Goal: Task Accomplishment & Management: Manage account settings

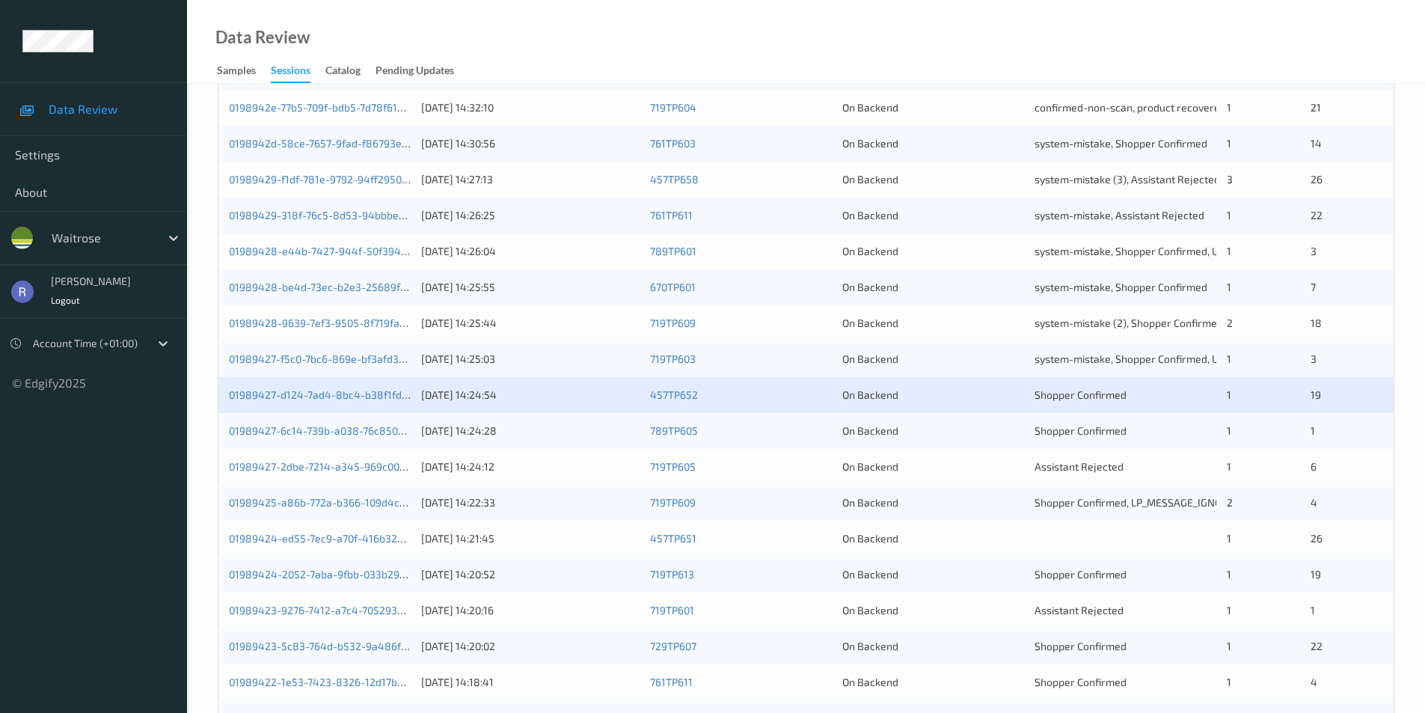
scroll to position [338, 0]
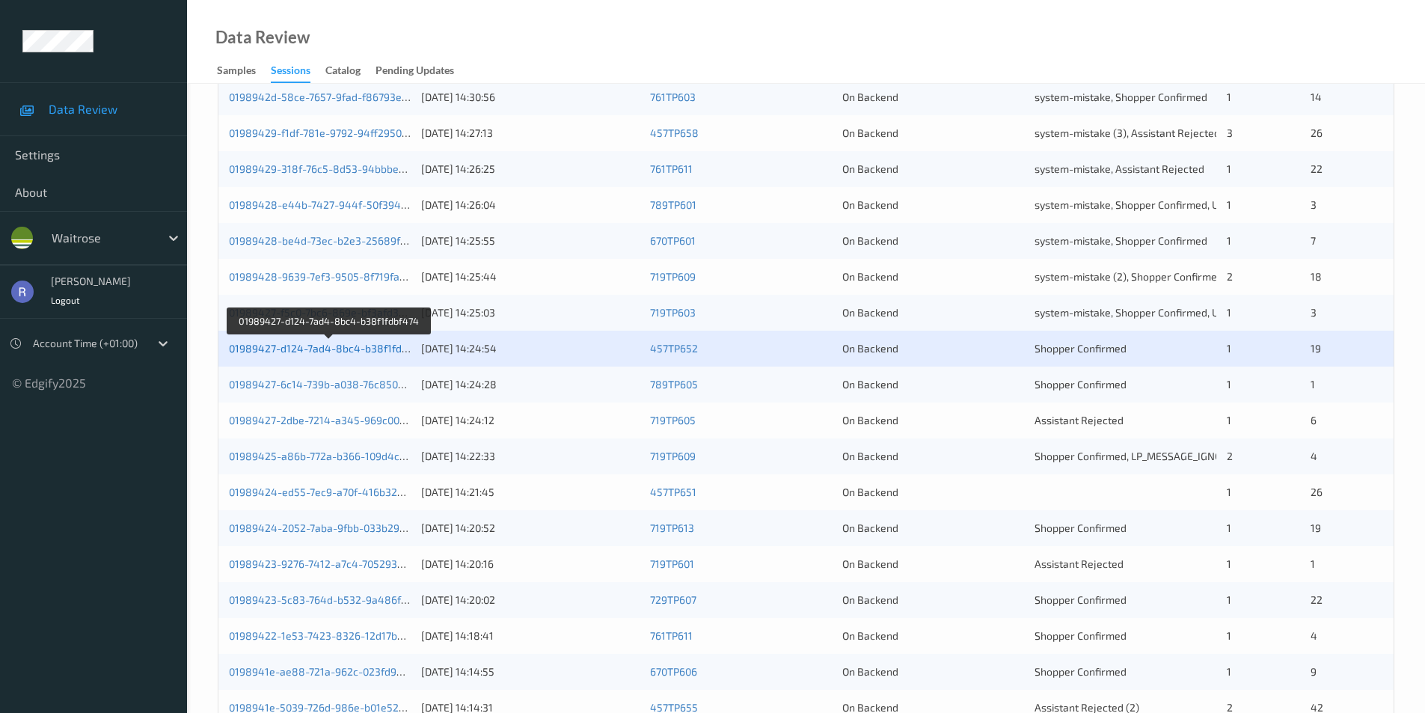
click at [360, 351] on link "01989427-d124-7ad4-8bc4-b38f1fdbf474" at bounding box center [329, 348] width 201 height 13
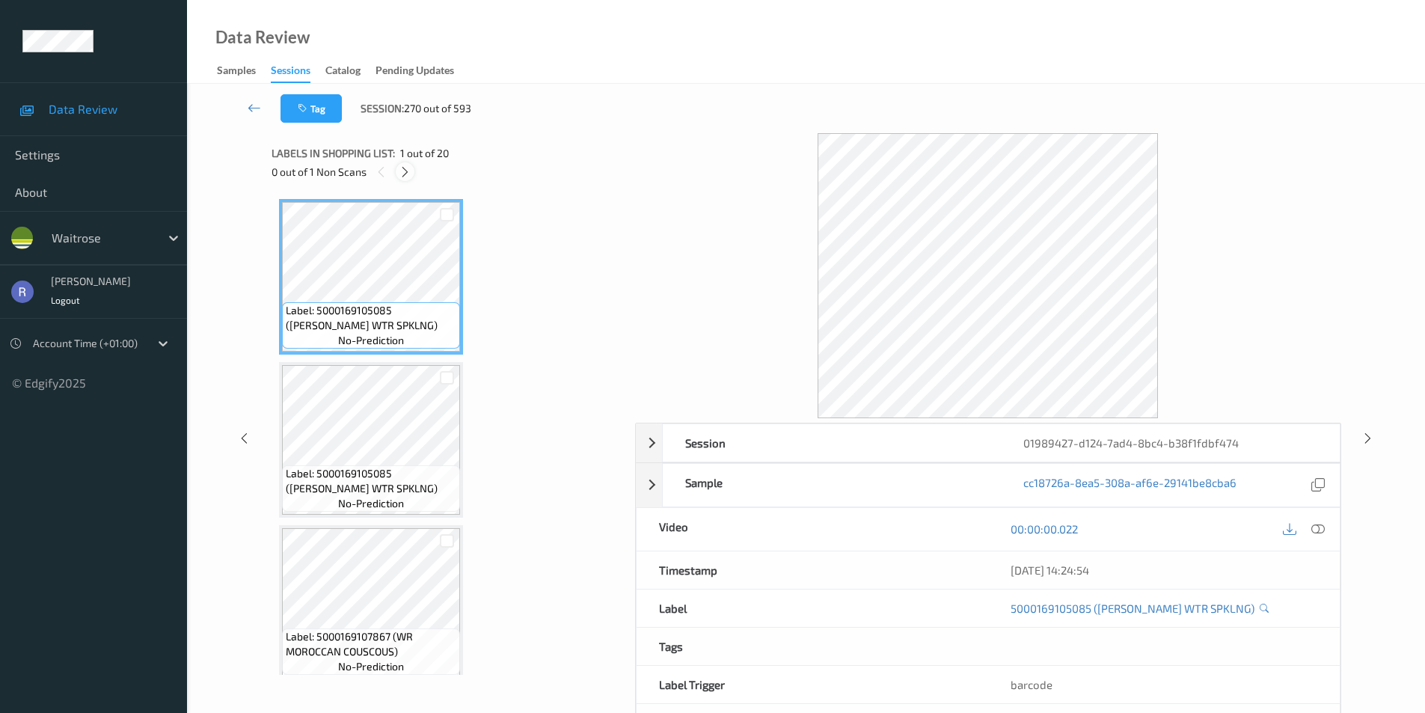
click at [403, 168] on icon at bounding box center [405, 171] width 13 height 13
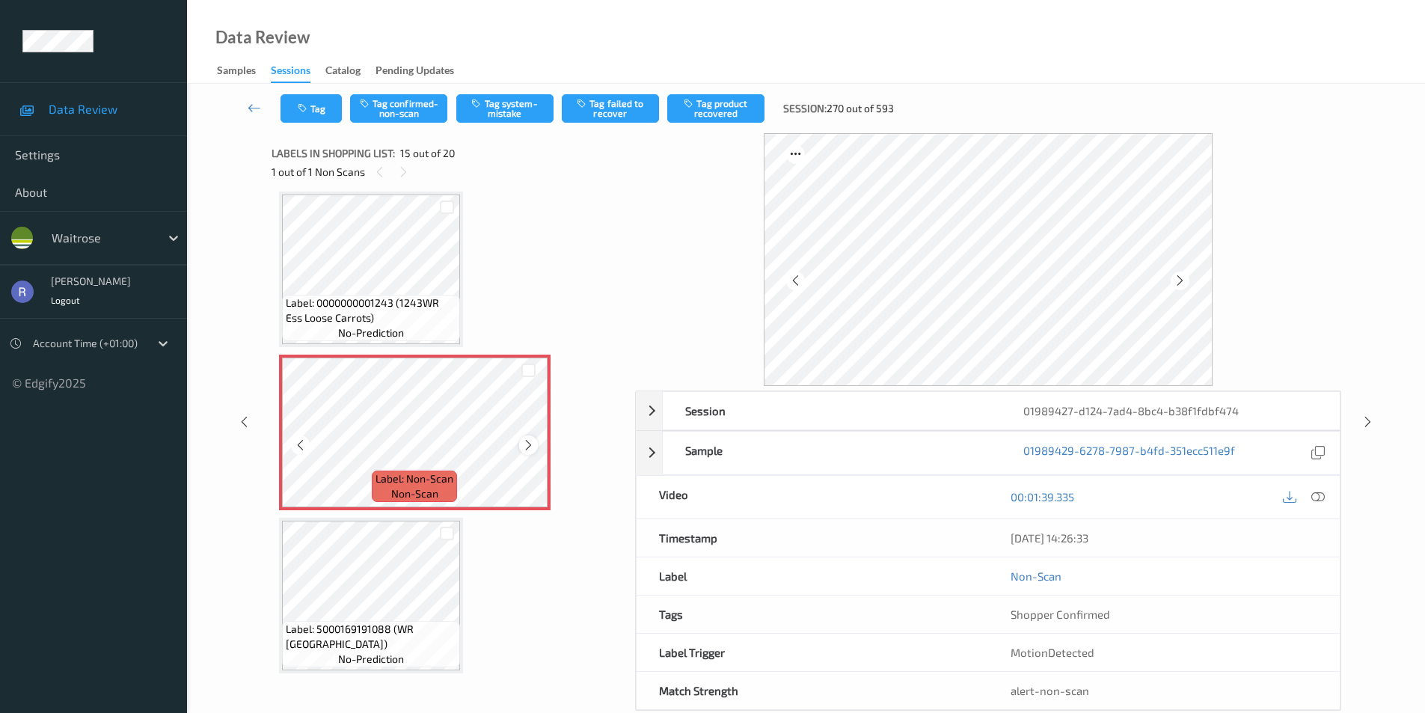
click at [527, 441] on icon at bounding box center [528, 444] width 13 height 13
click at [251, 106] on icon at bounding box center [254, 107] width 13 height 15
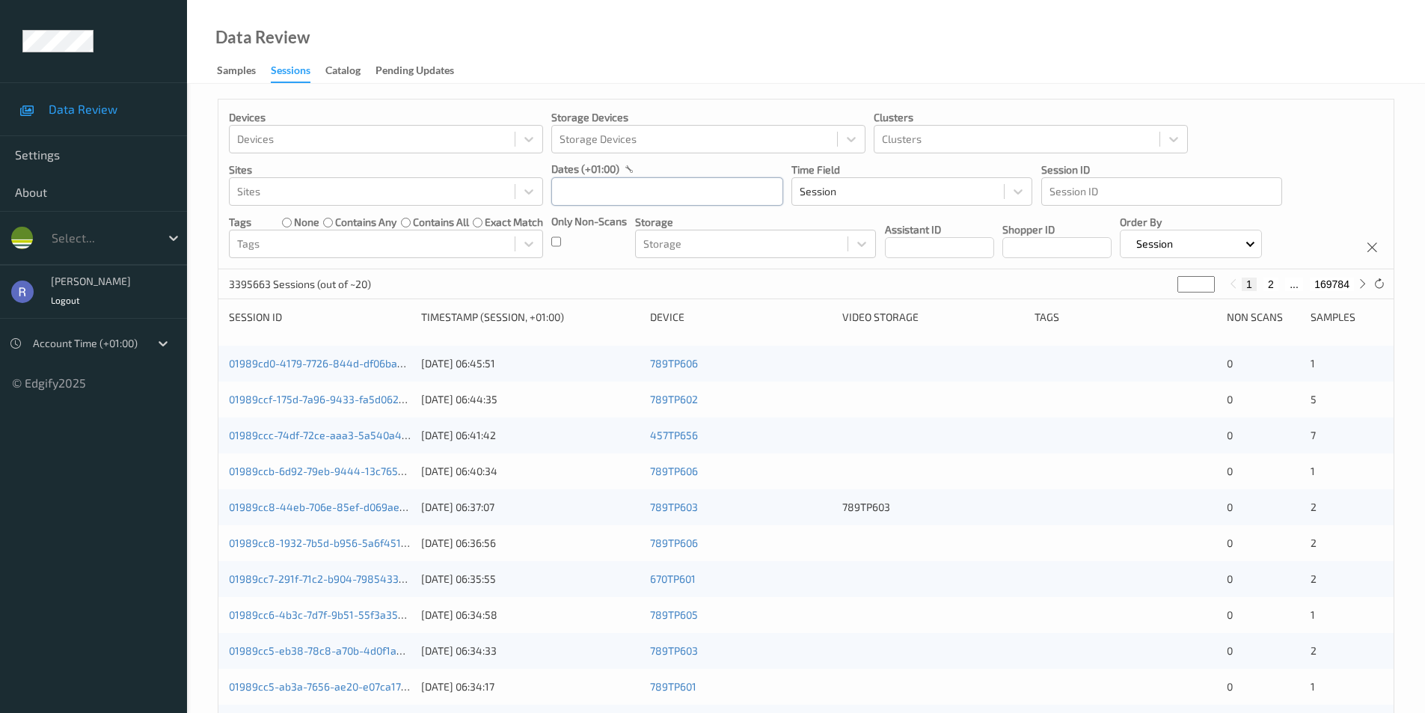
click at [589, 189] on input "text" at bounding box center [667, 191] width 232 height 28
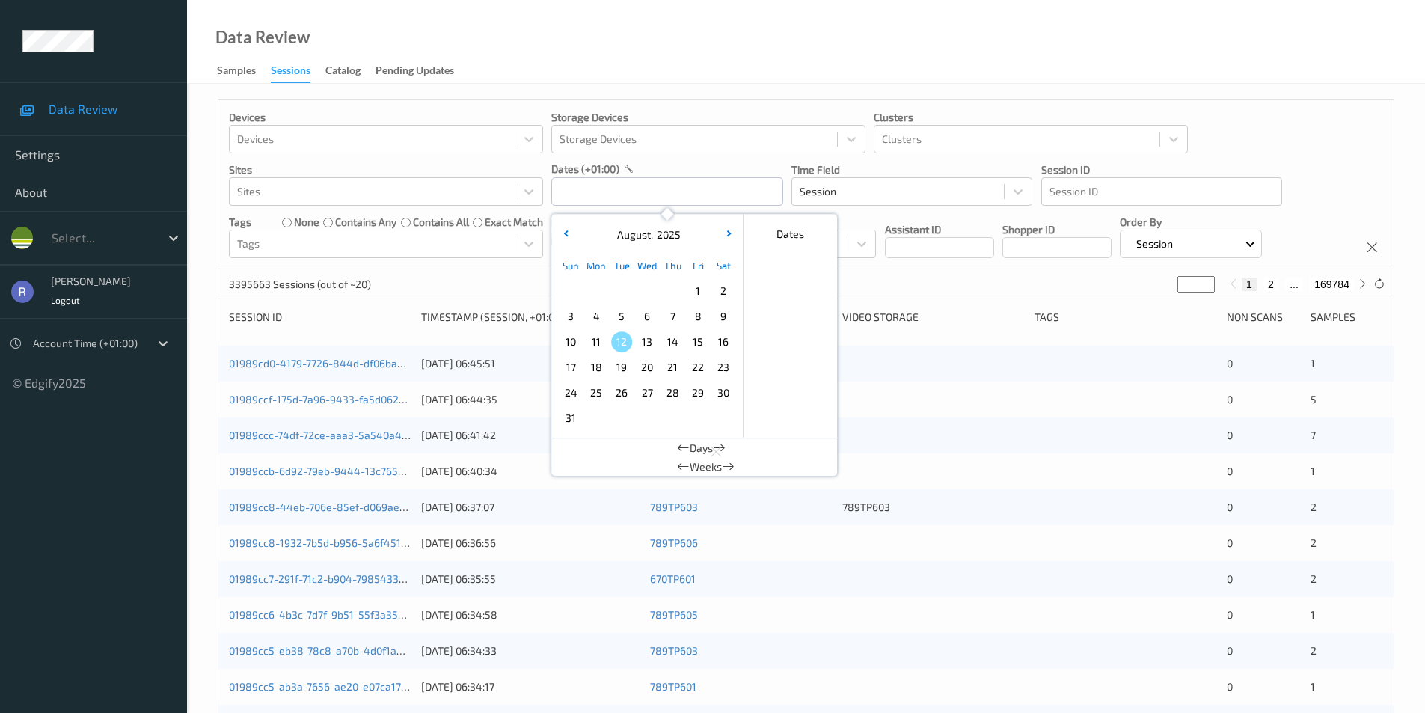
click at [572, 338] on span "10" at bounding box center [570, 341] width 21 height 21
type input "[DATE] 00:00 -> [DATE] 23:59"
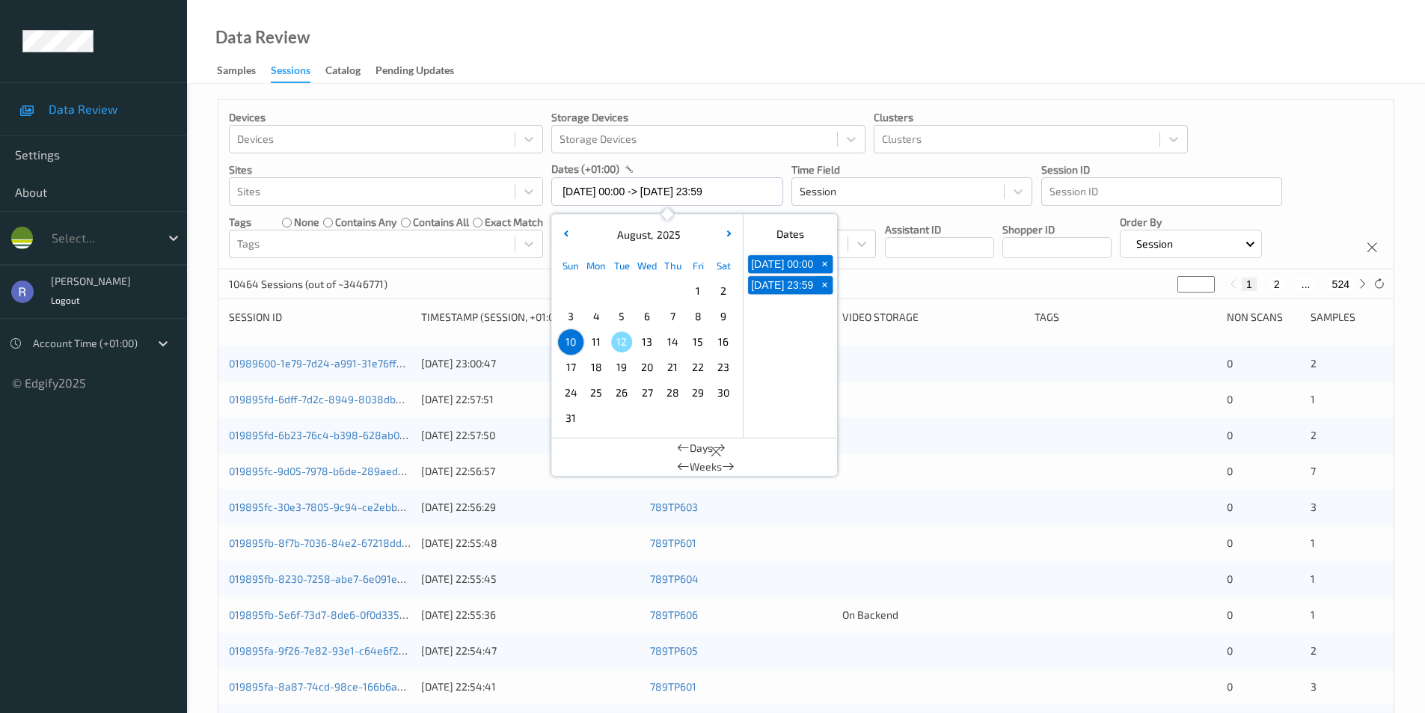
click at [464, 280] on div "10464 Sessions (out of ~3446771) * 1 2 ... 524" at bounding box center [805, 284] width 1175 height 30
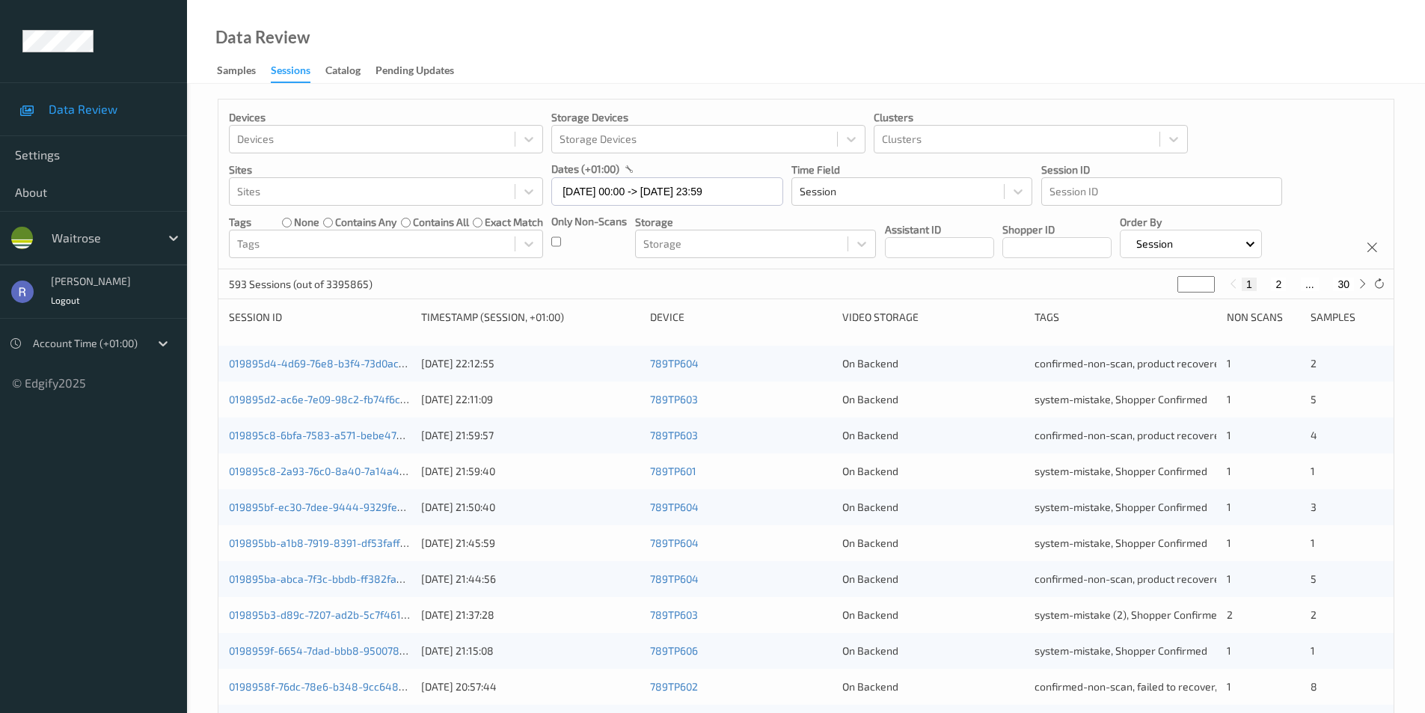
click at [1165, 284] on div "593 Sessions (out of 3395865) * 1 2 ... 30" at bounding box center [805, 284] width 1175 height 30
type input "*"
click at [1205, 280] on input "*" at bounding box center [1196, 284] width 37 height 16
type input "*"
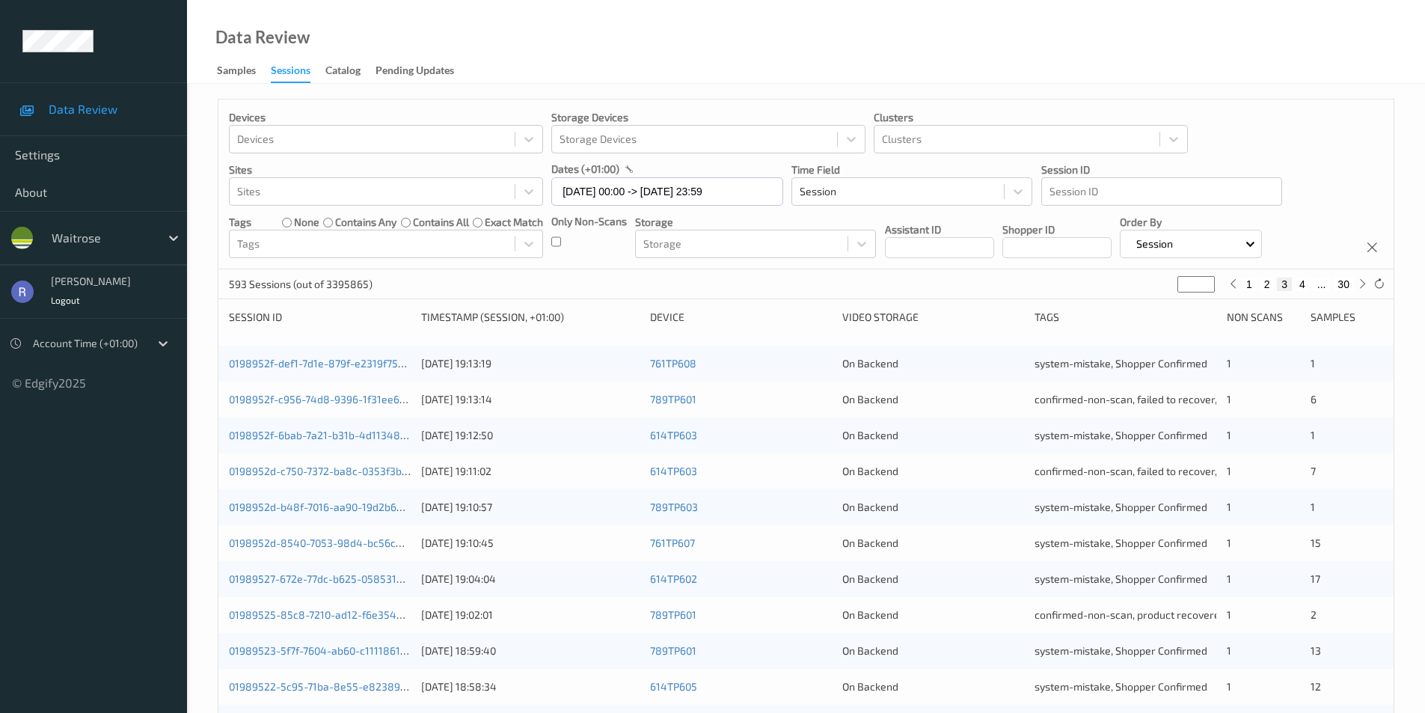
type input "*"
click at [1205, 280] on input "*" at bounding box center [1196, 284] width 37 height 16
type input "*"
click at [1205, 280] on input "*" at bounding box center [1193, 284] width 37 height 16
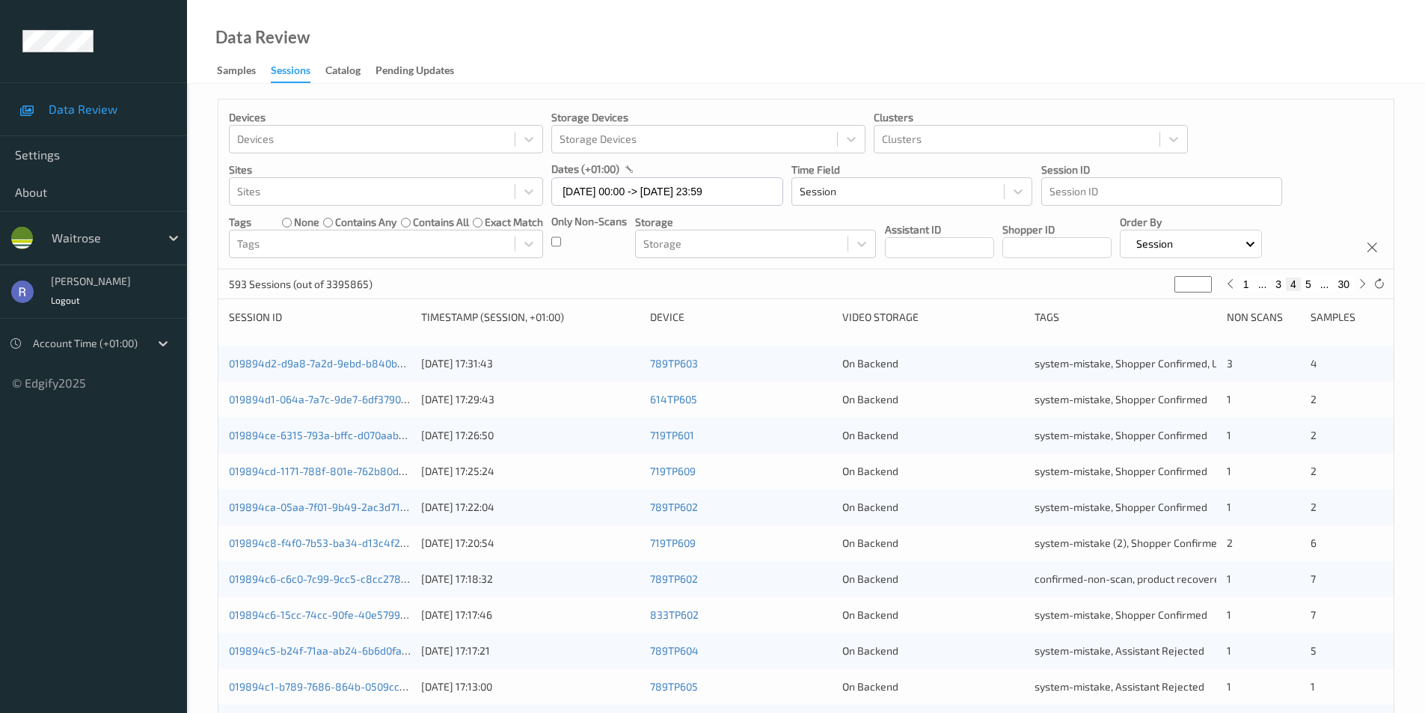
type input "*"
click at [1205, 280] on input "*" at bounding box center [1193, 284] width 37 height 16
type input "*"
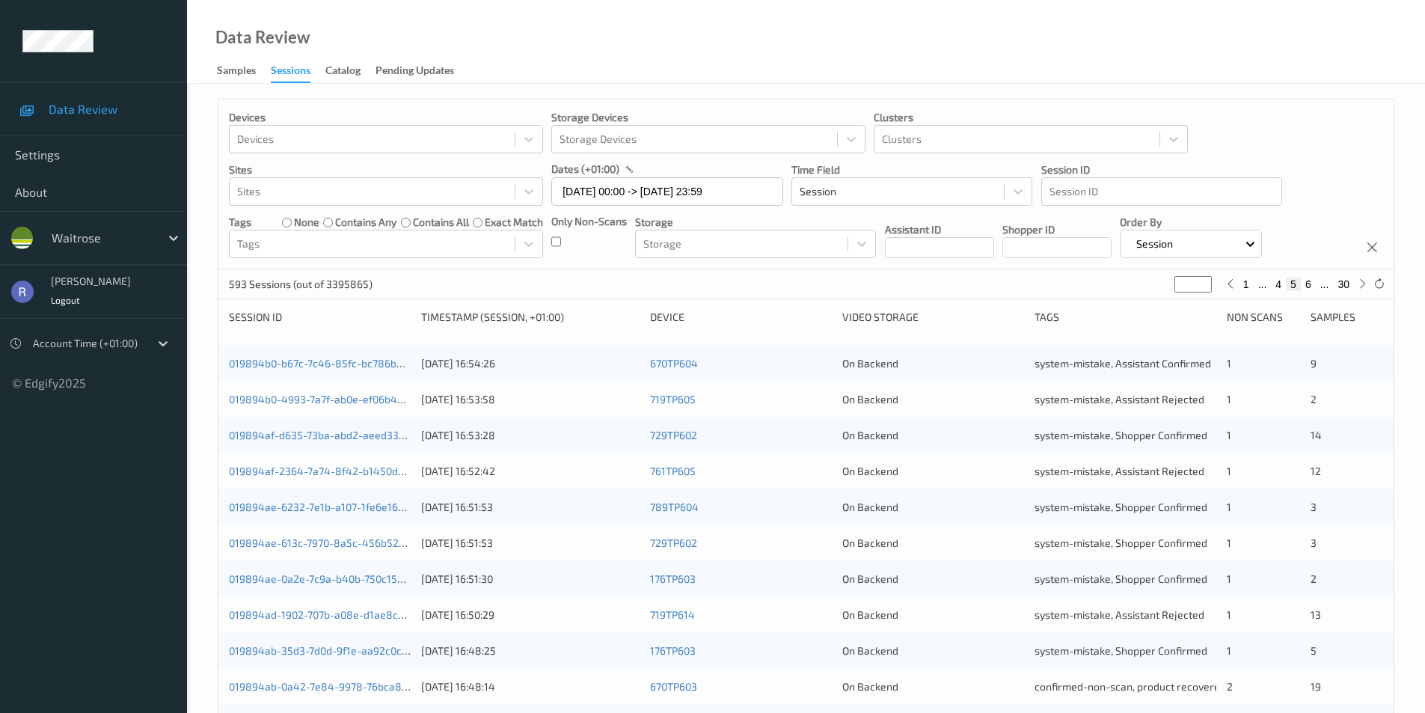
click at [1205, 280] on input "*" at bounding box center [1193, 284] width 37 height 16
type input "*"
click at [1205, 280] on input "*" at bounding box center [1193, 284] width 37 height 16
type input "*"
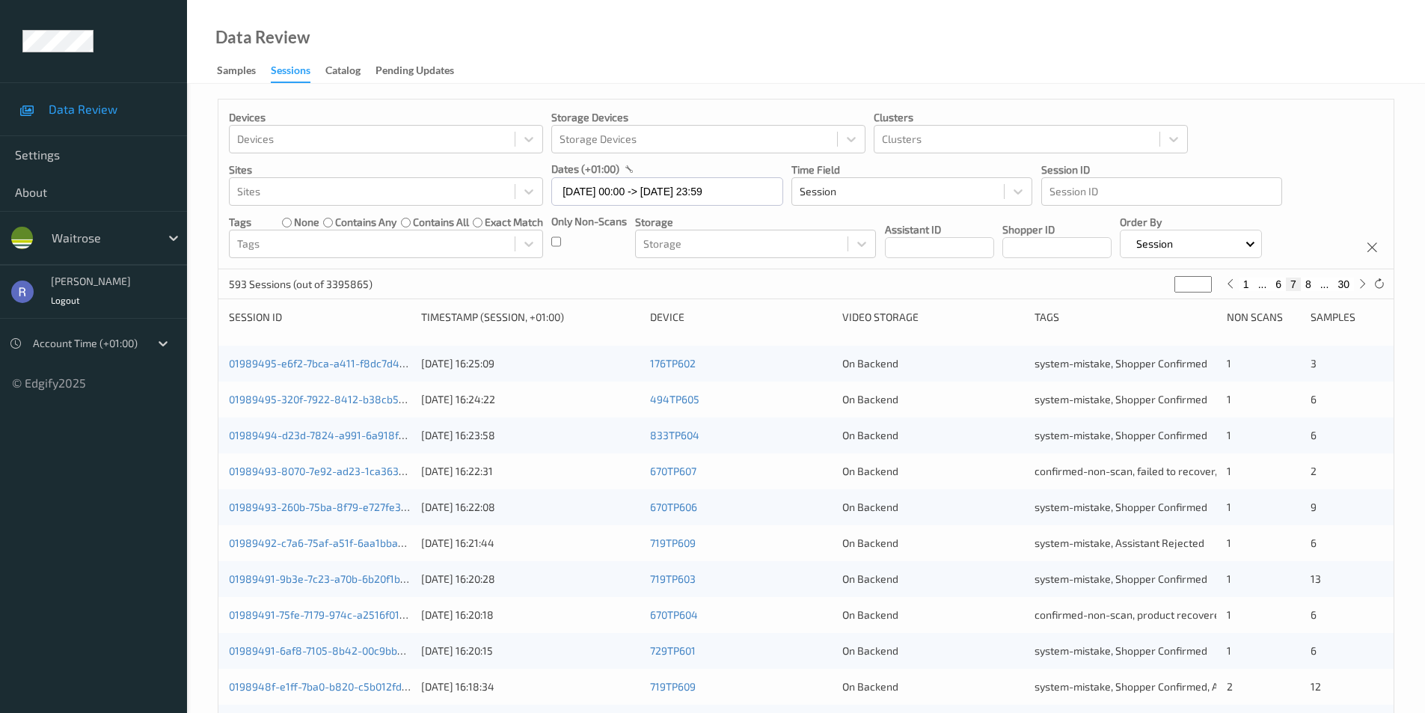
type input "*"
click at [1205, 280] on input "*" at bounding box center [1193, 284] width 37 height 16
type input "*"
click at [1205, 280] on input "*" at bounding box center [1187, 284] width 37 height 16
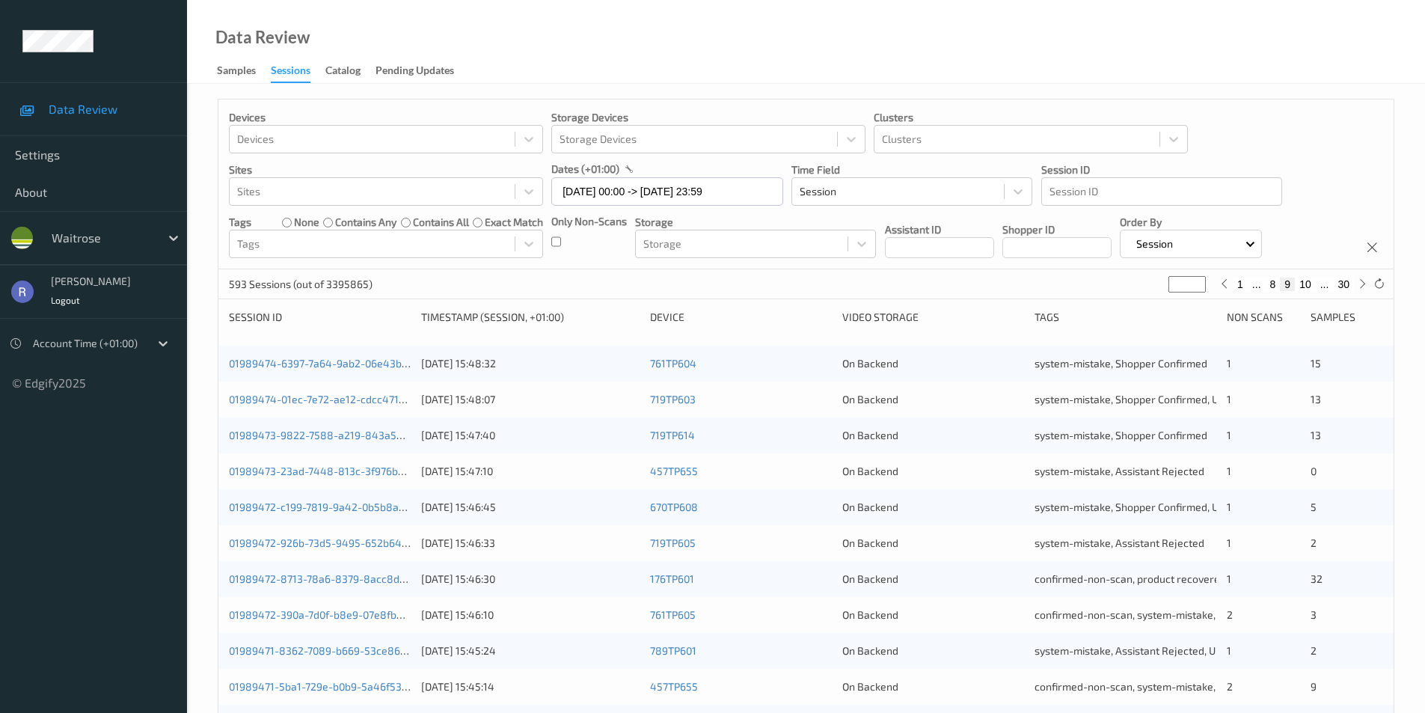
click at [1205, 280] on input "*" at bounding box center [1187, 284] width 37 height 16
type input "**"
click at [1198, 281] on input "**" at bounding box center [1181, 284] width 37 height 16
type input "**"
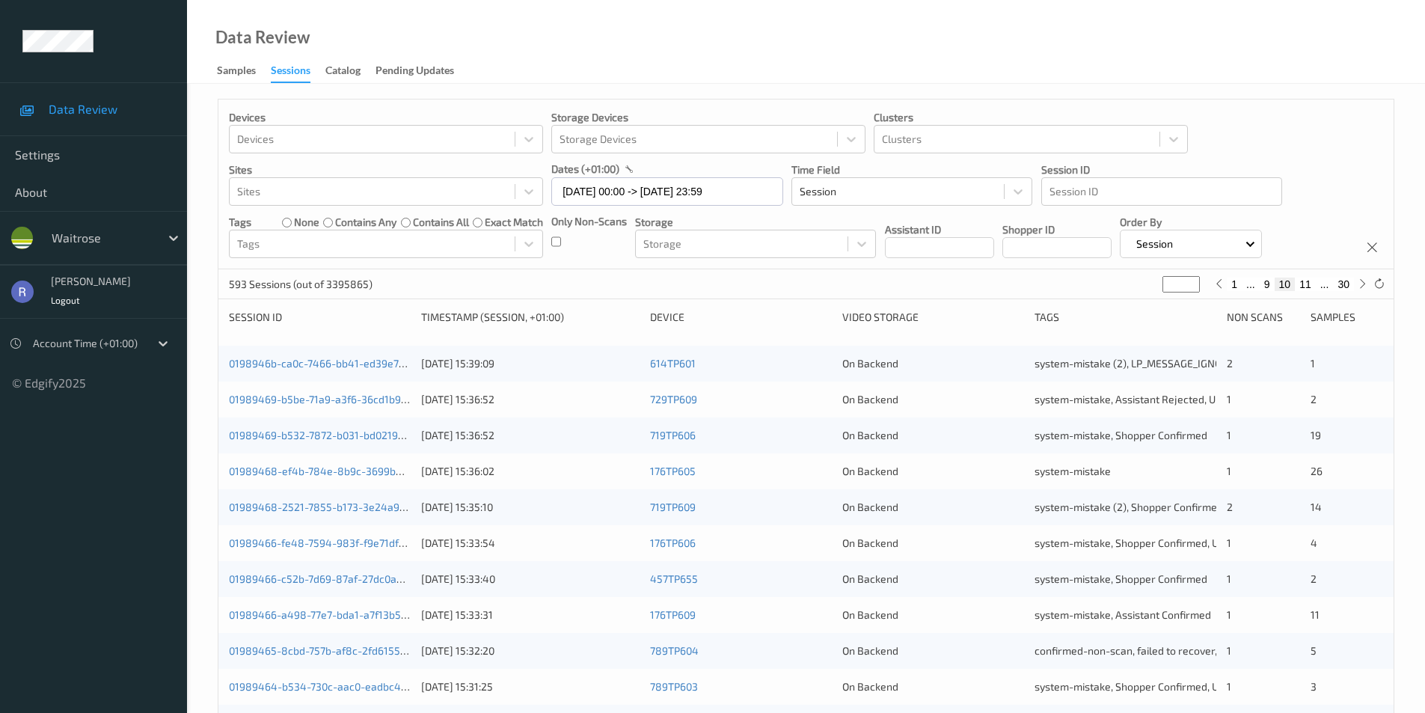
type input "**"
click at [1190, 281] on input "**" at bounding box center [1175, 284] width 37 height 16
type input "**"
click at [1187, 287] on input "**" at bounding box center [1175, 284] width 37 height 16
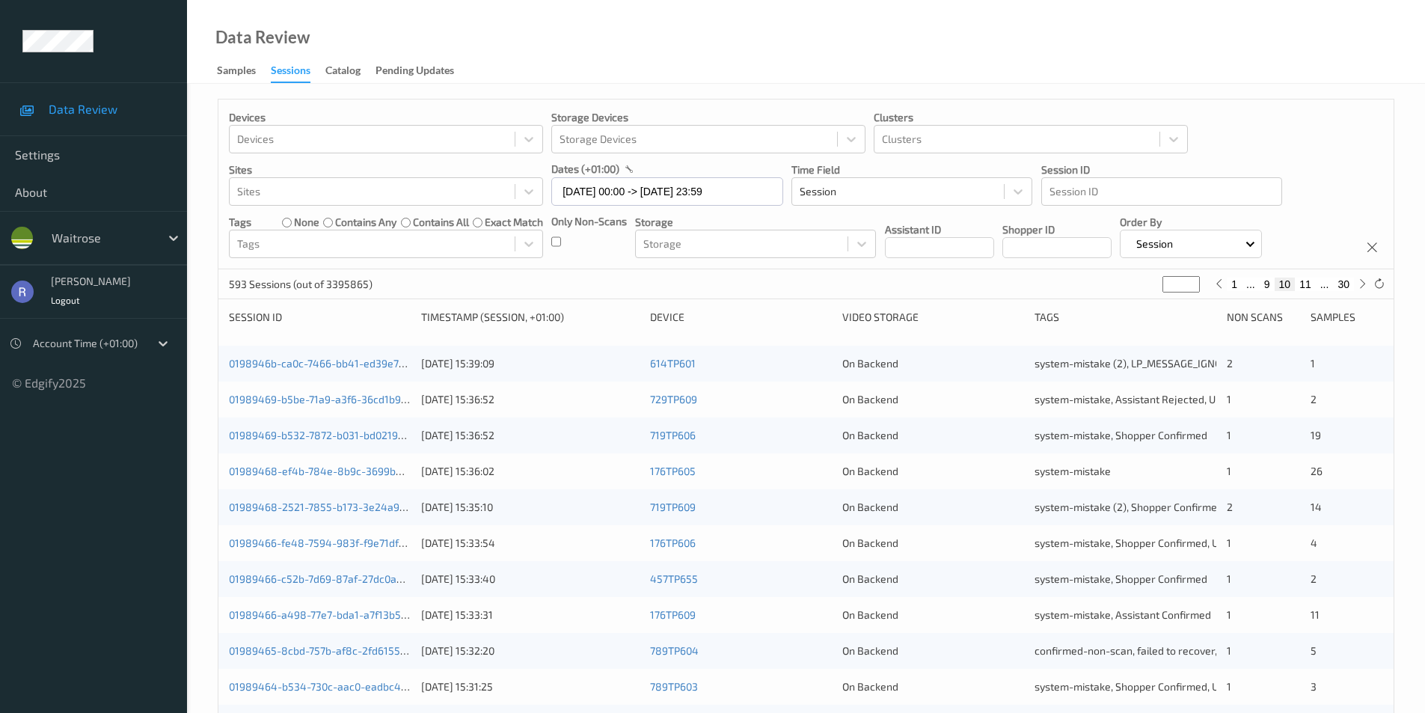
type input "**"
click at [1190, 279] on input "**" at bounding box center [1175, 284] width 37 height 16
type input "**"
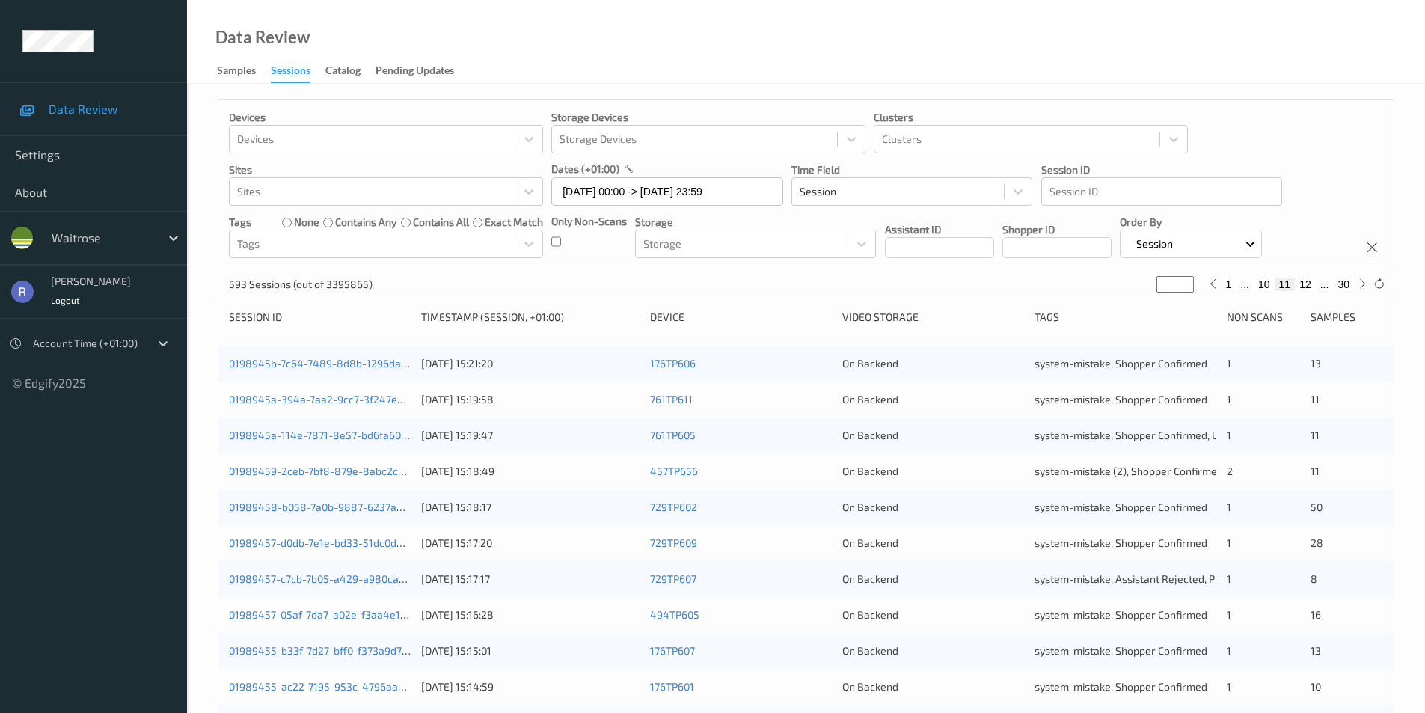
click at [1186, 280] on input "**" at bounding box center [1175, 284] width 37 height 16
type input "**"
click at [1186, 280] on input "**" at bounding box center [1175, 284] width 37 height 16
type input "**"
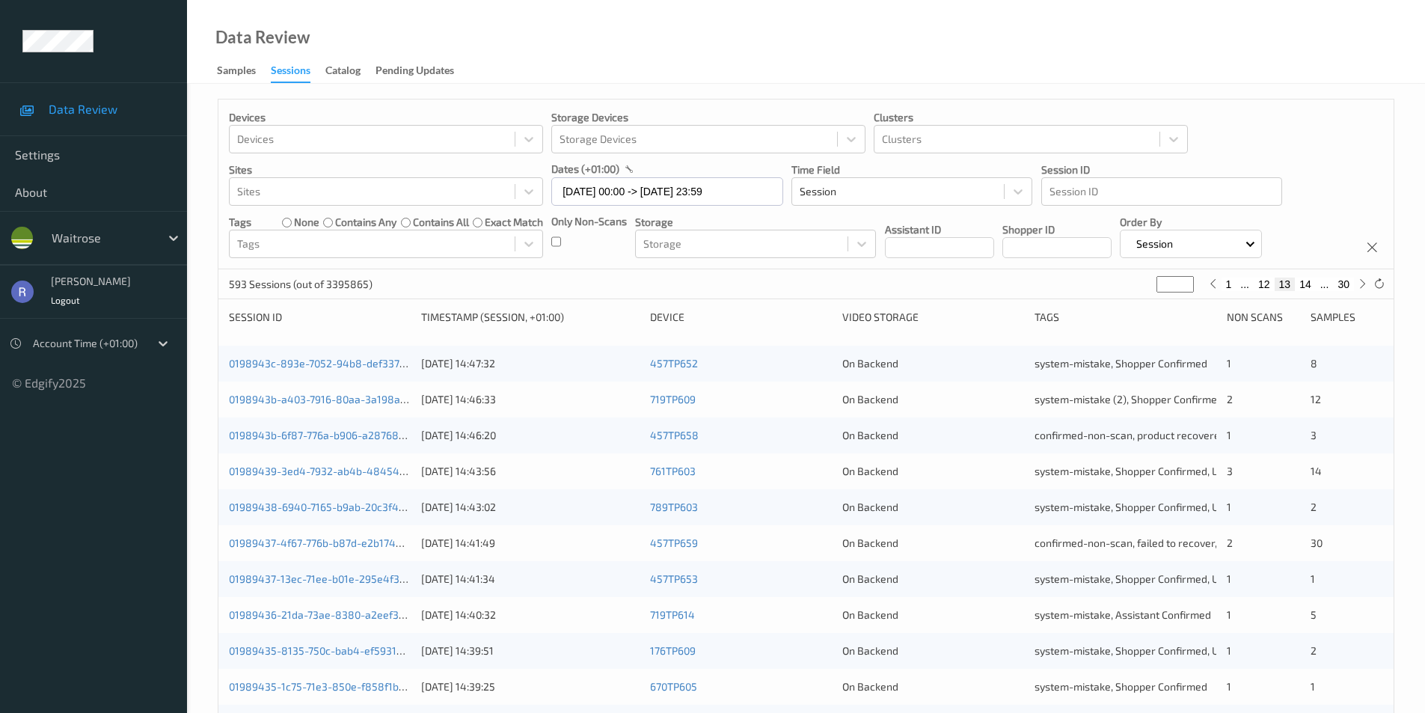
type input "**"
click at [1186, 280] on input "**" at bounding box center [1175, 284] width 37 height 16
type input "**"
click at [1186, 280] on input "**" at bounding box center [1175, 284] width 37 height 16
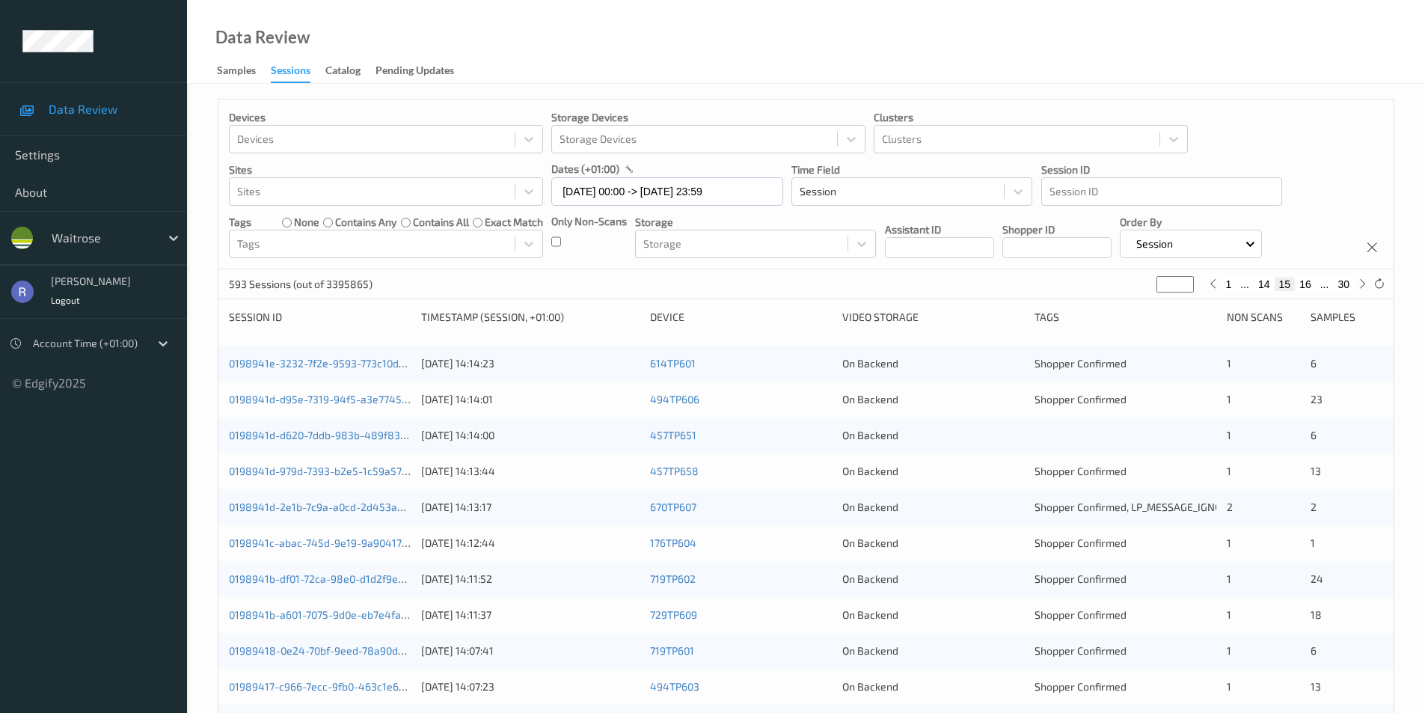
type input "**"
click at [1186, 280] on input "**" at bounding box center [1175, 284] width 37 height 16
type input "**"
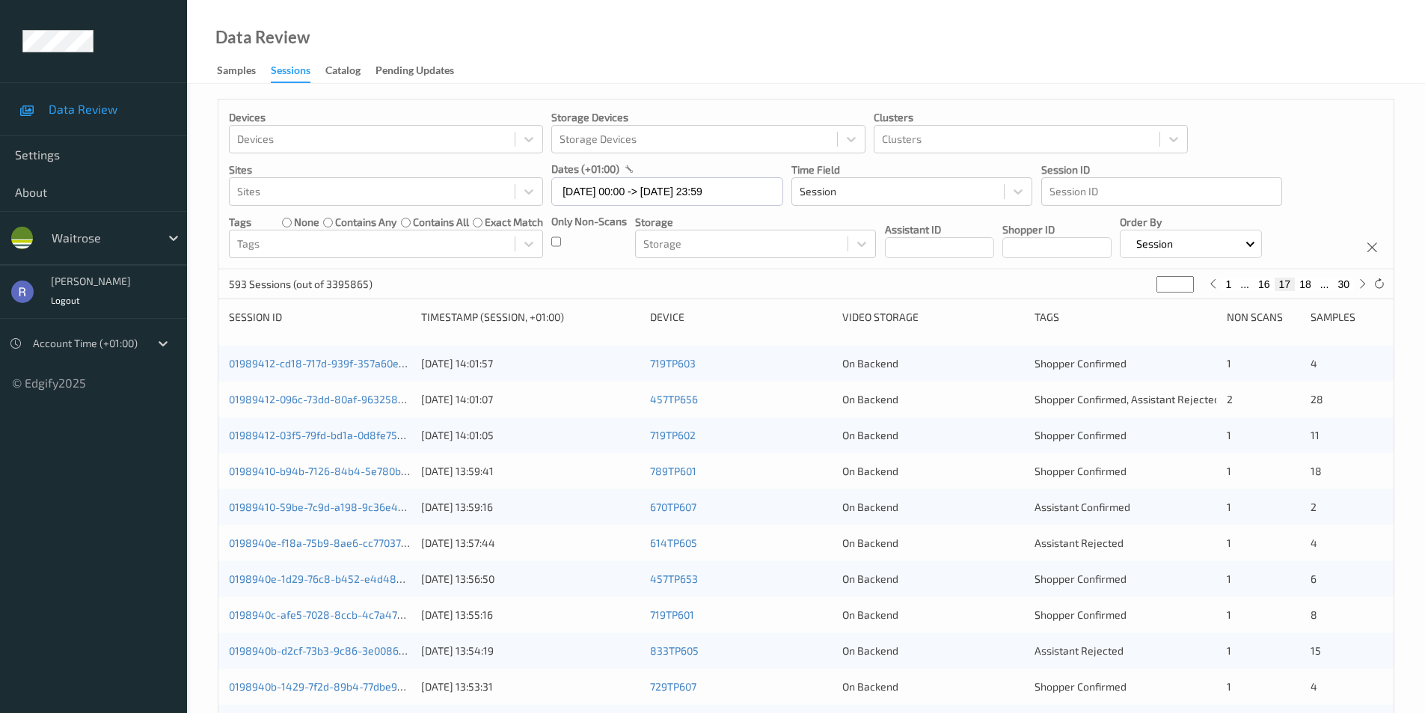
click at [1186, 280] on input "**" at bounding box center [1175, 284] width 37 height 16
type input "**"
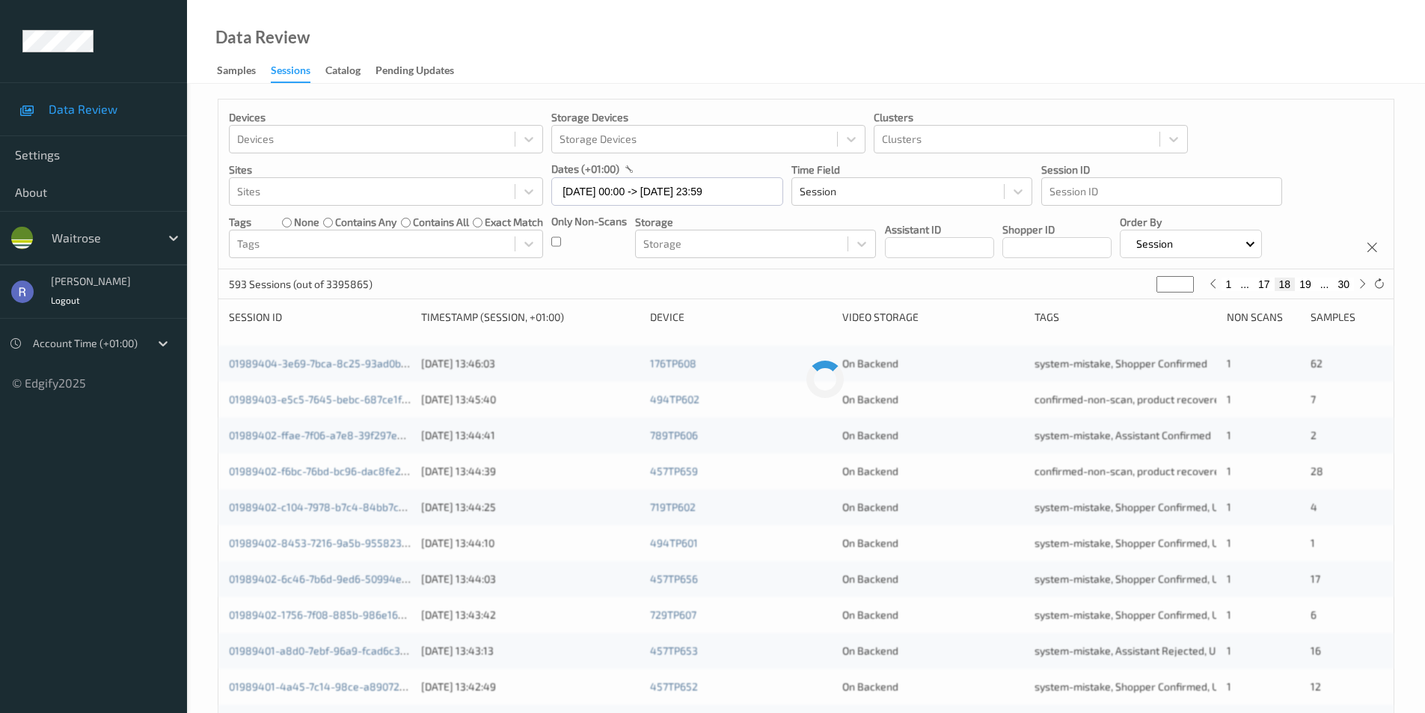
click at [1186, 280] on input "**" at bounding box center [1175, 284] width 37 height 16
type input "**"
click at [1186, 280] on input "**" at bounding box center [1175, 284] width 37 height 16
type input "**"
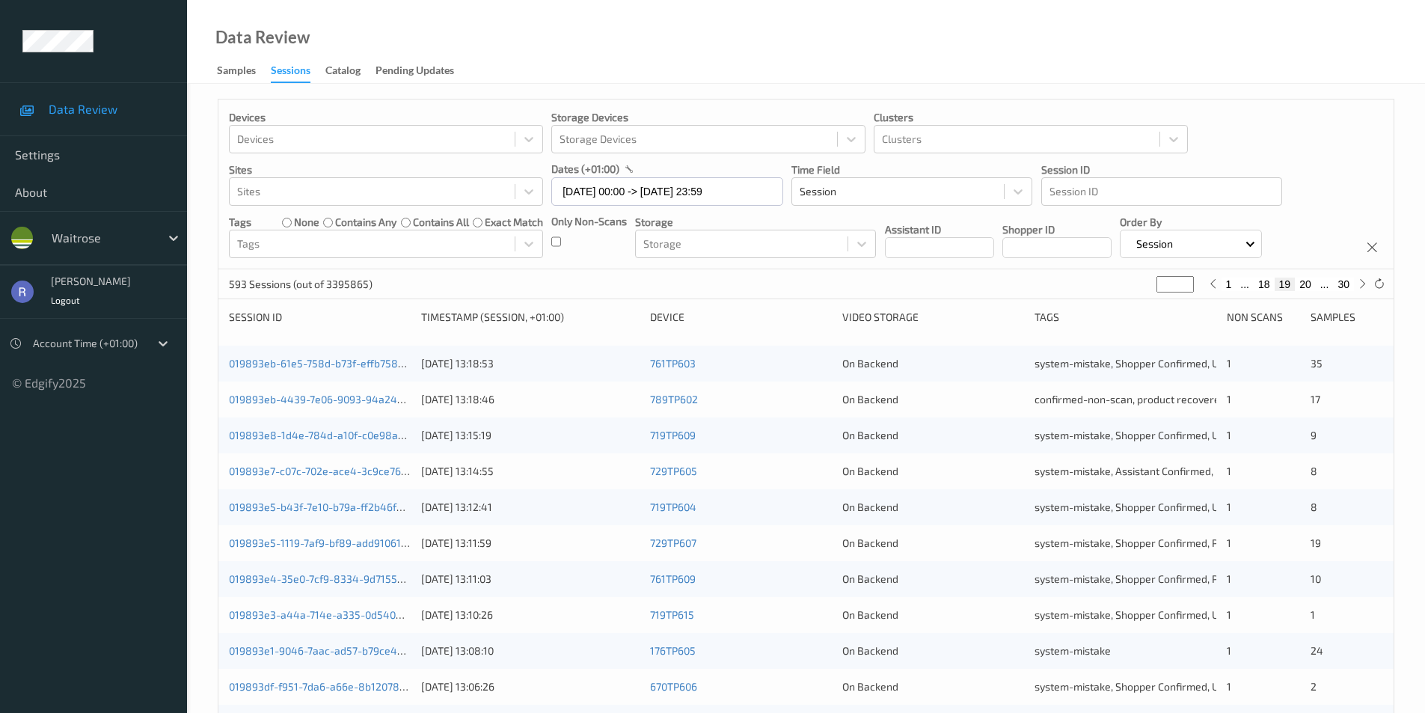
type input "**"
click at [1186, 280] on input "**" at bounding box center [1175, 284] width 37 height 16
type input "**"
click at [1186, 280] on input "**" at bounding box center [1175, 284] width 37 height 16
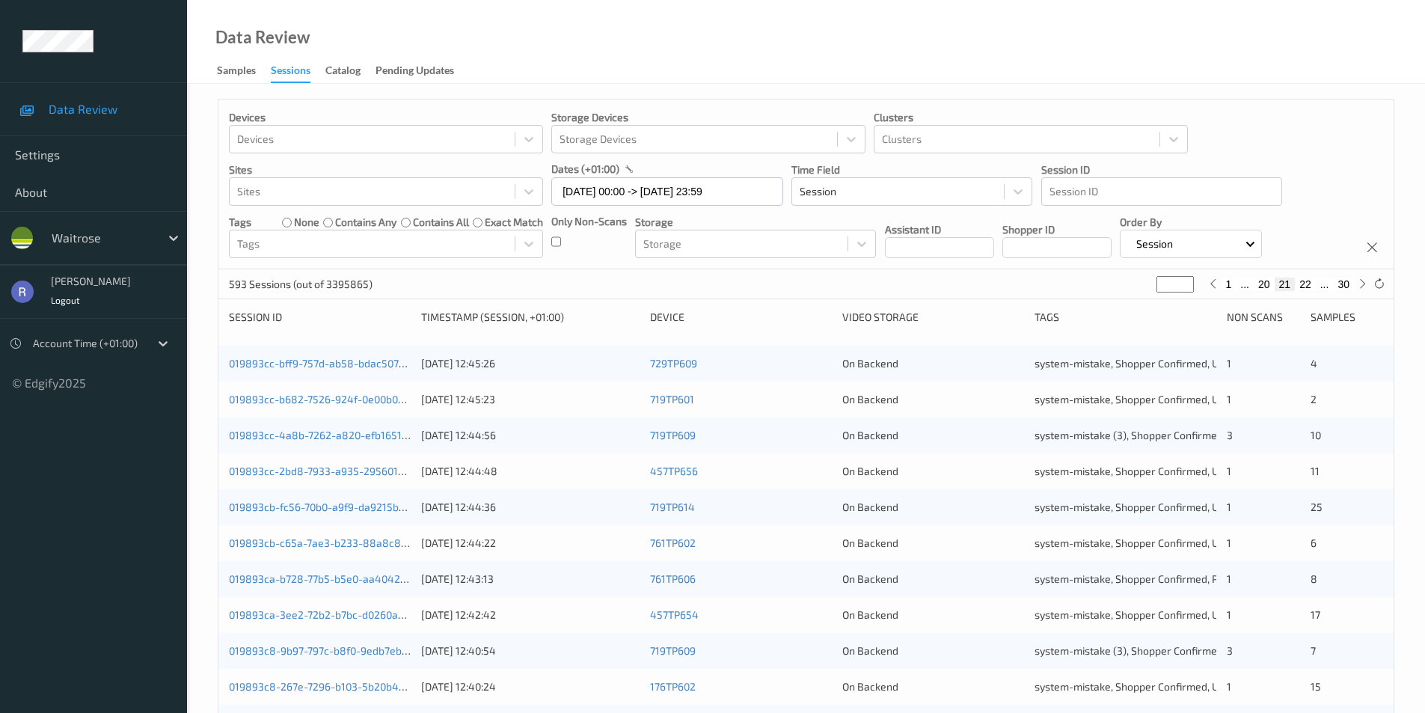
type input "**"
click at [1186, 280] on input "**" at bounding box center [1175, 284] width 37 height 16
type input "**"
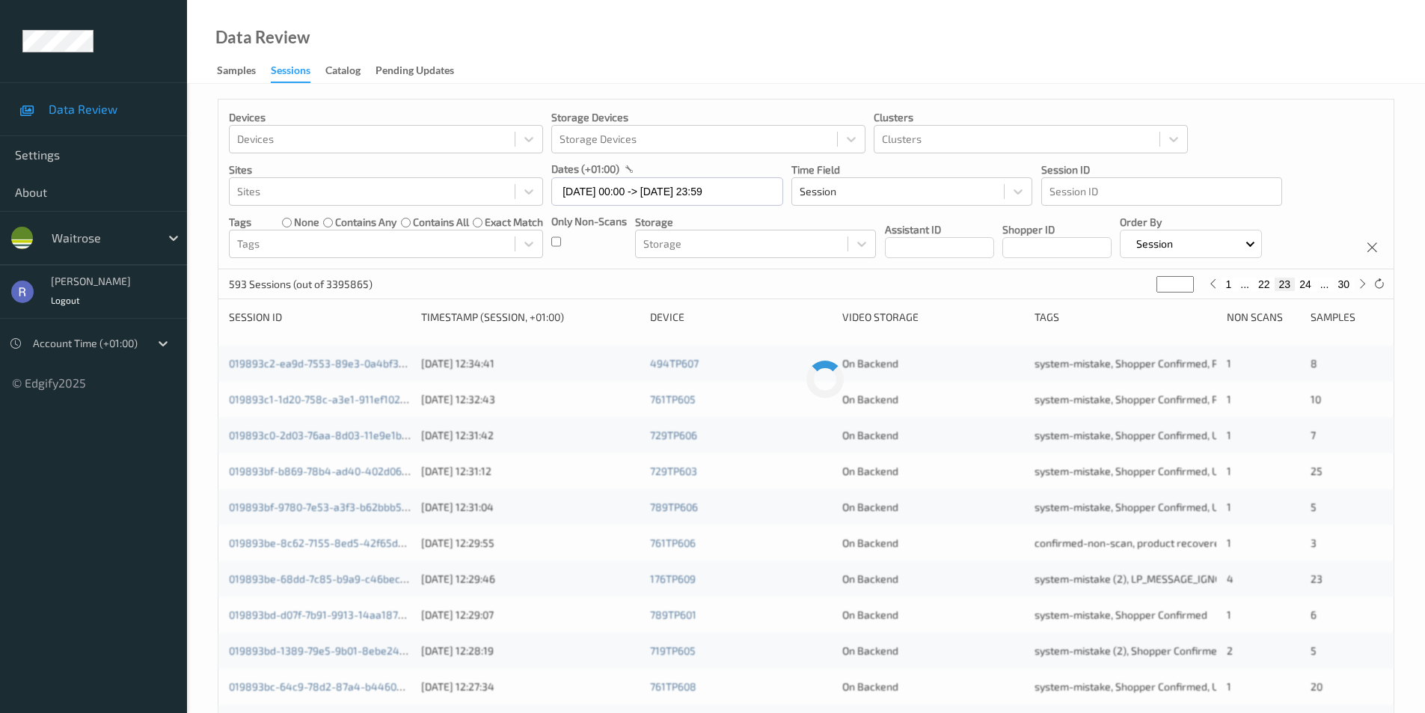
click at [1186, 280] on input "**" at bounding box center [1175, 284] width 37 height 16
type input "**"
click at [1185, 280] on input "**" at bounding box center [1175, 284] width 37 height 16
type input "**"
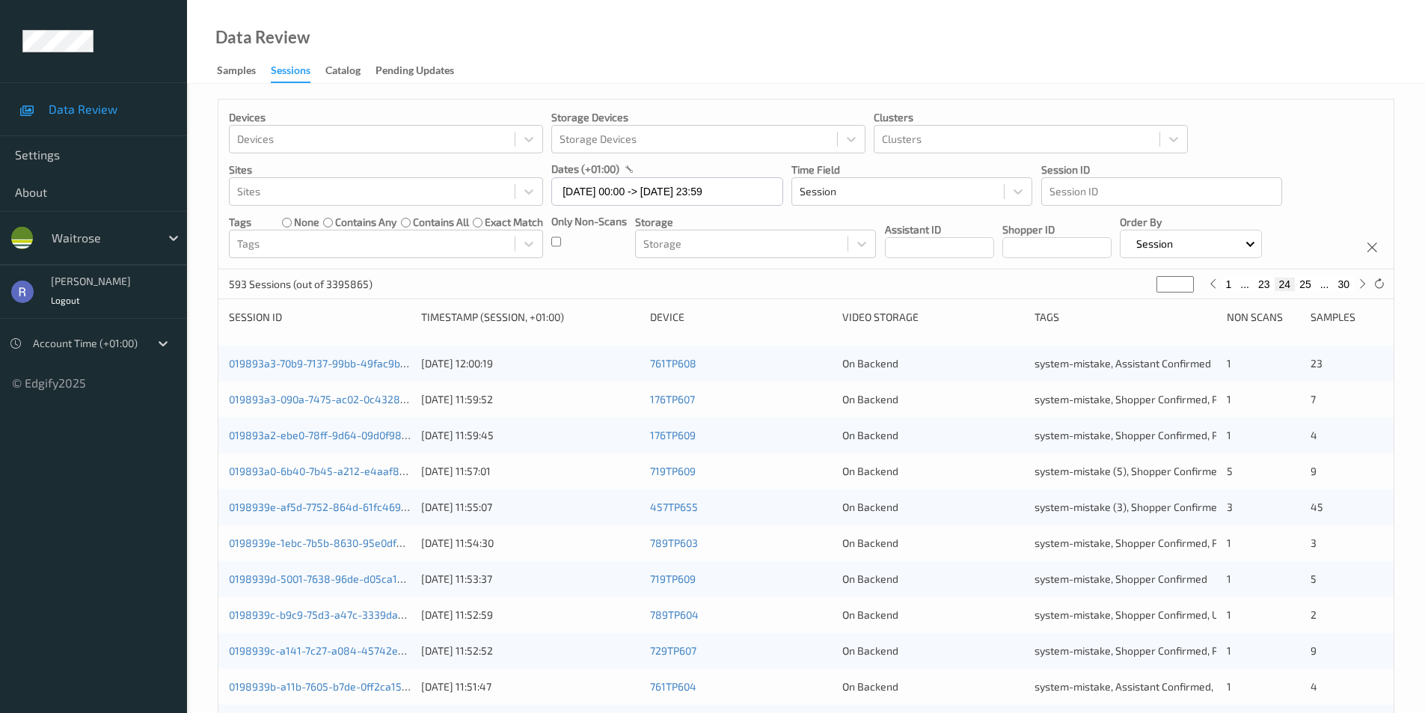
type input "**"
click at [1185, 280] on input "**" at bounding box center [1175, 284] width 37 height 16
type input "**"
click at [1185, 280] on input "**" at bounding box center [1175, 284] width 37 height 16
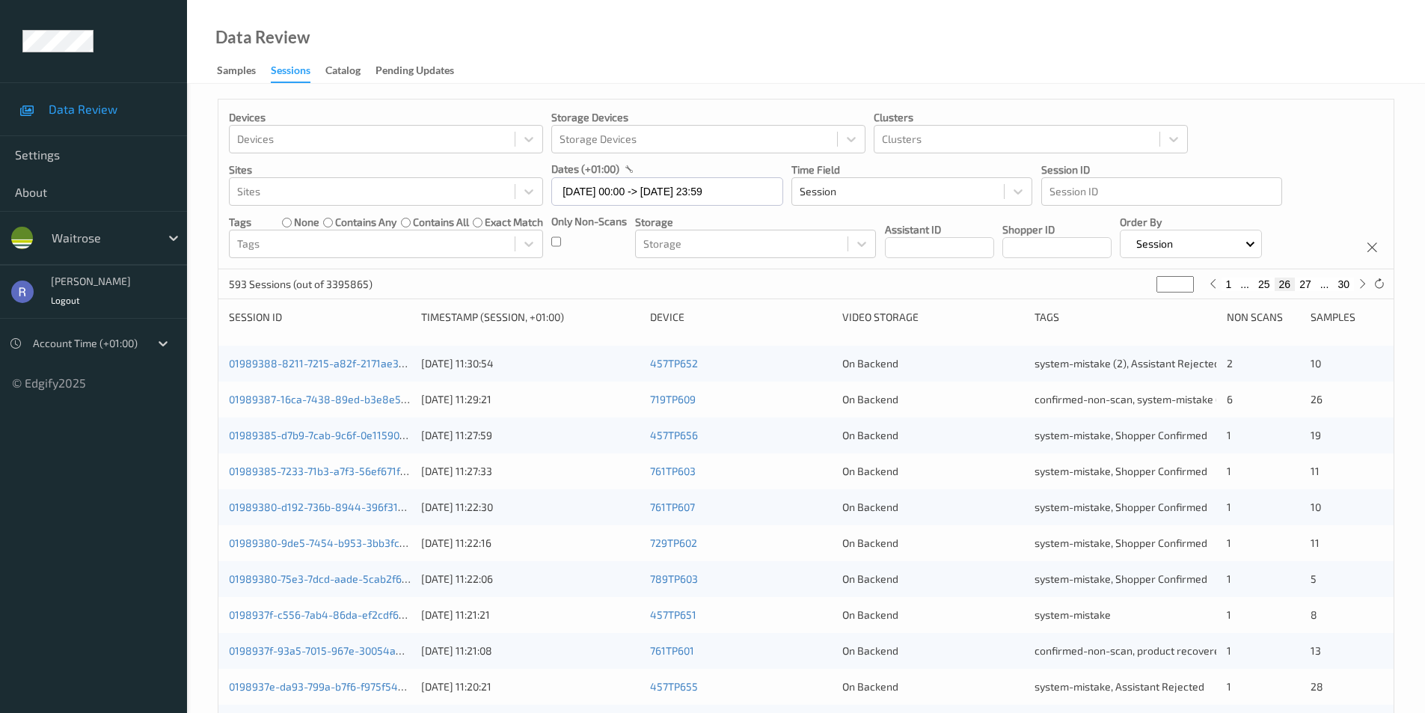
drag, startPoint x: 1173, startPoint y: 278, endPoint x: 1151, endPoint y: 282, distance: 22.2
click at [1151, 282] on div "593 Sessions (out of 3395865) ** 1 ... 25 26 27 ... 30" at bounding box center [805, 284] width 1175 height 30
type input "*"
type input "**"
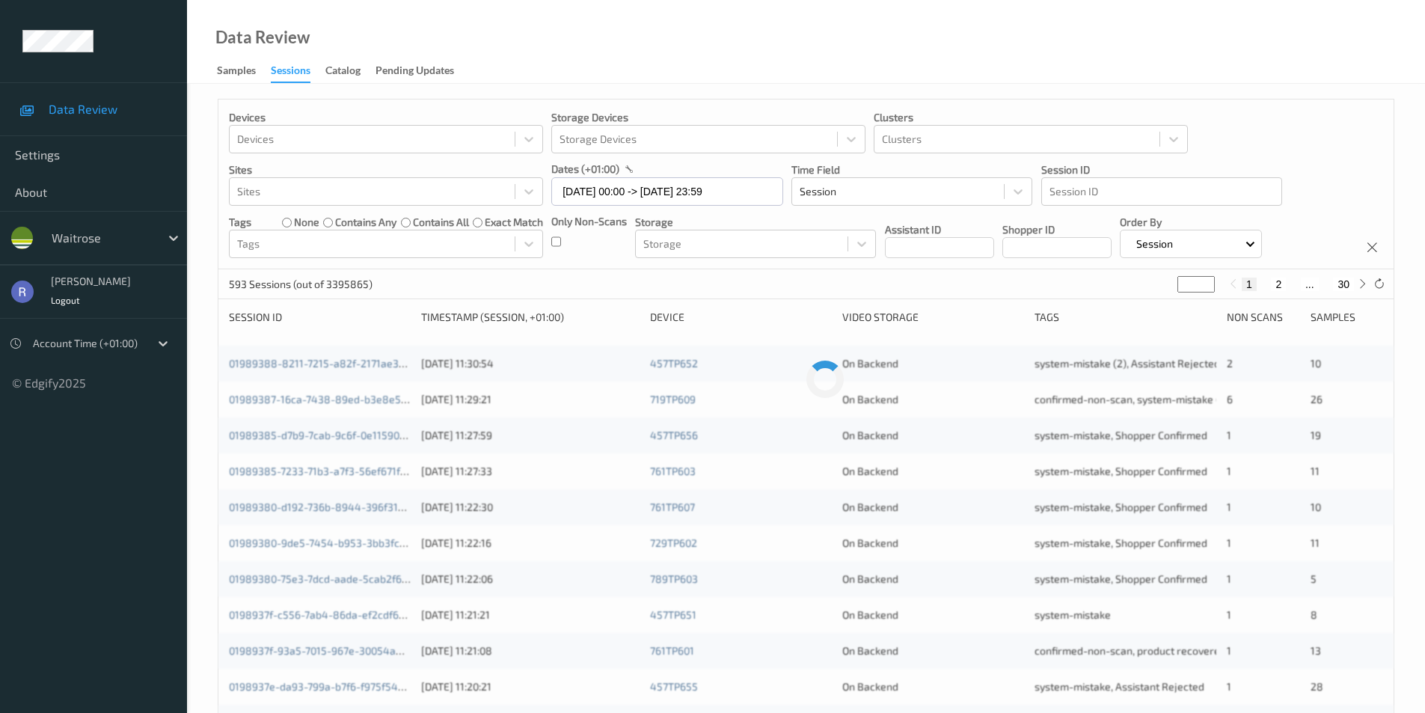
type input "**"
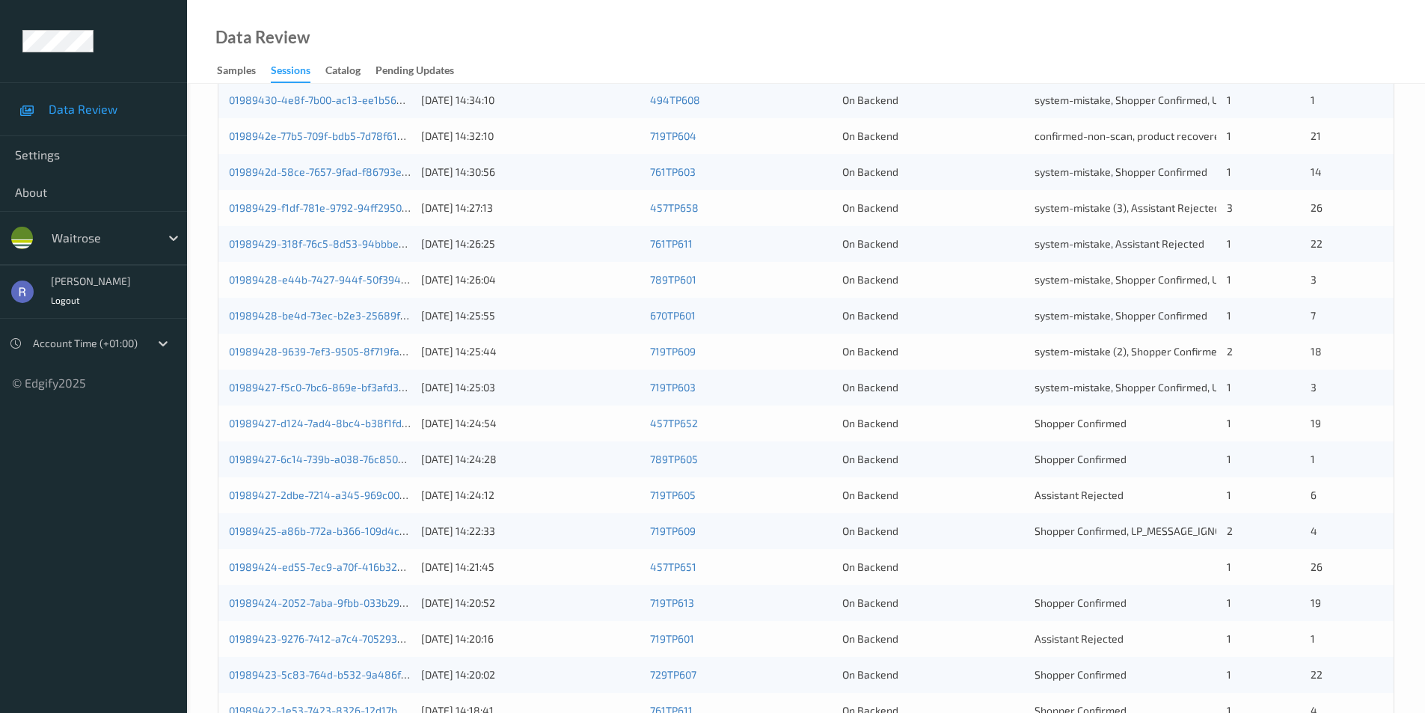
scroll to position [299, 0]
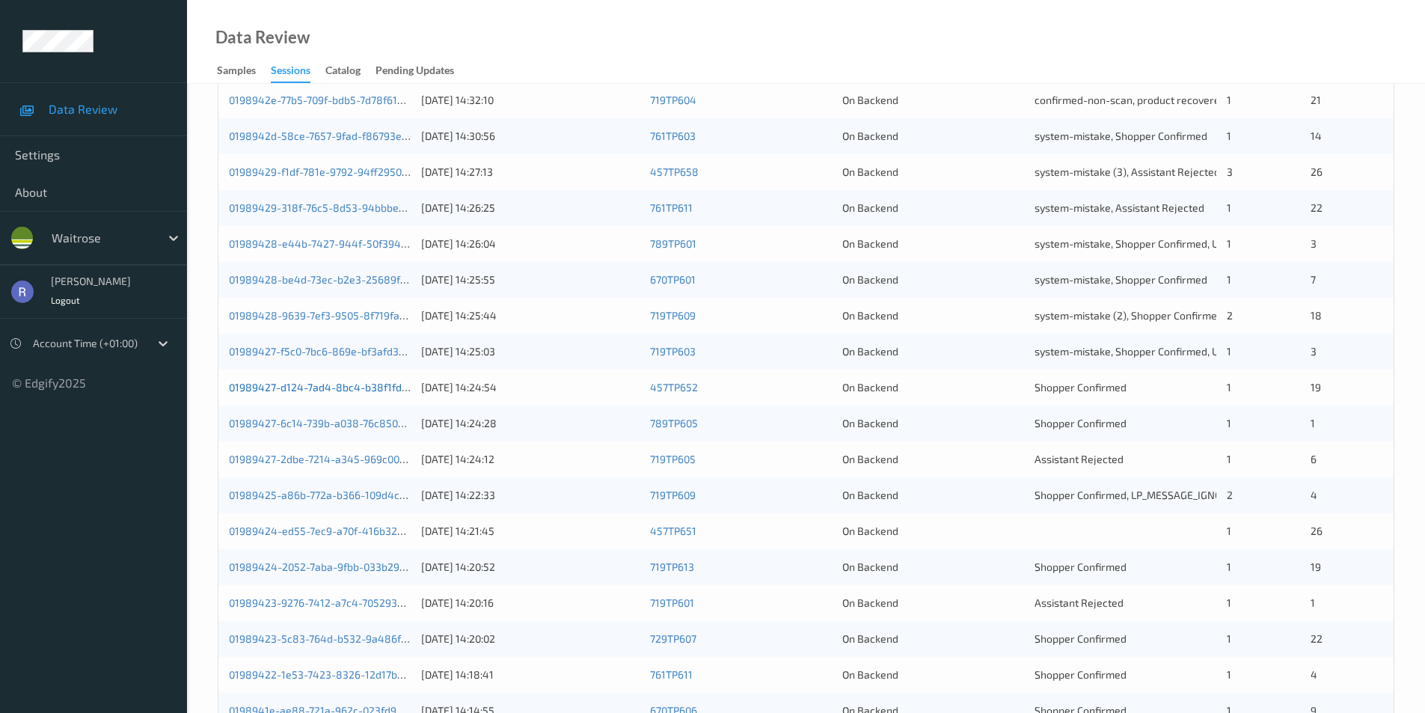
type input "**"
click at [361, 387] on link "01989427-d124-7ad4-8bc4-b38f1fdbf474" at bounding box center [329, 387] width 201 height 13
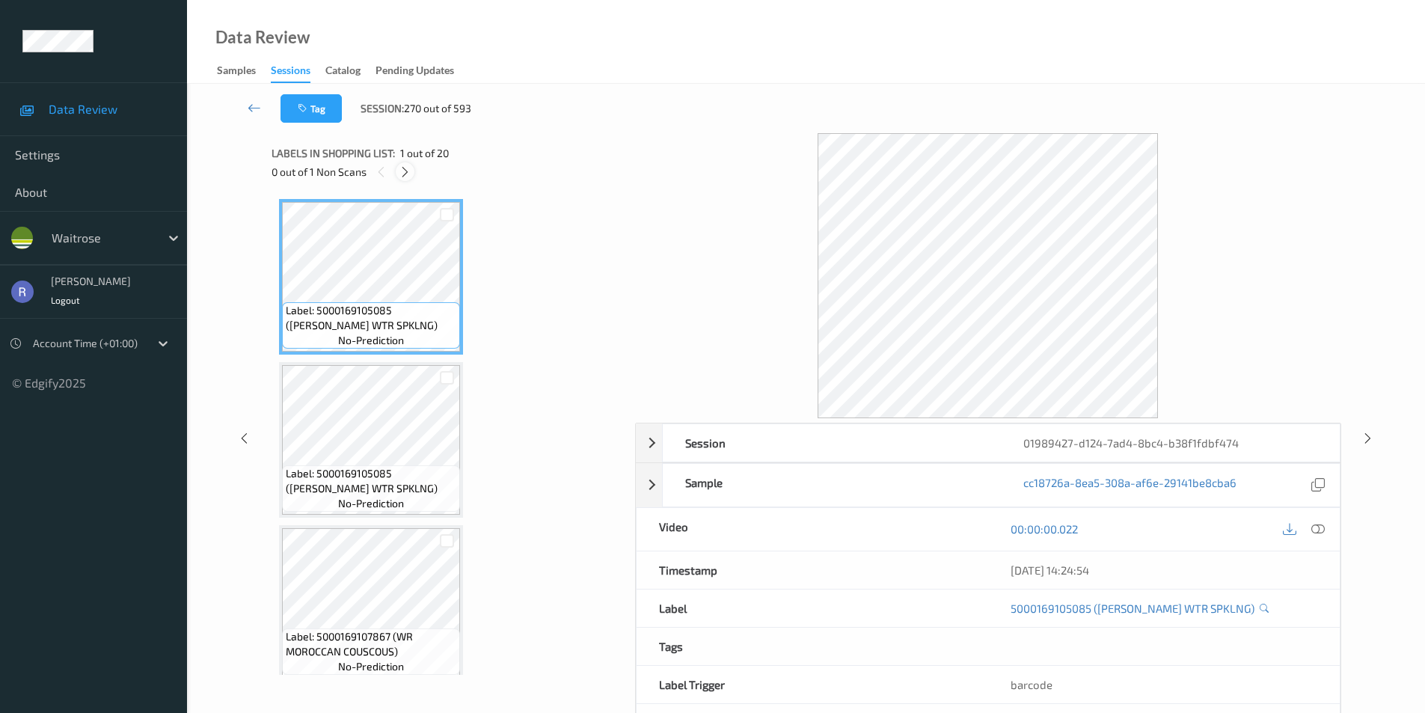
click at [405, 174] on icon at bounding box center [405, 171] width 13 height 13
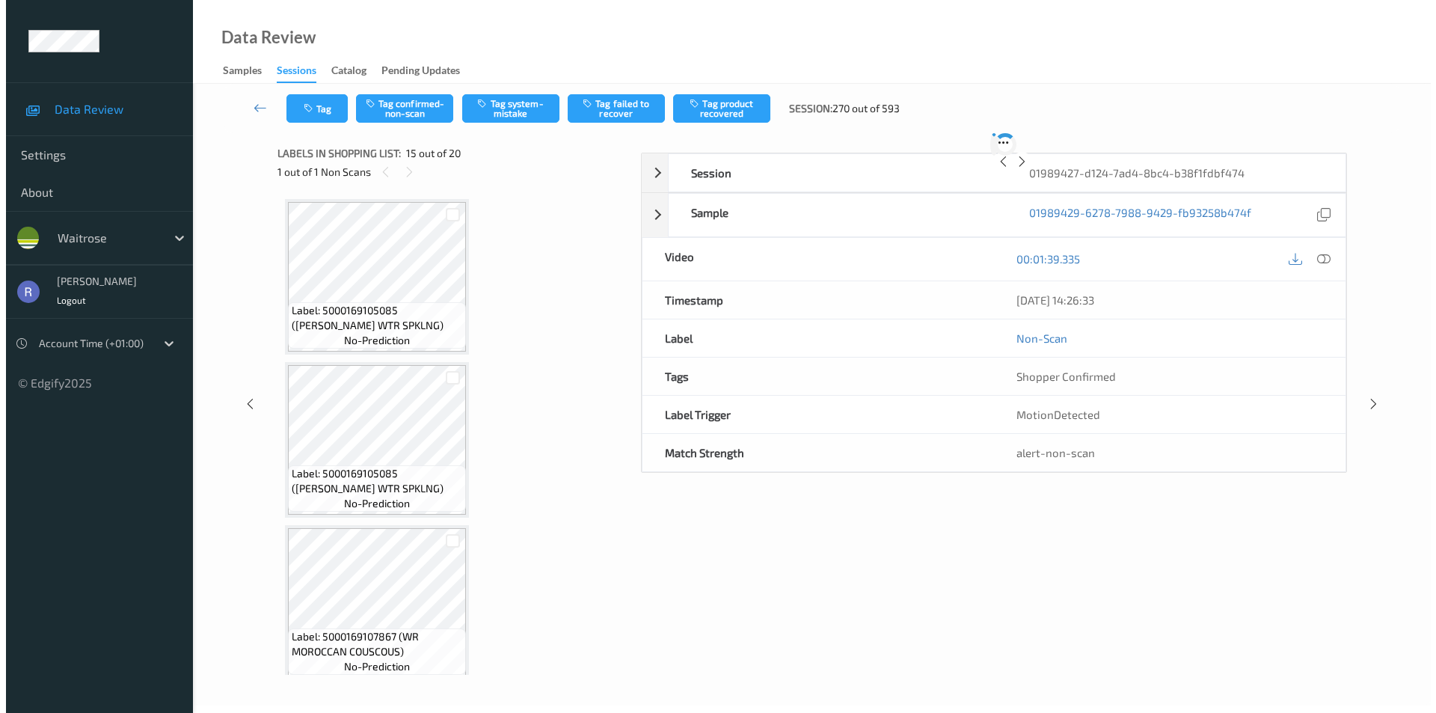
scroll to position [2128, 0]
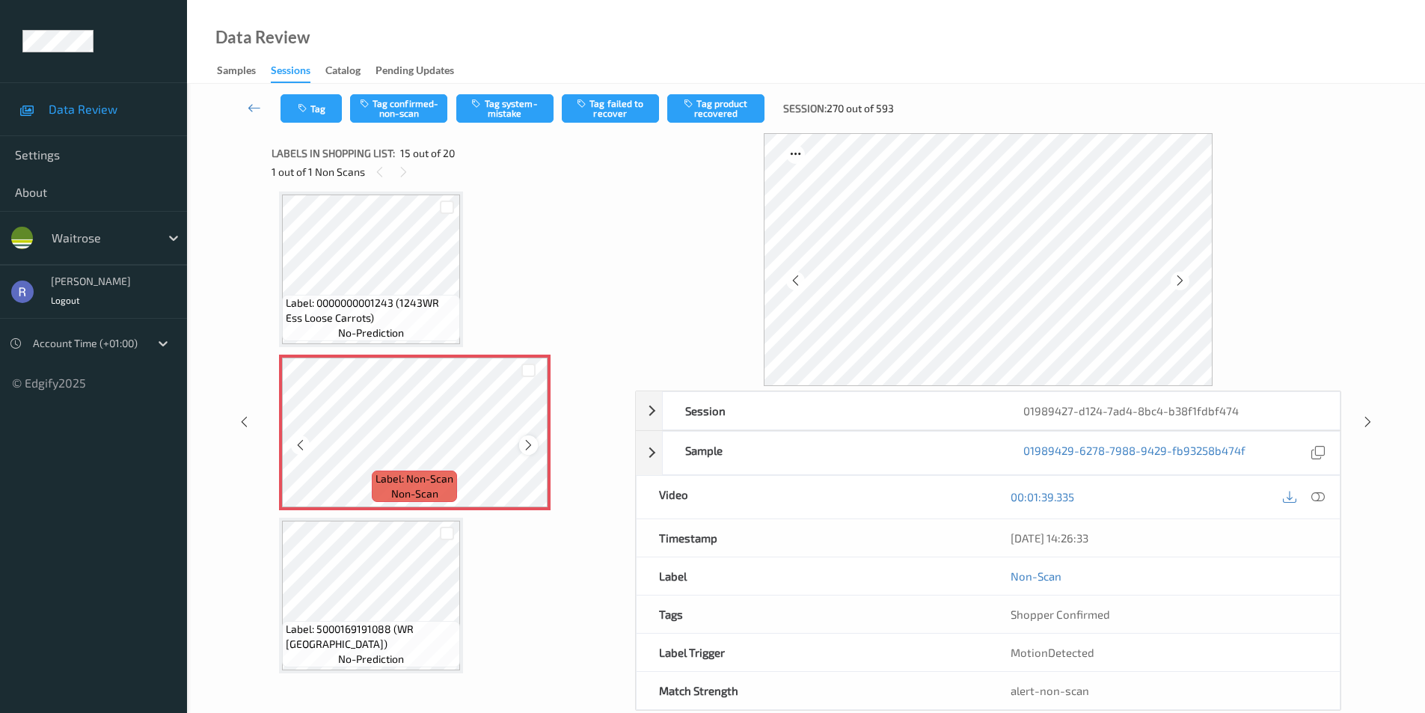
click at [528, 444] on icon at bounding box center [528, 444] width 13 height 13
click at [328, 109] on button "Tag" at bounding box center [311, 108] width 61 height 28
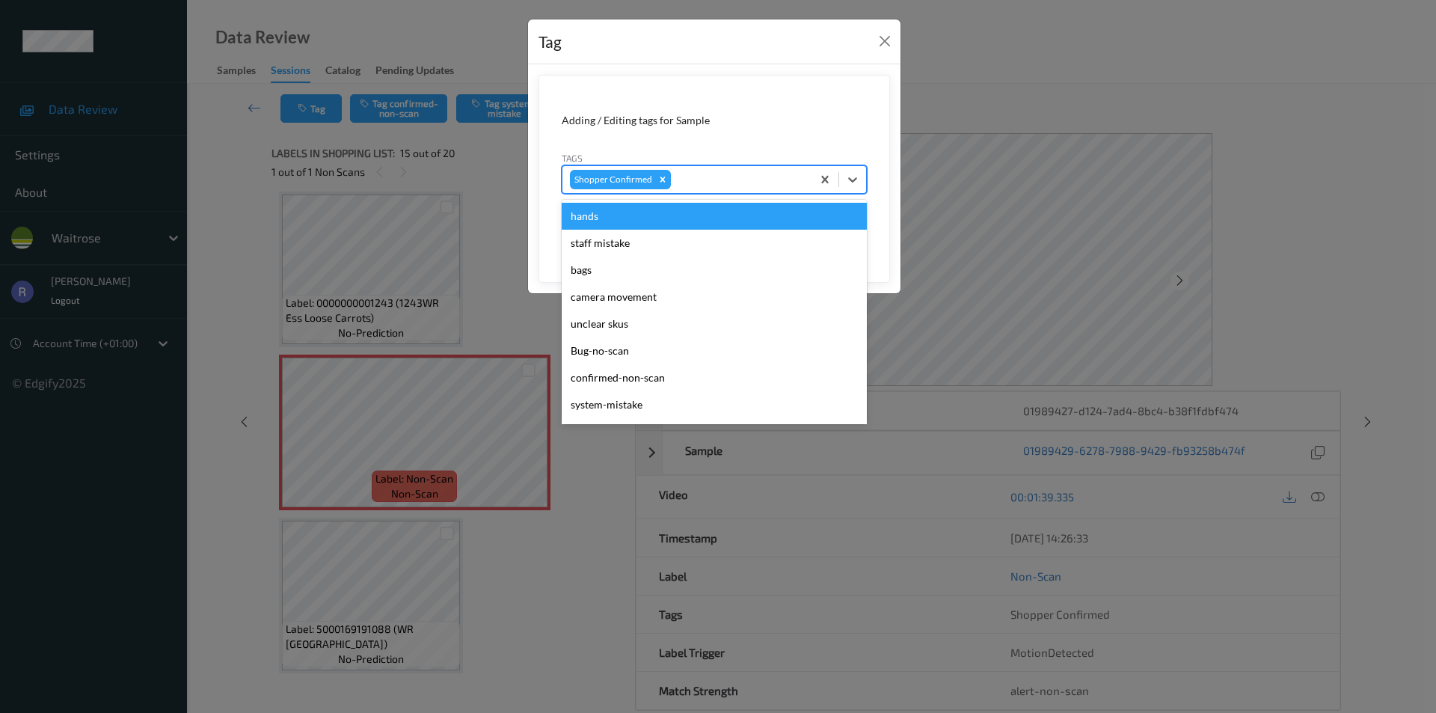
click at [702, 186] on div at bounding box center [739, 180] width 130 height 18
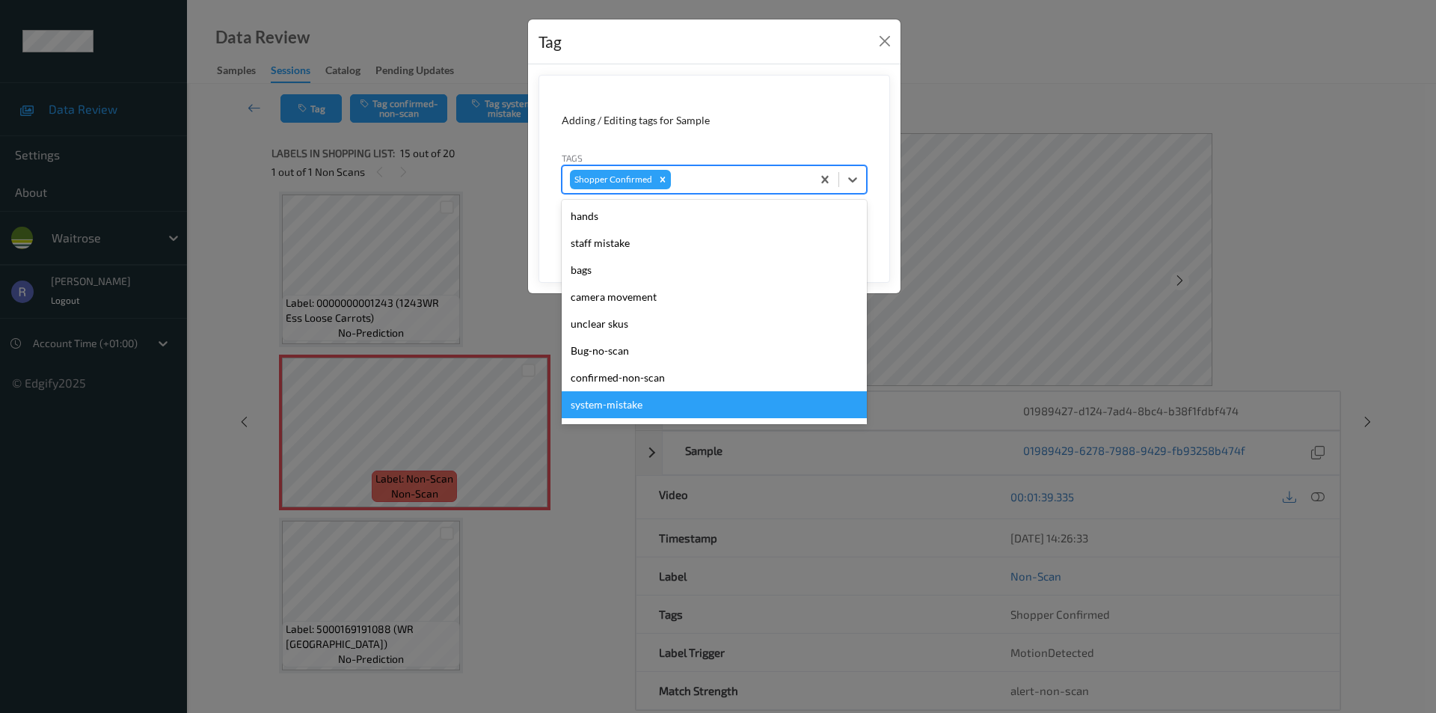
click at [609, 399] on div "system-mistake" at bounding box center [714, 404] width 305 height 27
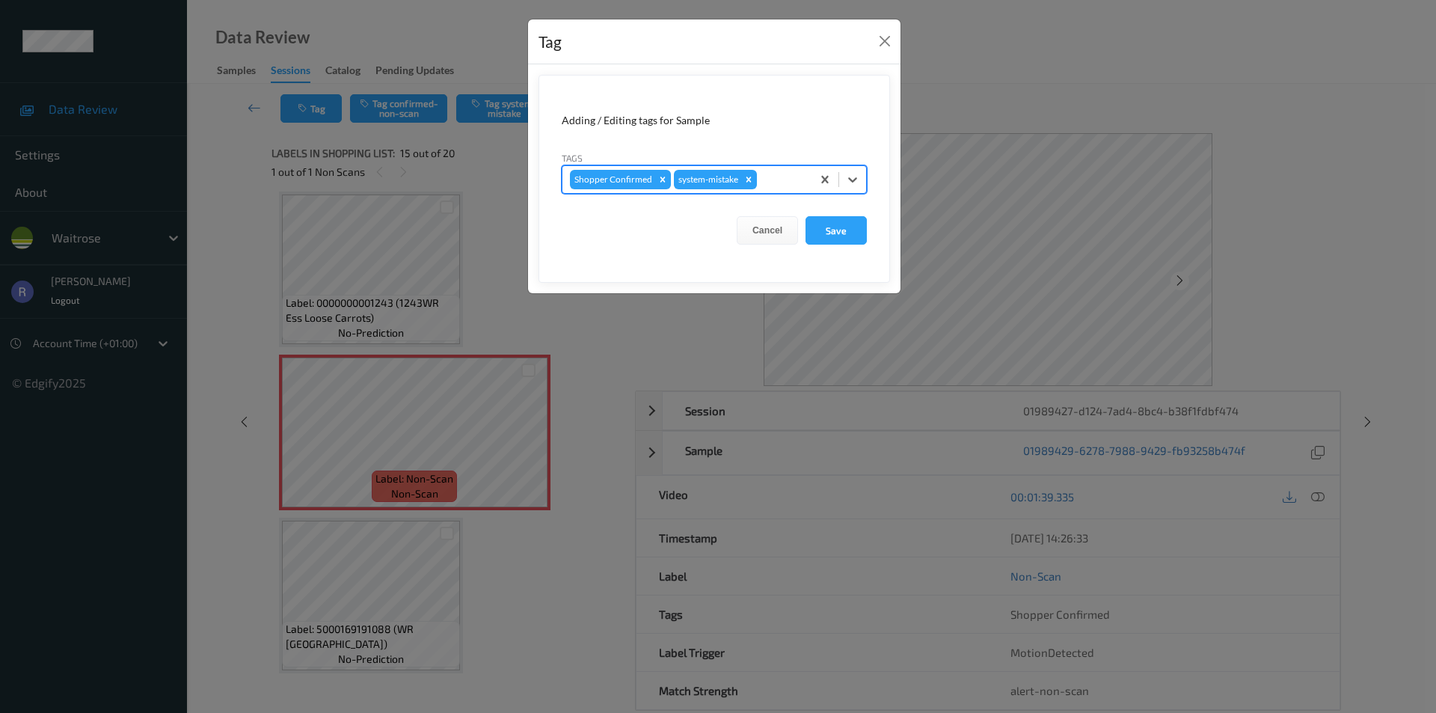
click at [779, 181] on div at bounding box center [782, 180] width 44 height 18
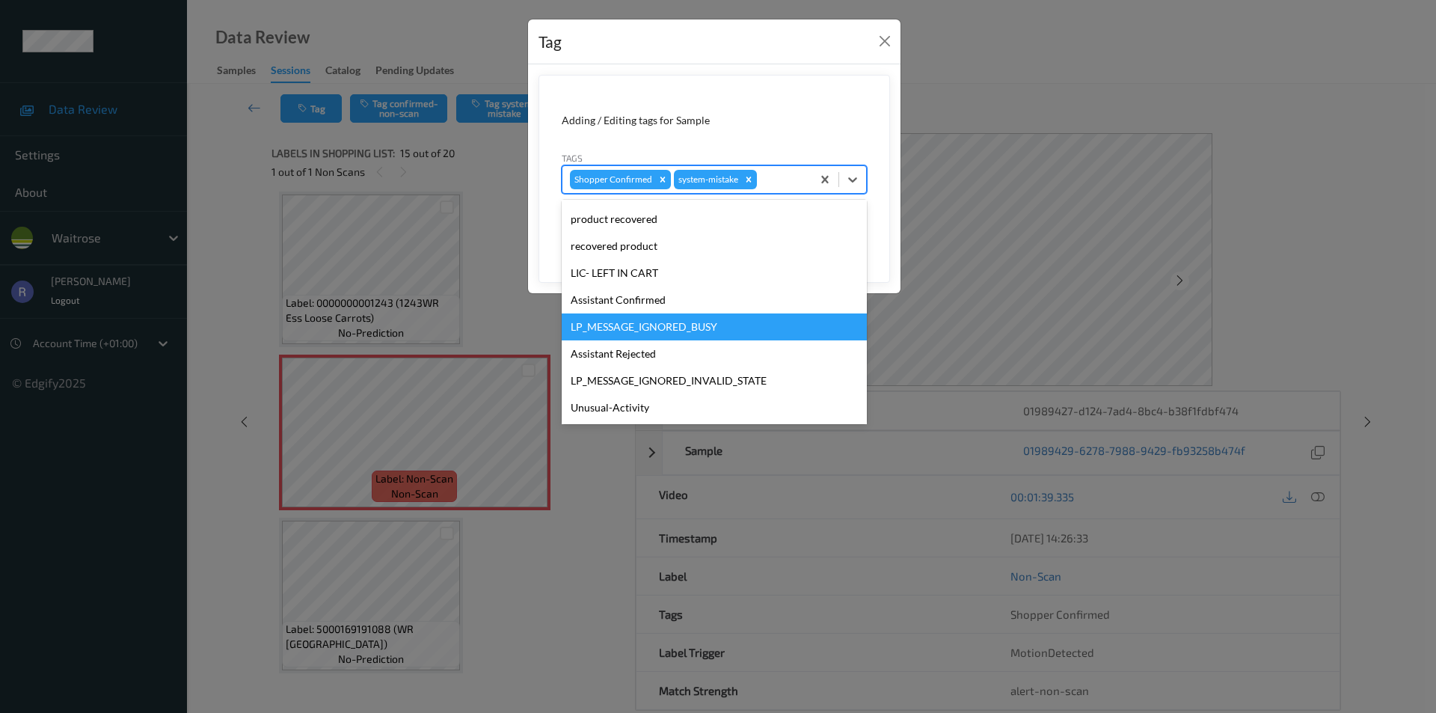
scroll to position [293, 0]
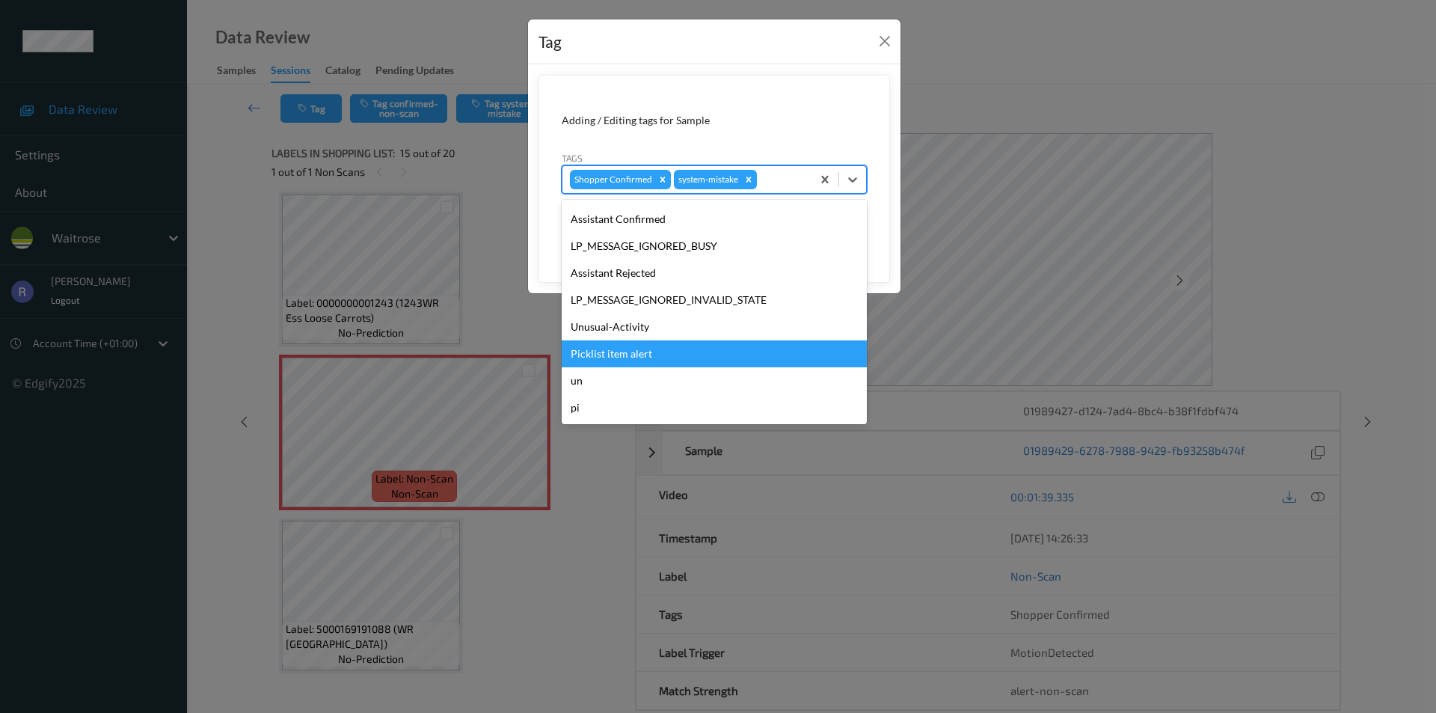
click at [600, 345] on div "Picklist item alert" at bounding box center [714, 353] width 305 height 27
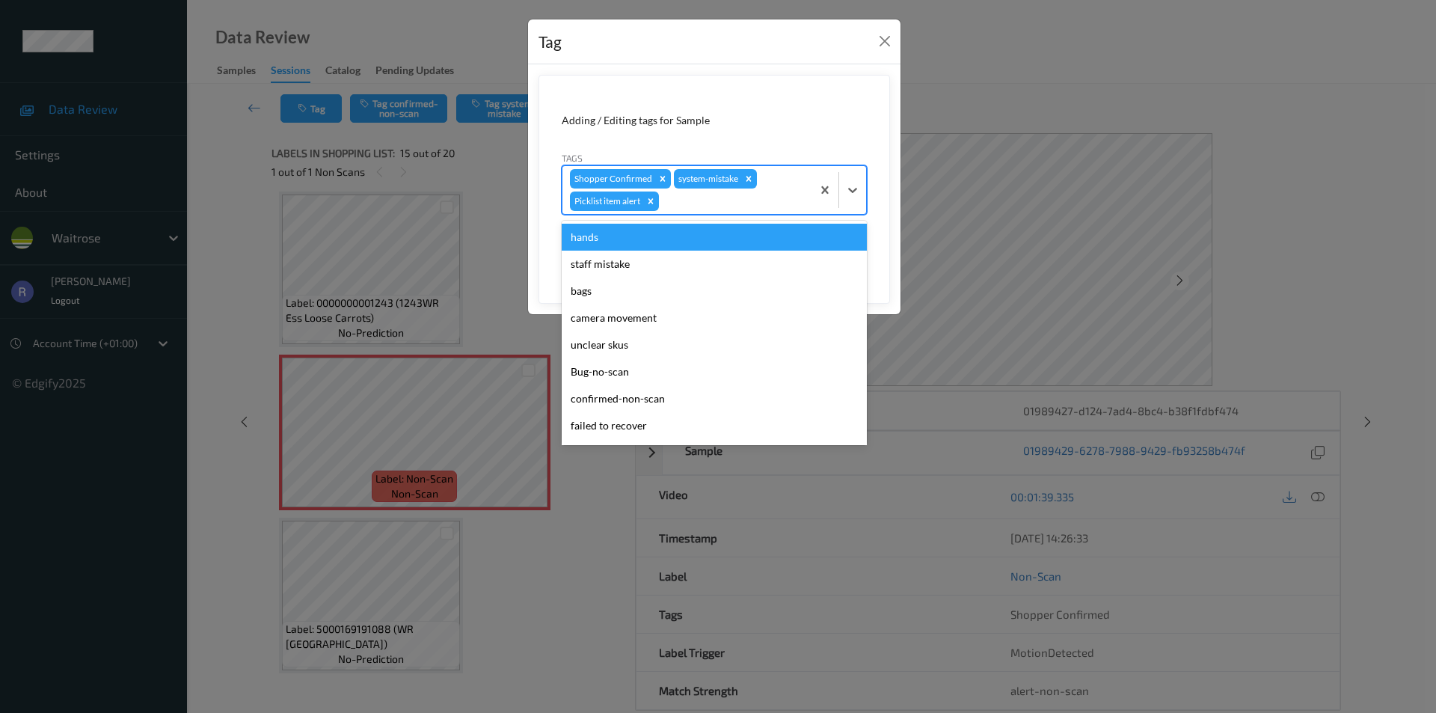
click at [711, 206] on div at bounding box center [733, 201] width 142 height 18
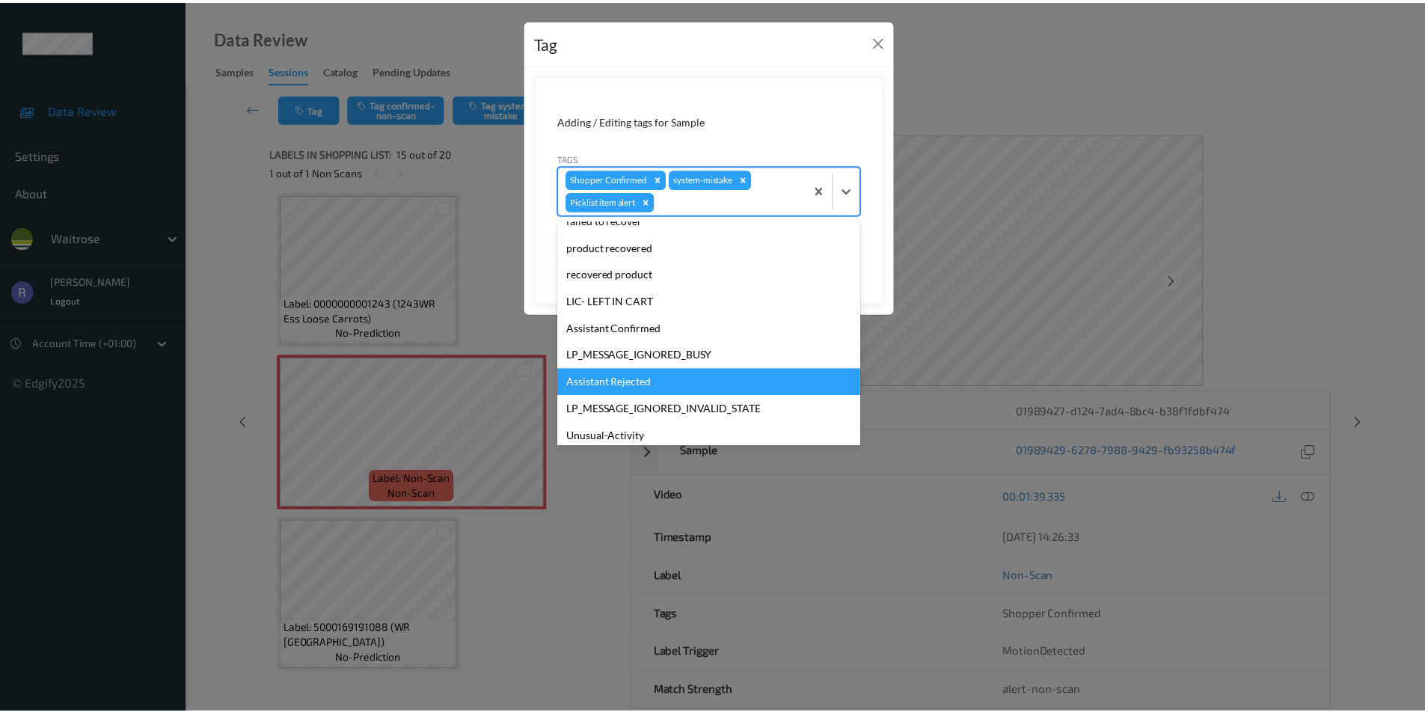
scroll to position [266, 0]
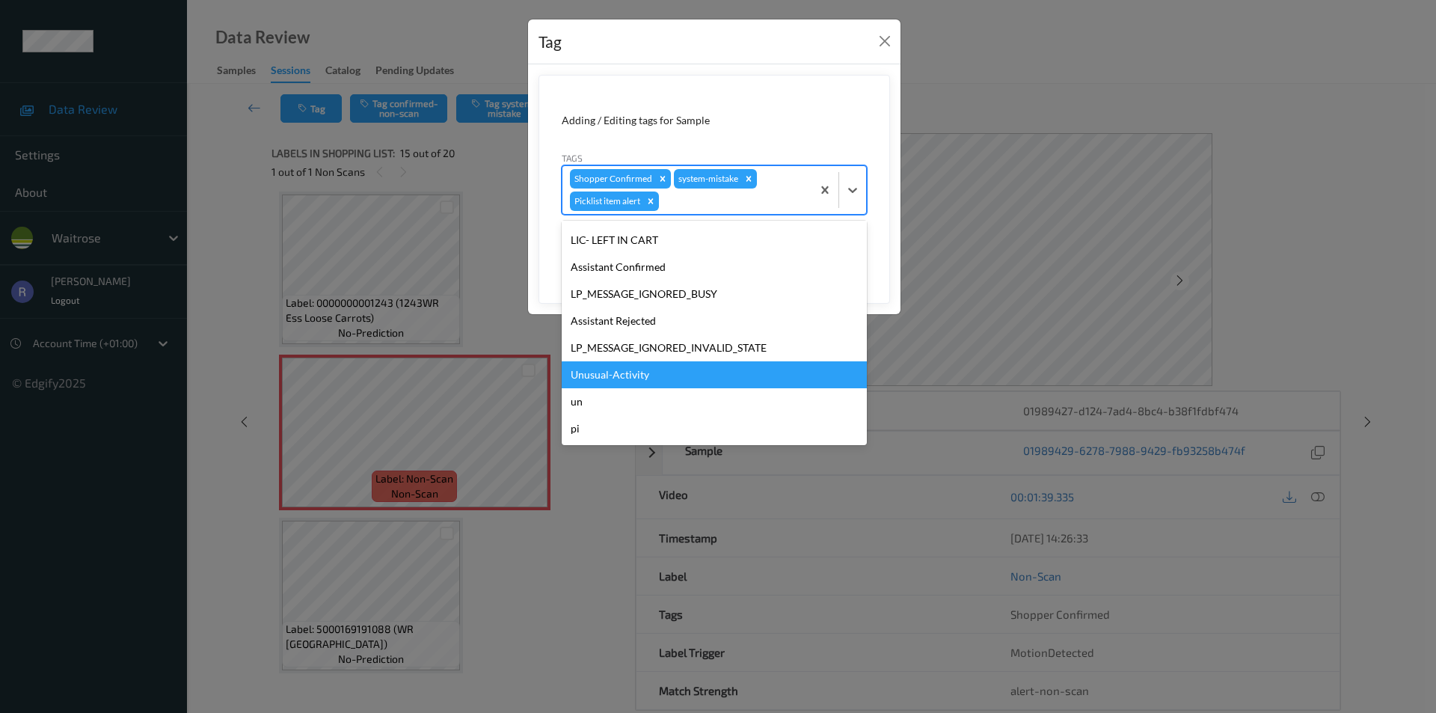
click at [620, 370] on div "Unusual-Activity" at bounding box center [714, 374] width 305 height 27
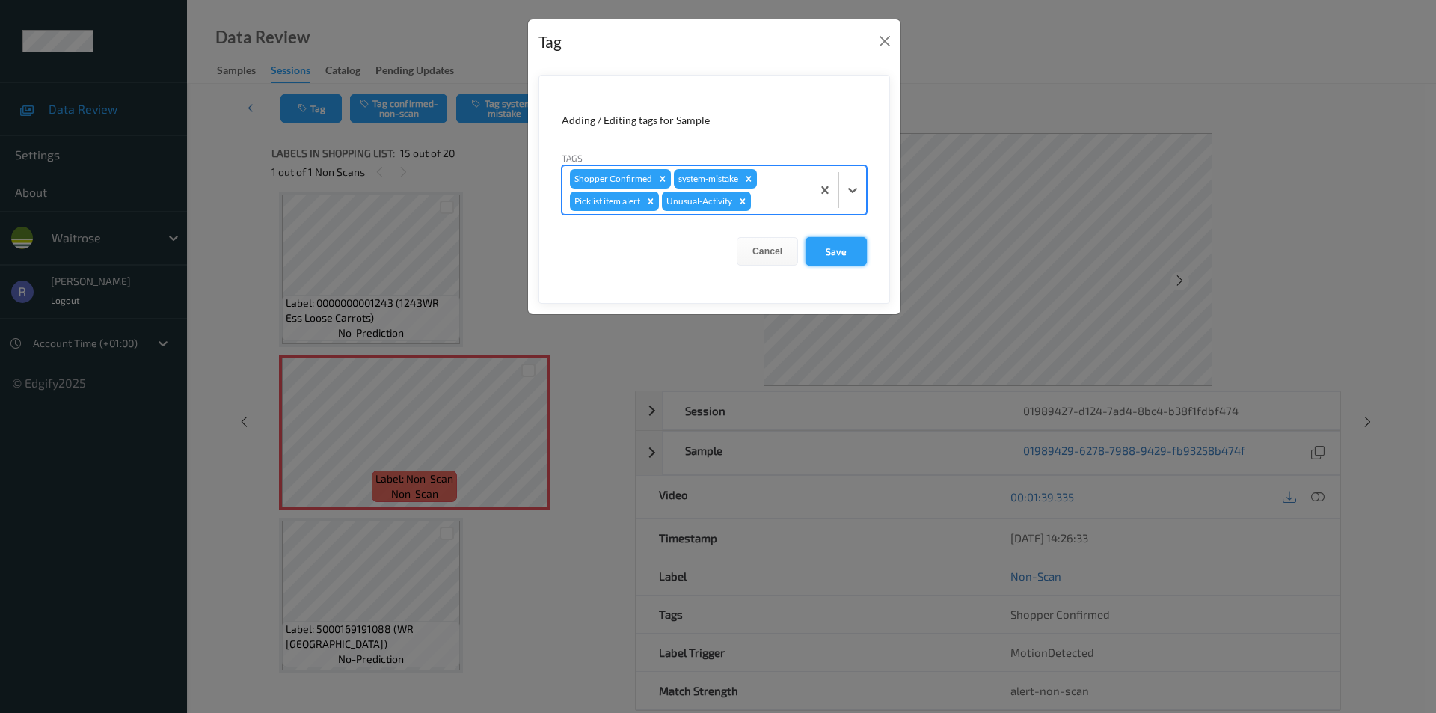
click at [839, 254] on button "Save" at bounding box center [836, 251] width 61 height 28
click at [839, 249] on button "Save" at bounding box center [836, 251] width 61 height 28
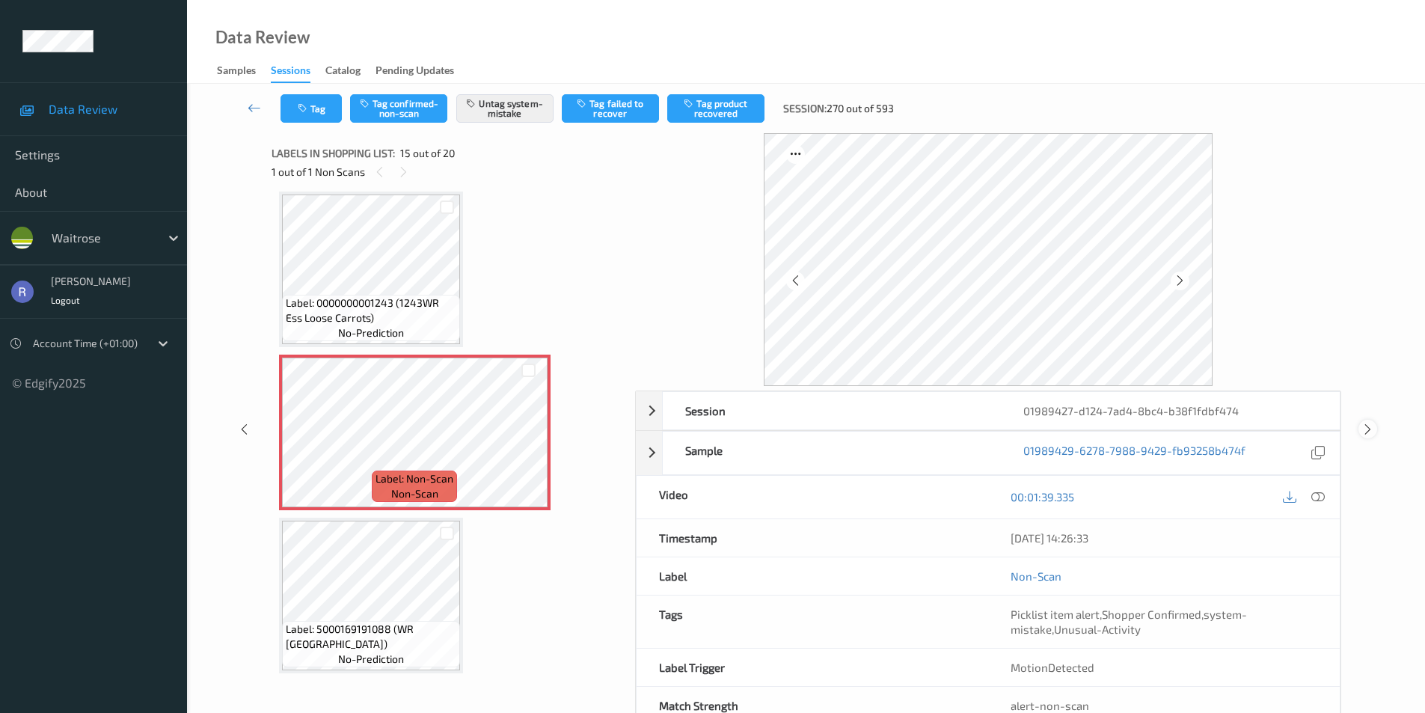
click at [1366, 423] on icon at bounding box center [1368, 429] width 13 height 13
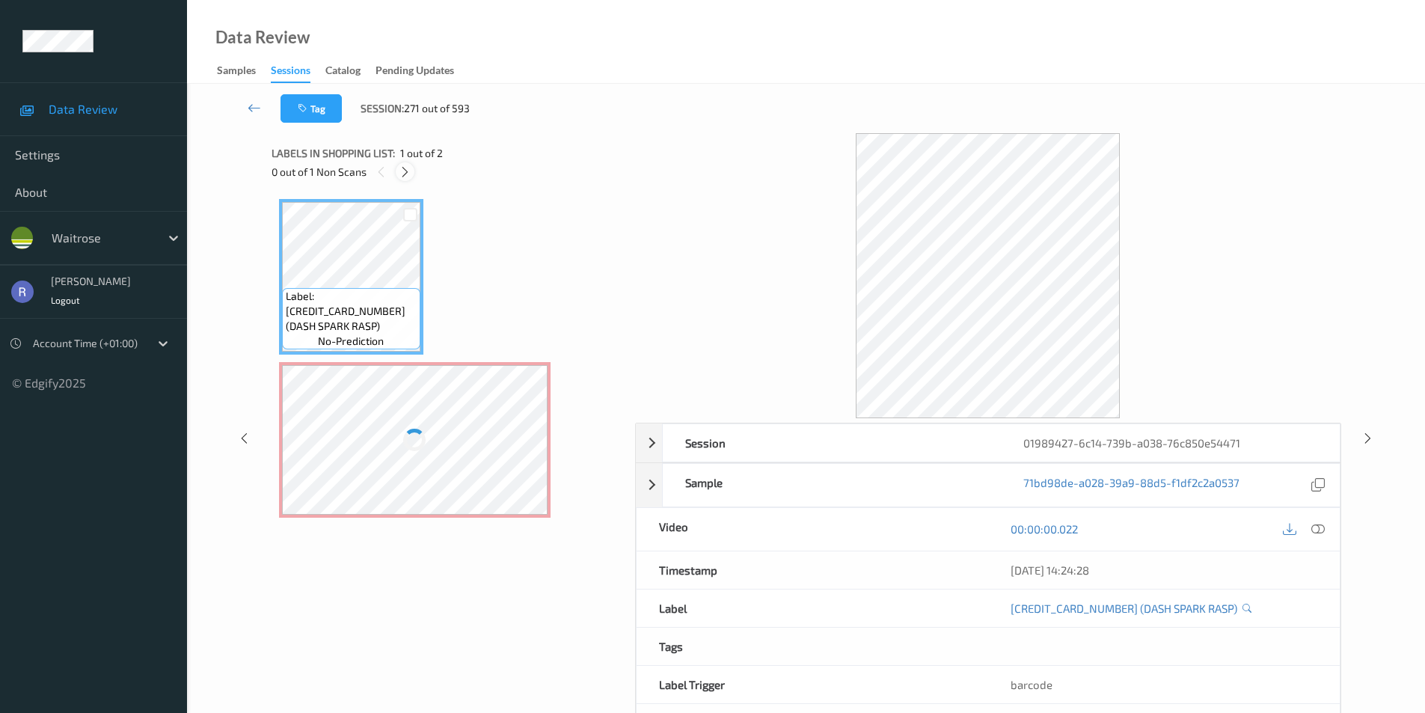
click at [407, 171] on icon at bounding box center [405, 171] width 13 height 13
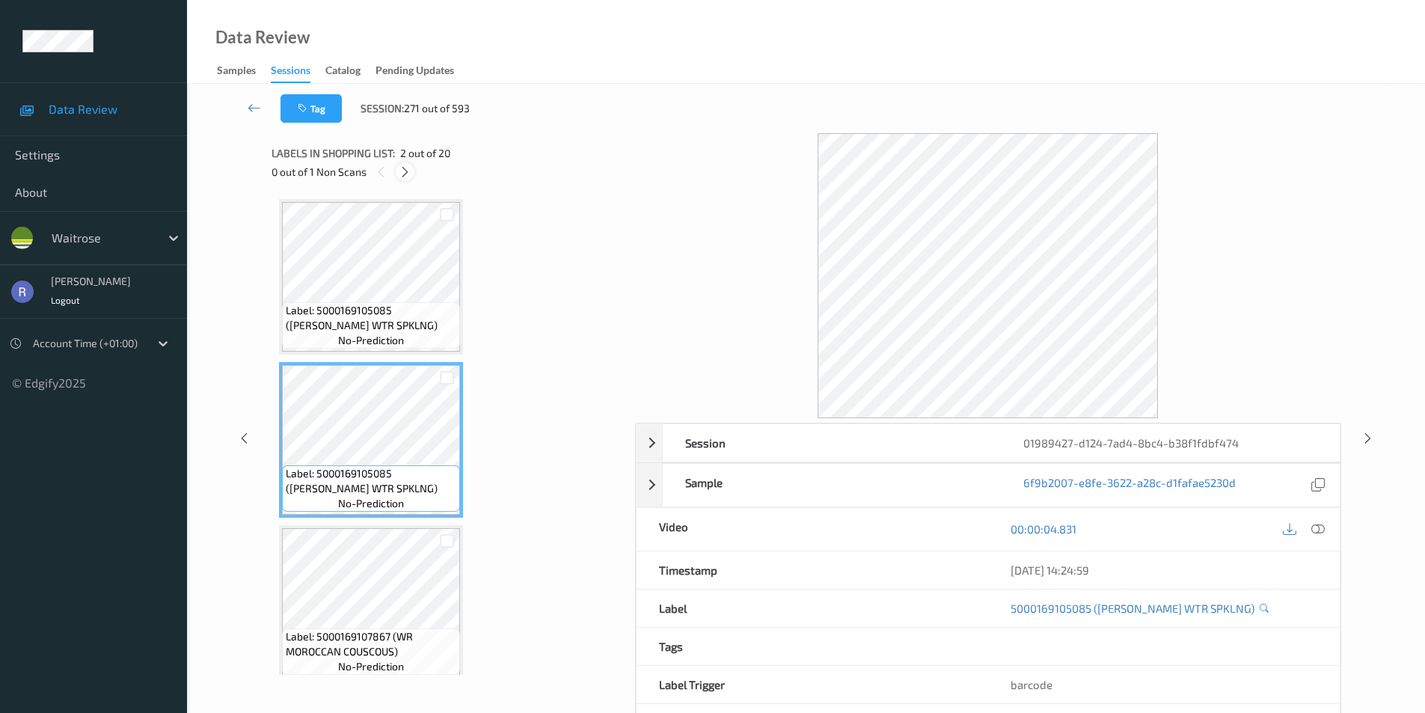
click at [403, 172] on icon at bounding box center [405, 171] width 13 height 13
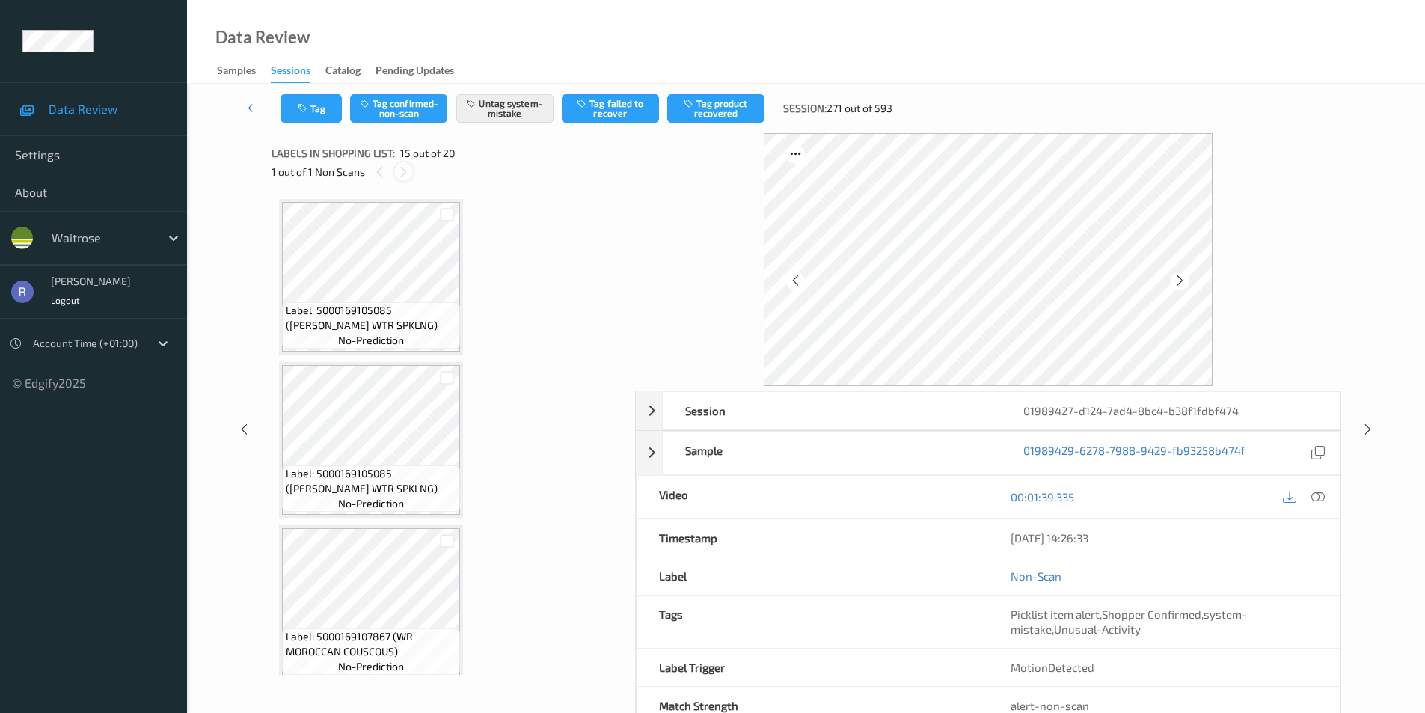
scroll to position [2128, 0]
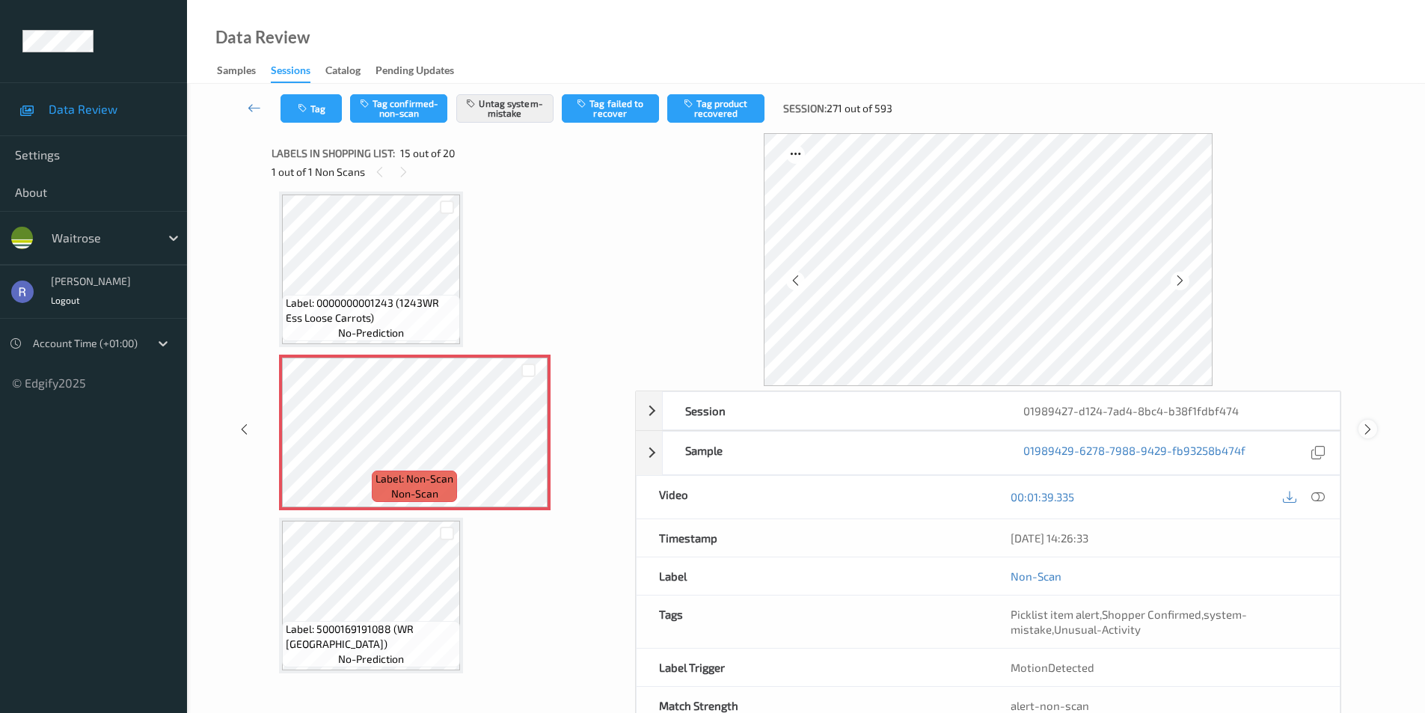
click at [1368, 424] on icon at bounding box center [1368, 429] width 13 height 13
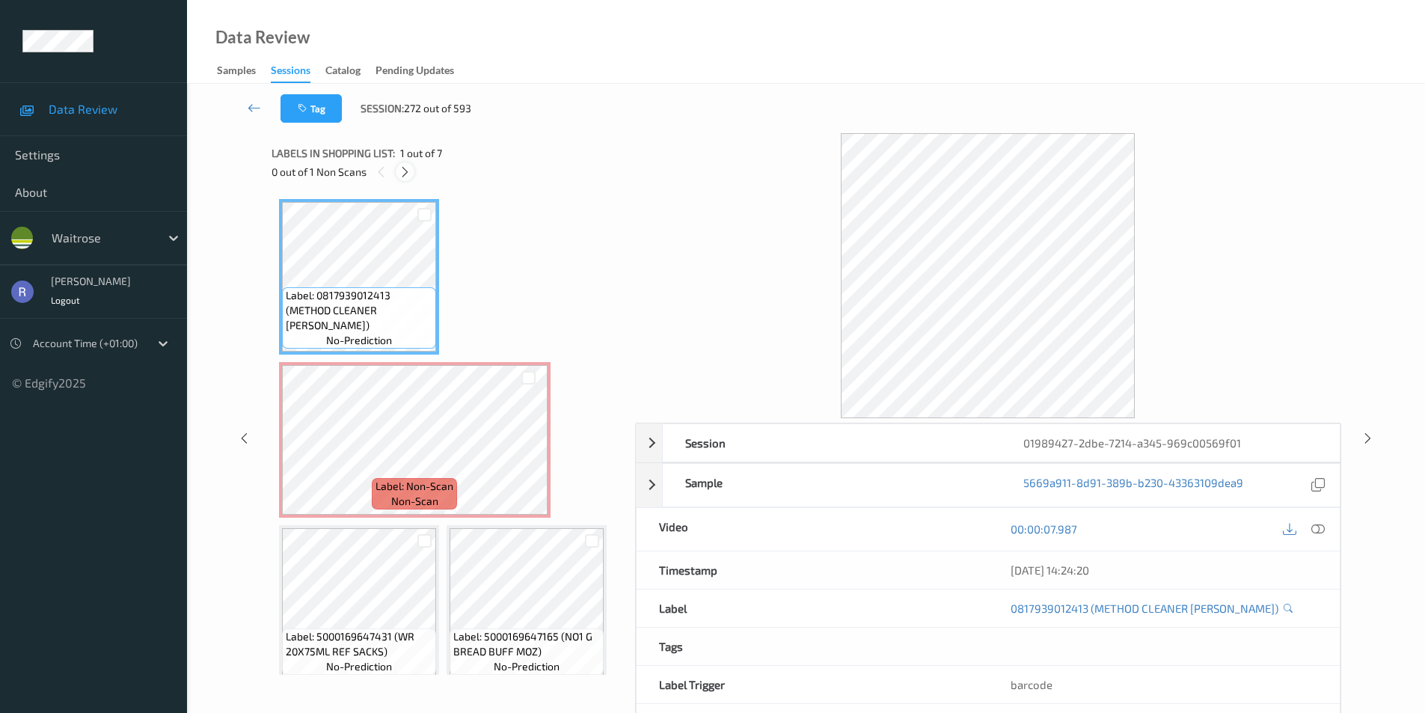
click at [408, 173] on icon at bounding box center [405, 171] width 13 height 13
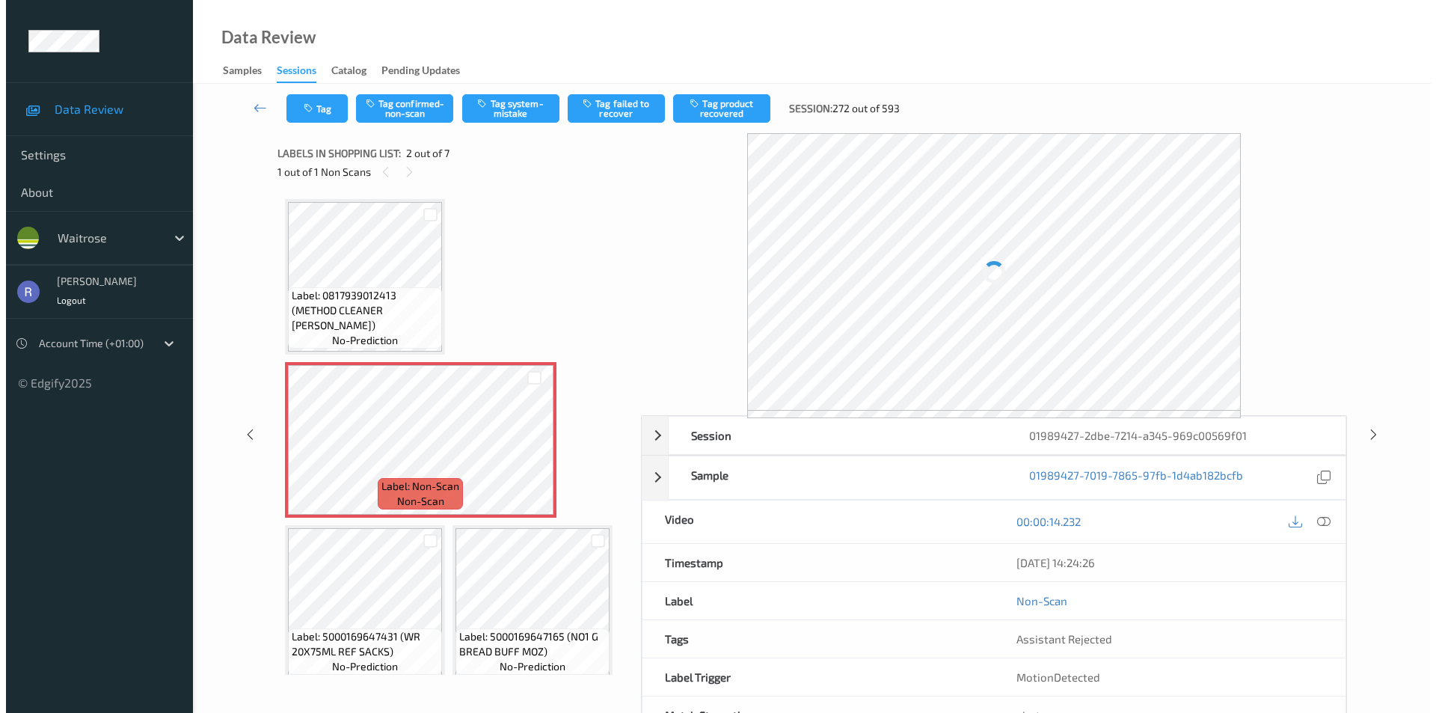
scroll to position [7, 0]
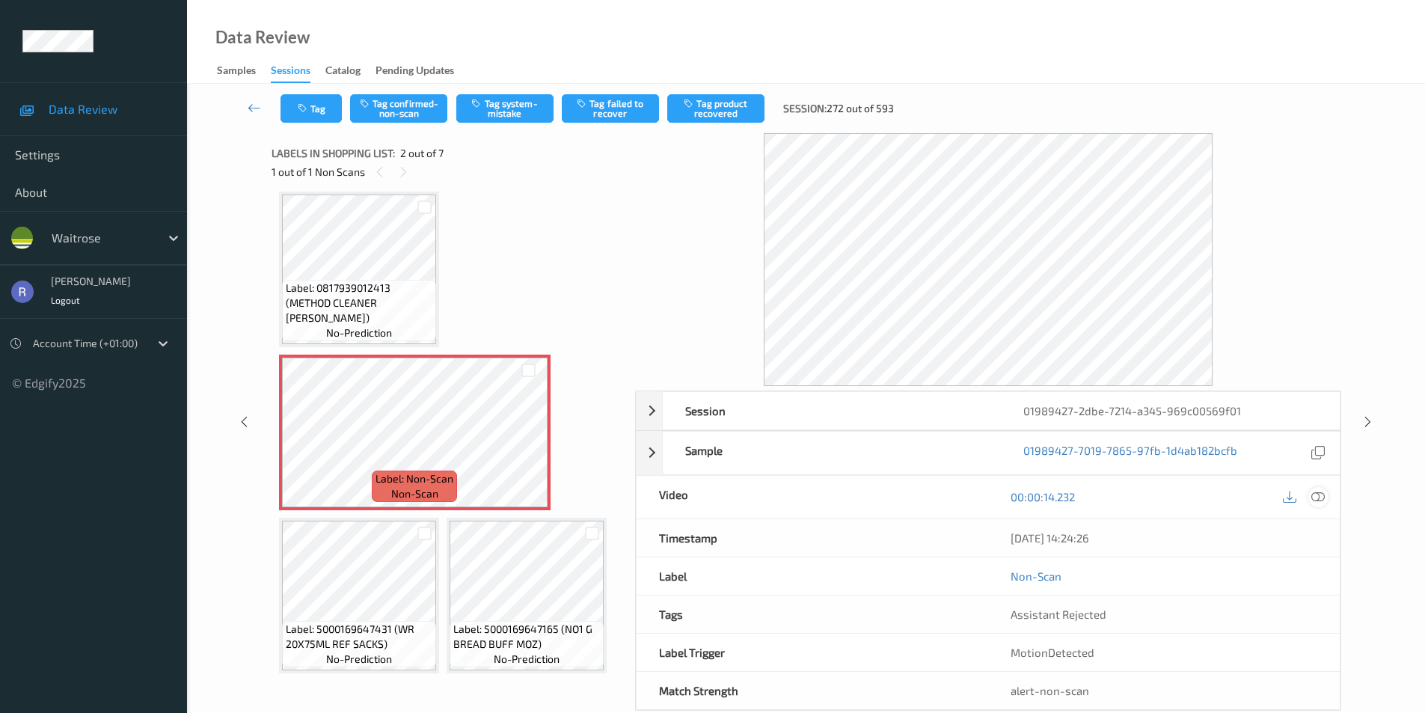
click at [1320, 495] on icon at bounding box center [1317, 496] width 13 height 13
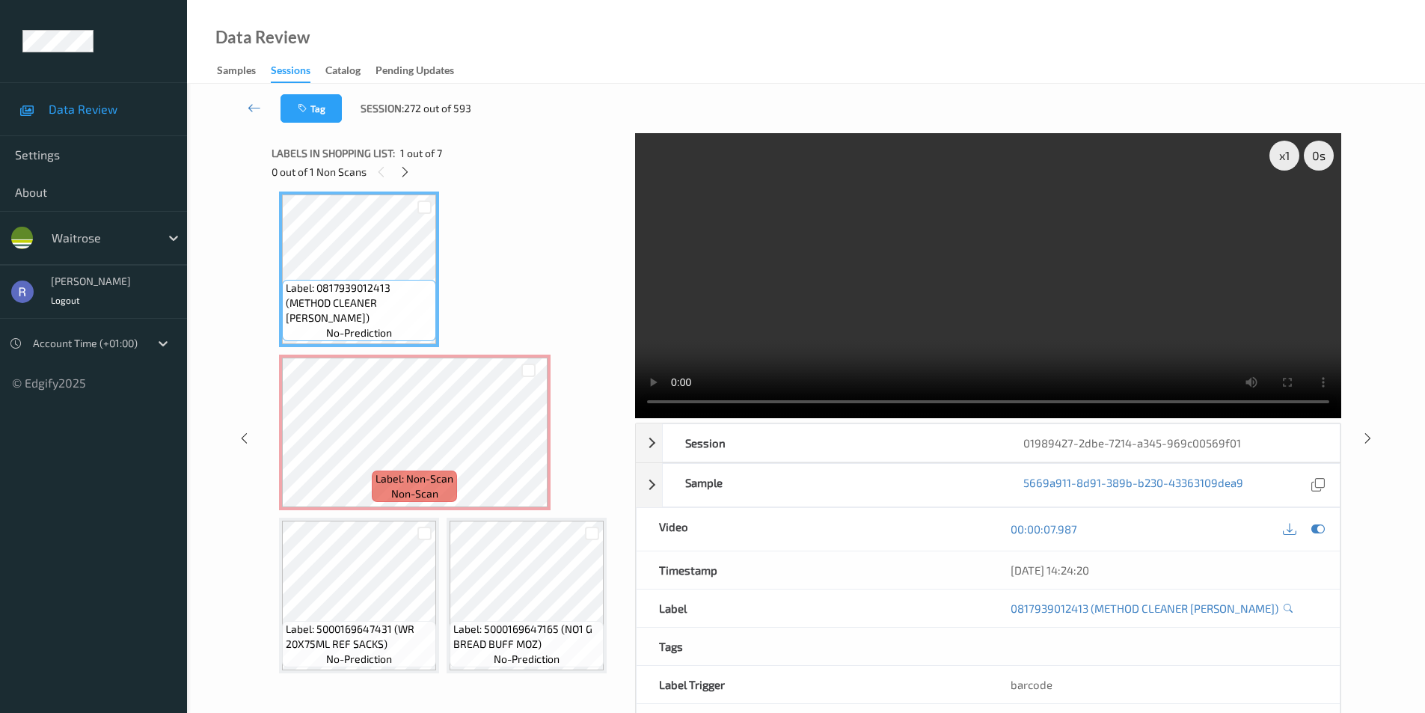
click at [949, 301] on video at bounding box center [988, 275] width 706 height 285
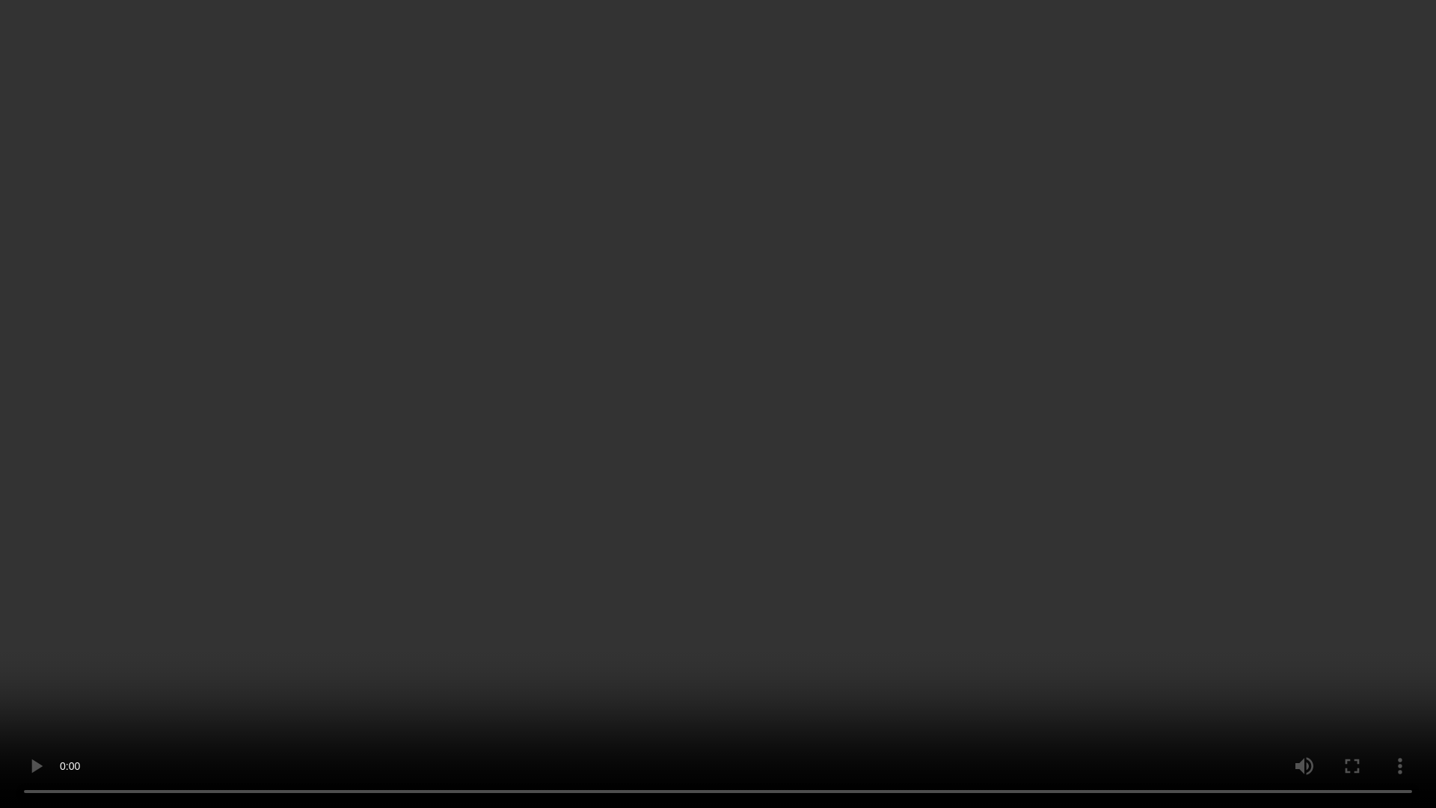
click at [801, 480] on video at bounding box center [718, 404] width 1436 height 808
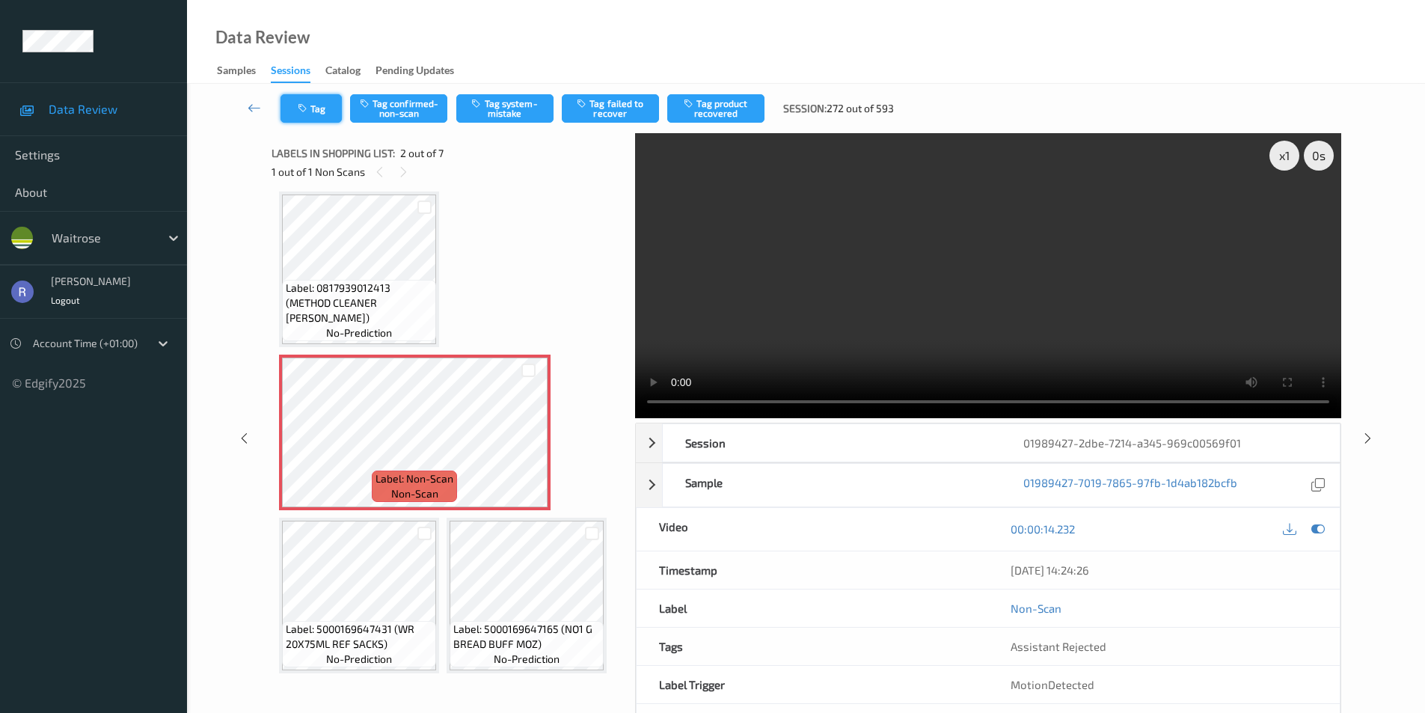
click at [314, 108] on button "Tag" at bounding box center [311, 108] width 61 height 28
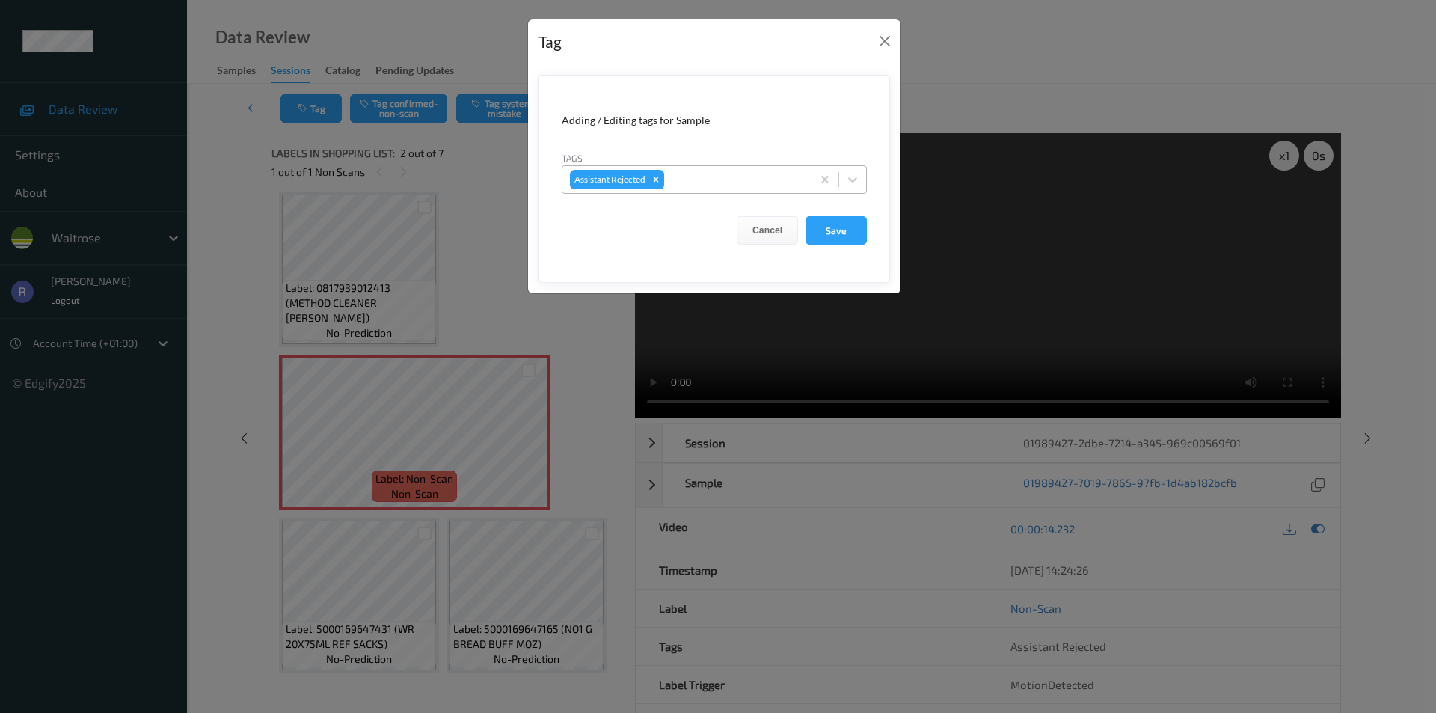
click at [704, 185] on div at bounding box center [735, 180] width 137 height 18
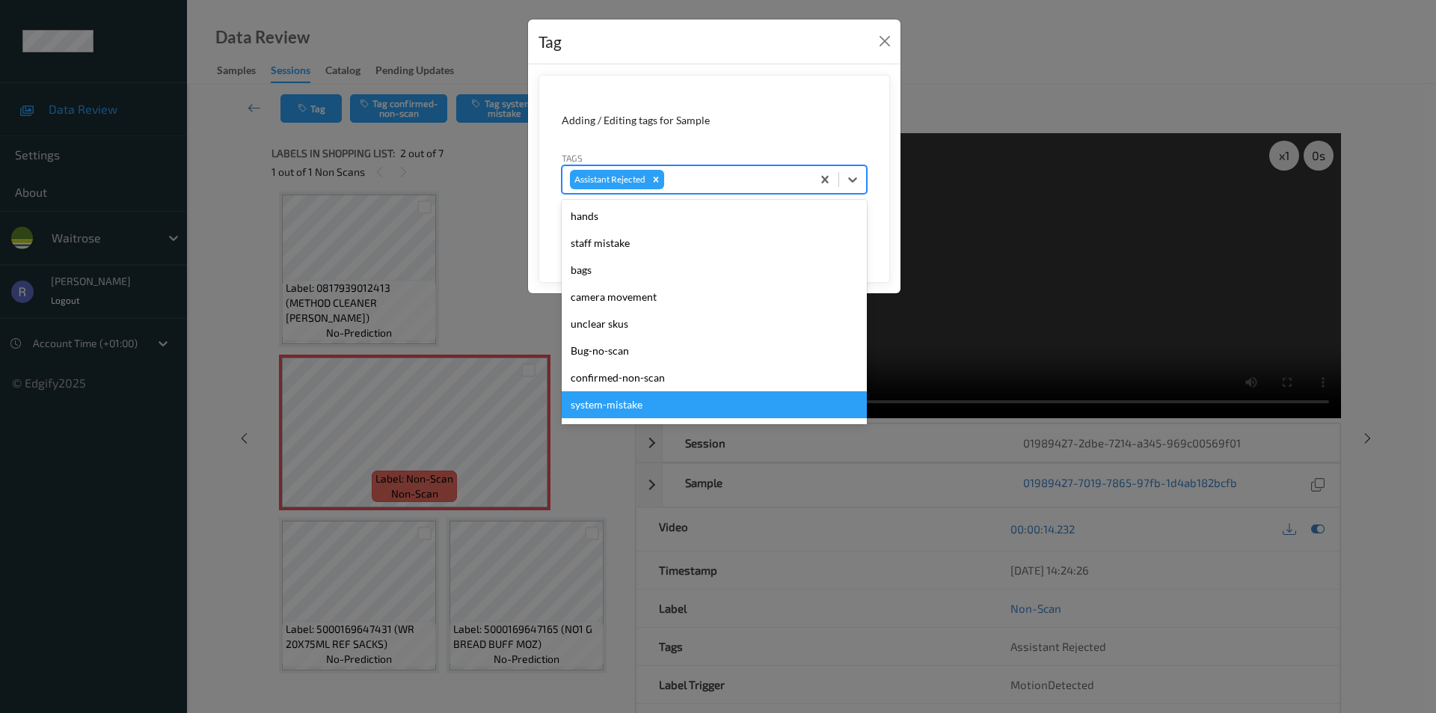
click at [622, 407] on div "system-mistake" at bounding box center [714, 404] width 305 height 27
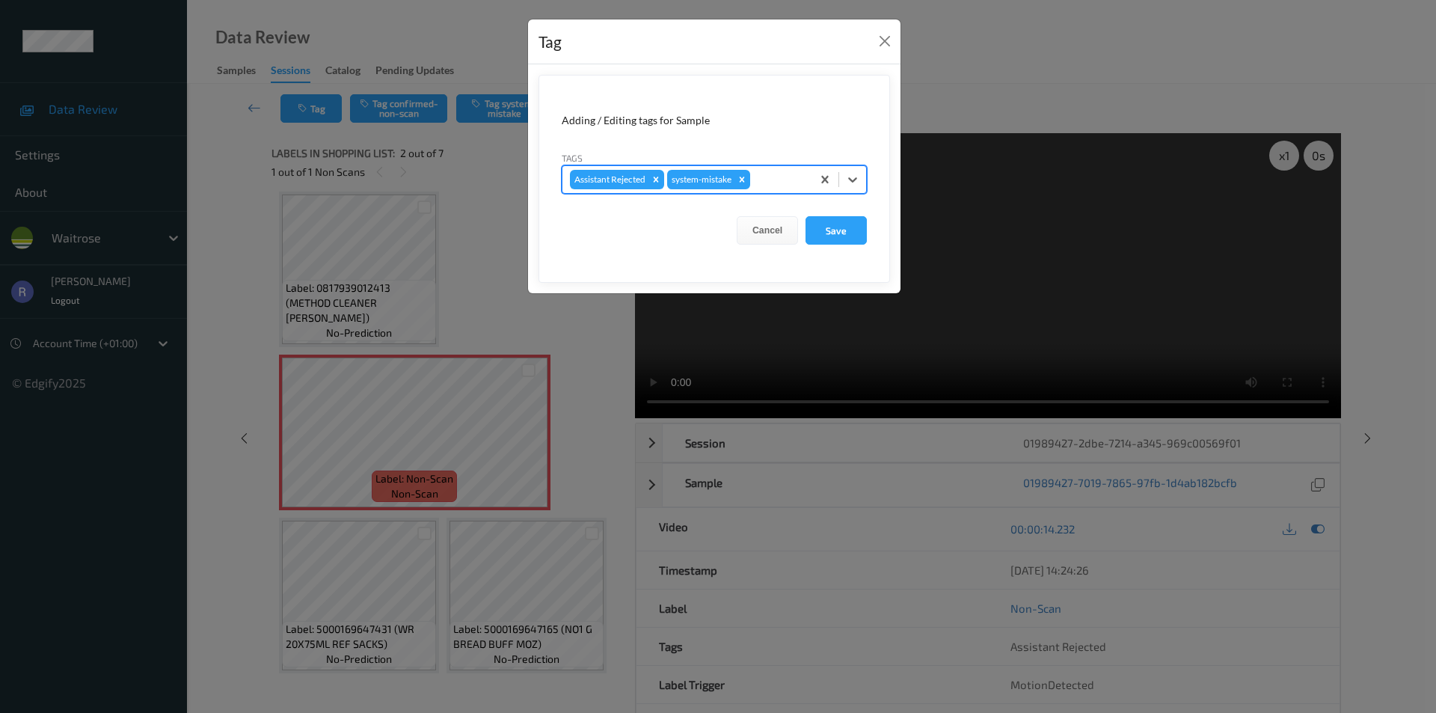
click at [769, 166] on div "Assistant Rejected system-mistake" at bounding box center [714, 179] width 305 height 28
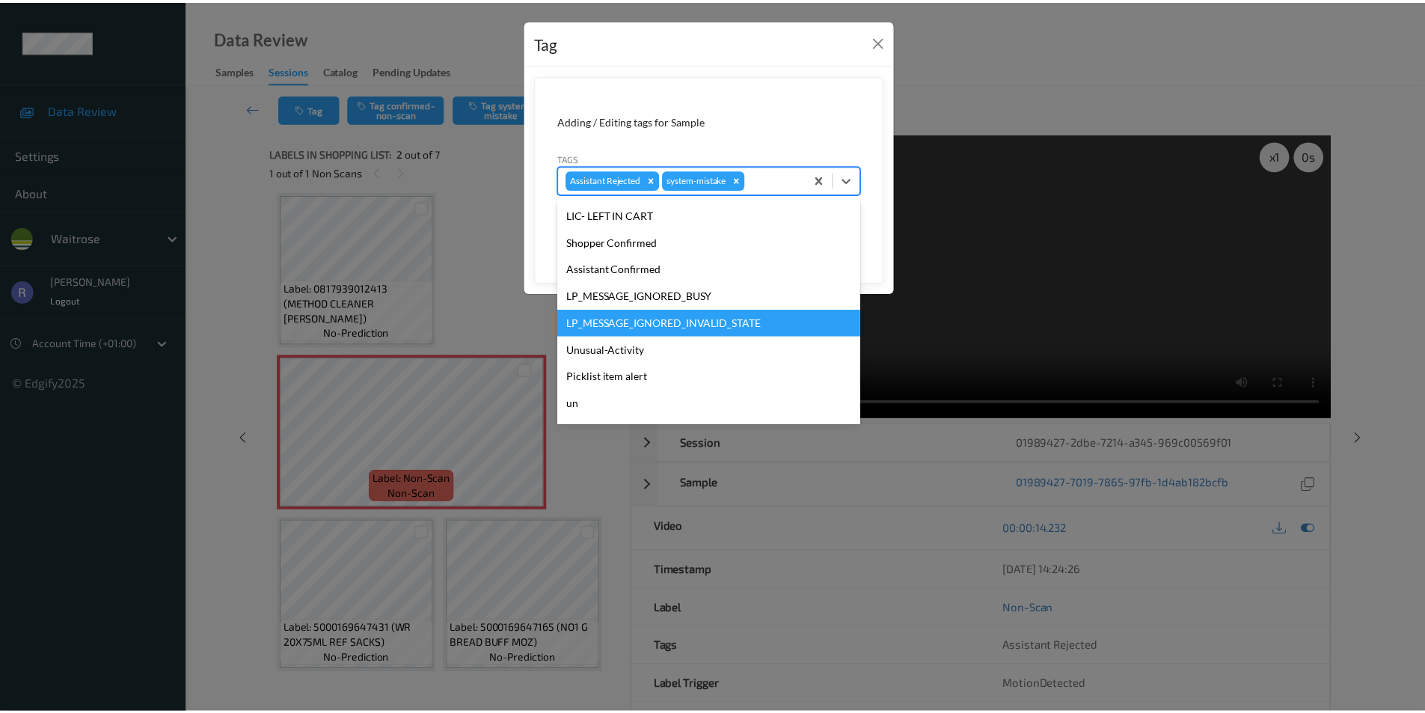
scroll to position [293, 0]
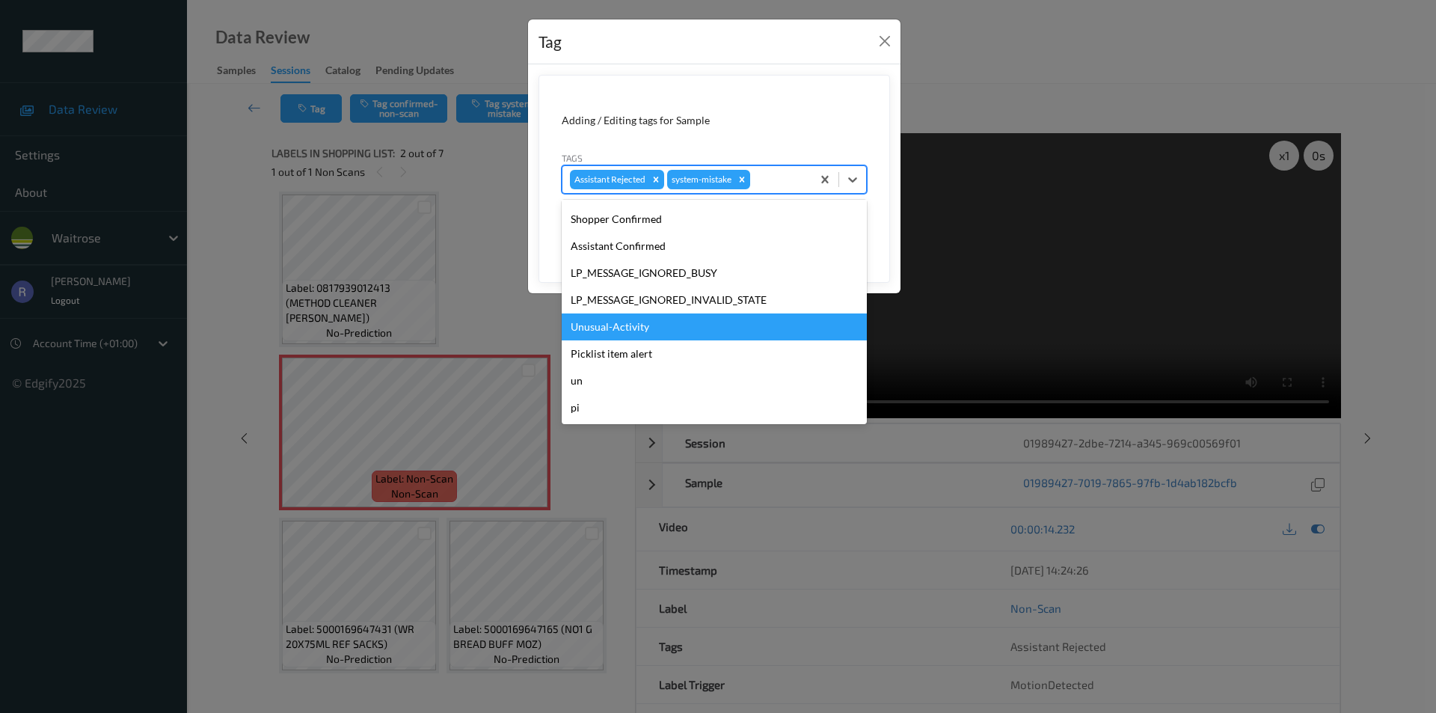
click at [631, 330] on div "Unusual-Activity" at bounding box center [714, 326] width 305 height 27
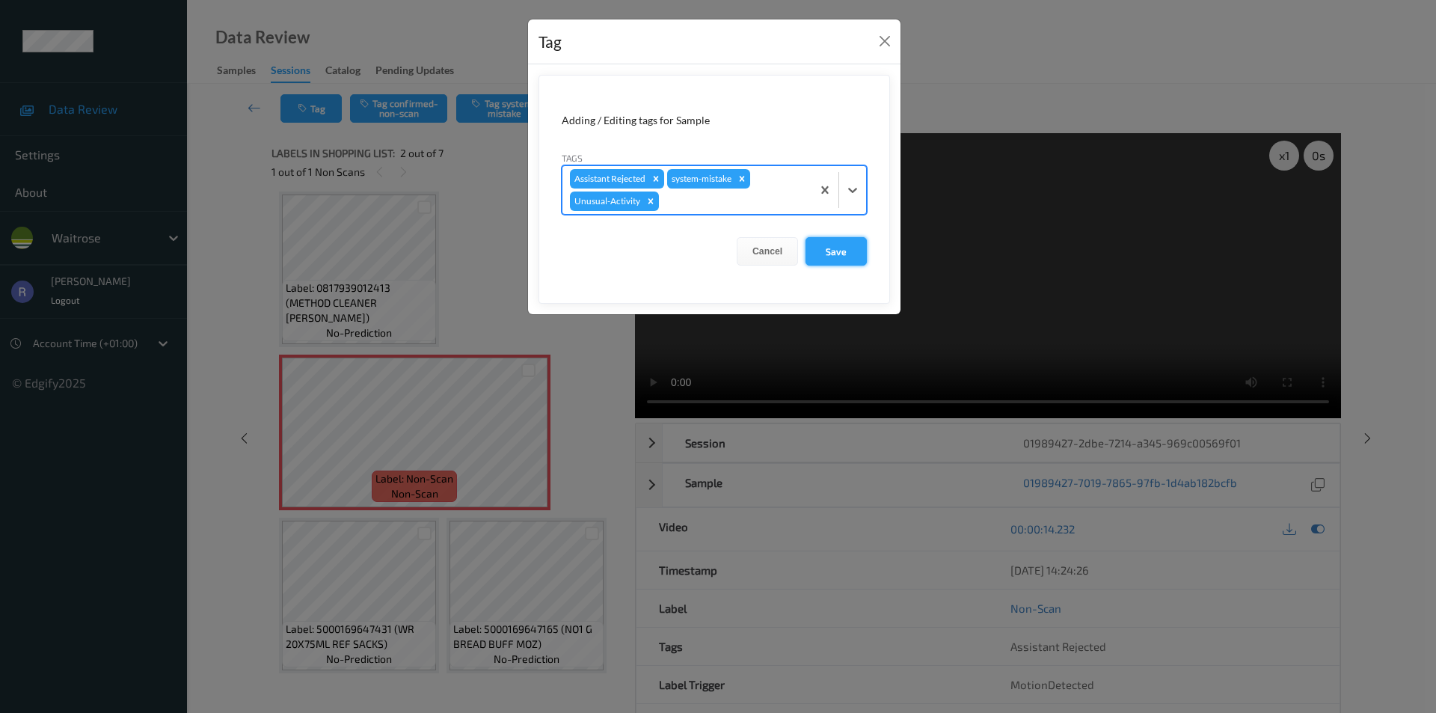
click at [847, 239] on button "Save" at bounding box center [836, 251] width 61 height 28
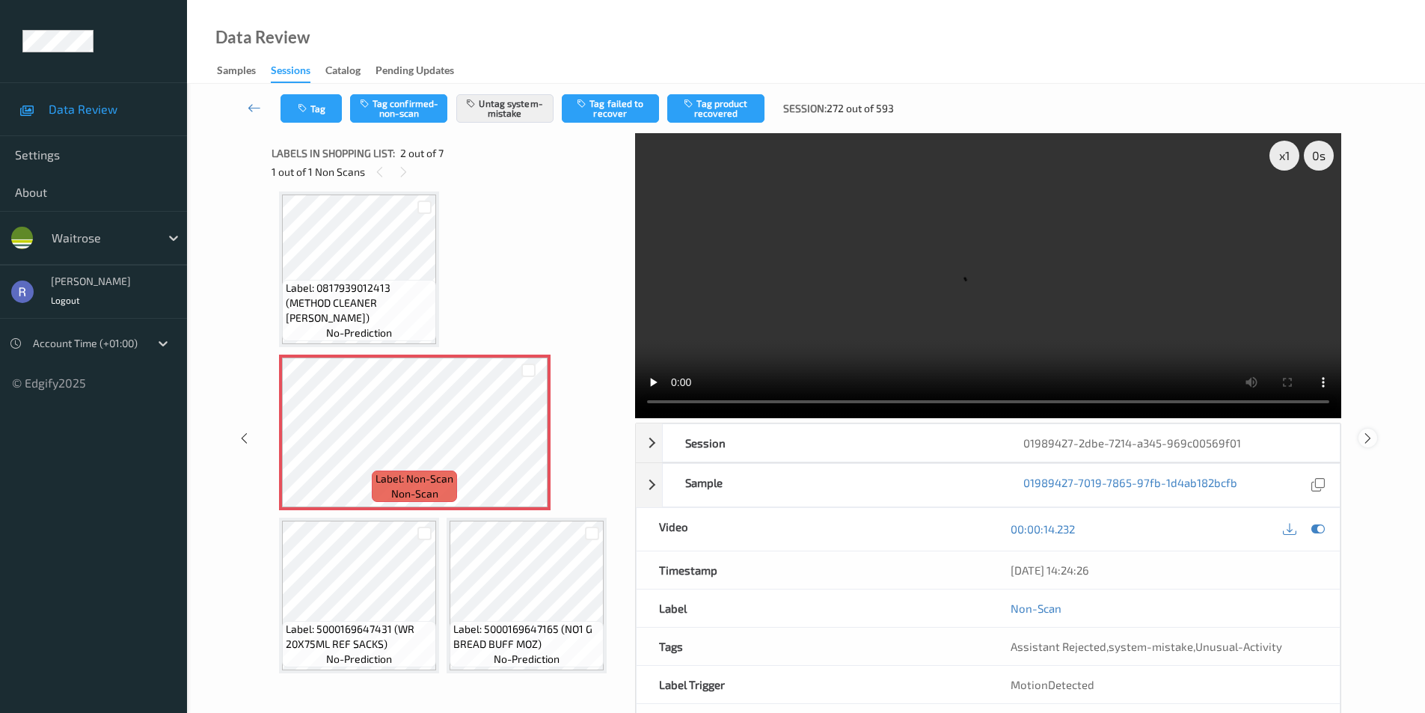
click at [1371, 441] on icon at bounding box center [1368, 437] width 13 height 13
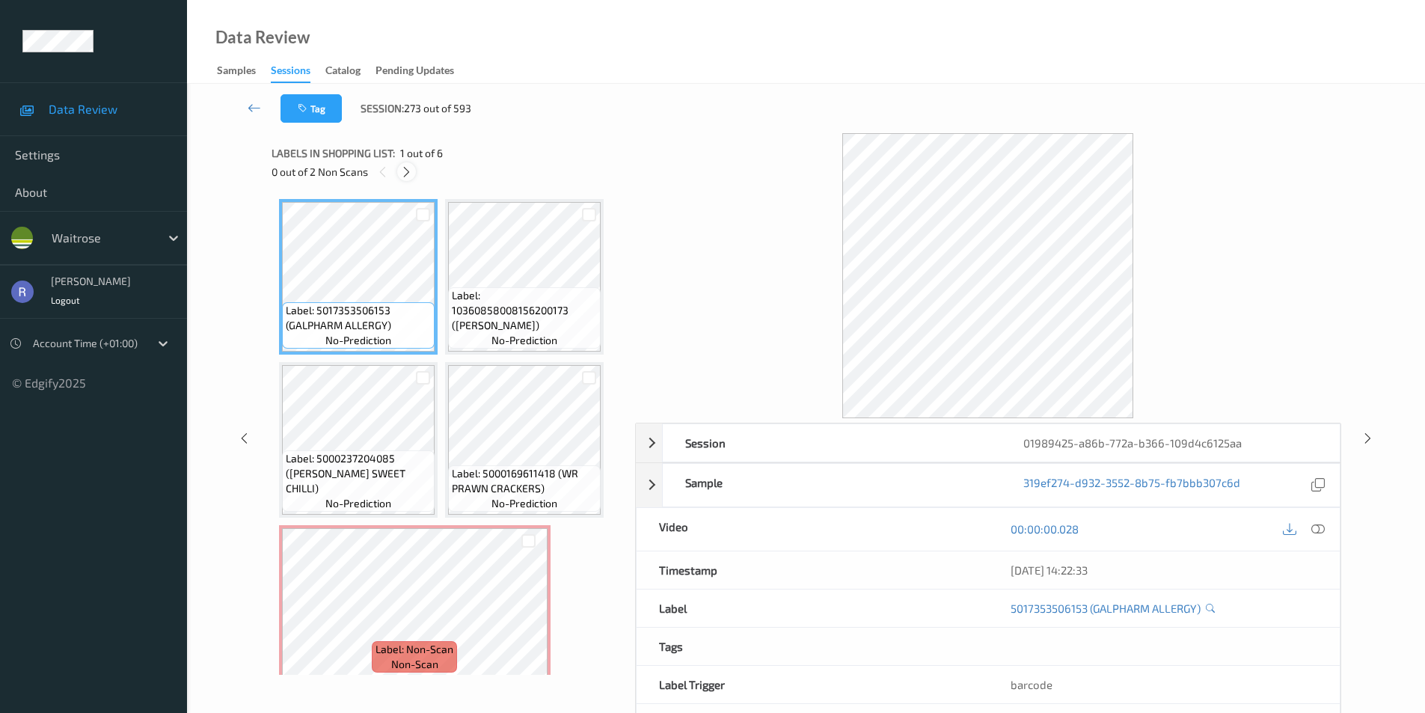
click at [408, 168] on icon at bounding box center [406, 171] width 13 height 13
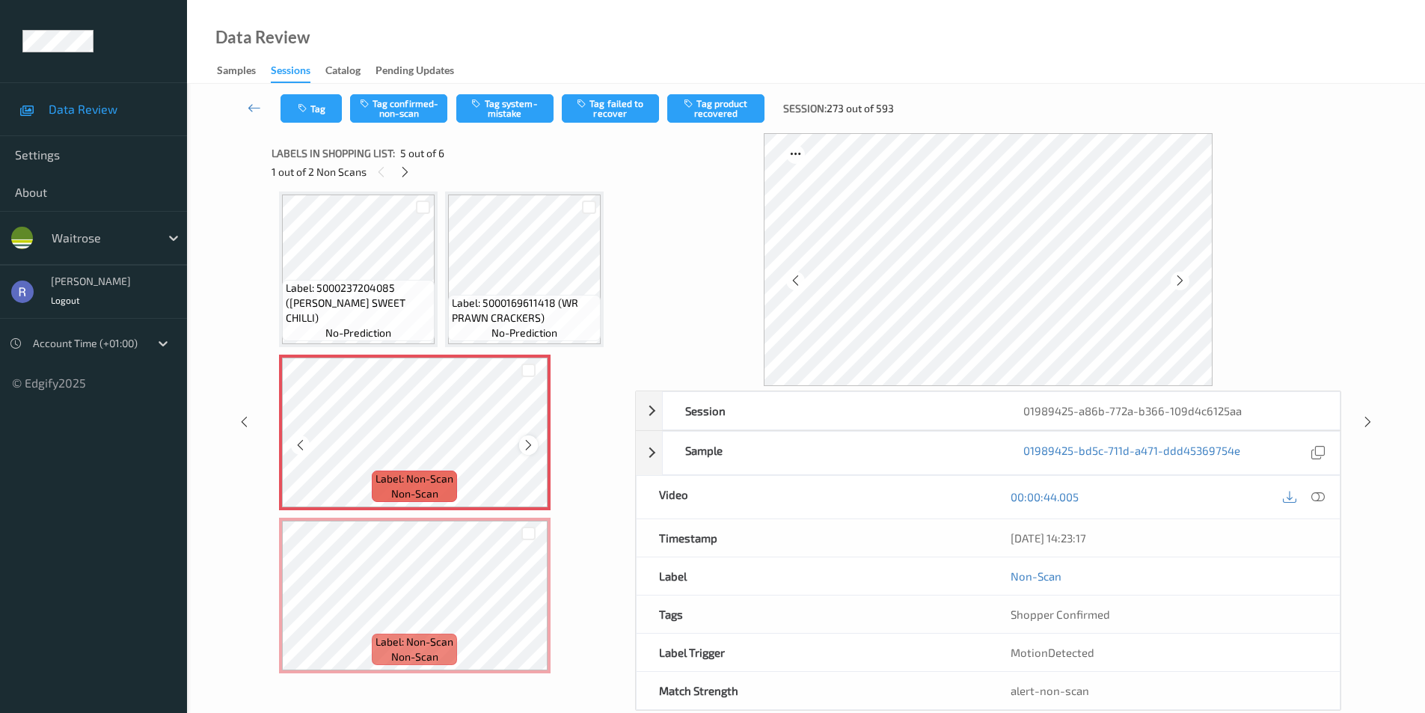
click at [526, 441] on icon at bounding box center [528, 444] width 13 height 13
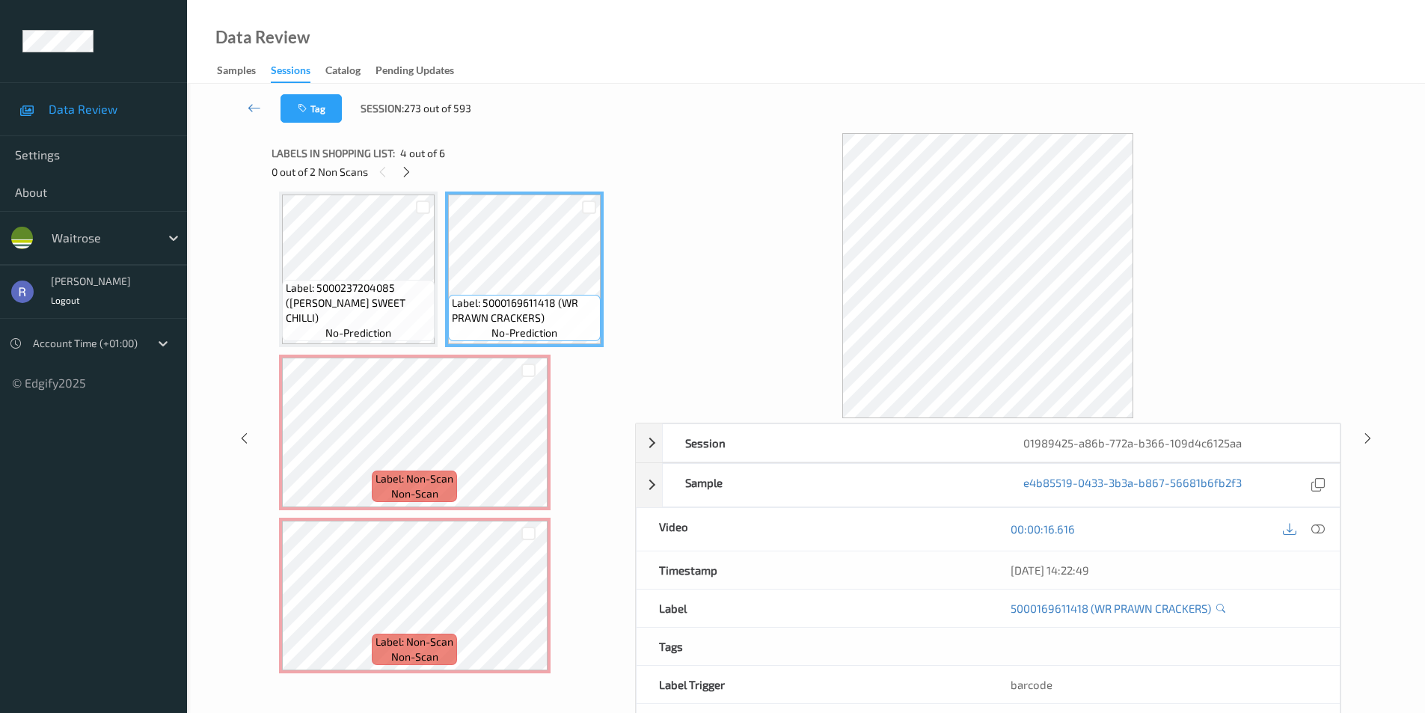
drag, startPoint x: 1318, startPoint y: 530, endPoint x: 1240, endPoint y: 533, distance: 78.6
click at [1318, 529] on icon at bounding box center [1317, 528] width 13 height 13
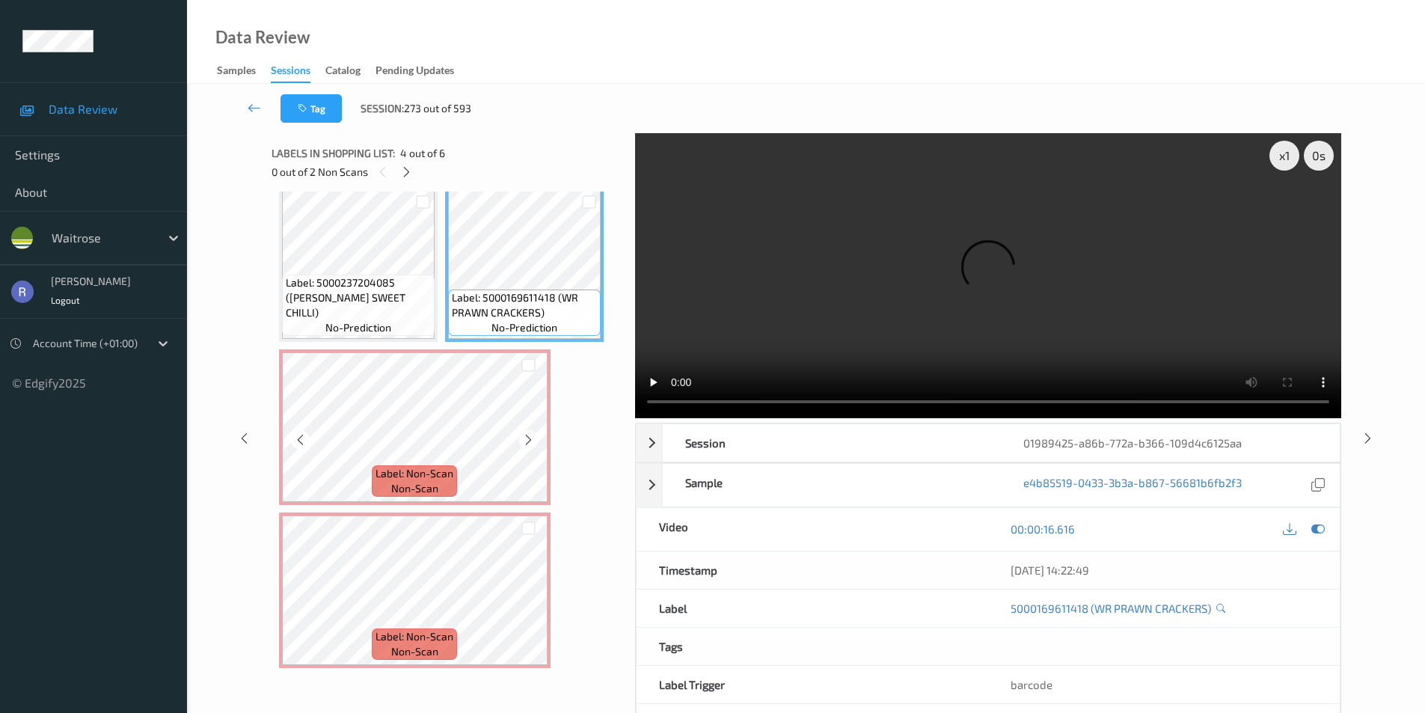
scroll to position [177, 0]
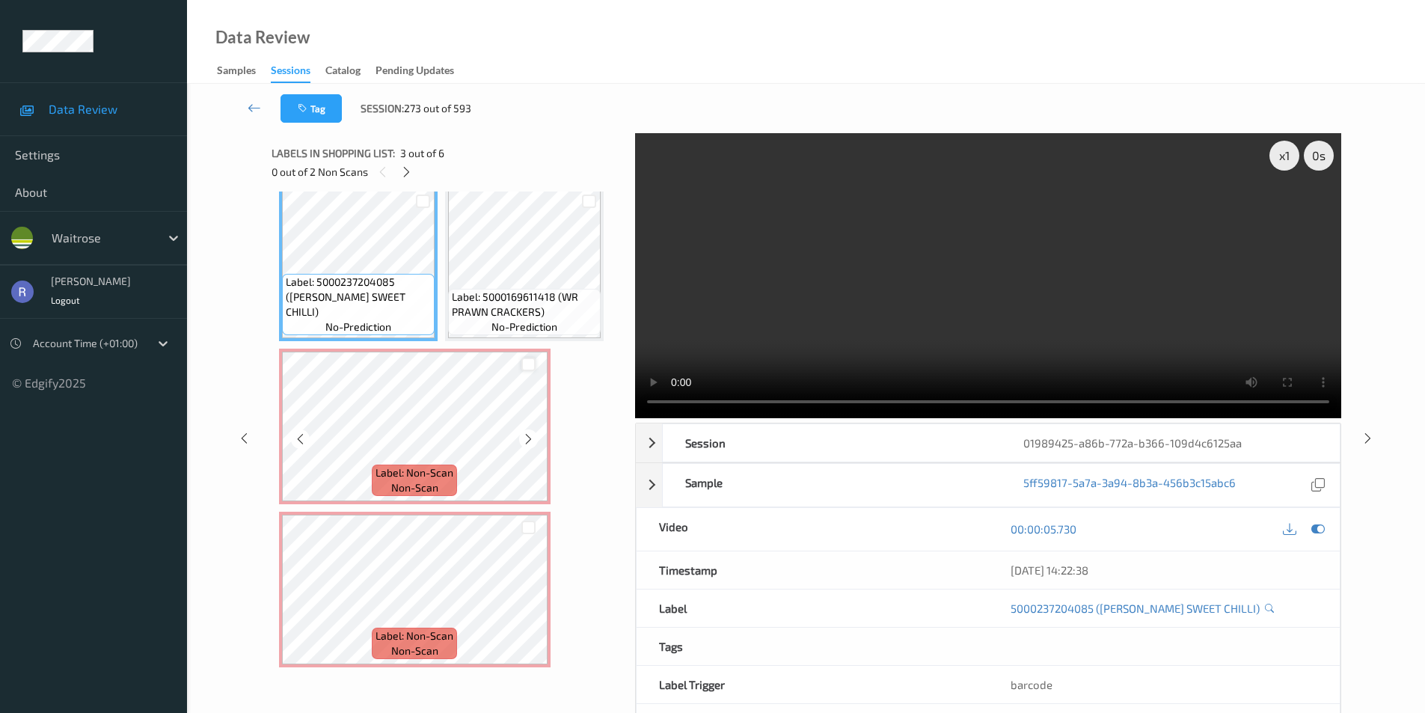
click at [530, 366] on div at bounding box center [528, 365] width 14 height 14
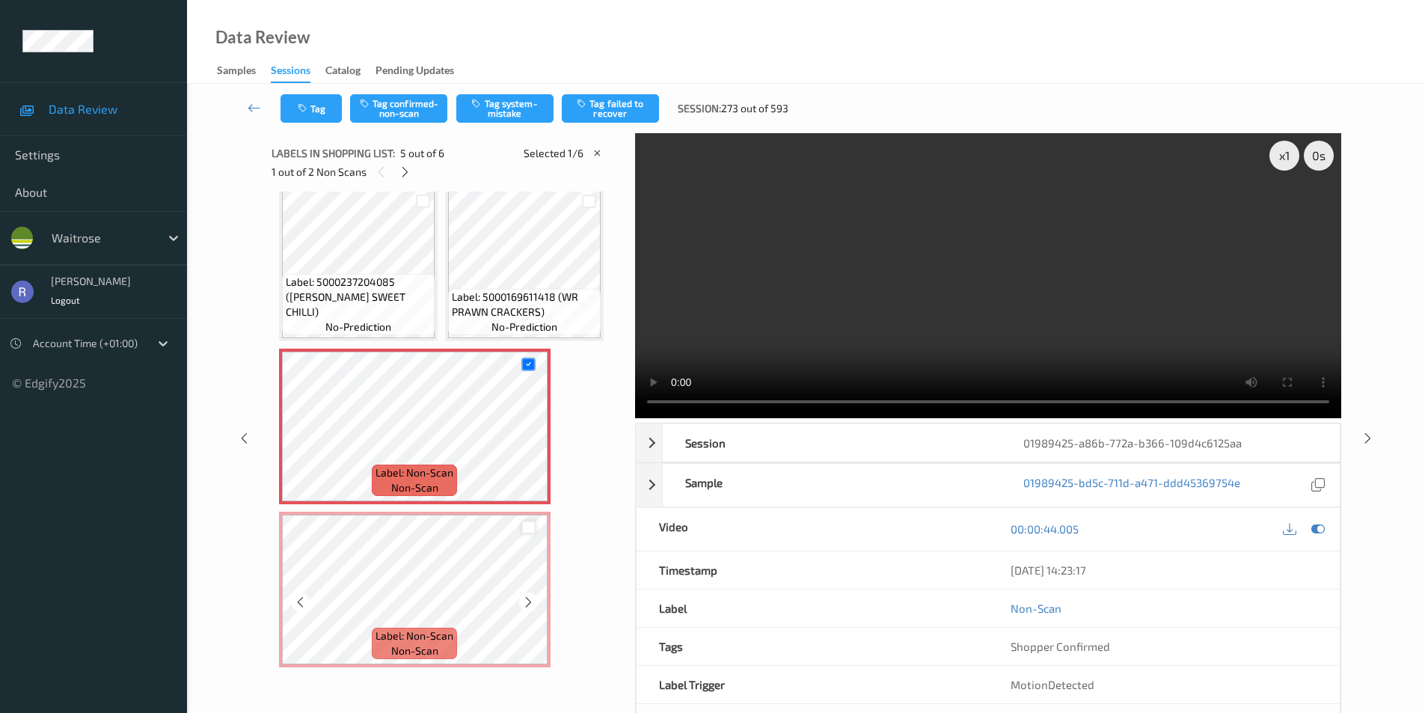
click at [524, 530] on div at bounding box center [528, 528] width 14 height 14
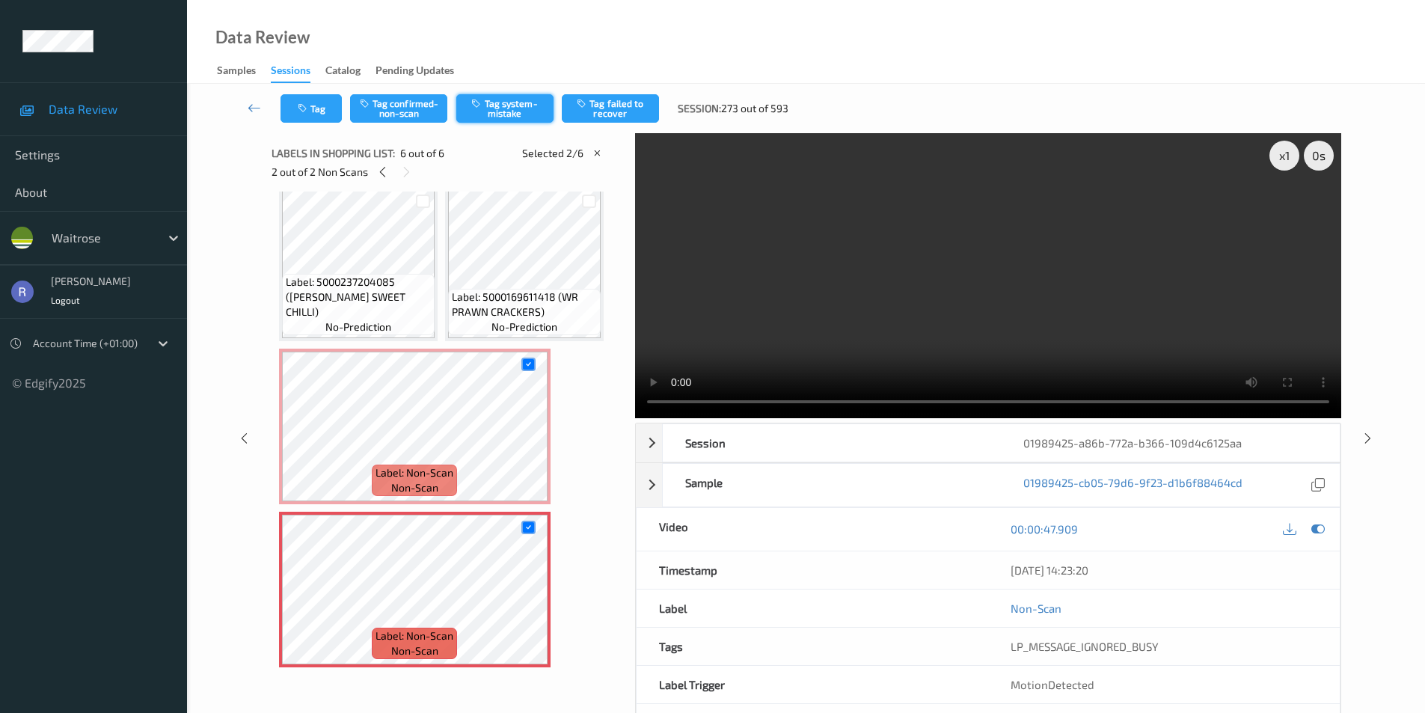
click at [506, 105] on button "Tag system-mistake" at bounding box center [504, 108] width 97 height 28
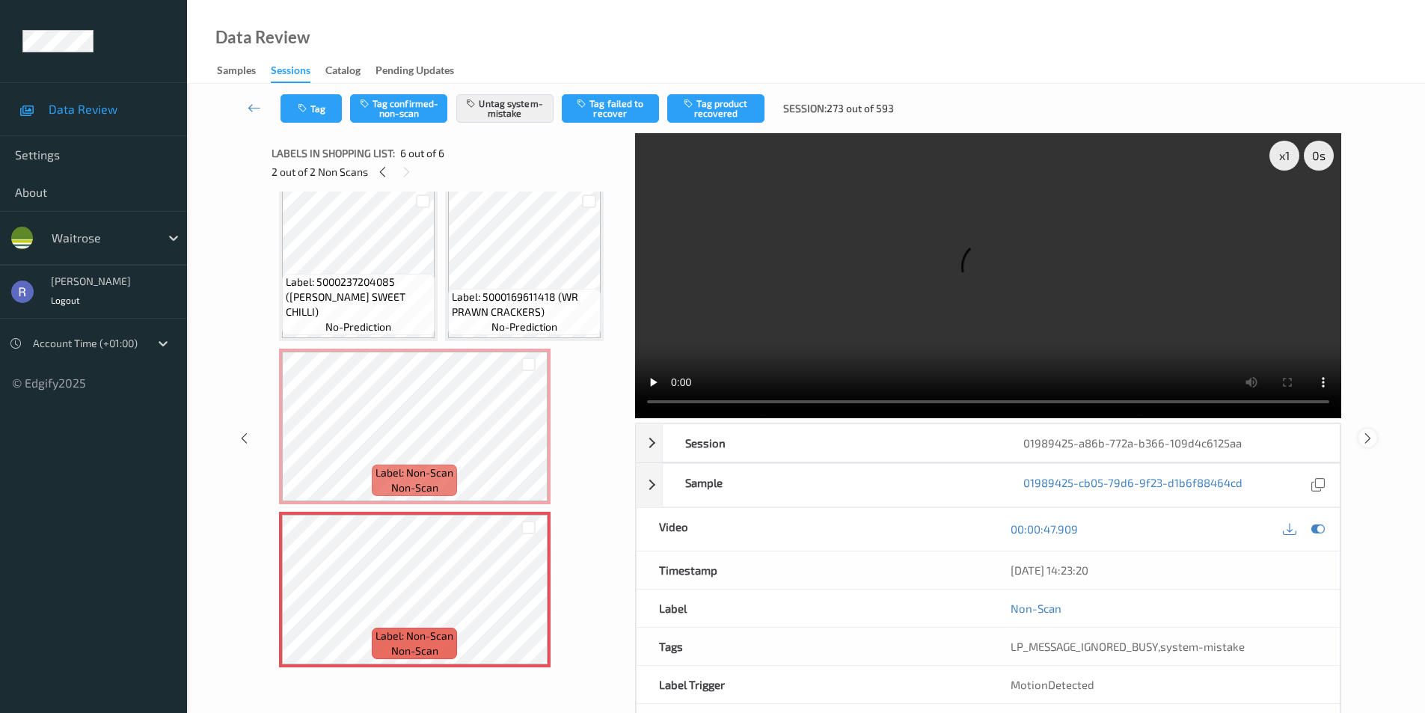
click at [1368, 435] on icon at bounding box center [1368, 437] width 13 height 13
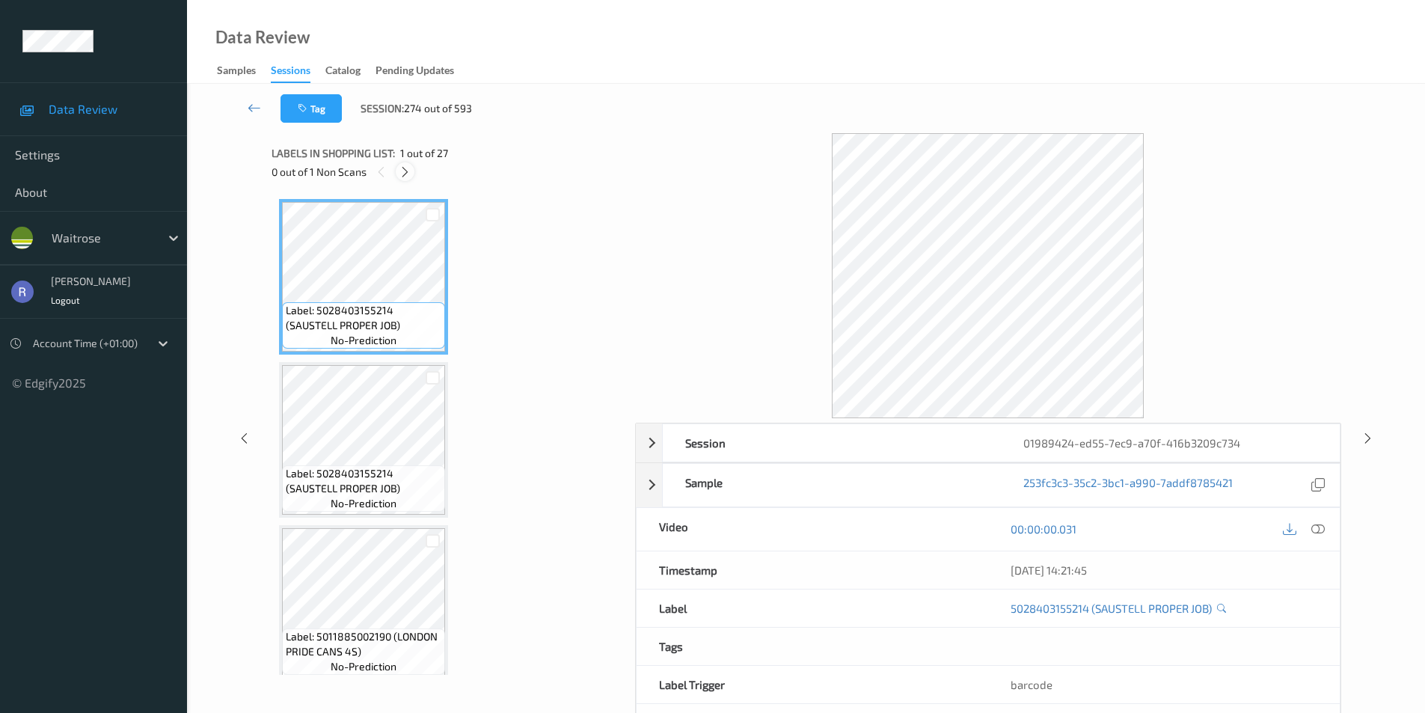
click at [404, 170] on icon at bounding box center [405, 171] width 13 height 13
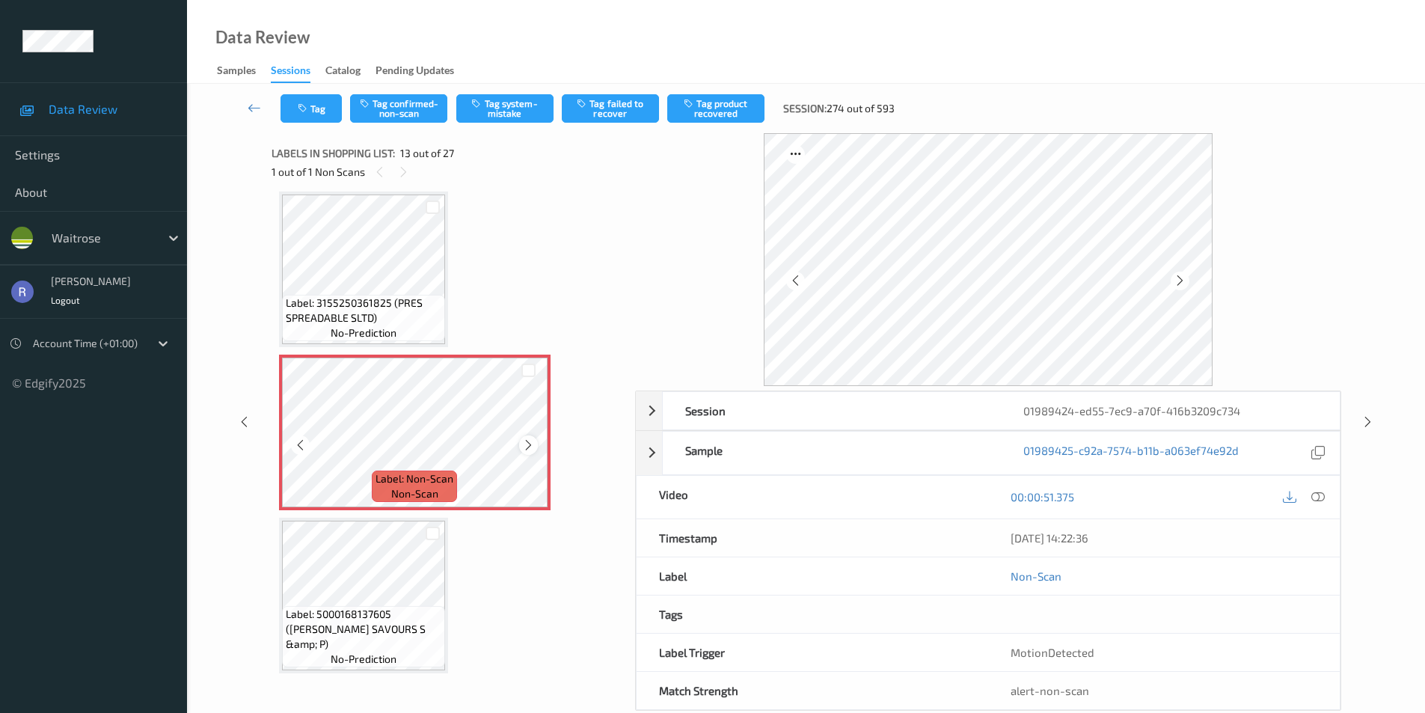
click at [525, 444] on icon at bounding box center [528, 444] width 13 height 13
click at [1329, 493] on div "00:00:51.375" at bounding box center [1164, 497] width 352 height 43
click at [1319, 493] on icon at bounding box center [1317, 496] width 13 height 13
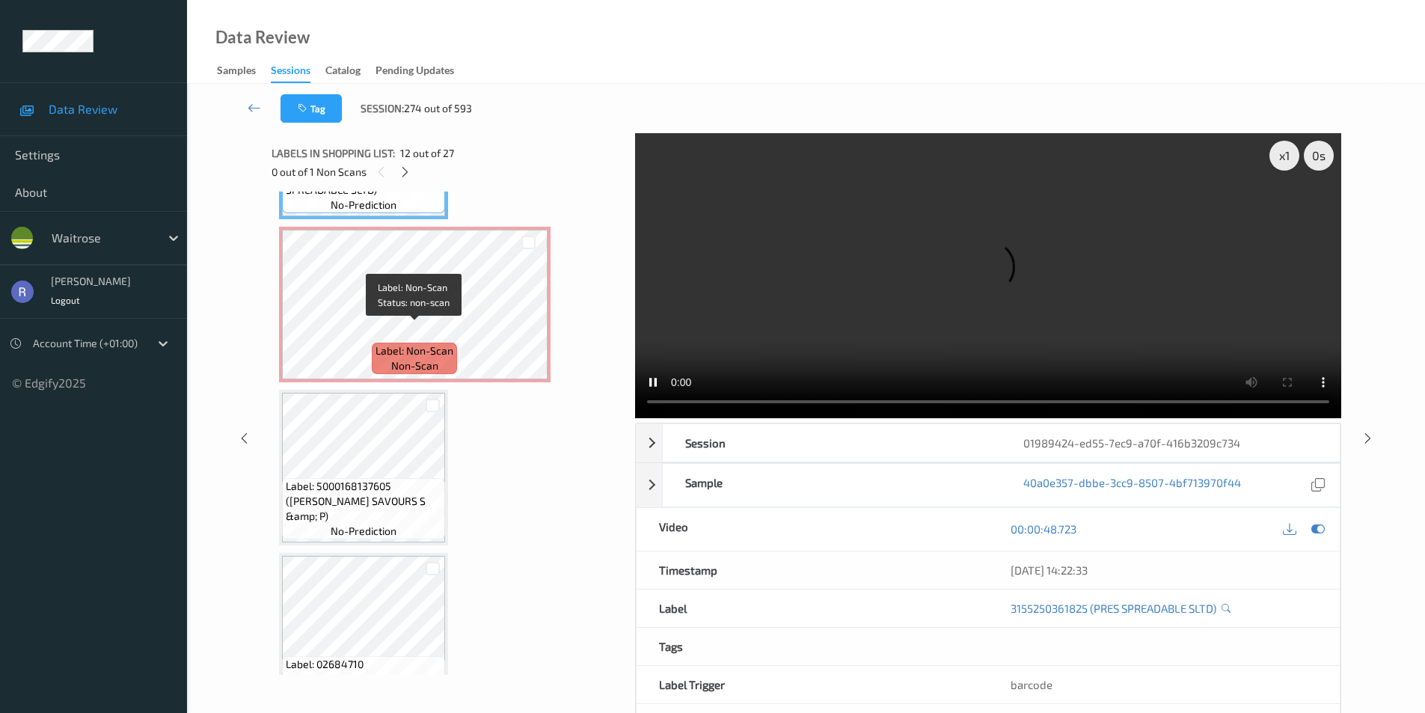
scroll to position [1951, 0]
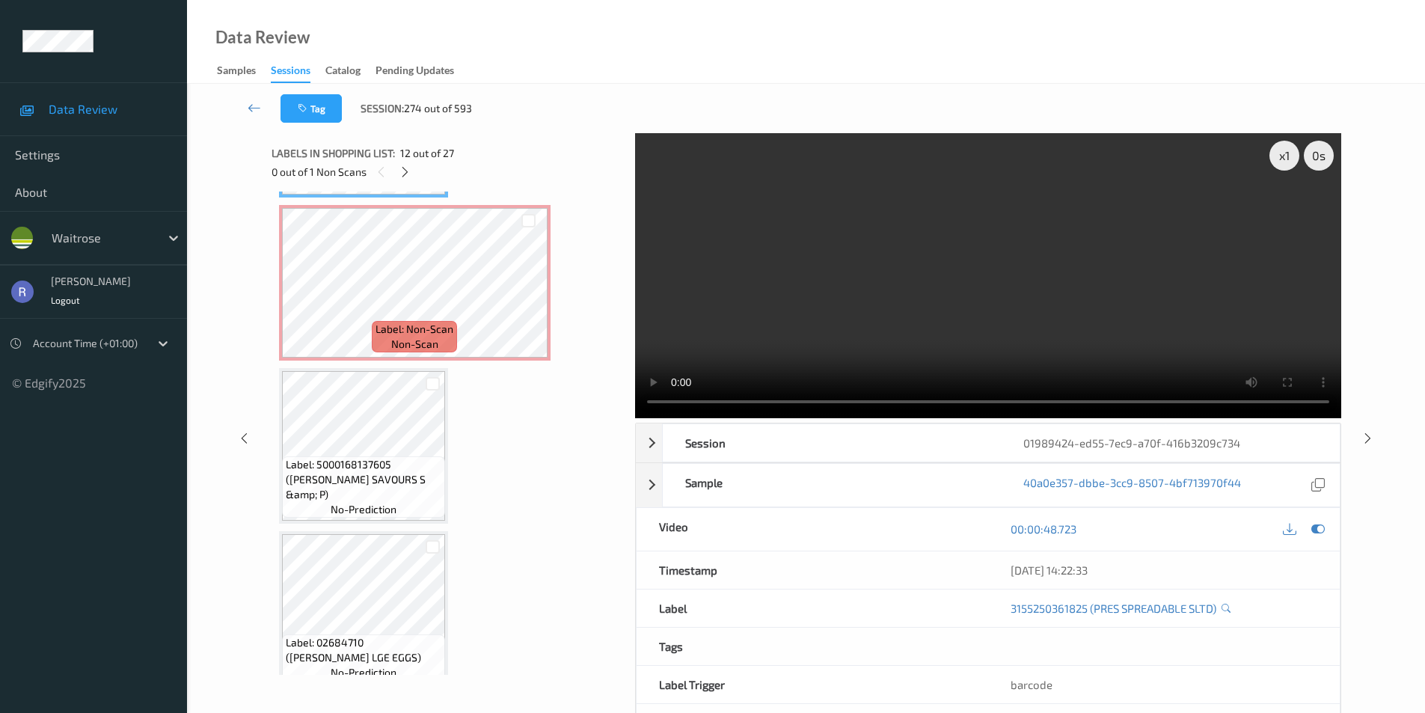
click at [741, 304] on video at bounding box center [988, 275] width 706 height 285
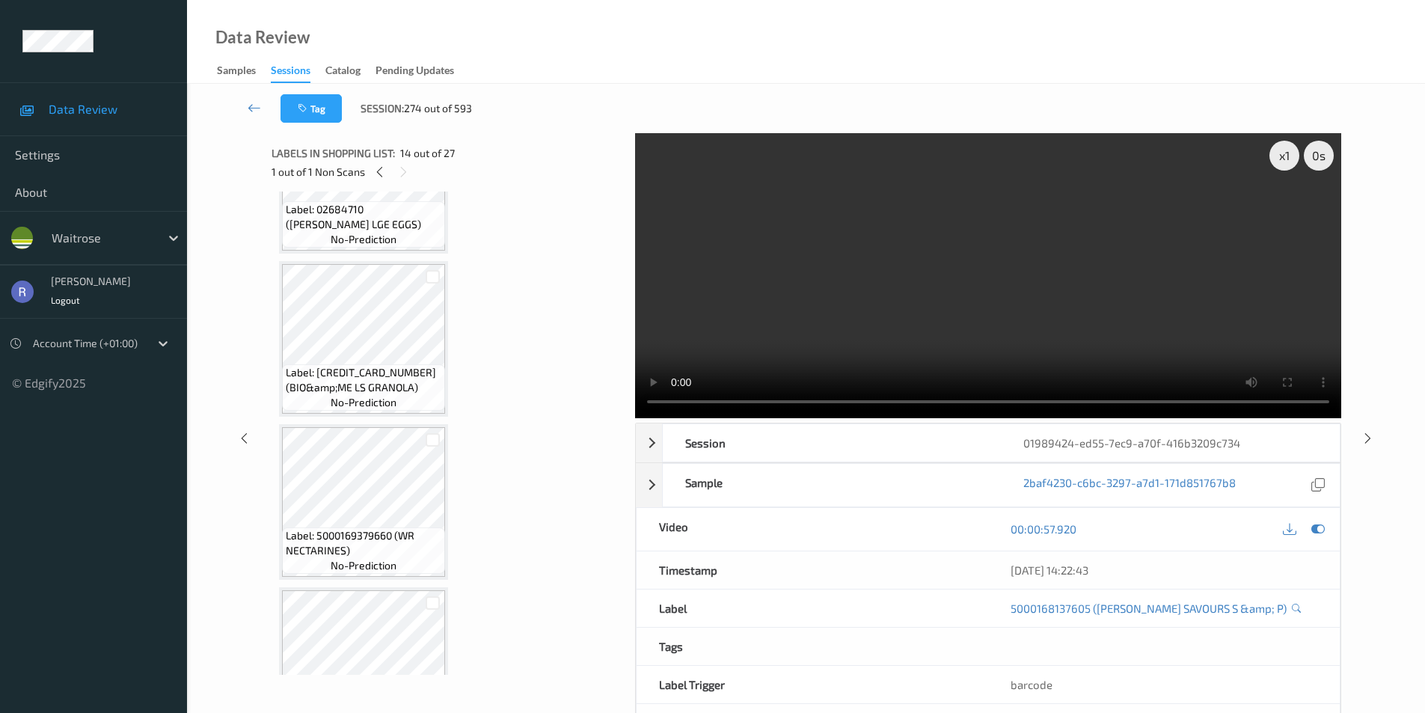
scroll to position [2400, 0]
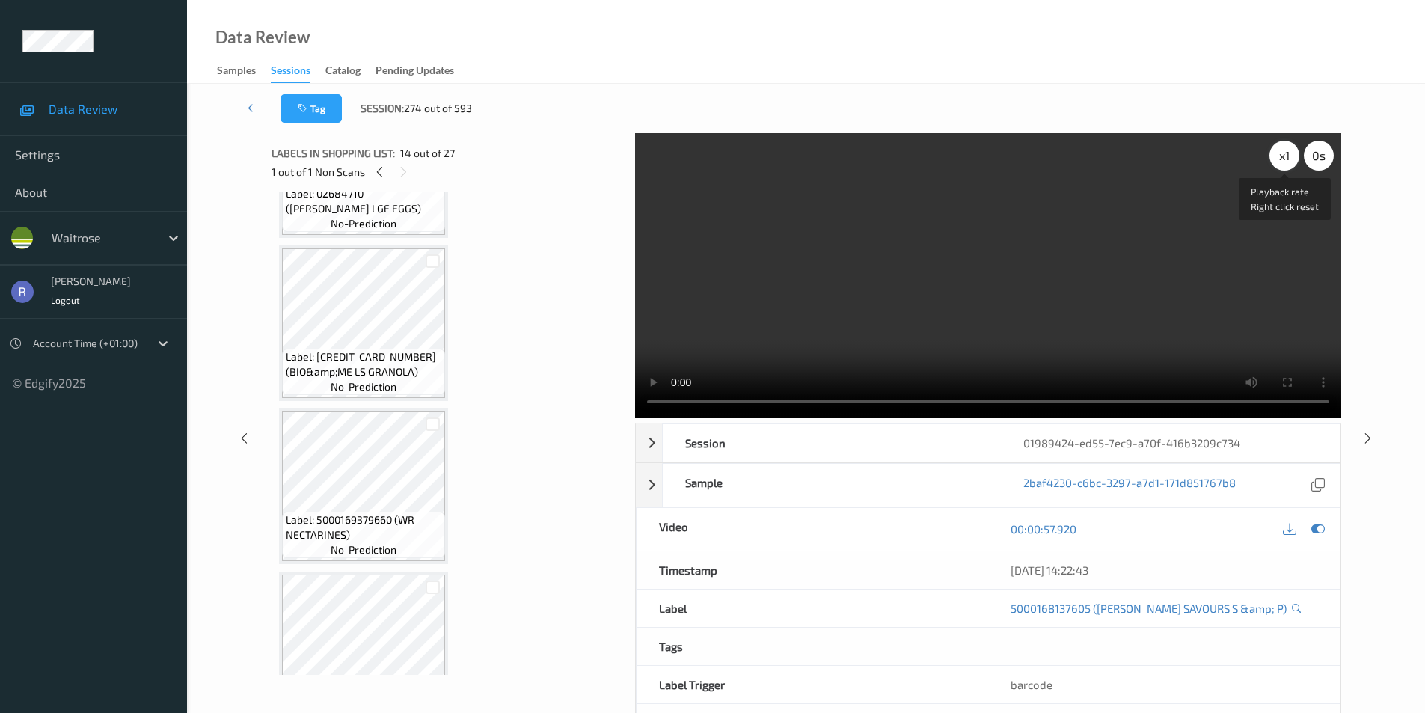
click at [1286, 155] on div "x 1" at bounding box center [1285, 156] width 30 height 30
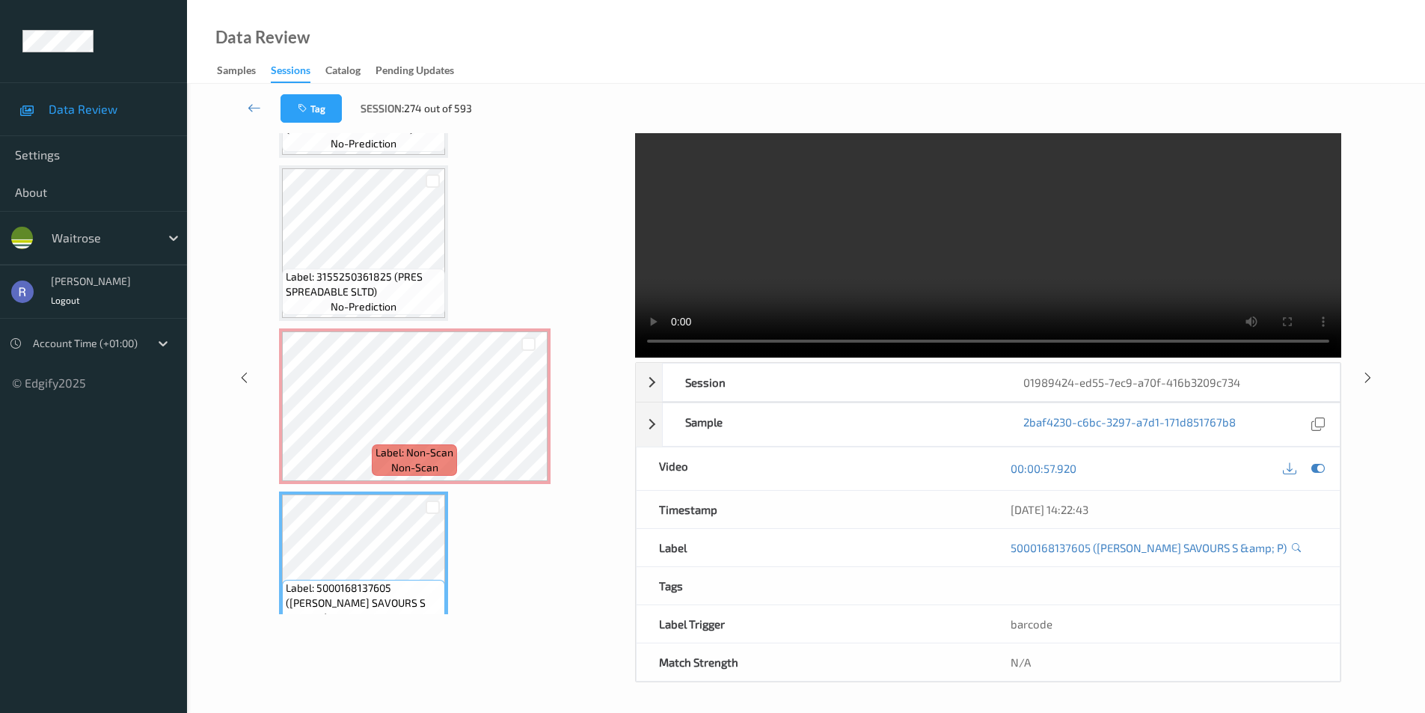
scroll to position [1758, 0]
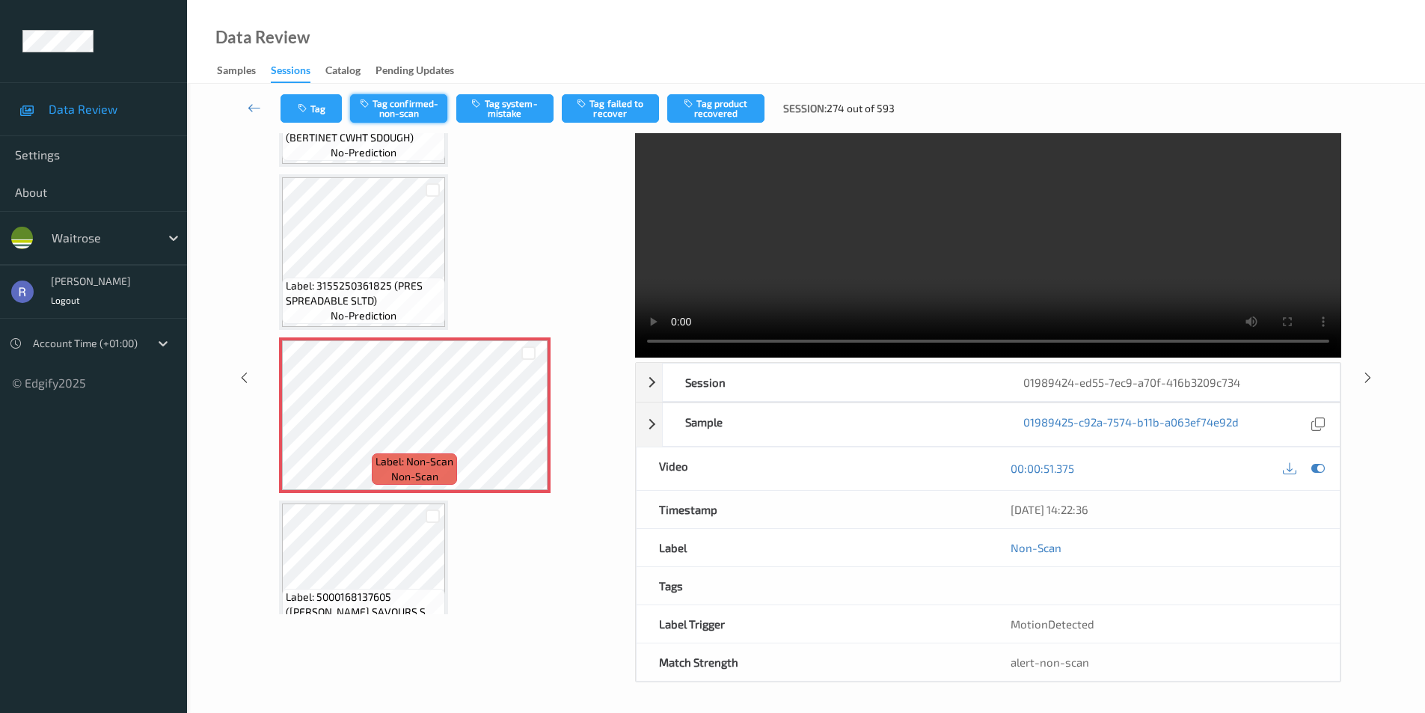
click at [404, 105] on button "Tag confirmed-non-scan" at bounding box center [398, 108] width 97 height 28
click at [607, 105] on button "Tag failed to recover" at bounding box center [610, 108] width 97 height 28
click at [1368, 370] on icon at bounding box center [1368, 376] width 13 height 13
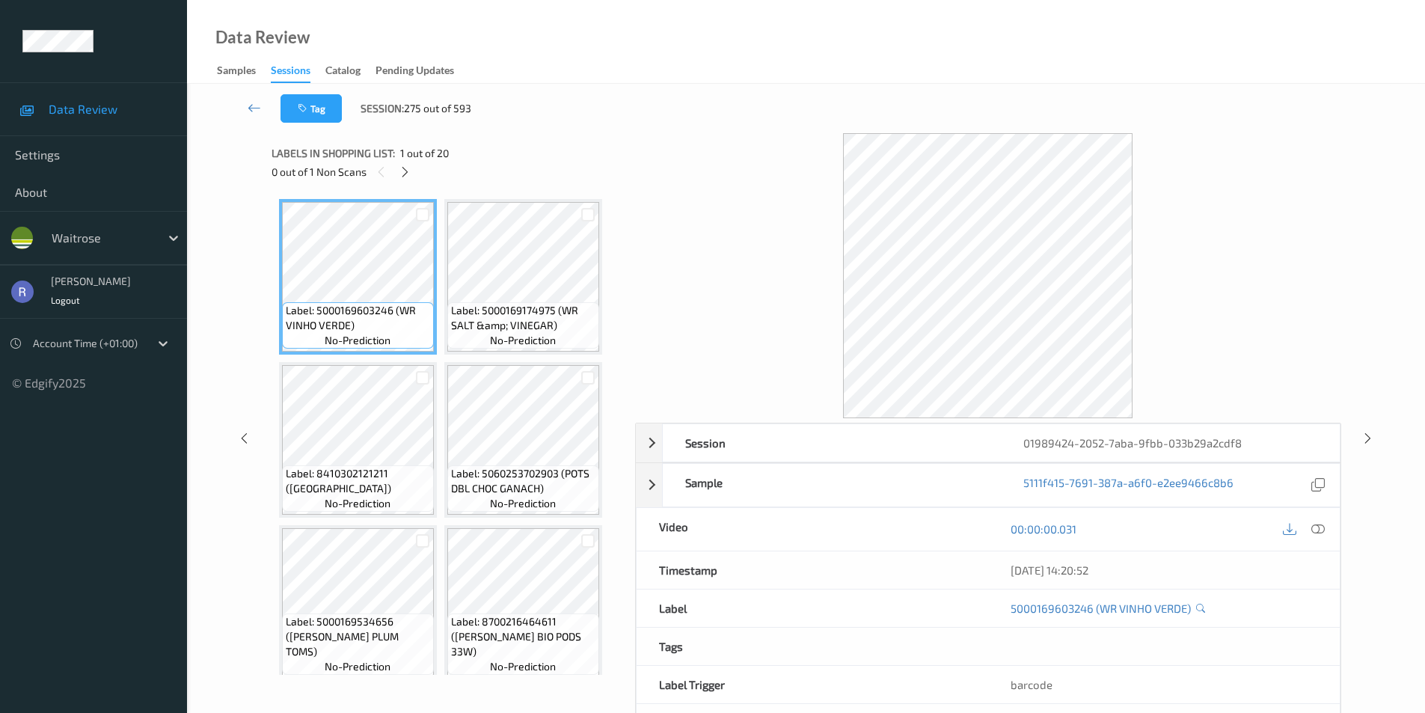
drag, startPoint x: 401, startPoint y: 168, endPoint x: 403, endPoint y: 188, distance: 20.3
click at [402, 170] on icon at bounding box center [405, 171] width 13 height 13
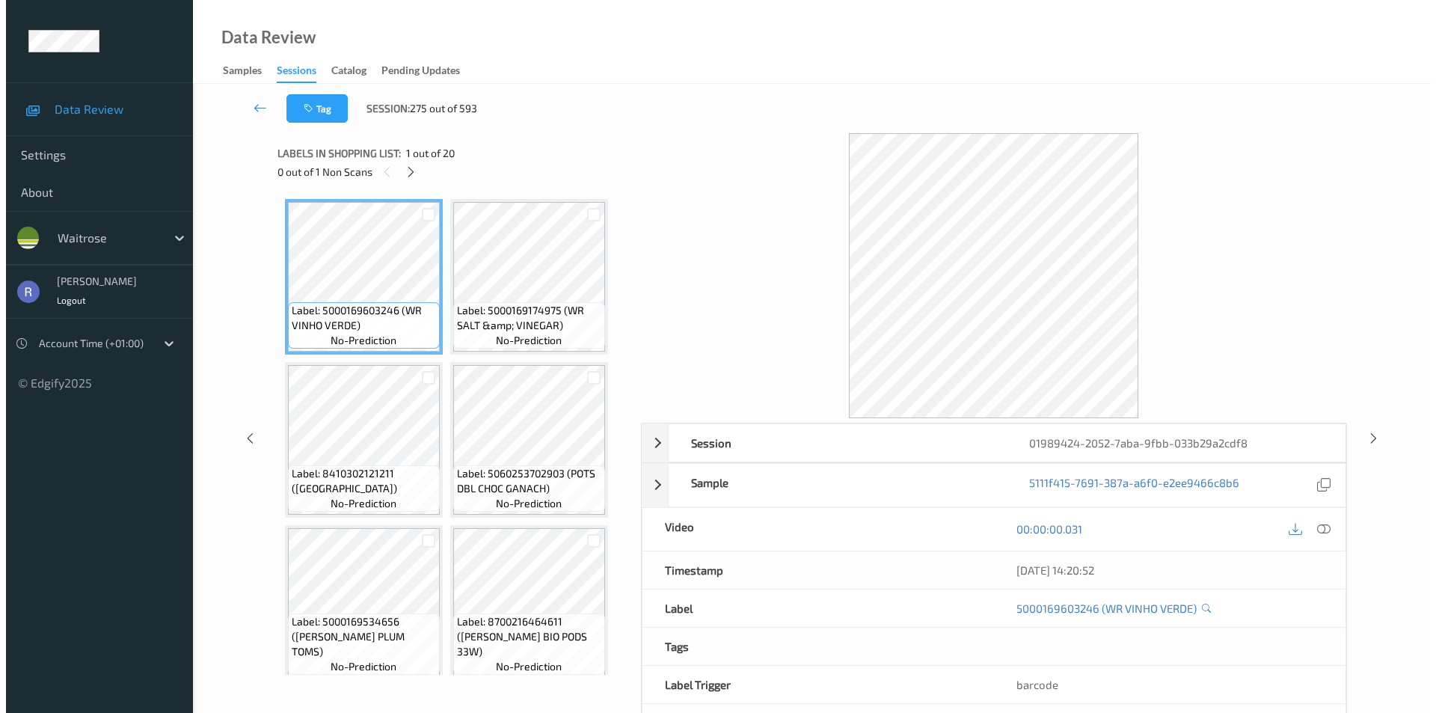
scroll to position [1312, 0]
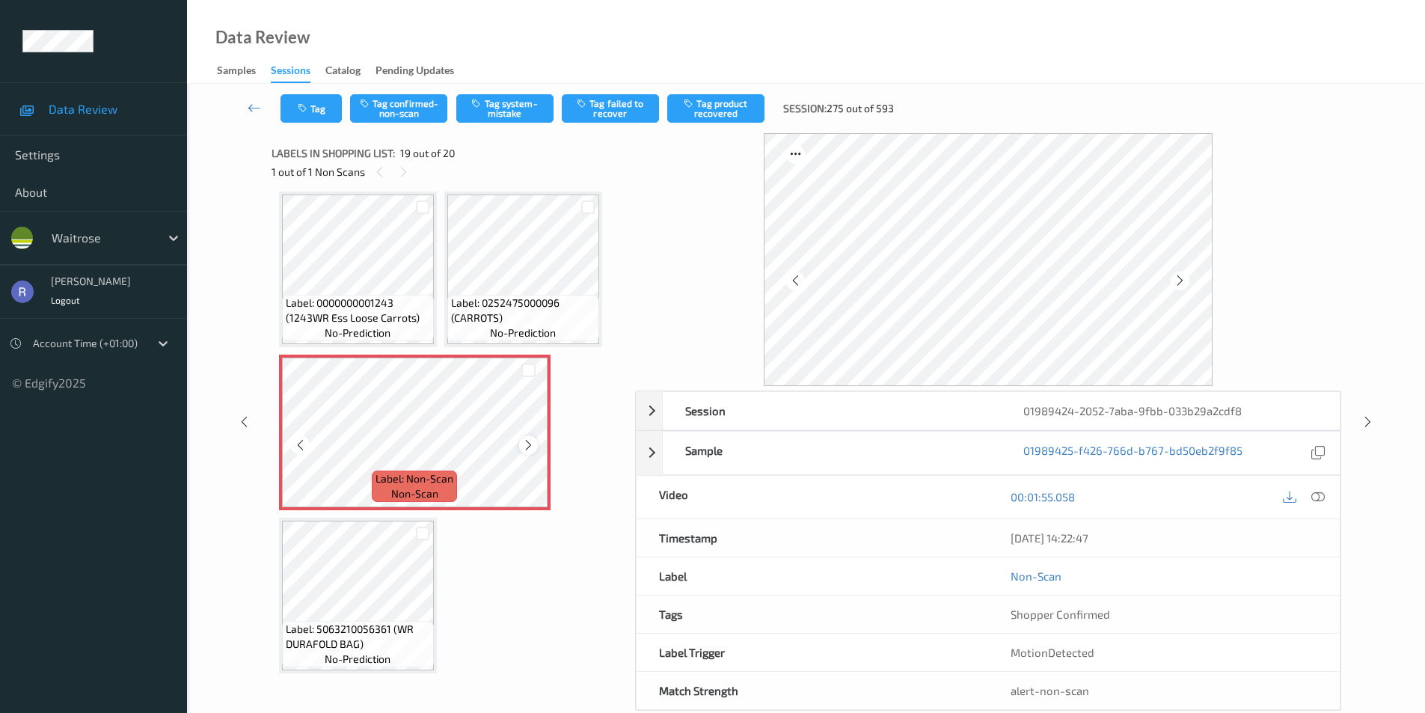
click at [525, 444] on icon at bounding box center [528, 444] width 13 height 13
click at [531, 444] on icon at bounding box center [528, 444] width 13 height 13
click at [515, 98] on button "Tag system-mistake" at bounding box center [504, 108] width 97 height 28
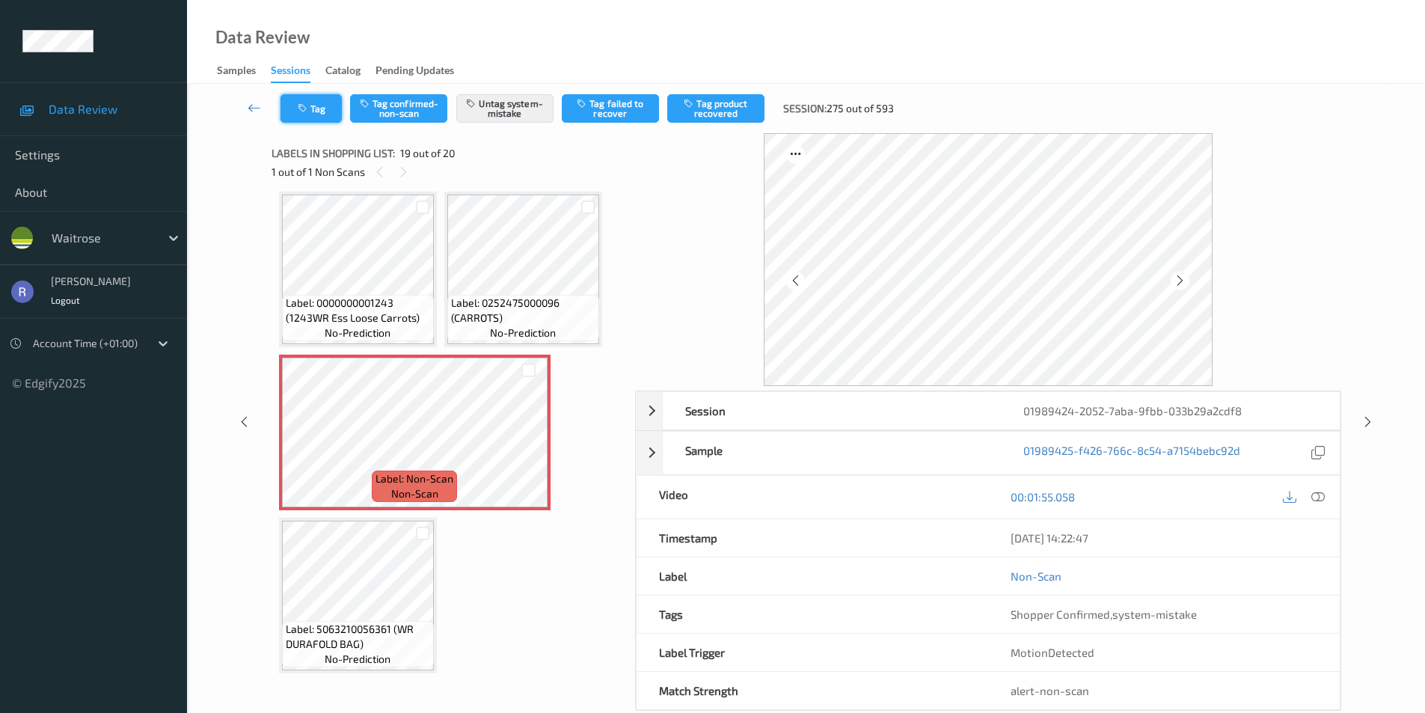
click at [321, 105] on button "Tag" at bounding box center [311, 108] width 61 height 28
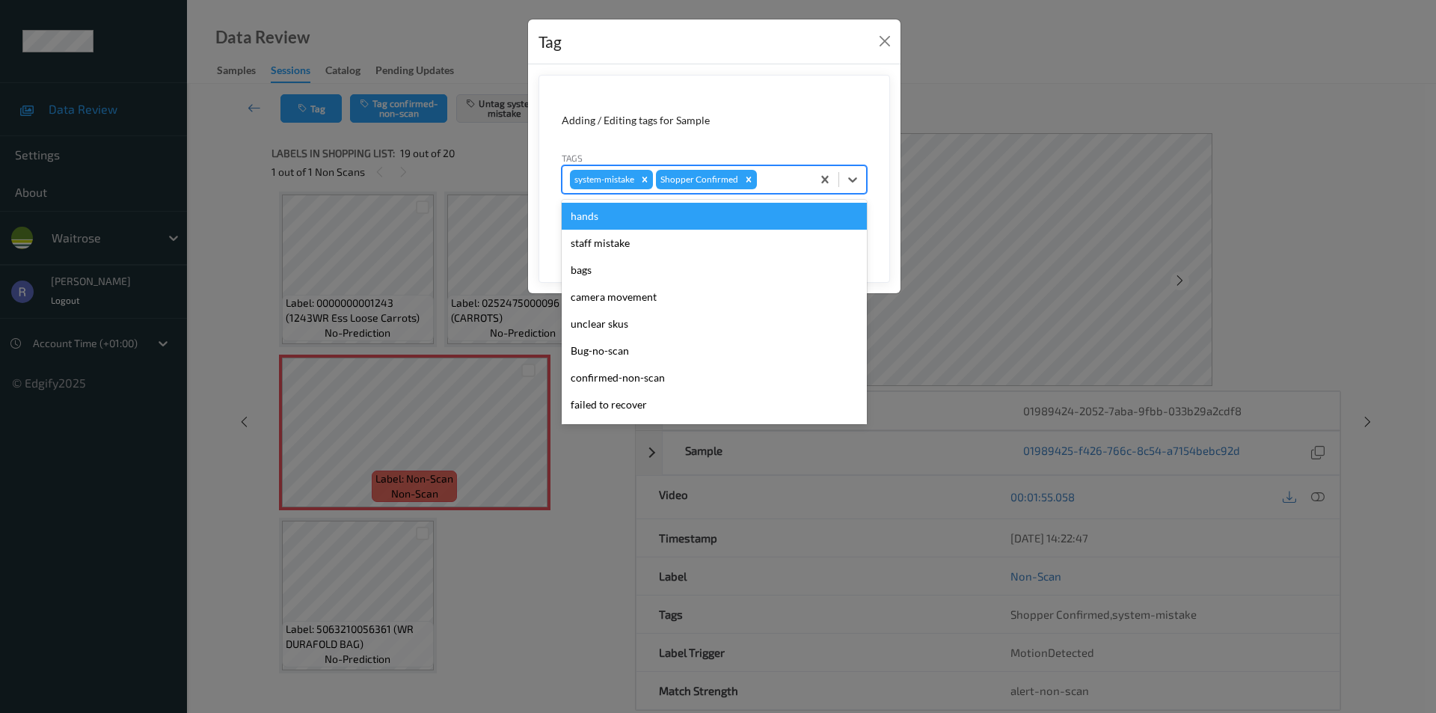
click at [782, 178] on div at bounding box center [782, 180] width 44 height 18
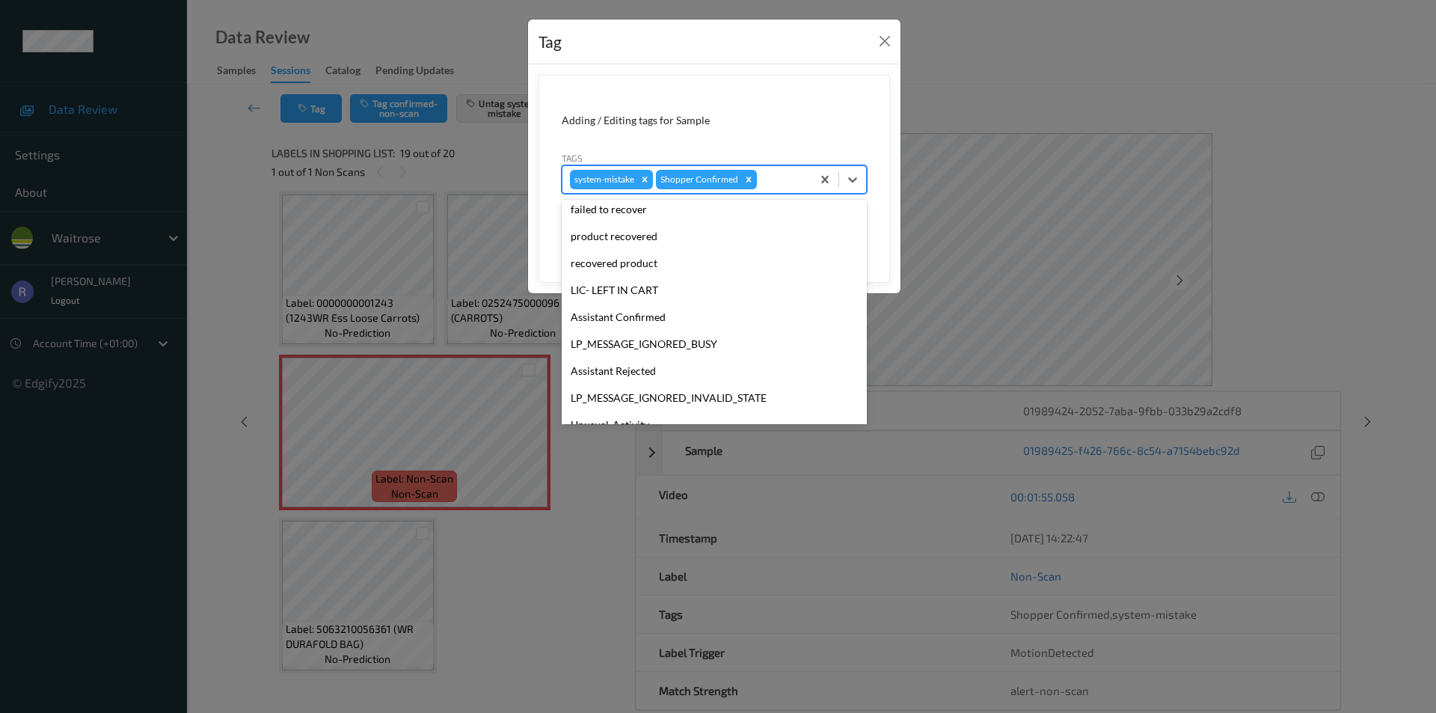
scroll to position [224, 0]
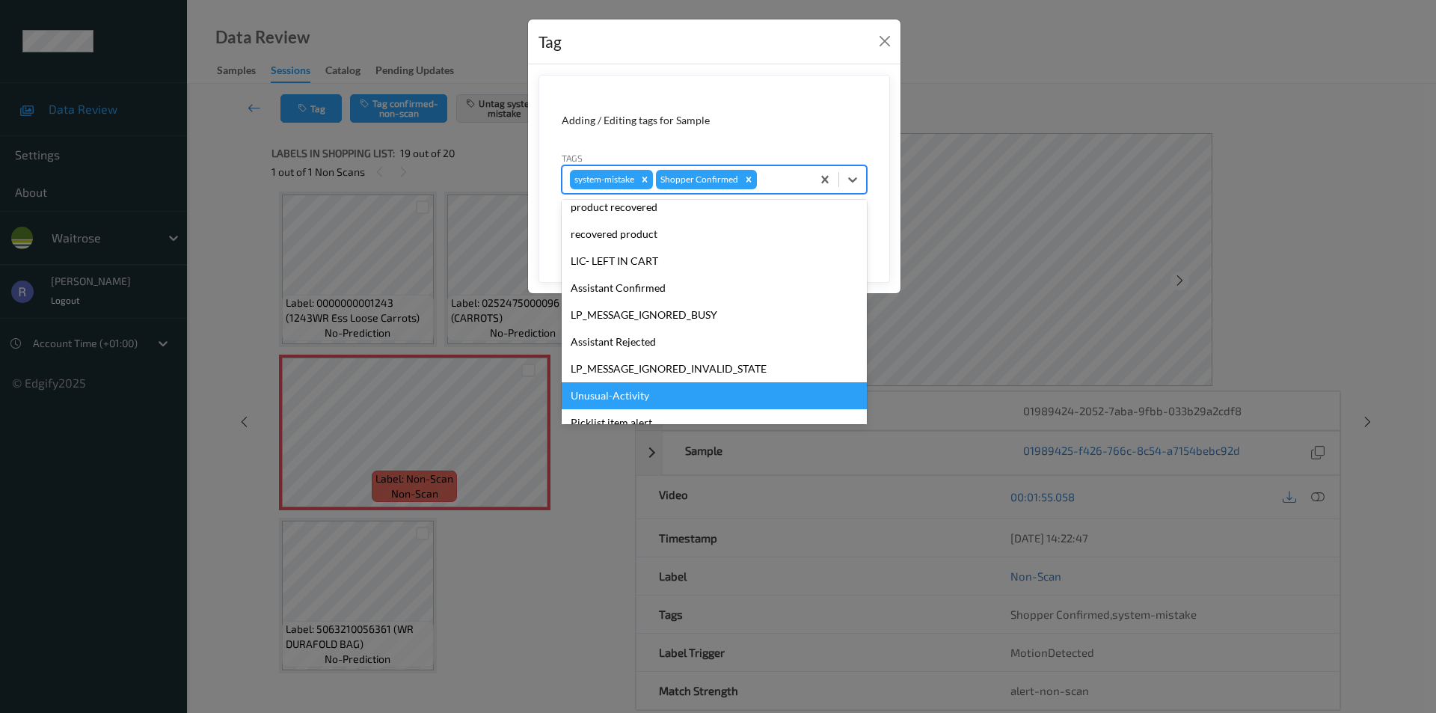
click at [637, 390] on div "Unusual-Activity" at bounding box center [714, 395] width 305 height 27
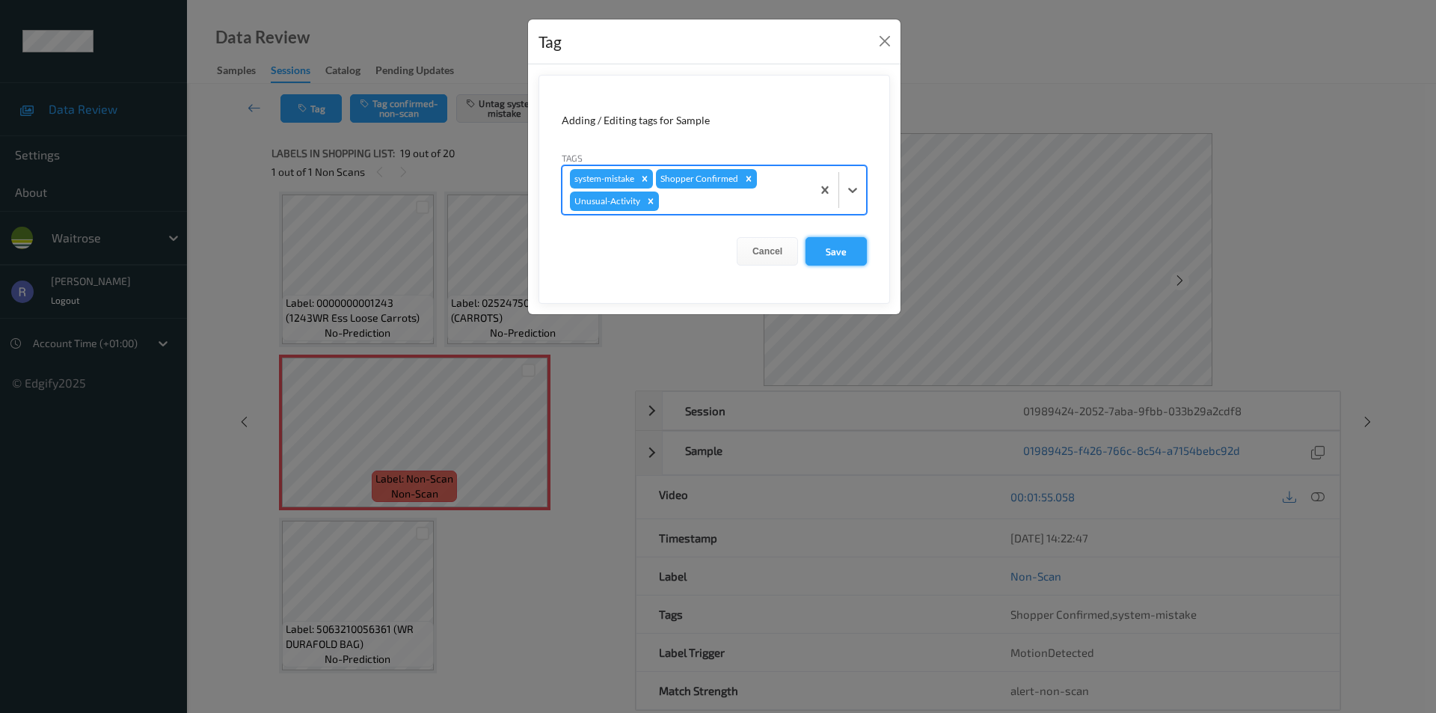
click at [837, 252] on button "Save" at bounding box center [836, 251] width 61 height 28
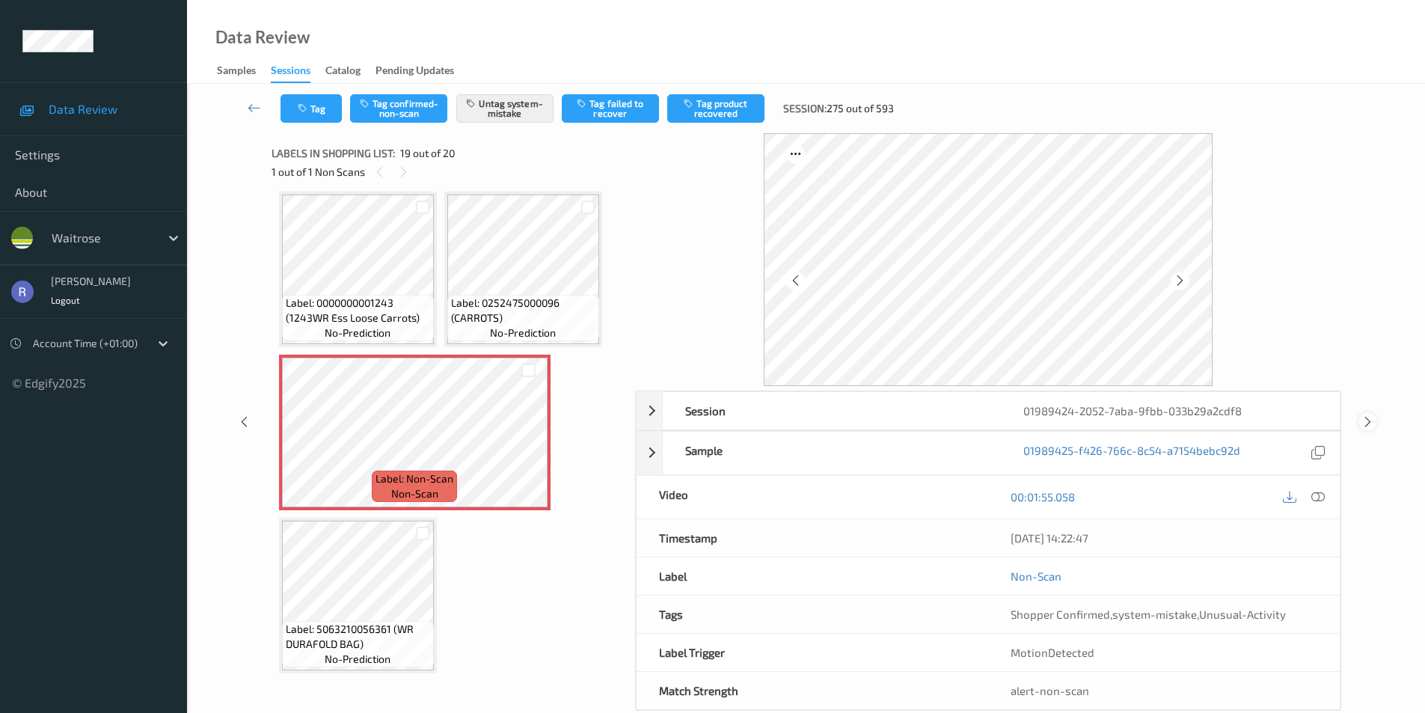
click at [1368, 418] on icon at bounding box center [1368, 421] width 13 height 13
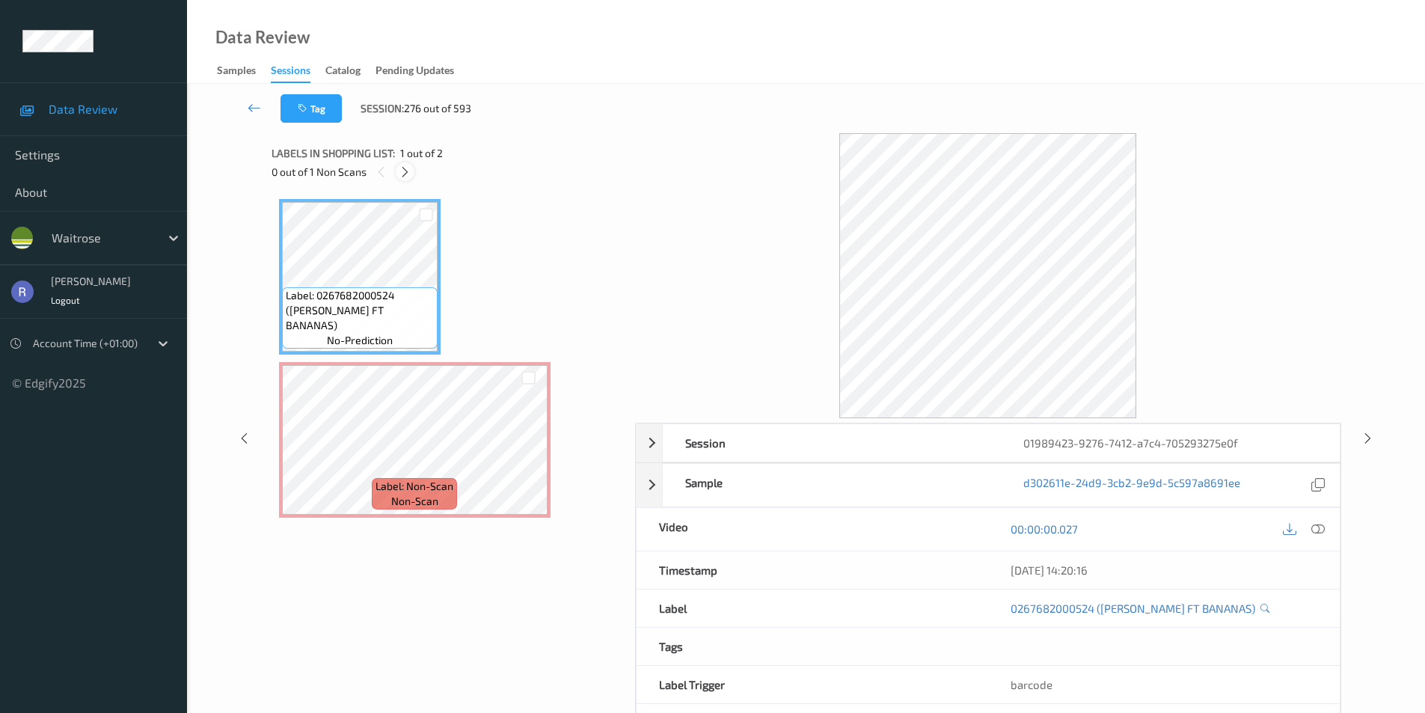
click at [405, 172] on icon at bounding box center [405, 171] width 13 height 13
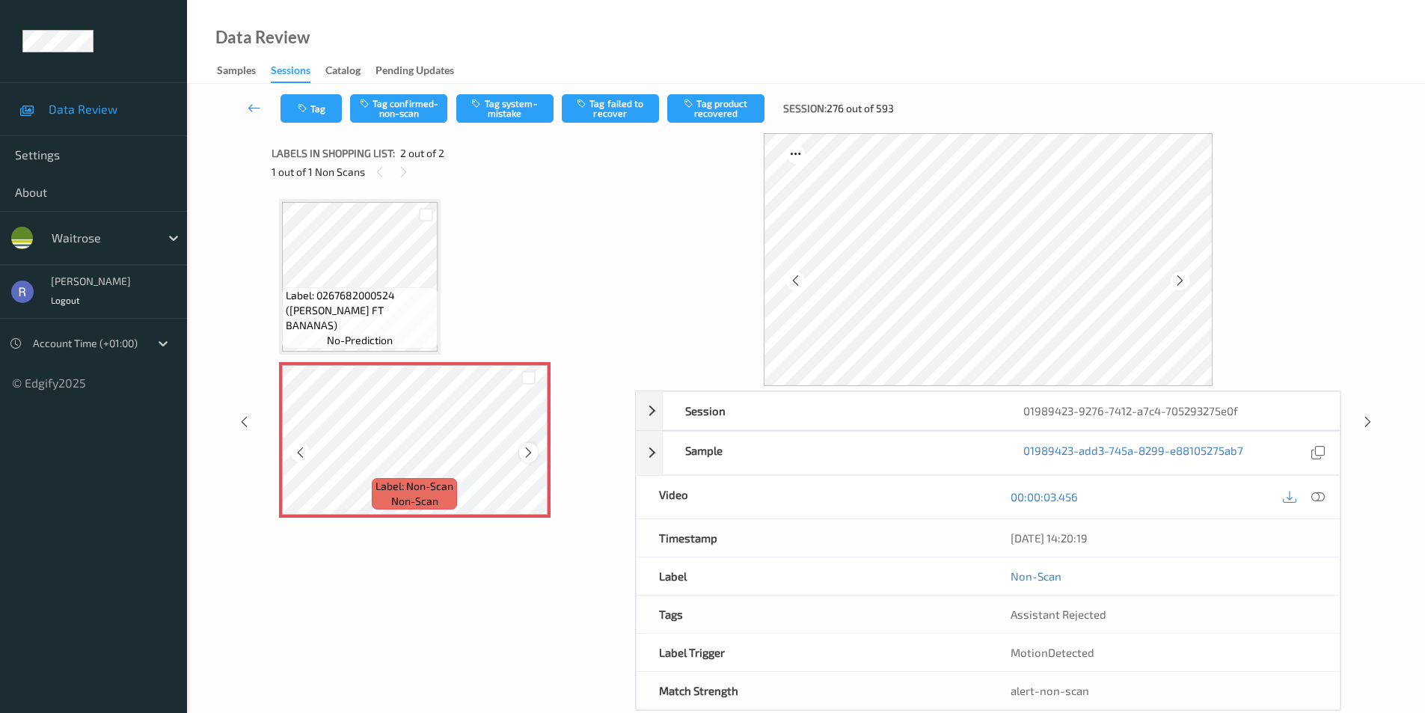
click at [527, 453] on icon at bounding box center [528, 452] width 13 height 13
click at [1320, 495] on icon at bounding box center [1317, 496] width 13 height 13
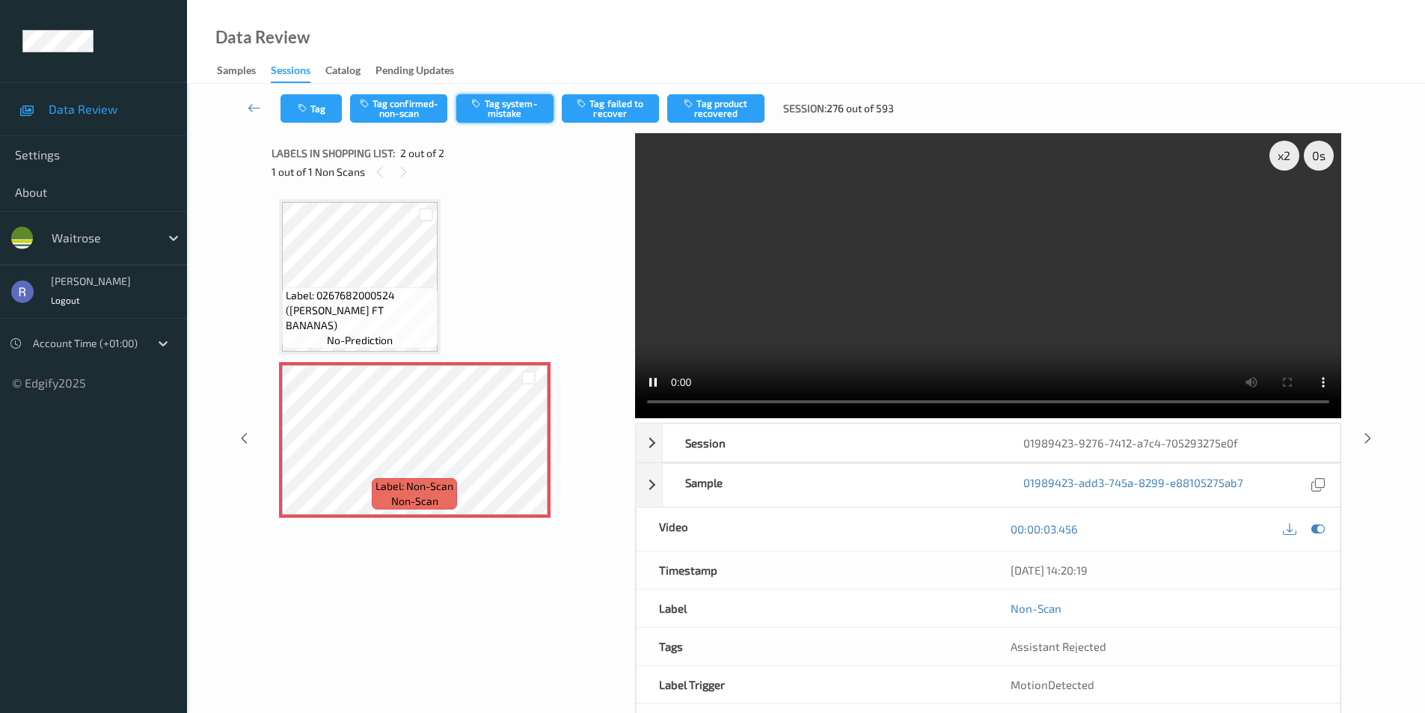
click at [518, 107] on button "Tag system-mistake" at bounding box center [504, 108] width 97 height 28
click at [322, 105] on button "Tag" at bounding box center [311, 108] width 61 height 28
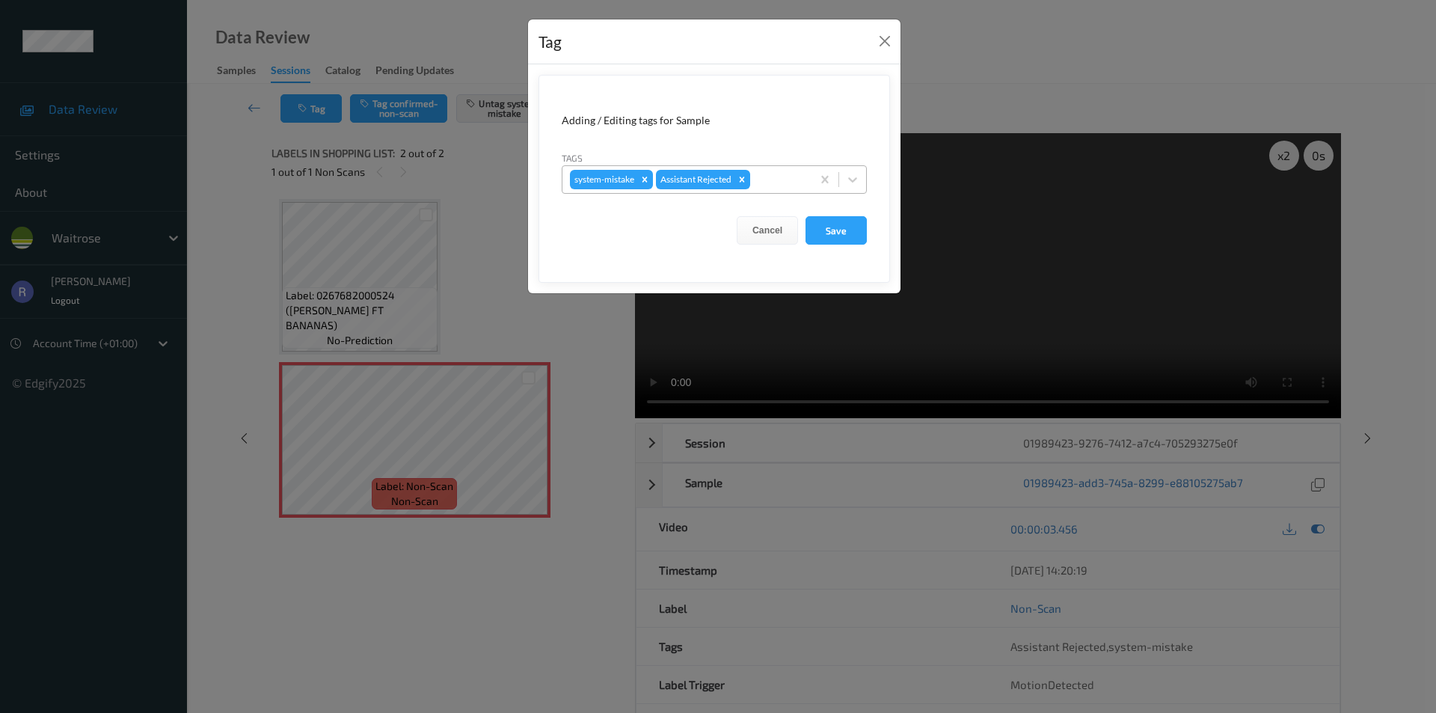
click at [792, 173] on div at bounding box center [778, 180] width 51 height 18
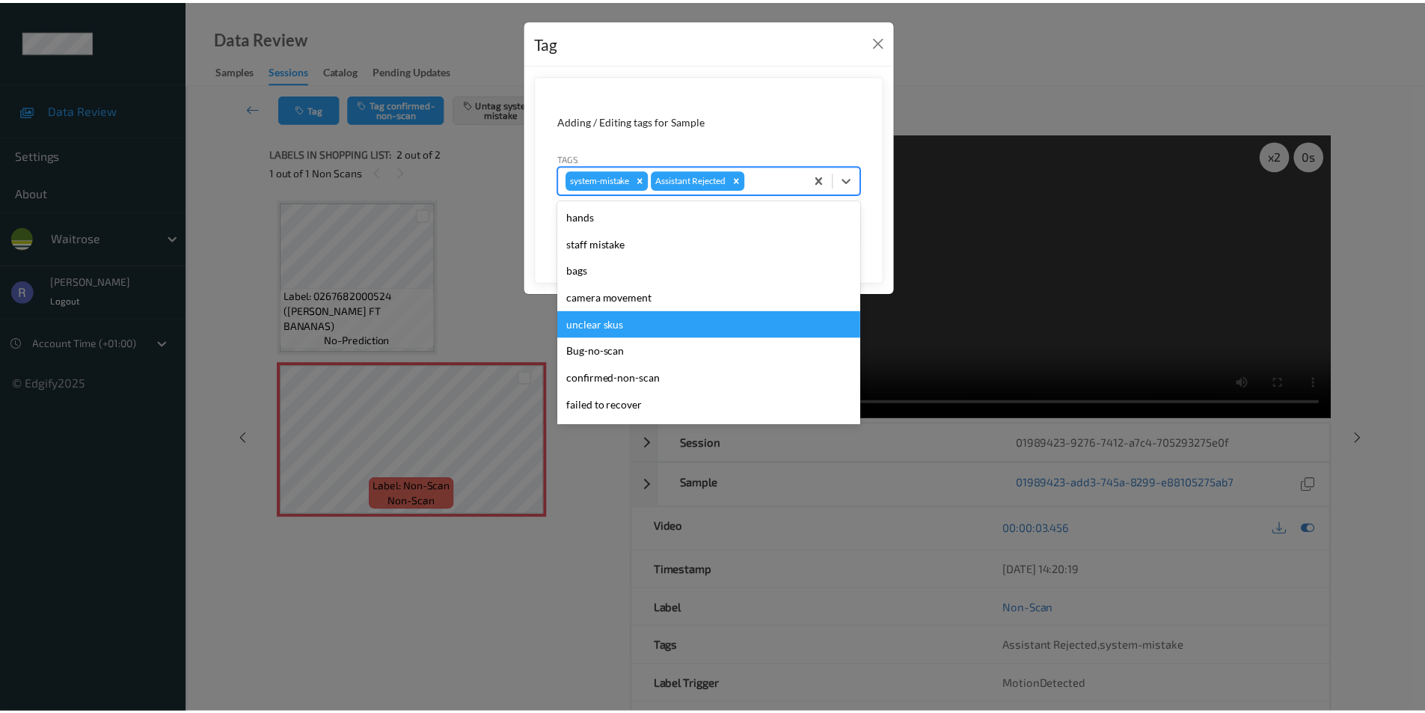
scroll to position [293, 0]
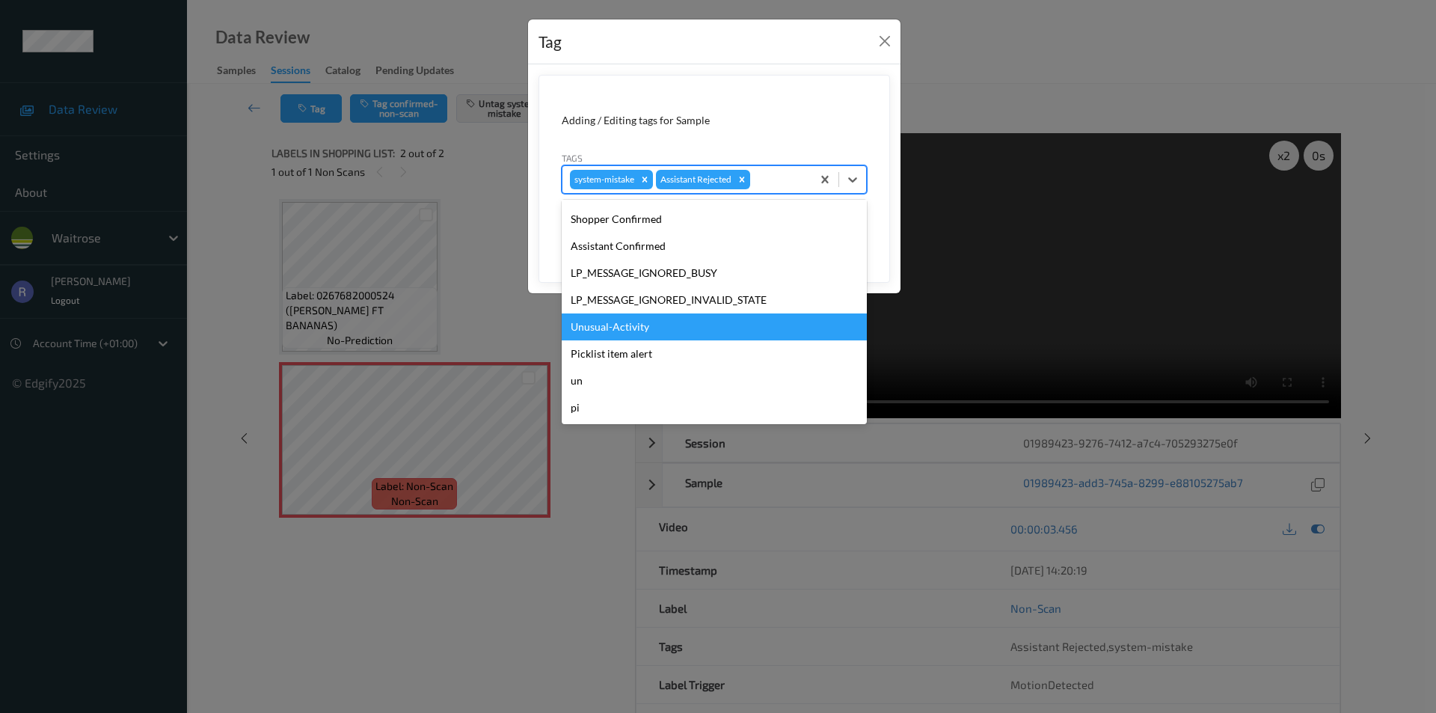
click at [600, 327] on div "Unusual-Activity" at bounding box center [714, 326] width 305 height 27
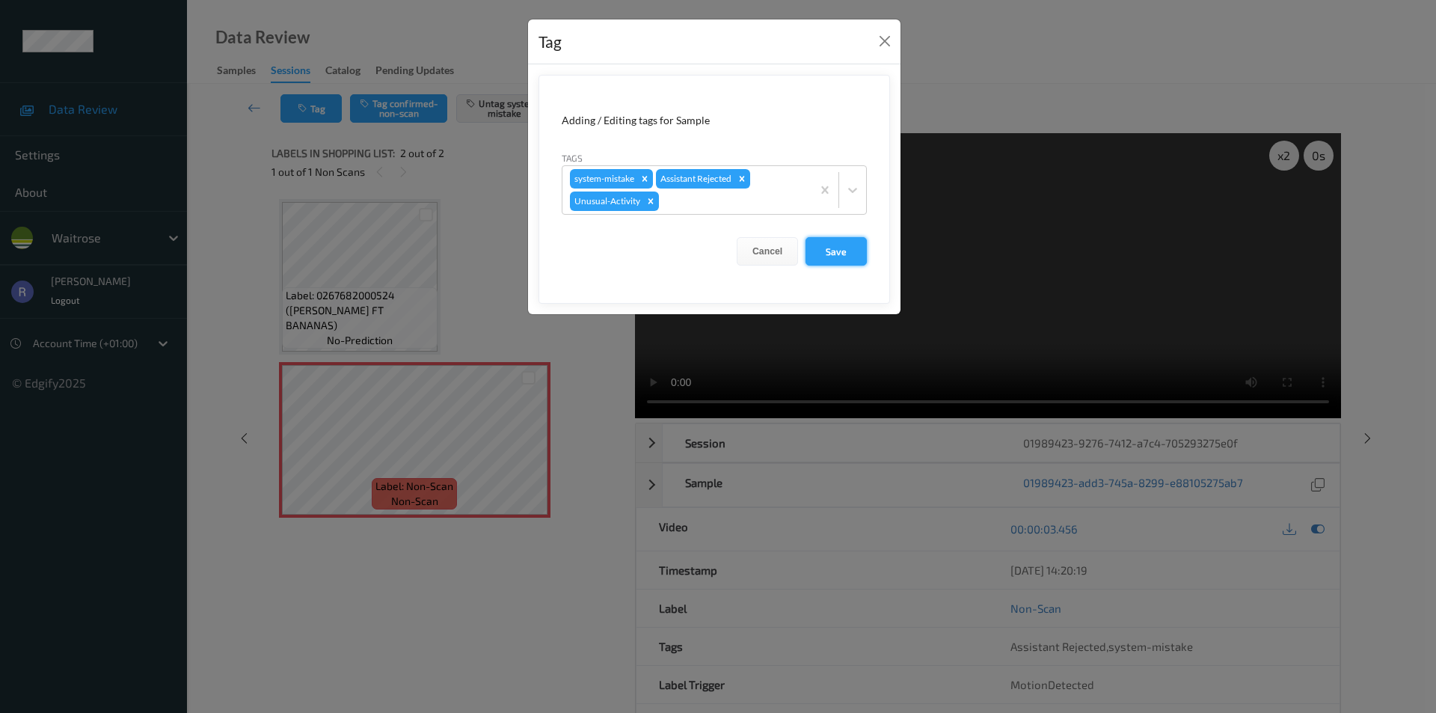
click at [845, 249] on button "Save" at bounding box center [836, 251] width 61 height 28
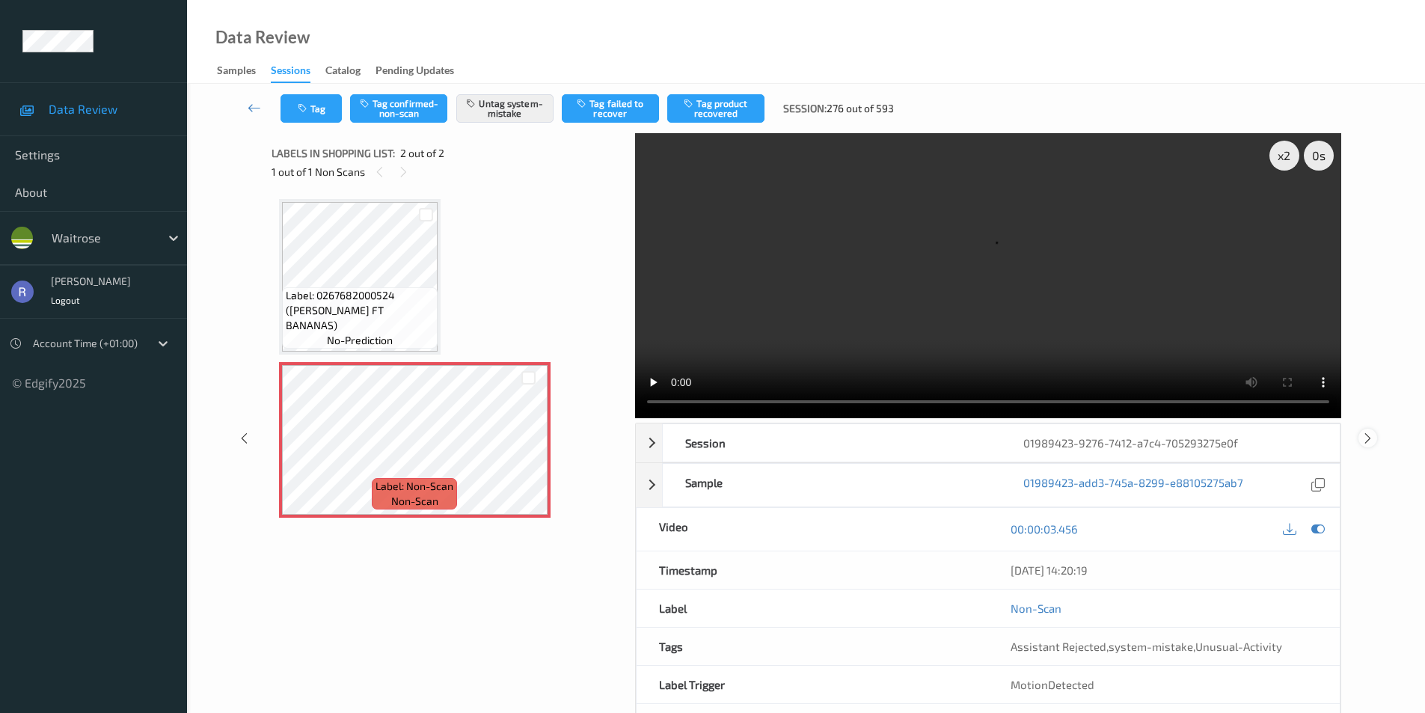
click at [1367, 437] on icon at bounding box center [1368, 437] width 13 height 13
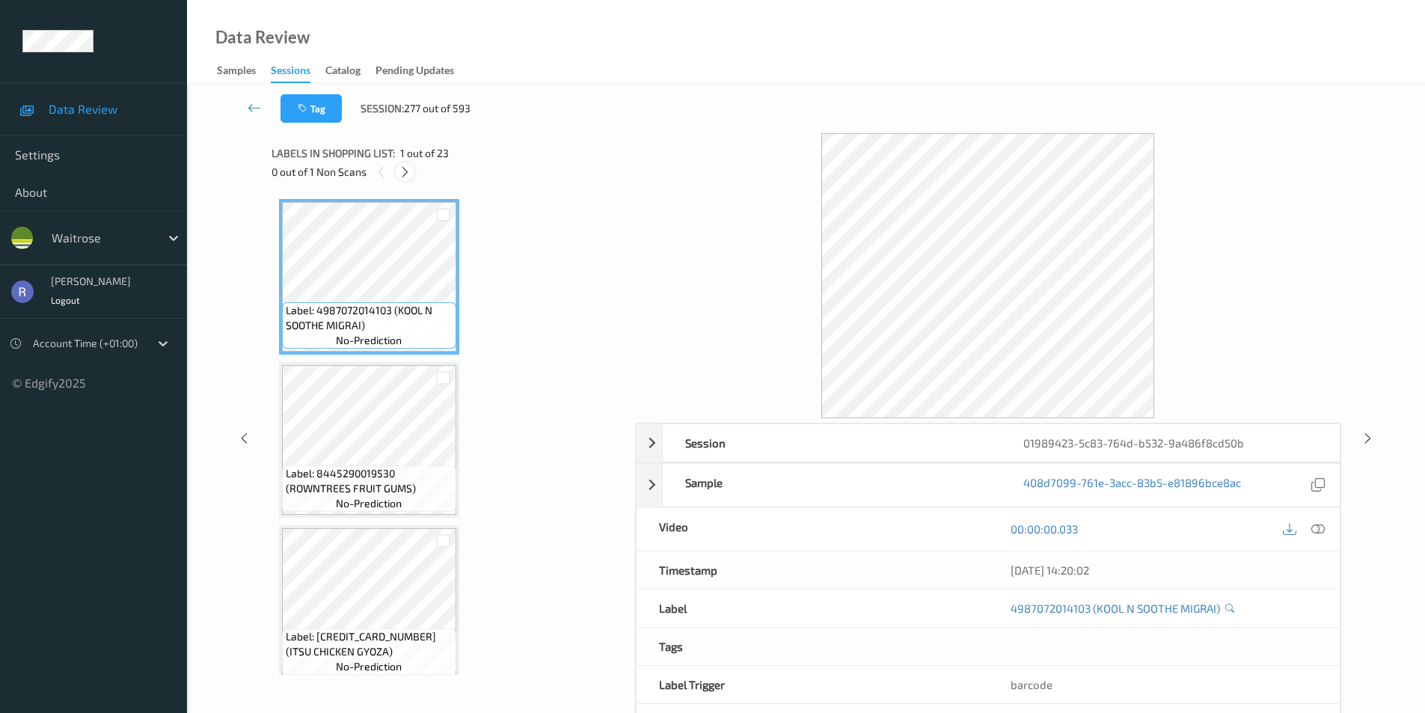
click at [406, 174] on icon at bounding box center [405, 171] width 13 height 13
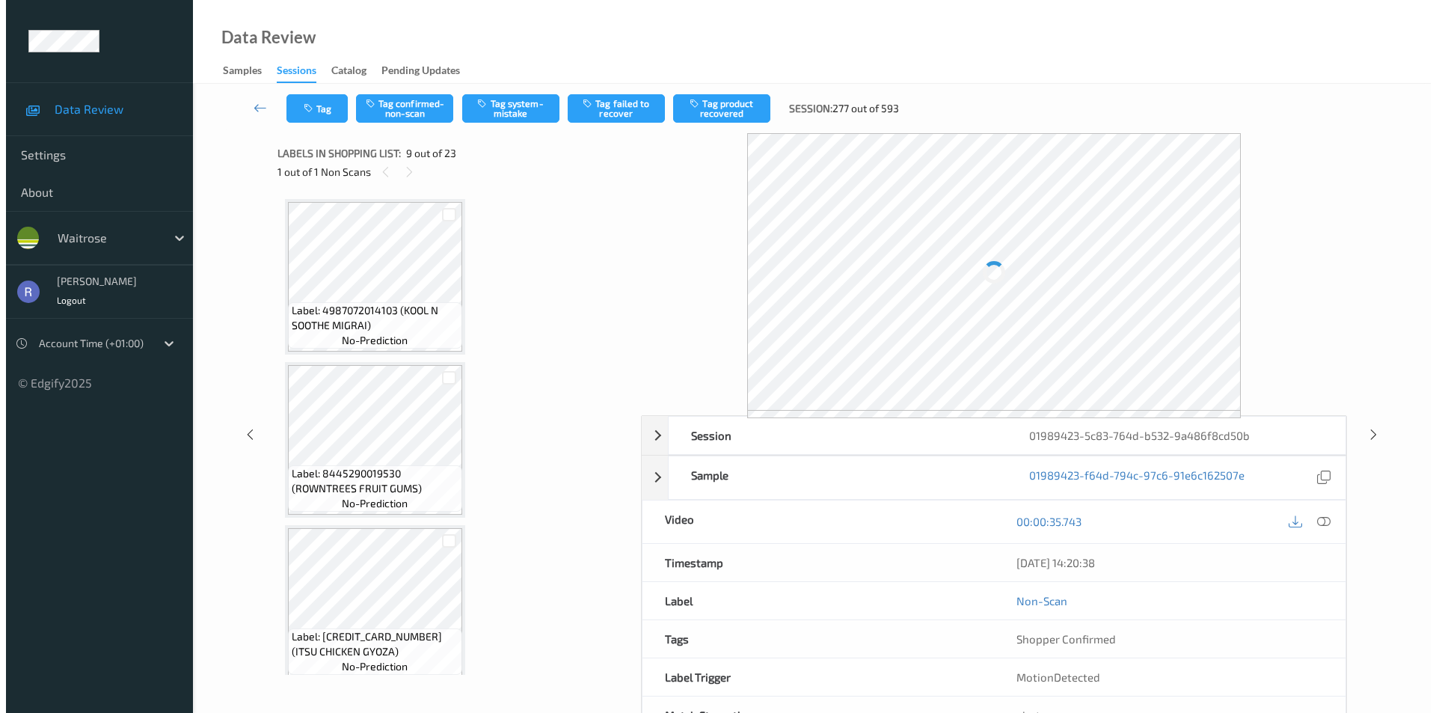
scroll to position [1149, 0]
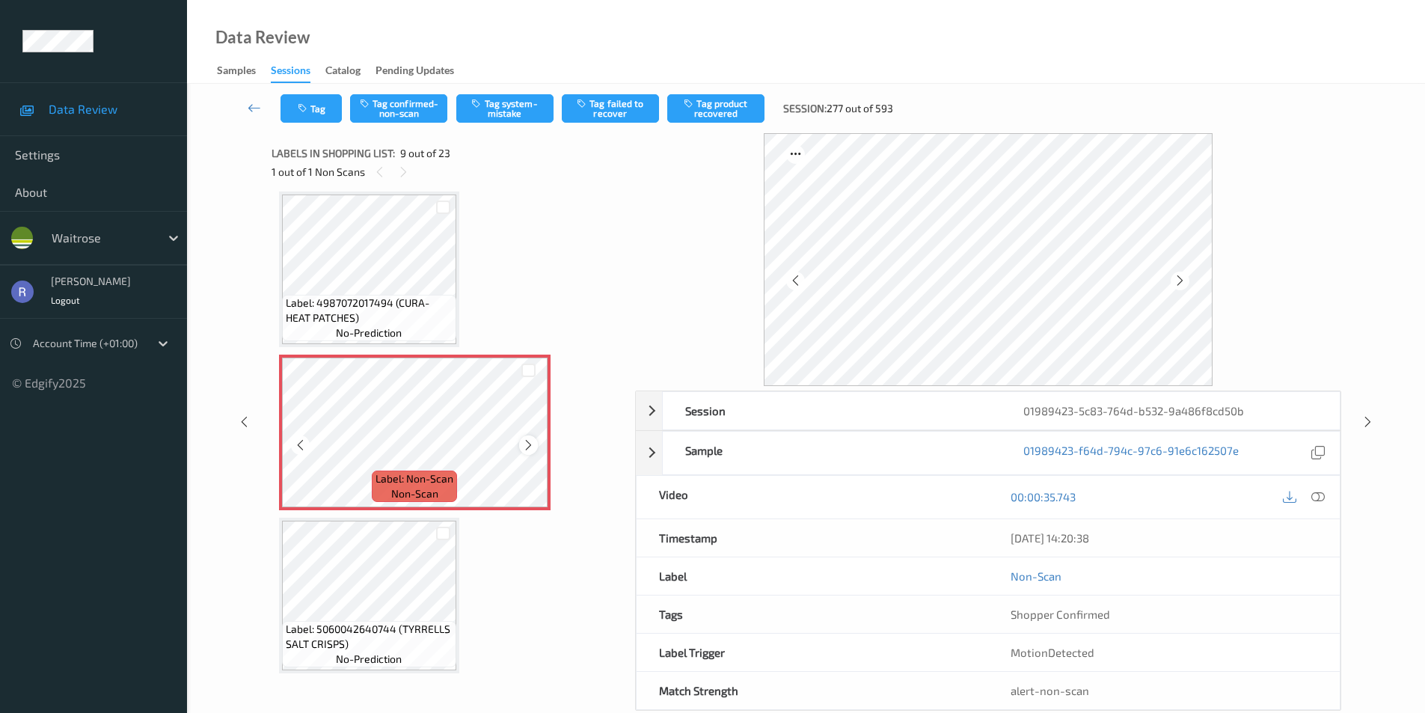
click at [529, 443] on icon at bounding box center [528, 444] width 13 height 13
click at [528, 443] on icon at bounding box center [528, 444] width 13 height 13
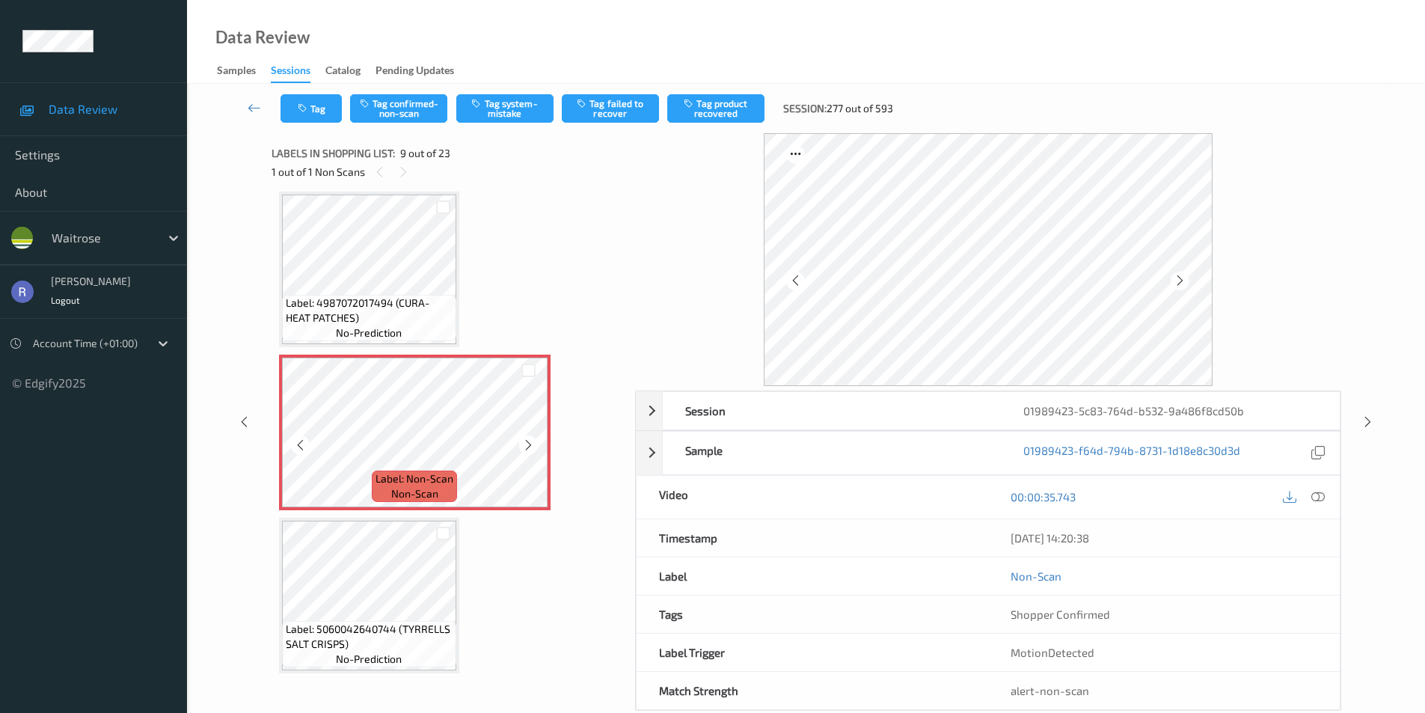
click at [528, 443] on icon at bounding box center [528, 444] width 13 height 13
click at [1323, 492] on icon at bounding box center [1317, 496] width 13 height 13
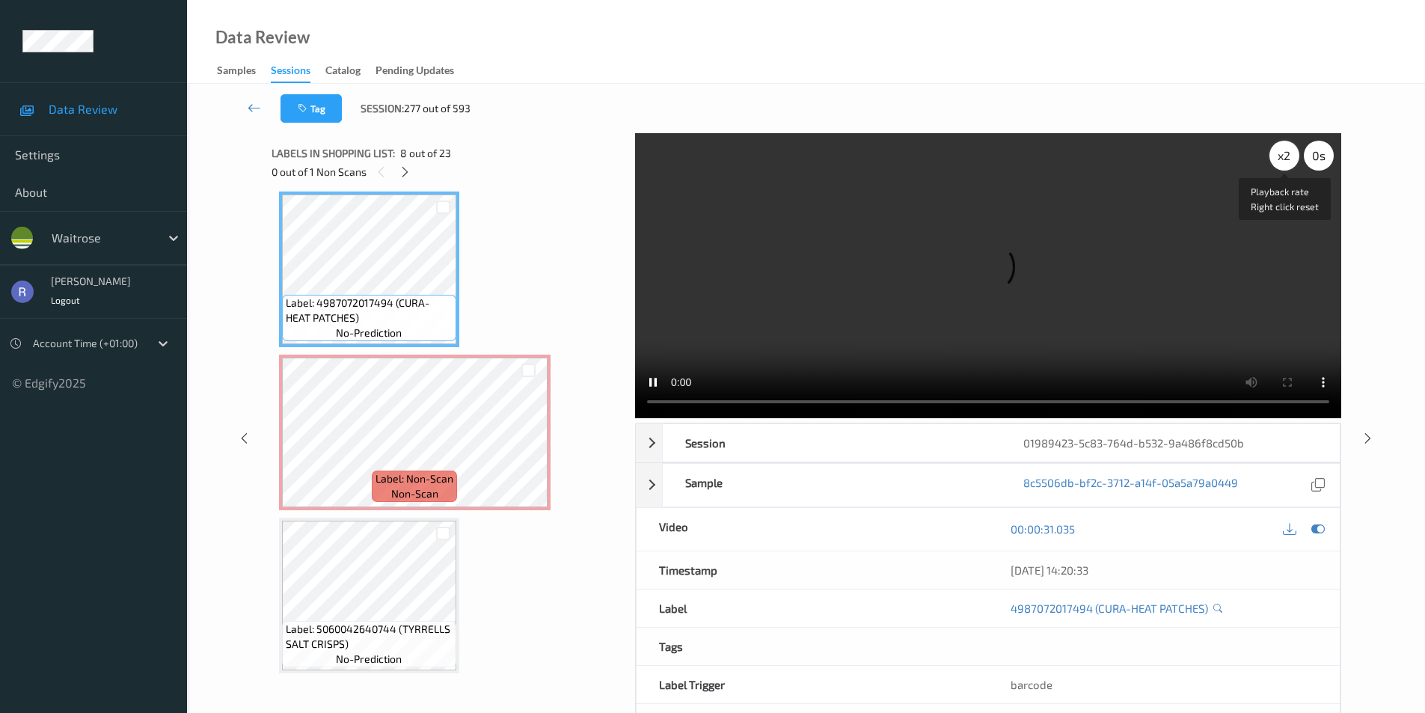
click at [1280, 153] on div "x 2" at bounding box center [1285, 156] width 30 height 30
click at [1280, 153] on div "x 4" at bounding box center [1285, 156] width 30 height 30
click at [1280, 153] on div "x 8" at bounding box center [1285, 156] width 30 height 30
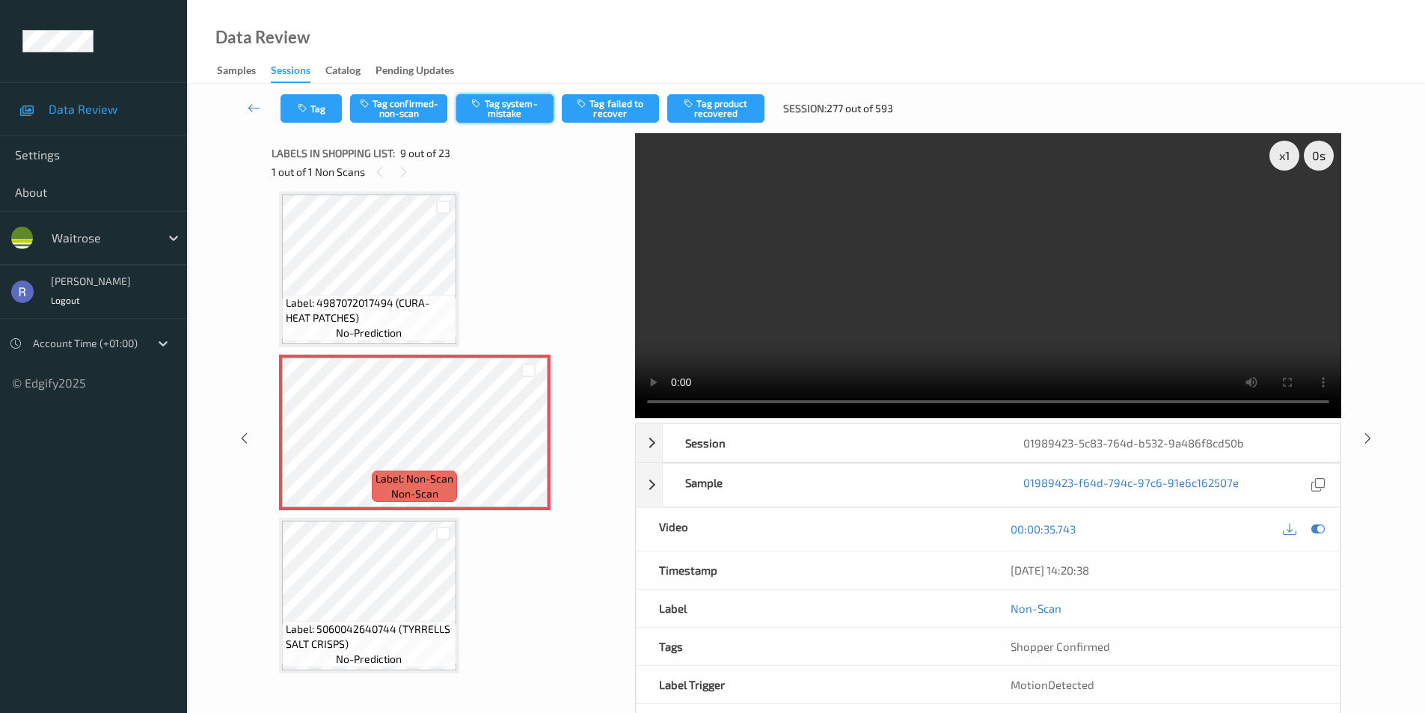
click at [529, 100] on button "Tag system-mistake" at bounding box center [504, 108] width 97 height 28
click at [316, 105] on button "Tag" at bounding box center [311, 108] width 61 height 28
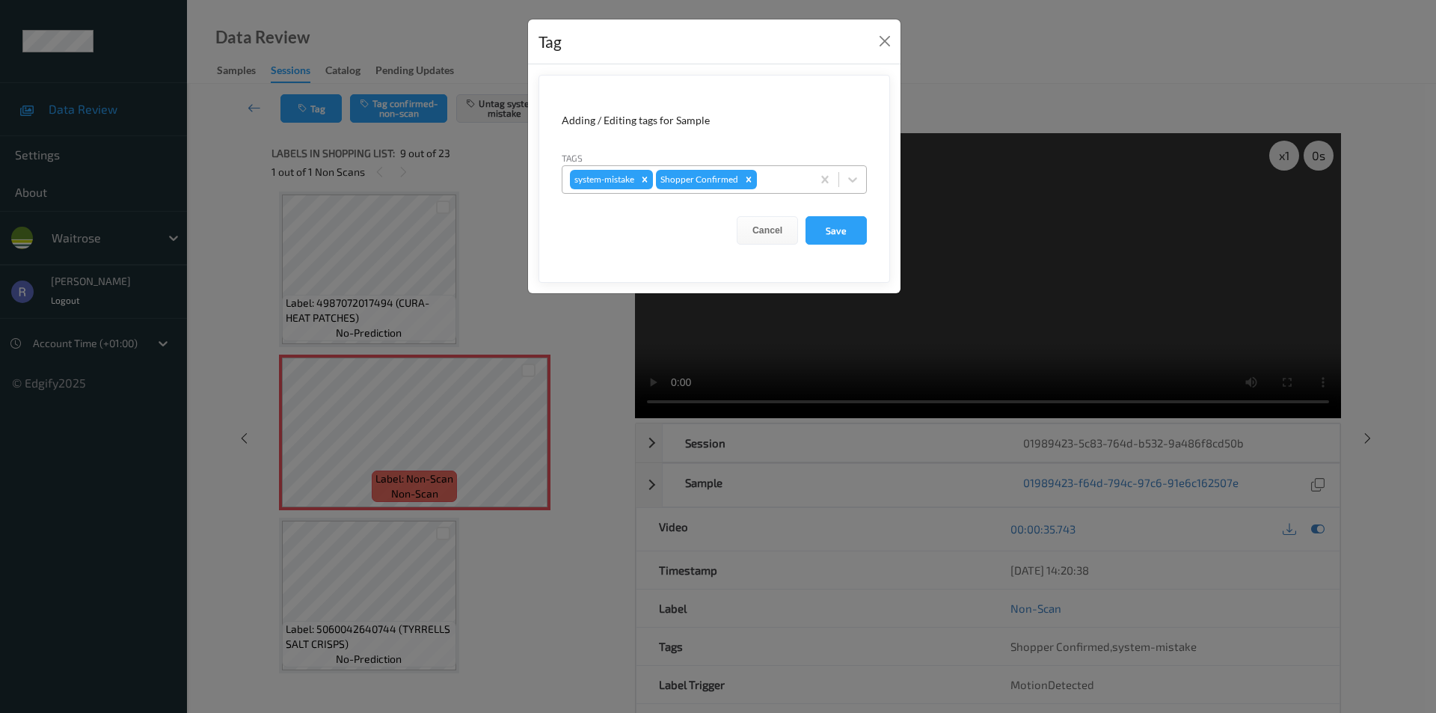
click at [790, 184] on div at bounding box center [782, 180] width 44 height 18
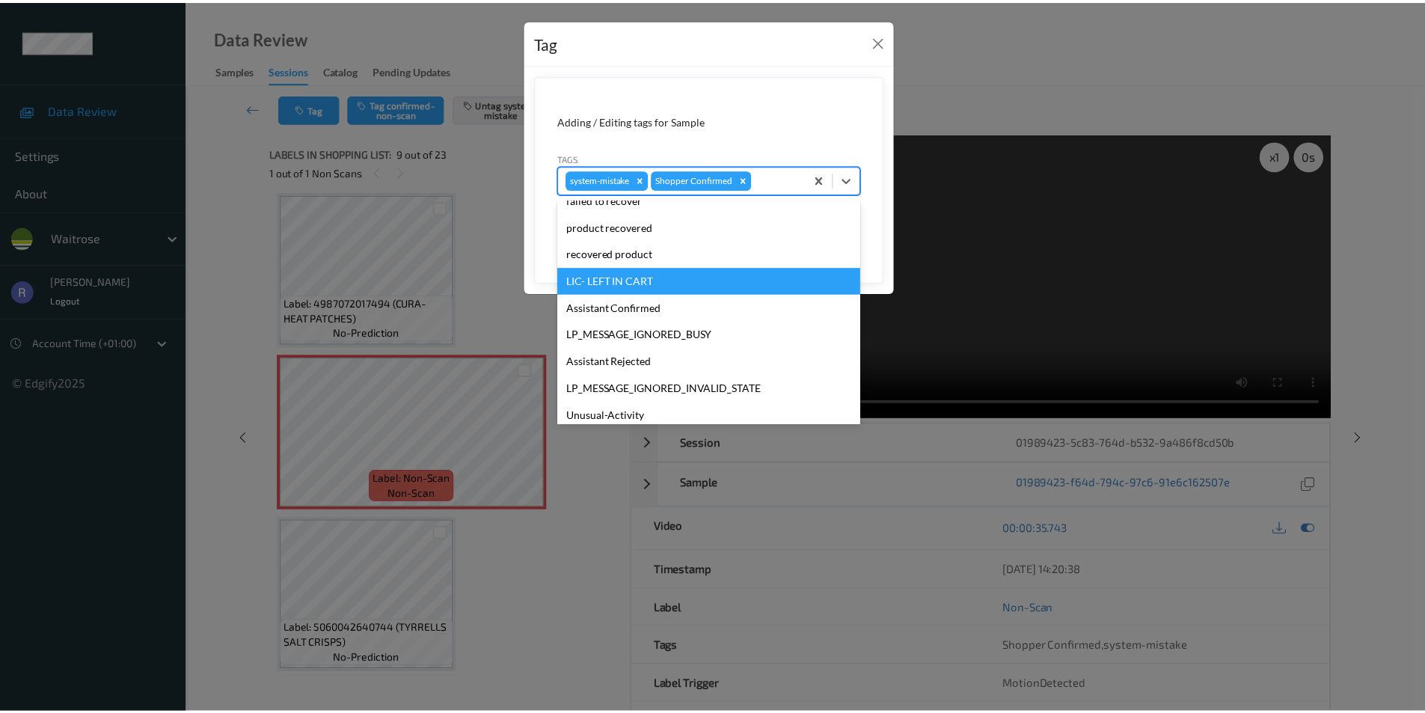
scroll to position [293, 0]
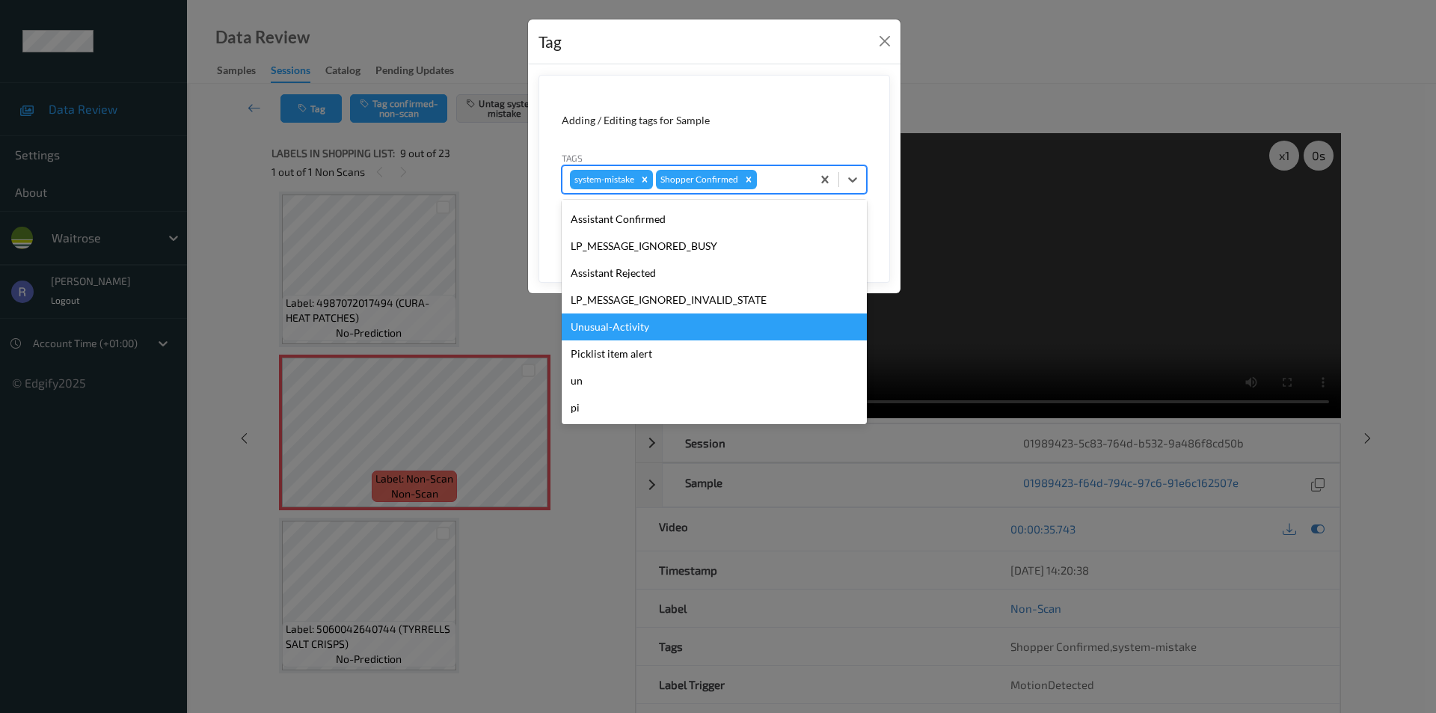
click at [604, 325] on div "Unusual-Activity" at bounding box center [714, 326] width 305 height 27
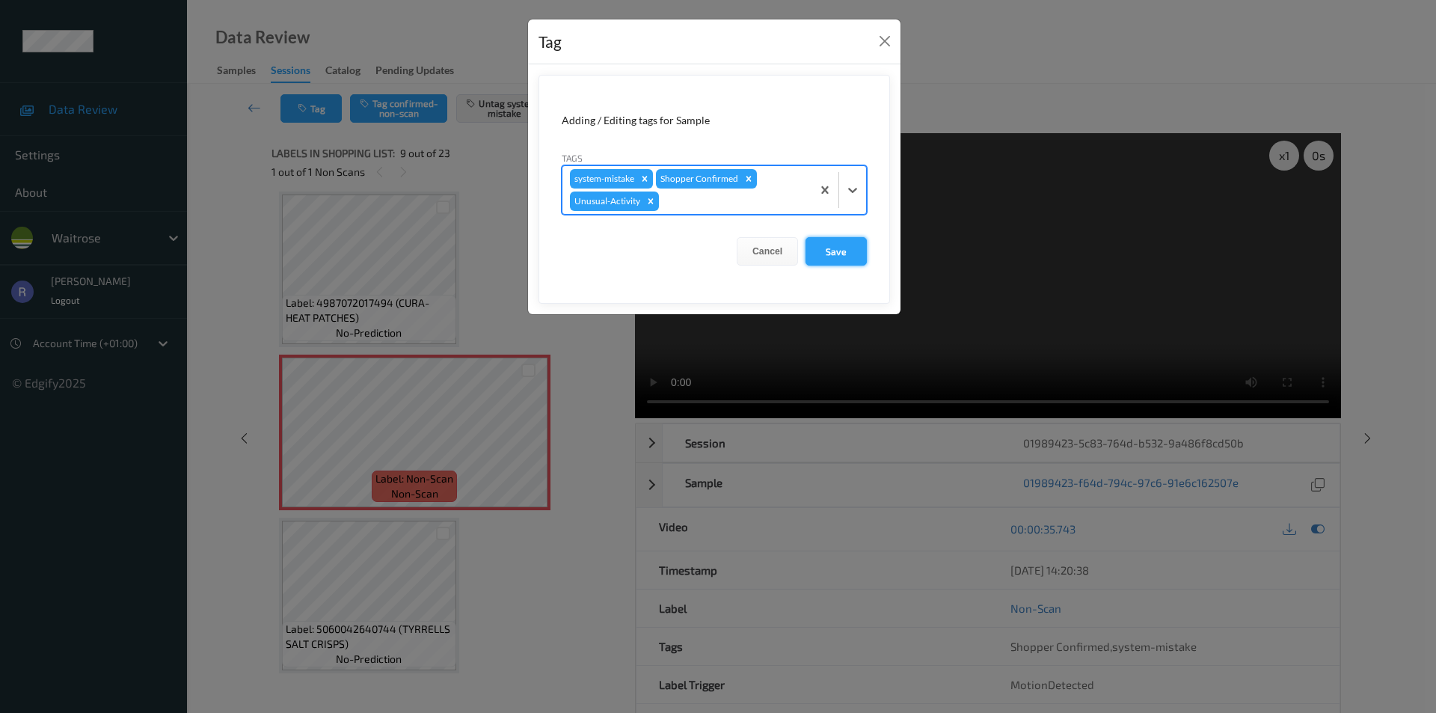
click at [835, 249] on button "Save" at bounding box center [836, 251] width 61 height 28
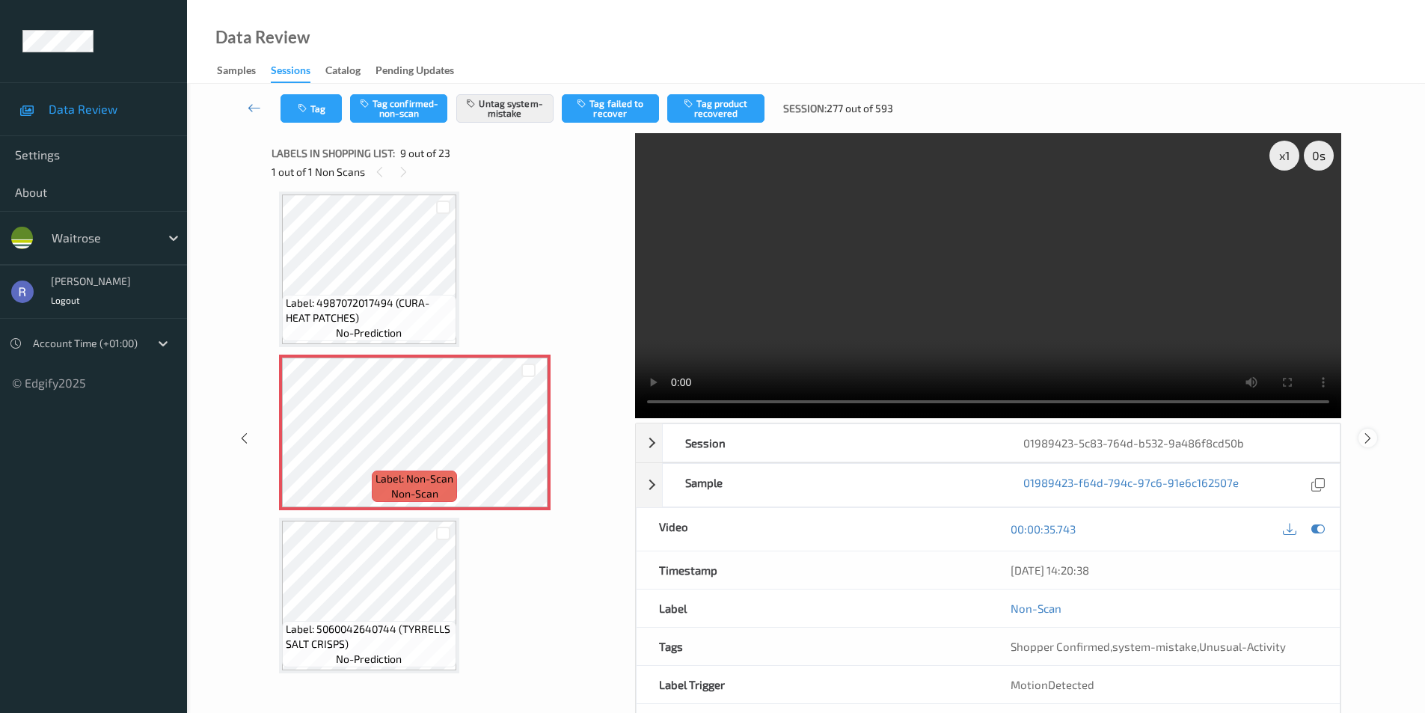
click at [1364, 437] on icon at bounding box center [1368, 437] width 13 height 13
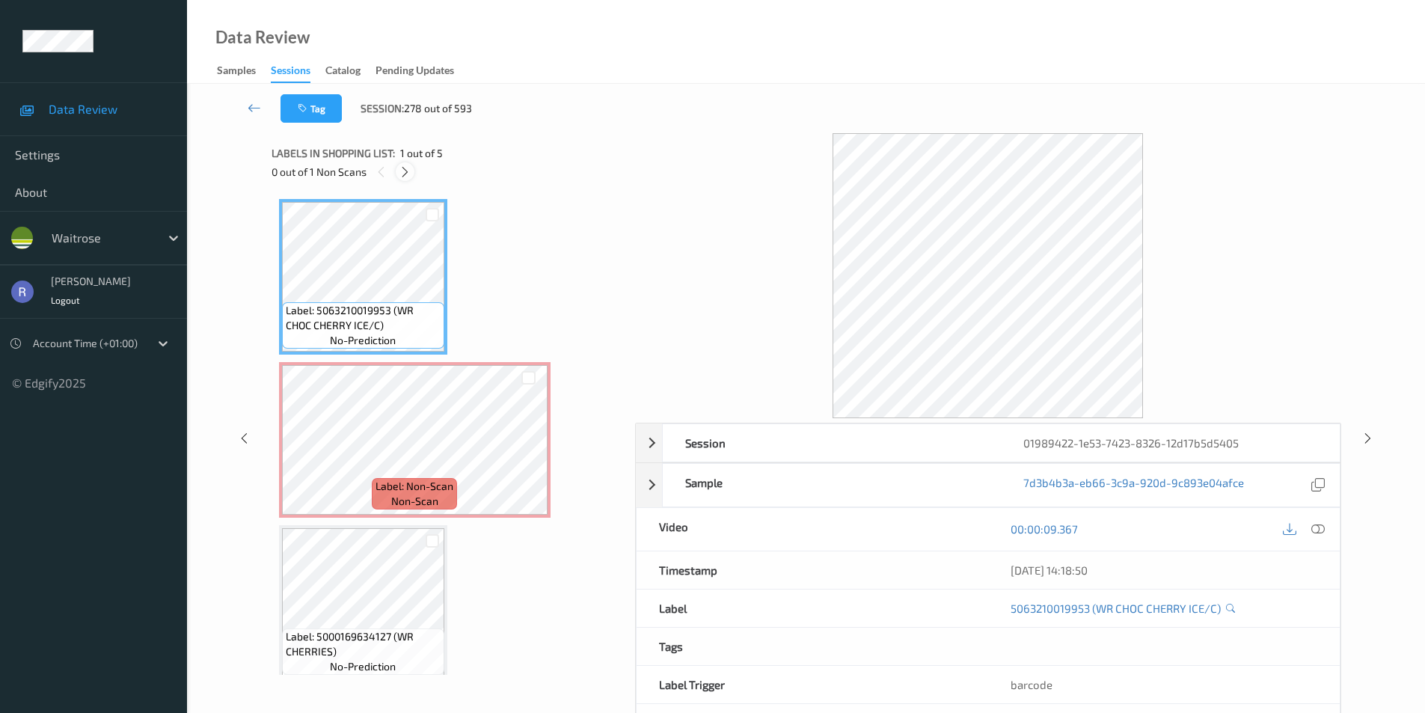
click at [401, 171] on icon at bounding box center [405, 171] width 13 height 13
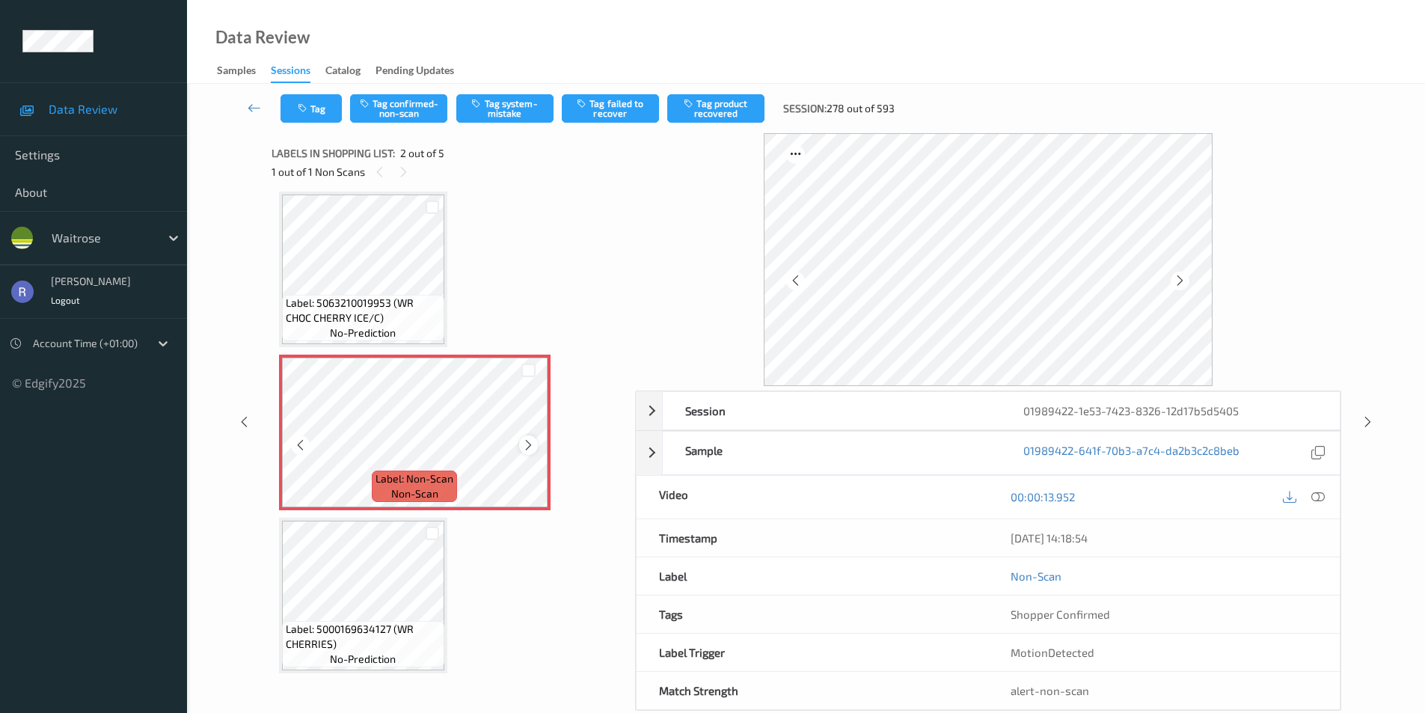
click at [531, 444] on icon at bounding box center [528, 444] width 13 height 13
click at [425, 303] on span "Label: 5063210019953 (WR CHOC CHERRY ICE/C)" at bounding box center [363, 311] width 155 height 30
click at [1323, 496] on icon at bounding box center [1317, 496] width 13 height 13
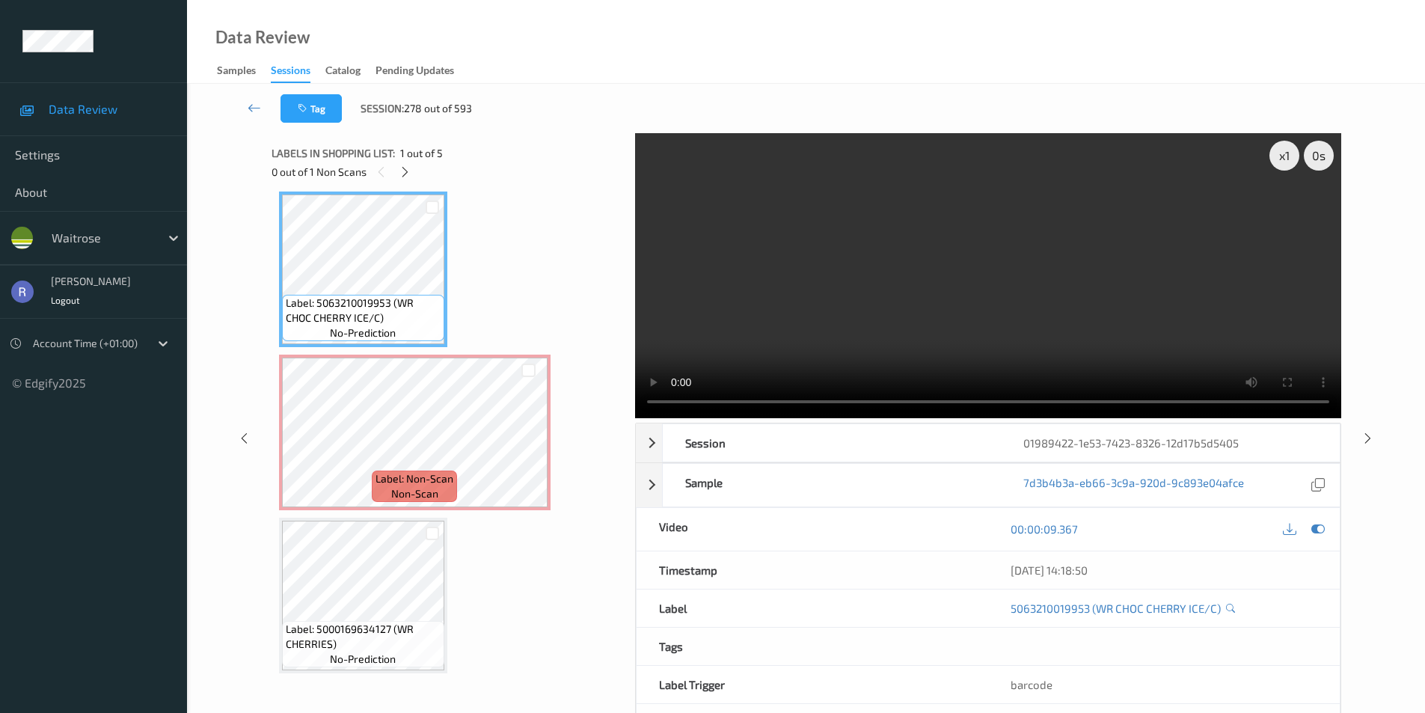
click at [902, 286] on video at bounding box center [988, 275] width 706 height 285
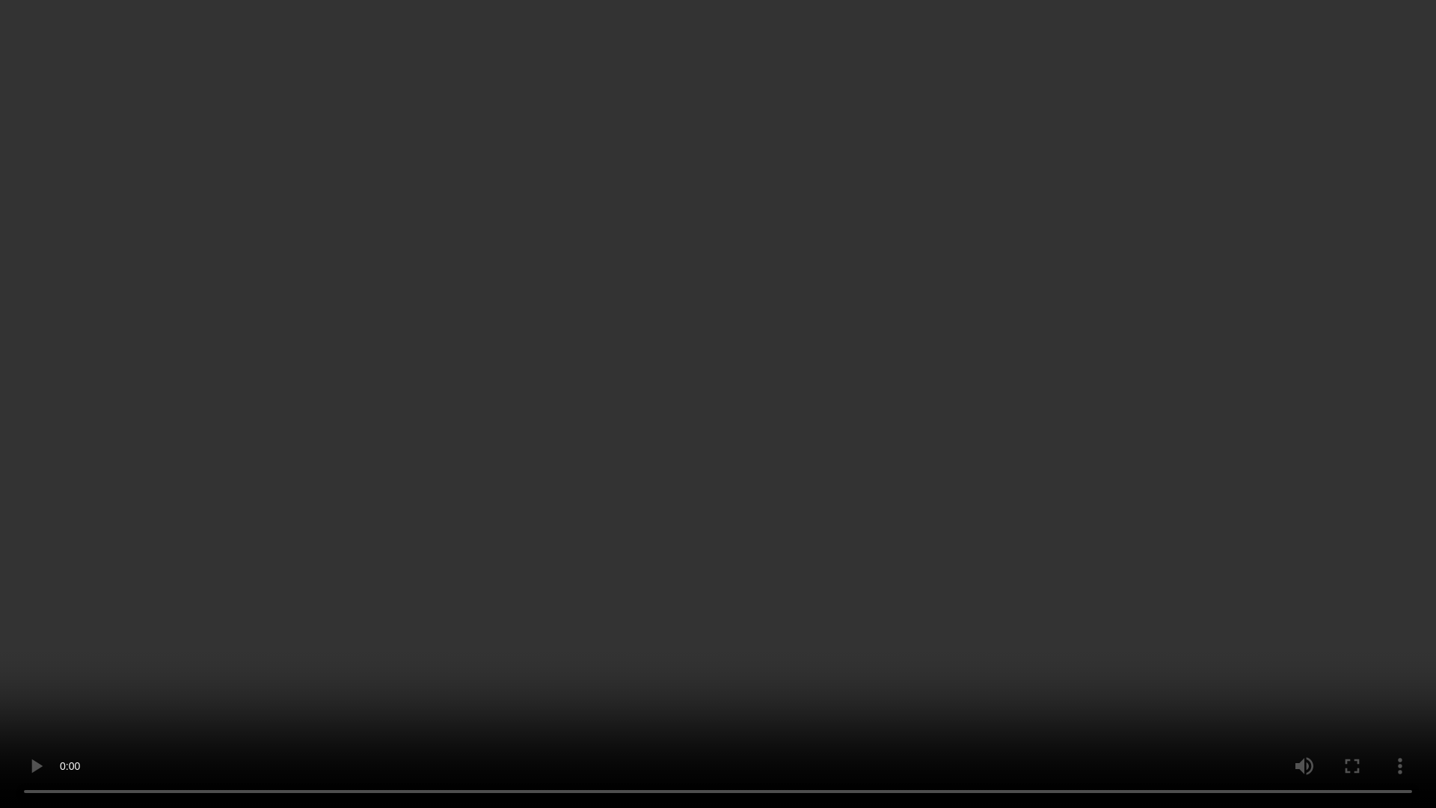
click at [753, 464] on video at bounding box center [718, 404] width 1436 height 808
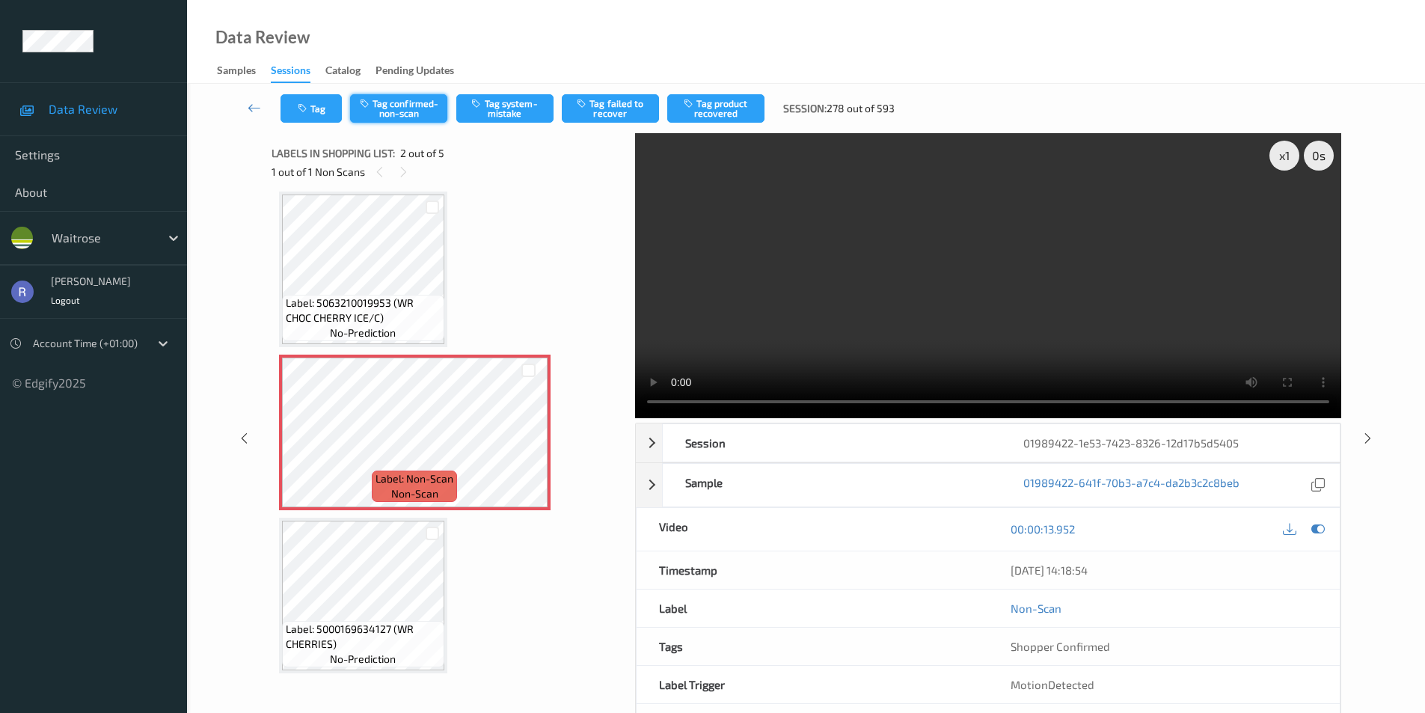
click at [409, 108] on button "Tag confirmed-non-scan" at bounding box center [398, 108] width 97 height 28
click at [714, 108] on button "Tag product recovered" at bounding box center [715, 108] width 97 height 28
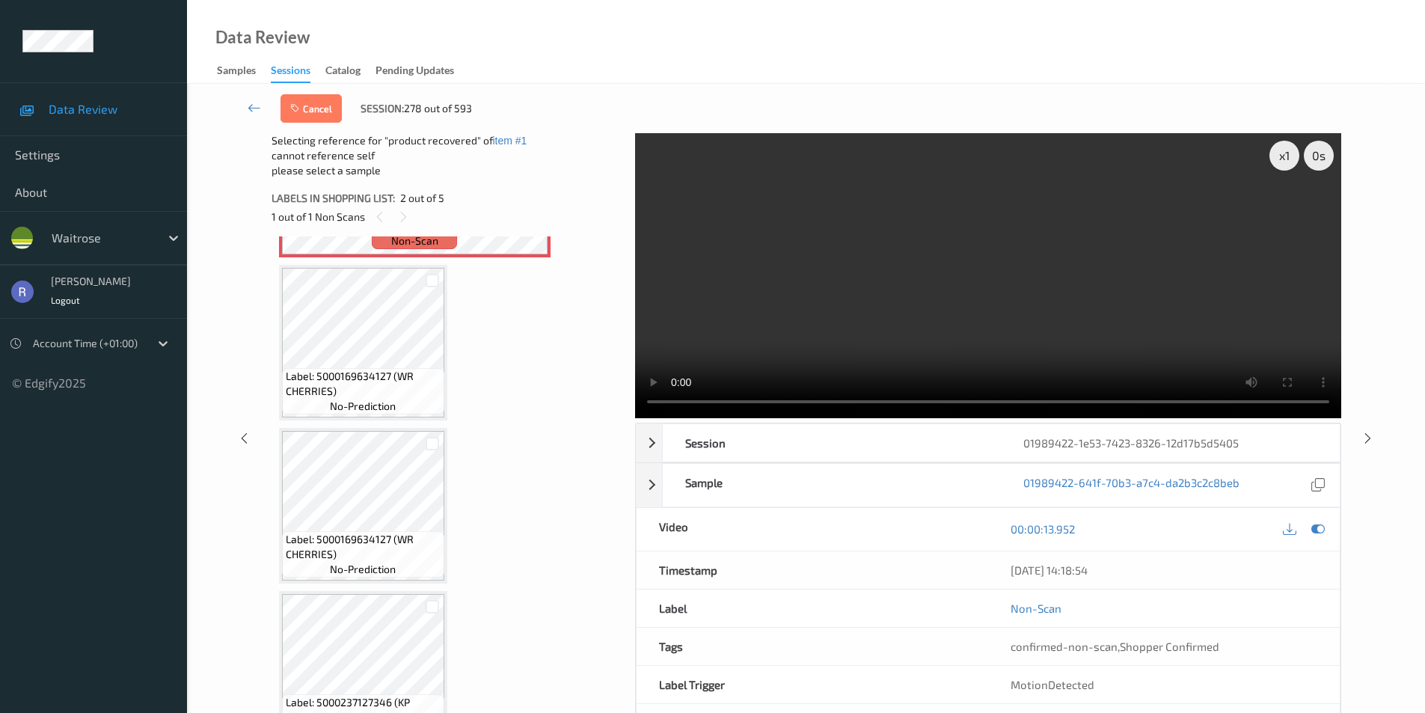
scroll to position [307, 0]
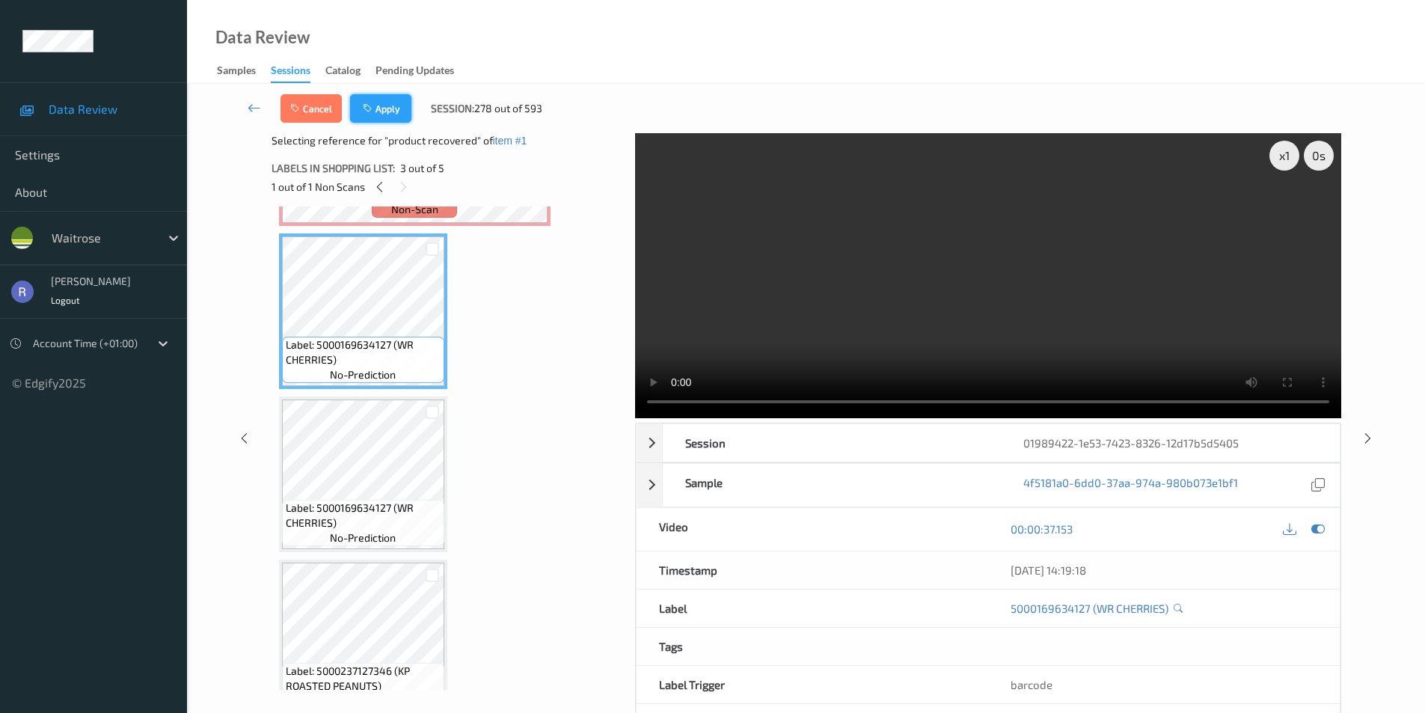
click at [388, 110] on button "Apply" at bounding box center [380, 108] width 61 height 28
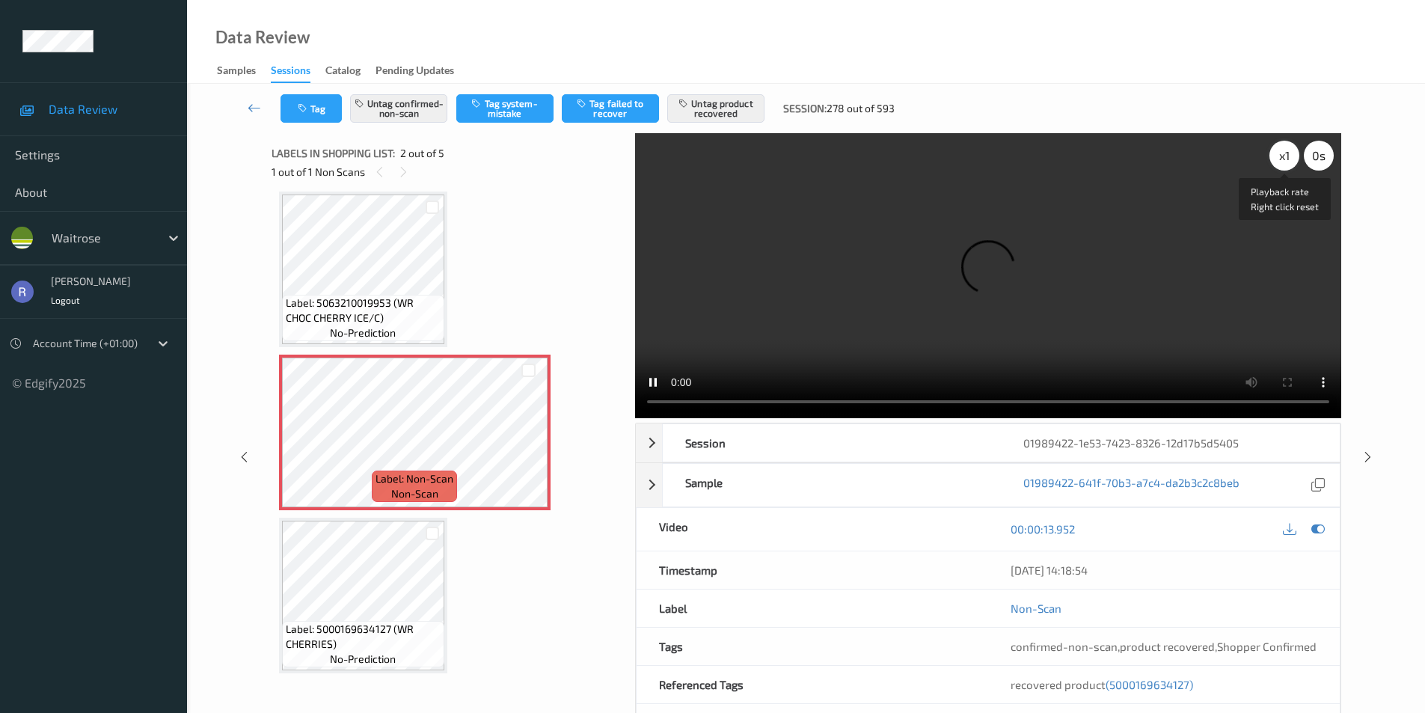
click at [1287, 161] on div "x 1" at bounding box center [1285, 156] width 30 height 30
click at [1287, 161] on div "x 2" at bounding box center [1285, 156] width 30 height 30
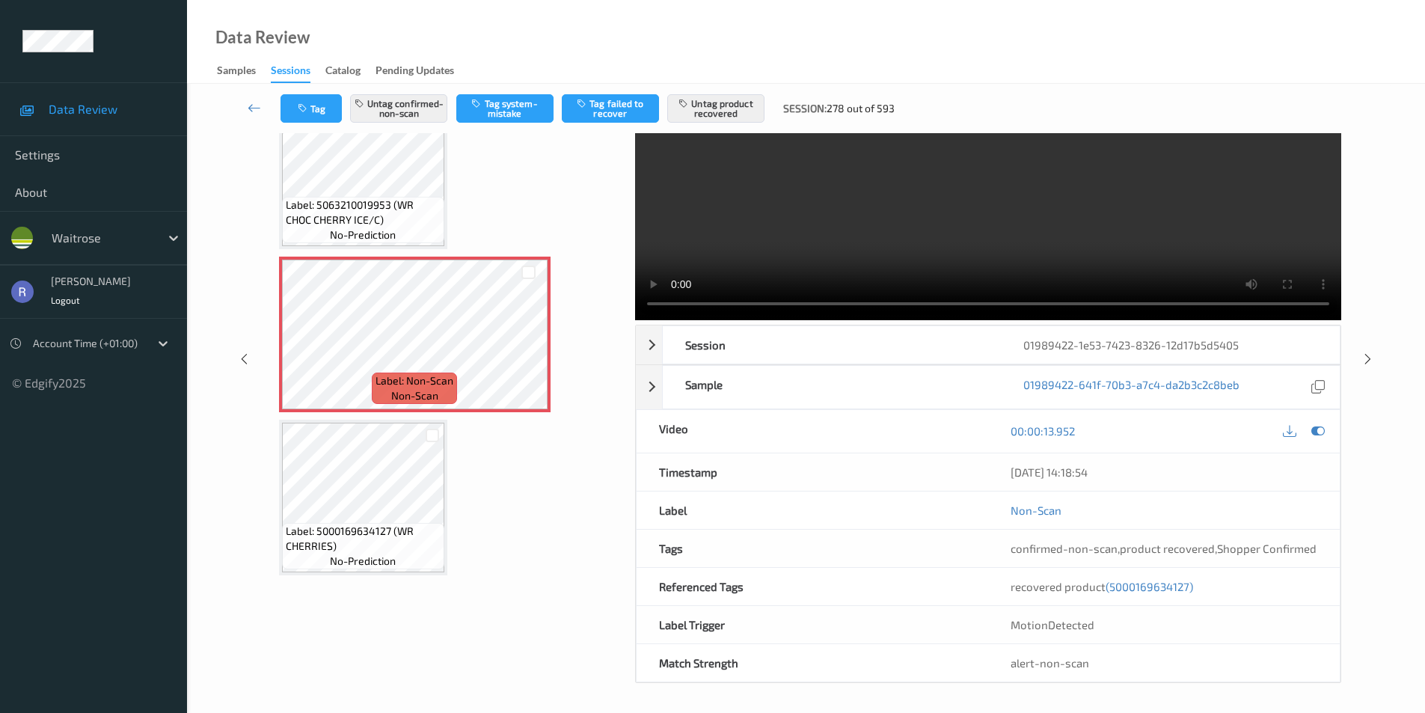
scroll to position [99, 0]
click at [1371, 358] on icon at bounding box center [1368, 358] width 13 height 13
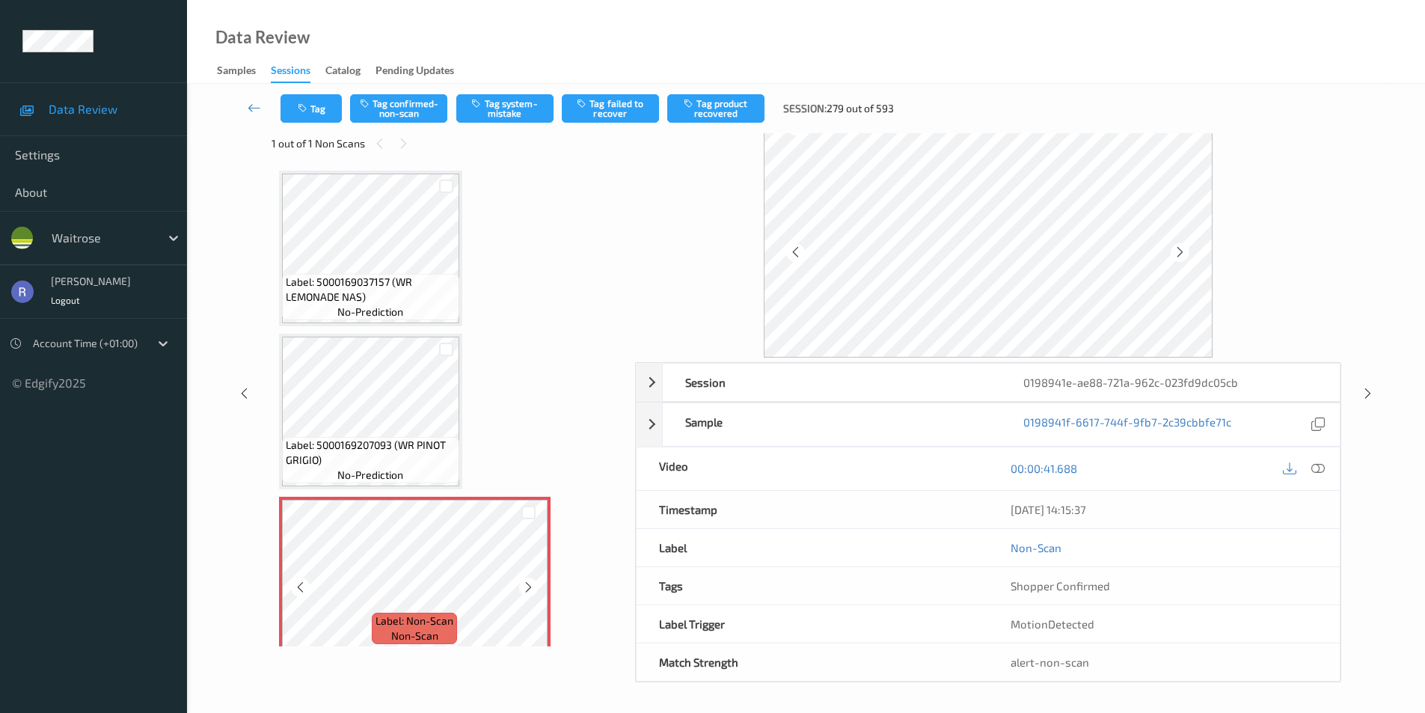
scroll to position [28, 0]
click at [527, 589] on icon at bounding box center [528, 587] width 13 height 13
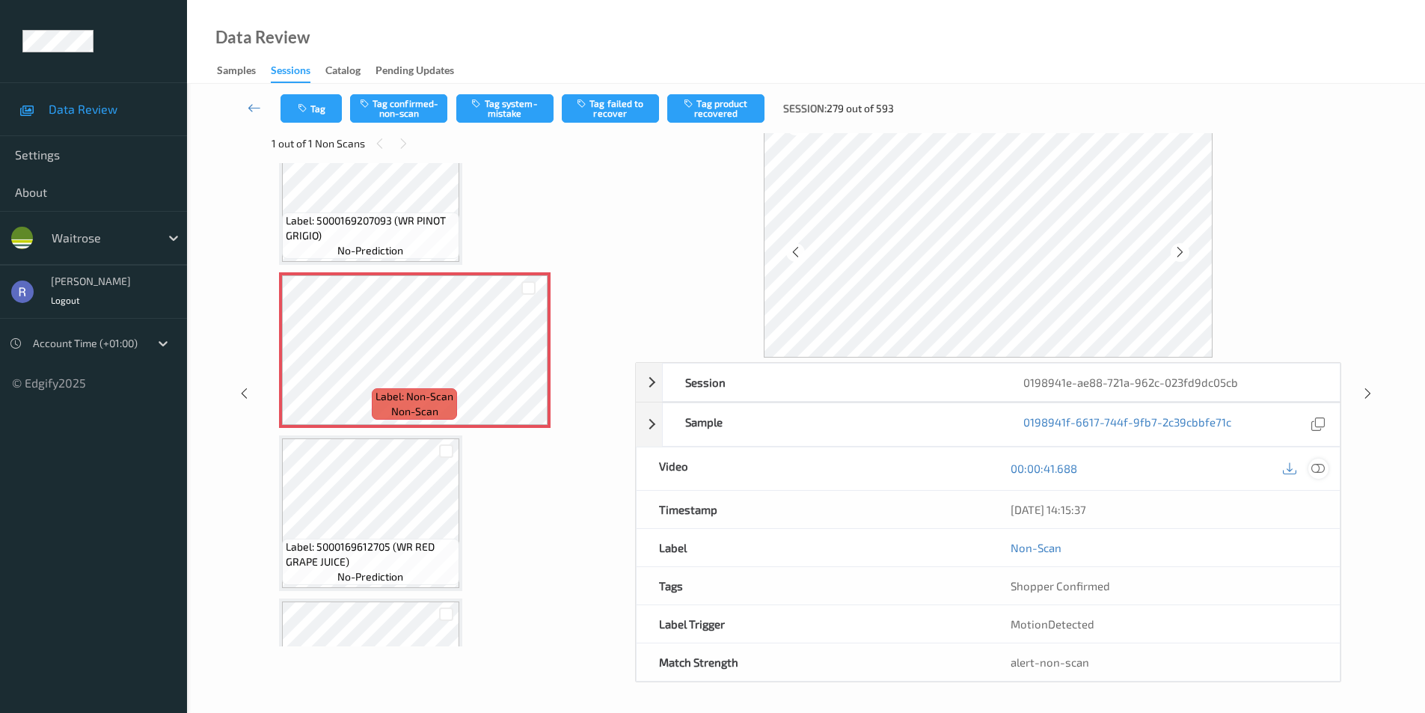
click at [1320, 467] on icon at bounding box center [1317, 468] width 13 height 13
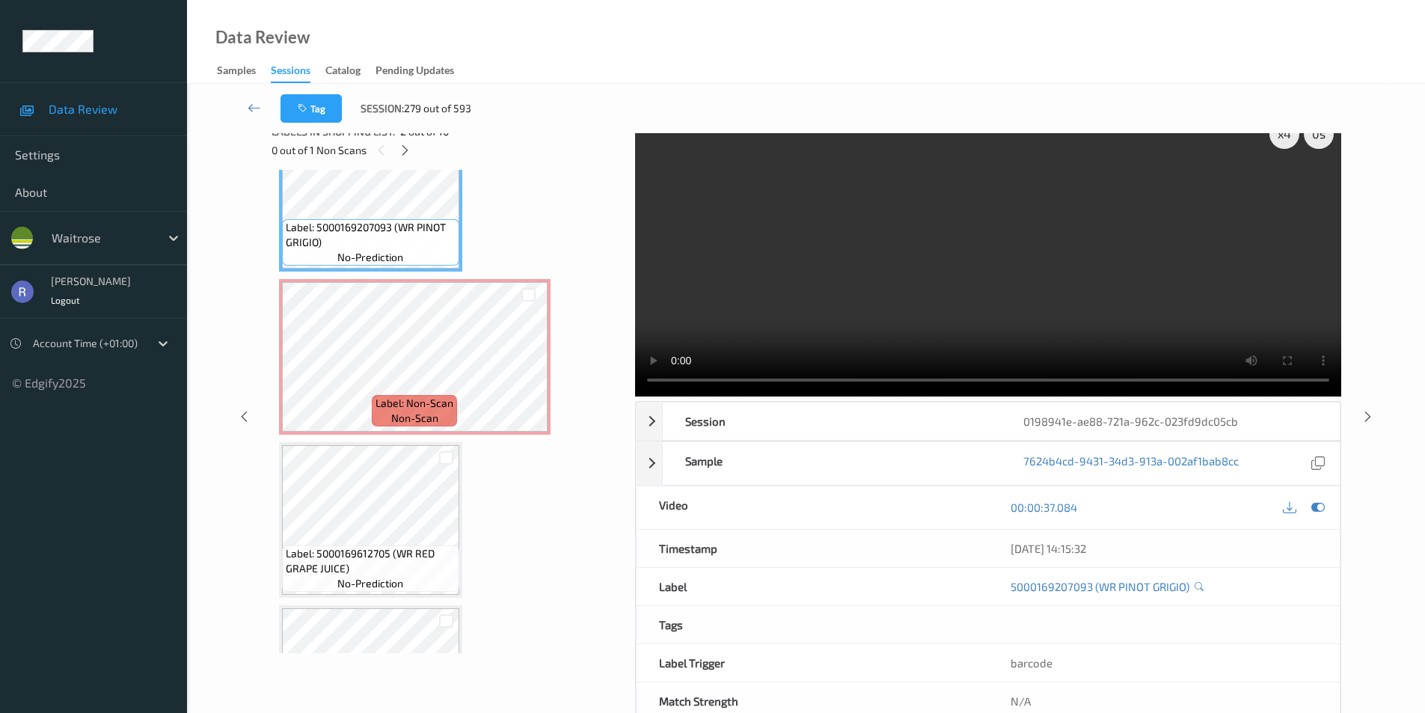
scroll to position [0, 0]
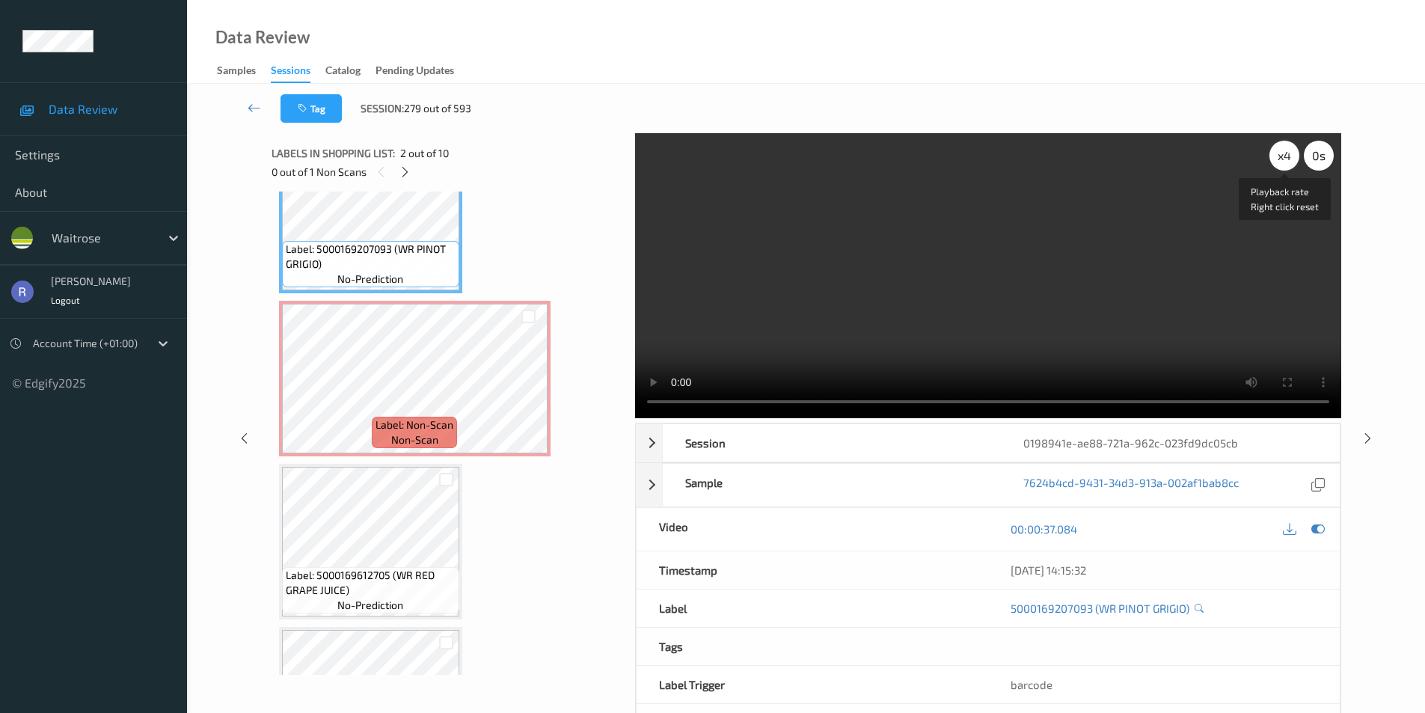
click at [1288, 160] on div "x 4" at bounding box center [1285, 156] width 30 height 30
click at [1288, 160] on div "x 8" at bounding box center [1285, 156] width 30 height 30
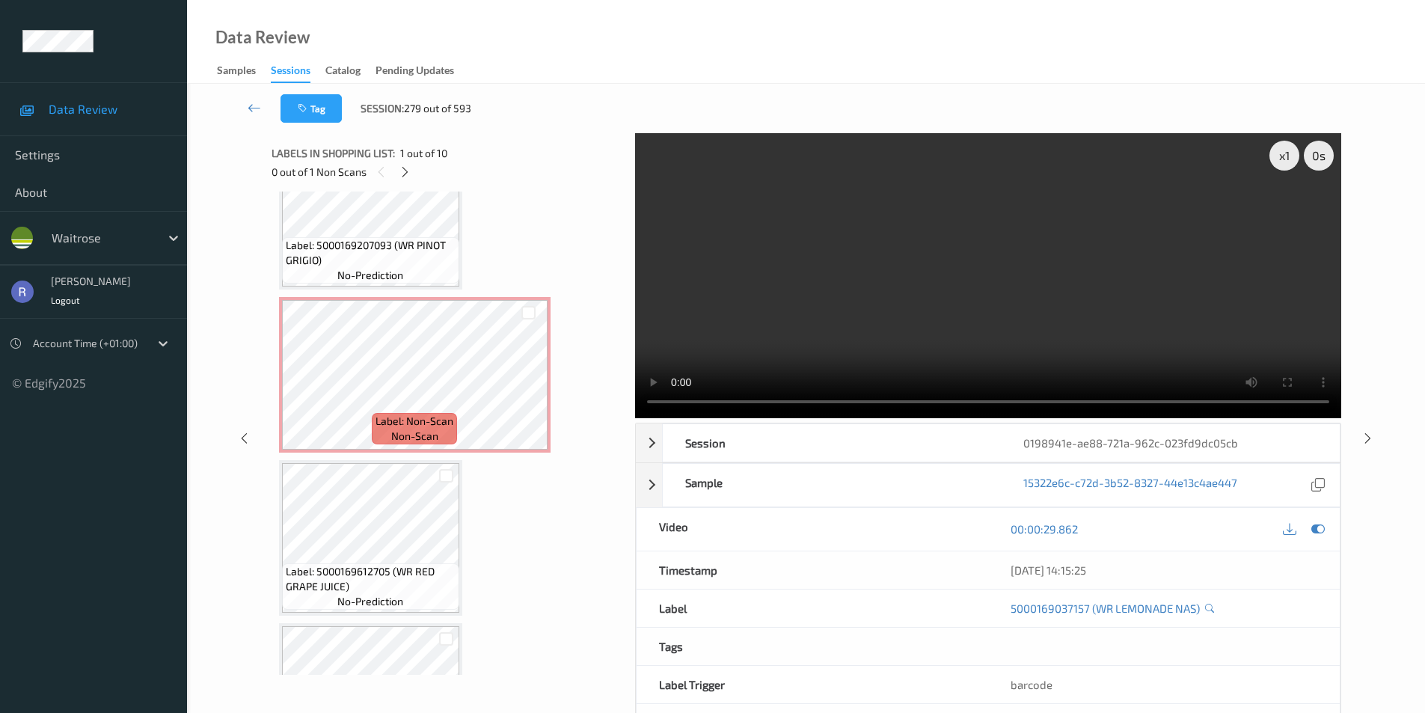
scroll to position [299, 0]
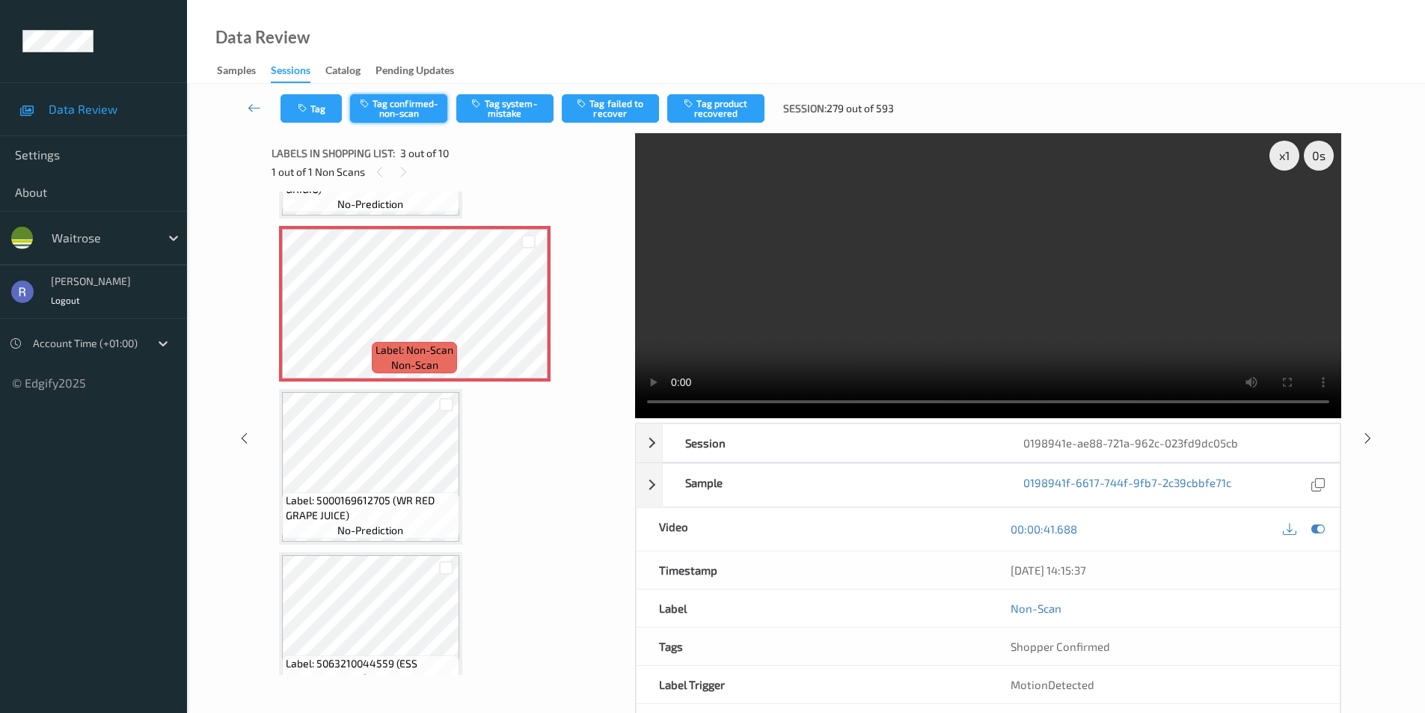
click at [427, 108] on button "Tag confirmed-non-scan" at bounding box center [398, 108] width 97 height 28
click at [741, 105] on button "Tag product recovered" at bounding box center [715, 108] width 97 height 28
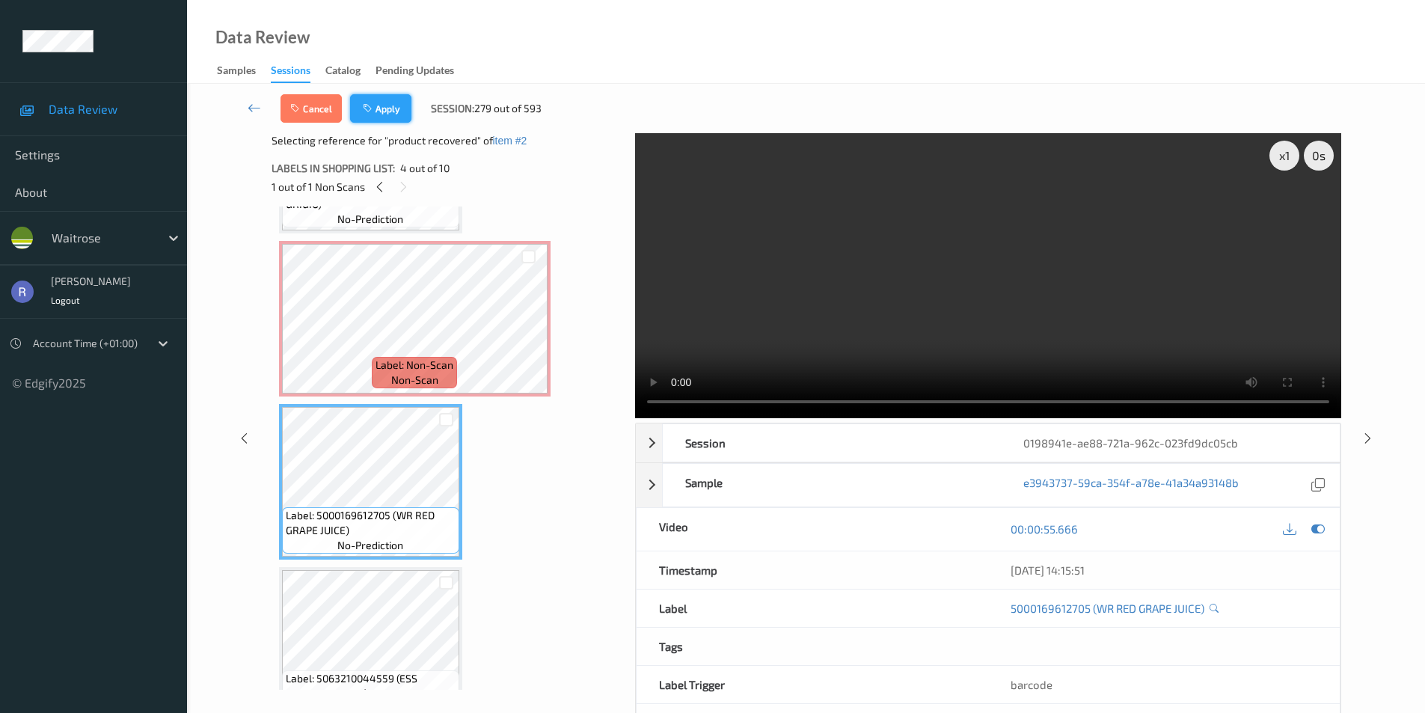
click at [388, 103] on button "Apply" at bounding box center [380, 108] width 61 height 28
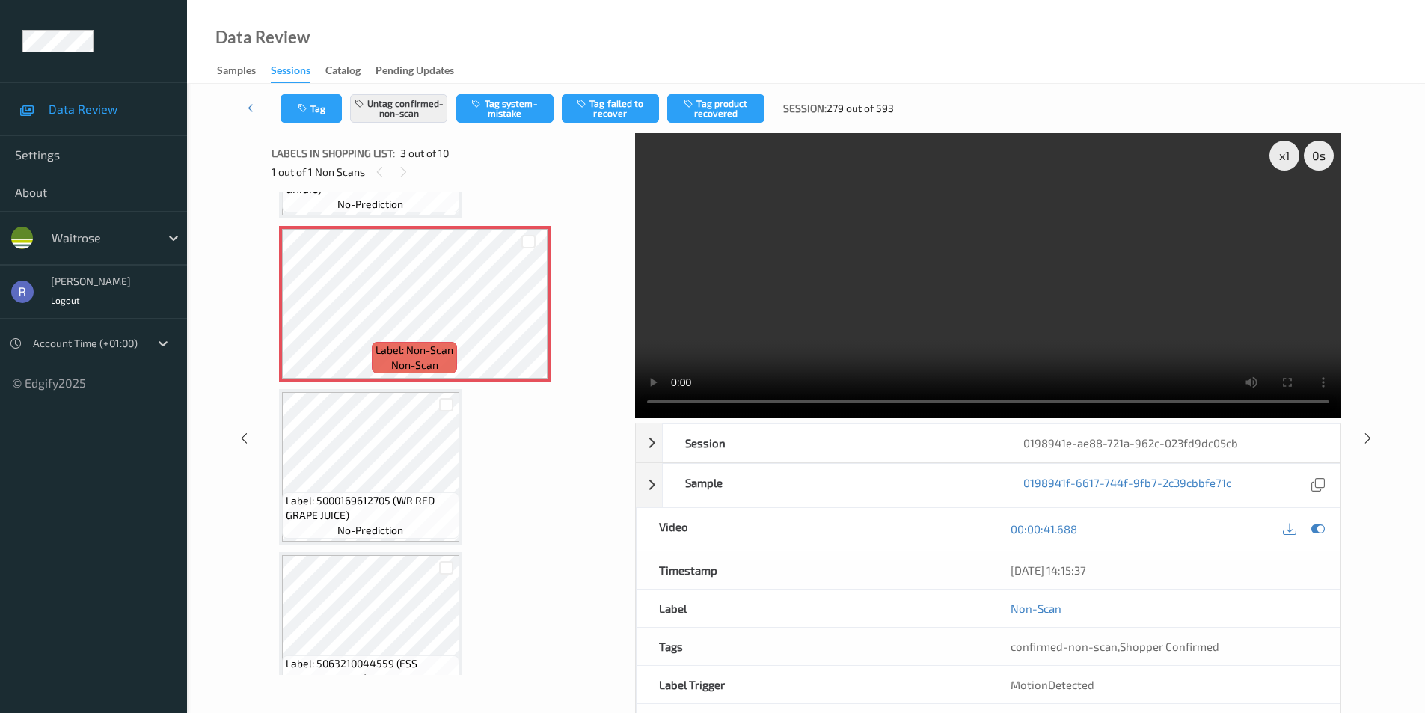
scroll to position [171, 0]
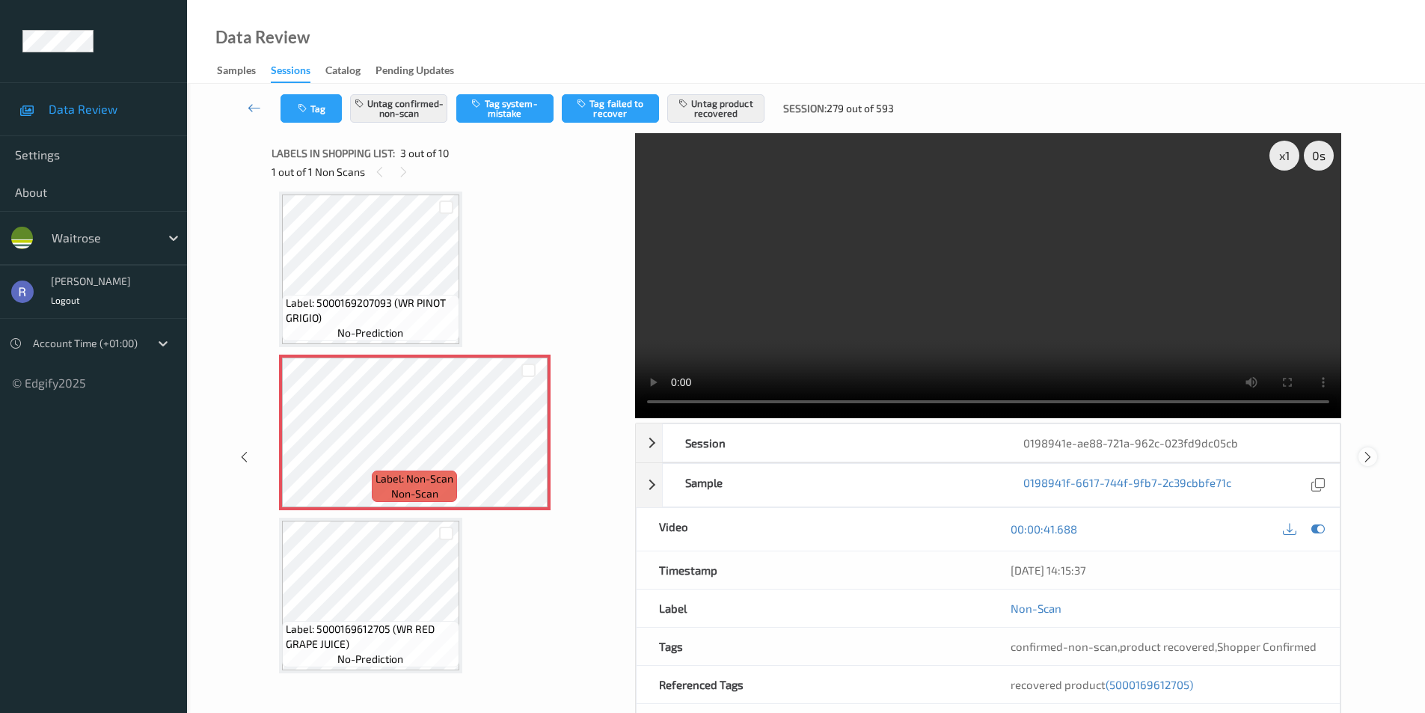
click at [1367, 458] on icon at bounding box center [1368, 456] width 13 height 13
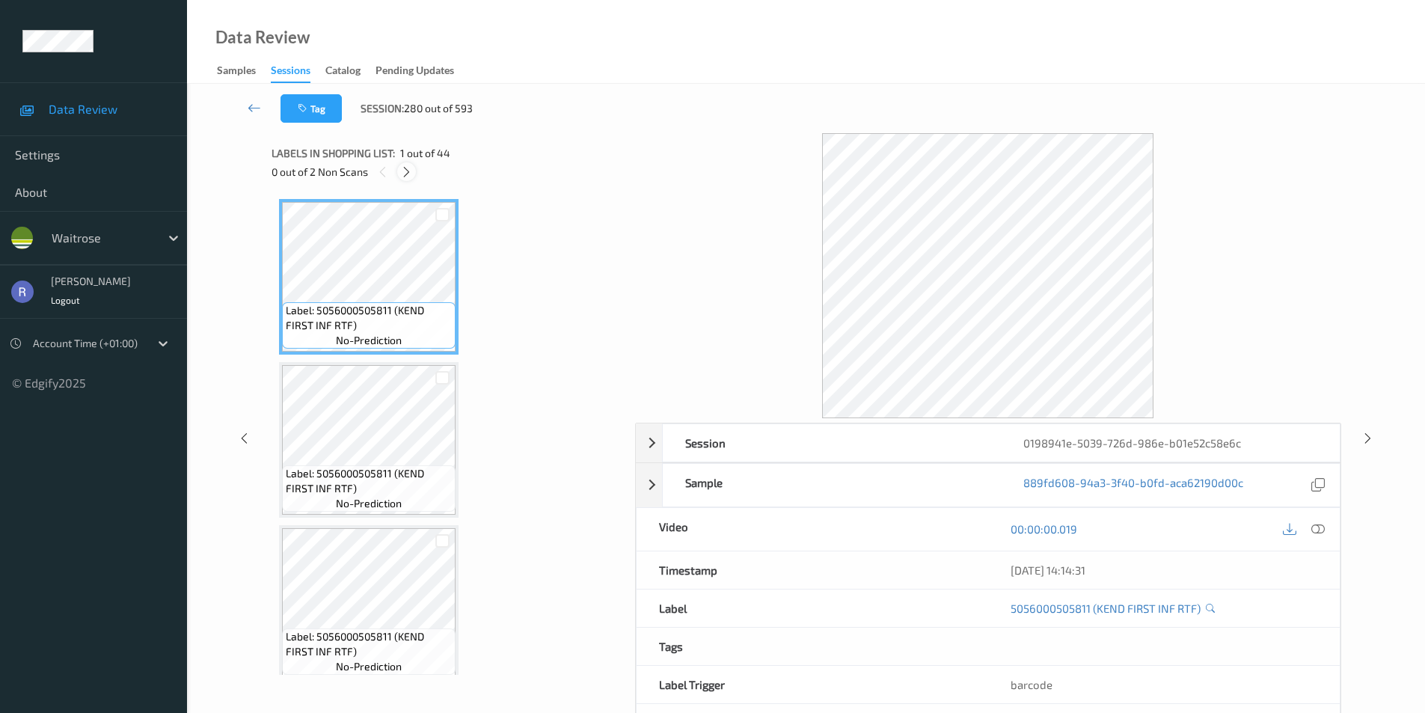
click at [404, 170] on icon at bounding box center [406, 171] width 13 height 13
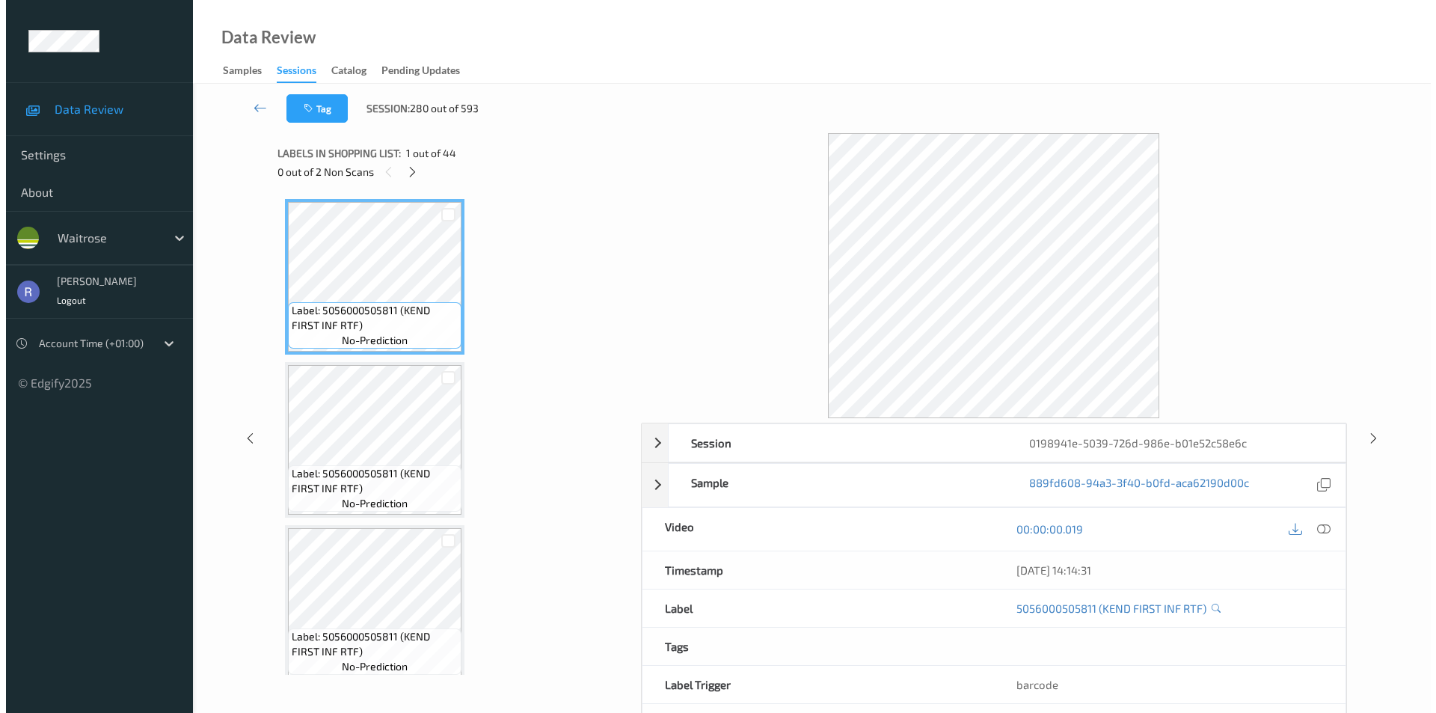
scroll to position [2454, 0]
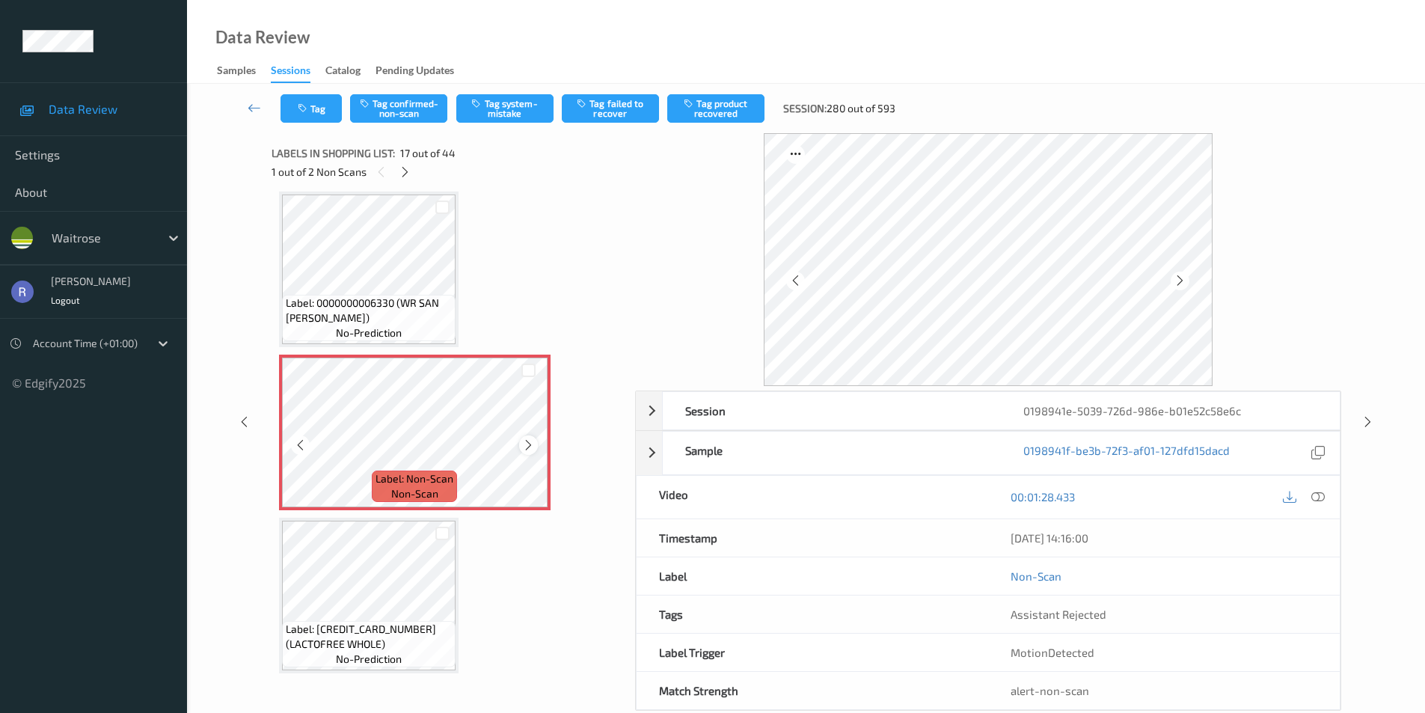
click at [528, 449] on icon at bounding box center [528, 444] width 13 height 13
click at [313, 105] on button "Tag" at bounding box center [311, 108] width 61 height 28
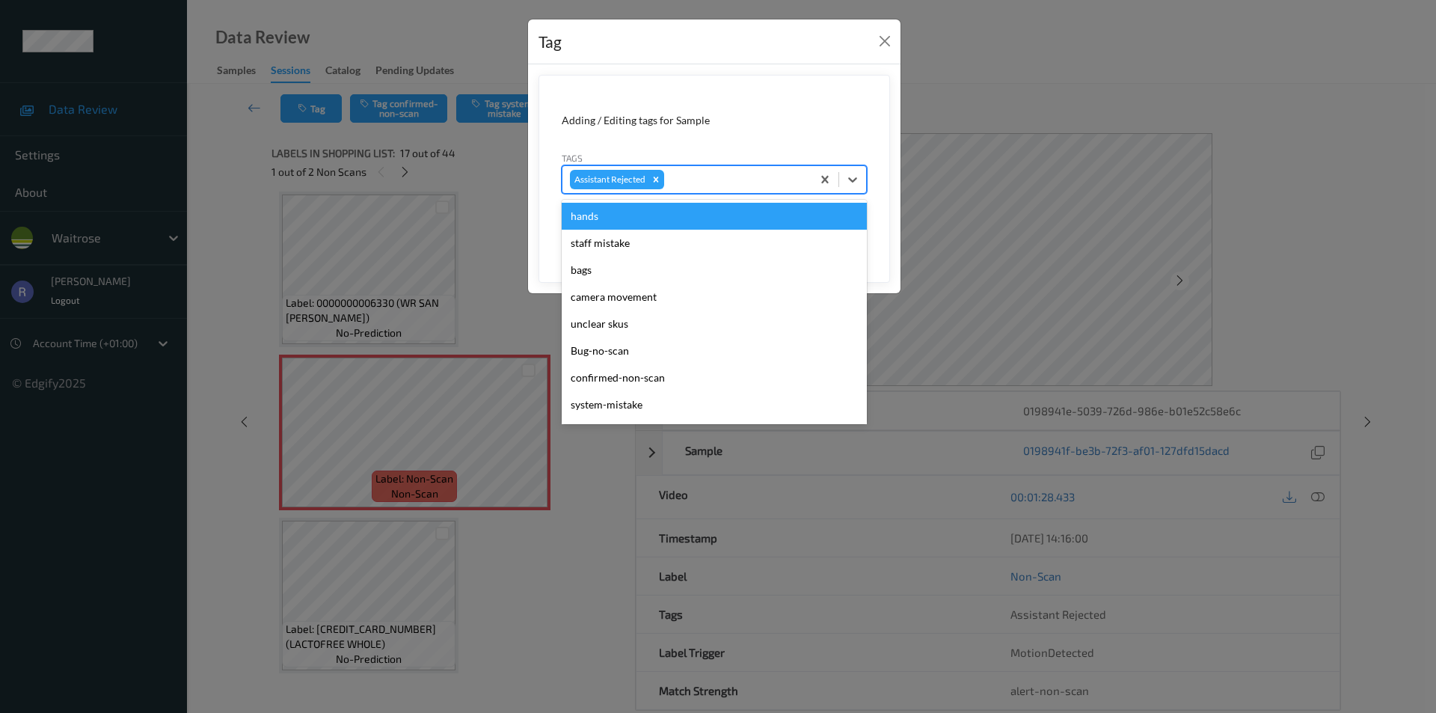
click at [694, 176] on div at bounding box center [735, 180] width 137 height 18
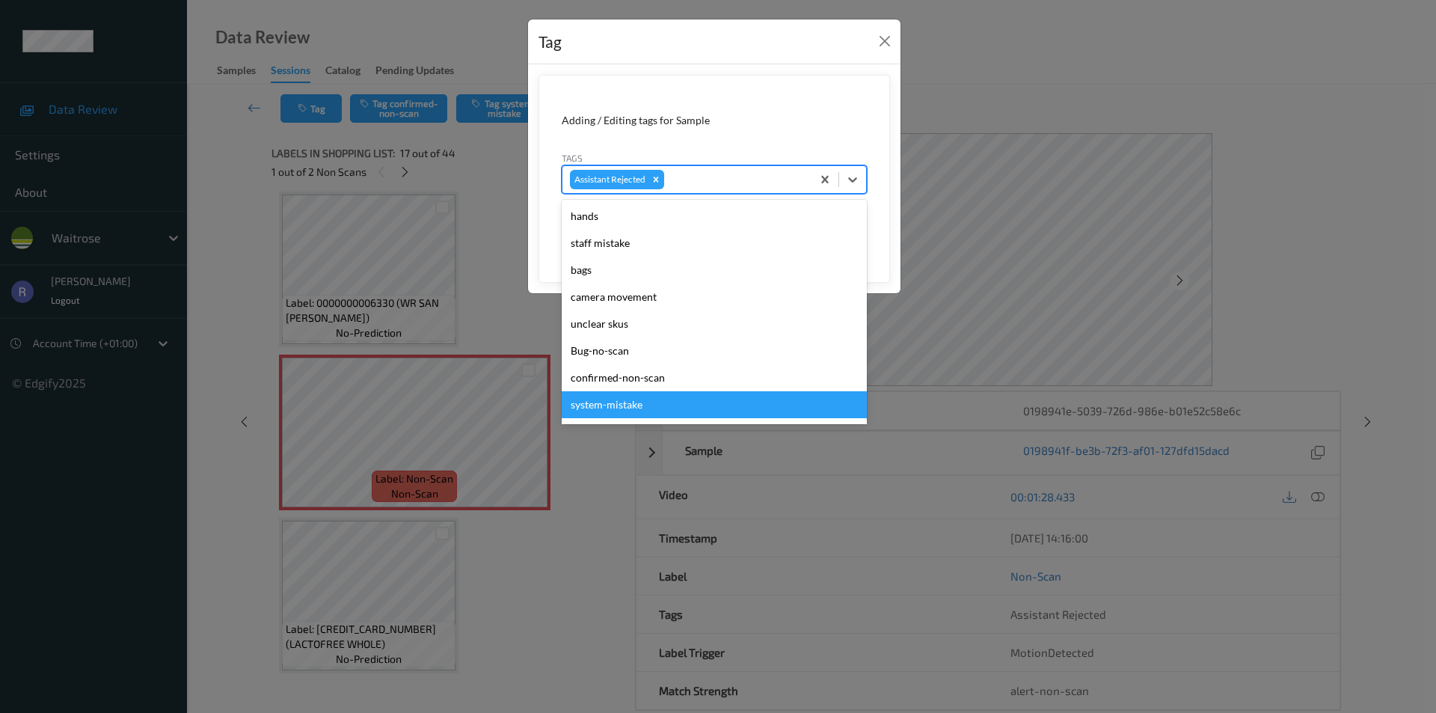
click at [652, 397] on div "system-mistake" at bounding box center [714, 404] width 305 height 27
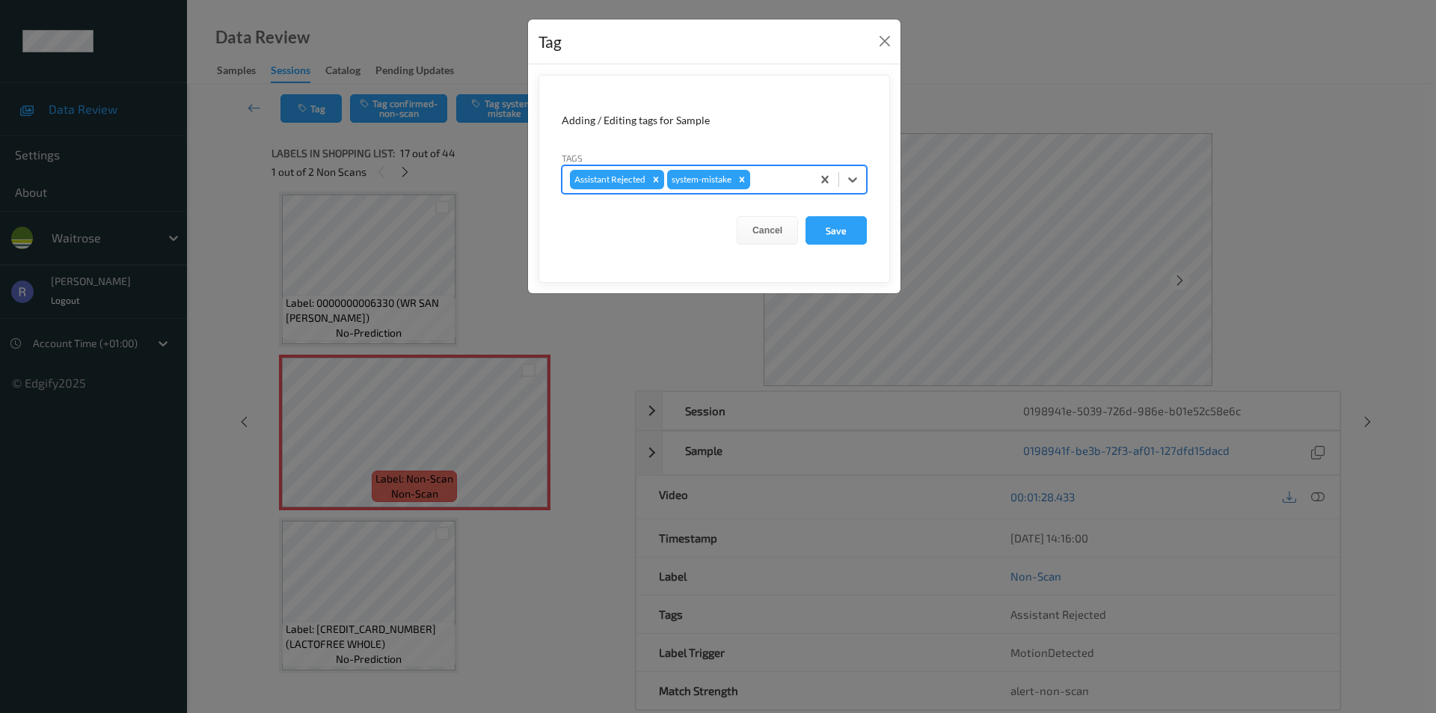
click at [768, 179] on div at bounding box center [778, 180] width 51 height 18
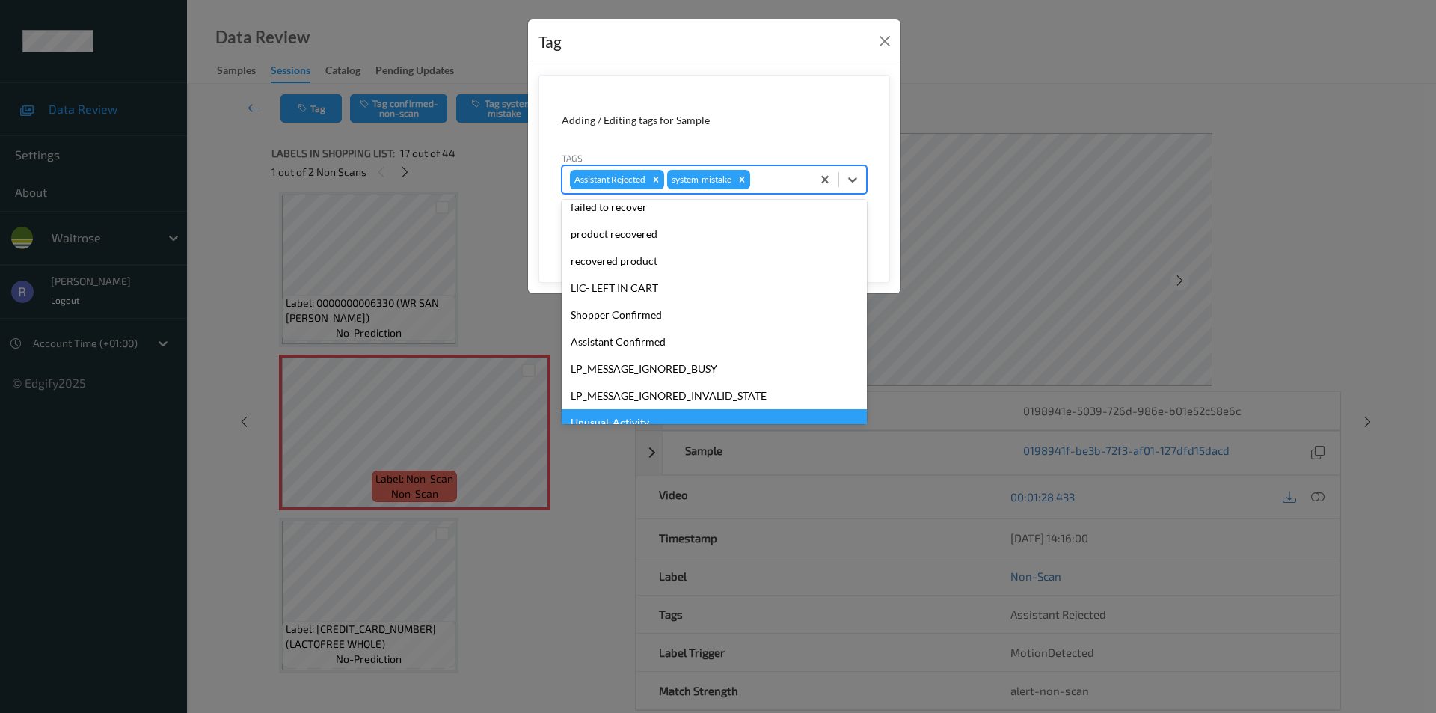
scroll to position [293, 0]
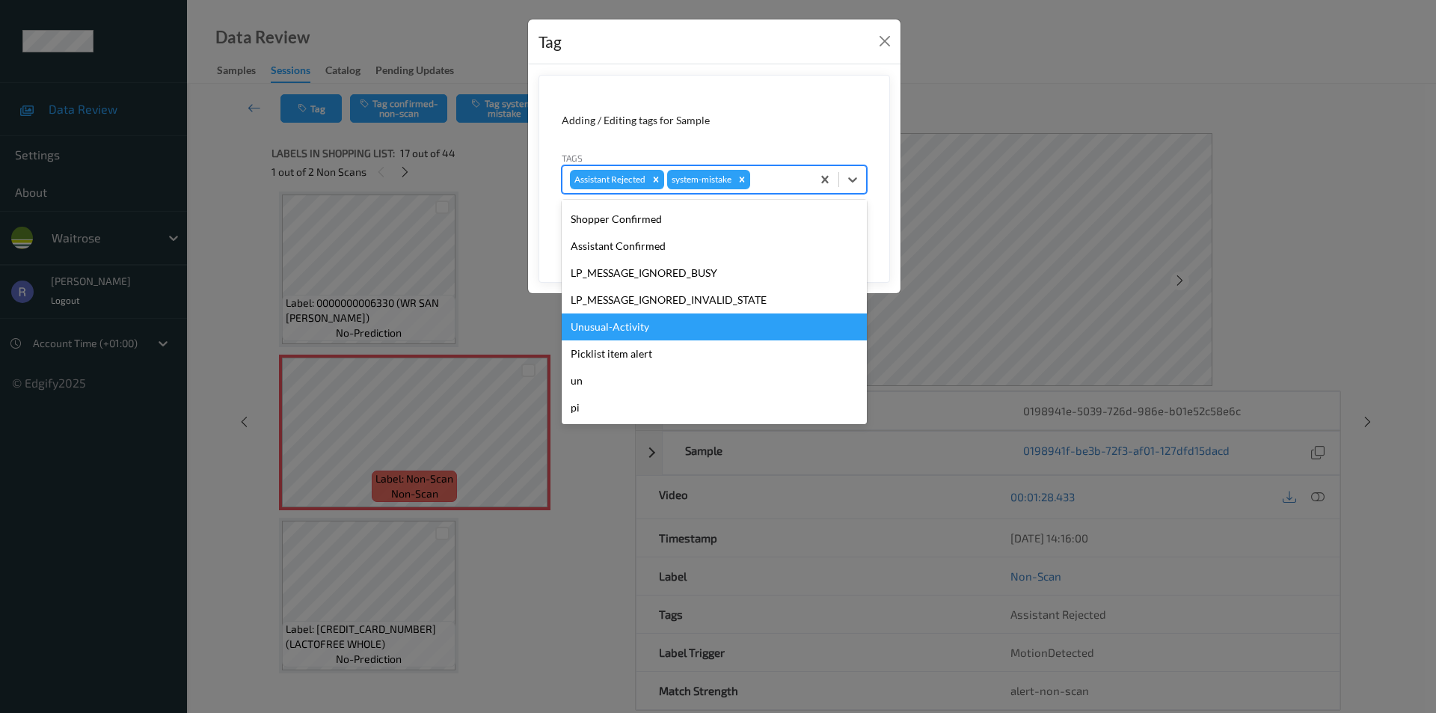
click at [587, 323] on div "Unusual-Activity" at bounding box center [714, 326] width 305 height 27
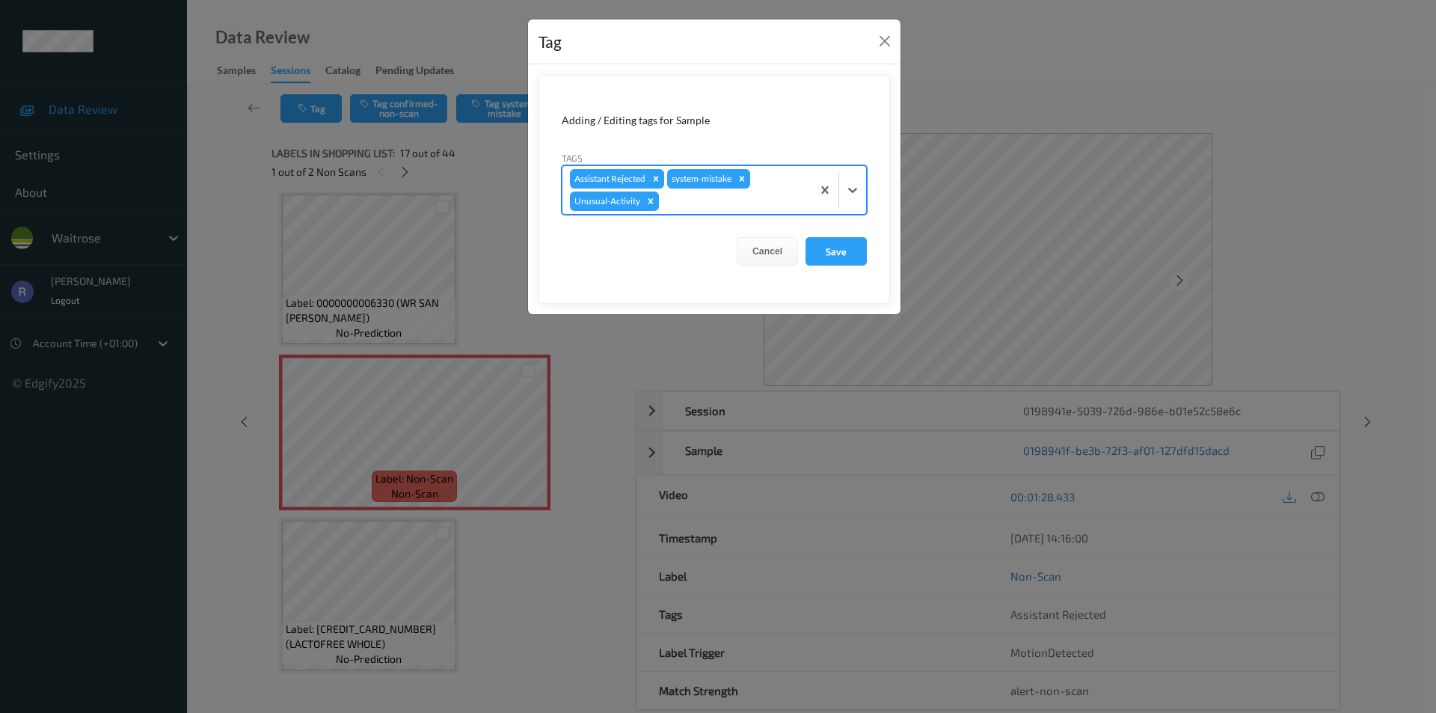
click at [756, 192] on div "Assistant Rejected system-mistake Unusual-Activity" at bounding box center [687, 190] width 249 height 48
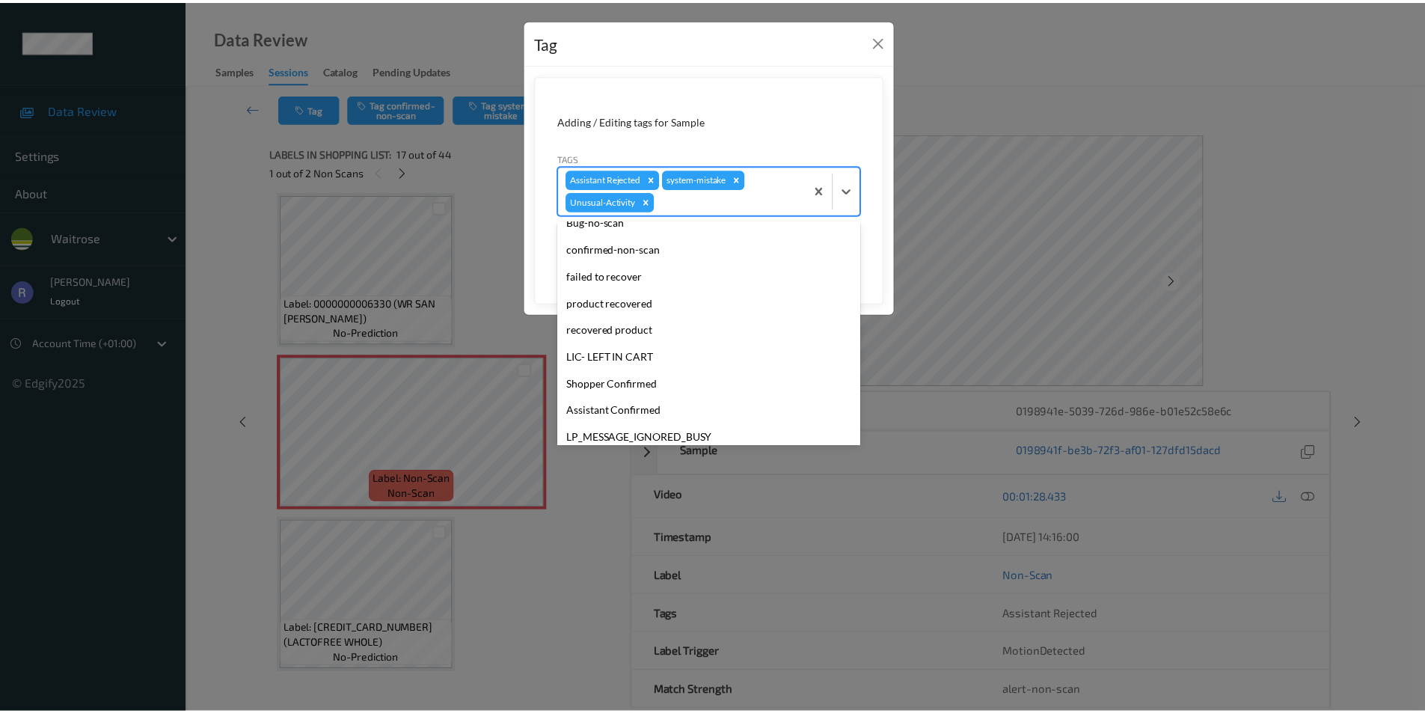
scroll to position [266, 0]
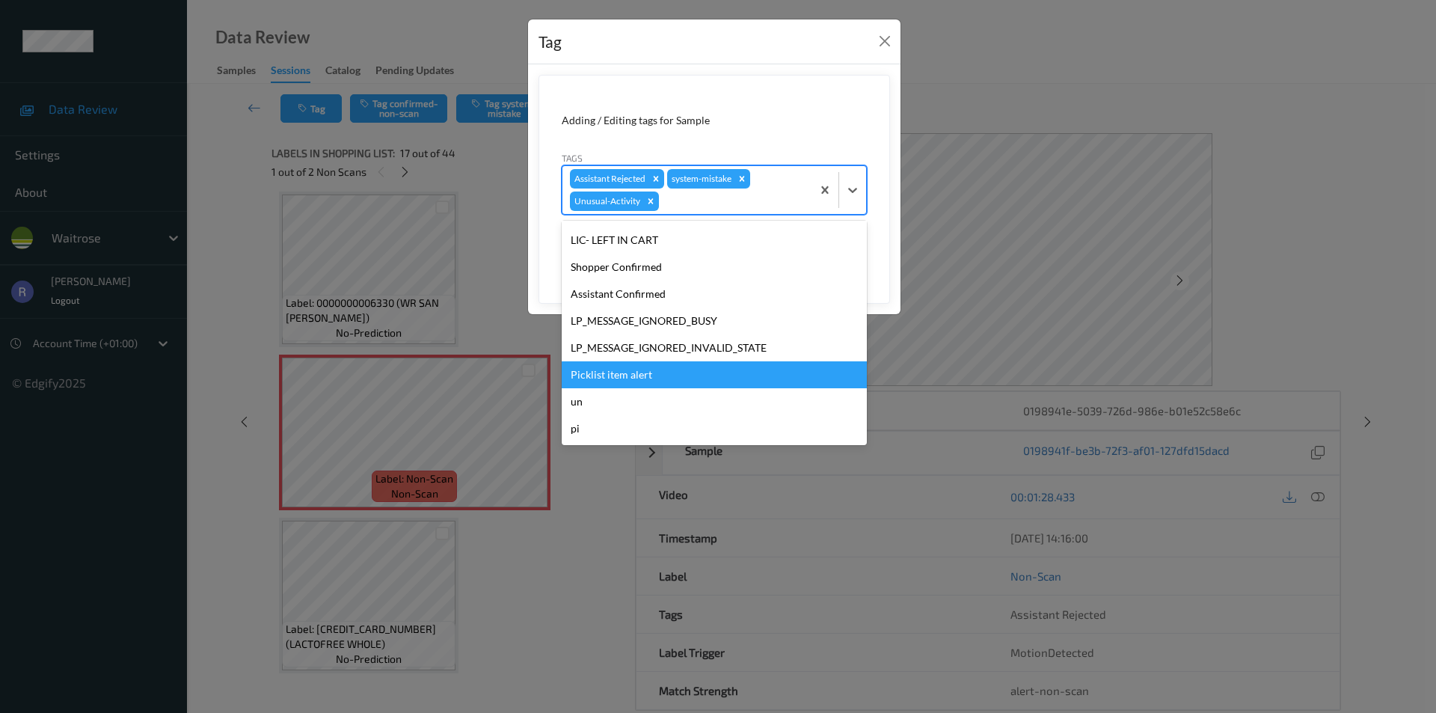
click at [631, 374] on div "Picklist item alert" at bounding box center [714, 374] width 305 height 27
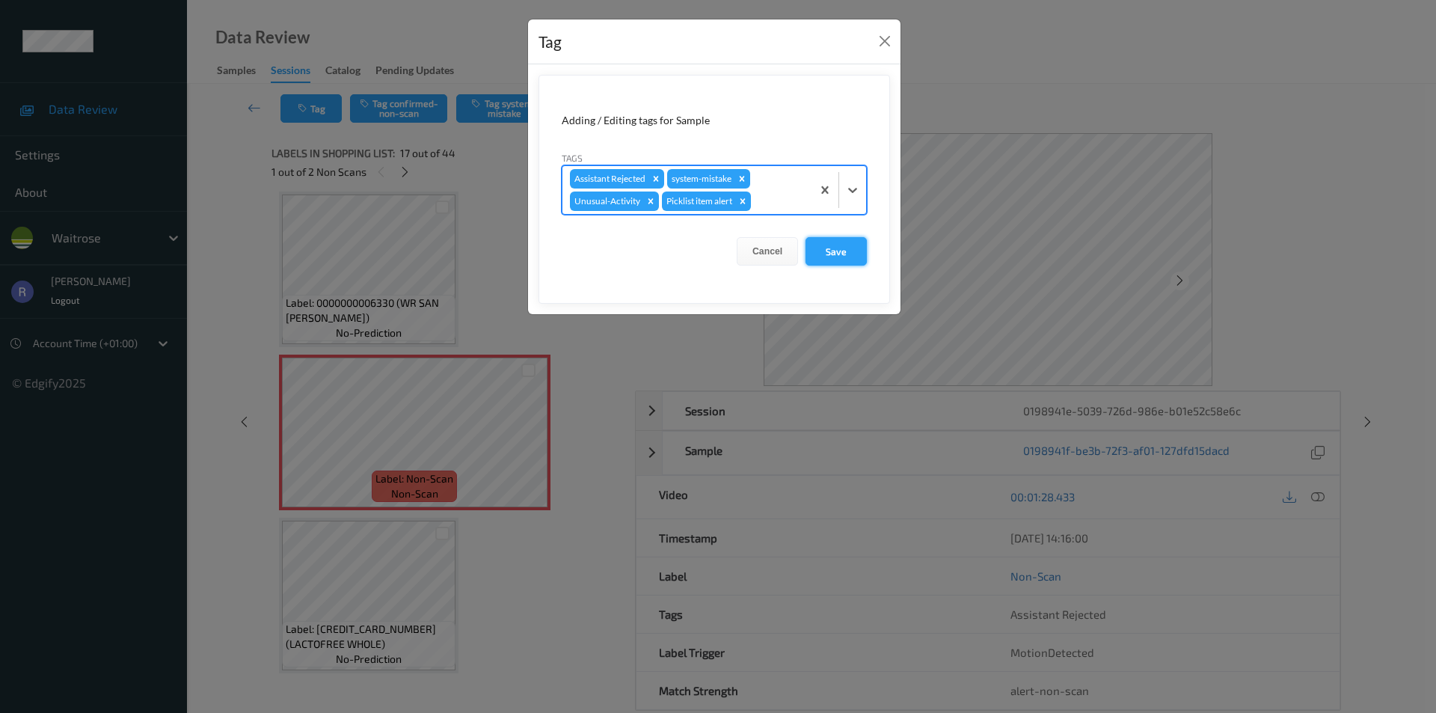
click at [835, 243] on button "Save" at bounding box center [836, 251] width 61 height 28
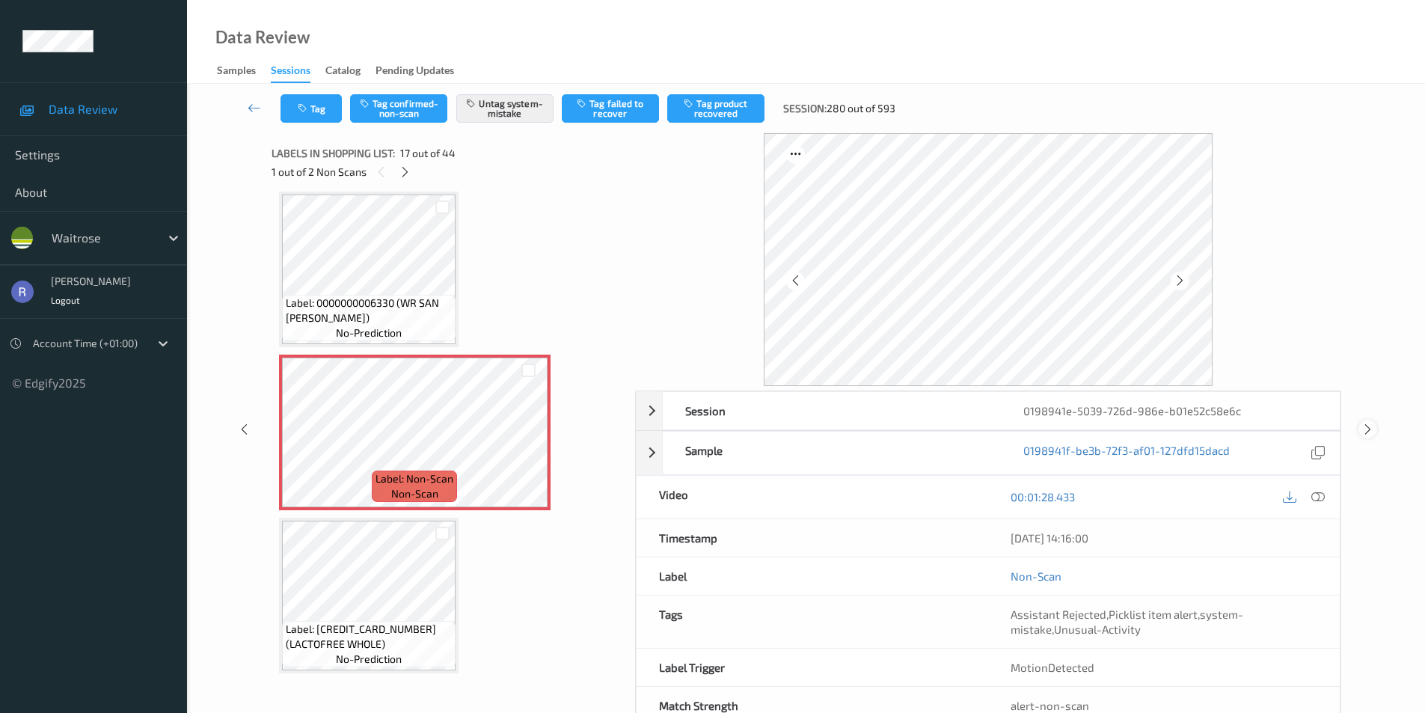
click at [1365, 427] on icon at bounding box center [1368, 429] width 13 height 13
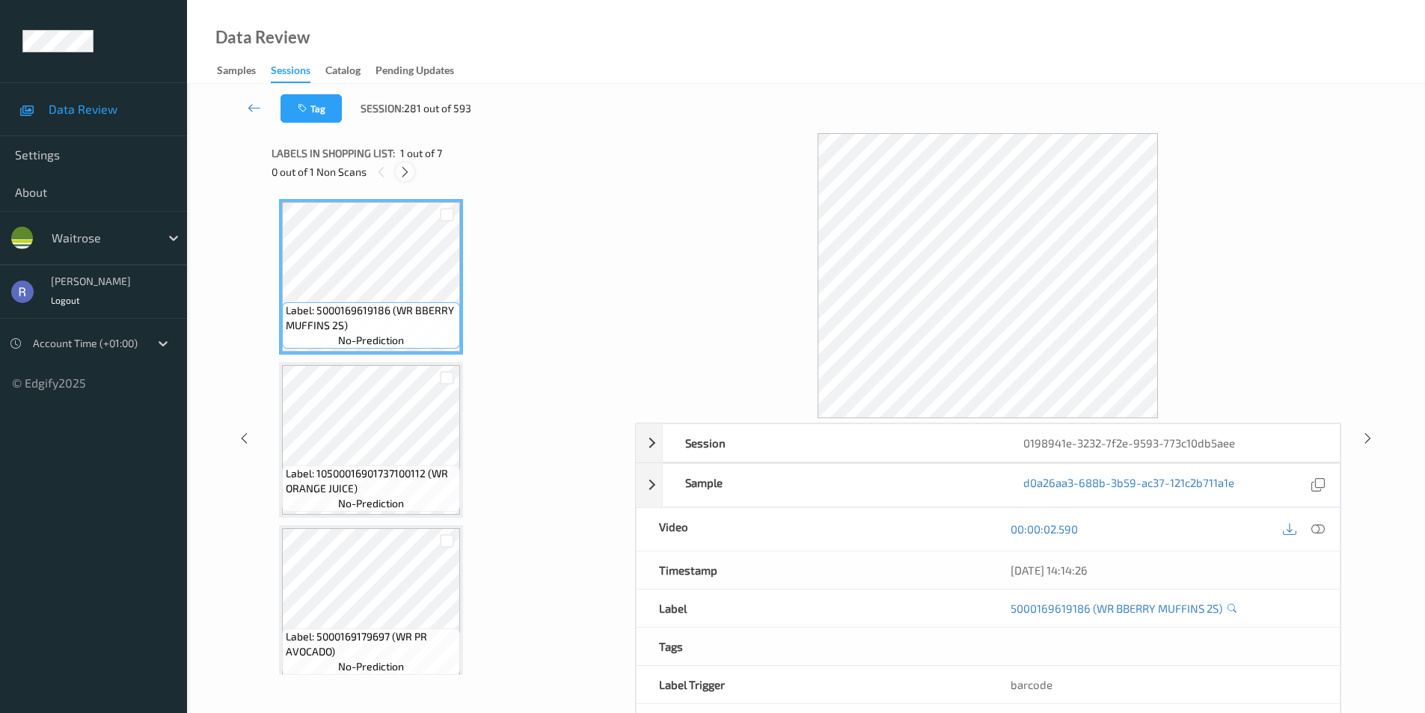
click at [404, 168] on icon at bounding box center [405, 171] width 13 height 13
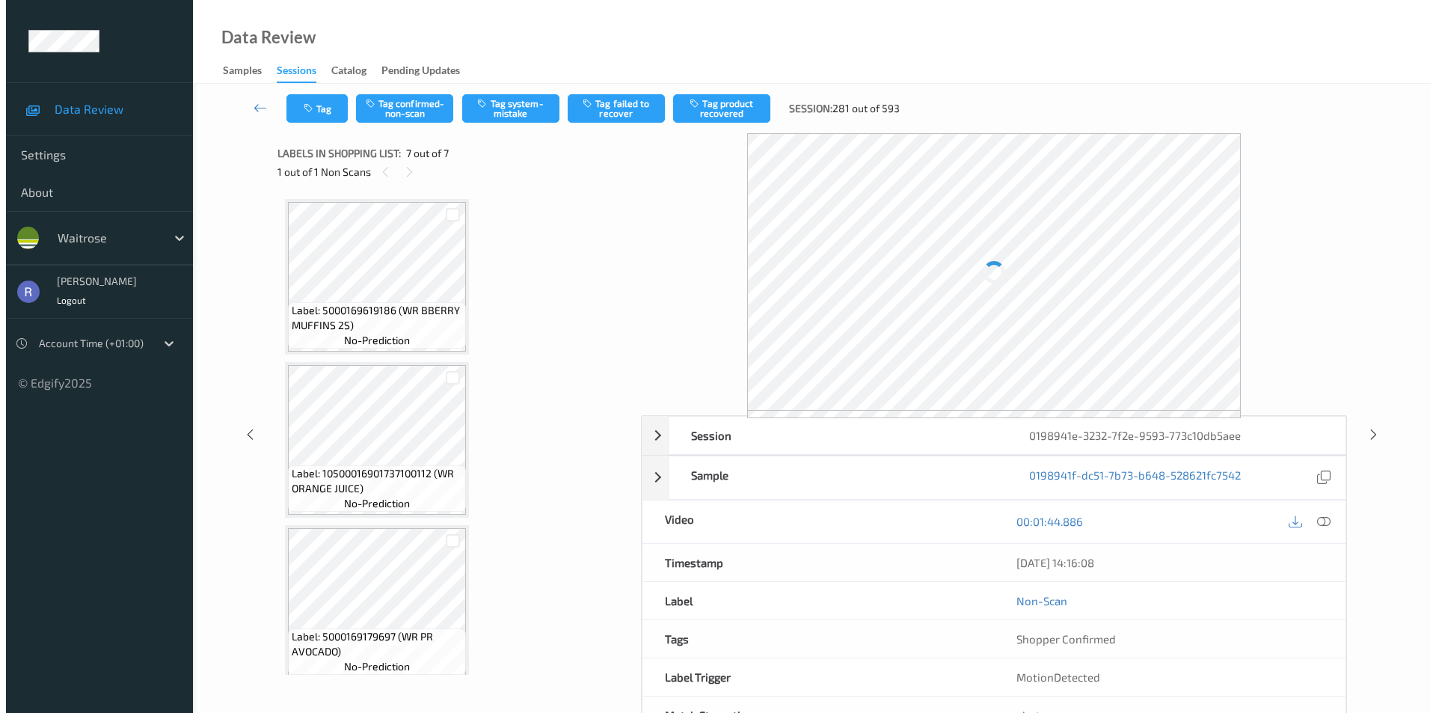
scroll to position [666, 0]
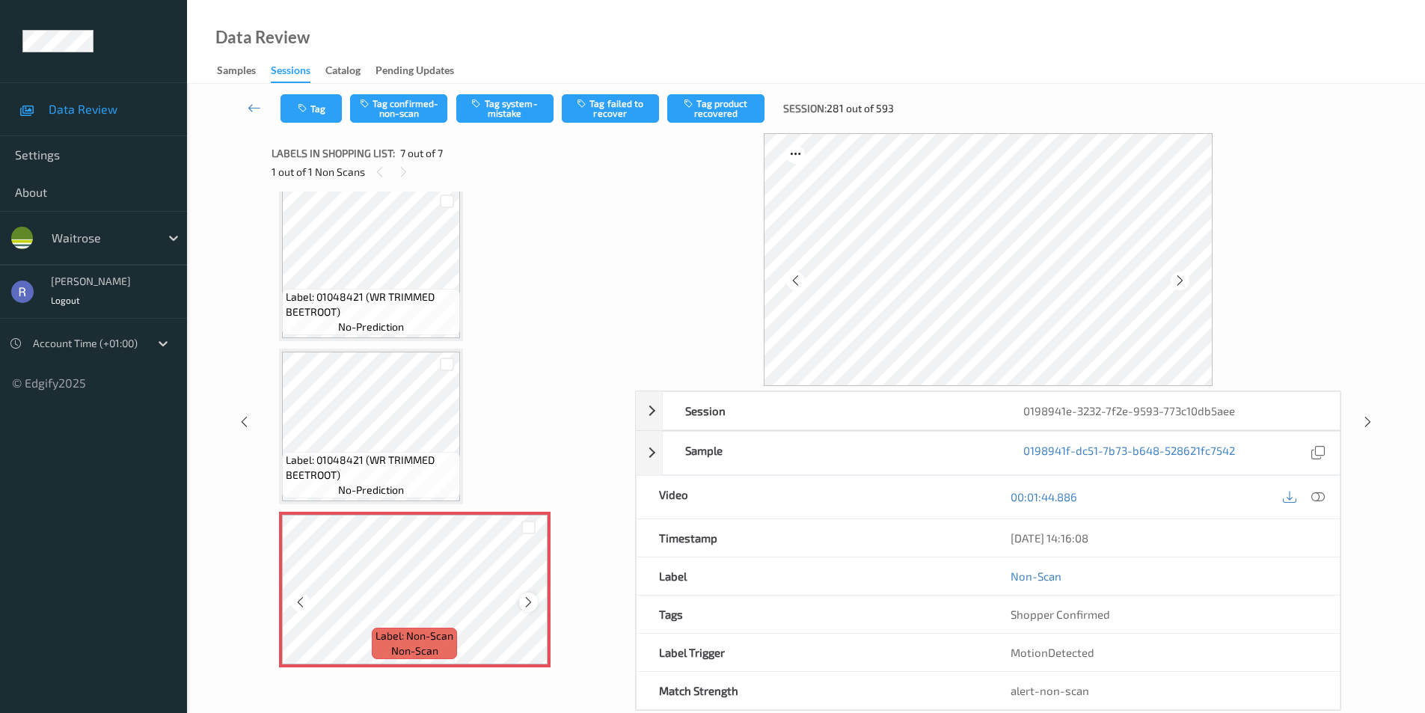
click at [528, 602] on icon at bounding box center [528, 602] width 13 height 13
click at [526, 599] on icon at bounding box center [528, 602] width 13 height 13
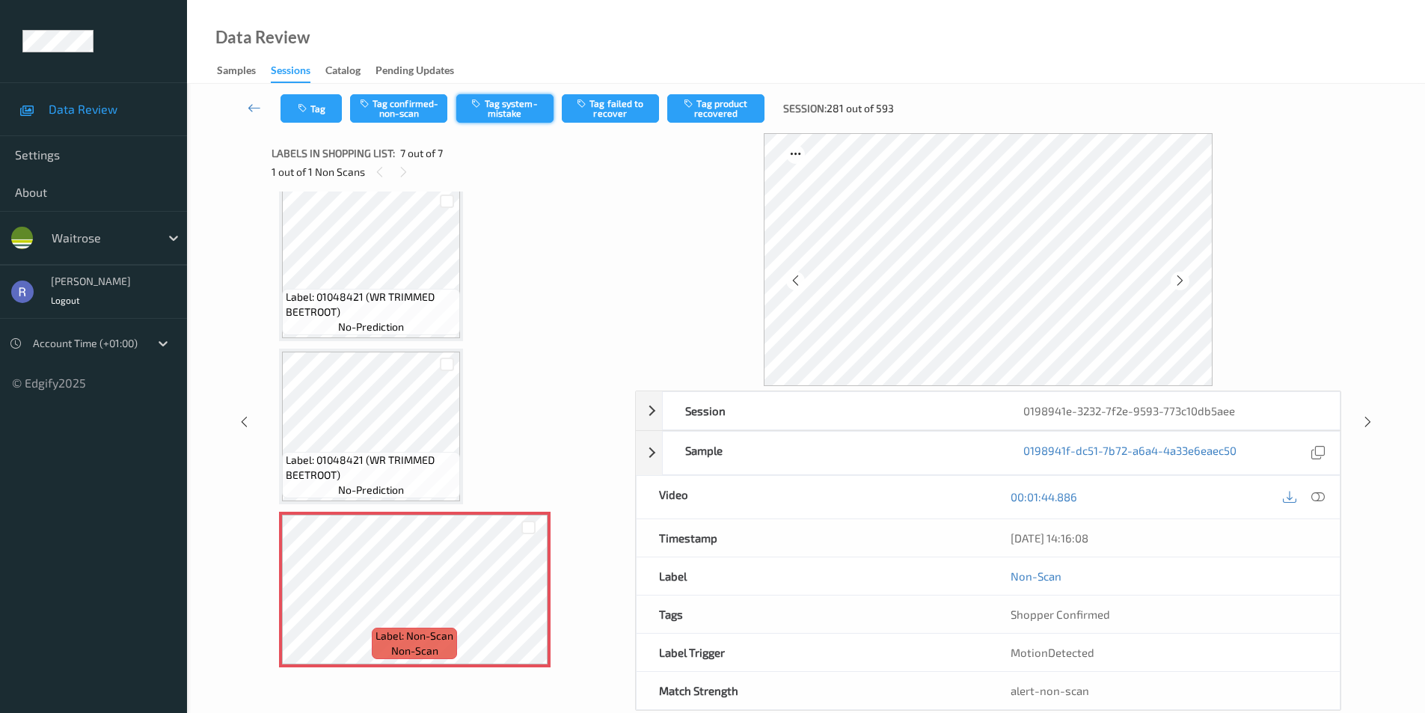
click at [512, 107] on button "Tag system-mistake" at bounding box center [504, 108] width 97 height 28
click at [1318, 497] on icon at bounding box center [1317, 496] width 13 height 13
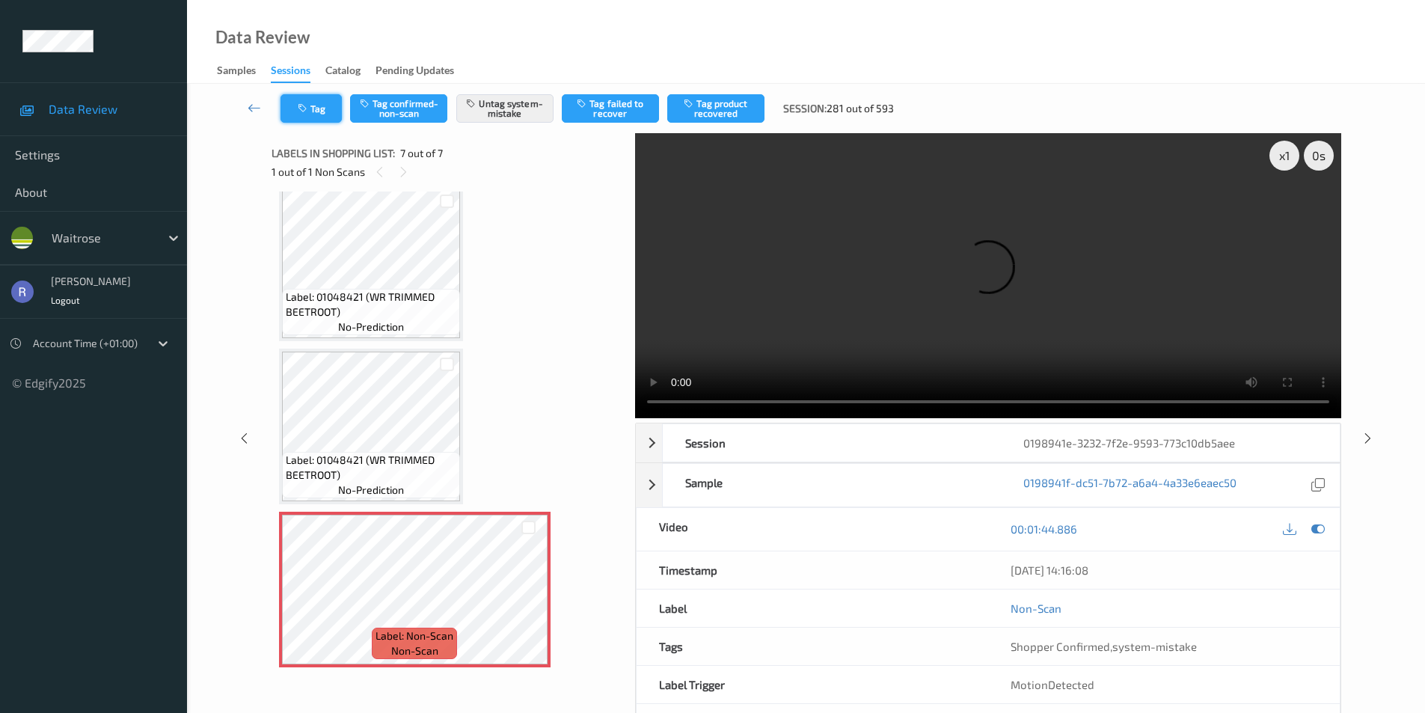
click at [321, 105] on button "Tag" at bounding box center [311, 108] width 61 height 28
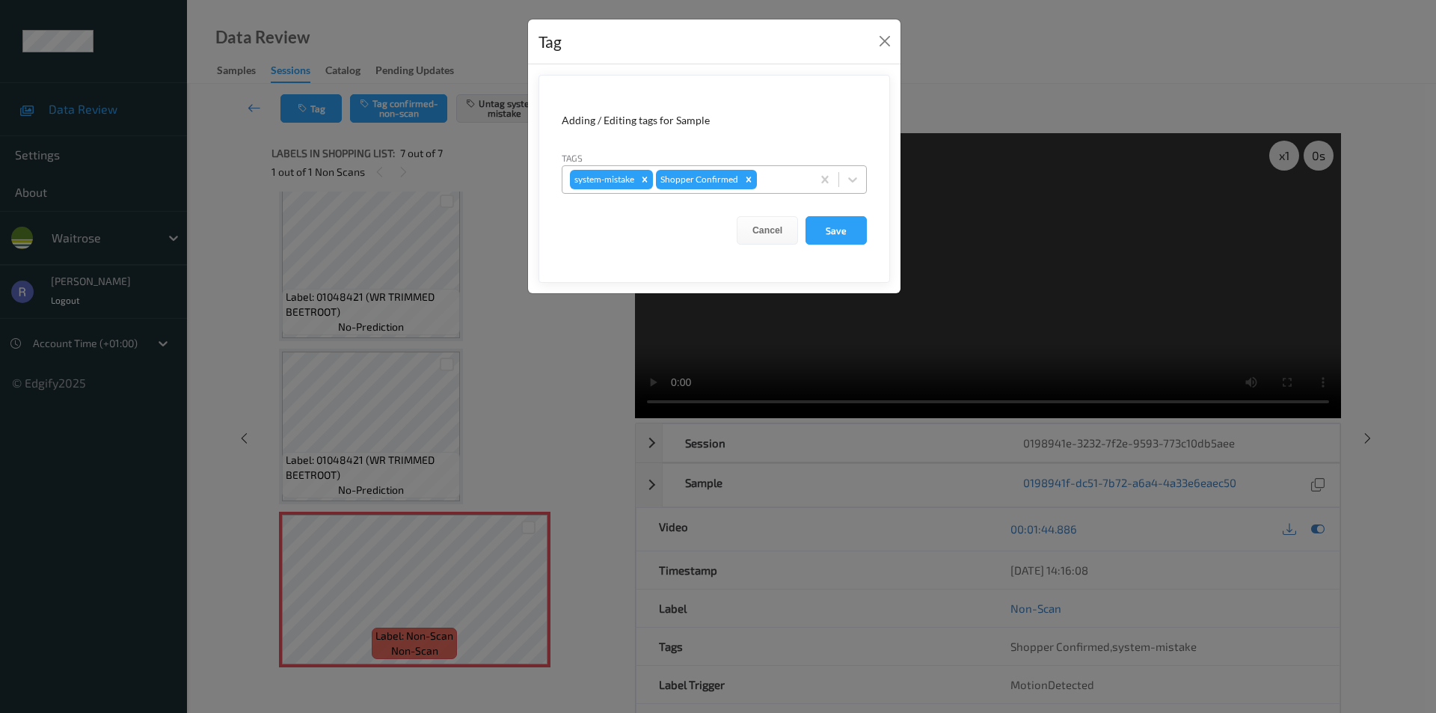
click at [773, 179] on div at bounding box center [782, 180] width 44 height 18
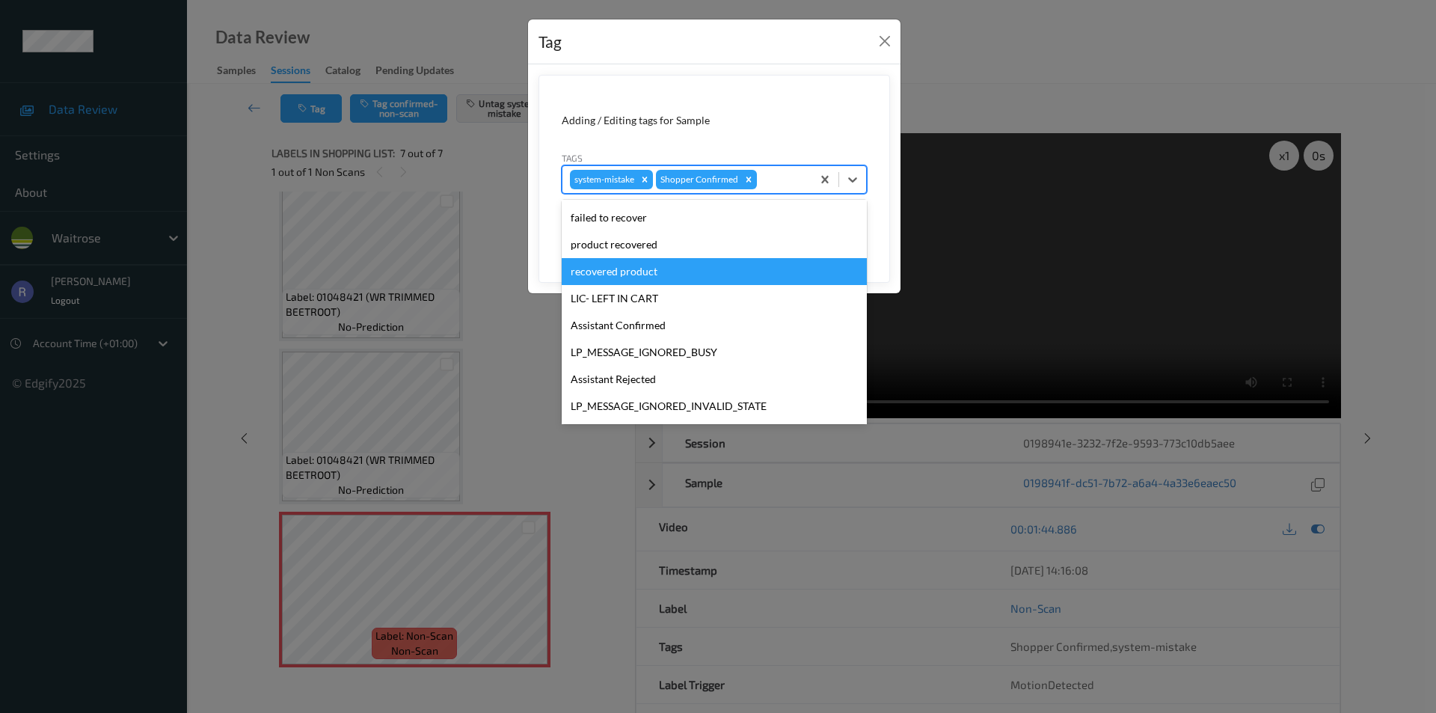
scroll to position [293, 0]
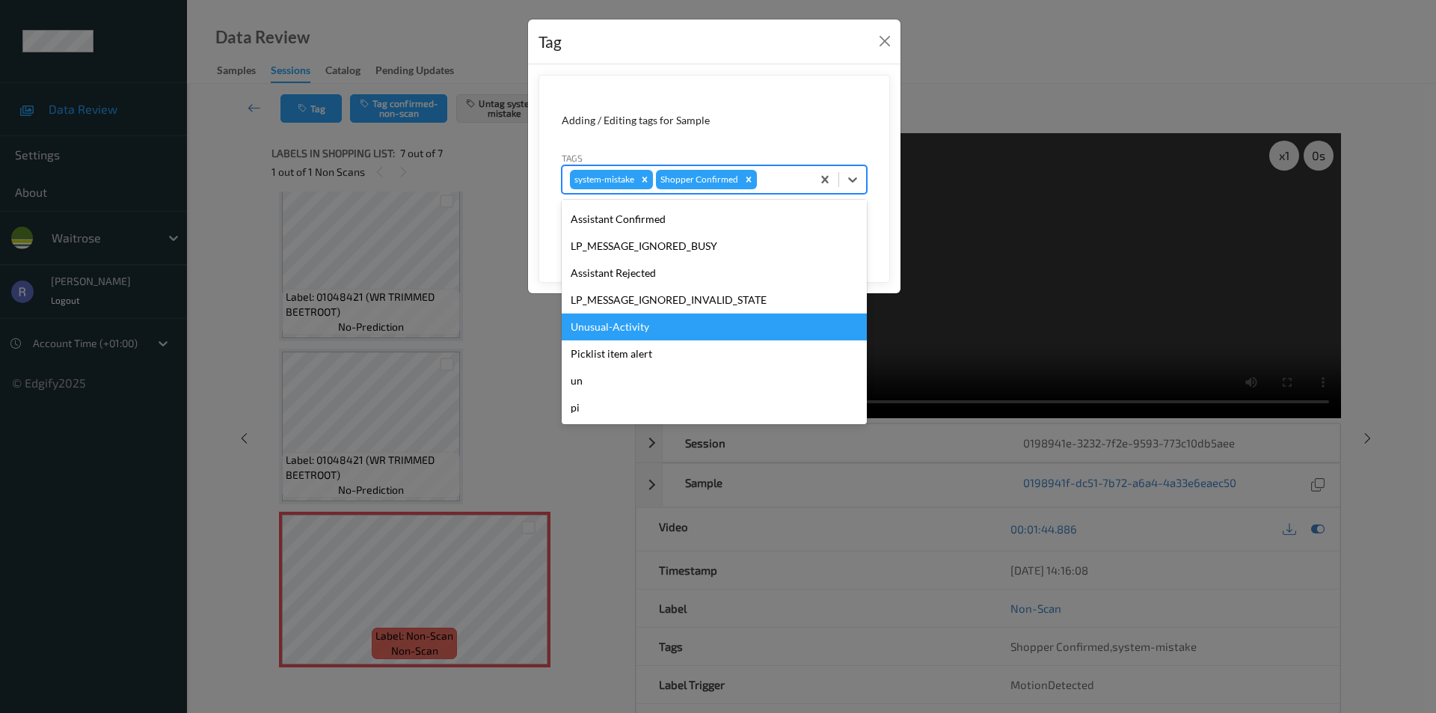
click at [589, 325] on div "Unusual-Activity" at bounding box center [714, 326] width 305 height 27
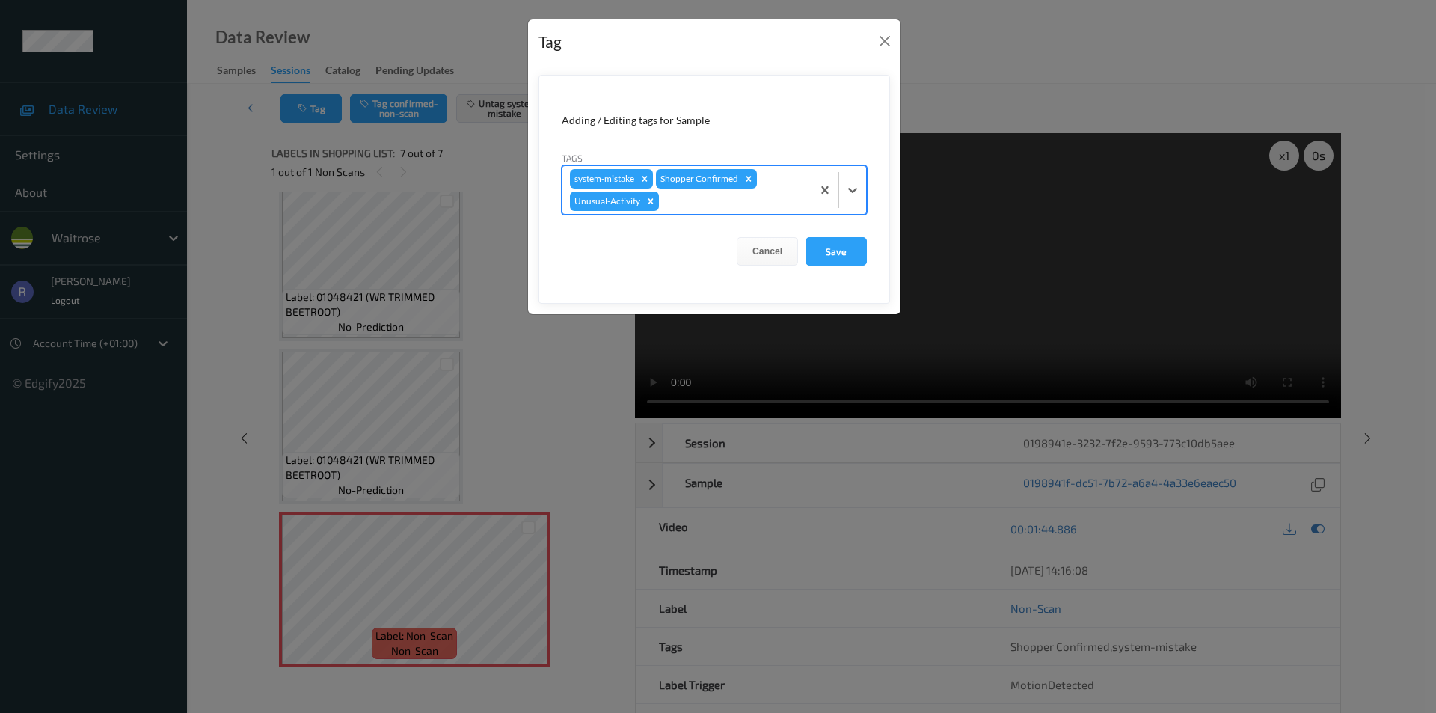
click at [718, 208] on div at bounding box center [733, 201] width 142 height 18
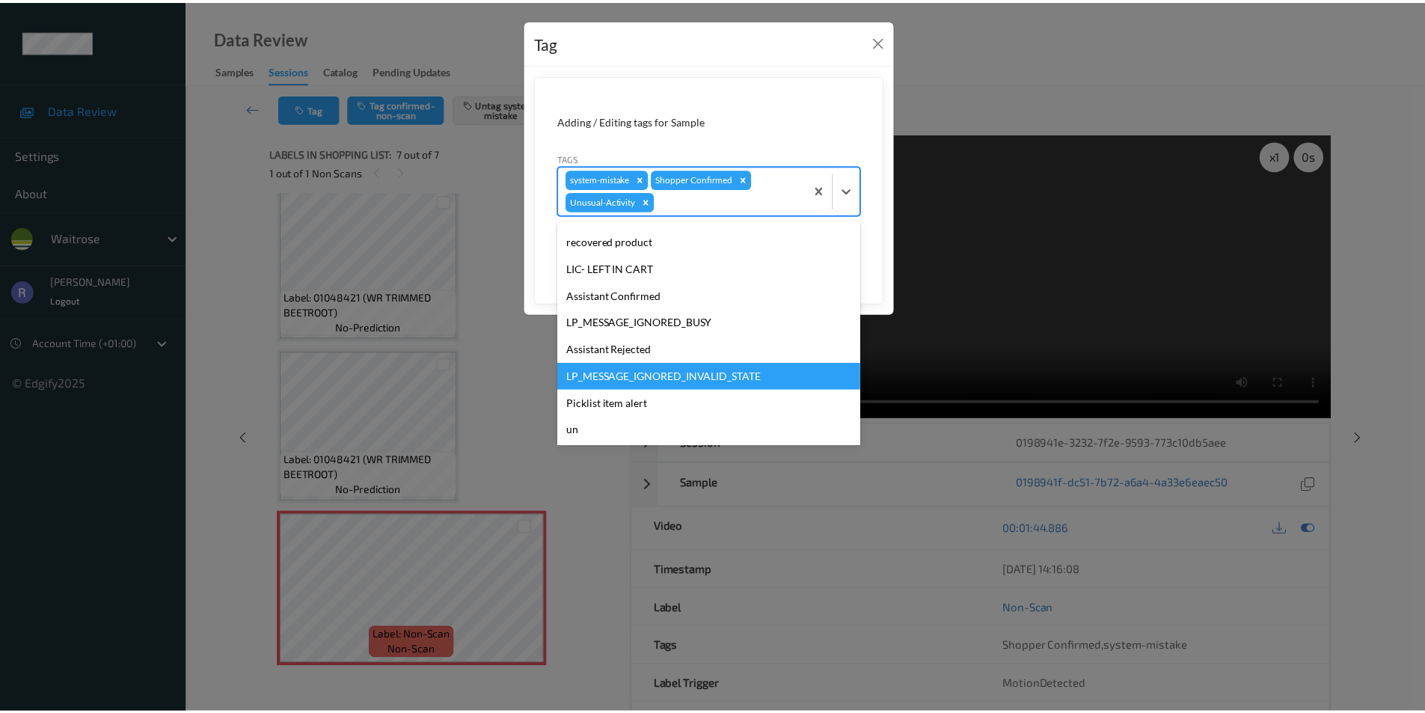
scroll to position [266, 0]
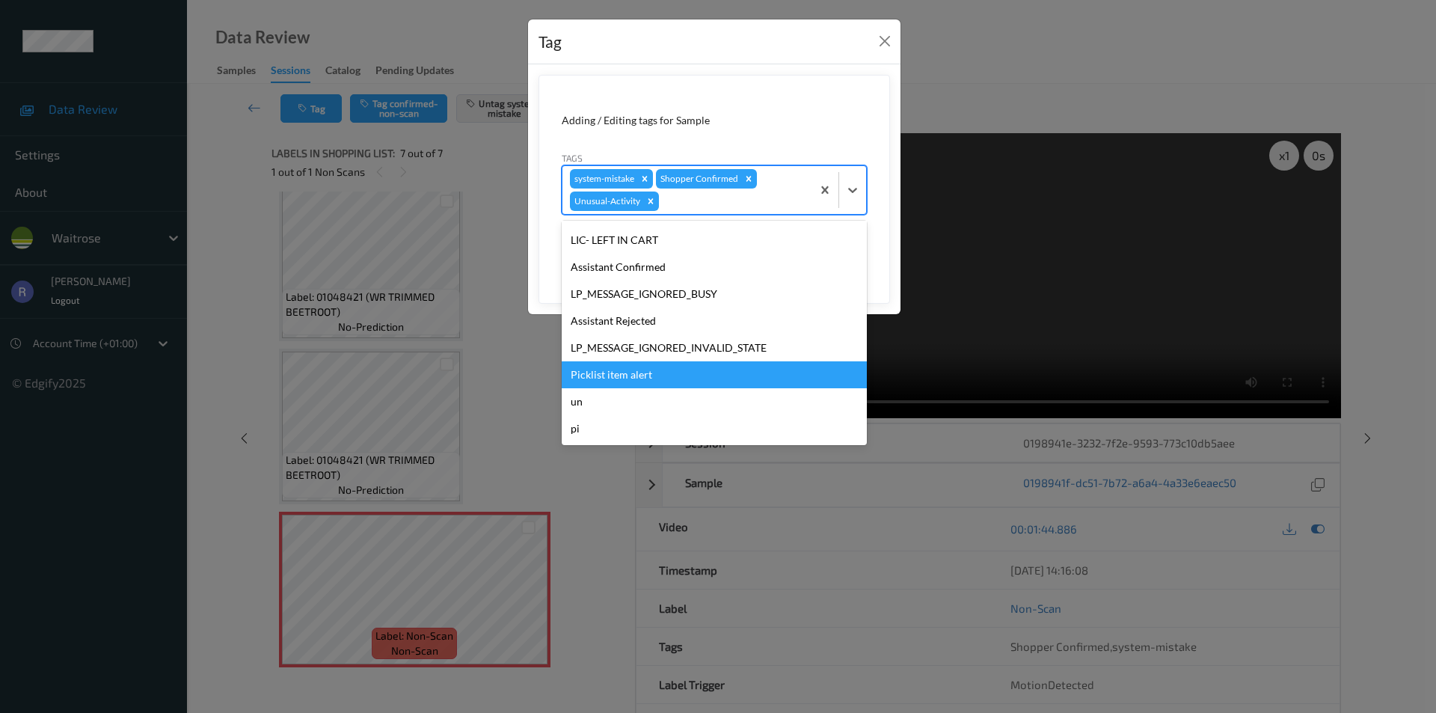
click at [609, 374] on div "Picklist item alert" at bounding box center [714, 374] width 305 height 27
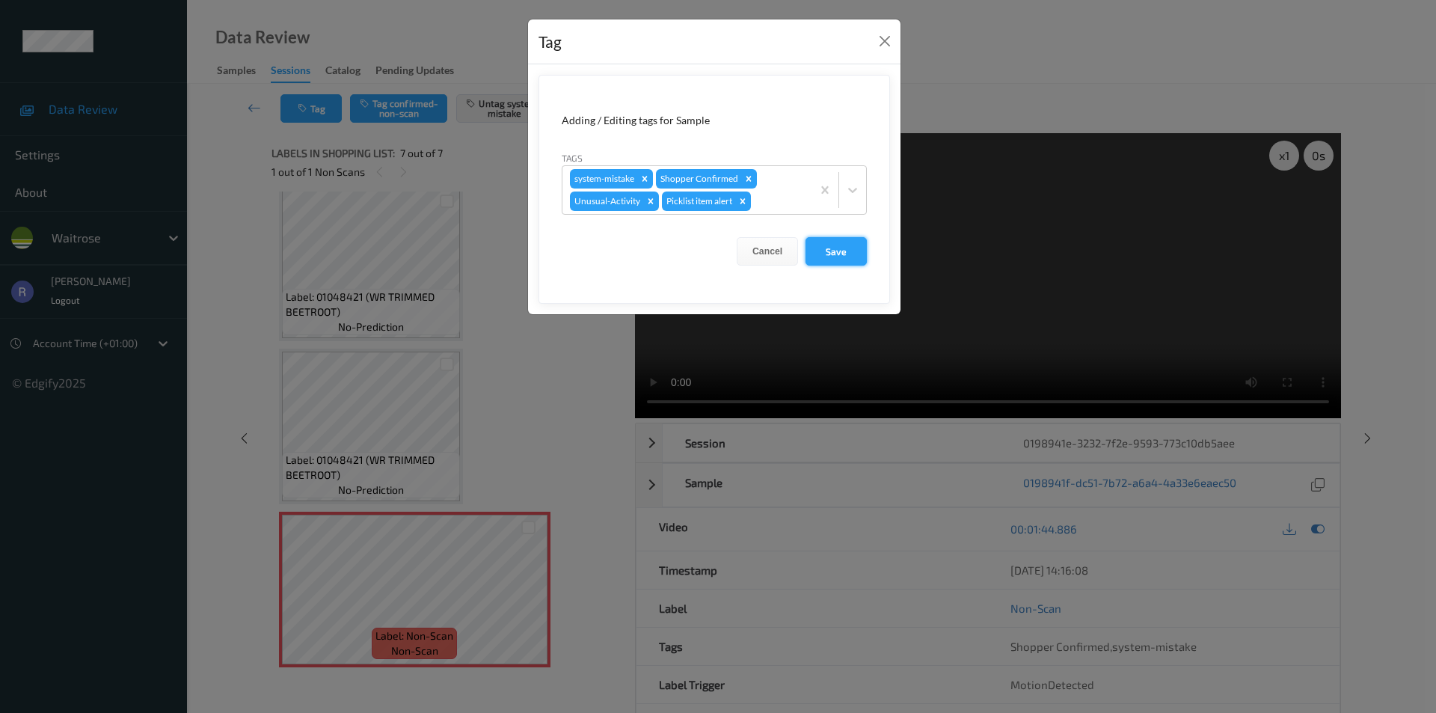
click at [840, 251] on button "Save" at bounding box center [836, 251] width 61 height 28
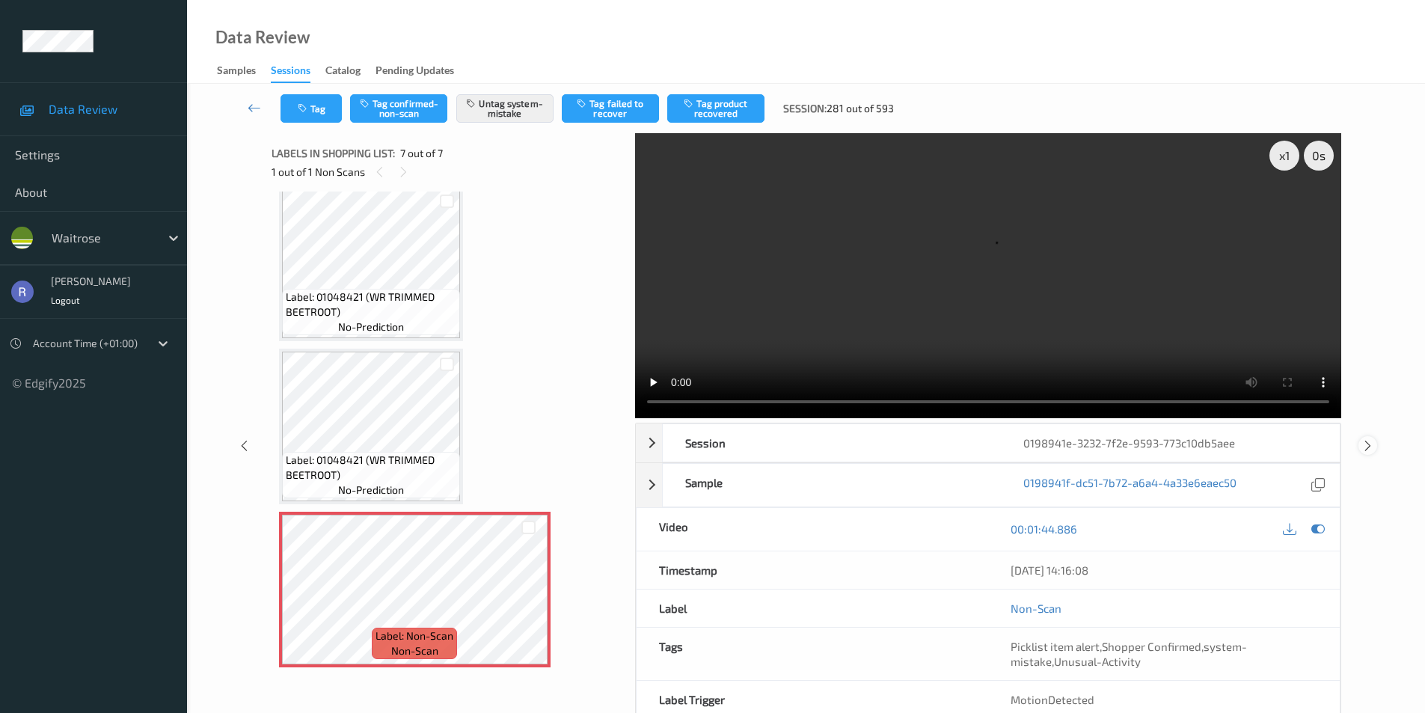
click at [1367, 441] on icon at bounding box center [1368, 444] width 13 height 13
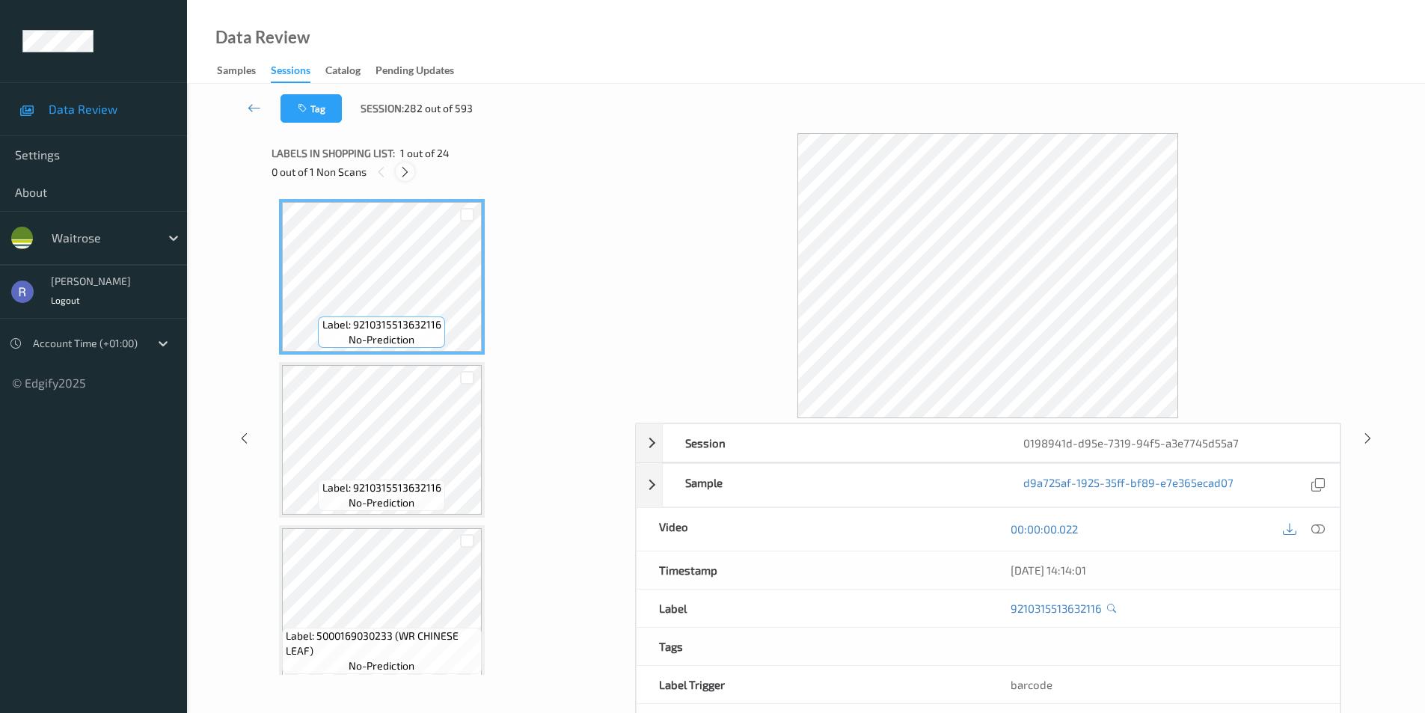
click at [404, 169] on icon at bounding box center [405, 171] width 13 height 13
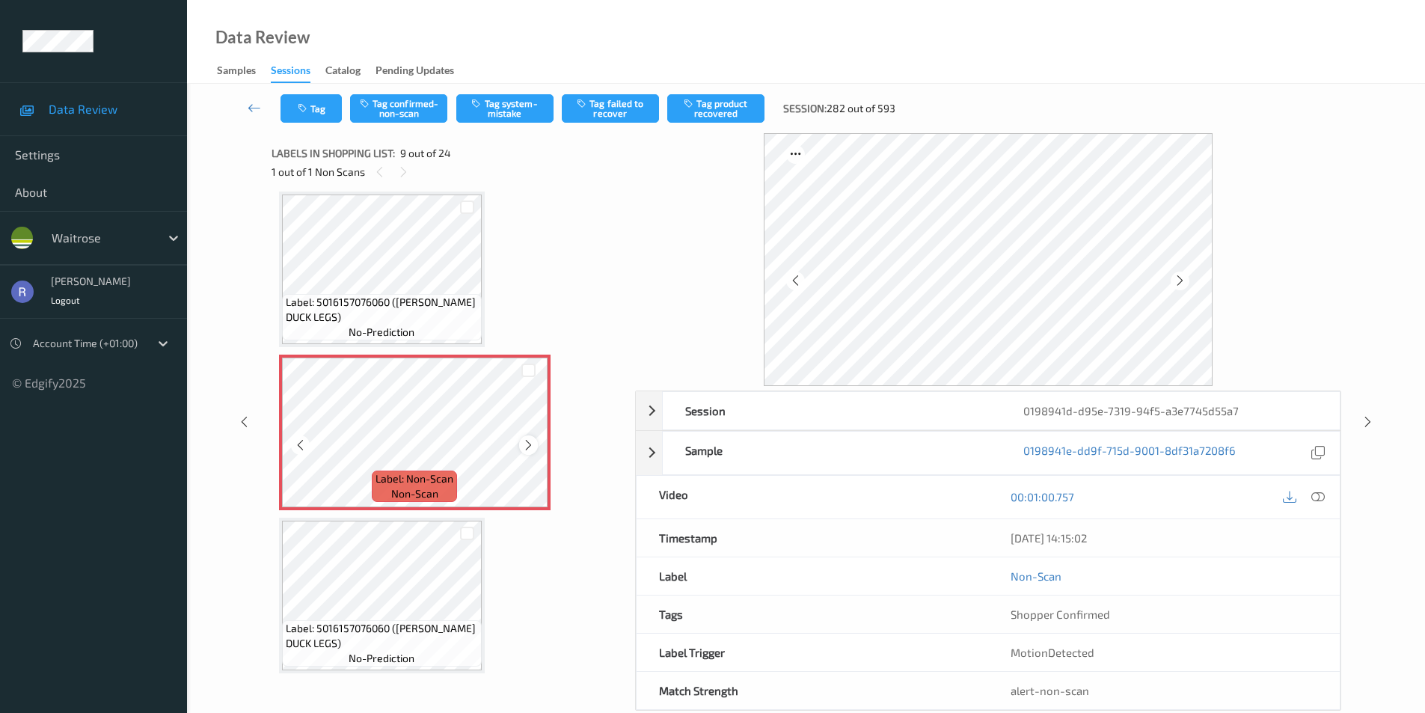
click at [529, 448] on icon at bounding box center [528, 444] width 13 height 13
click at [531, 102] on button "Tag system-mistake" at bounding box center [504, 108] width 97 height 28
click at [1325, 499] on div at bounding box center [1318, 497] width 20 height 20
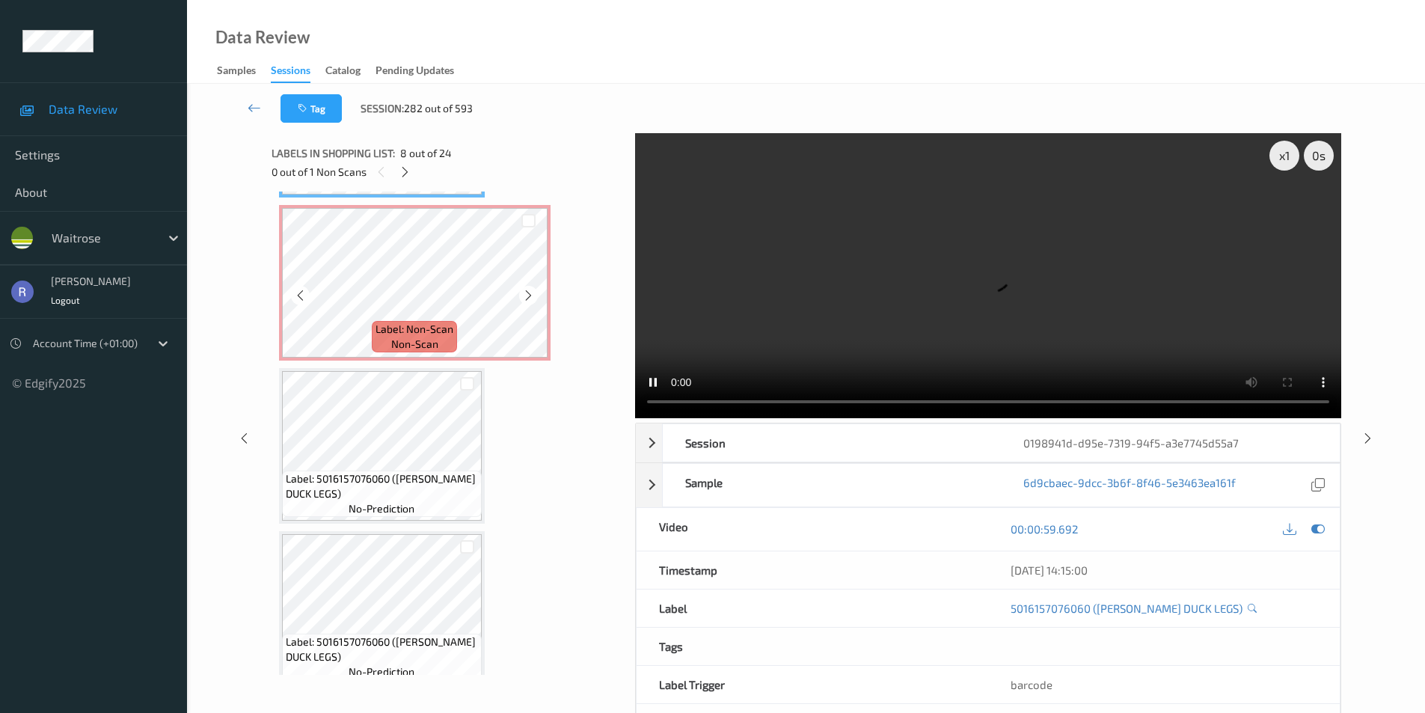
scroll to position [1374, 0]
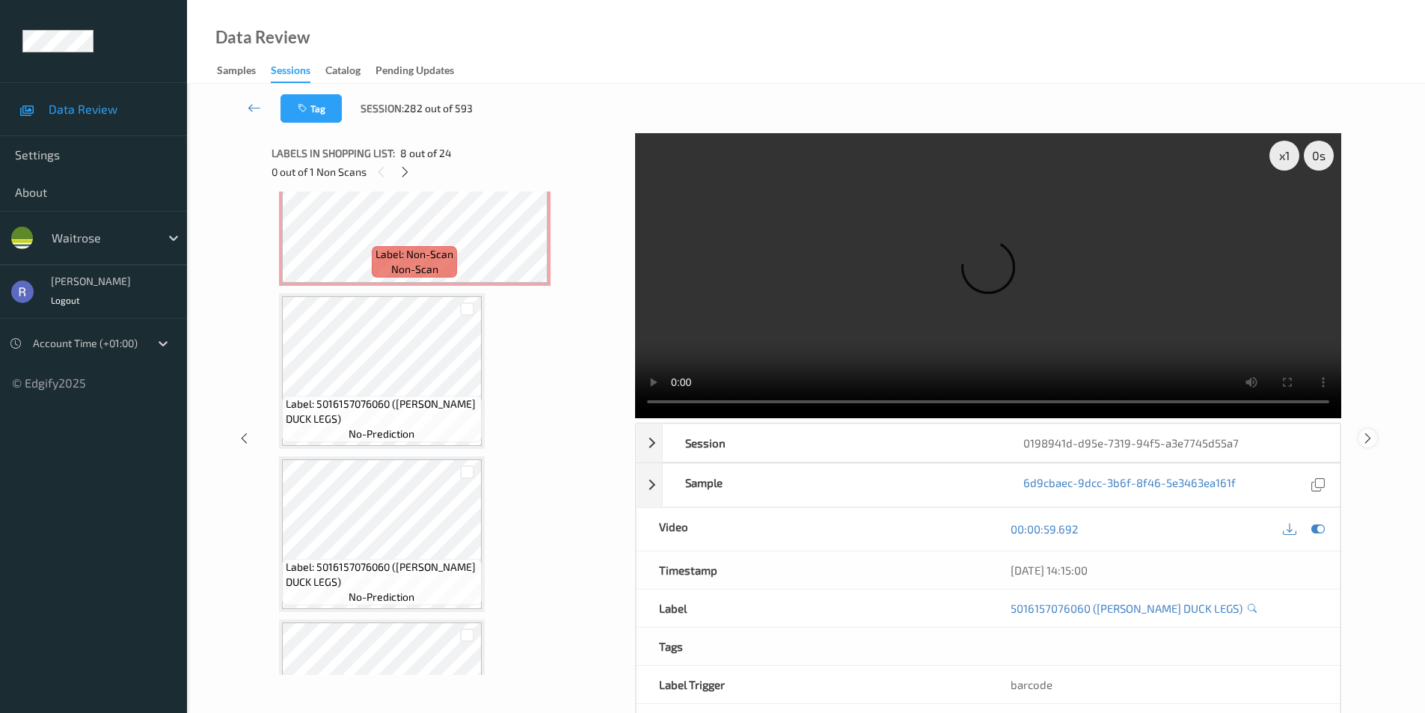
click at [1367, 435] on icon at bounding box center [1368, 437] width 13 height 13
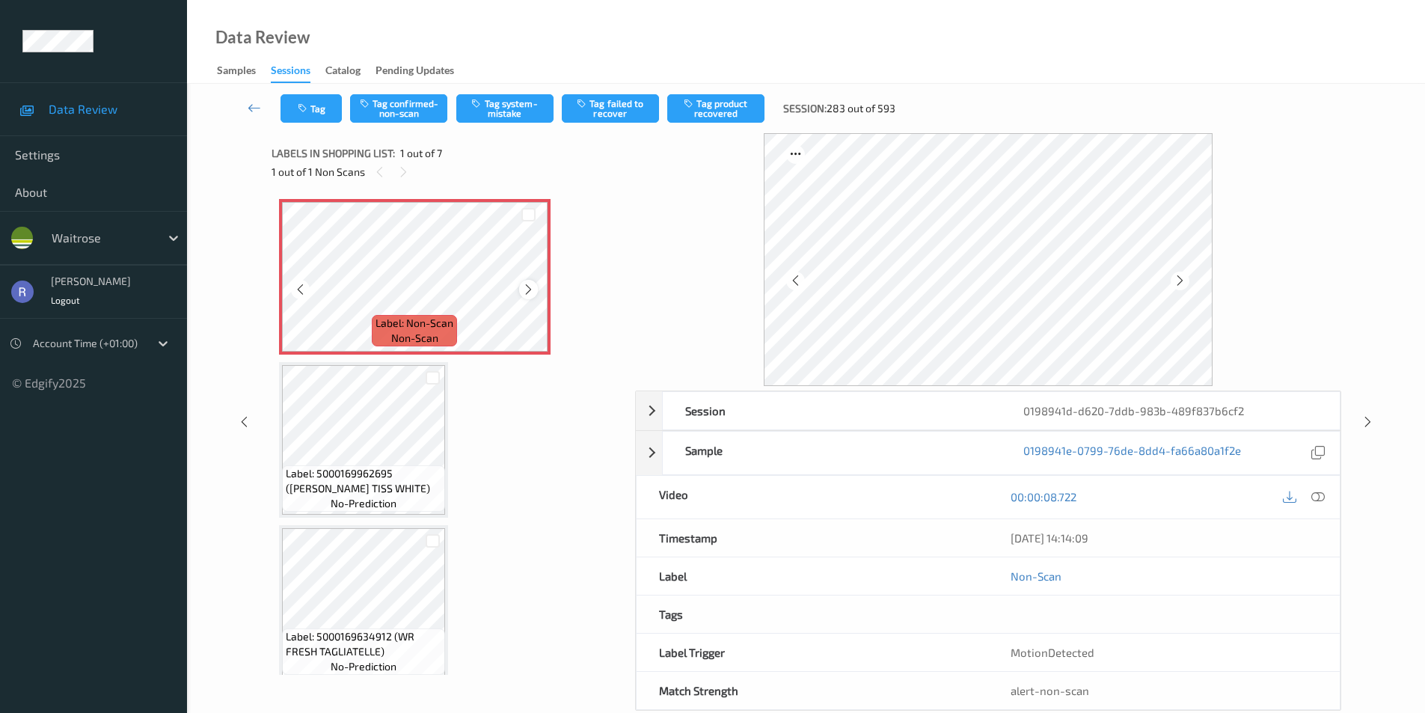
click at [527, 288] on icon at bounding box center [528, 289] width 13 height 13
click at [527, 289] on icon at bounding box center [528, 289] width 13 height 13
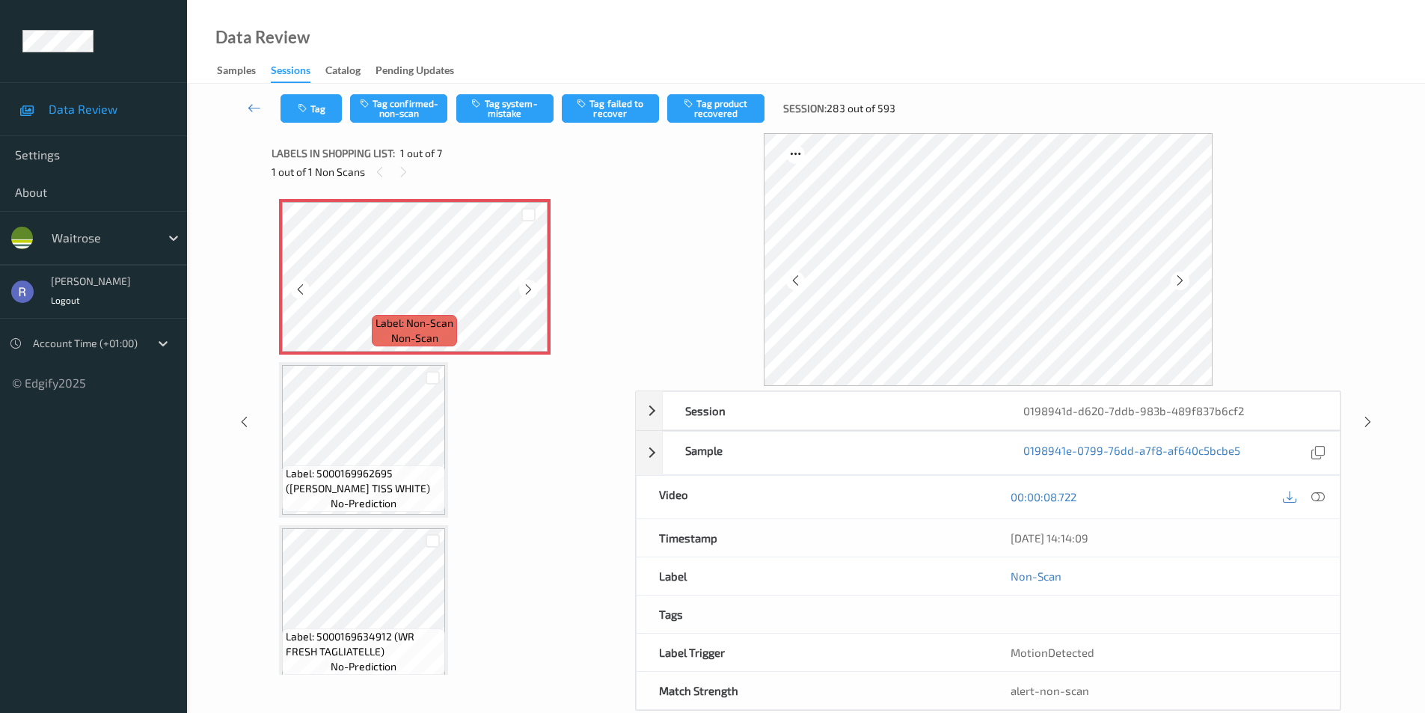
click at [527, 289] on icon at bounding box center [528, 289] width 13 height 13
click at [507, 103] on button "Tag system-mistake" at bounding box center [504, 108] width 97 height 28
click at [1324, 496] on icon at bounding box center [1317, 496] width 13 height 13
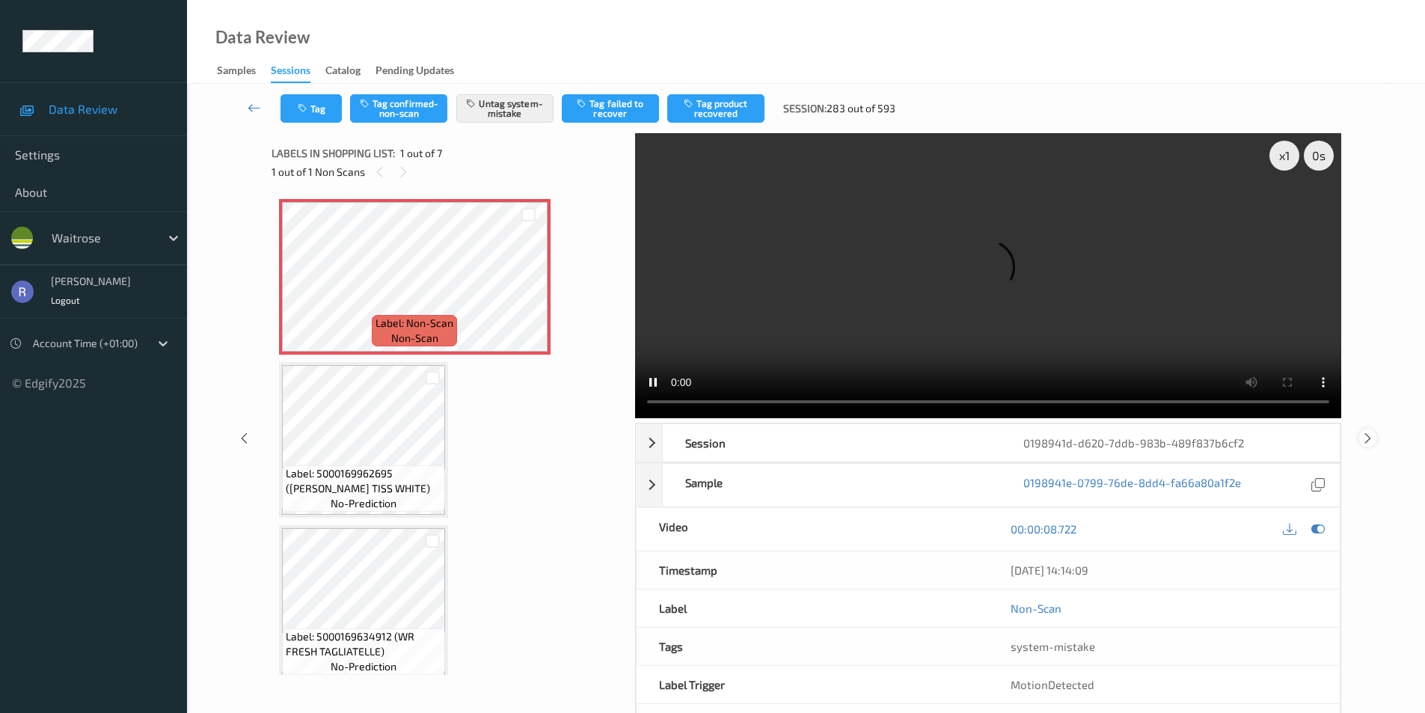
click at [1366, 432] on icon at bounding box center [1368, 437] width 13 height 13
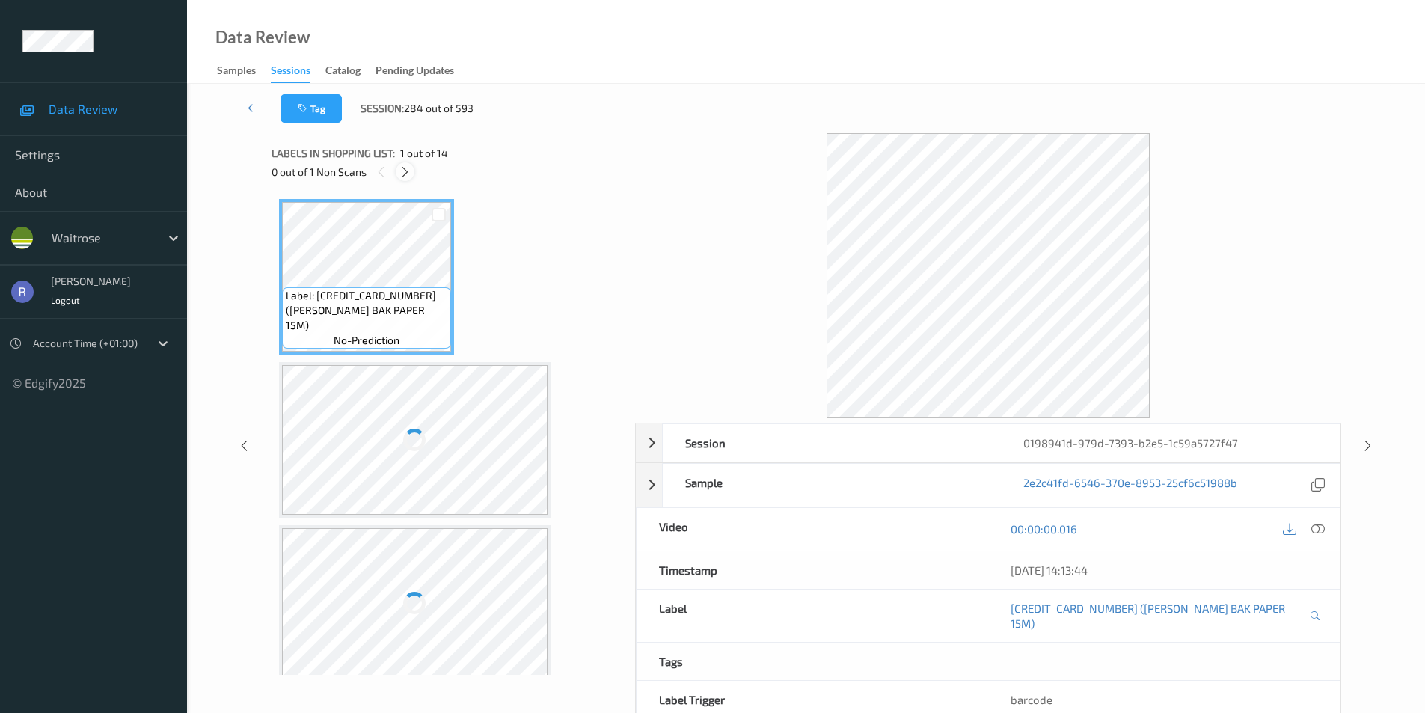
click at [404, 171] on icon at bounding box center [405, 171] width 13 height 13
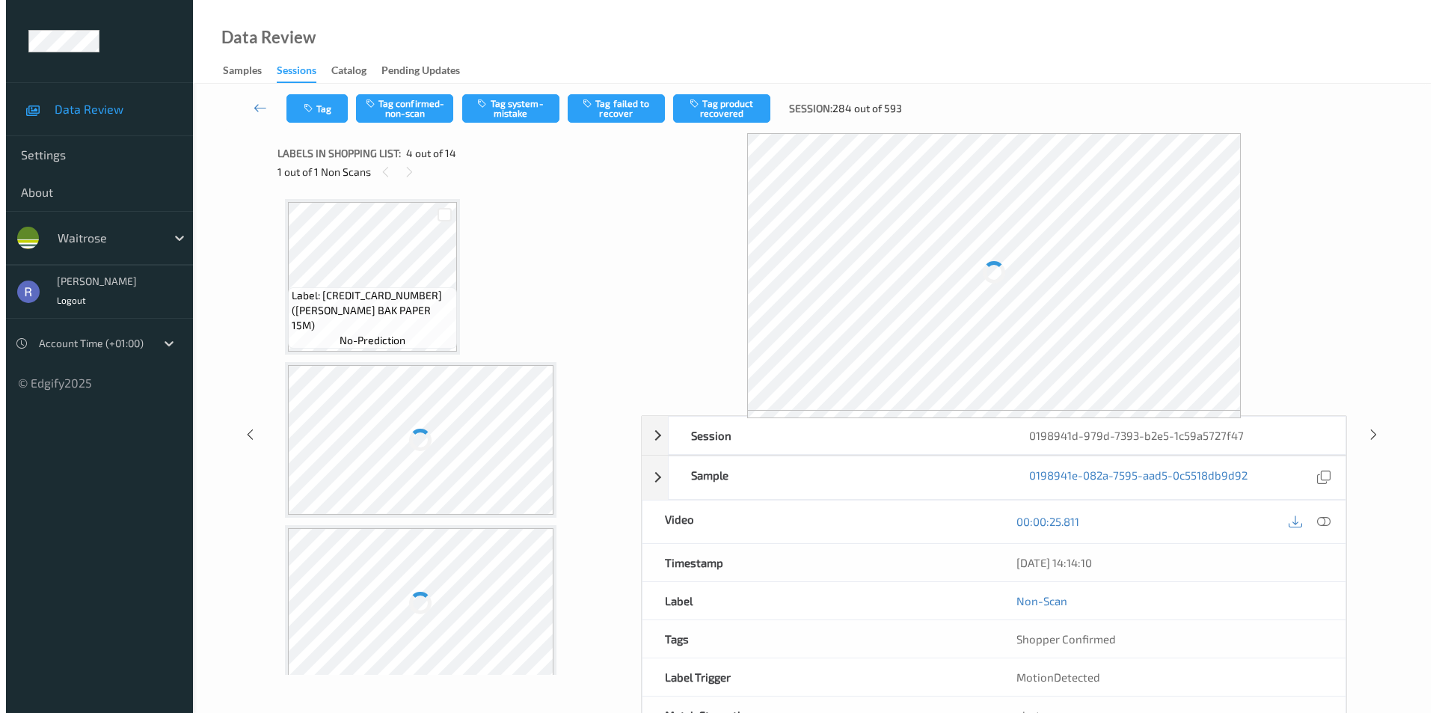
scroll to position [334, 0]
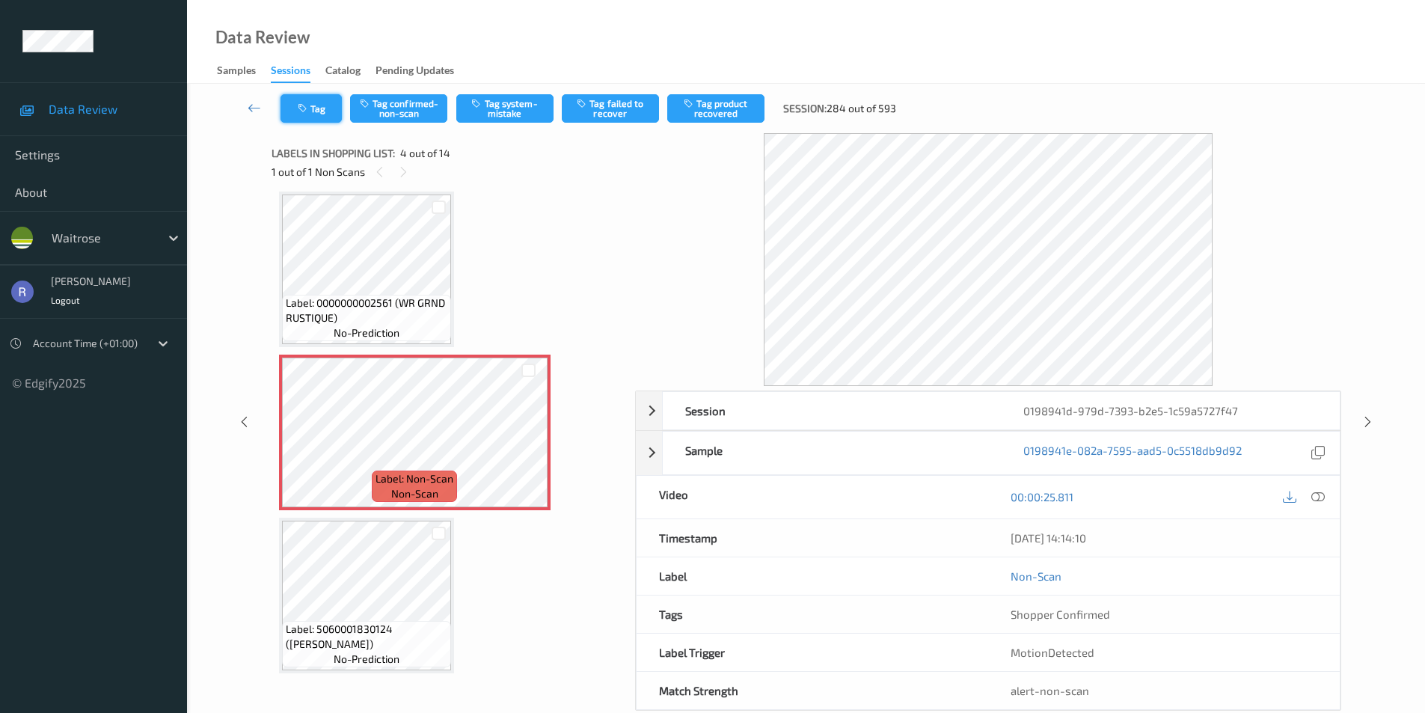
click at [316, 105] on button "Tag" at bounding box center [311, 108] width 61 height 28
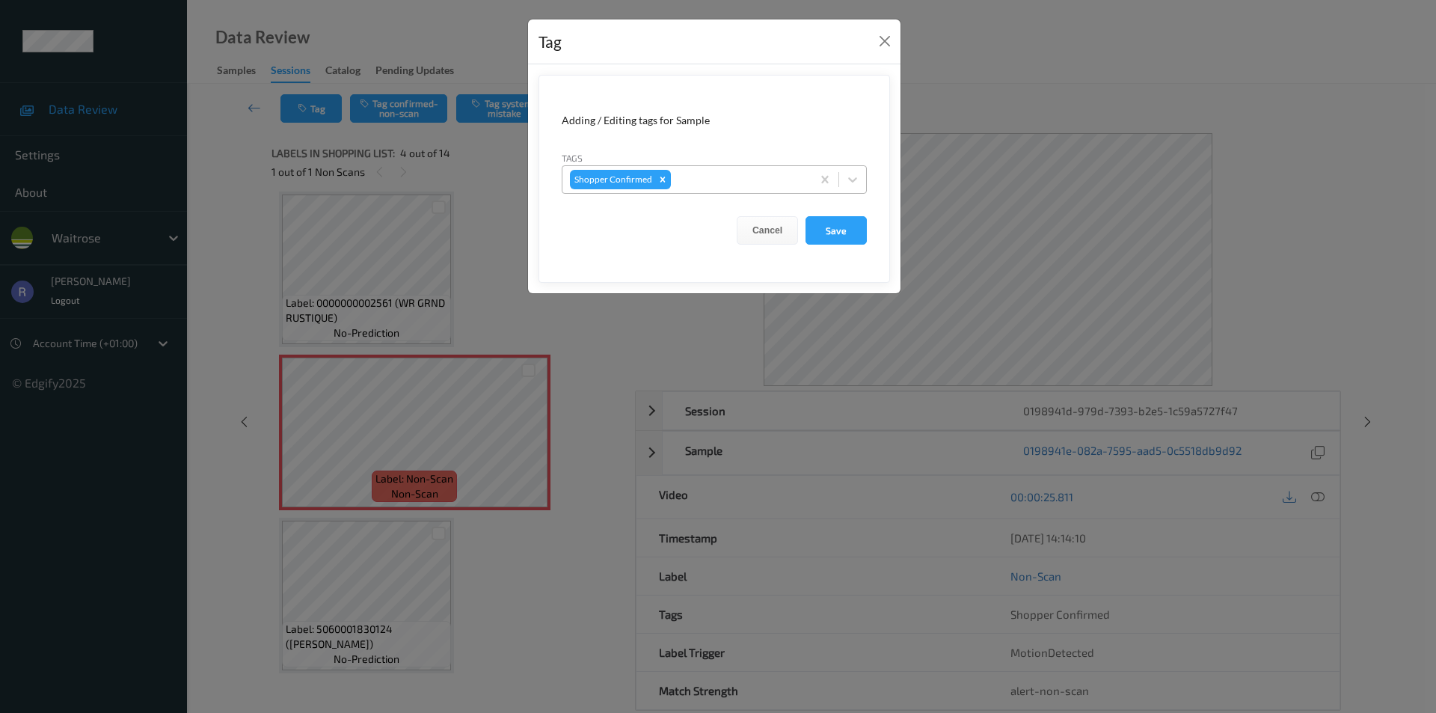
click at [715, 185] on div at bounding box center [739, 180] width 130 height 18
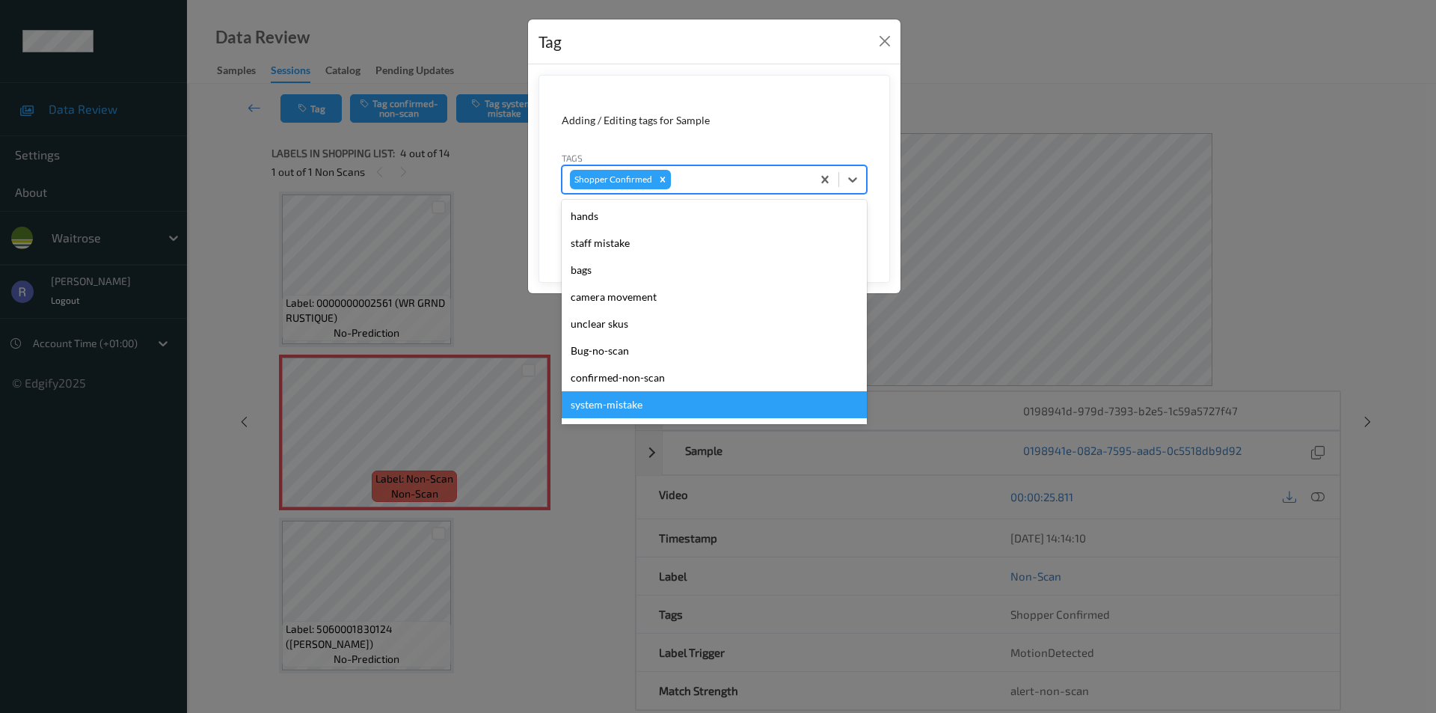
click at [610, 406] on div "system-mistake" at bounding box center [714, 404] width 305 height 27
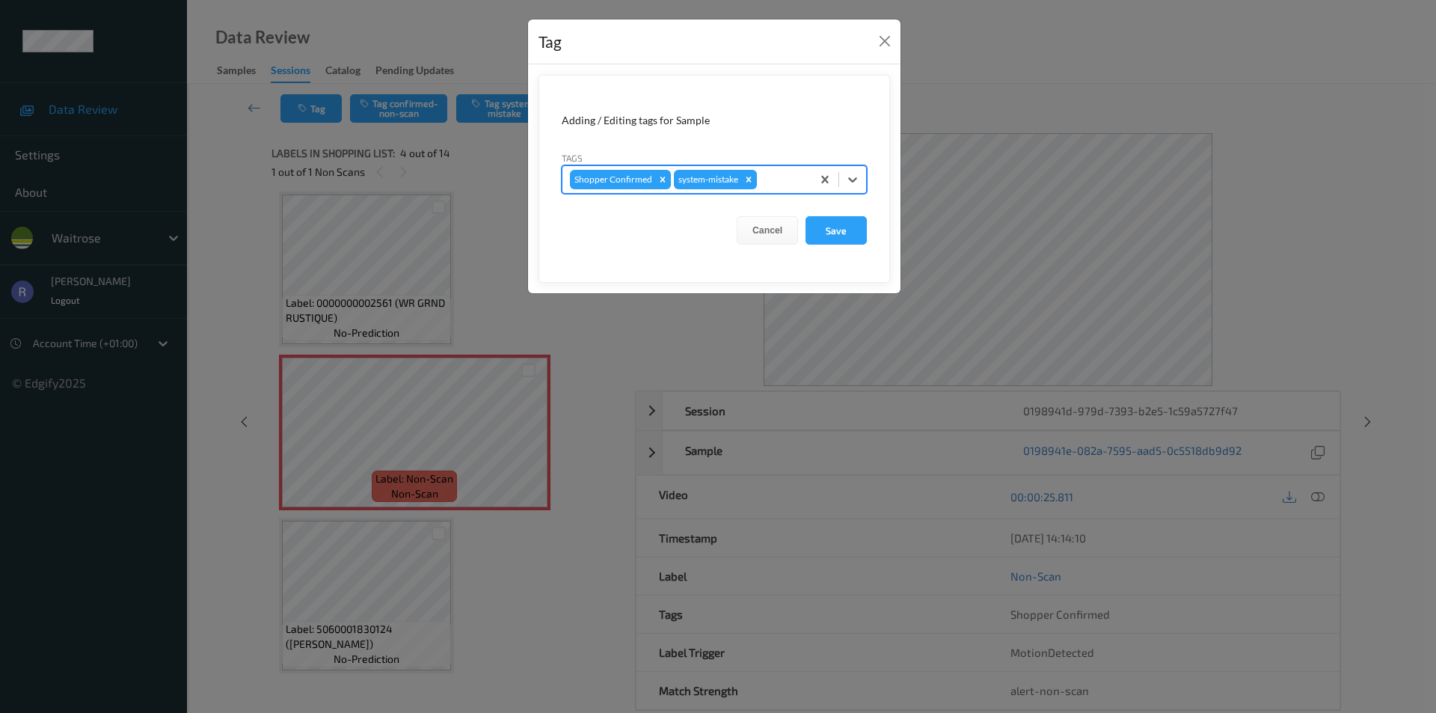
click at [780, 181] on div at bounding box center [782, 180] width 44 height 18
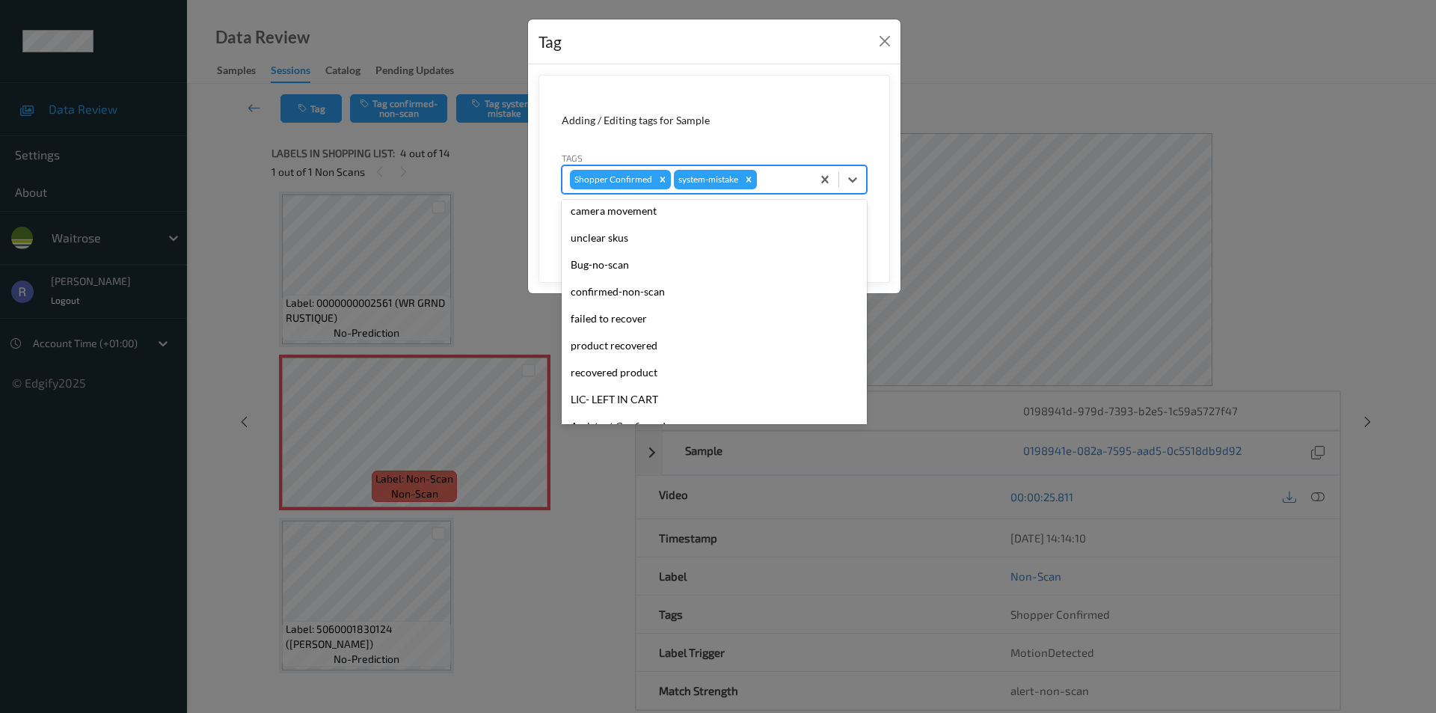
scroll to position [293, 0]
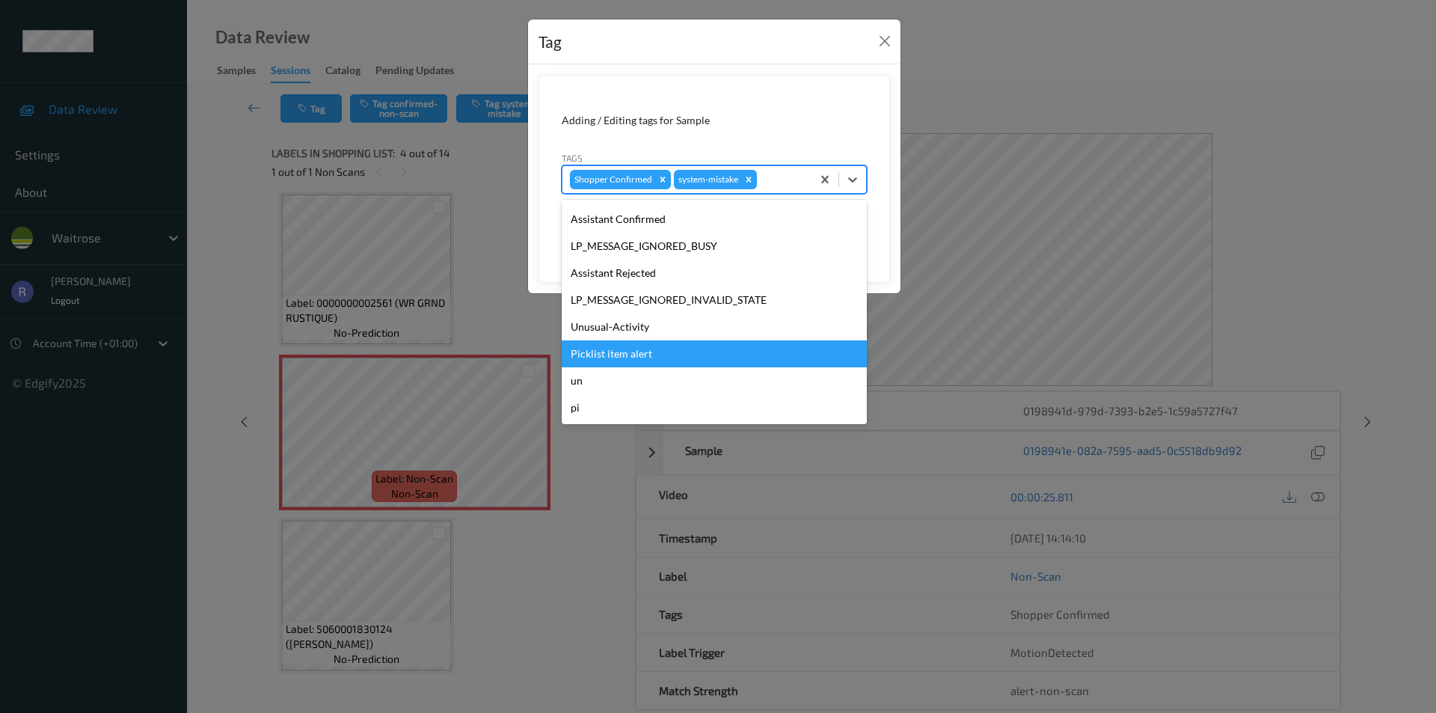
click at [628, 351] on div "Picklist item alert" at bounding box center [714, 353] width 305 height 27
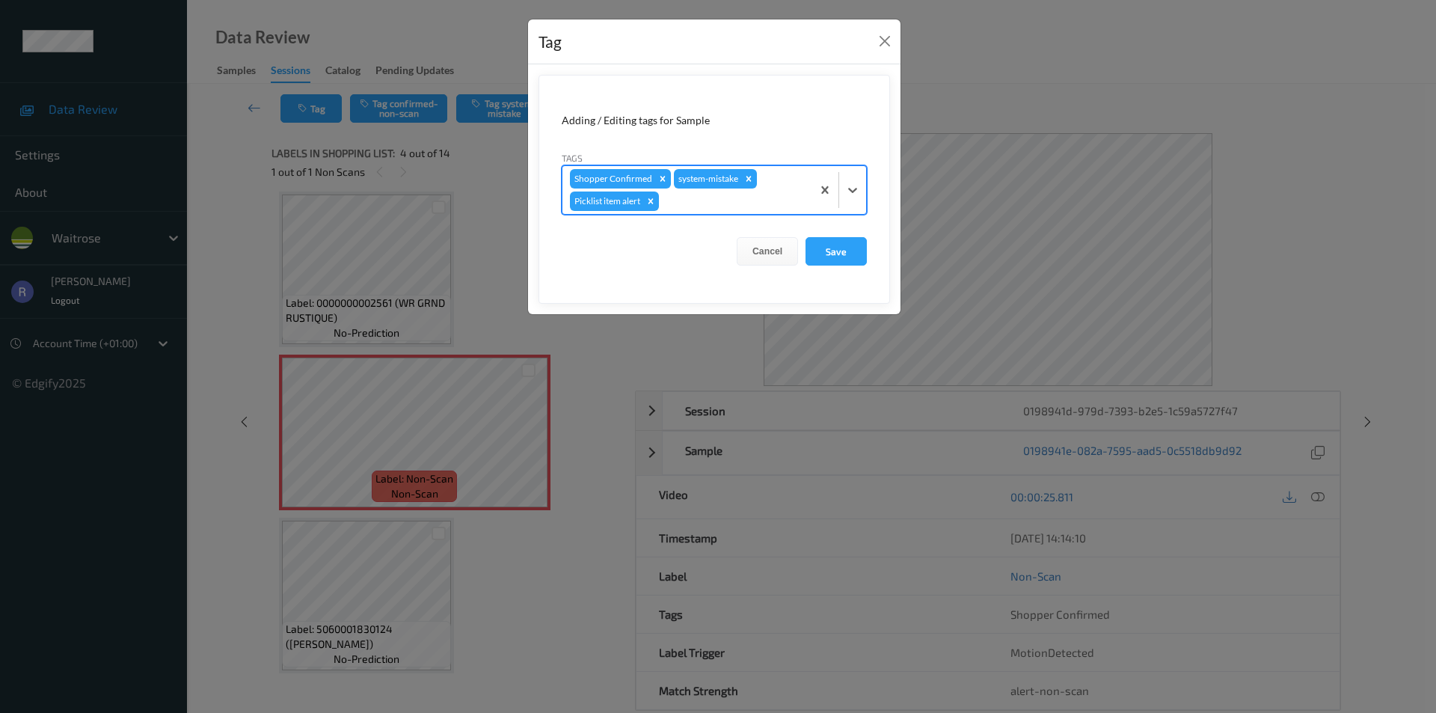
click at [732, 202] on div at bounding box center [733, 201] width 142 height 18
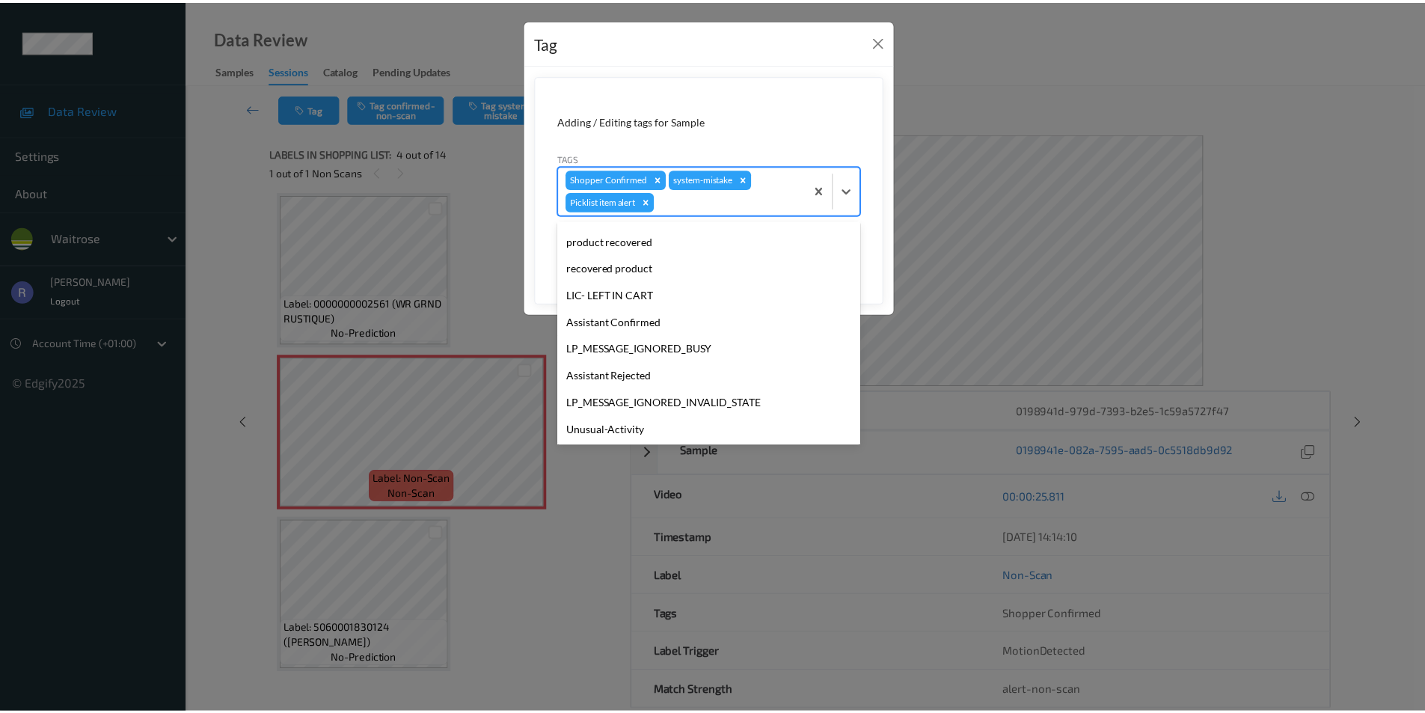
scroll to position [266, 0]
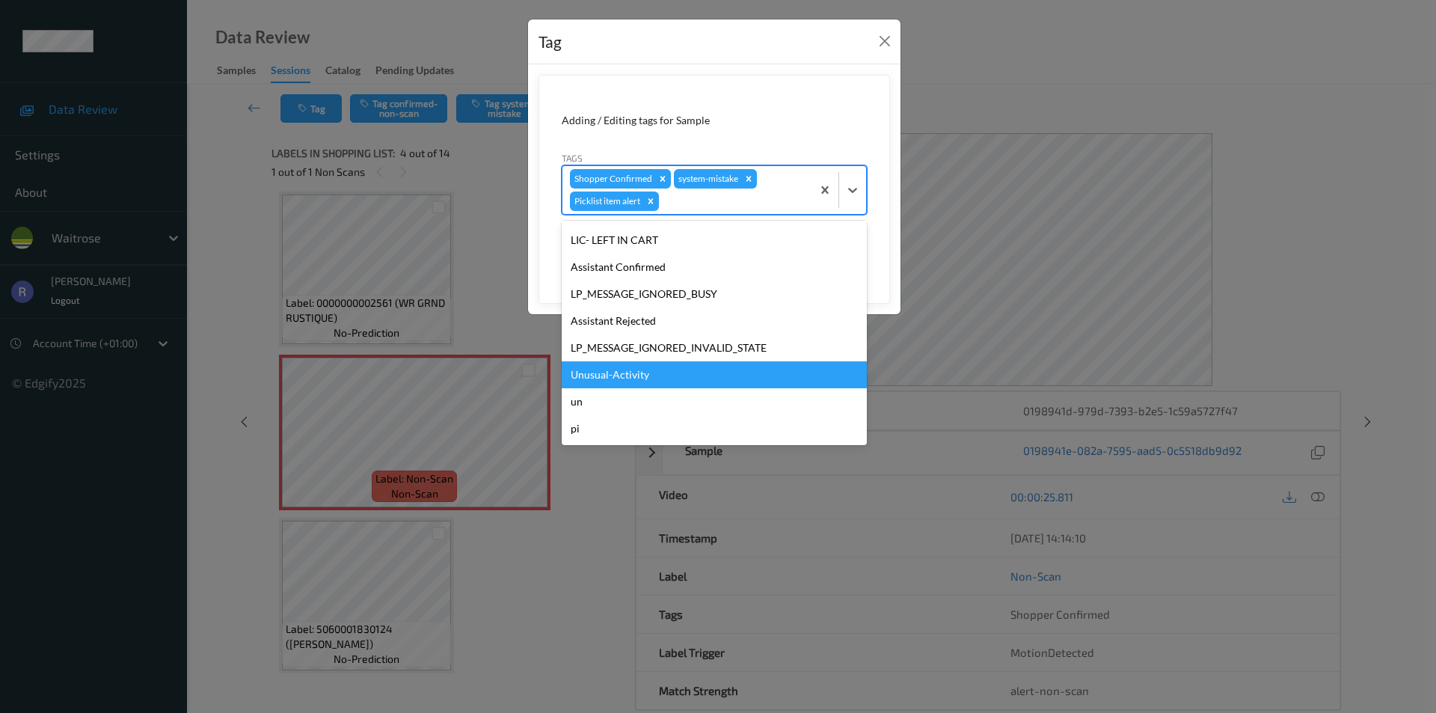
click at [642, 371] on div "Unusual-Activity" at bounding box center [714, 374] width 305 height 27
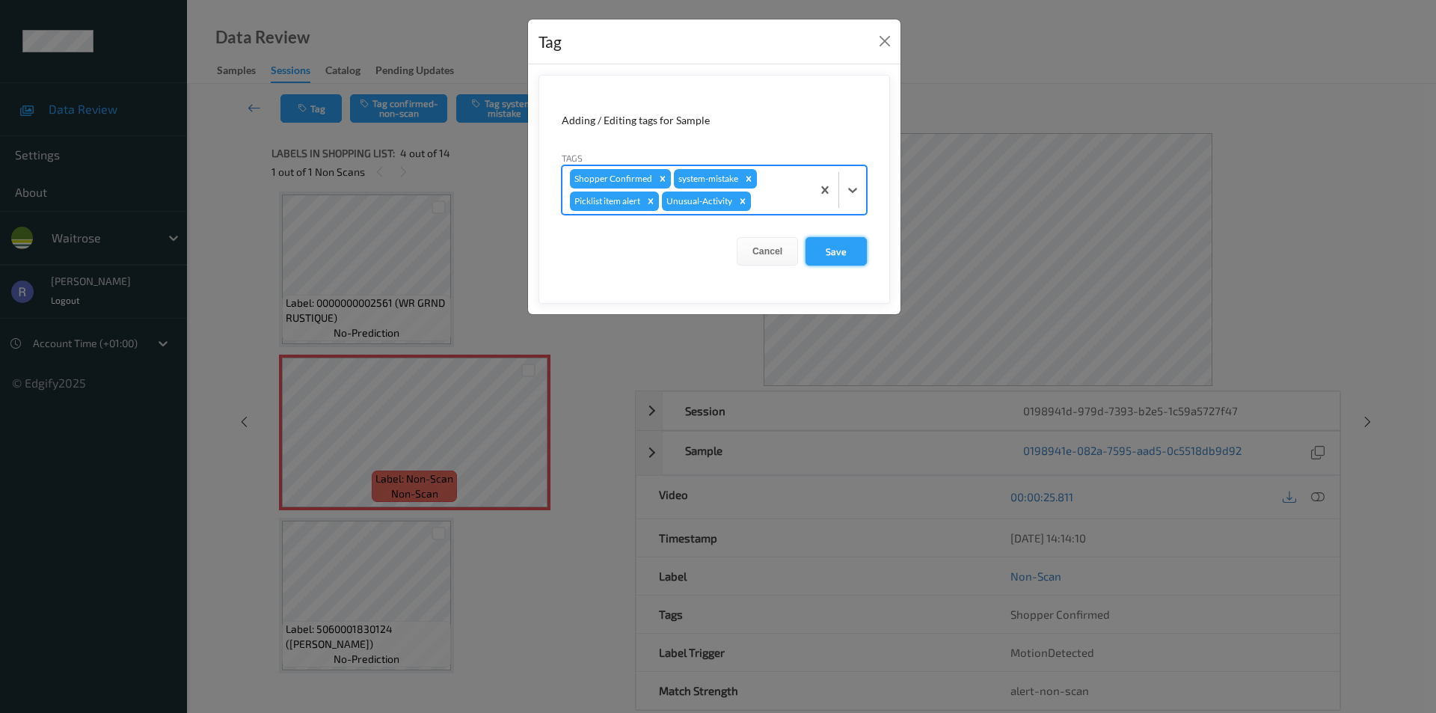
click at [840, 248] on button "Save" at bounding box center [836, 251] width 61 height 28
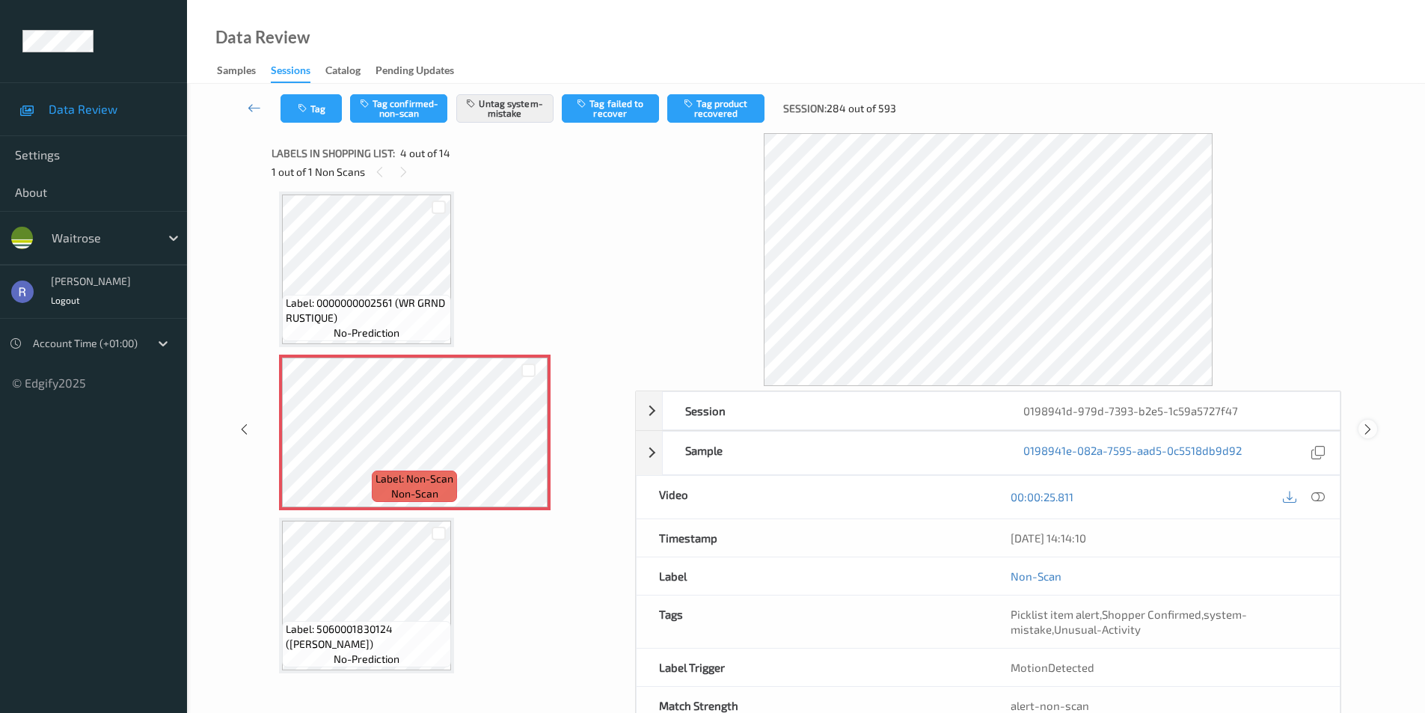
click at [1371, 425] on icon at bounding box center [1368, 429] width 13 height 13
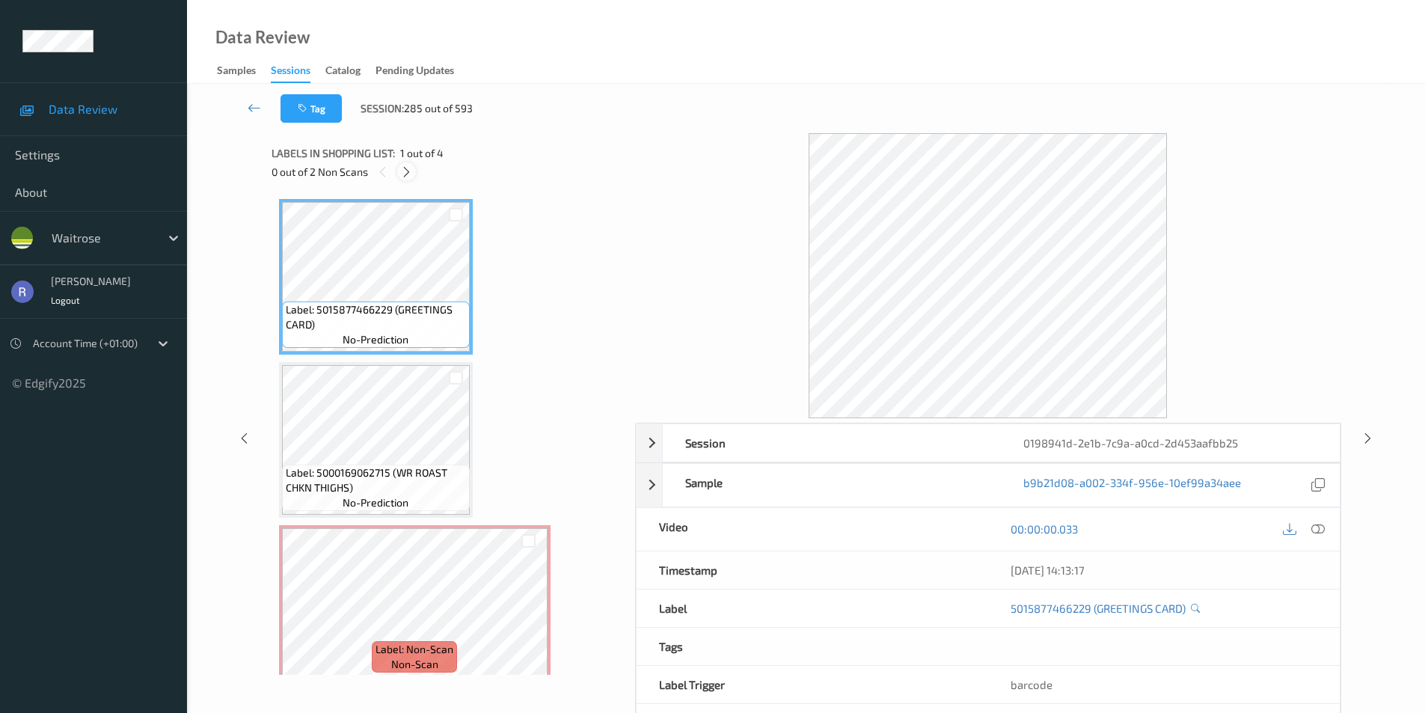
click at [407, 171] on icon at bounding box center [406, 171] width 13 height 13
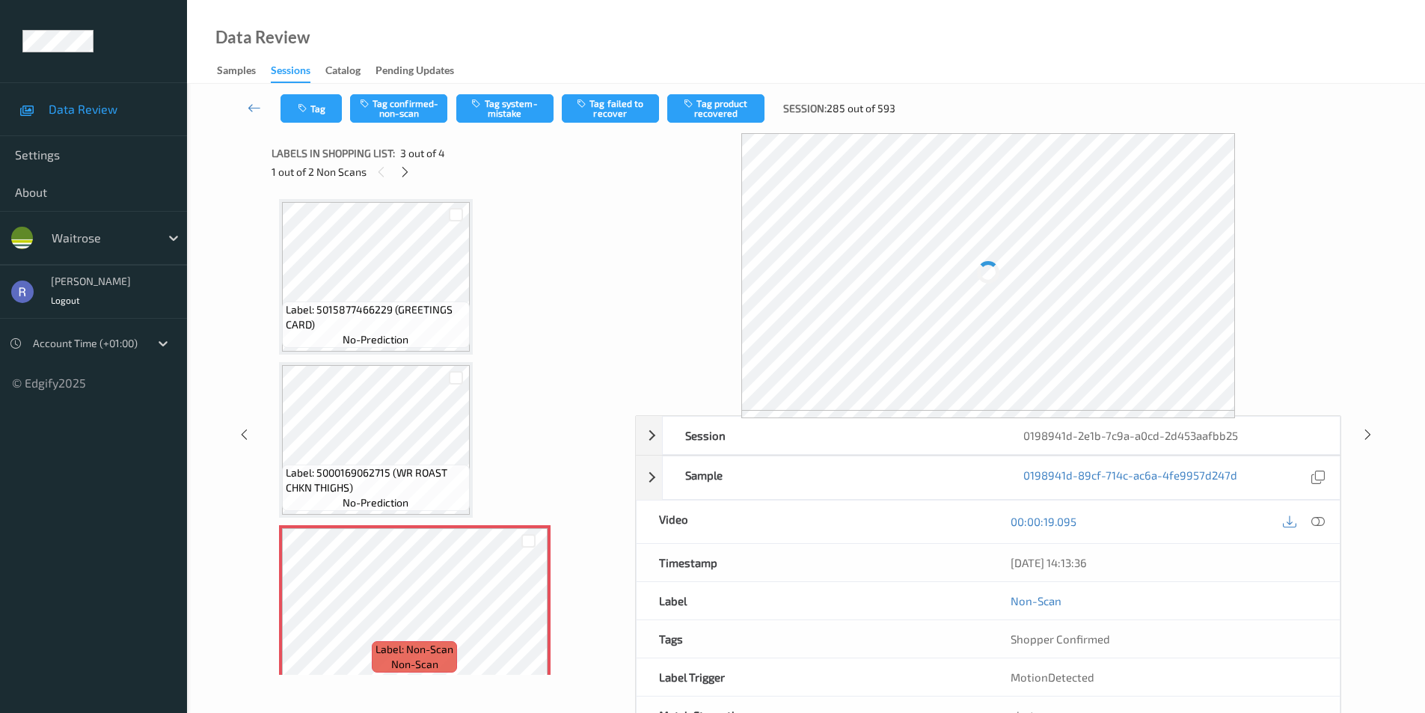
scroll to position [171, 0]
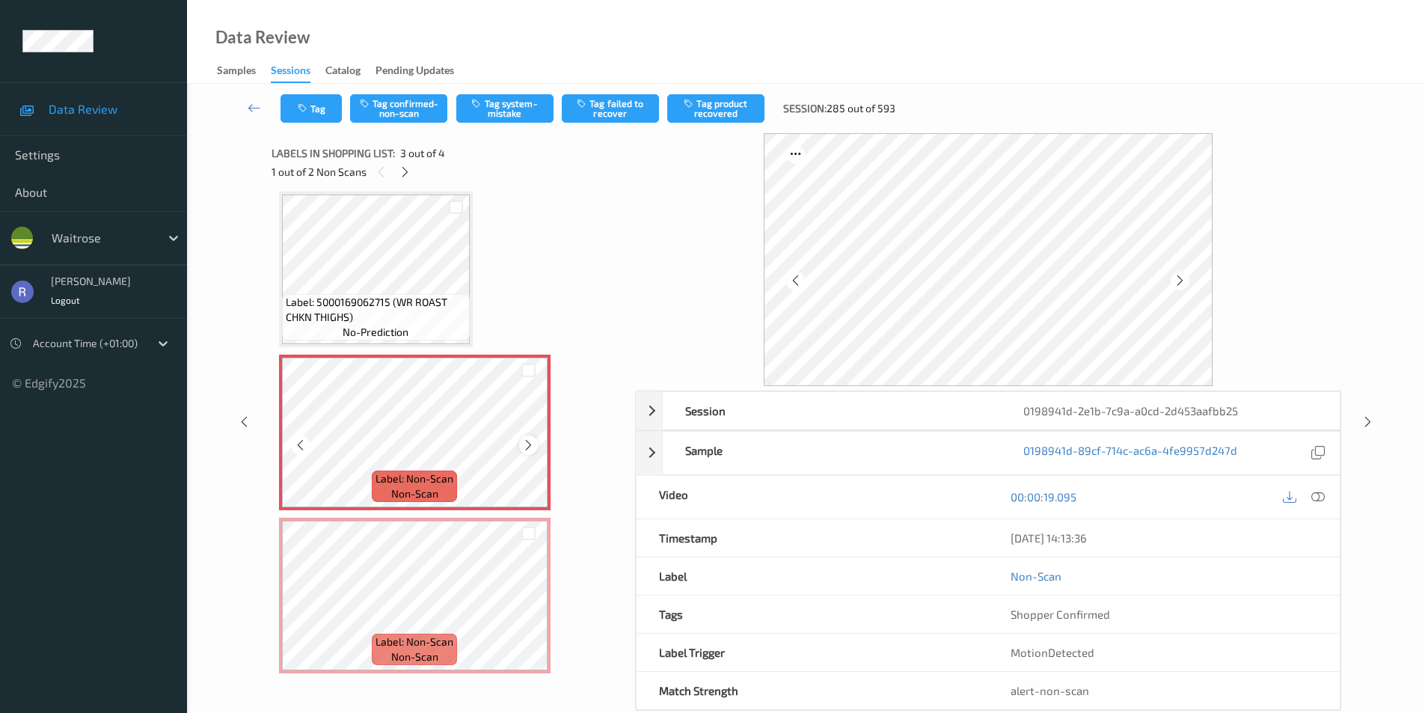
click at [524, 447] on icon at bounding box center [528, 444] width 13 height 13
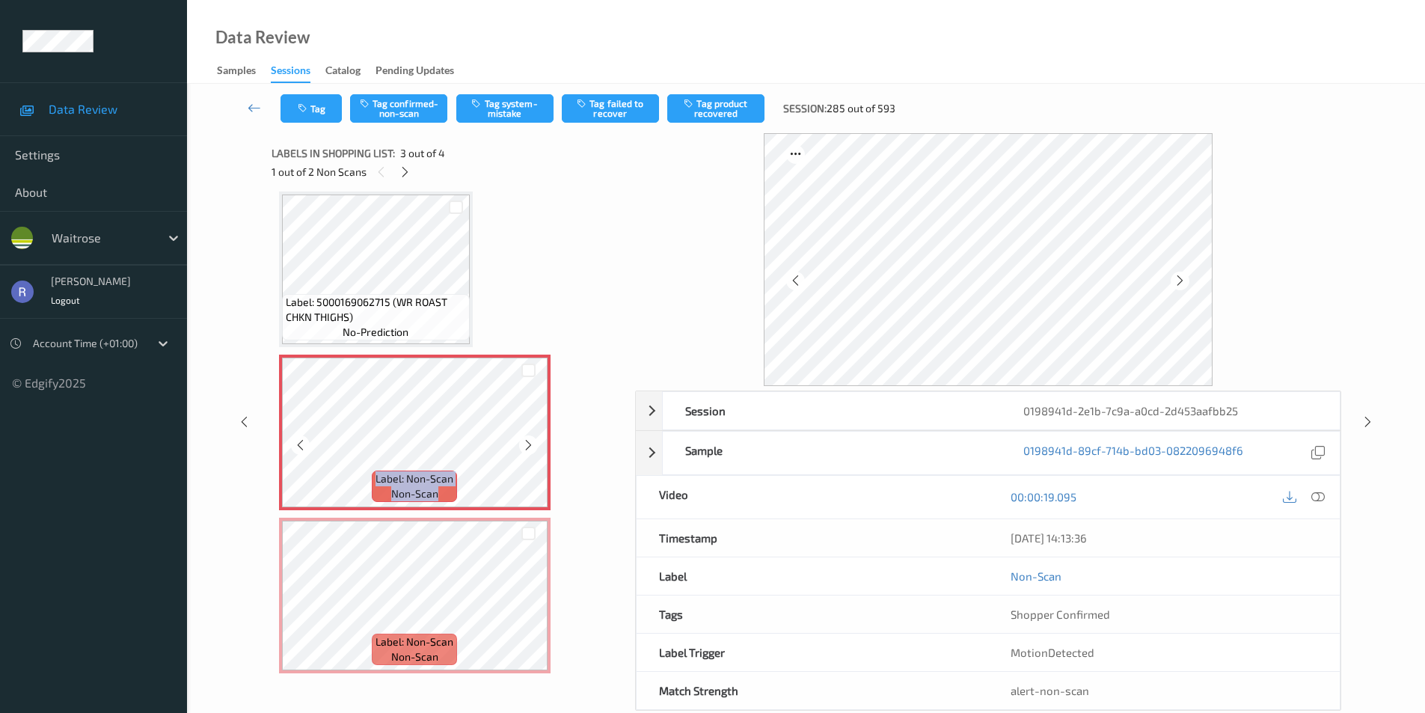
click at [524, 447] on icon at bounding box center [528, 444] width 13 height 13
click at [532, 442] on icon at bounding box center [528, 444] width 13 height 13
click at [1322, 494] on icon at bounding box center [1317, 496] width 13 height 13
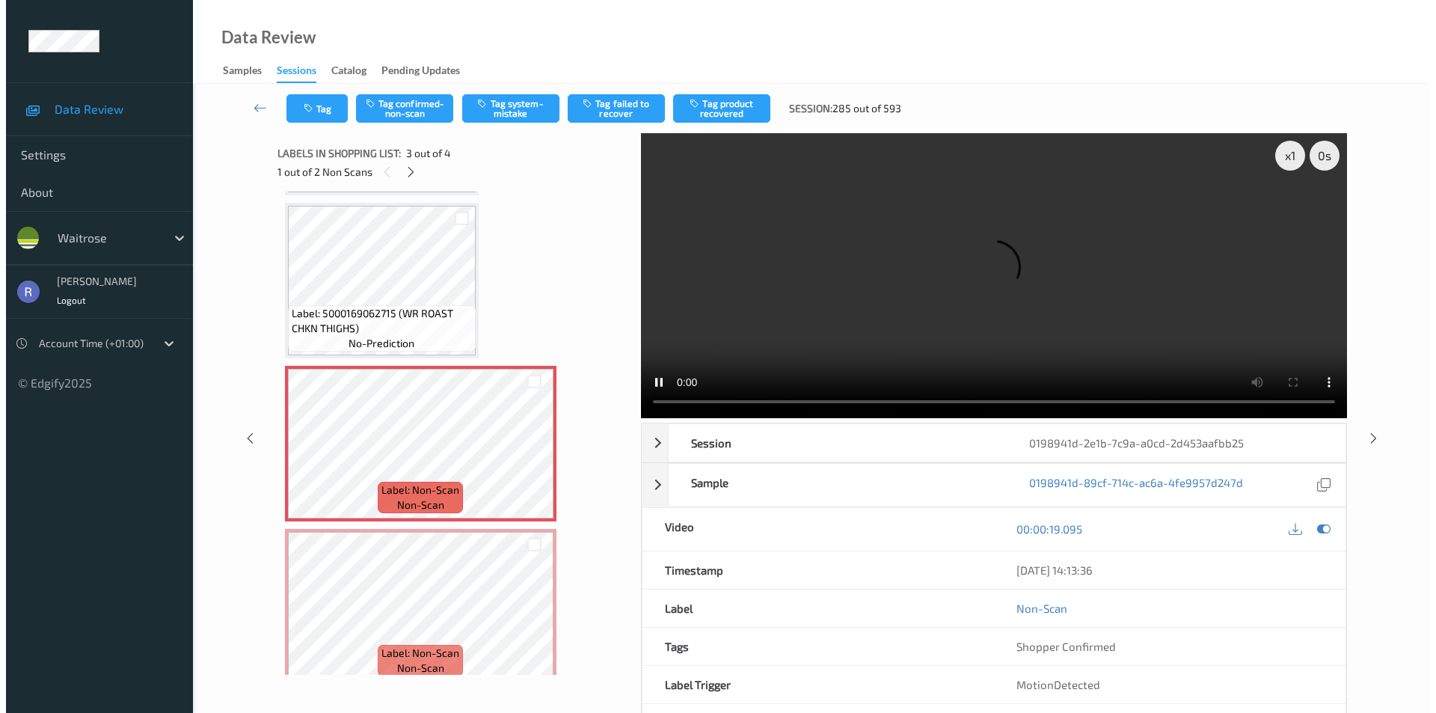
scroll to position [177, 0]
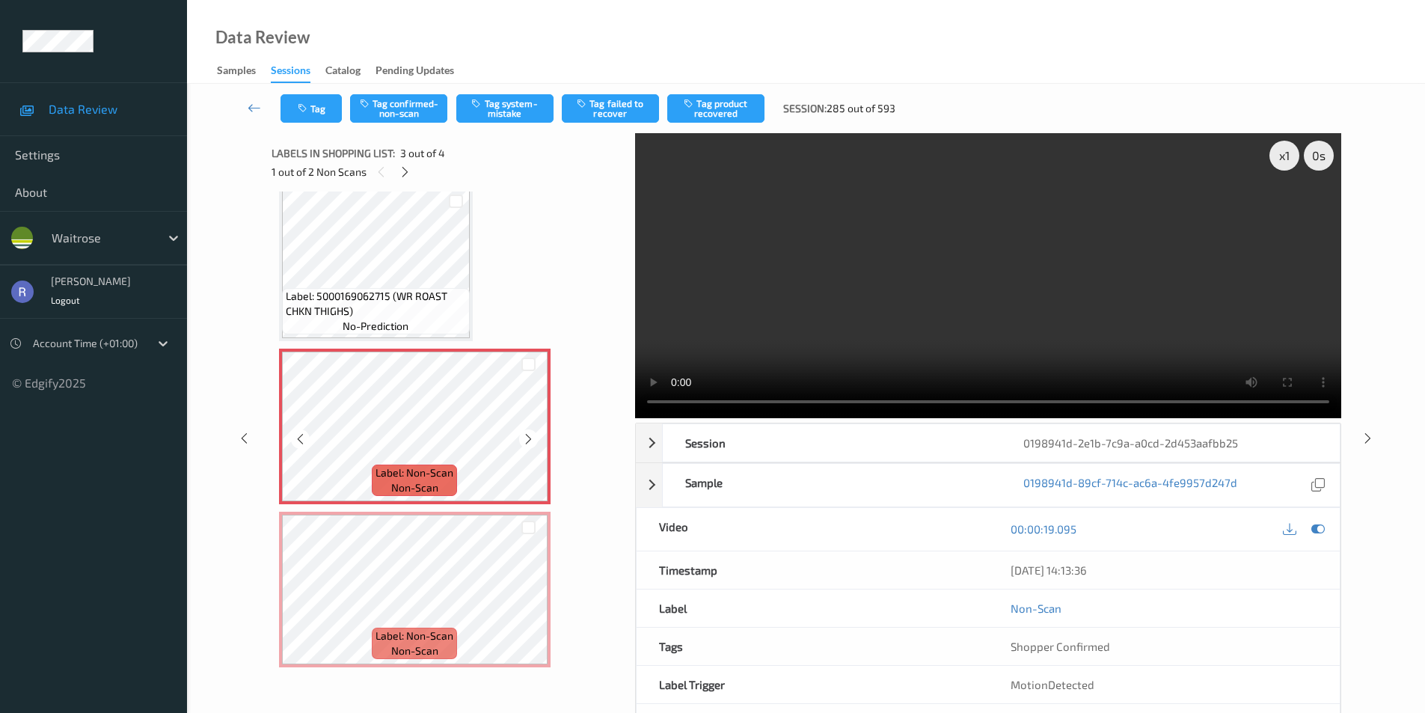
click at [527, 352] on div at bounding box center [528, 364] width 38 height 25
click at [528, 364] on div at bounding box center [528, 365] width 14 height 14
click at [528, 530] on div at bounding box center [528, 528] width 14 height 14
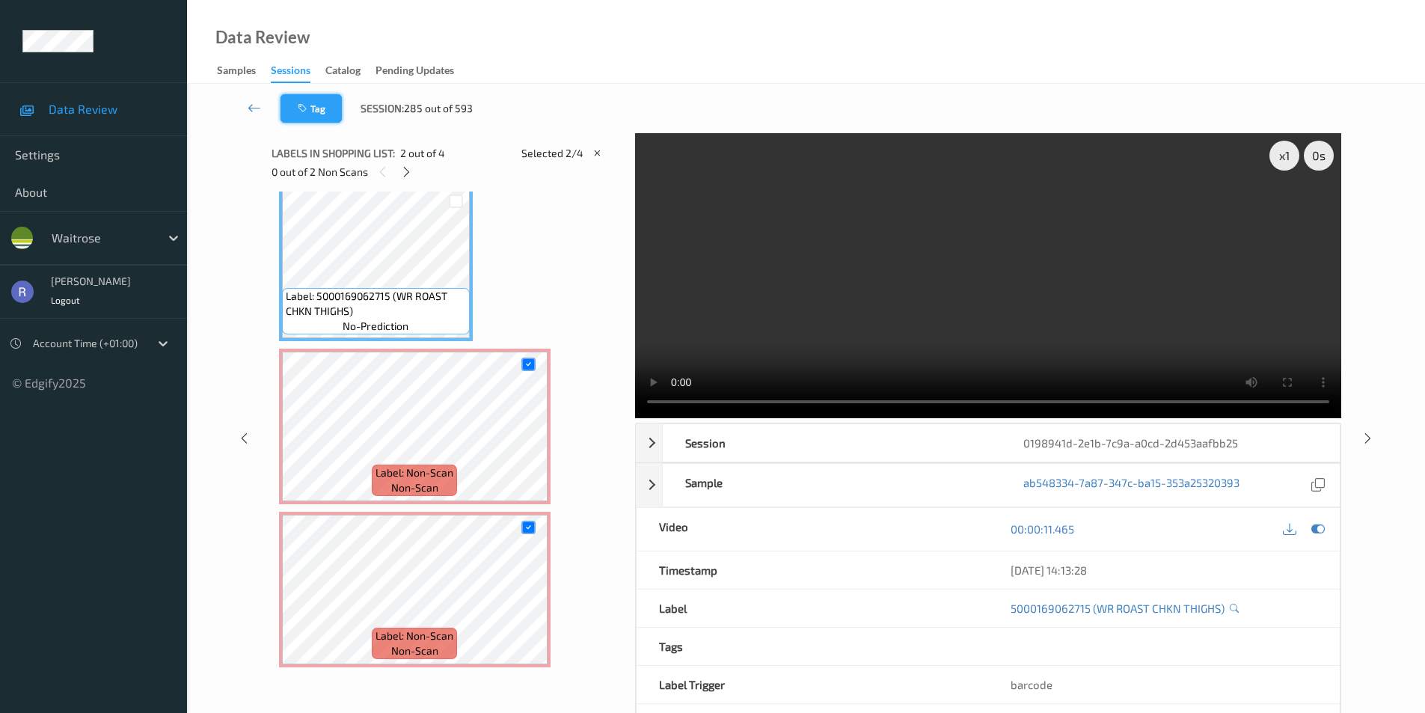
click at [322, 109] on button "Tag" at bounding box center [311, 108] width 61 height 28
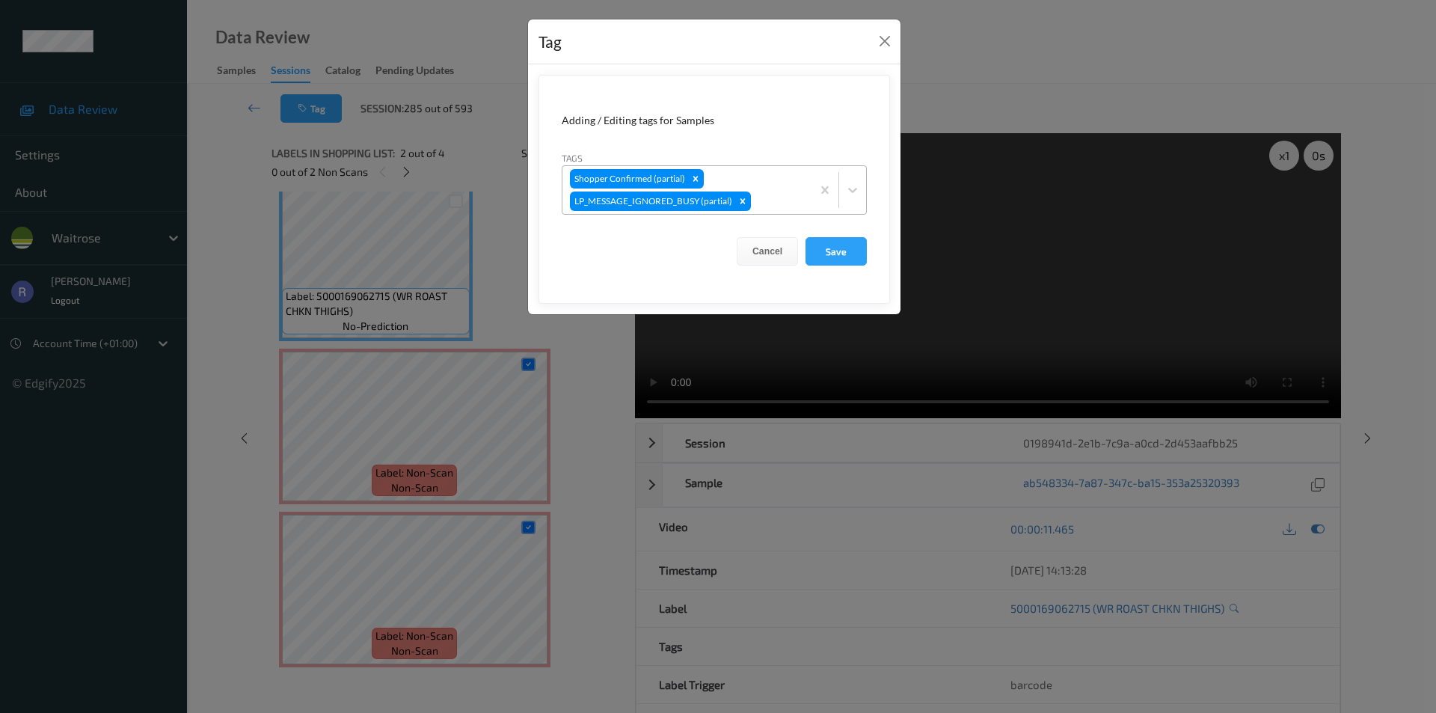
click at [779, 198] on div at bounding box center [779, 201] width 50 height 18
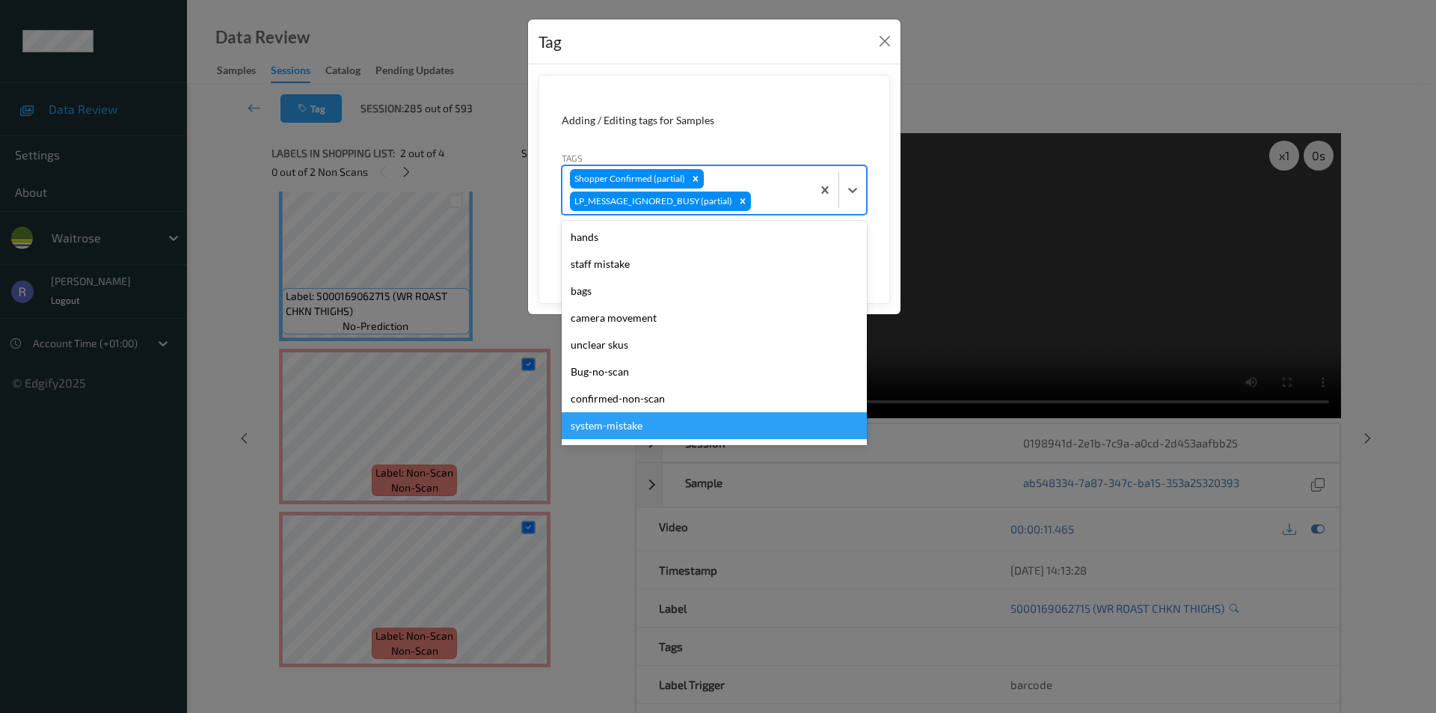
click at [618, 422] on div "system-mistake" at bounding box center [714, 425] width 305 height 27
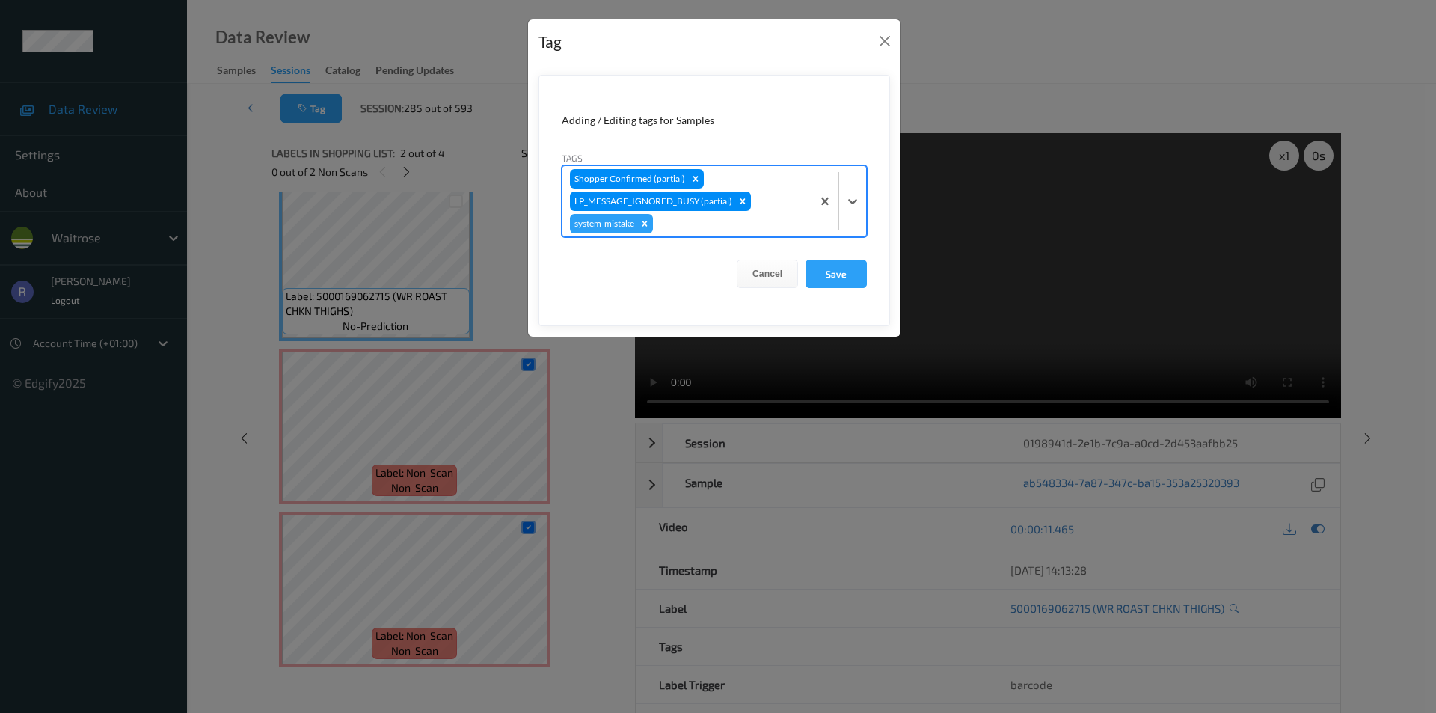
click at [783, 205] on div "Shopper Confirmed (partial) LP_MESSAGE_IGNORED_BUSY (partial) system-mistake" at bounding box center [687, 201] width 249 height 70
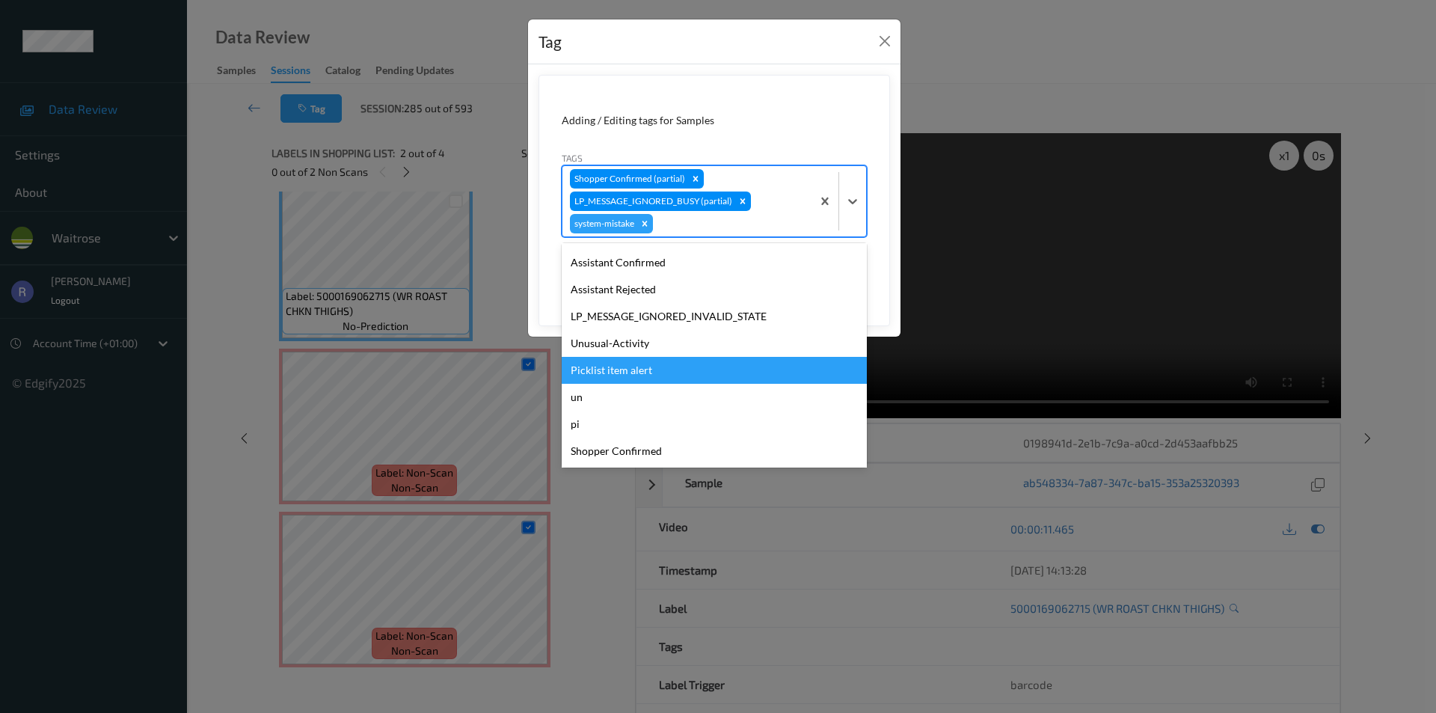
scroll to position [320, 0]
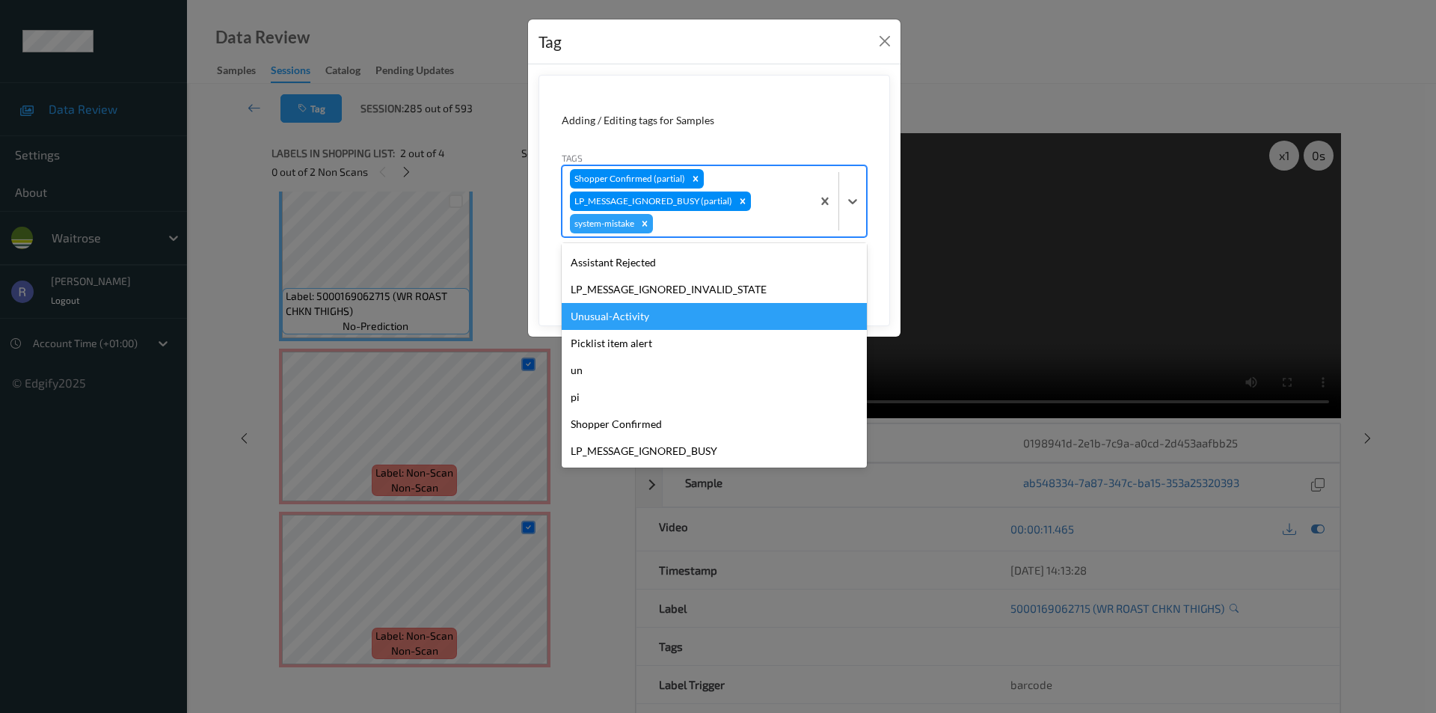
click at [594, 316] on div "Unusual-Activity" at bounding box center [714, 316] width 305 height 27
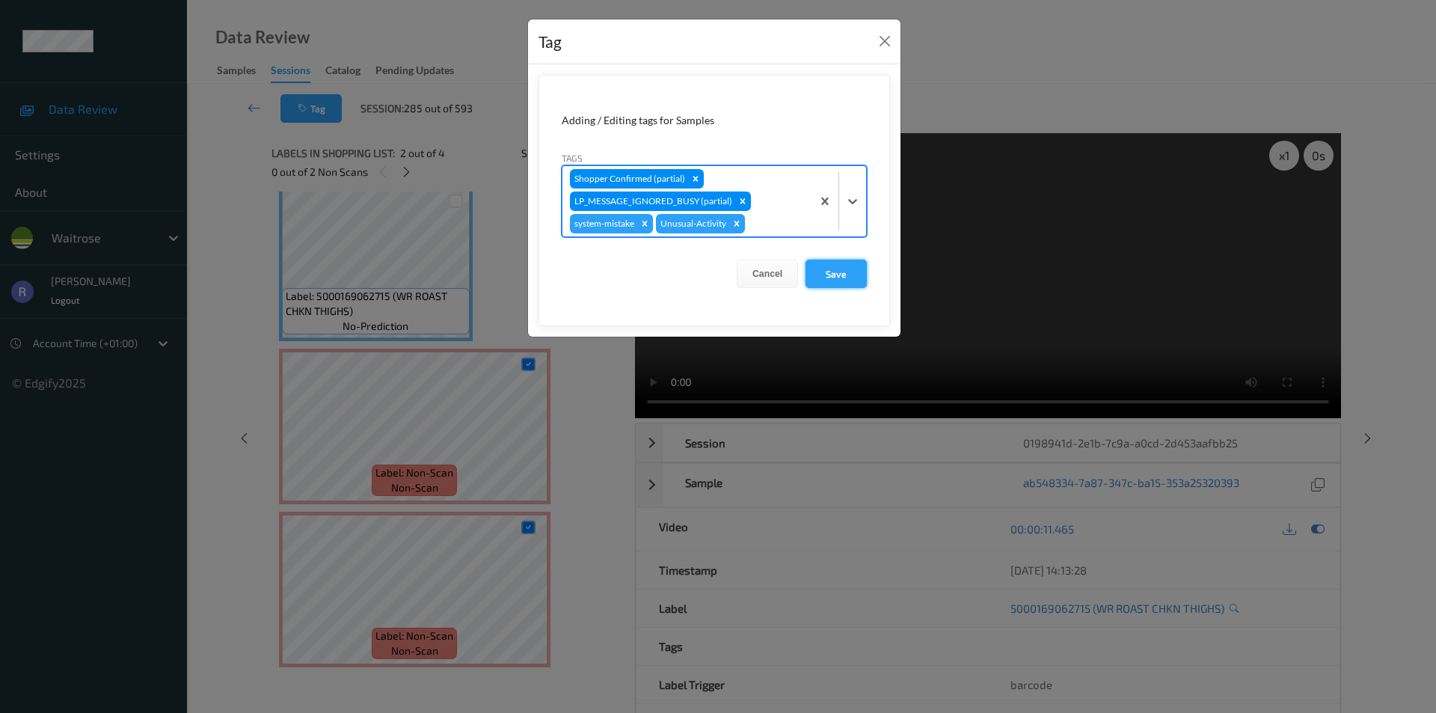
click at [832, 269] on button "Save" at bounding box center [836, 274] width 61 height 28
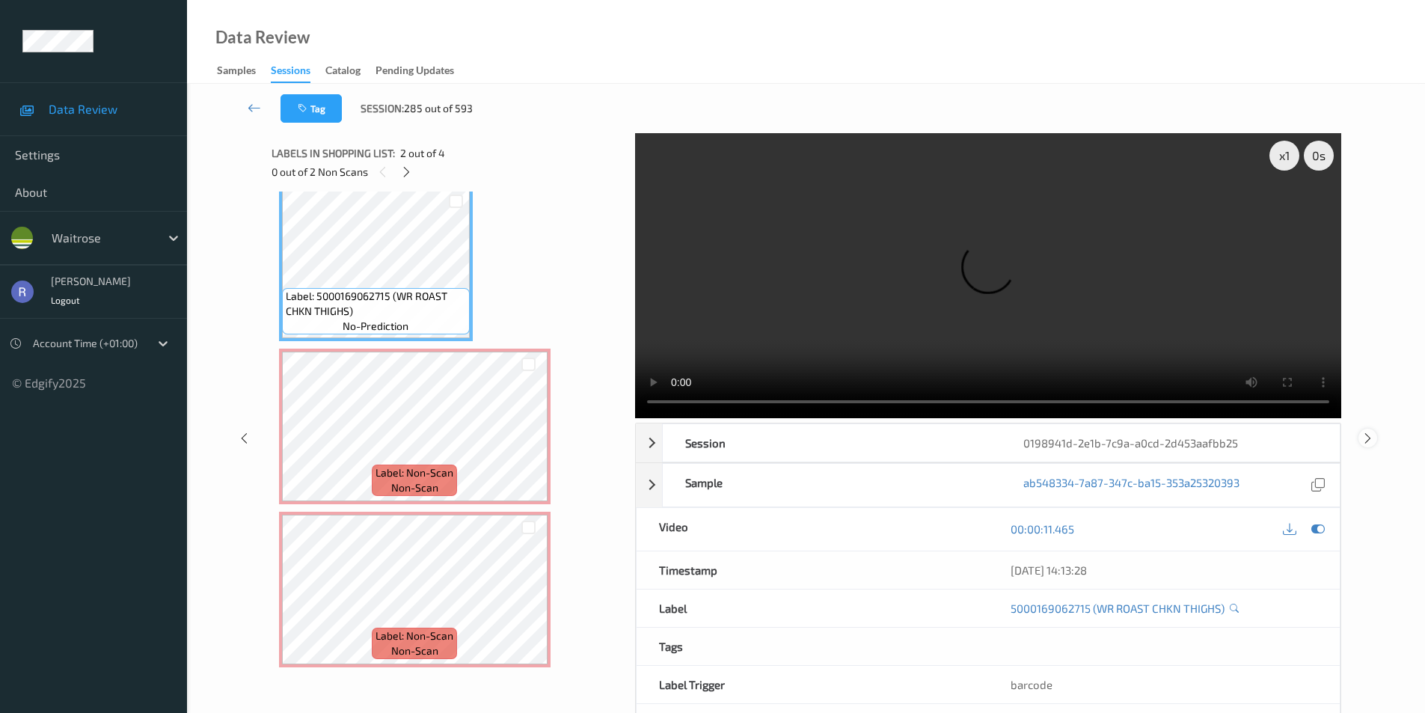
click at [1370, 438] on icon at bounding box center [1368, 437] width 13 height 13
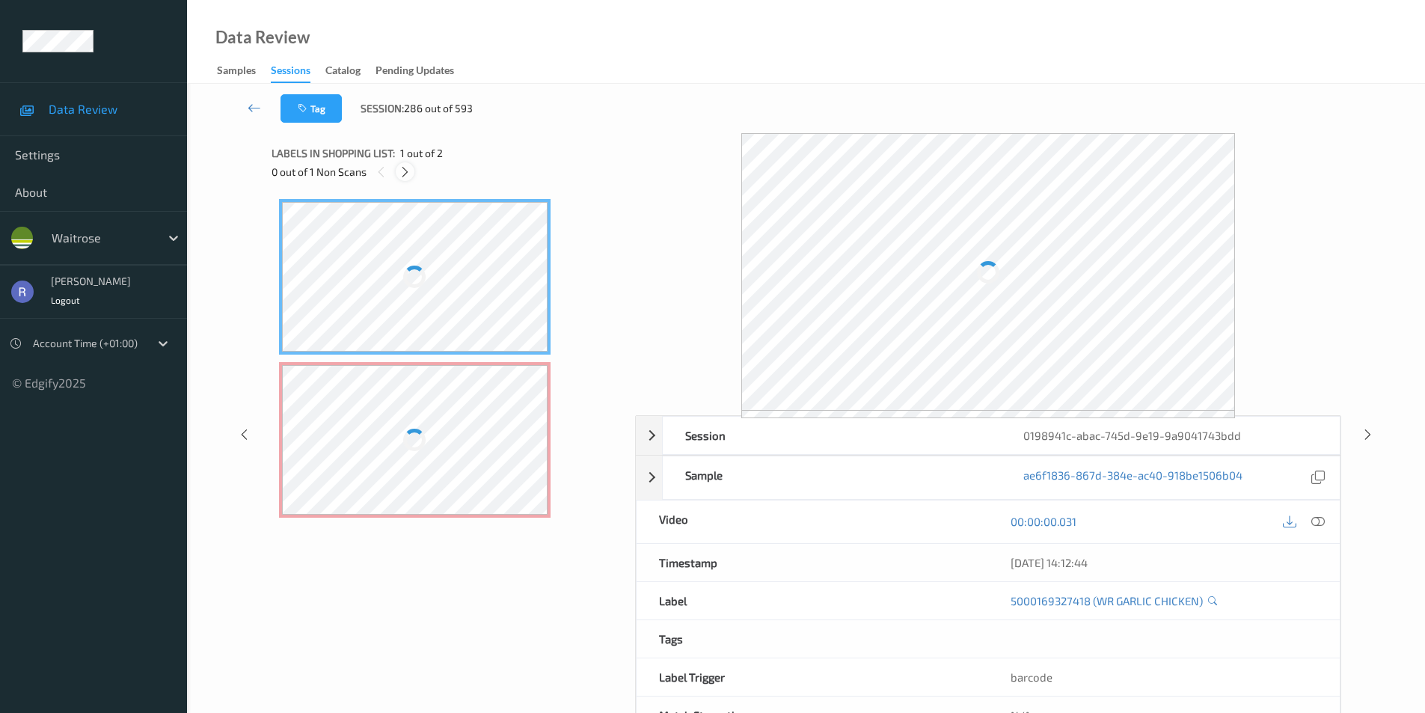
click at [407, 173] on icon at bounding box center [405, 171] width 13 height 13
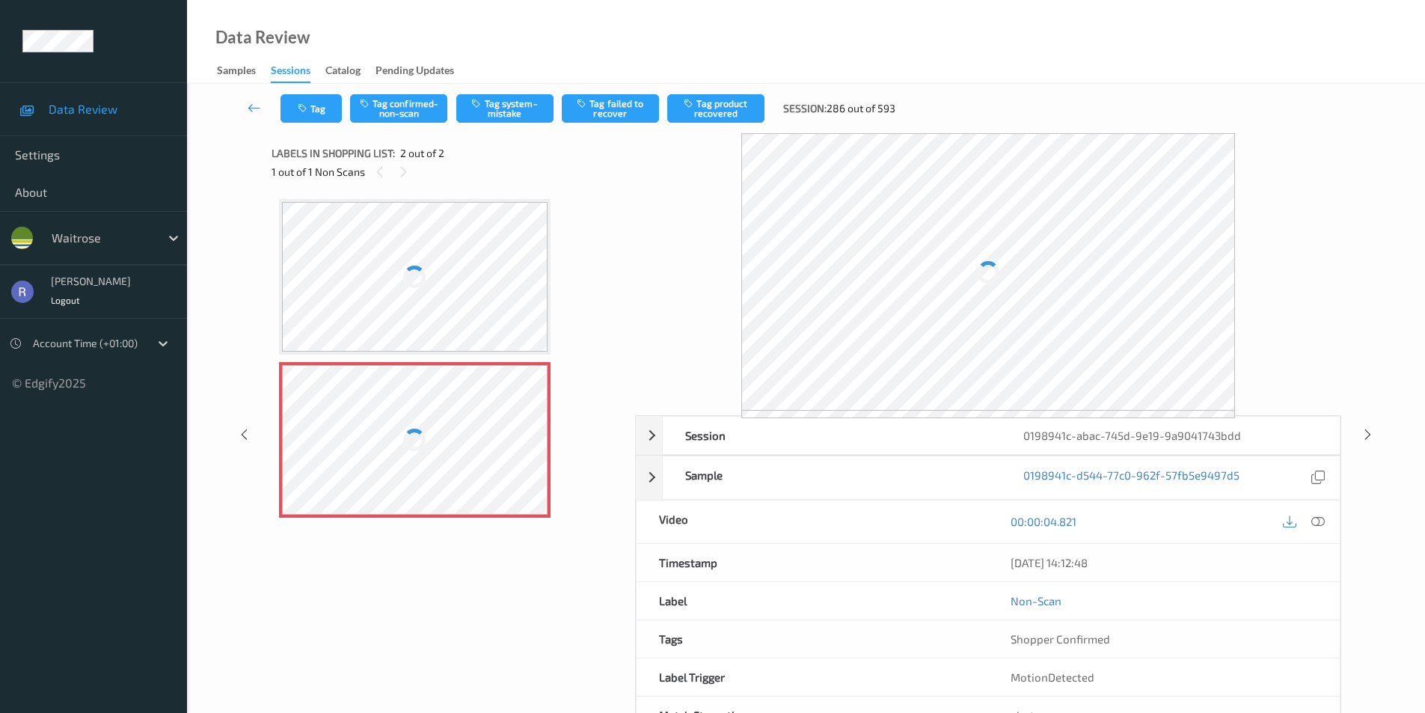
click at [382, 436] on div at bounding box center [415, 440] width 266 height 150
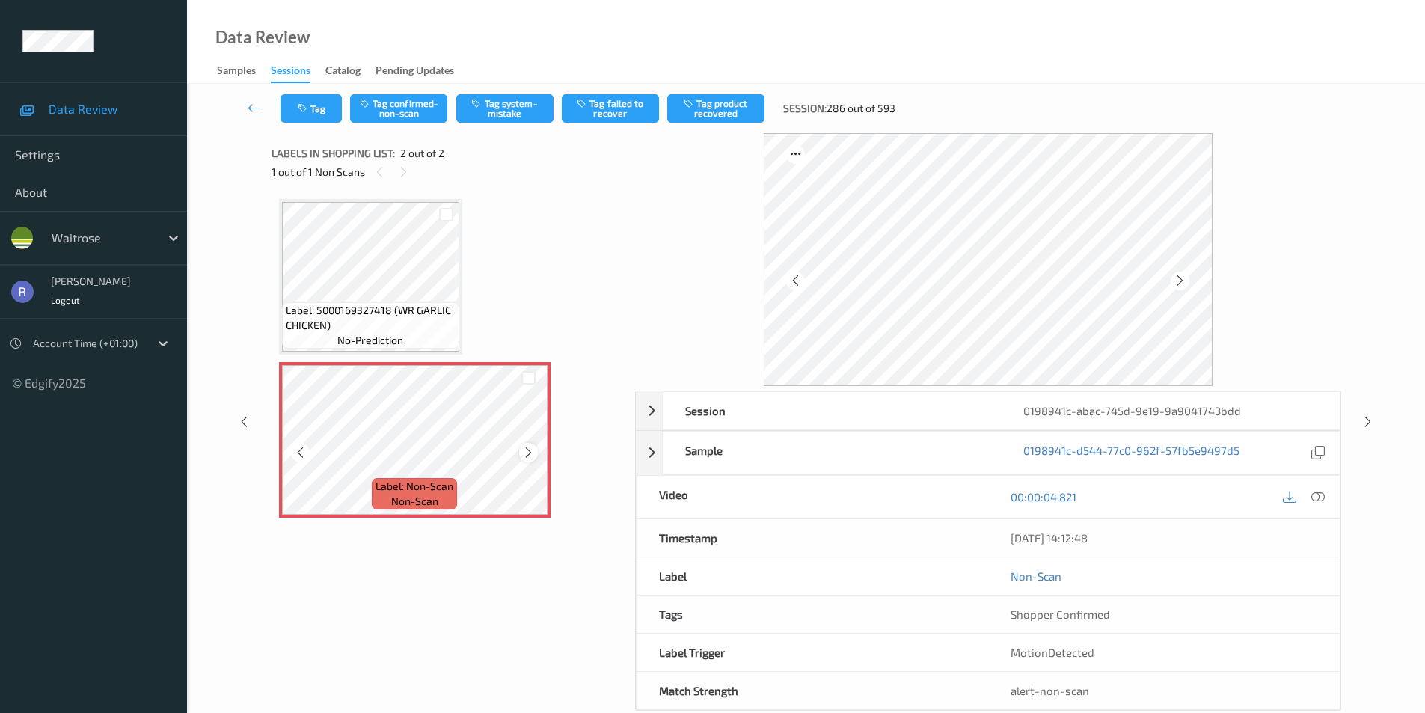
click at [526, 450] on icon at bounding box center [528, 452] width 13 height 13
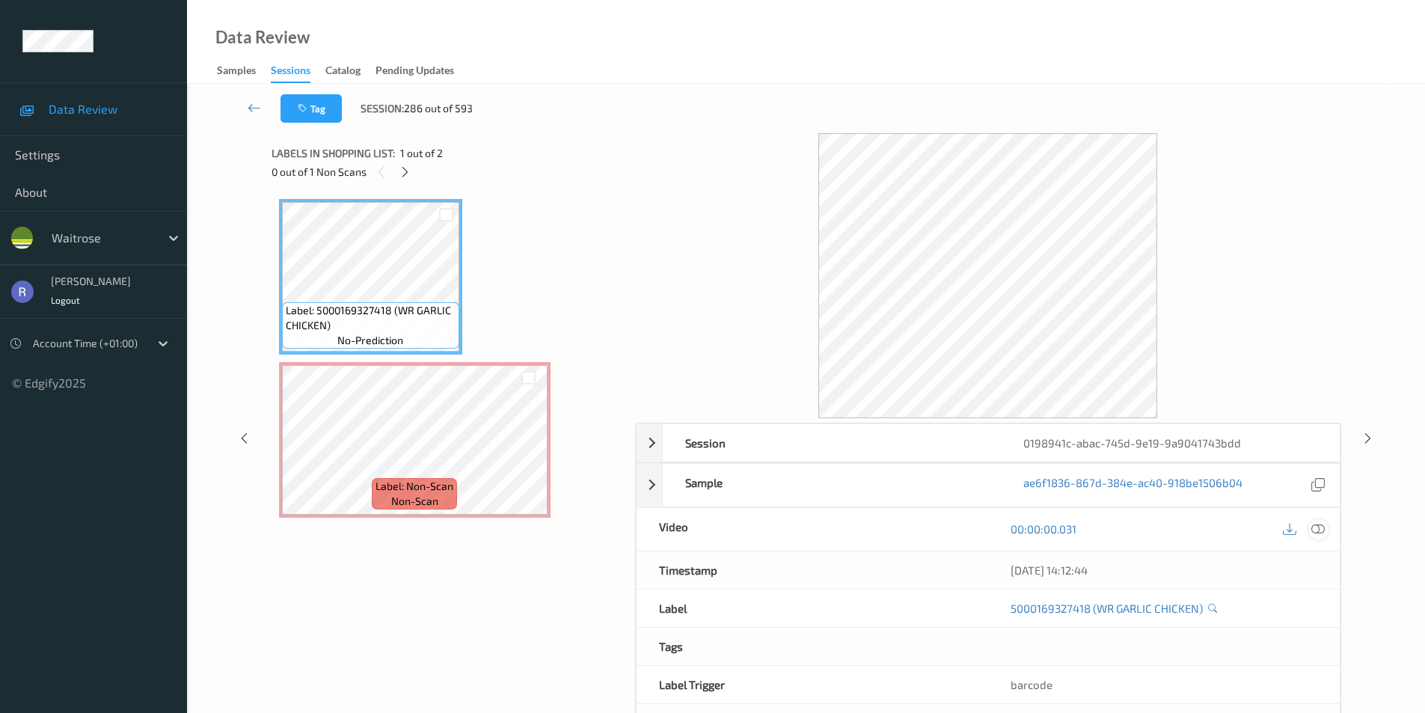
click at [1321, 525] on icon at bounding box center [1317, 528] width 13 height 13
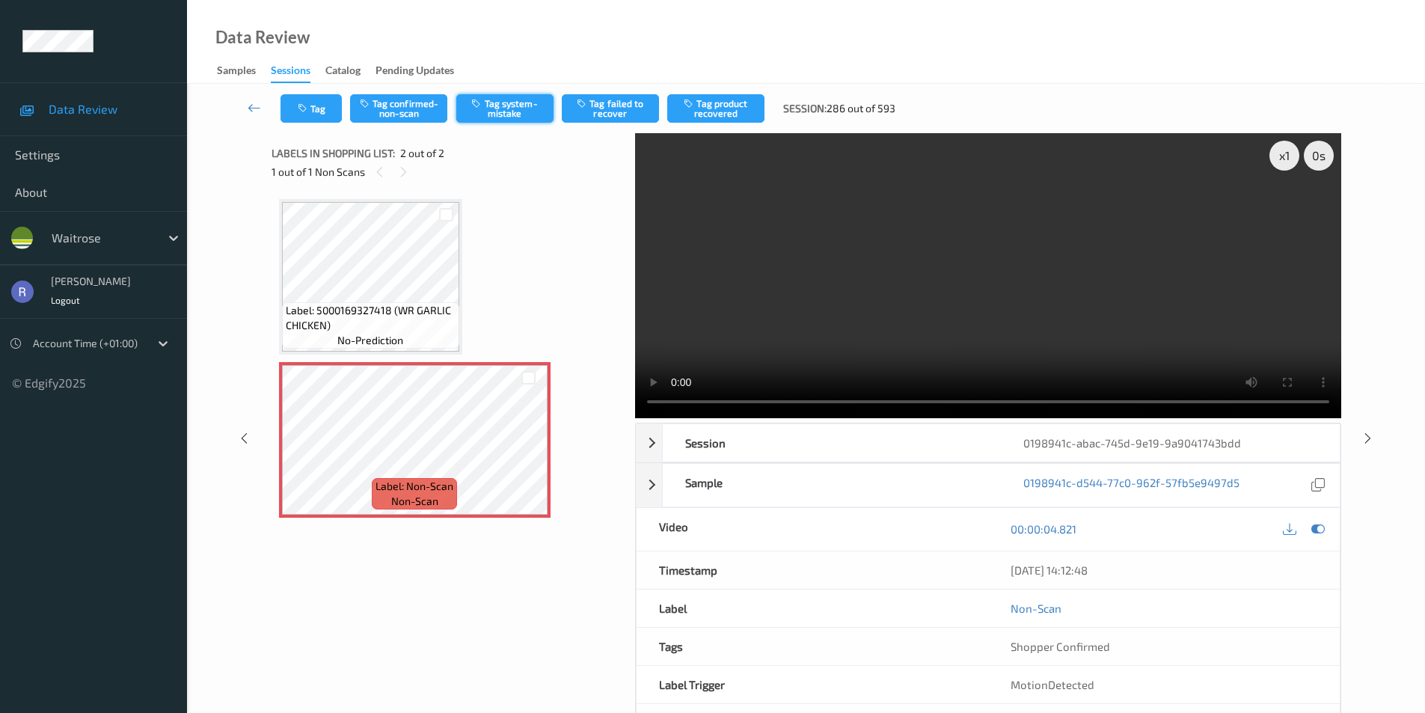
click at [510, 102] on button "Tag system-mistake" at bounding box center [504, 108] width 97 height 28
click at [310, 109] on button "Tag" at bounding box center [311, 108] width 61 height 28
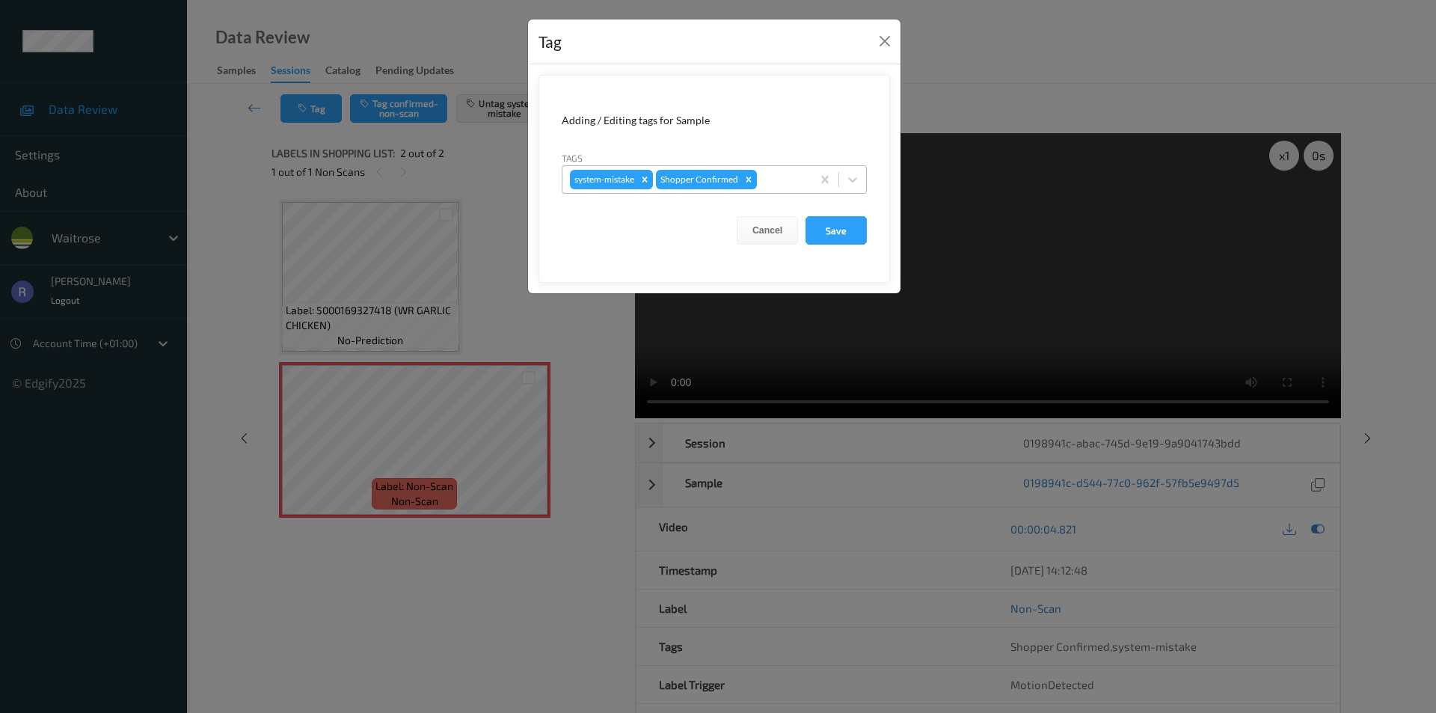
click at [781, 177] on div at bounding box center [782, 180] width 44 height 18
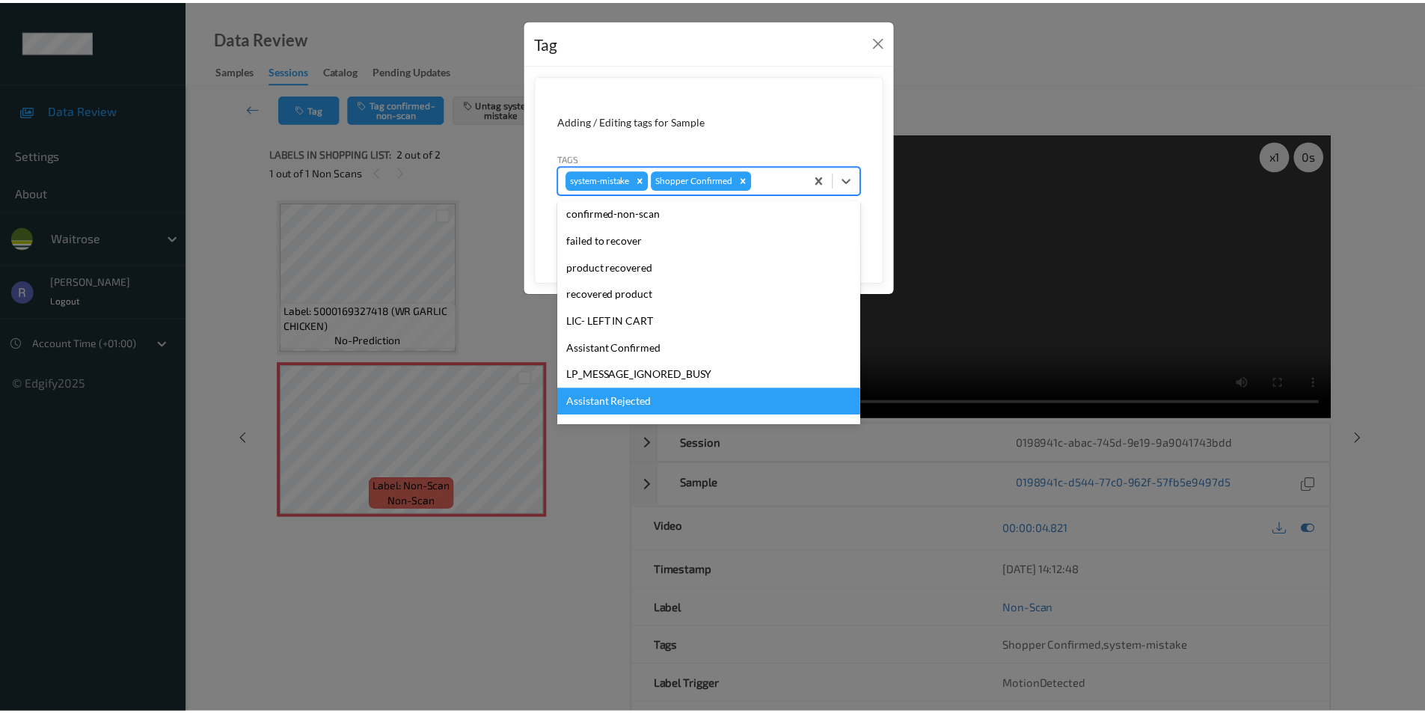
scroll to position [293, 0]
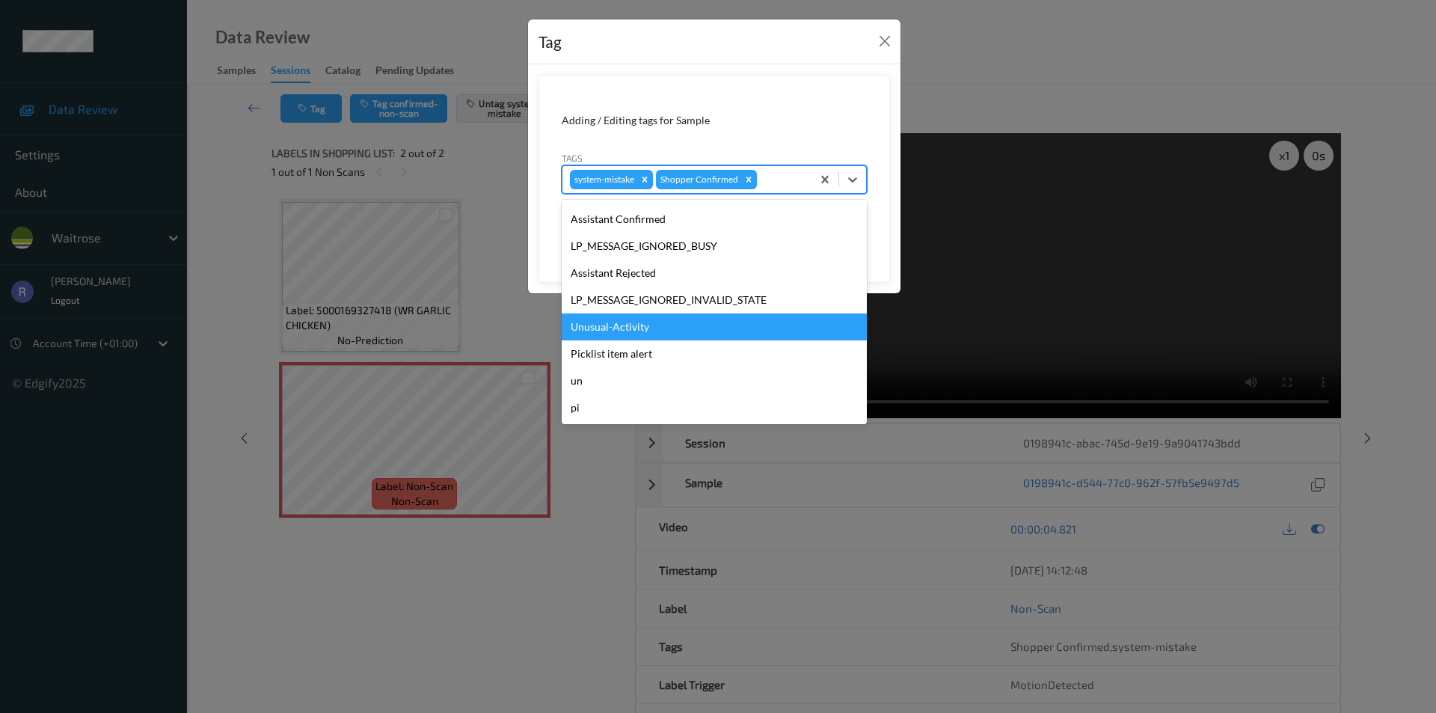
click at [596, 326] on div "Unusual-Activity" at bounding box center [714, 326] width 305 height 27
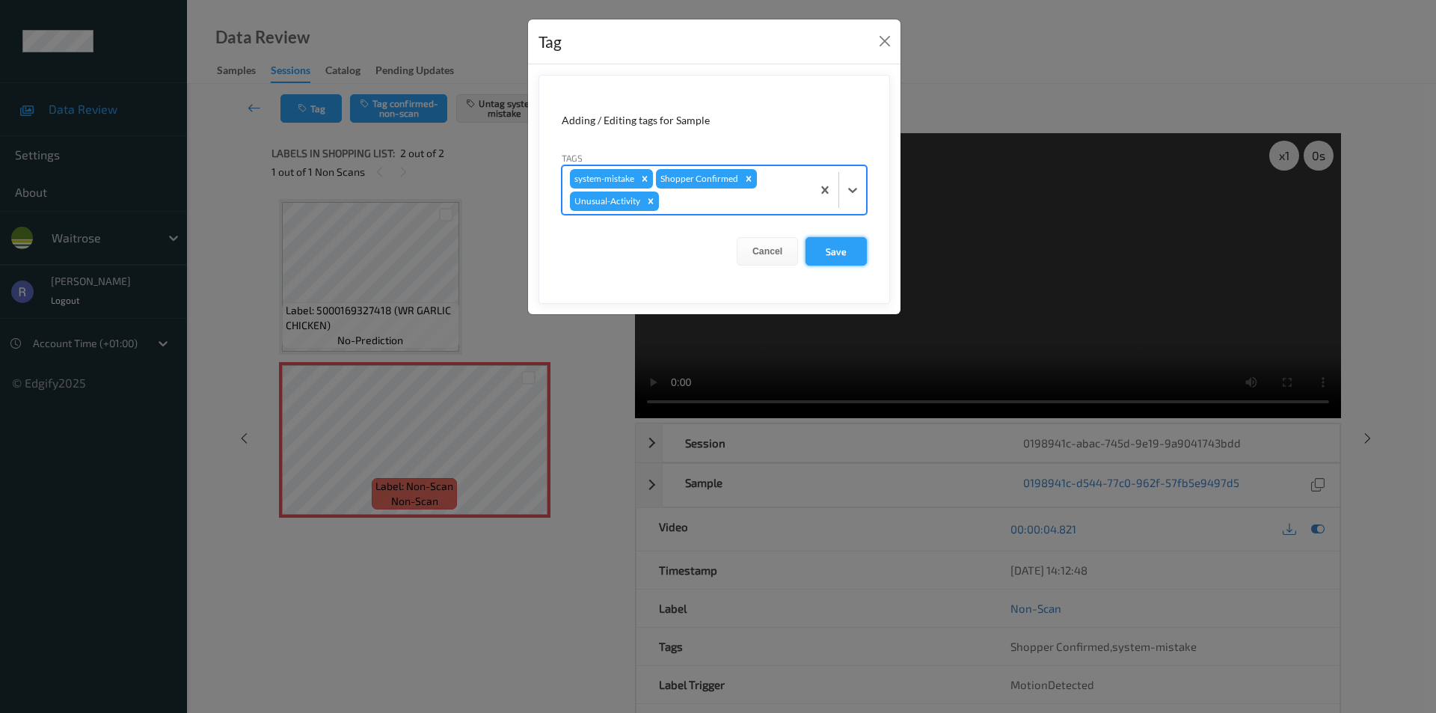
click at [834, 244] on button "Save" at bounding box center [836, 251] width 61 height 28
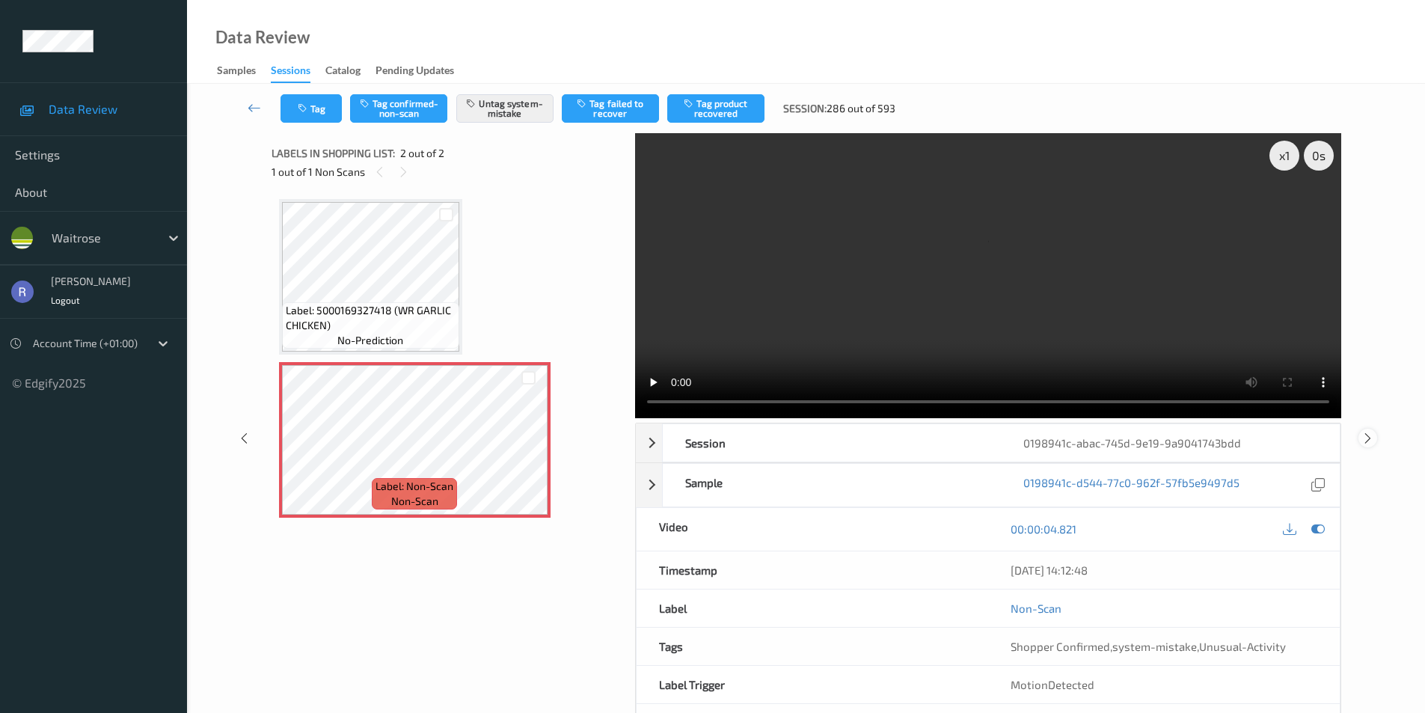
click at [1373, 434] on icon at bounding box center [1368, 437] width 13 height 13
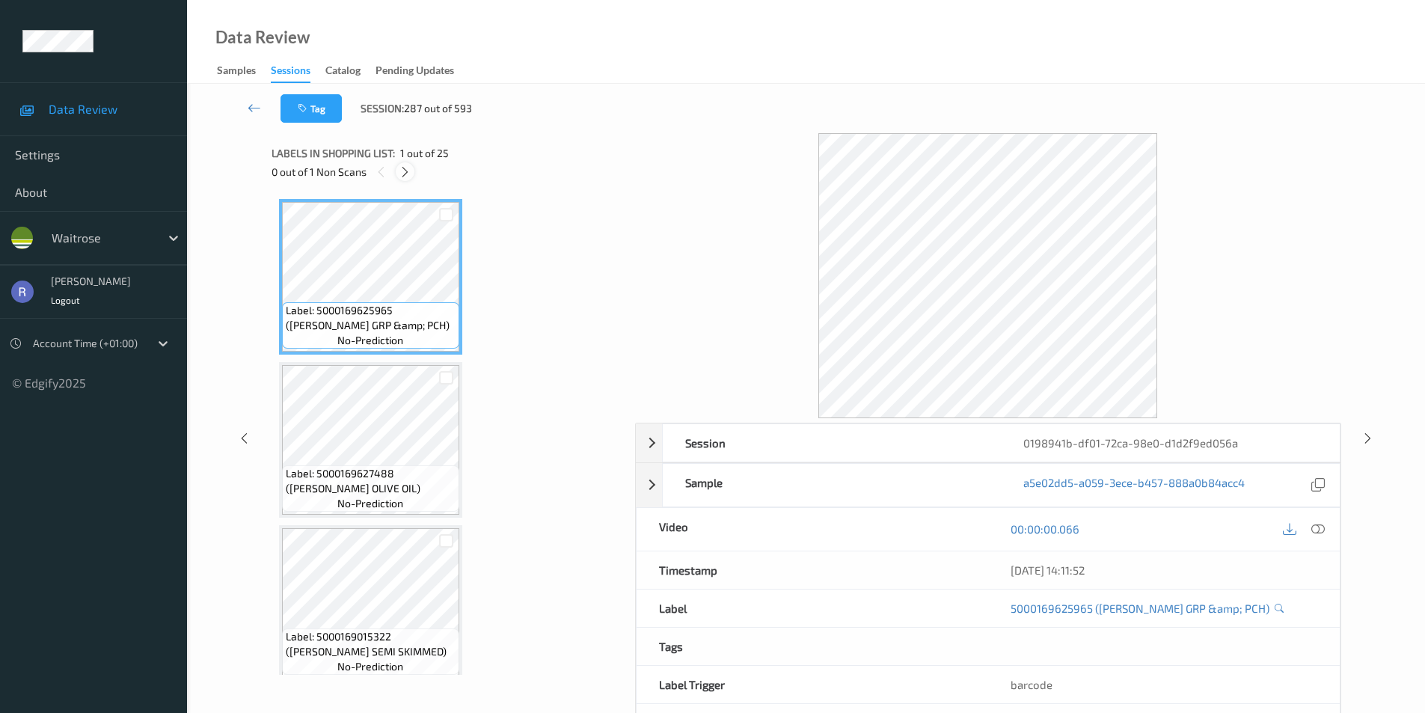
click at [402, 171] on icon at bounding box center [405, 171] width 13 height 13
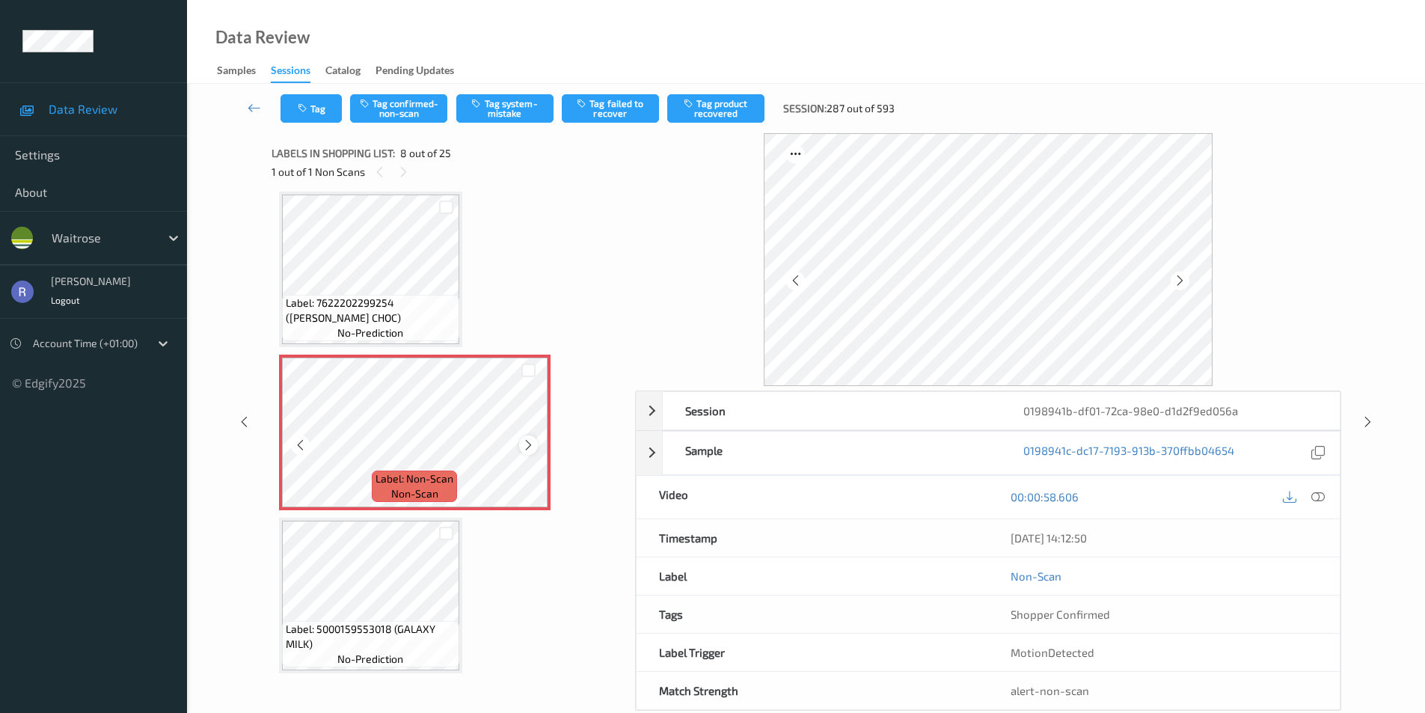
click at [529, 441] on icon at bounding box center [528, 444] width 13 height 13
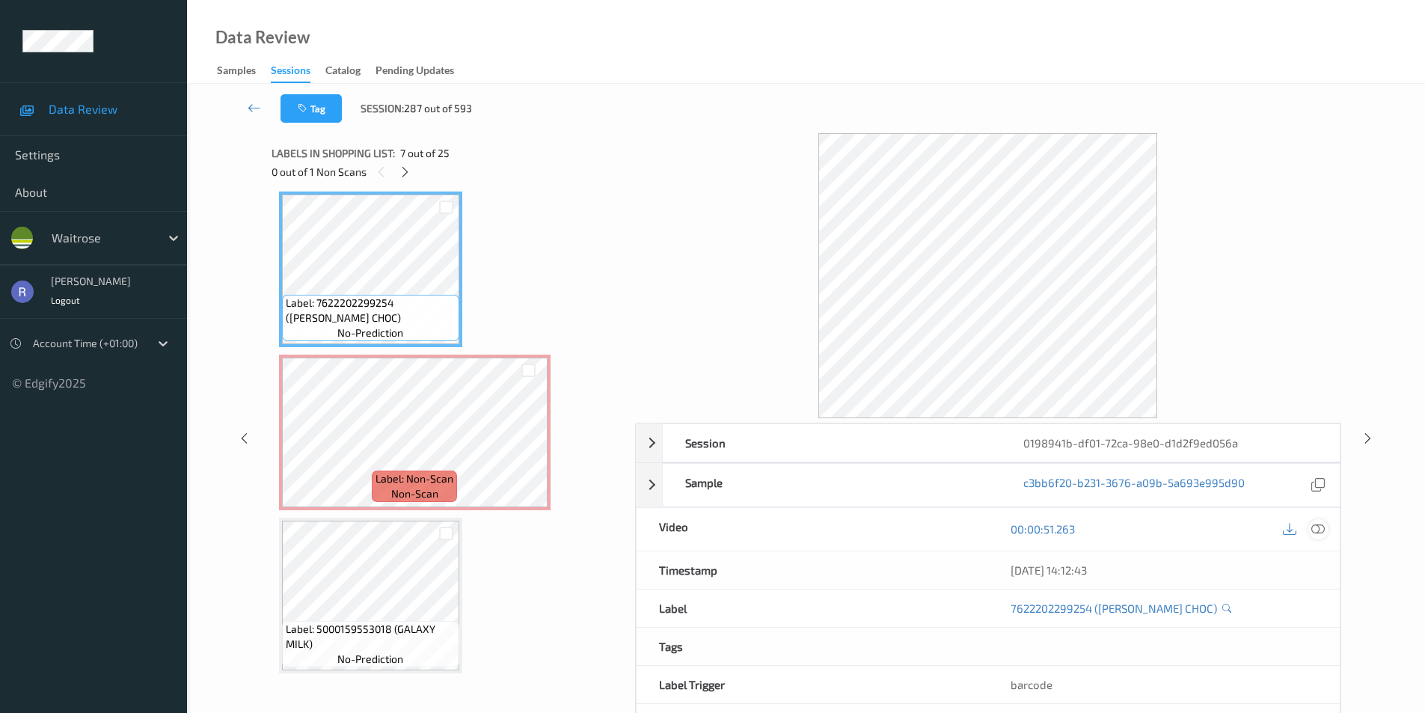
click at [1325, 524] on div at bounding box center [1318, 529] width 20 height 20
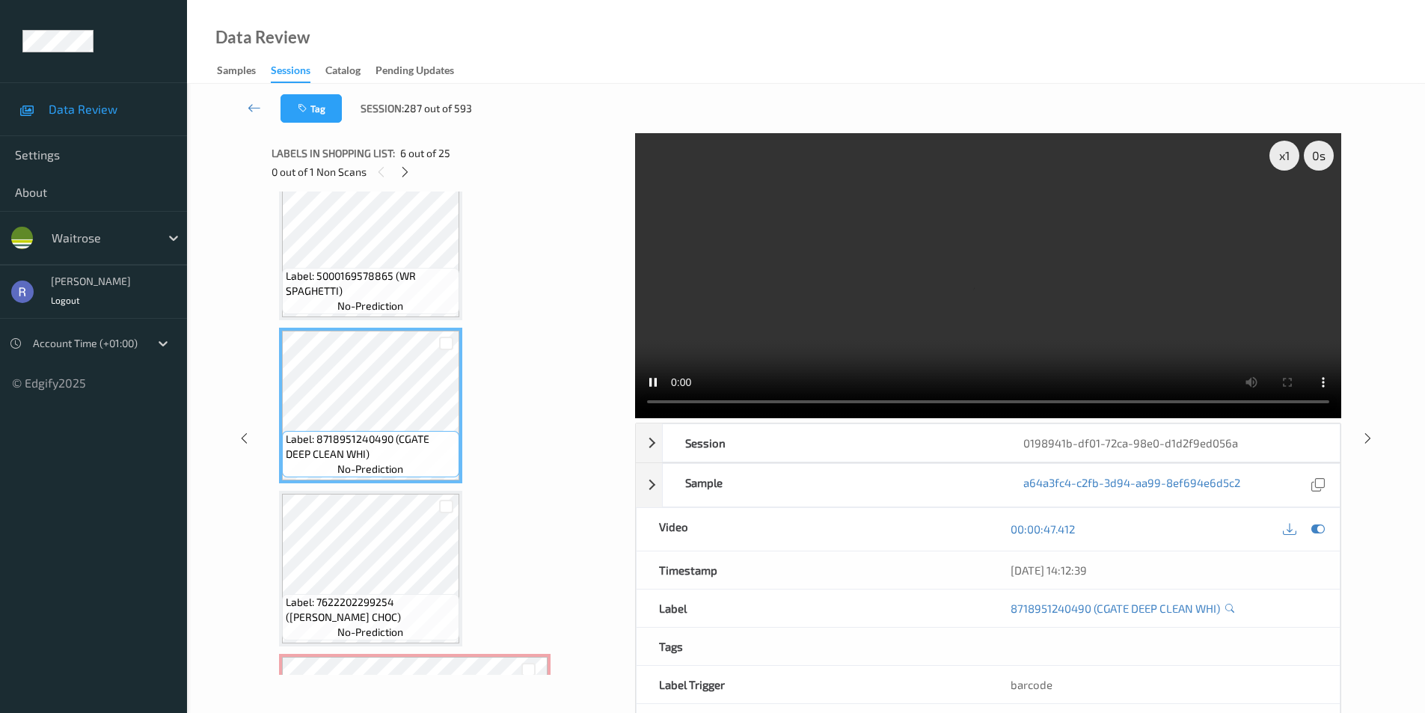
scroll to position [612, 0]
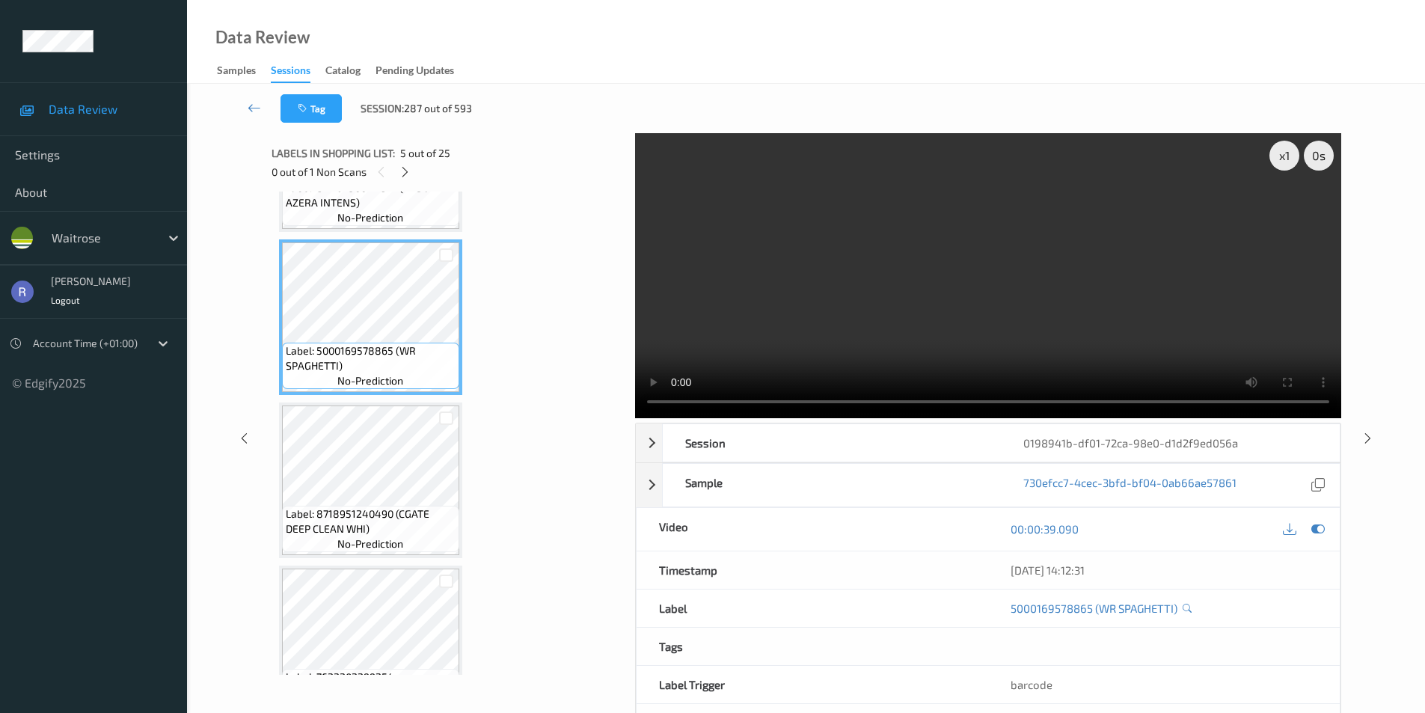
click at [967, 272] on video at bounding box center [988, 275] width 706 height 285
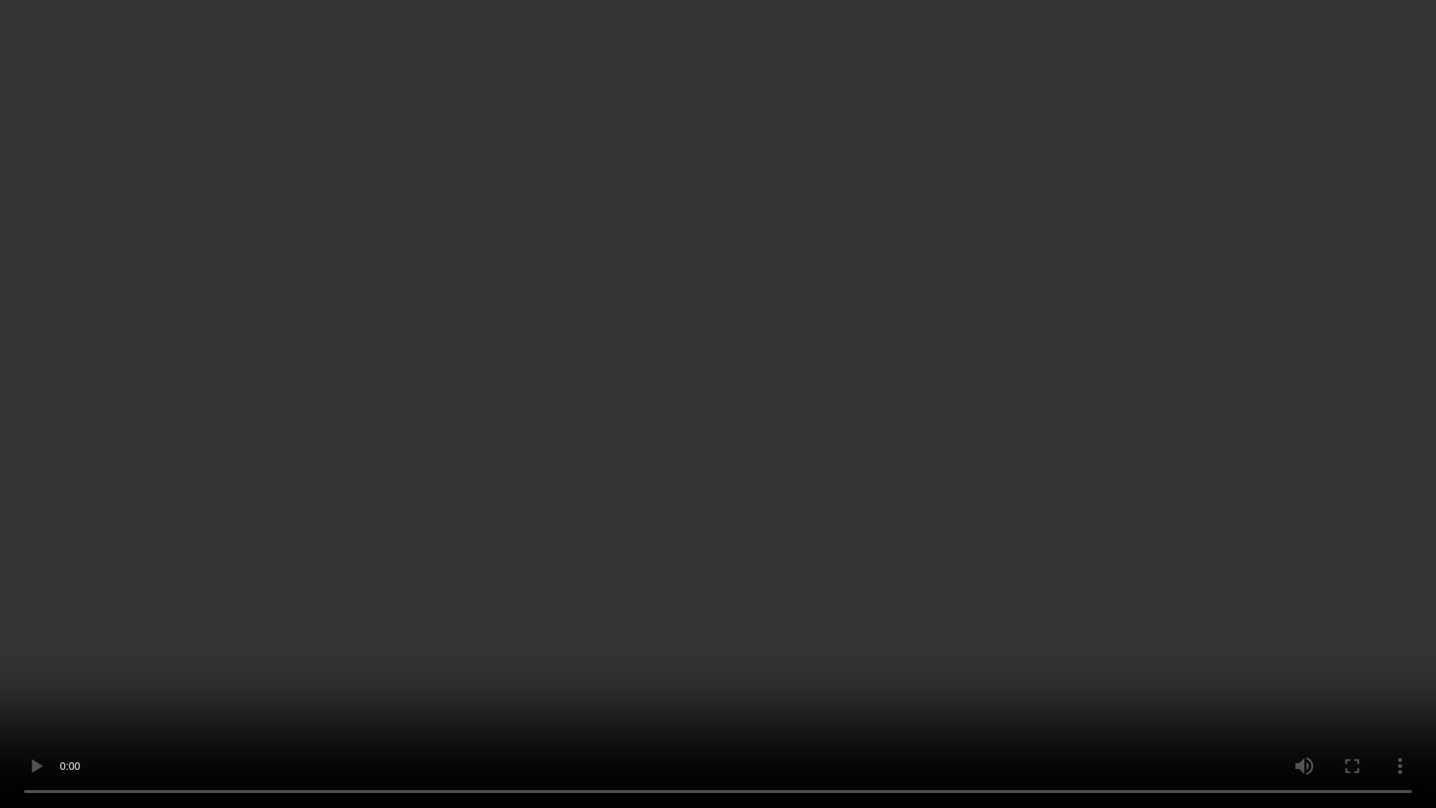
click at [601, 575] on video at bounding box center [718, 404] width 1436 height 808
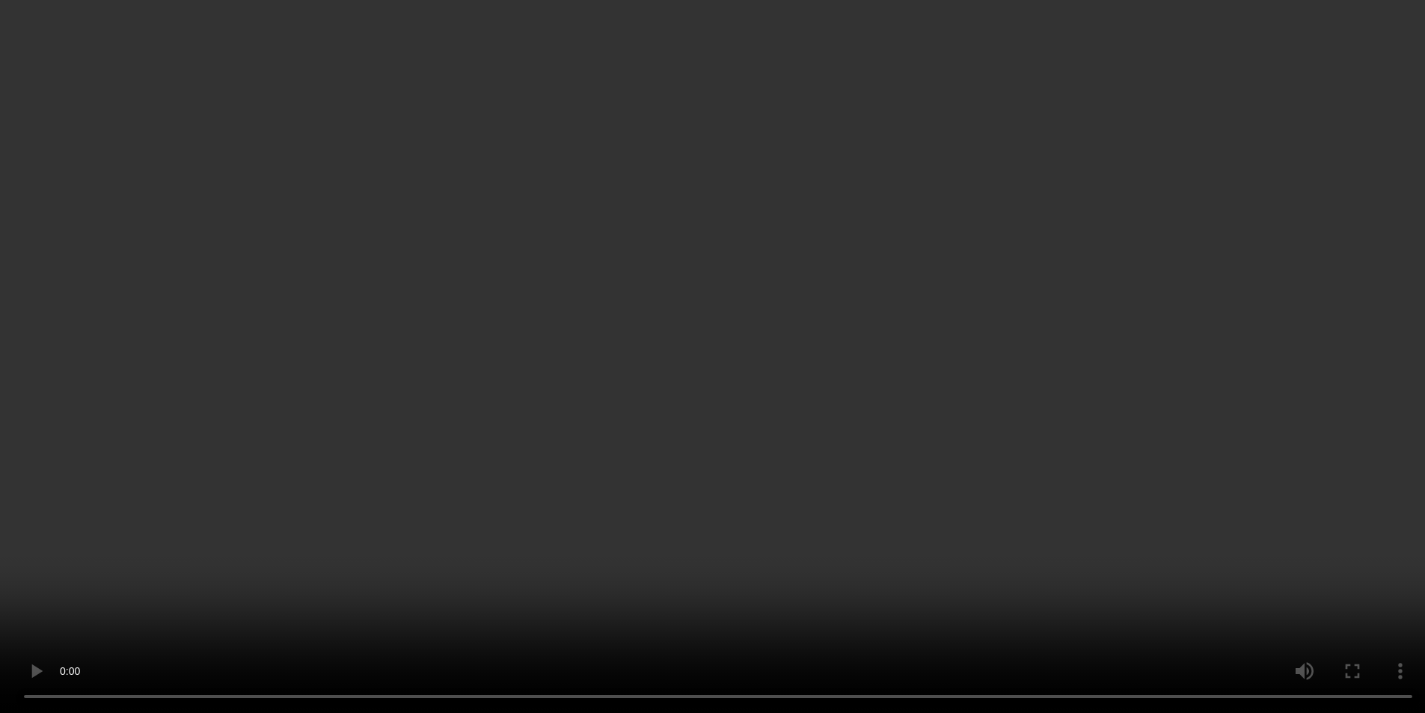
scroll to position [986, 0]
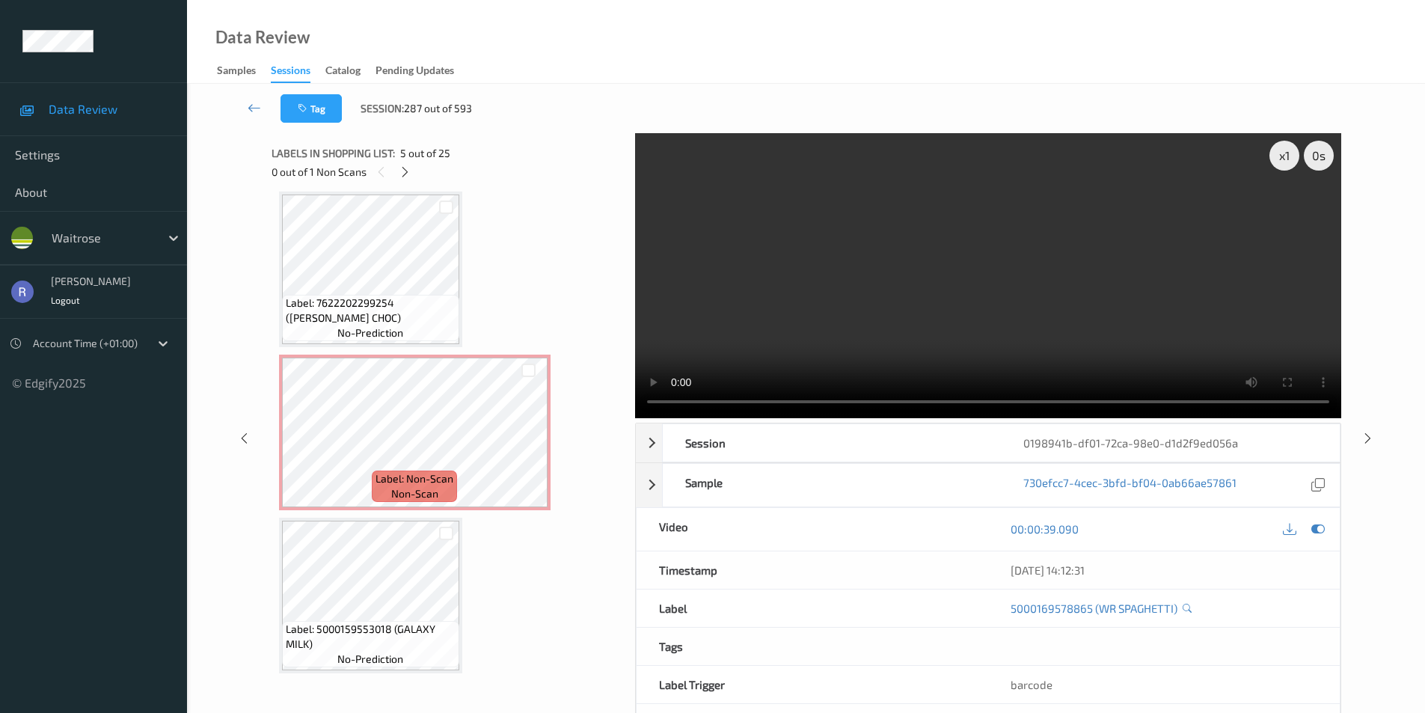
click at [864, 299] on video at bounding box center [988, 275] width 706 height 285
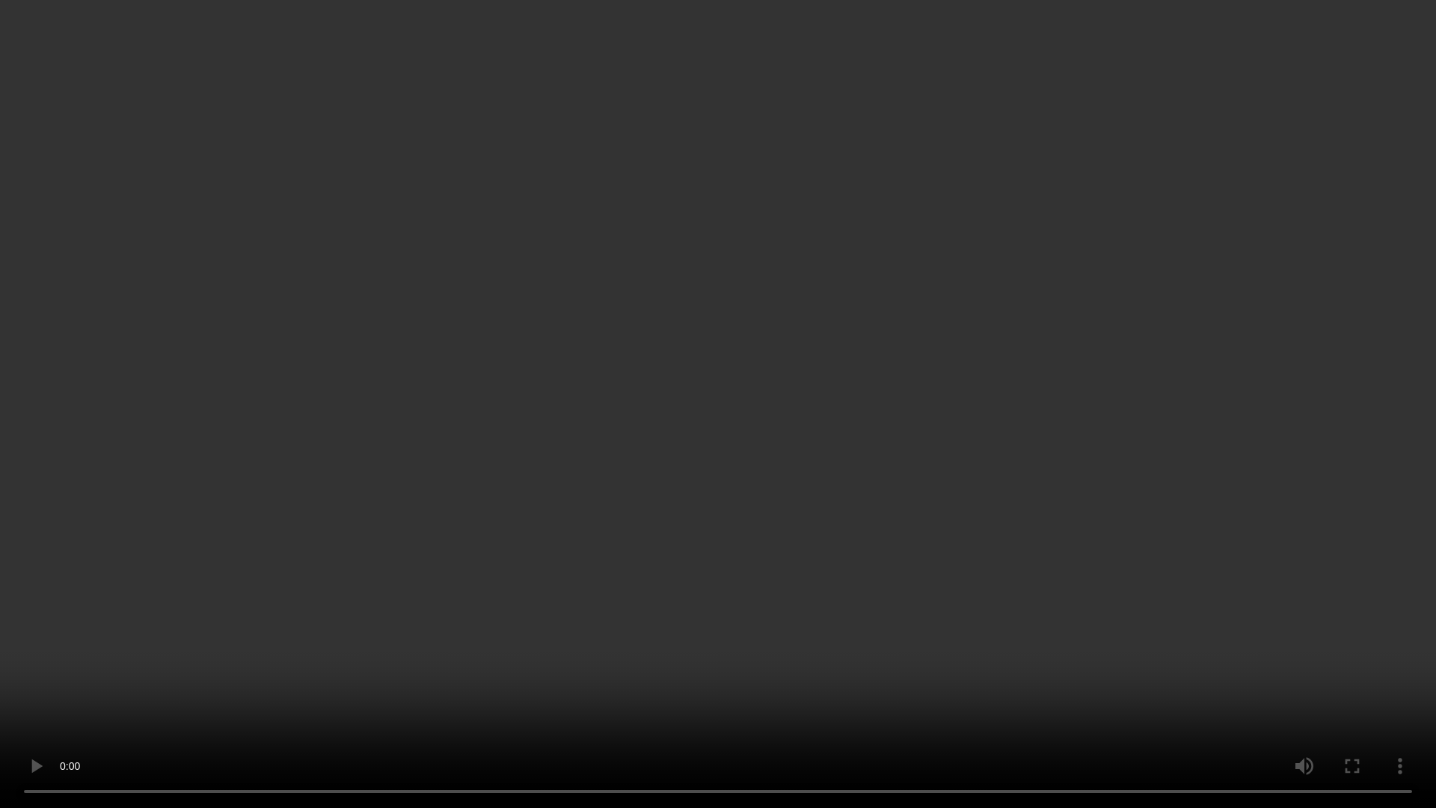
click at [795, 364] on video at bounding box center [718, 404] width 1436 height 808
click at [640, 379] on video at bounding box center [718, 404] width 1436 height 808
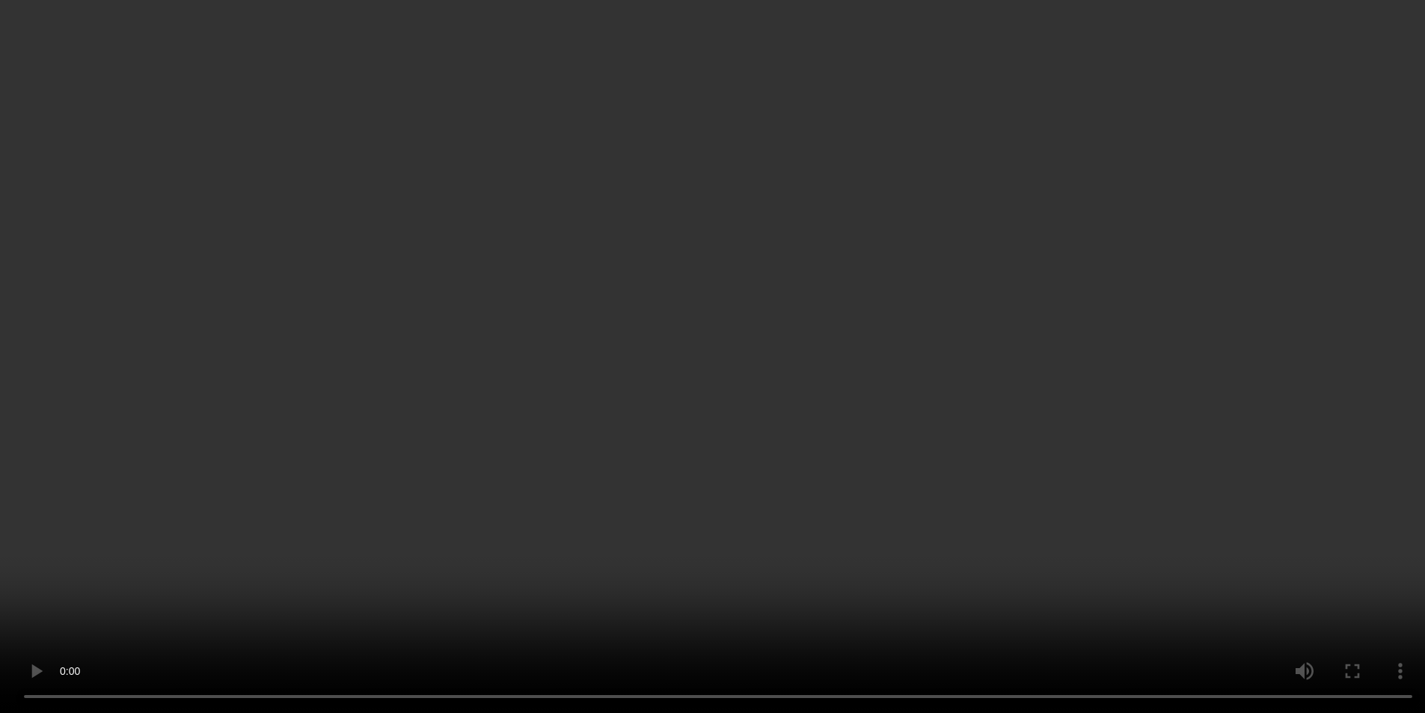
scroll to position [1061, 0]
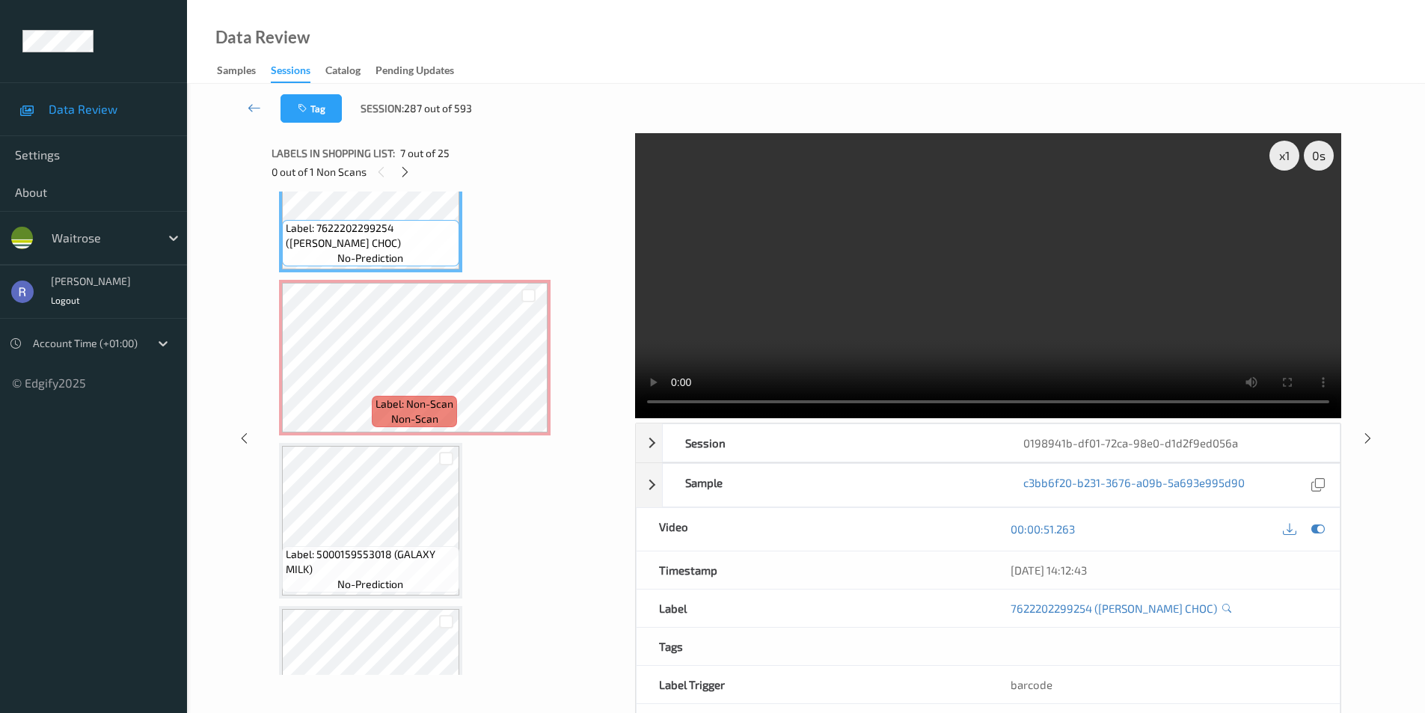
click at [947, 276] on video at bounding box center [988, 275] width 706 height 285
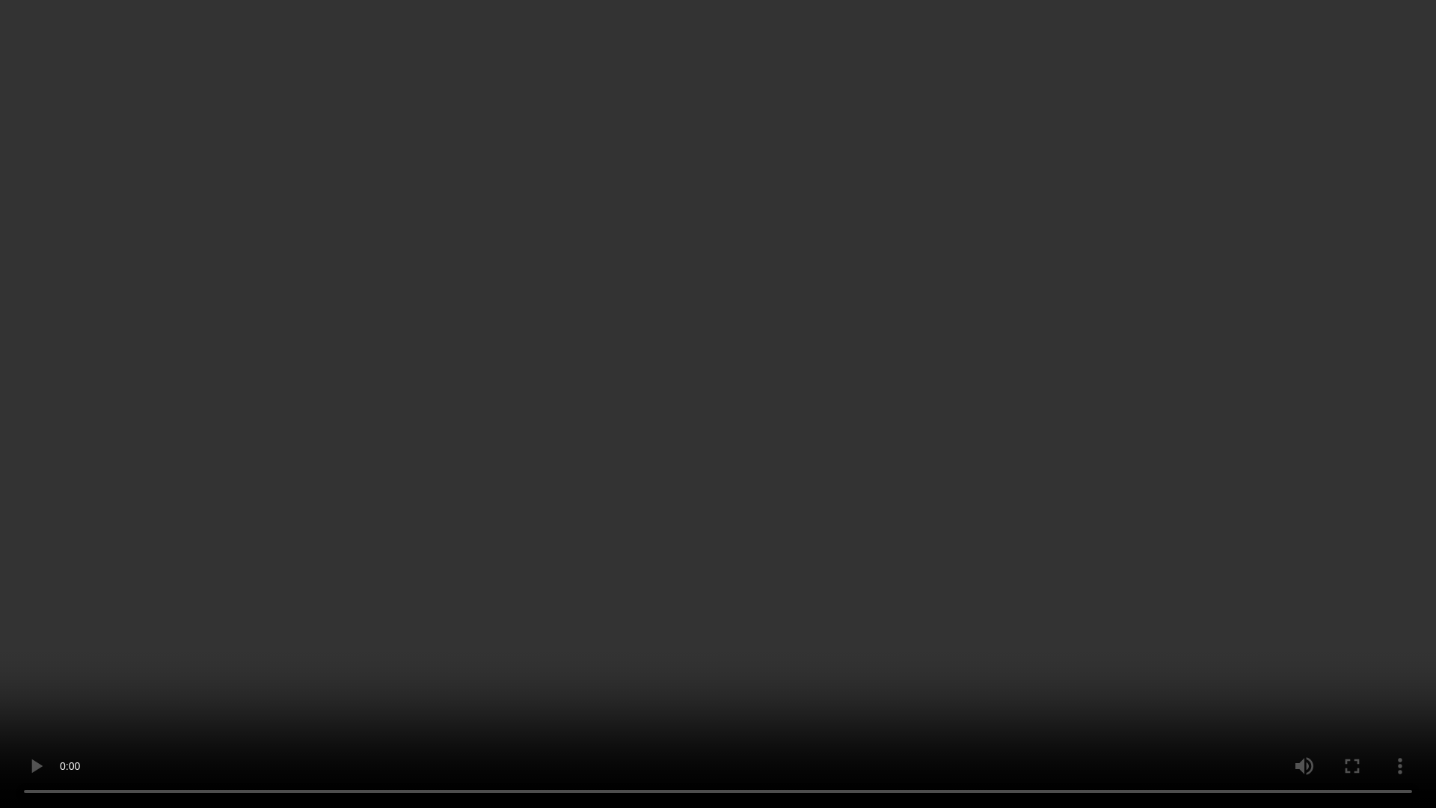
click at [827, 354] on video at bounding box center [718, 404] width 1436 height 808
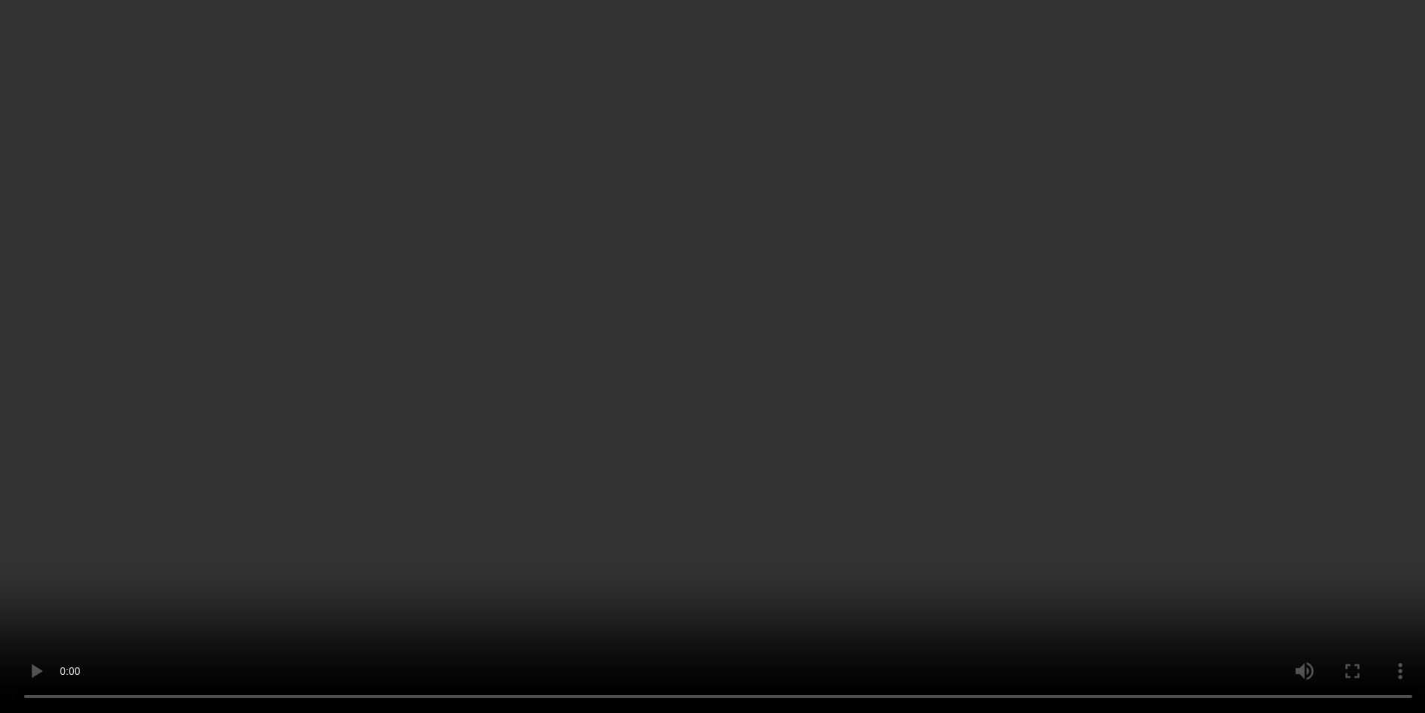
scroll to position [762, 0]
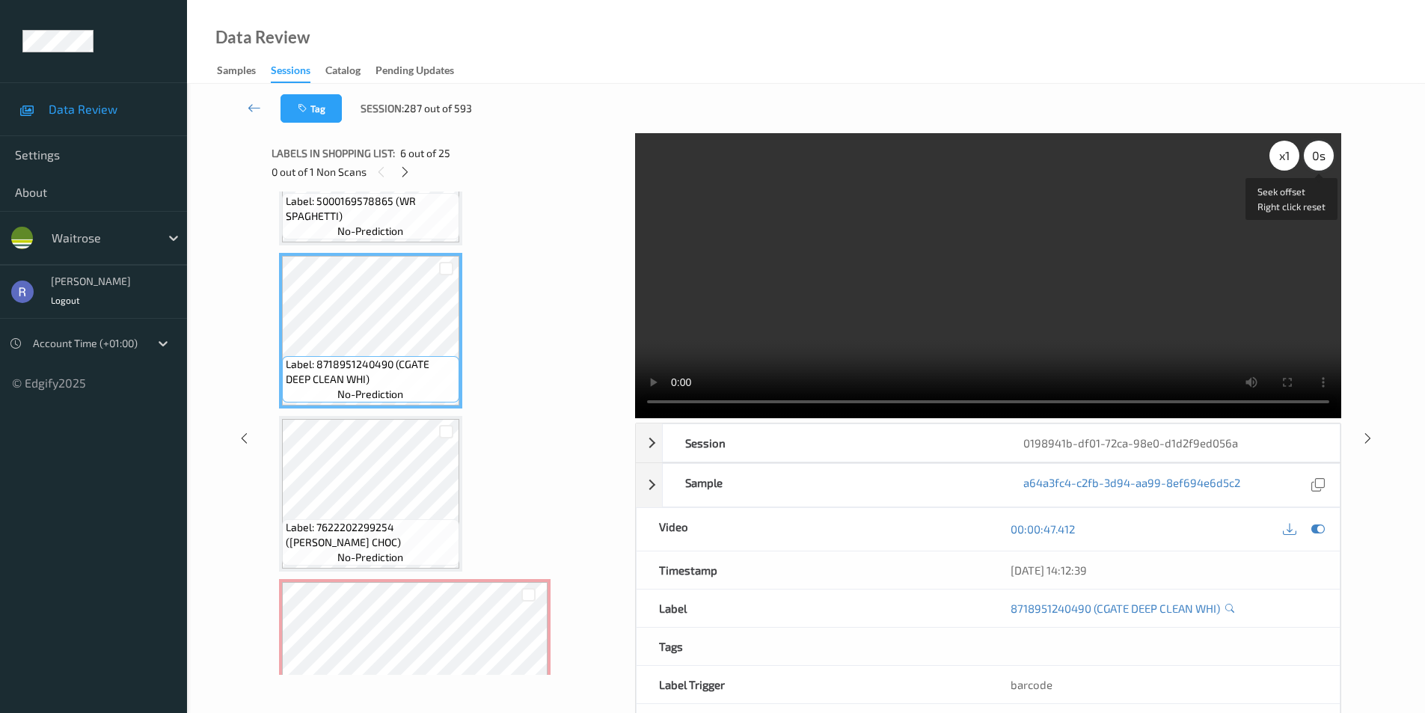
click at [1317, 158] on div "0 s" at bounding box center [1319, 156] width 30 height 30
click at [1317, 158] on div "-0.5 s" at bounding box center [1319, 156] width 30 height 30
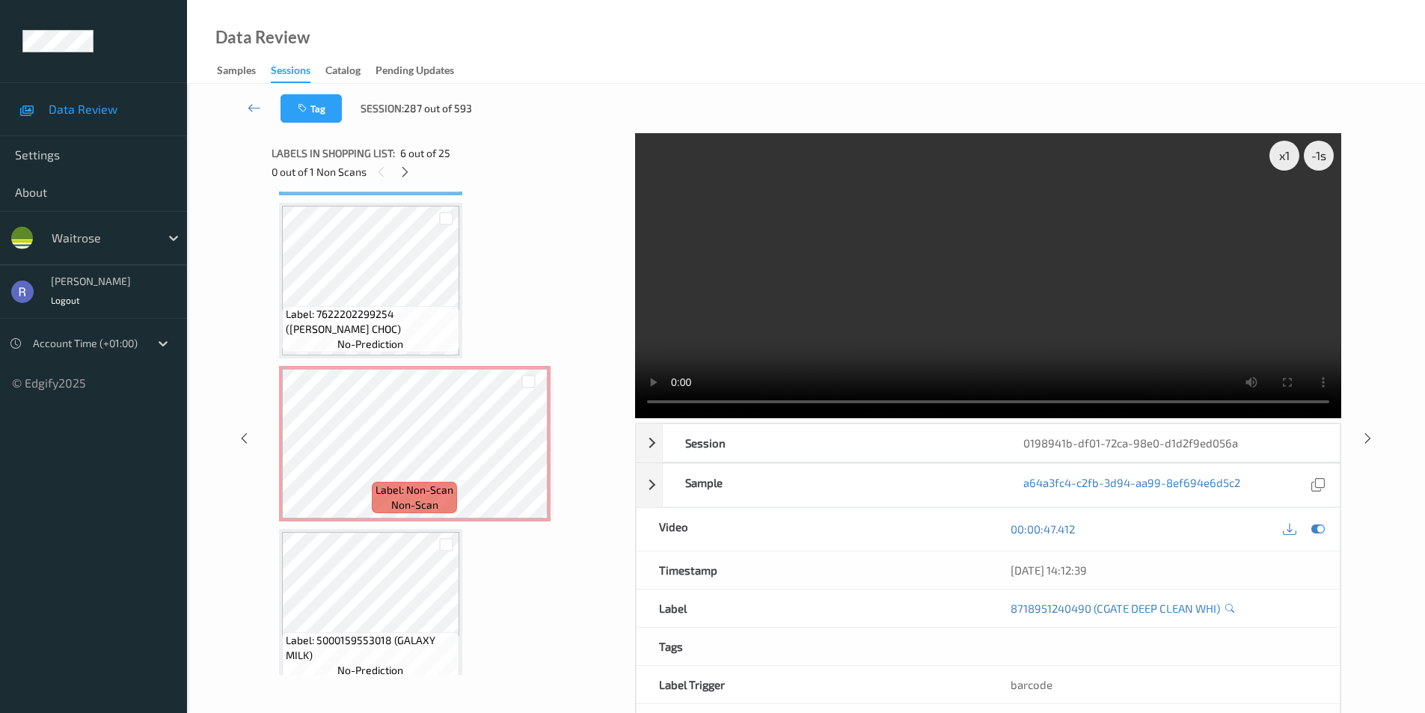
scroll to position [833, 0]
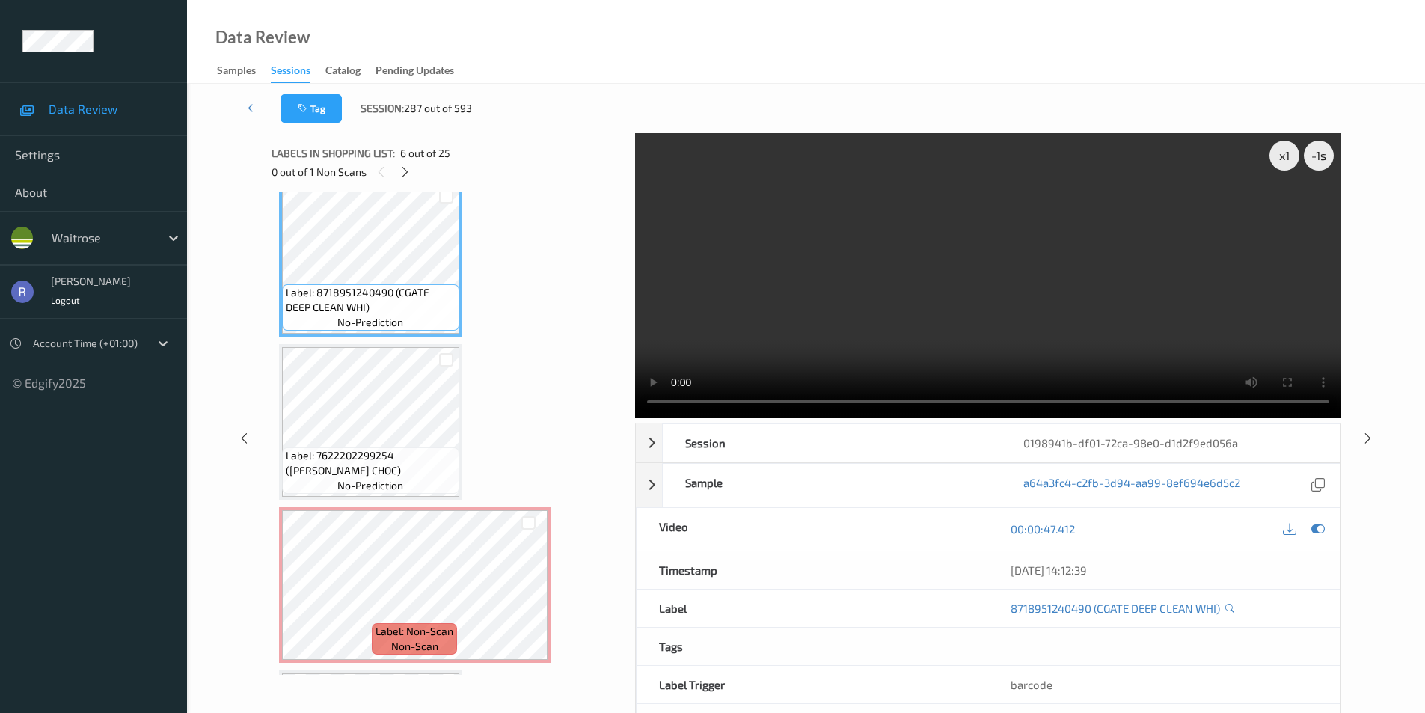
click at [984, 276] on video at bounding box center [988, 275] width 706 height 285
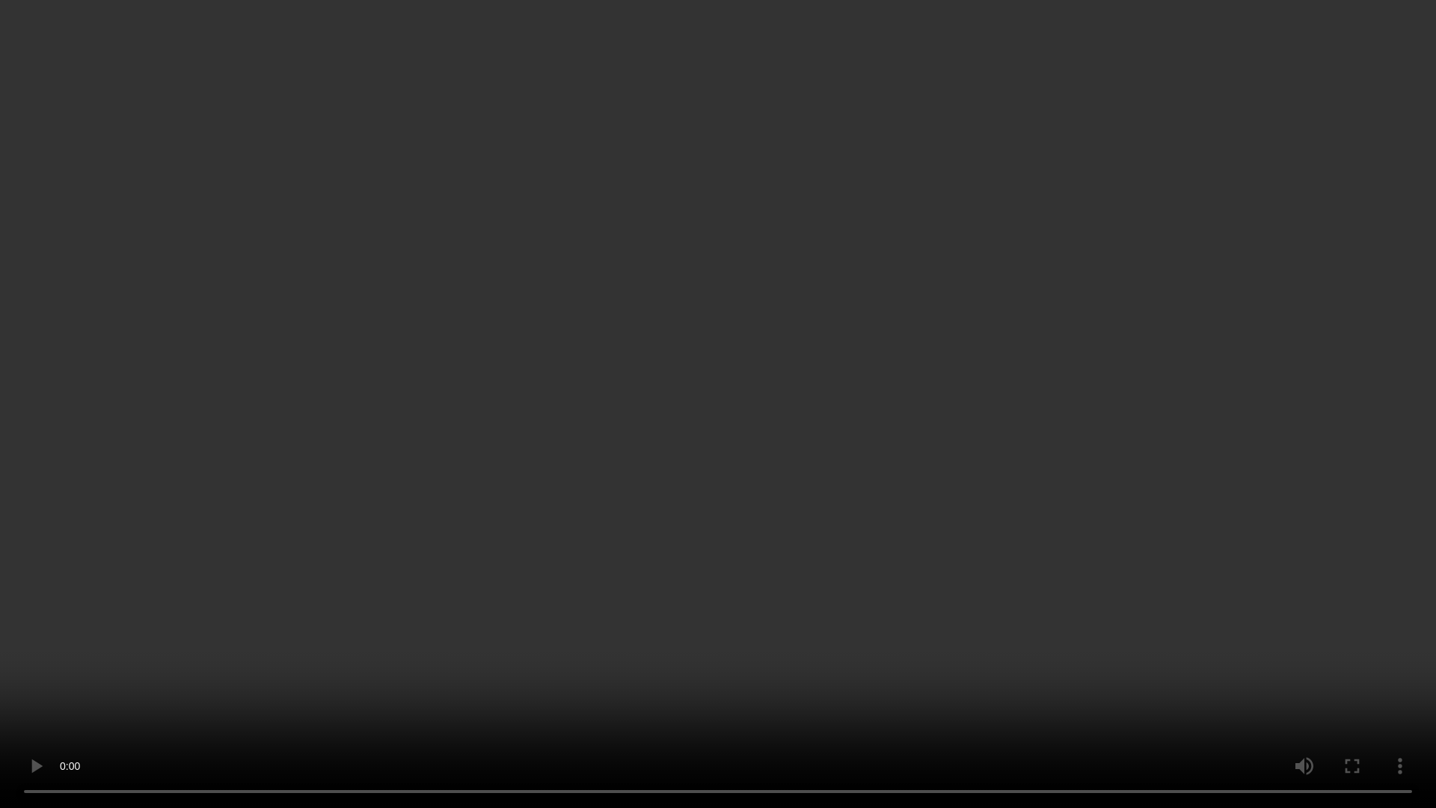
click at [890, 411] on video at bounding box center [718, 404] width 1436 height 808
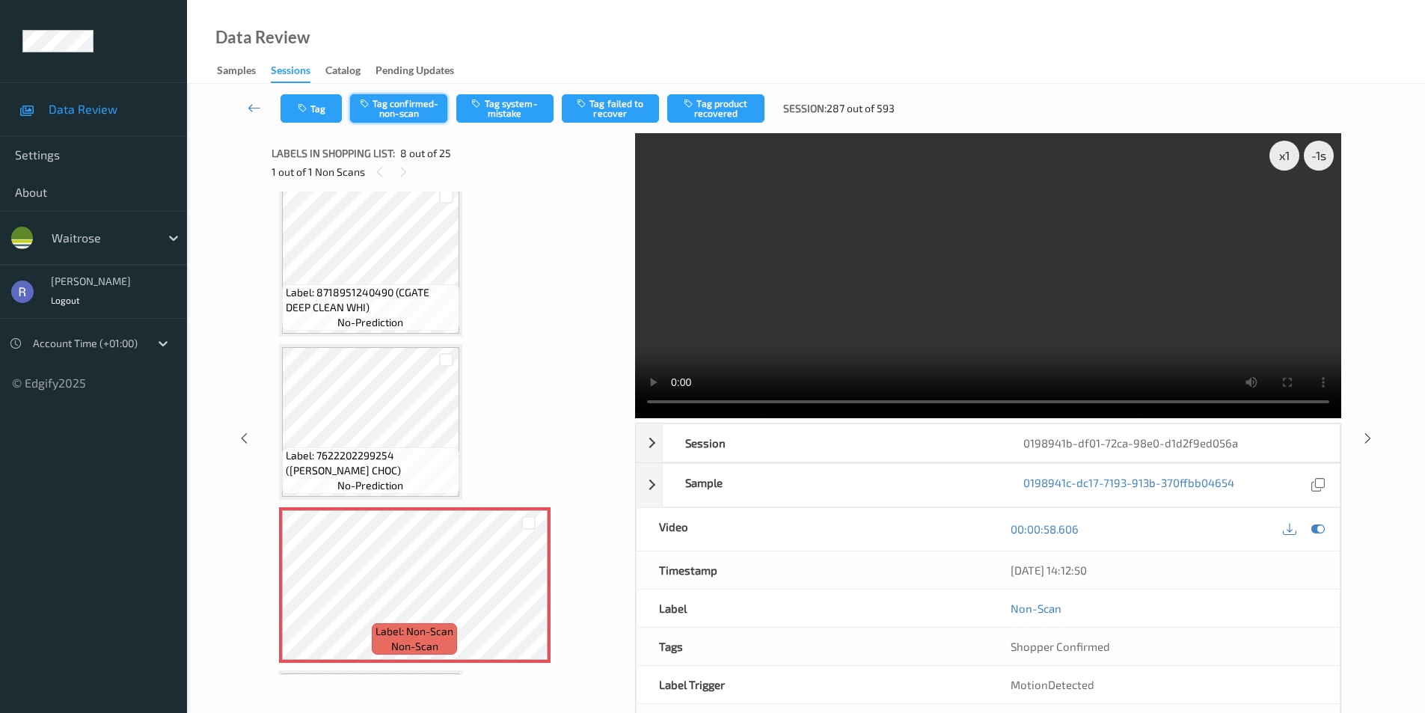
click at [384, 101] on button "Tag confirmed-non-scan" at bounding box center [398, 108] width 97 height 28
click at [600, 102] on button "Tag failed to recover" at bounding box center [610, 108] width 97 height 28
click at [1368, 438] on icon at bounding box center [1368, 437] width 13 height 13
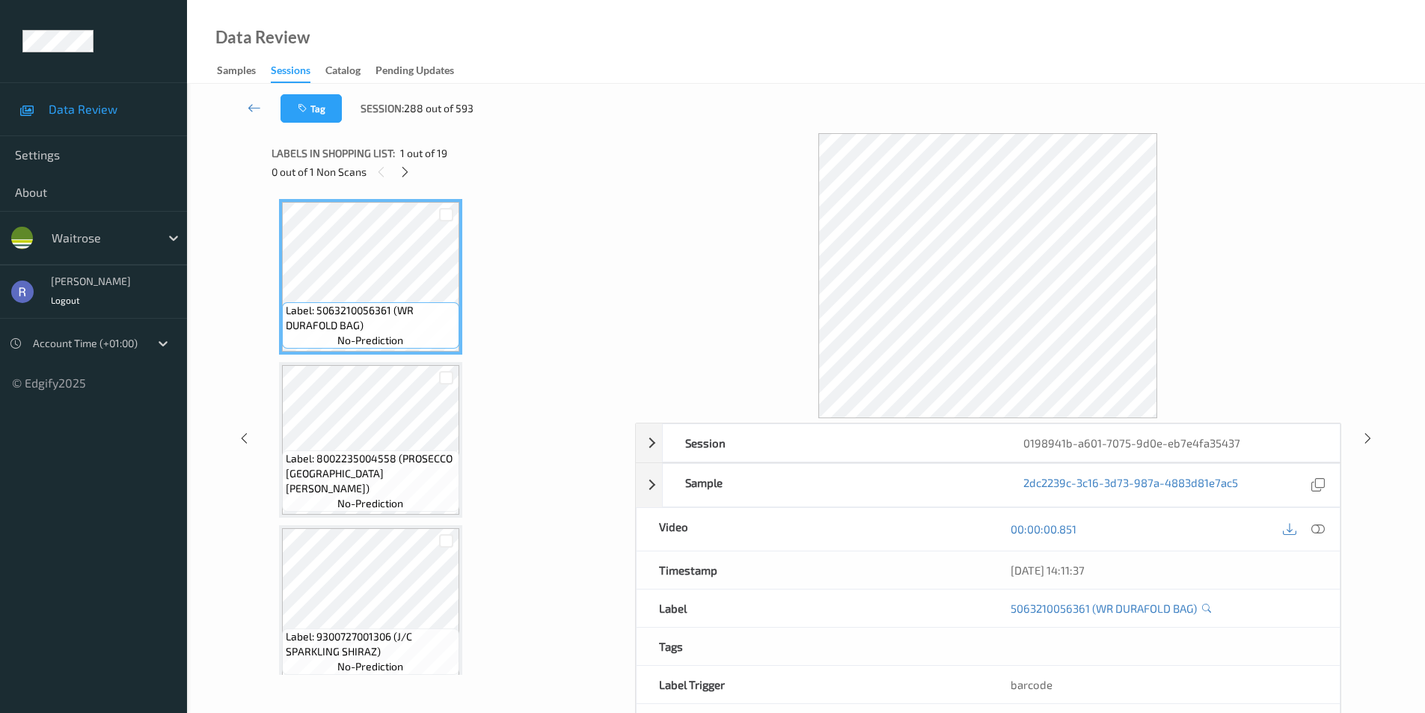
drag, startPoint x: 402, startPoint y: 173, endPoint x: 408, endPoint y: 190, distance: 18.2
click at [402, 172] on icon at bounding box center [405, 171] width 13 height 13
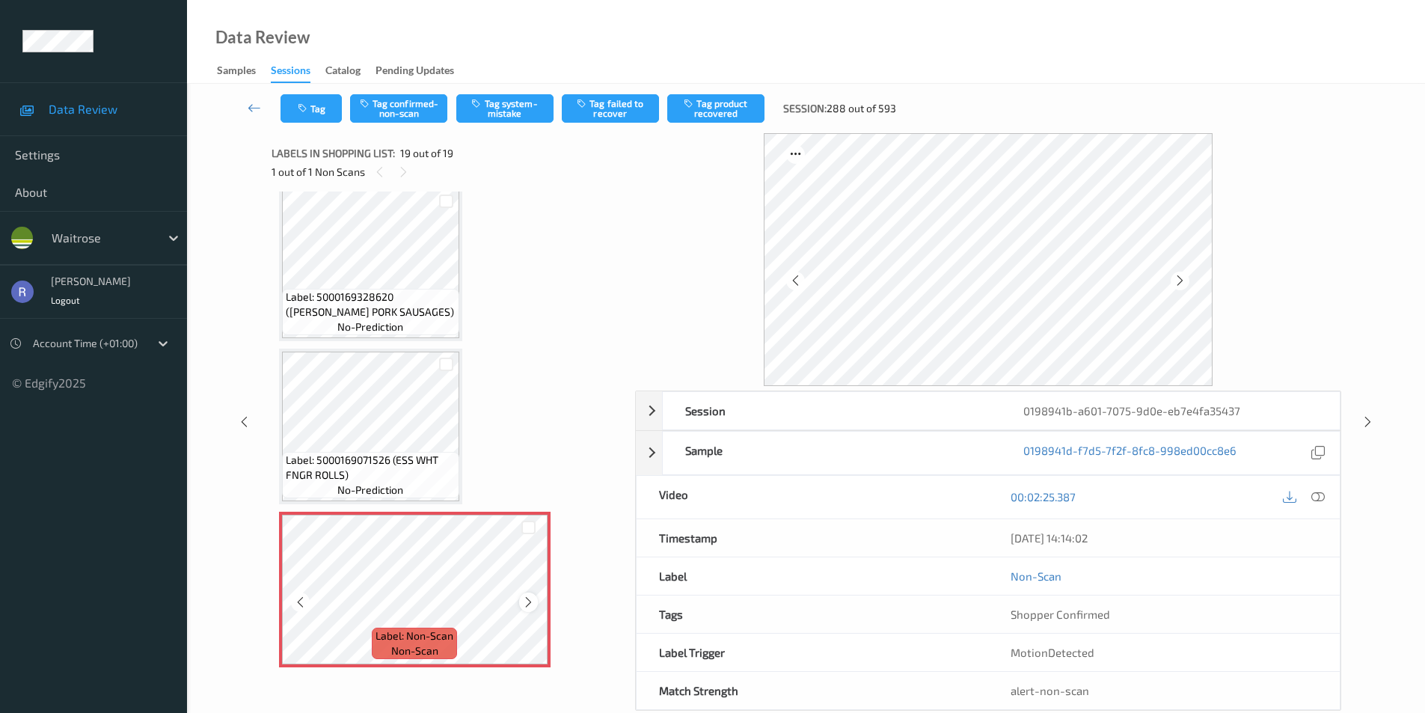
click at [523, 601] on icon at bounding box center [528, 602] width 13 height 13
click at [528, 598] on icon at bounding box center [528, 602] width 13 height 13
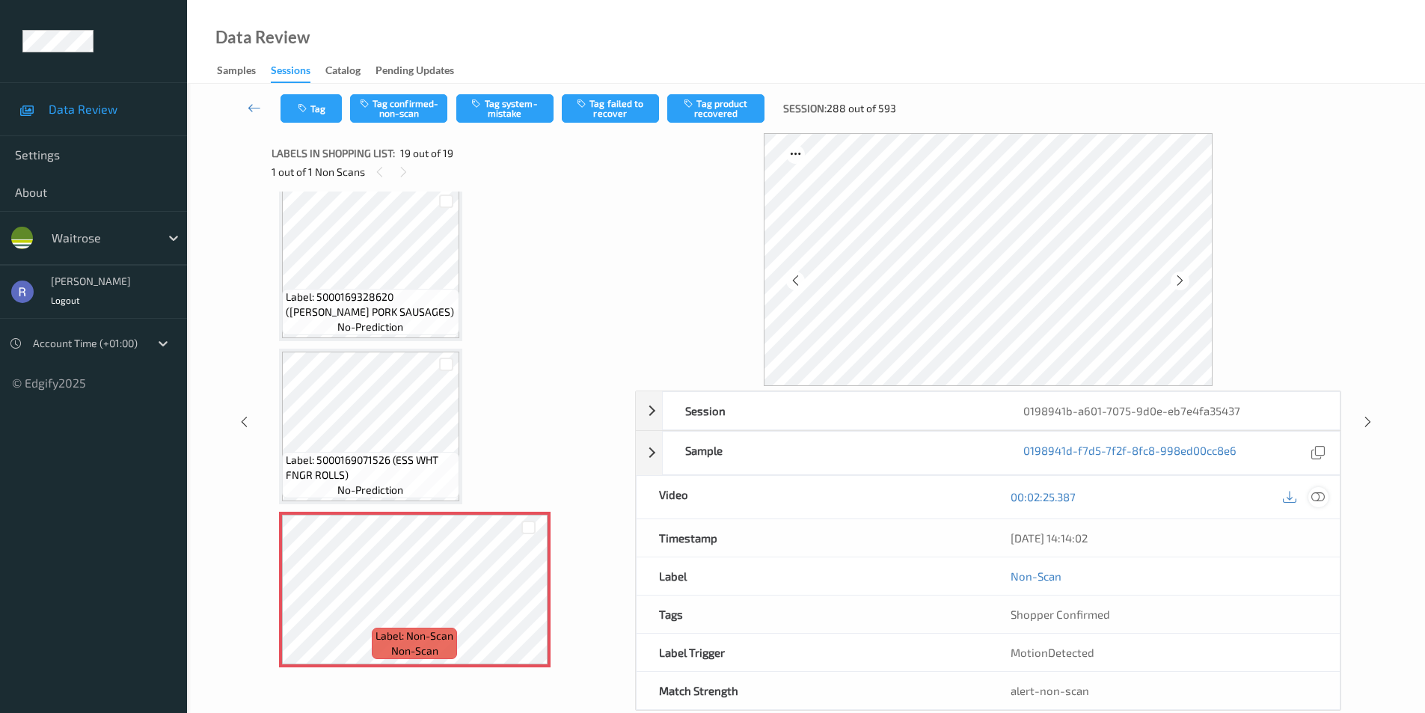
click at [1320, 497] on icon at bounding box center [1317, 496] width 13 height 13
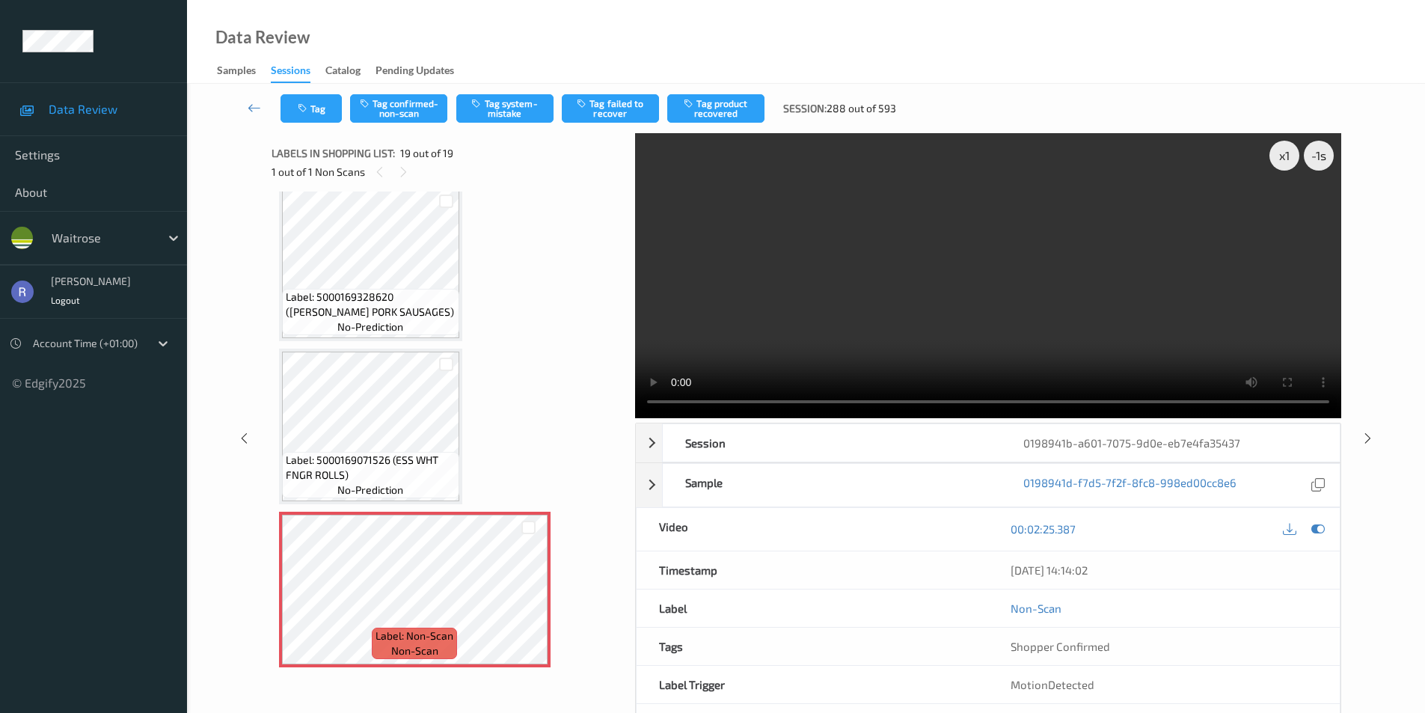
click at [509, 89] on div "Tag Tag confirmed-non-scan Tag system-mistake Tag failed to recover Tag product…" at bounding box center [806, 108] width 1177 height 49
click at [513, 104] on button "Tag system-mistake" at bounding box center [504, 108] width 97 height 28
click at [1369, 435] on icon at bounding box center [1368, 437] width 13 height 13
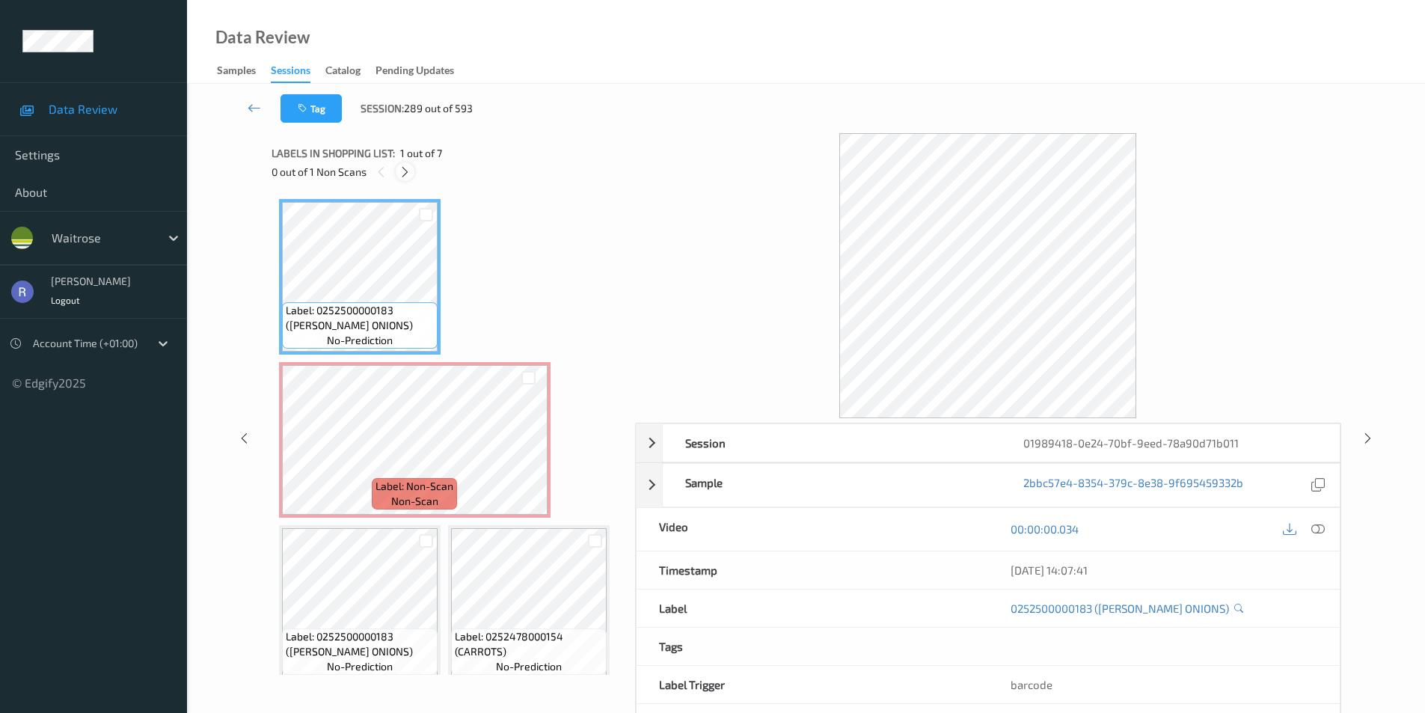
click at [402, 169] on icon at bounding box center [405, 171] width 13 height 13
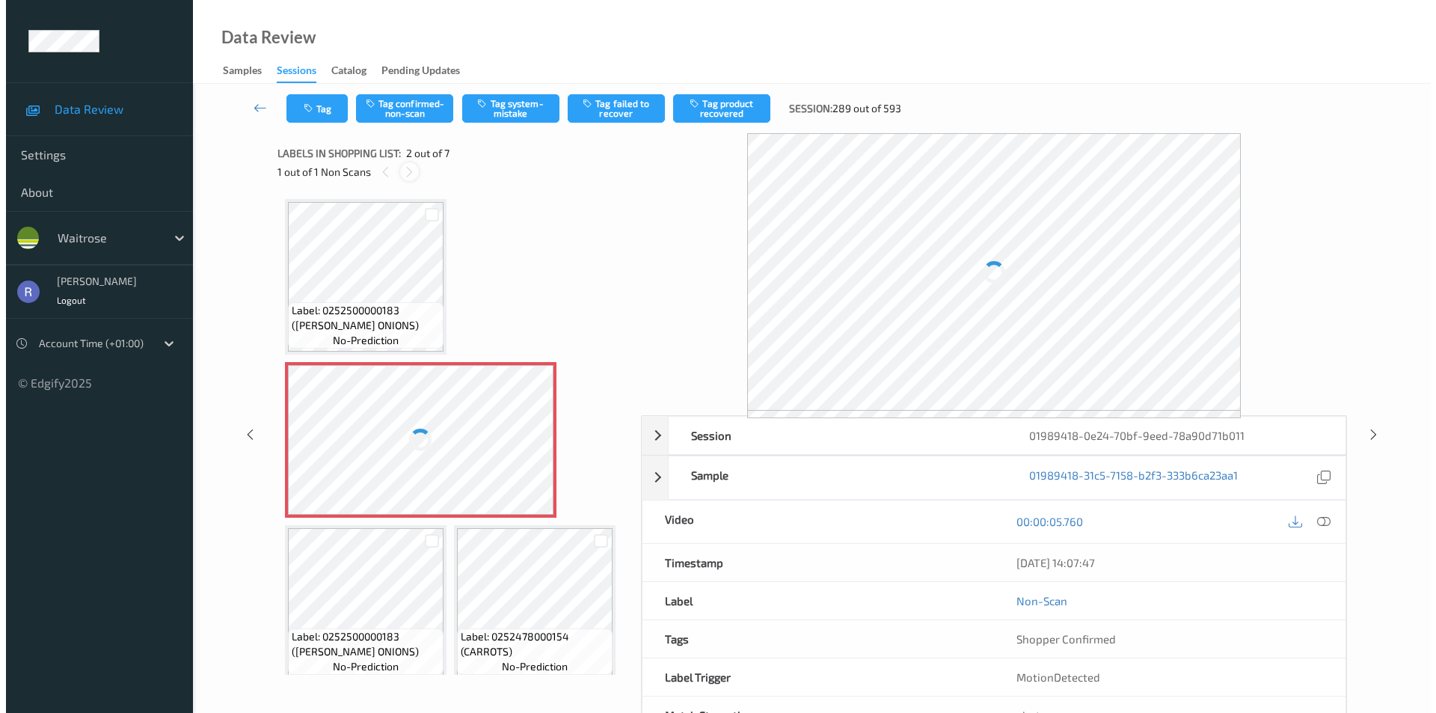
scroll to position [7, 0]
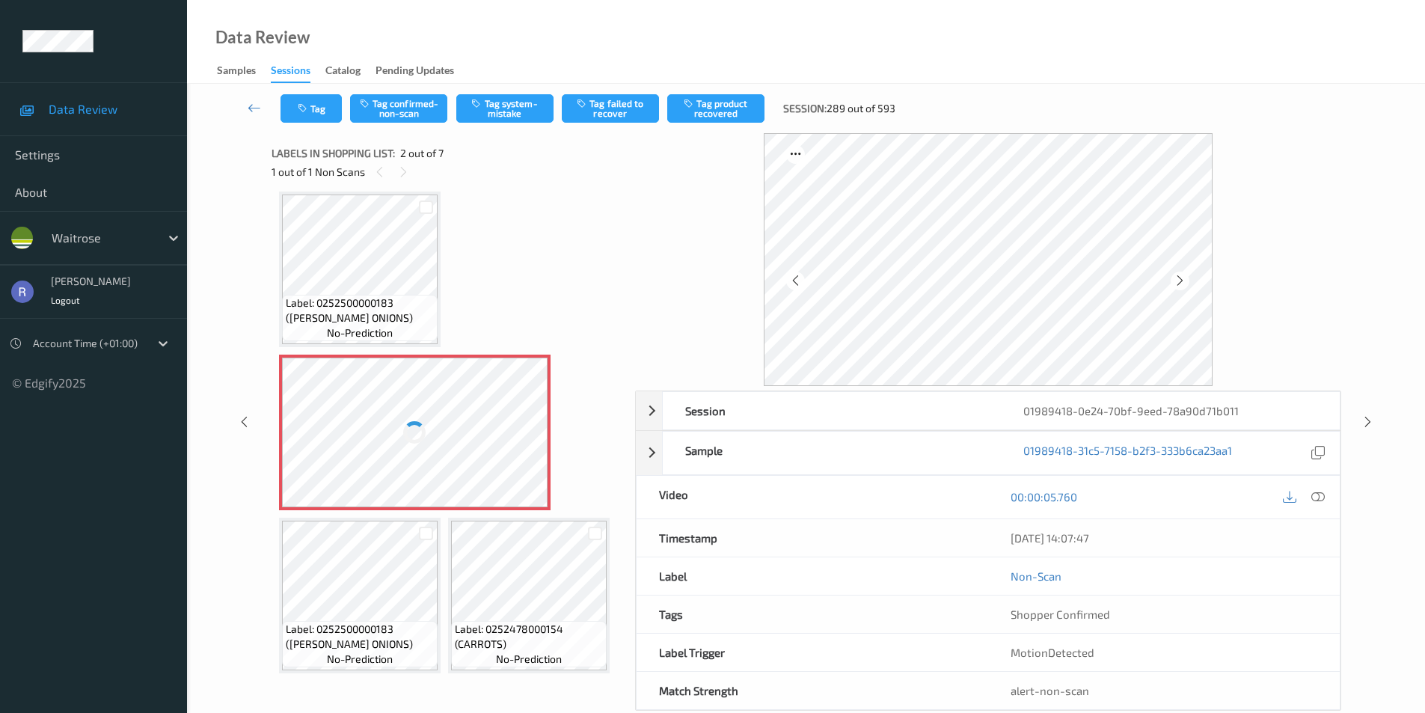
click at [400, 437] on div at bounding box center [415, 433] width 266 height 150
click at [1322, 496] on icon at bounding box center [1317, 496] width 13 height 13
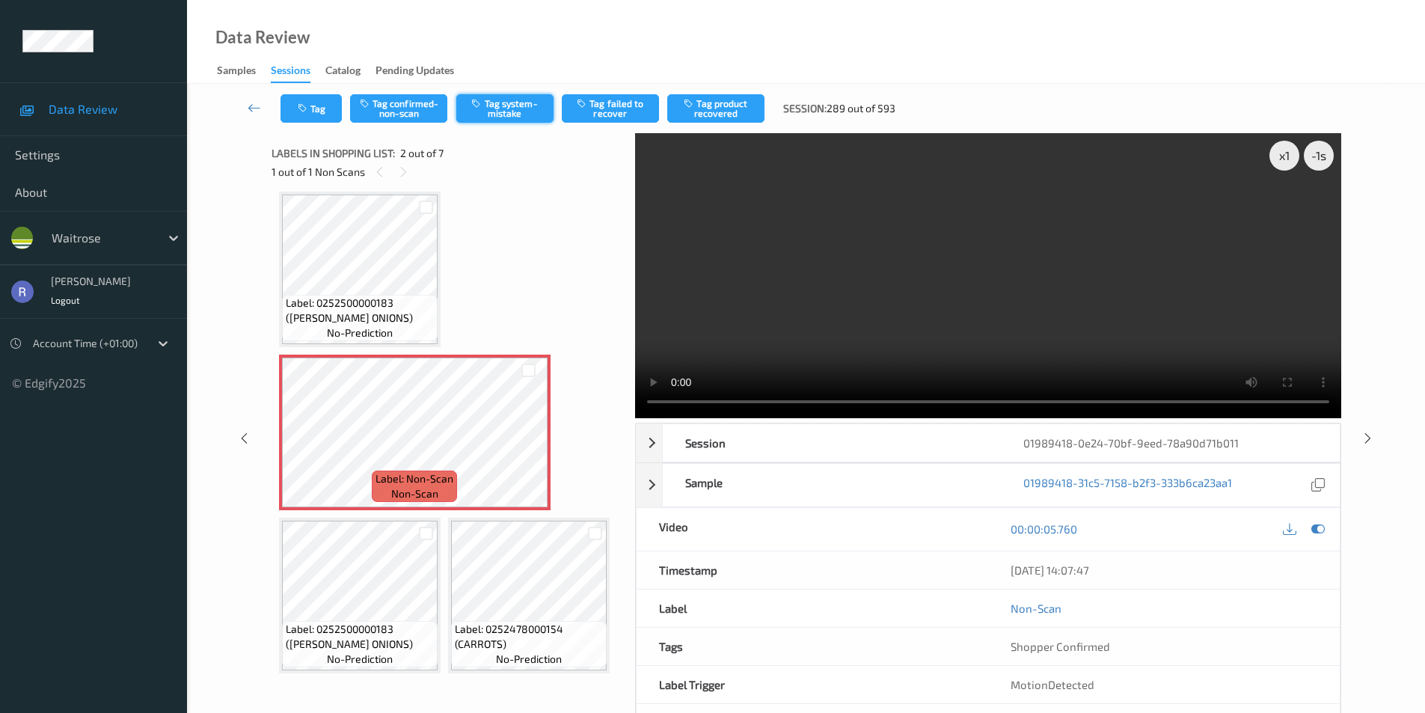
click at [520, 109] on button "Tag system-mistake" at bounding box center [504, 108] width 97 height 28
click at [314, 111] on button "Tag" at bounding box center [311, 108] width 61 height 28
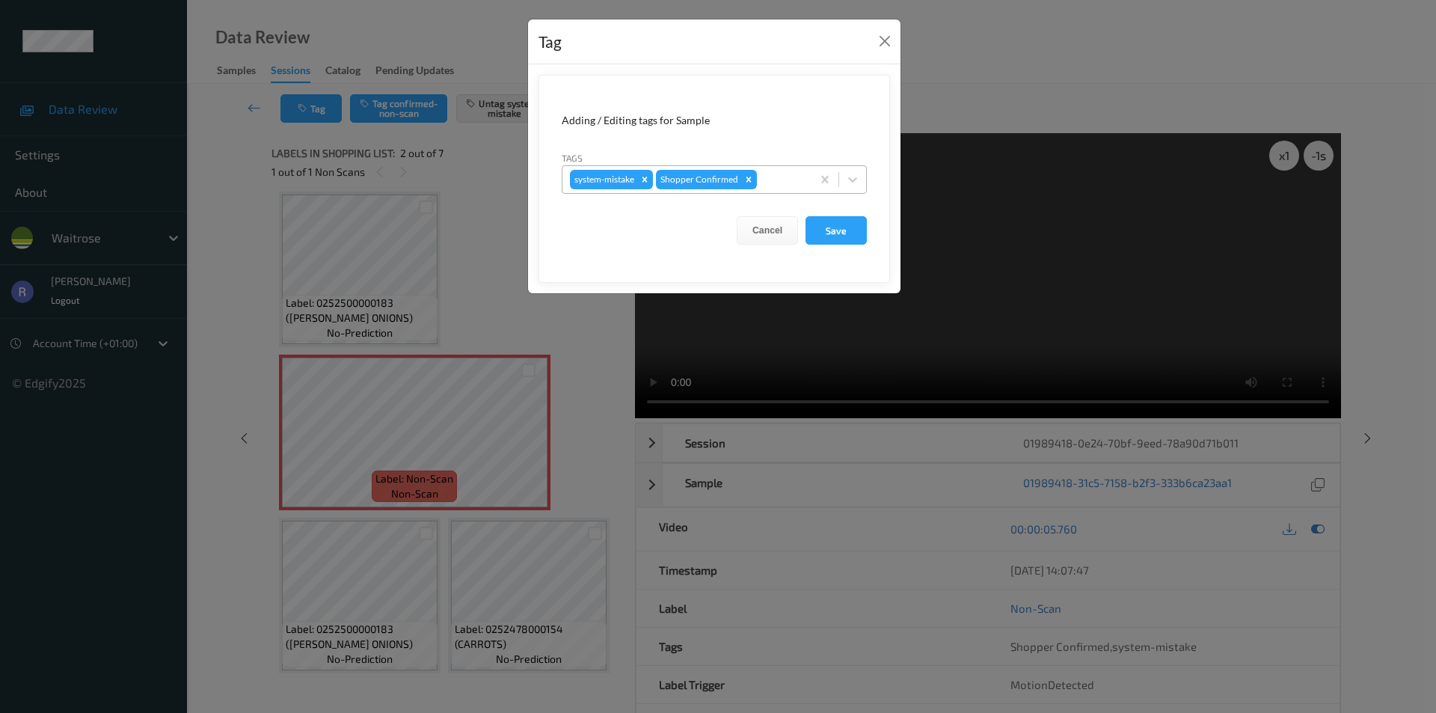
click at [791, 181] on div at bounding box center [782, 180] width 44 height 18
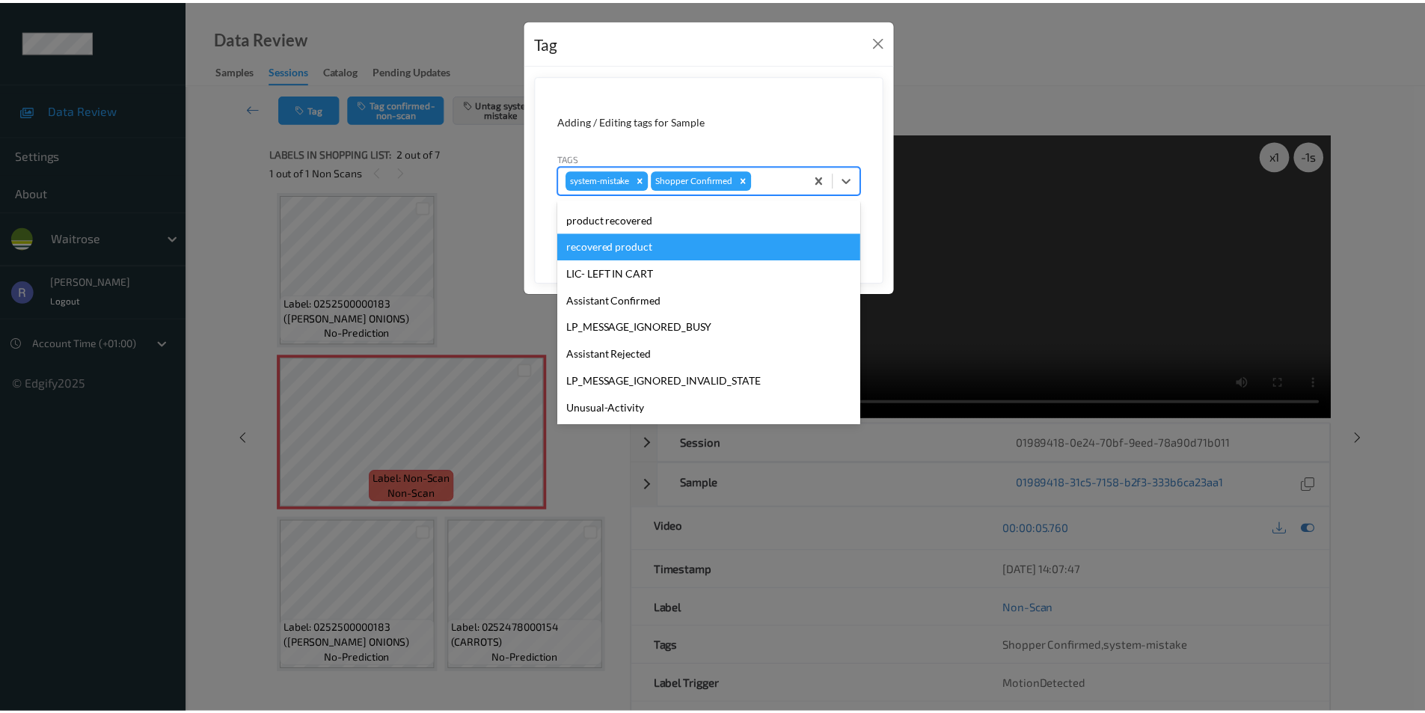
scroll to position [293, 0]
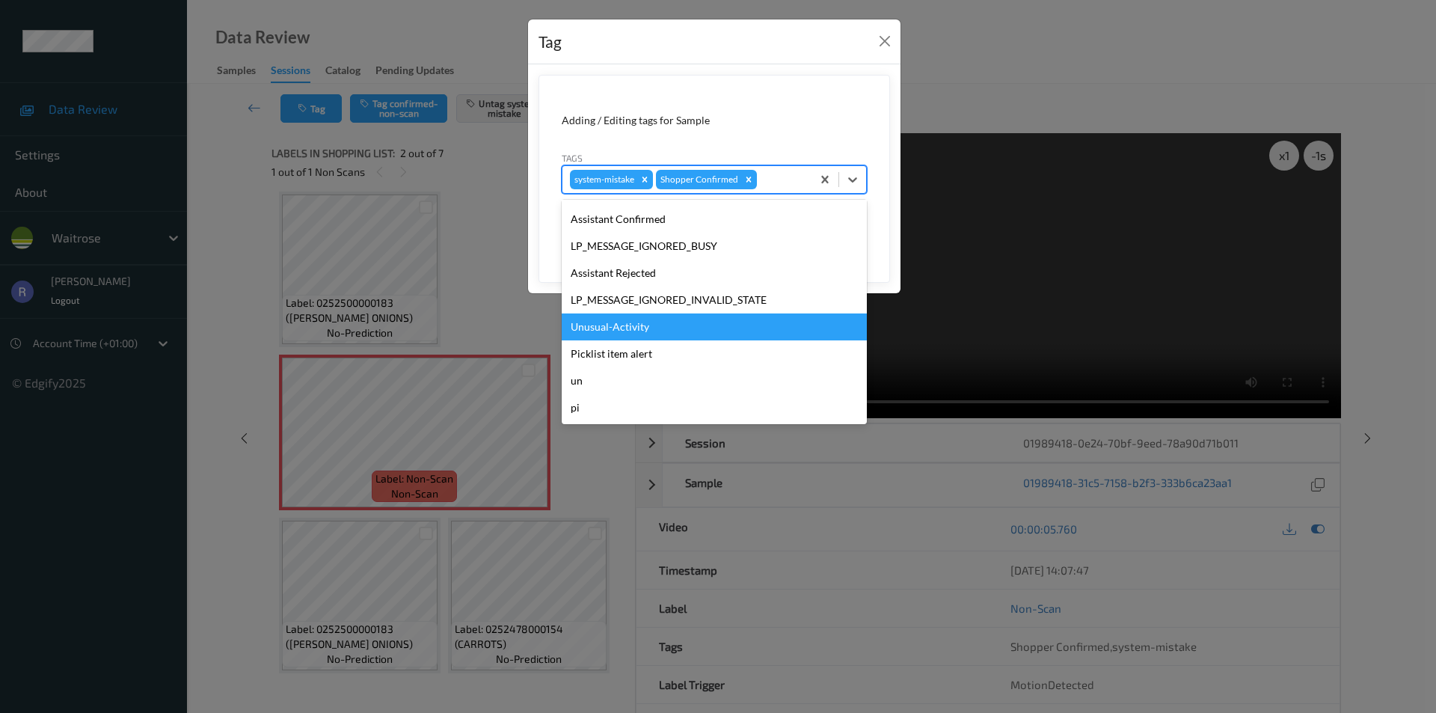
click at [588, 323] on div "Unusual-Activity" at bounding box center [714, 326] width 305 height 27
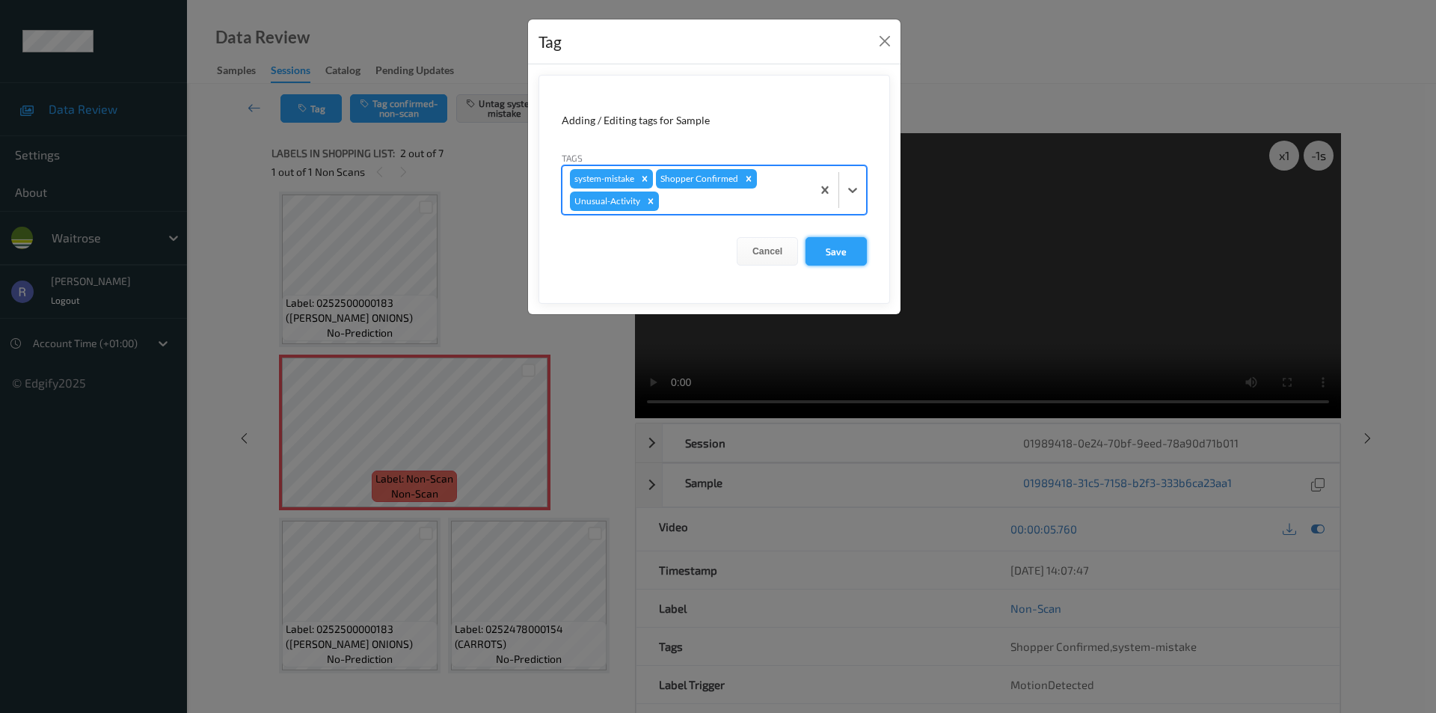
click at [827, 252] on button "Save" at bounding box center [836, 251] width 61 height 28
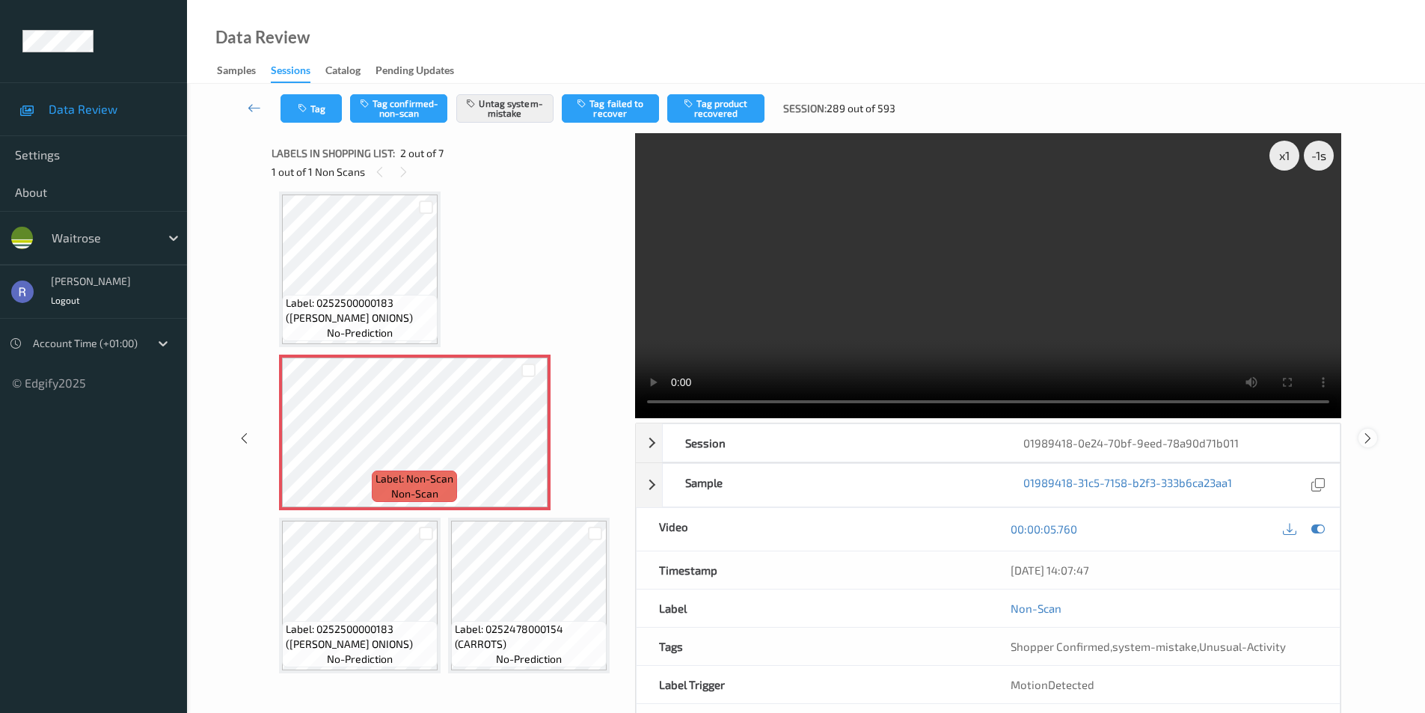
click at [1367, 437] on icon at bounding box center [1368, 437] width 13 height 13
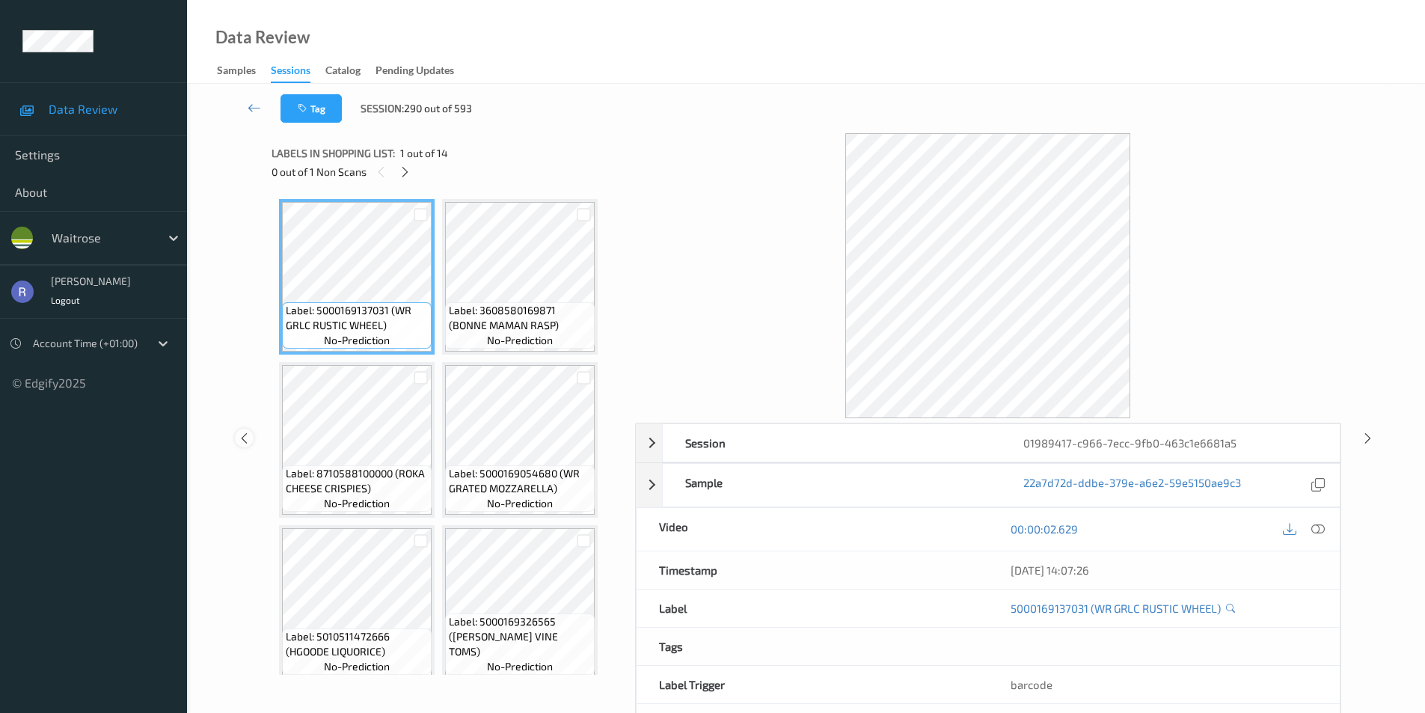
click at [242, 438] on icon at bounding box center [244, 437] width 13 height 13
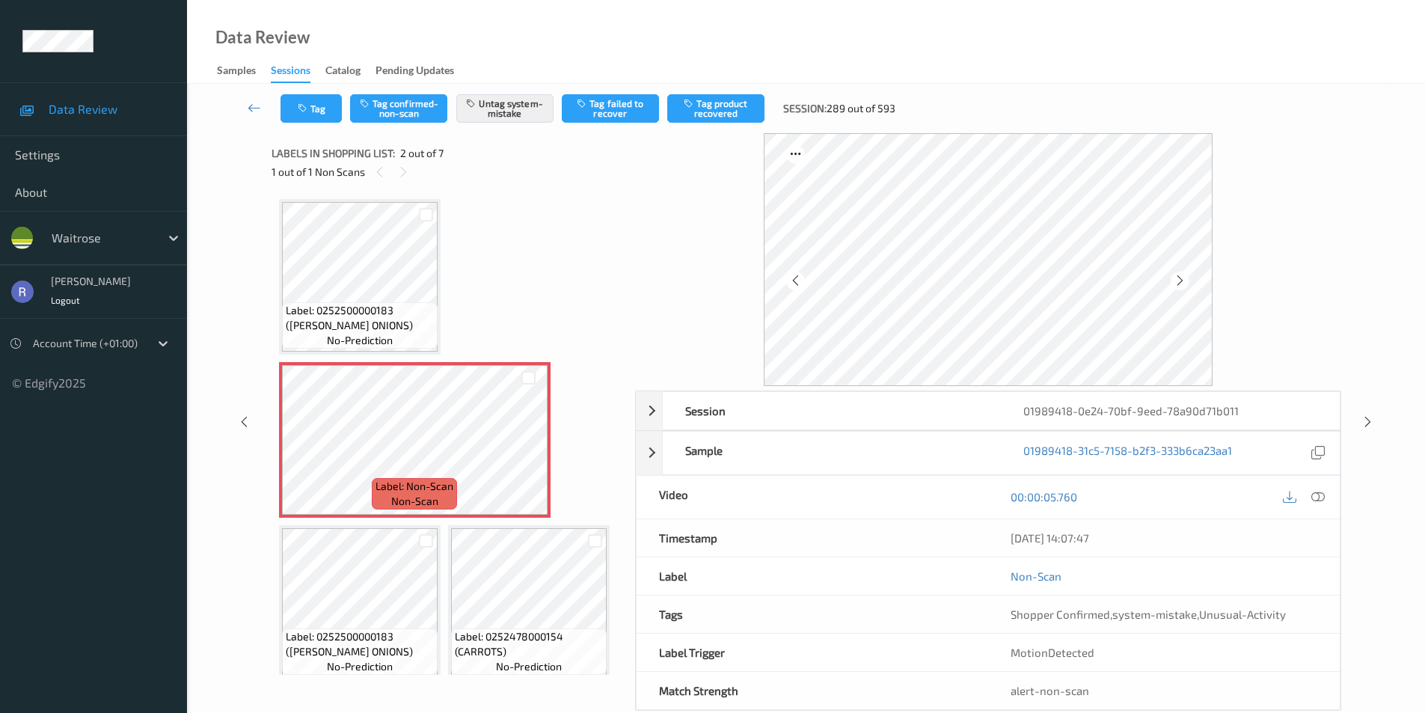
click at [1378, 420] on div "Session 01989418-0e24-70bf-9eed-78a90d71b011 Session ID 01989418-0e24-70bf-9eed…" at bounding box center [806, 422] width 1177 height 578
click at [1369, 420] on icon at bounding box center [1368, 421] width 13 height 13
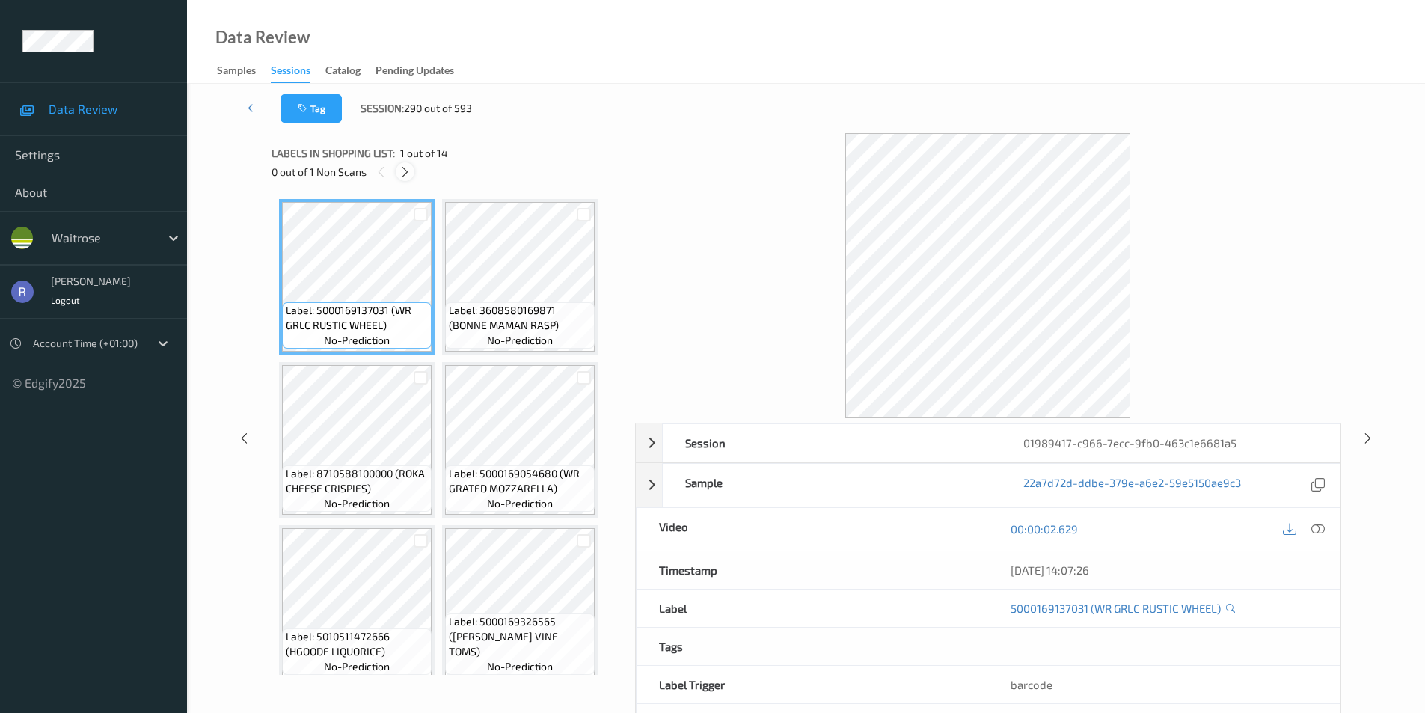
click at [402, 168] on icon at bounding box center [405, 171] width 13 height 13
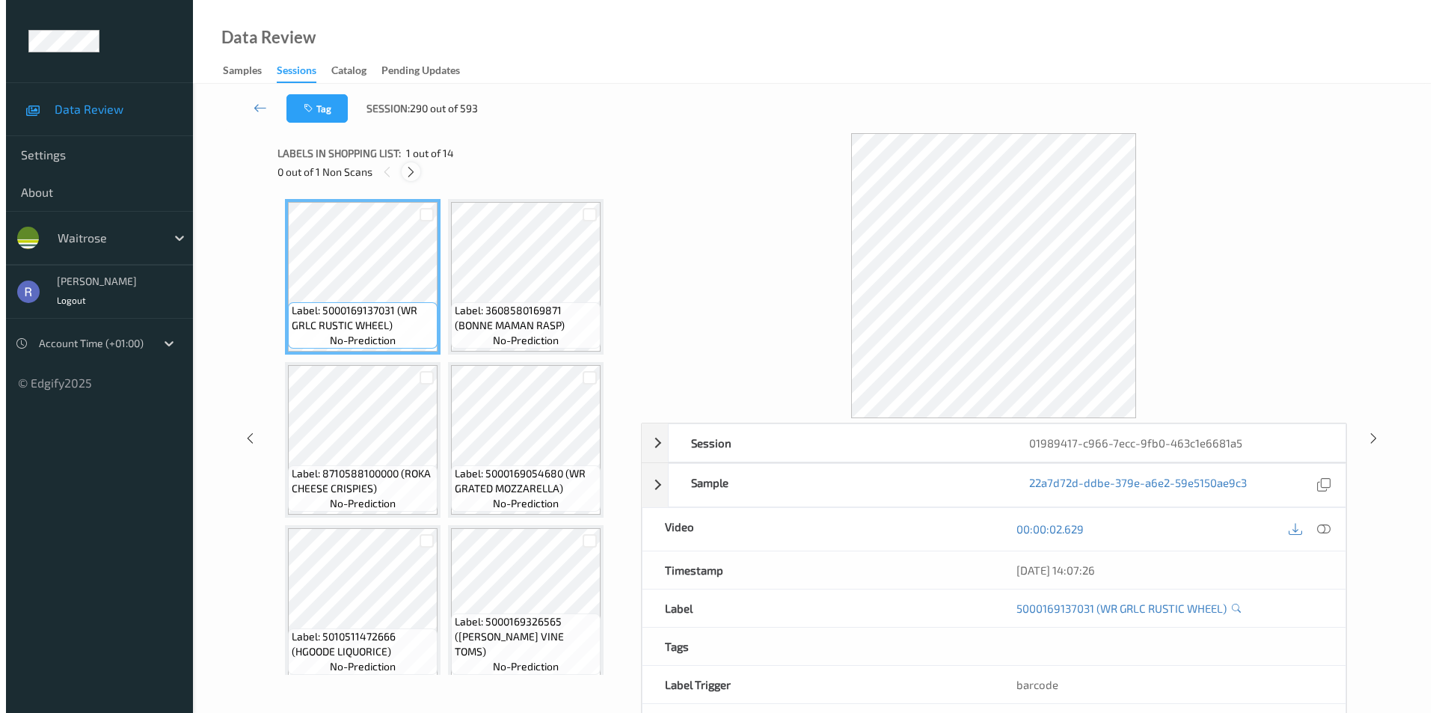
scroll to position [823, 0]
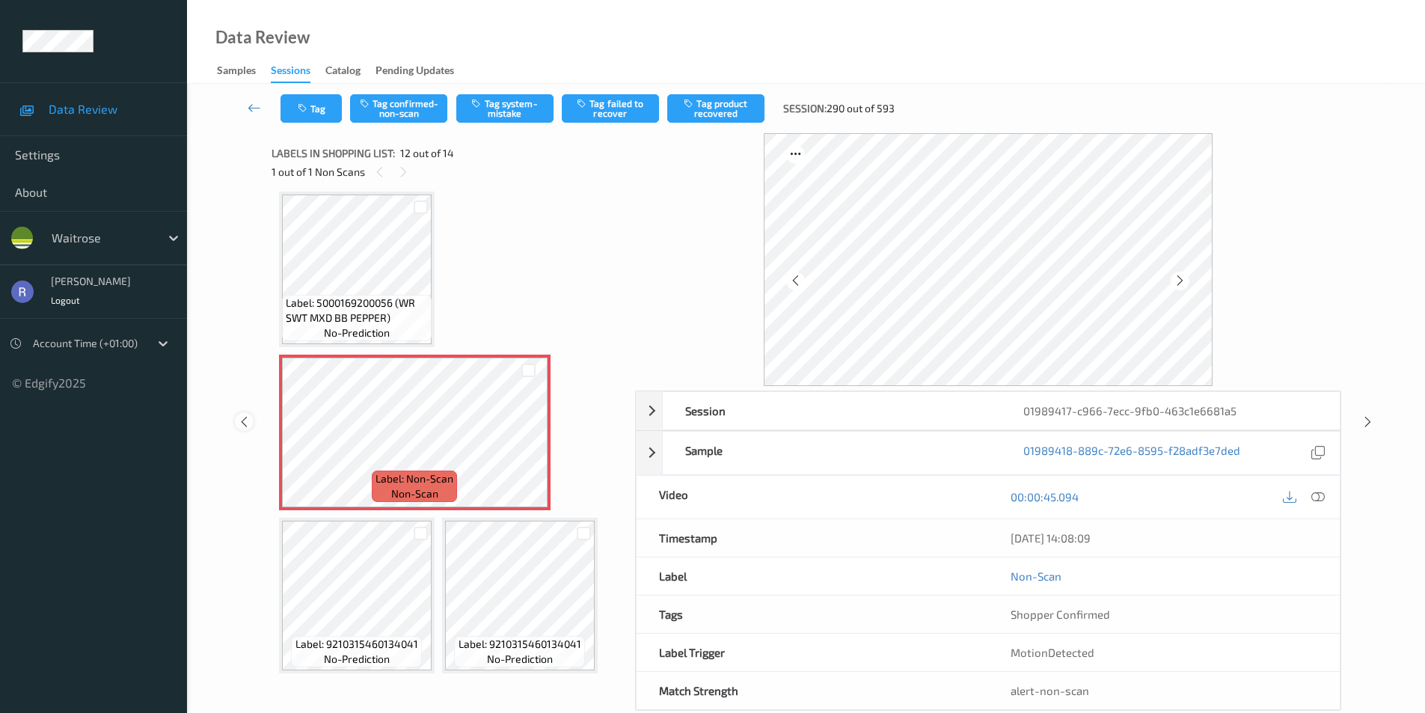
click at [242, 420] on icon at bounding box center [244, 421] width 13 height 13
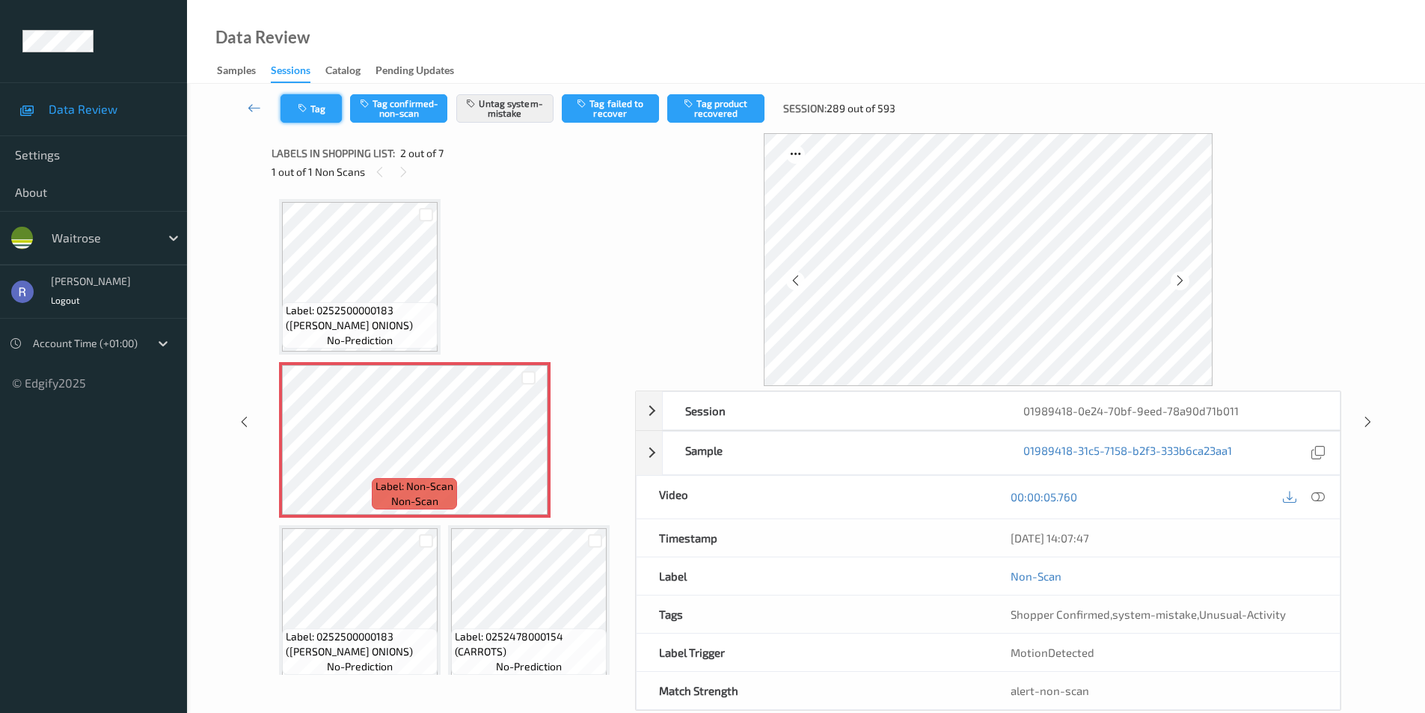
click at [304, 112] on icon "button" at bounding box center [304, 108] width 13 height 10
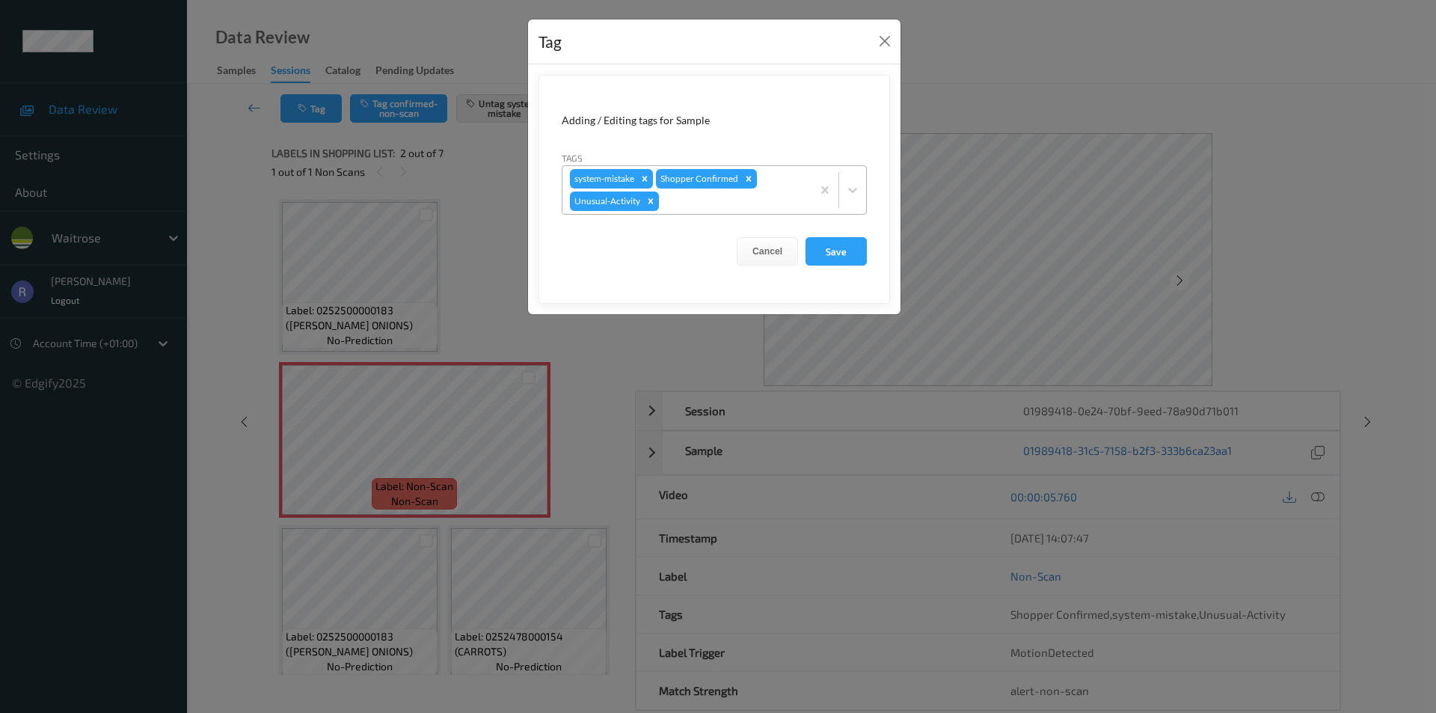
click at [682, 211] on div "system-mistake Shopper Confirmed Unusual-Activity" at bounding box center [687, 190] width 249 height 48
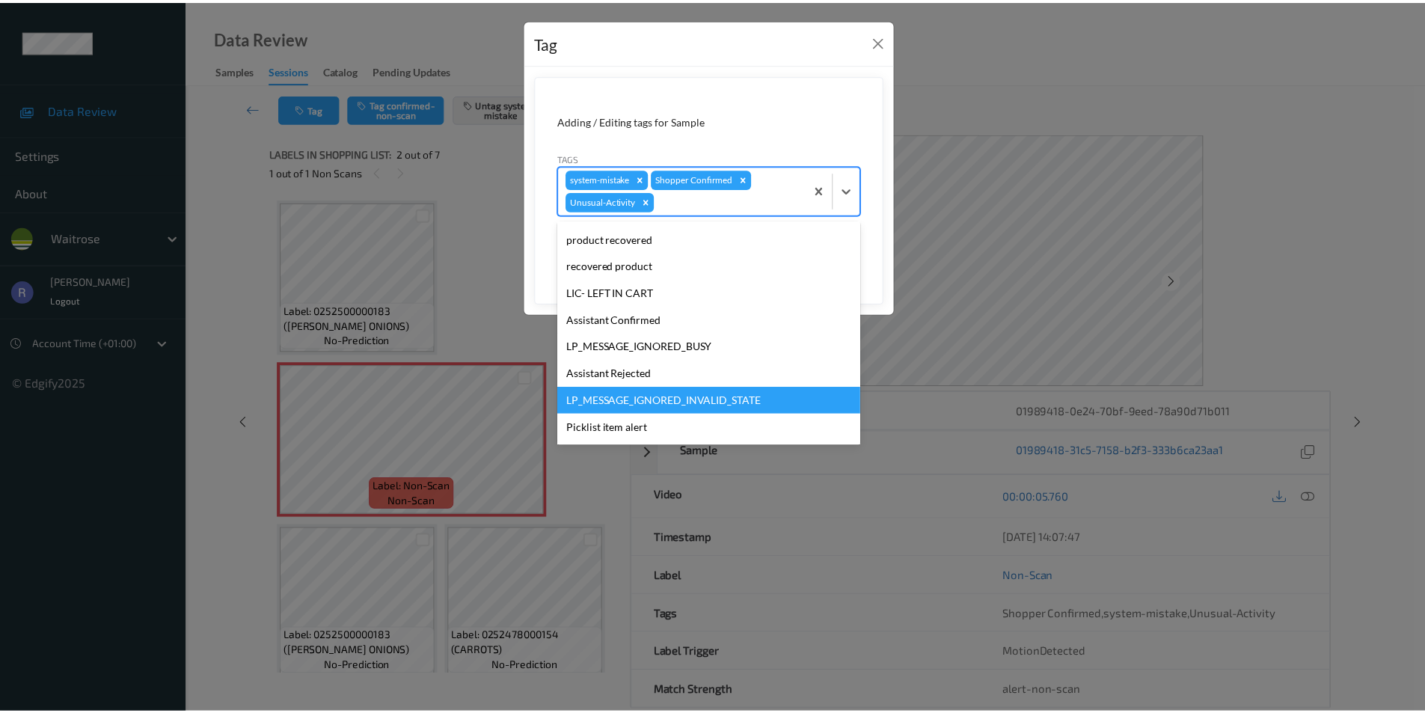
scroll to position [266, 0]
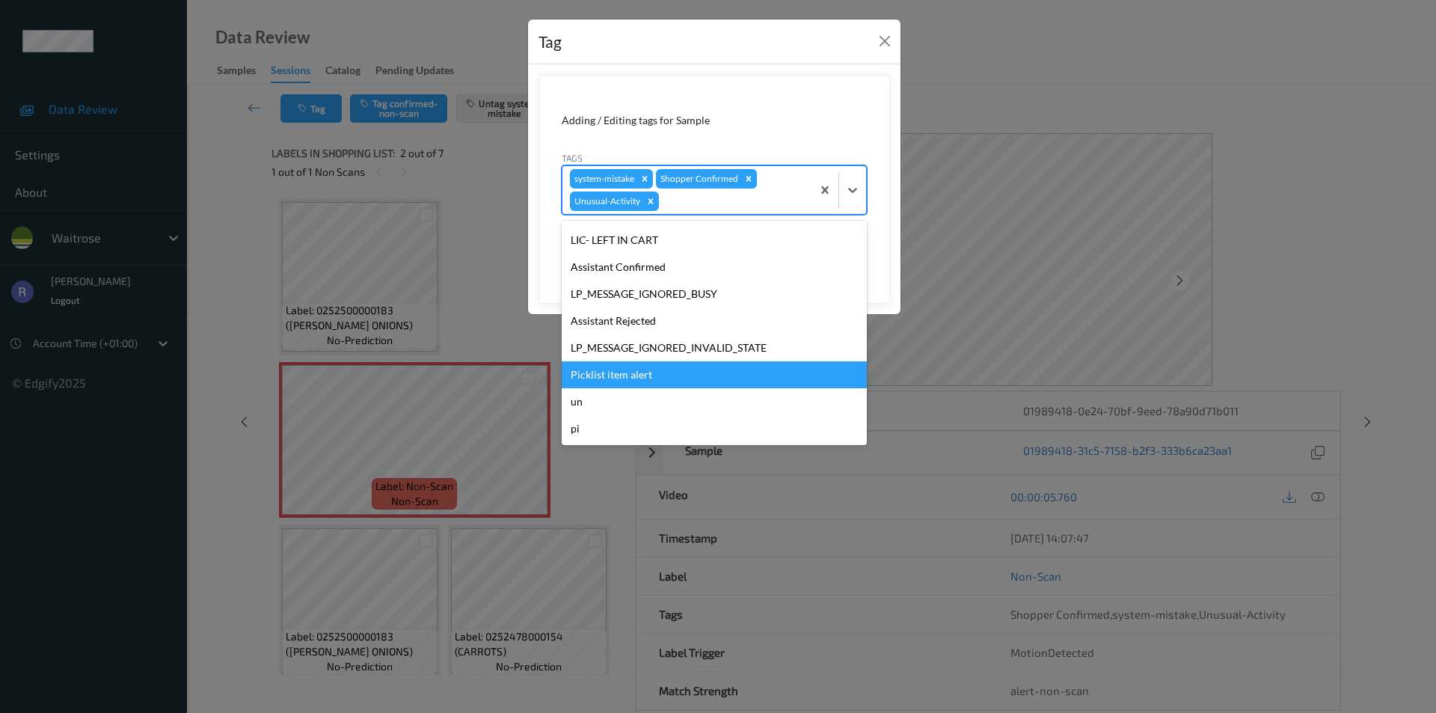
click at [616, 373] on div "Picklist item alert" at bounding box center [714, 374] width 305 height 27
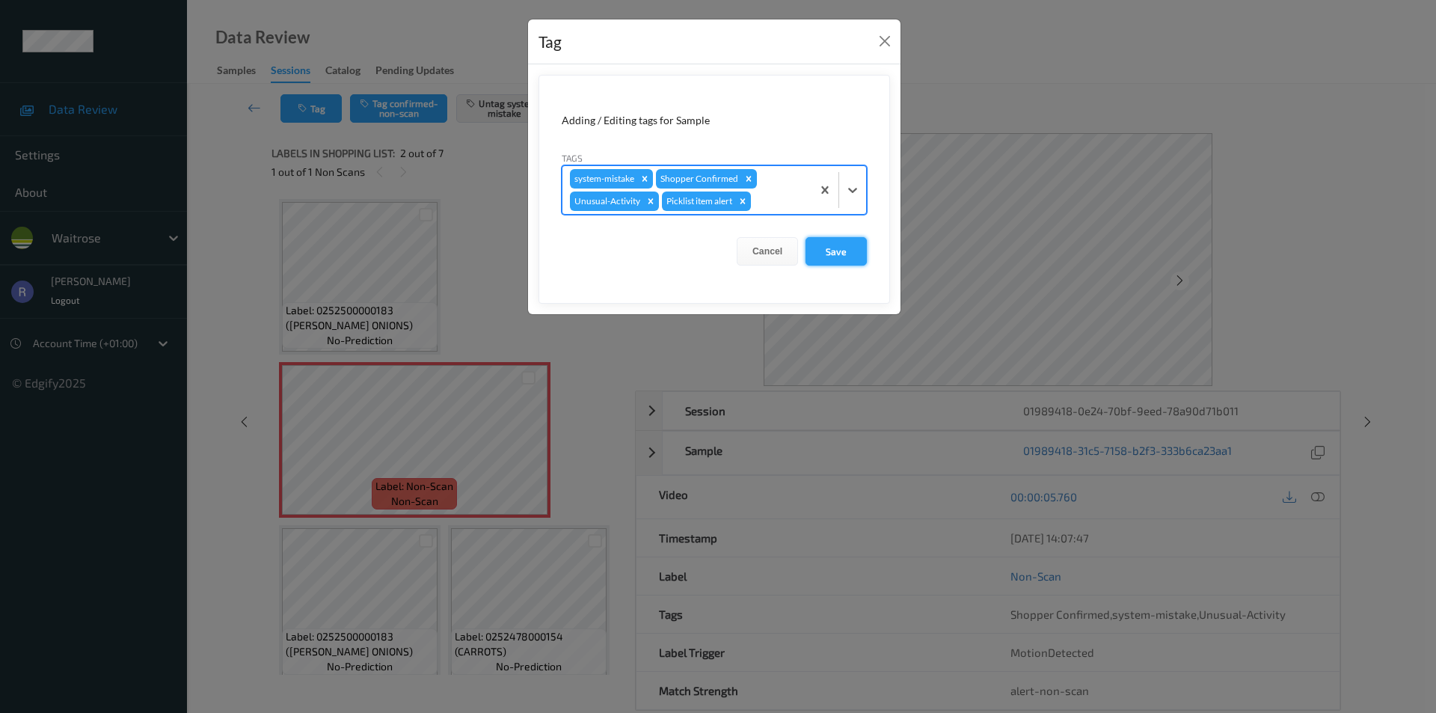
click at [838, 246] on button "Save" at bounding box center [836, 251] width 61 height 28
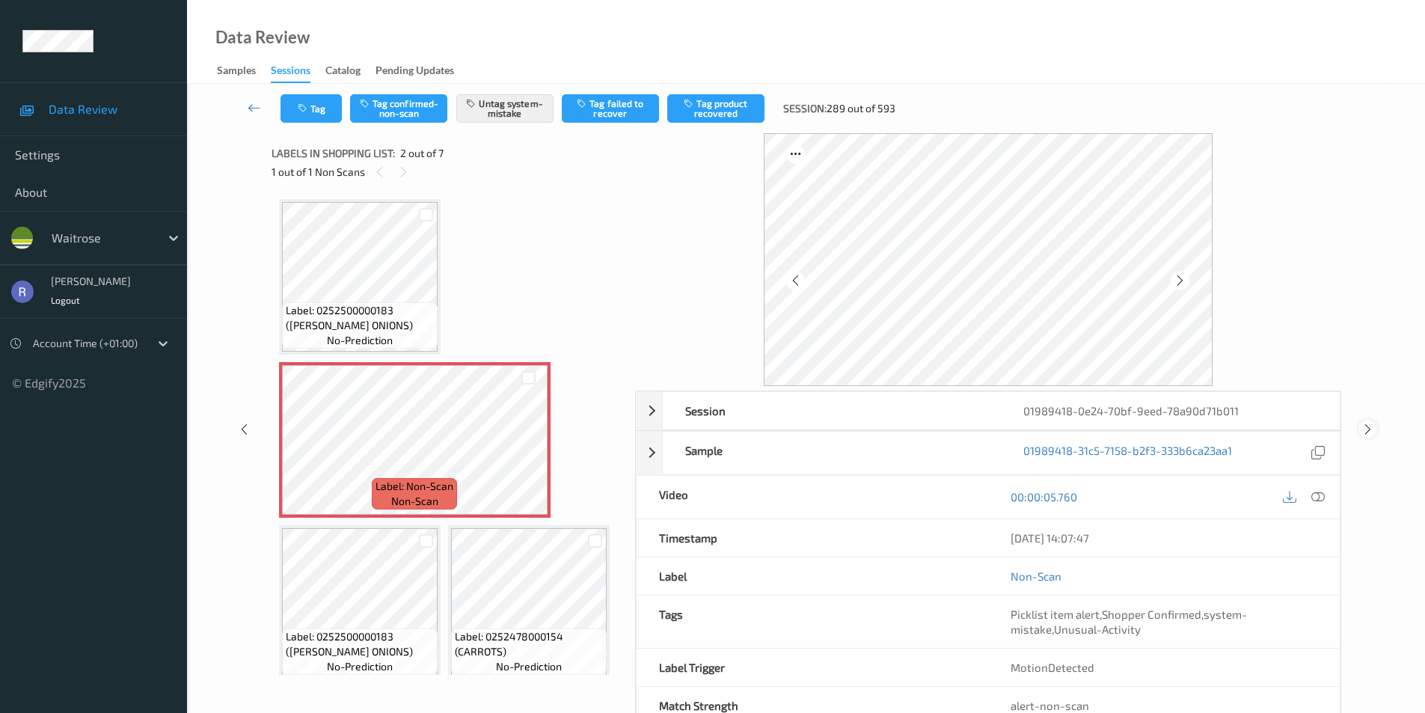
click at [1365, 429] on icon at bounding box center [1368, 429] width 13 height 13
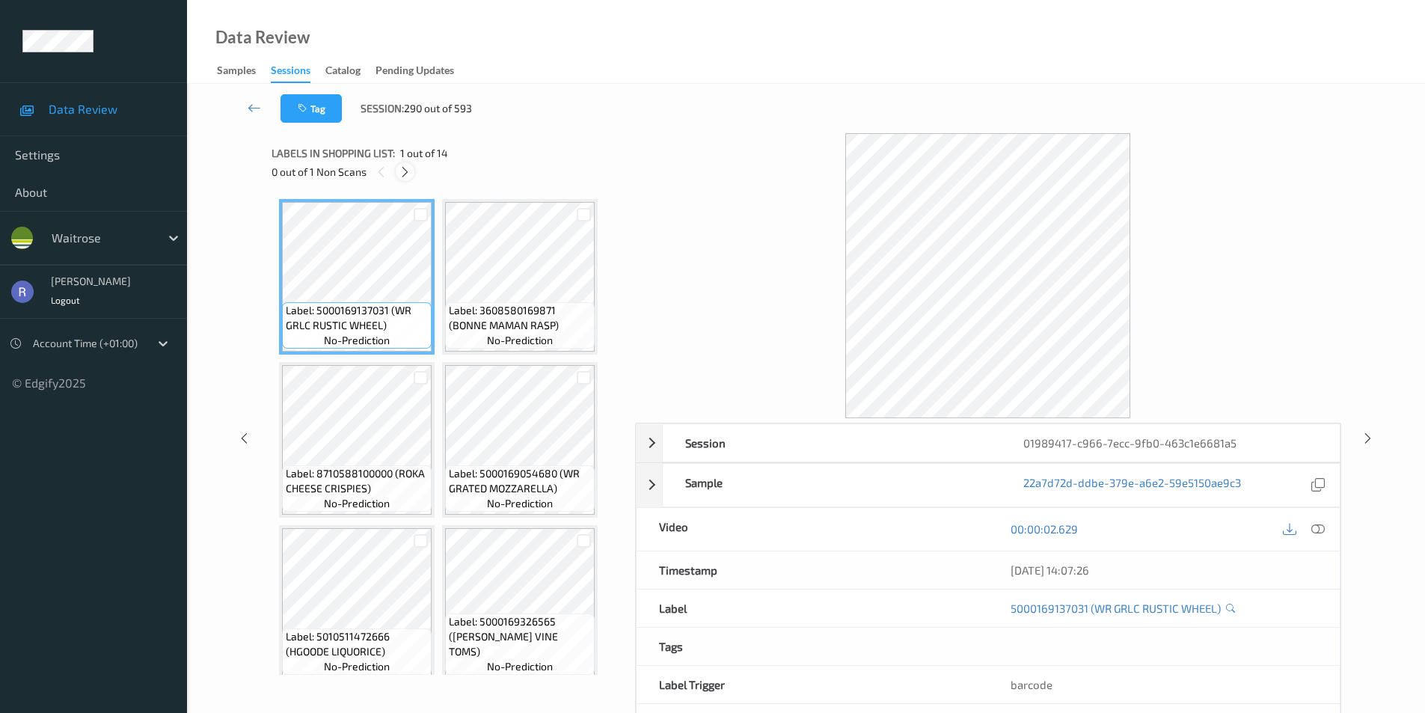
click at [400, 171] on icon at bounding box center [405, 171] width 13 height 13
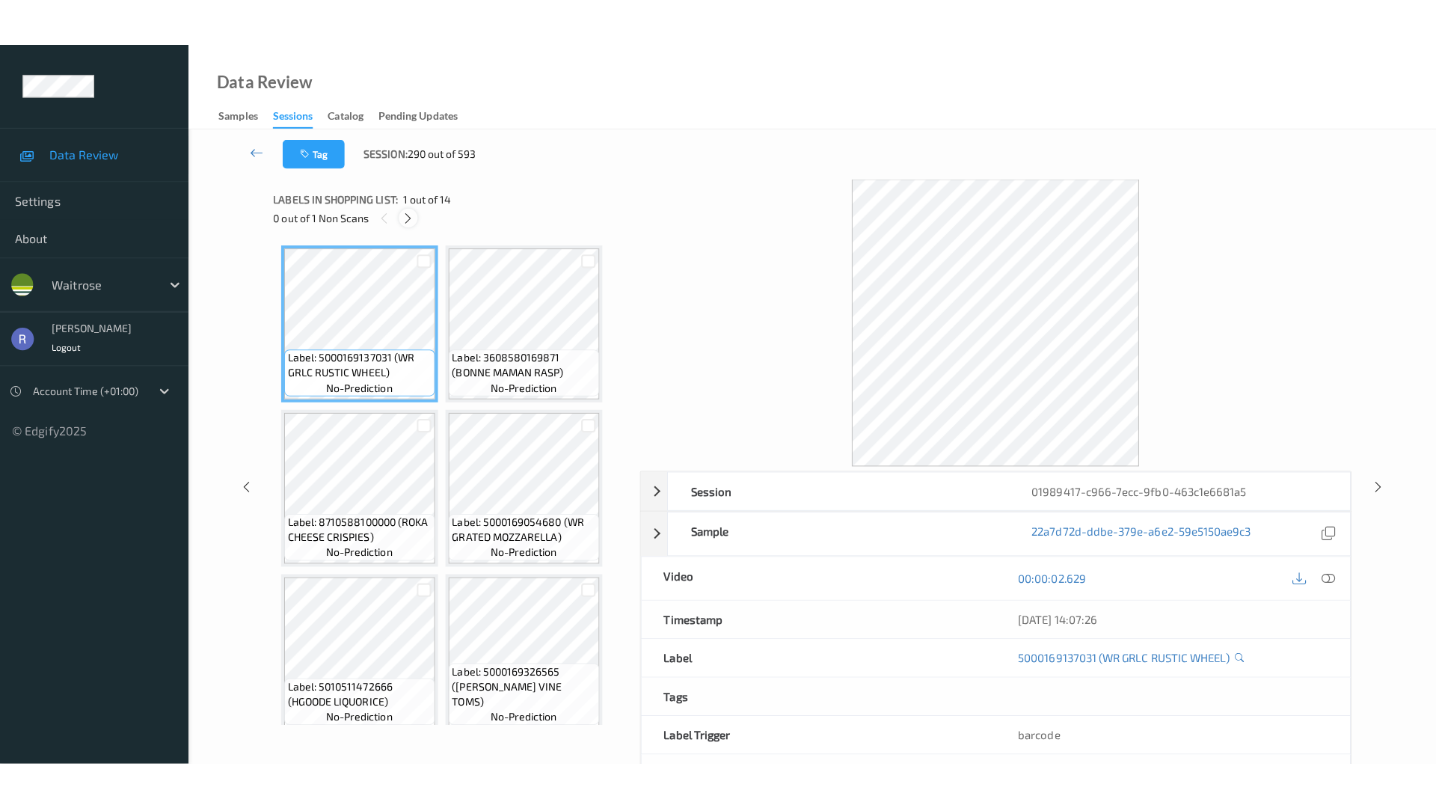
scroll to position [823, 0]
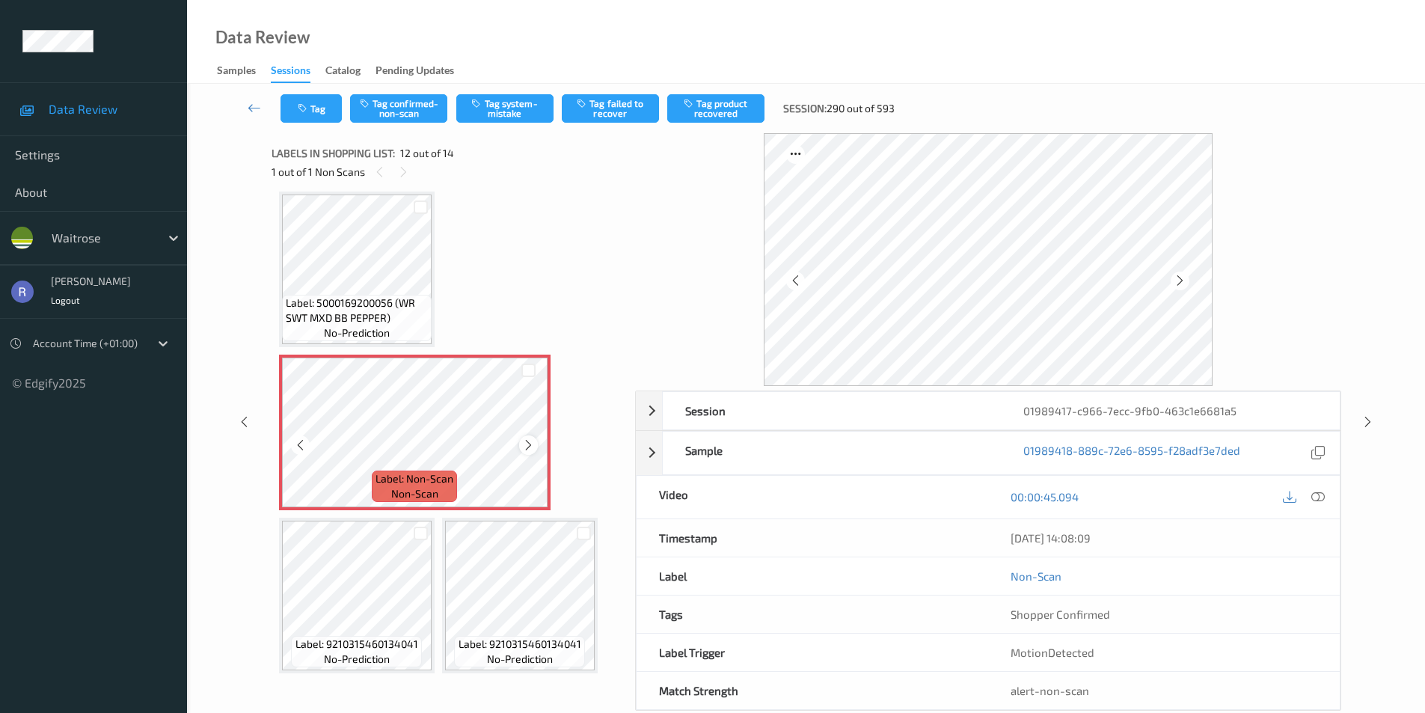
click at [530, 447] on icon at bounding box center [528, 444] width 13 height 13
click at [1319, 495] on icon at bounding box center [1317, 496] width 13 height 13
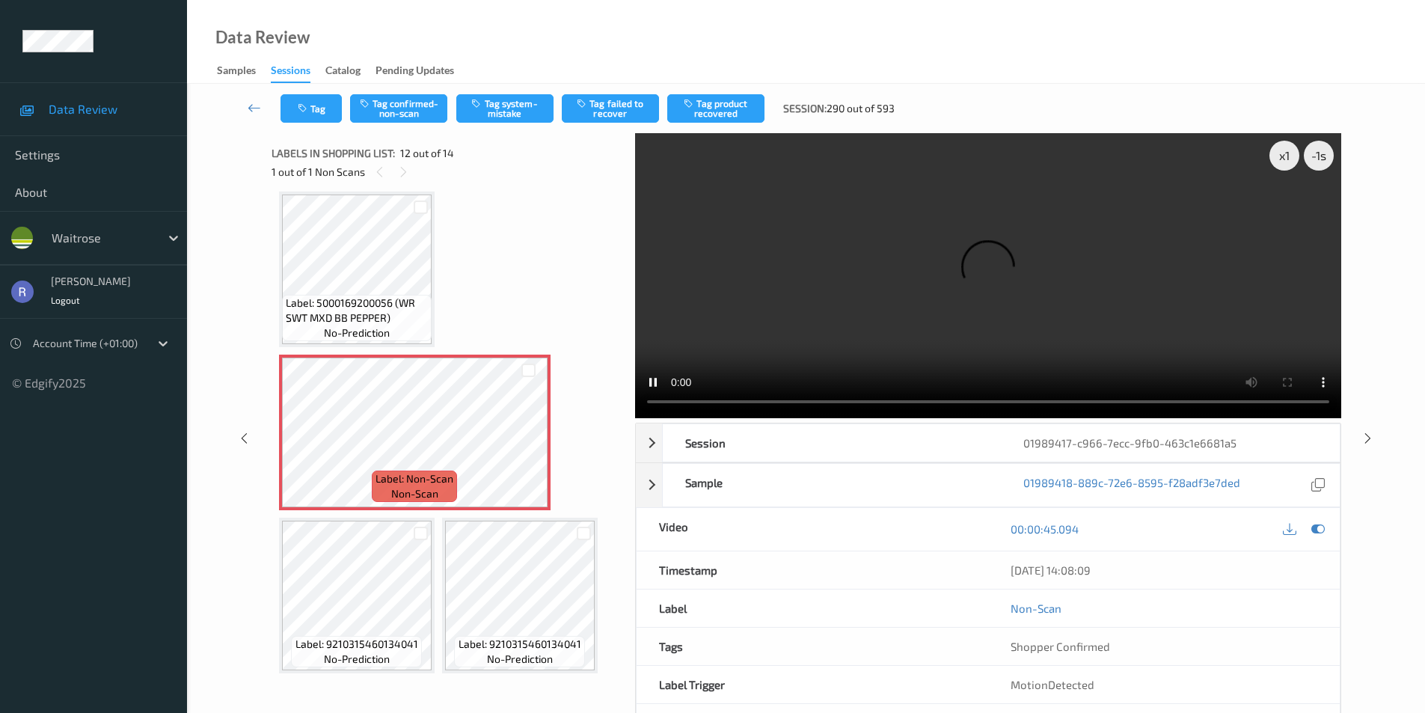
click at [937, 317] on video at bounding box center [988, 275] width 706 height 285
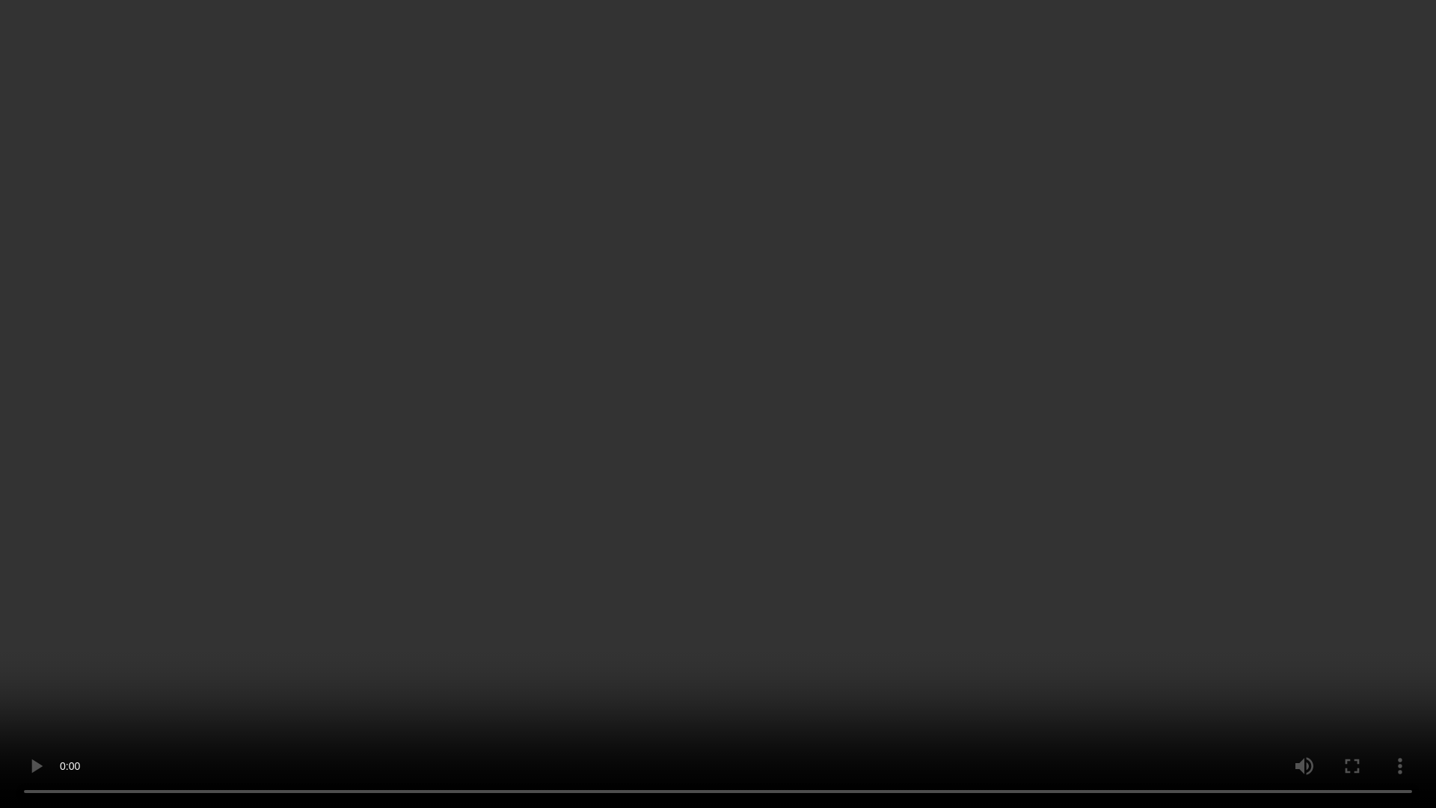
click at [920, 389] on video at bounding box center [718, 404] width 1436 height 808
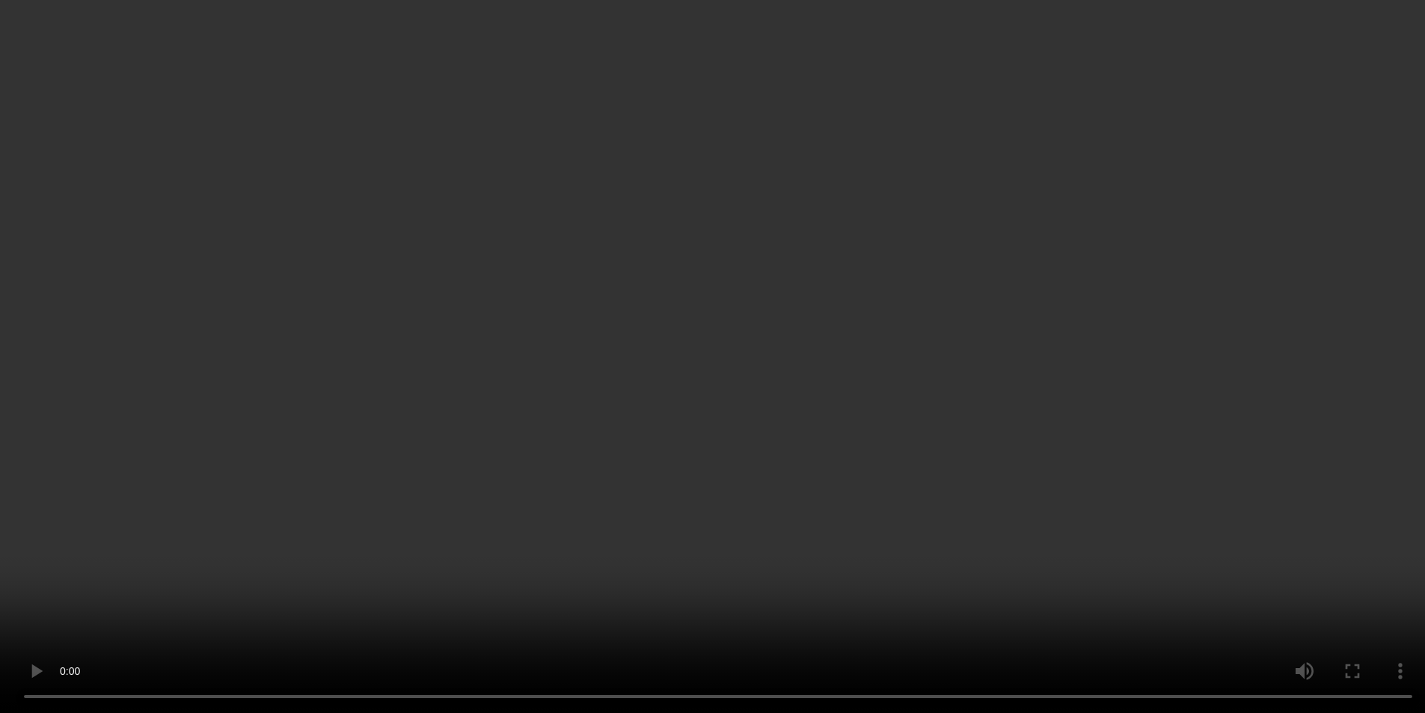
click at [530, 533] on icon at bounding box center [528, 533] width 13 height 13
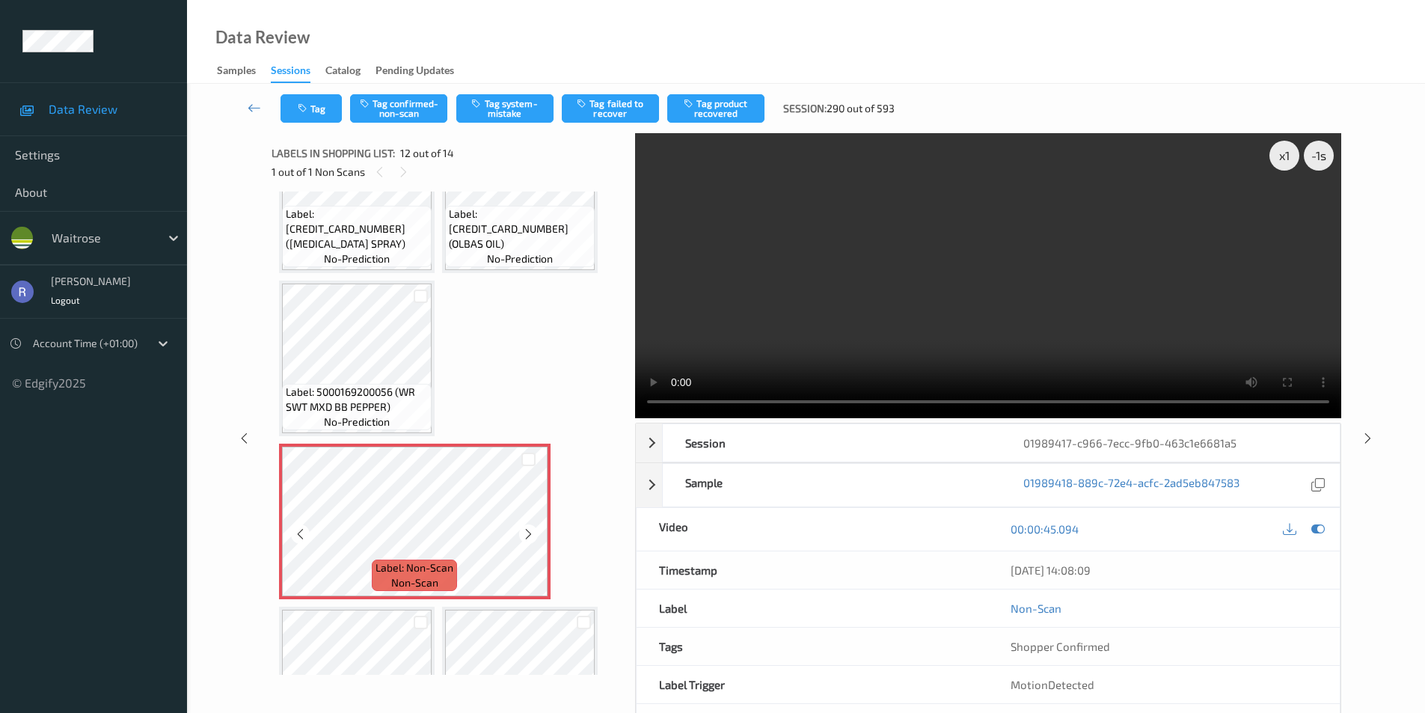
click at [530, 533] on icon at bounding box center [528, 533] width 13 height 13
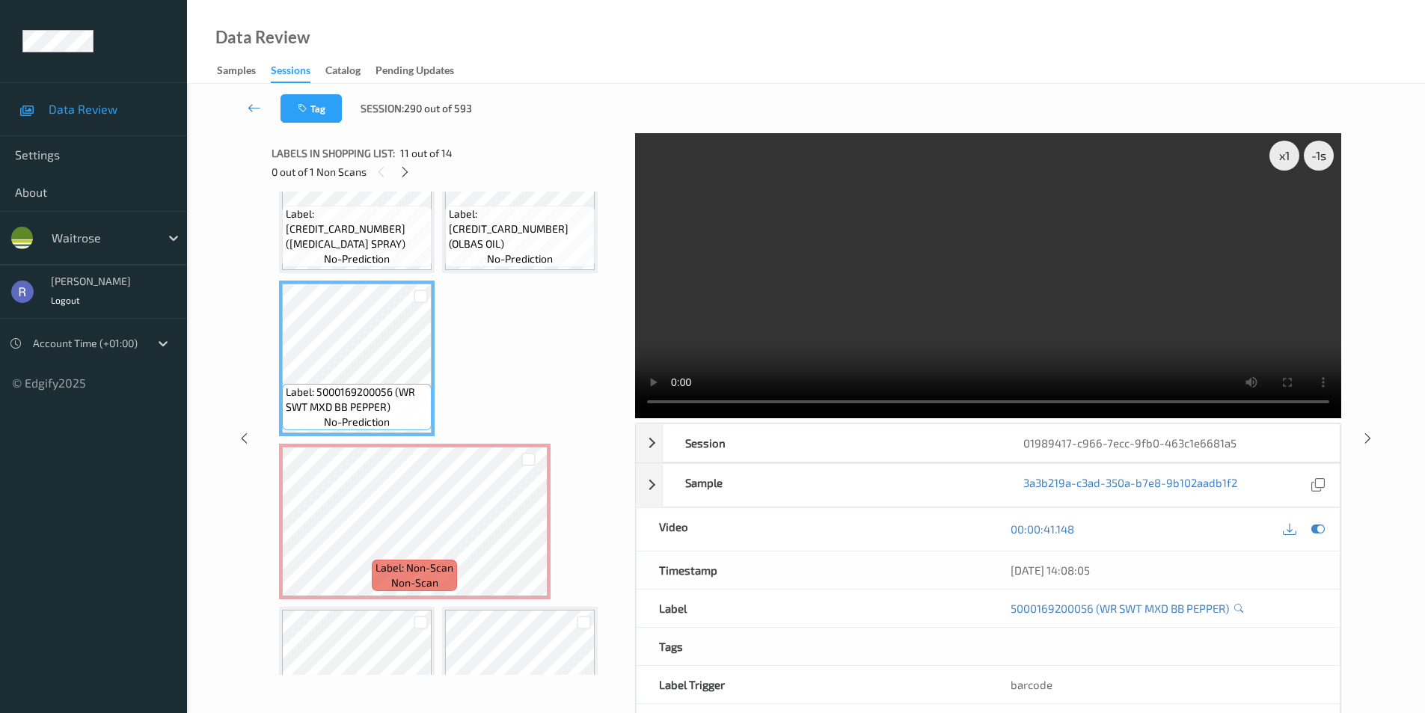
click at [952, 307] on video at bounding box center [988, 275] width 706 height 285
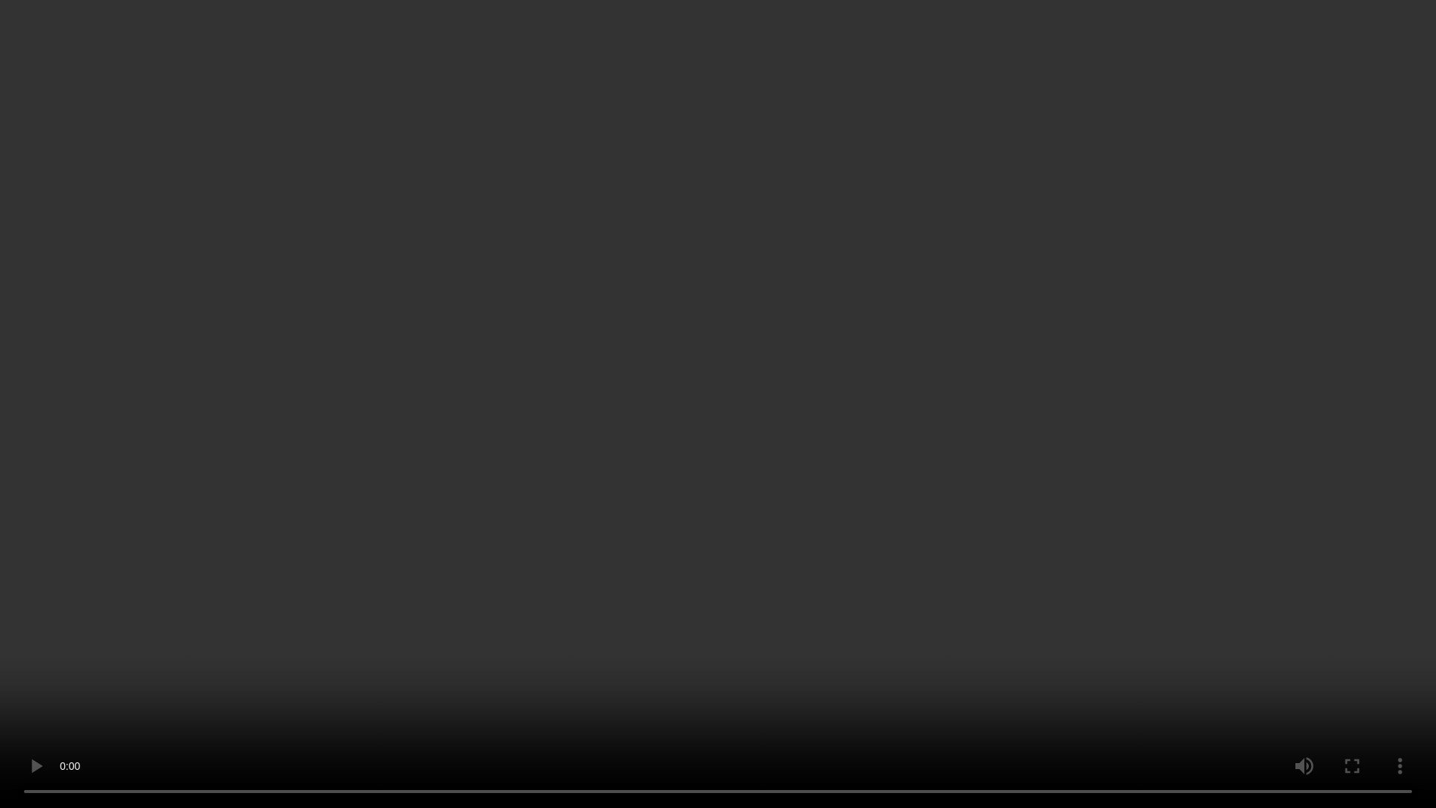
click at [557, 621] on video at bounding box center [718, 404] width 1436 height 808
click at [557, 620] on video at bounding box center [718, 404] width 1436 height 808
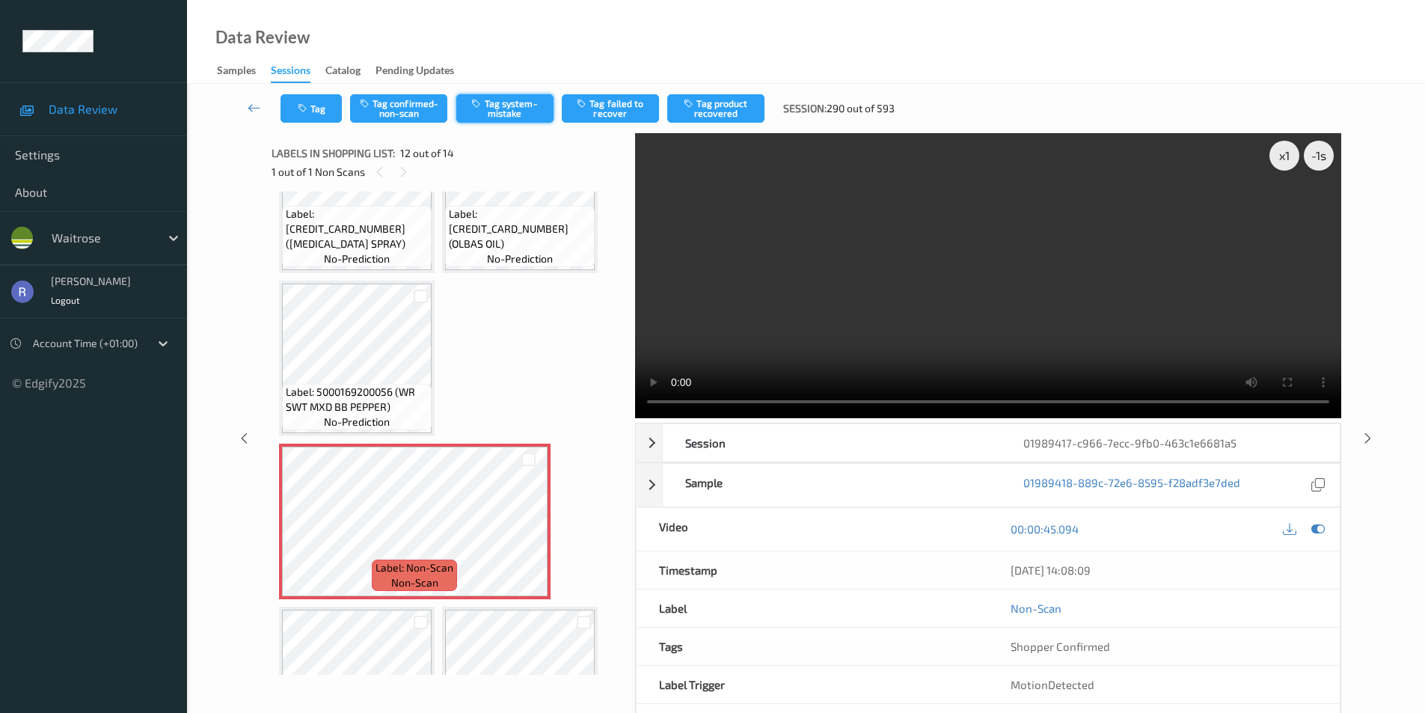
click at [498, 101] on button "Tag system-mistake" at bounding box center [504, 108] width 97 height 28
click at [1364, 437] on icon at bounding box center [1368, 437] width 13 height 13
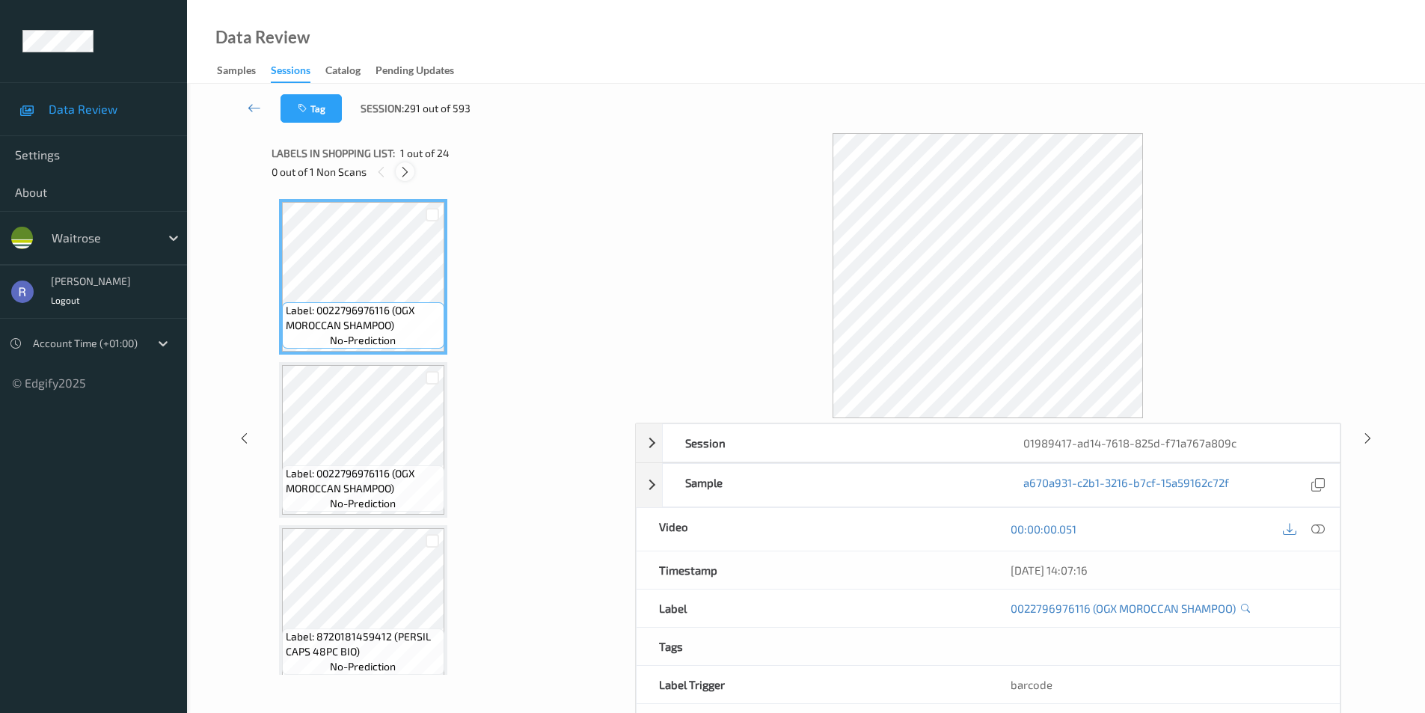
click at [407, 172] on icon at bounding box center [405, 171] width 13 height 13
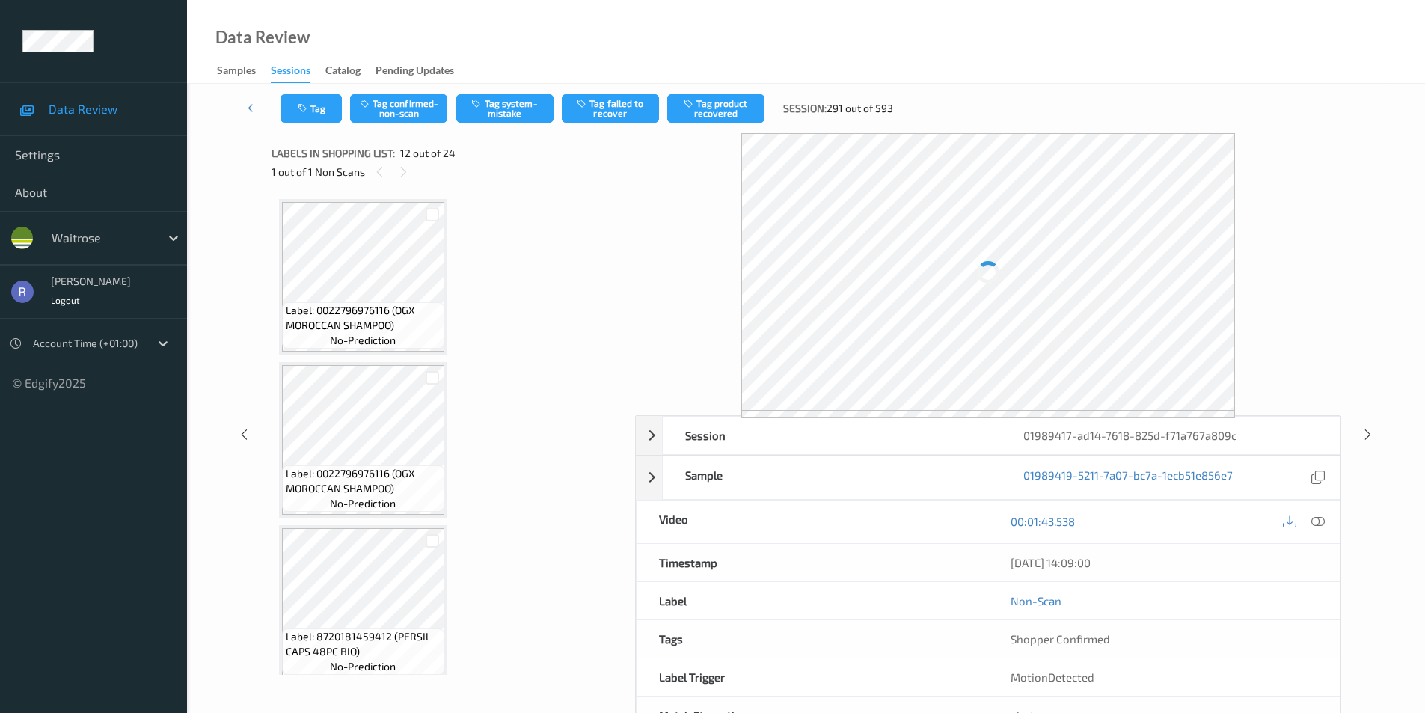
scroll to position [1638, 0]
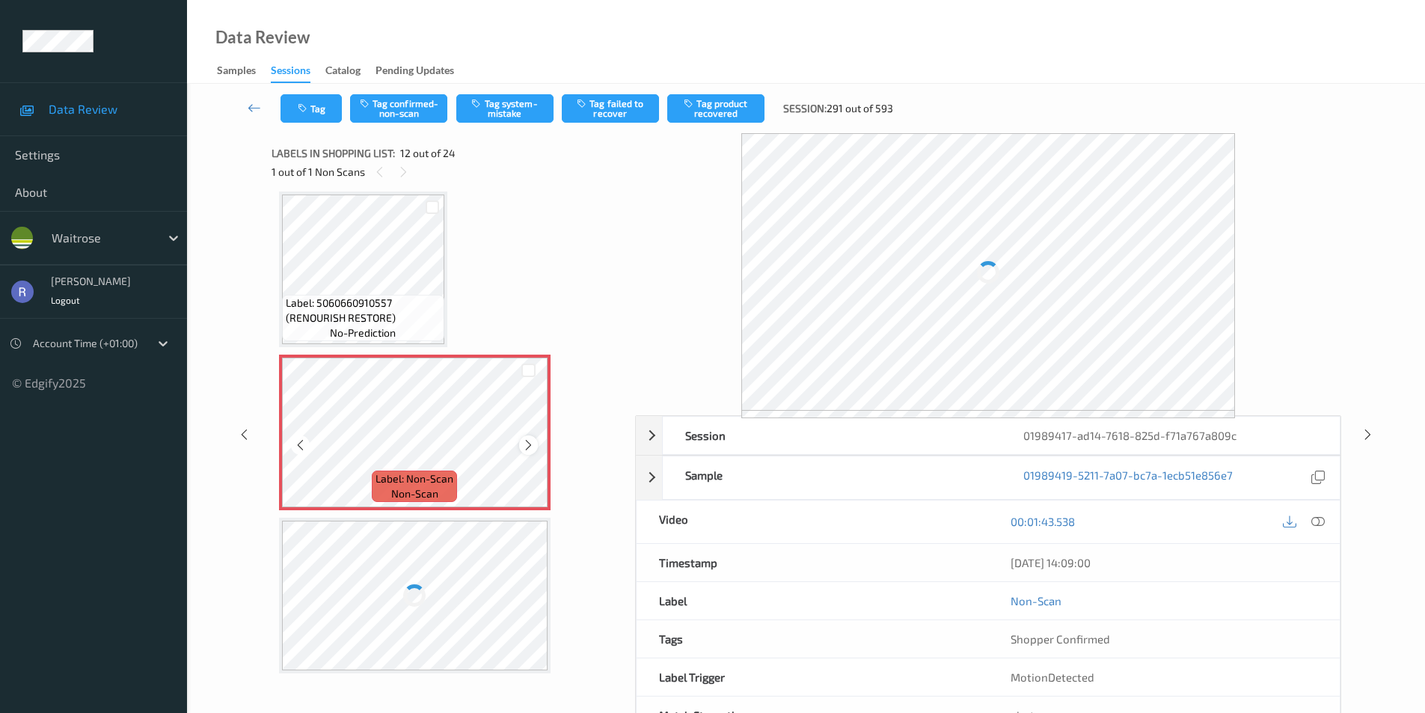
click at [531, 446] on icon at bounding box center [528, 444] width 13 height 13
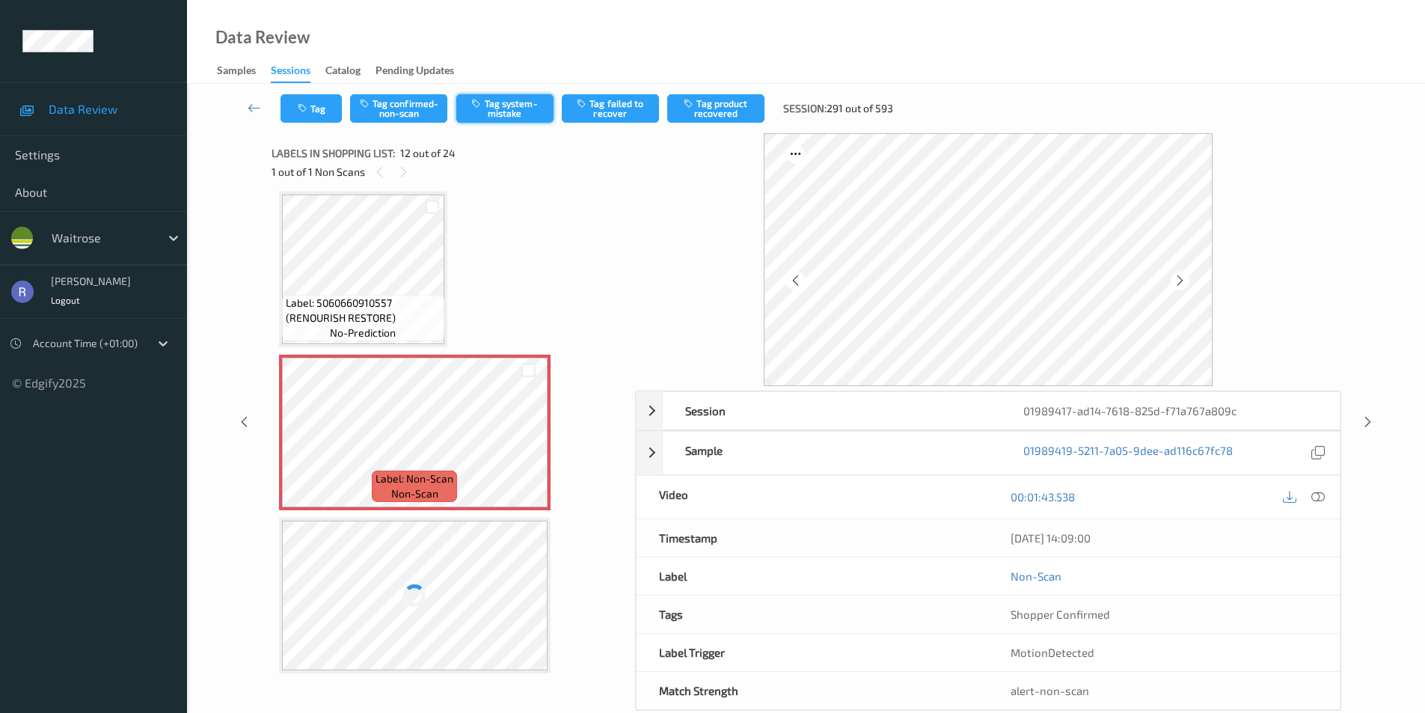
click at [525, 111] on button "Tag system-mistake" at bounding box center [504, 108] width 97 height 28
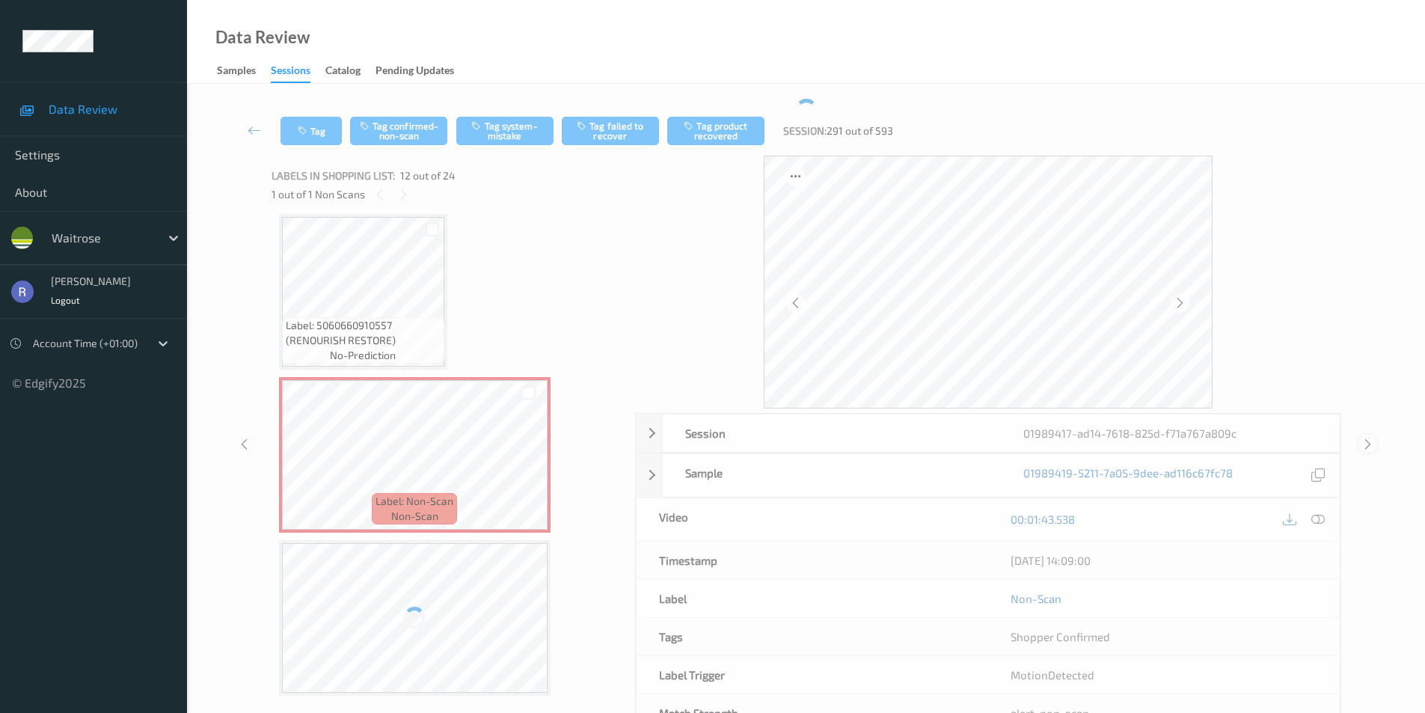
click at [1366, 442] on icon at bounding box center [1368, 444] width 13 height 13
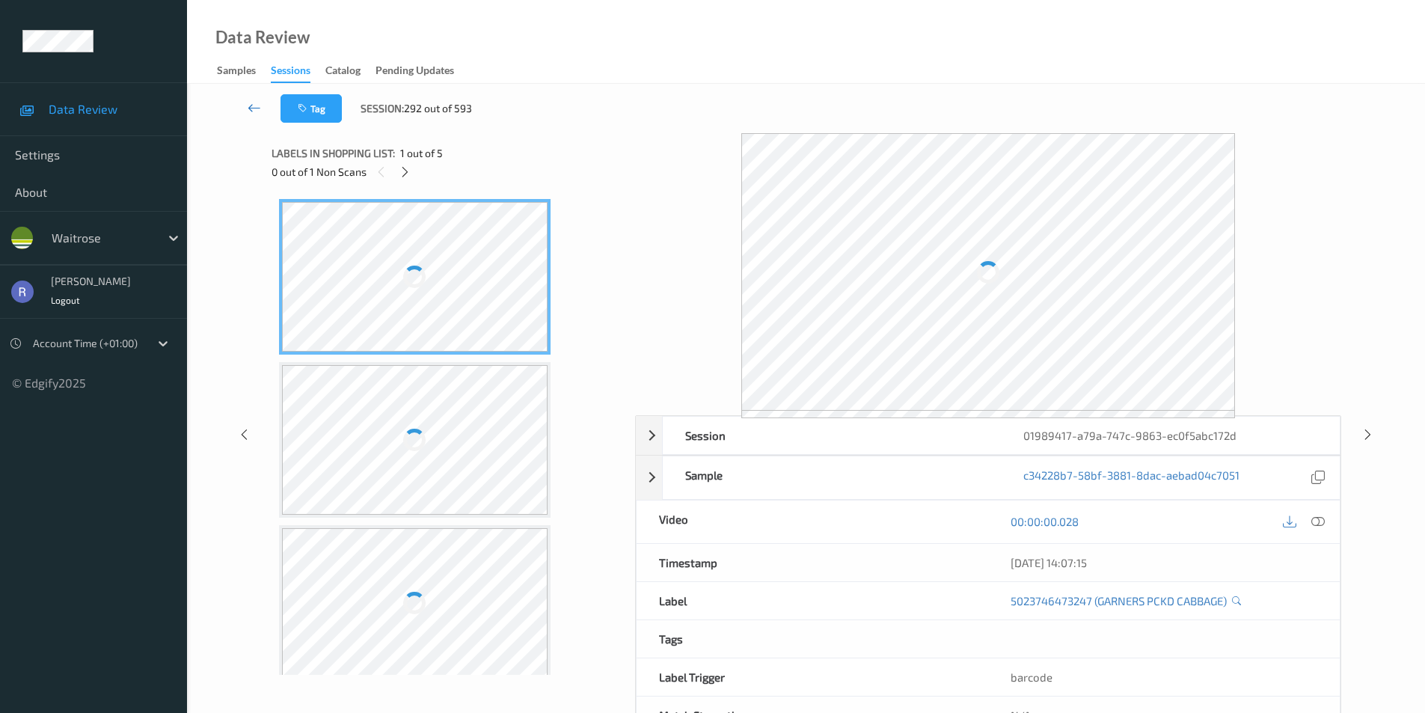
click at [250, 106] on icon at bounding box center [254, 107] width 13 height 15
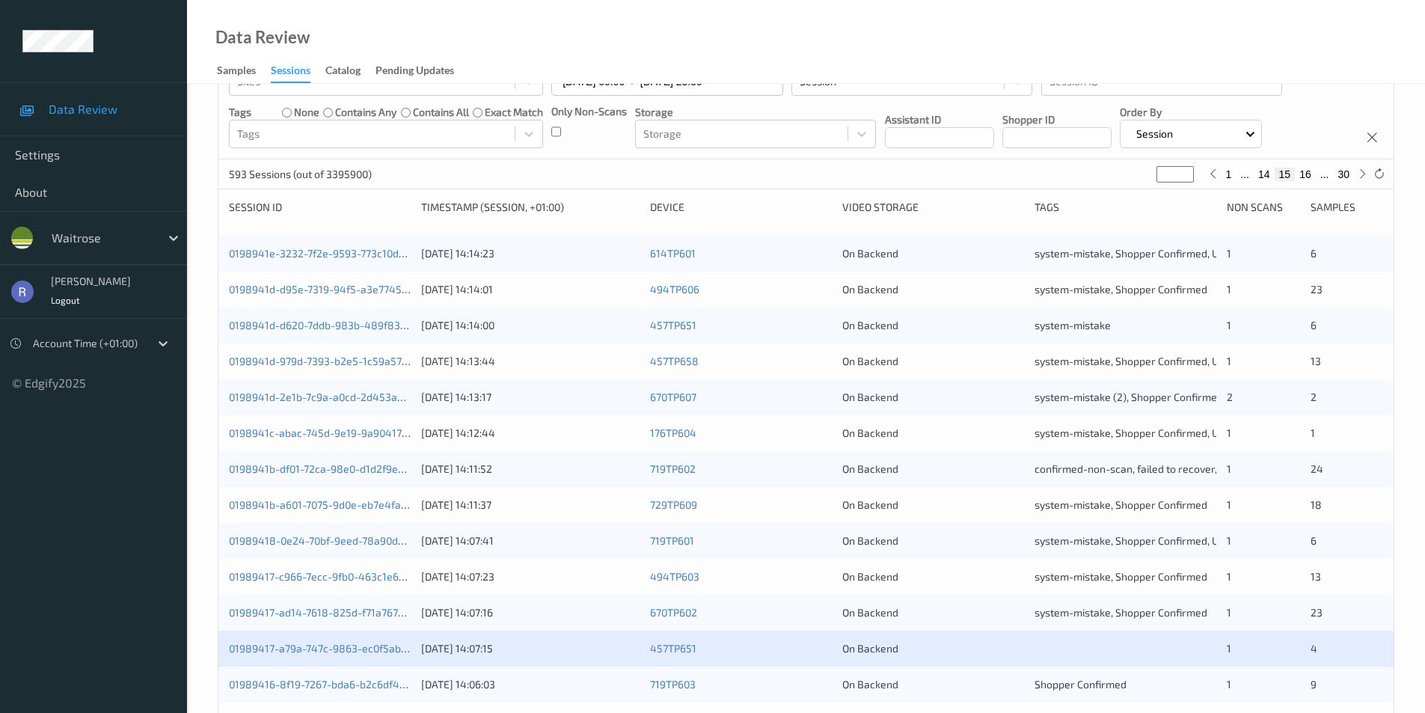
scroll to position [413, 0]
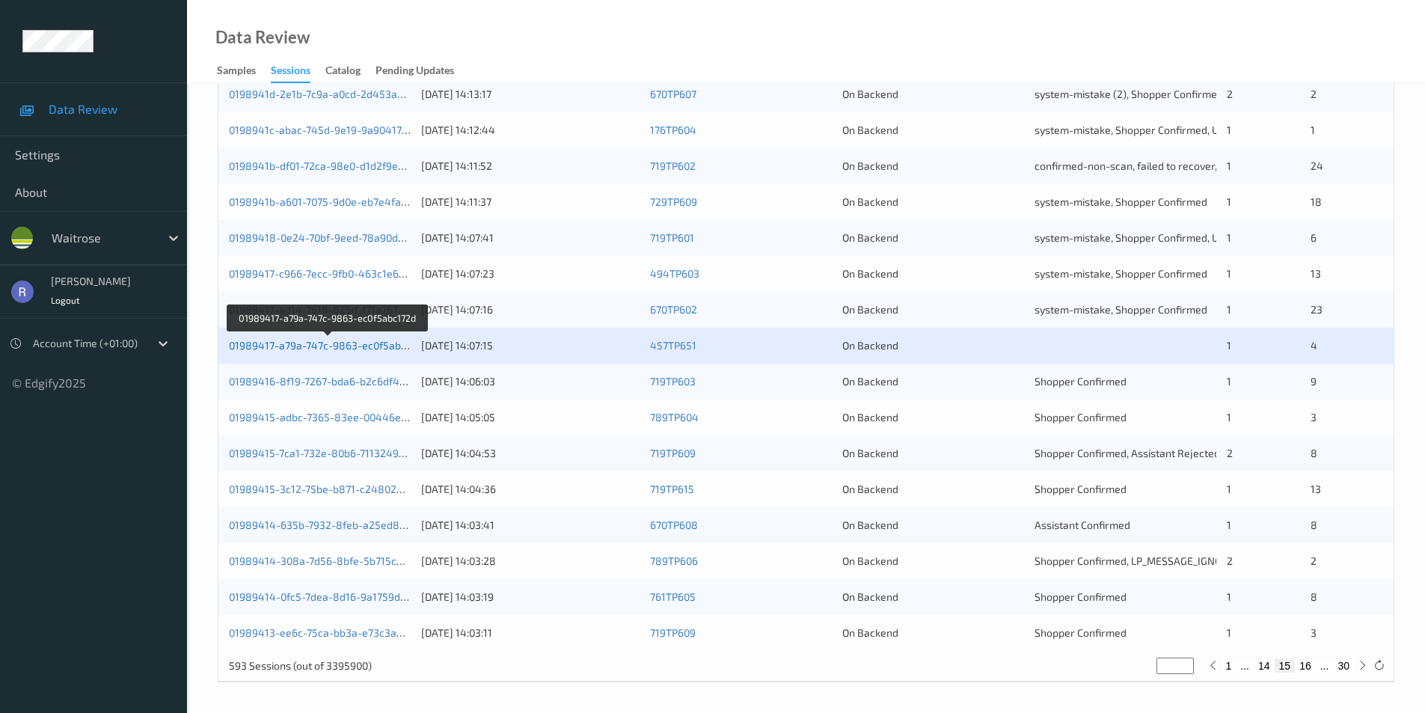
click at [296, 341] on link "01989417-a79a-747c-9863-ec0f5abc172d" at bounding box center [328, 345] width 199 height 13
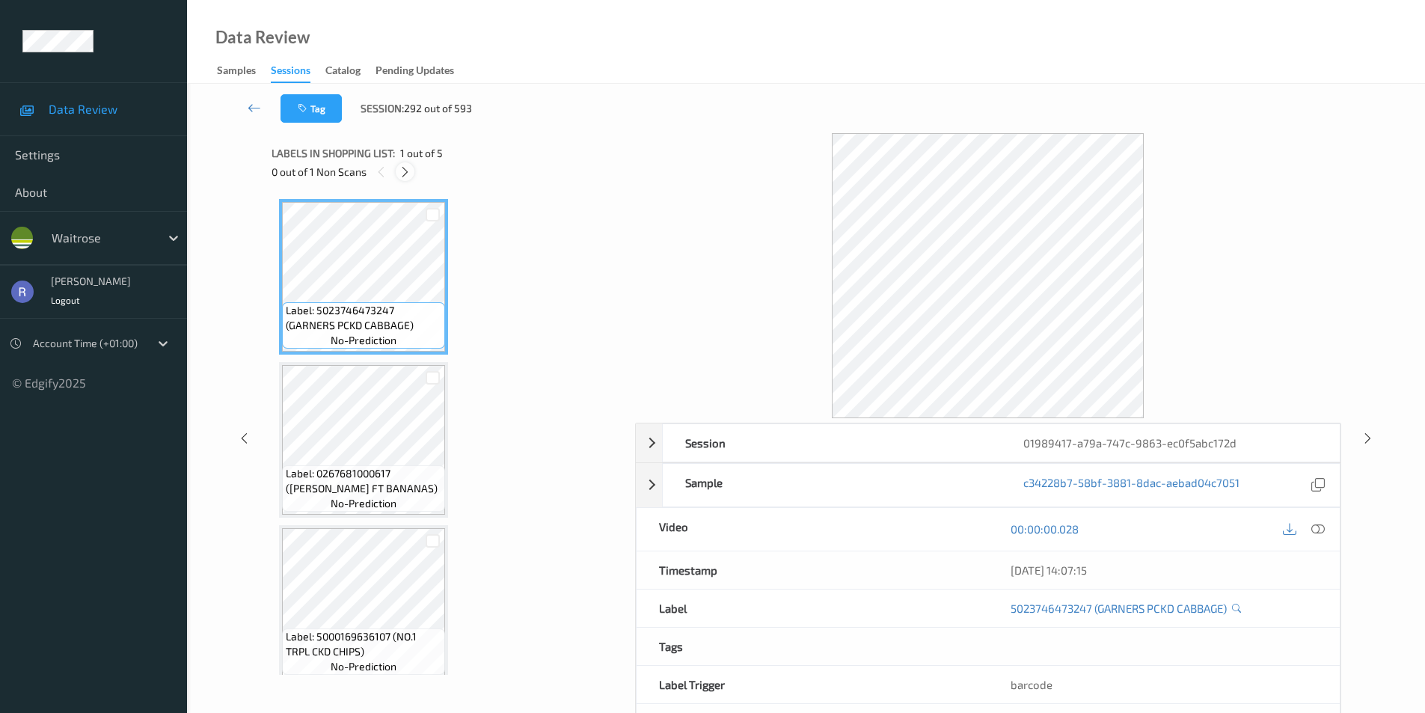
click at [406, 170] on icon at bounding box center [405, 171] width 13 height 13
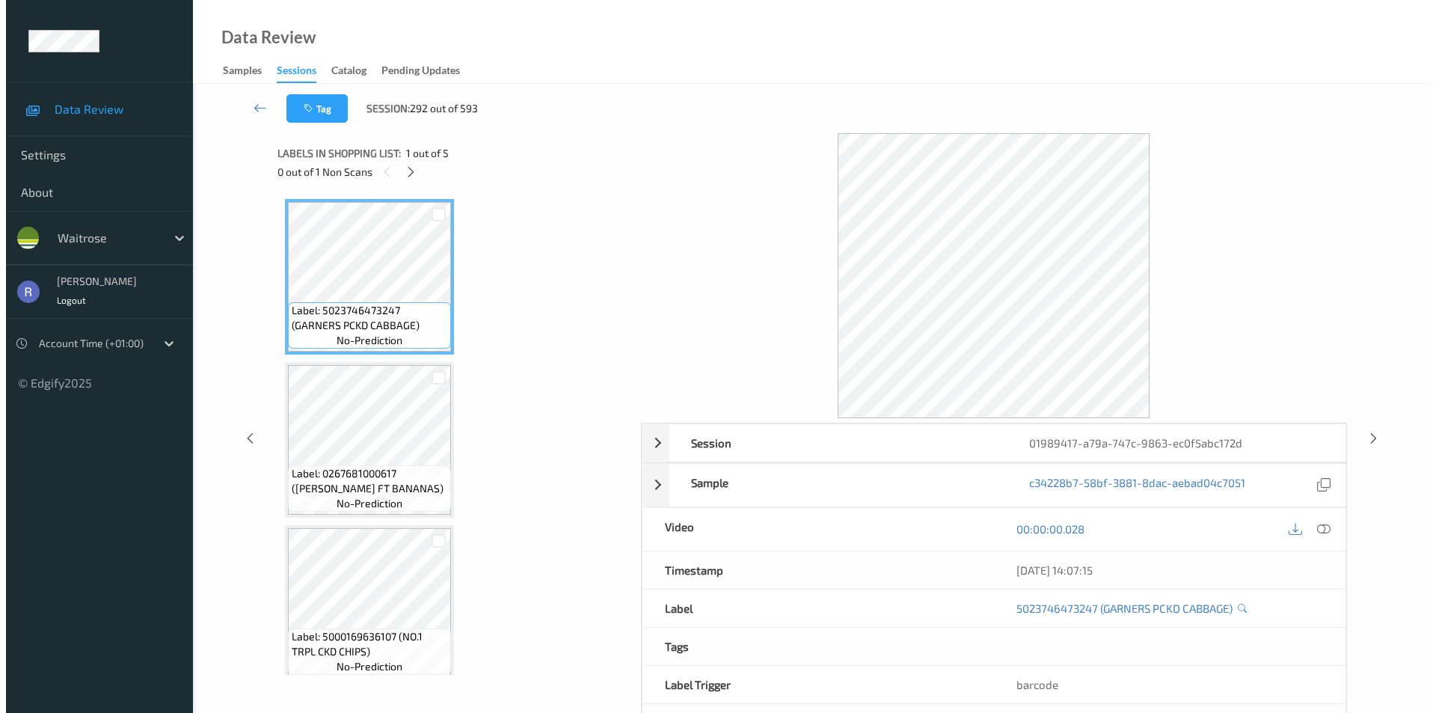
scroll to position [340, 0]
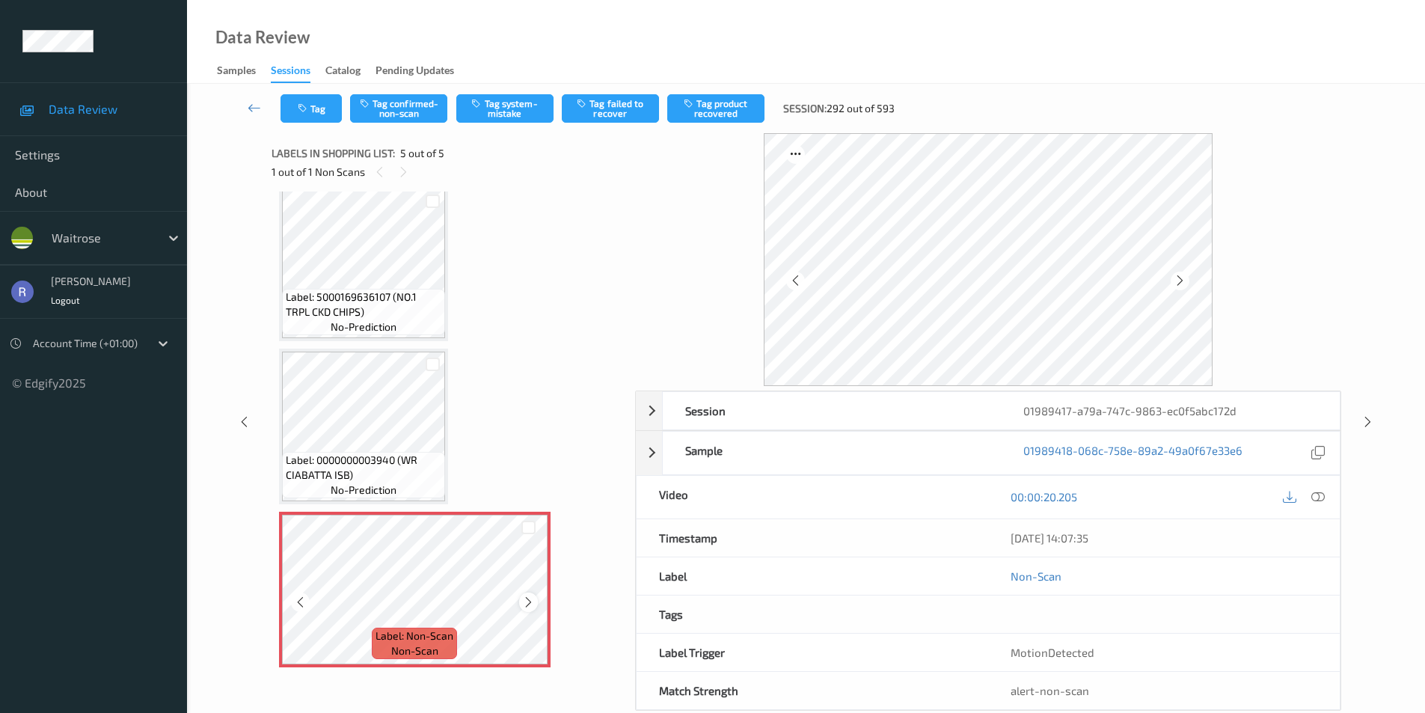
click at [528, 599] on icon at bounding box center [528, 602] width 13 height 13
click at [527, 599] on icon at bounding box center [528, 602] width 13 height 13
click at [505, 94] on button "Tag system-mistake" at bounding box center [504, 108] width 97 height 28
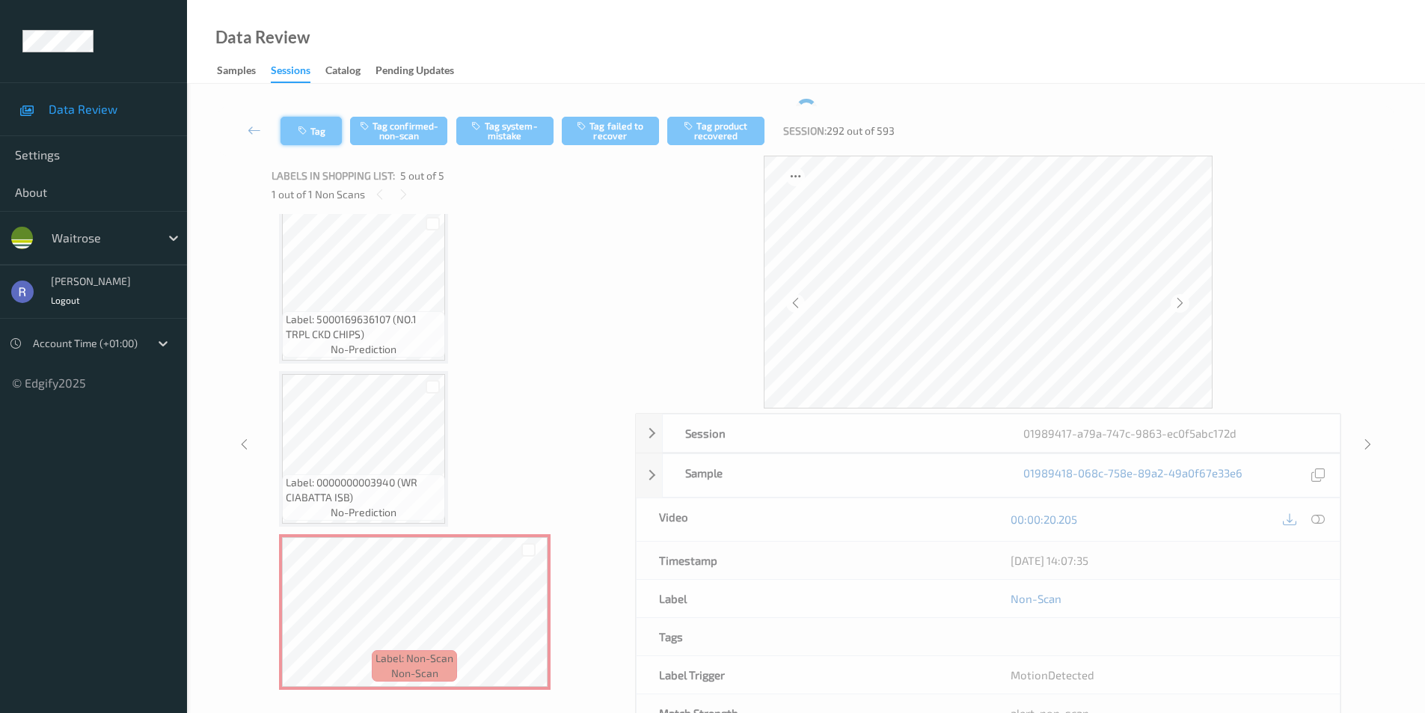
click at [313, 126] on button "Tag" at bounding box center [311, 131] width 61 height 28
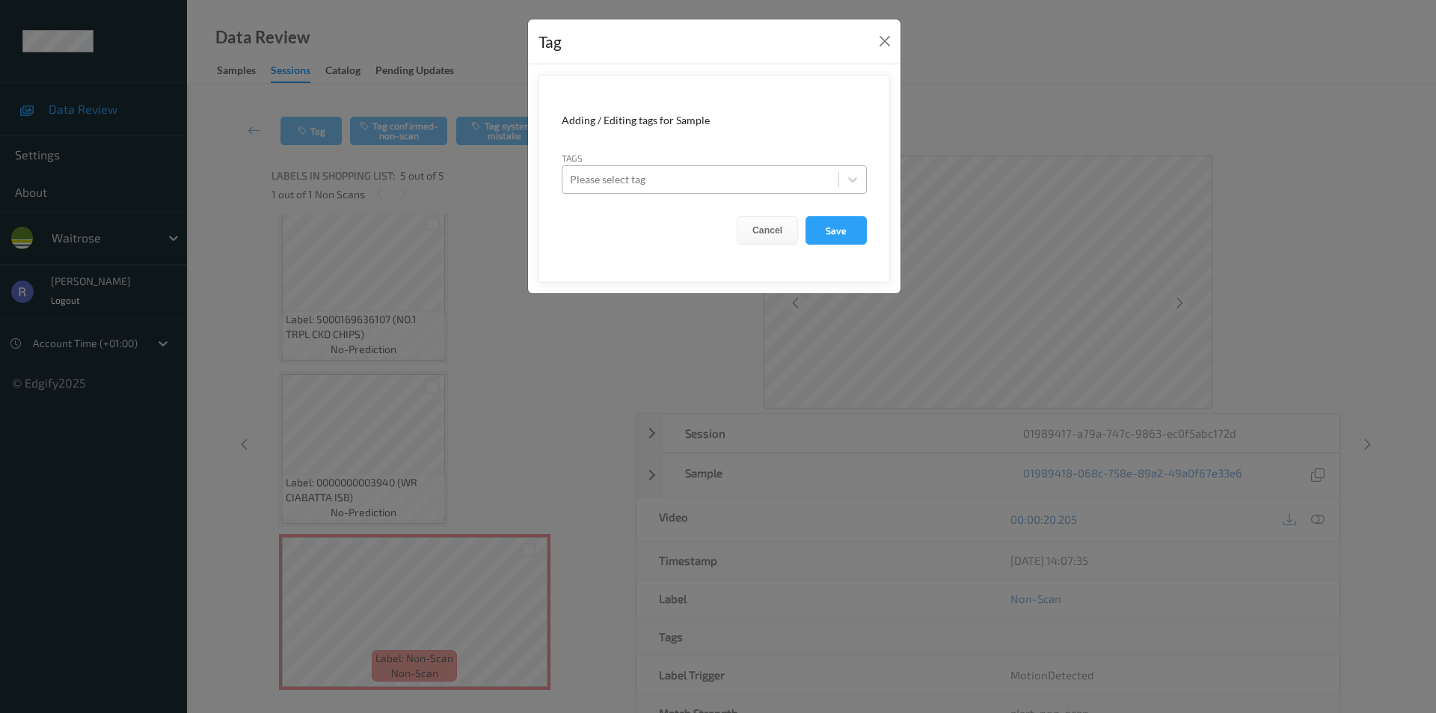
click at [702, 190] on div "Please select tag" at bounding box center [701, 180] width 276 height 24
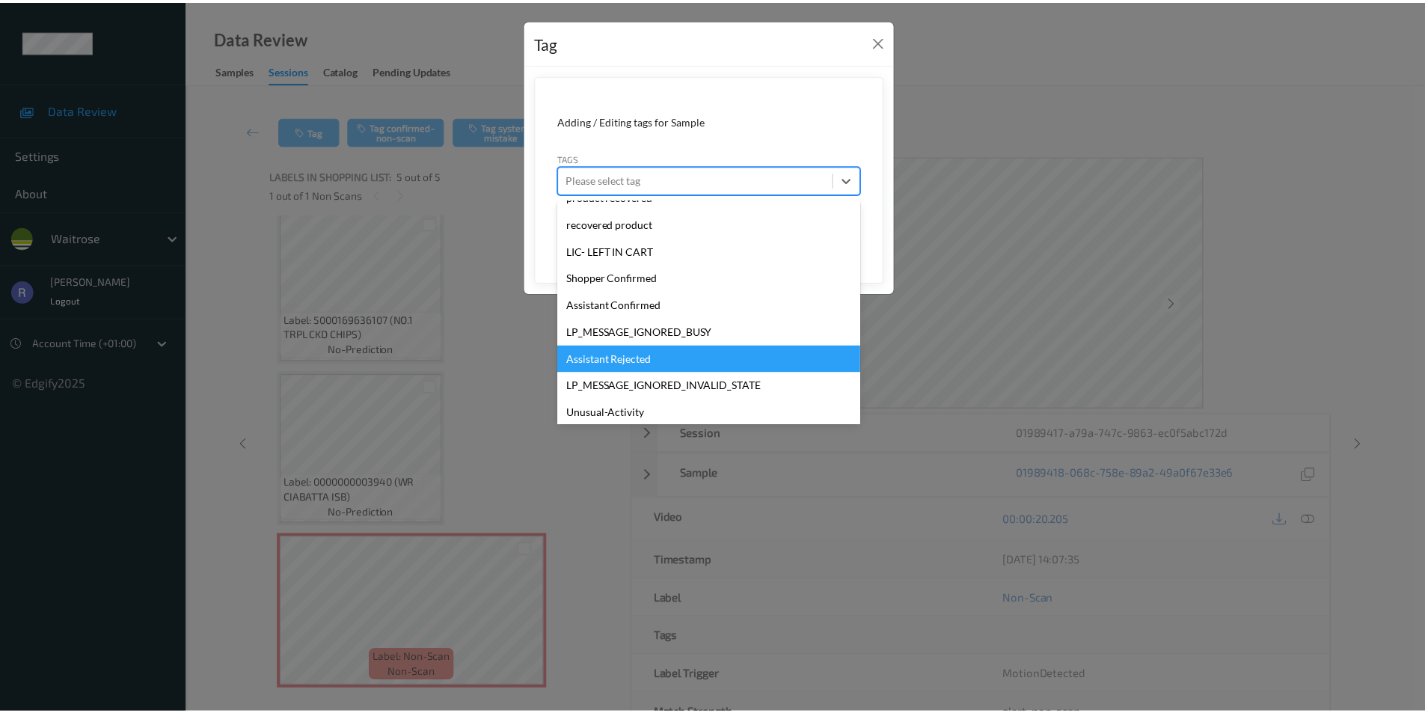
scroll to position [347, 0]
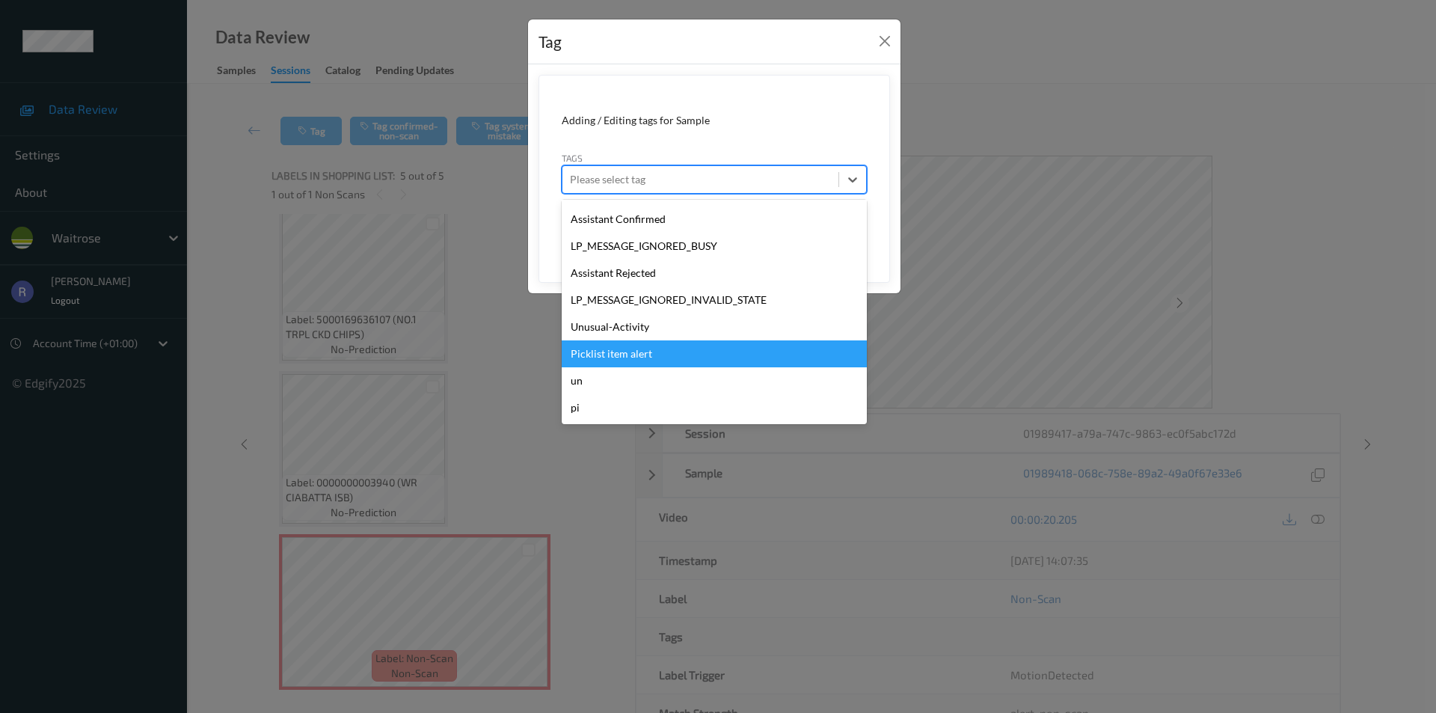
click at [617, 355] on div "Picklist item alert" at bounding box center [714, 353] width 305 height 27
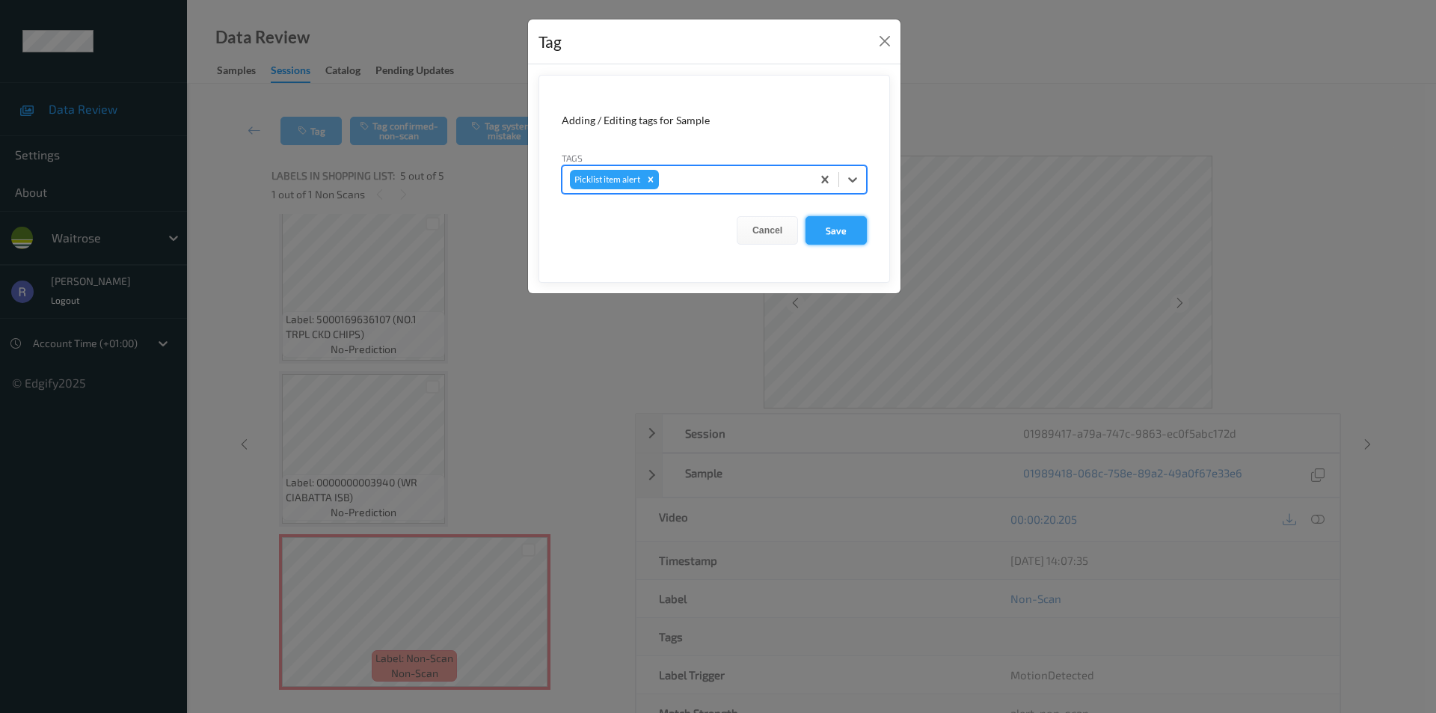
click at [841, 226] on button "Save" at bounding box center [836, 230] width 61 height 28
click at [836, 230] on button "Save" at bounding box center [836, 230] width 61 height 28
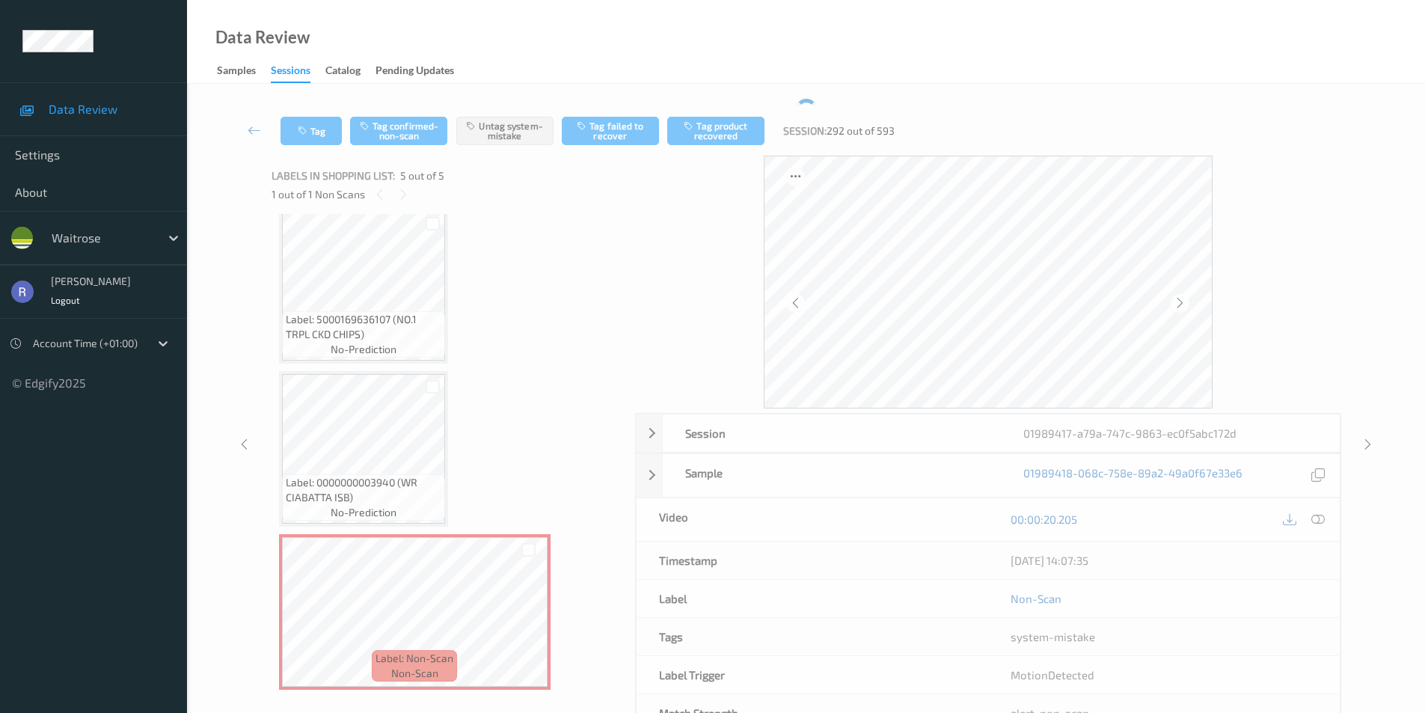
click at [546, 301] on div "Label: 5023746473247 (GARNERS PCKD CABBAGE) no-prediction Label: 0267681000617 …" at bounding box center [448, 286] width 338 height 808
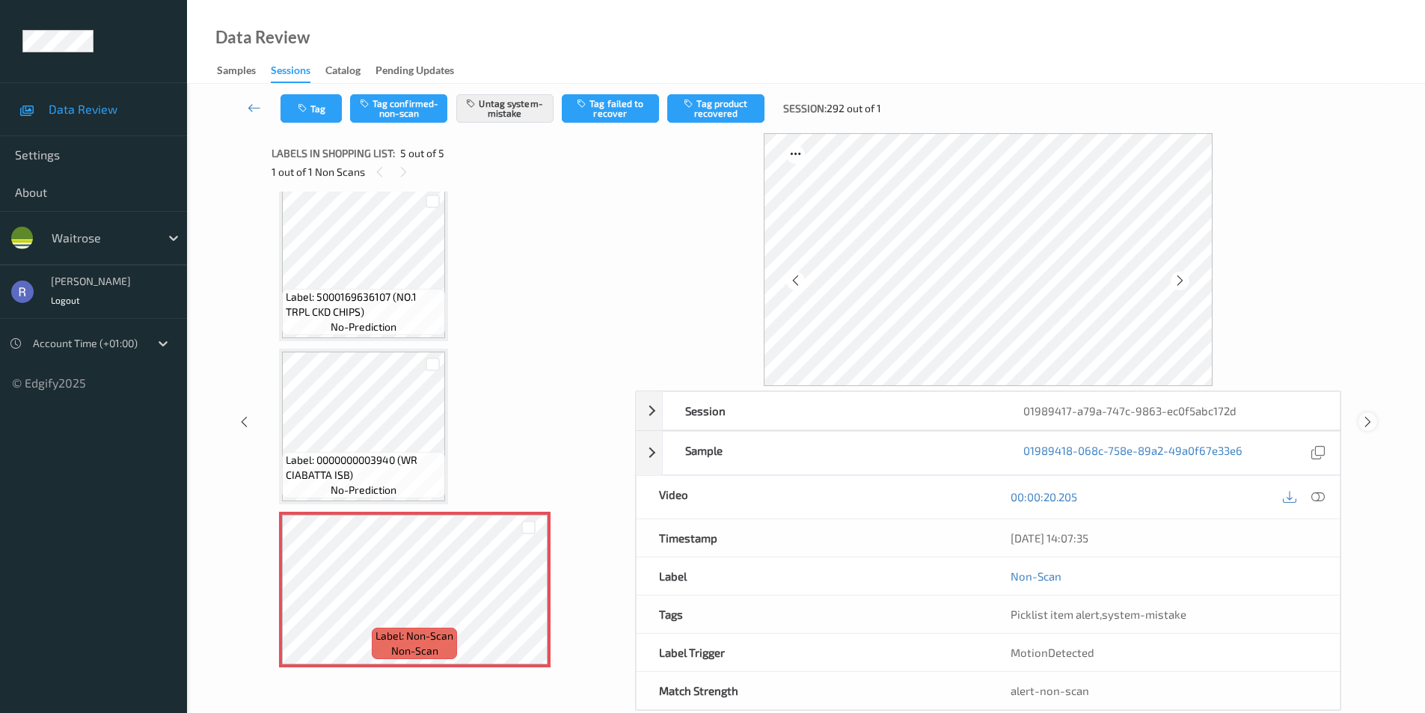
click at [1368, 443] on div "Session 01989417-a79a-747c-9863-ec0f5abc172d Session ID 01989417-a79a-747c-9863…" at bounding box center [806, 422] width 1177 height 578
click at [1373, 420] on div at bounding box center [1368, 421] width 19 height 19
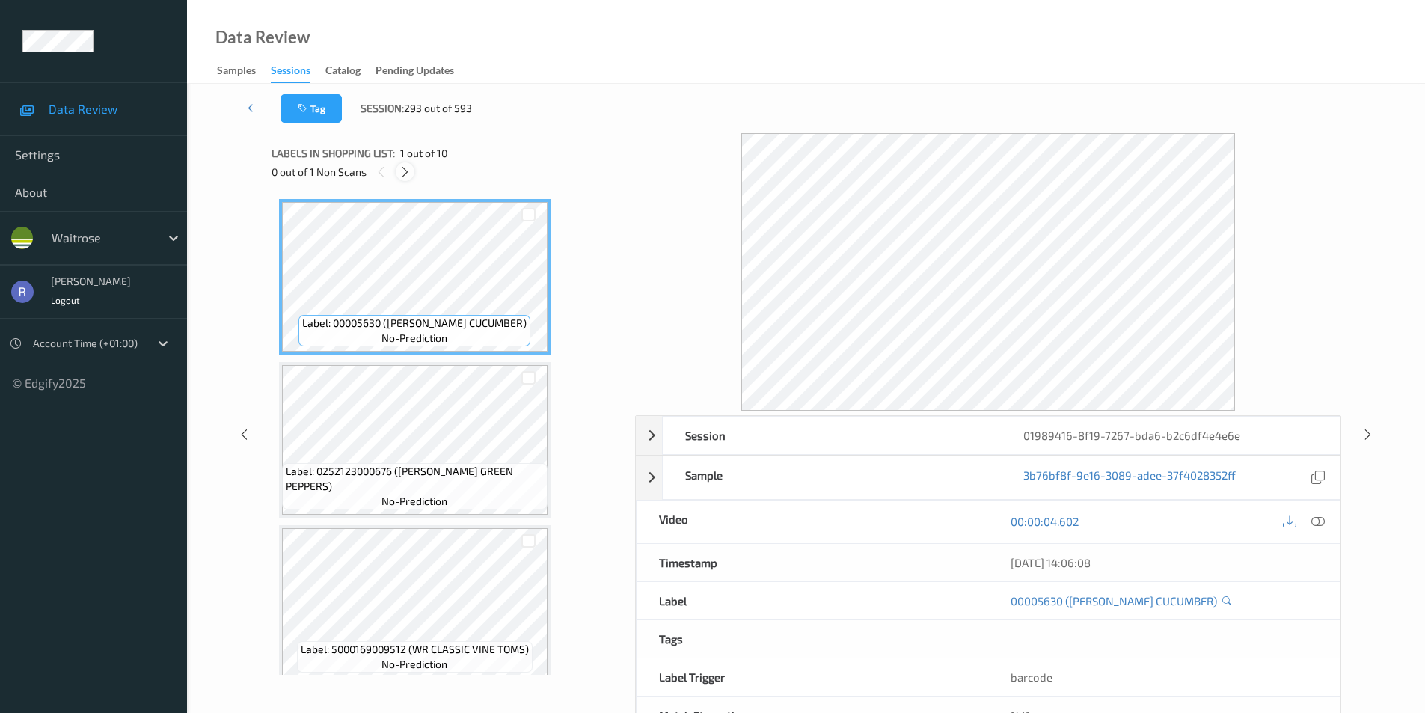
click at [404, 168] on icon at bounding box center [405, 171] width 13 height 13
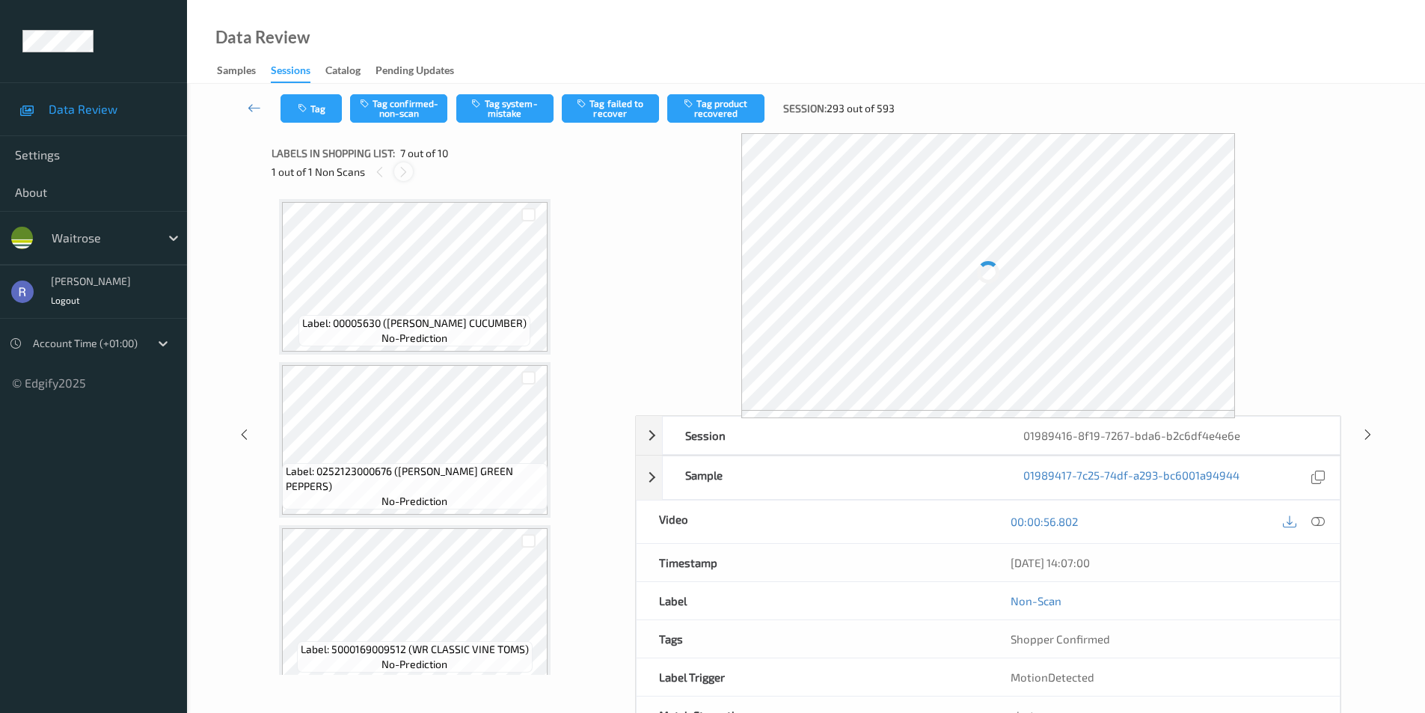
scroll to position [823, 0]
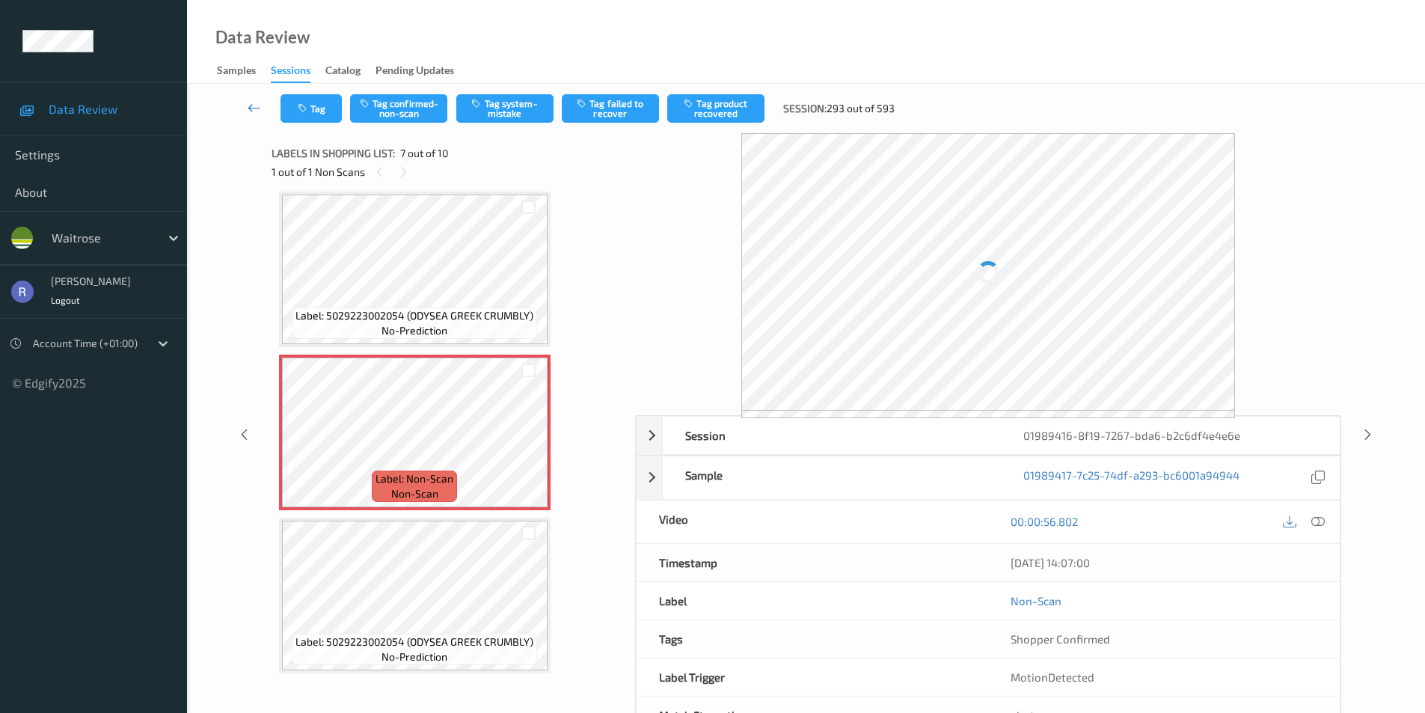
click at [254, 108] on icon at bounding box center [254, 107] width 13 height 15
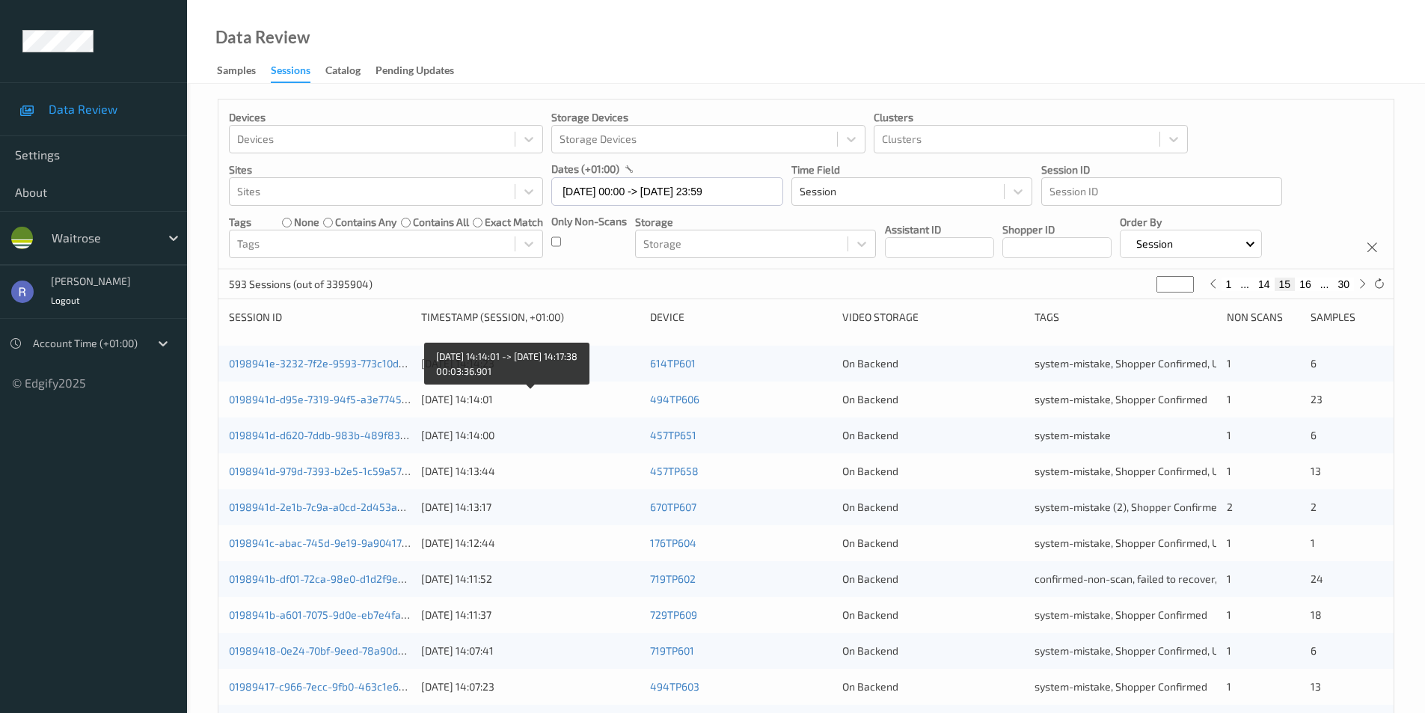
scroll to position [413, 0]
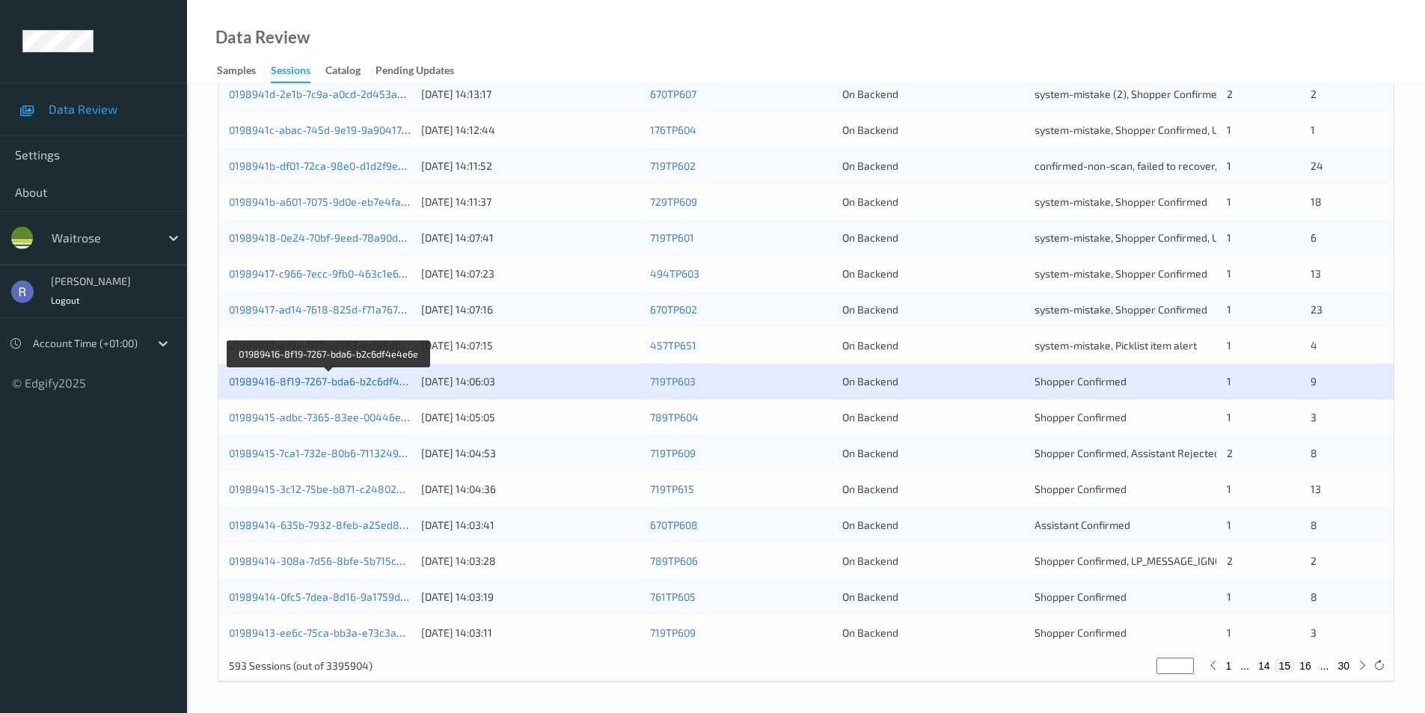
click at [318, 377] on link "01989416-8f19-7267-bda6-b2c6df4e4e6e" at bounding box center [329, 381] width 201 height 13
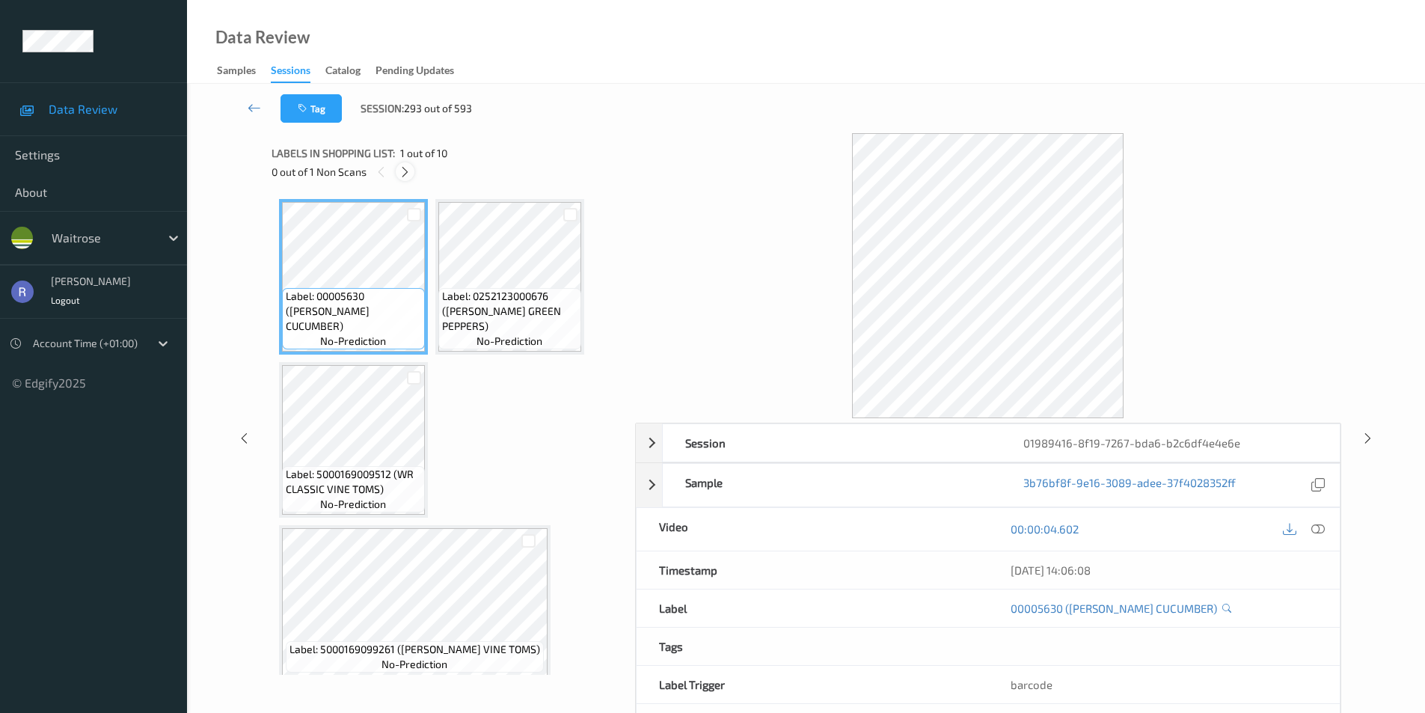
click at [407, 173] on icon at bounding box center [405, 171] width 13 height 13
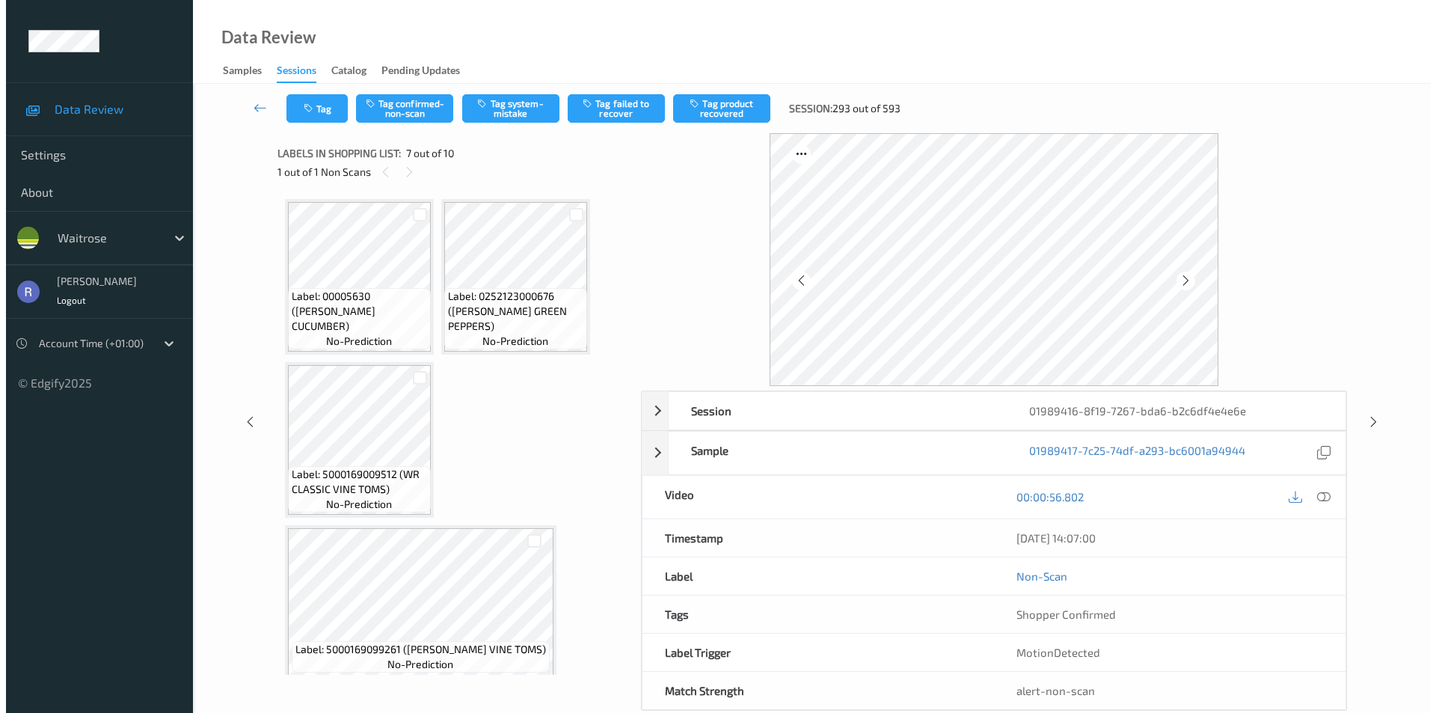
scroll to position [660, 0]
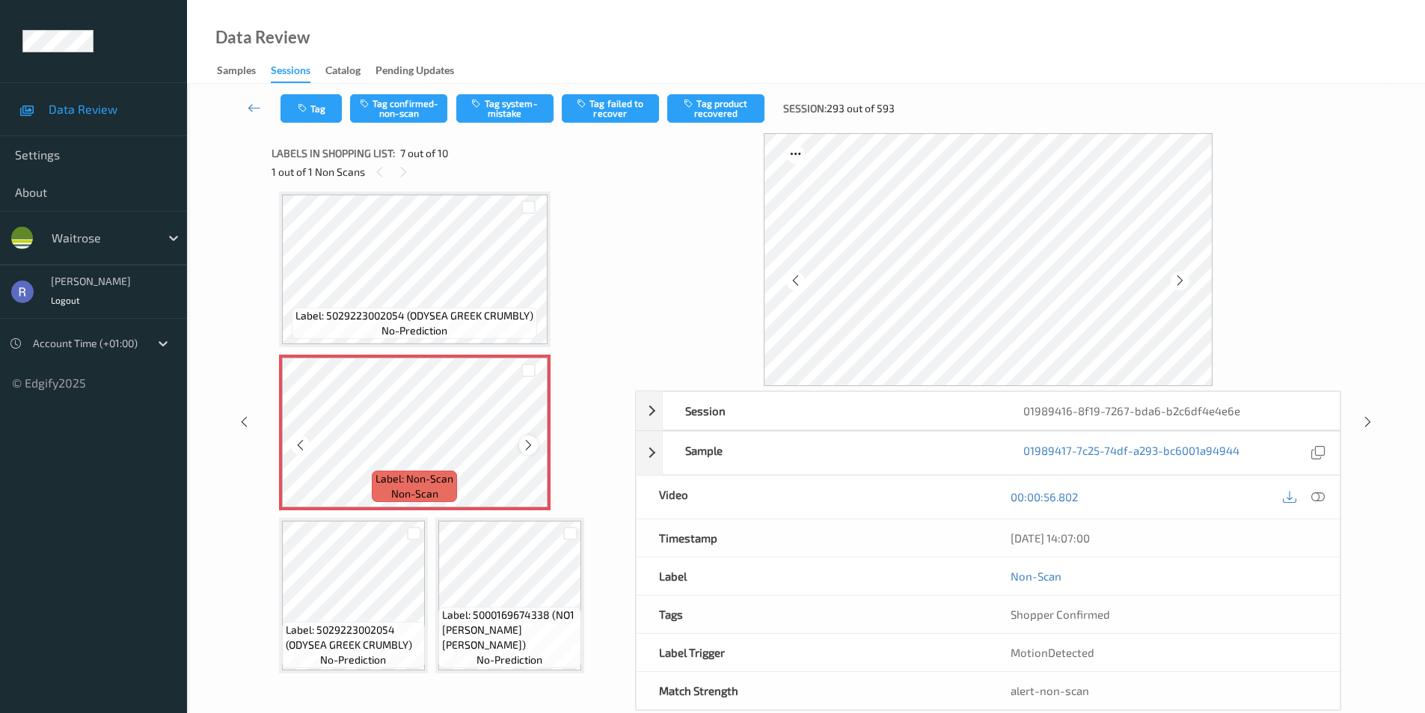
click at [524, 441] on icon at bounding box center [528, 444] width 13 height 13
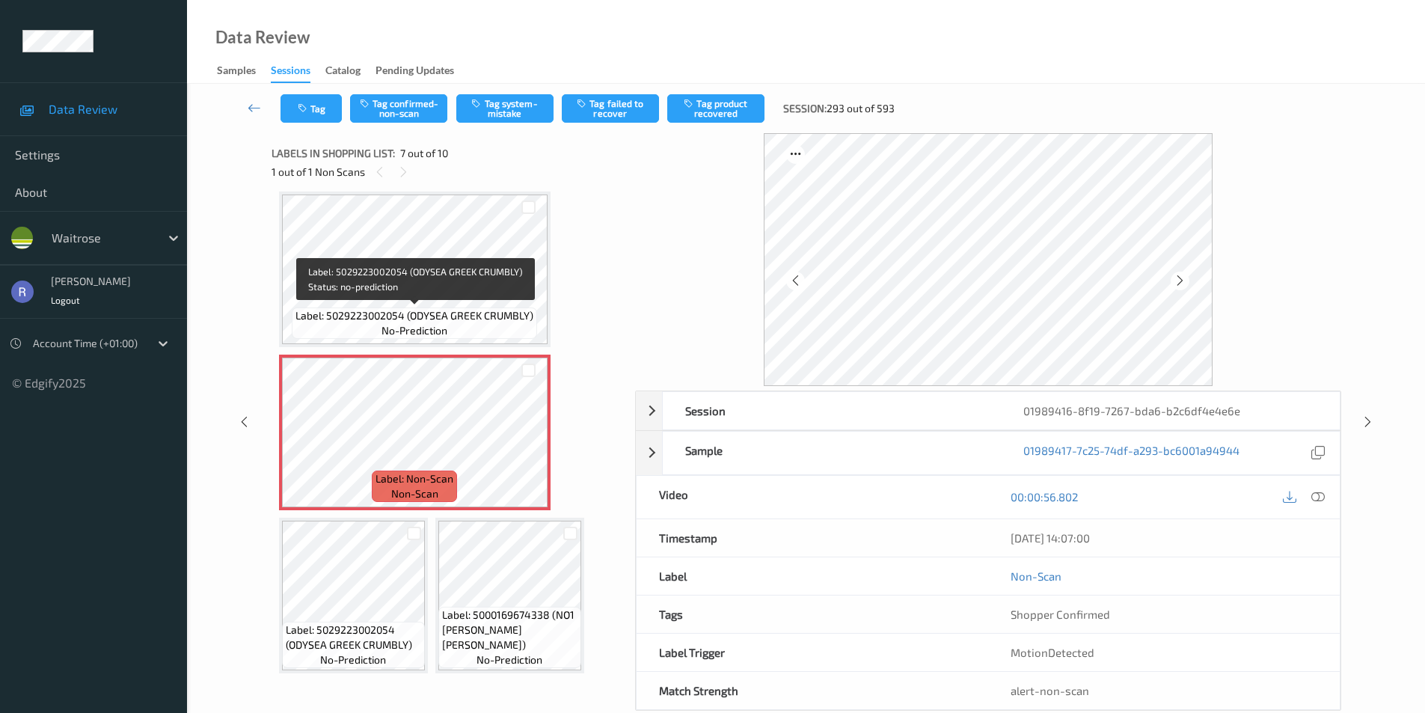
click at [474, 319] on span "Label: 5029223002054 (ODYSEA GREEK CRUMBLY)" at bounding box center [415, 315] width 238 height 15
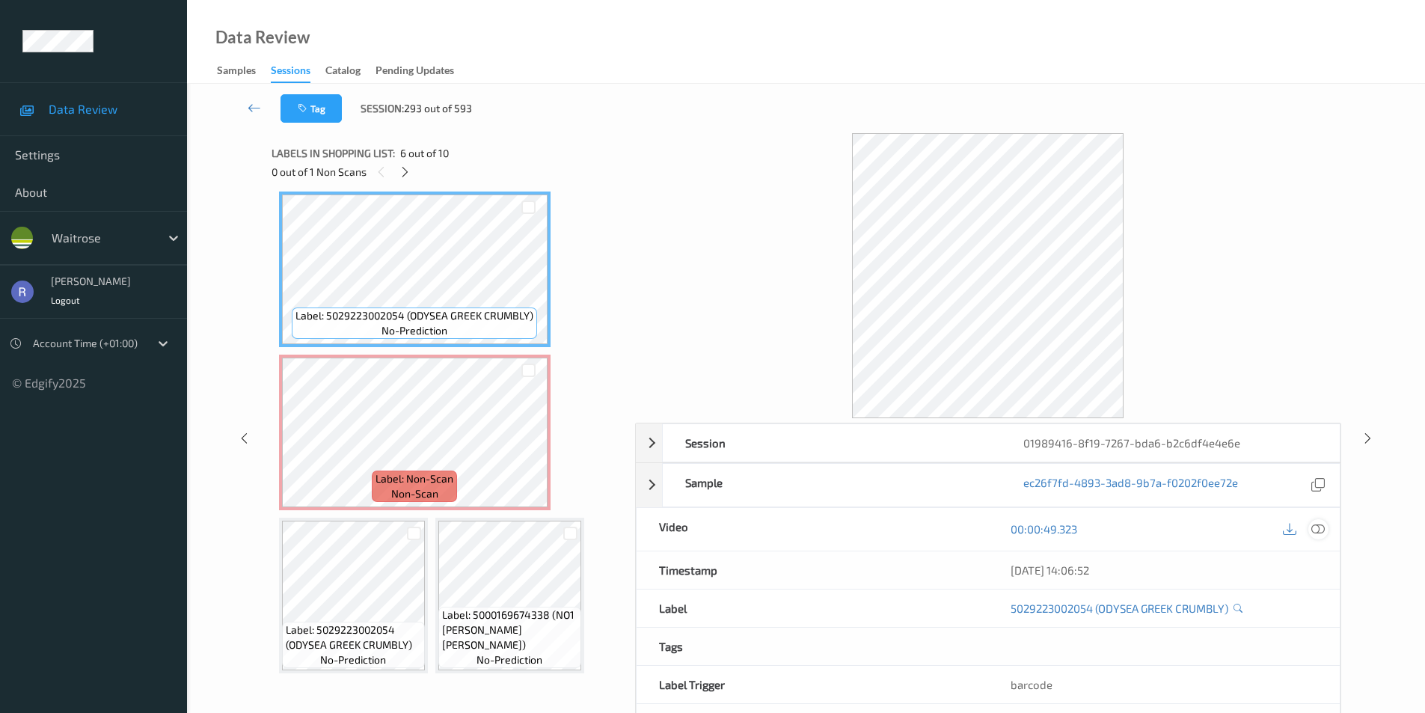
click at [1318, 530] on icon at bounding box center [1317, 528] width 13 height 13
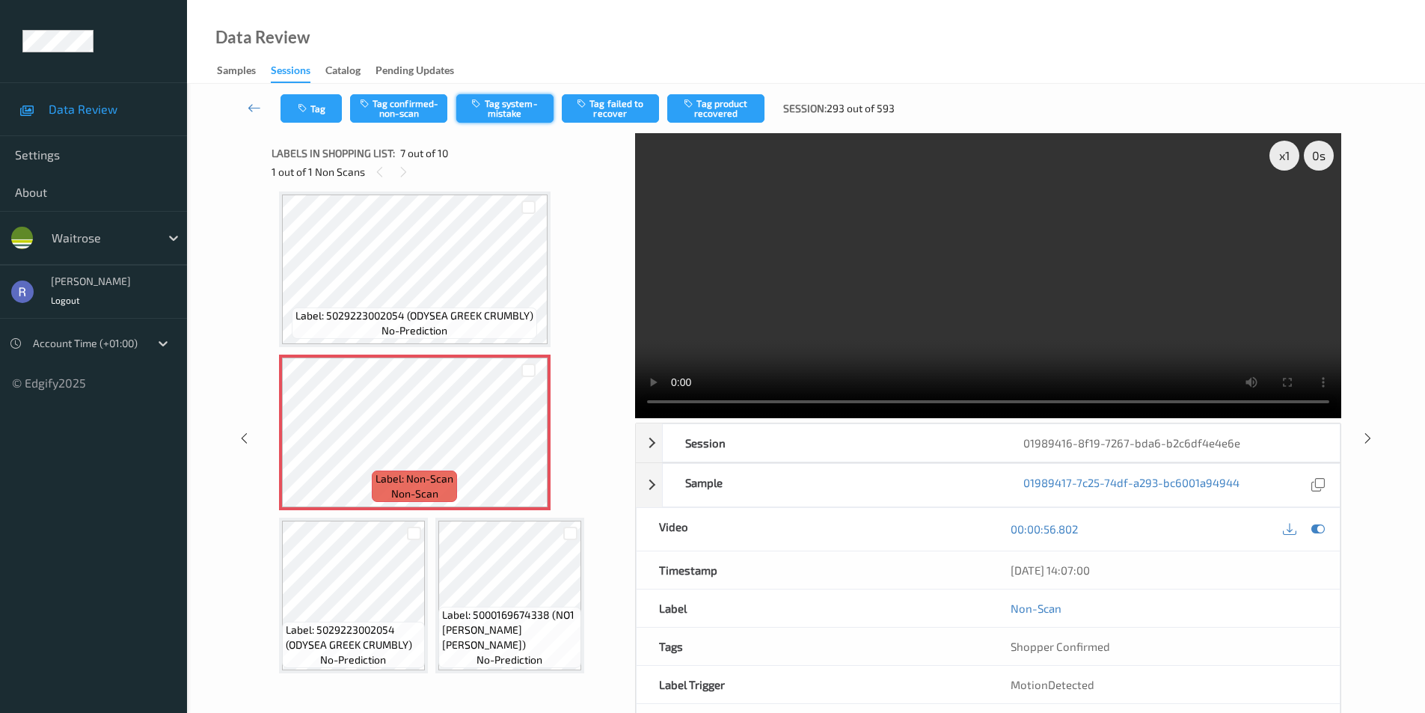
click at [498, 111] on button "Tag system-mistake" at bounding box center [504, 108] width 97 height 28
click at [312, 106] on button "Tag" at bounding box center [311, 108] width 61 height 28
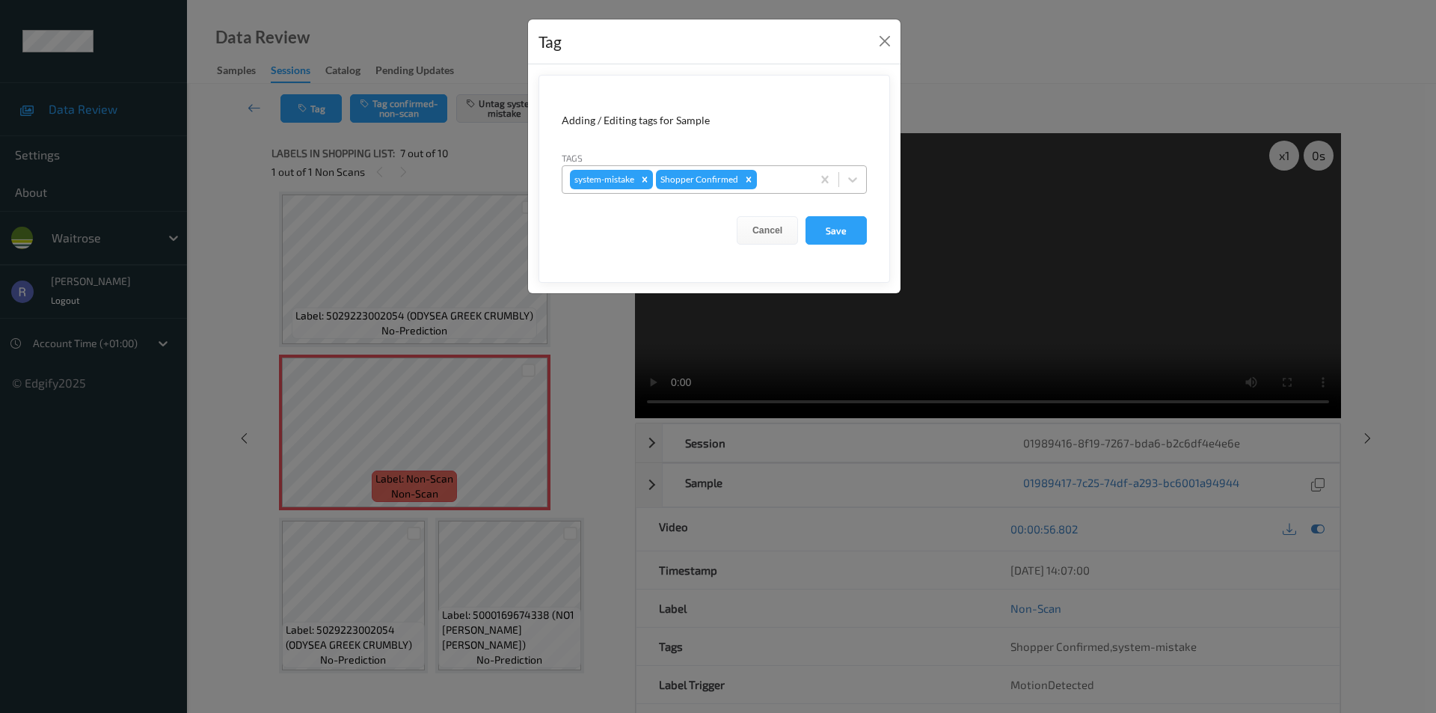
click at [768, 180] on div at bounding box center [782, 180] width 44 height 18
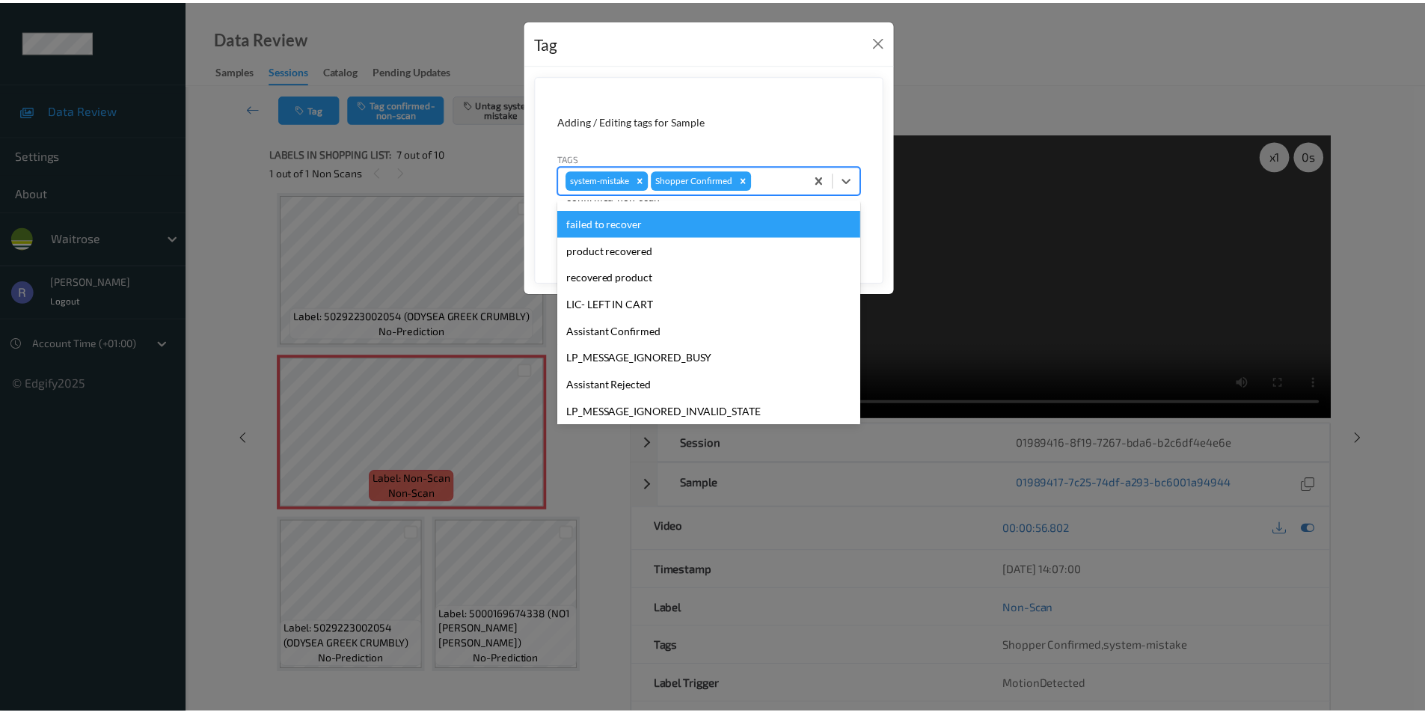
scroll to position [293, 0]
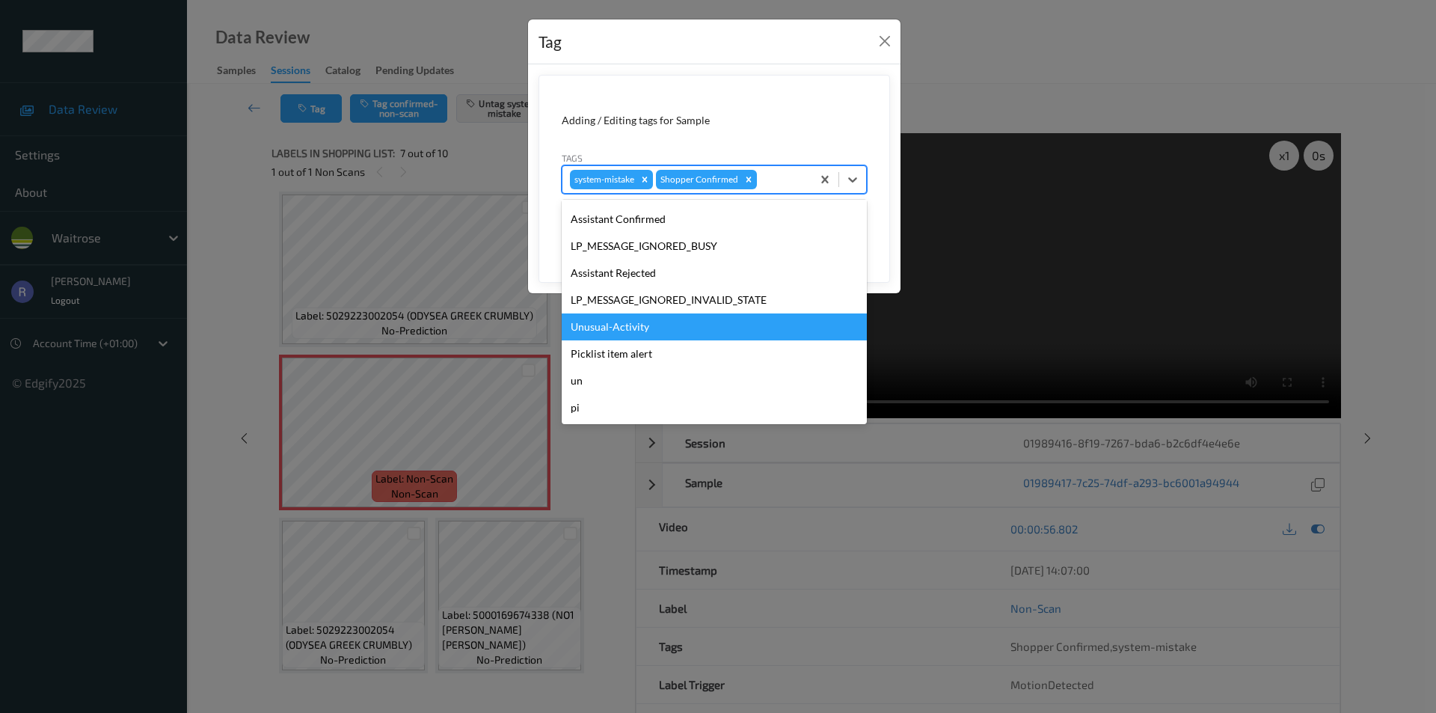
click at [667, 325] on div "Unusual-Activity" at bounding box center [714, 326] width 305 height 27
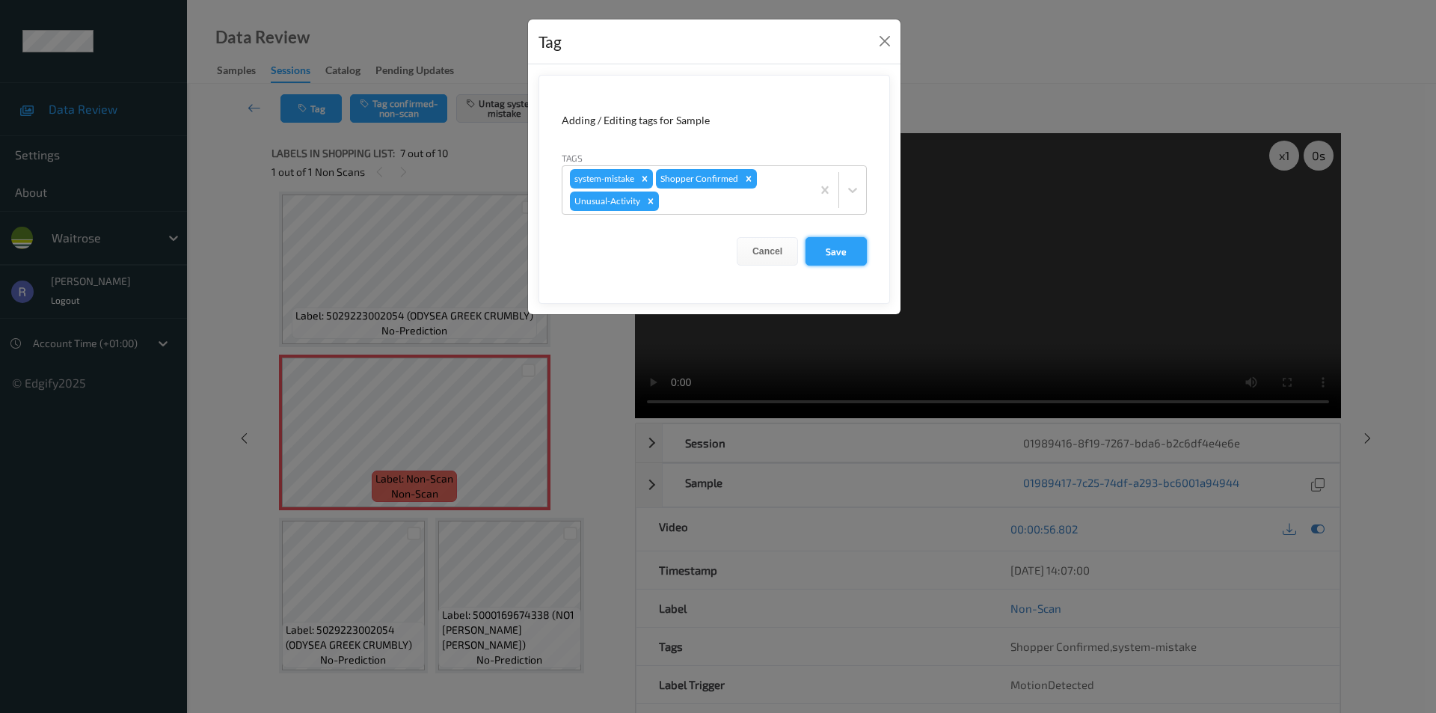
click at [842, 243] on button "Save" at bounding box center [836, 251] width 61 height 28
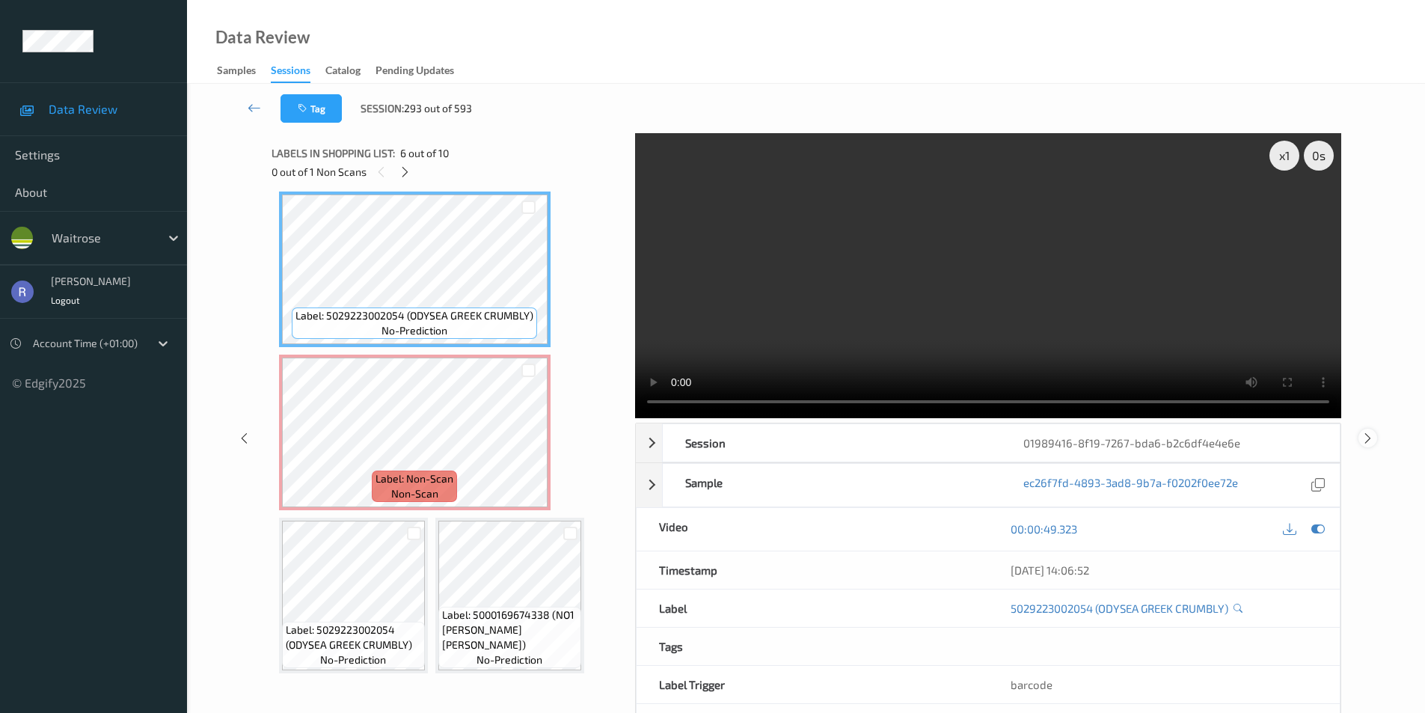
click at [1370, 436] on icon at bounding box center [1368, 437] width 13 height 13
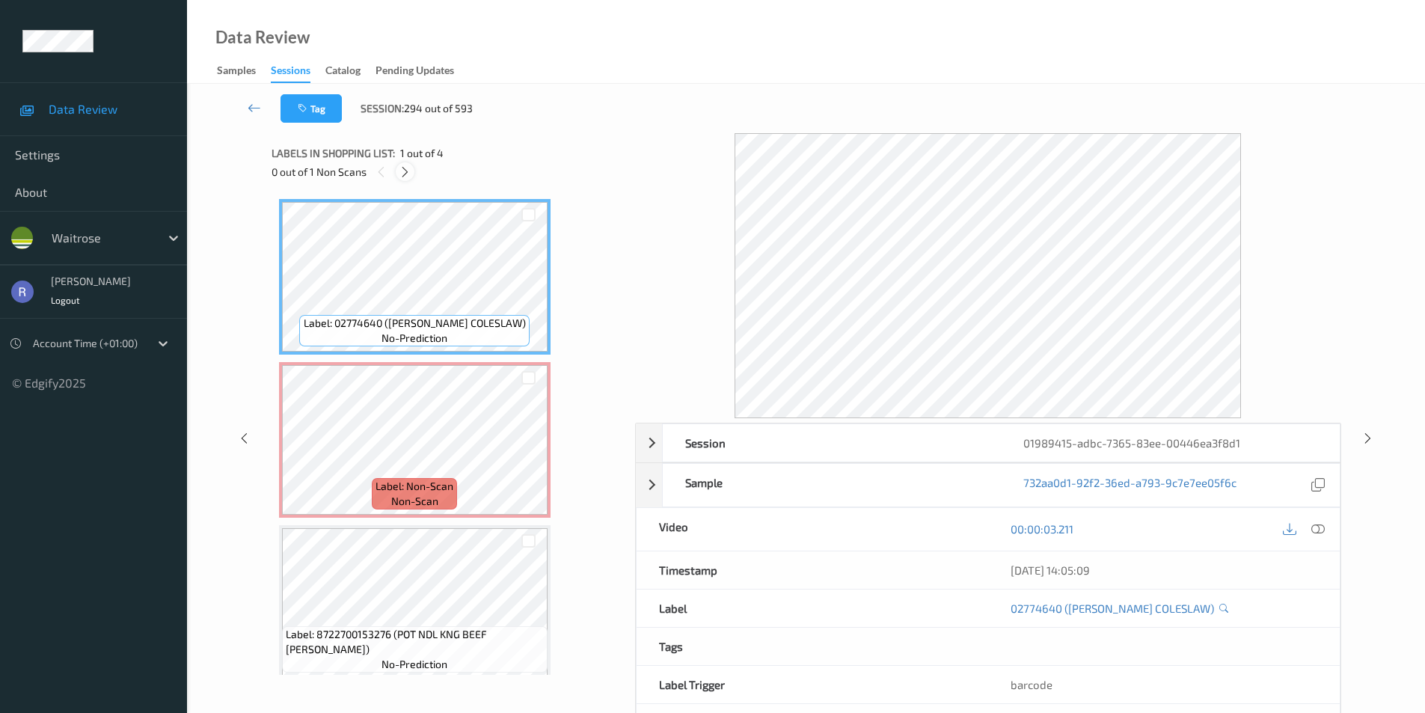
click at [403, 170] on icon at bounding box center [405, 171] width 13 height 13
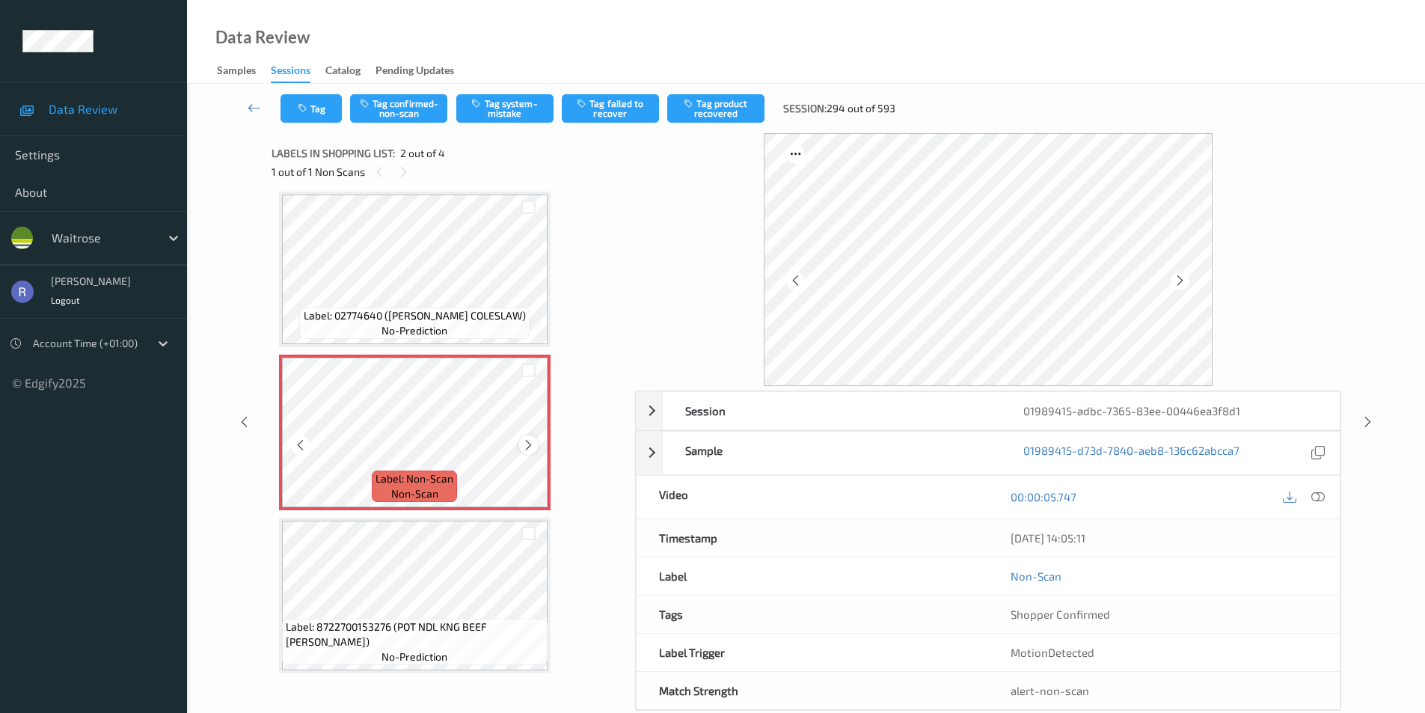
click at [531, 444] on icon at bounding box center [528, 444] width 13 height 13
click at [529, 444] on icon at bounding box center [528, 444] width 13 height 13
click at [1319, 498] on icon at bounding box center [1317, 496] width 13 height 13
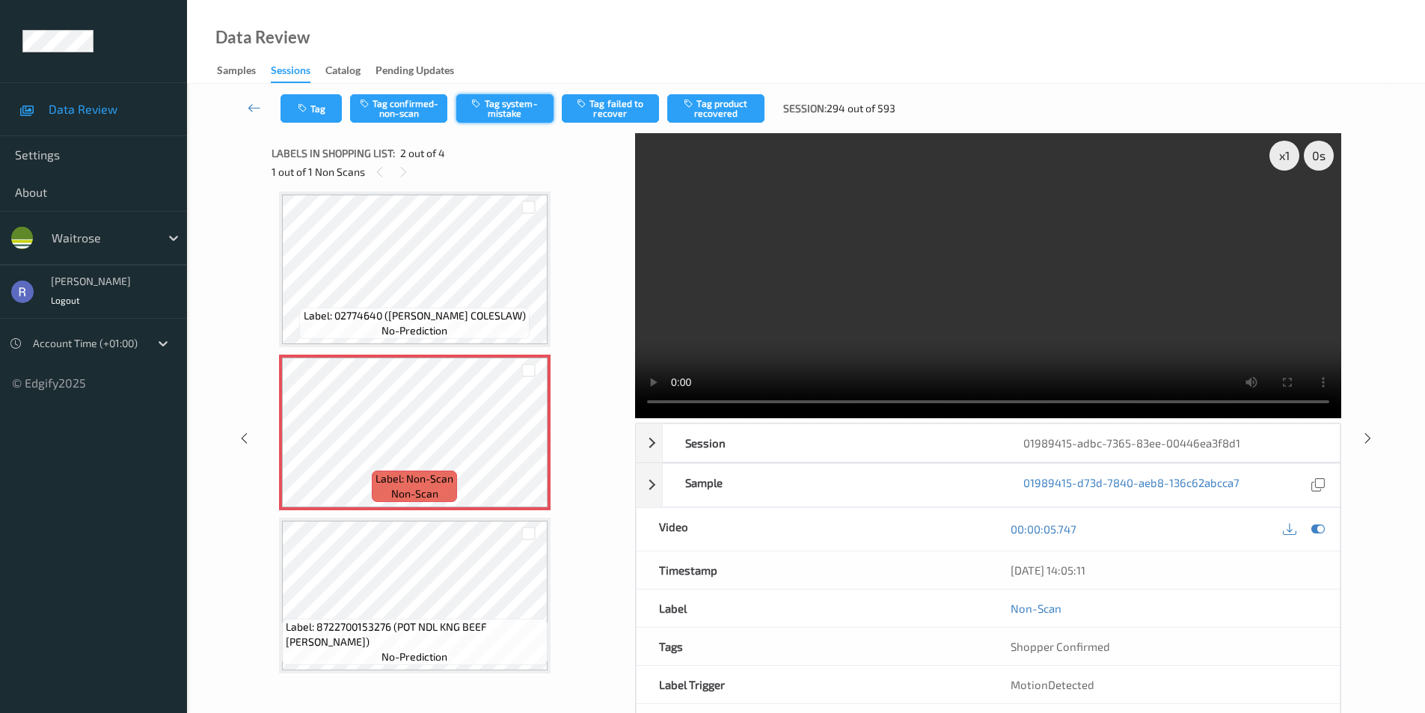
click at [521, 106] on button "Tag system-mistake" at bounding box center [504, 108] width 97 height 28
click at [1368, 438] on icon at bounding box center [1368, 437] width 13 height 13
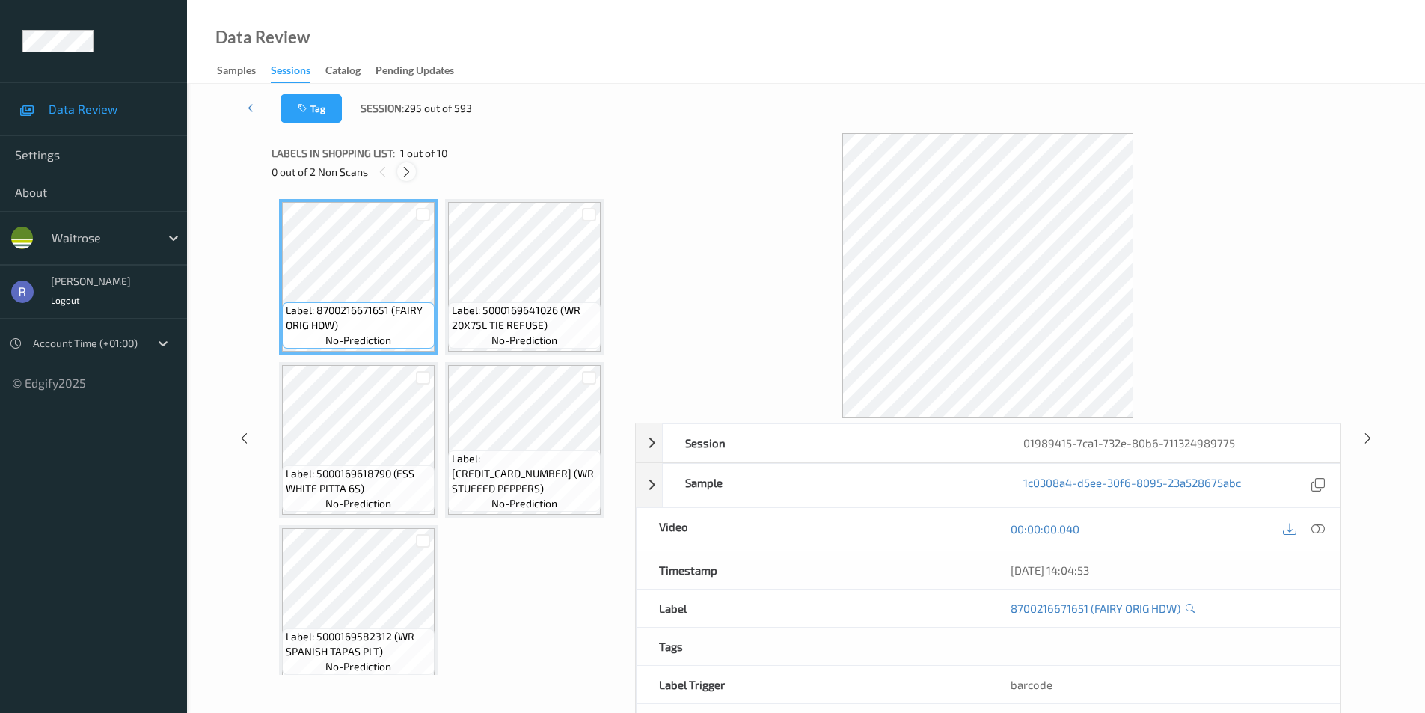
click at [406, 169] on icon at bounding box center [406, 171] width 13 height 13
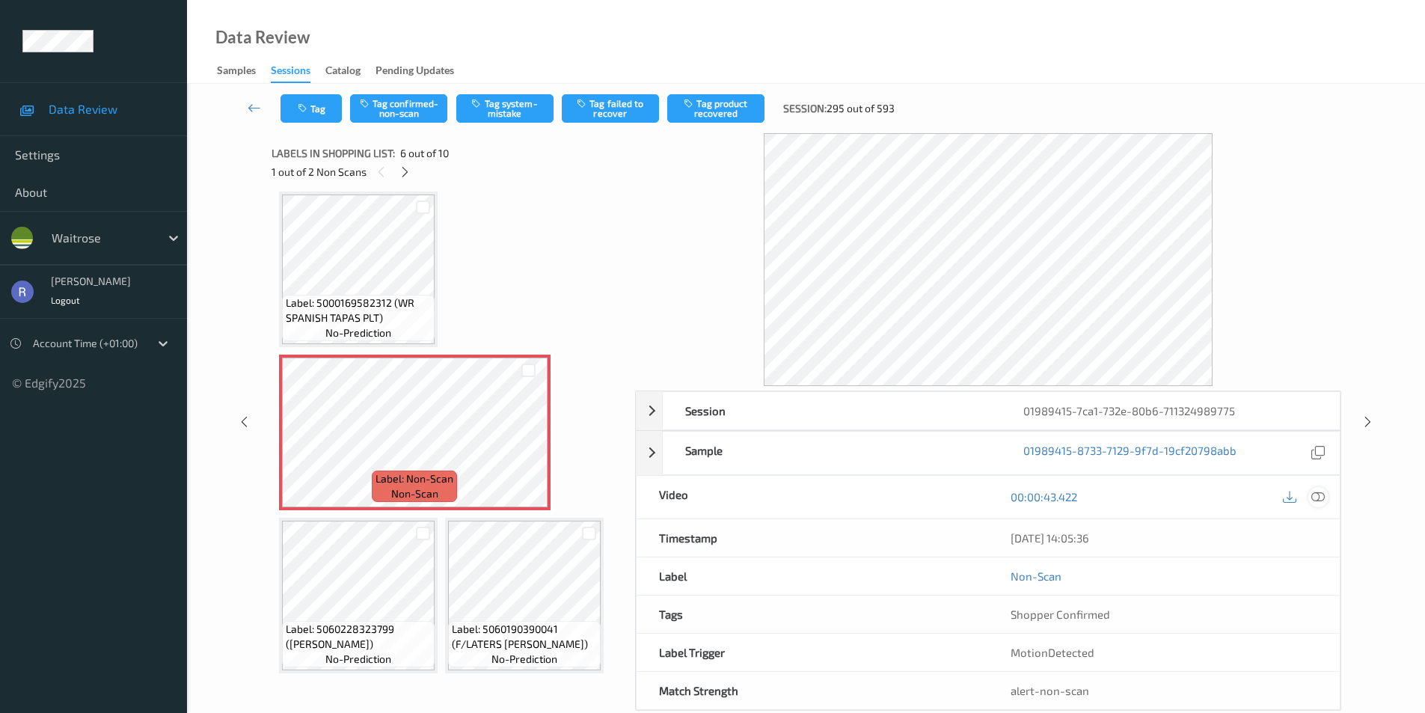
click at [1318, 495] on icon at bounding box center [1317, 496] width 13 height 13
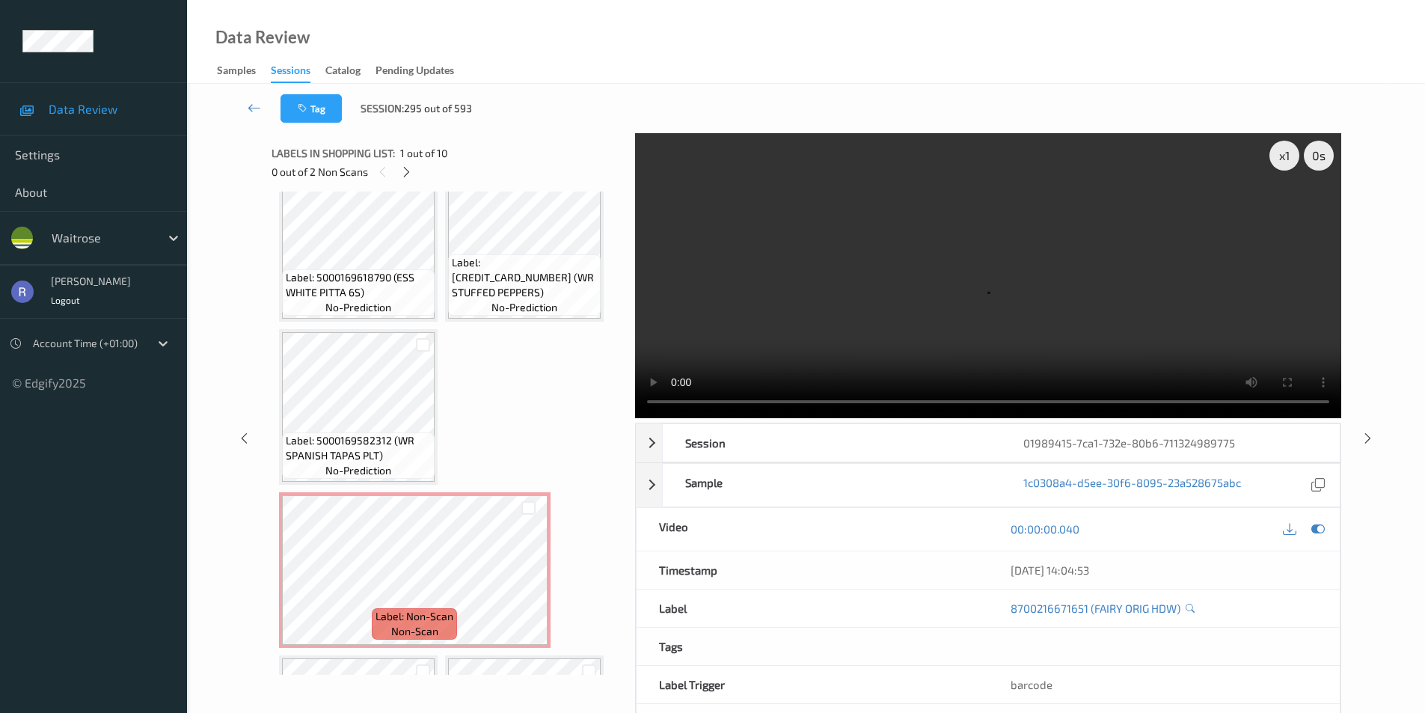
scroll to position [374, 0]
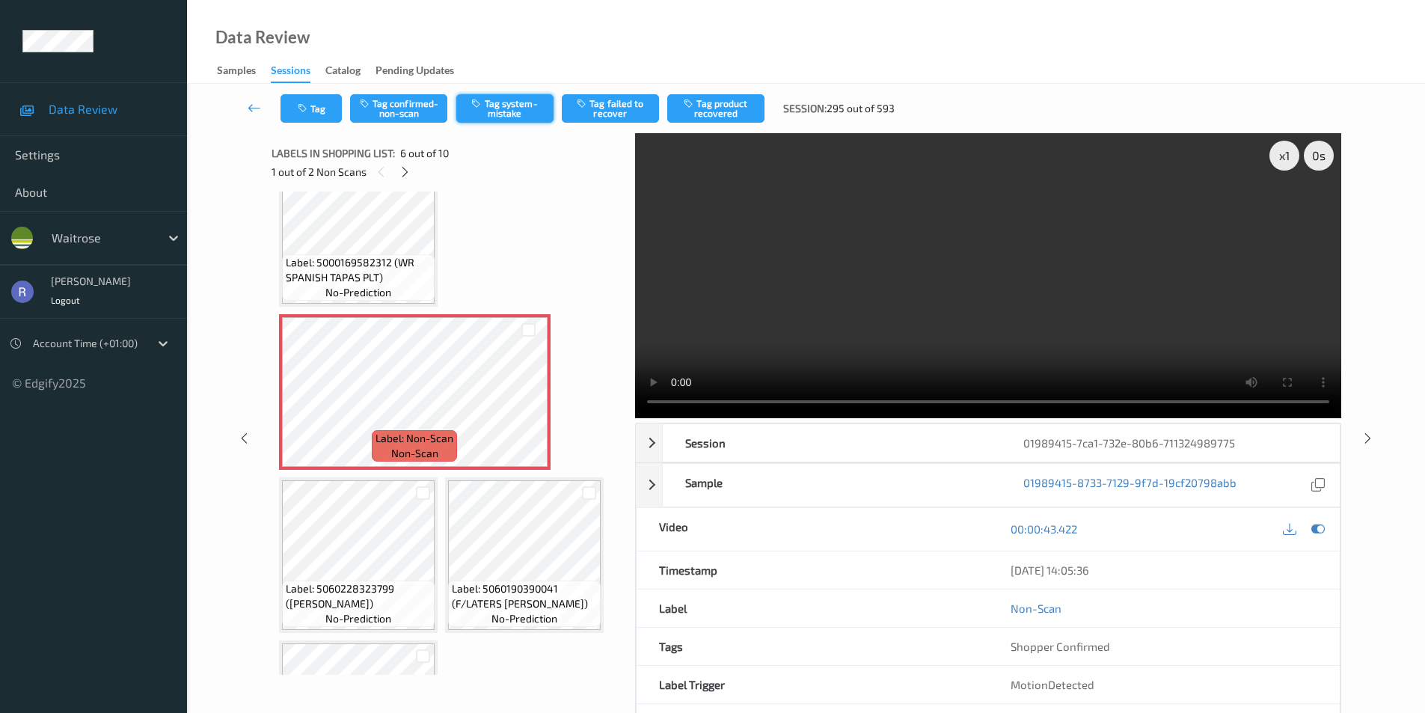
click at [517, 101] on button "Tag system-mistake" at bounding box center [504, 108] width 97 height 28
click at [403, 167] on icon at bounding box center [405, 171] width 13 height 13
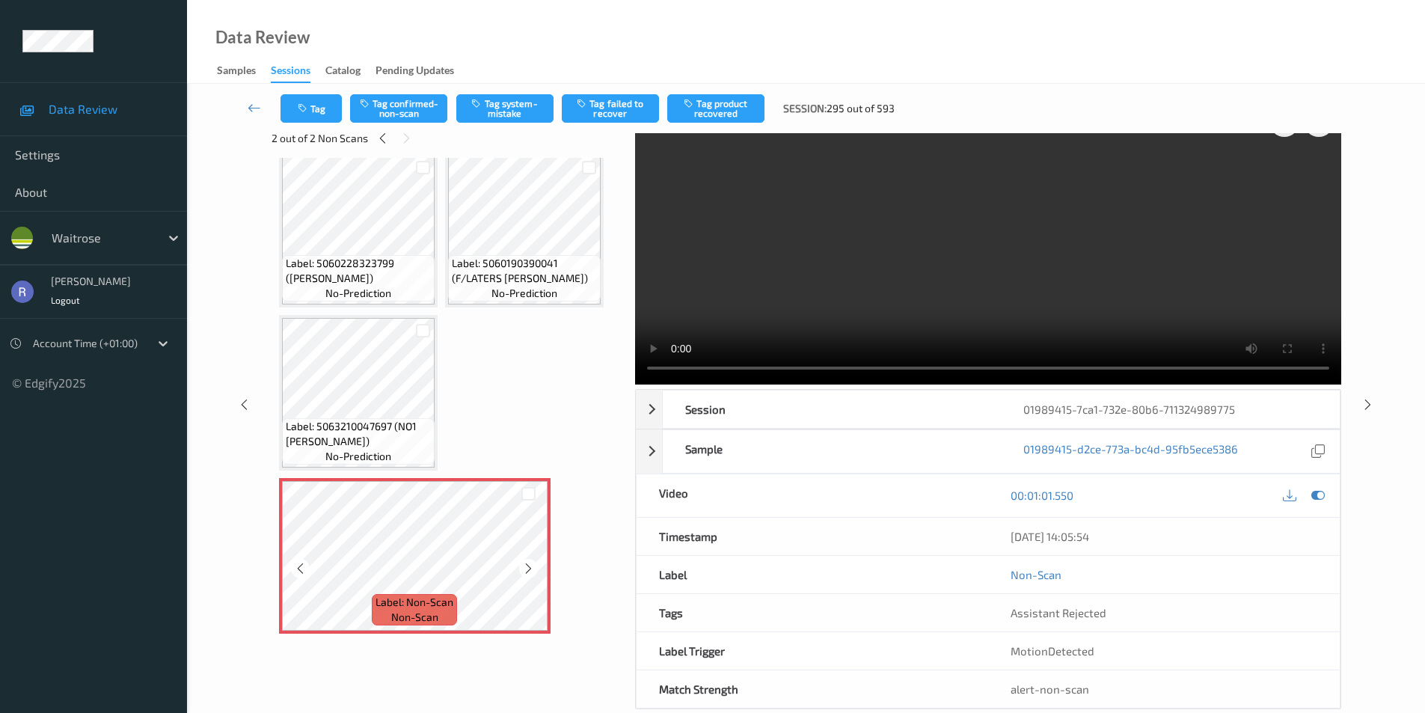
scroll to position [61, 0]
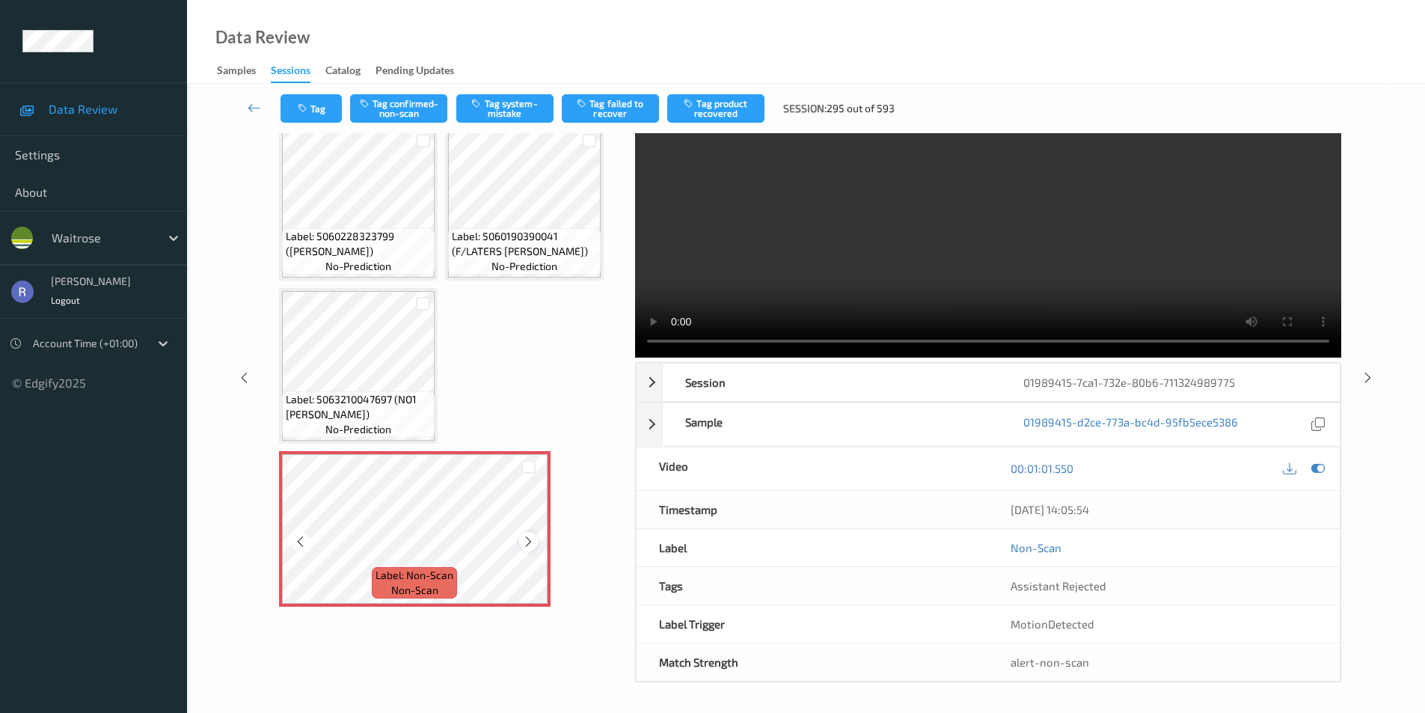
click at [528, 536] on icon at bounding box center [528, 541] width 13 height 13
click at [1316, 470] on icon at bounding box center [1317, 468] width 13 height 13
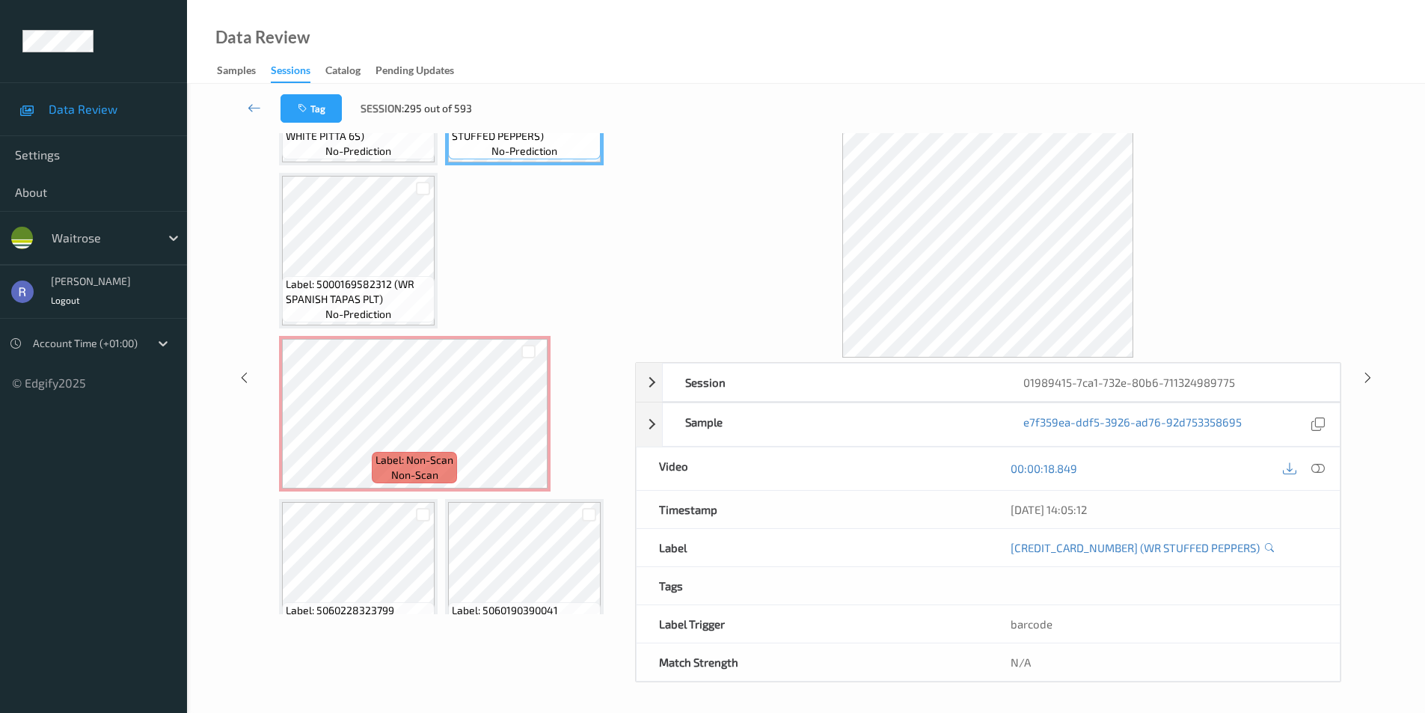
scroll to position [0, 0]
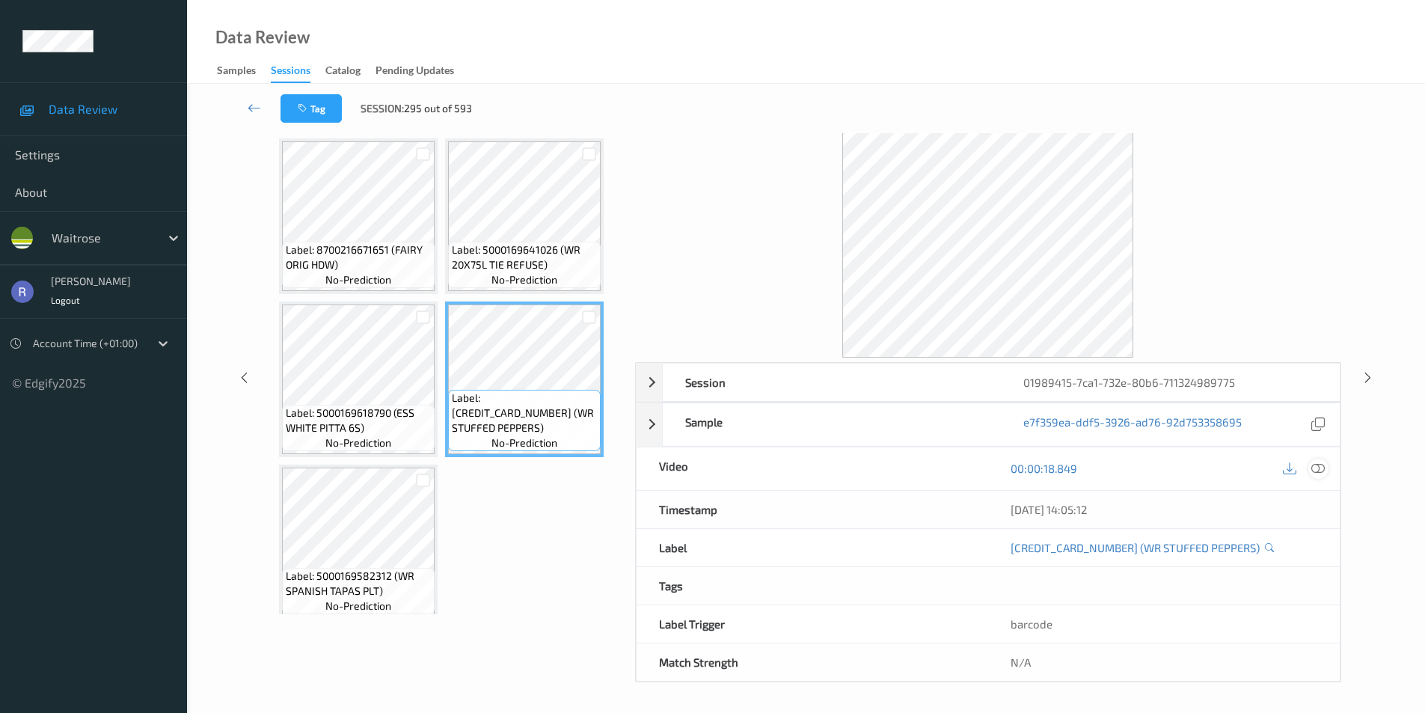
click at [1316, 471] on icon at bounding box center [1317, 468] width 13 height 13
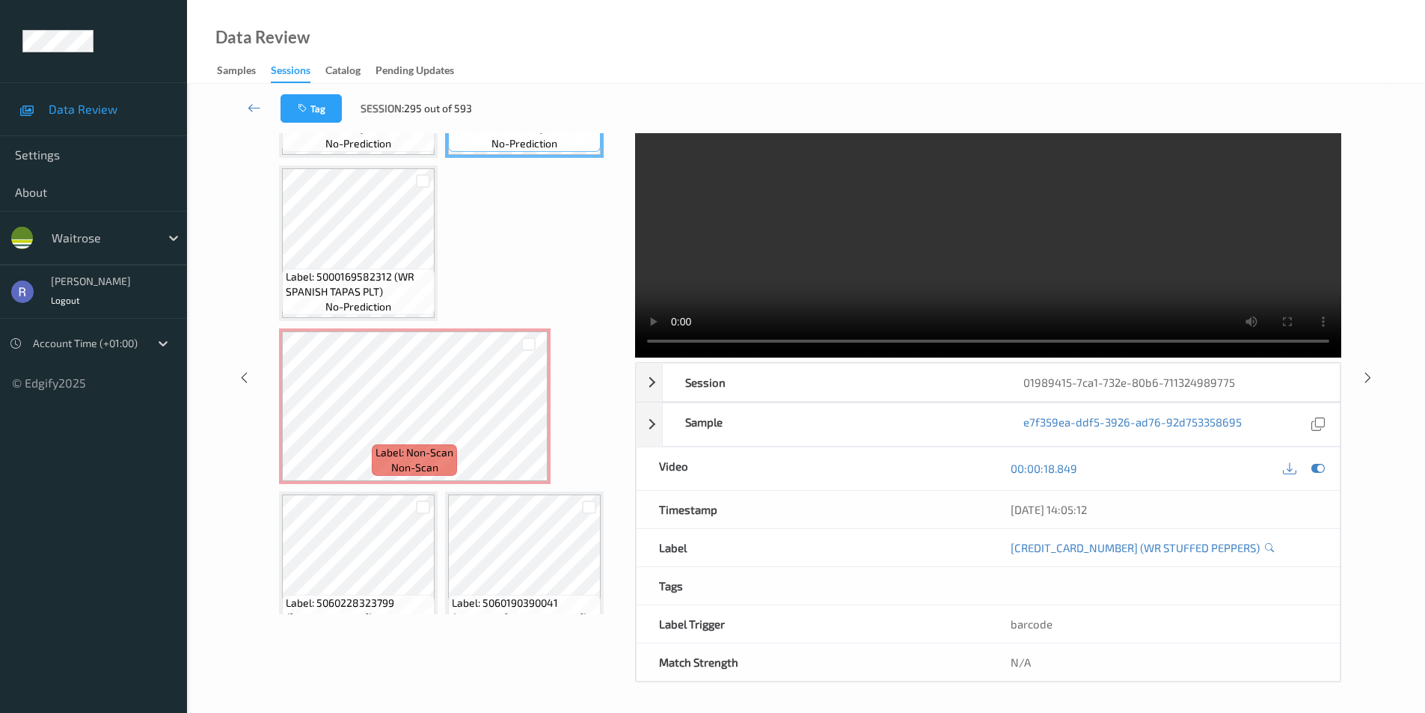
scroll to position [666, 0]
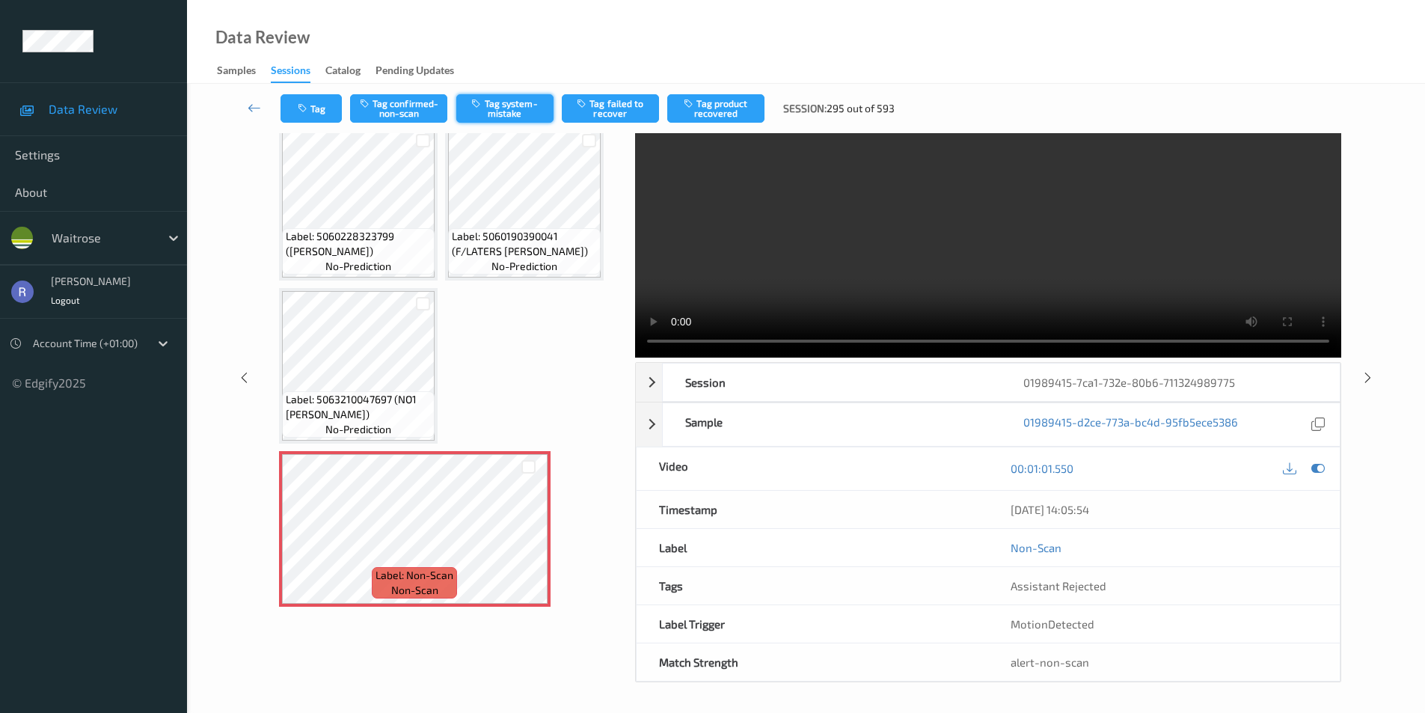
click at [491, 104] on button "Tag system-mistake" at bounding box center [504, 108] width 97 height 28
click at [1368, 380] on icon at bounding box center [1368, 376] width 13 height 13
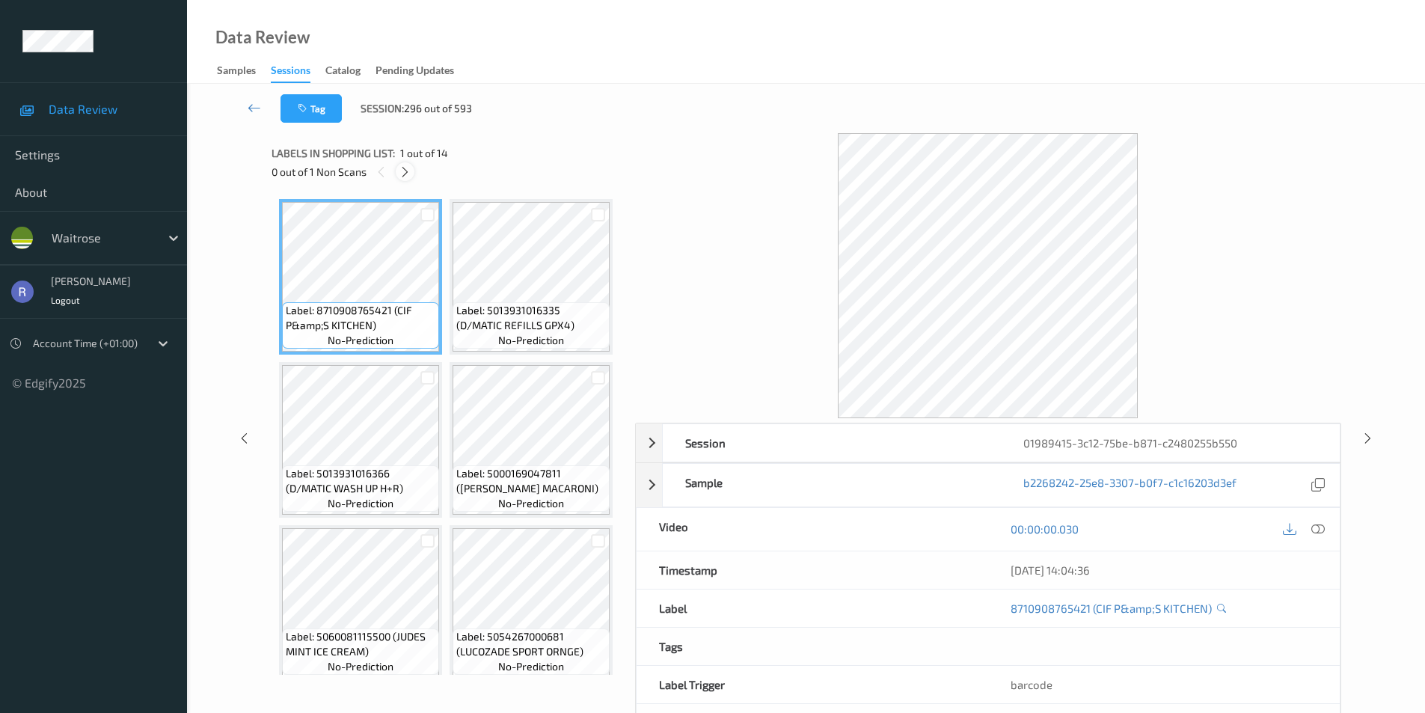
click at [405, 168] on icon at bounding box center [405, 171] width 13 height 13
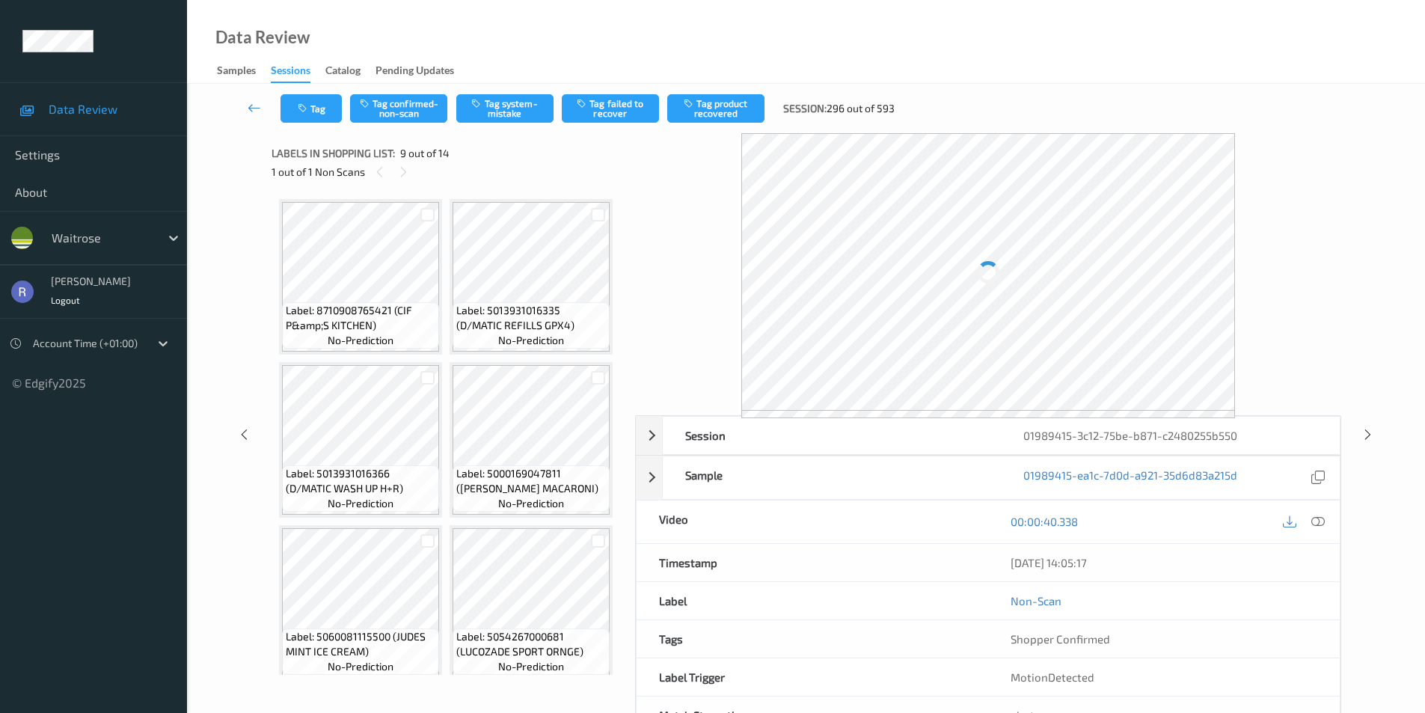
scroll to position [1149, 0]
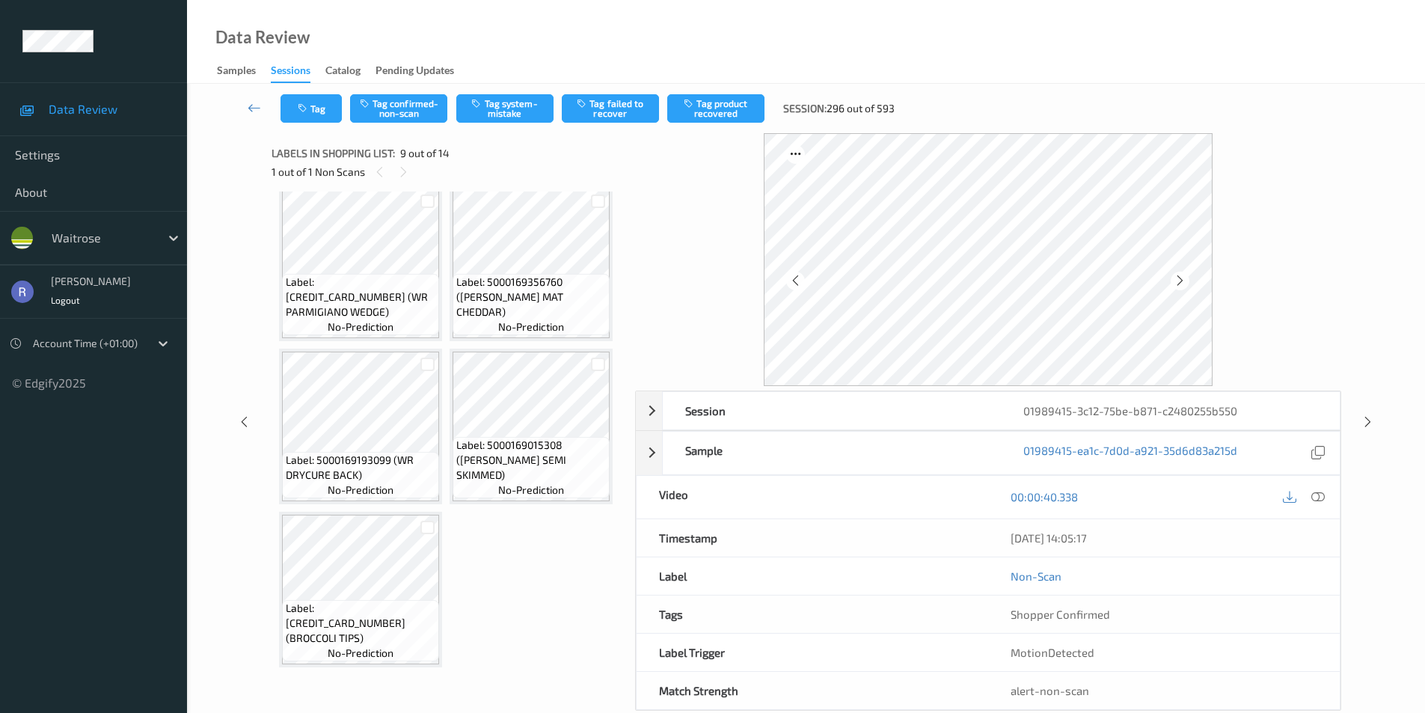
click at [526, 120] on icon at bounding box center [528, 112] width 13 height 13
click at [1318, 490] on icon at bounding box center [1317, 496] width 13 height 13
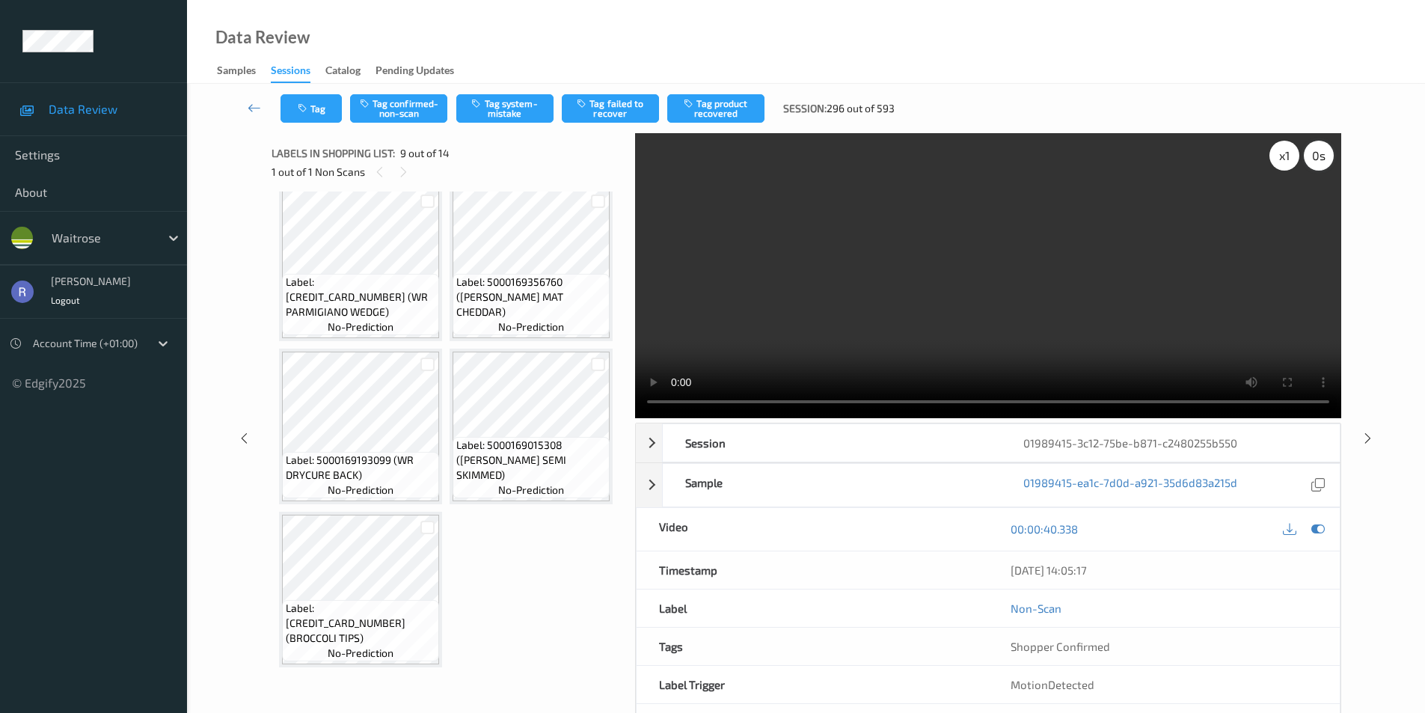
click at [1308, 164] on div "0 s" at bounding box center [1319, 156] width 30 height 30
click at [1308, 164] on div "-0.5 s" at bounding box center [1319, 156] width 30 height 30
click at [525, 120] on icon at bounding box center [528, 112] width 13 height 13
click at [404, 105] on button "Tag confirmed-non-scan" at bounding box center [398, 108] width 97 height 28
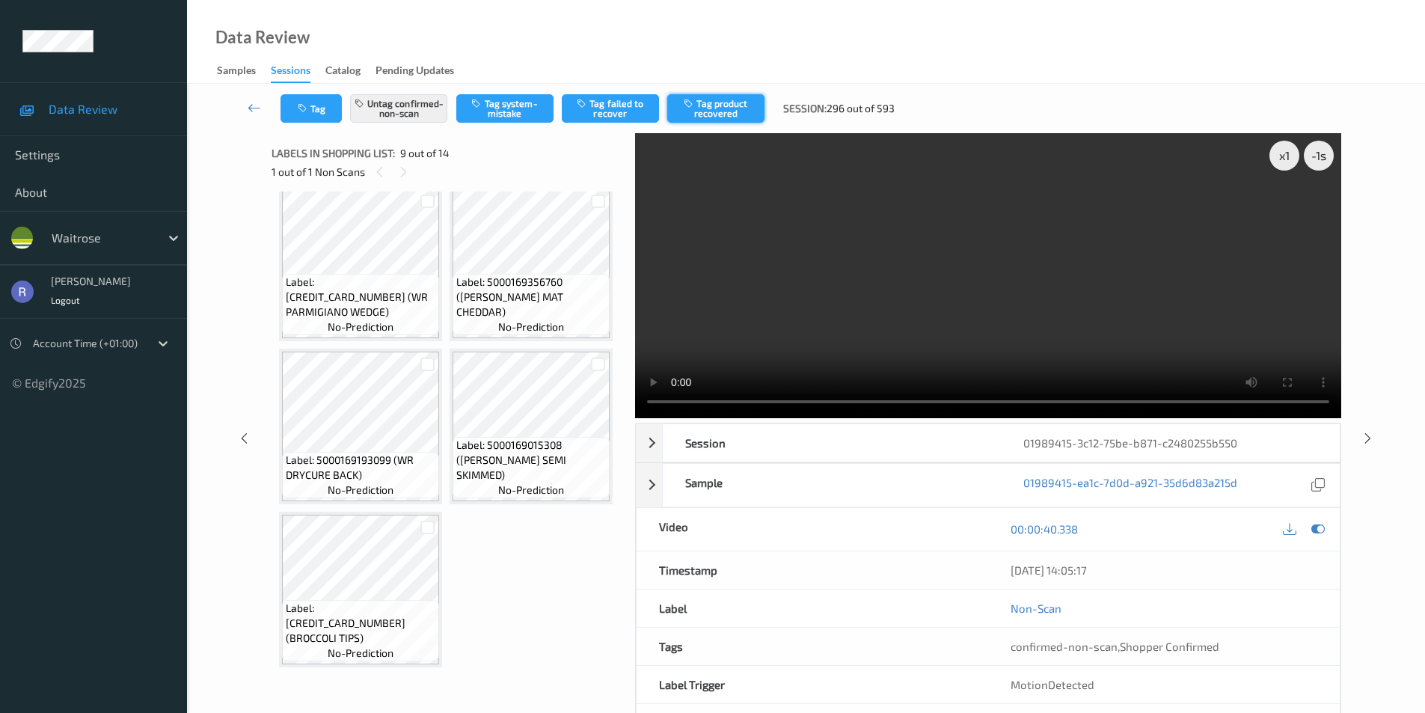
click at [732, 108] on button "Tag product recovered" at bounding box center [715, 108] width 97 height 28
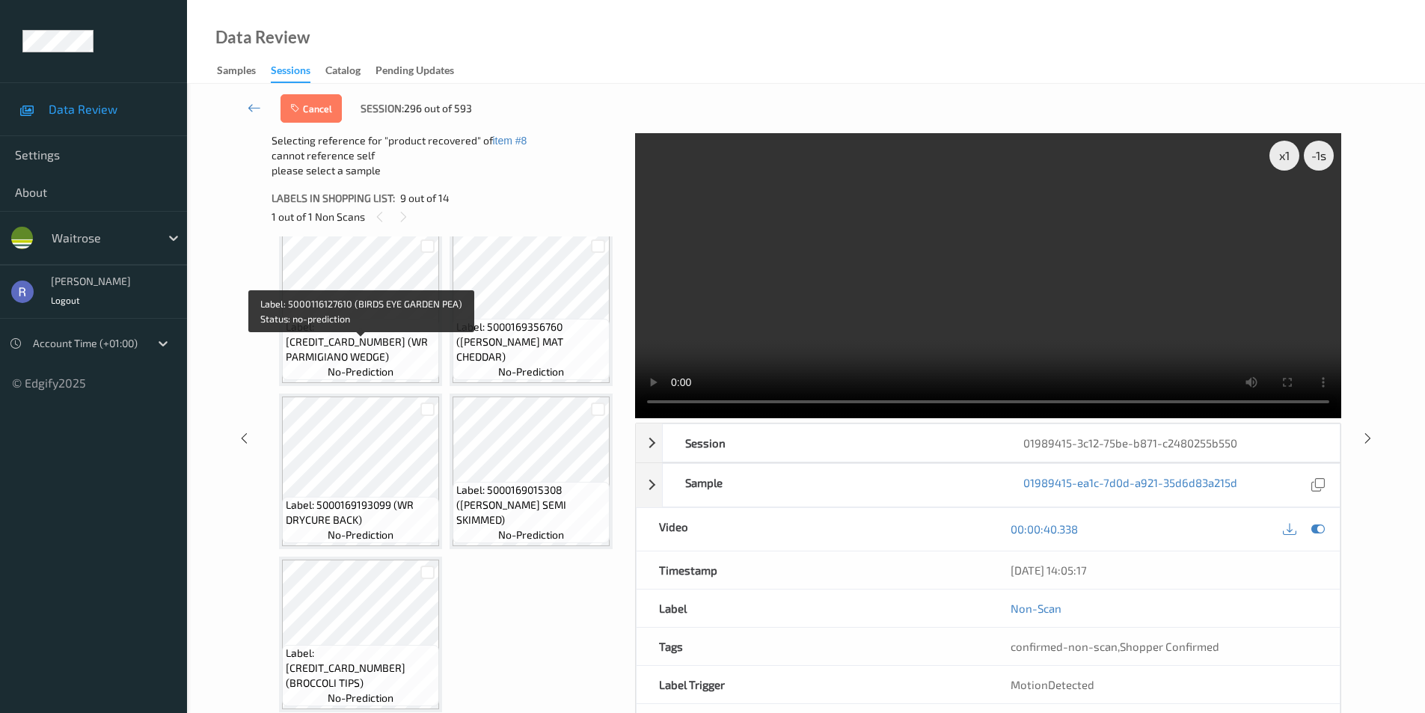
scroll to position [1448, 0]
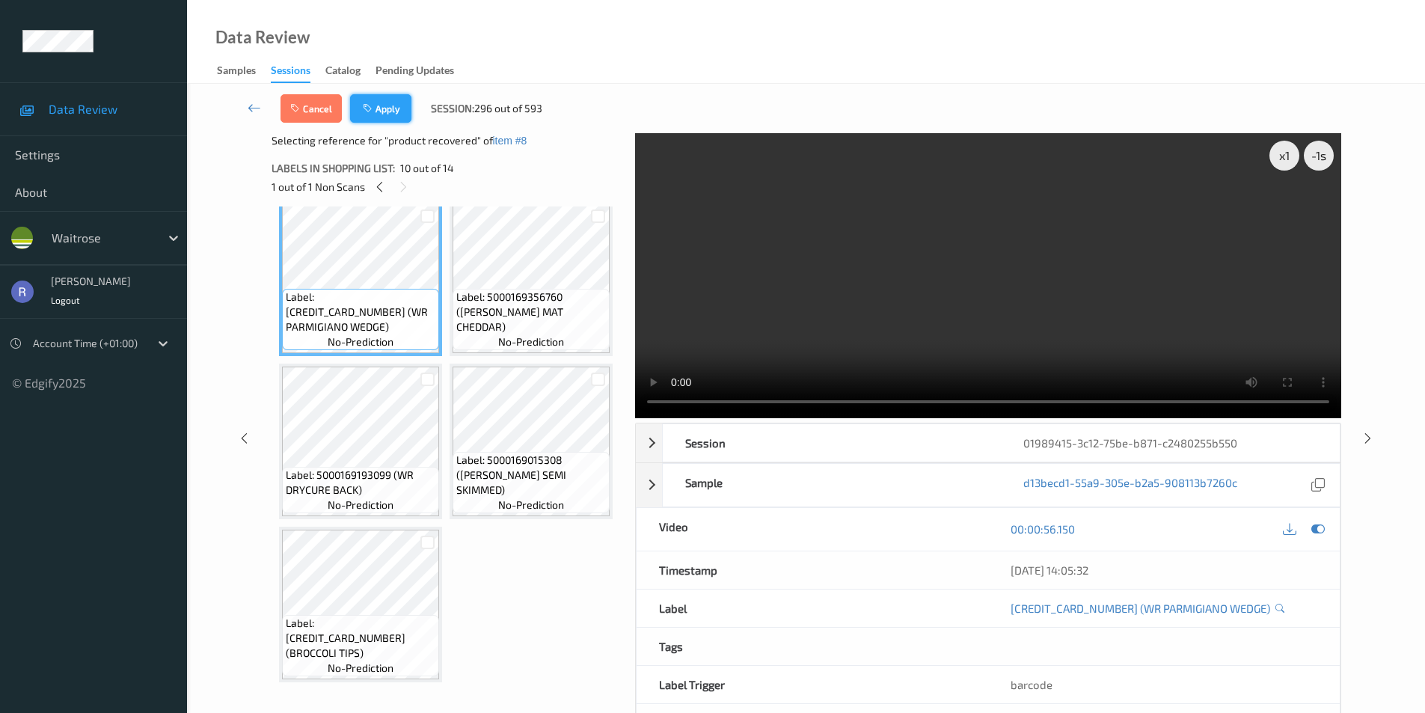
click at [388, 102] on button "Apply" at bounding box center [380, 108] width 61 height 28
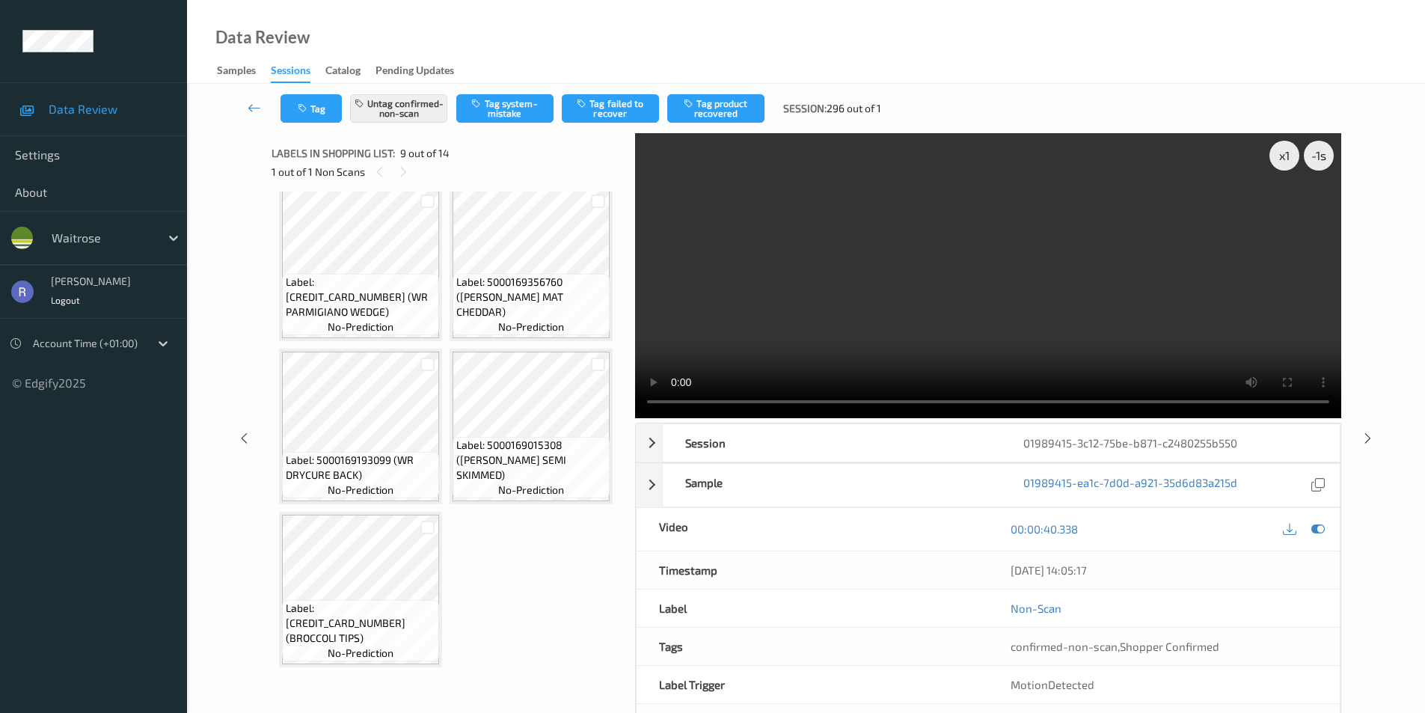
scroll to position [1149, 0]
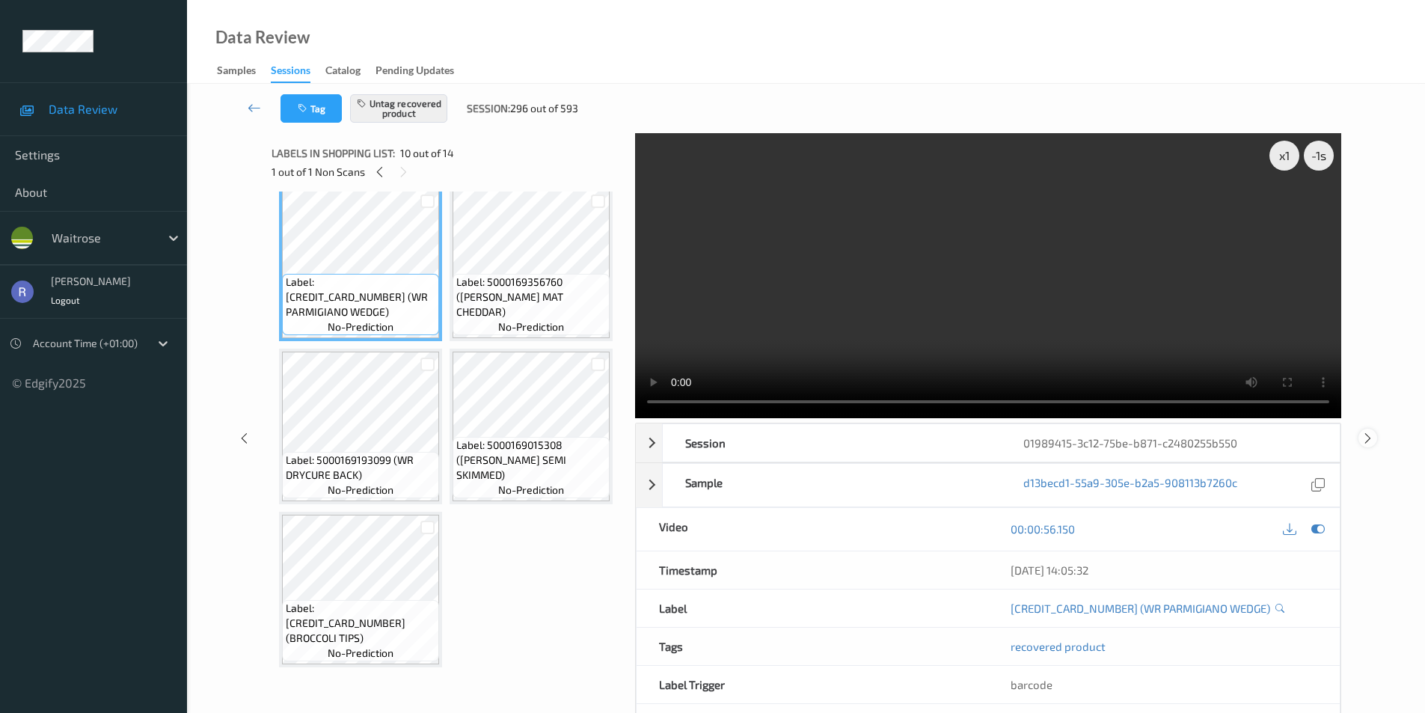
click at [1368, 437] on icon at bounding box center [1368, 437] width 13 height 13
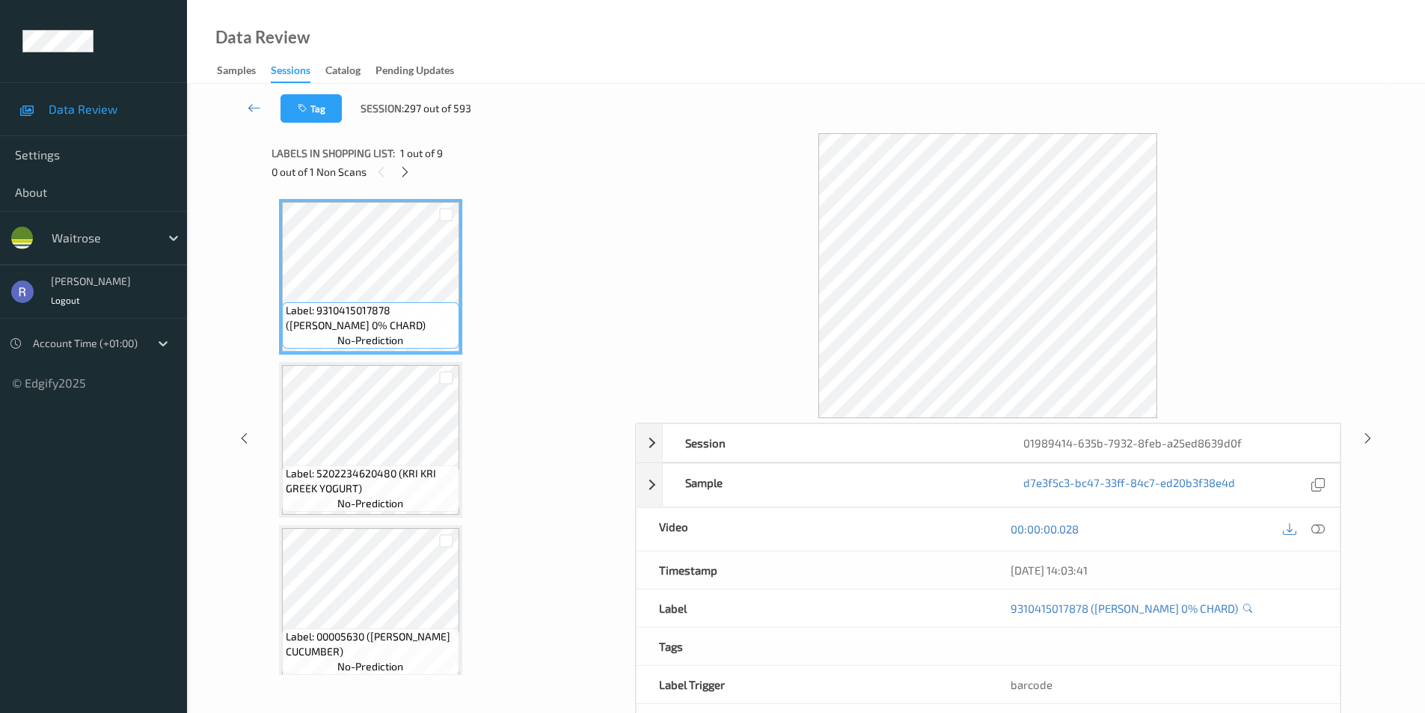
drag, startPoint x: 403, startPoint y: 170, endPoint x: 415, endPoint y: 178, distance: 14.5
click at [403, 169] on icon at bounding box center [405, 171] width 13 height 13
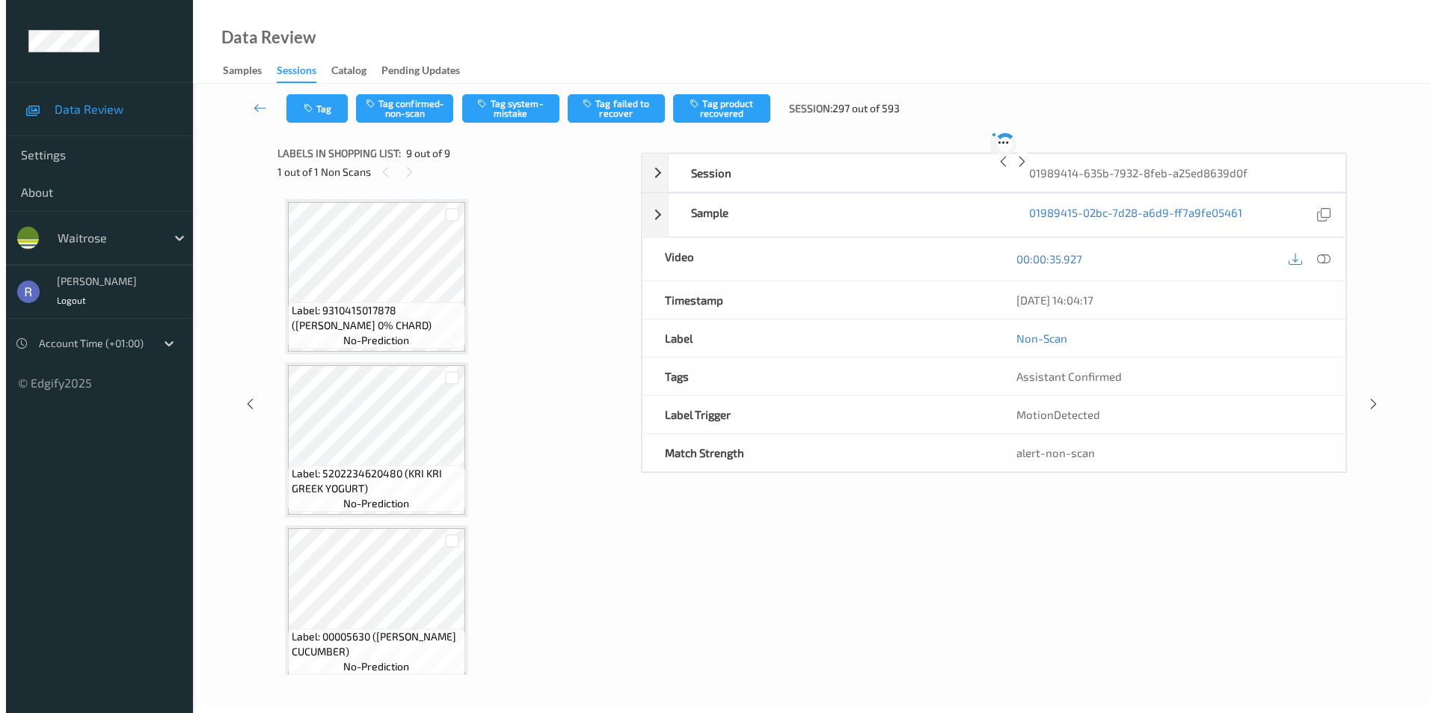
scroll to position [992, 0]
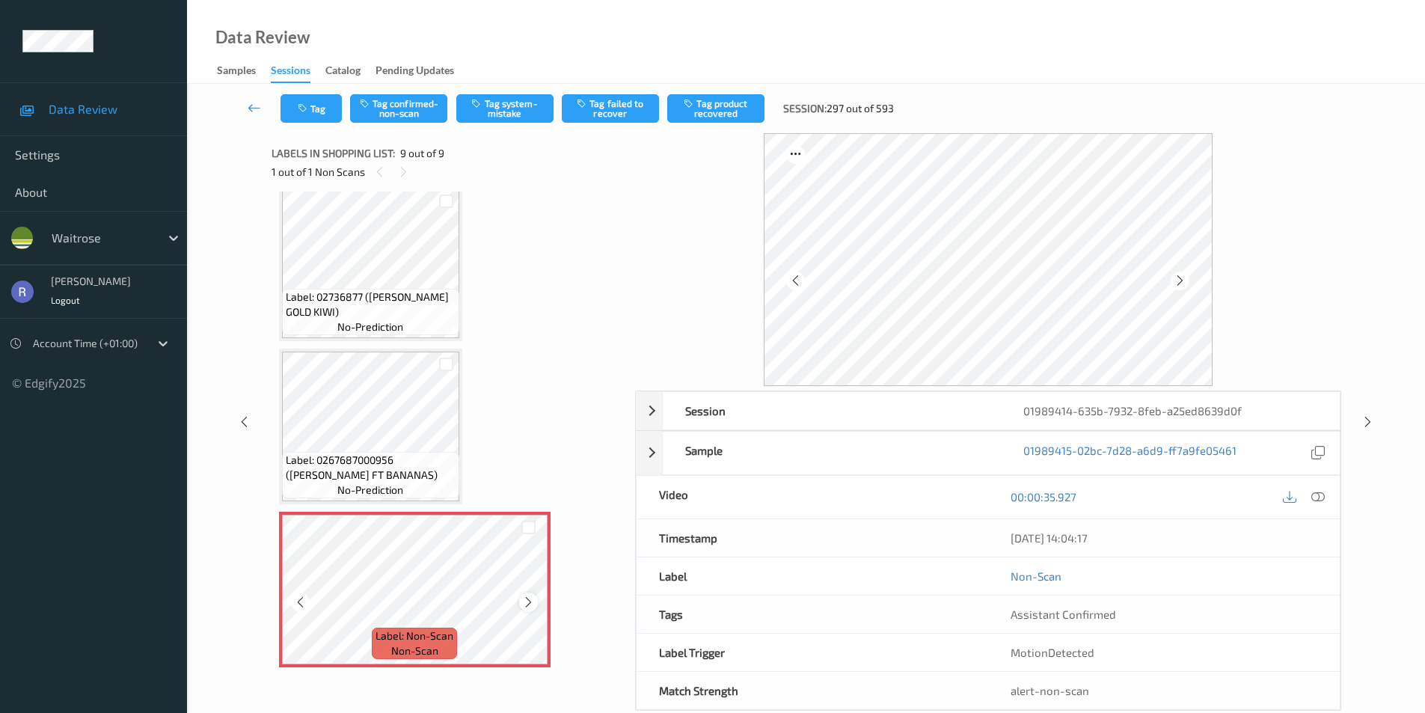
click at [527, 601] on icon at bounding box center [528, 602] width 13 height 13
click at [521, 107] on button "Tag system-mistake" at bounding box center [504, 108] width 97 height 28
click at [310, 108] on button "Tag" at bounding box center [311, 108] width 61 height 28
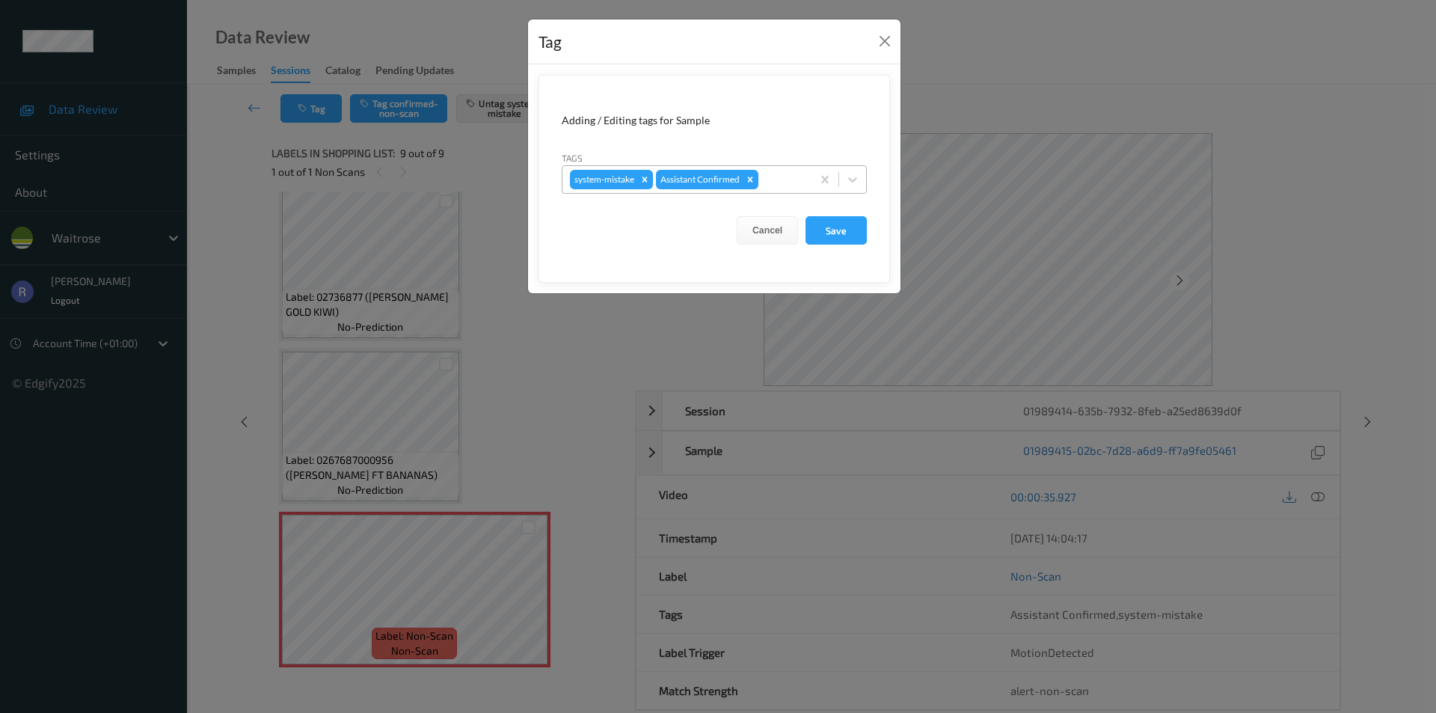
click at [771, 178] on div at bounding box center [783, 180] width 43 height 18
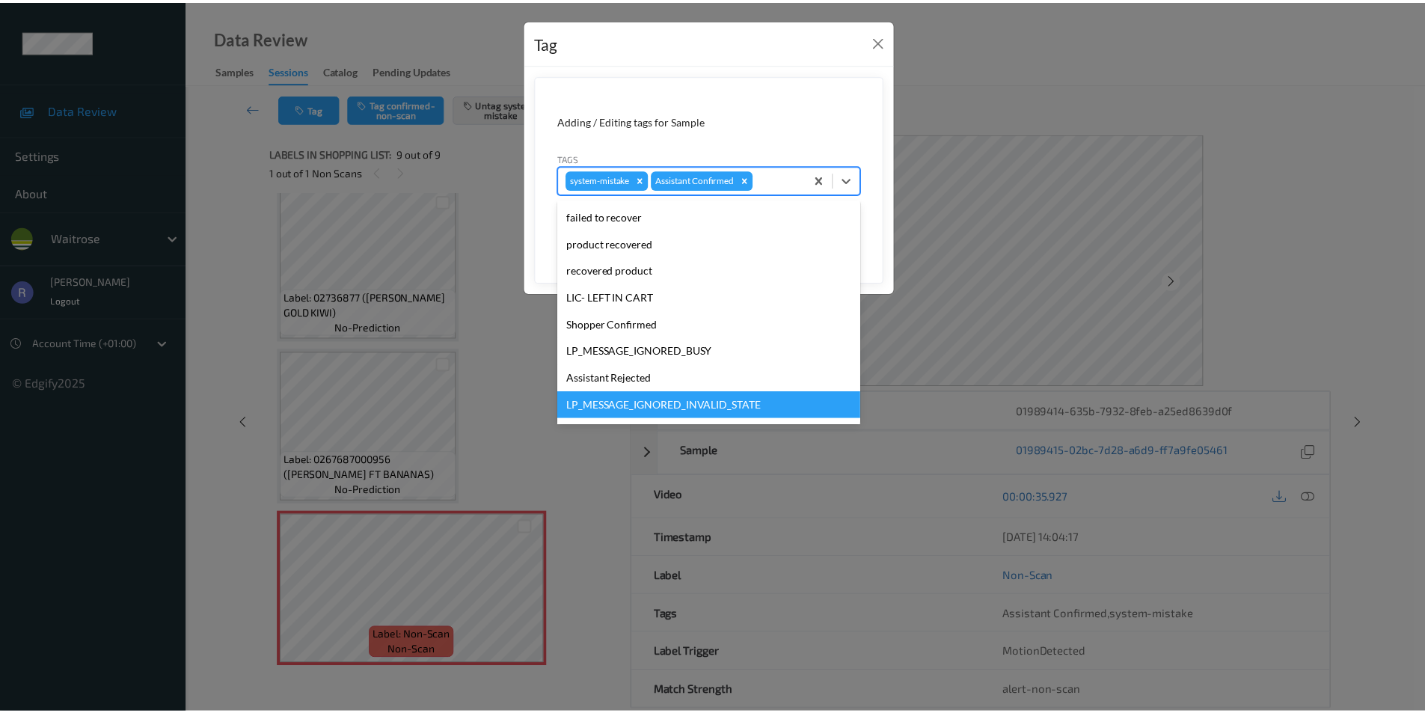
scroll to position [293, 0]
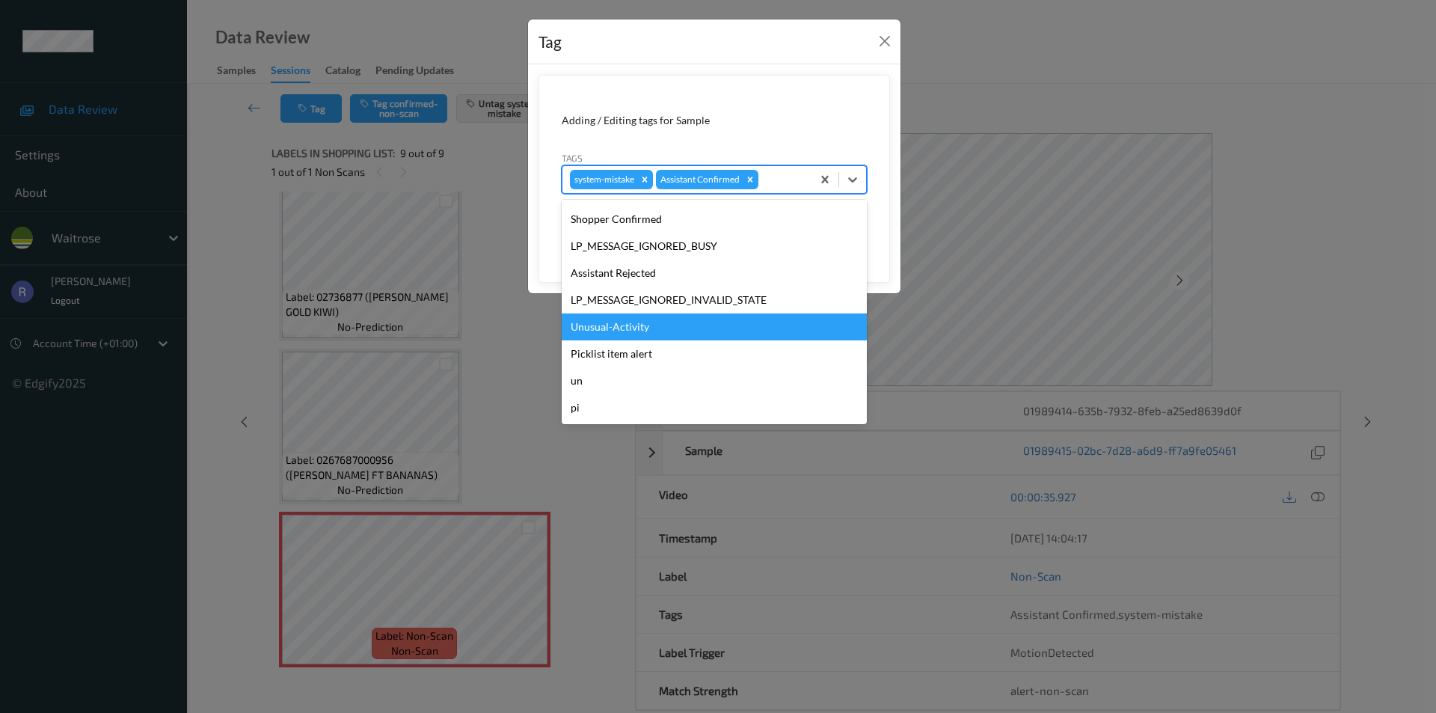
click at [593, 325] on div "Unusual-Activity" at bounding box center [714, 326] width 305 height 27
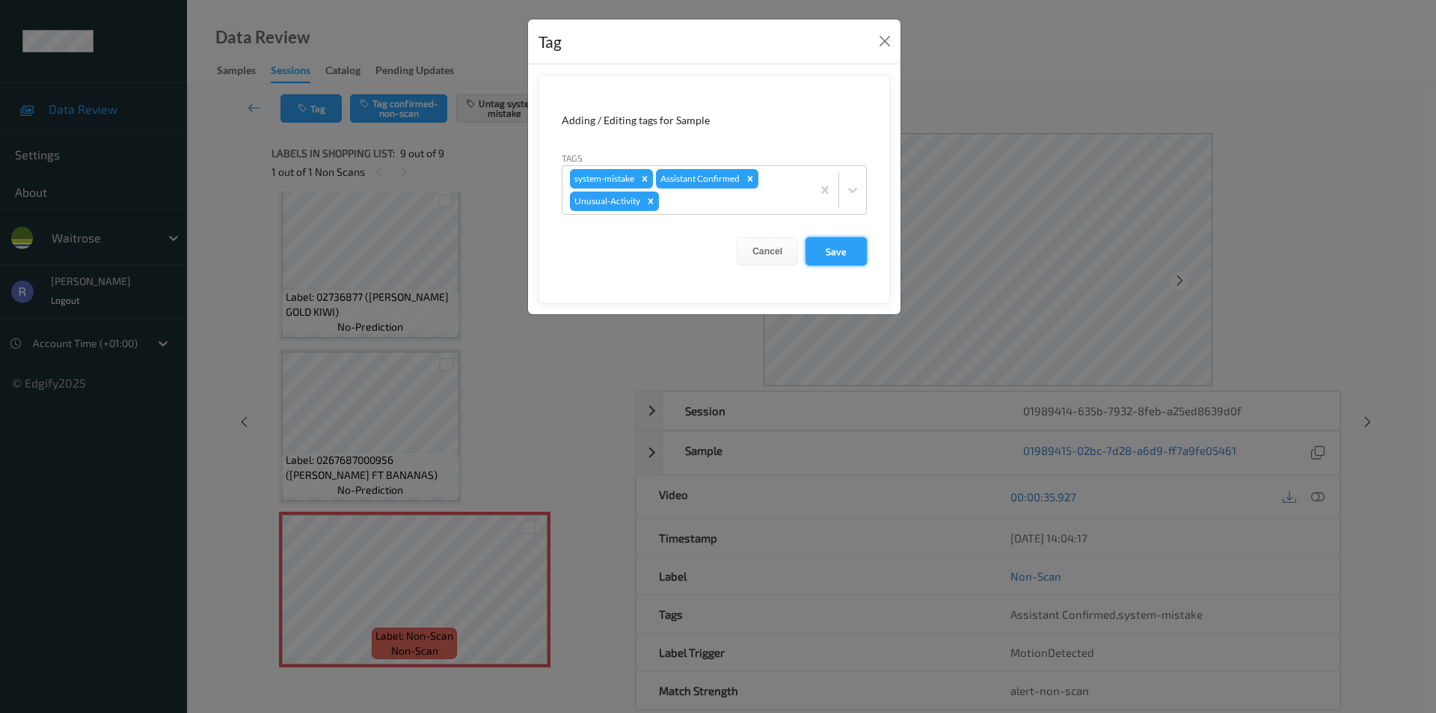
click at [832, 252] on button "Save" at bounding box center [836, 251] width 61 height 28
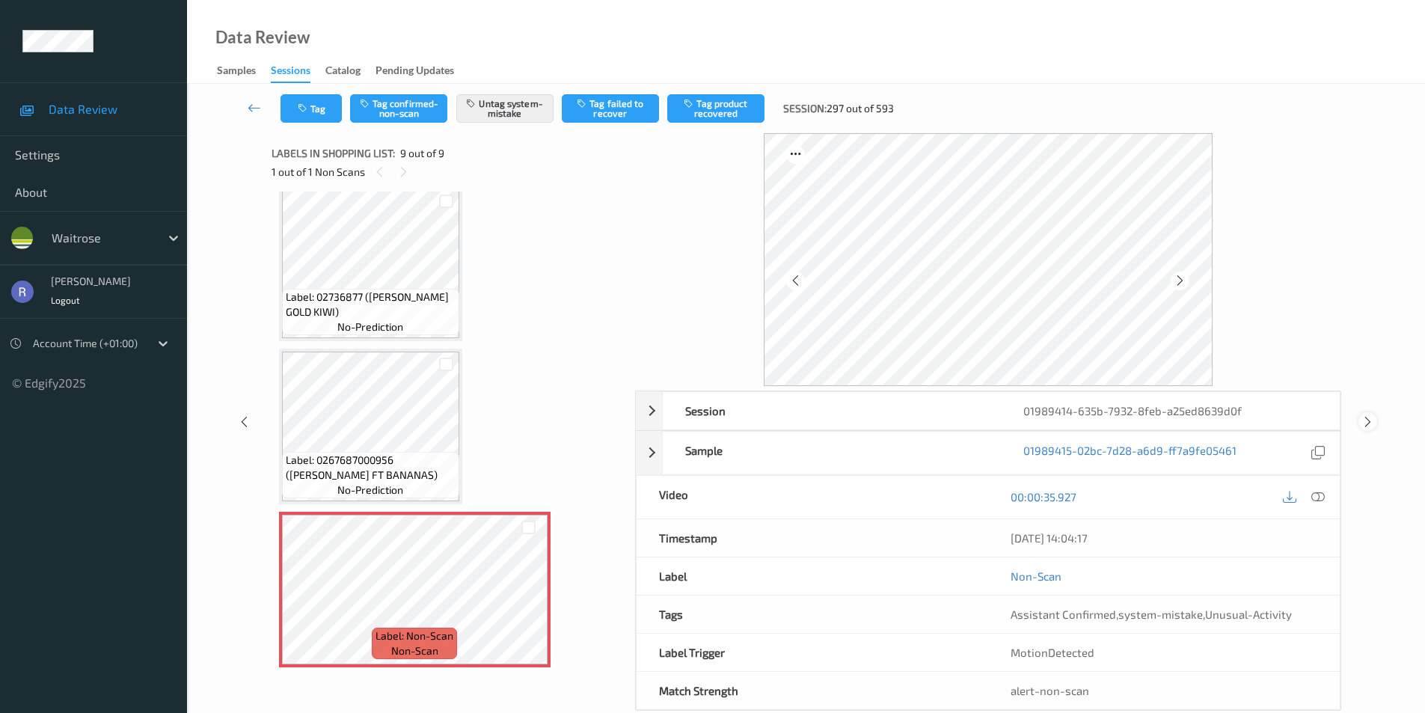
click at [1367, 417] on icon at bounding box center [1368, 421] width 13 height 13
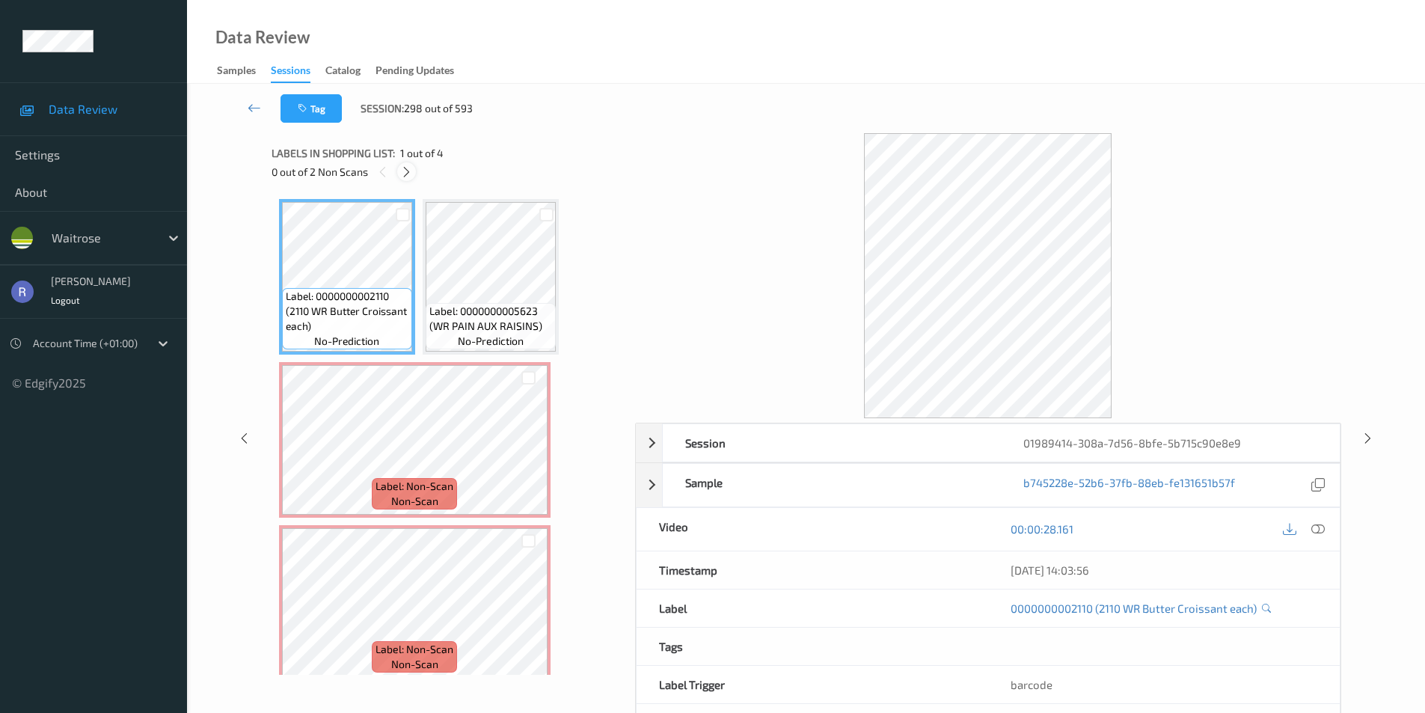
click at [404, 171] on icon at bounding box center [406, 171] width 13 height 13
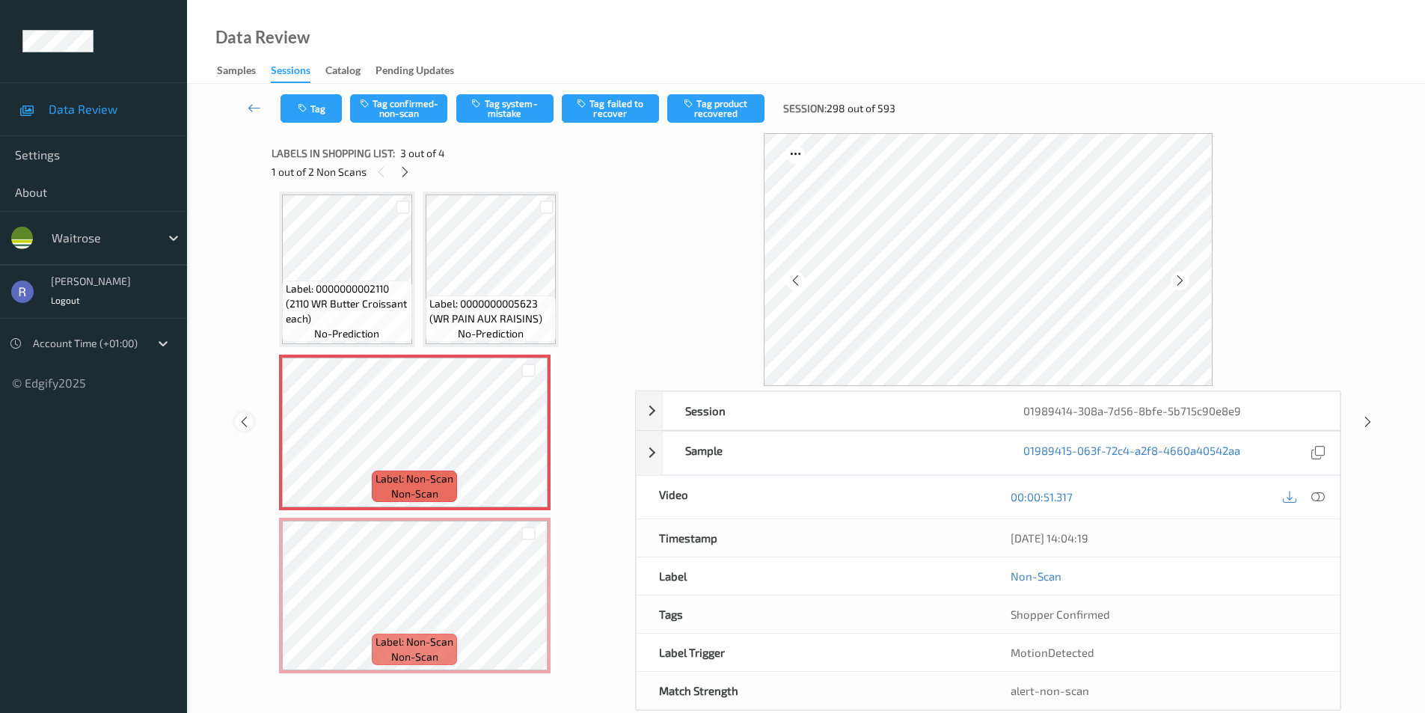
click at [247, 425] on icon at bounding box center [244, 421] width 13 height 13
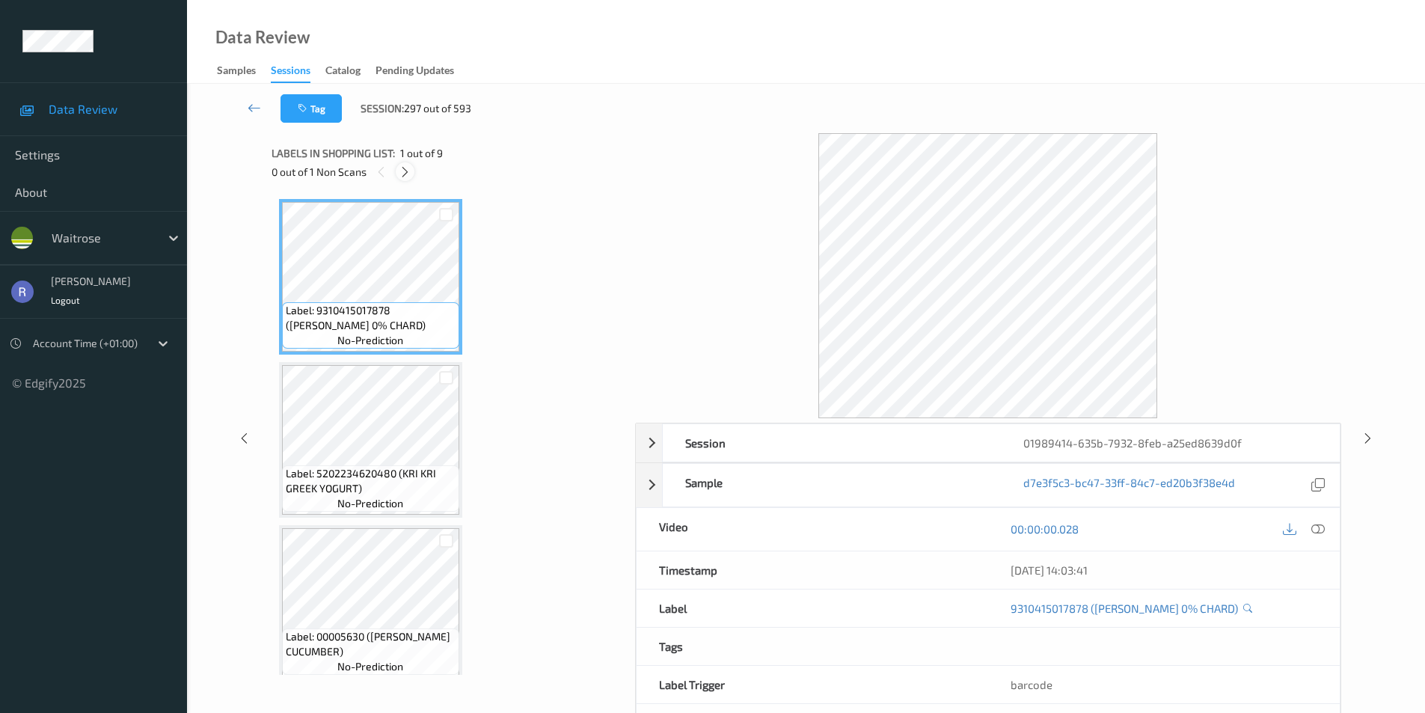
click at [405, 165] on icon at bounding box center [405, 171] width 13 height 13
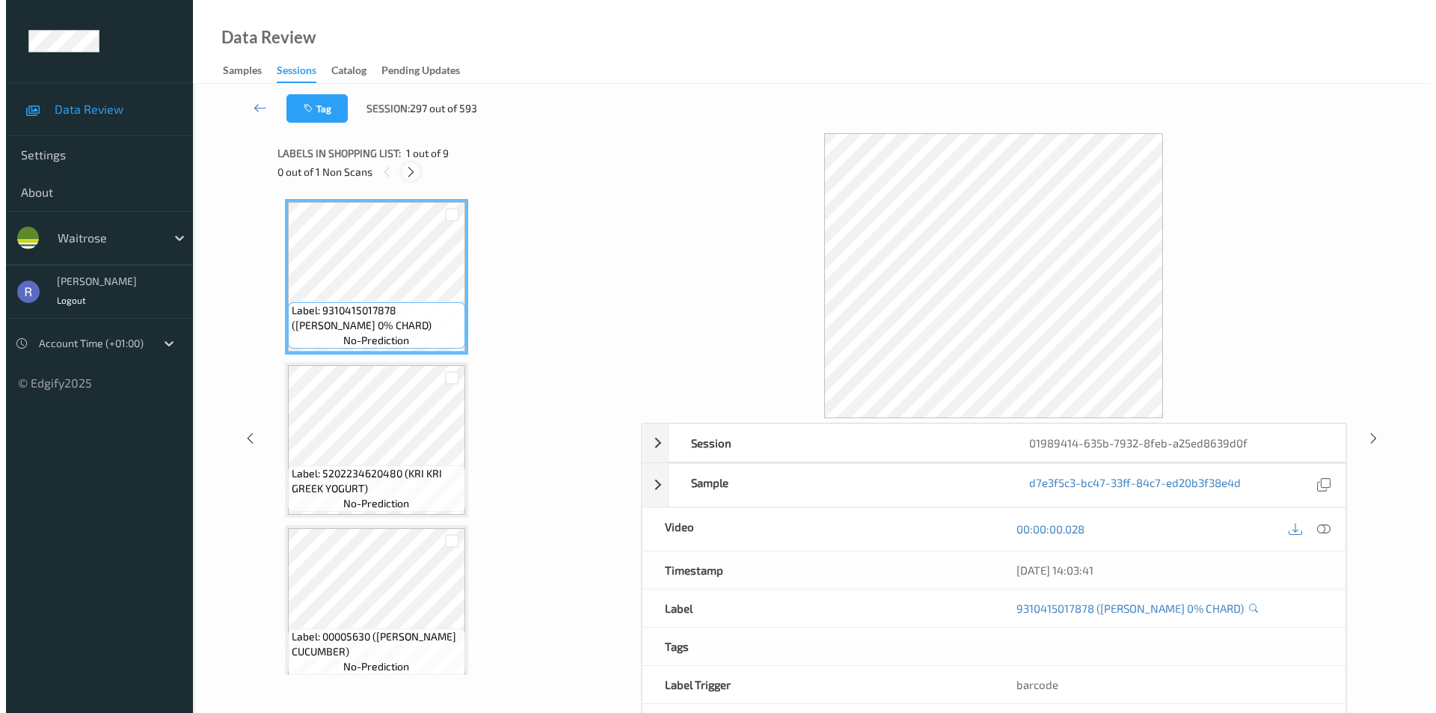
scroll to position [992, 0]
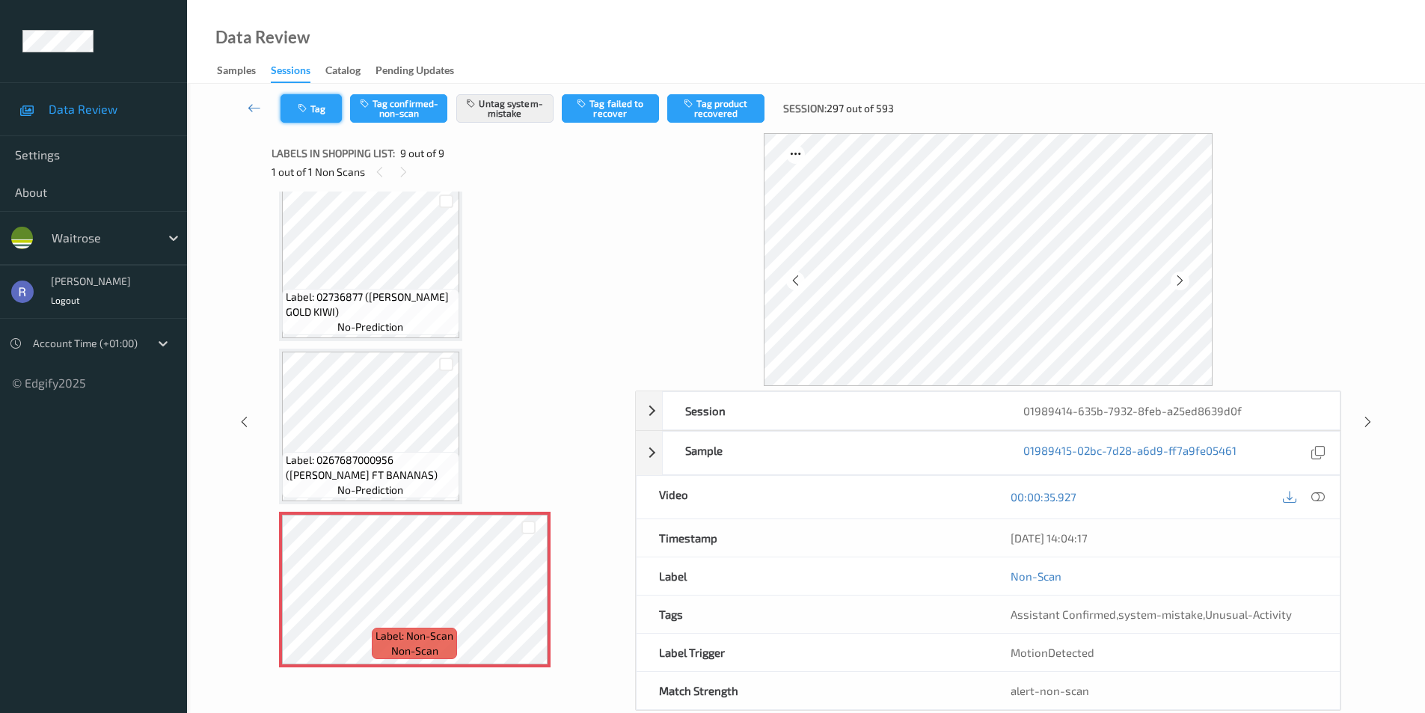
click at [313, 109] on button "Tag" at bounding box center [311, 108] width 61 height 28
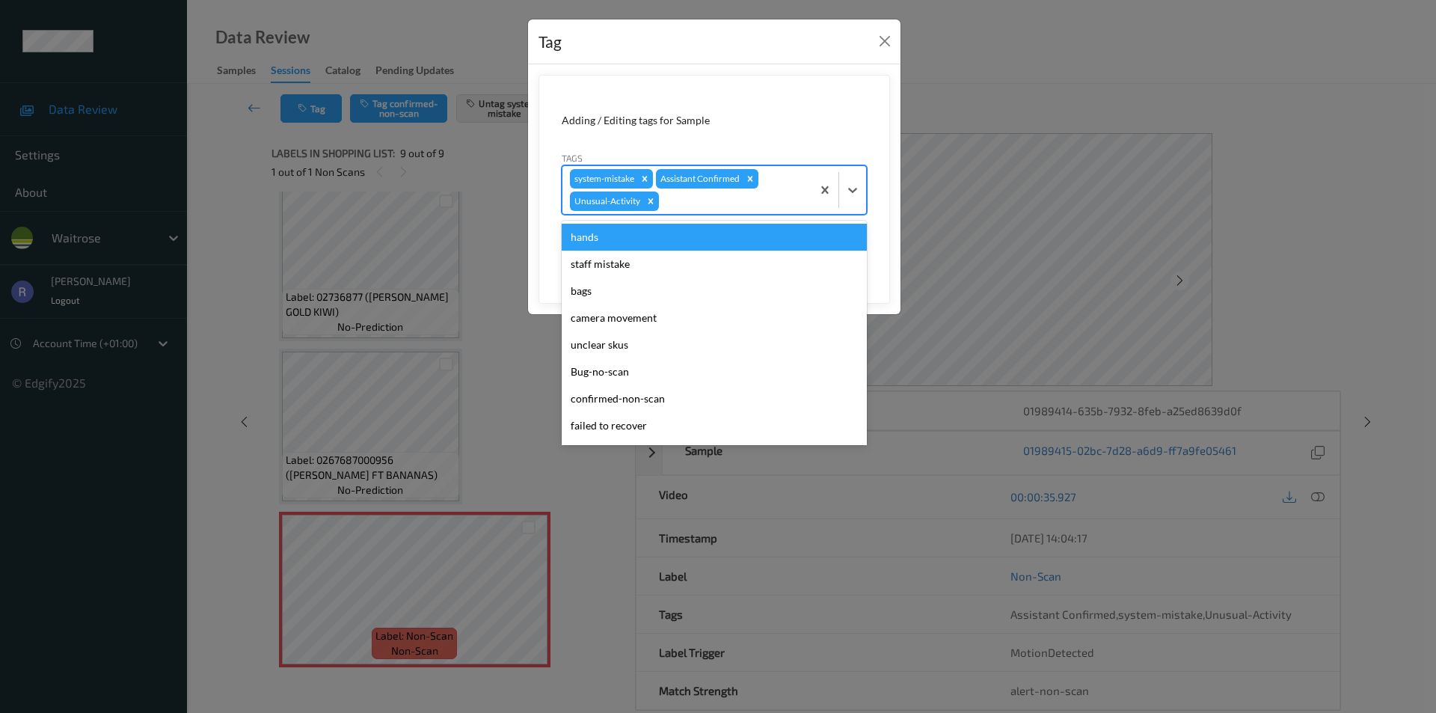
click at [717, 200] on div at bounding box center [733, 201] width 142 height 18
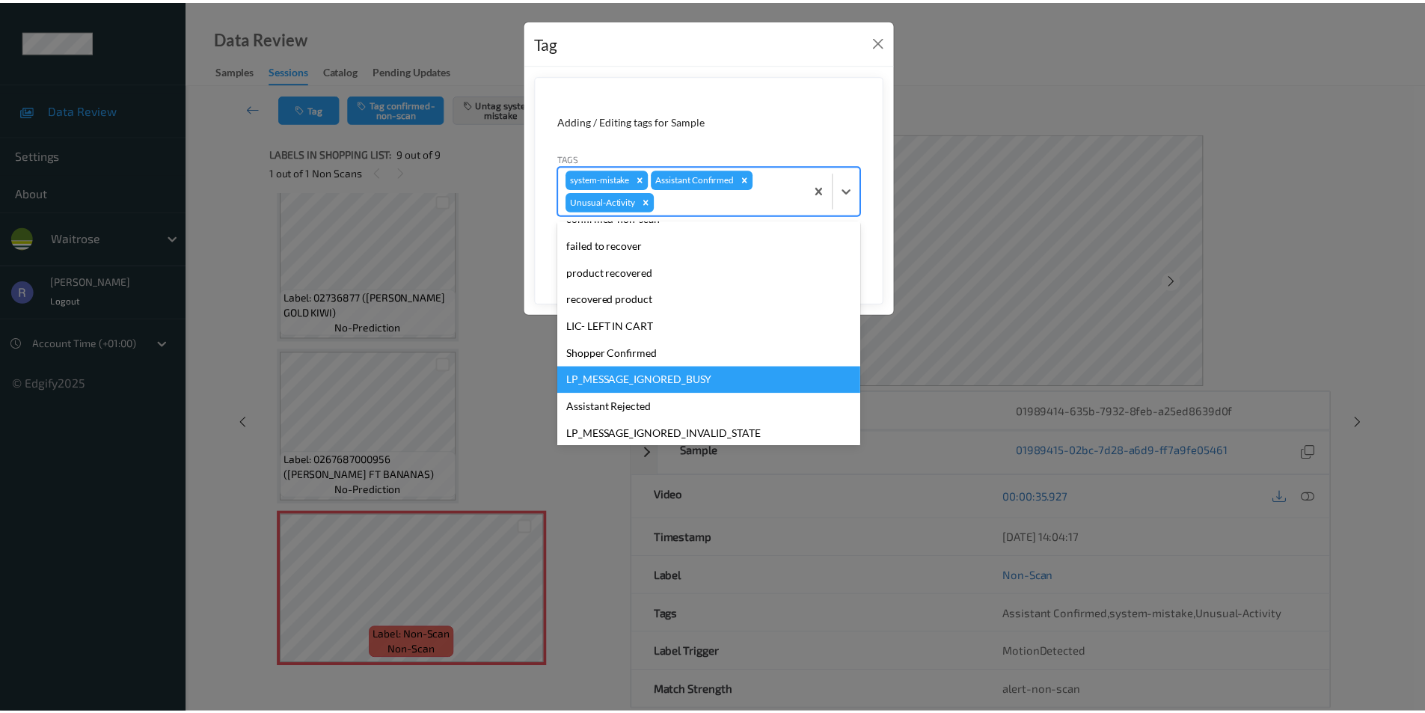
scroll to position [266, 0]
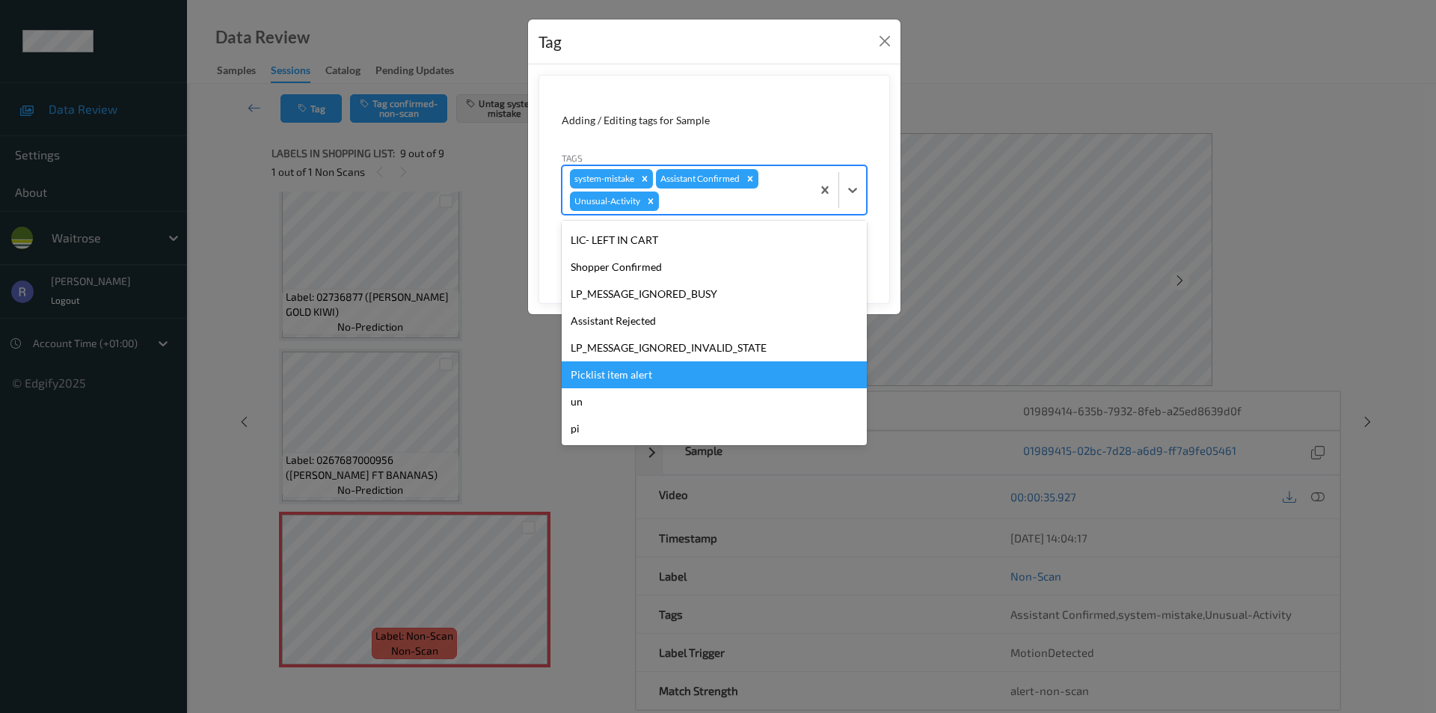
click at [604, 373] on div "Picklist item alert" at bounding box center [714, 374] width 305 height 27
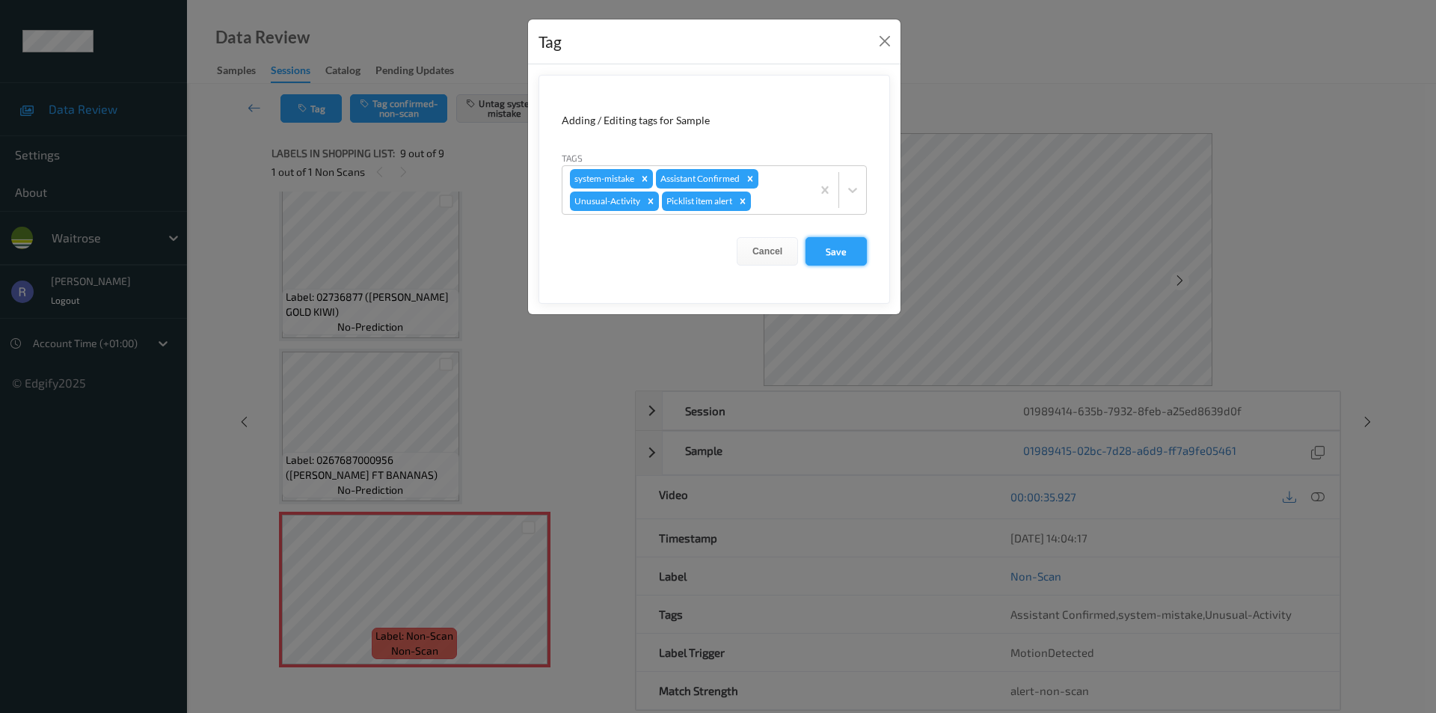
click at [832, 250] on button "Save" at bounding box center [836, 251] width 61 height 28
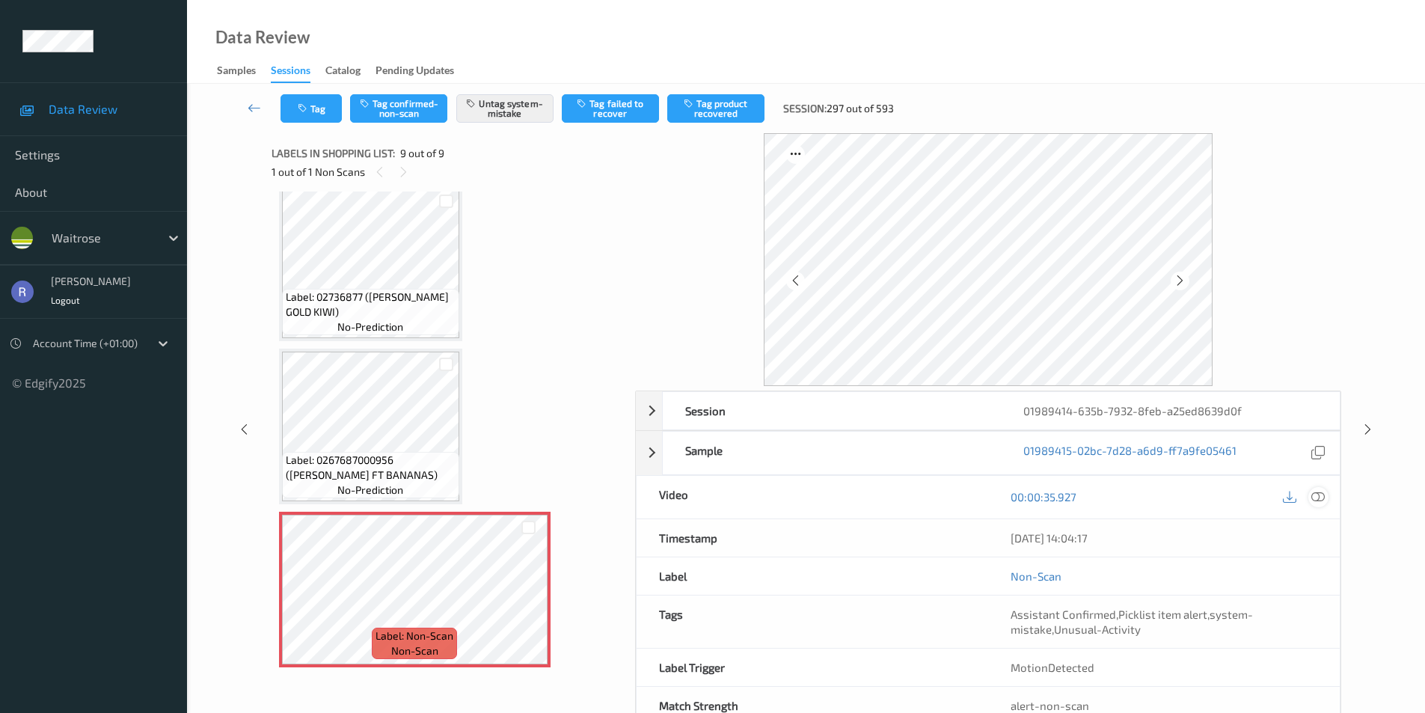
click at [1320, 501] on icon at bounding box center [1317, 496] width 13 height 13
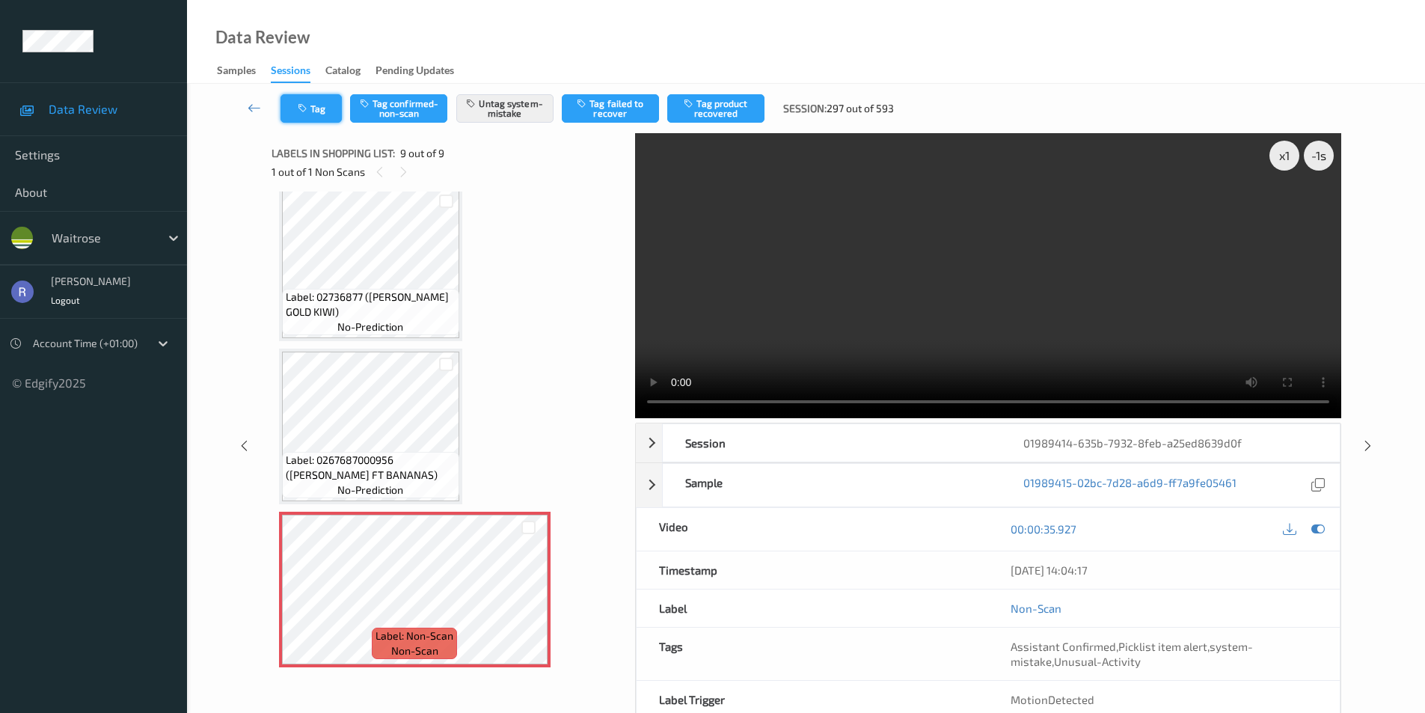
click at [322, 111] on button "Tag" at bounding box center [311, 108] width 61 height 28
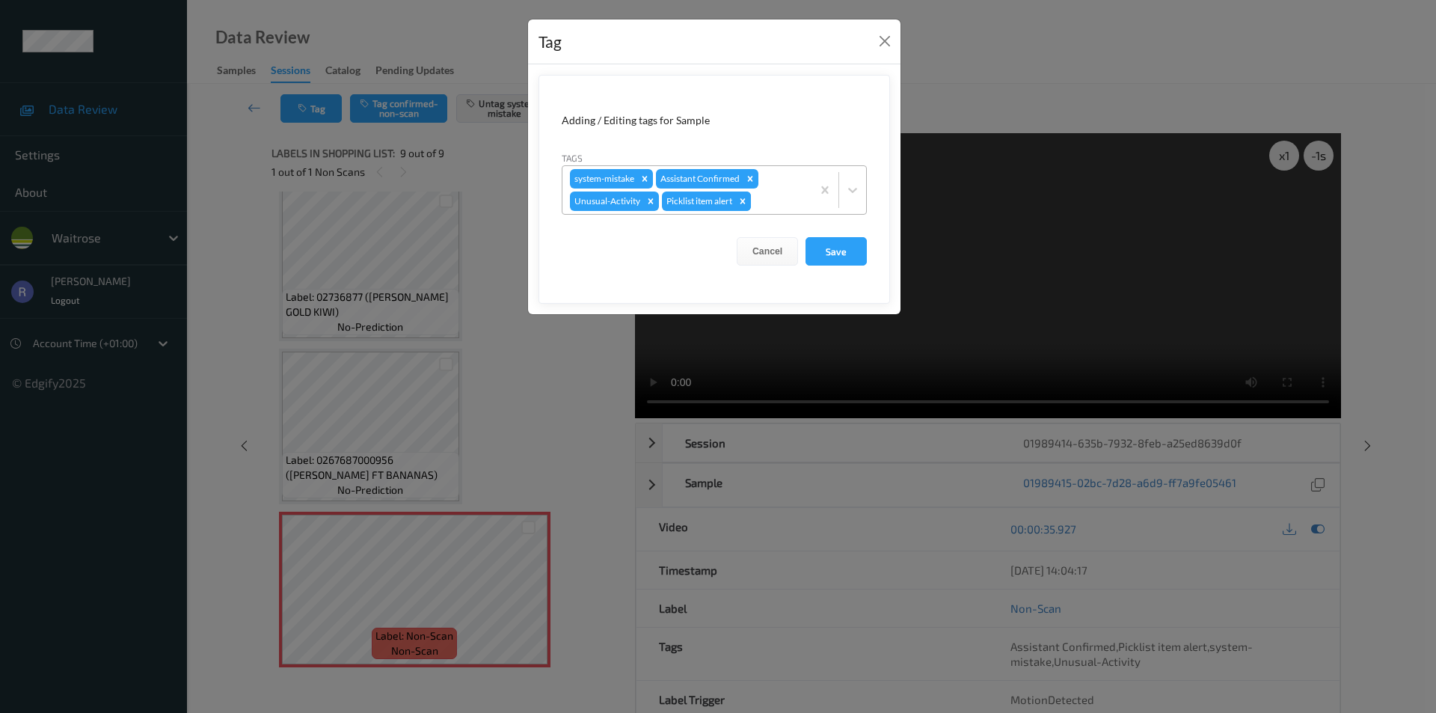
click at [744, 200] on icon "Remove Picklist item alert" at bounding box center [743, 200] width 5 height 5
click at [836, 254] on button "Save" at bounding box center [836, 251] width 61 height 28
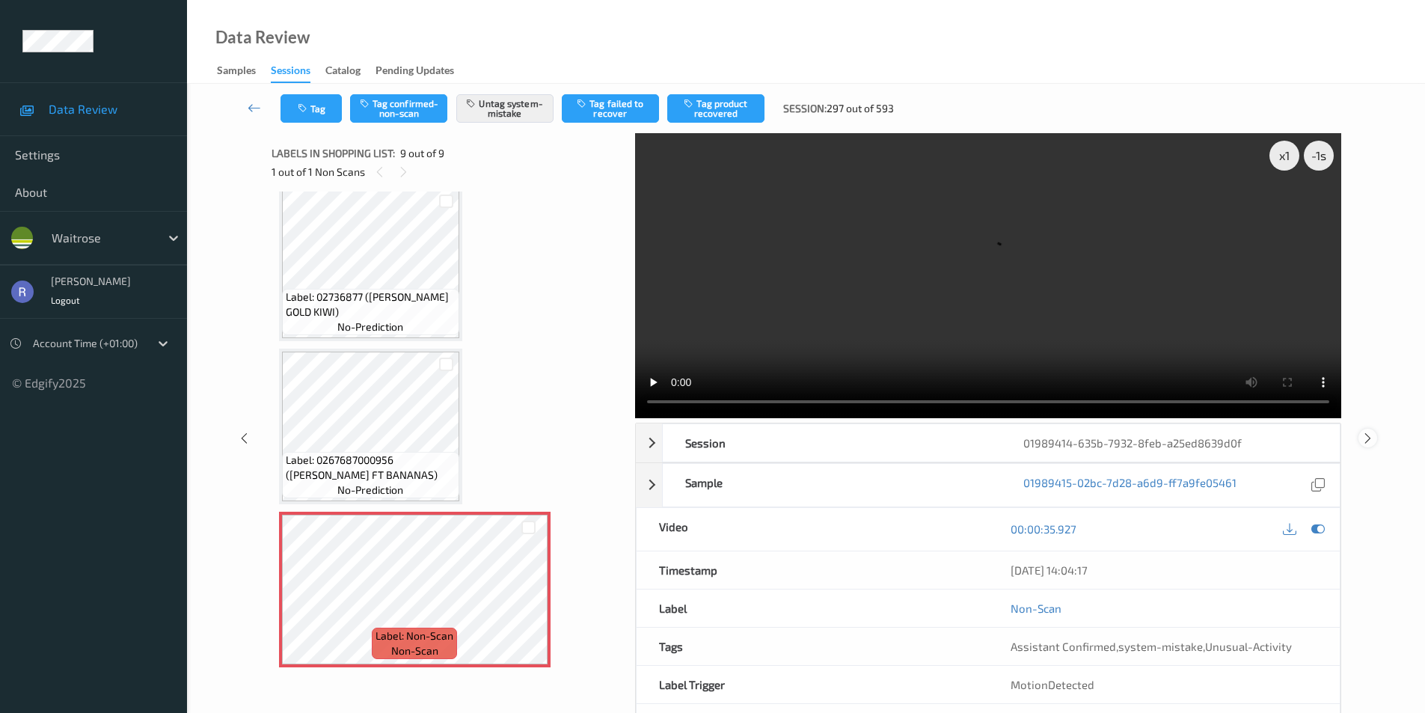
click at [1368, 439] on icon at bounding box center [1368, 437] width 13 height 13
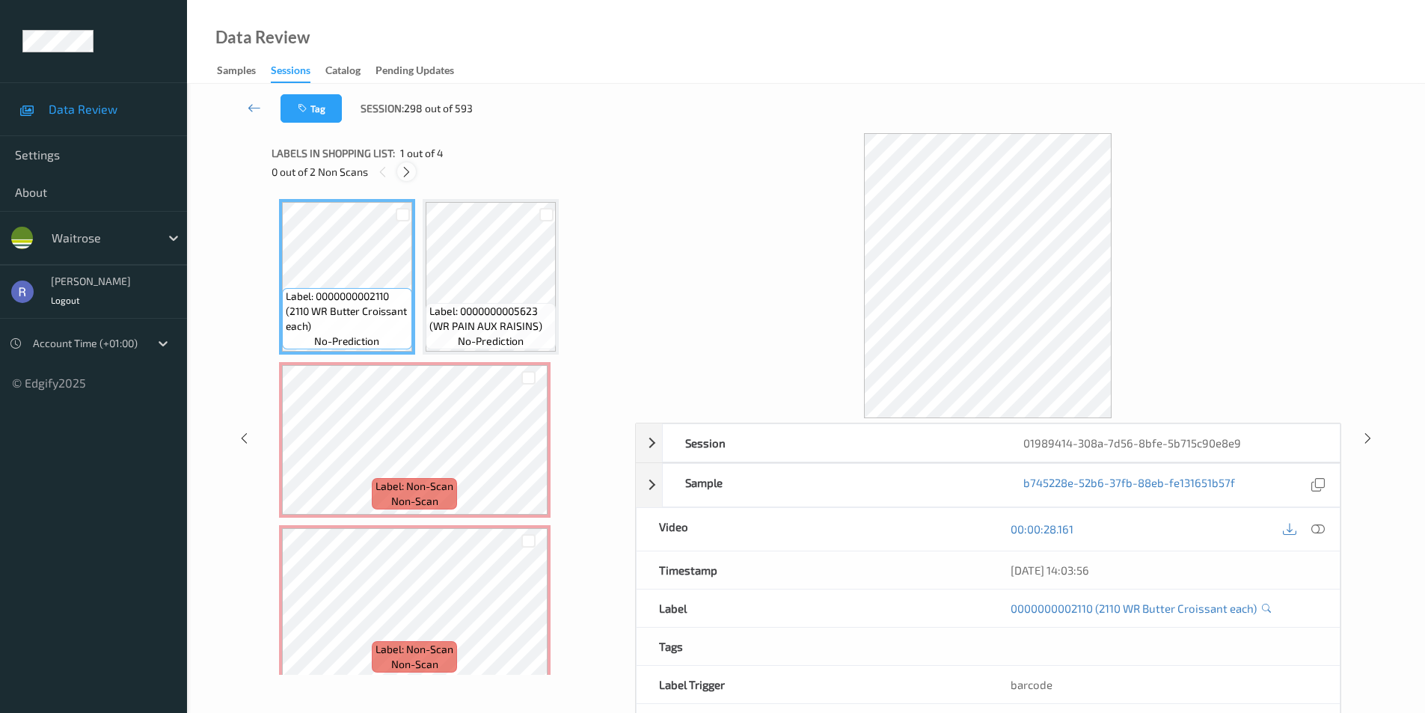
click at [411, 171] on icon at bounding box center [406, 171] width 13 height 13
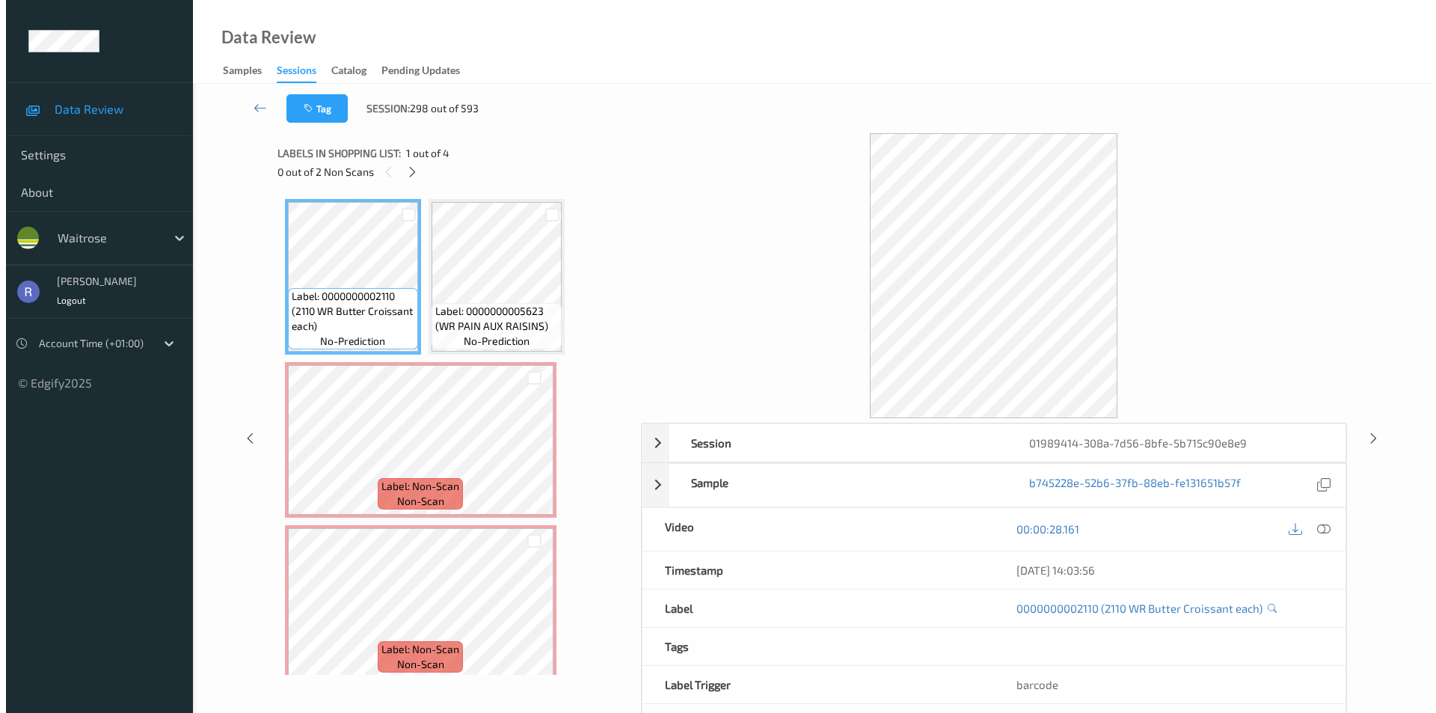
scroll to position [7, 0]
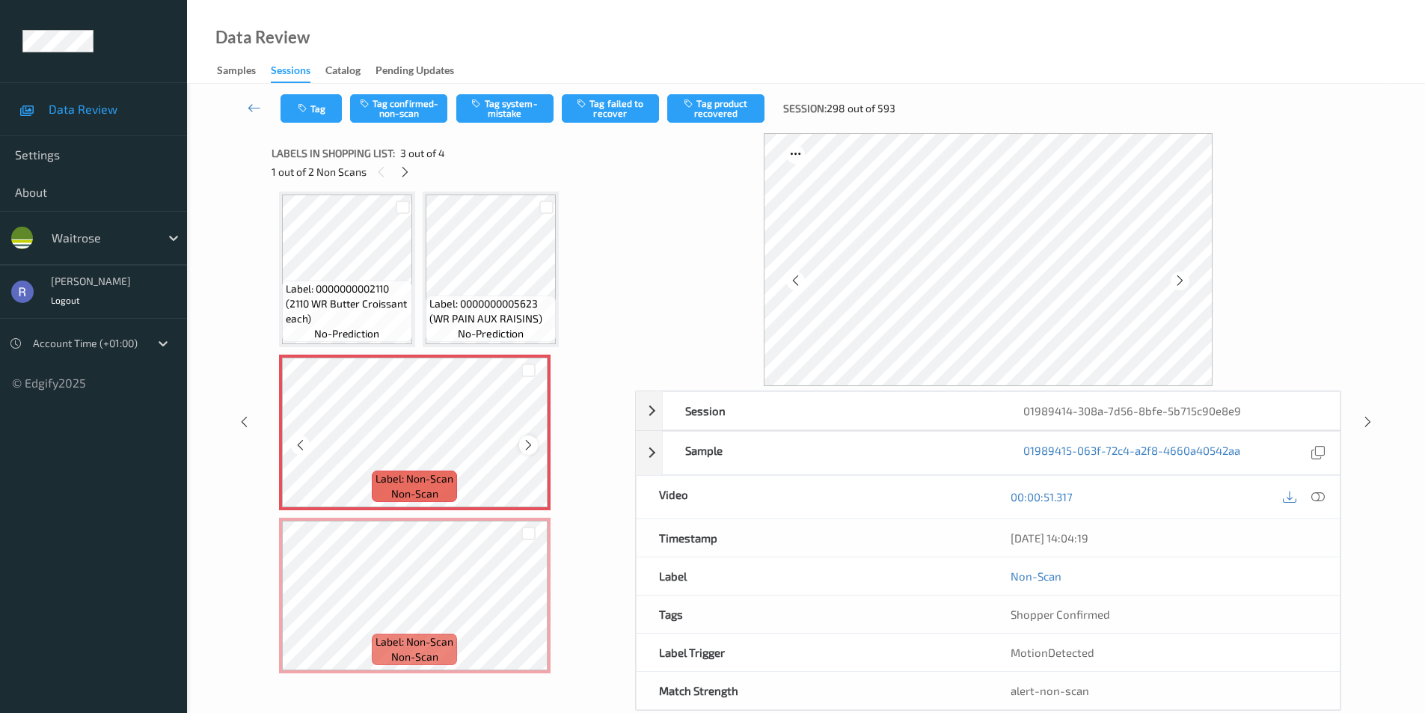
click at [527, 443] on icon at bounding box center [528, 444] width 13 height 13
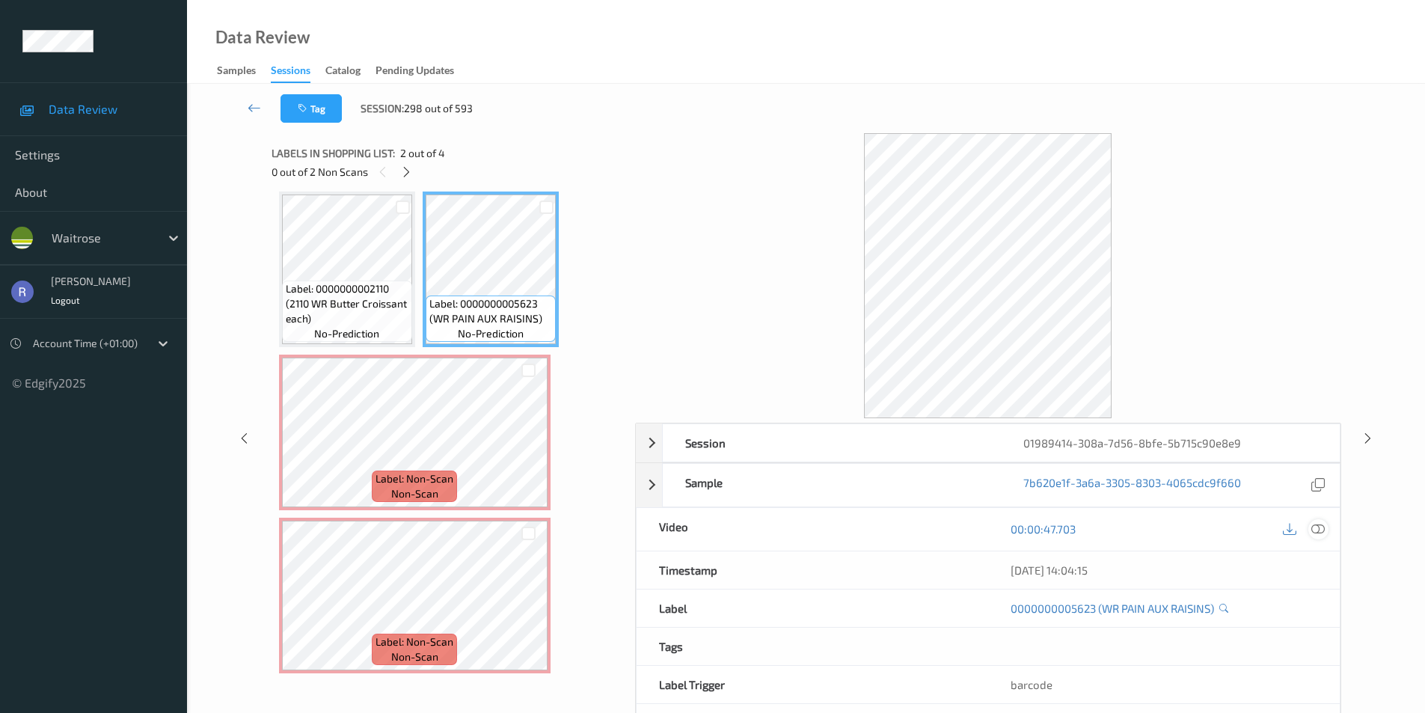
click at [1322, 530] on icon at bounding box center [1317, 528] width 13 height 13
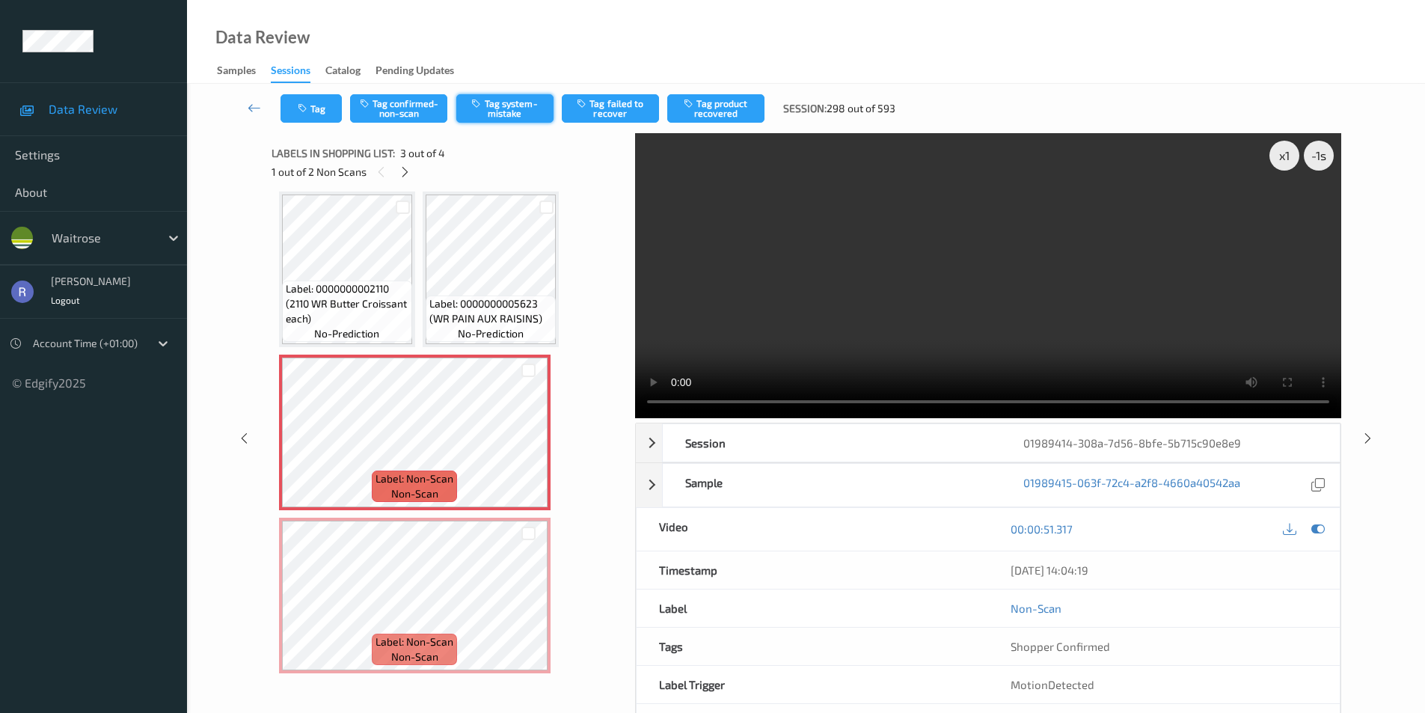
click at [510, 95] on button "Tag system-mistake" at bounding box center [504, 108] width 97 height 28
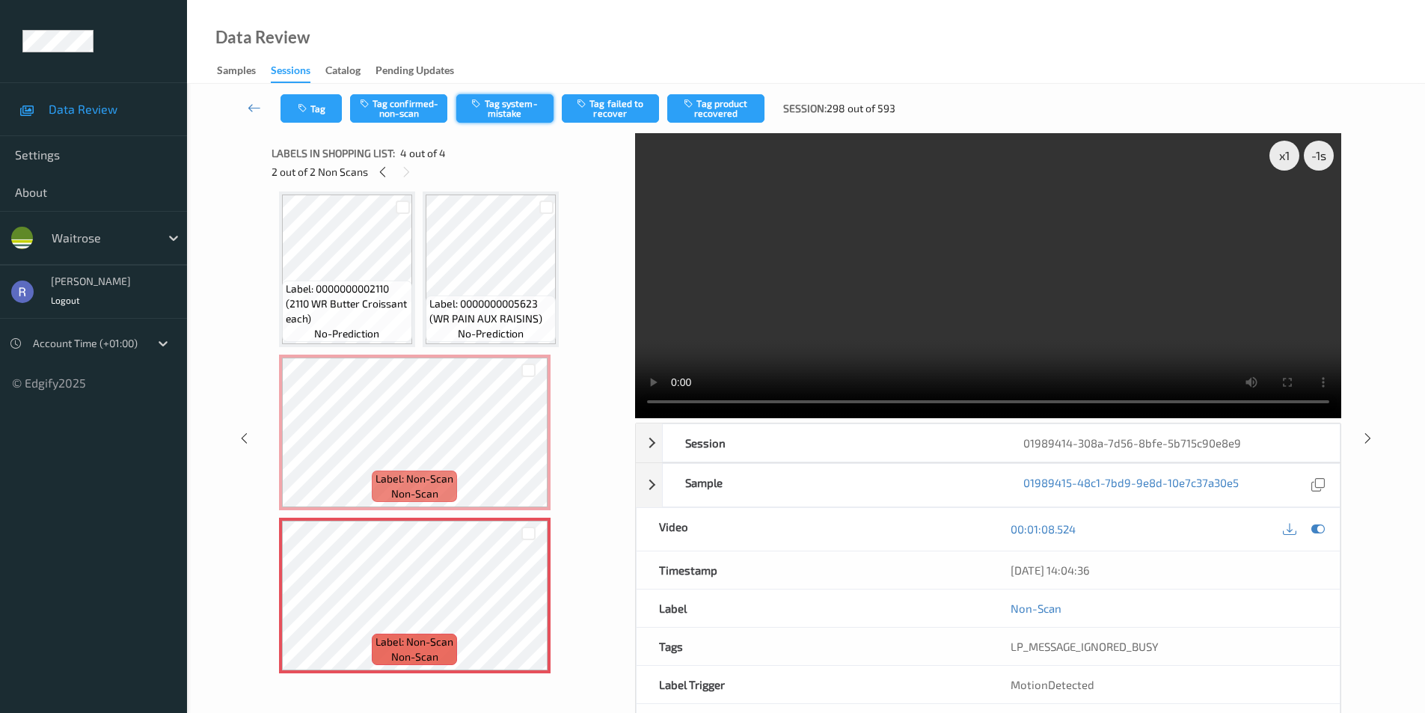
click at [505, 112] on button "Tag system-mistake" at bounding box center [504, 108] width 97 height 28
click at [313, 109] on button "Tag" at bounding box center [311, 108] width 61 height 28
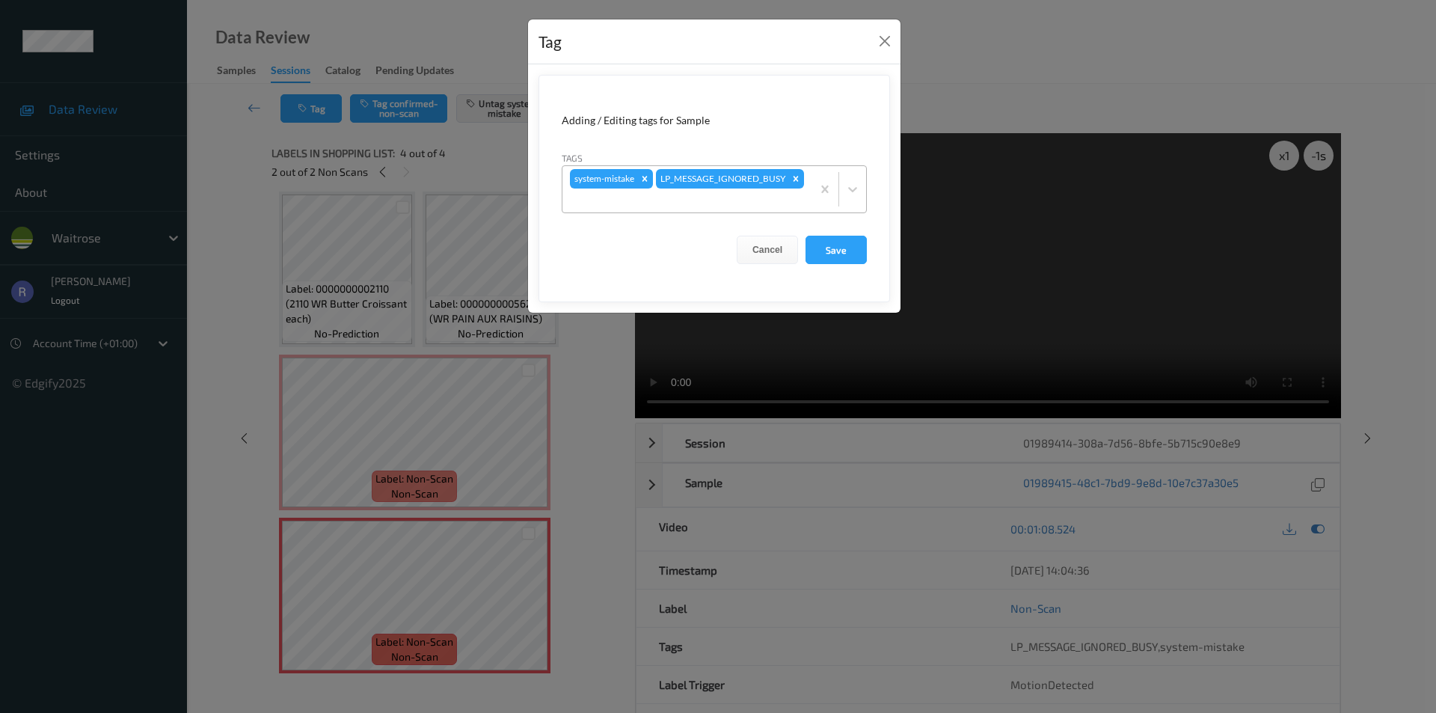
click at [767, 192] on div at bounding box center [687, 201] width 234 height 18
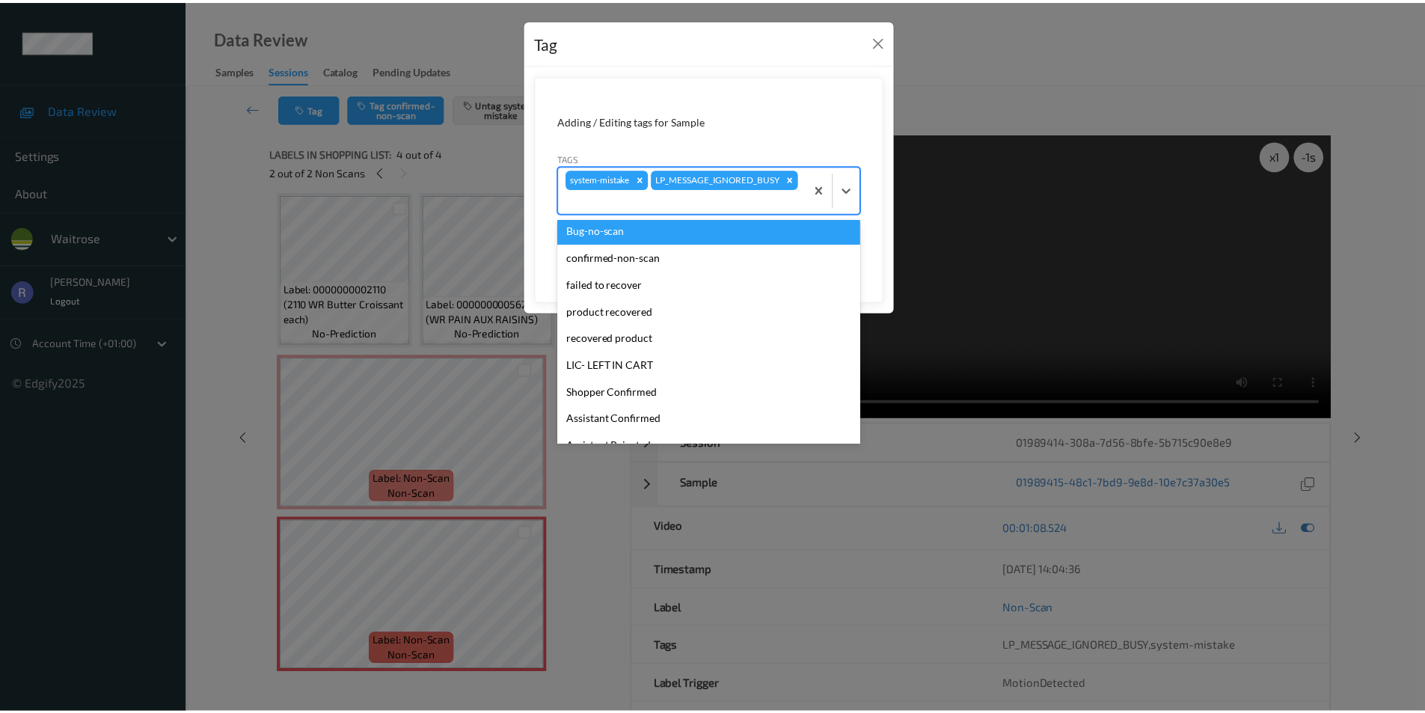
scroll to position [224, 0]
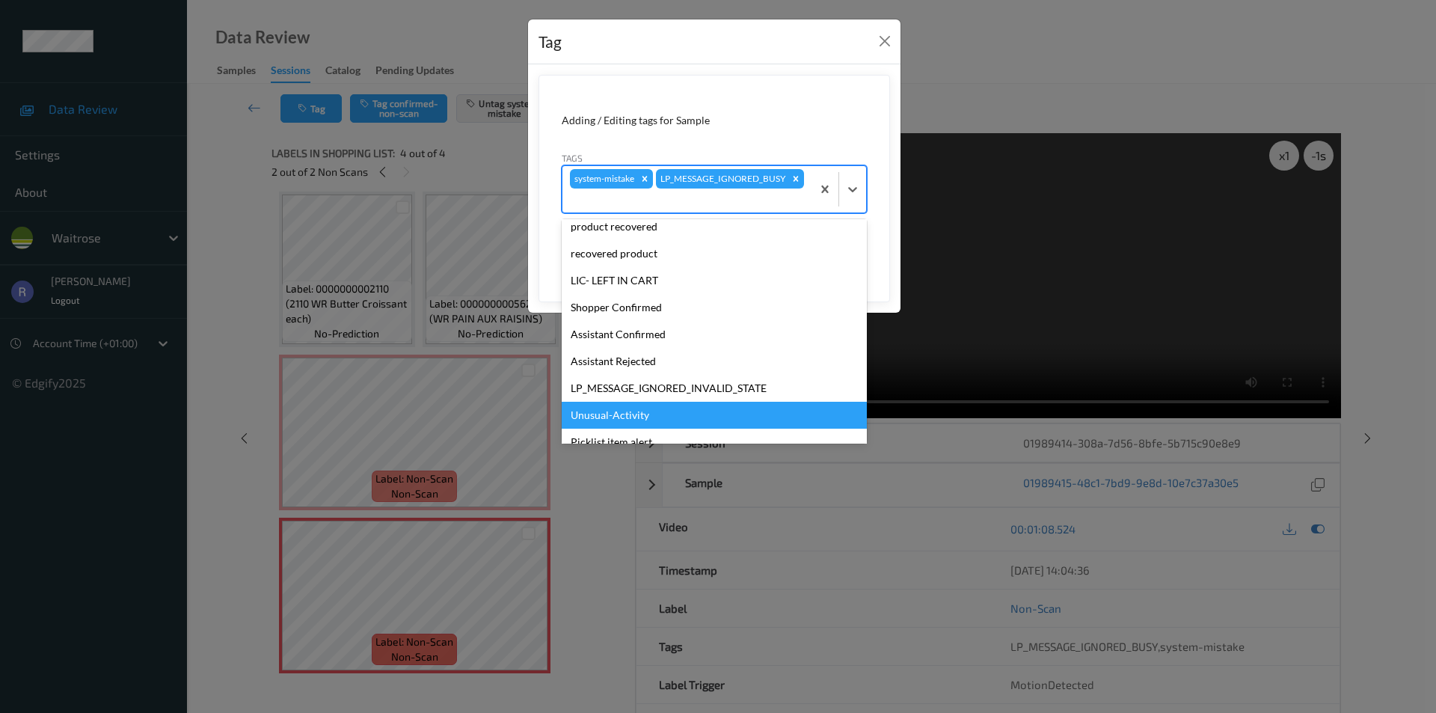
click at [603, 410] on div "Unusual-Activity" at bounding box center [714, 415] width 305 height 27
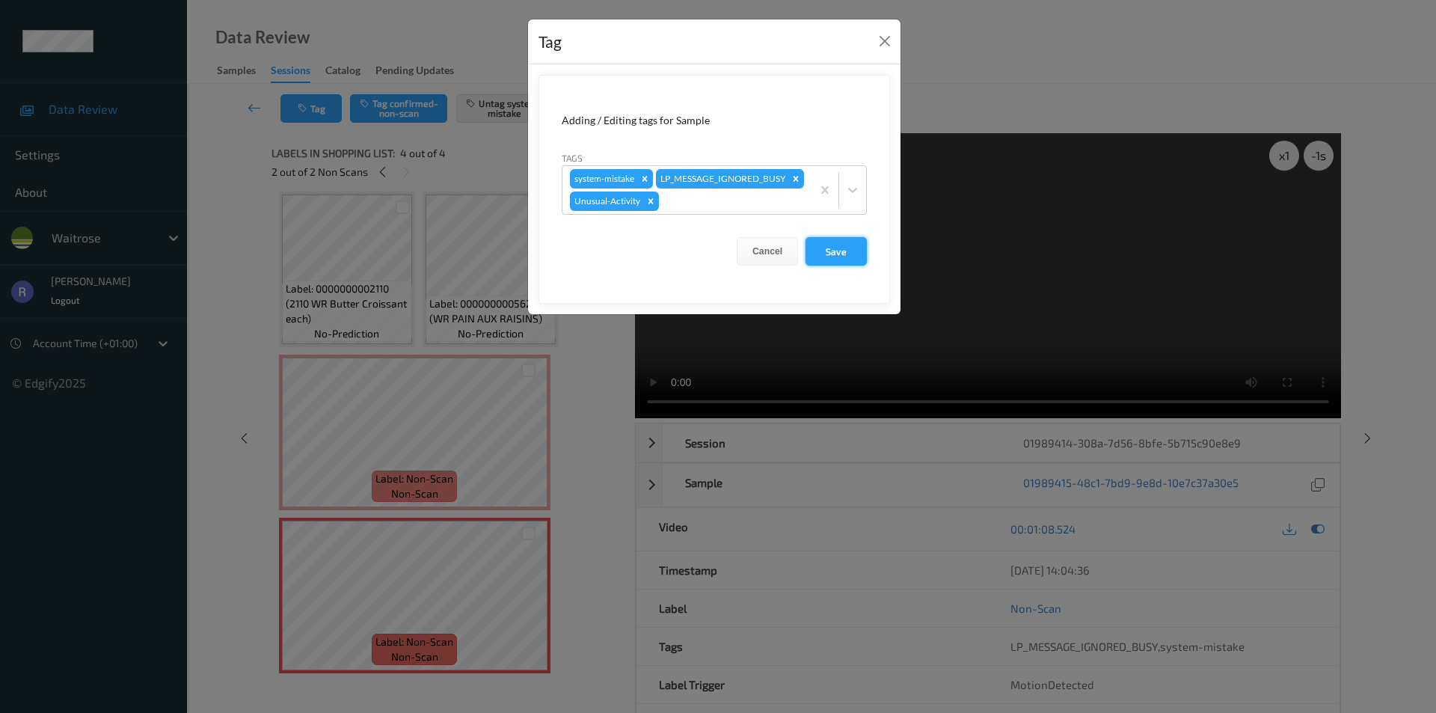
click at [826, 266] on button "Save" at bounding box center [836, 251] width 61 height 28
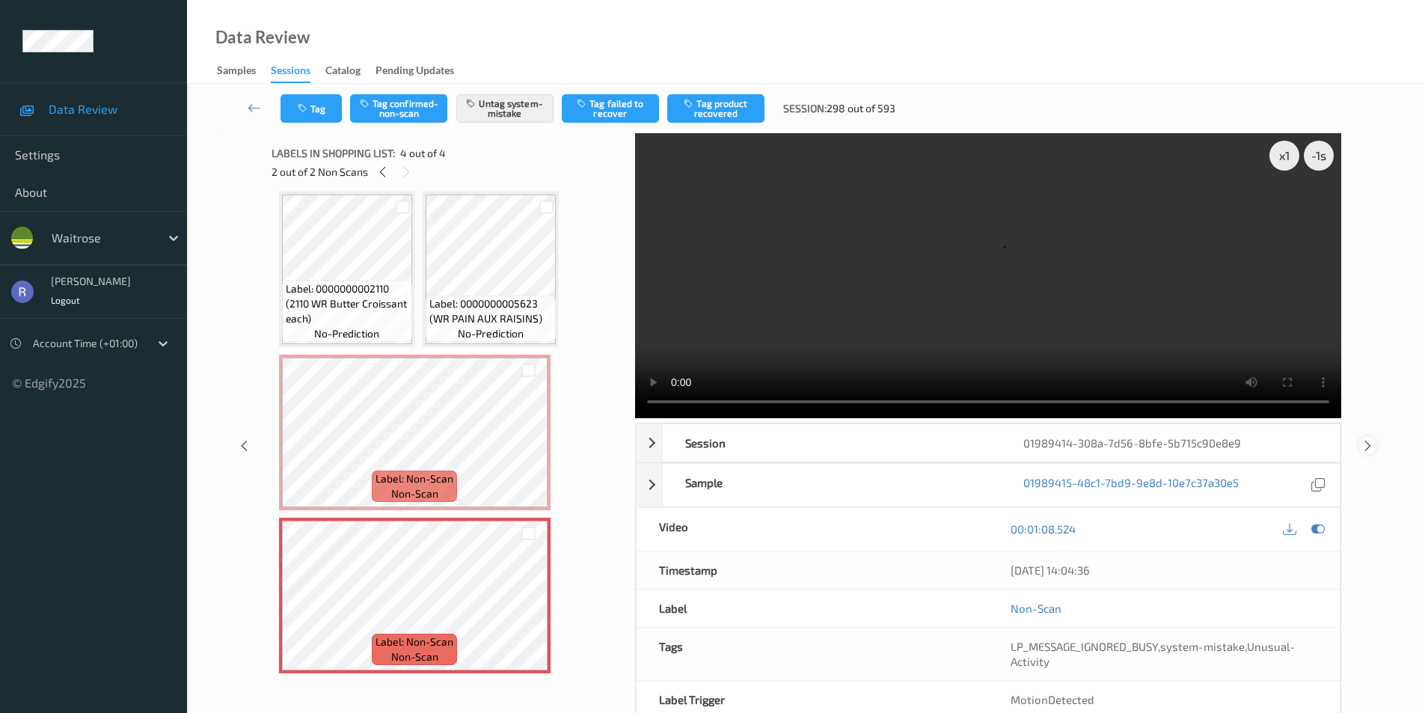
click at [1366, 441] on icon at bounding box center [1368, 444] width 13 height 13
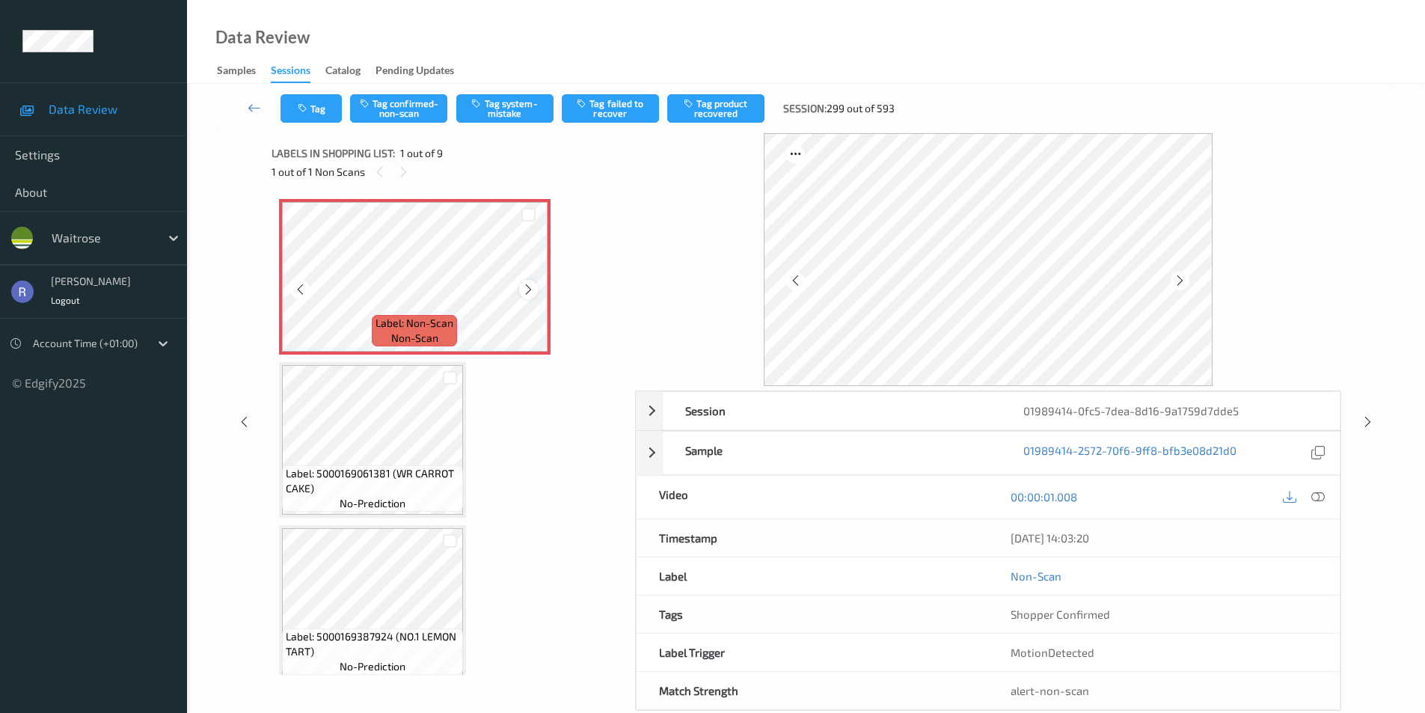
click at [527, 290] on icon at bounding box center [528, 289] width 13 height 13
click at [1320, 495] on icon at bounding box center [1317, 496] width 13 height 13
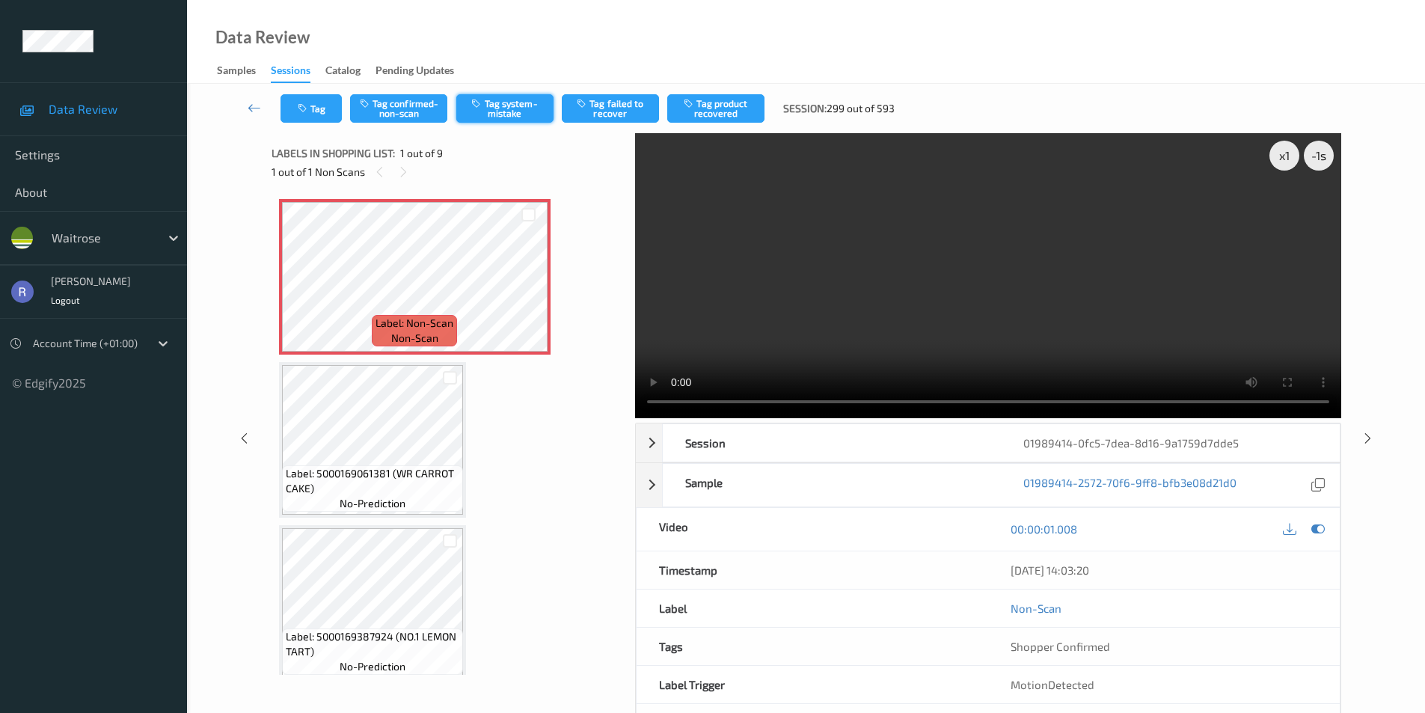
click at [510, 102] on button "Tag system-mistake" at bounding box center [504, 108] width 97 height 28
click at [1368, 446] on div at bounding box center [1368, 438] width 19 height 19
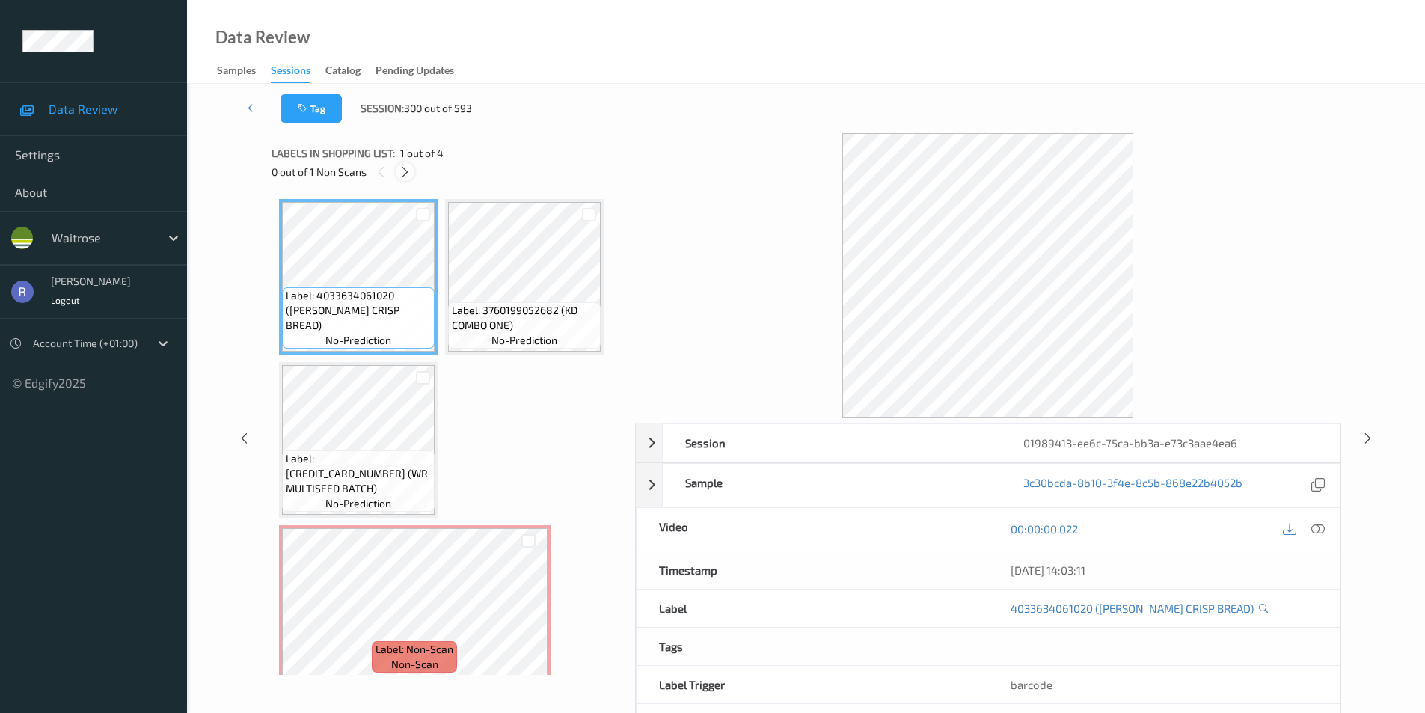
click at [405, 172] on icon at bounding box center [405, 171] width 13 height 13
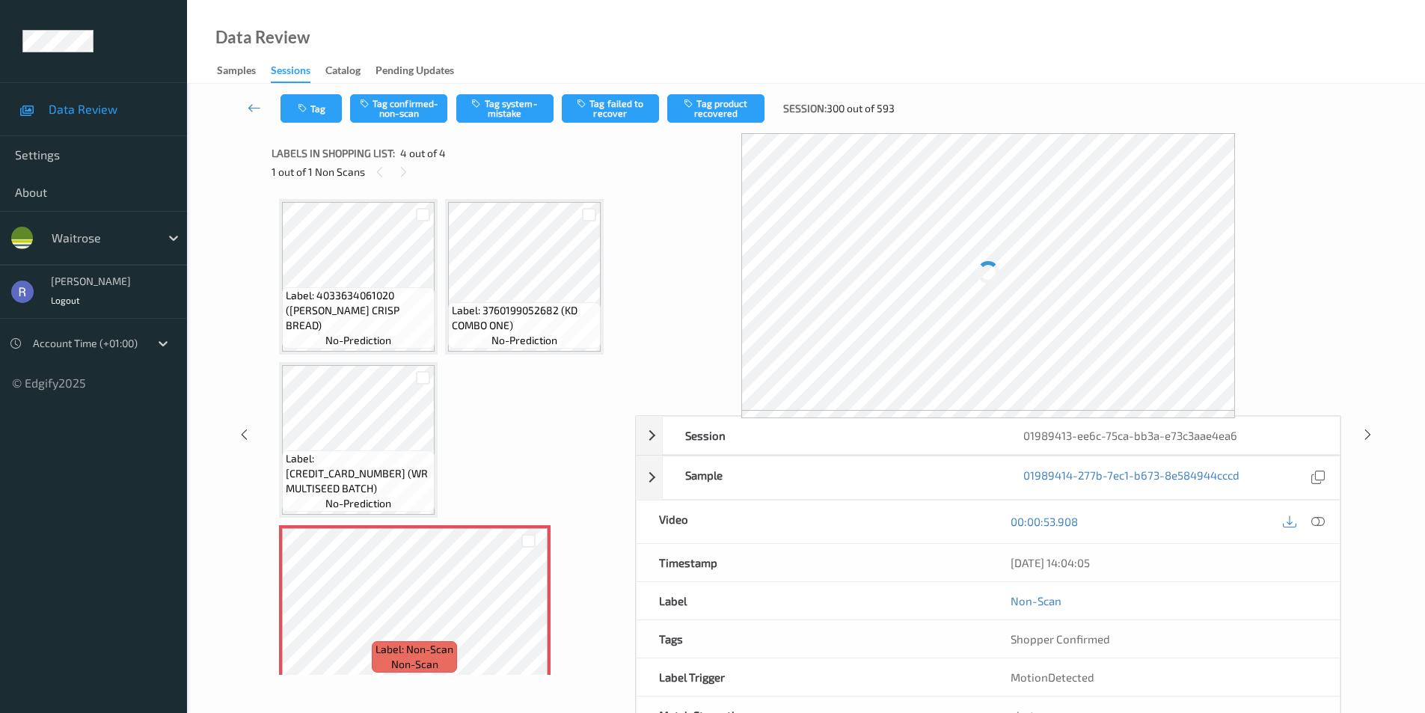
scroll to position [13, 0]
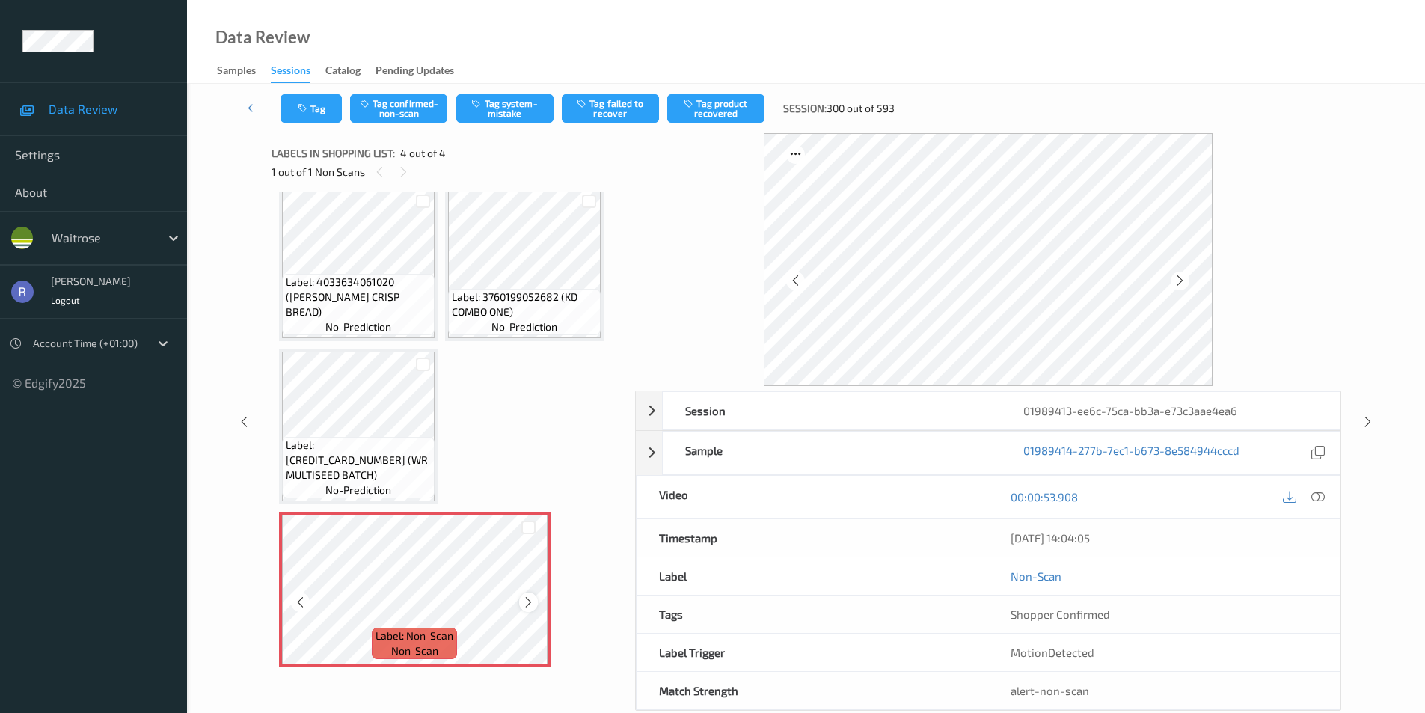
click at [527, 602] on icon at bounding box center [528, 602] width 13 height 13
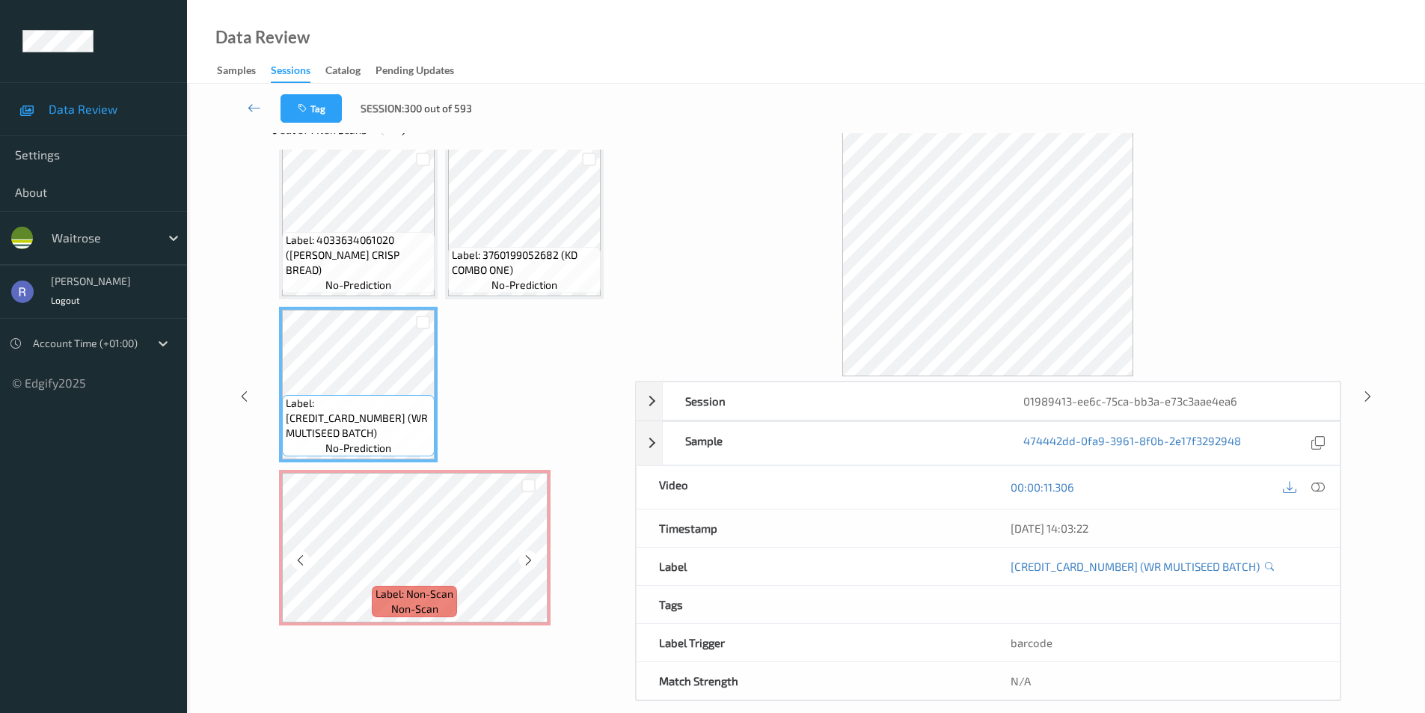
scroll to position [61, 0]
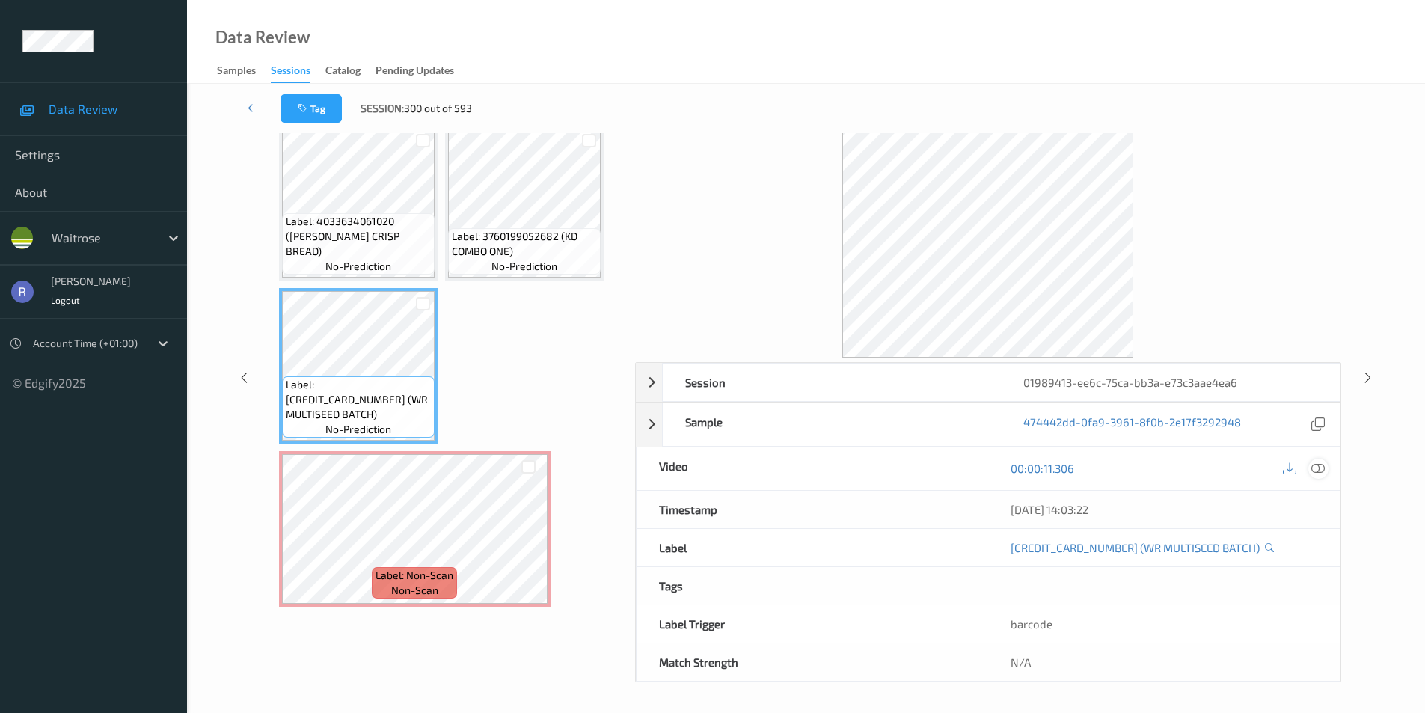
click at [1320, 465] on icon at bounding box center [1317, 468] width 13 height 13
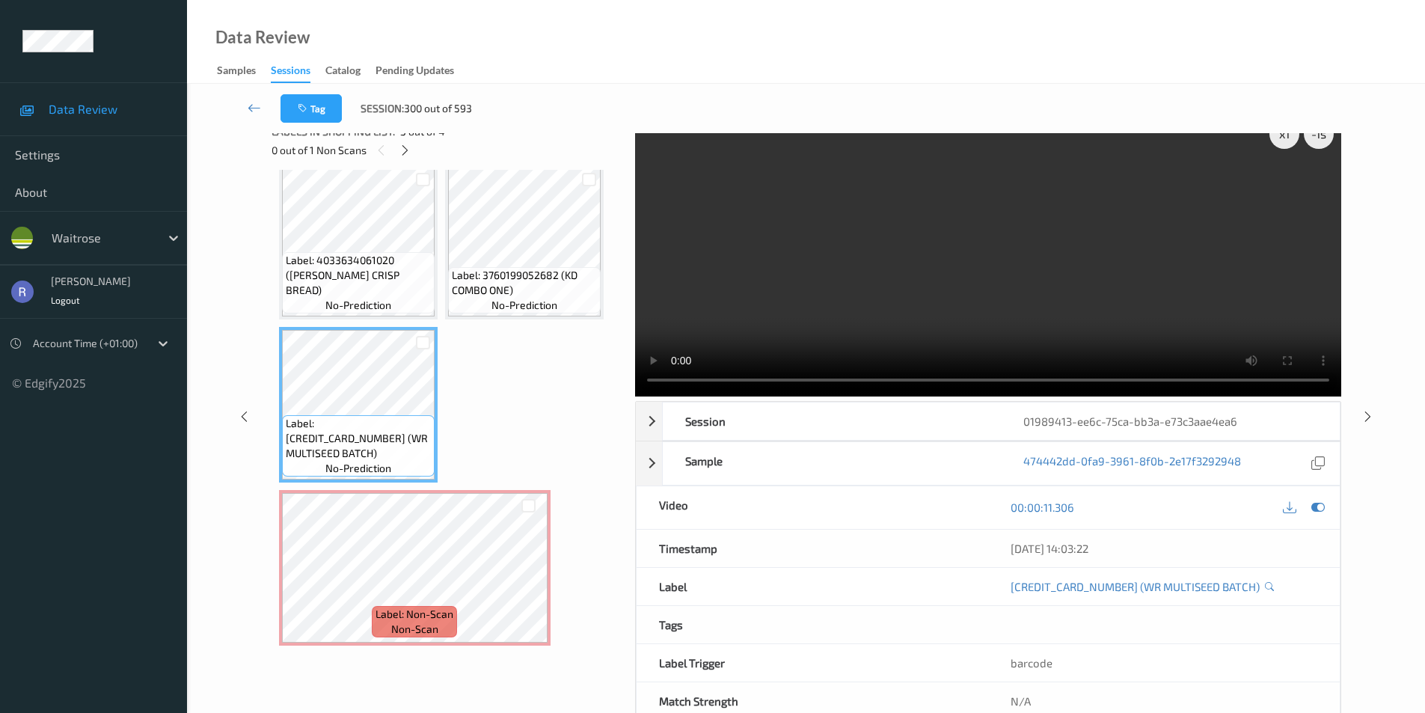
scroll to position [0, 0]
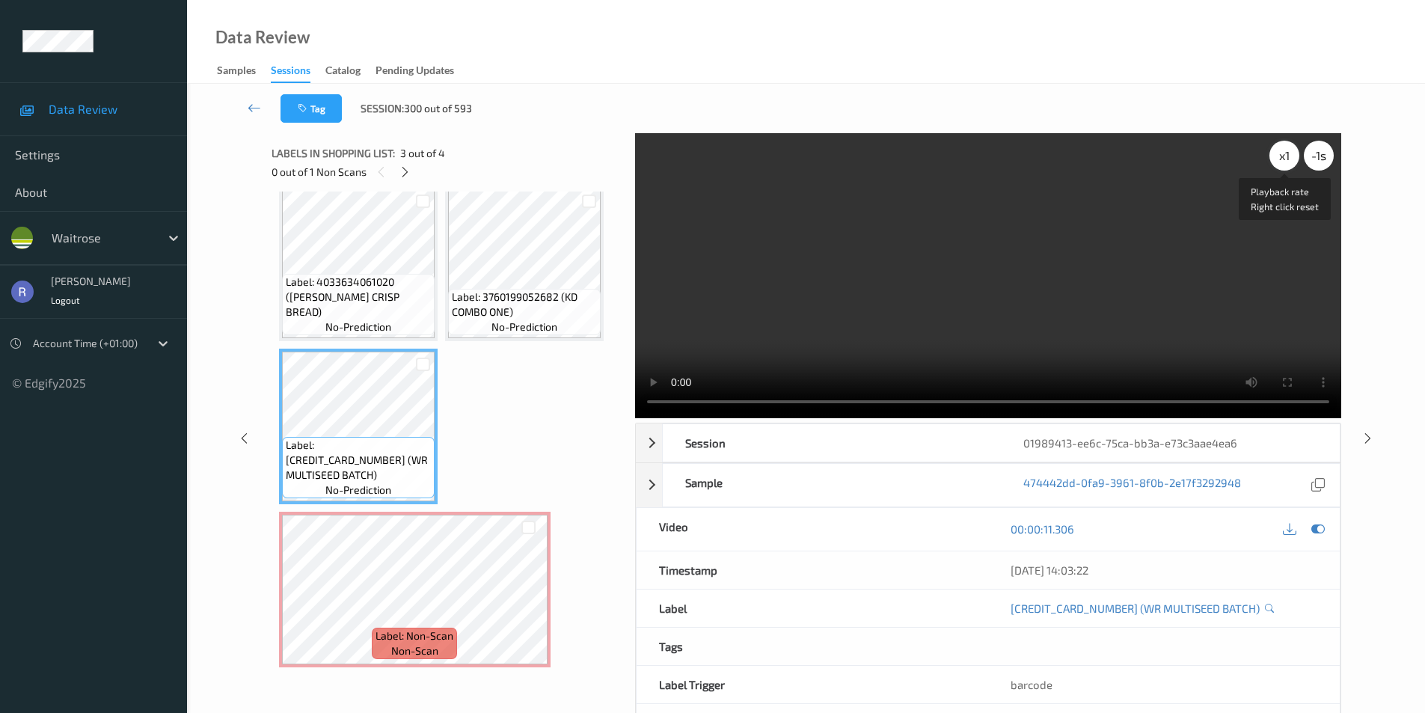
click at [1286, 158] on div "x 1" at bounding box center [1285, 156] width 30 height 30
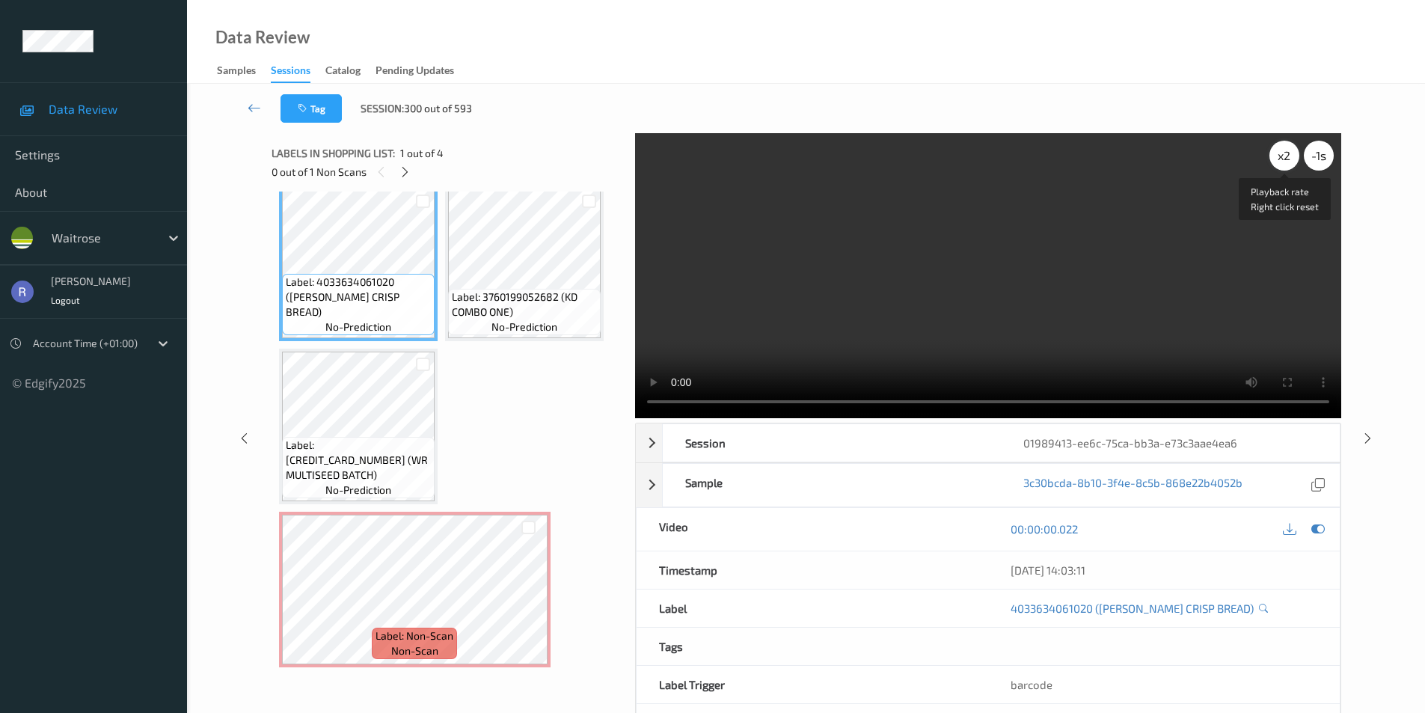
click at [1279, 165] on div "x 2" at bounding box center [1285, 156] width 30 height 30
click at [1279, 165] on div "x 4" at bounding box center [1285, 156] width 30 height 30
click at [1279, 165] on div "x 8" at bounding box center [1285, 156] width 30 height 30
click at [1371, 438] on icon at bounding box center [1368, 437] width 13 height 13
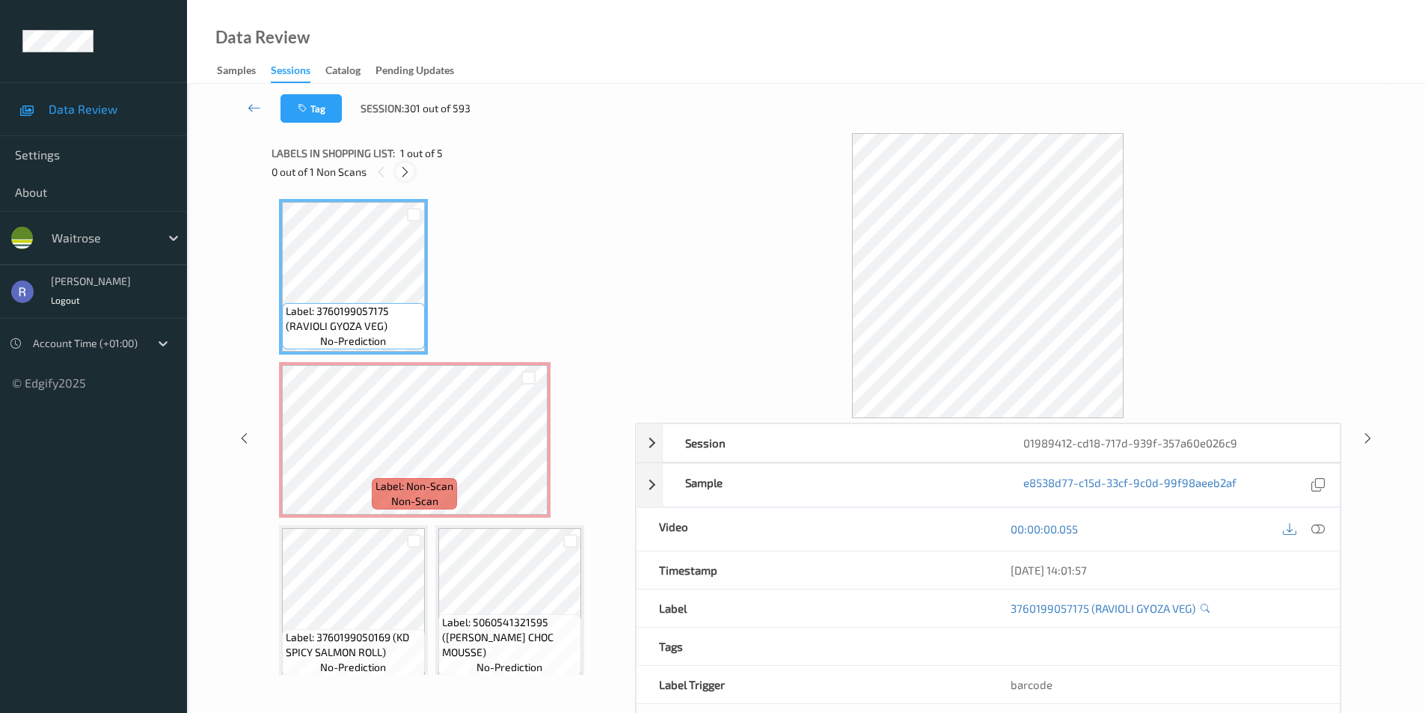
click at [405, 171] on icon at bounding box center [405, 171] width 13 height 13
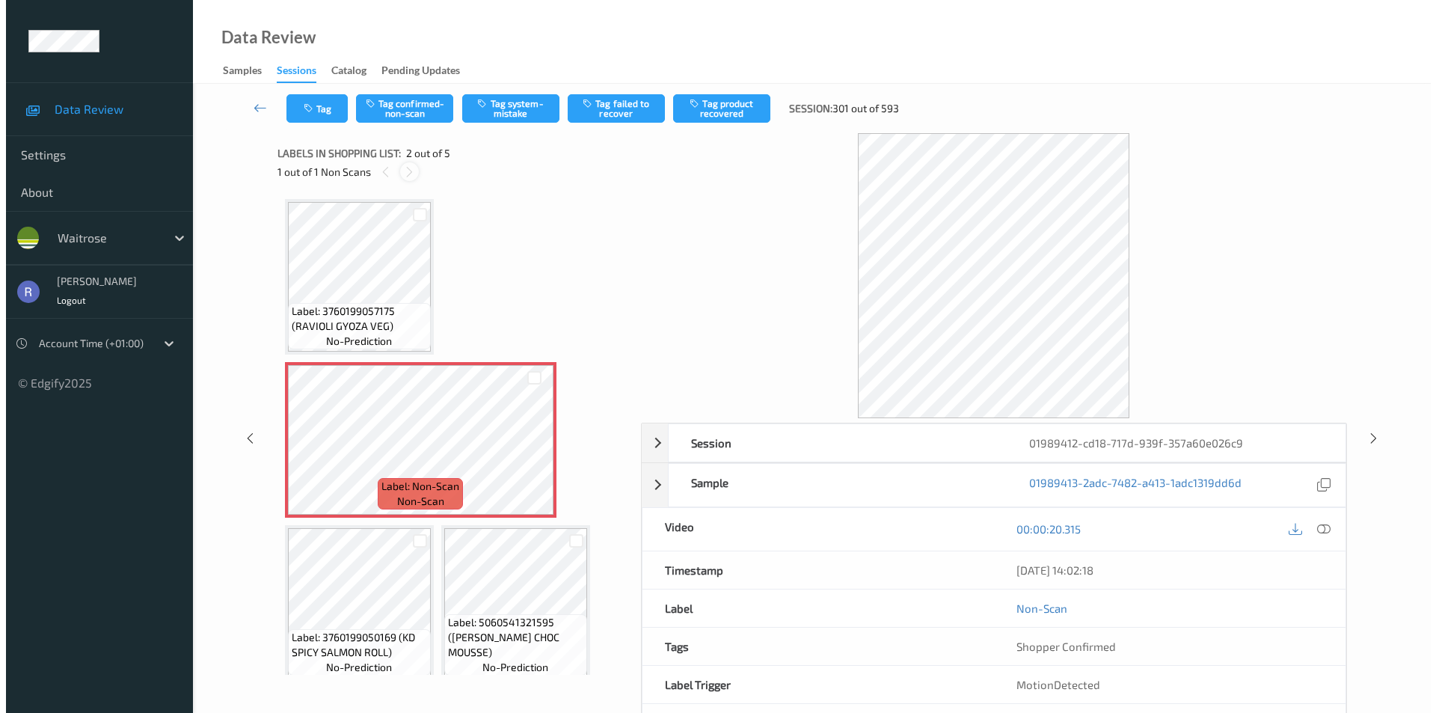
scroll to position [7, 0]
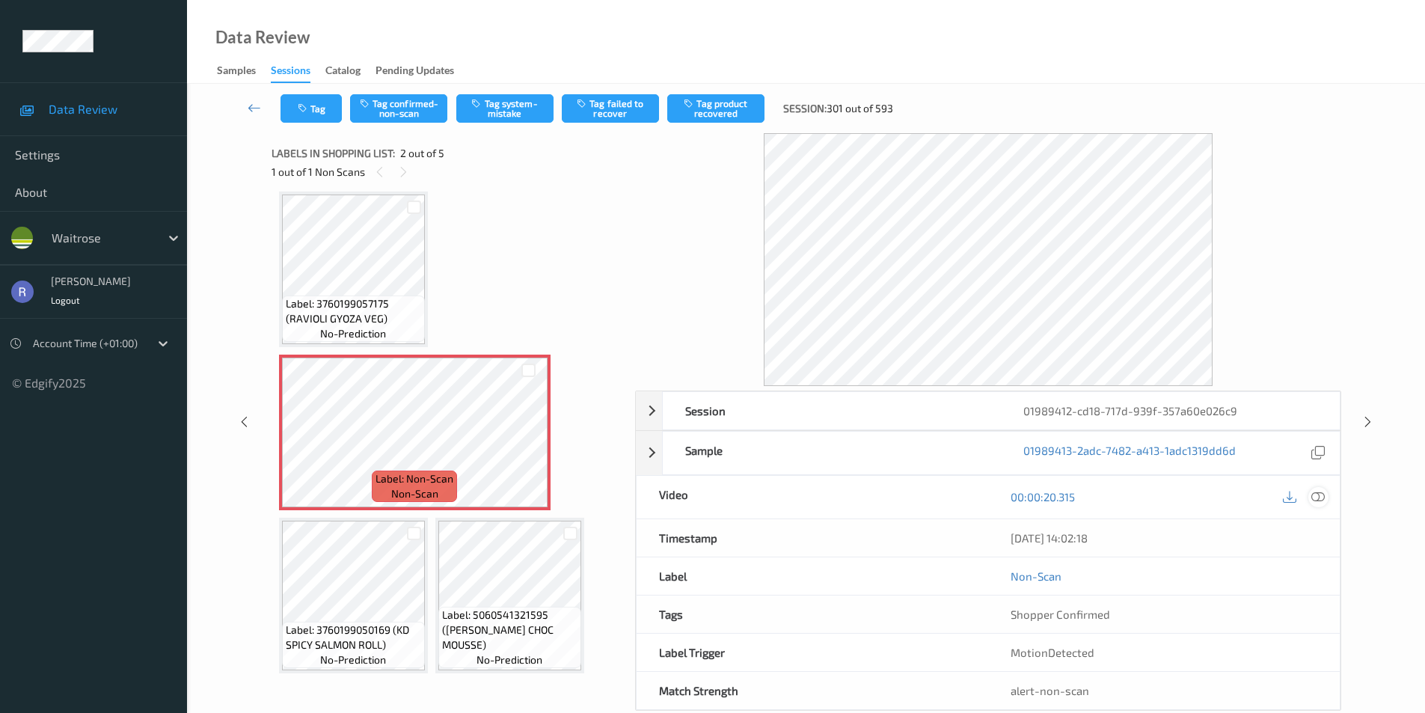
click at [1318, 492] on icon at bounding box center [1317, 496] width 13 height 13
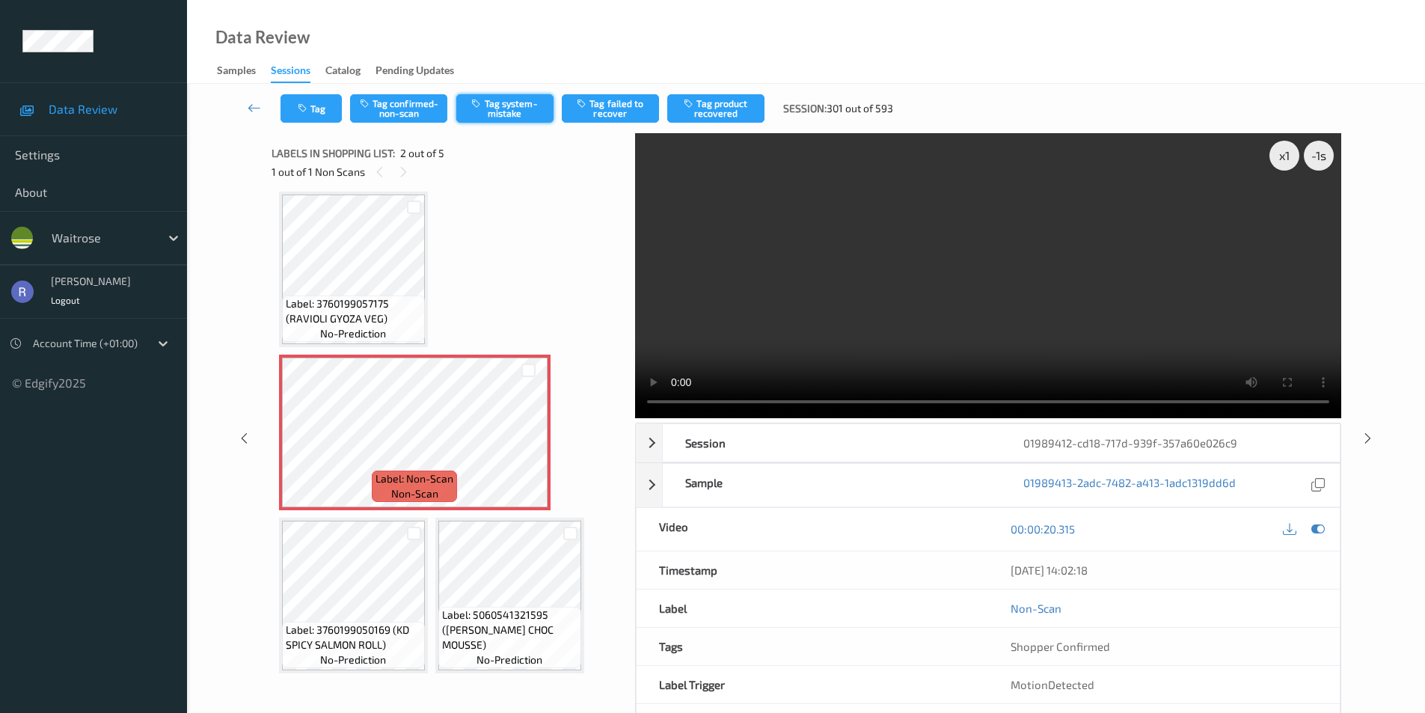
click at [506, 105] on button "Tag system-mistake" at bounding box center [504, 108] width 97 height 28
click at [325, 108] on button "Tag" at bounding box center [311, 108] width 61 height 28
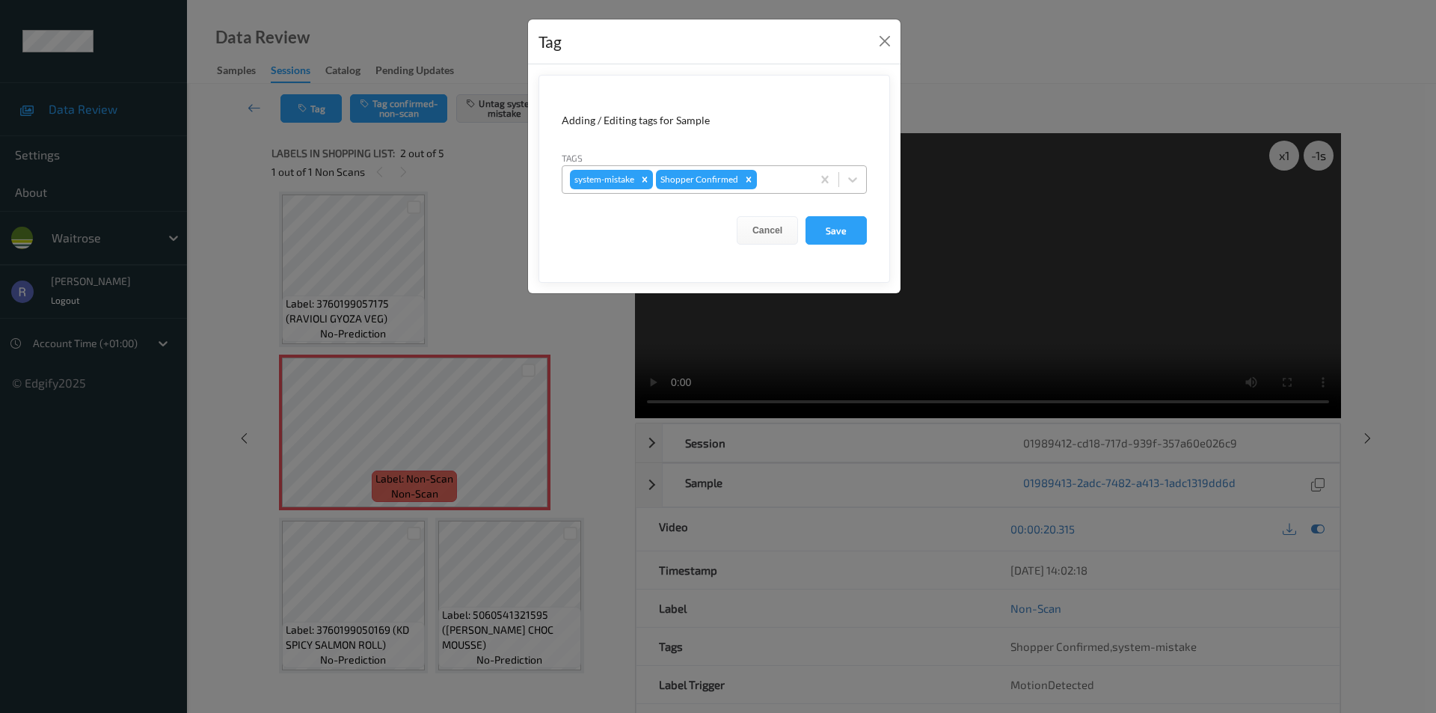
click at [789, 183] on div at bounding box center [782, 180] width 44 height 18
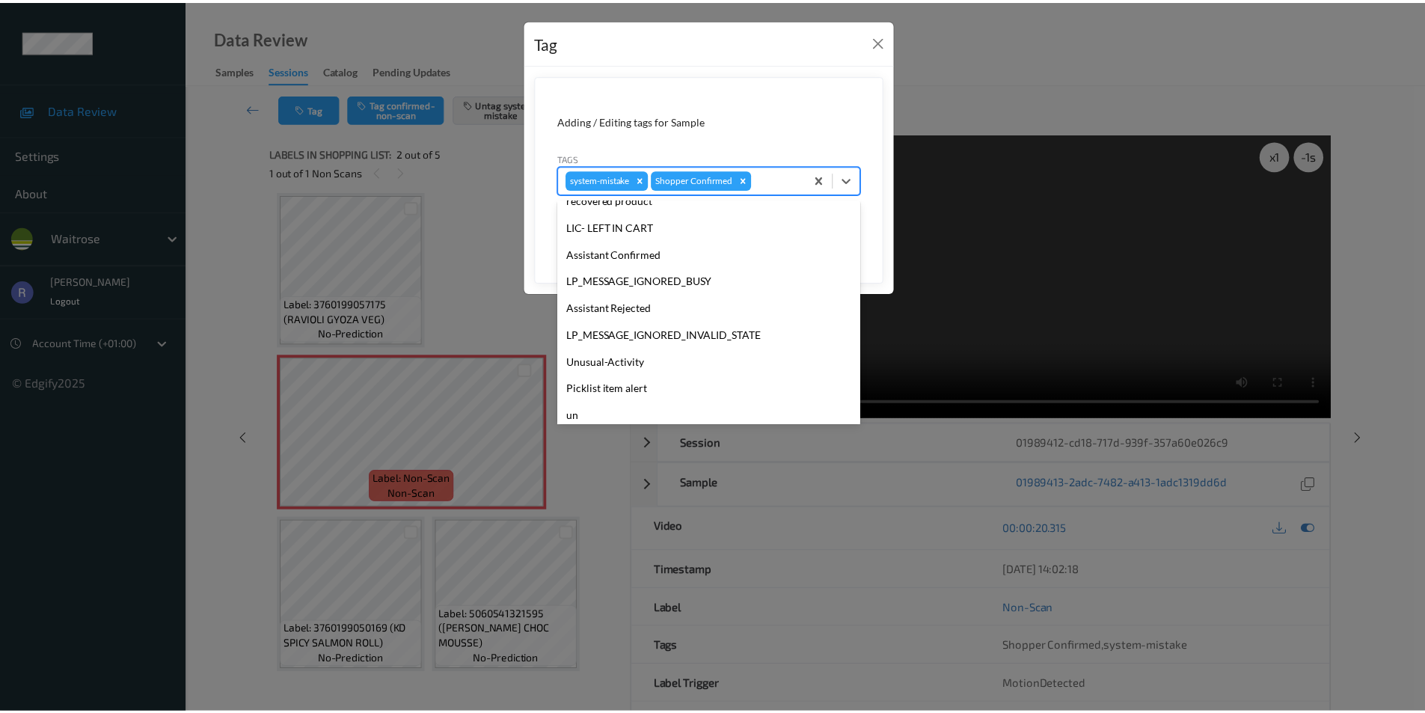
scroll to position [293, 0]
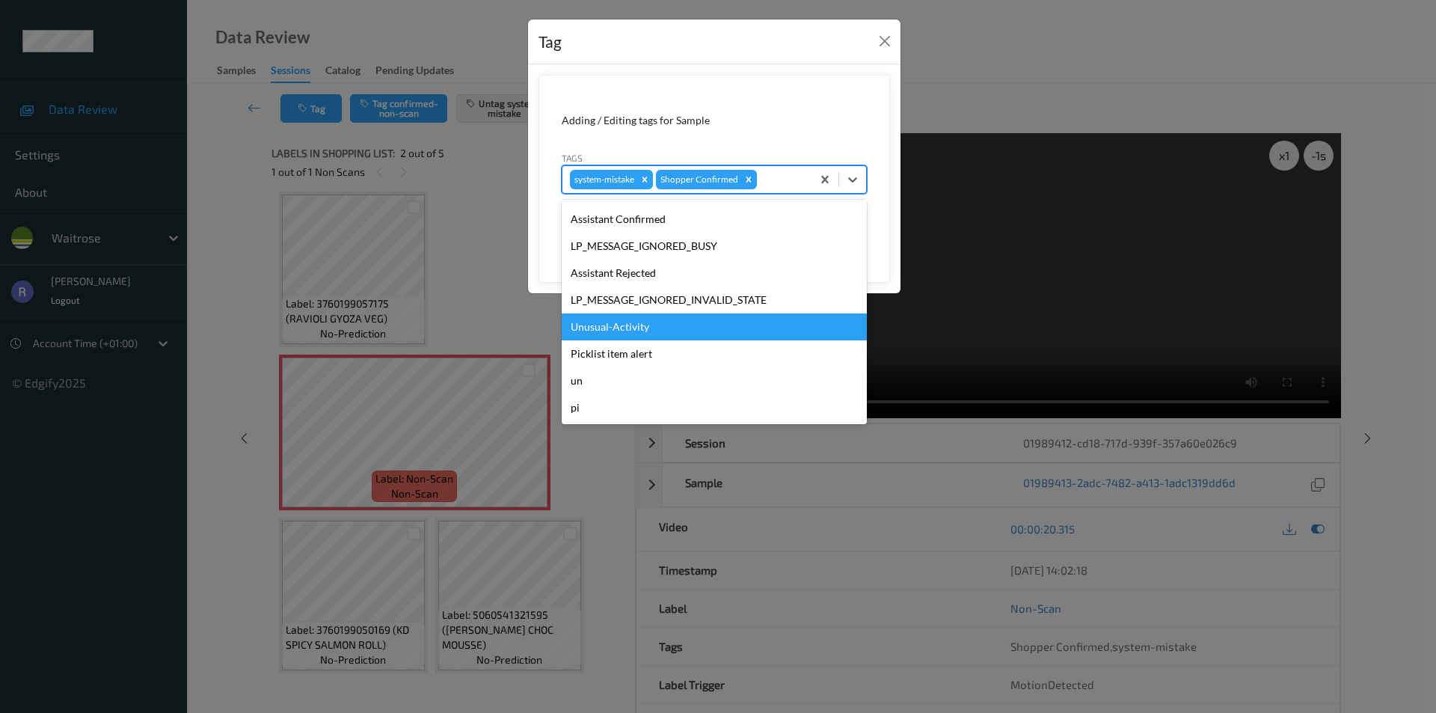
click at [648, 321] on div "Unusual-Activity" at bounding box center [714, 326] width 305 height 27
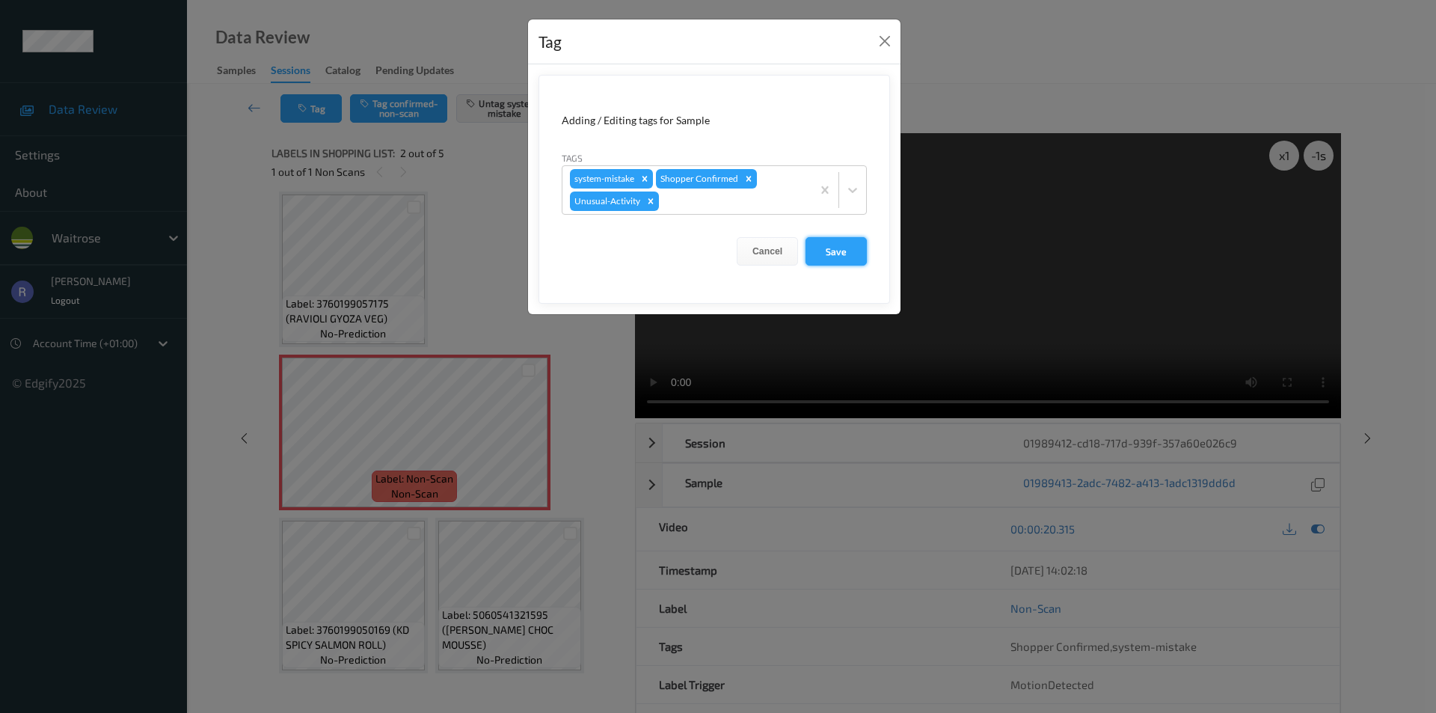
click at [845, 242] on button "Save" at bounding box center [836, 251] width 61 height 28
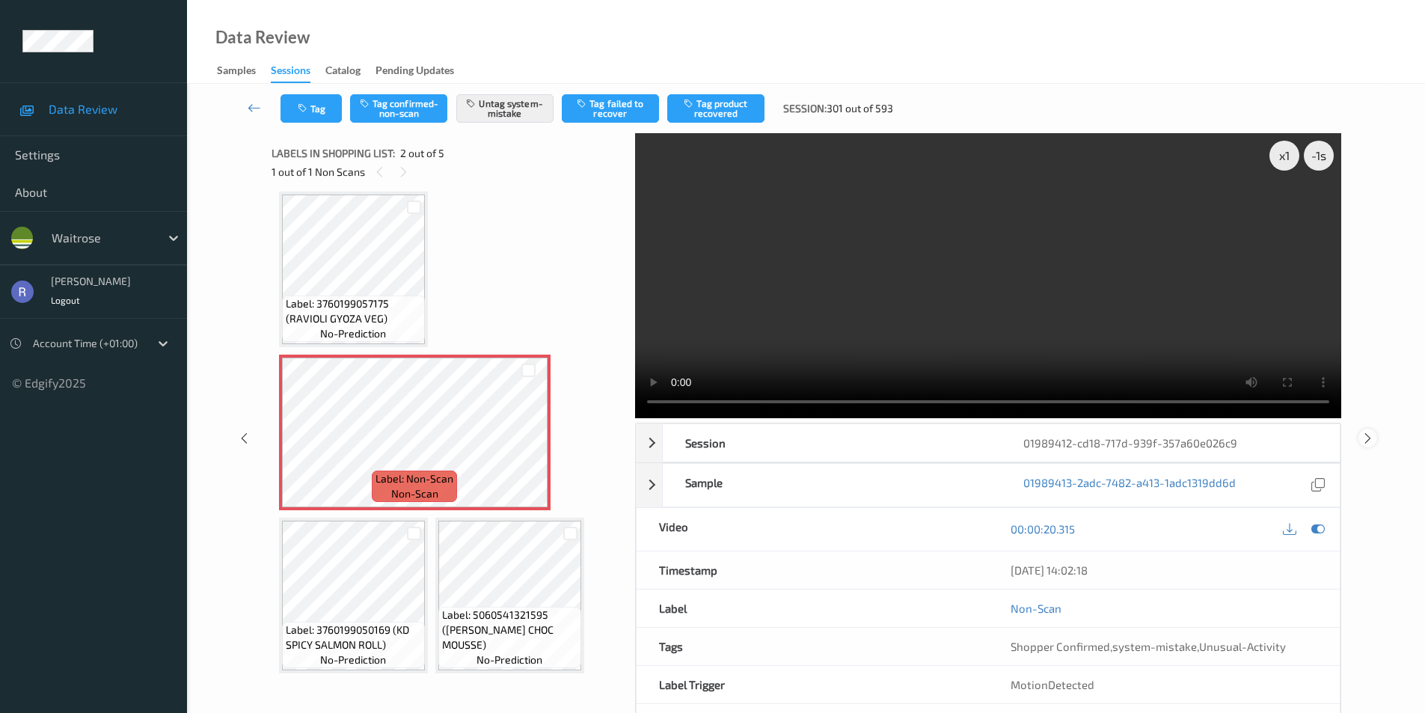
click at [1363, 434] on icon at bounding box center [1368, 437] width 13 height 13
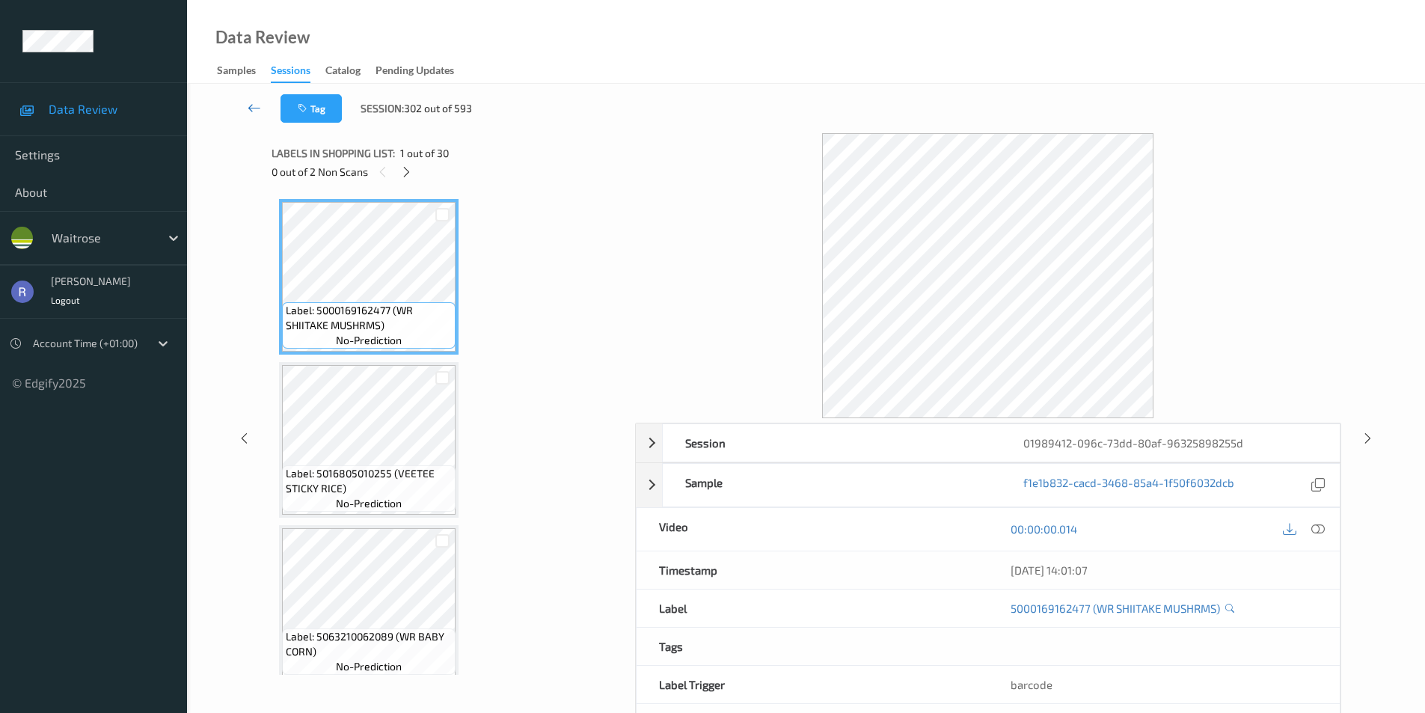
click at [254, 105] on icon at bounding box center [254, 107] width 13 height 15
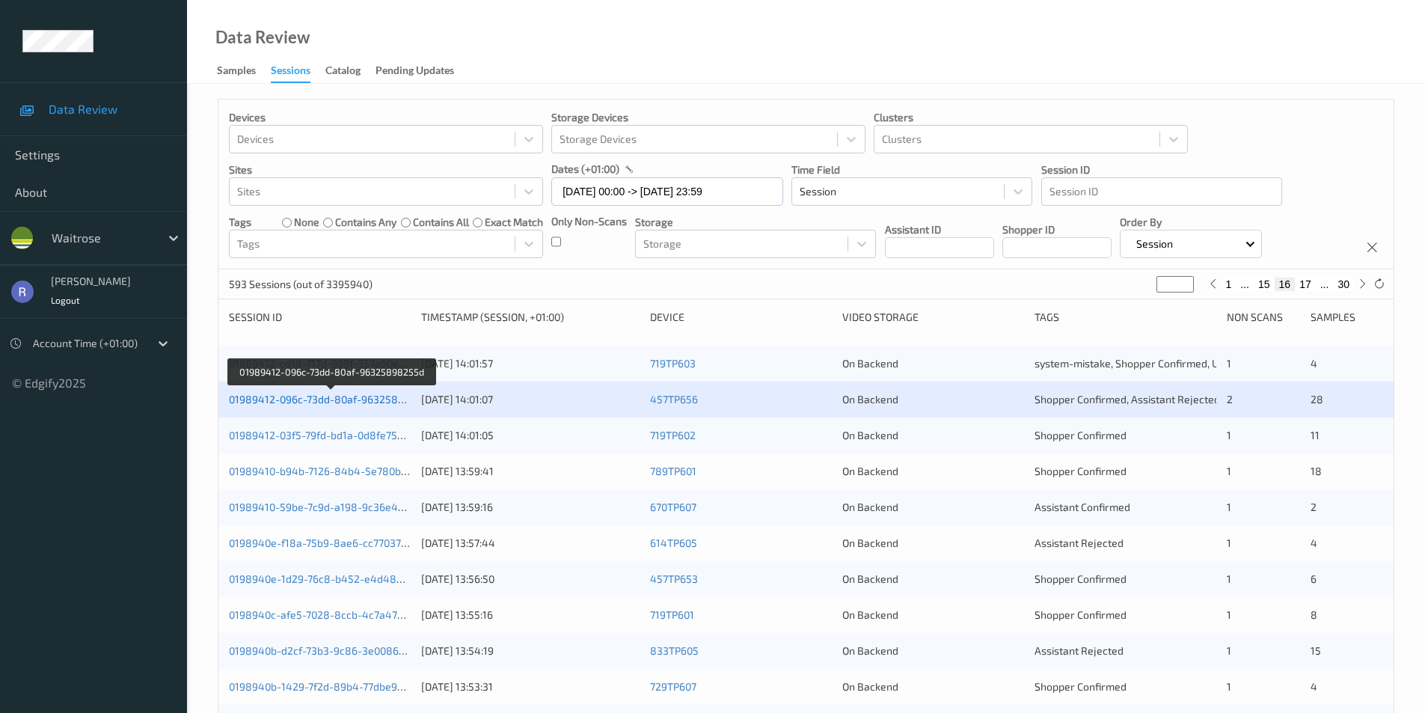
click at [311, 402] on link "01989412-096c-73dd-80af-96325898255d" at bounding box center [332, 399] width 206 height 13
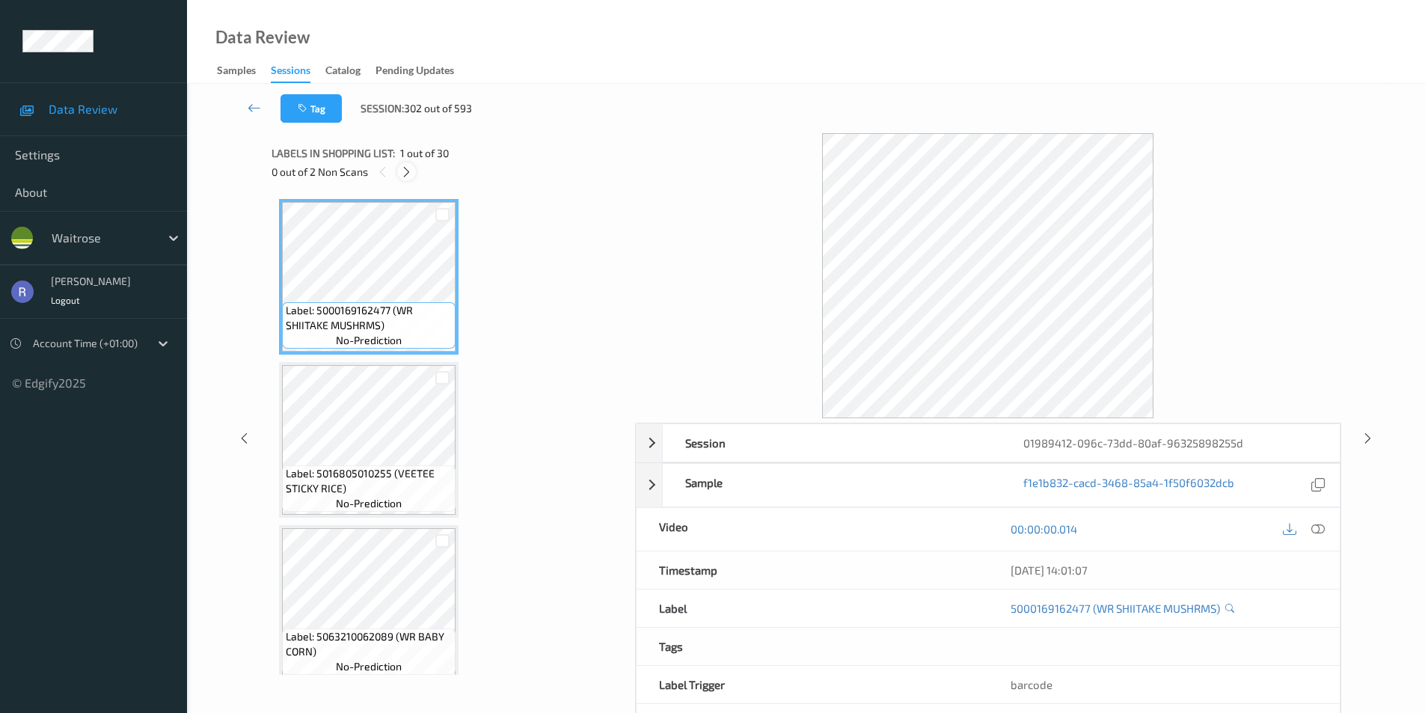
click at [405, 169] on icon at bounding box center [406, 171] width 13 height 13
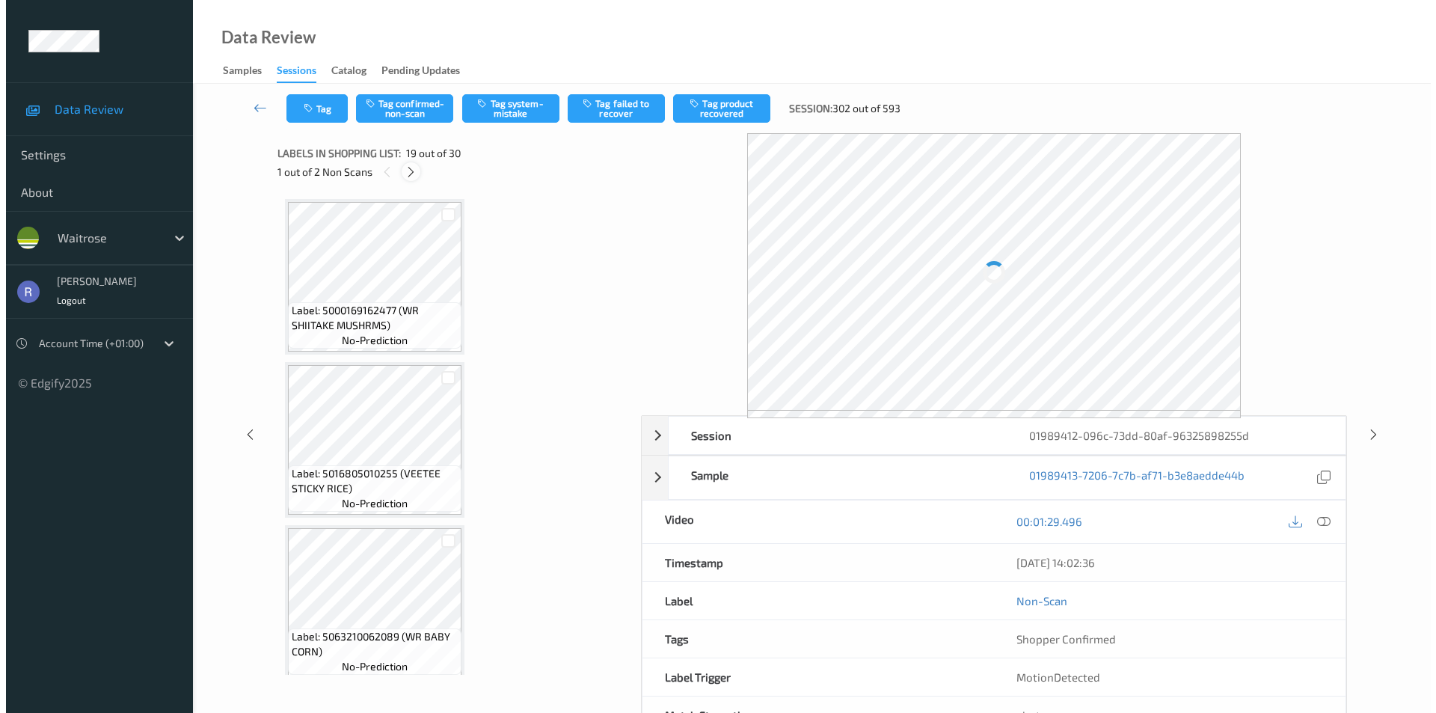
scroll to position [2780, 0]
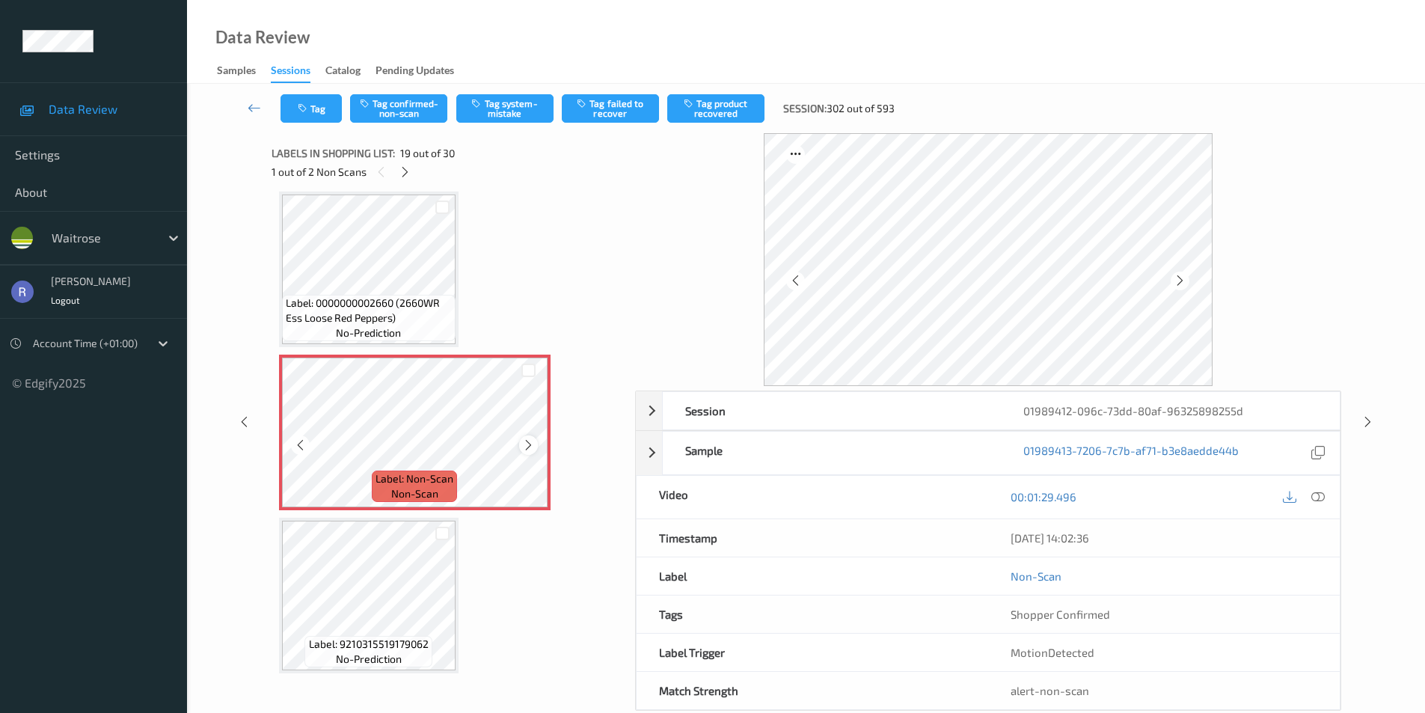
click at [527, 443] on icon at bounding box center [528, 444] width 13 height 13
click at [530, 443] on icon at bounding box center [528, 444] width 13 height 13
click at [509, 111] on button "Tag system-mistake" at bounding box center [504, 108] width 97 height 28
click at [314, 99] on button "Tag" at bounding box center [311, 108] width 61 height 28
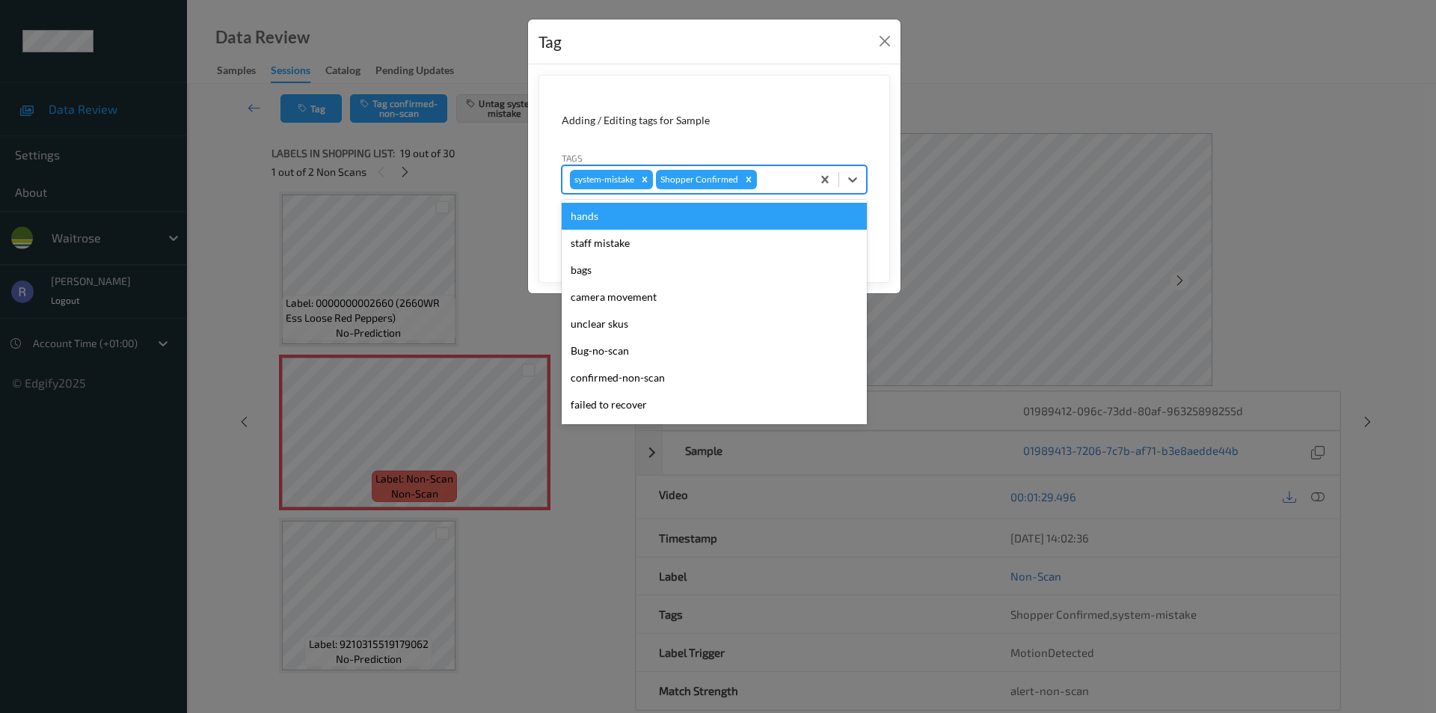
click at [780, 180] on div at bounding box center [782, 180] width 44 height 18
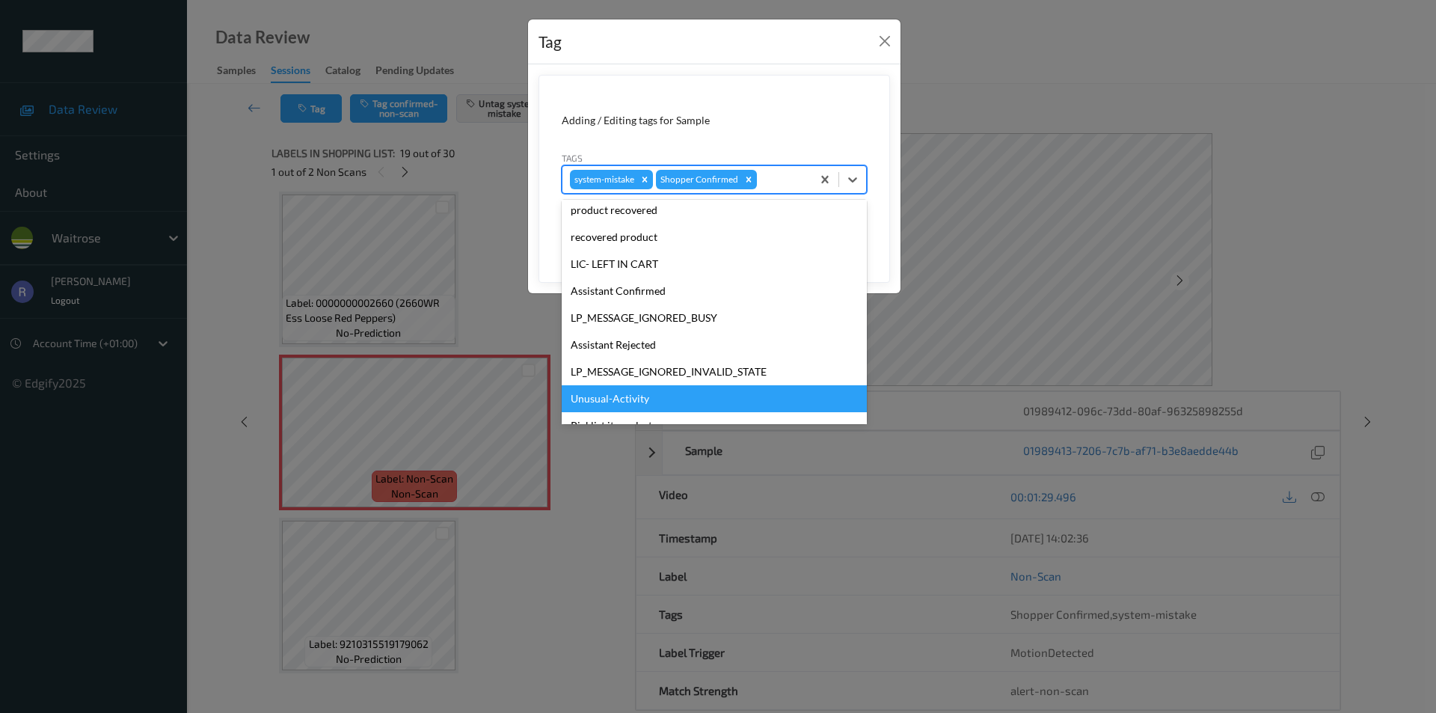
scroll to position [293, 0]
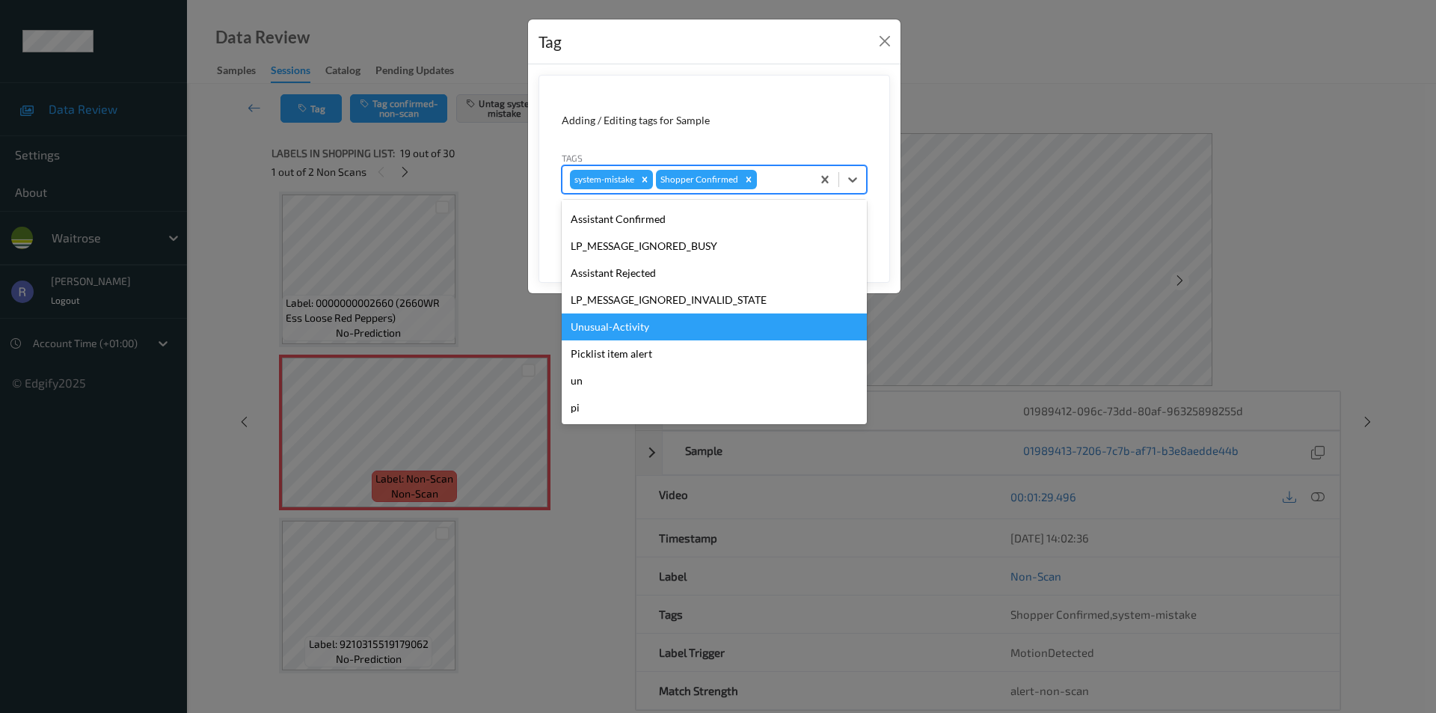
click at [613, 326] on div "Unusual-Activity" at bounding box center [714, 326] width 305 height 27
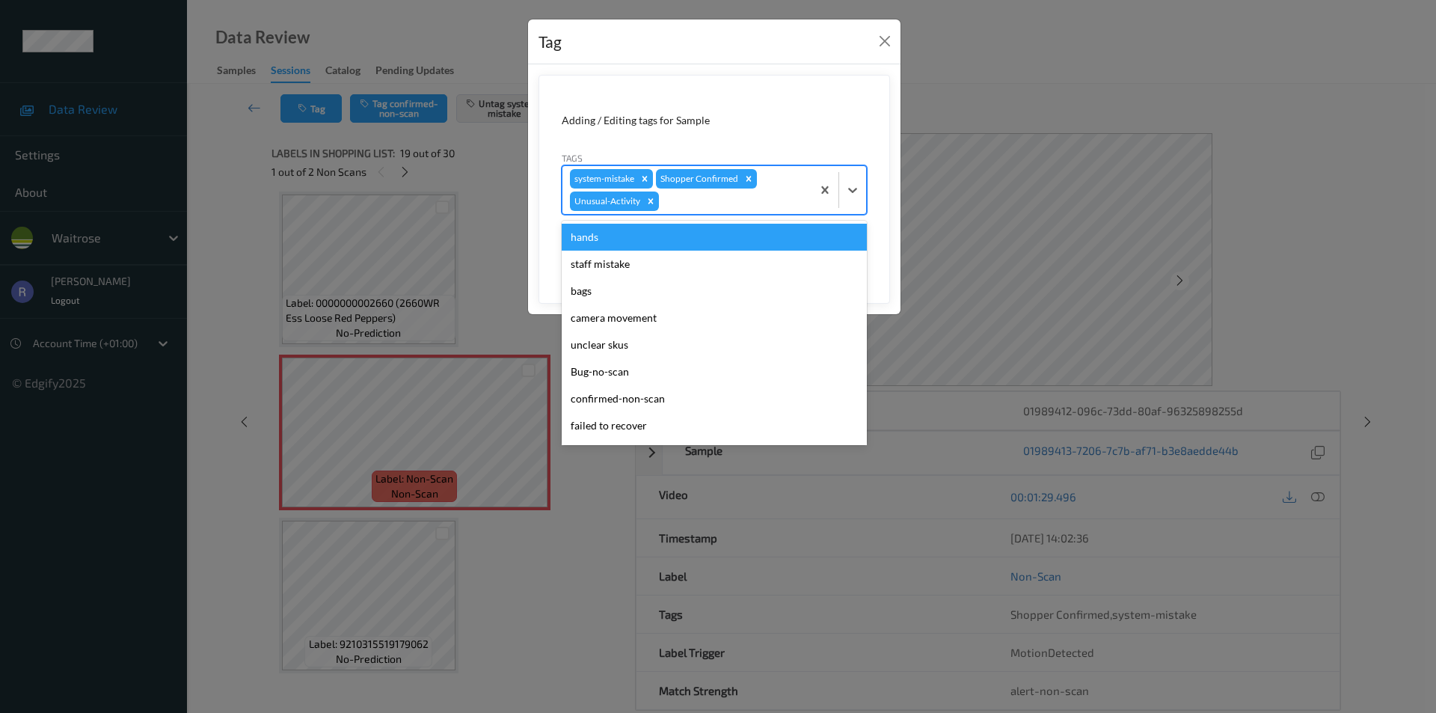
click at [766, 205] on div at bounding box center [733, 201] width 142 height 18
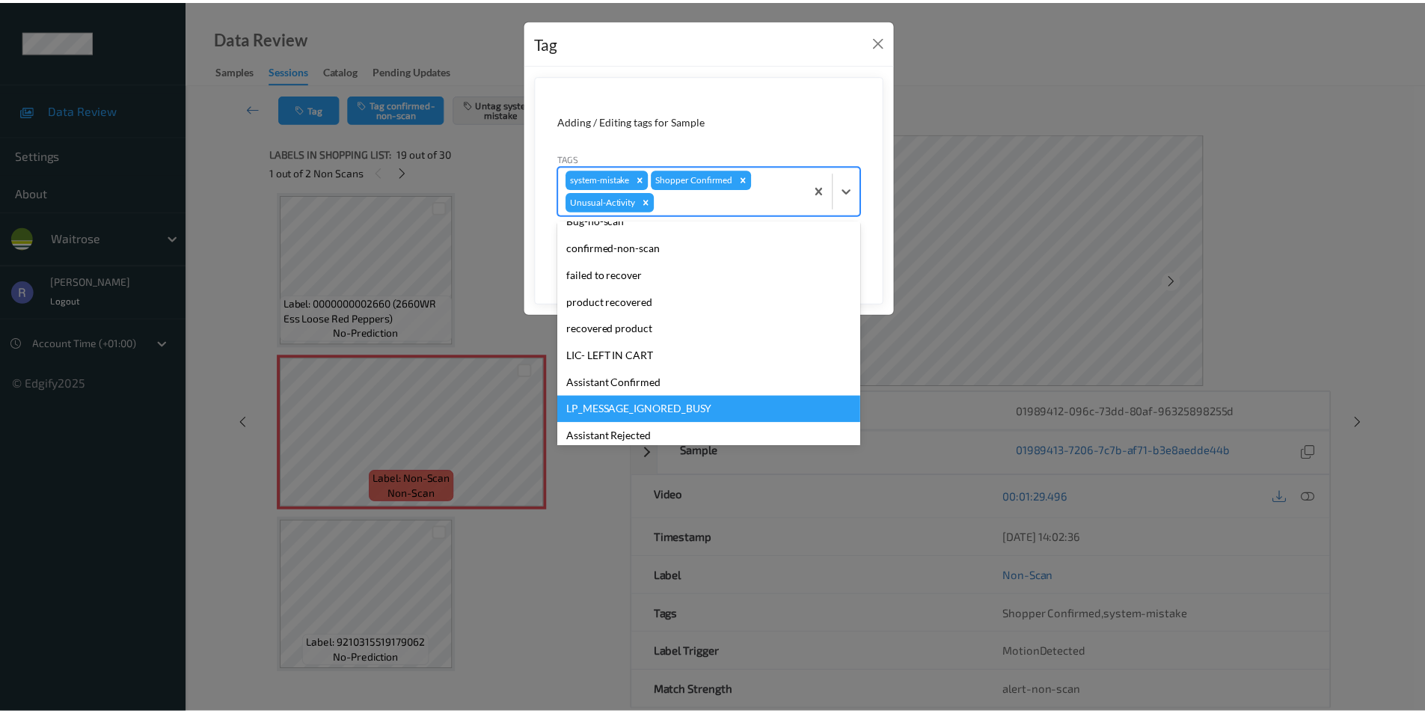
scroll to position [266, 0]
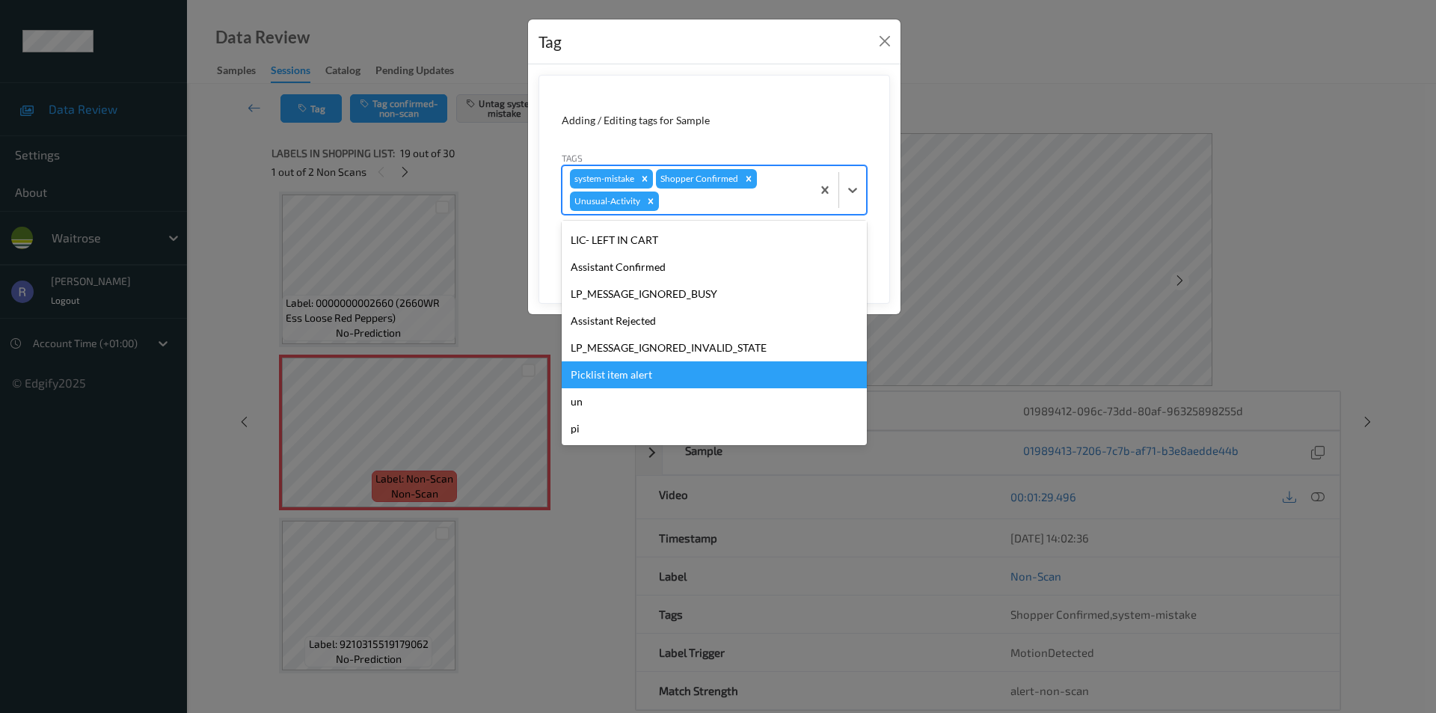
click at [626, 371] on div "Picklist item alert" at bounding box center [714, 374] width 305 height 27
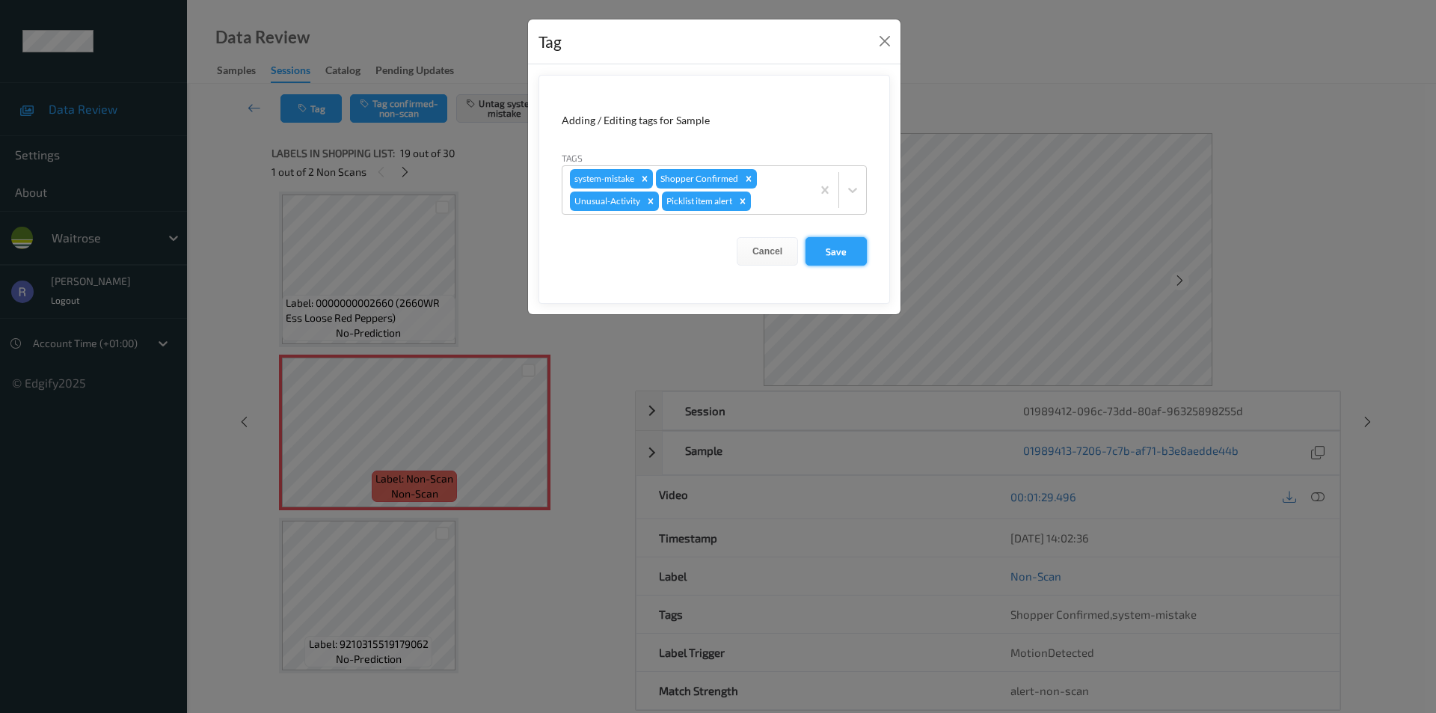
click at [836, 246] on button "Save" at bounding box center [836, 251] width 61 height 28
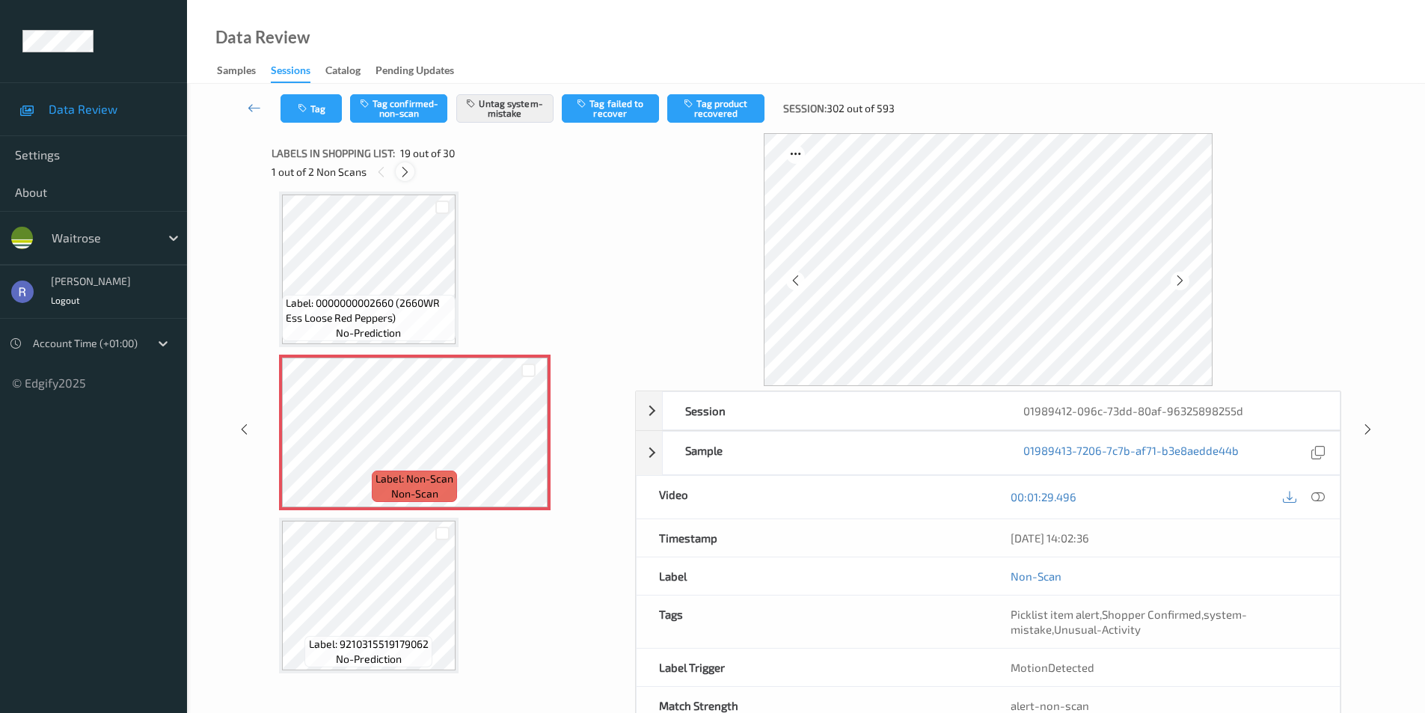
click at [405, 169] on icon at bounding box center [405, 171] width 13 height 13
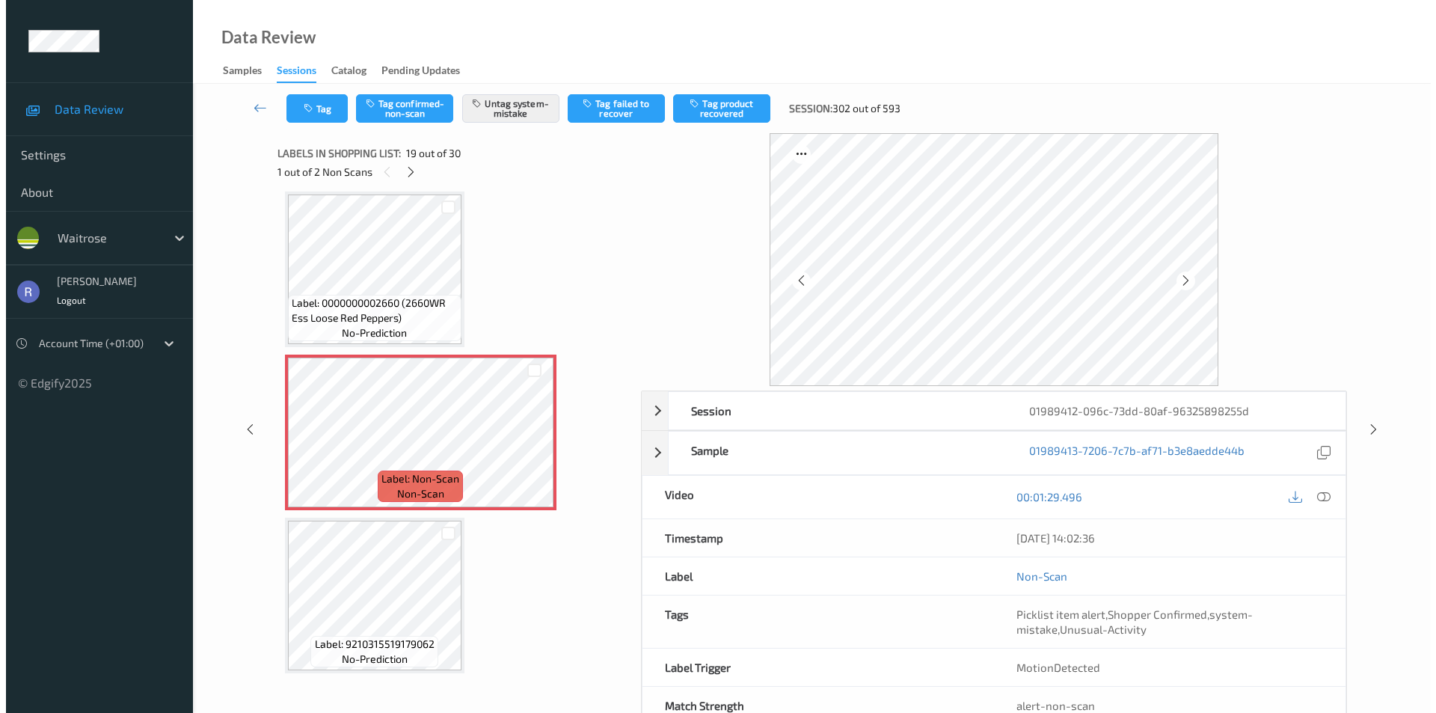
scroll to position [3596, 0]
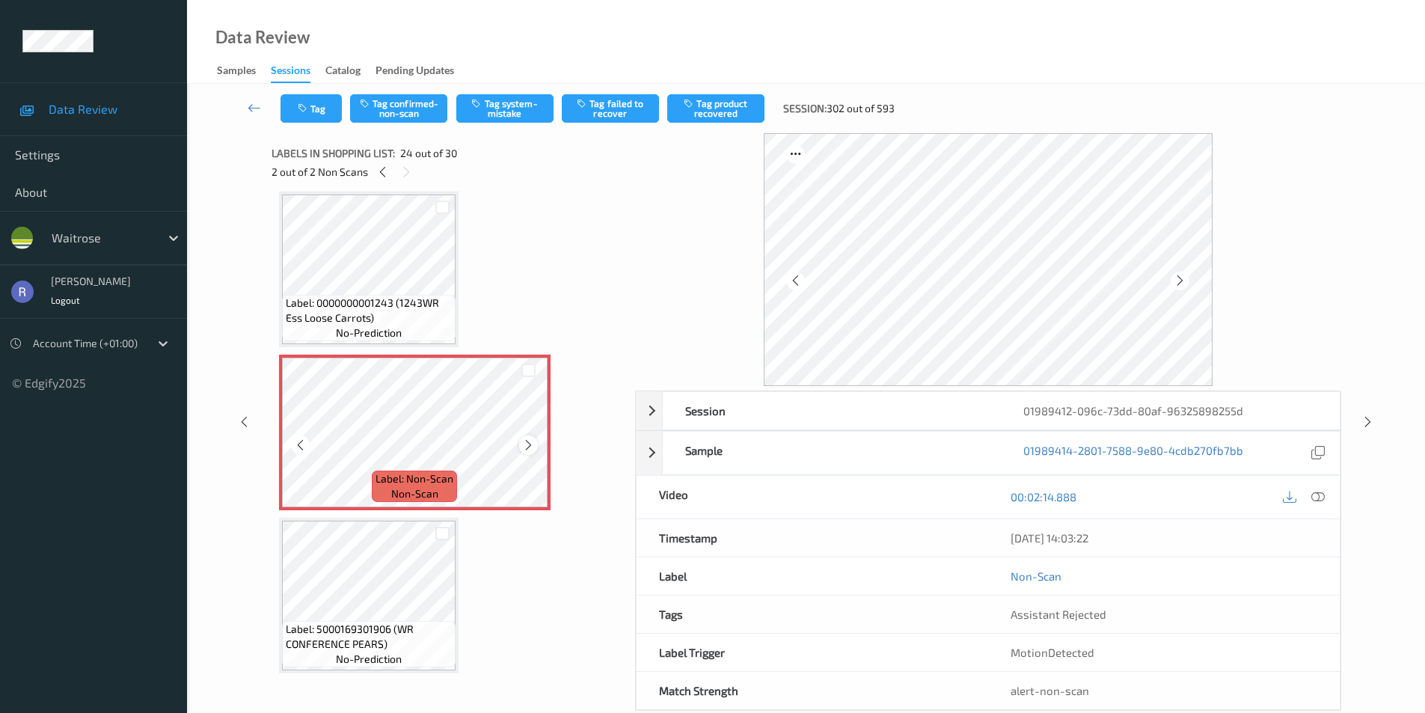
click at [527, 444] on icon at bounding box center [528, 444] width 13 height 13
click at [509, 103] on button "Tag system-mistake" at bounding box center [504, 108] width 97 height 28
click at [324, 110] on button "Tag" at bounding box center [311, 108] width 61 height 28
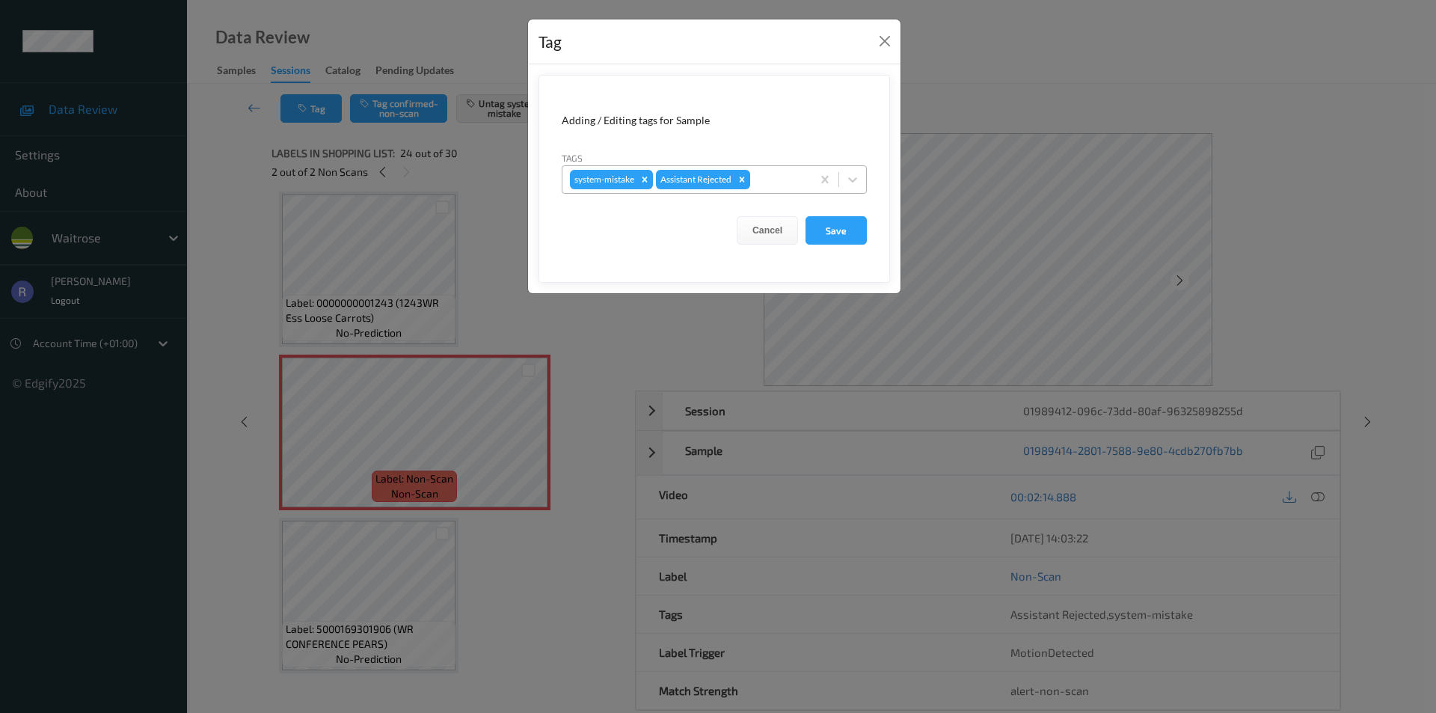
click at [761, 177] on div at bounding box center [778, 180] width 51 height 18
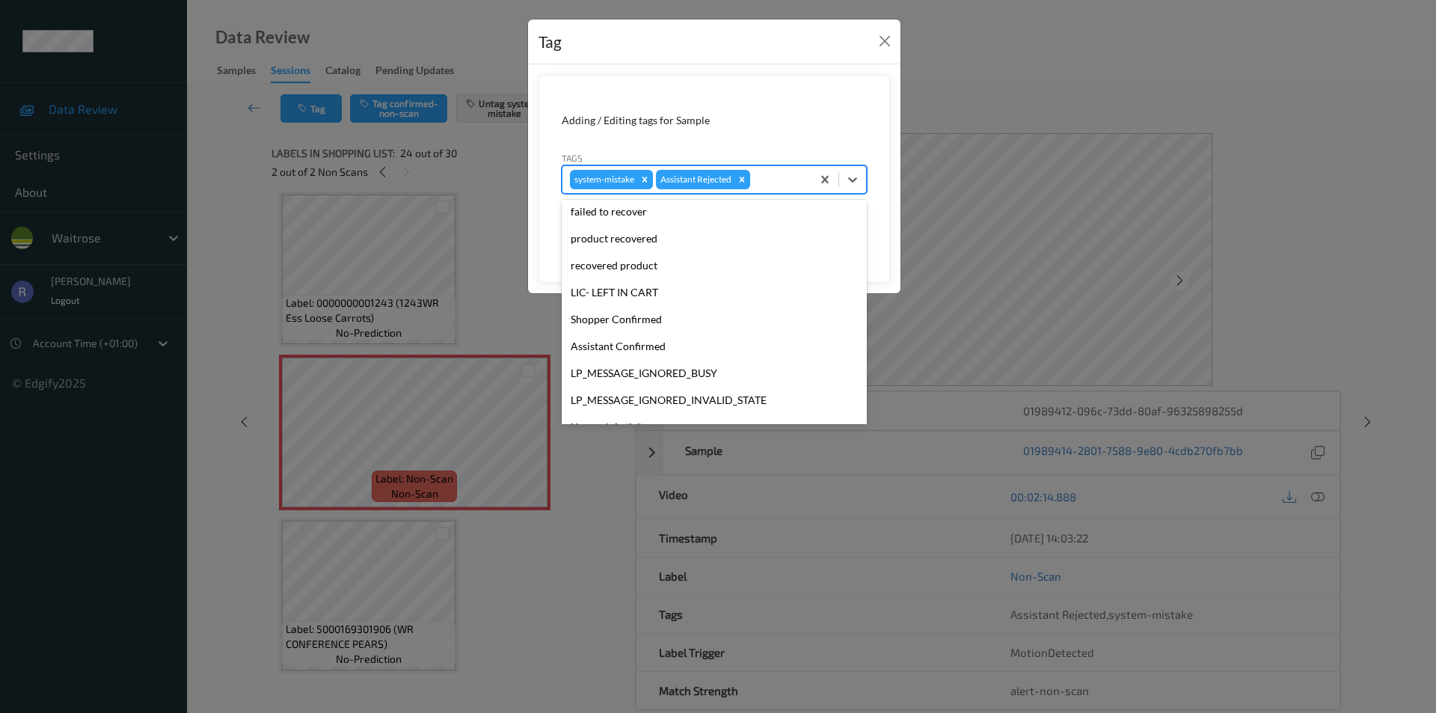
scroll to position [293, 0]
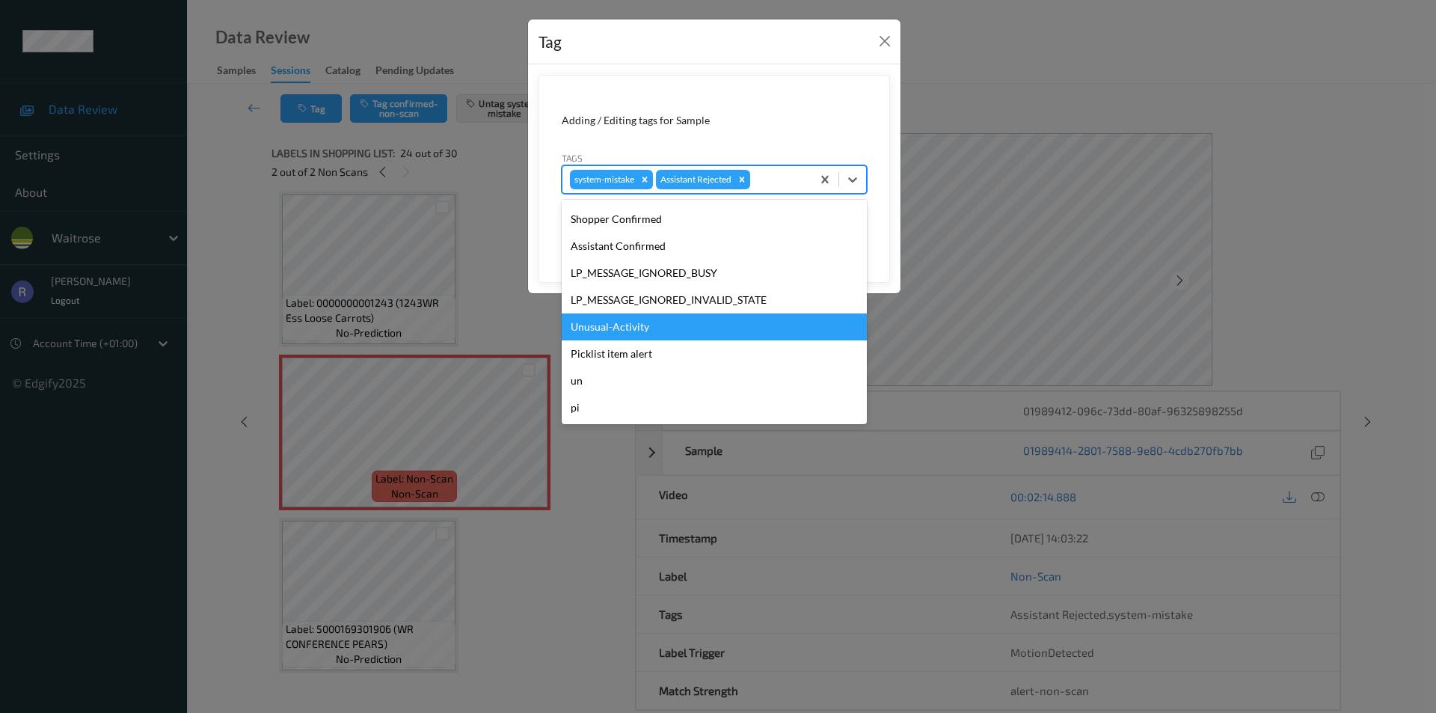
click at [655, 325] on div "Unusual-Activity" at bounding box center [714, 326] width 305 height 27
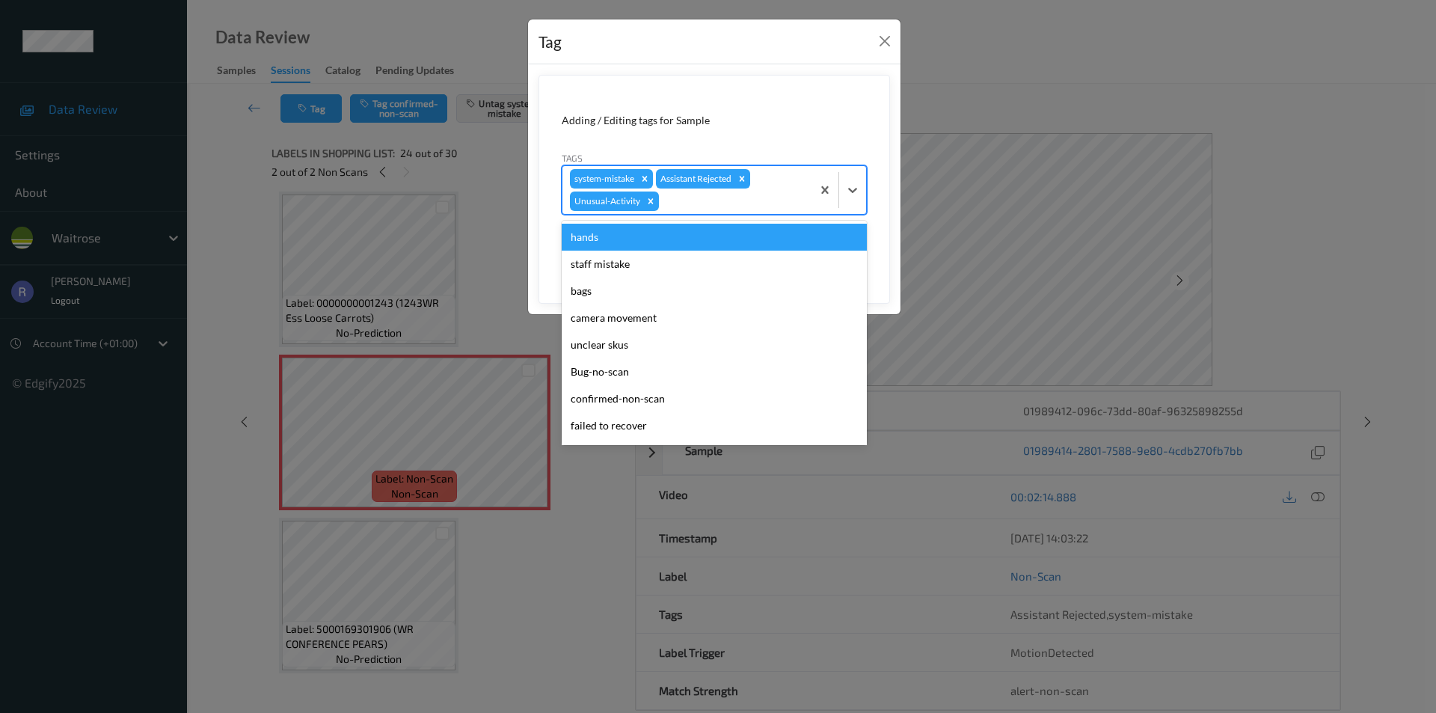
click at [732, 201] on div at bounding box center [733, 201] width 142 height 18
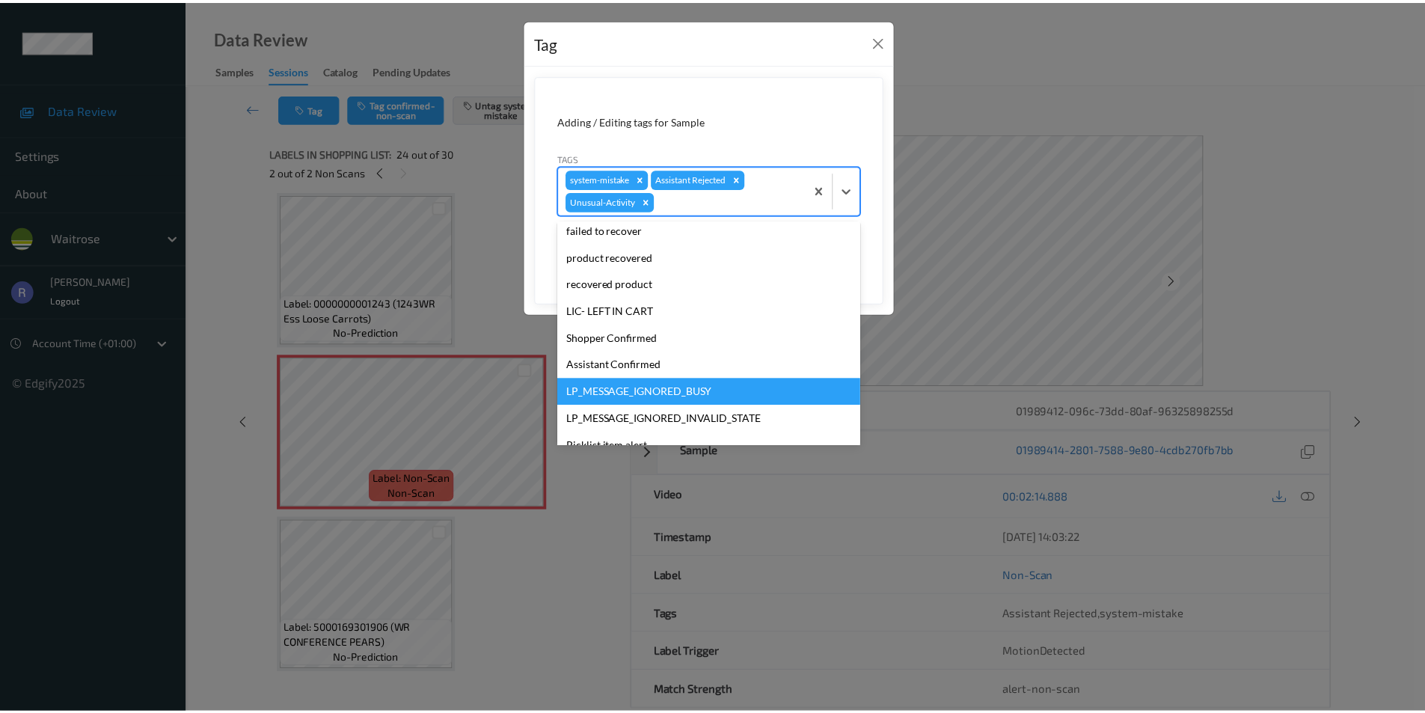
scroll to position [266, 0]
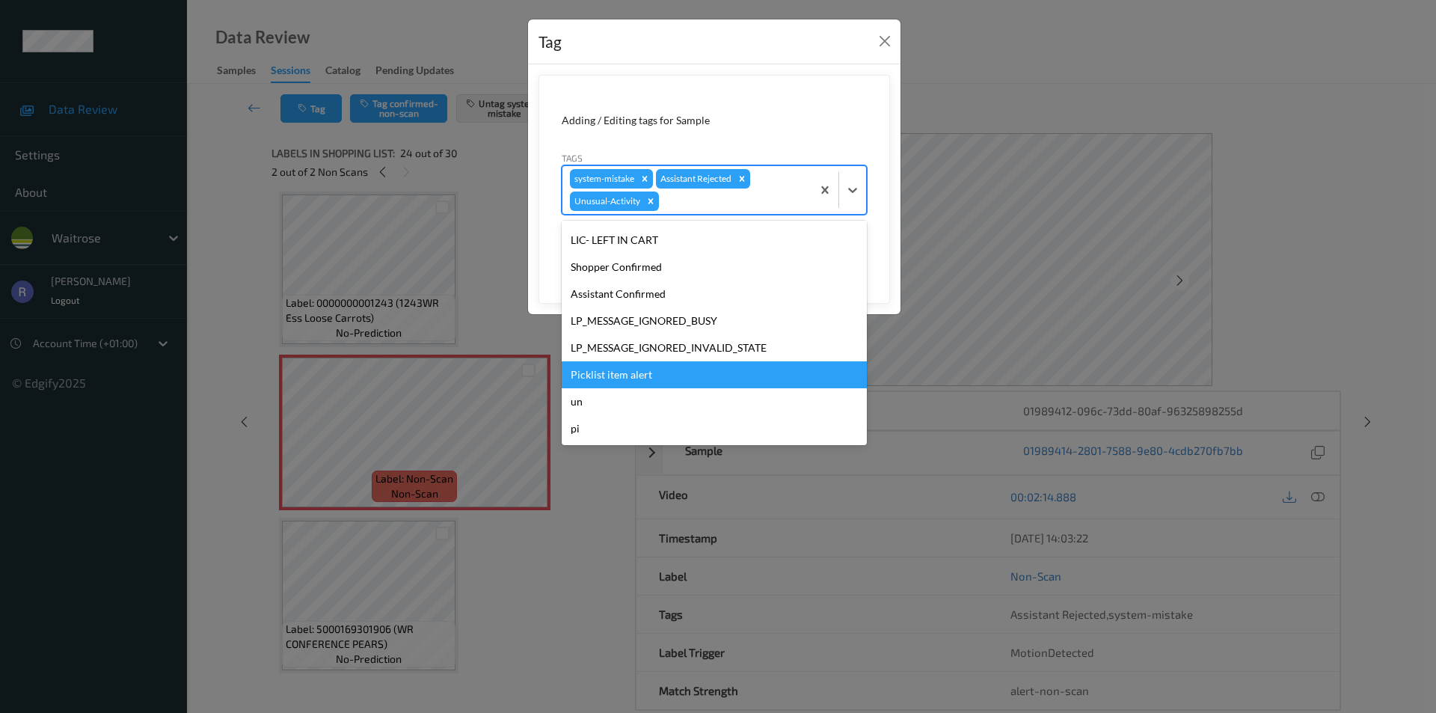
click at [614, 367] on div "Picklist item alert" at bounding box center [714, 374] width 305 height 27
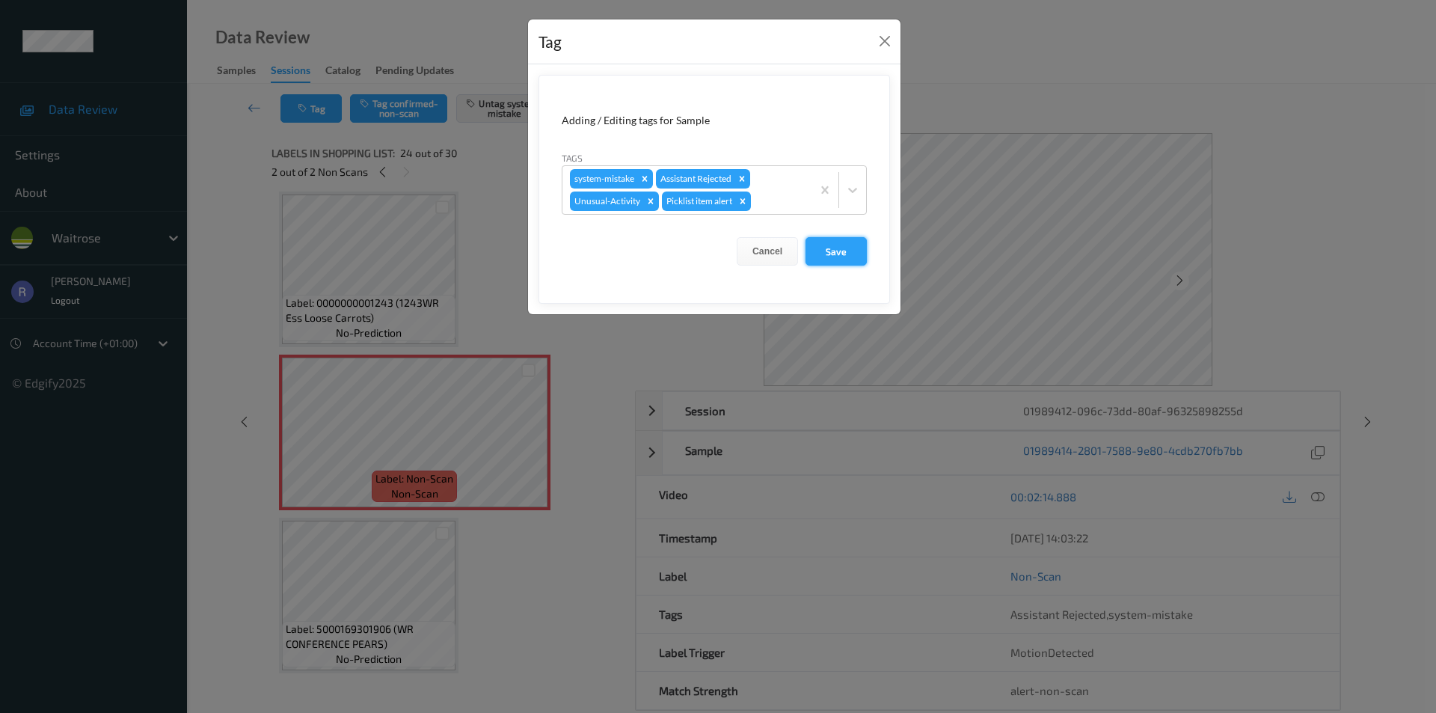
click at [836, 249] on button "Save" at bounding box center [836, 251] width 61 height 28
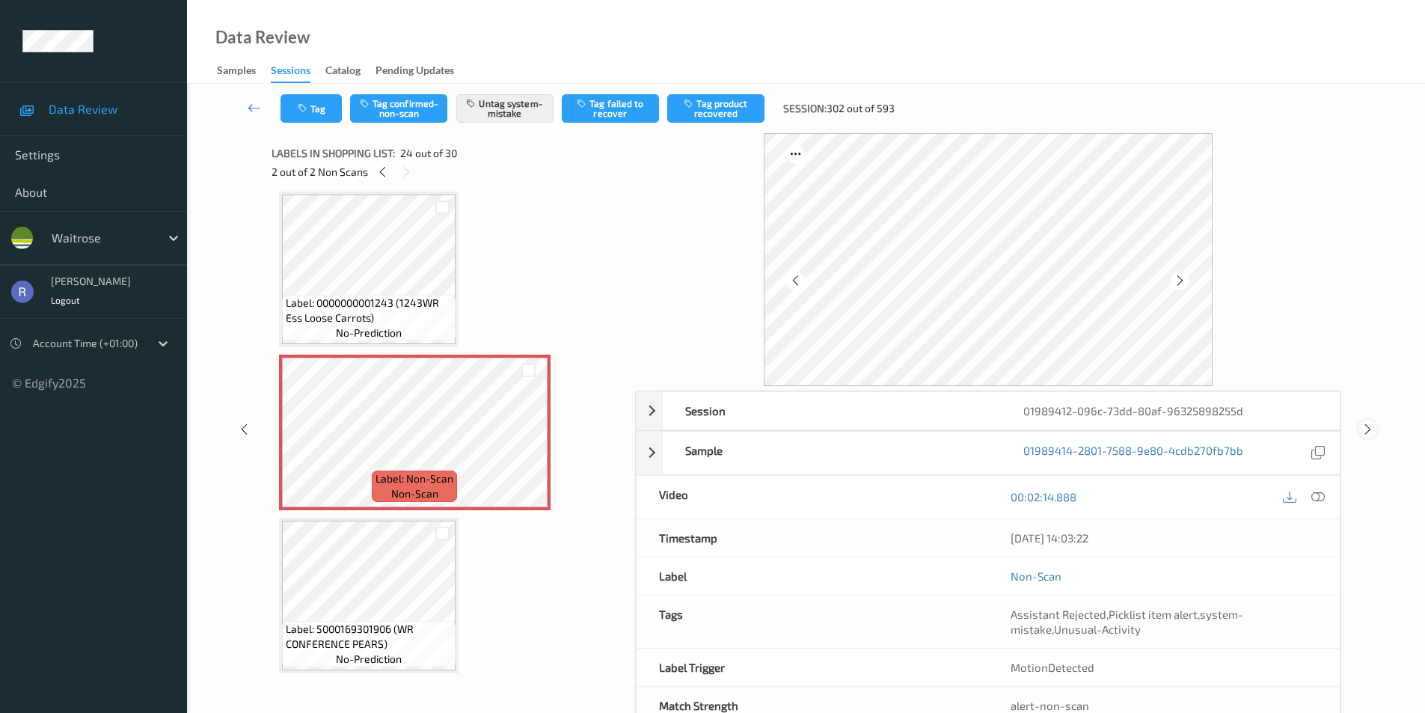
click at [1368, 426] on icon at bounding box center [1368, 429] width 13 height 13
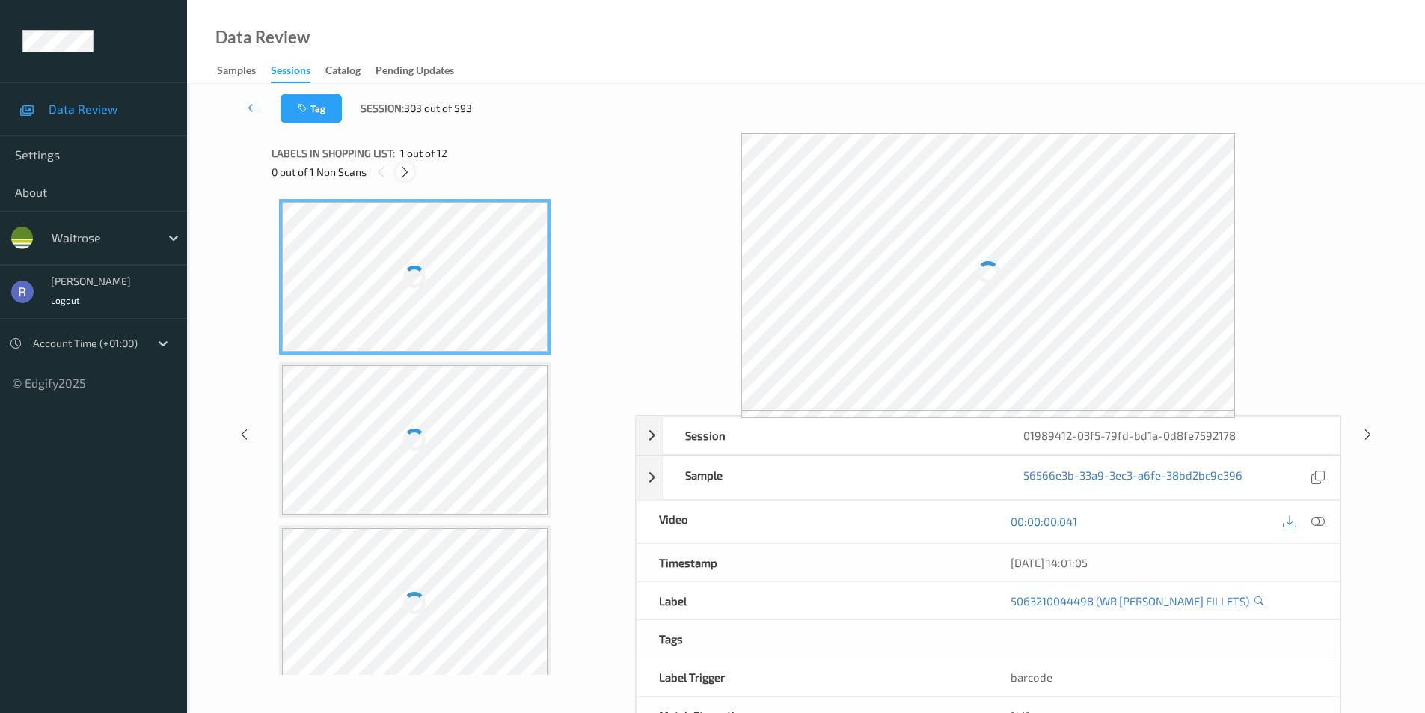
click at [409, 168] on icon at bounding box center [405, 171] width 13 height 13
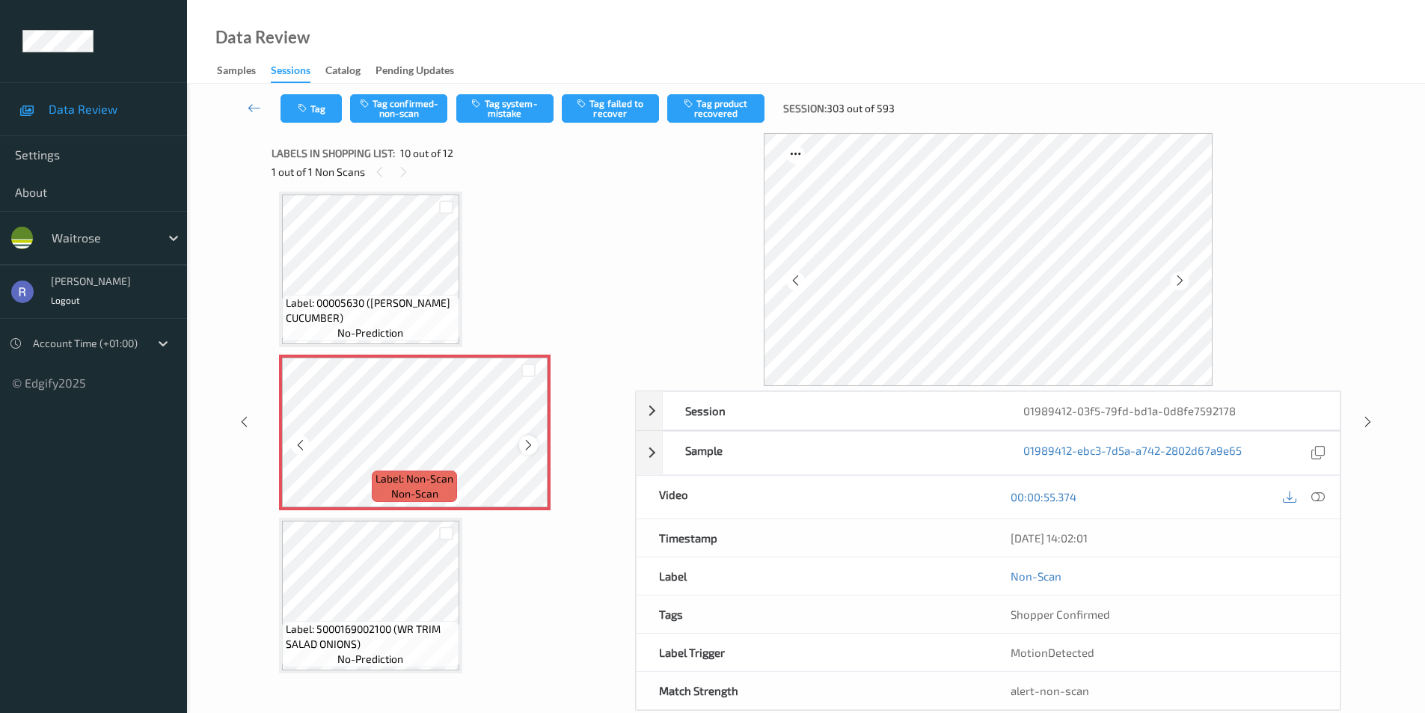
click at [528, 440] on icon at bounding box center [528, 444] width 13 height 13
click at [1319, 495] on icon at bounding box center [1317, 496] width 13 height 13
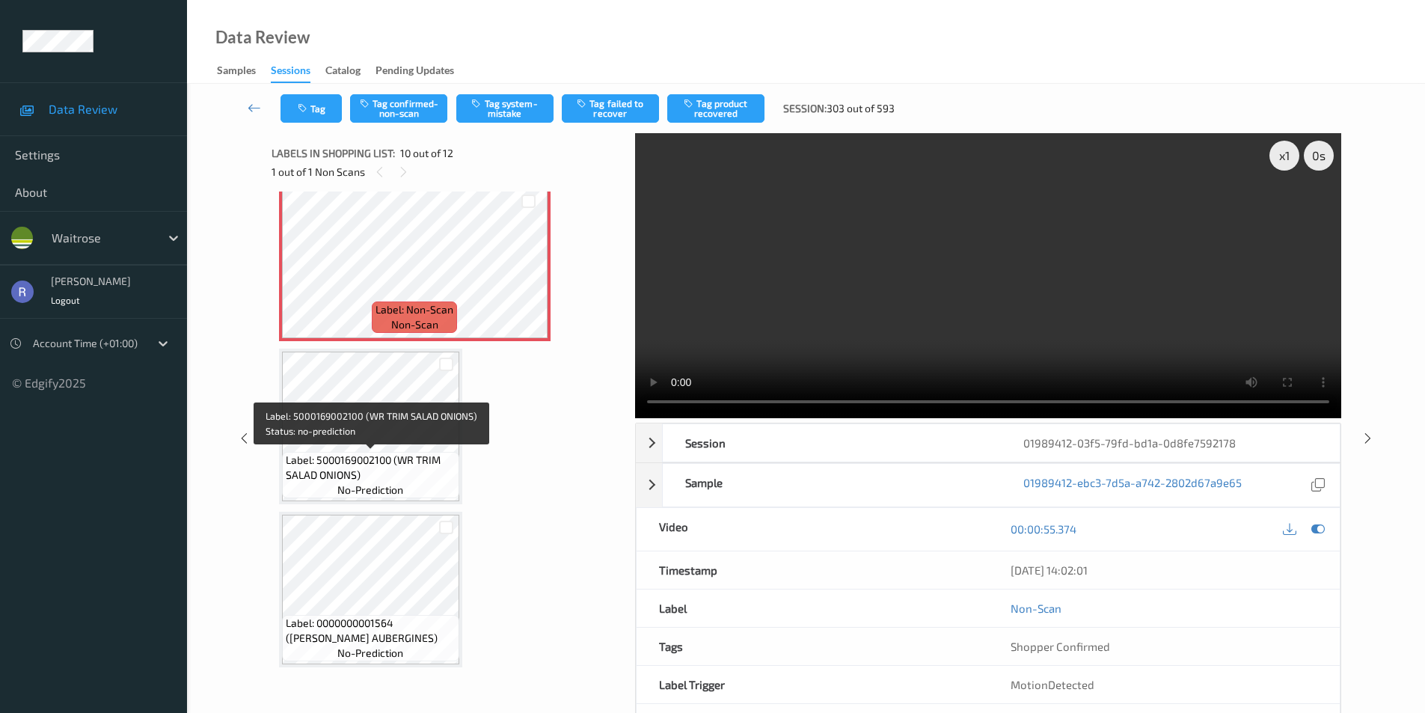
scroll to position [61, 0]
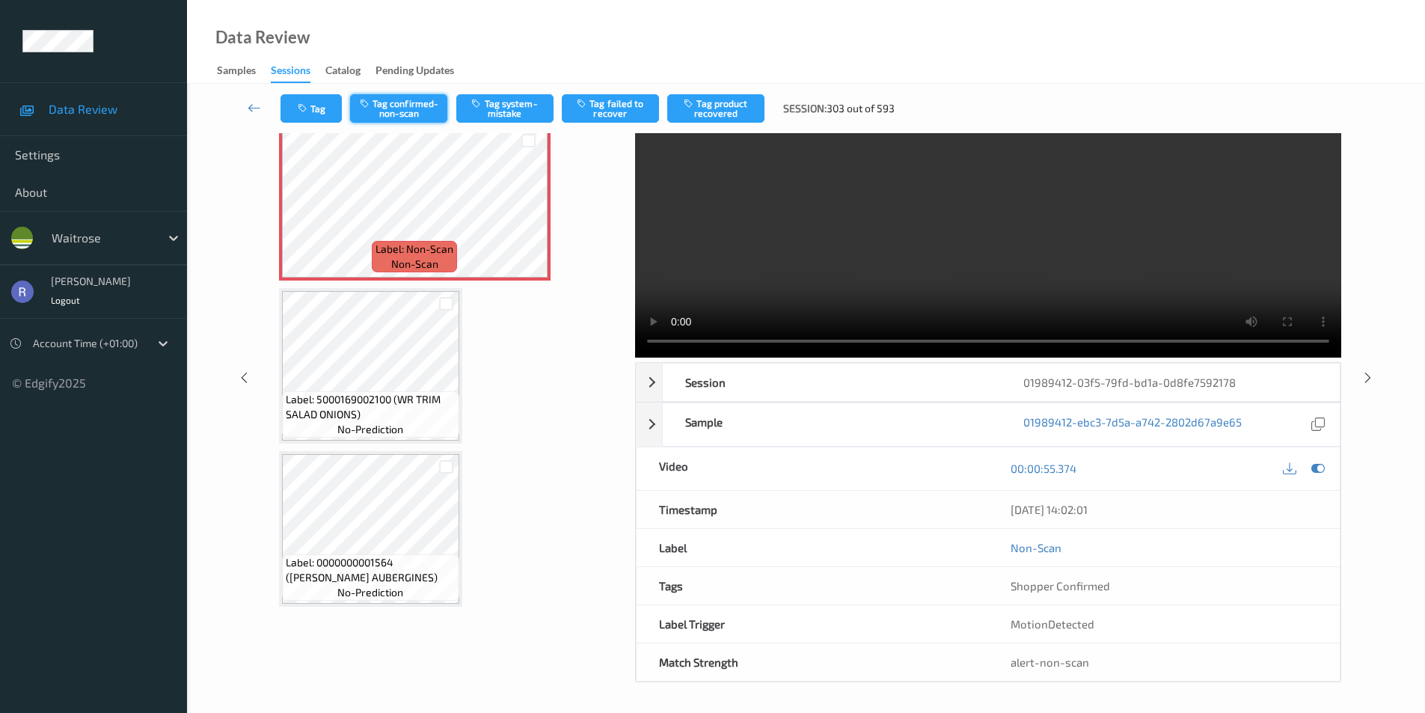
click at [408, 108] on button "Tag confirmed-non-scan" at bounding box center [398, 108] width 97 height 28
click at [746, 98] on button "Tag product recovered" at bounding box center [715, 108] width 97 height 28
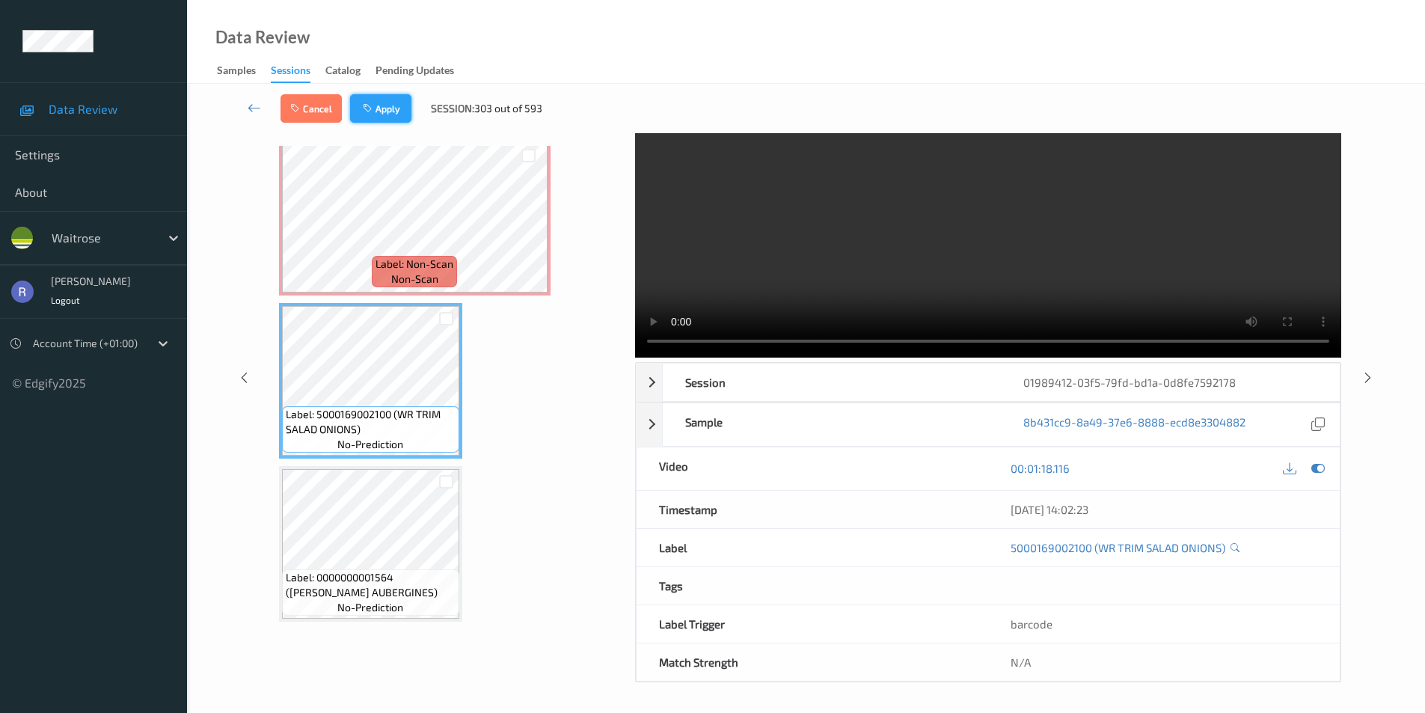
click at [389, 109] on button "Apply" at bounding box center [380, 108] width 61 height 28
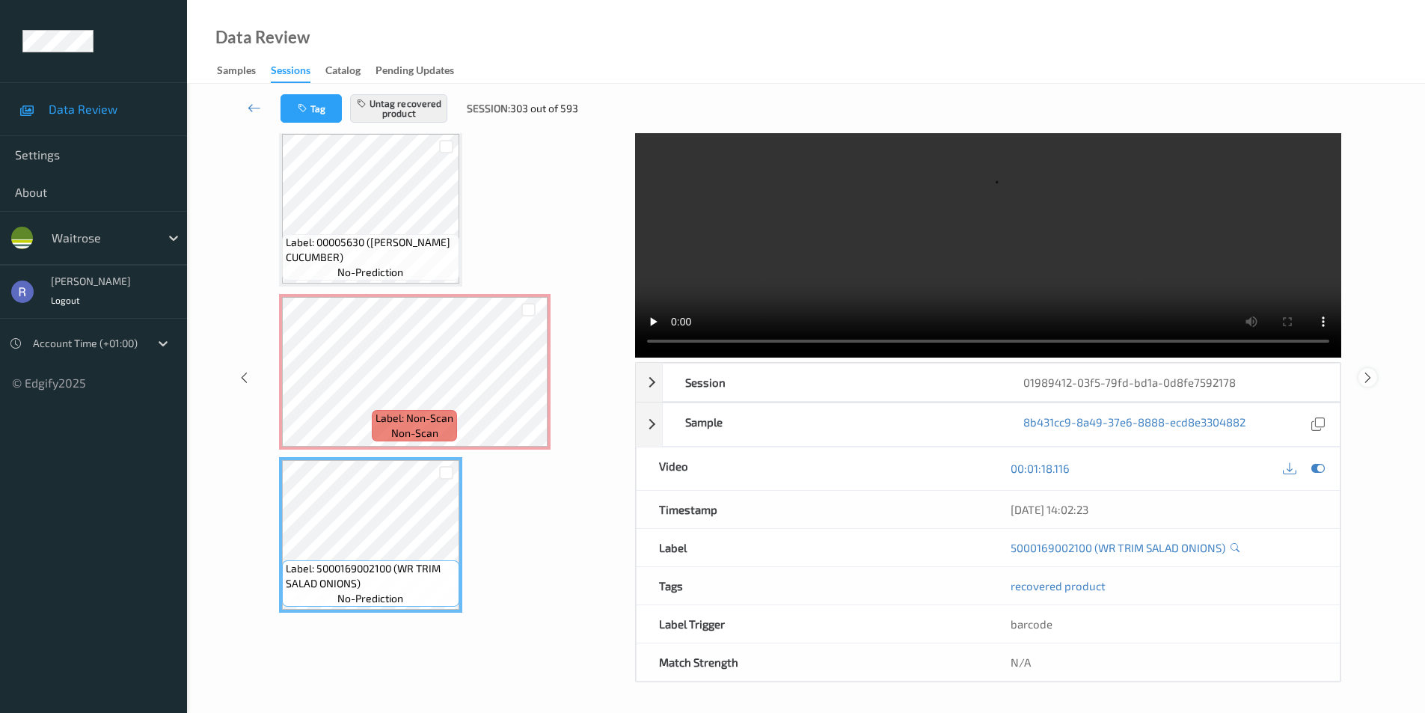
click at [1371, 373] on icon at bounding box center [1368, 376] width 13 height 13
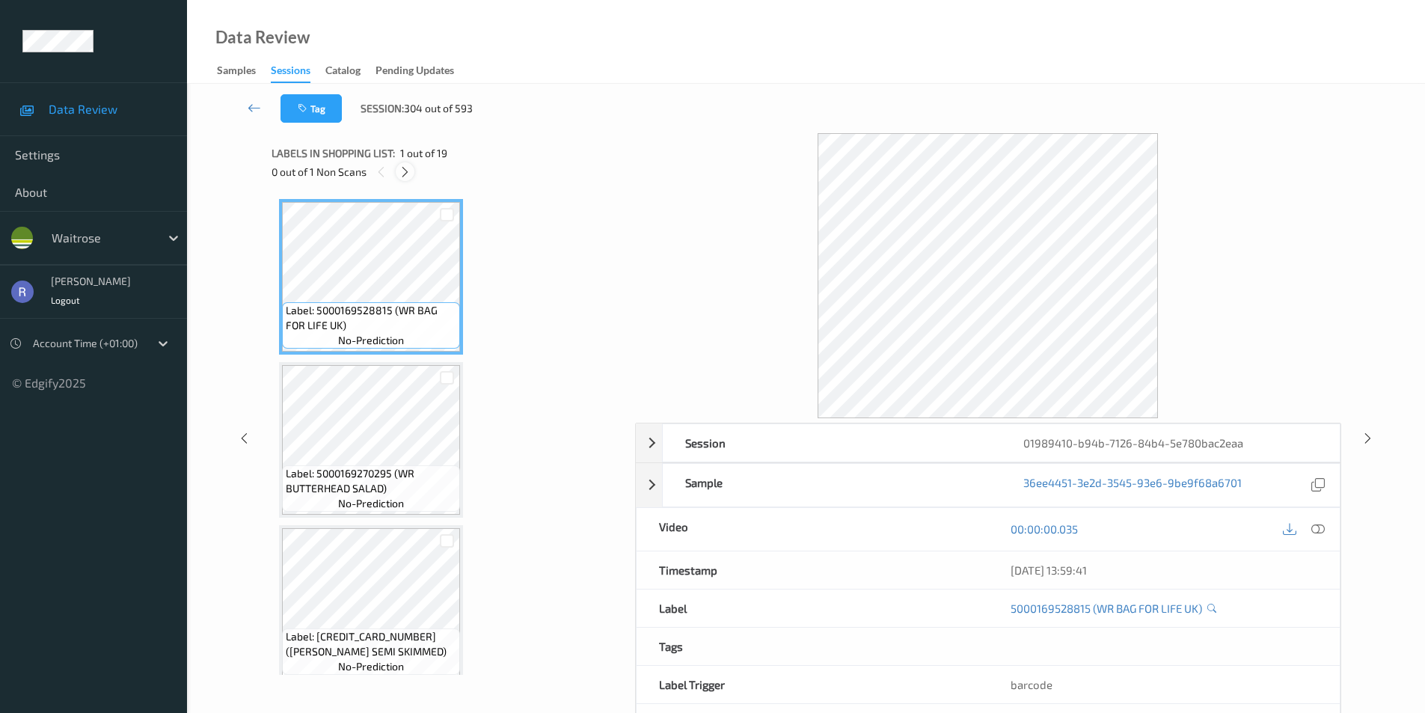
click at [408, 171] on icon at bounding box center [405, 171] width 13 height 13
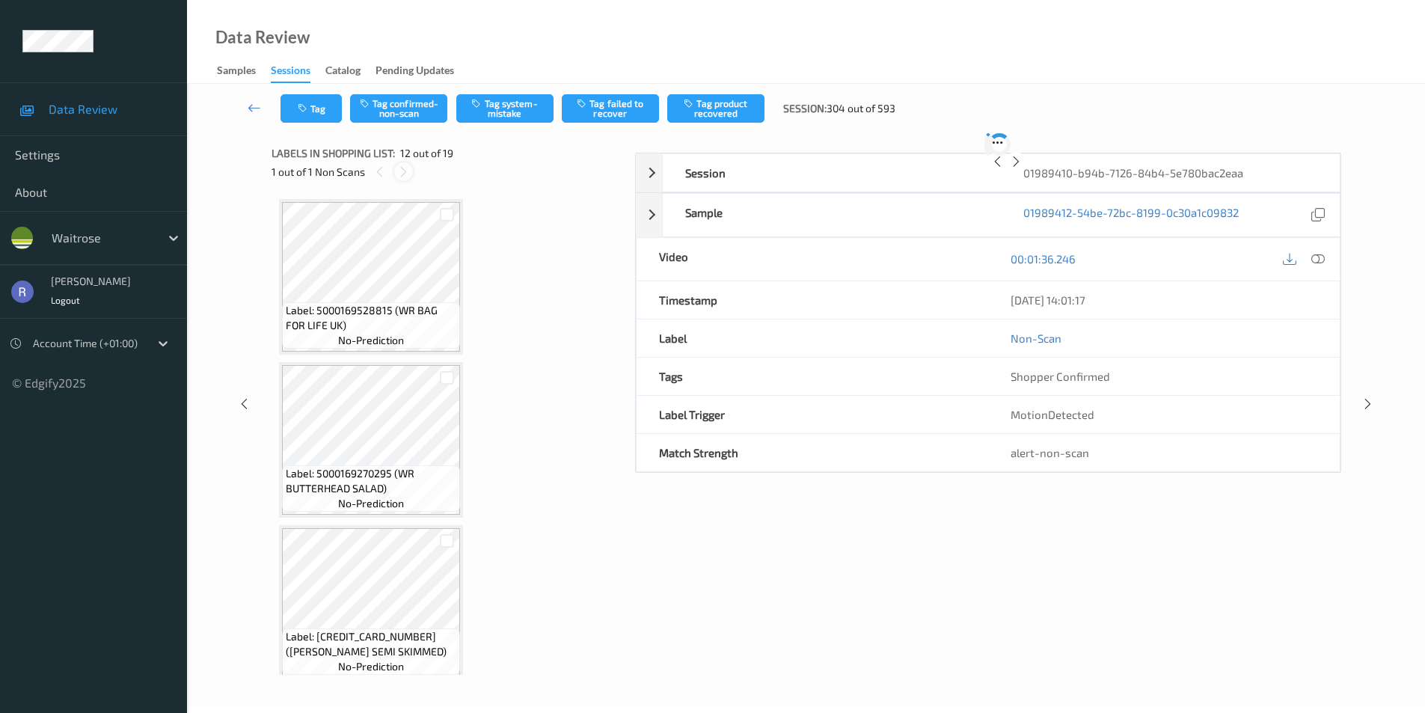
scroll to position [1638, 0]
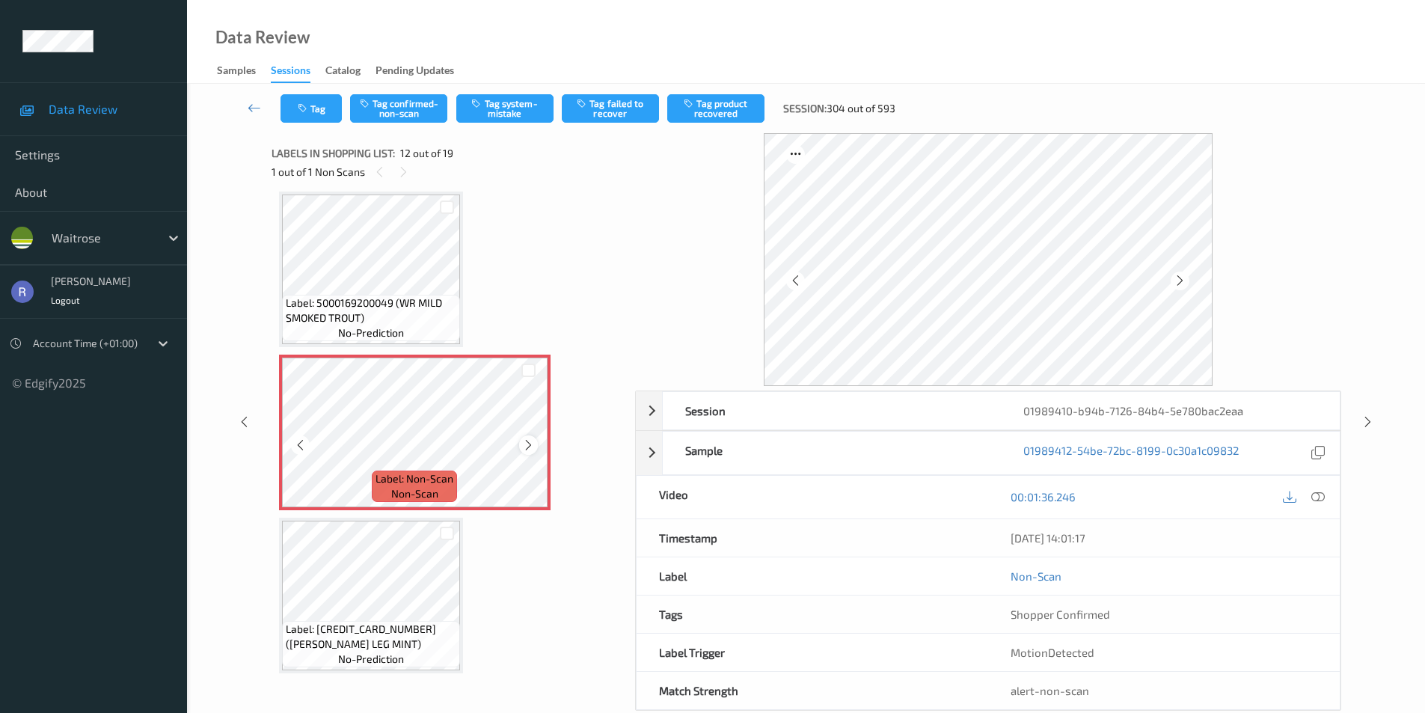
click at [529, 440] on icon at bounding box center [528, 444] width 13 height 13
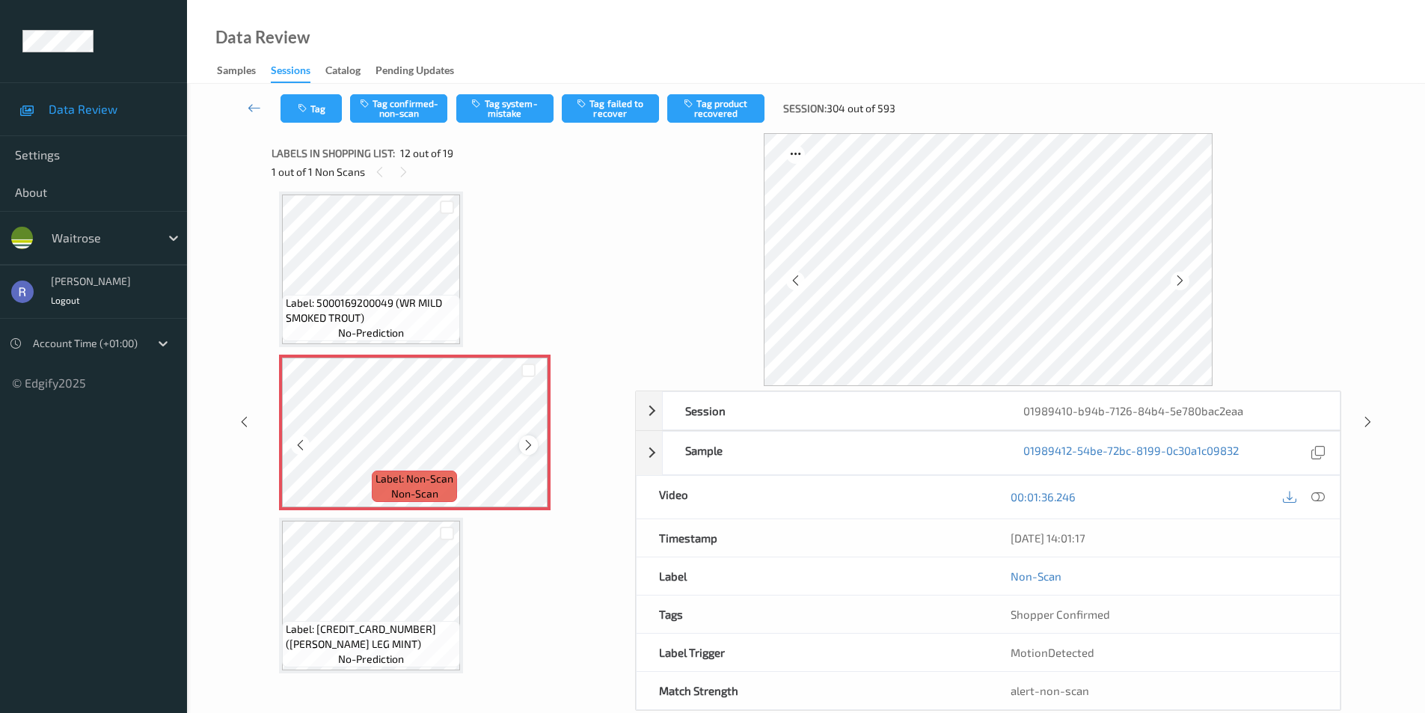
click at [528, 442] on icon at bounding box center [528, 444] width 13 height 13
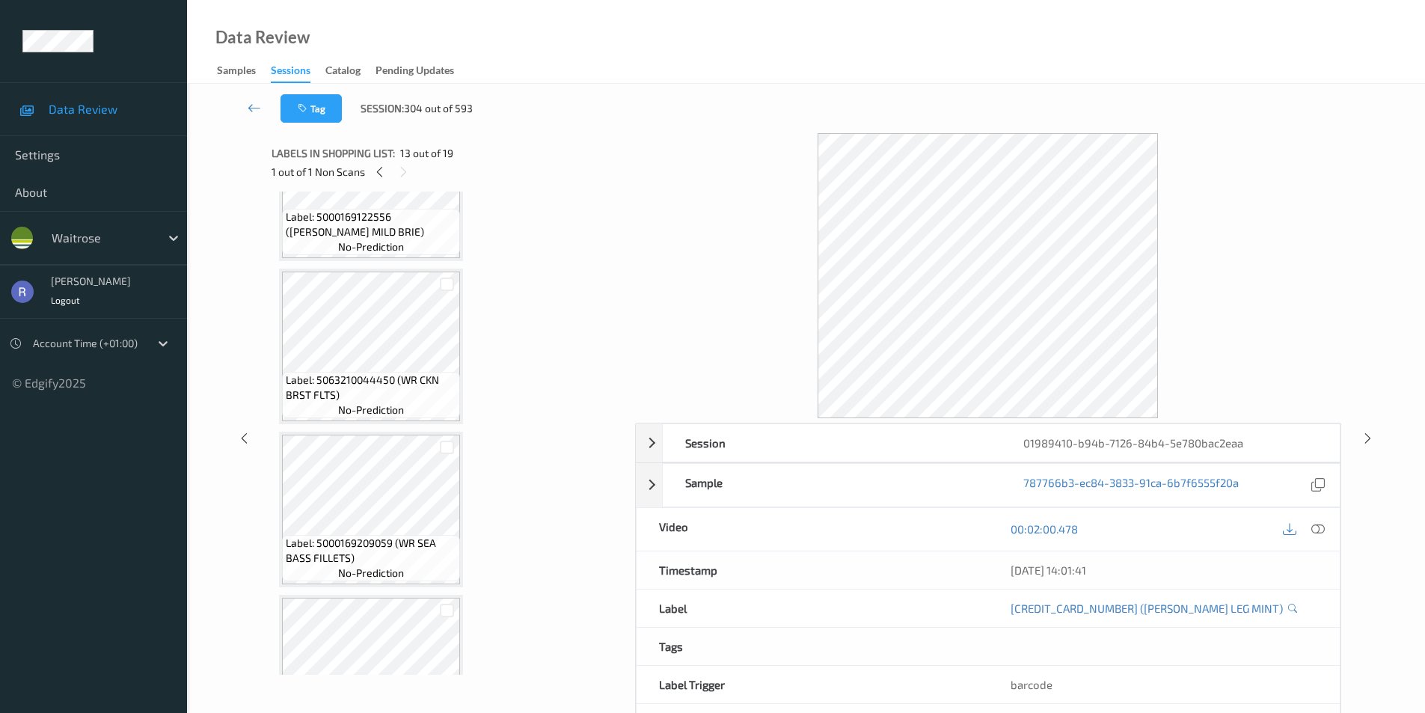
scroll to position [1190, 0]
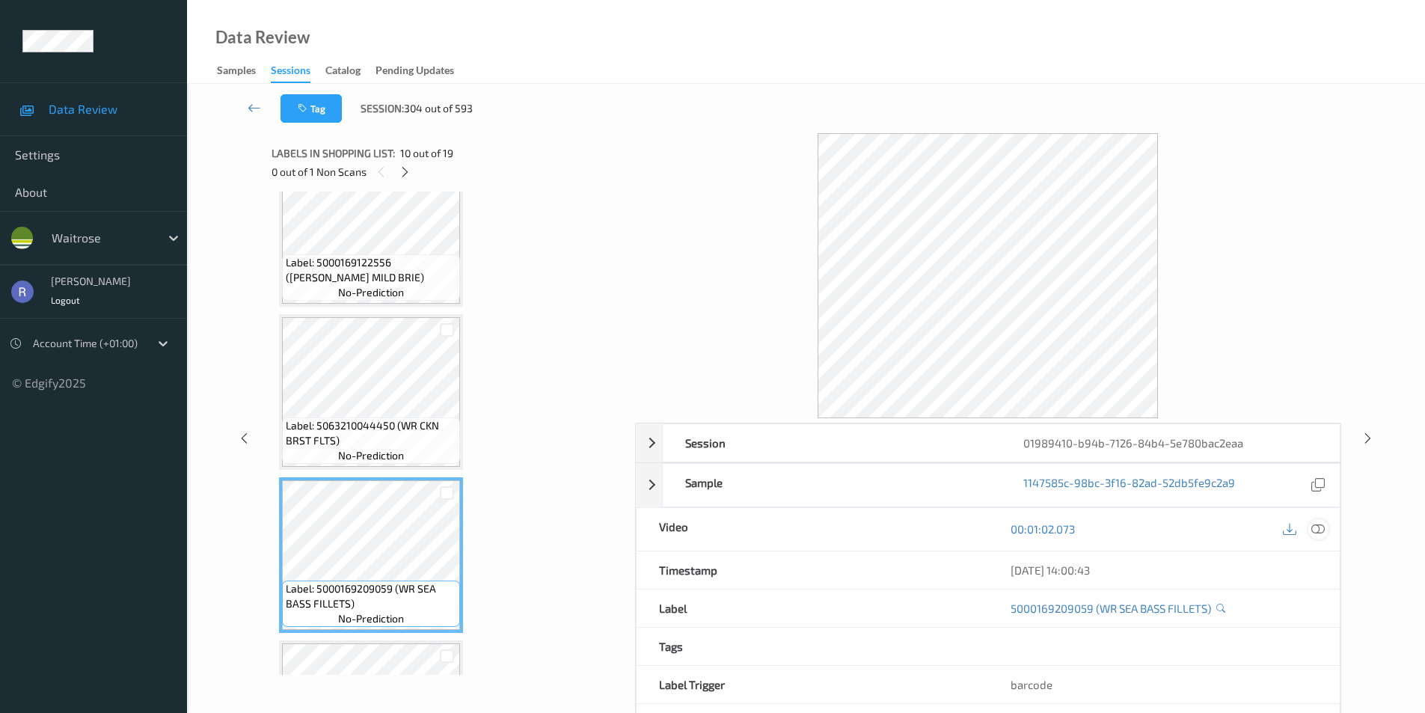
click at [1320, 528] on icon at bounding box center [1317, 528] width 13 height 13
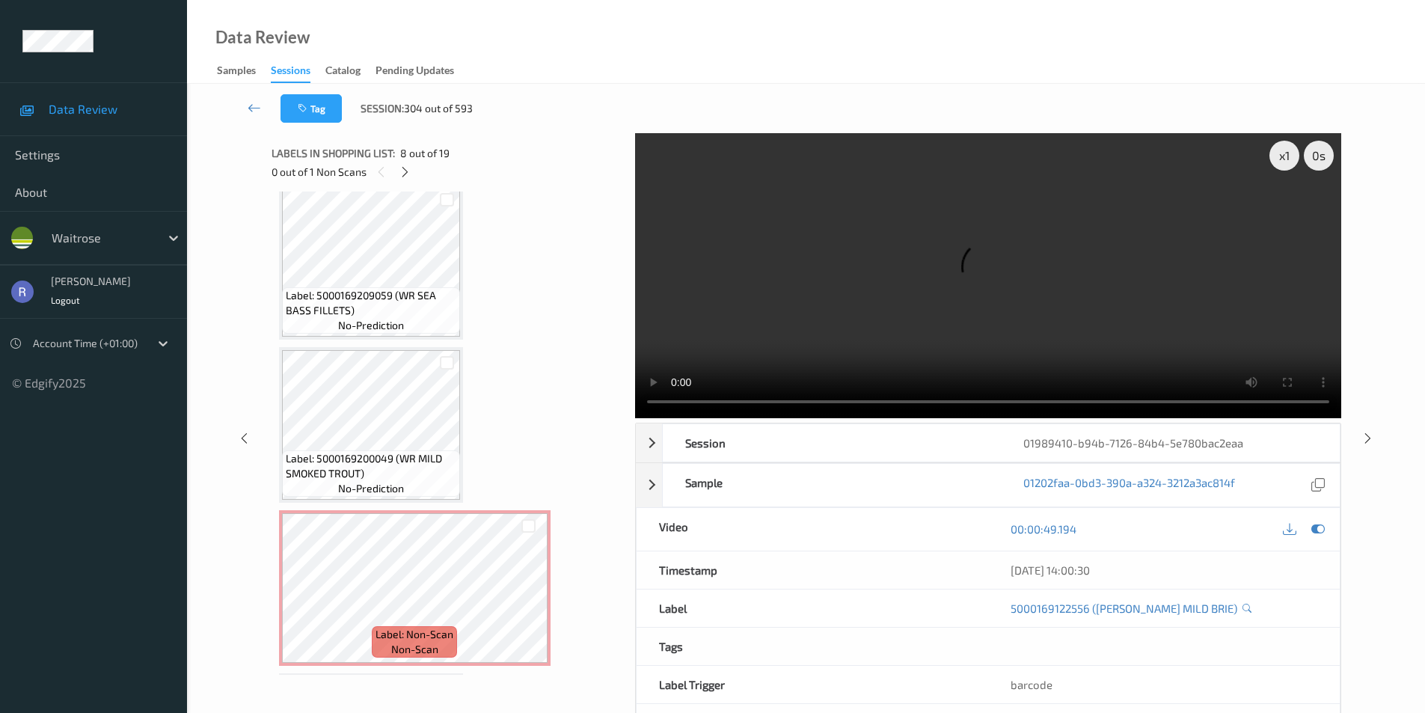
scroll to position [1489, 0]
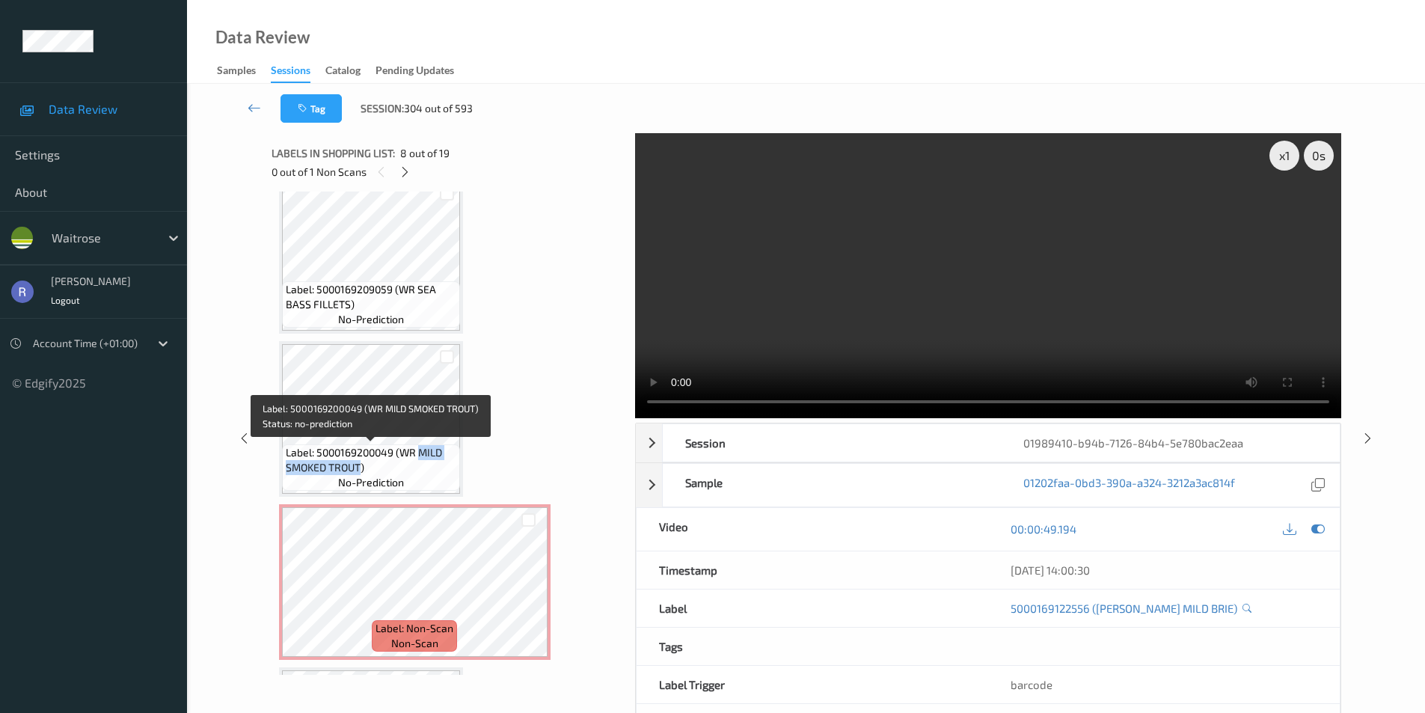
drag, startPoint x: 420, startPoint y: 451, endPoint x: 361, endPoint y: 468, distance: 61.4
click at [361, 468] on span "Label: 5000169200049 (WR MILD SMOKED TROUT)" at bounding box center [371, 460] width 171 height 30
copy span "MILD SMOKED TROUT"
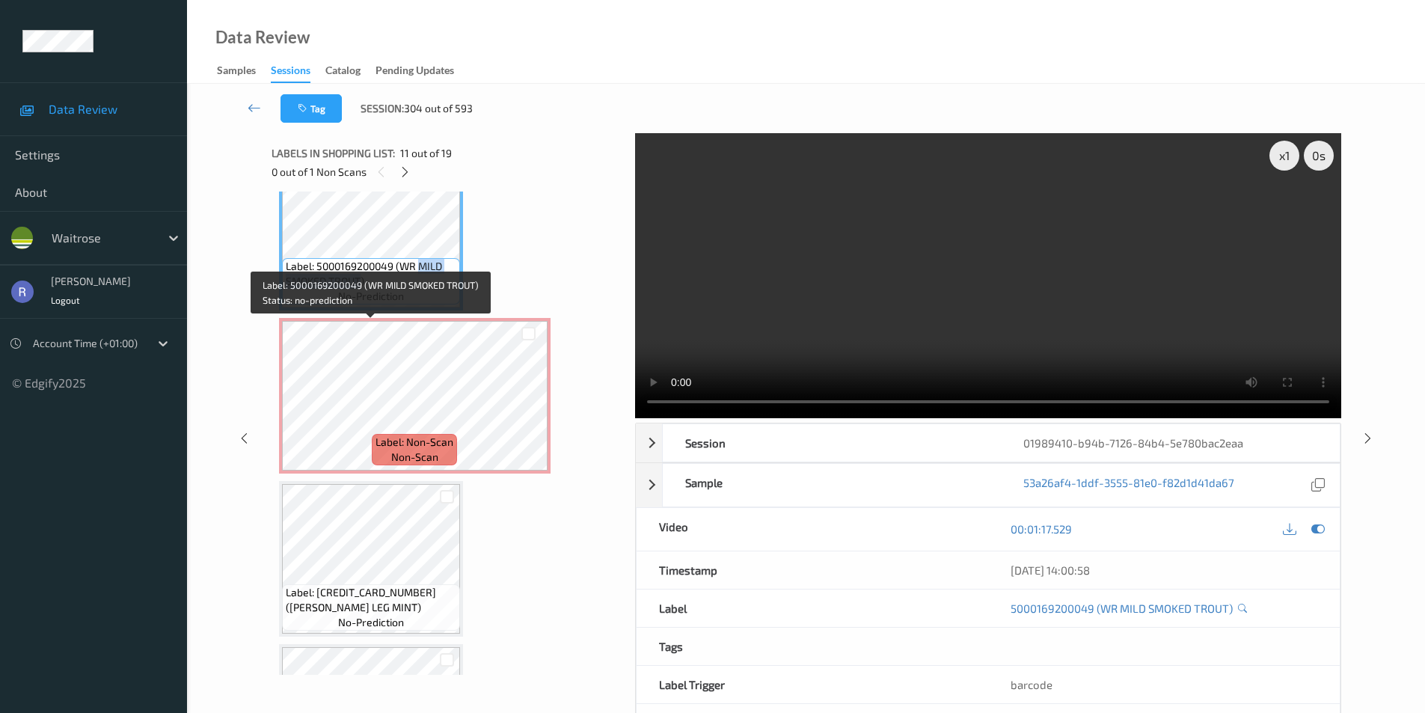
scroll to position [1713, 0]
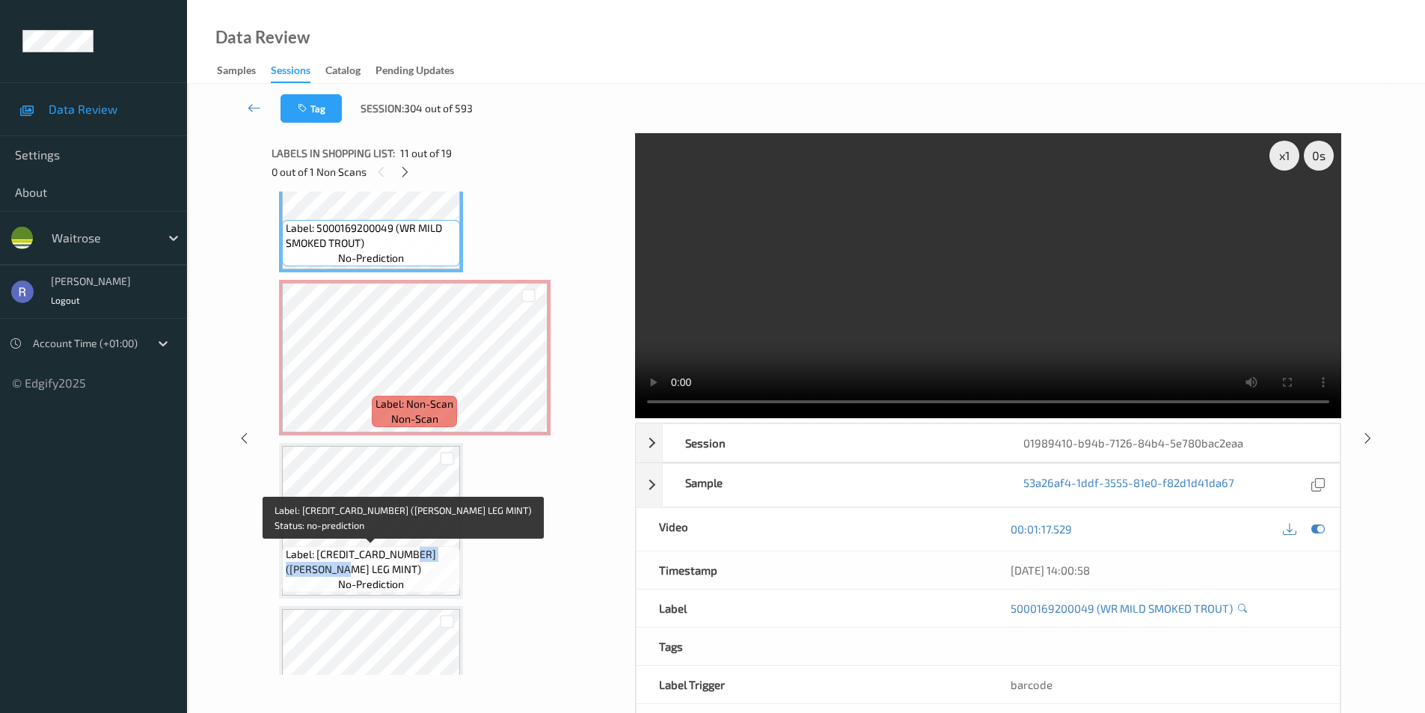
drag, startPoint x: 415, startPoint y: 551, endPoint x: 428, endPoint y: 575, distance: 27.1
click at [428, 575] on span "Label: [CREDIT_CARD_NUMBER] ([PERSON_NAME] LEG MINT)" at bounding box center [371, 562] width 171 height 30
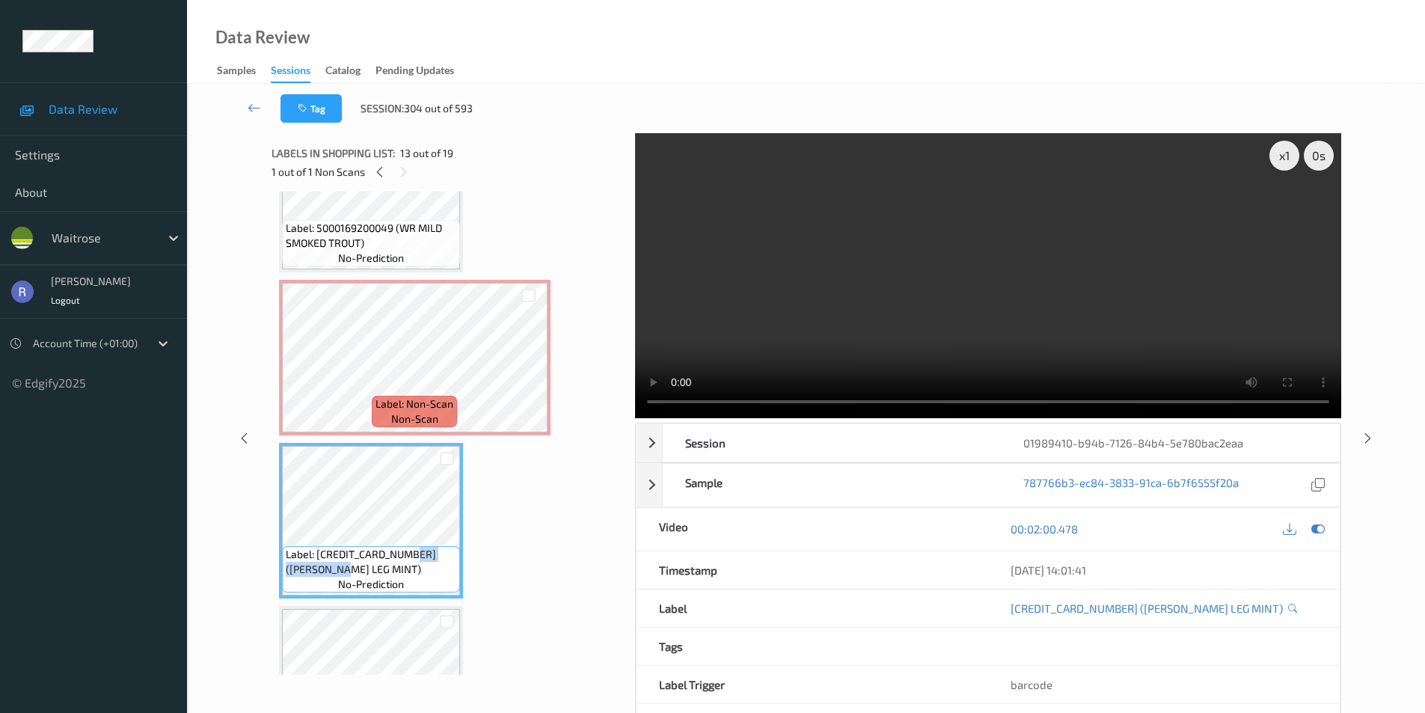
copy span "LAMB LEG MINT)"
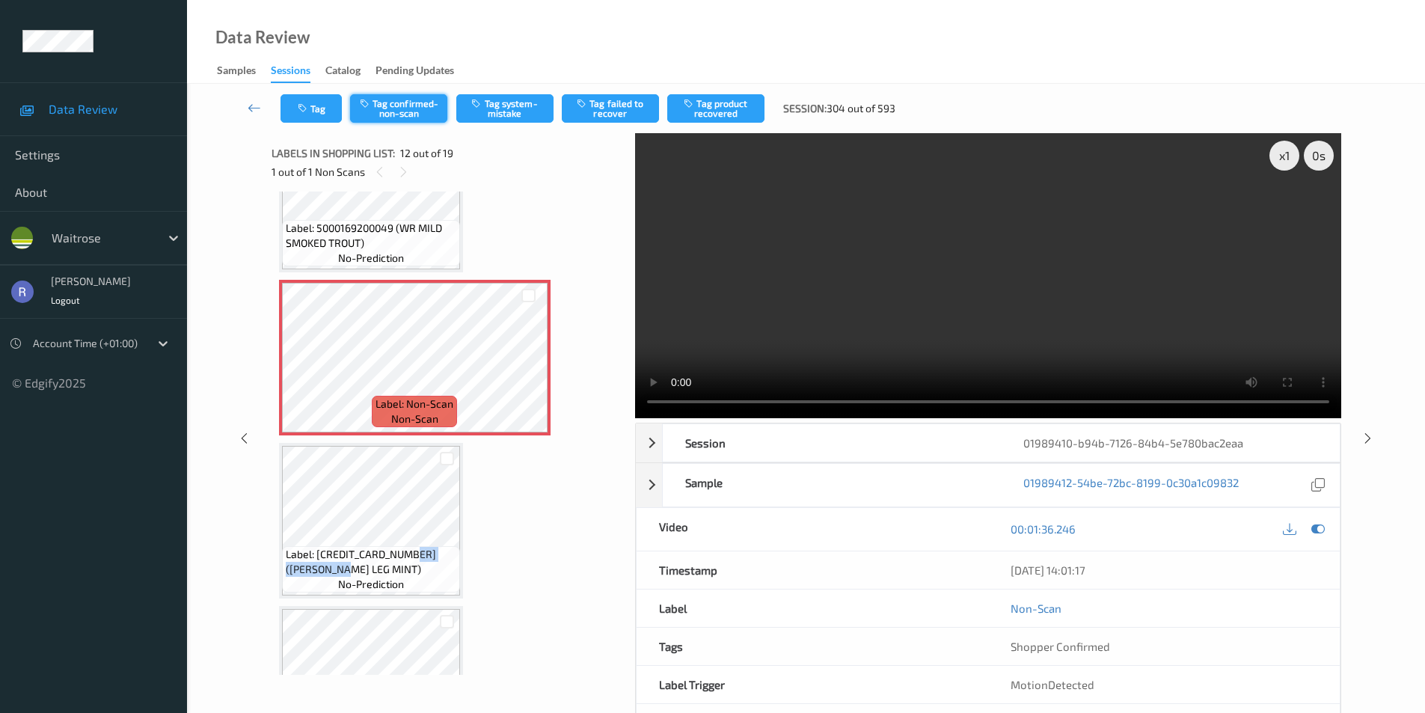
click at [413, 111] on button "Tag confirmed-non-scan" at bounding box center [398, 108] width 97 height 28
click at [720, 105] on button "Tag product recovered" at bounding box center [715, 108] width 97 height 28
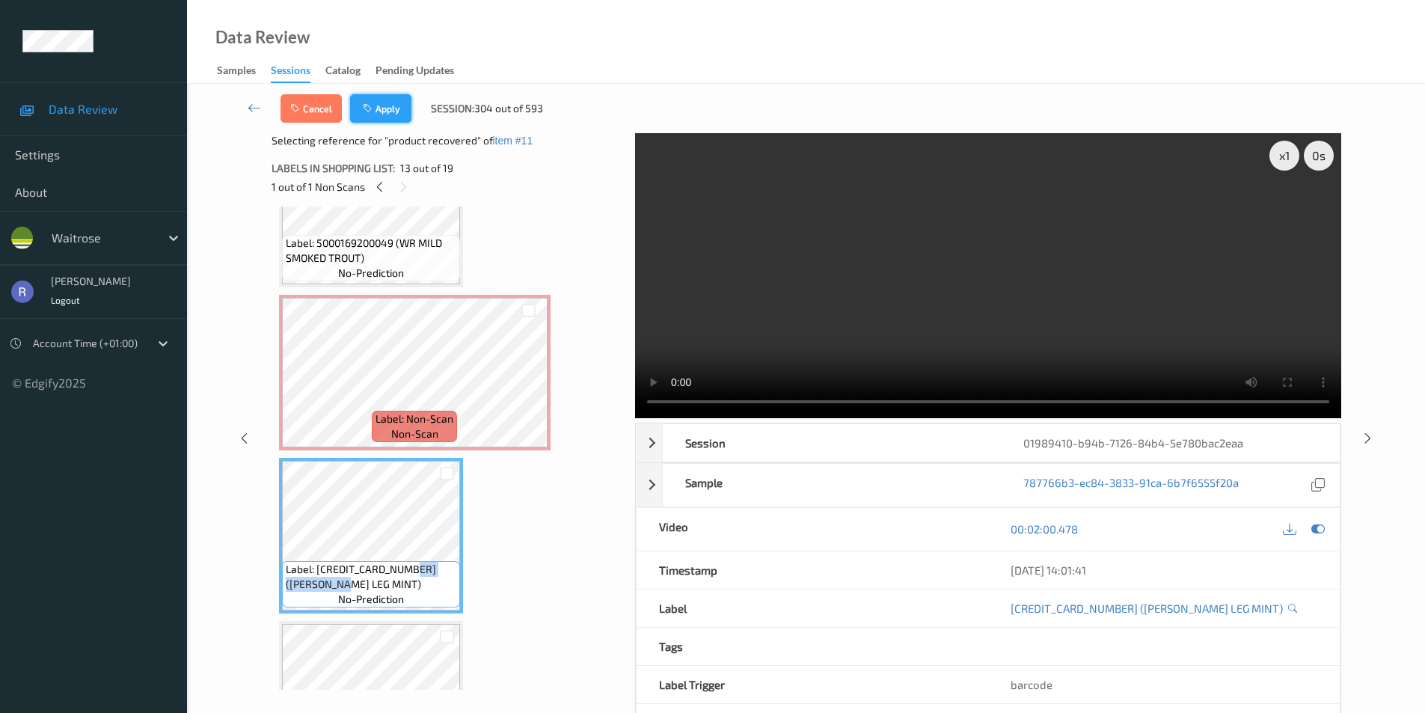
click at [397, 103] on button "Apply" at bounding box center [380, 108] width 61 height 28
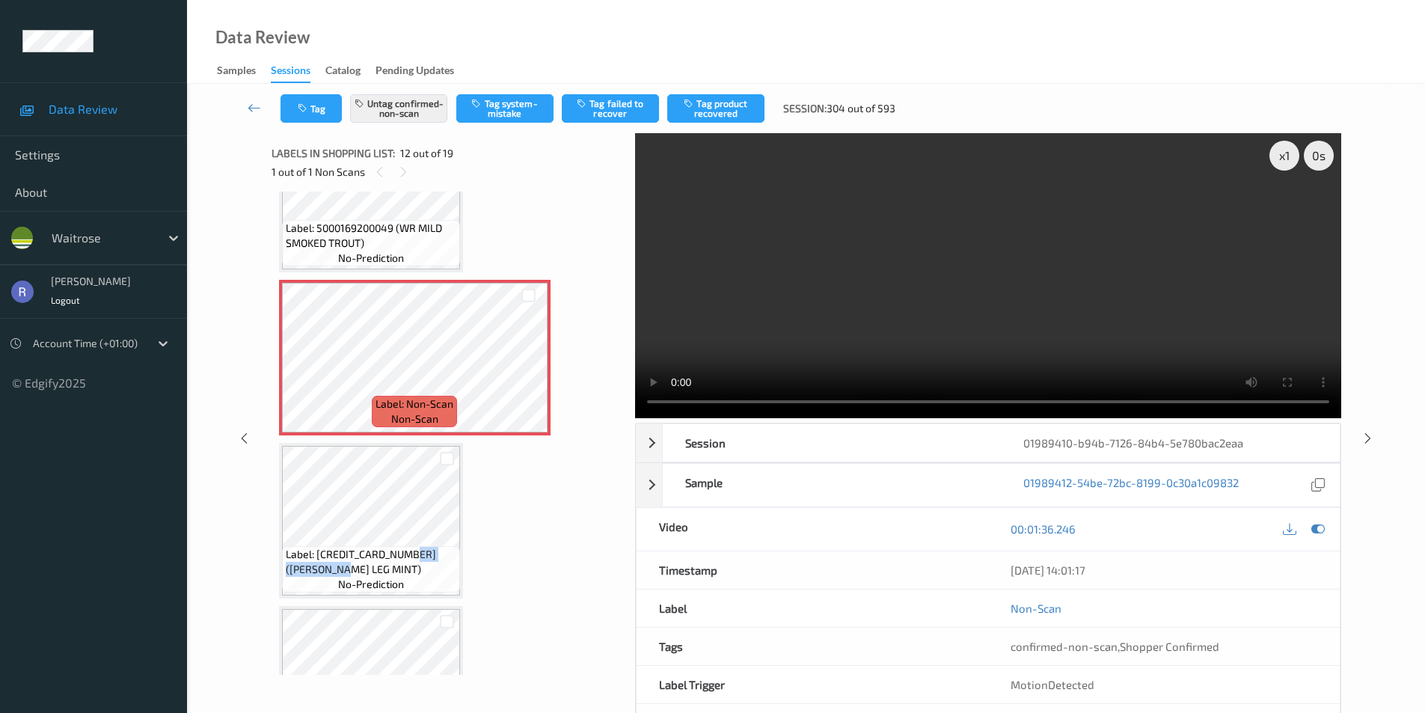
scroll to position [1638, 0]
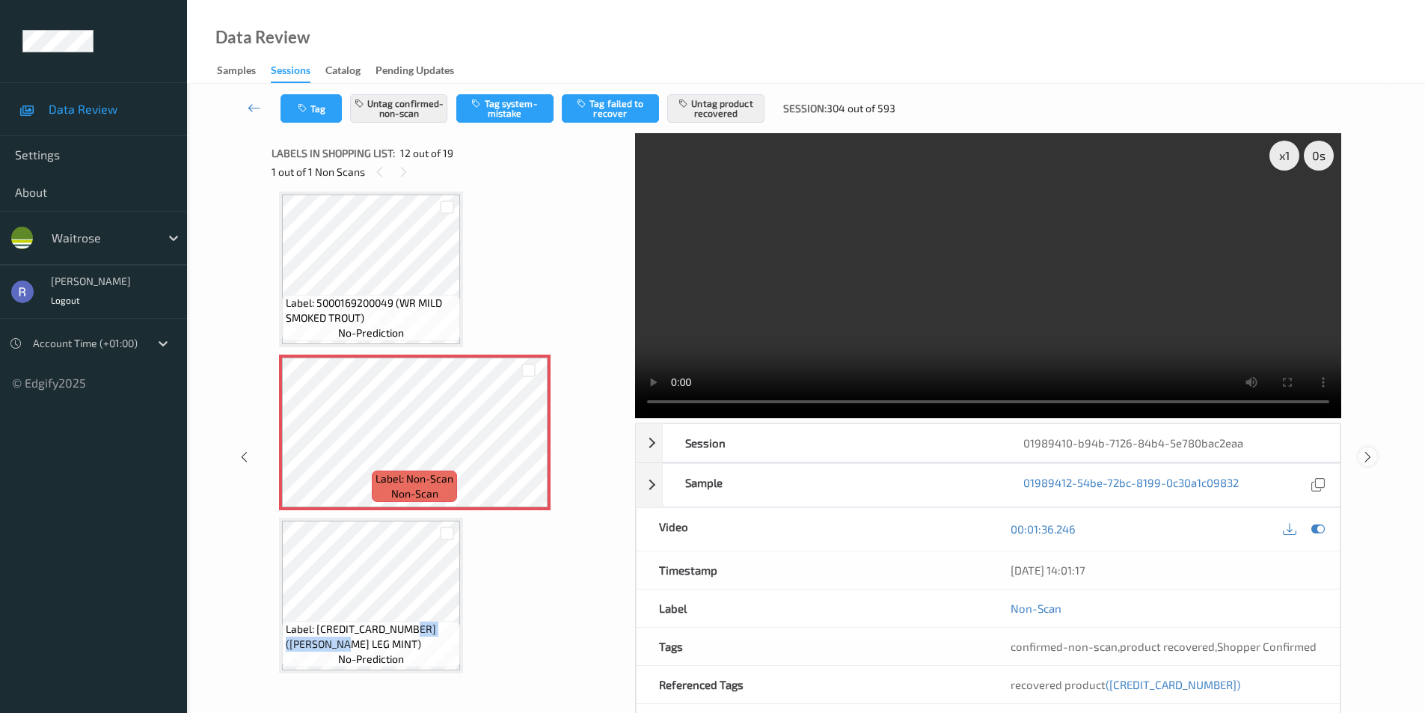
click at [1367, 454] on icon at bounding box center [1368, 456] width 13 height 13
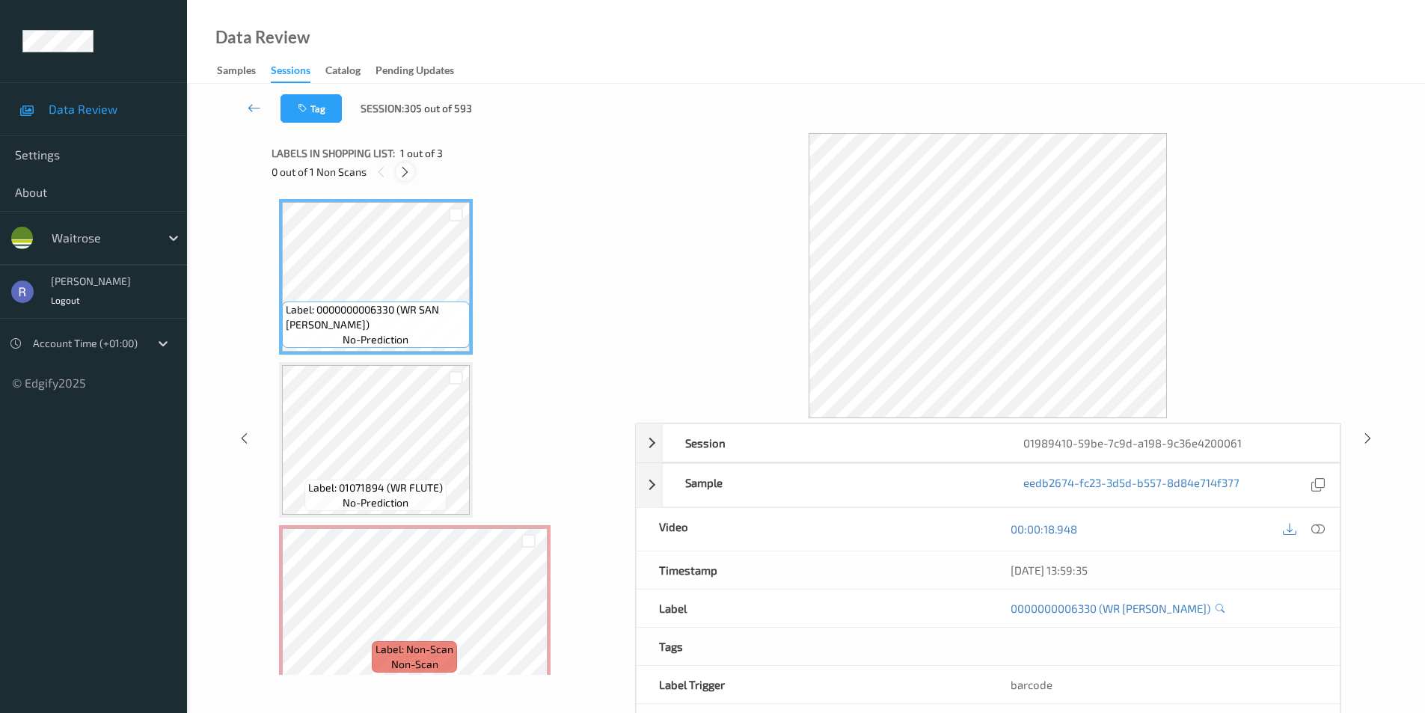
click at [403, 168] on icon at bounding box center [405, 171] width 13 height 13
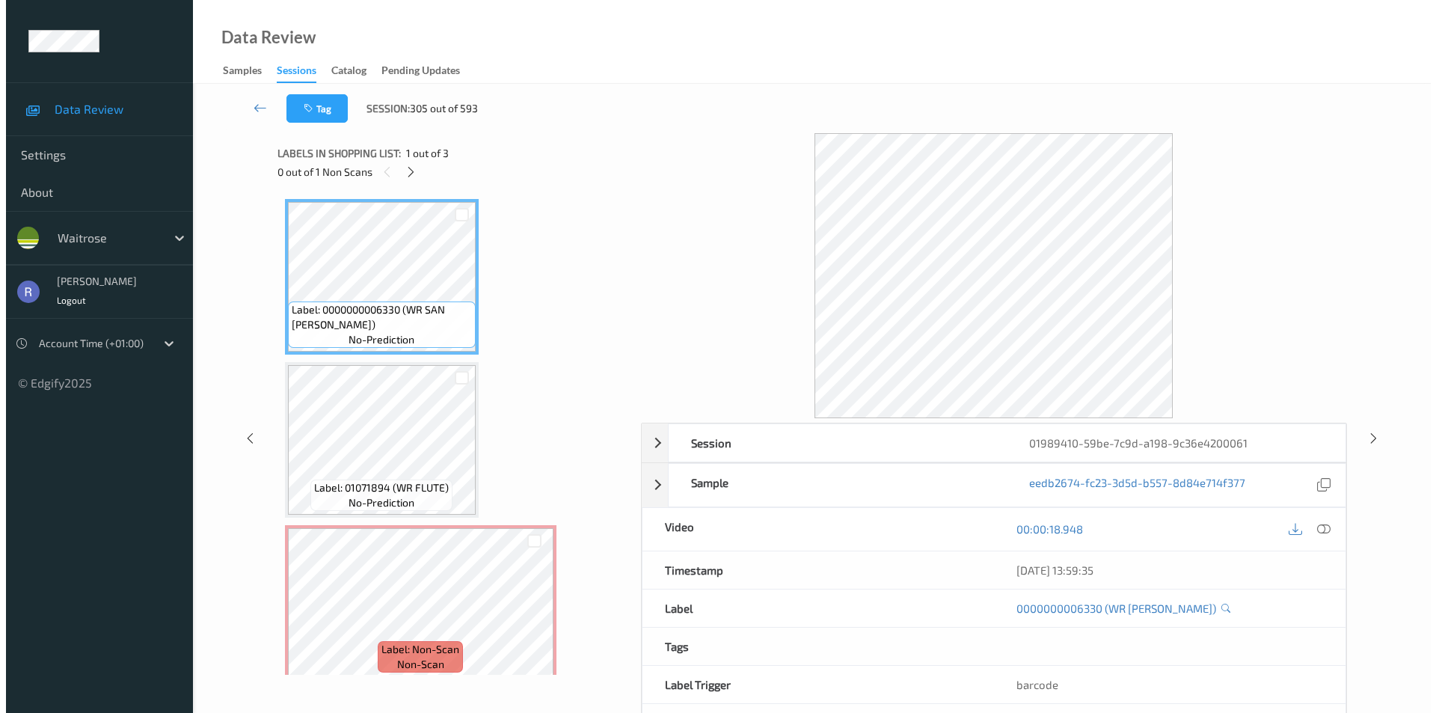
scroll to position [13, 0]
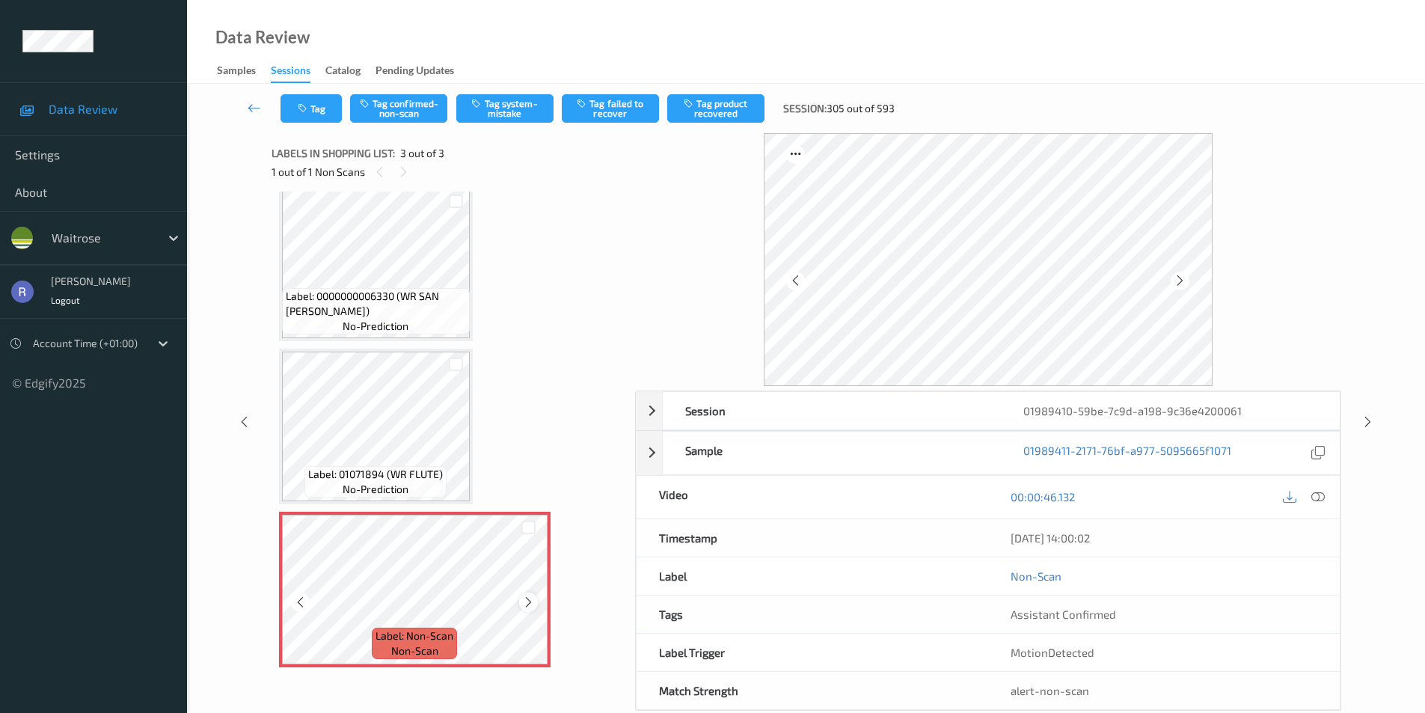
click at [529, 603] on icon at bounding box center [528, 602] width 13 height 13
click at [511, 102] on button "Tag system-mistake" at bounding box center [504, 108] width 97 height 28
click at [311, 102] on button "Tag" at bounding box center [311, 108] width 61 height 28
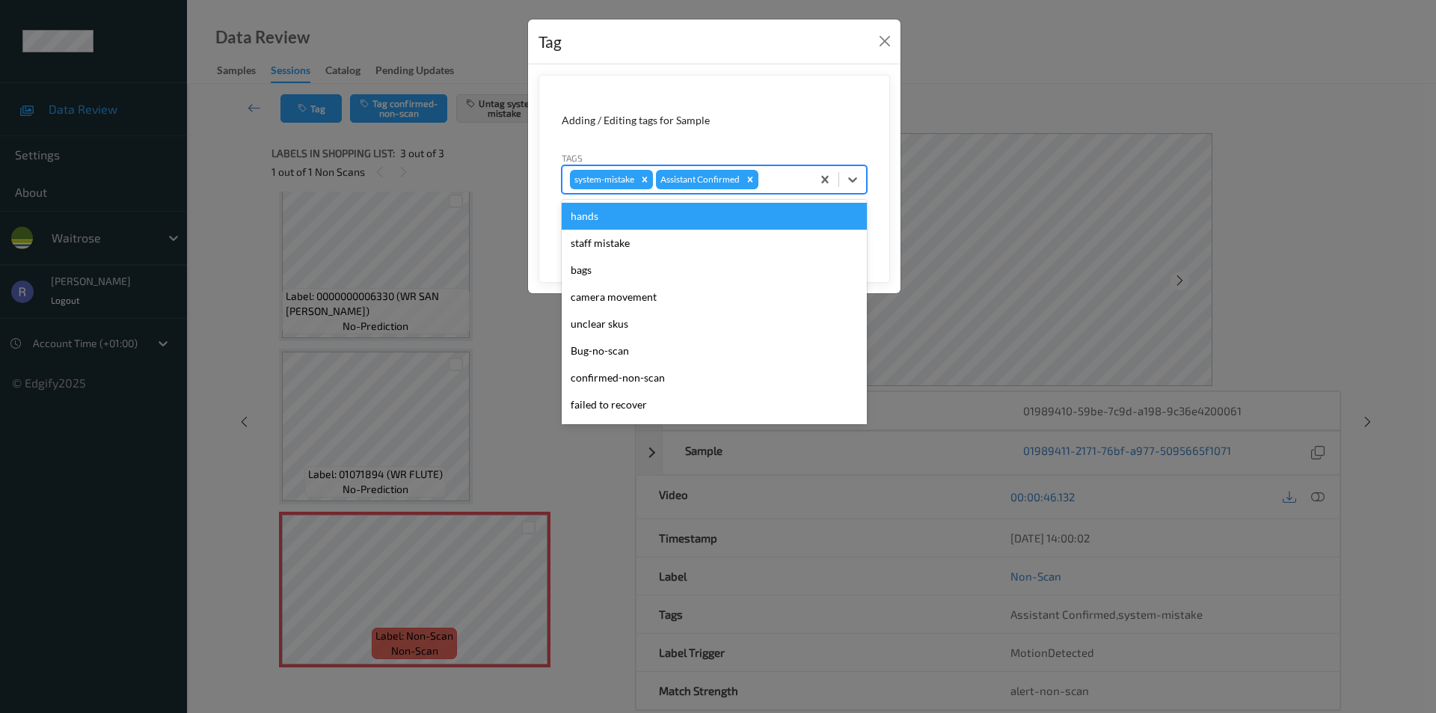
click at [776, 180] on div at bounding box center [783, 180] width 43 height 18
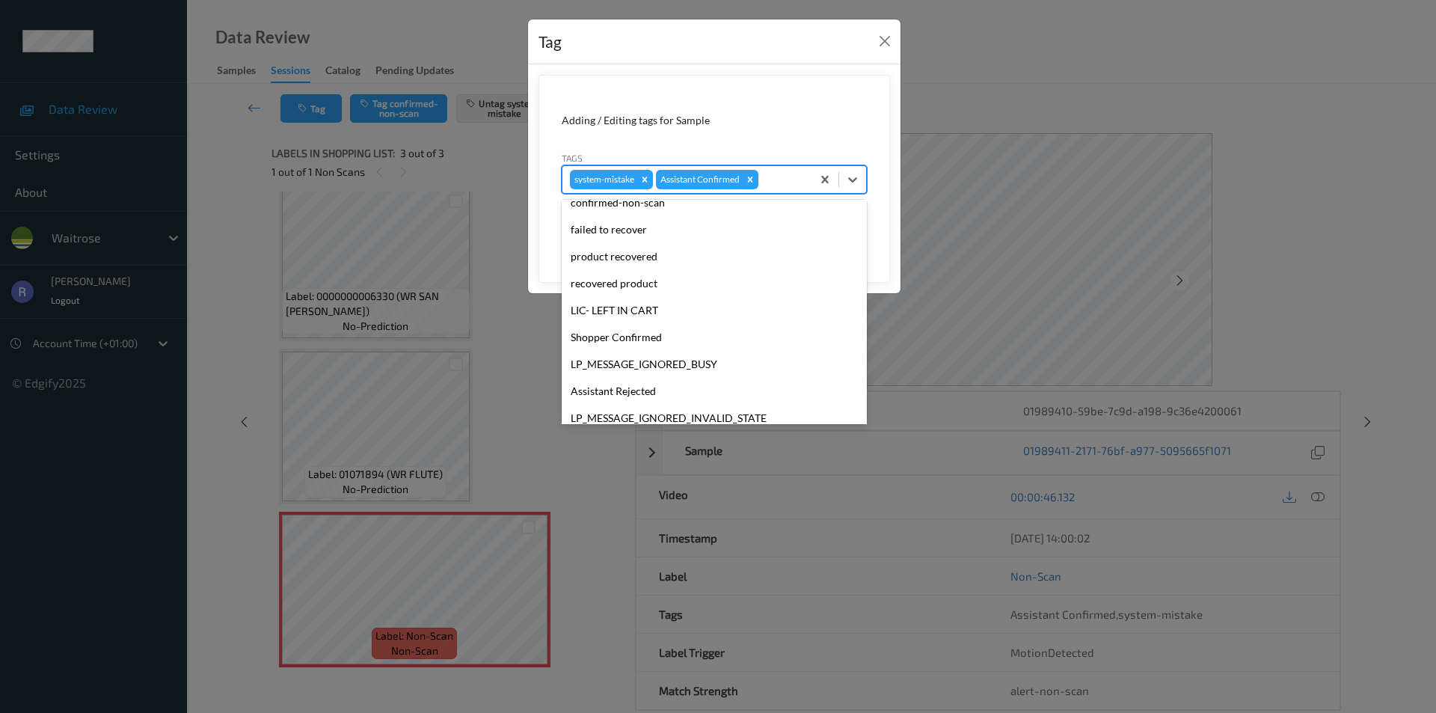
scroll to position [293, 0]
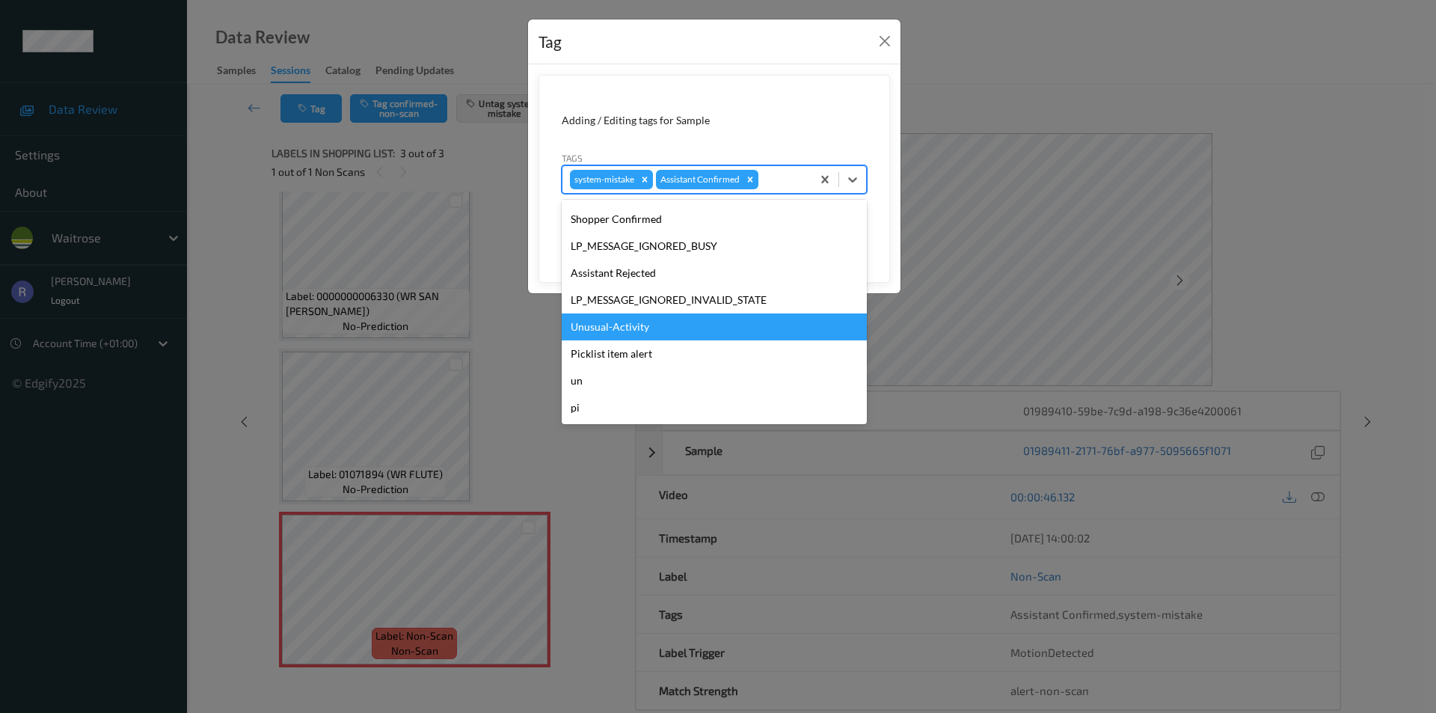
click at [621, 323] on div "Unusual-Activity" at bounding box center [714, 326] width 305 height 27
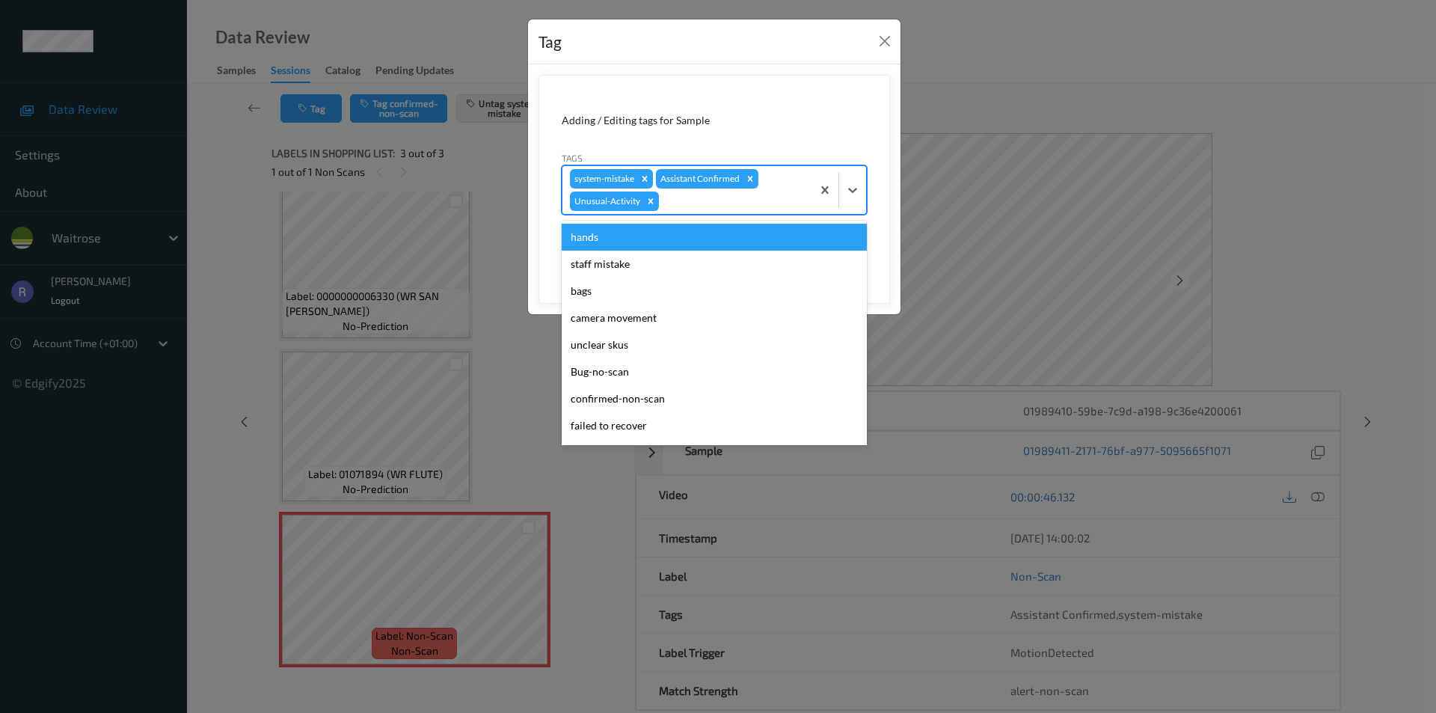
click at [741, 209] on div at bounding box center [733, 201] width 142 height 18
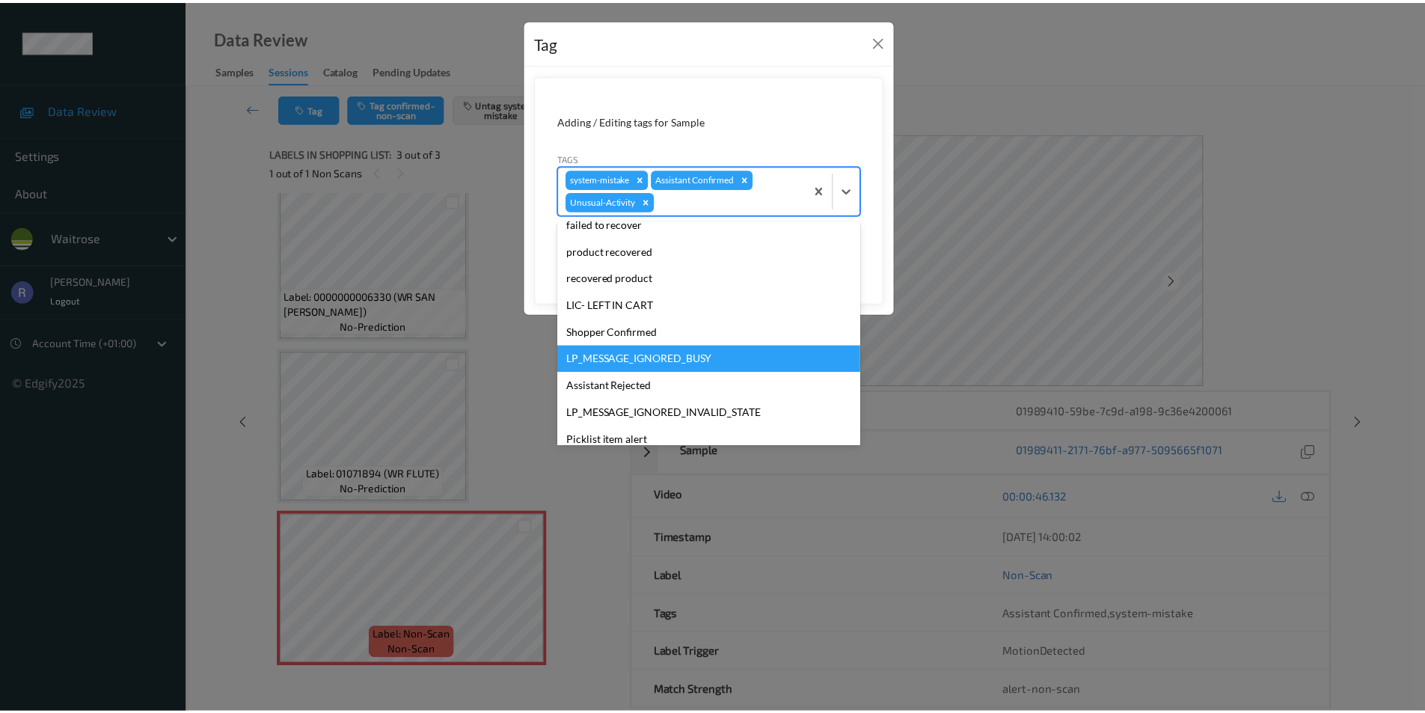
scroll to position [266, 0]
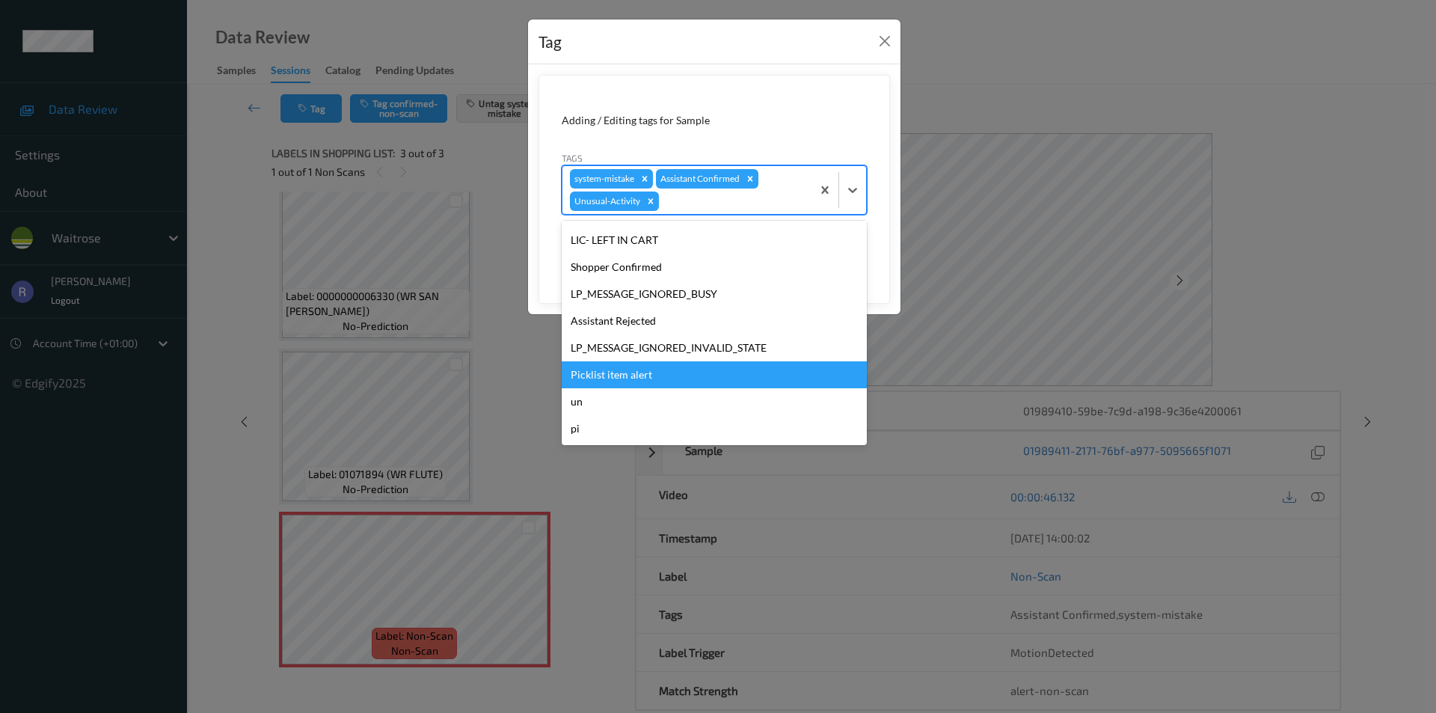
click at [639, 373] on div "Picklist item alert" at bounding box center [714, 374] width 305 height 27
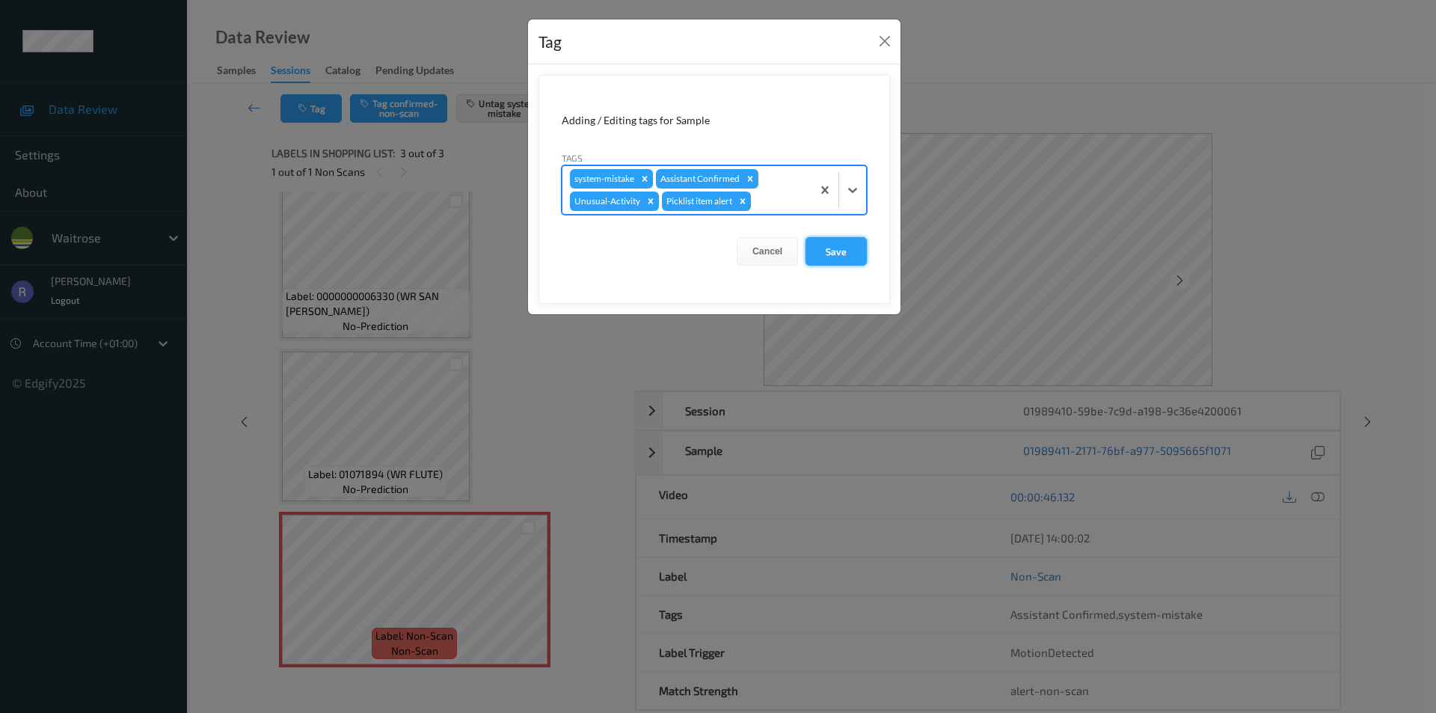
click at [831, 248] on button "Save" at bounding box center [836, 251] width 61 height 28
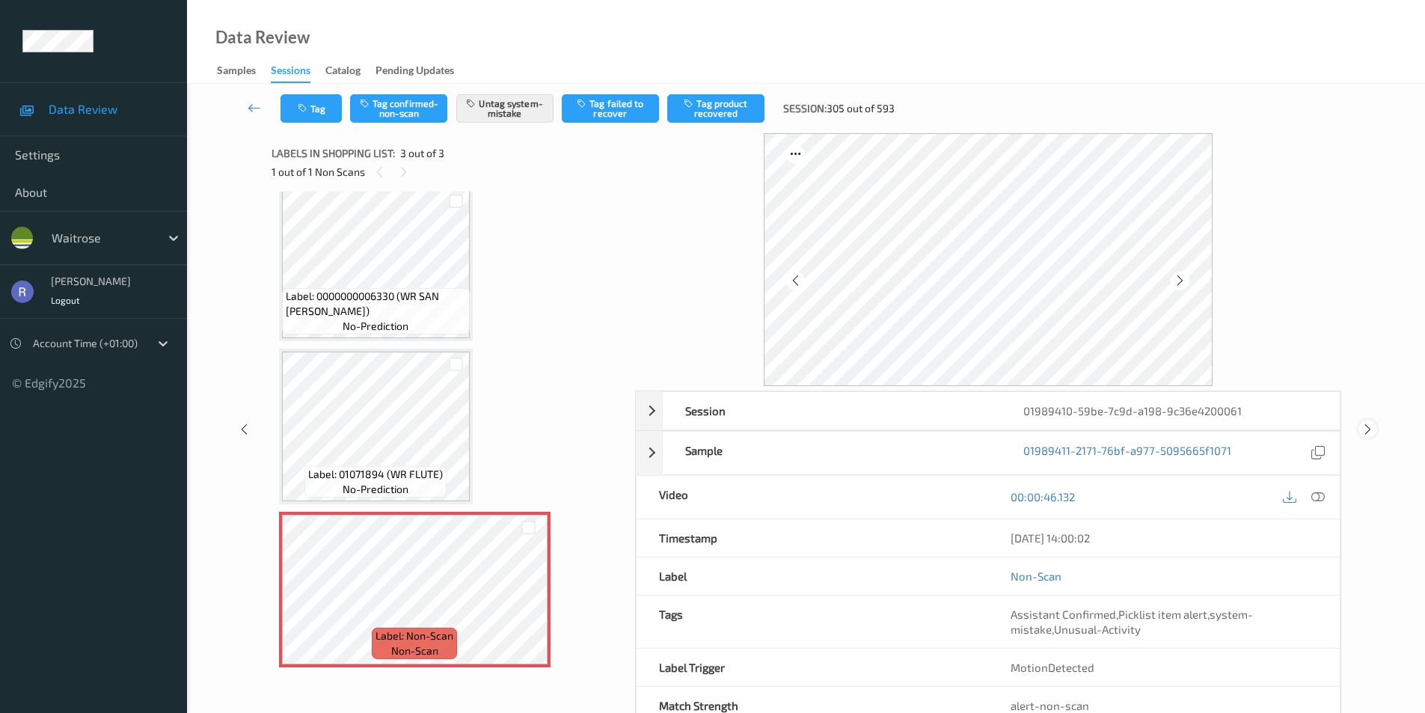
click at [1365, 428] on icon at bounding box center [1368, 429] width 13 height 13
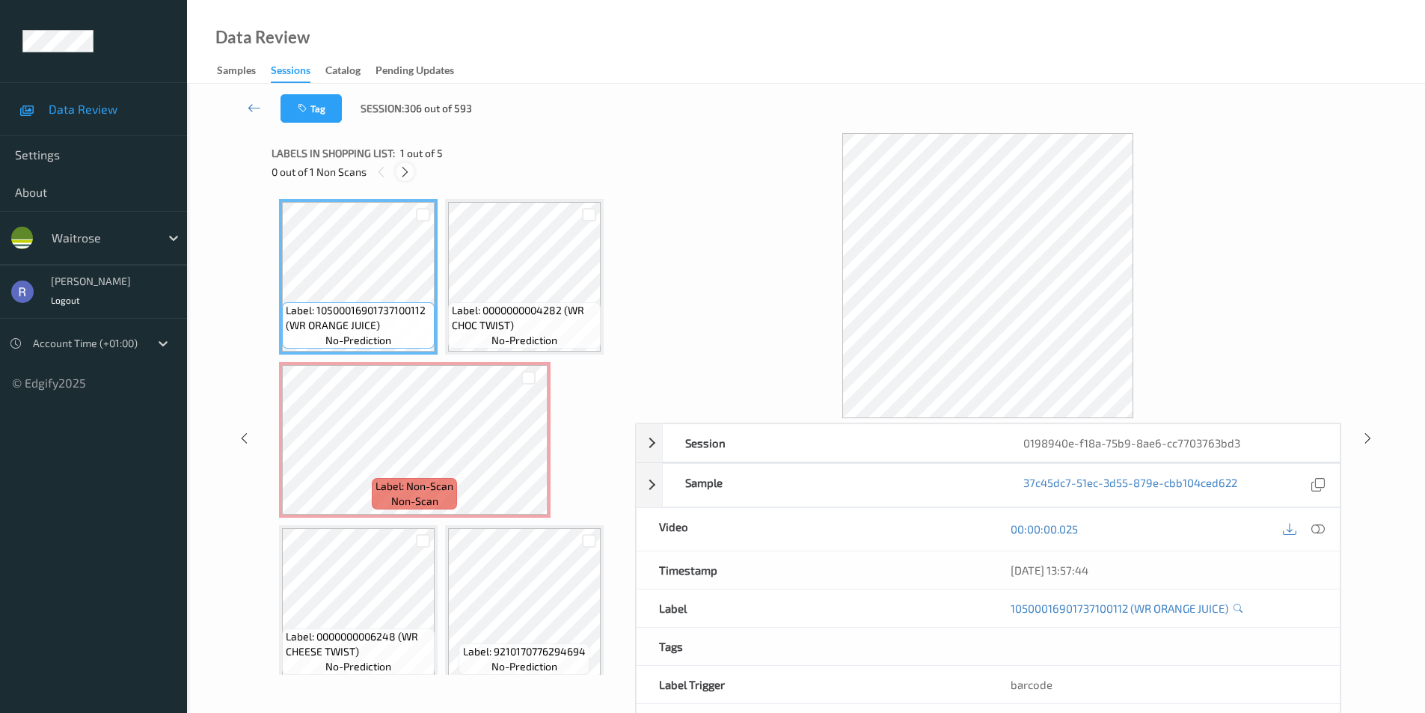
click at [406, 172] on icon at bounding box center [405, 171] width 13 height 13
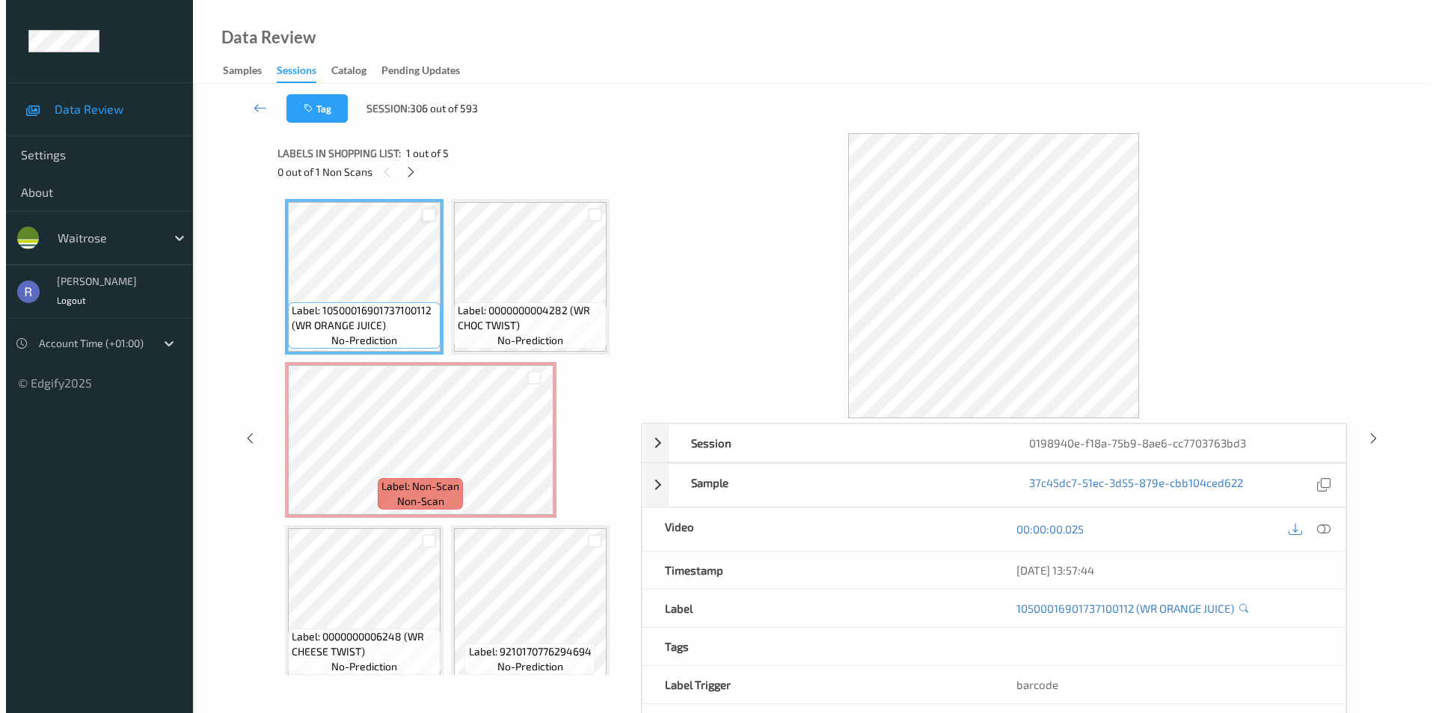
scroll to position [7, 0]
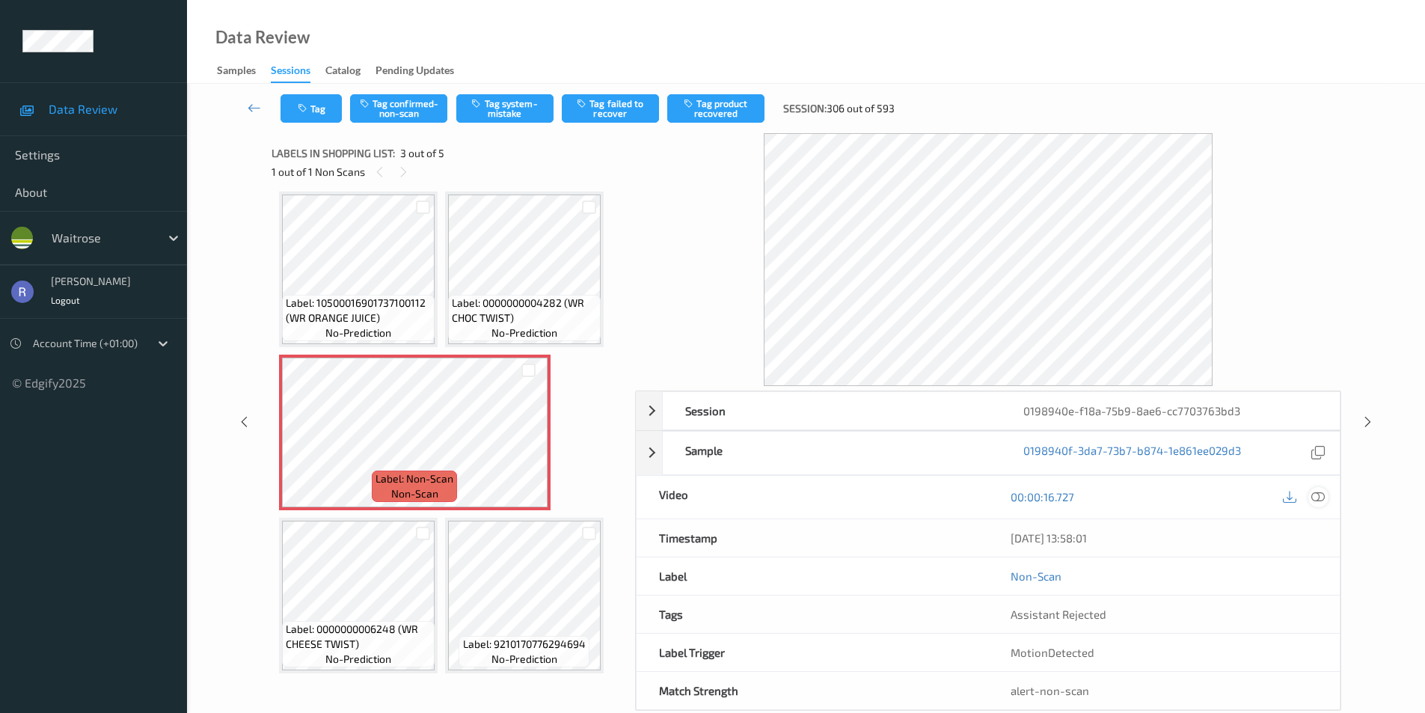
click at [1314, 494] on icon at bounding box center [1317, 496] width 13 height 13
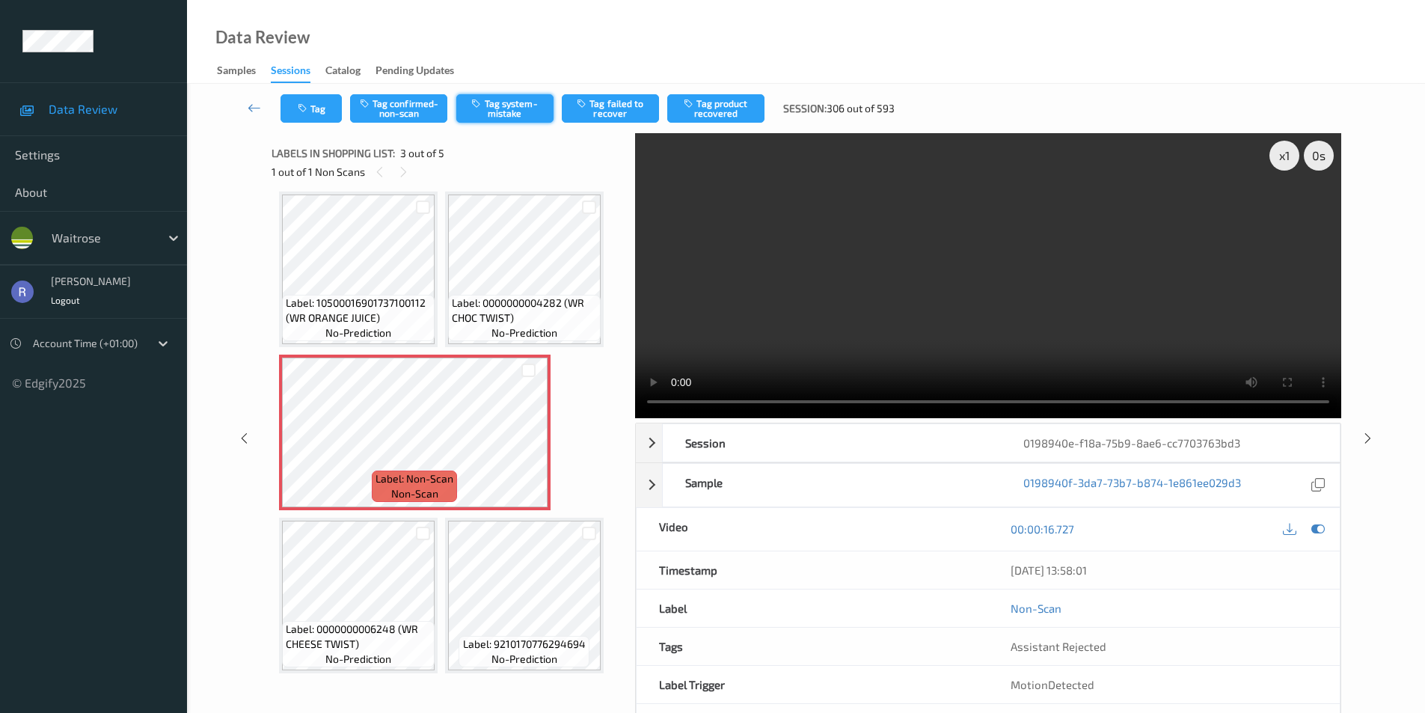
click at [517, 105] on button "Tag system-mistake" at bounding box center [504, 108] width 97 height 28
click at [310, 102] on button "Tag" at bounding box center [311, 108] width 61 height 28
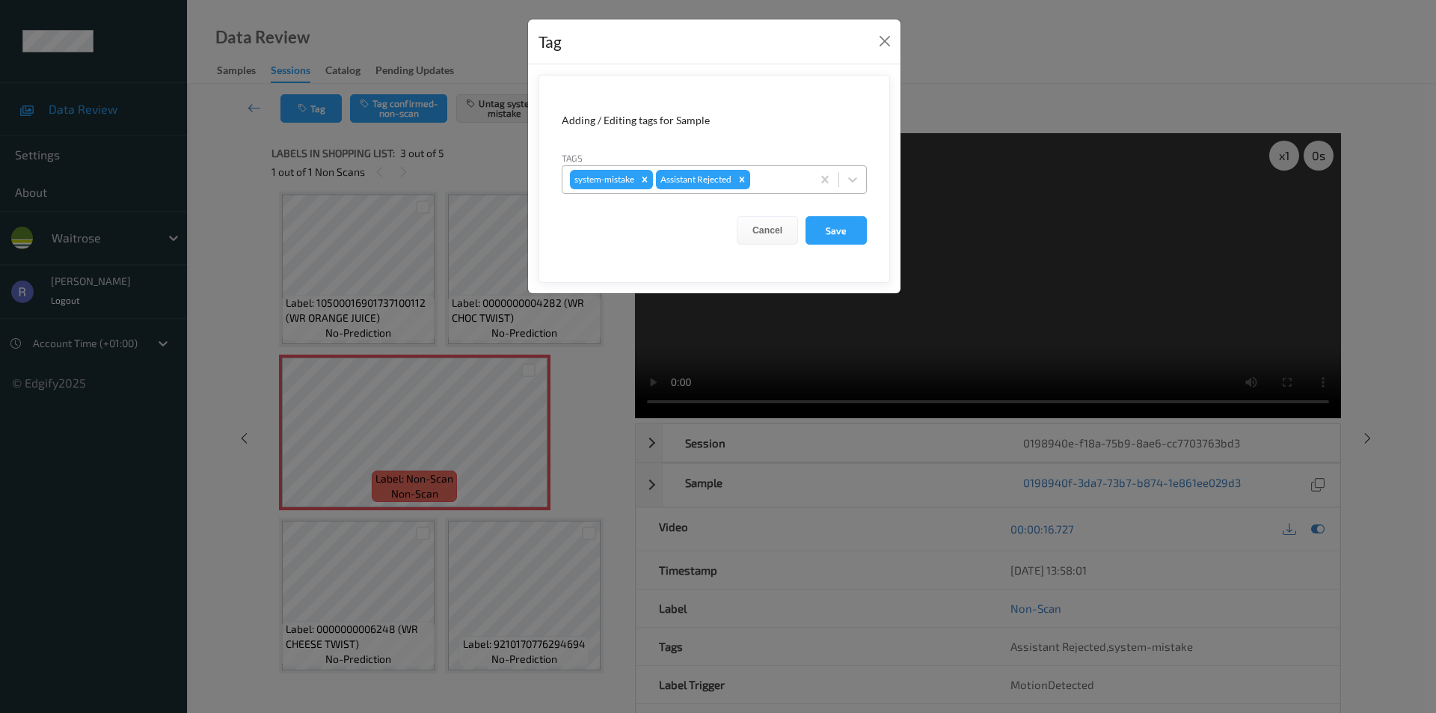
click at [771, 172] on div at bounding box center [778, 180] width 51 height 18
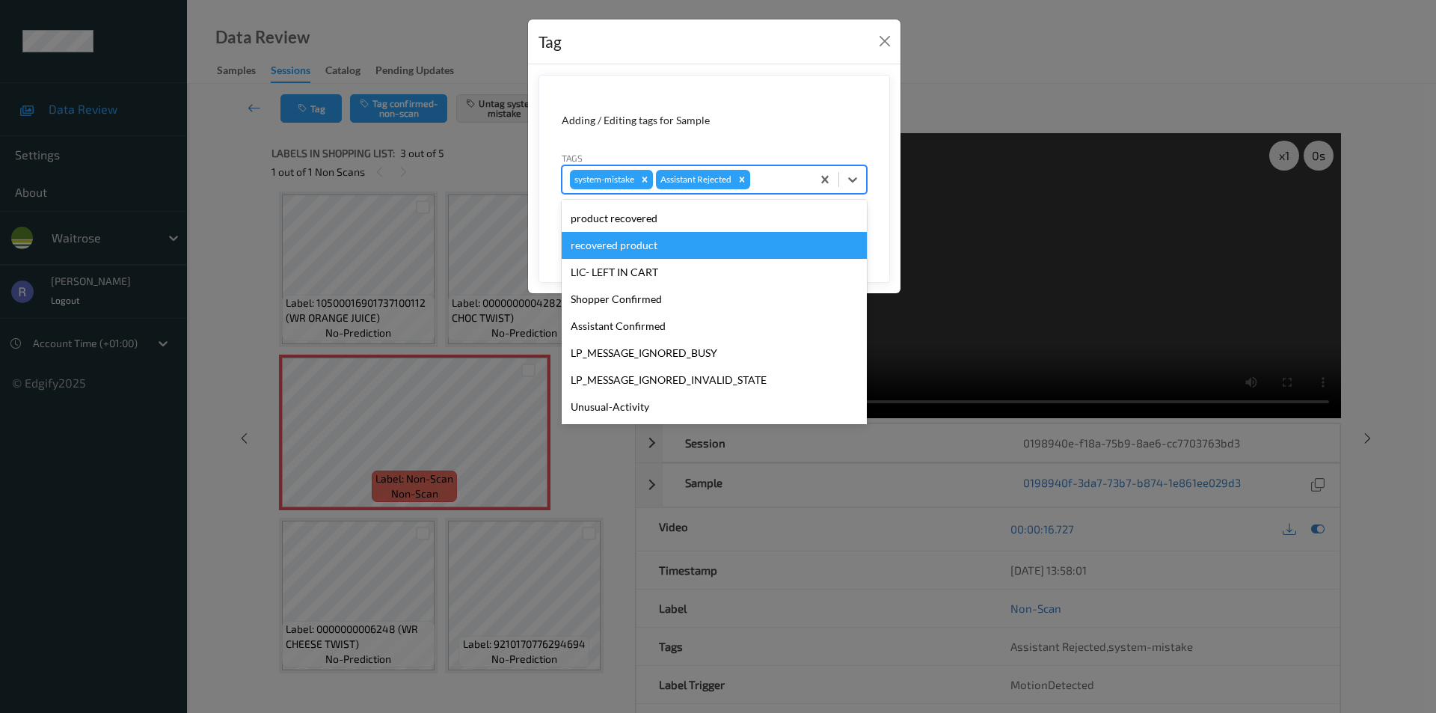
scroll to position [293, 0]
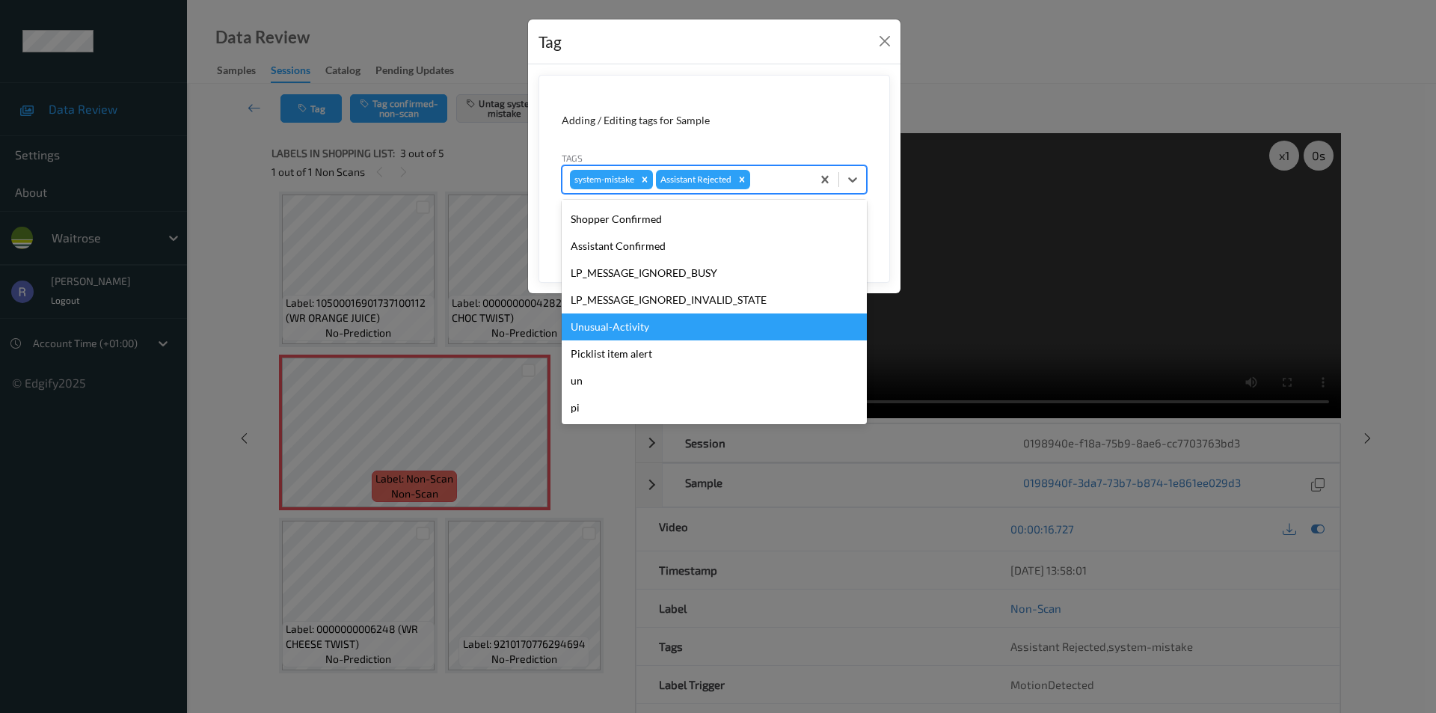
click at [610, 318] on div "Unusual-Activity" at bounding box center [714, 326] width 305 height 27
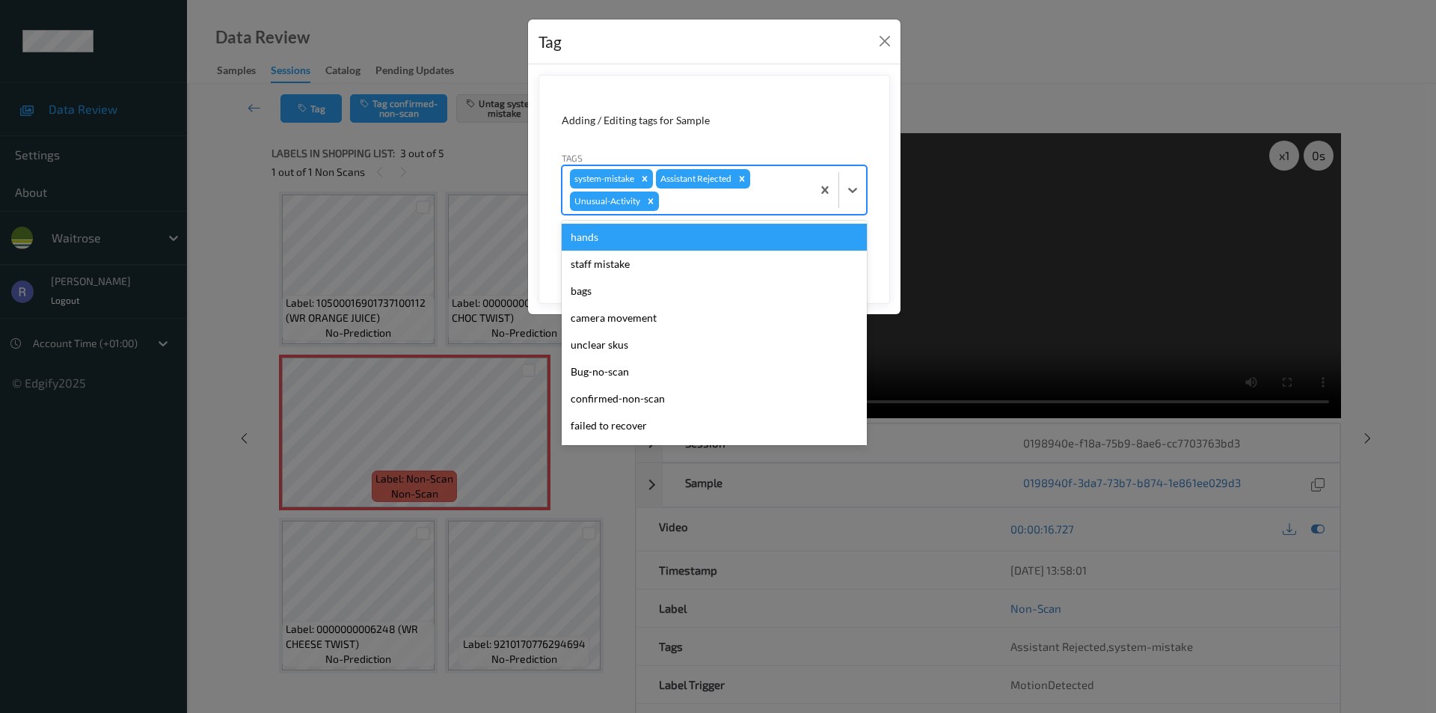
click at [757, 200] on div at bounding box center [733, 201] width 142 height 18
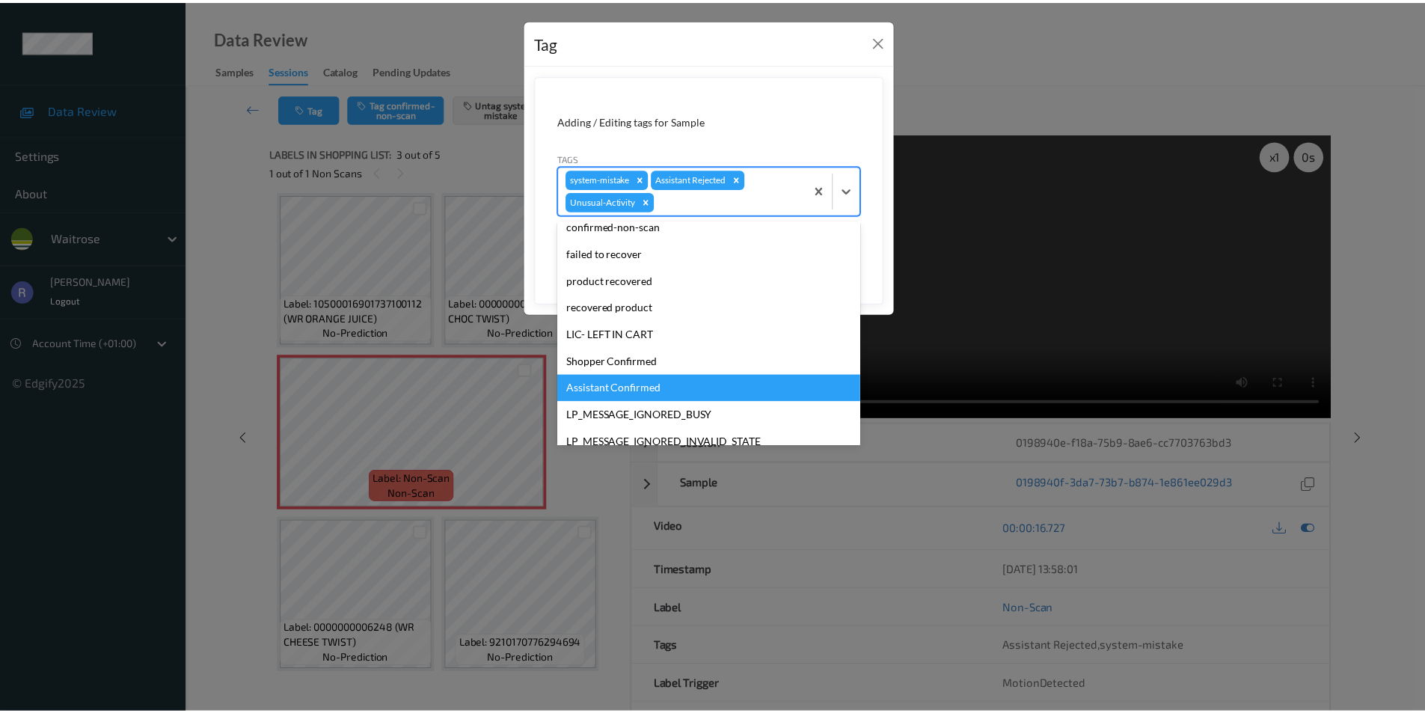
scroll to position [266, 0]
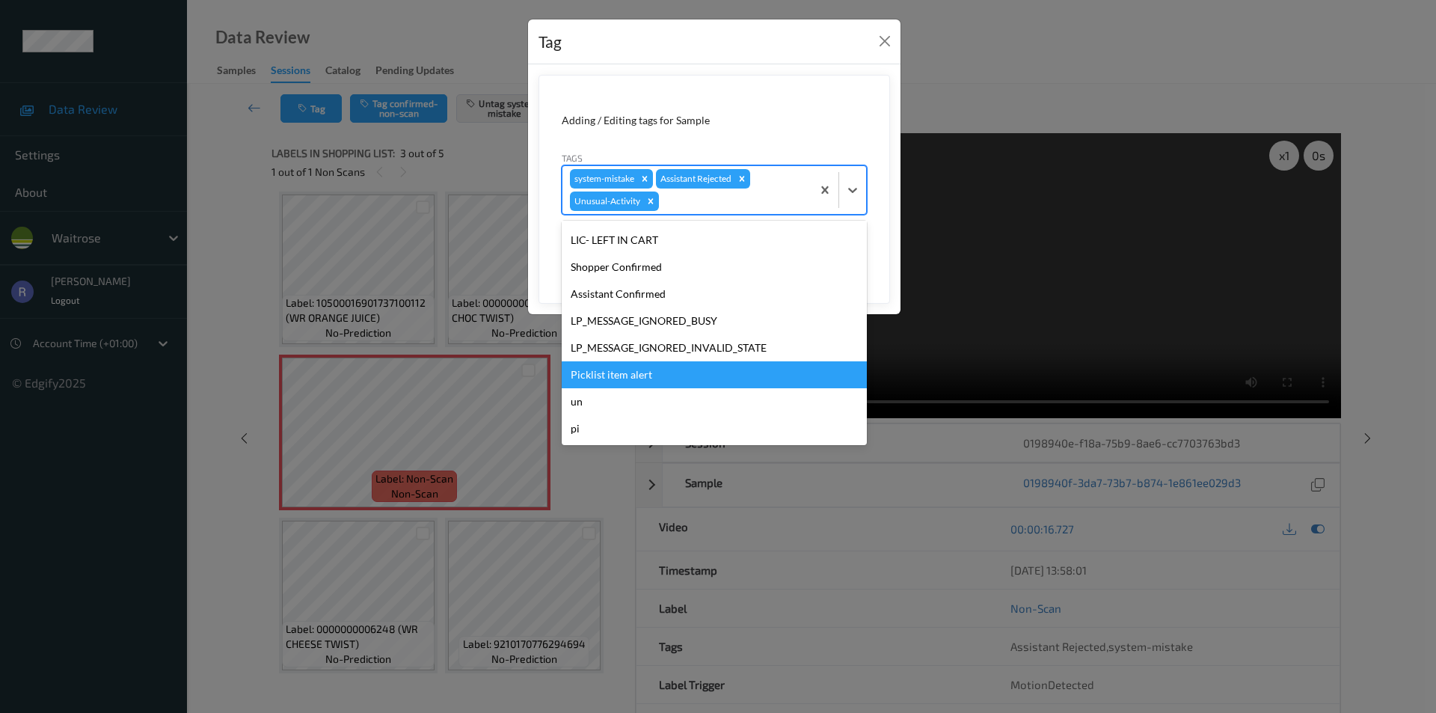
click at [635, 374] on div "Picklist item alert" at bounding box center [714, 374] width 305 height 27
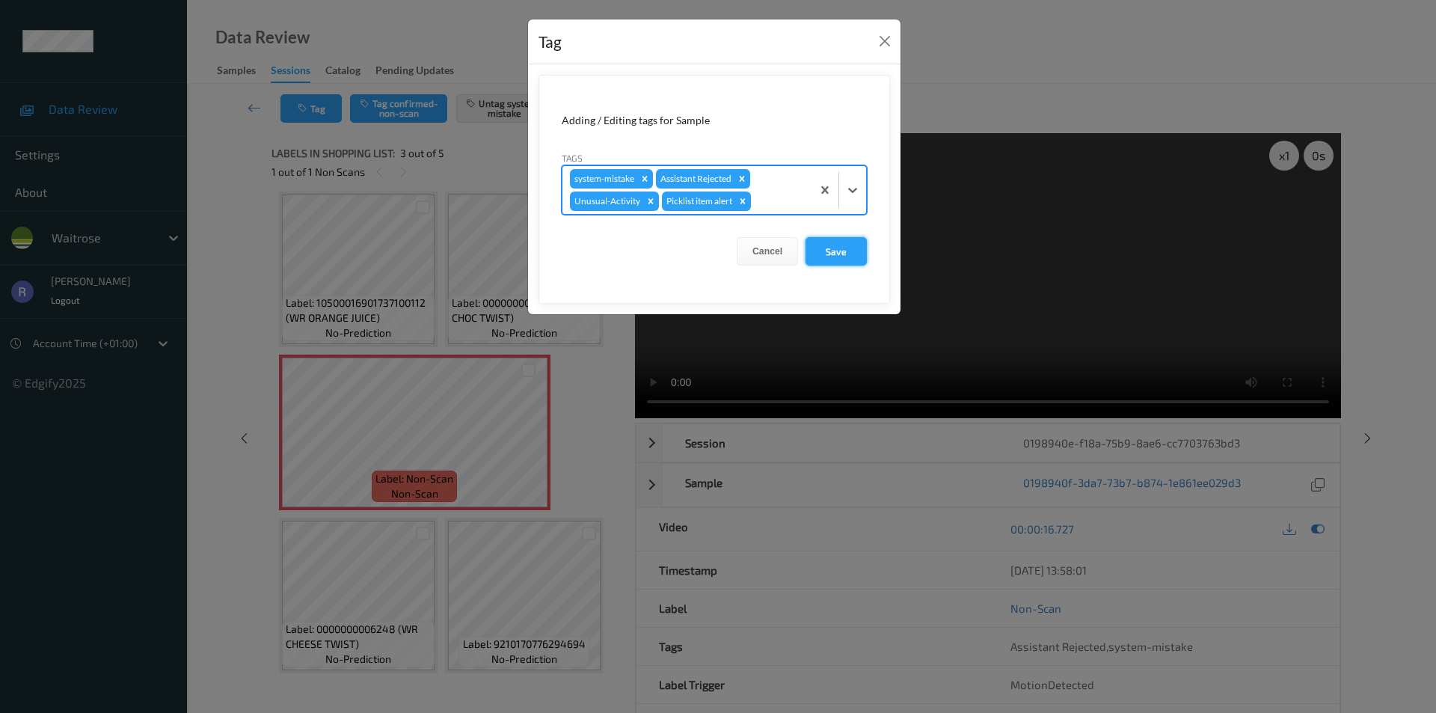
click at [839, 246] on button "Save" at bounding box center [836, 251] width 61 height 28
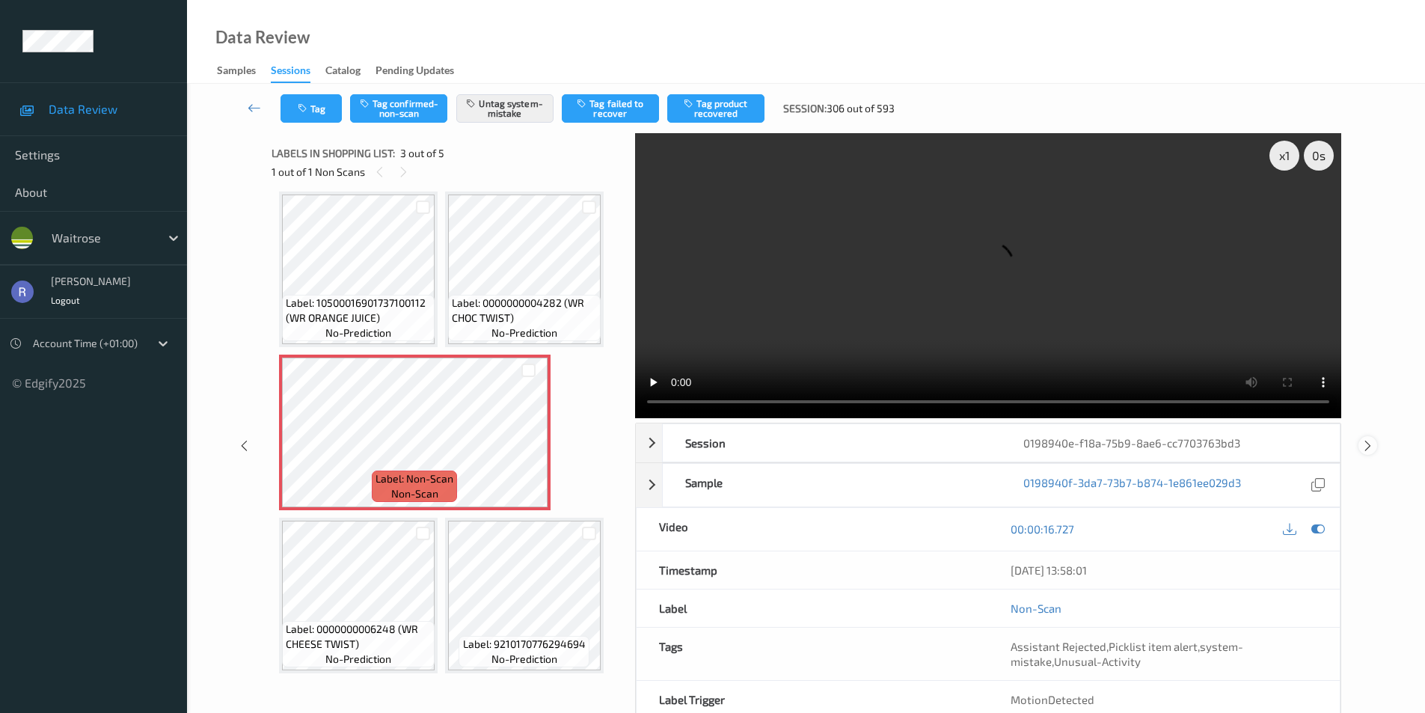
click at [1367, 444] on icon at bounding box center [1368, 444] width 13 height 13
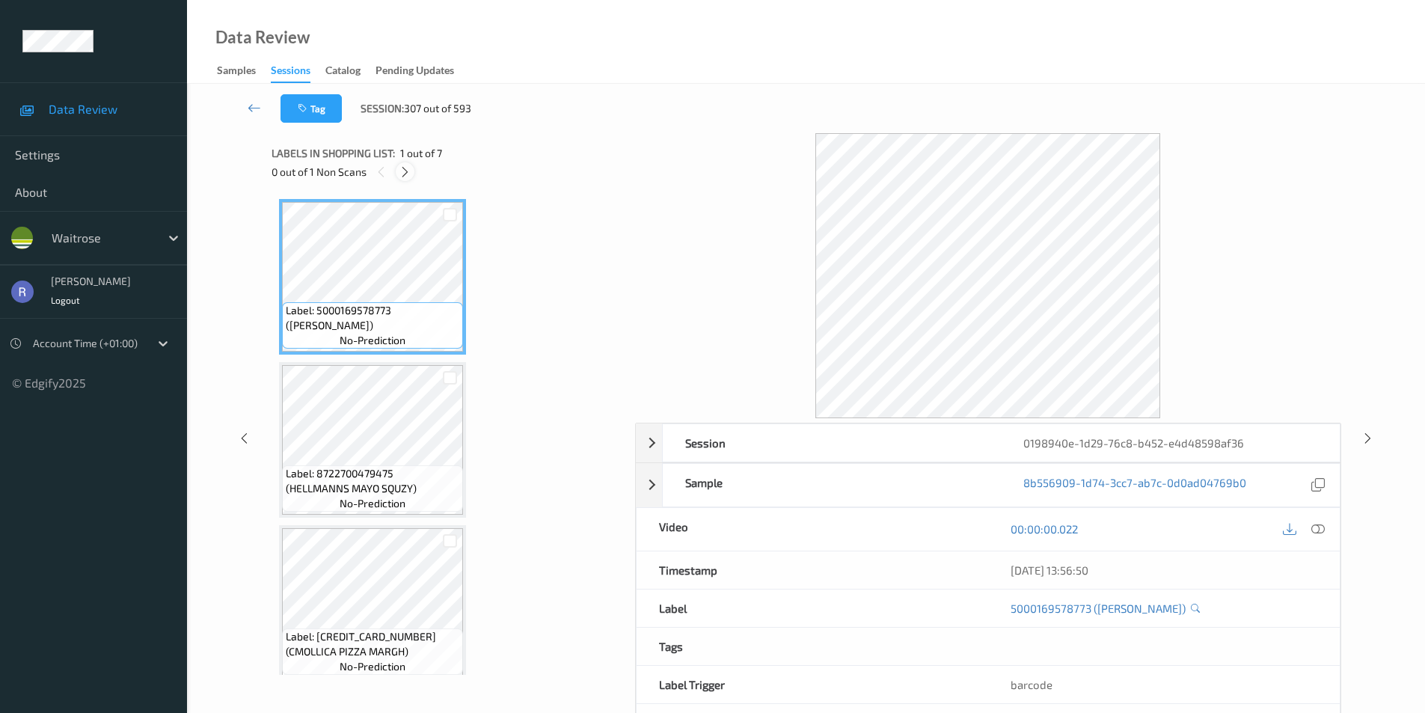
click at [408, 168] on icon at bounding box center [405, 171] width 13 height 13
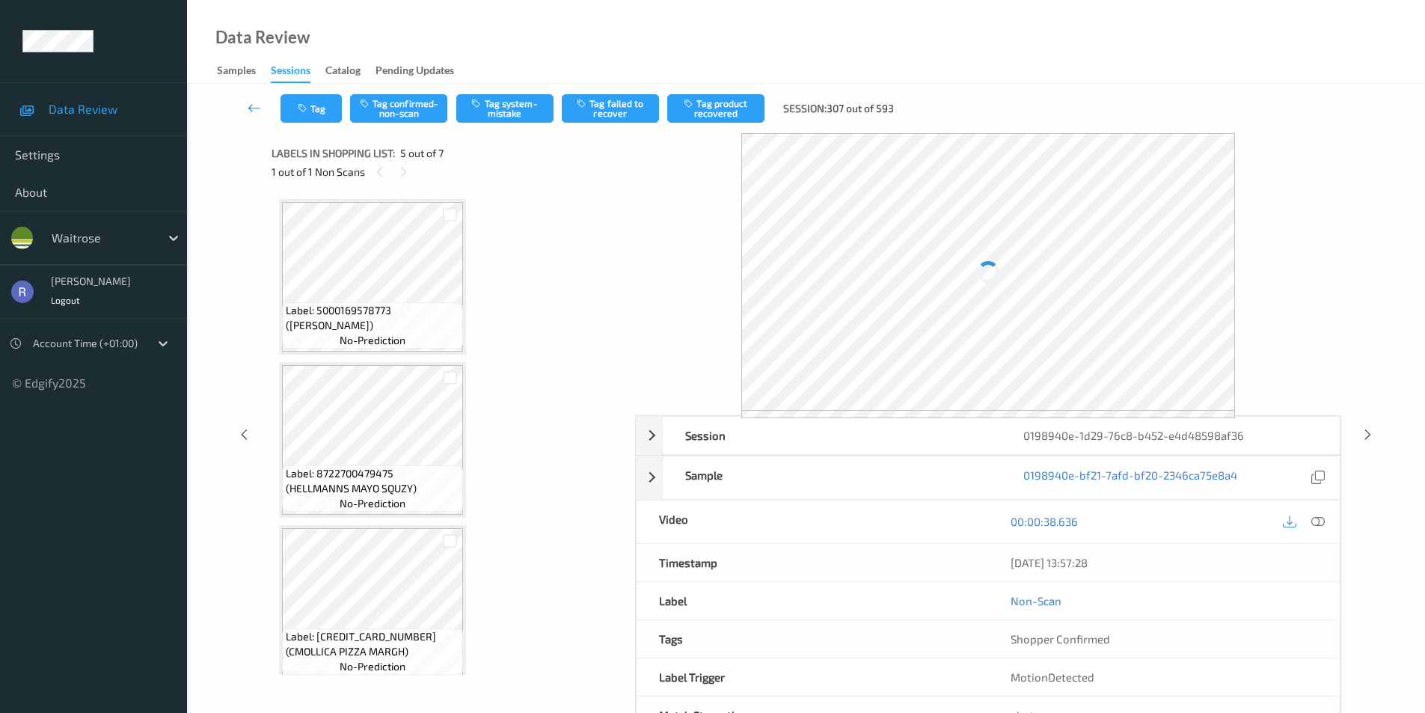
scroll to position [497, 0]
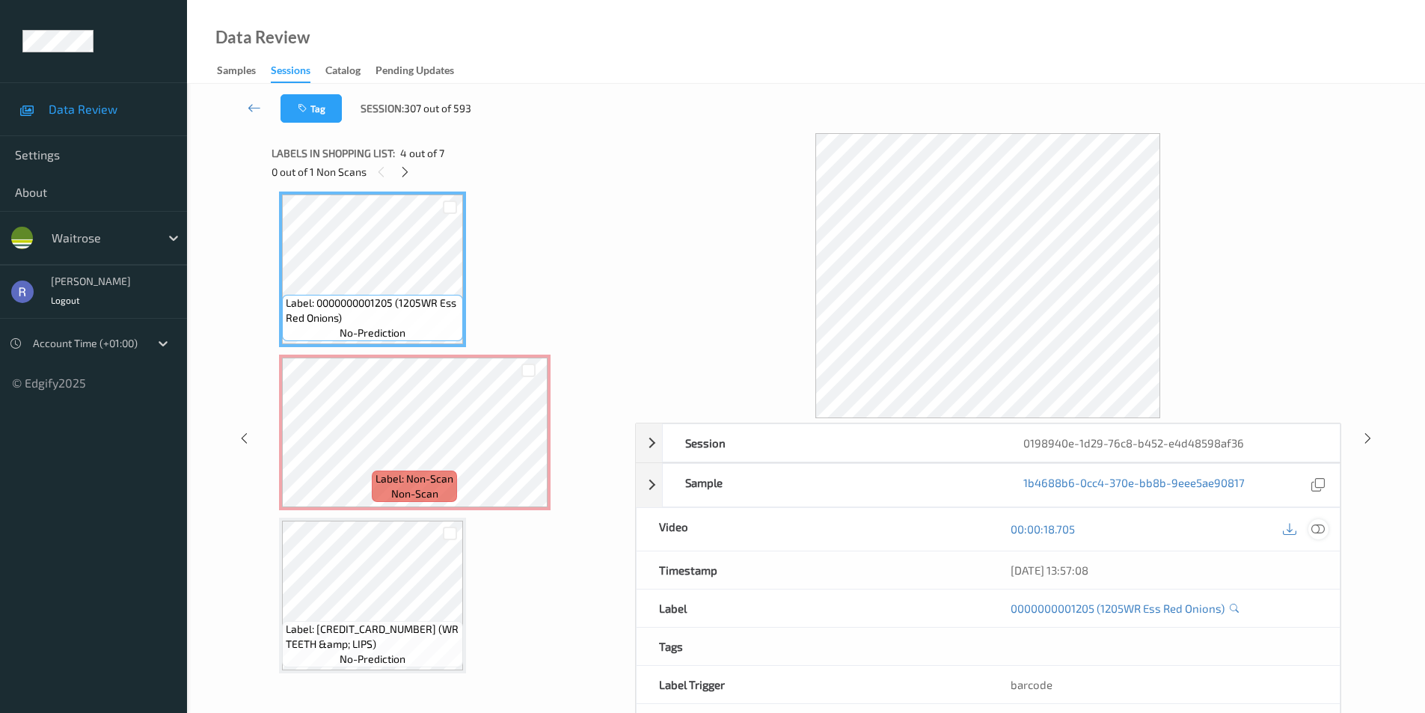
click at [1317, 528] on icon at bounding box center [1317, 528] width 13 height 13
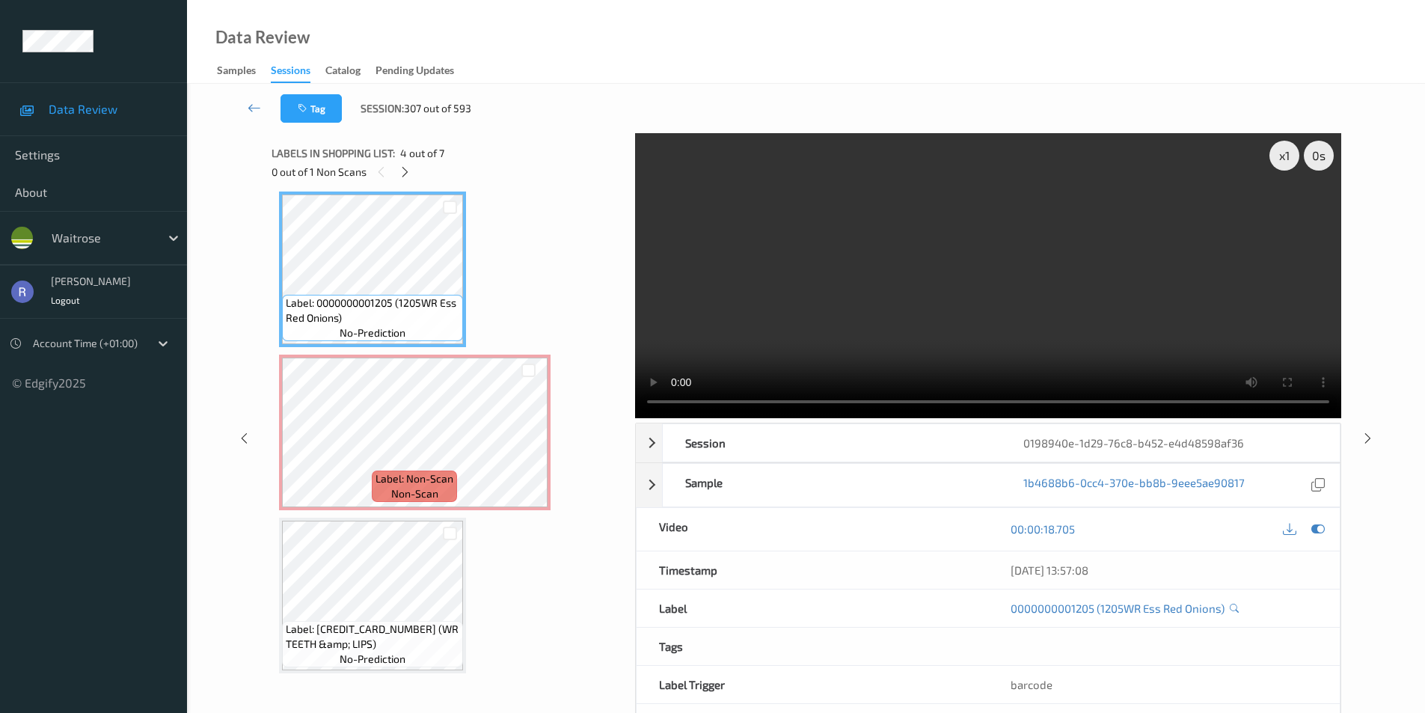
click at [915, 322] on video at bounding box center [988, 275] width 706 height 285
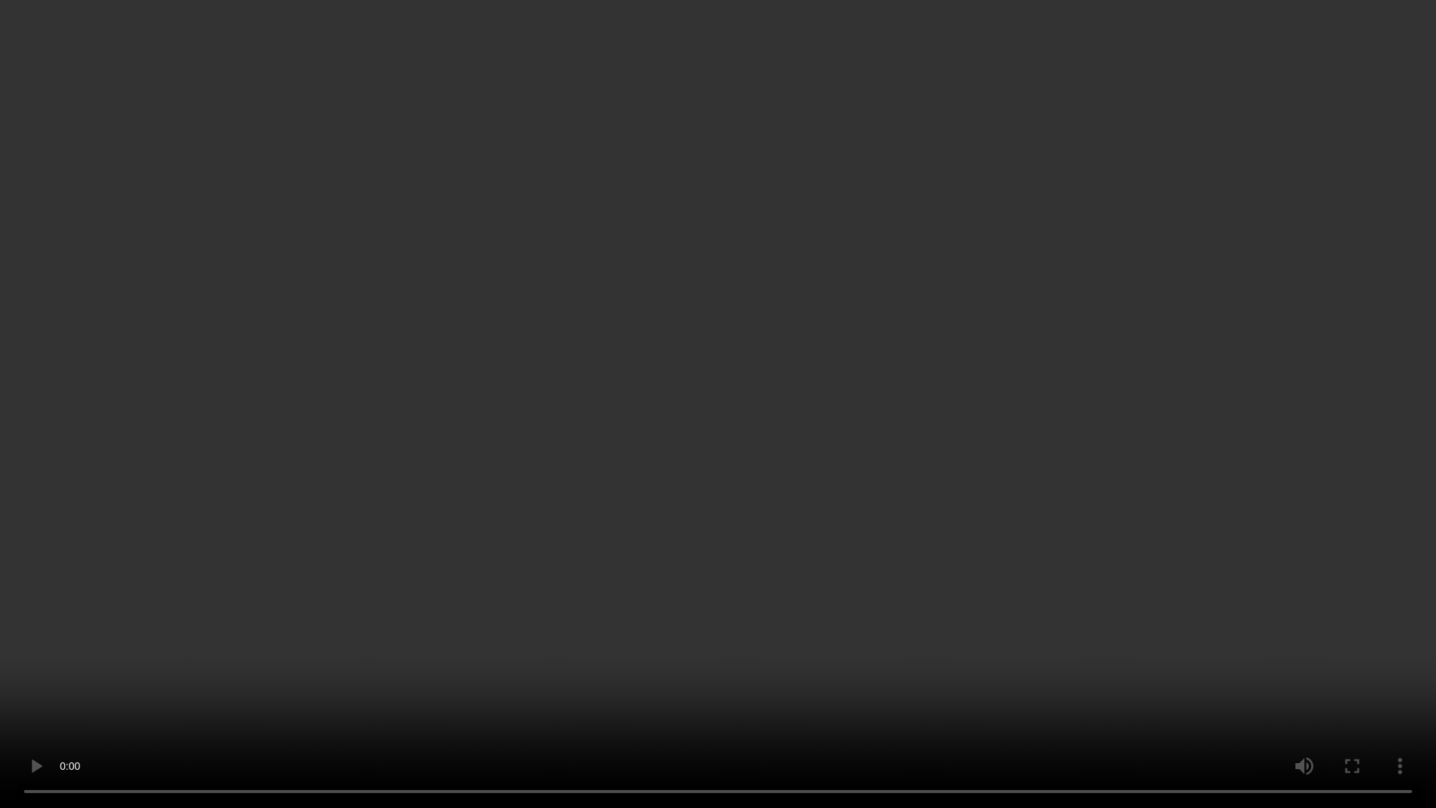
click at [434, 712] on video at bounding box center [718, 404] width 1436 height 808
click at [449, 670] on video at bounding box center [718, 404] width 1436 height 808
click at [531, 593] on video at bounding box center [718, 404] width 1436 height 808
click at [532, 590] on video at bounding box center [718, 404] width 1436 height 808
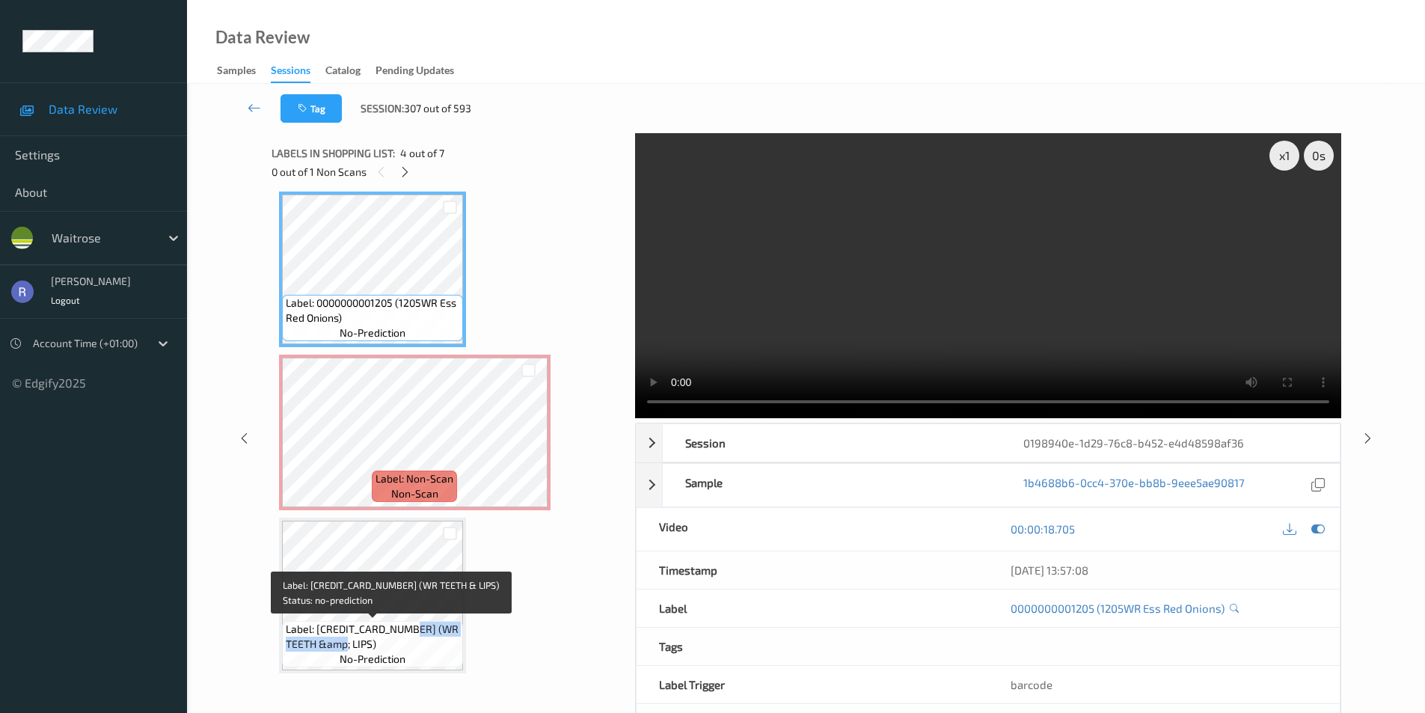
drag, startPoint x: 415, startPoint y: 629, endPoint x: 439, endPoint y: 640, distance: 26.1
click at [439, 640] on span "Label: [CREDIT_CARD_NUMBER] (WR TEETH &amp; LIPS)" at bounding box center [373, 637] width 174 height 30
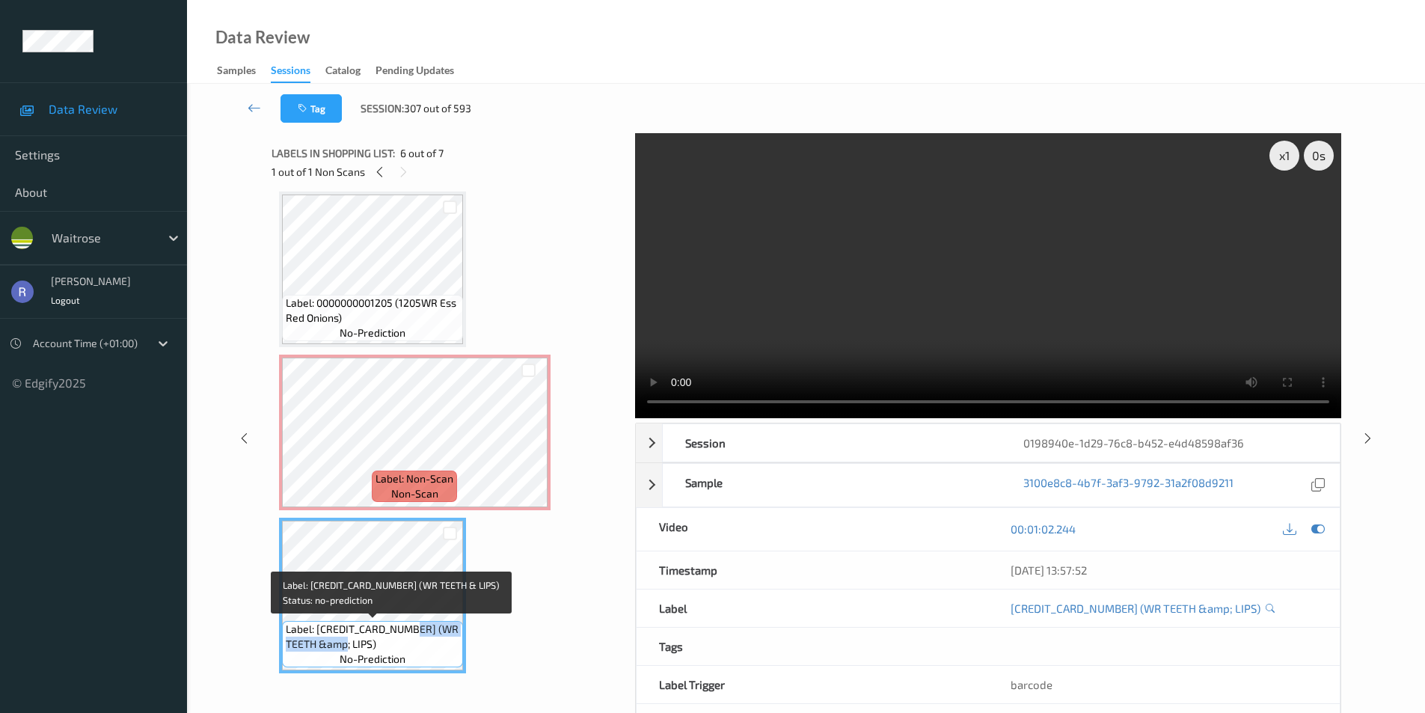
copy span "TEETH &amp; LIPS)"
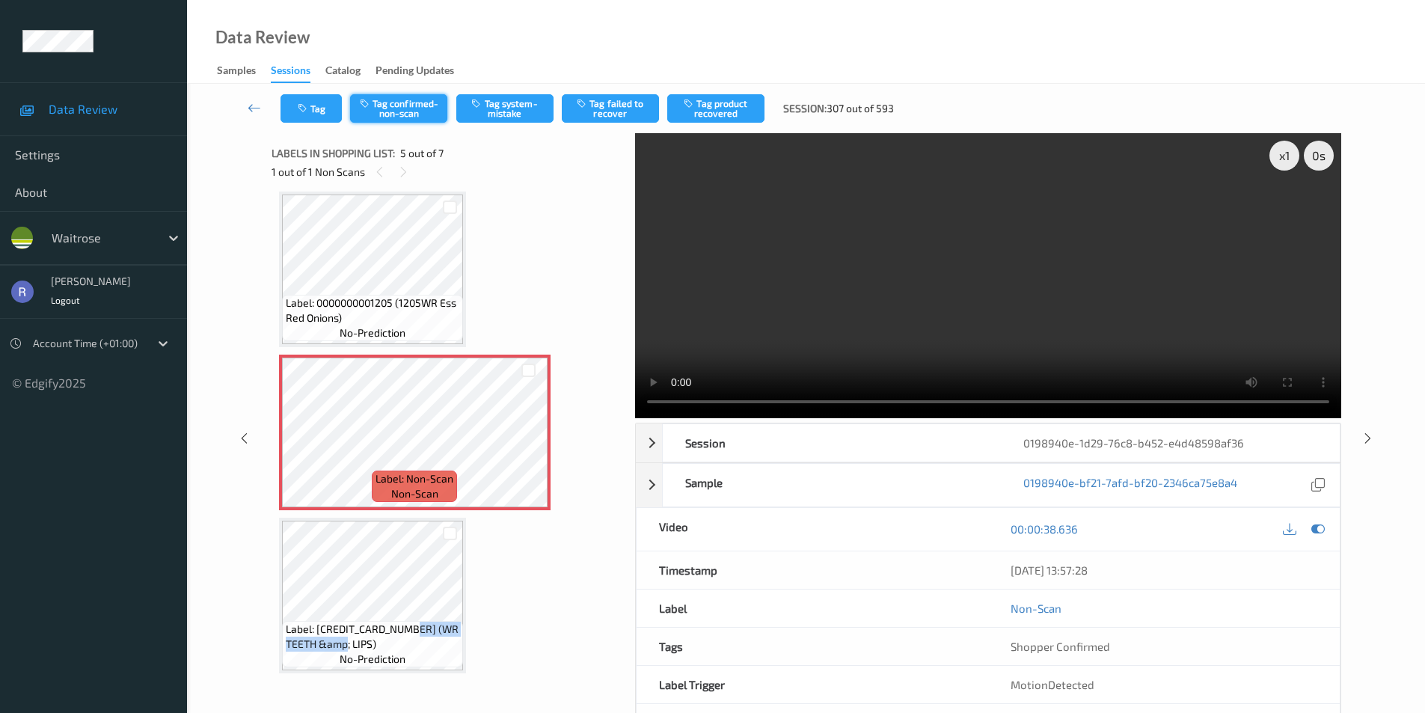
click at [414, 108] on button "Tag confirmed-non-scan" at bounding box center [398, 108] width 97 height 28
click at [617, 109] on button "Tag failed to recover" at bounding box center [610, 108] width 97 height 28
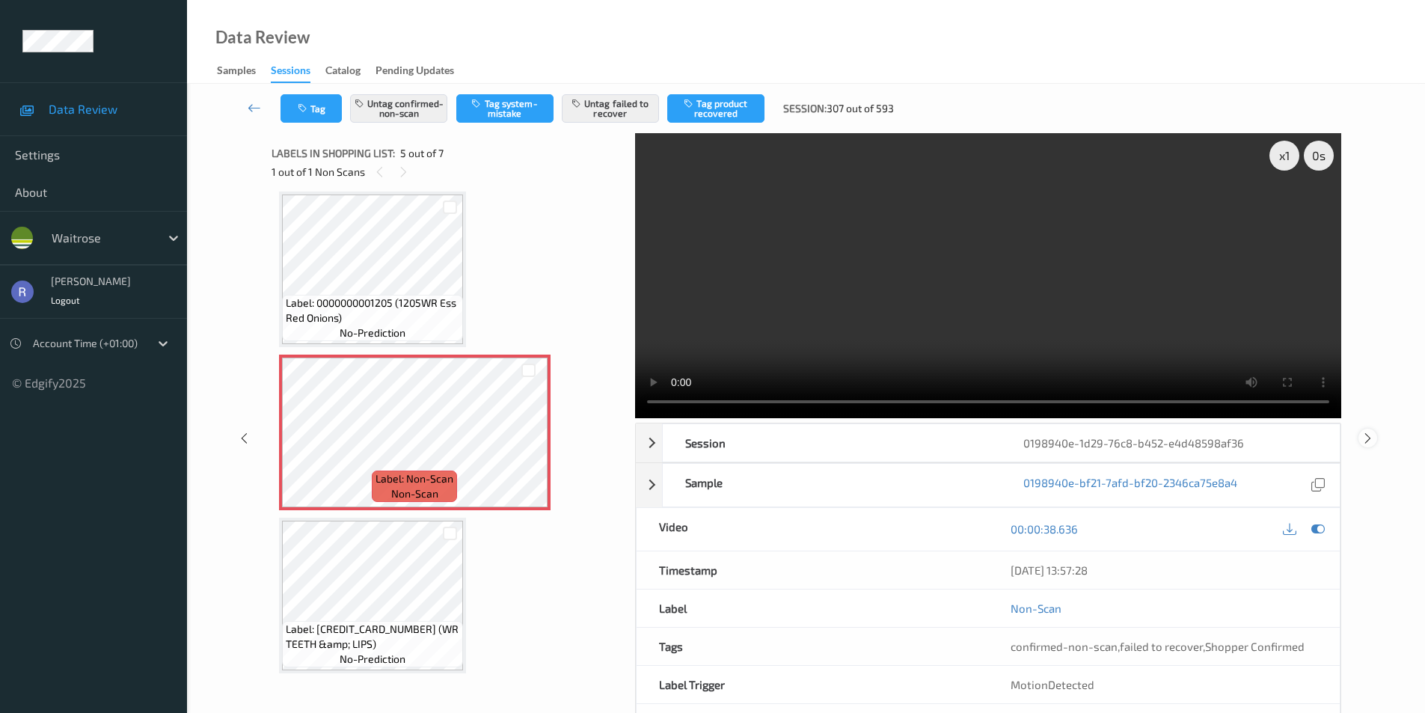
click at [1370, 437] on icon at bounding box center [1368, 437] width 13 height 13
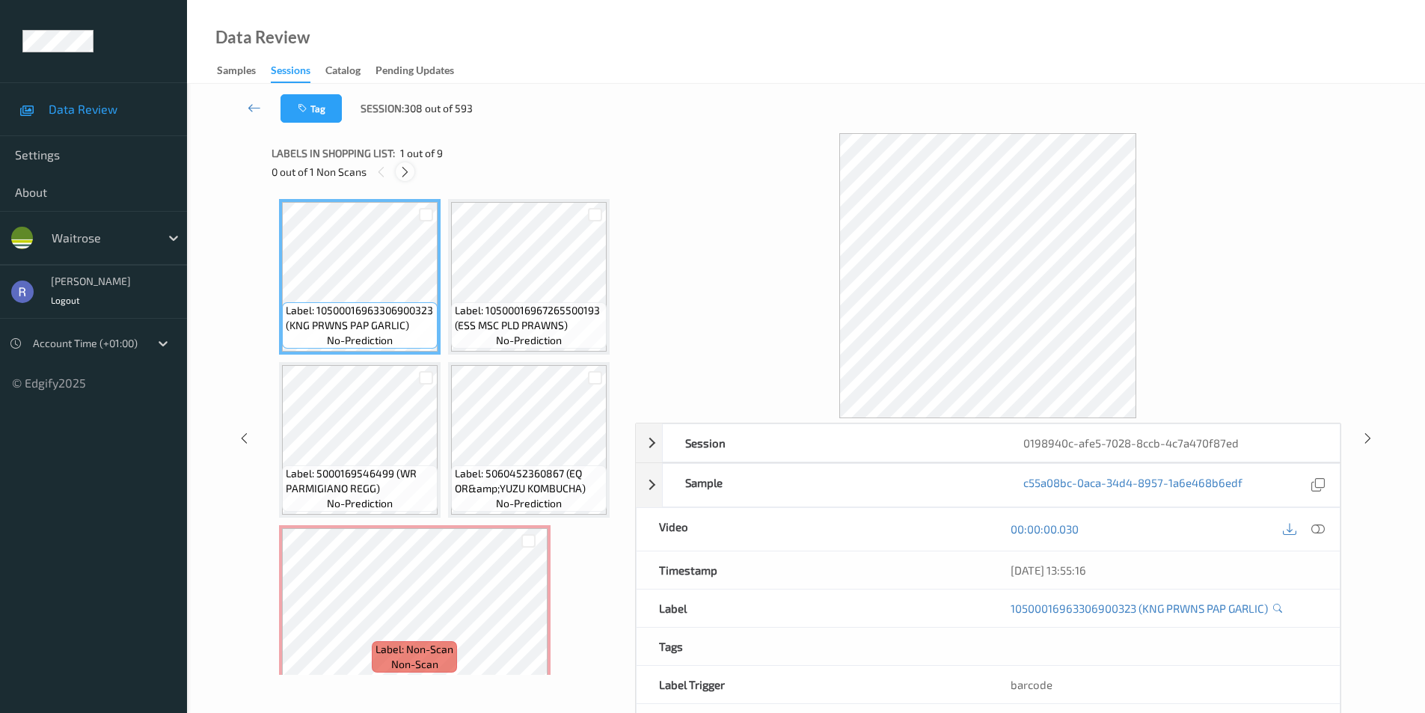
click at [405, 171] on icon at bounding box center [405, 171] width 13 height 13
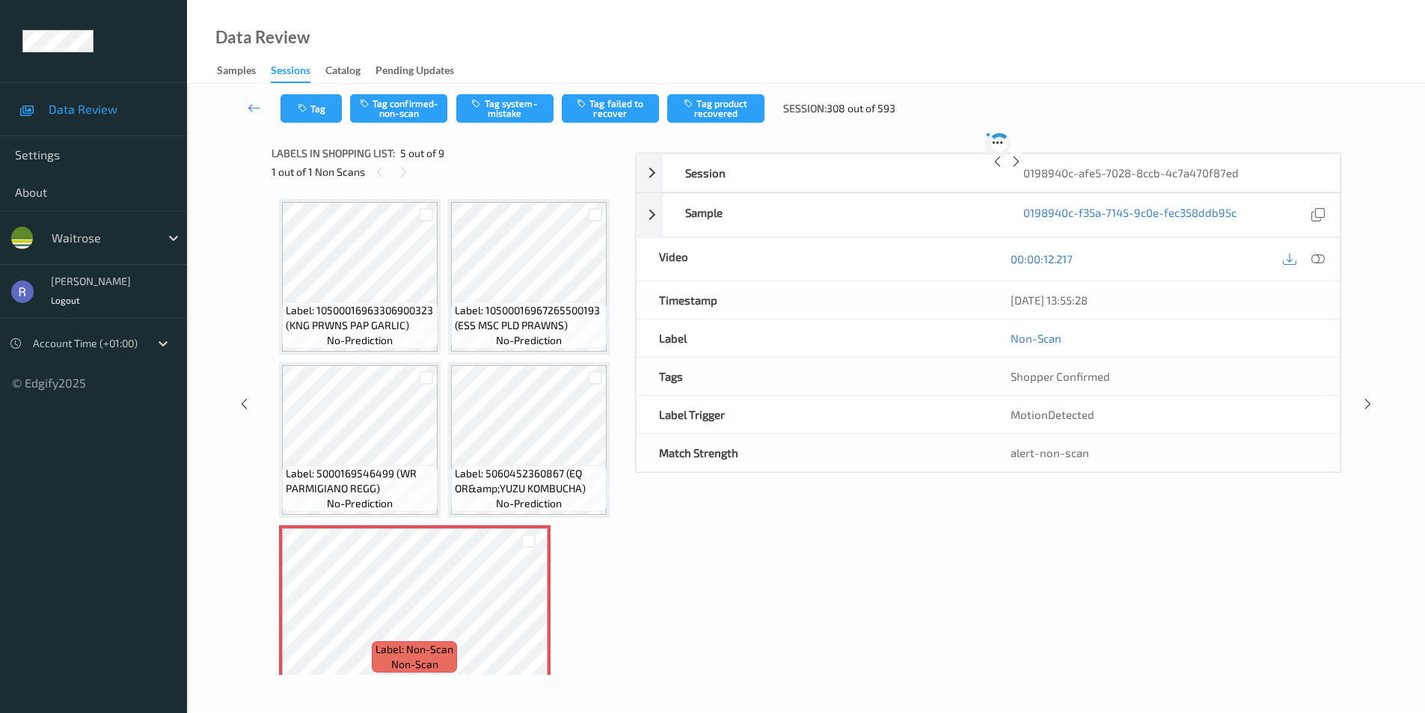
scroll to position [171, 0]
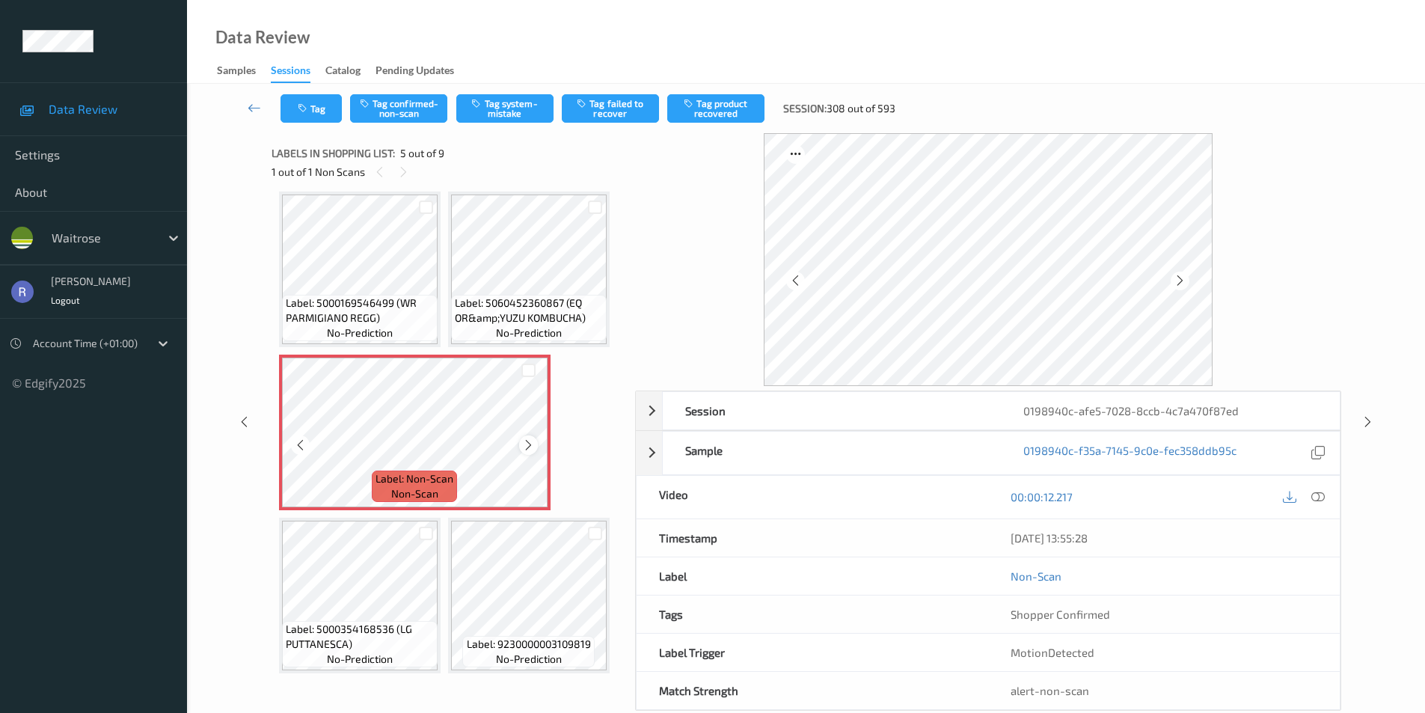
click at [526, 441] on icon at bounding box center [528, 444] width 13 height 13
click at [1317, 497] on icon at bounding box center [1317, 496] width 13 height 13
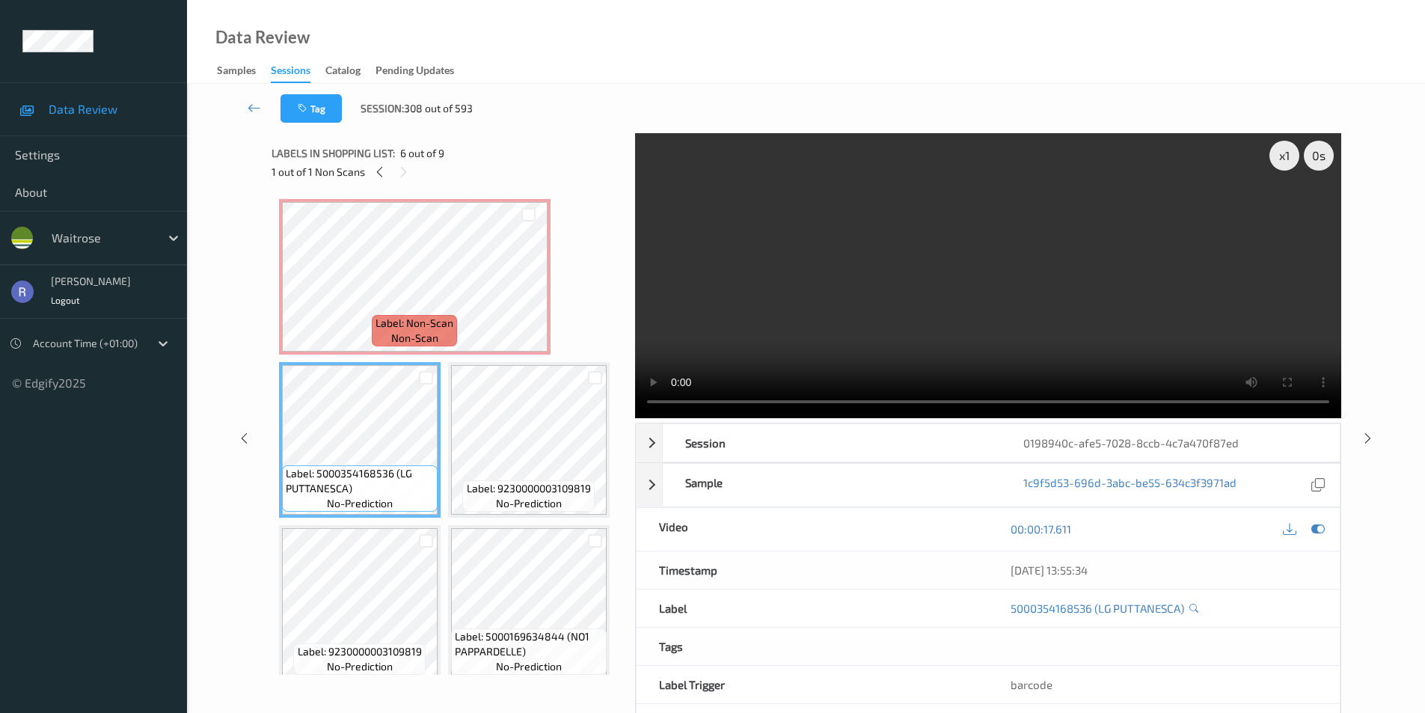
scroll to position [340, 0]
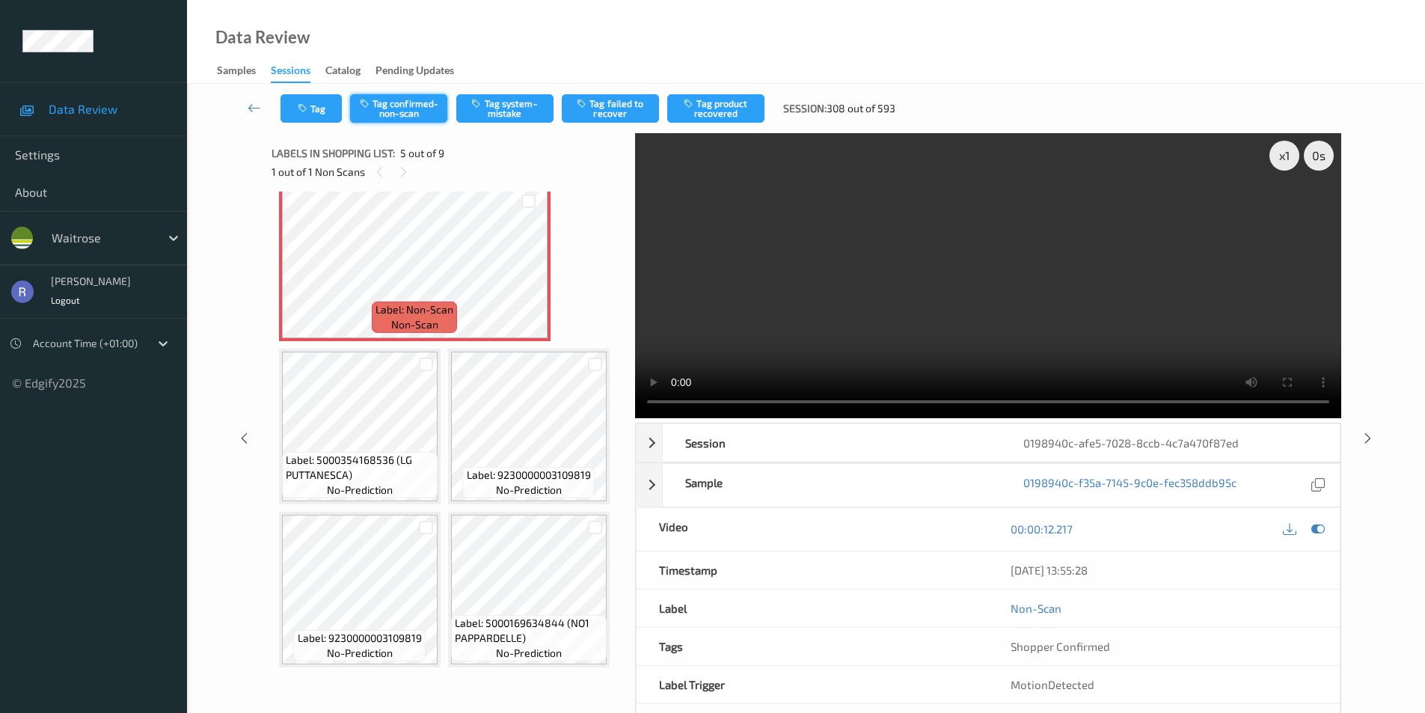
click at [414, 105] on button "Tag confirmed-non-scan" at bounding box center [398, 108] width 97 height 28
click at [736, 102] on button "Tag product recovered" at bounding box center [715, 108] width 97 height 28
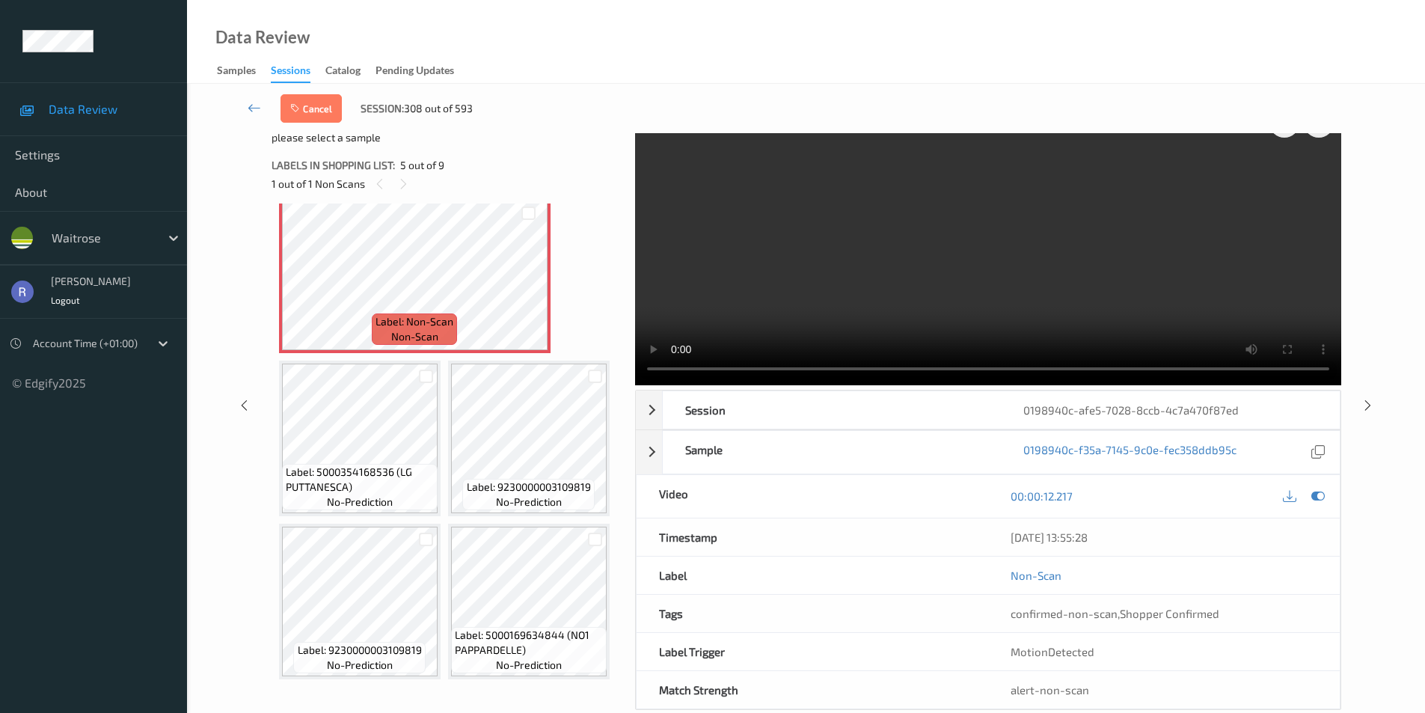
scroll to position [61, 0]
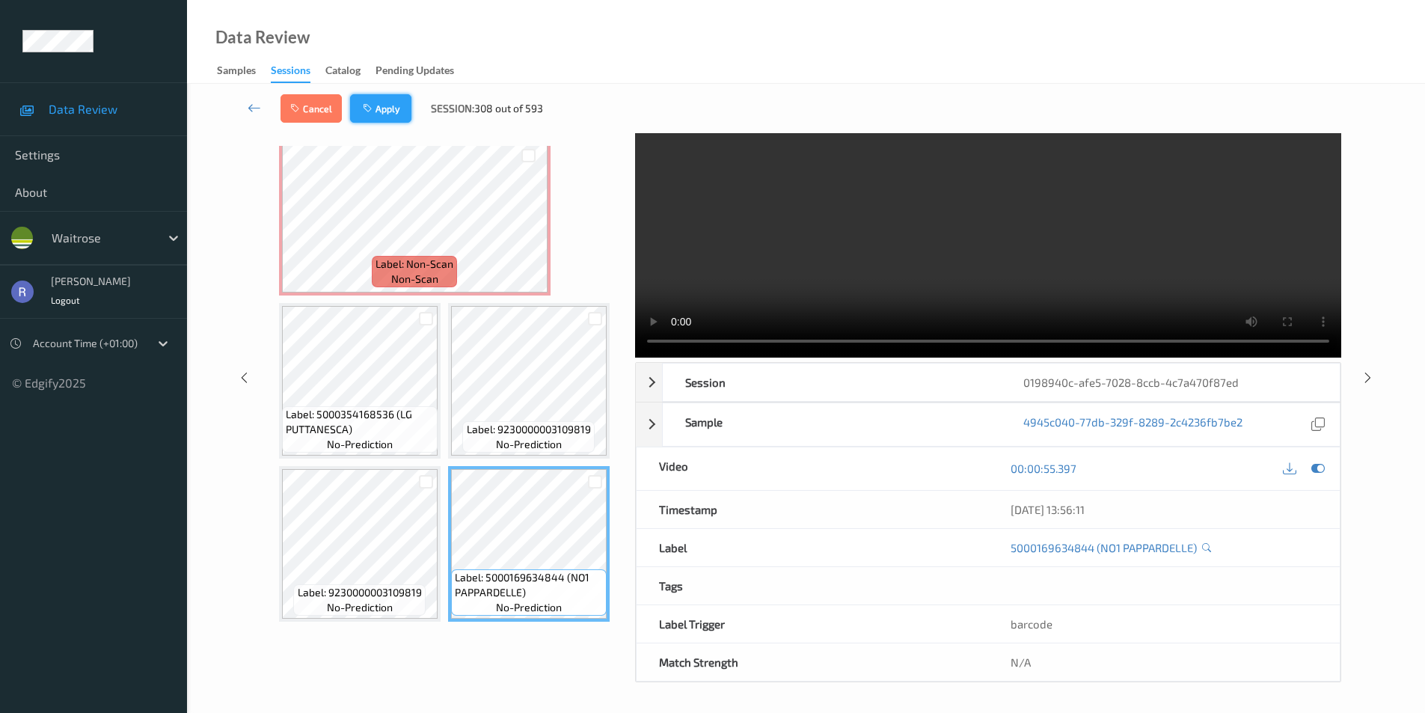
click at [384, 108] on button "Apply" at bounding box center [380, 108] width 61 height 28
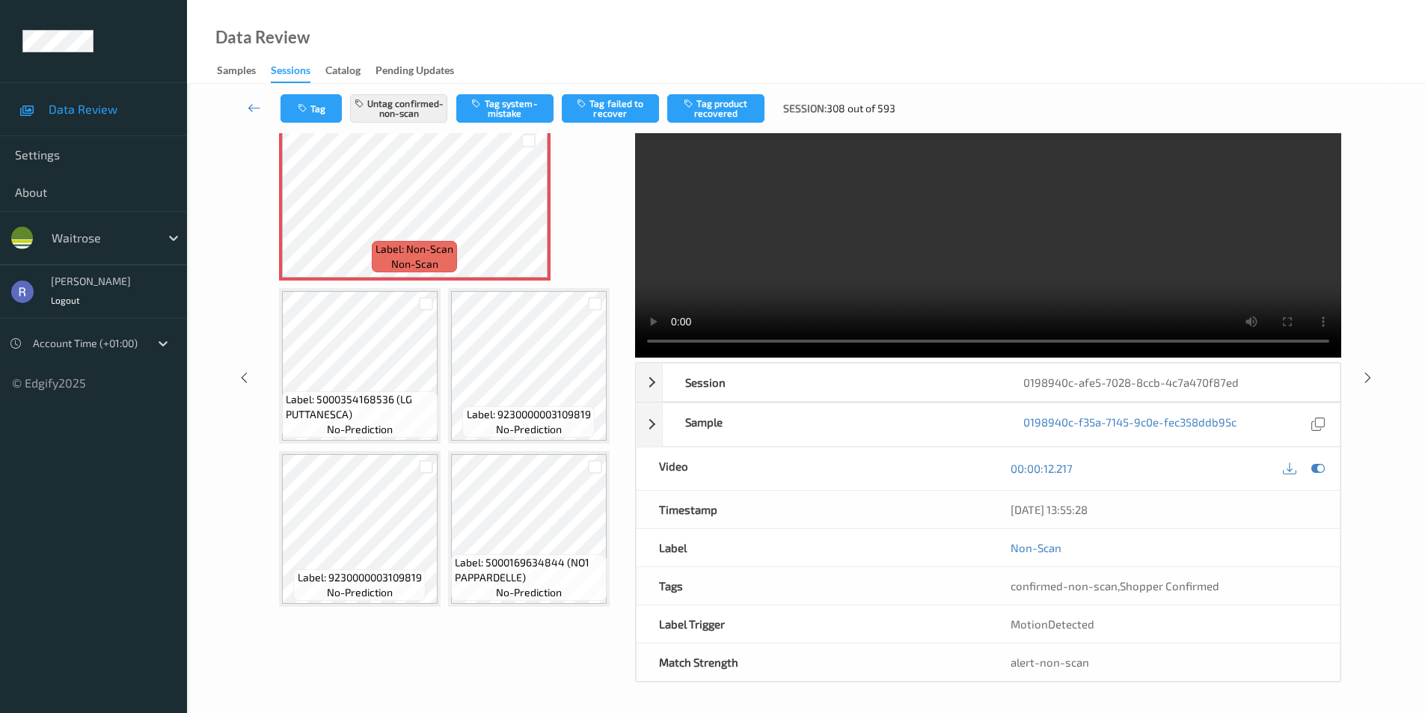
scroll to position [171, 0]
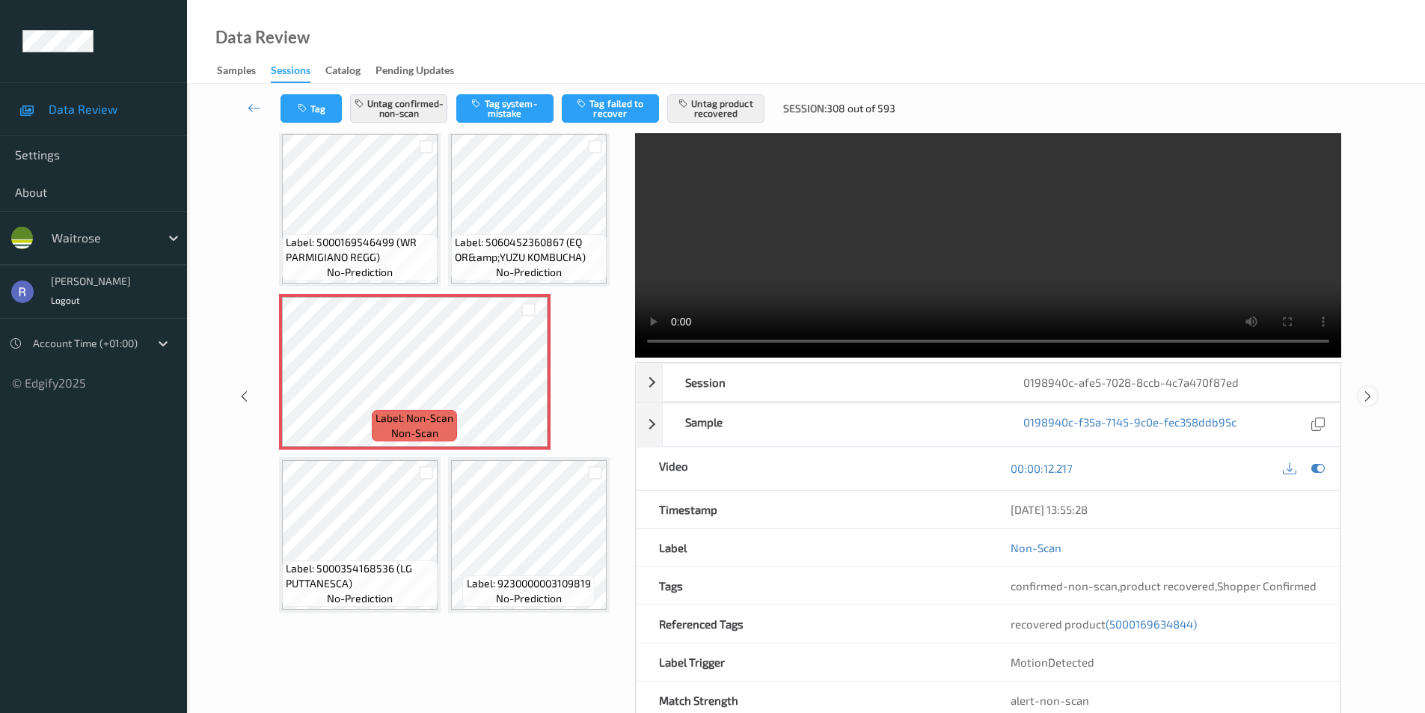
click at [1366, 392] on icon at bounding box center [1368, 396] width 13 height 13
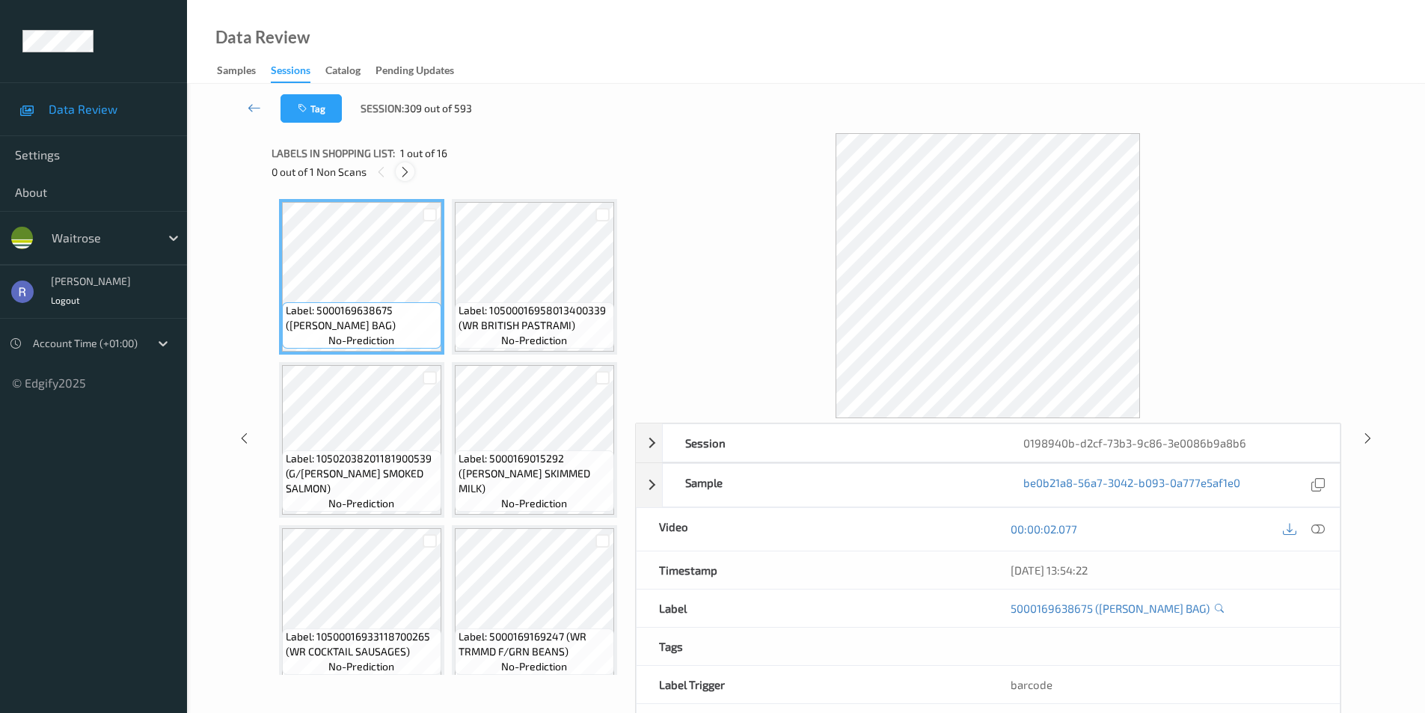
click at [402, 171] on icon at bounding box center [405, 171] width 13 height 13
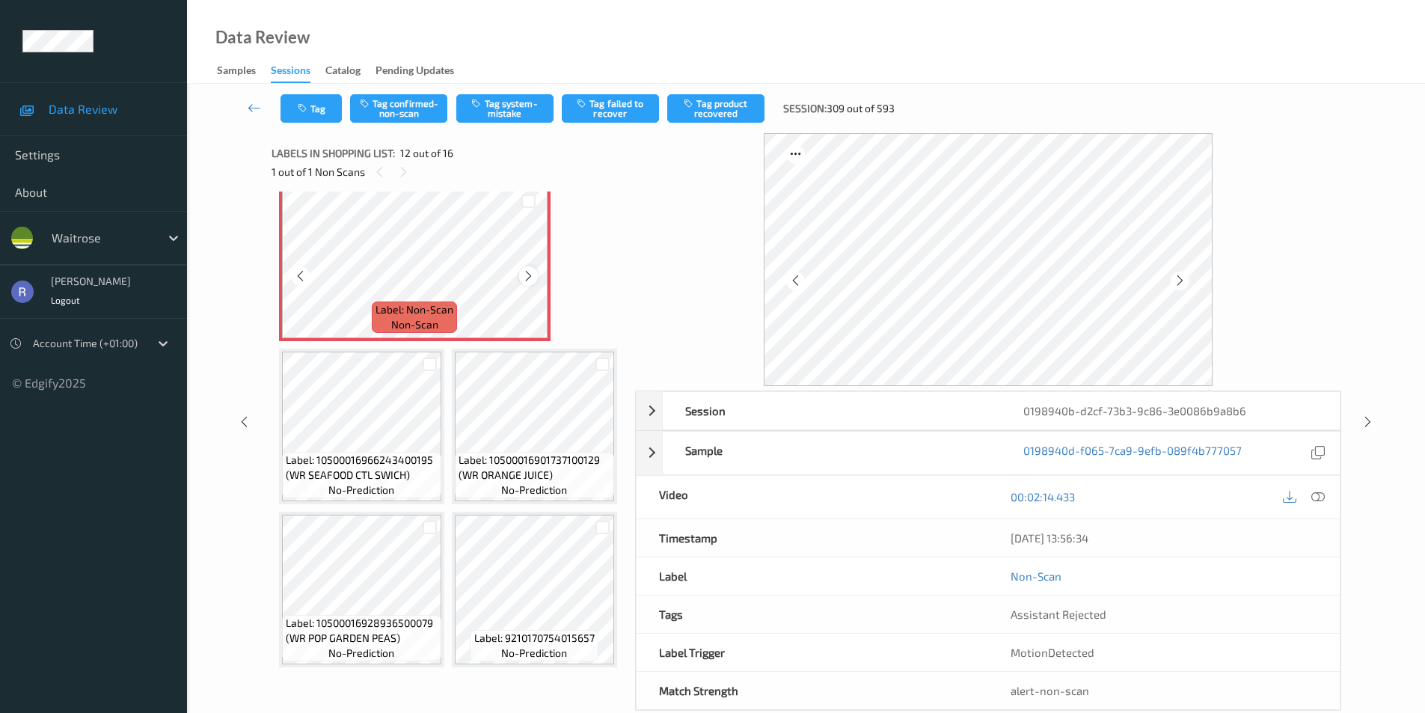
click at [527, 283] on icon at bounding box center [528, 275] width 13 height 13
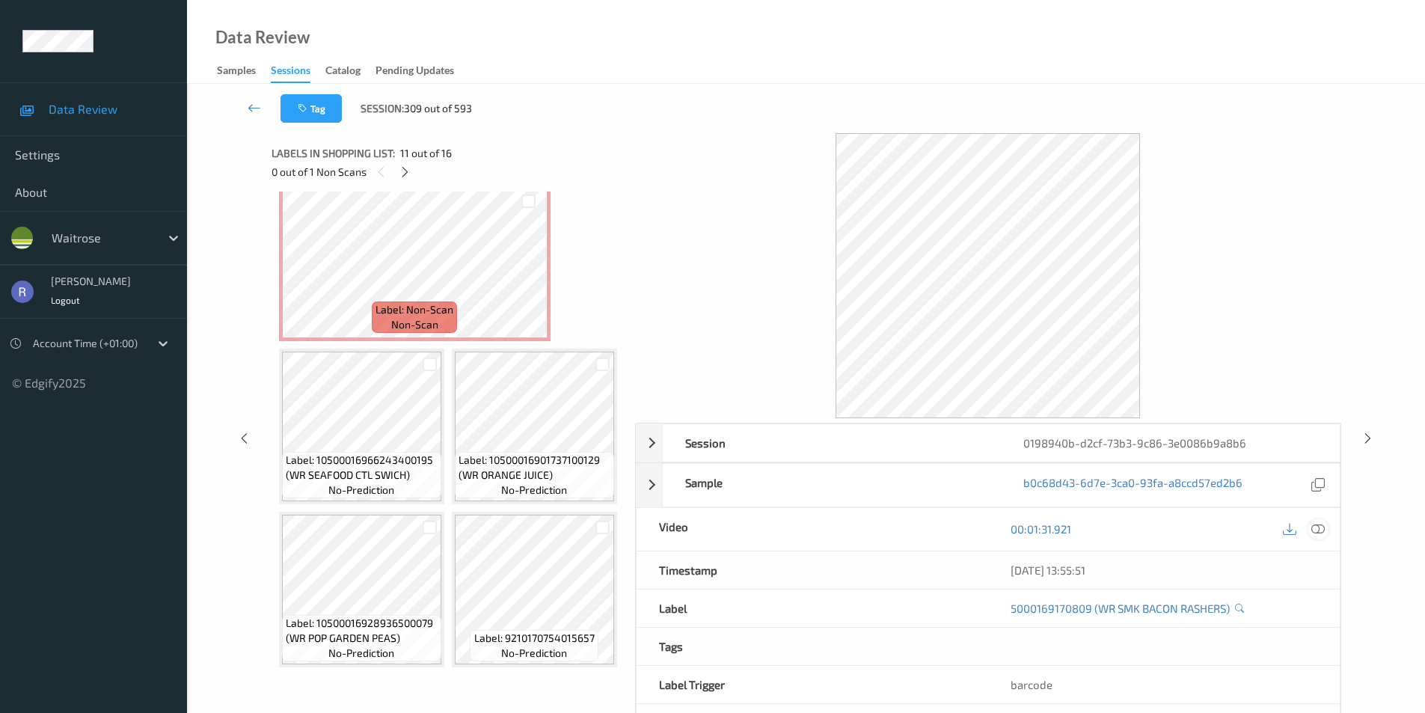
click at [1317, 527] on icon at bounding box center [1317, 528] width 13 height 13
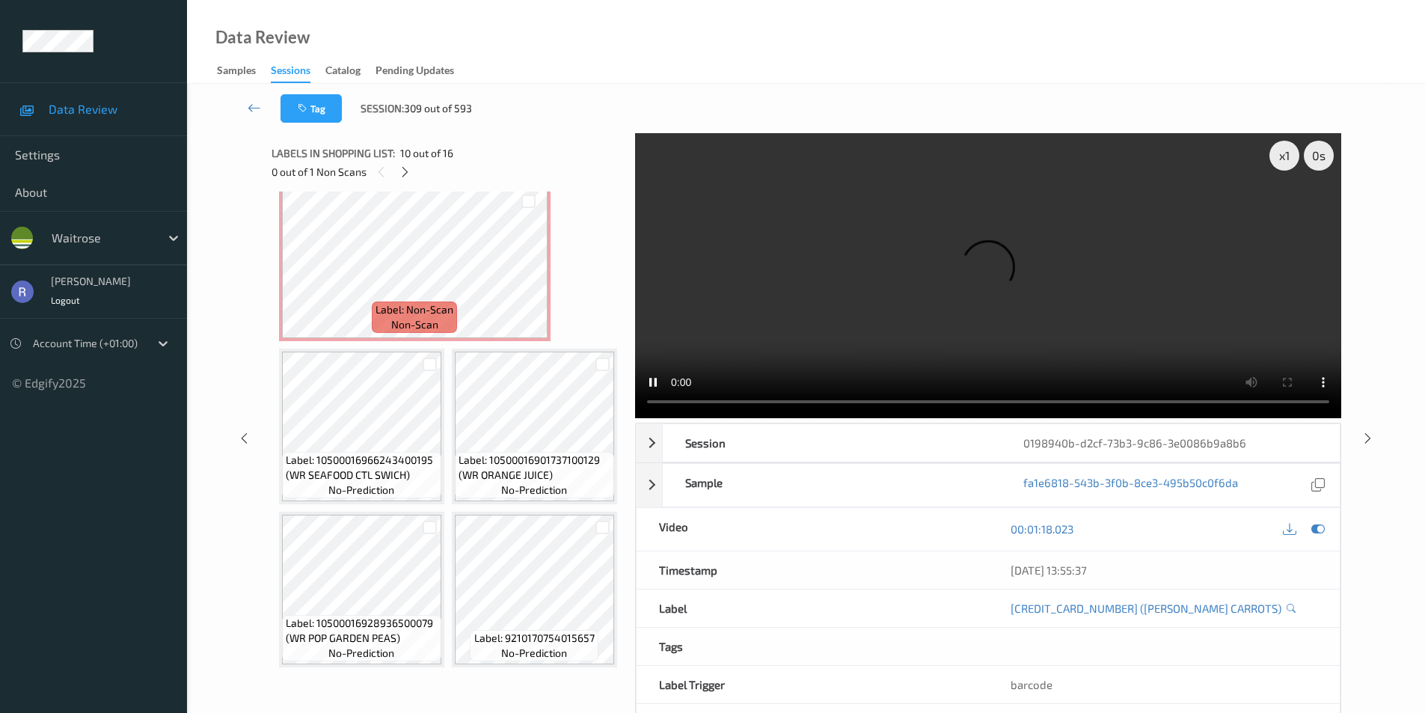
scroll to position [1489, 0]
click at [1282, 153] on div "x 1" at bounding box center [1285, 156] width 30 height 30
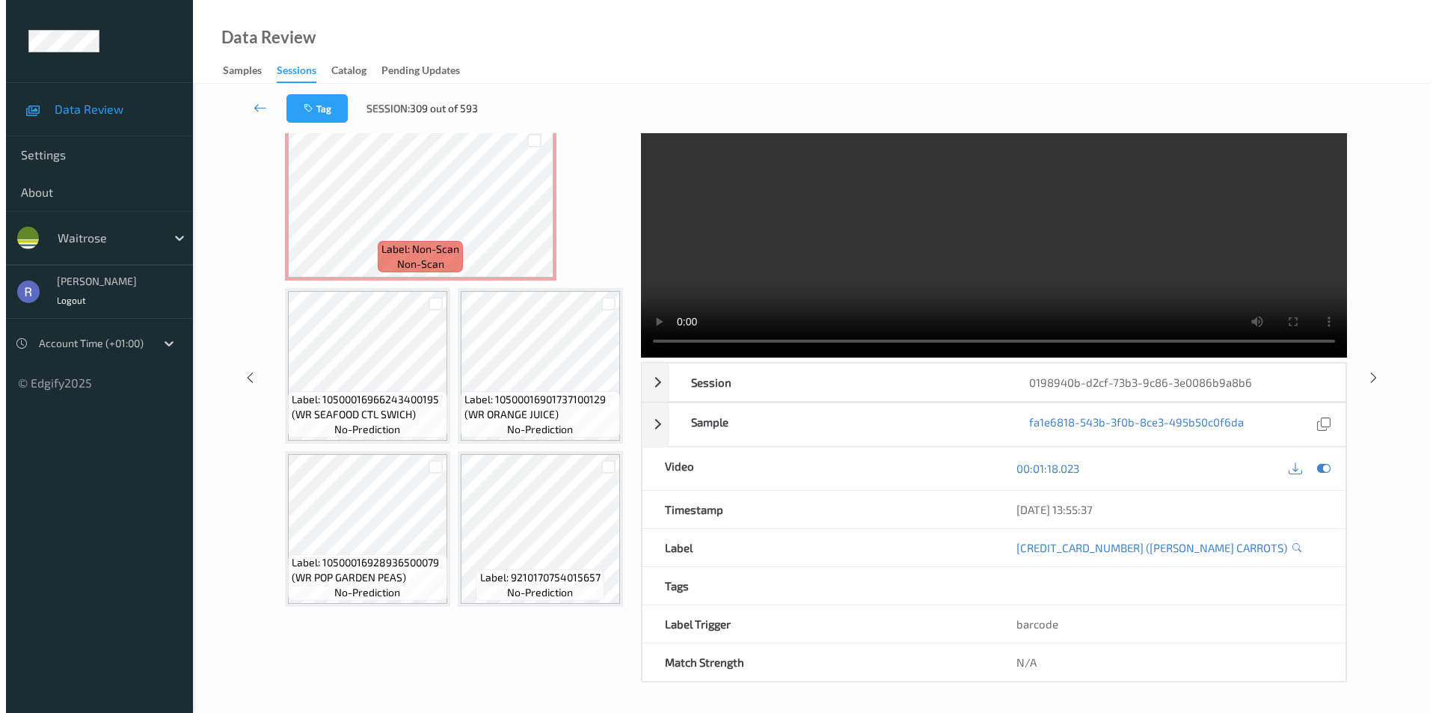
scroll to position [1564, 0]
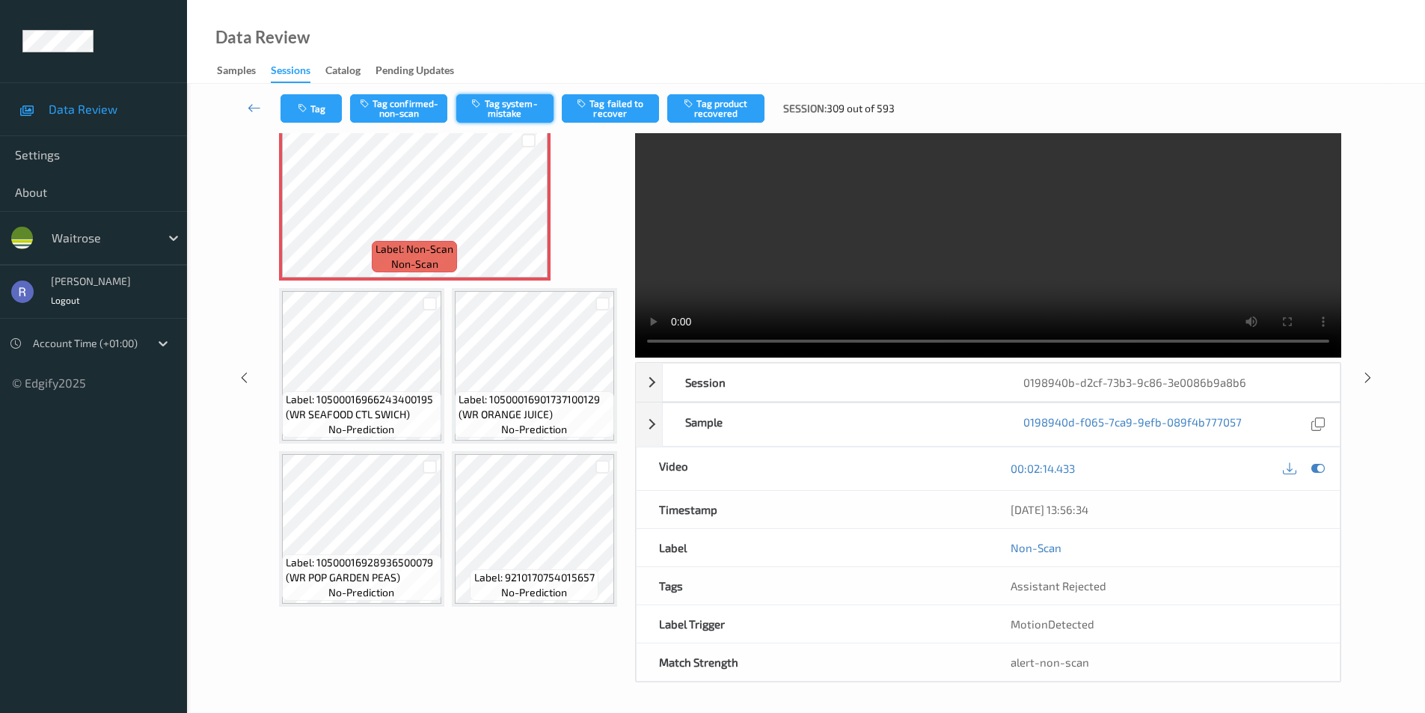
click at [512, 108] on button "Tag system-mistake" at bounding box center [504, 108] width 97 height 28
click at [311, 105] on button "Tag" at bounding box center [311, 108] width 61 height 28
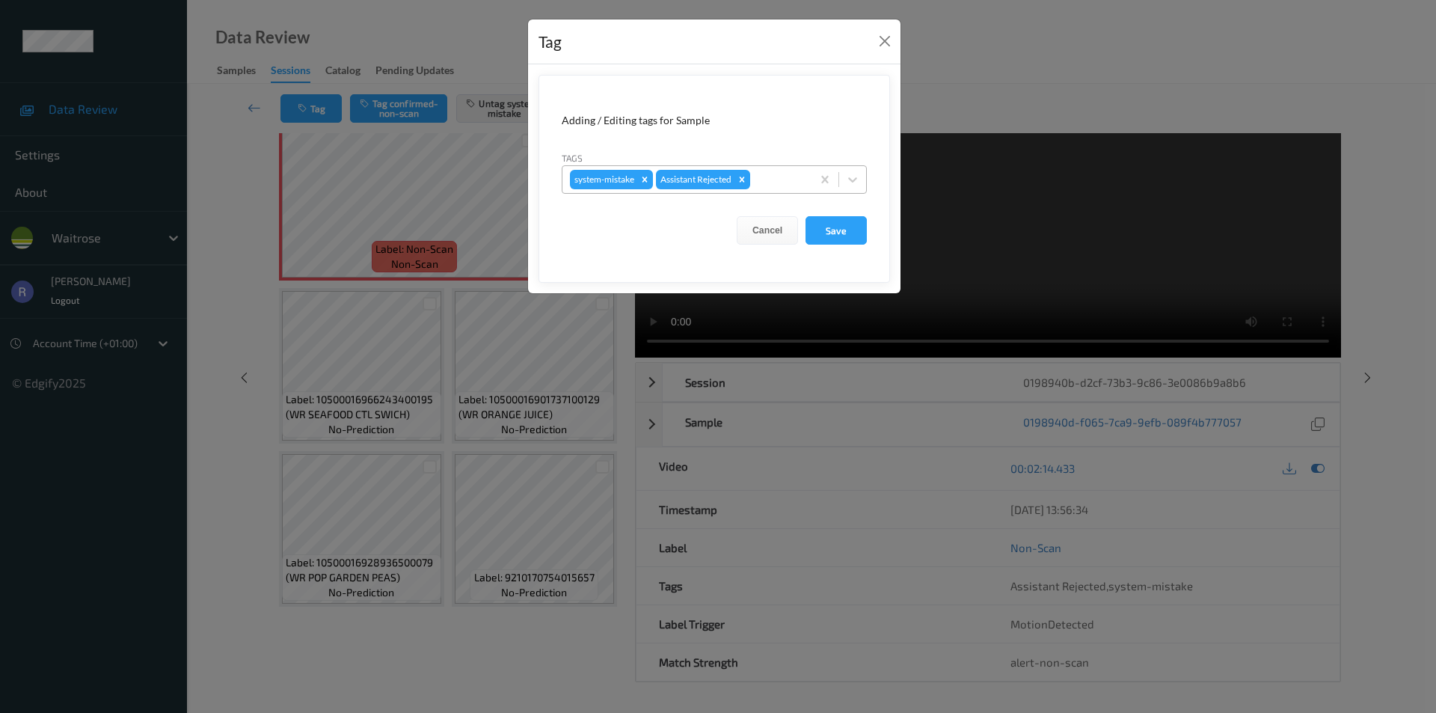
click at [767, 174] on div at bounding box center [778, 180] width 51 height 18
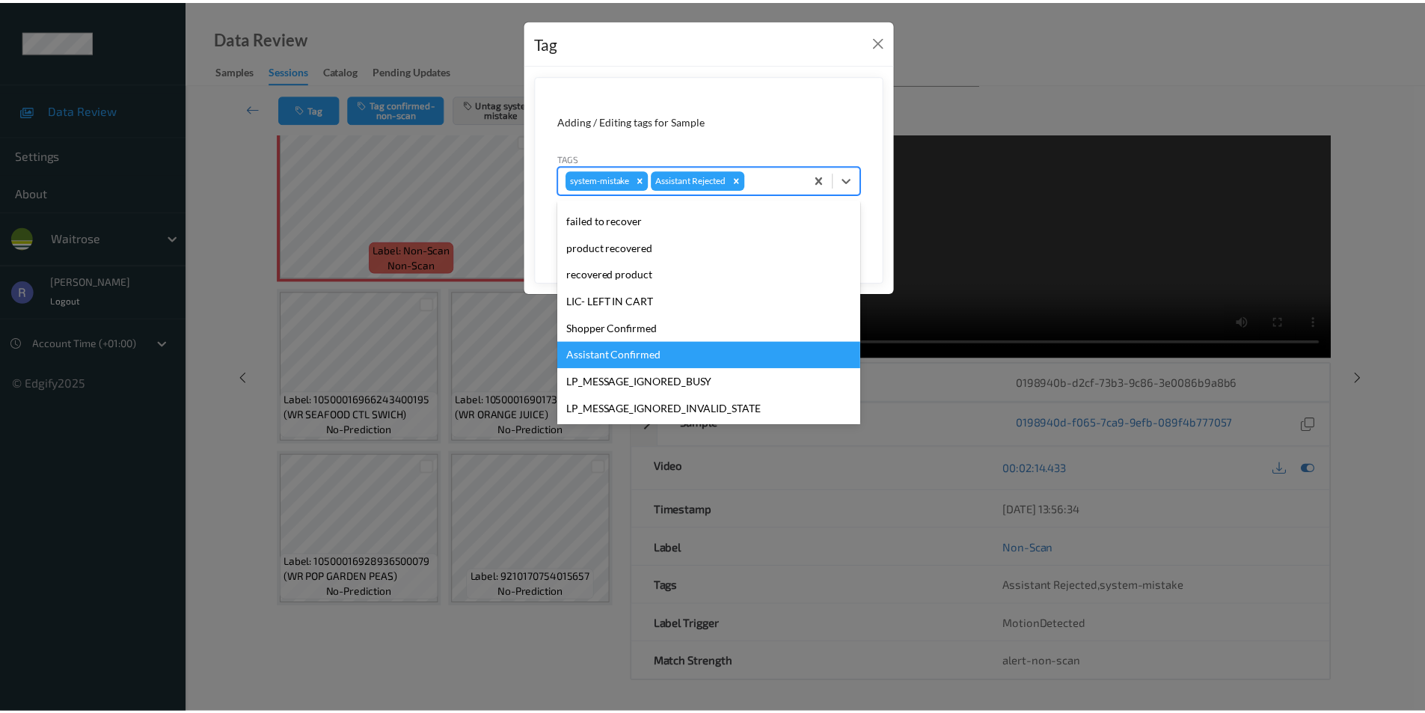
scroll to position [293, 0]
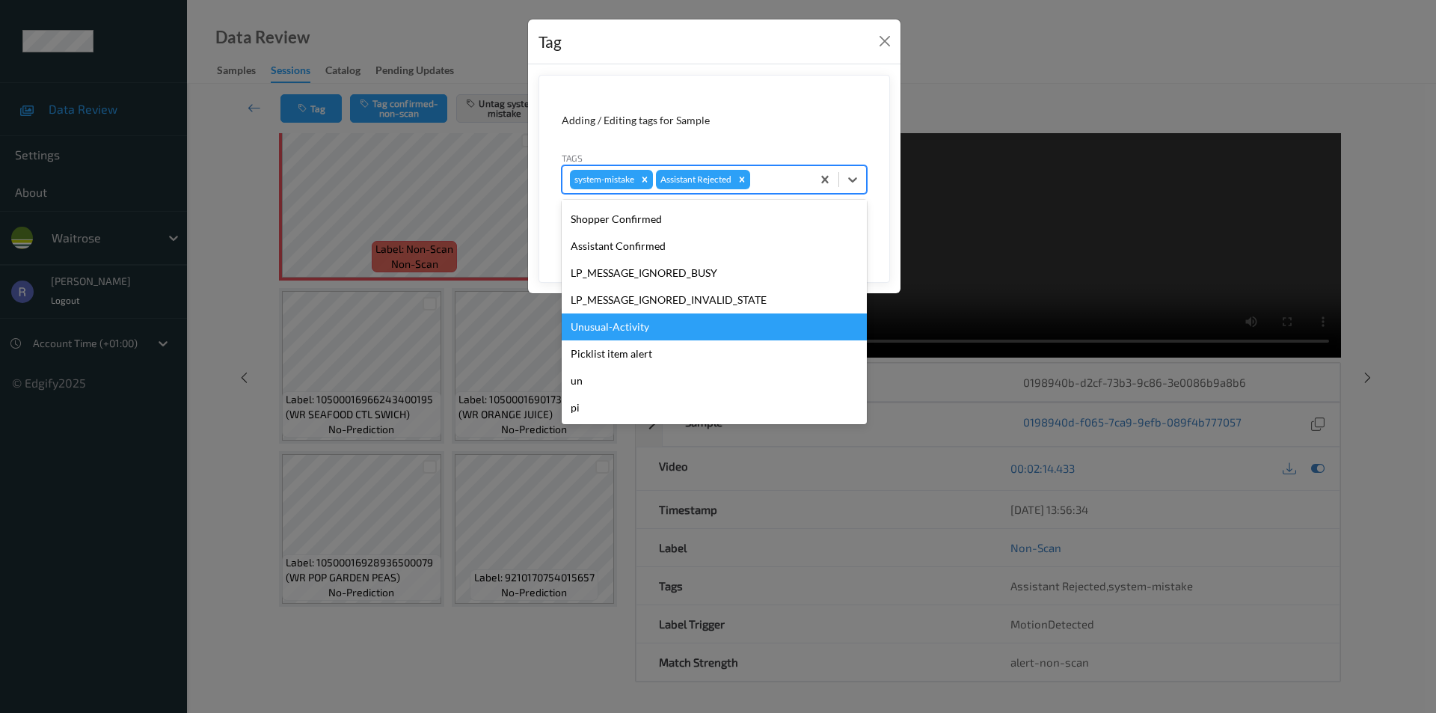
click at [606, 325] on div "Unusual-Activity" at bounding box center [714, 326] width 305 height 27
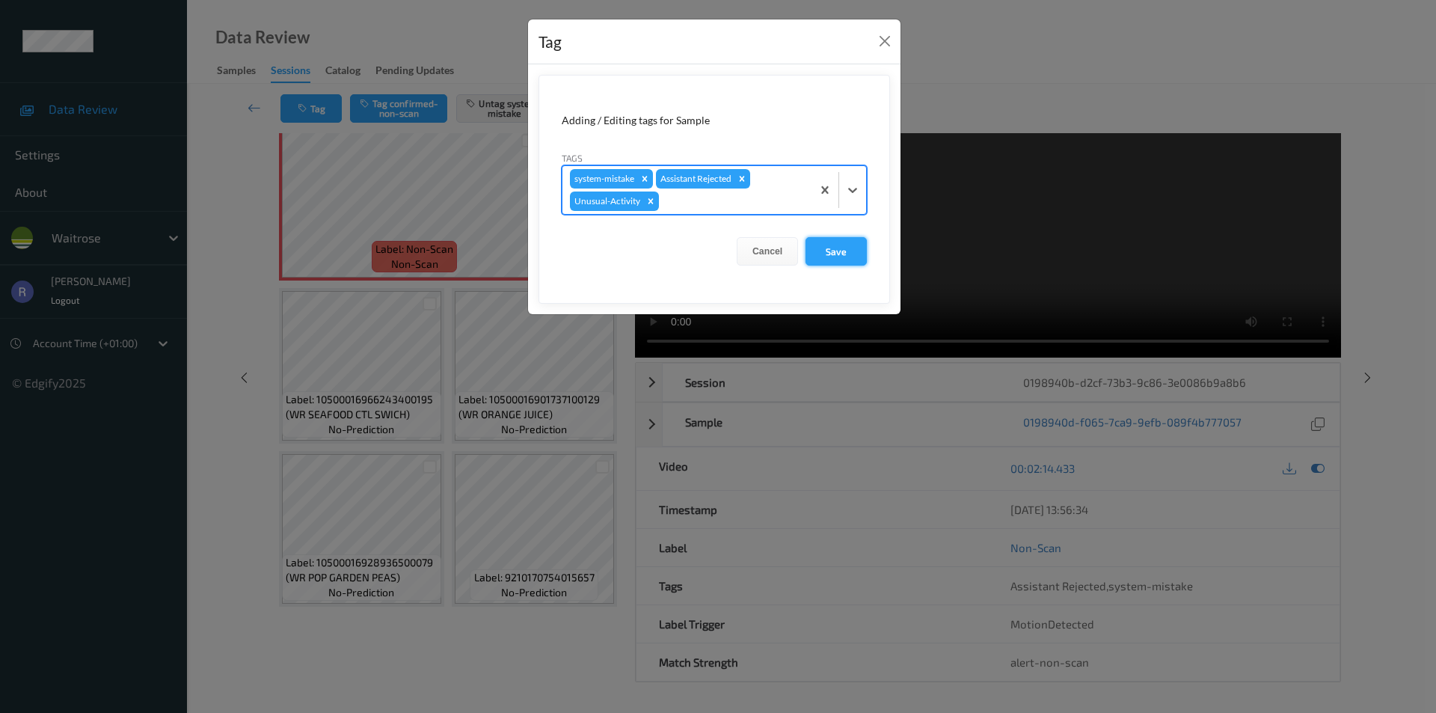
click at [834, 249] on button "Save" at bounding box center [836, 251] width 61 height 28
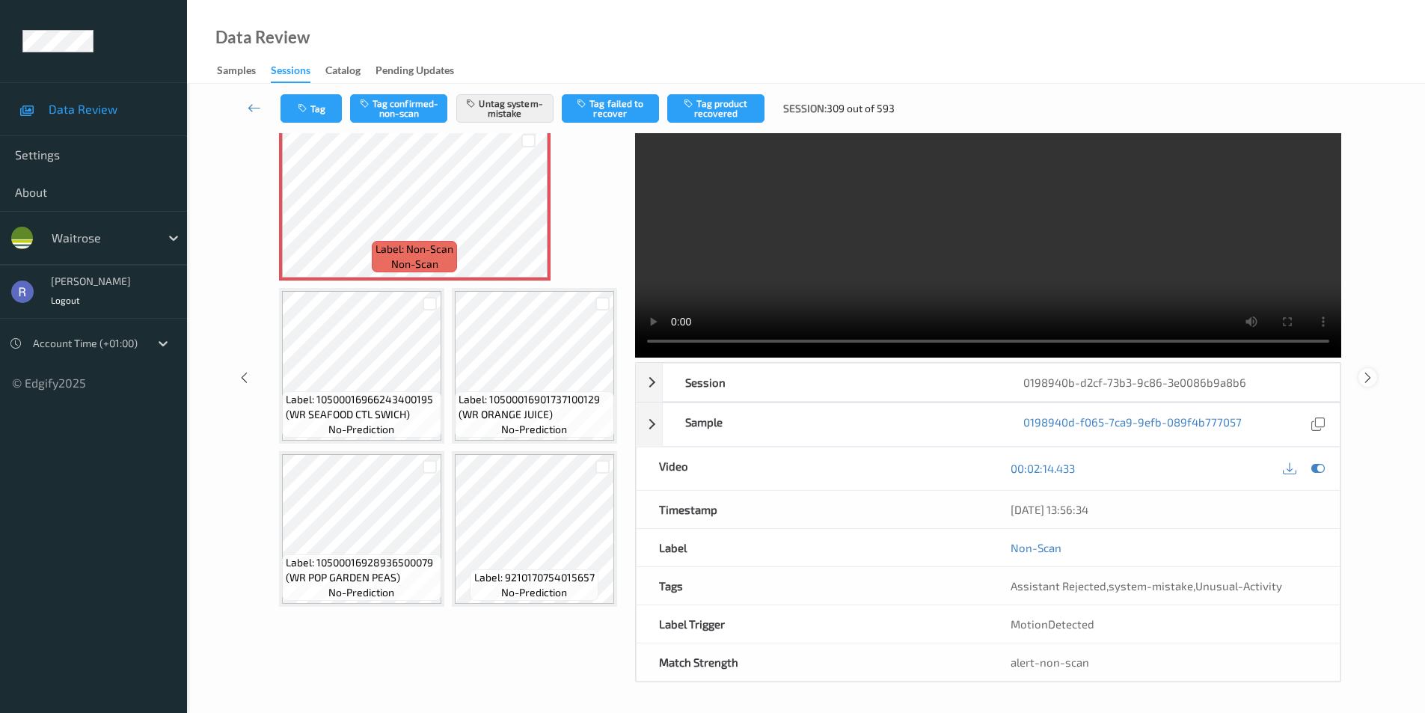
click at [1364, 377] on icon at bounding box center [1368, 376] width 13 height 13
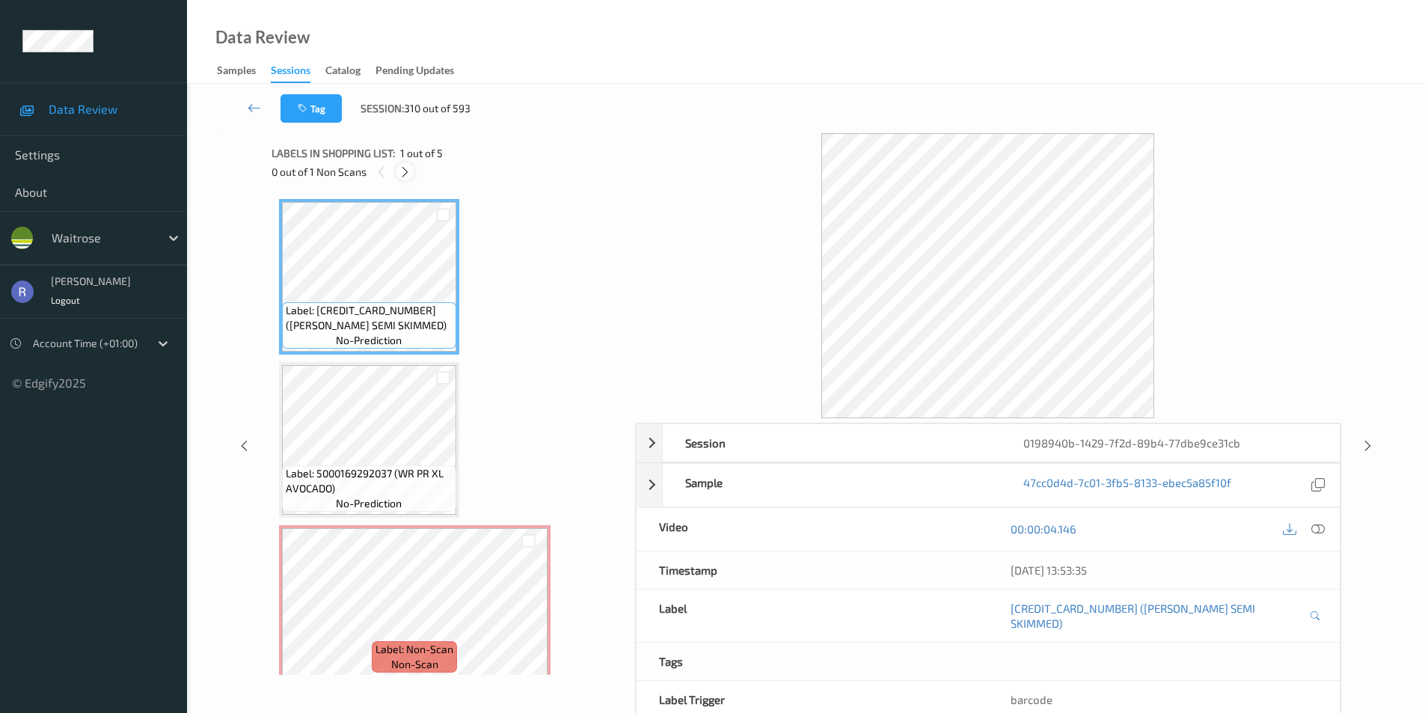
drag, startPoint x: 409, startPoint y: 168, endPoint x: 408, endPoint y: 178, distance: 9.8
click at [408, 169] on icon at bounding box center [405, 171] width 13 height 13
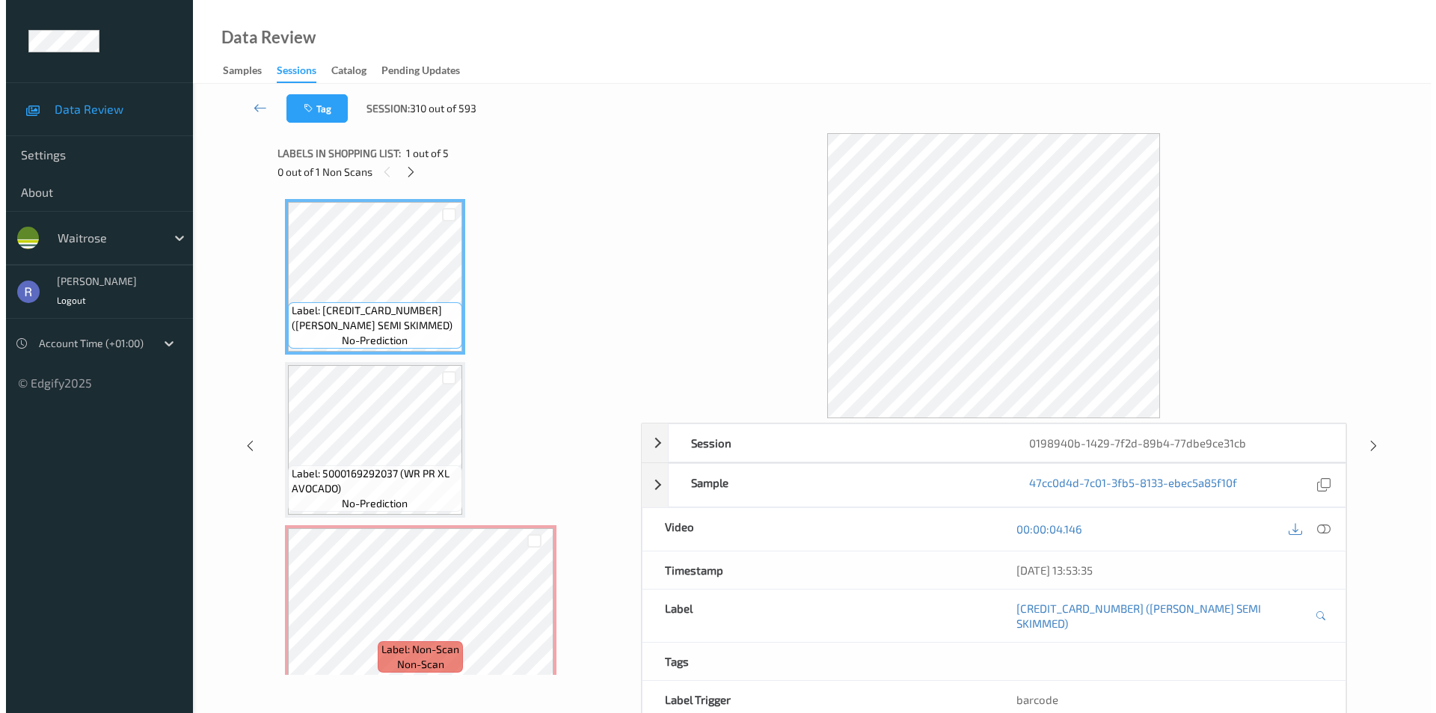
scroll to position [171, 0]
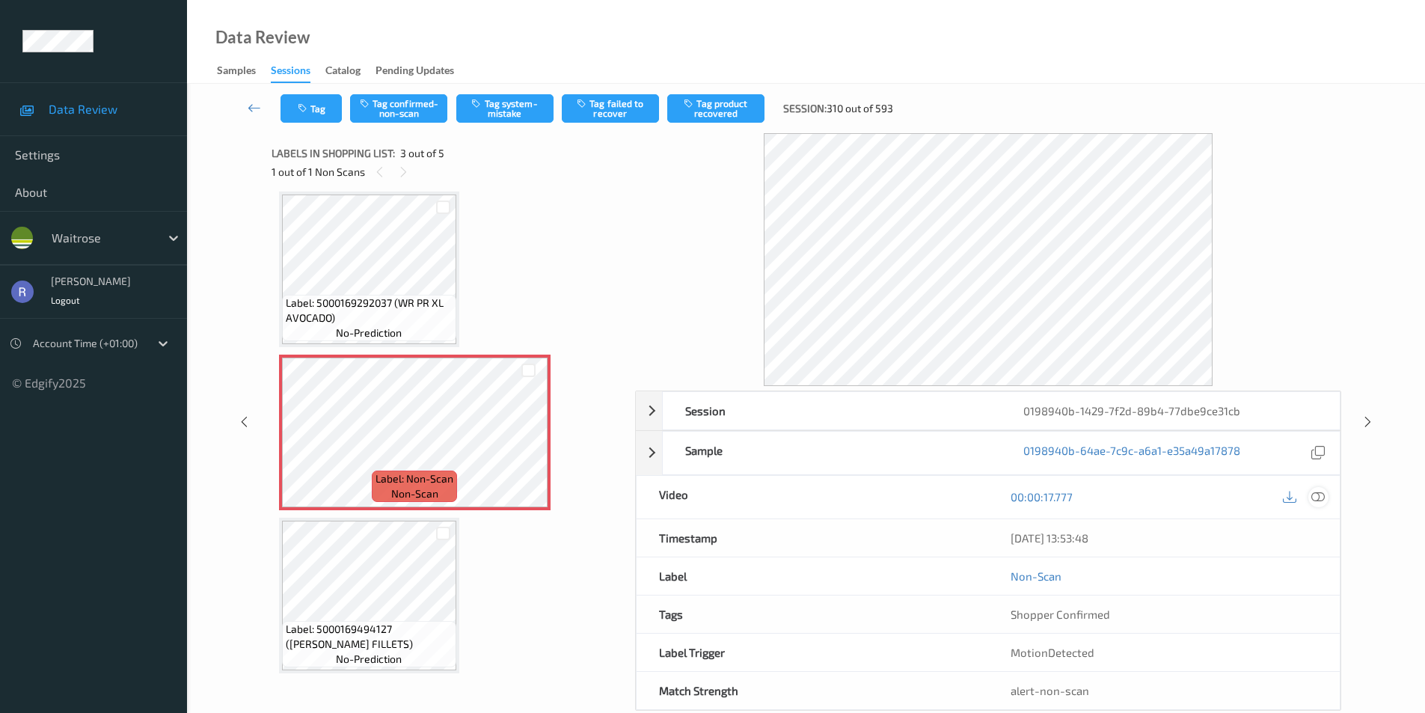
click at [1323, 493] on icon at bounding box center [1317, 496] width 13 height 13
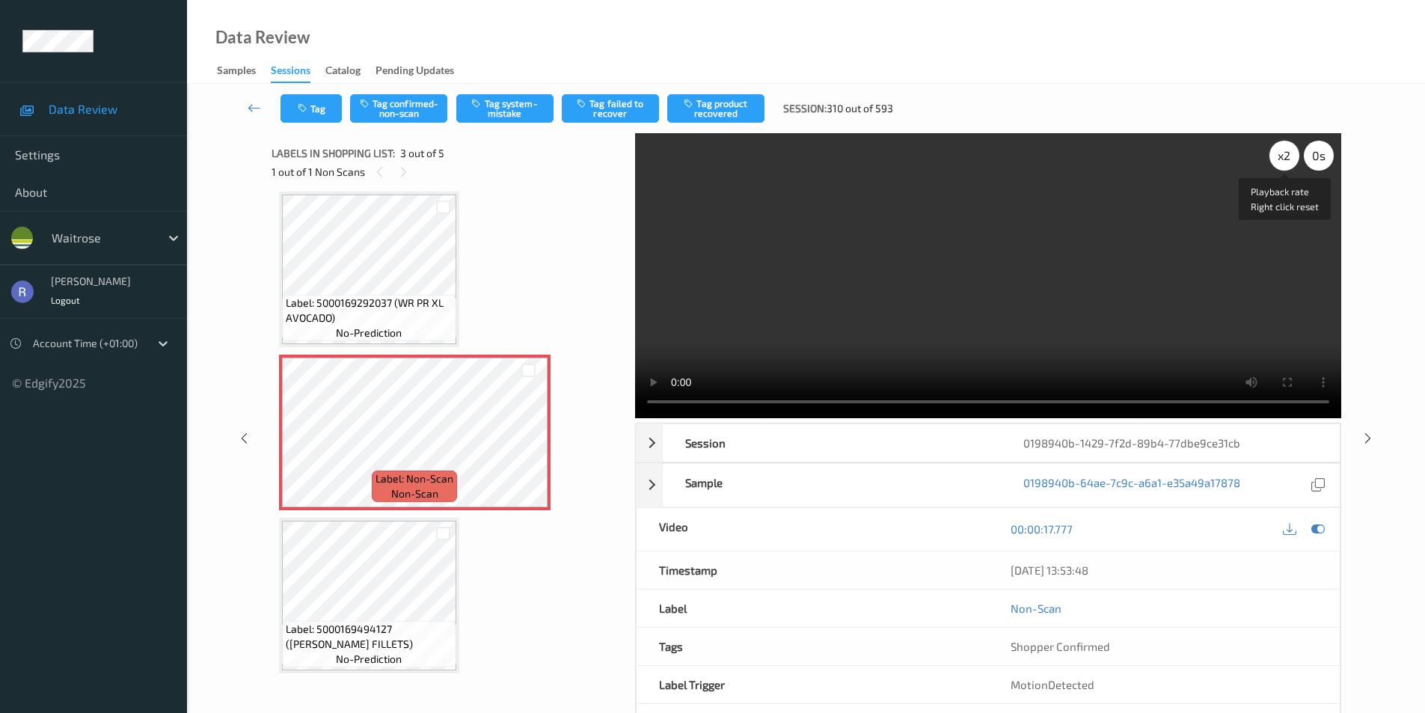
click at [1291, 161] on div "x 2" at bounding box center [1285, 156] width 30 height 30
click at [1291, 161] on div "x 4" at bounding box center [1285, 156] width 30 height 30
click at [1291, 161] on div "x 8" at bounding box center [1285, 156] width 30 height 30
click at [514, 107] on button "Tag system-mistake" at bounding box center [504, 108] width 97 height 28
click at [313, 110] on button "Tag" at bounding box center [311, 108] width 61 height 28
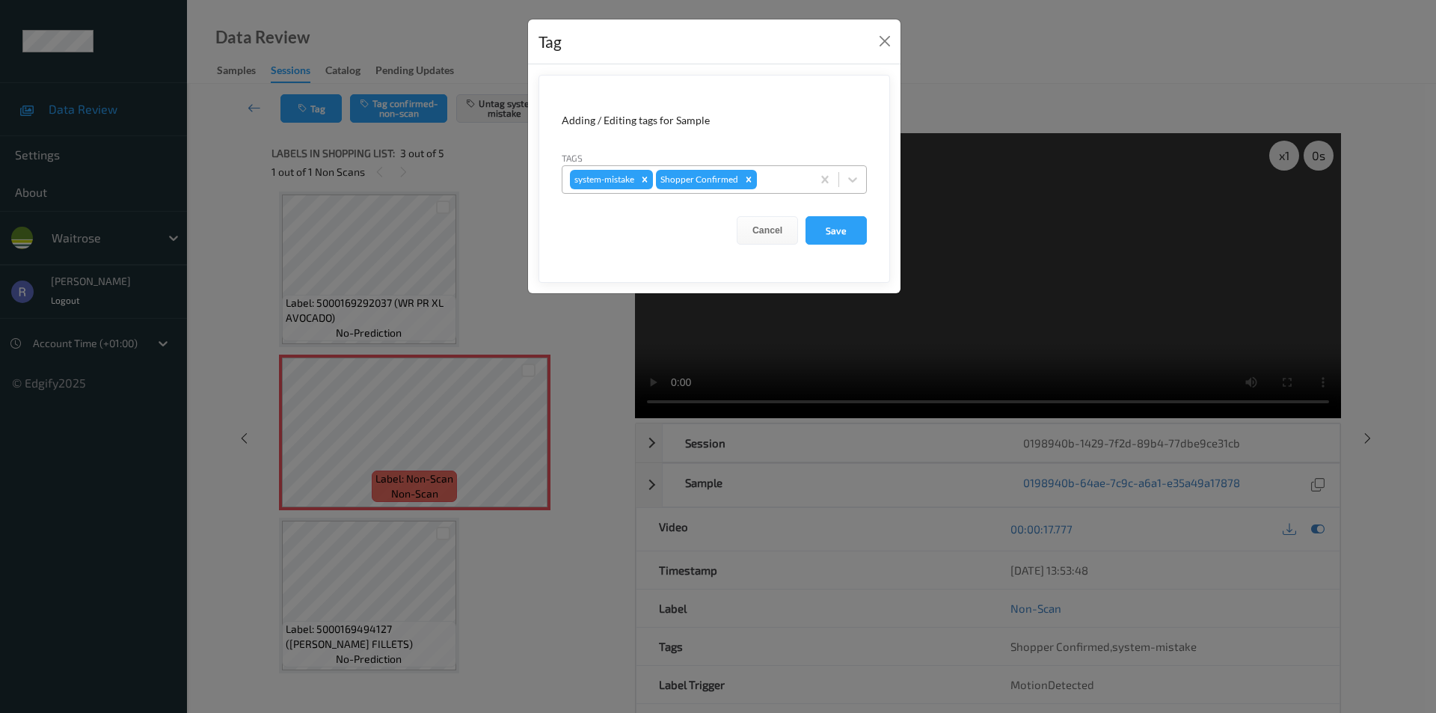
click at [762, 181] on div at bounding box center [782, 180] width 44 height 18
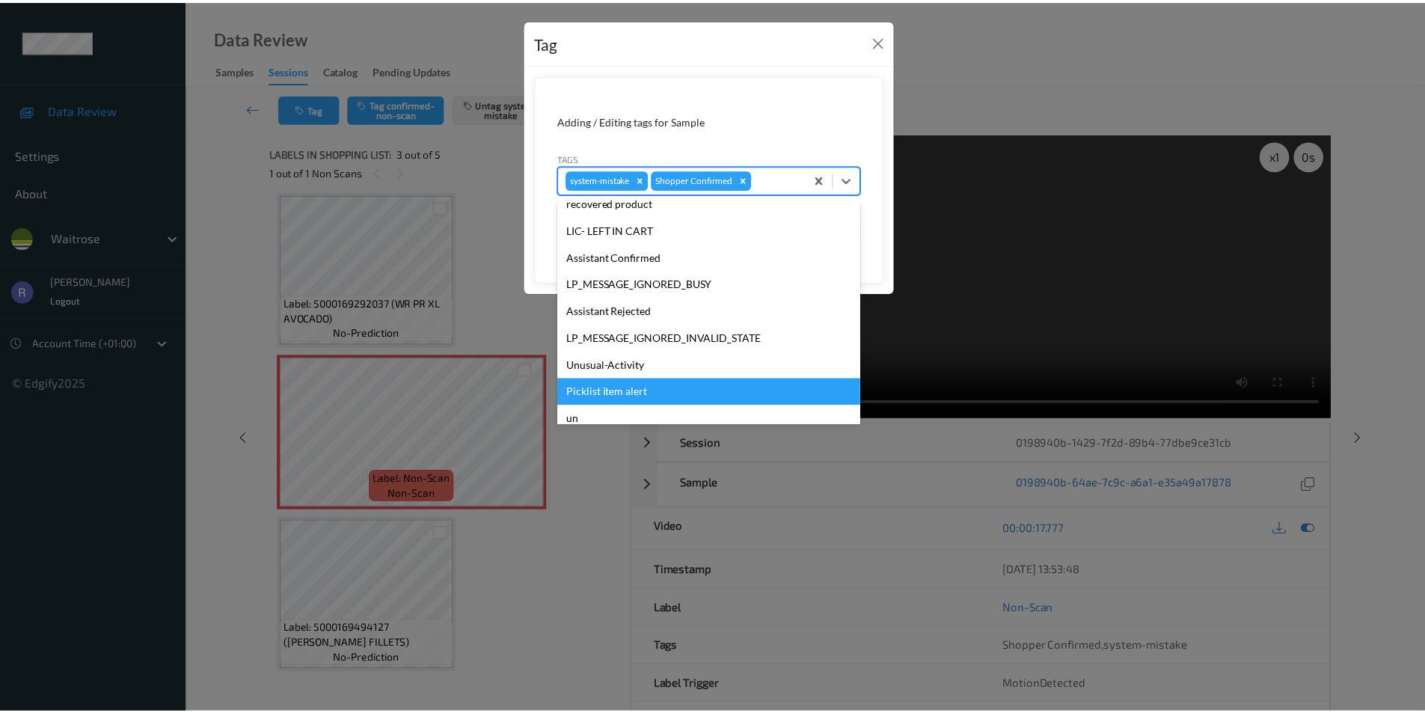
scroll to position [293, 0]
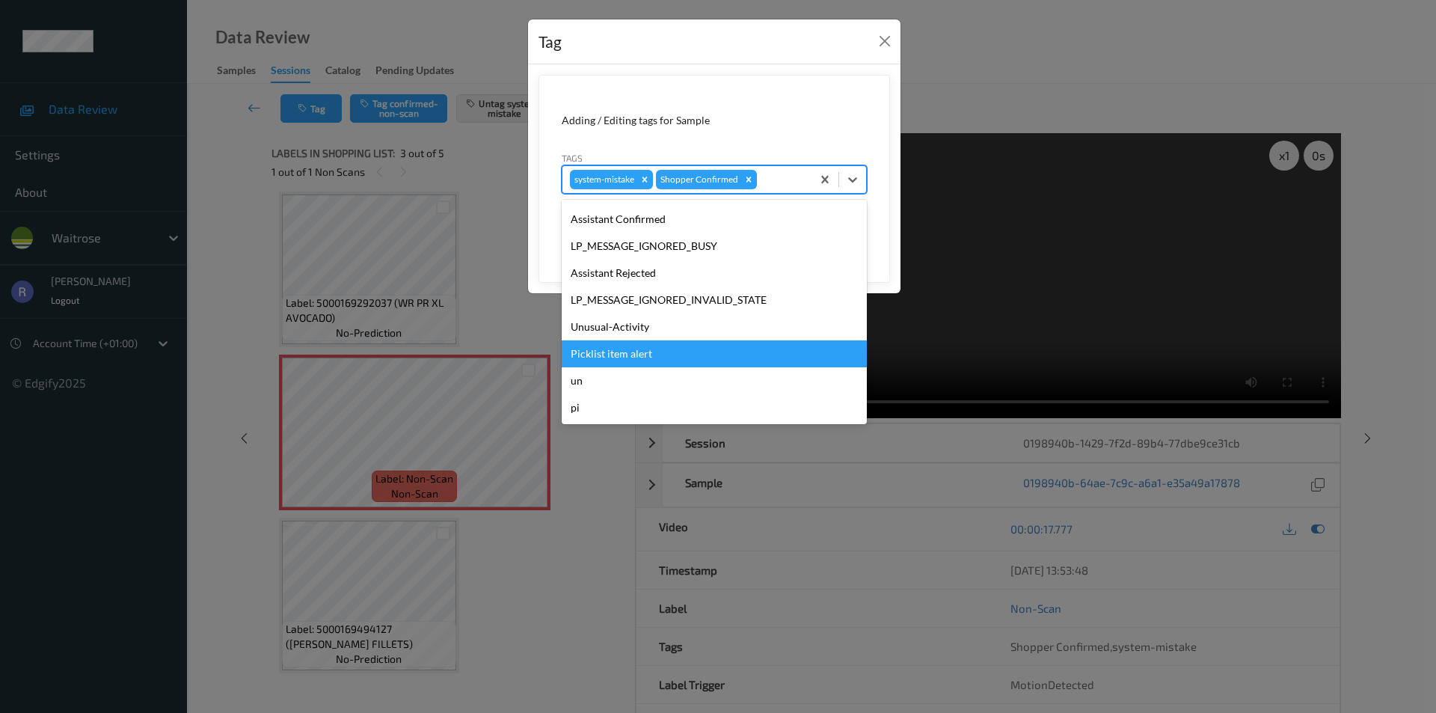
click at [614, 351] on div "Picklist item alert" at bounding box center [714, 353] width 305 height 27
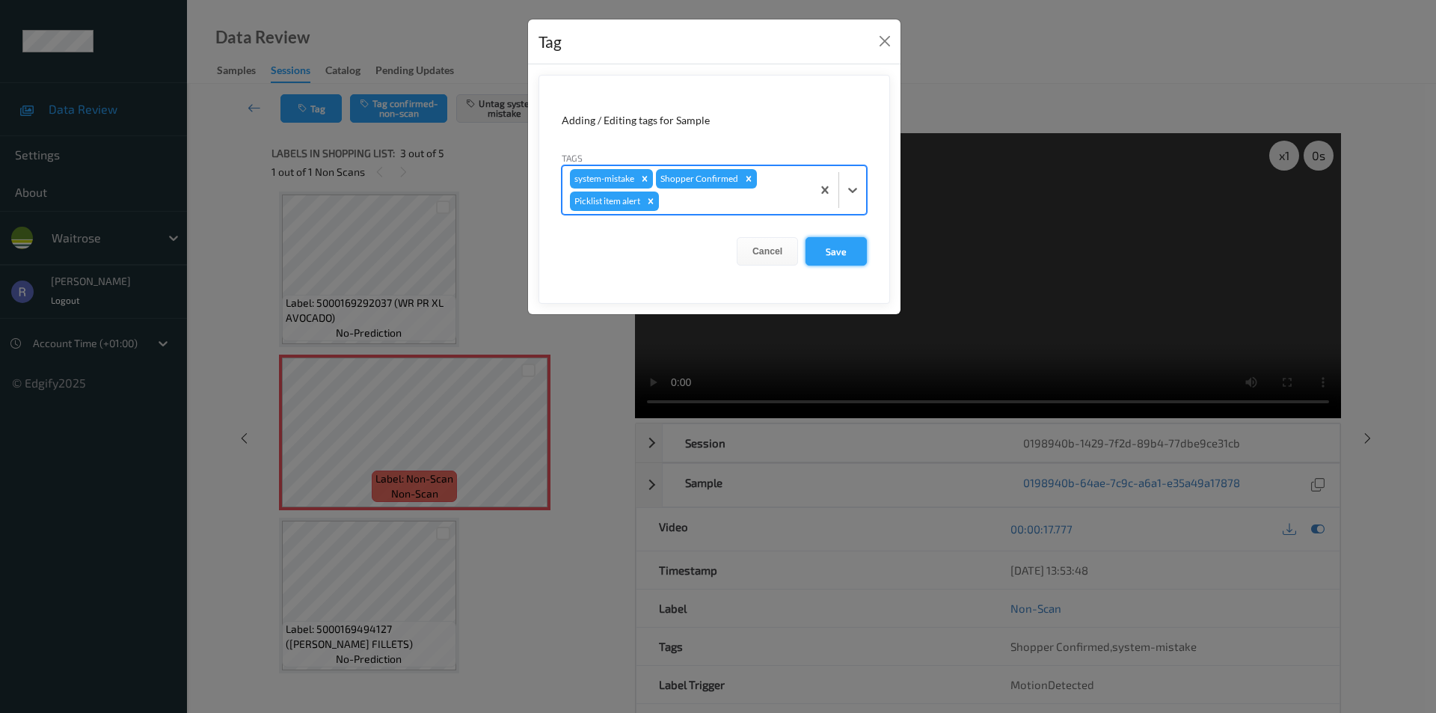
click at [837, 250] on button "Save" at bounding box center [836, 251] width 61 height 28
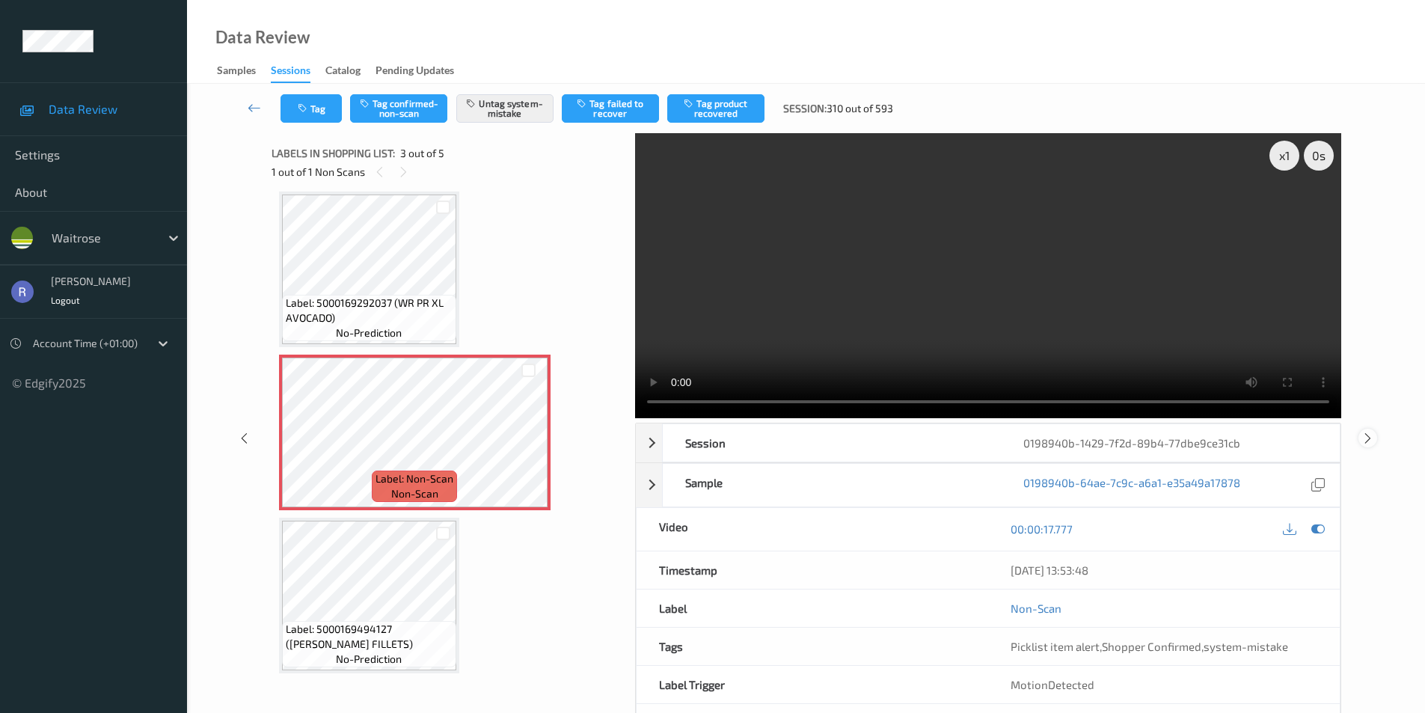
click at [1365, 435] on icon at bounding box center [1368, 437] width 13 height 13
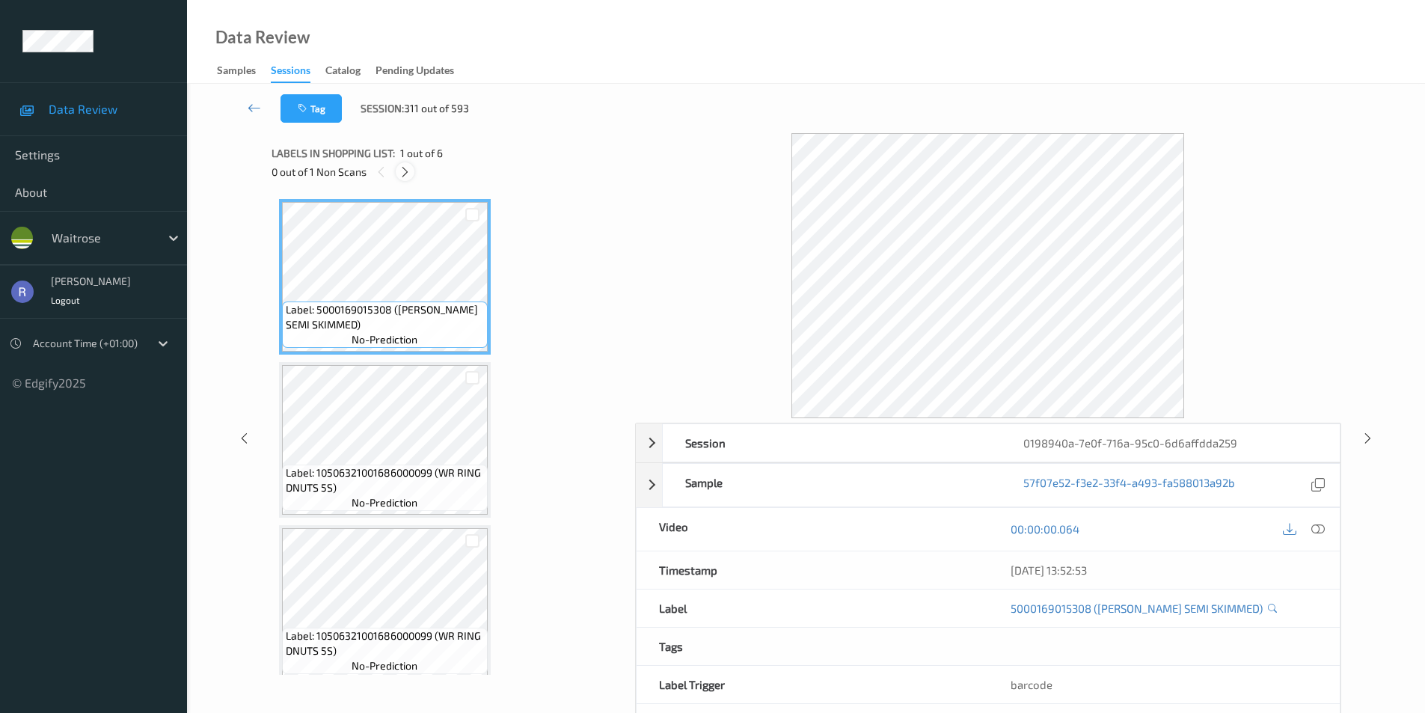
click at [410, 168] on icon at bounding box center [405, 171] width 13 height 13
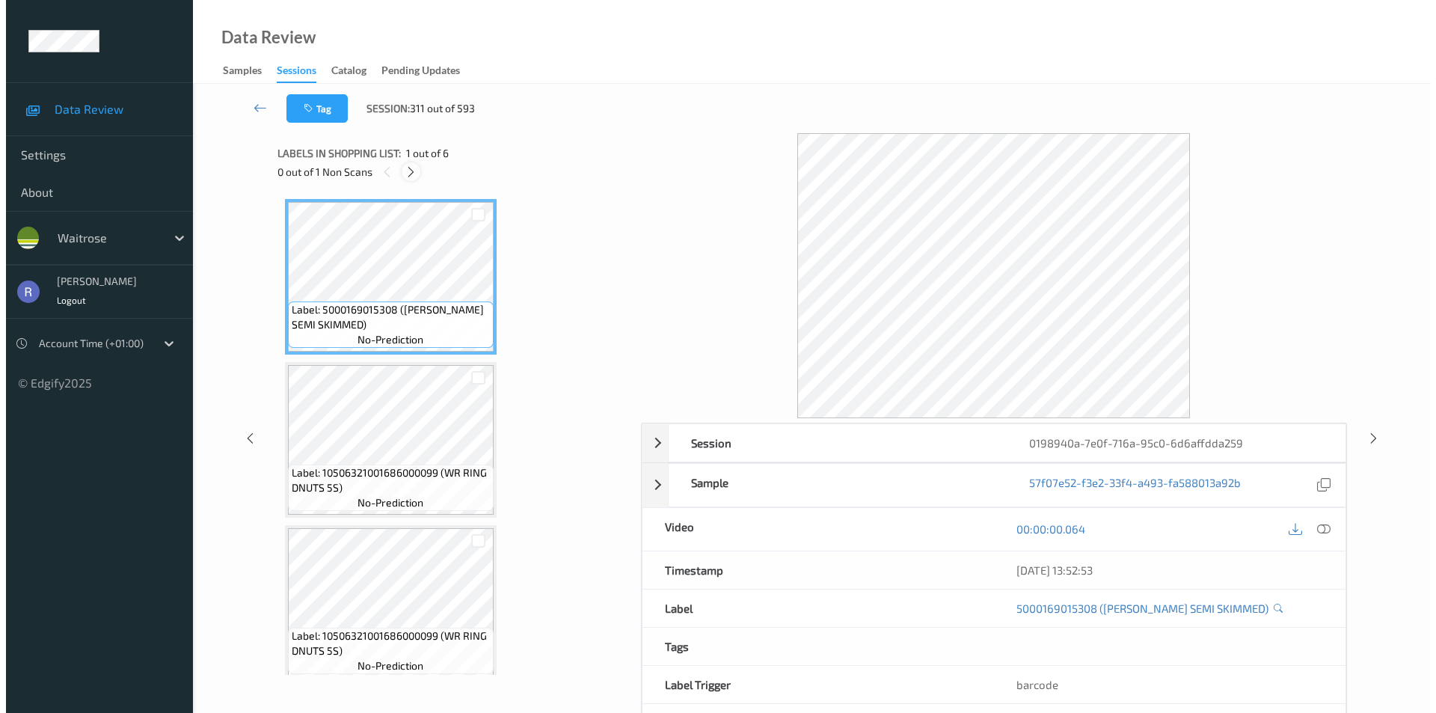
scroll to position [503, 0]
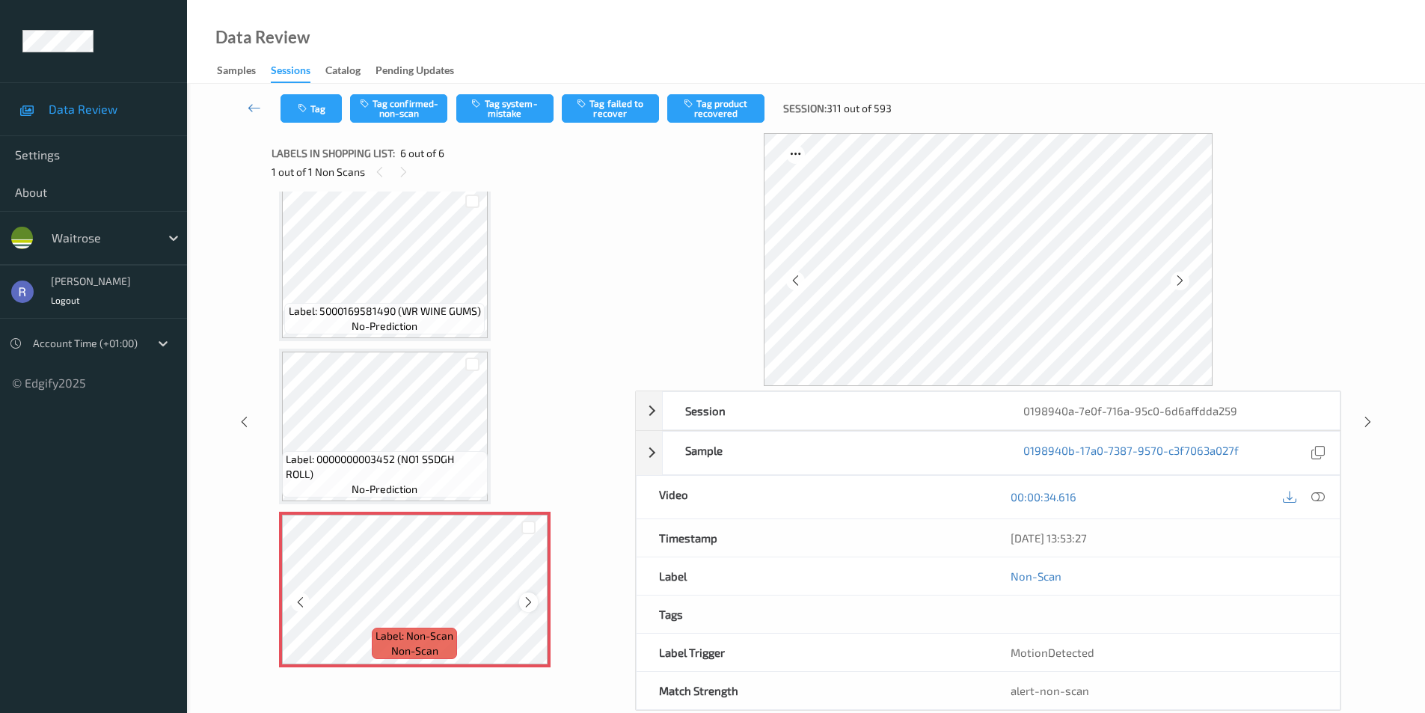
click at [527, 604] on icon at bounding box center [528, 602] width 13 height 13
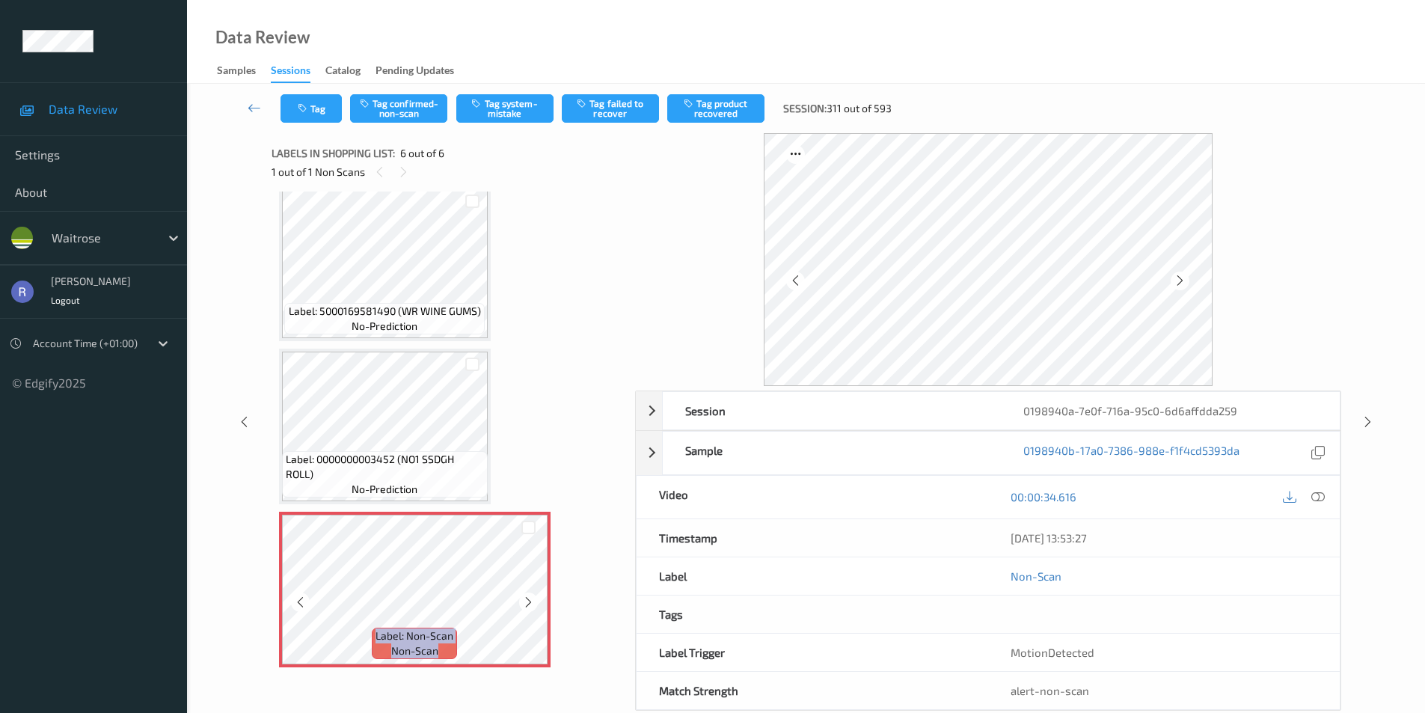
click at [527, 604] on icon at bounding box center [528, 602] width 13 height 13
click at [503, 108] on button "Tag system-mistake" at bounding box center [504, 108] width 97 height 28
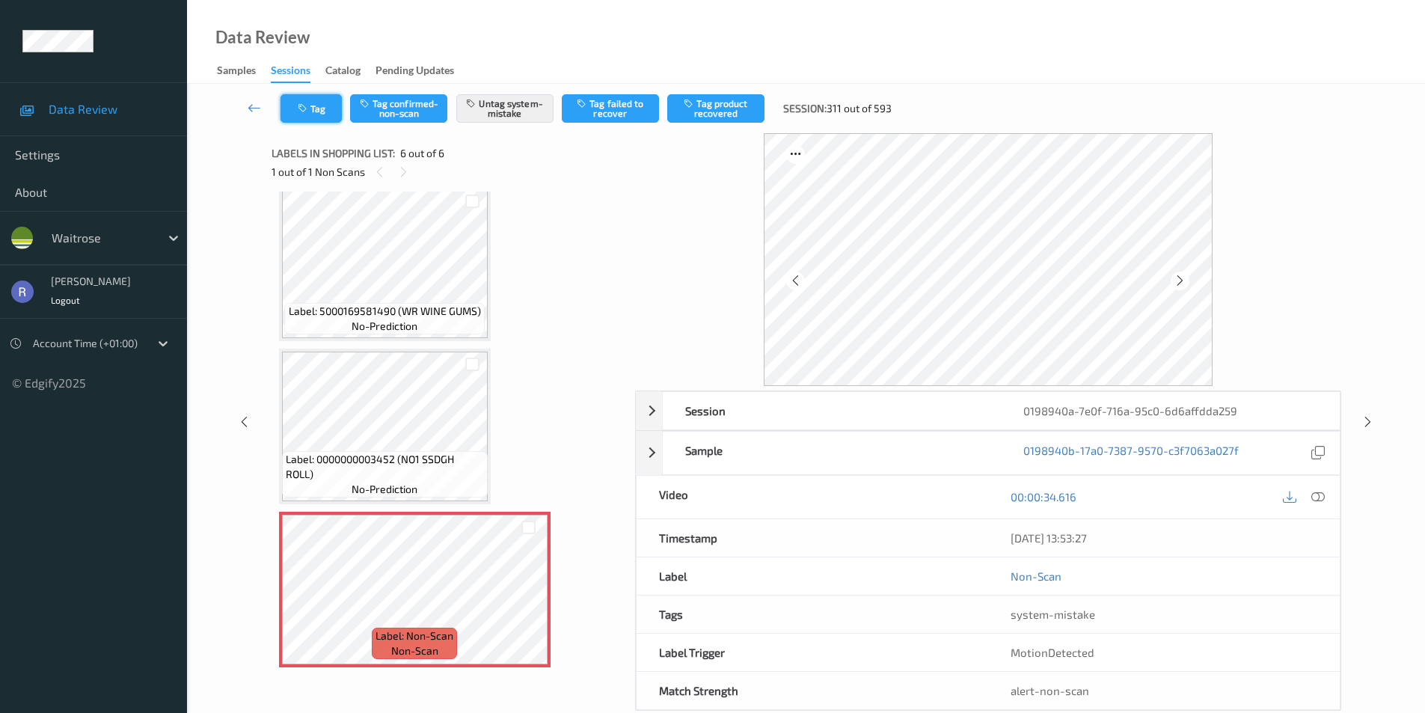
click at [316, 113] on button "Tag" at bounding box center [311, 108] width 61 height 28
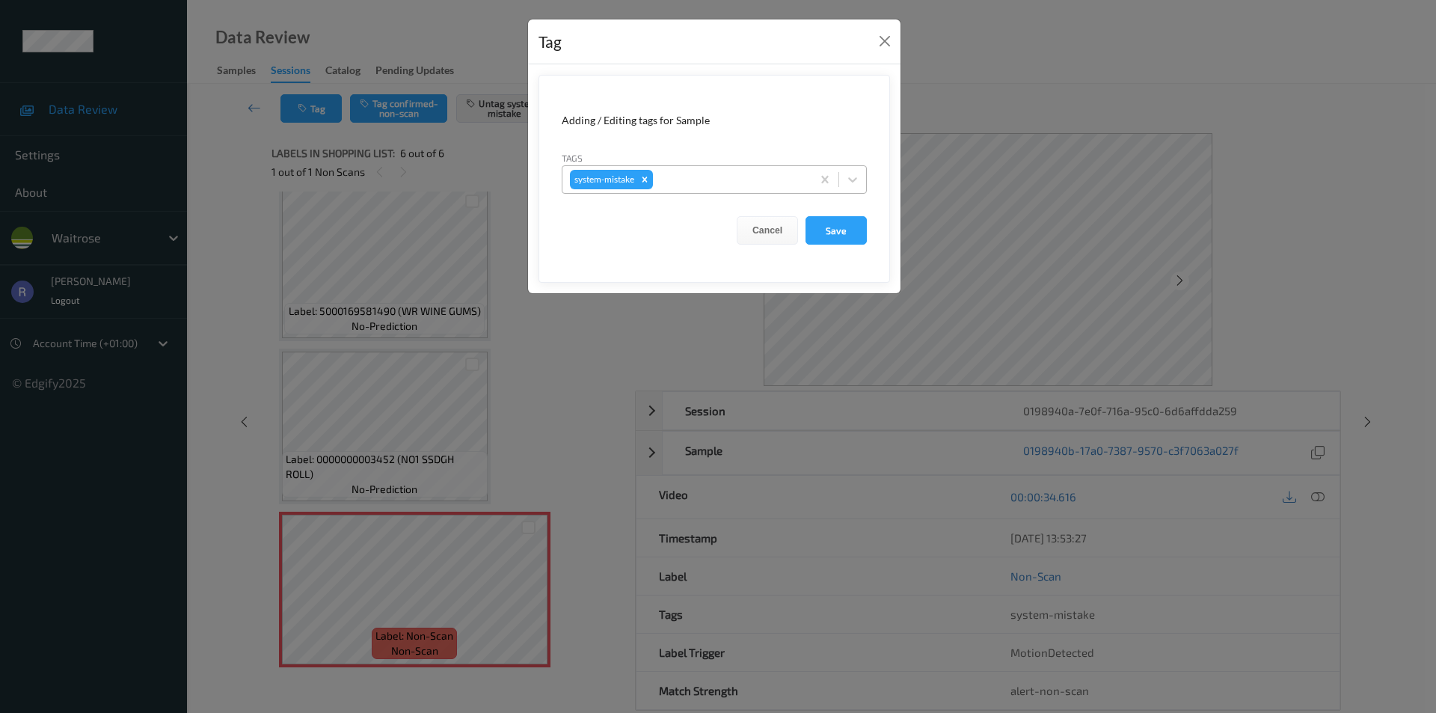
click at [735, 186] on div at bounding box center [730, 180] width 148 height 18
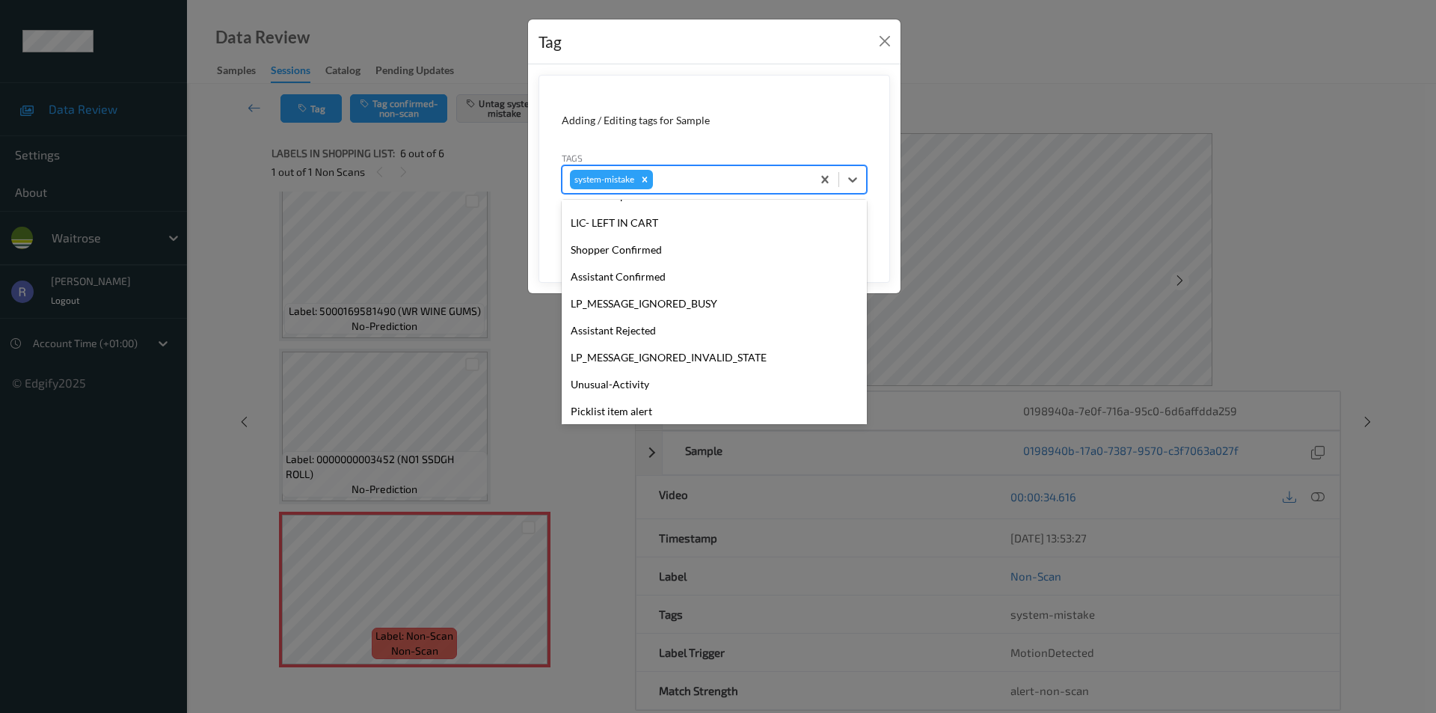
scroll to position [320, 0]
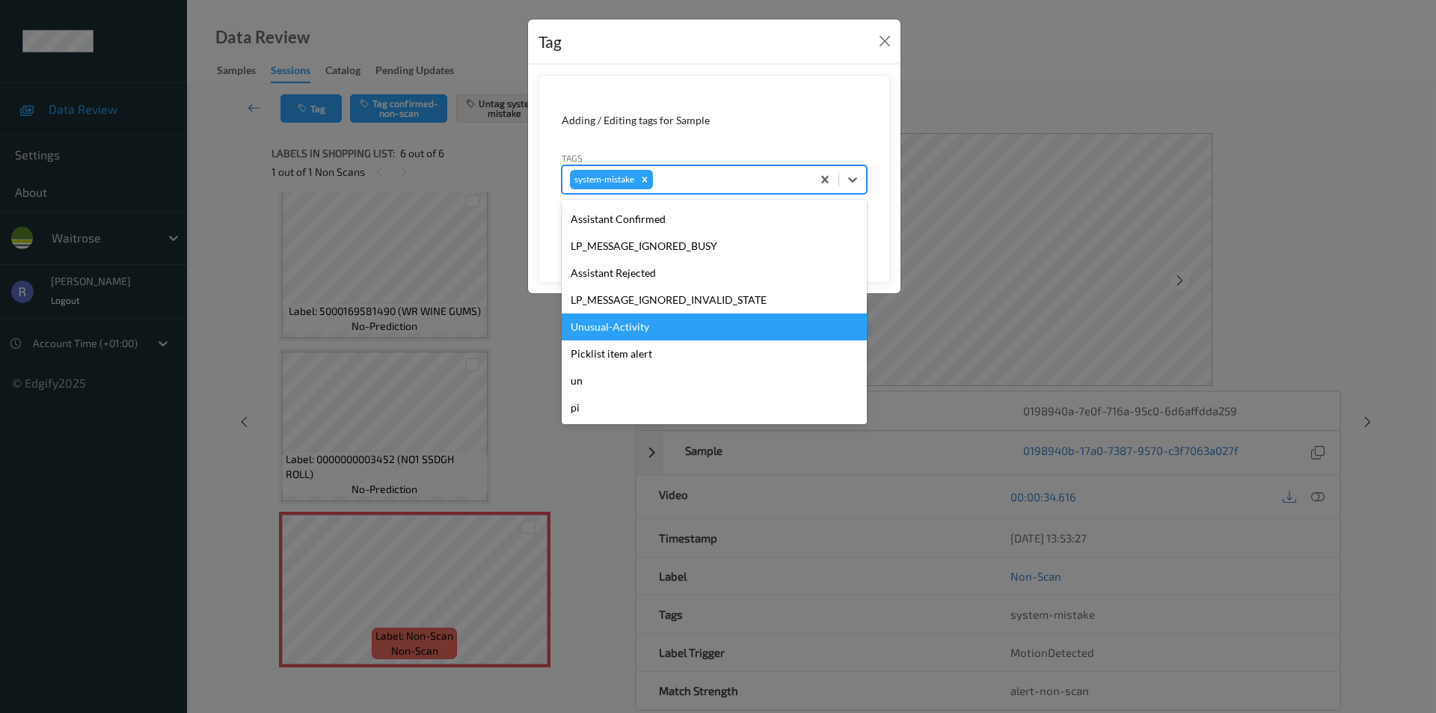
click at [625, 328] on div "Unusual-Activity" at bounding box center [714, 326] width 305 height 27
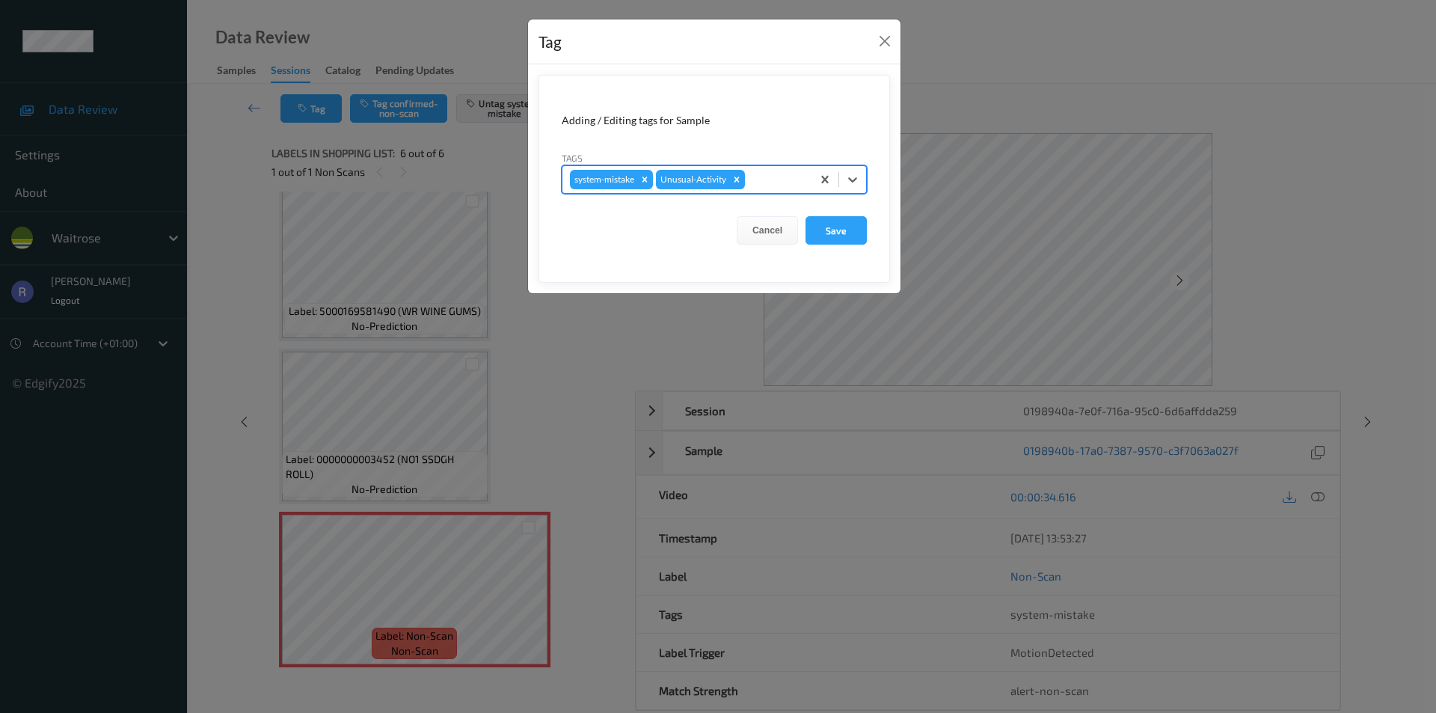
click at [779, 176] on div at bounding box center [776, 180] width 56 height 18
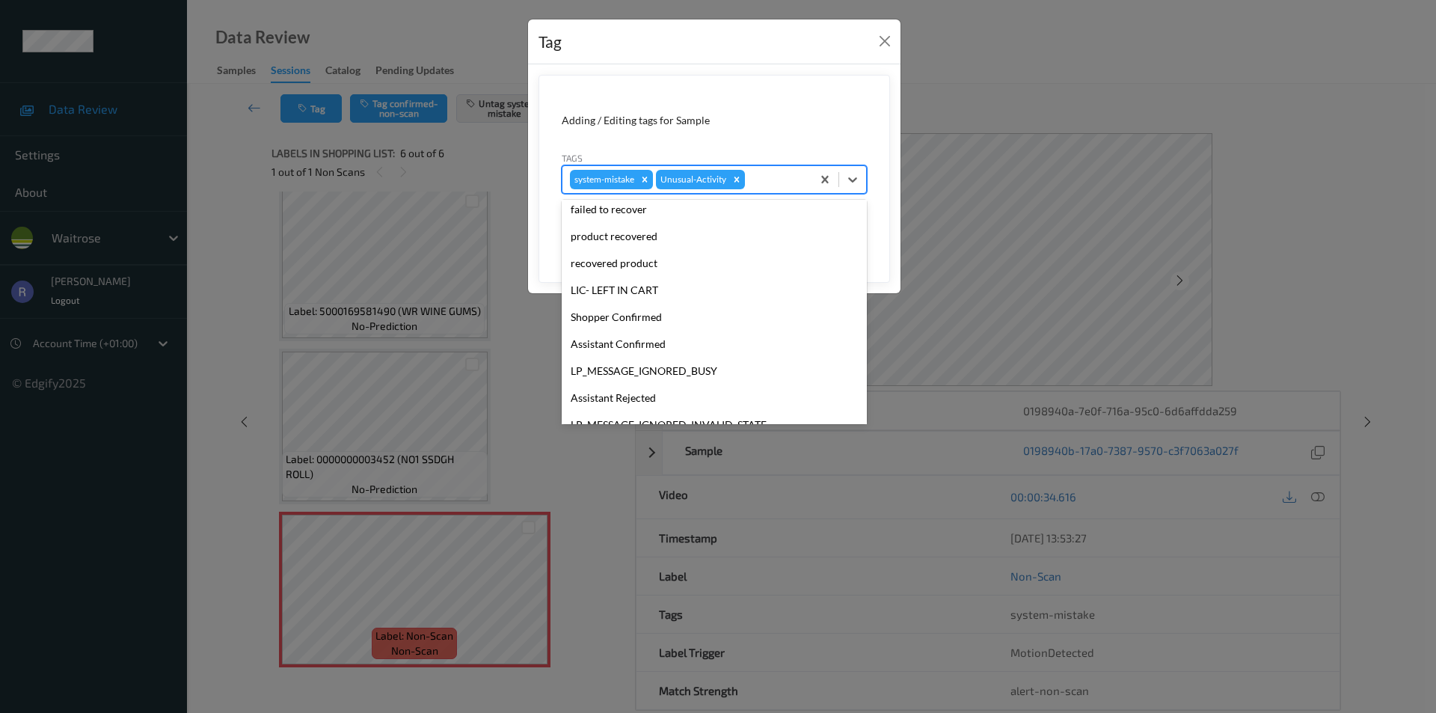
scroll to position [293, 0]
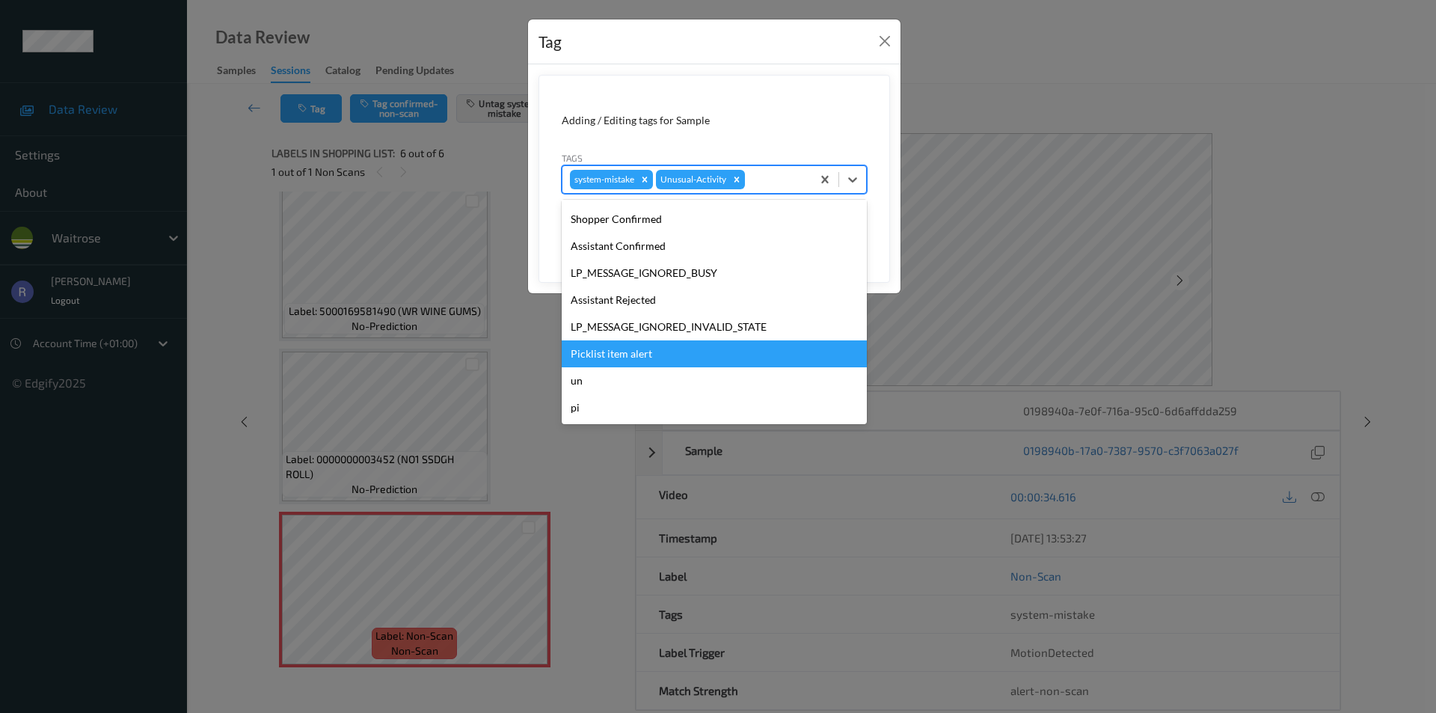
click at [624, 358] on div "Picklist item alert" at bounding box center [714, 353] width 305 height 27
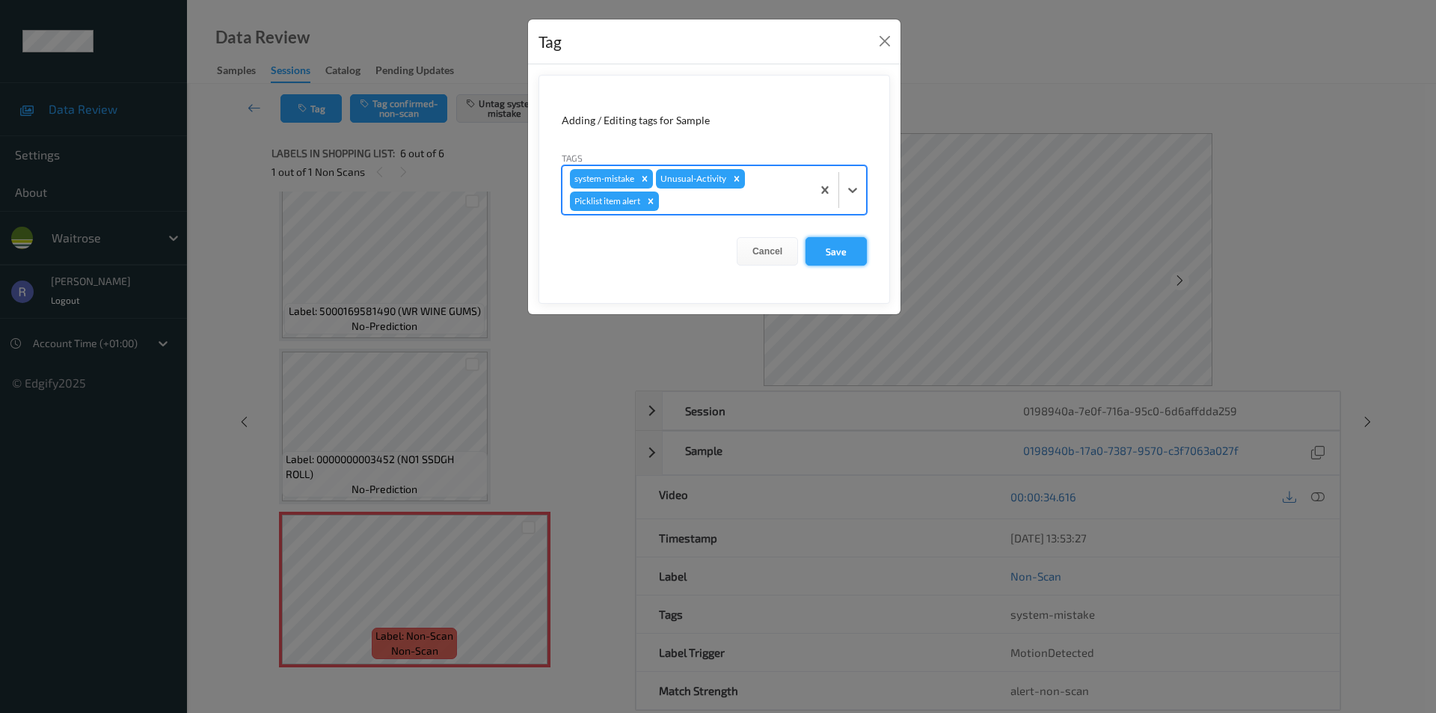
click at [835, 250] on button "Save" at bounding box center [836, 251] width 61 height 28
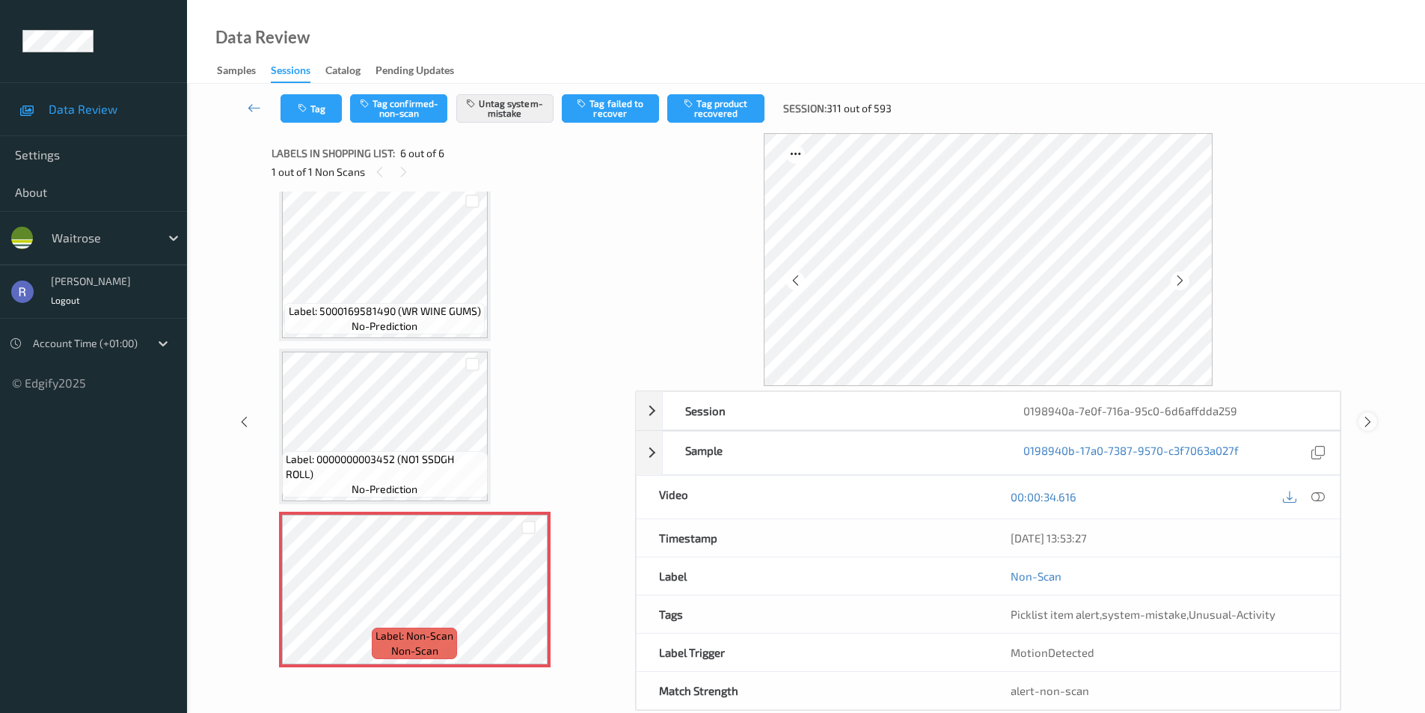
click at [1371, 421] on icon at bounding box center [1368, 421] width 13 height 13
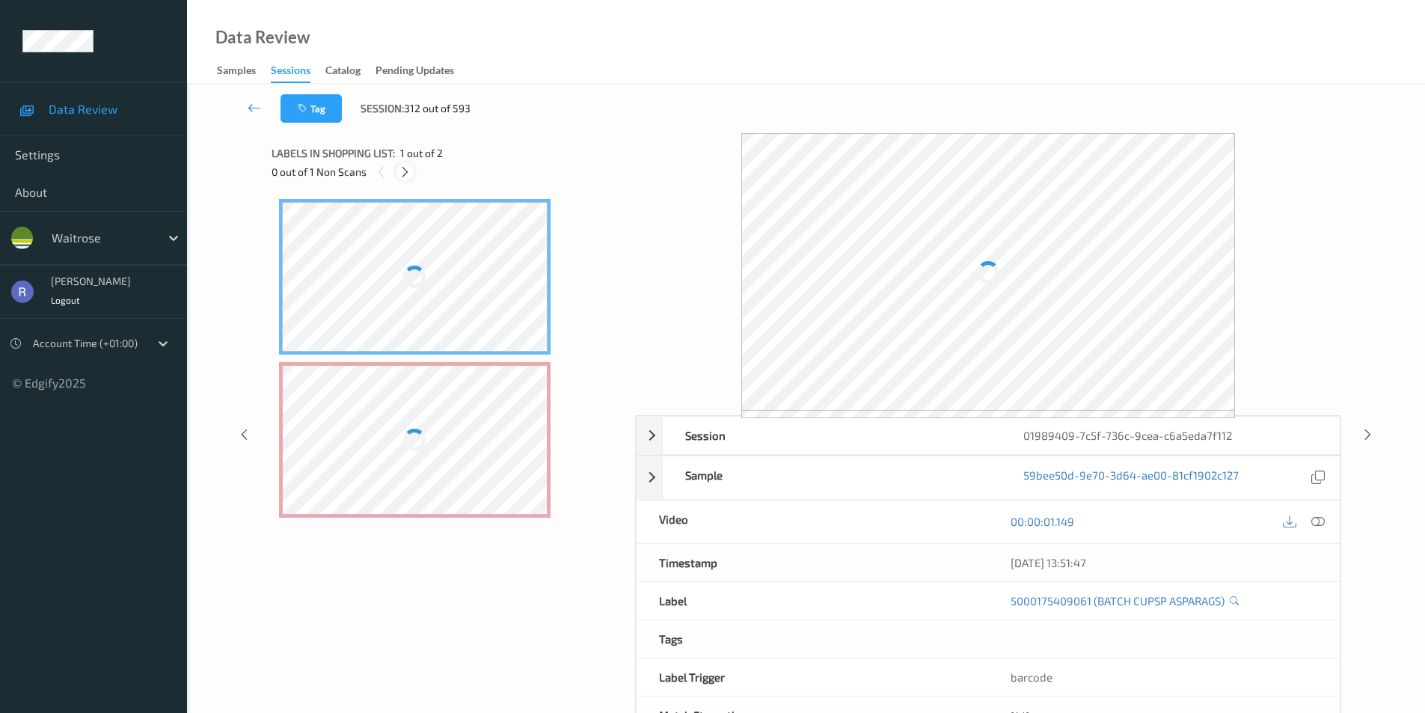
click at [400, 175] on icon at bounding box center [405, 171] width 13 height 13
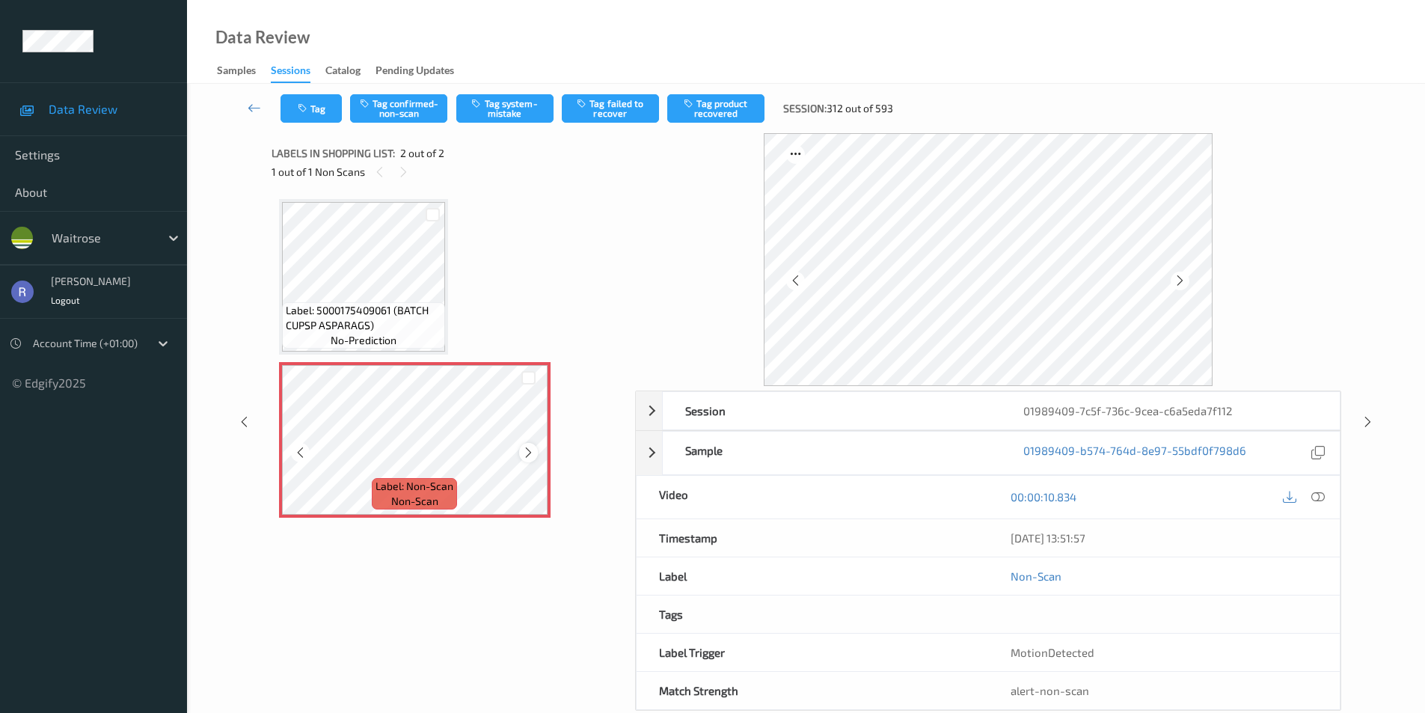
click at [524, 450] on icon at bounding box center [528, 452] width 13 height 13
click at [526, 454] on icon at bounding box center [528, 452] width 13 height 13
click at [505, 111] on button "Tag system-mistake" at bounding box center [504, 108] width 97 height 28
click at [319, 103] on button "Tag" at bounding box center [311, 108] width 61 height 28
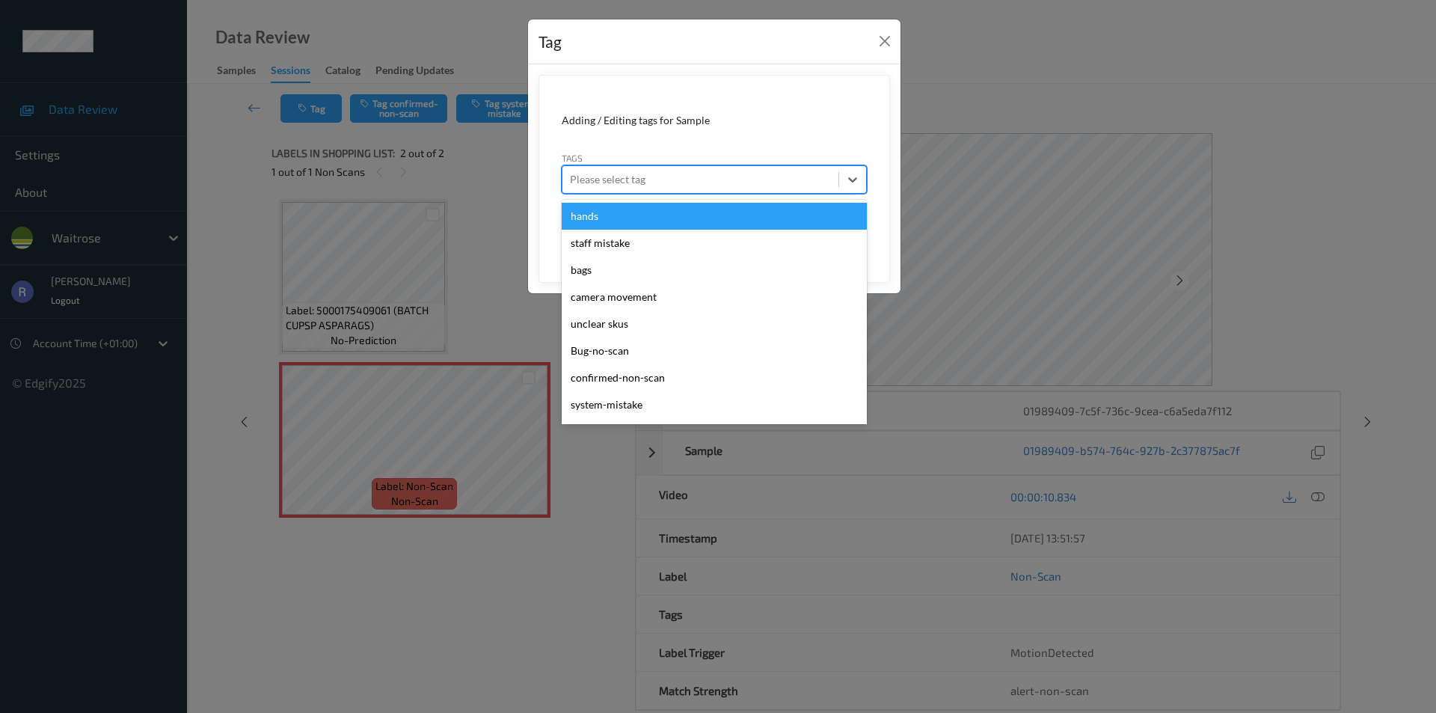
click at [702, 183] on div at bounding box center [700, 180] width 261 height 18
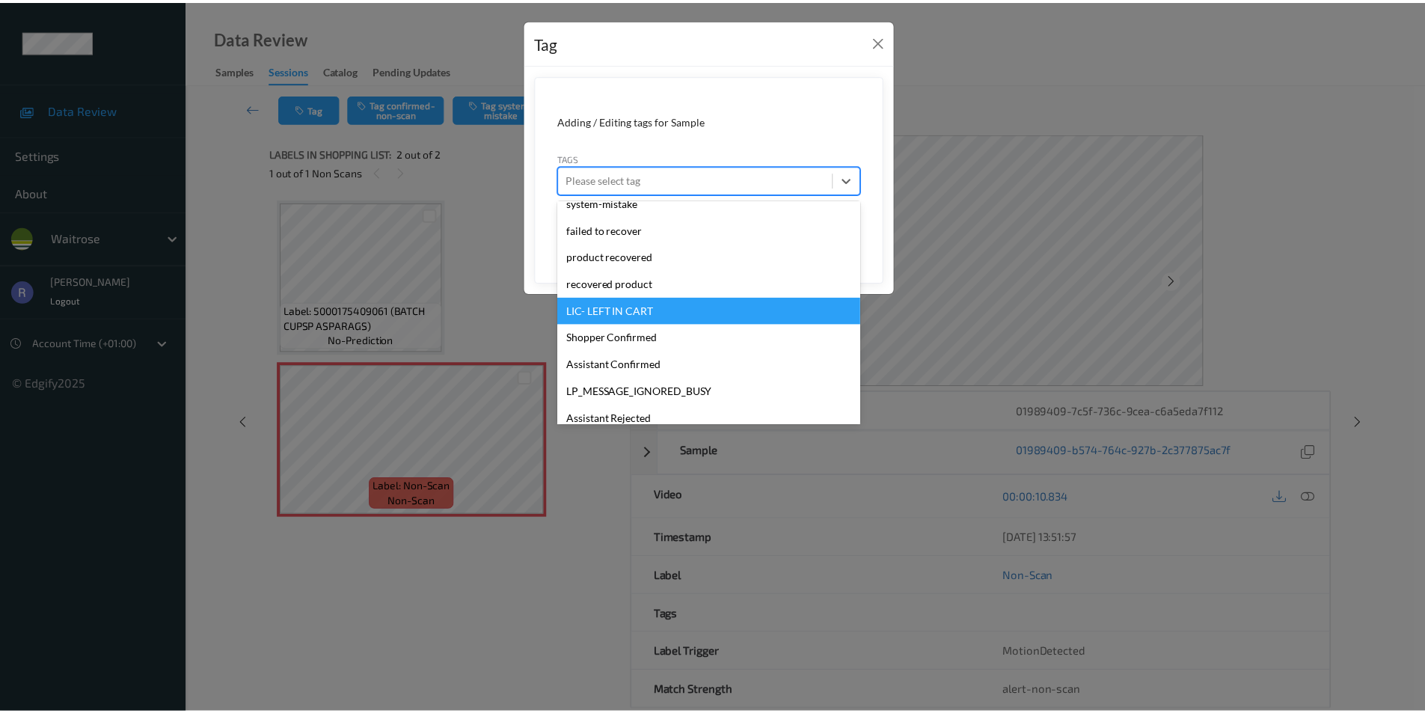
scroll to position [347, 0]
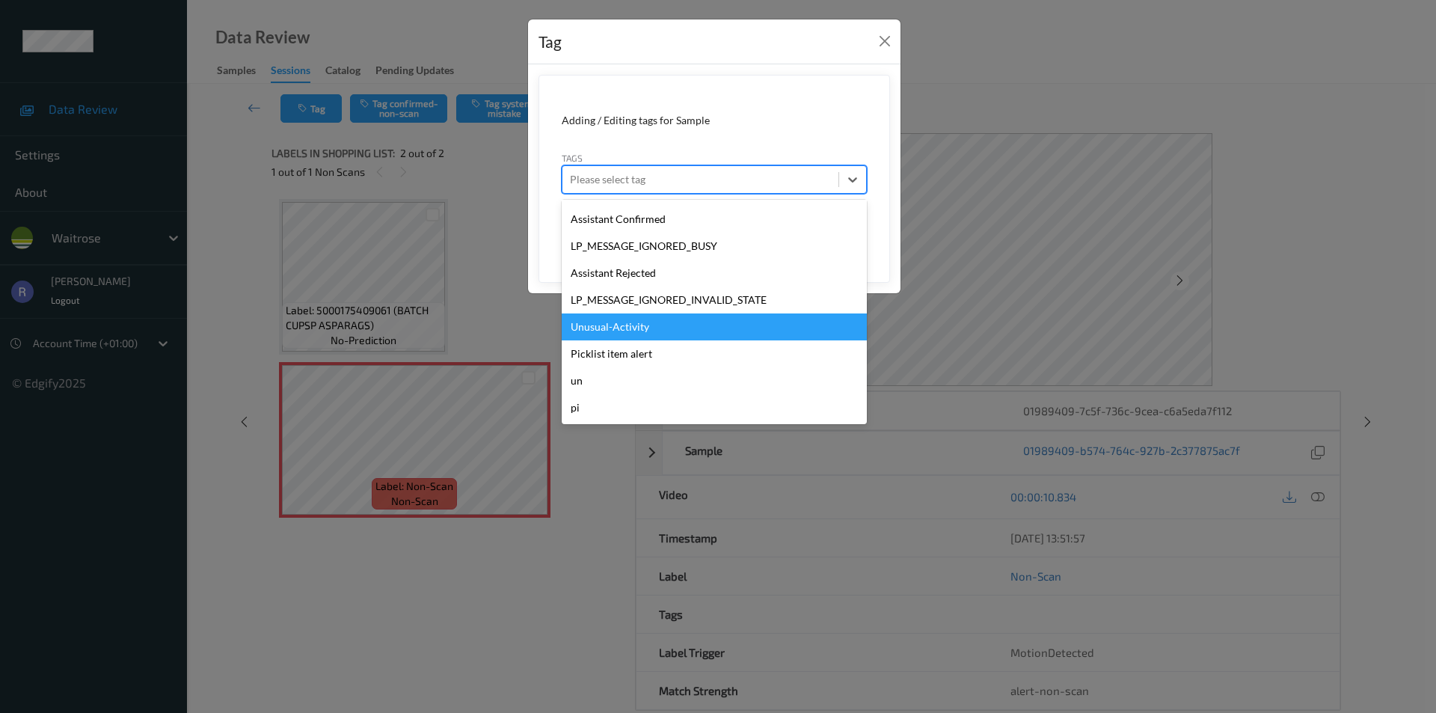
click at [605, 331] on div "Unusual-Activity" at bounding box center [714, 326] width 305 height 27
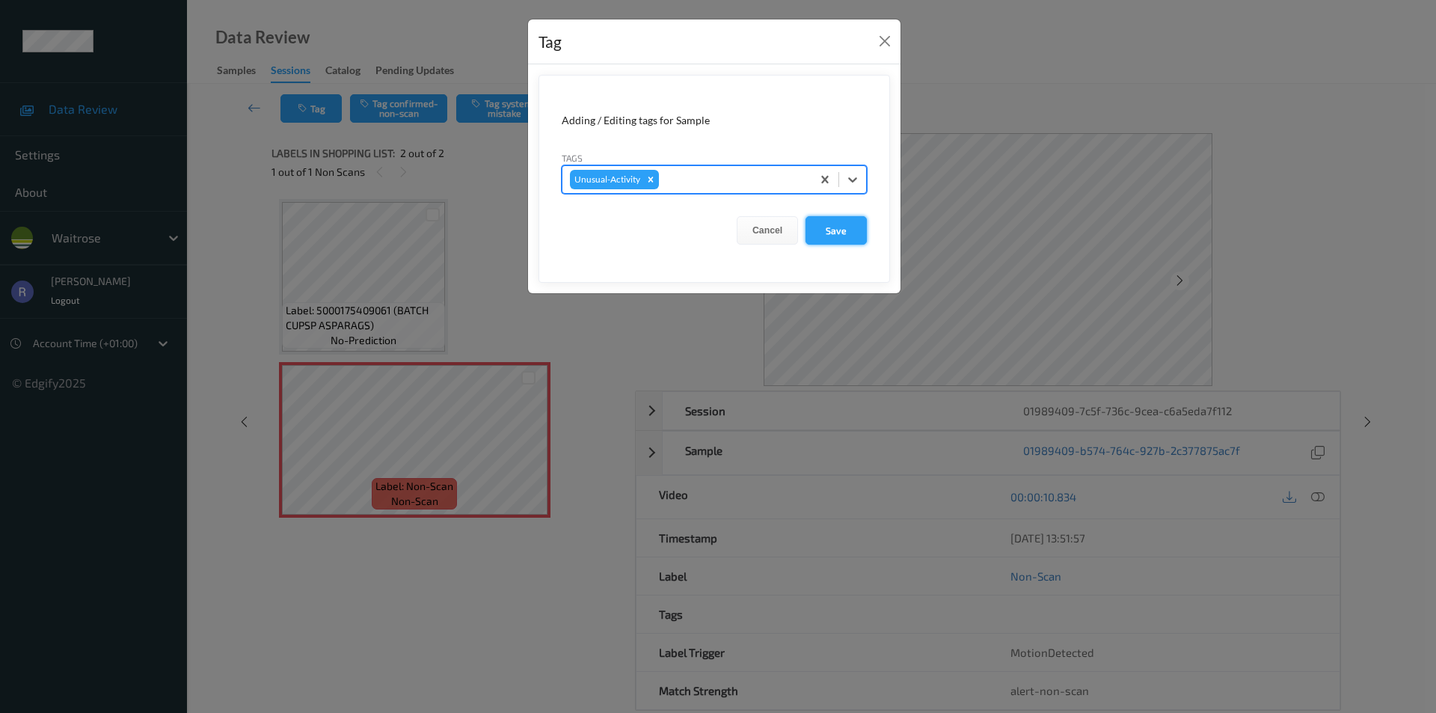
click at [859, 234] on button "Save" at bounding box center [836, 230] width 61 height 28
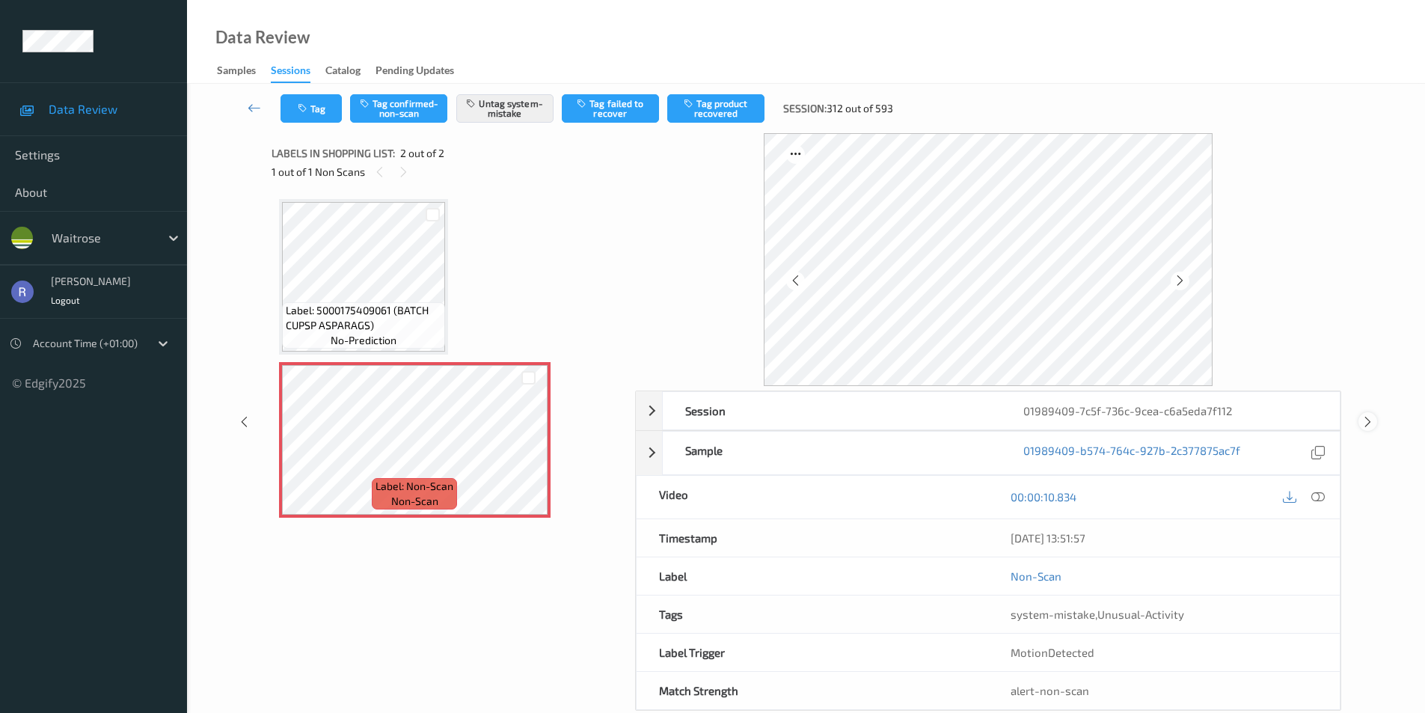
click at [1363, 421] on icon at bounding box center [1368, 421] width 13 height 13
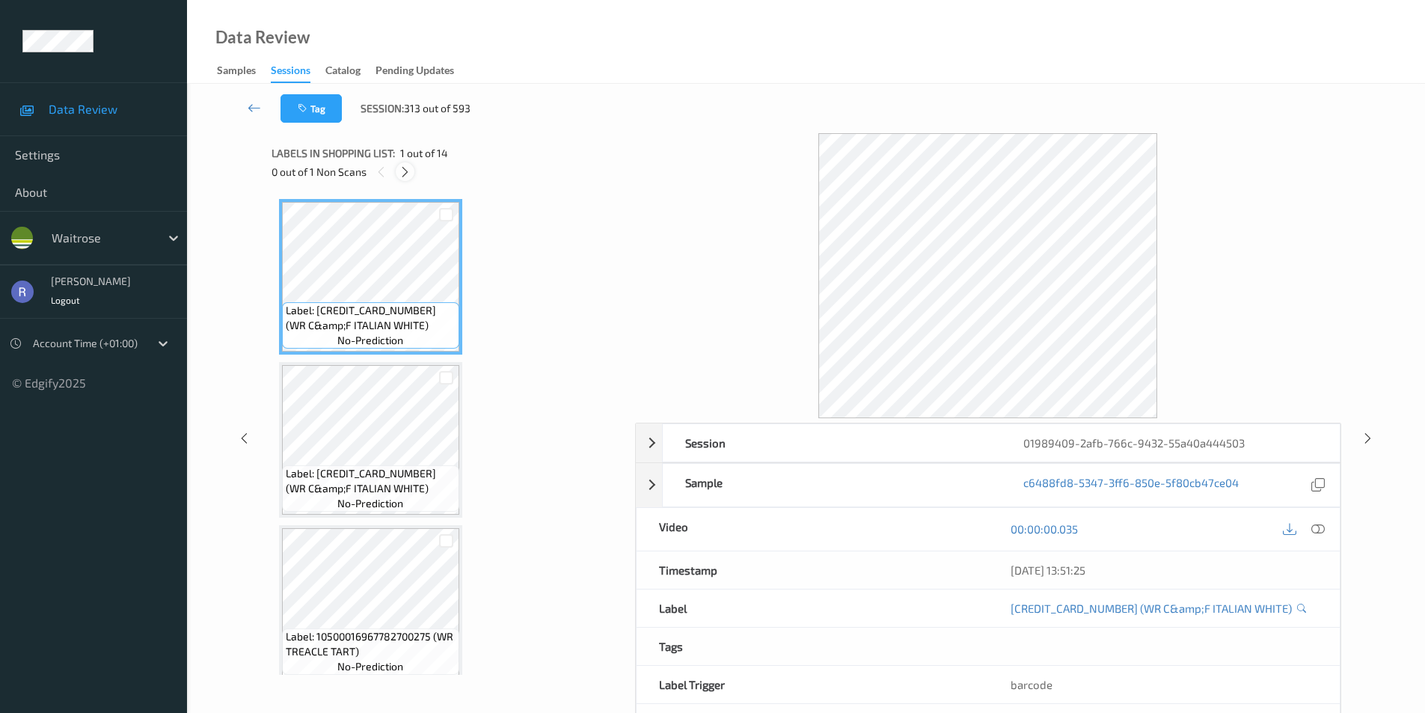
click at [408, 171] on icon at bounding box center [405, 171] width 13 height 13
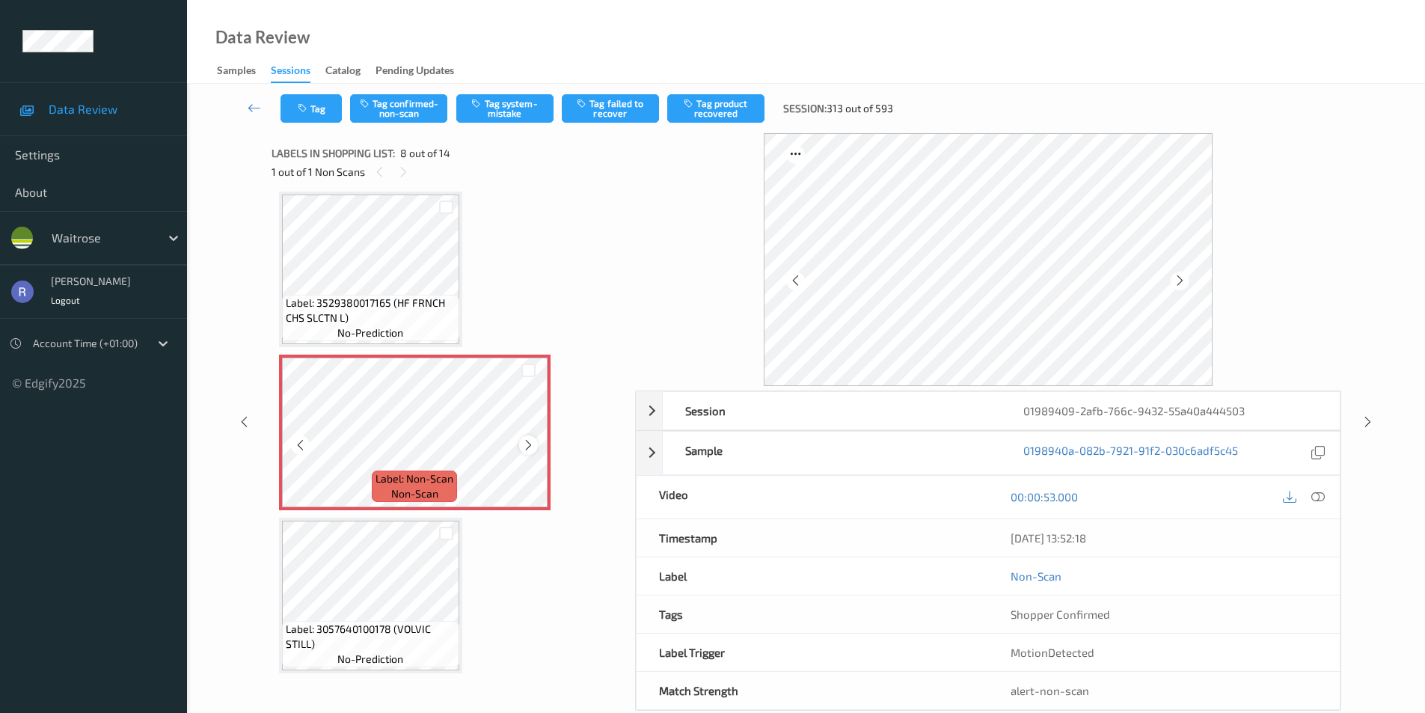
click at [530, 443] on icon at bounding box center [528, 444] width 13 height 13
click at [529, 442] on icon at bounding box center [528, 444] width 13 height 13
click at [1326, 492] on div at bounding box center [1318, 497] width 20 height 20
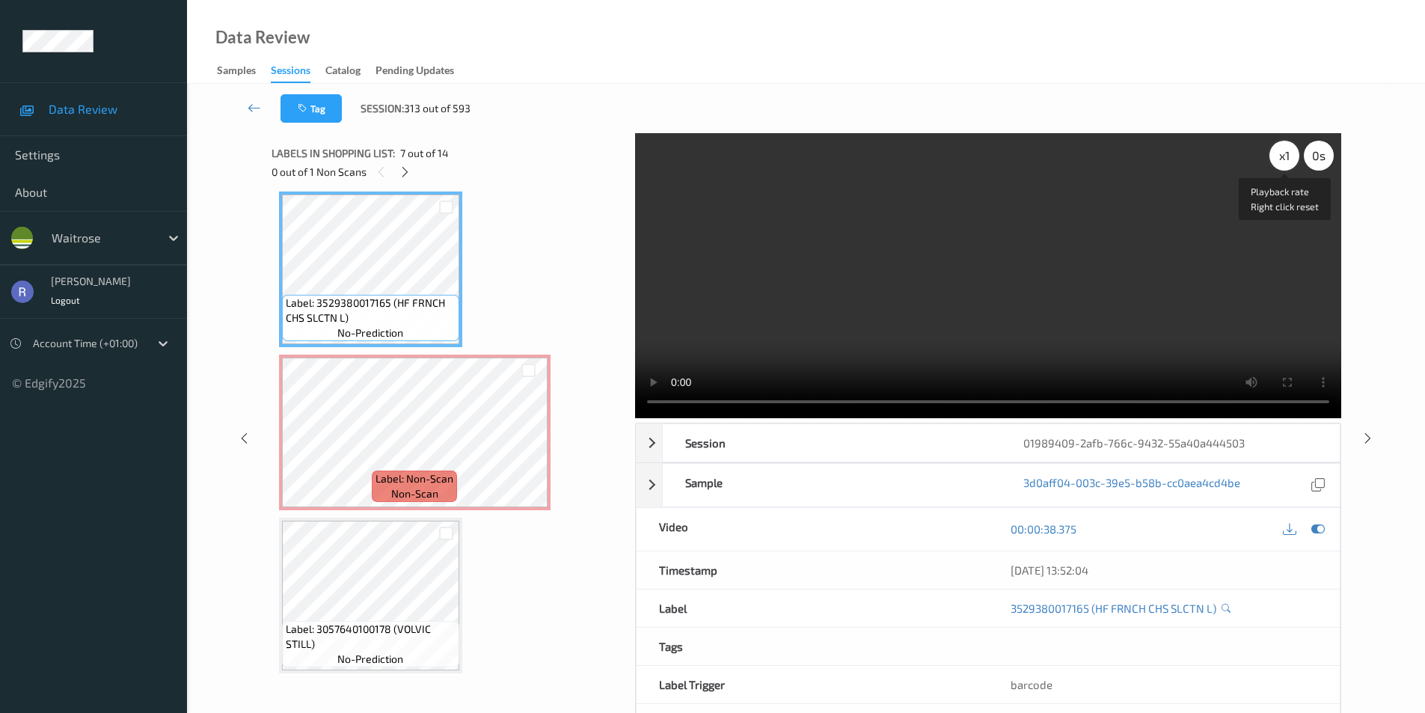
click at [1287, 159] on div "x 1" at bounding box center [1285, 156] width 30 height 30
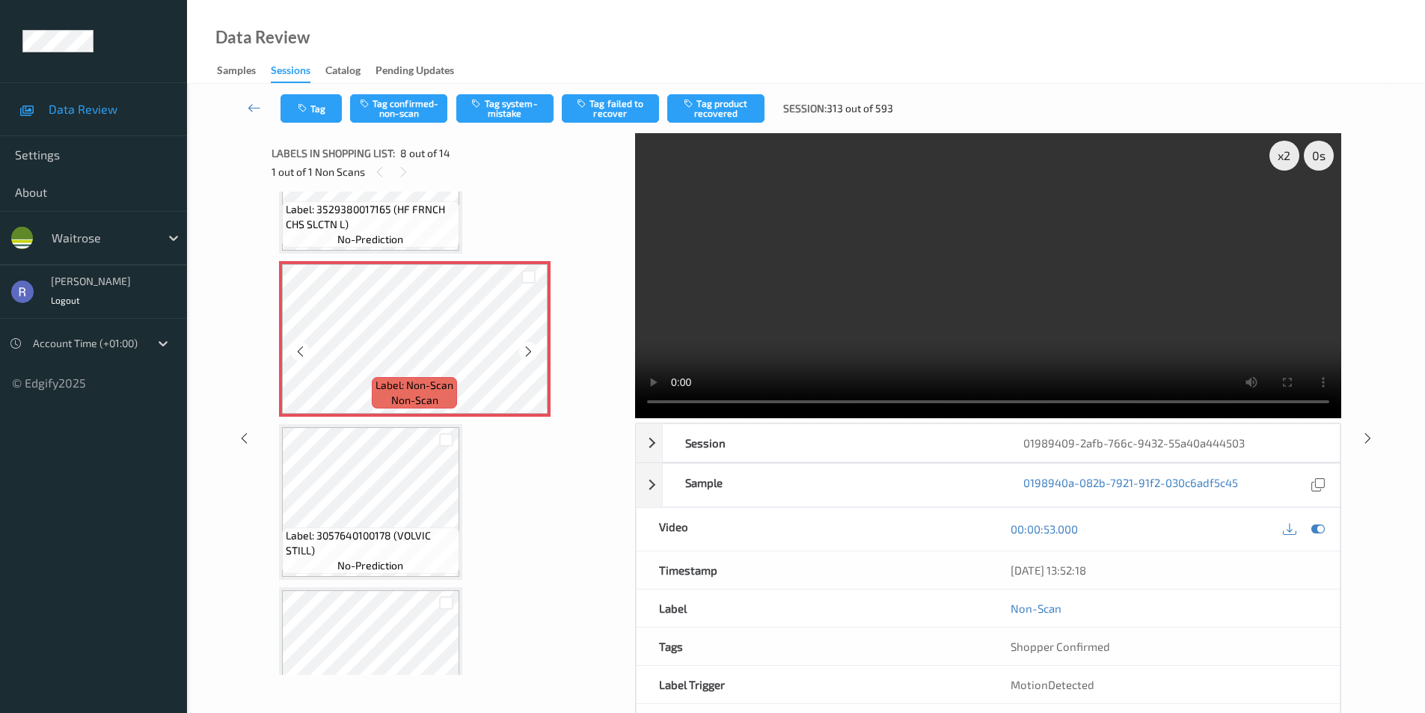
scroll to position [1061, 0]
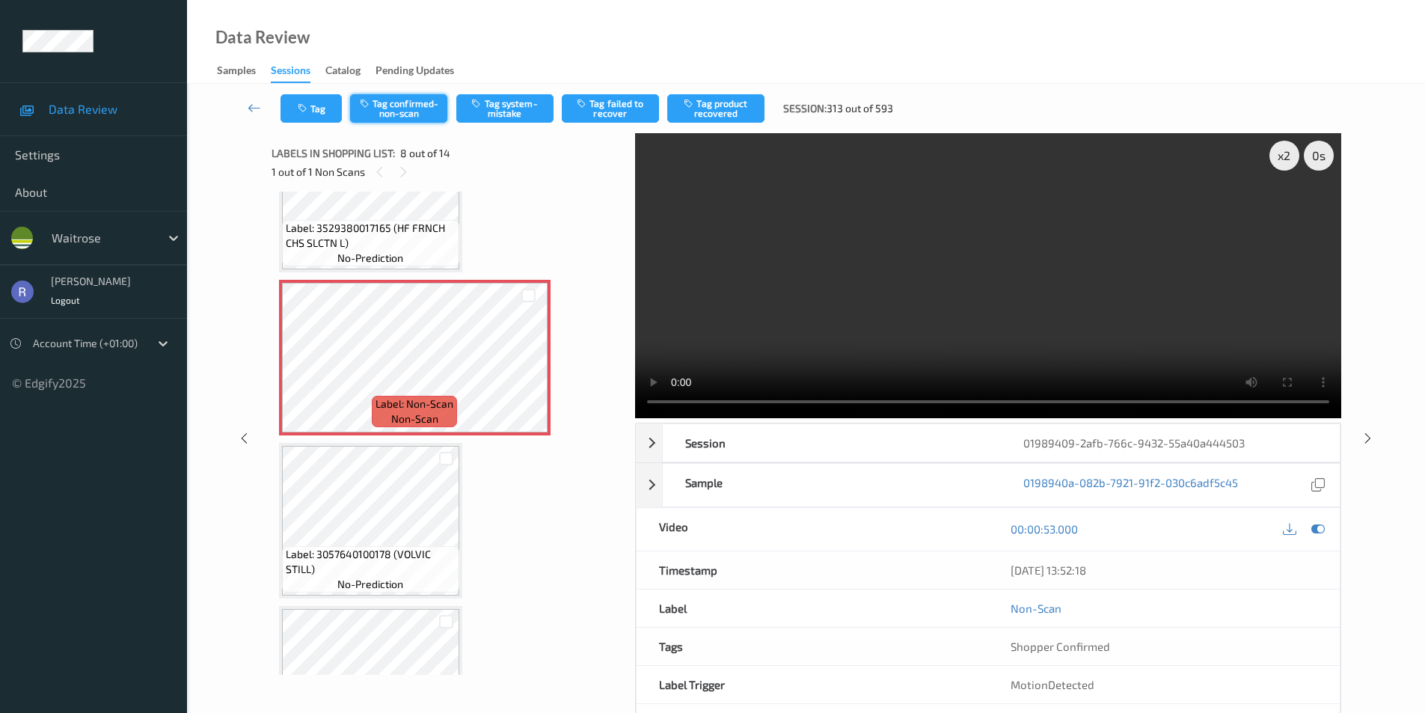
click at [414, 115] on button "Tag confirmed-non-scan" at bounding box center [398, 108] width 97 height 28
click at [697, 103] on icon "button" at bounding box center [690, 103] width 13 height 10
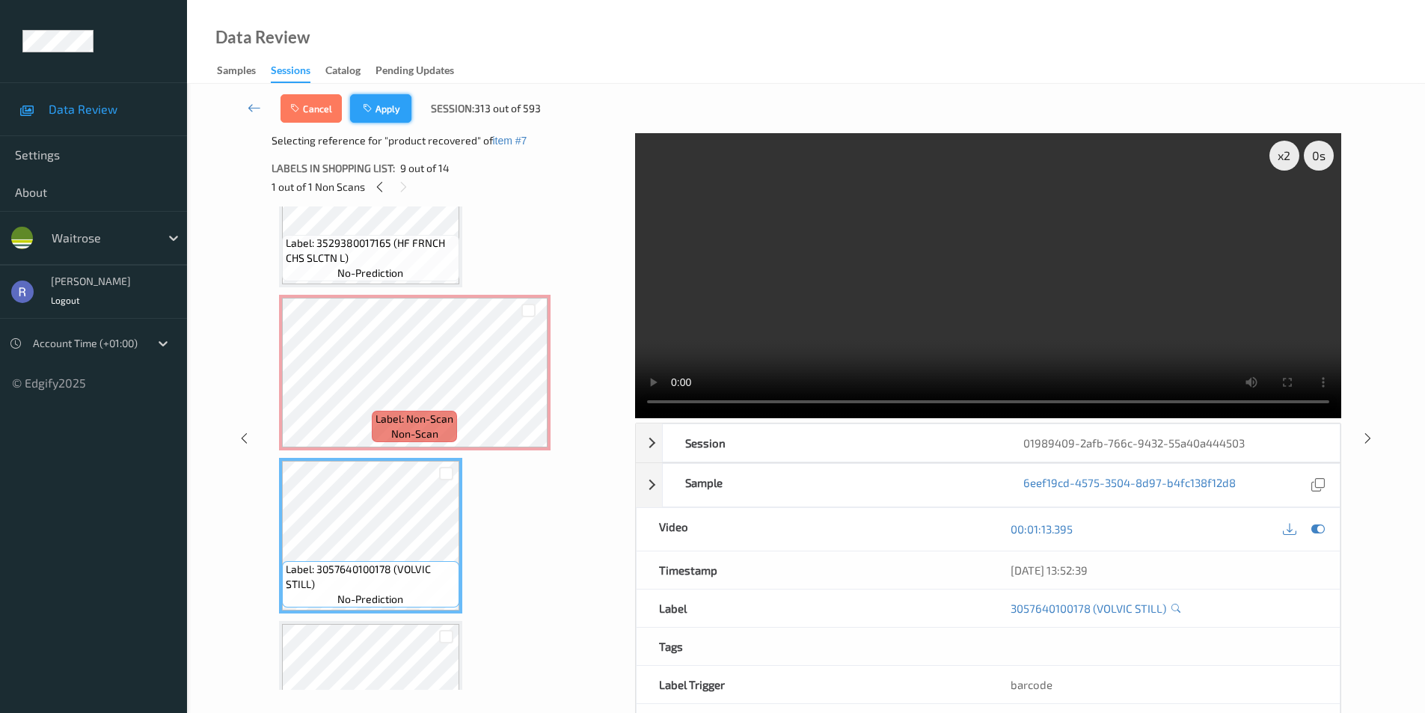
click at [390, 104] on button "Apply" at bounding box center [380, 108] width 61 height 28
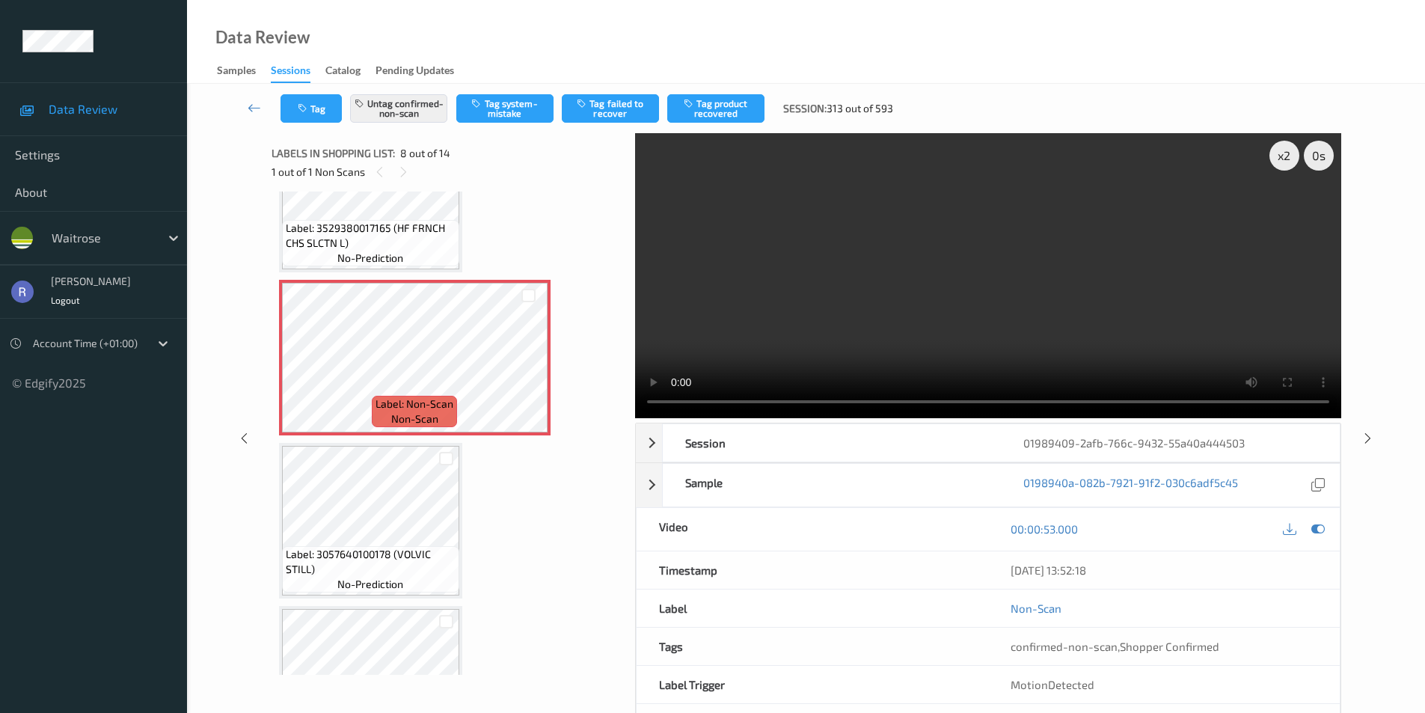
scroll to position [986, 0]
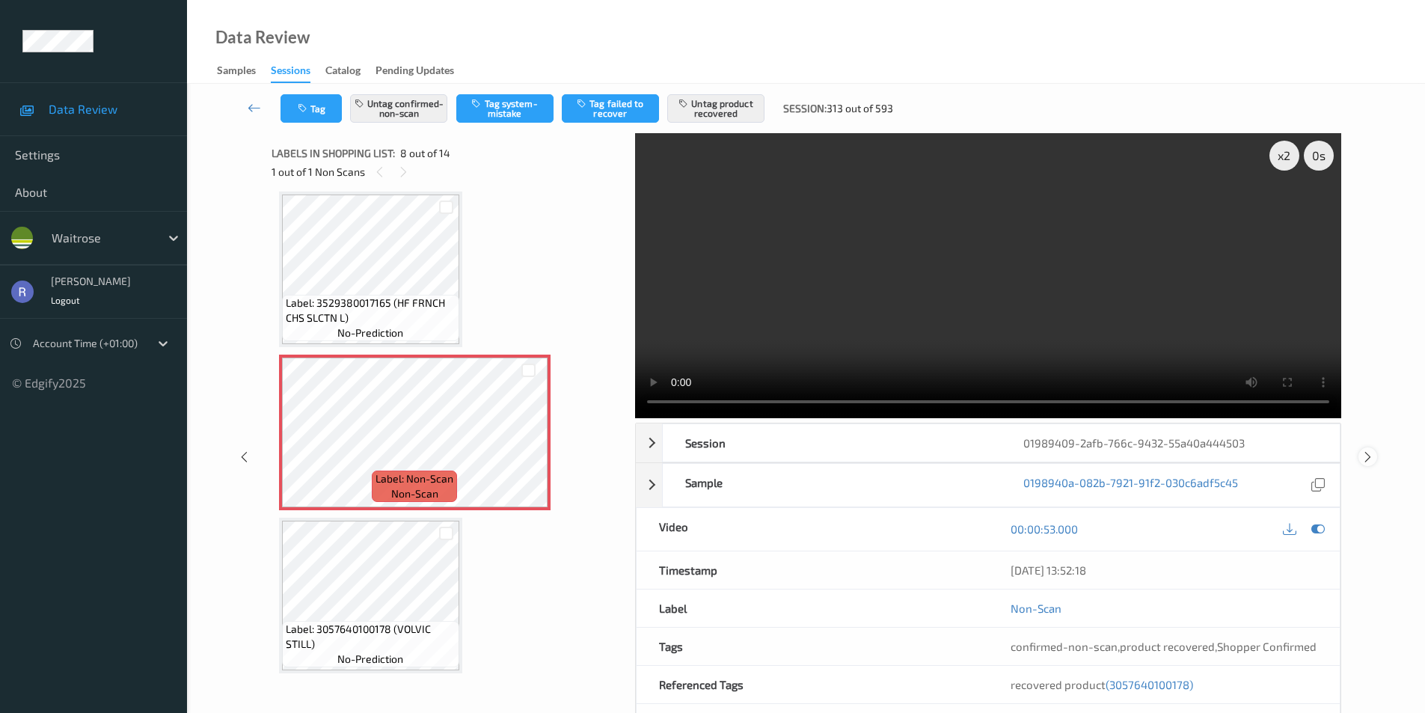
click at [1367, 452] on icon at bounding box center [1368, 456] width 13 height 13
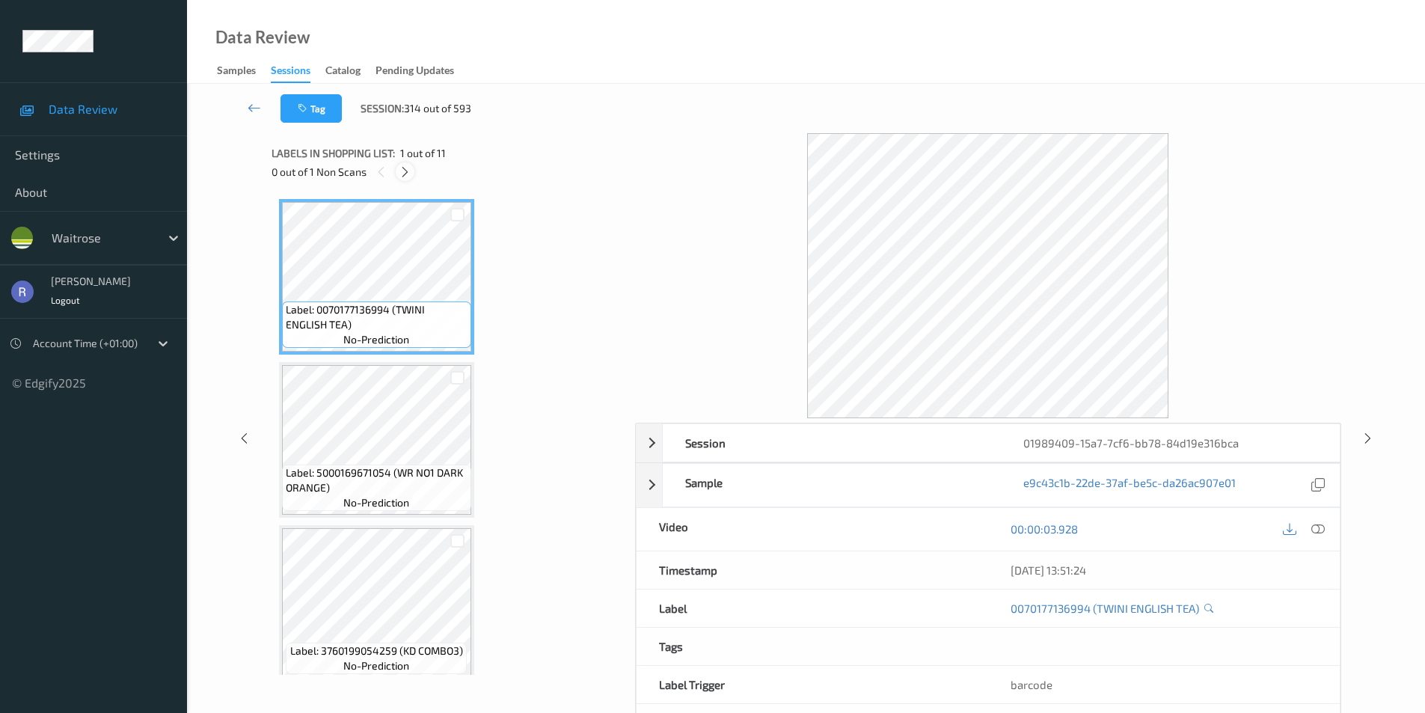
click at [405, 171] on icon at bounding box center [405, 171] width 13 height 13
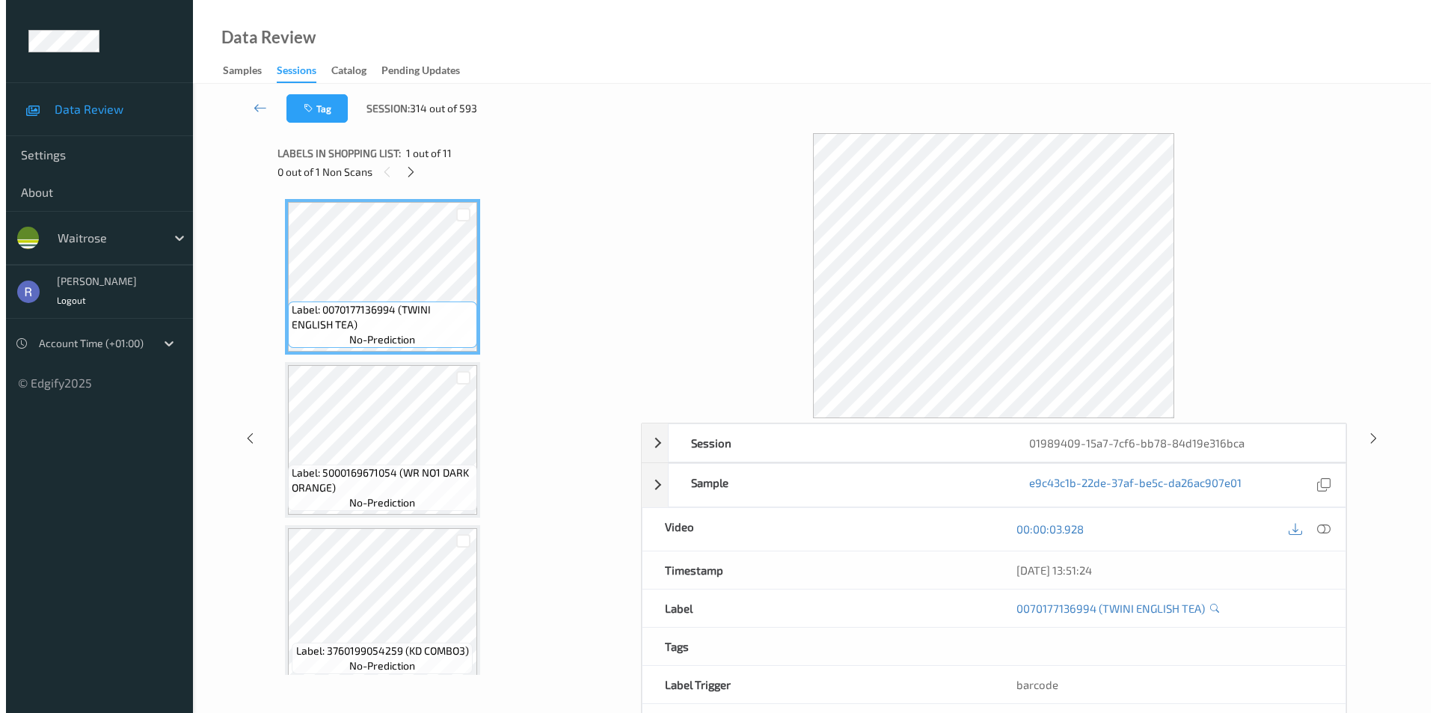
scroll to position [497, 0]
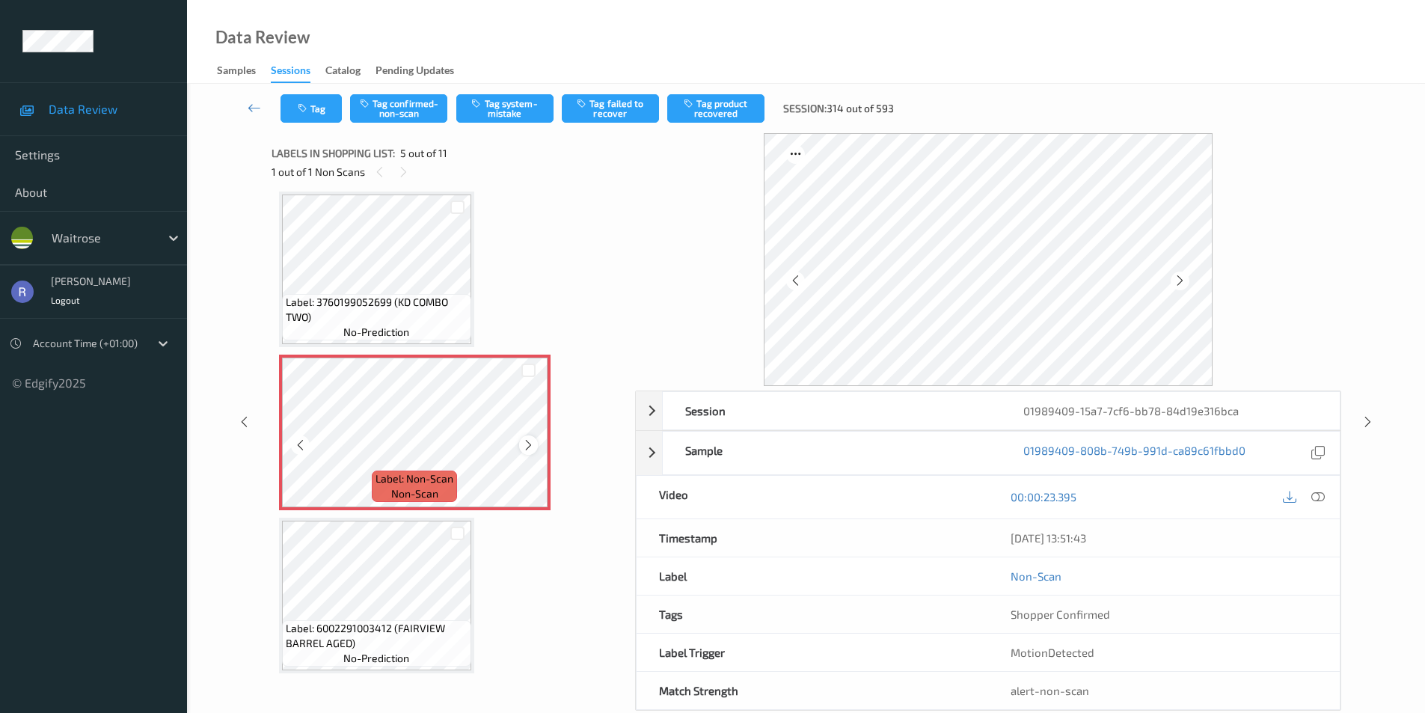
click at [524, 441] on icon at bounding box center [528, 444] width 13 height 13
click at [1328, 498] on div at bounding box center [1318, 497] width 20 height 20
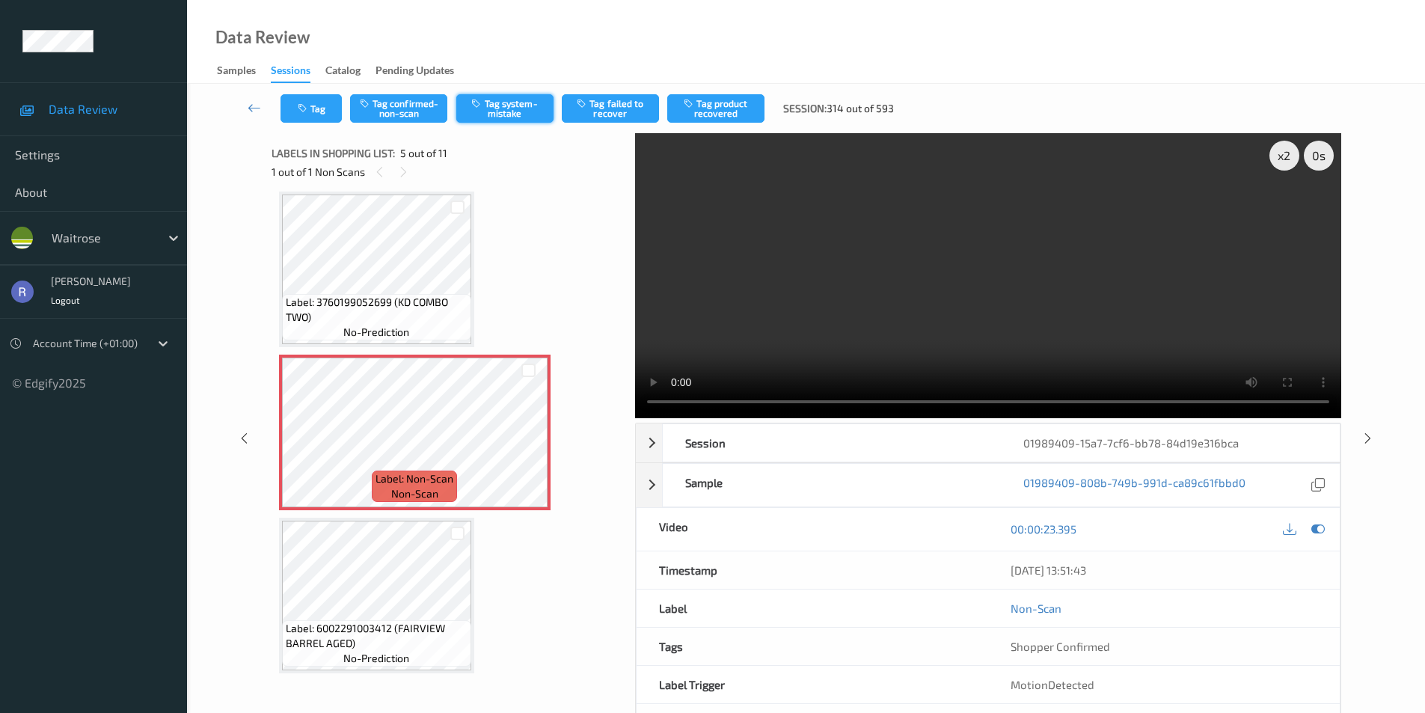
click at [518, 107] on button "Tag system-mistake" at bounding box center [504, 108] width 97 height 28
click at [313, 102] on button "Tag" at bounding box center [311, 108] width 61 height 28
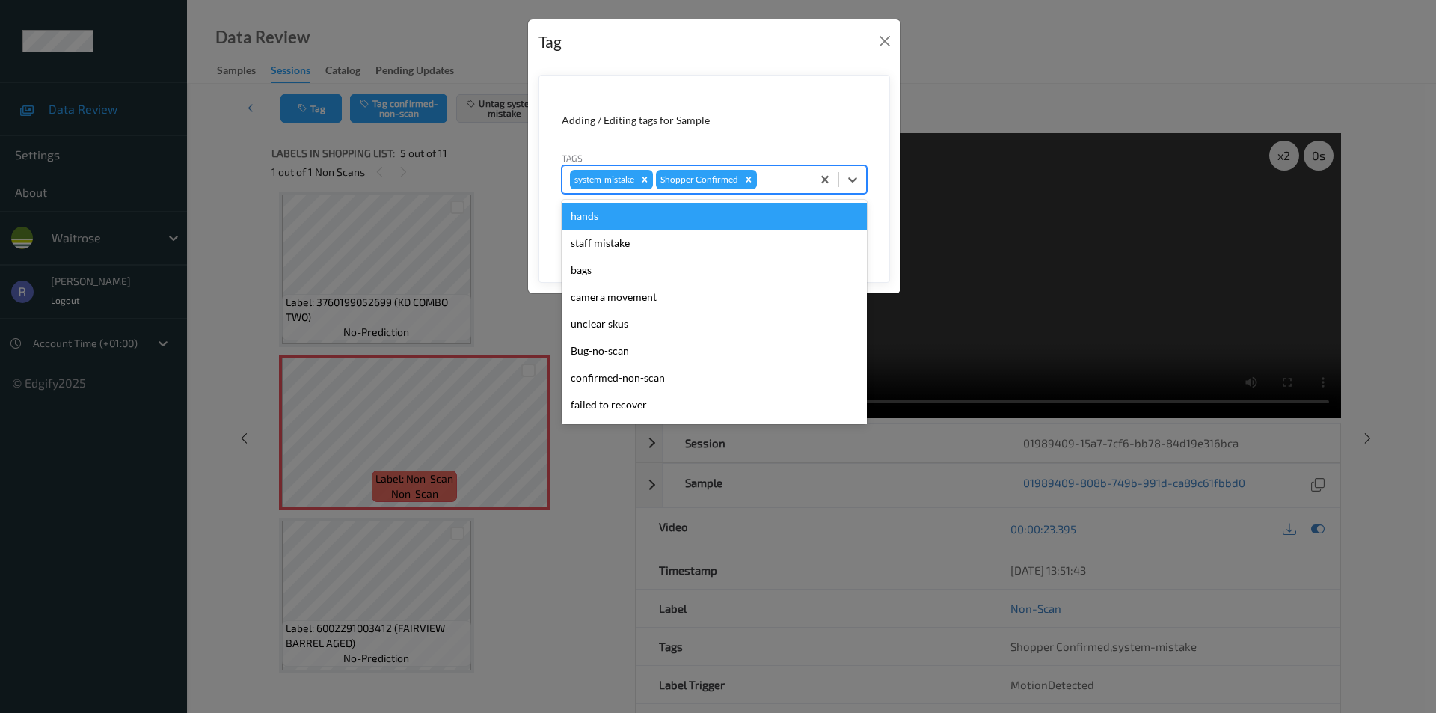
click at [780, 177] on div at bounding box center [782, 180] width 44 height 18
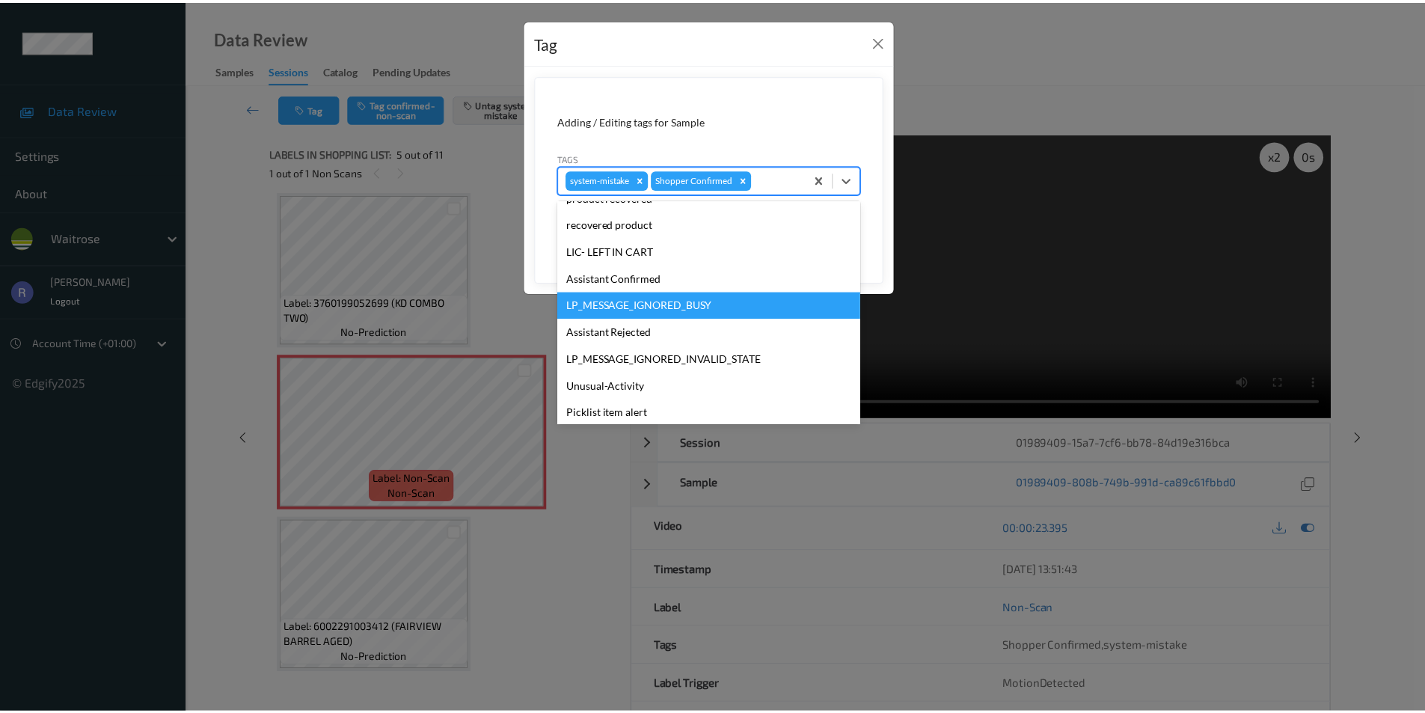
scroll to position [293, 0]
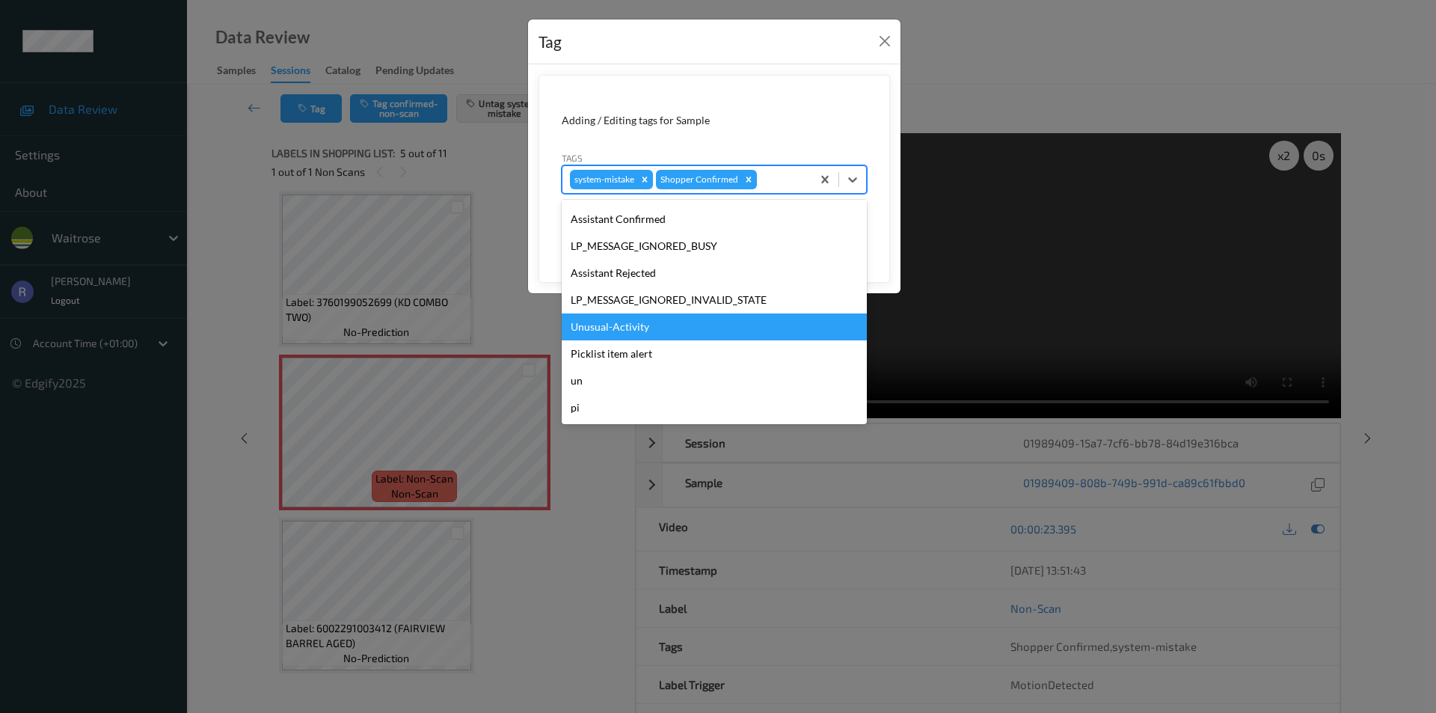
click at [598, 328] on div "Unusual-Activity" at bounding box center [714, 326] width 305 height 27
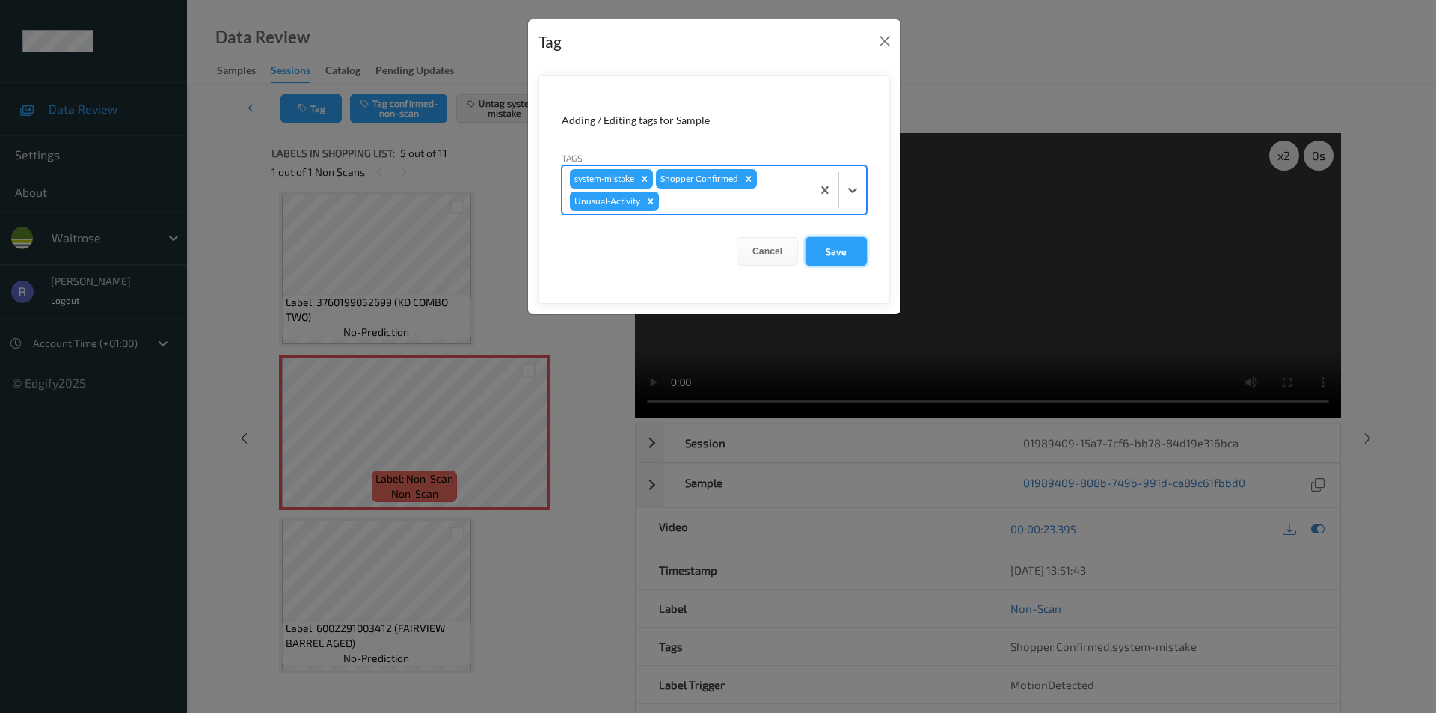
click at [844, 251] on button "Save" at bounding box center [836, 251] width 61 height 28
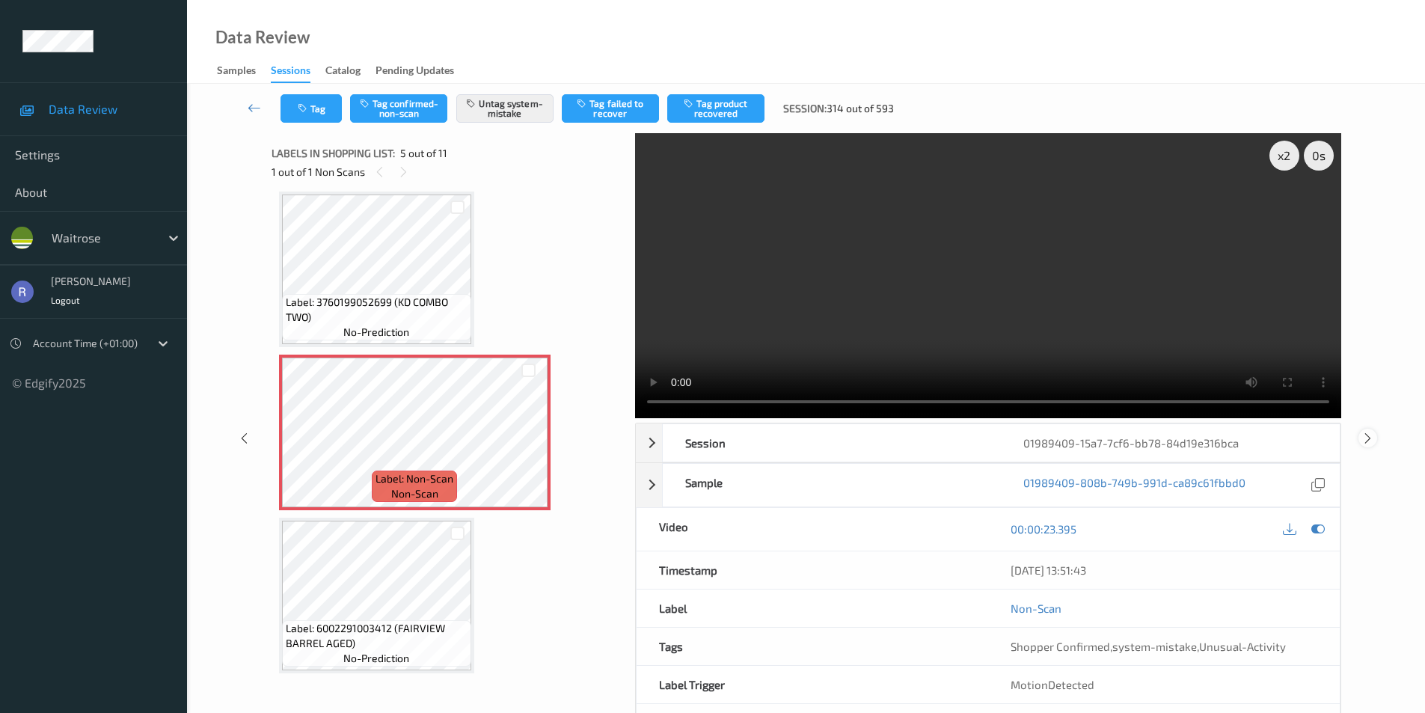
click at [1371, 435] on icon at bounding box center [1368, 437] width 13 height 13
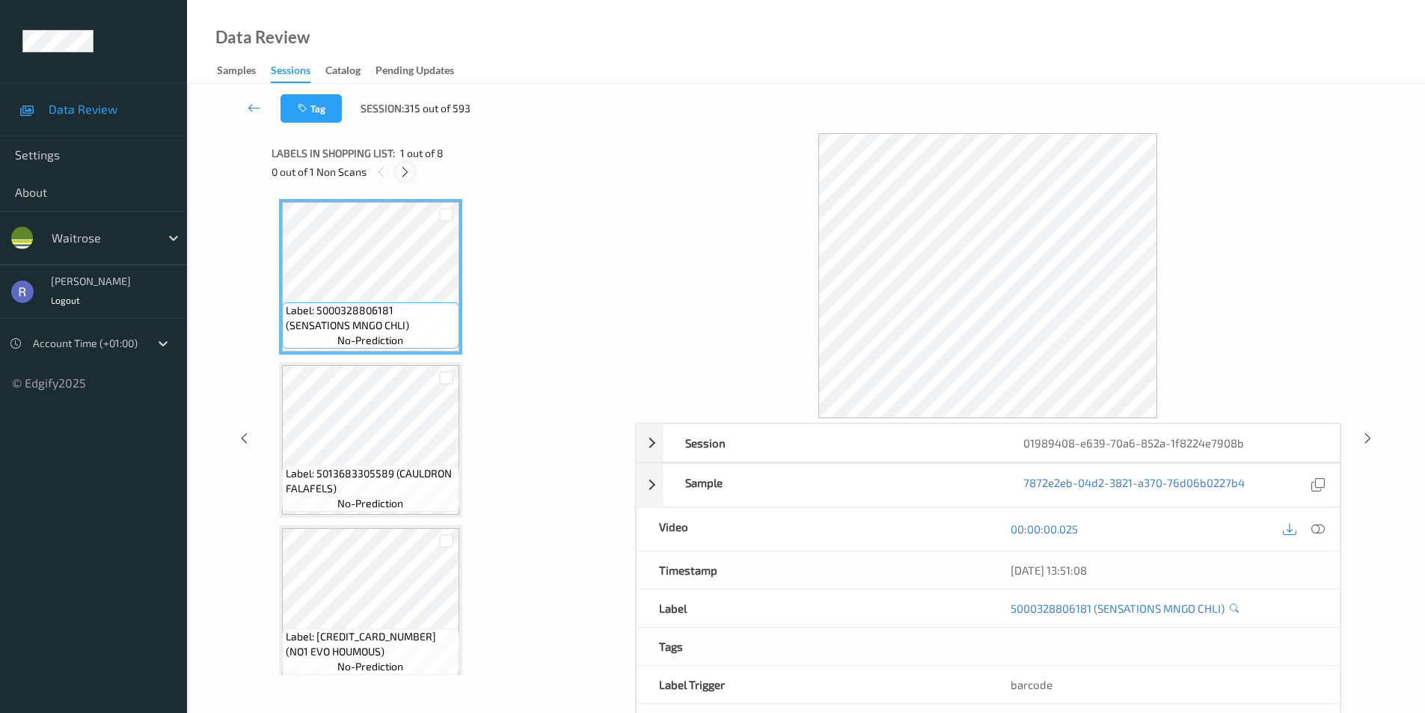
click at [402, 168] on icon at bounding box center [405, 171] width 13 height 13
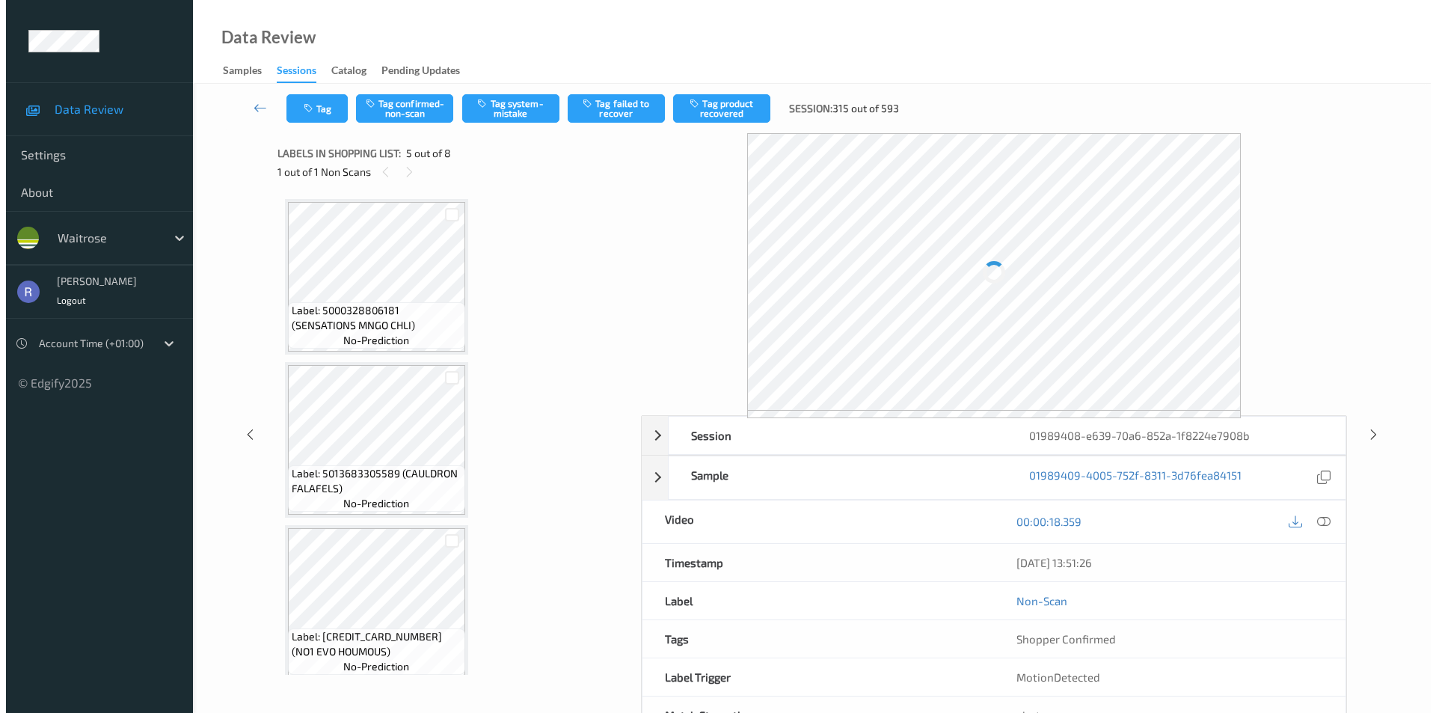
scroll to position [497, 0]
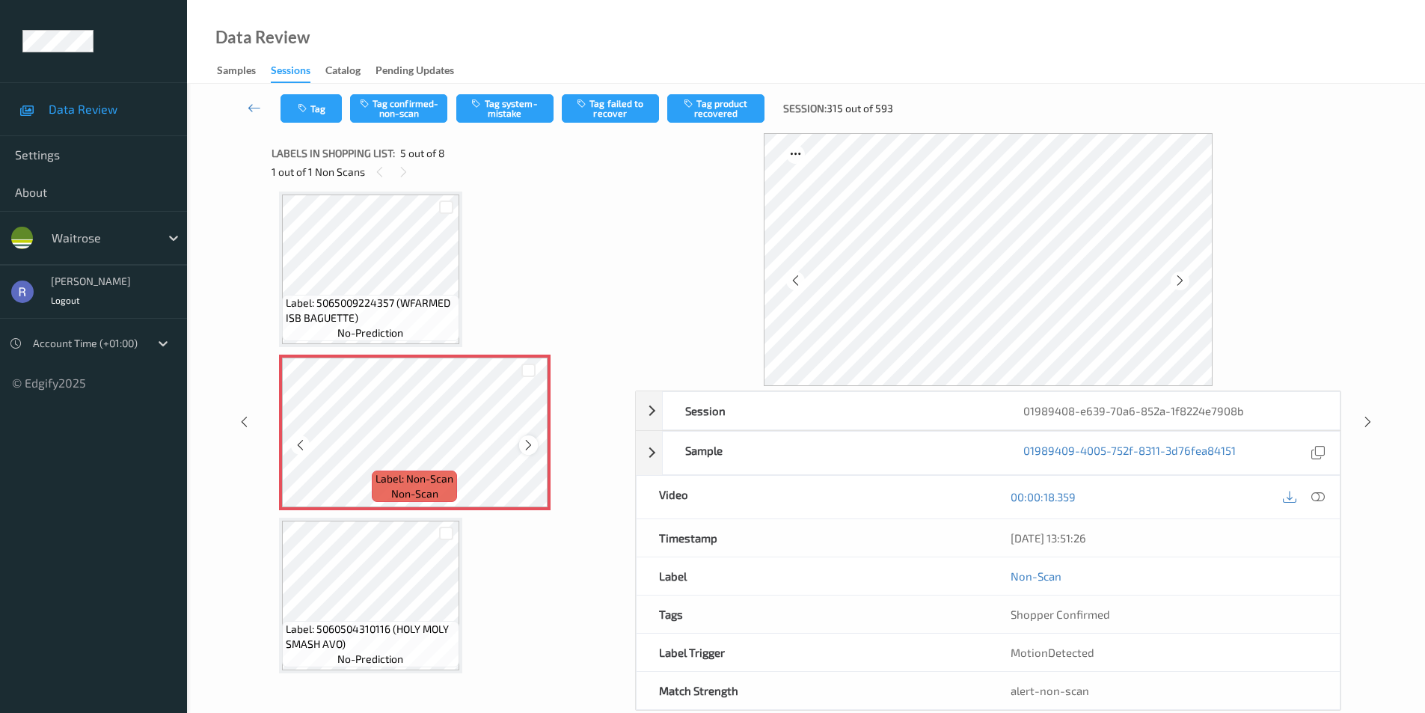
click at [527, 441] on icon at bounding box center [528, 444] width 13 height 13
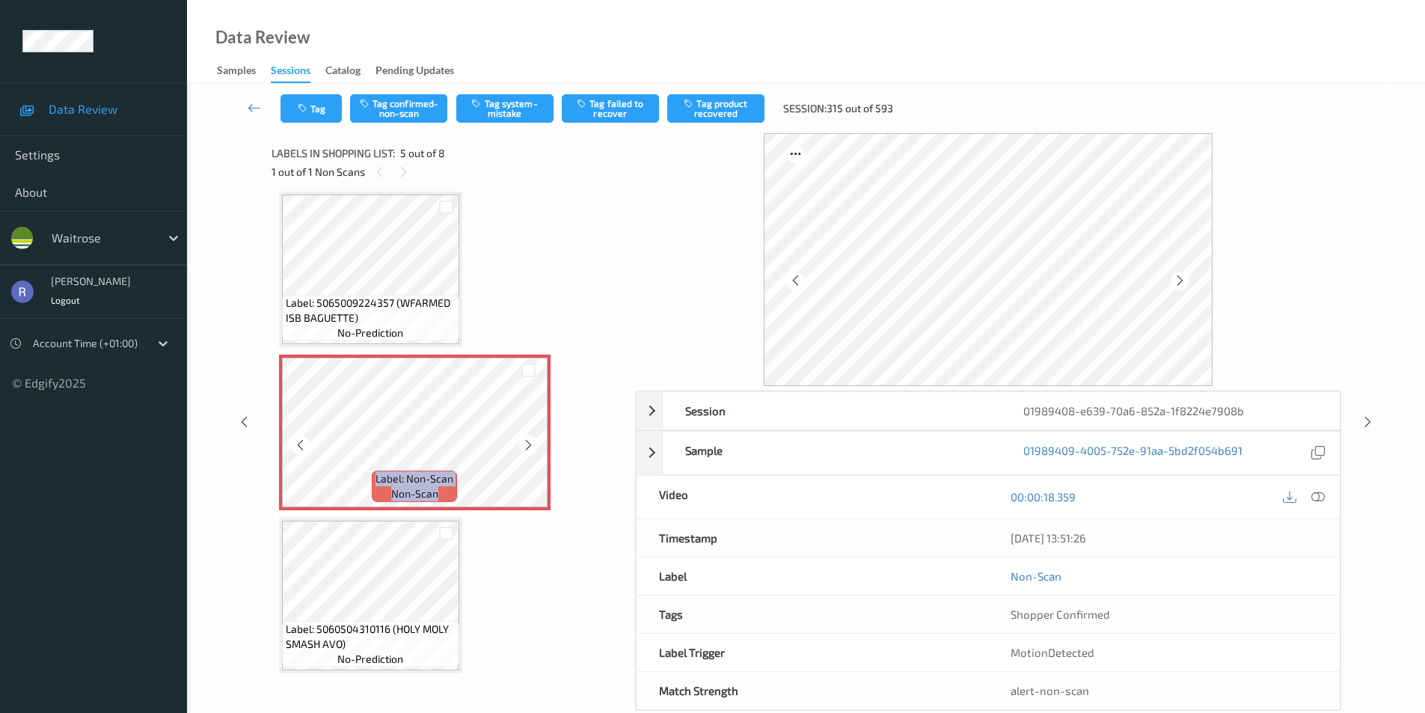
click at [527, 441] on icon at bounding box center [528, 444] width 13 height 13
click at [1317, 492] on icon at bounding box center [1317, 496] width 13 height 13
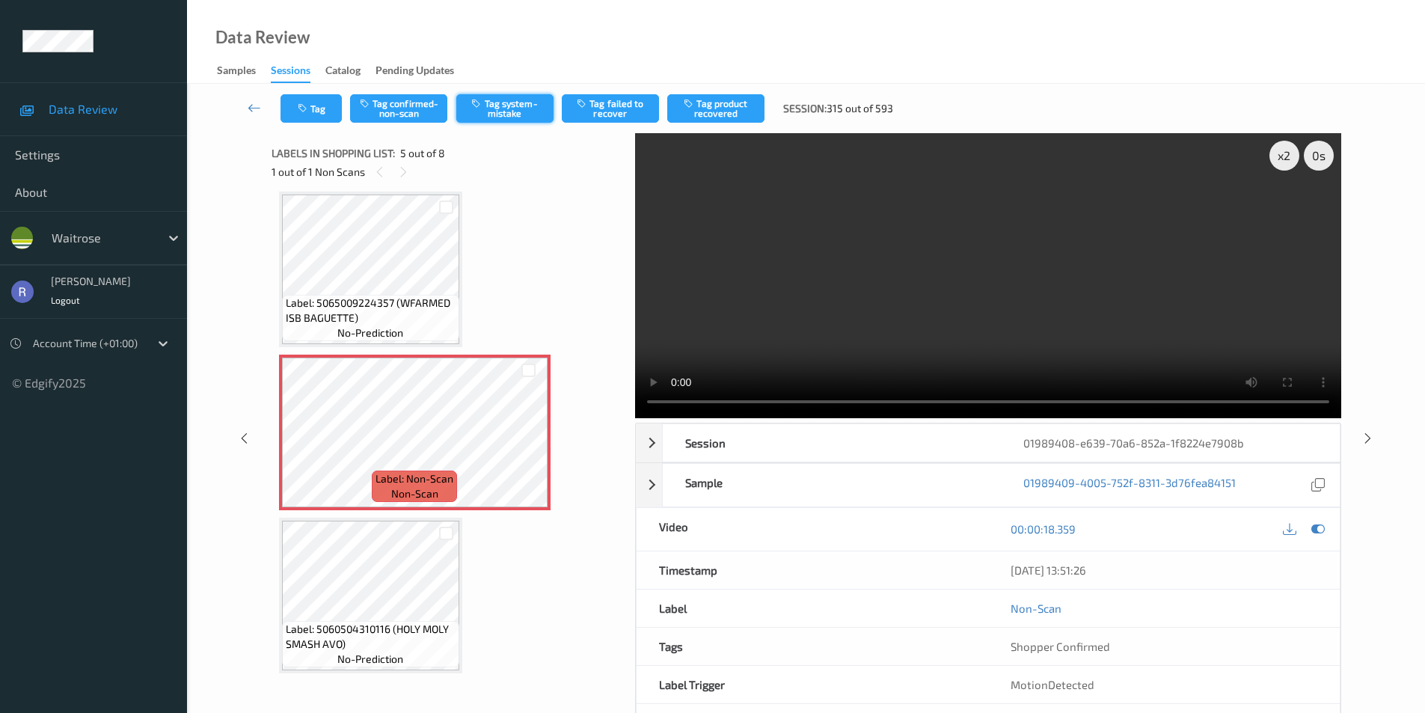
click at [512, 108] on button "Tag system-mistake" at bounding box center [504, 108] width 97 height 28
click at [321, 102] on button "Tag" at bounding box center [311, 108] width 61 height 28
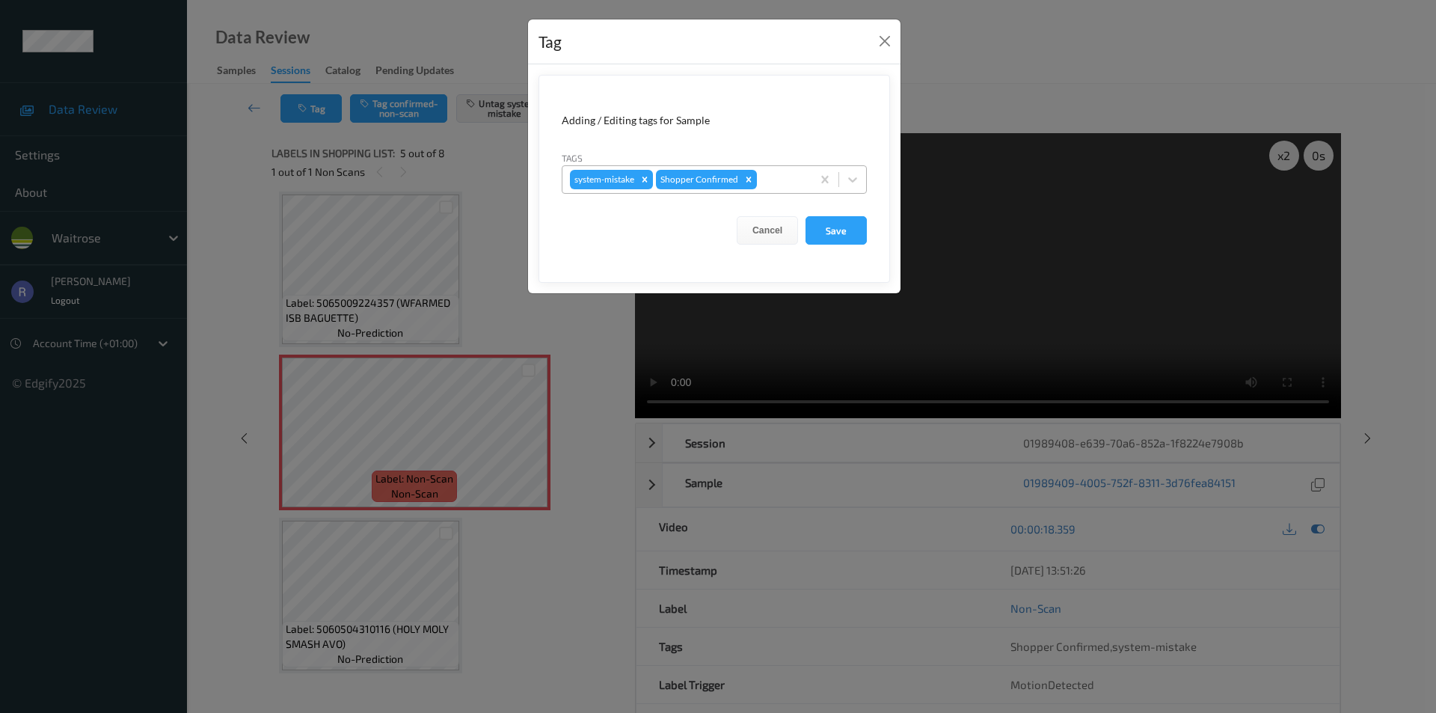
click at [777, 177] on div at bounding box center [782, 180] width 44 height 18
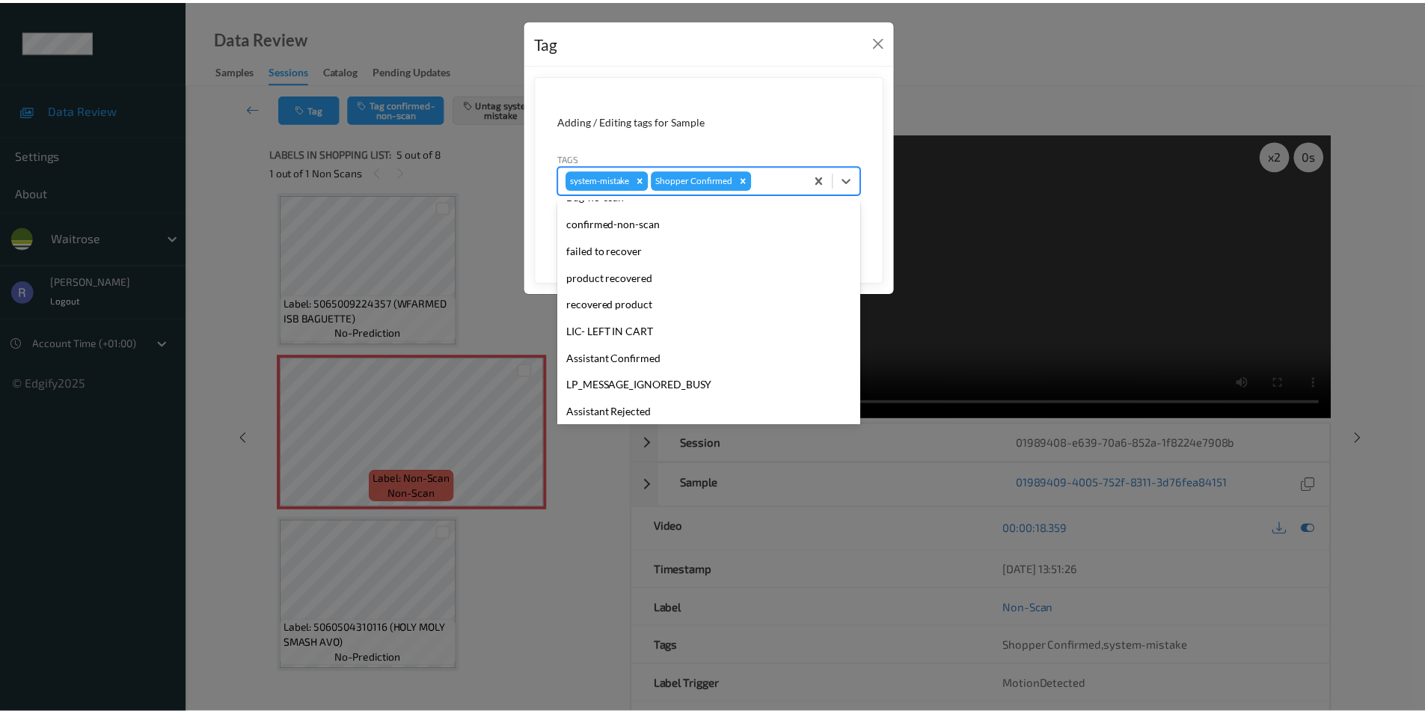
scroll to position [293, 0]
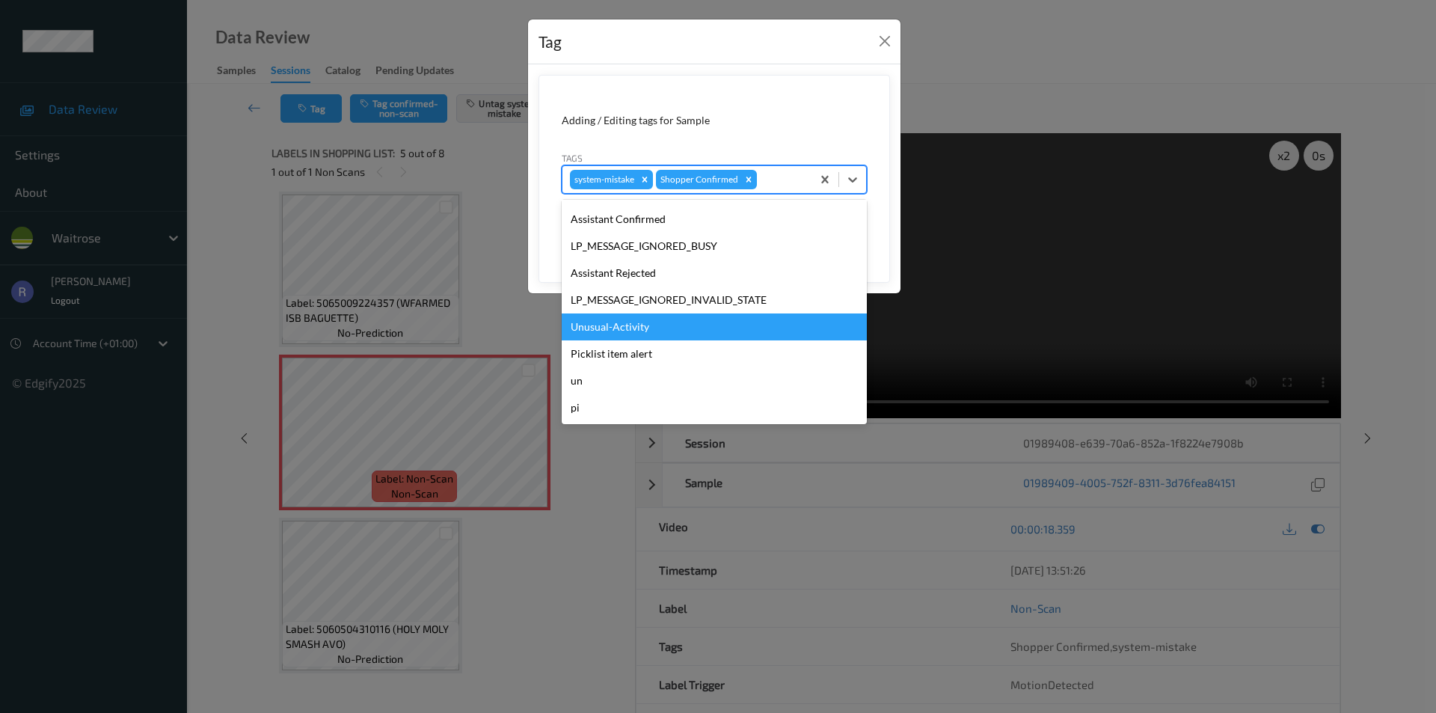
click at [616, 323] on div "Unusual-Activity" at bounding box center [714, 326] width 305 height 27
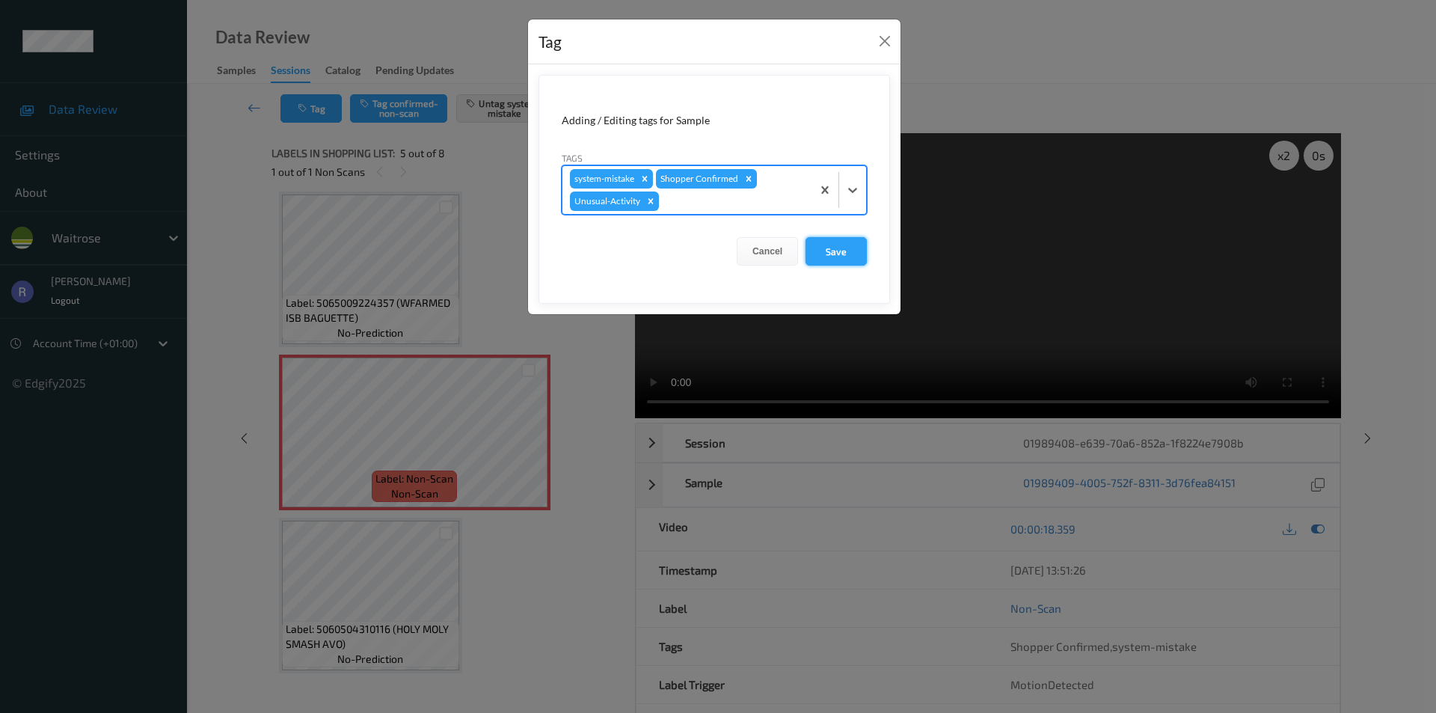
click at [843, 251] on button "Save" at bounding box center [836, 251] width 61 height 28
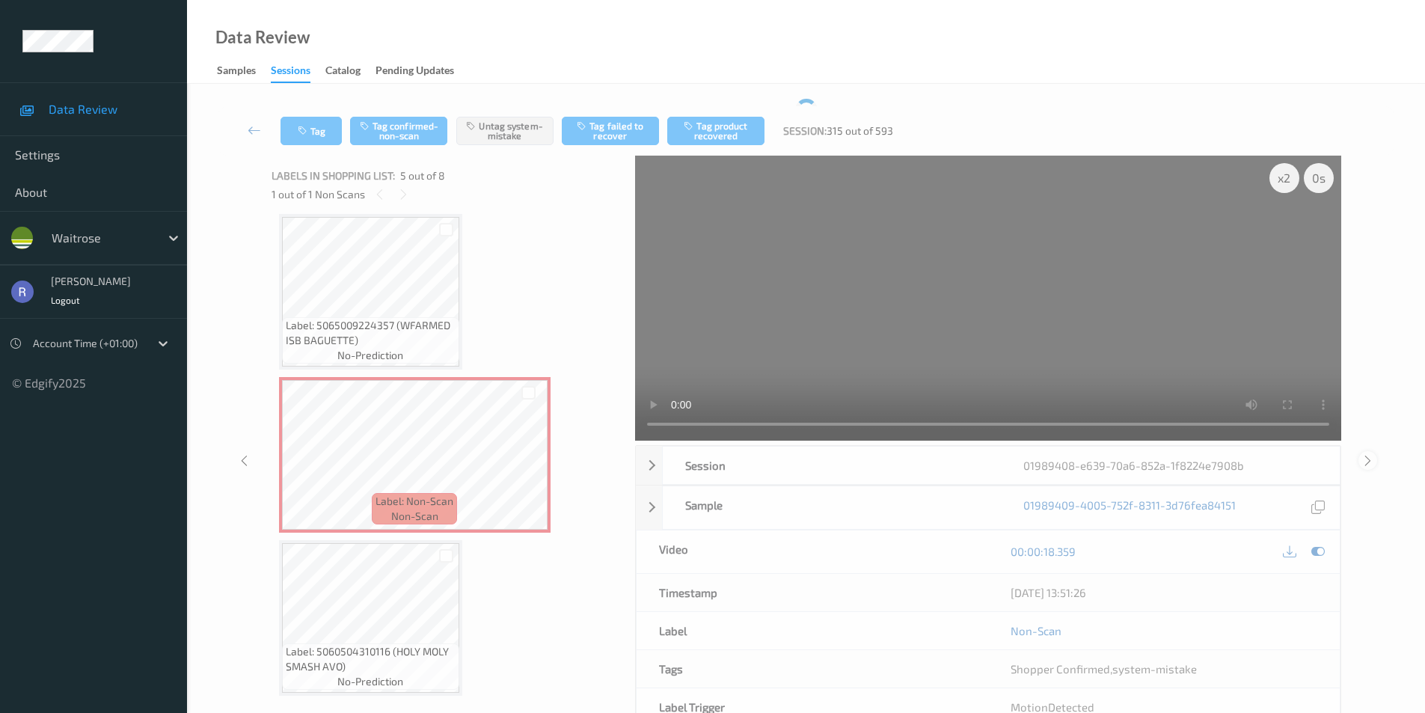
click at [1367, 462] on icon at bounding box center [1368, 459] width 13 height 13
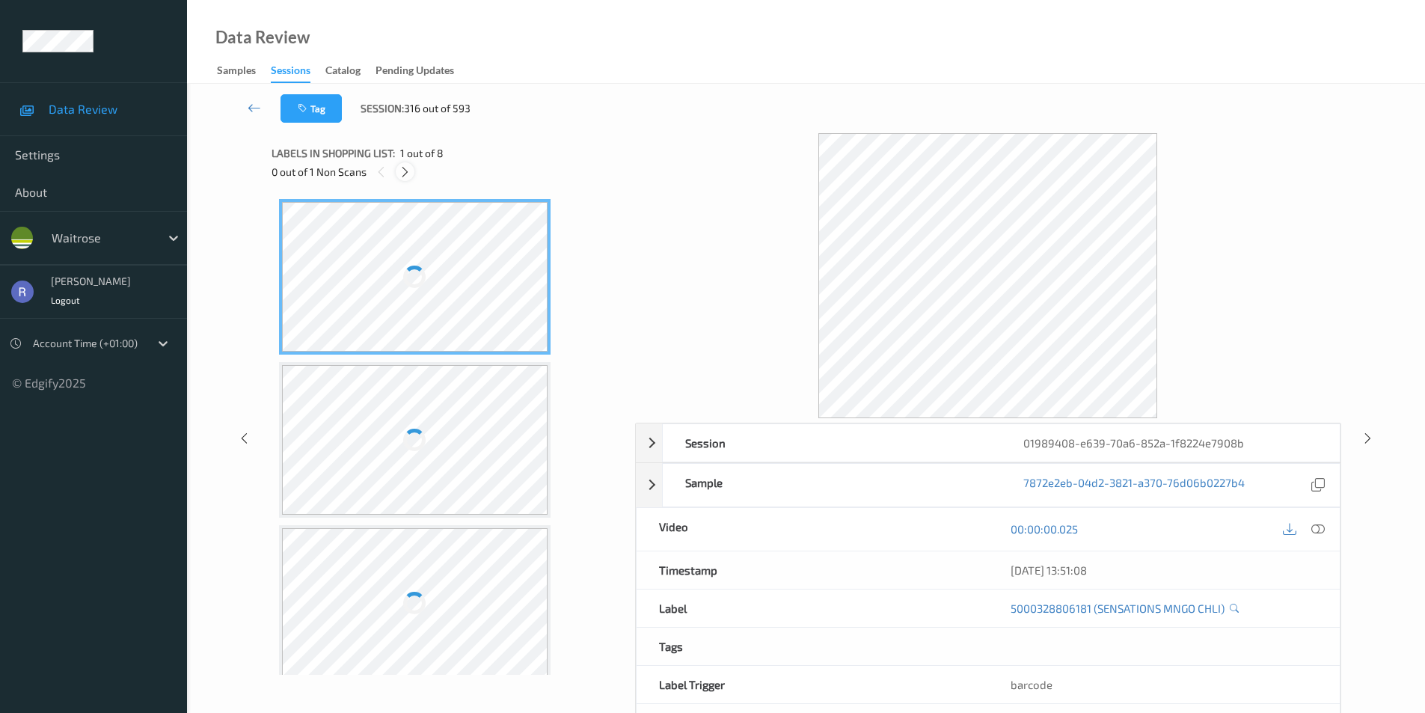
click at [403, 169] on icon at bounding box center [405, 171] width 13 height 13
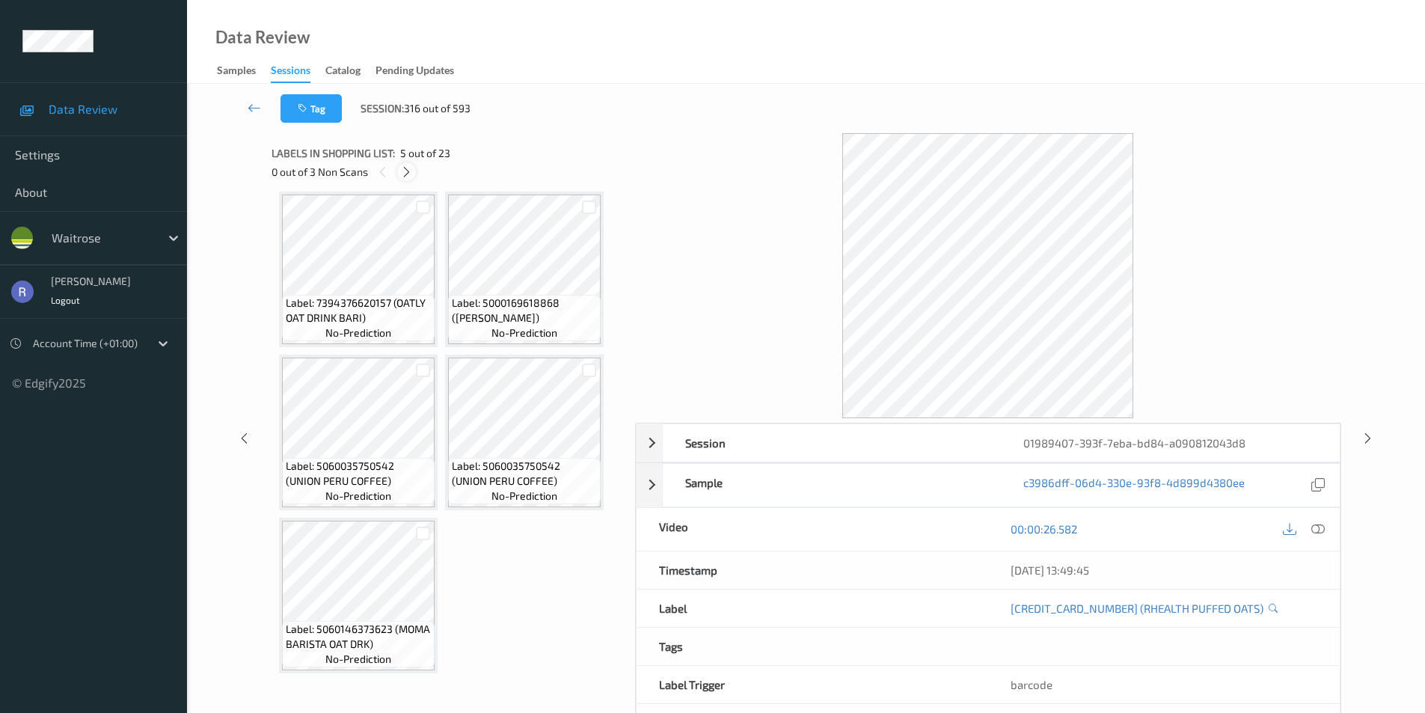
click at [406, 165] on icon at bounding box center [406, 171] width 13 height 13
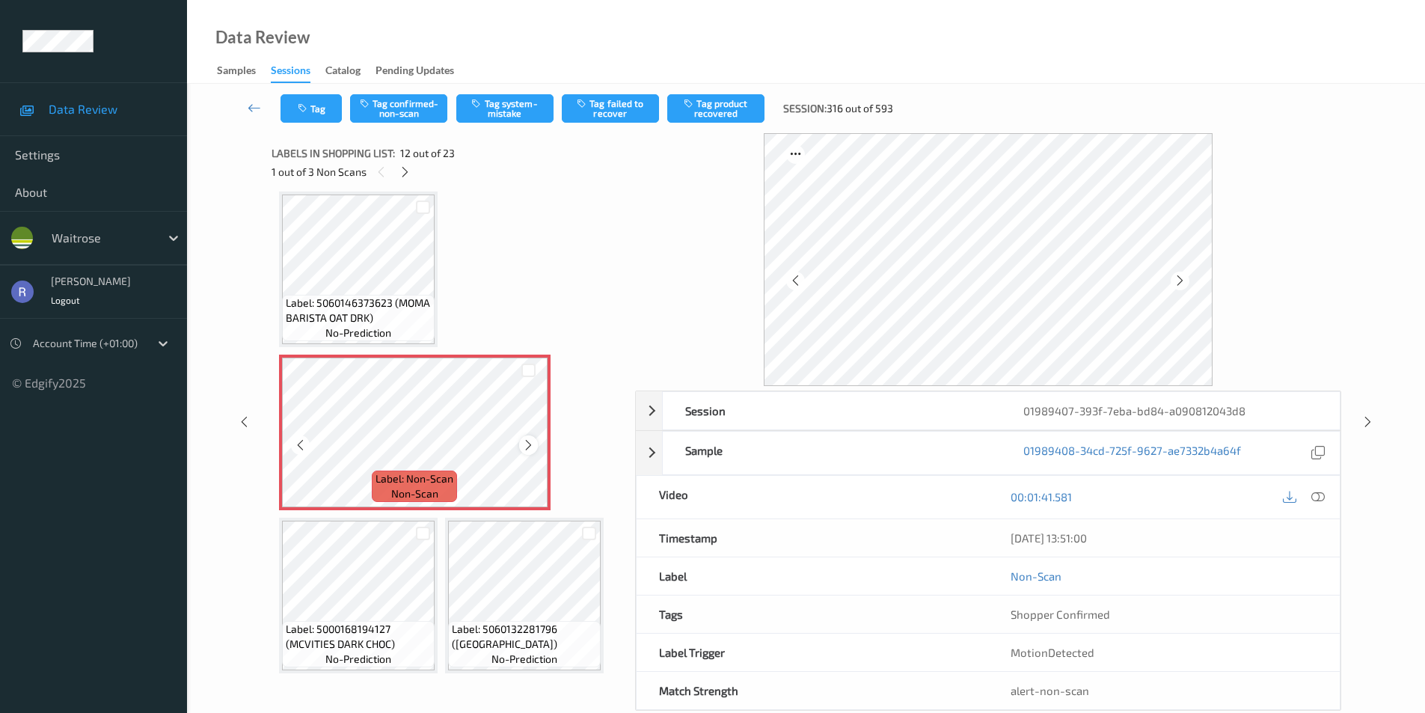
click at [530, 443] on icon at bounding box center [528, 444] width 13 height 13
click at [450, 263] on div "Label: [CREDIT_CARD_NUMBER] (WR BASMATI RICE) no-prediction Label: [CREDIT_CARD…" at bounding box center [448, 514] width 338 height 2276
click at [1327, 493] on div at bounding box center [1318, 497] width 20 height 20
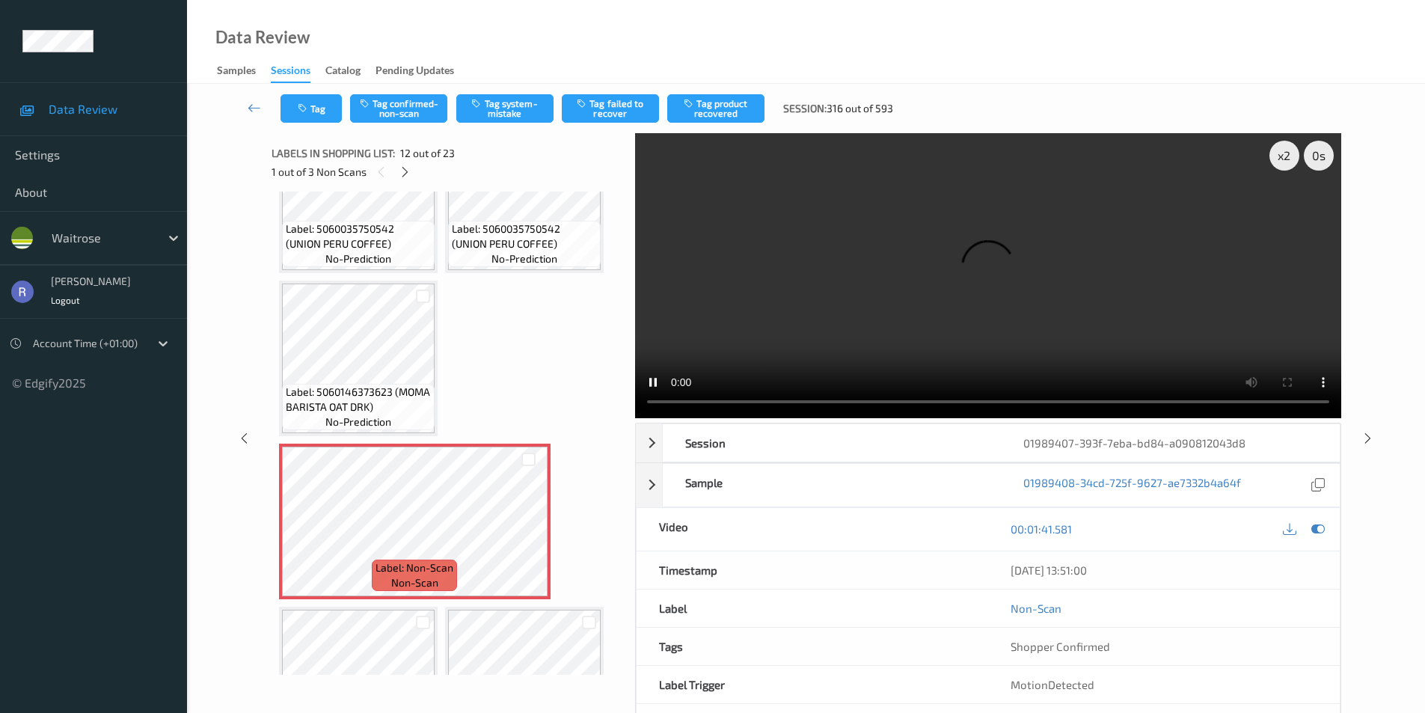
scroll to position [673, 0]
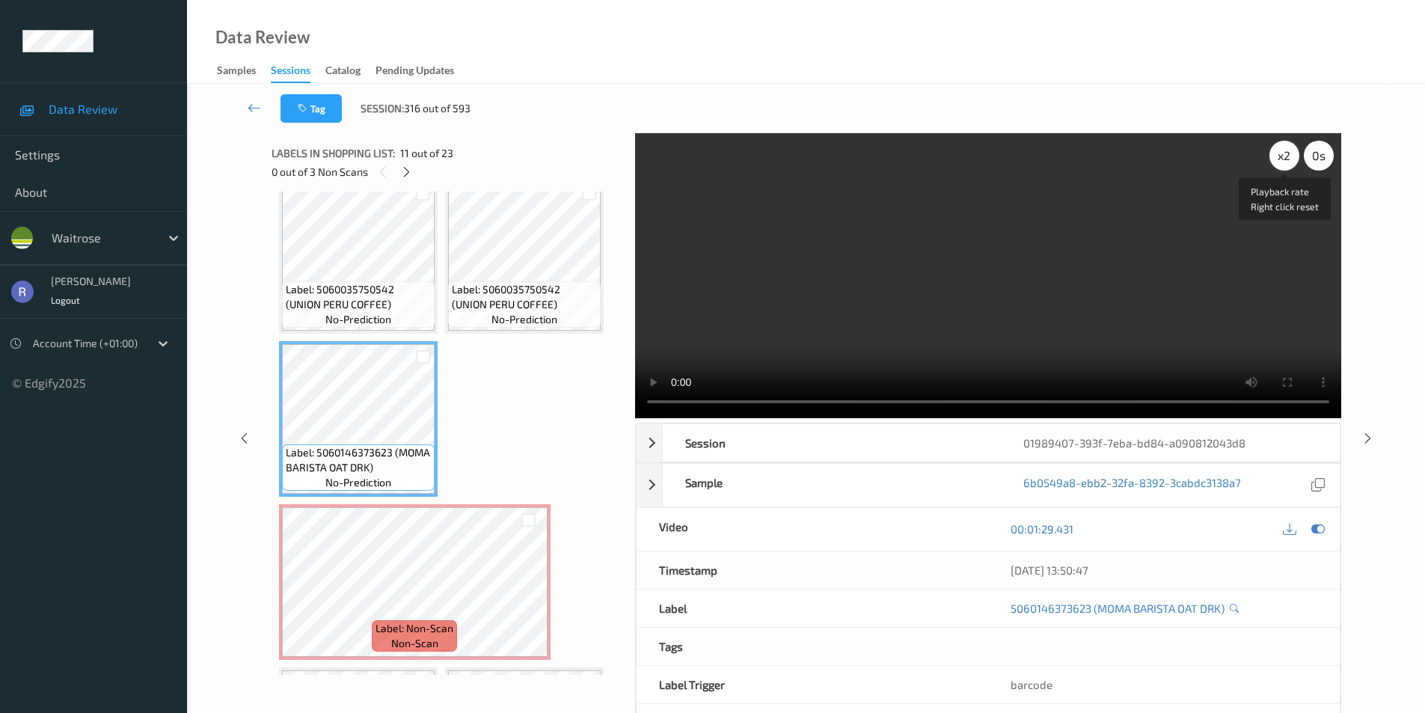
click at [1281, 160] on div "x 2" at bounding box center [1285, 156] width 30 height 30
click at [1281, 160] on div "x 8" at bounding box center [1285, 156] width 30 height 30
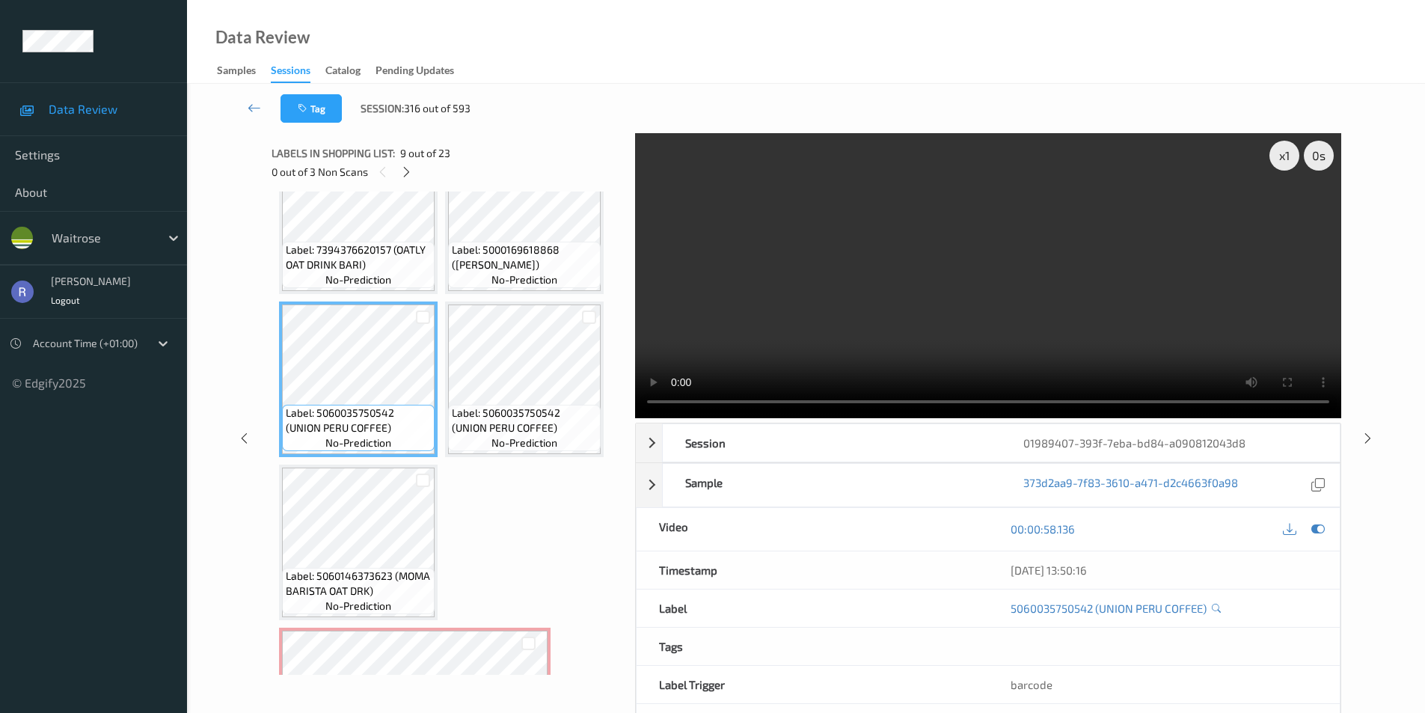
scroll to position [524, 0]
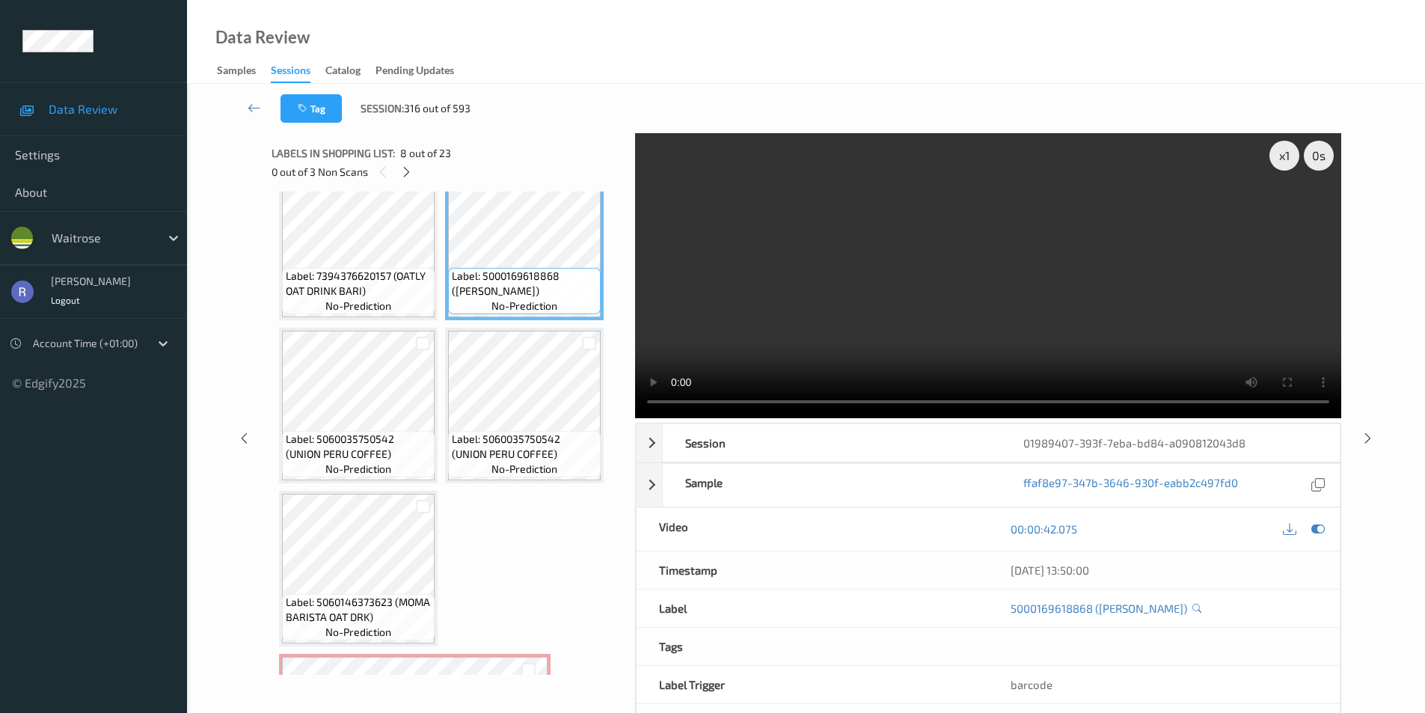
click at [1023, 293] on video at bounding box center [988, 275] width 706 height 285
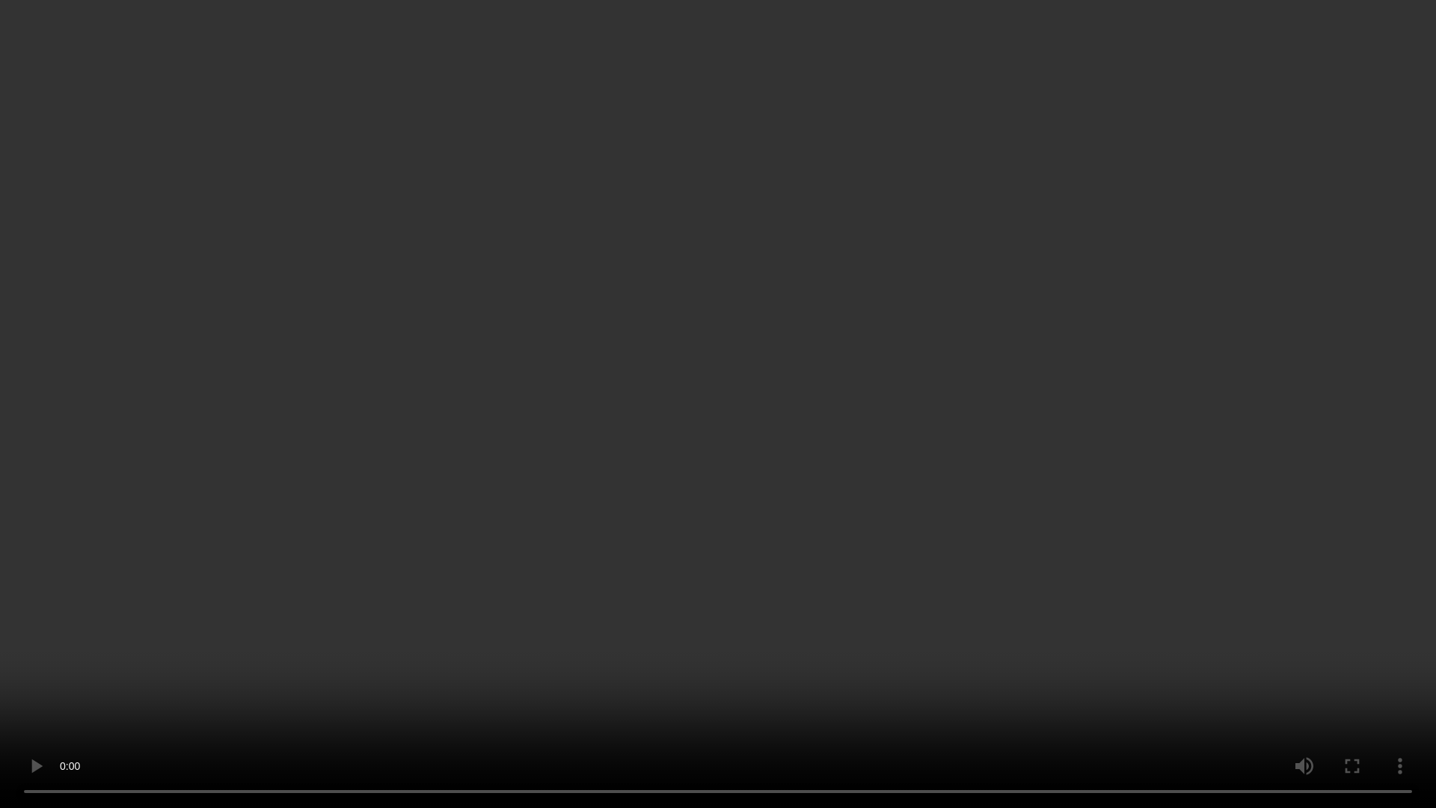
click at [809, 534] on video at bounding box center [718, 404] width 1436 height 808
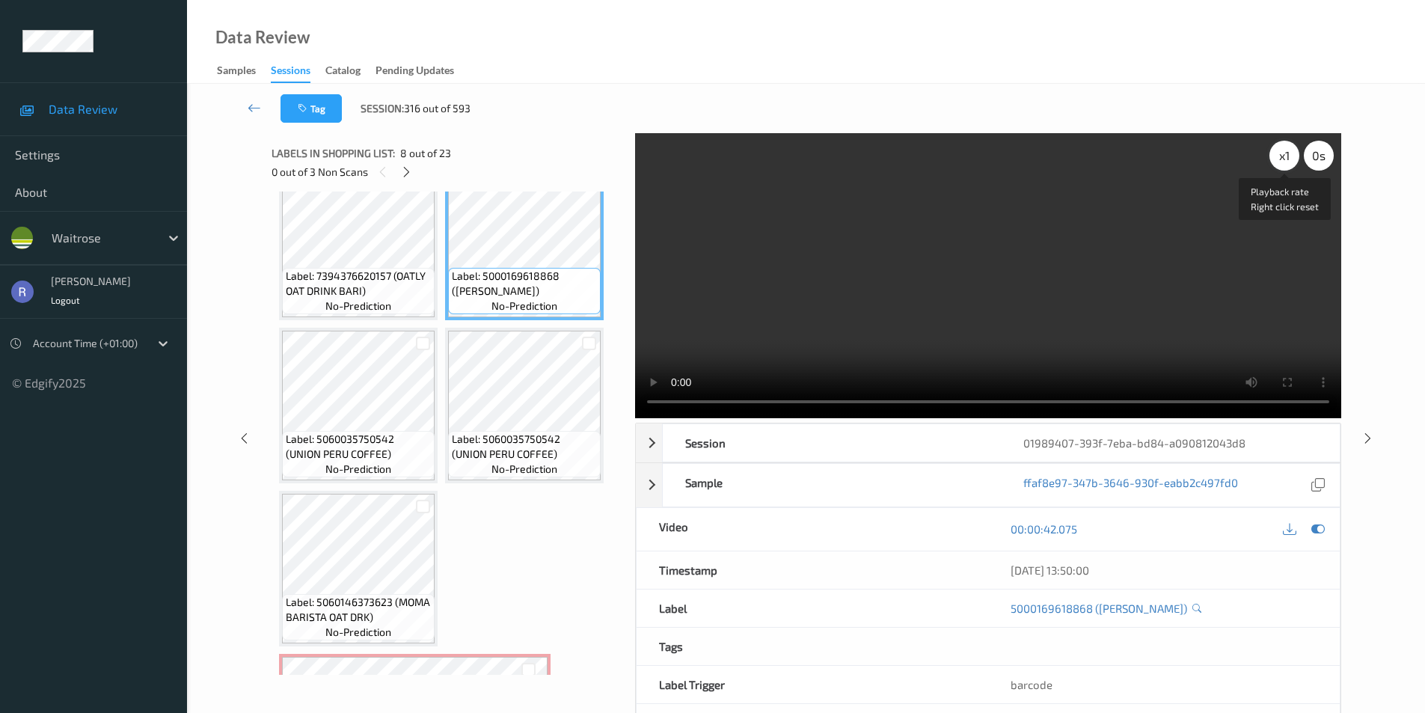
click at [1296, 155] on div "x 1" at bounding box center [1285, 156] width 30 height 30
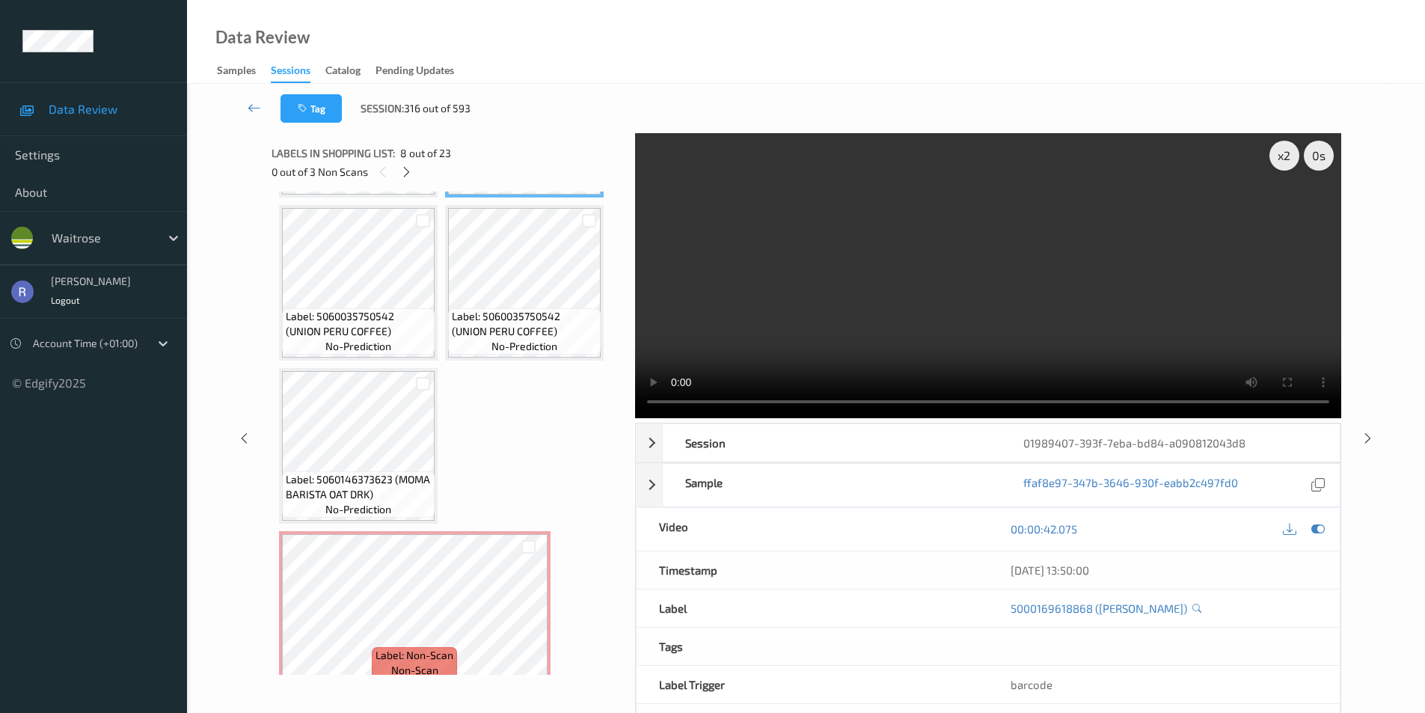
scroll to position [748, 0]
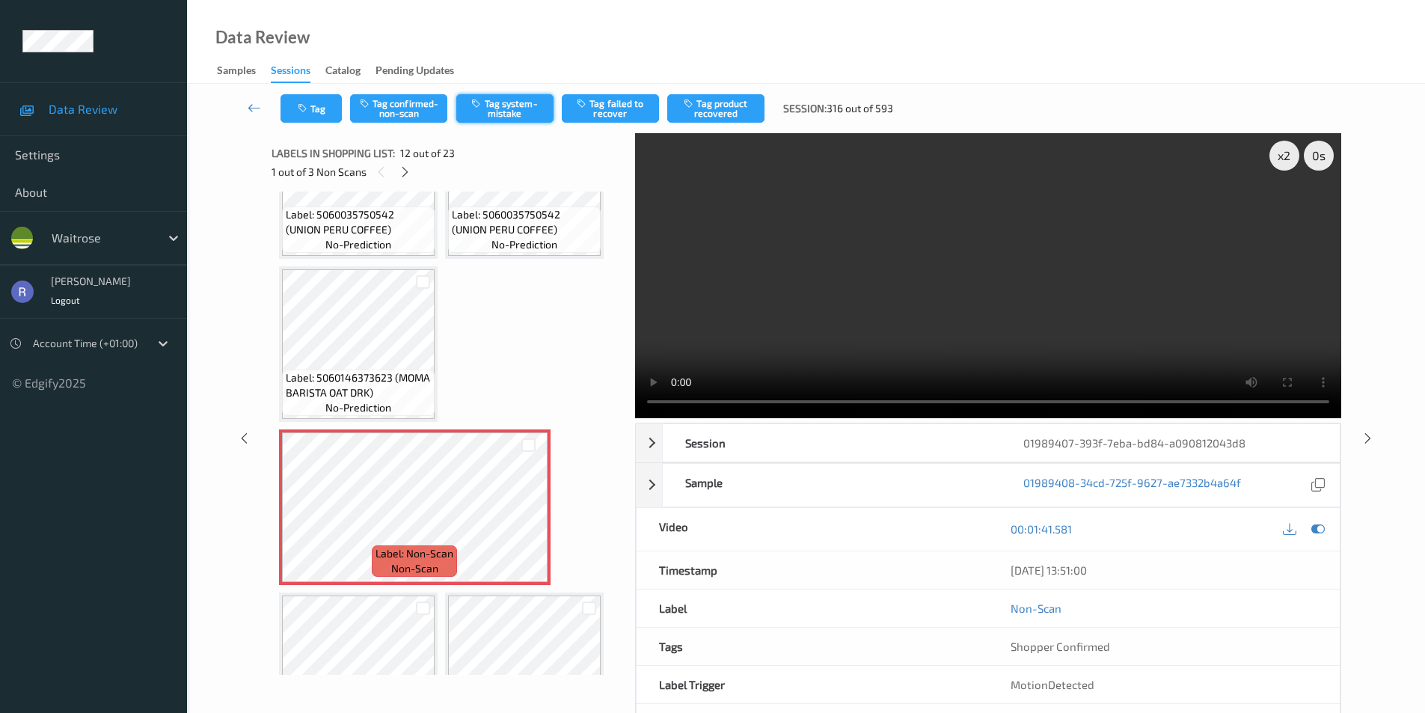
click at [509, 110] on button "Tag system-mistake" at bounding box center [504, 108] width 97 height 28
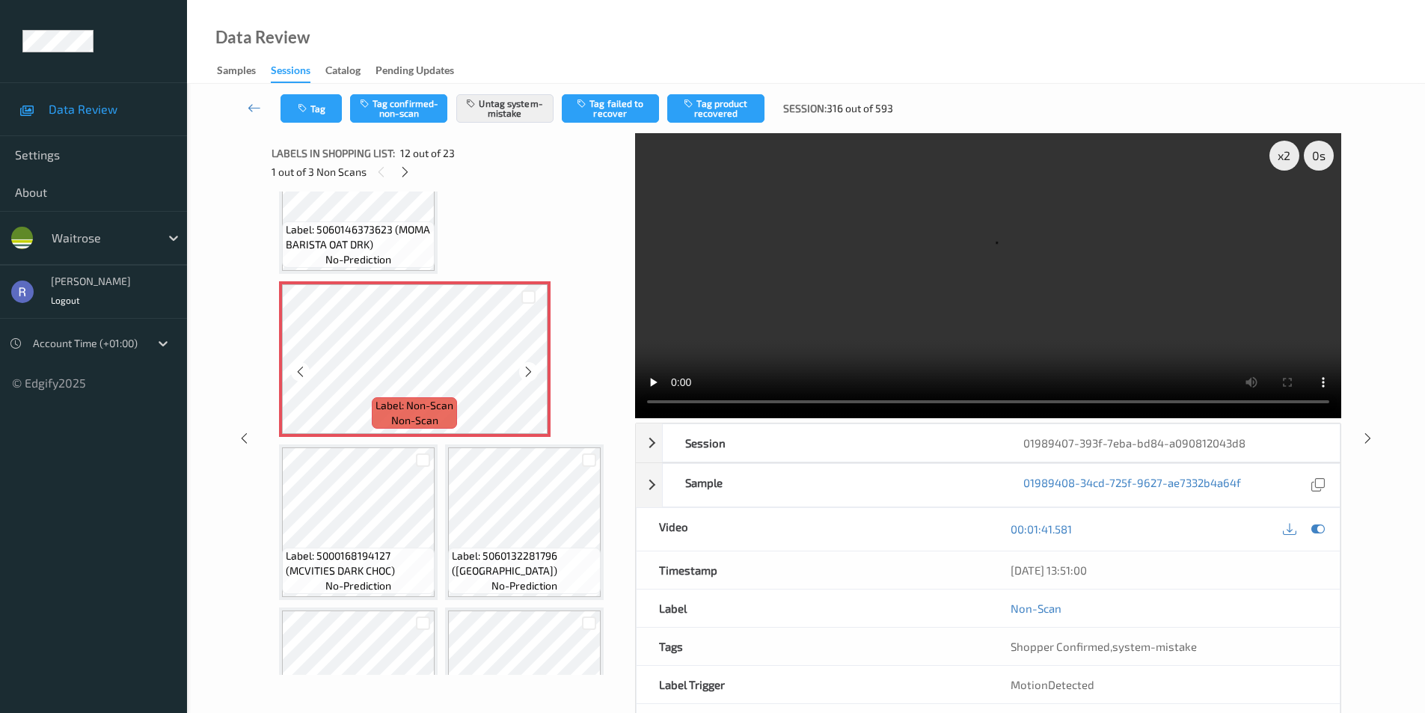
scroll to position [898, 0]
click at [532, 370] on icon at bounding box center [528, 370] width 13 height 13
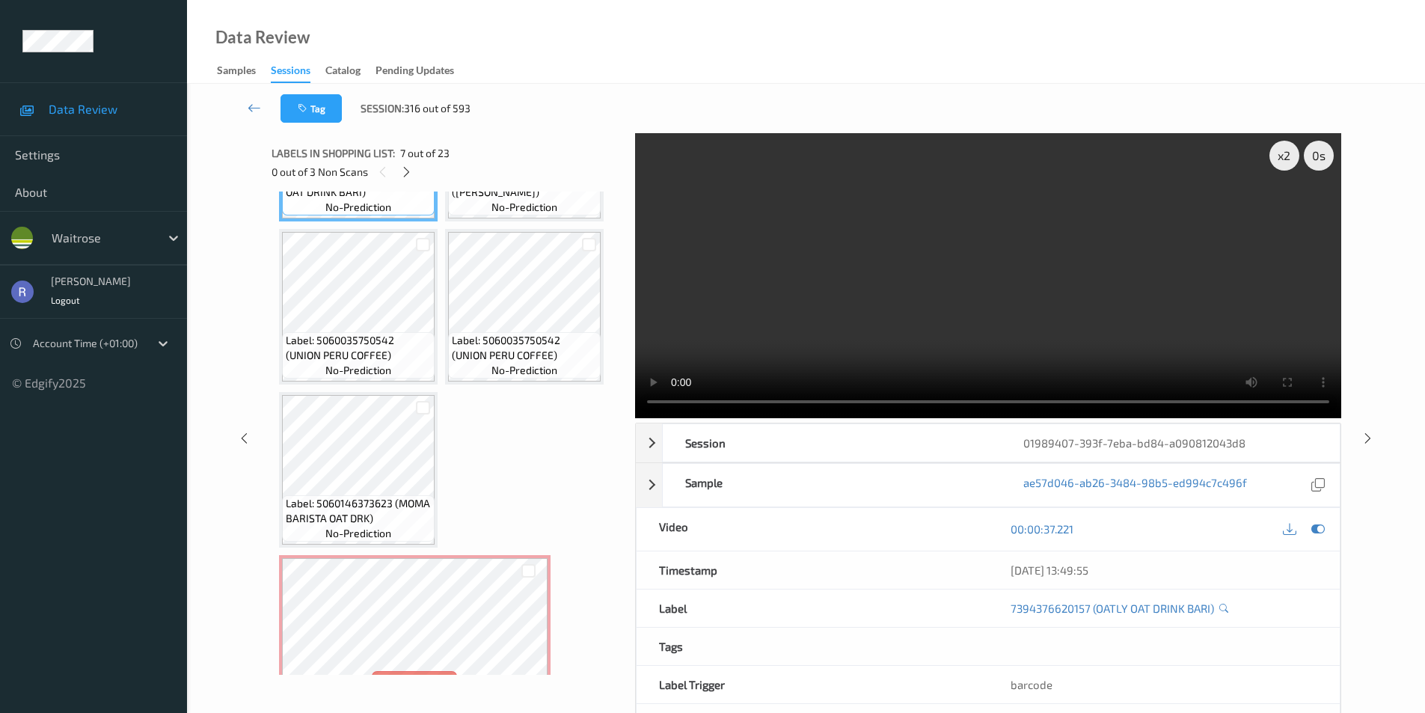
scroll to position [673, 0]
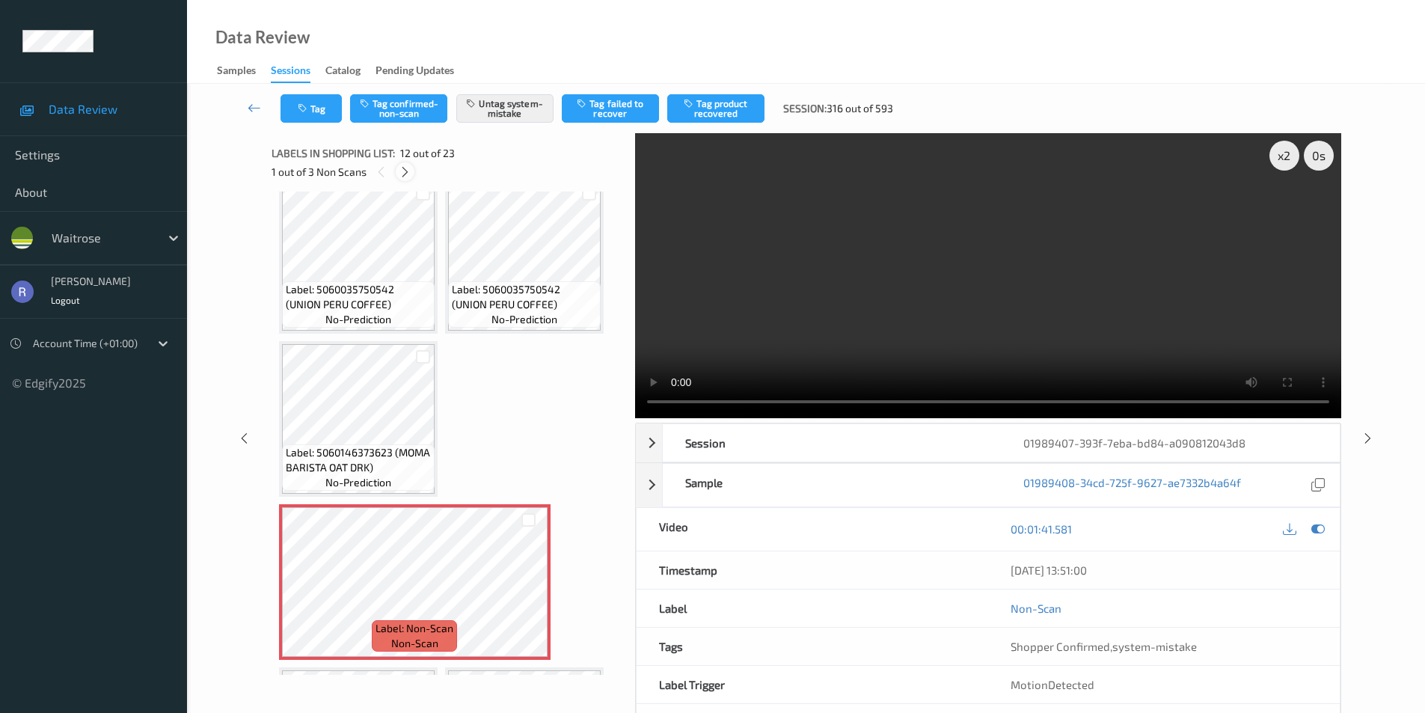
click at [403, 171] on icon at bounding box center [405, 171] width 13 height 13
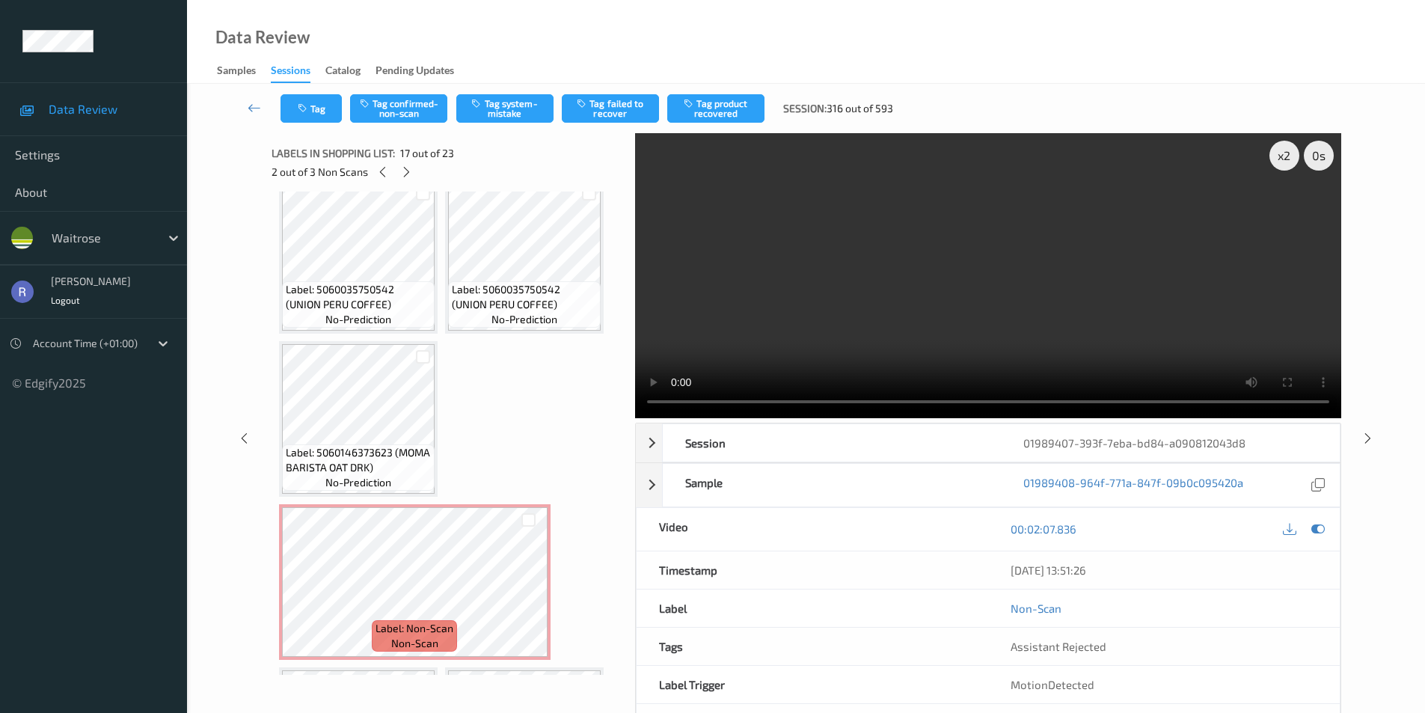
scroll to position [1312, 0]
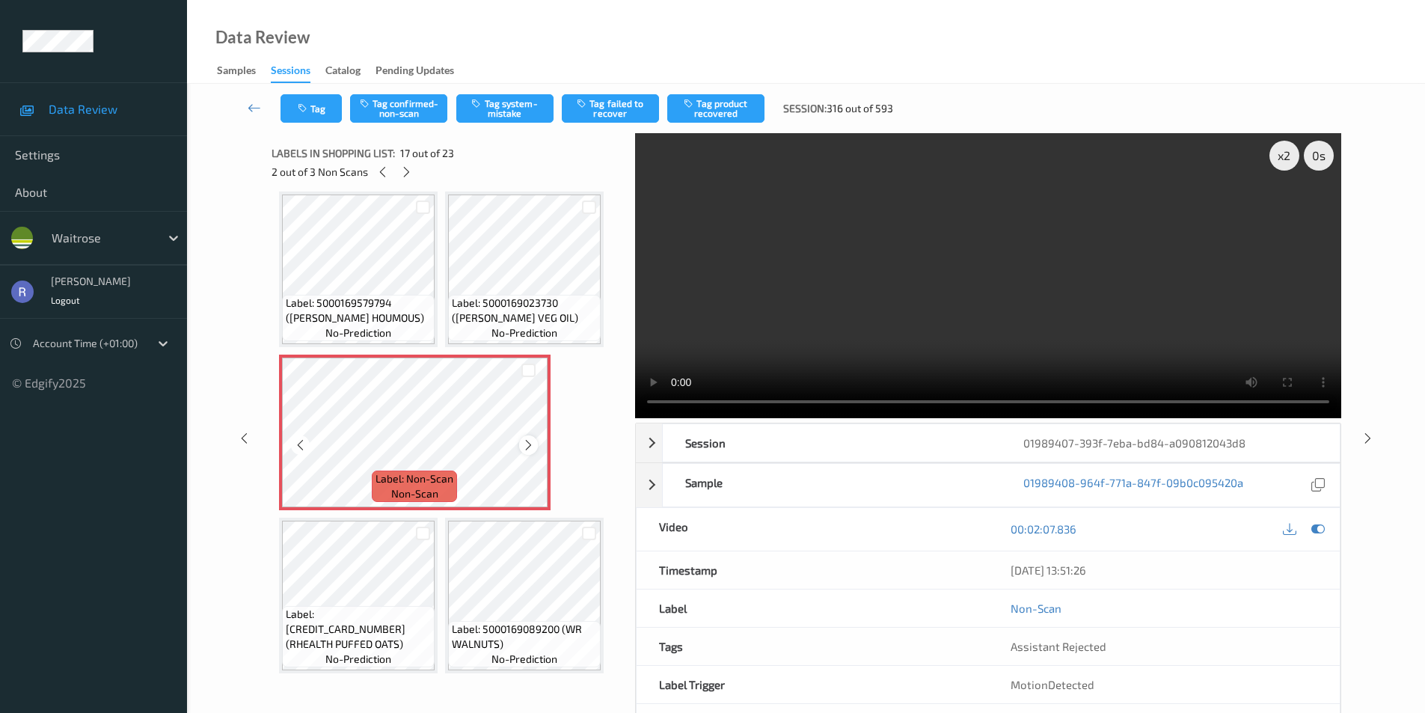
click at [534, 446] on icon at bounding box center [528, 444] width 13 height 13
click at [524, 450] on icon at bounding box center [528, 444] width 13 height 13
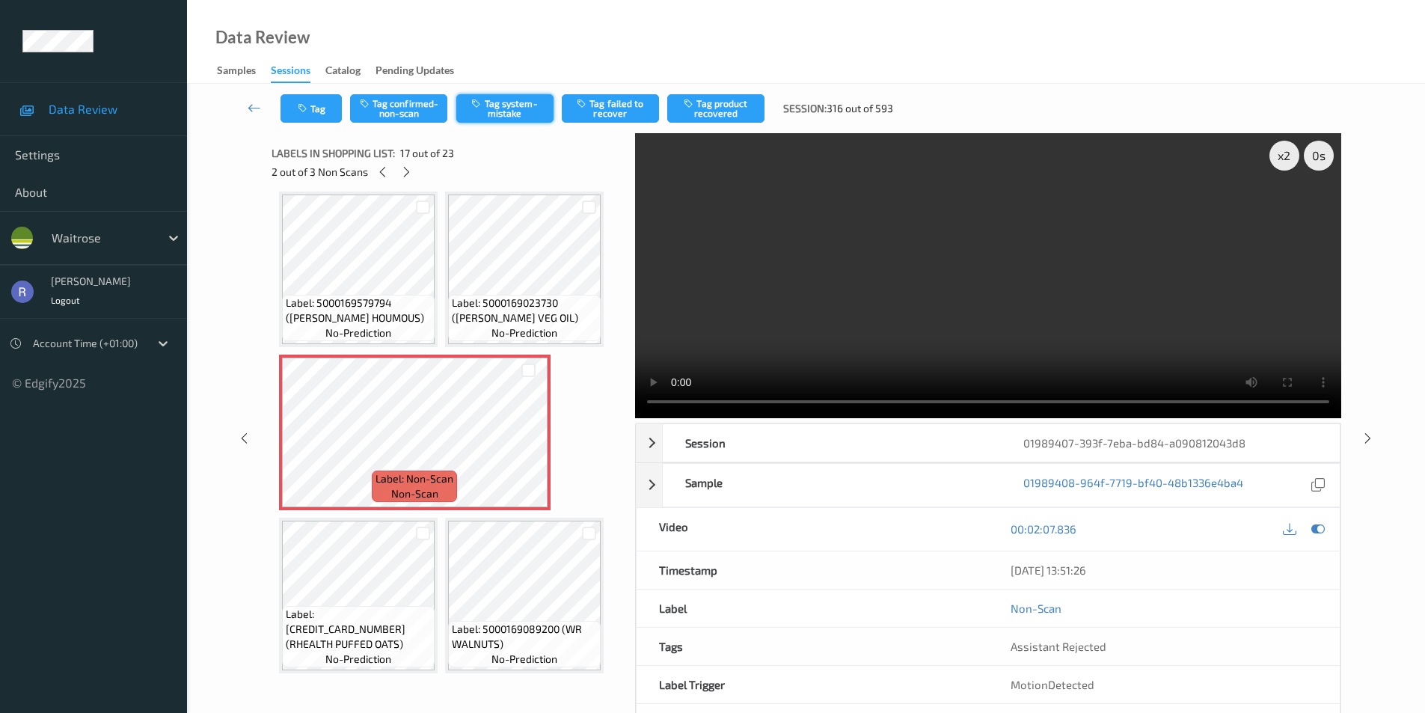
click at [512, 103] on button "Tag system-mistake" at bounding box center [504, 108] width 97 height 28
click at [404, 169] on icon at bounding box center [406, 171] width 13 height 13
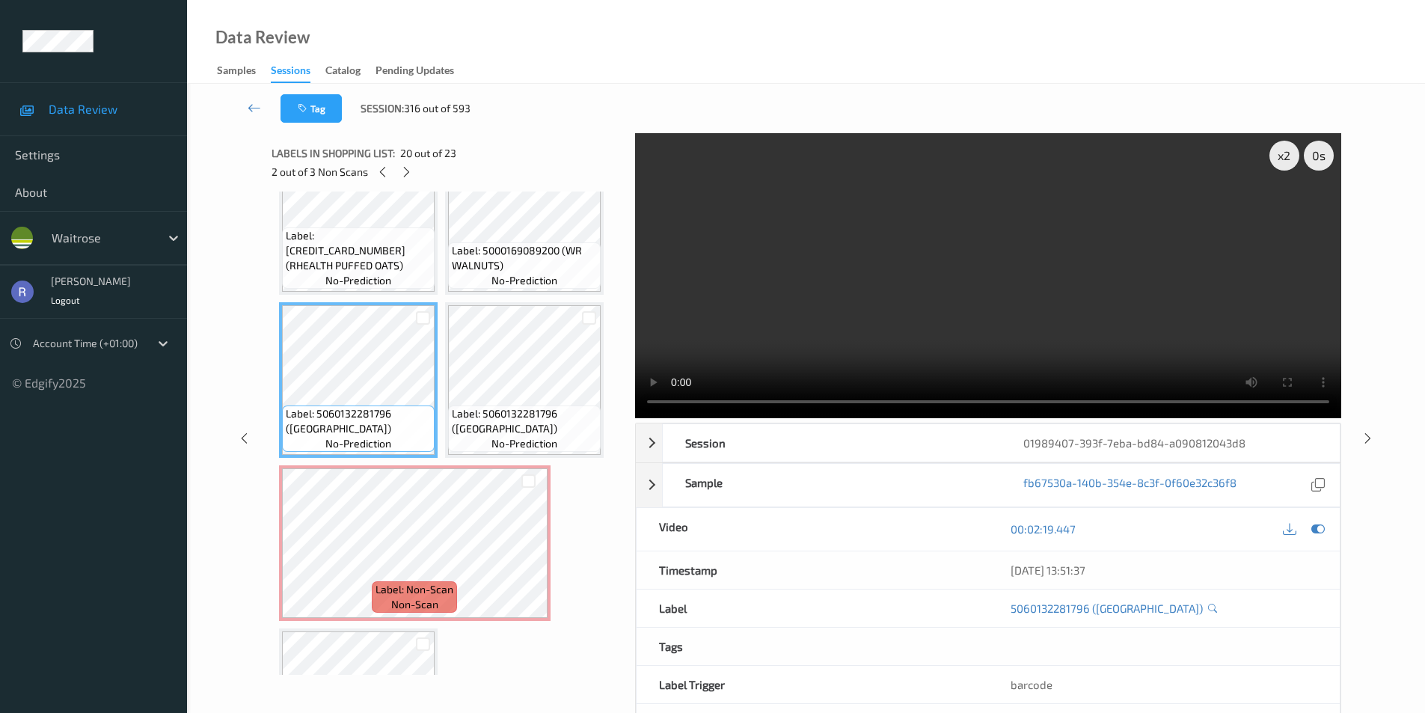
scroll to position [1727, 0]
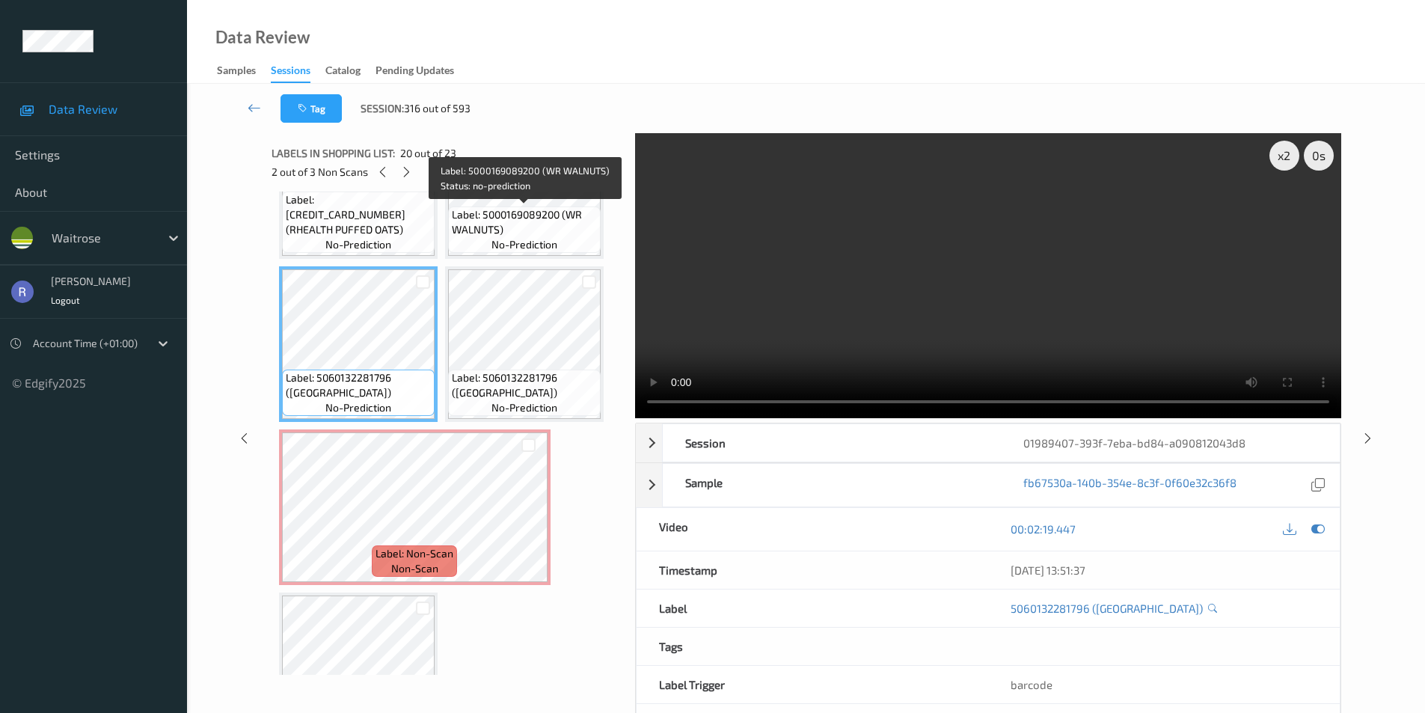
click at [523, 213] on span "Label: 5000169089200 (WR WALNUTS)" at bounding box center [524, 222] width 145 height 30
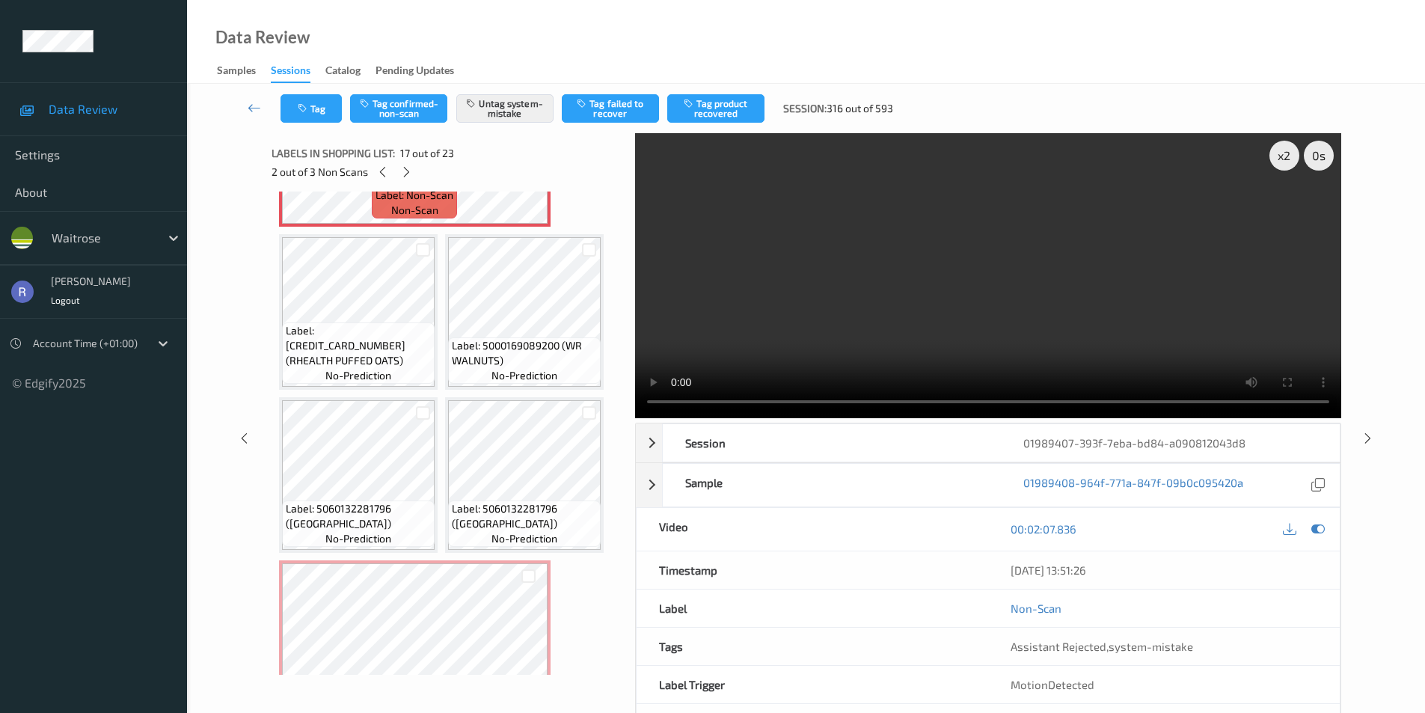
scroll to position [1658, 0]
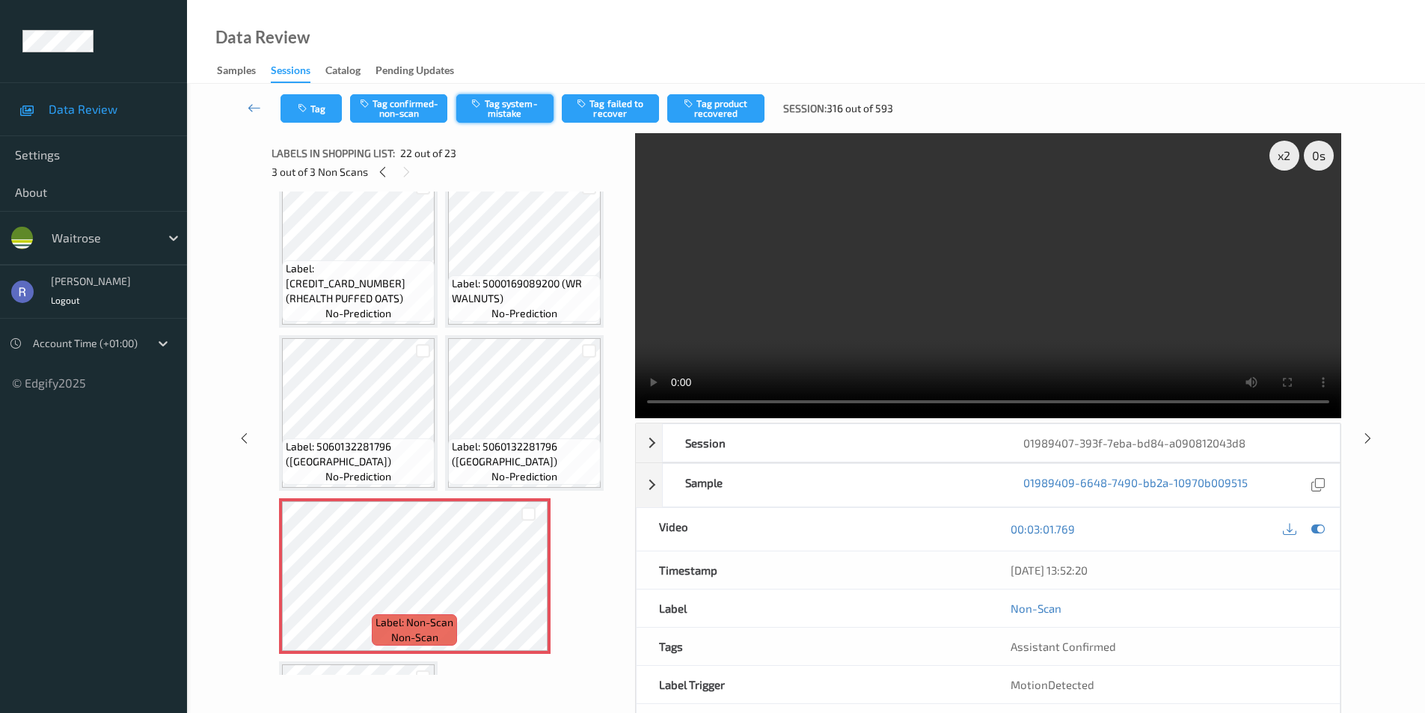
click at [504, 108] on button "Tag system-mistake" at bounding box center [504, 108] width 97 height 28
click at [1370, 438] on icon at bounding box center [1368, 437] width 13 height 13
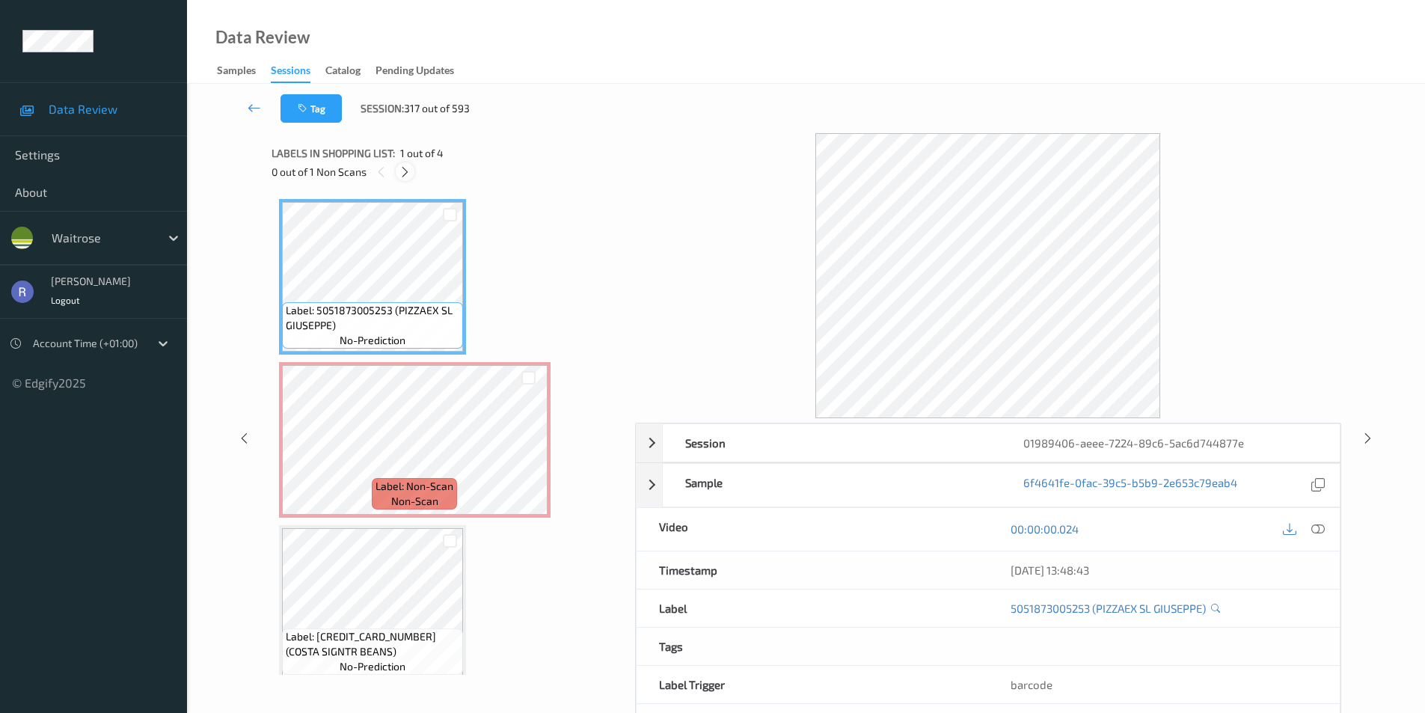
click at [404, 169] on icon at bounding box center [405, 171] width 13 height 13
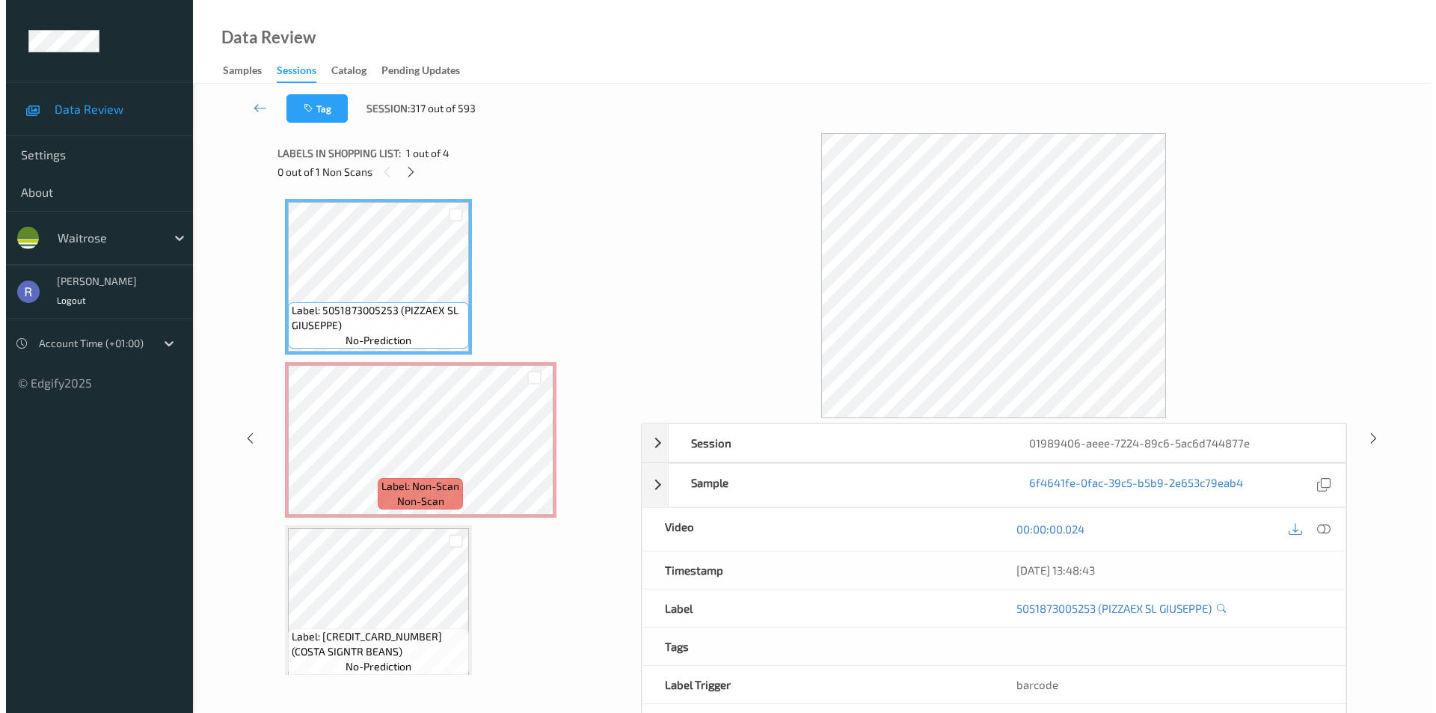
scroll to position [7, 0]
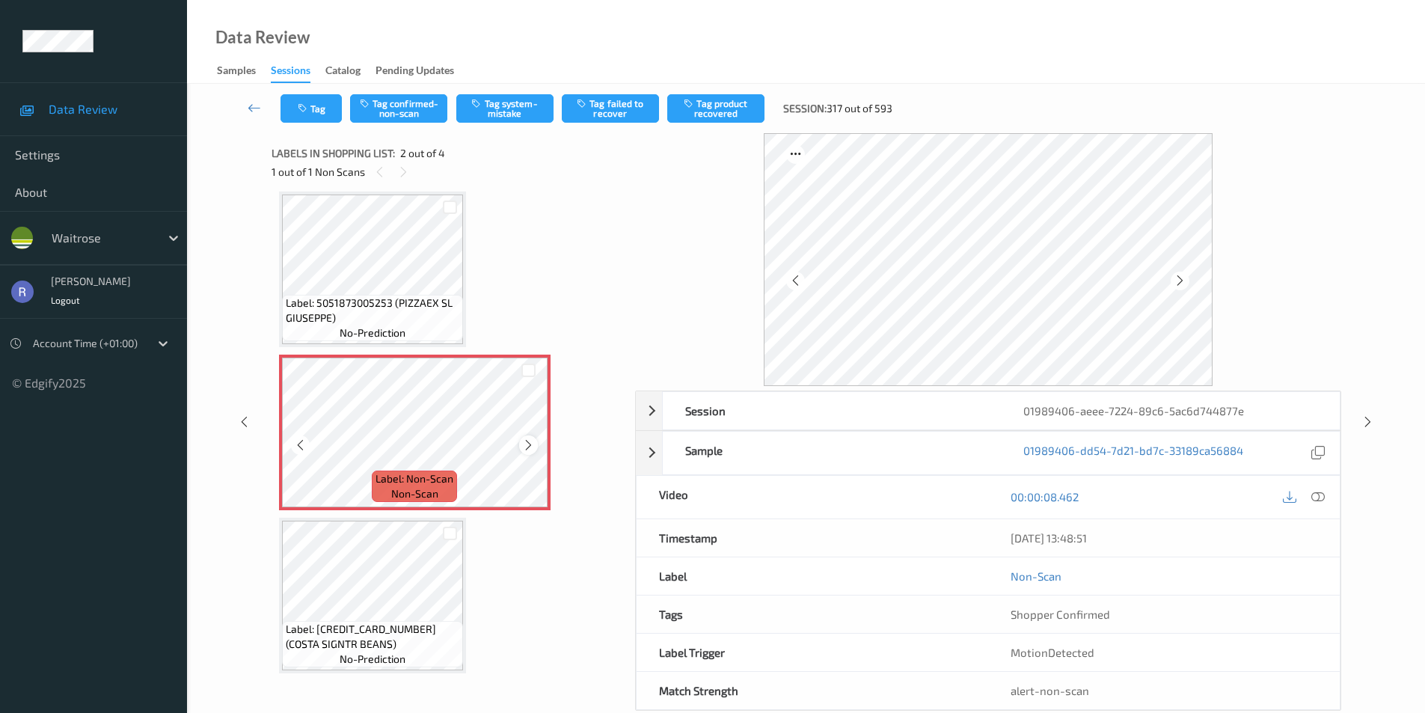
click at [533, 448] on icon at bounding box center [528, 444] width 13 height 13
click at [533, 447] on icon at bounding box center [528, 444] width 13 height 13
click at [500, 105] on button "Tag system-mistake" at bounding box center [504, 108] width 97 height 28
click at [314, 128] on div "Tag Tag confirmed-non-scan Untag system-mistake Tag failed to recover Tag produ…" at bounding box center [806, 108] width 1177 height 49
click at [324, 107] on button "Tag" at bounding box center [311, 108] width 61 height 28
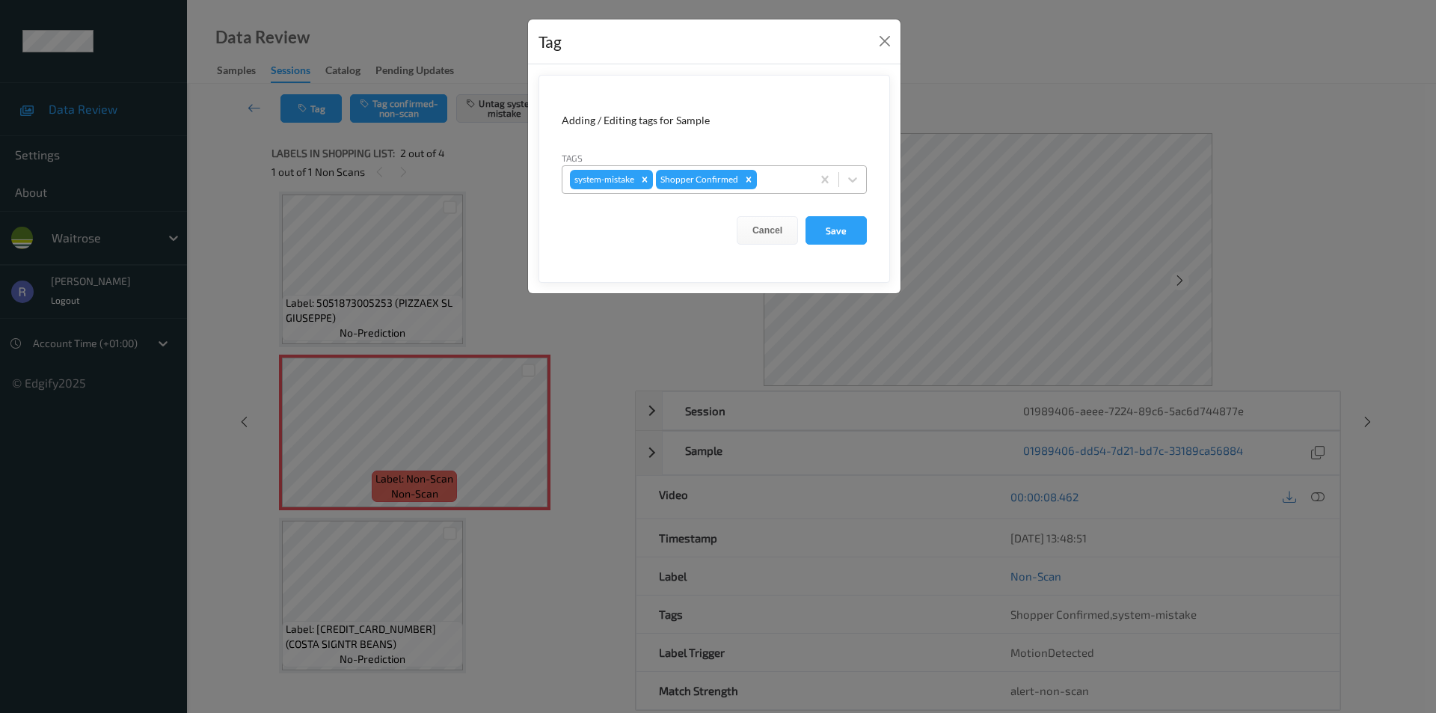
click at [783, 183] on div at bounding box center [782, 180] width 44 height 18
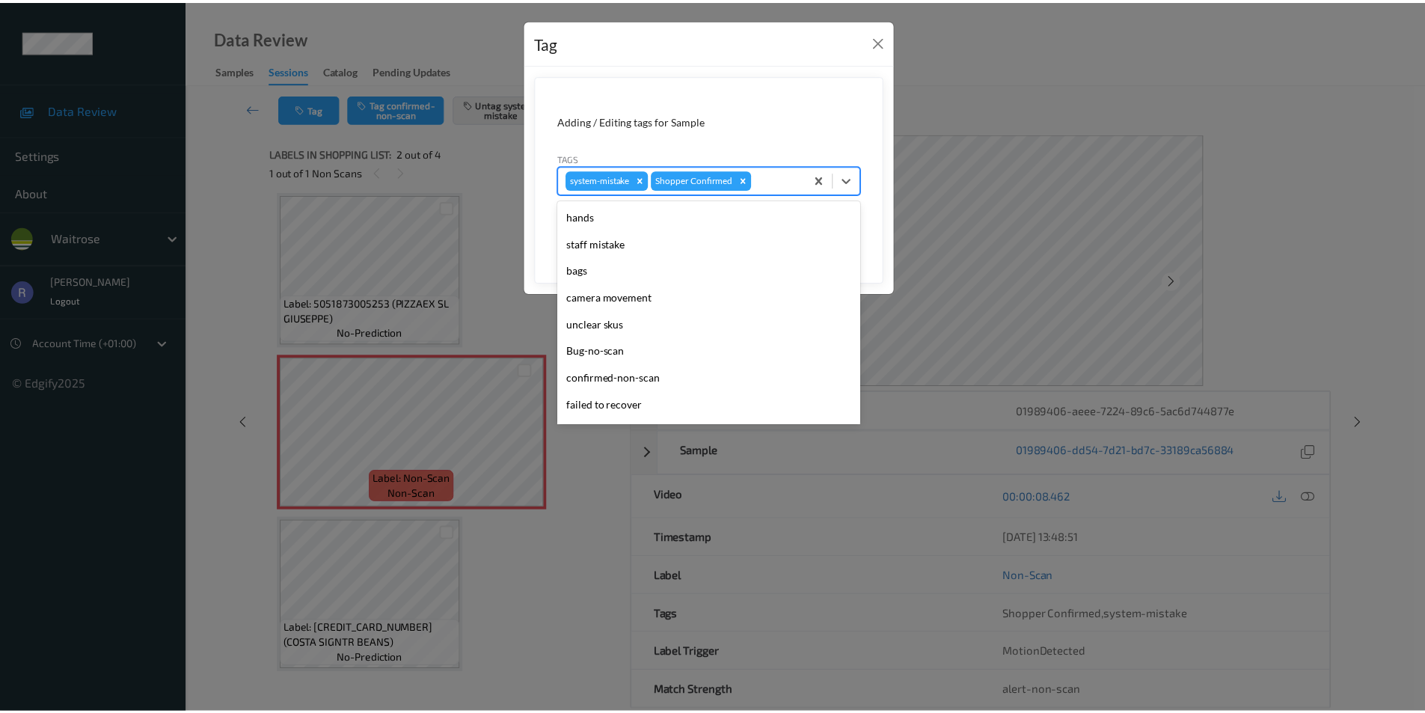
scroll to position [293, 0]
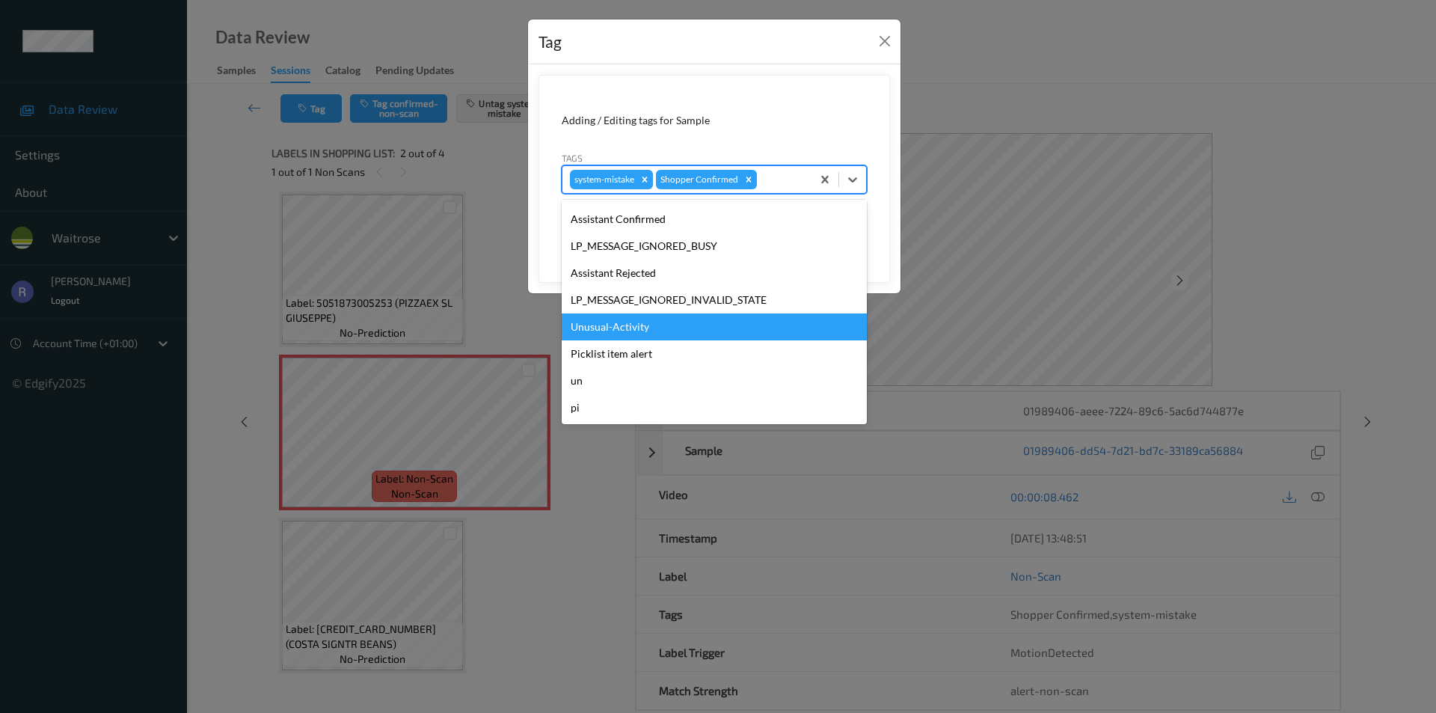
click at [630, 328] on div "Unusual-Activity" at bounding box center [714, 326] width 305 height 27
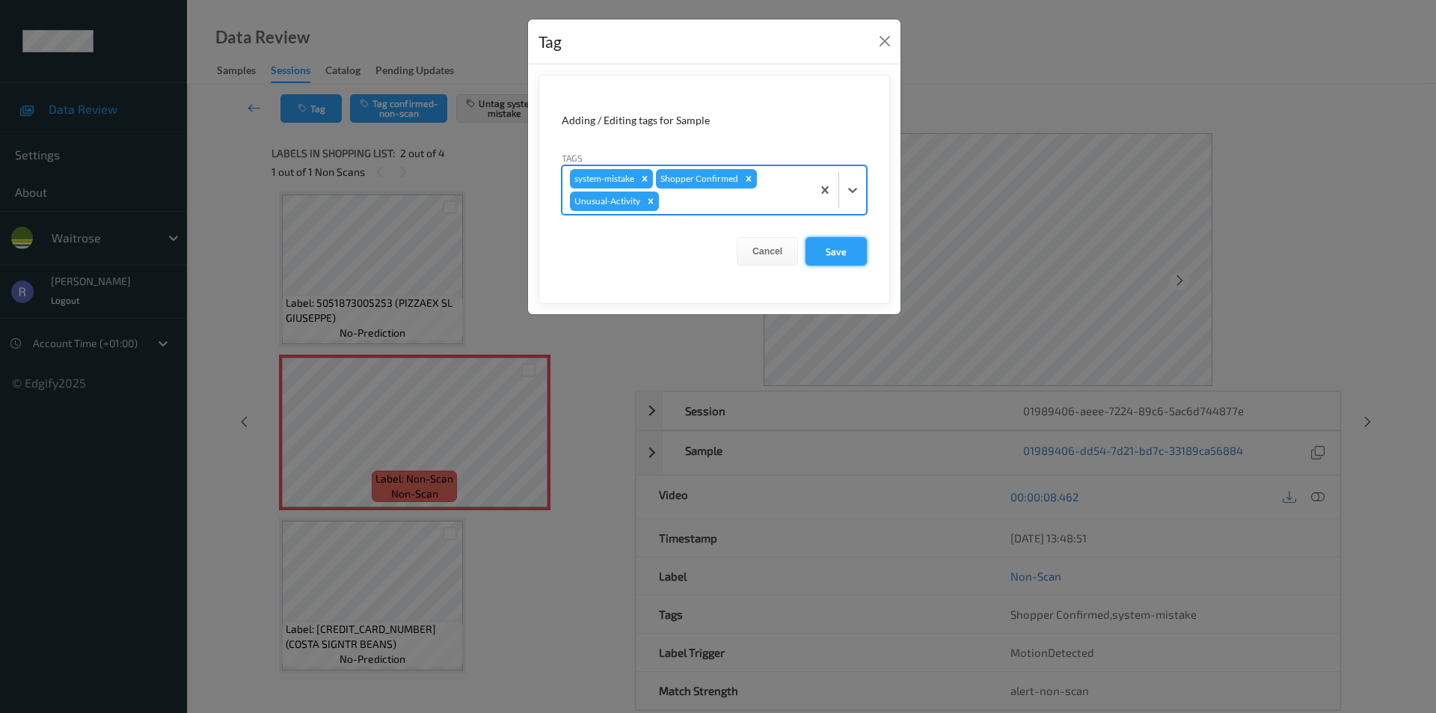
click at [830, 248] on button "Save" at bounding box center [836, 251] width 61 height 28
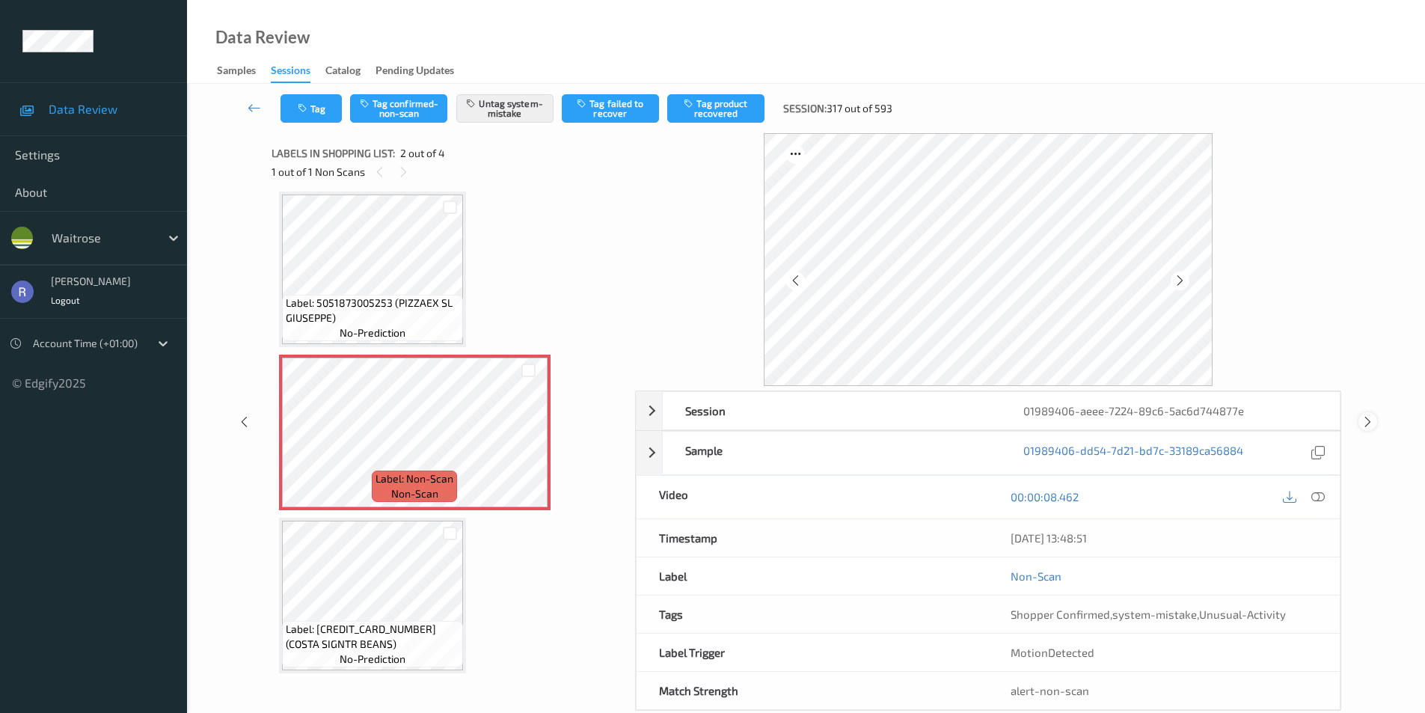
click at [1373, 418] on icon at bounding box center [1368, 421] width 13 height 13
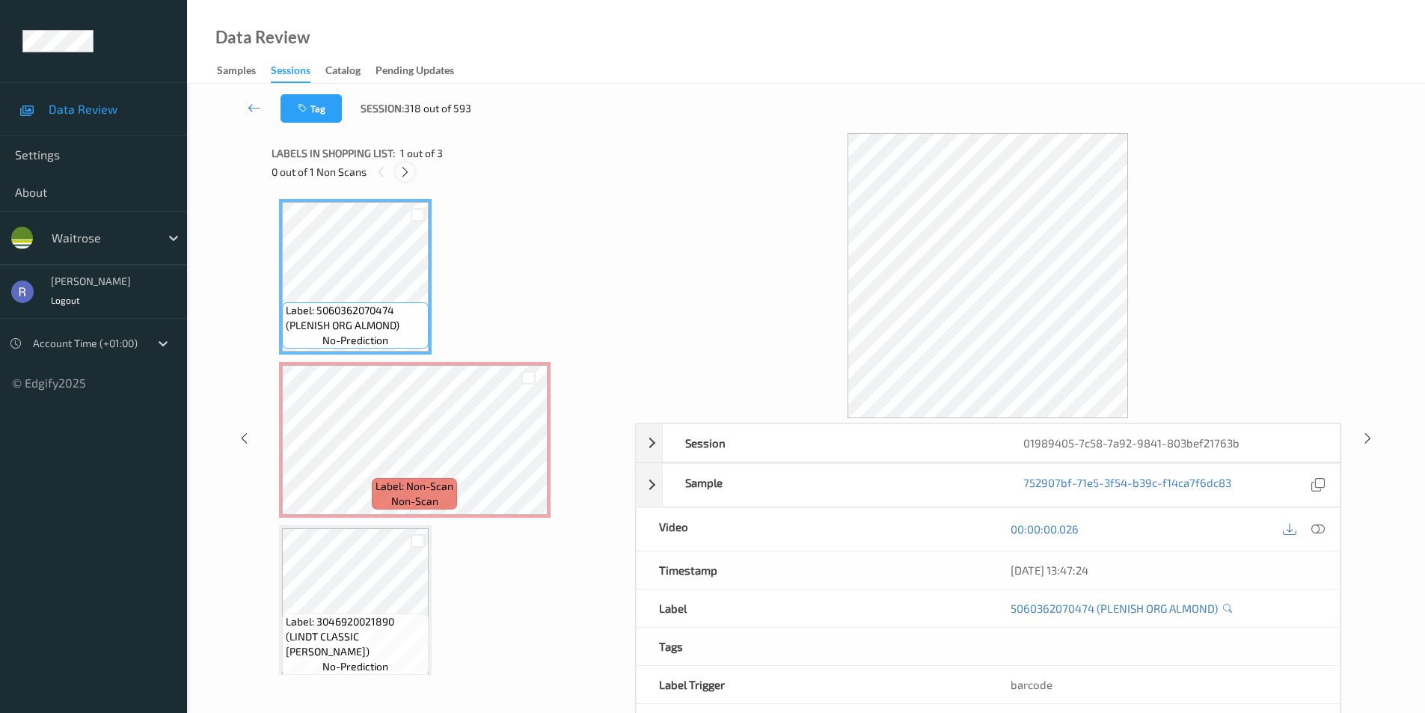
click at [405, 170] on icon at bounding box center [405, 171] width 13 height 13
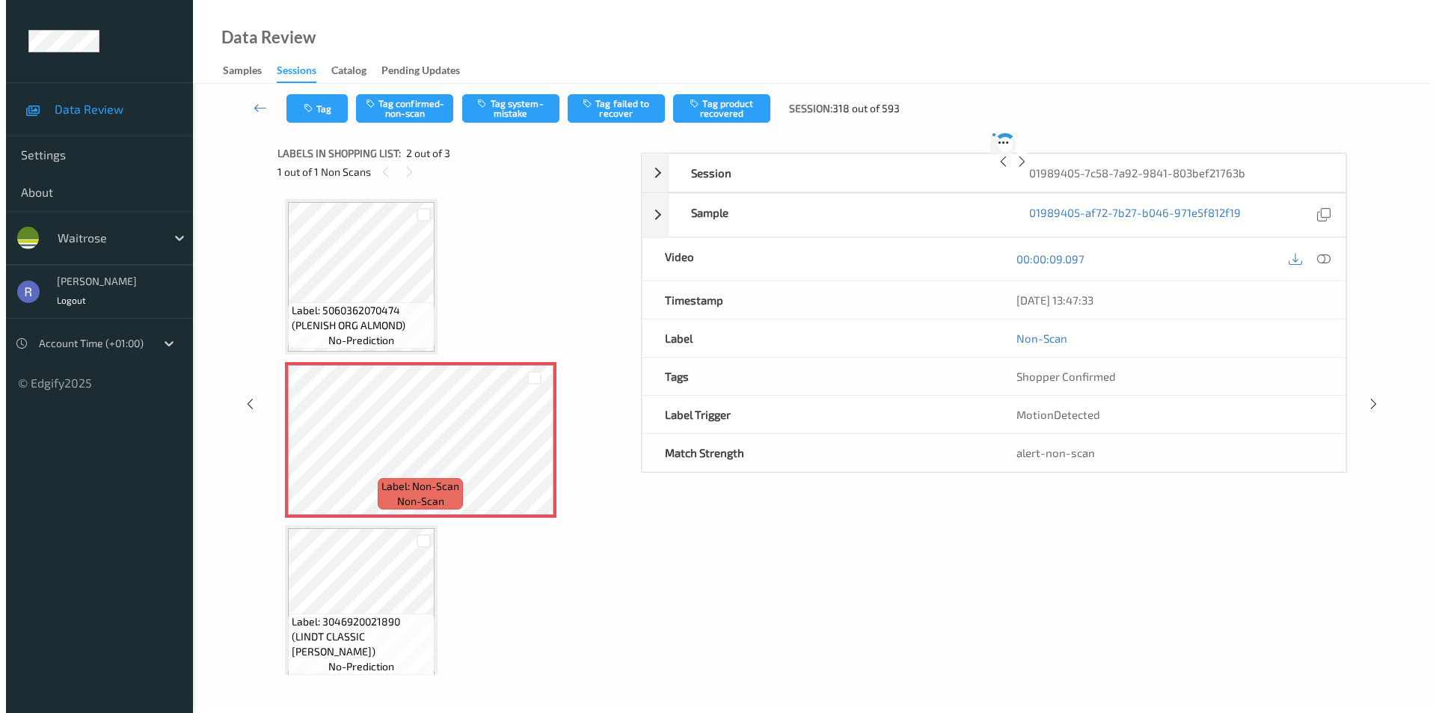
scroll to position [7, 0]
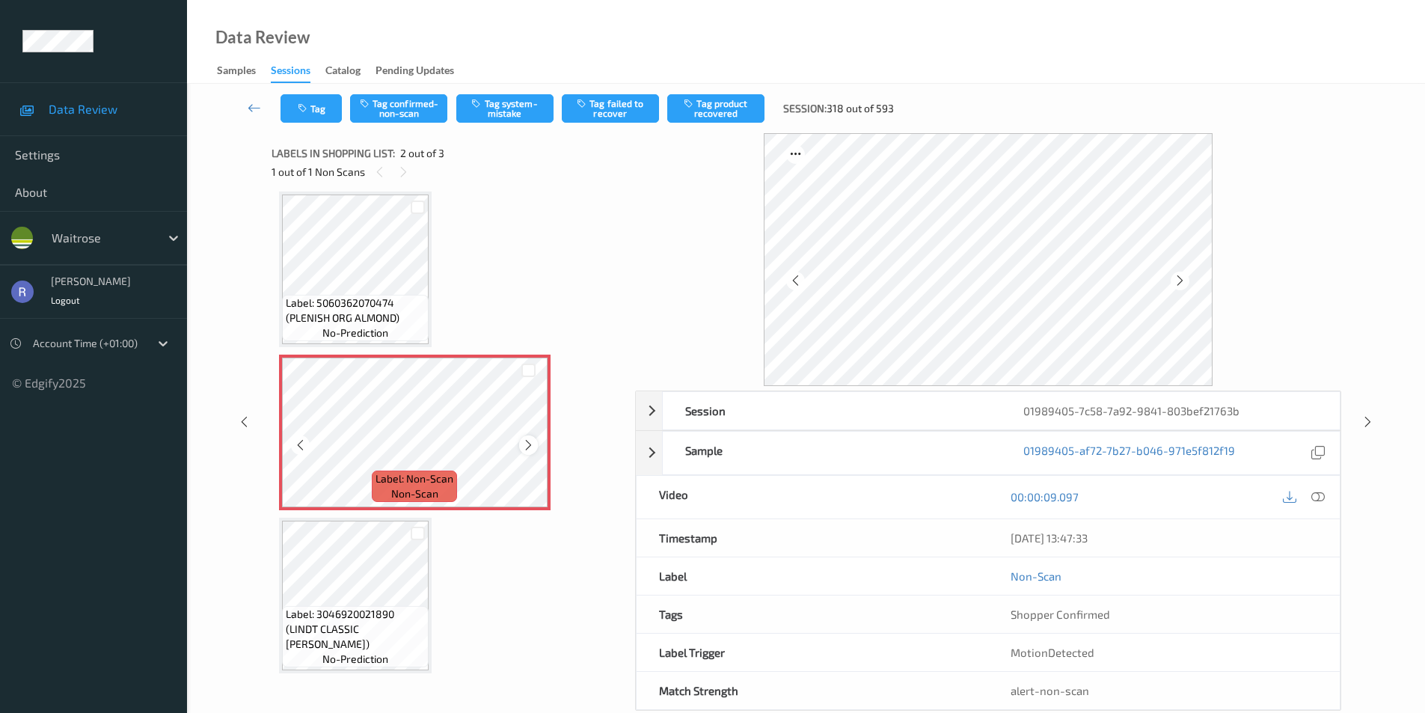
click at [528, 447] on icon at bounding box center [528, 444] width 13 height 13
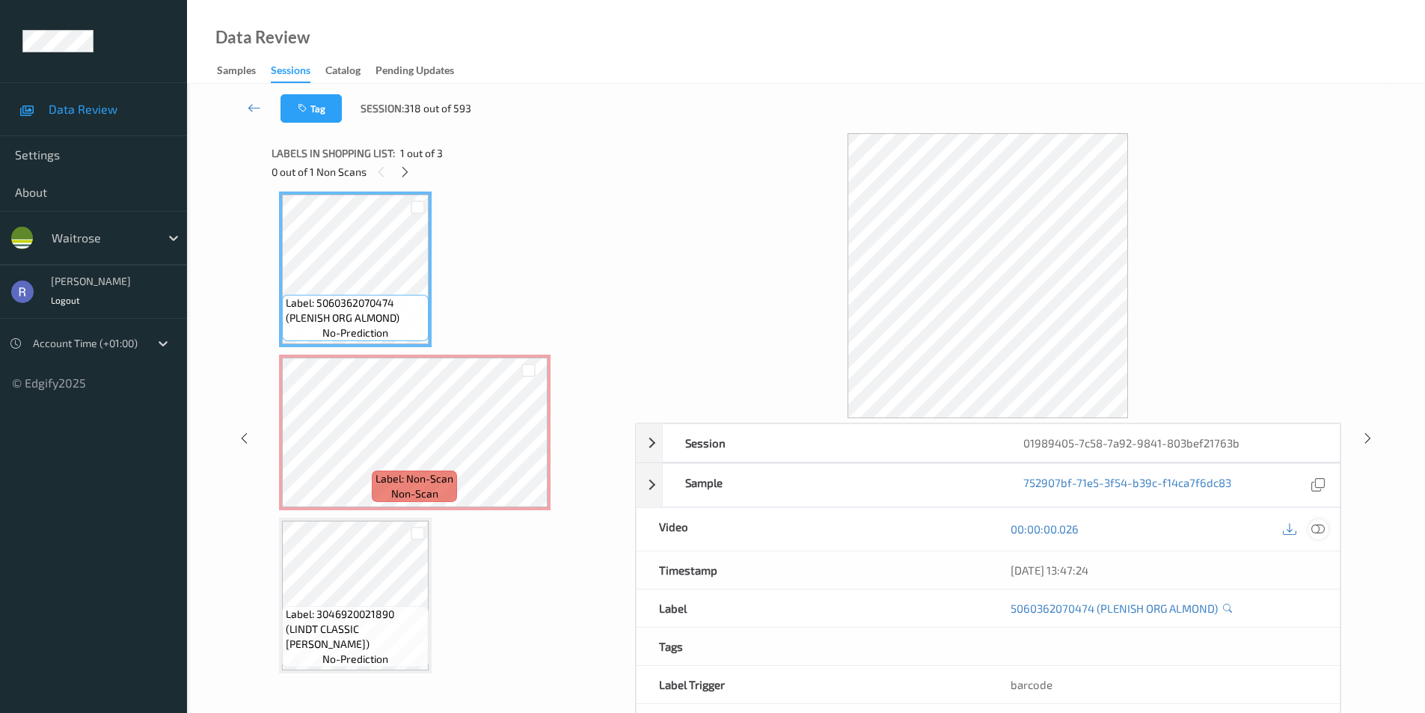
click at [1321, 532] on icon at bounding box center [1317, 528] width 13 height 13
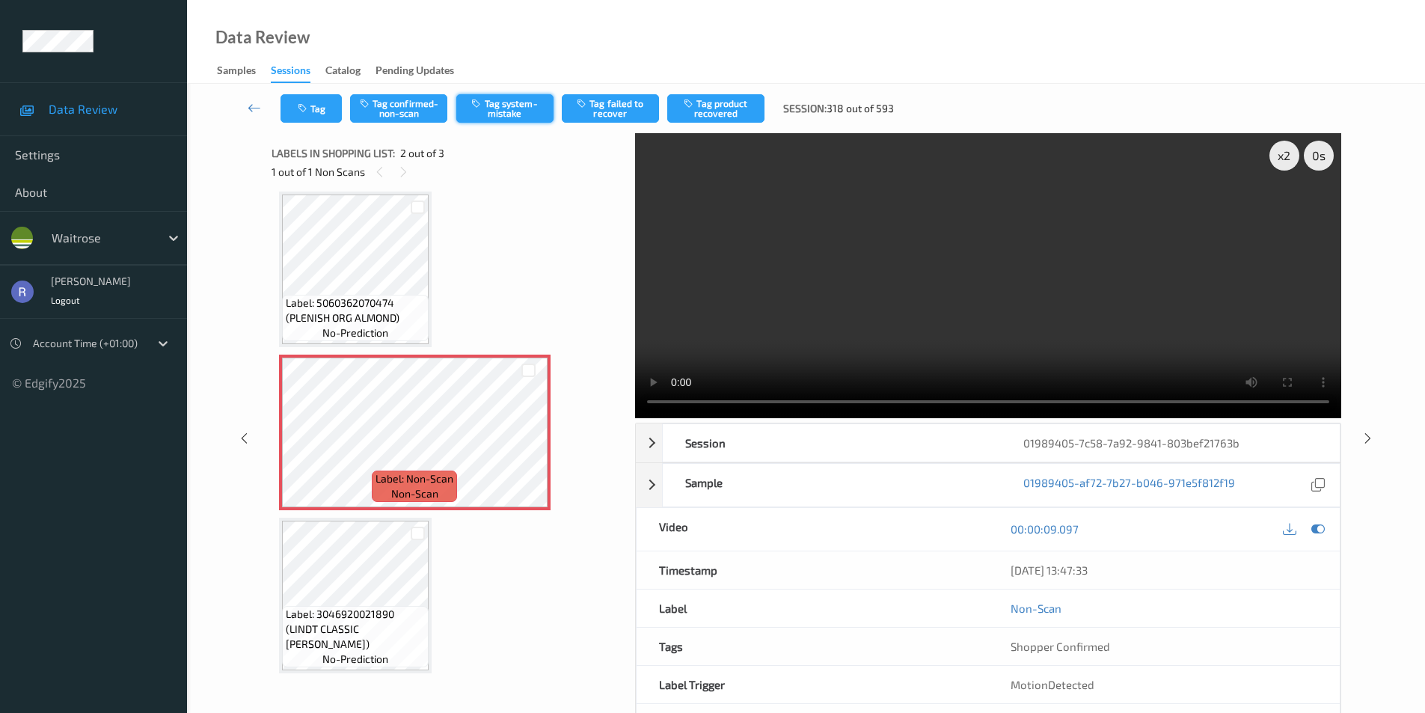
click at [503, 98] on button "Tag system-mistake" at bounding box center [504, 108] width 97 height 28
click at [304, 109] on icon "button" at bounding box center [304, 108] width 13 height 10
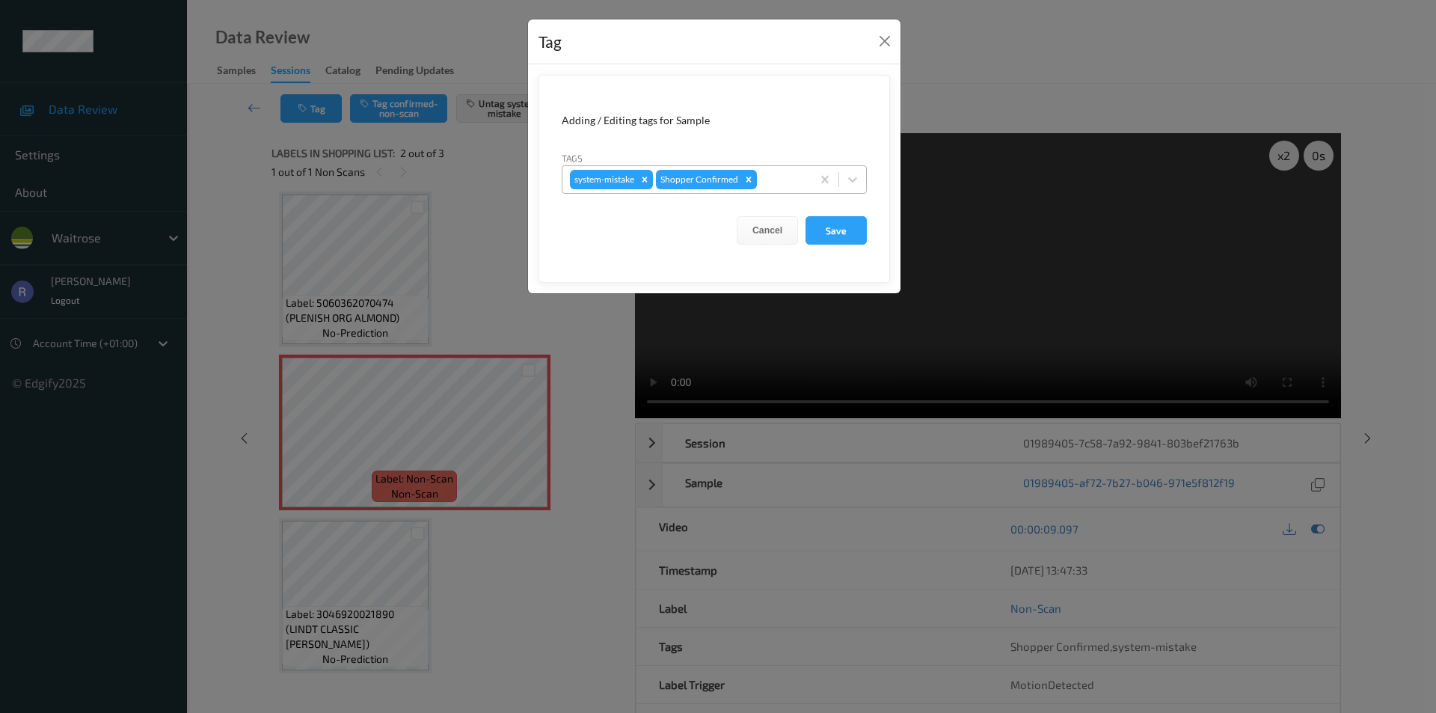
click at [773, 174] on div at bounding box center [782, 180] width 44 height 18
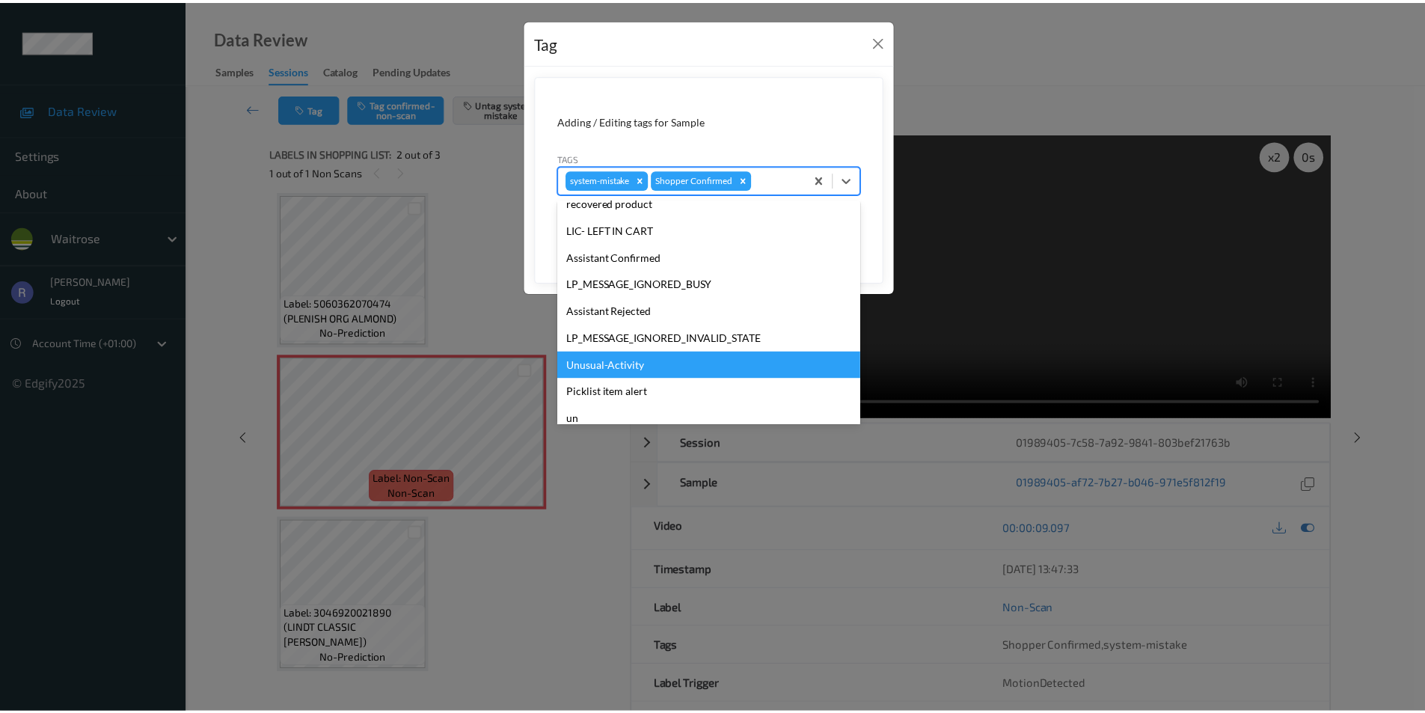
scroll to position [293, 0]
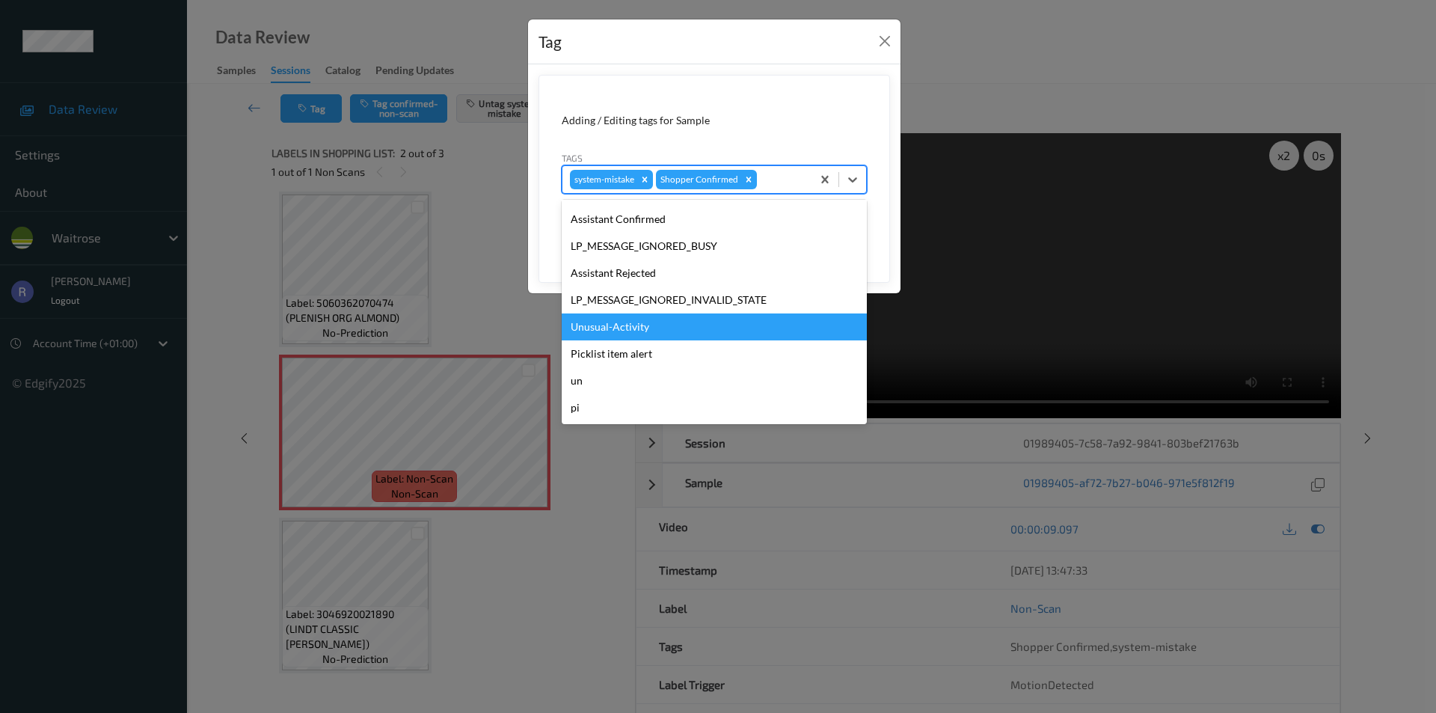
click at [599, 328] on div "Unusual-Activity" at bounding box center [714, 326] width 305 height 27
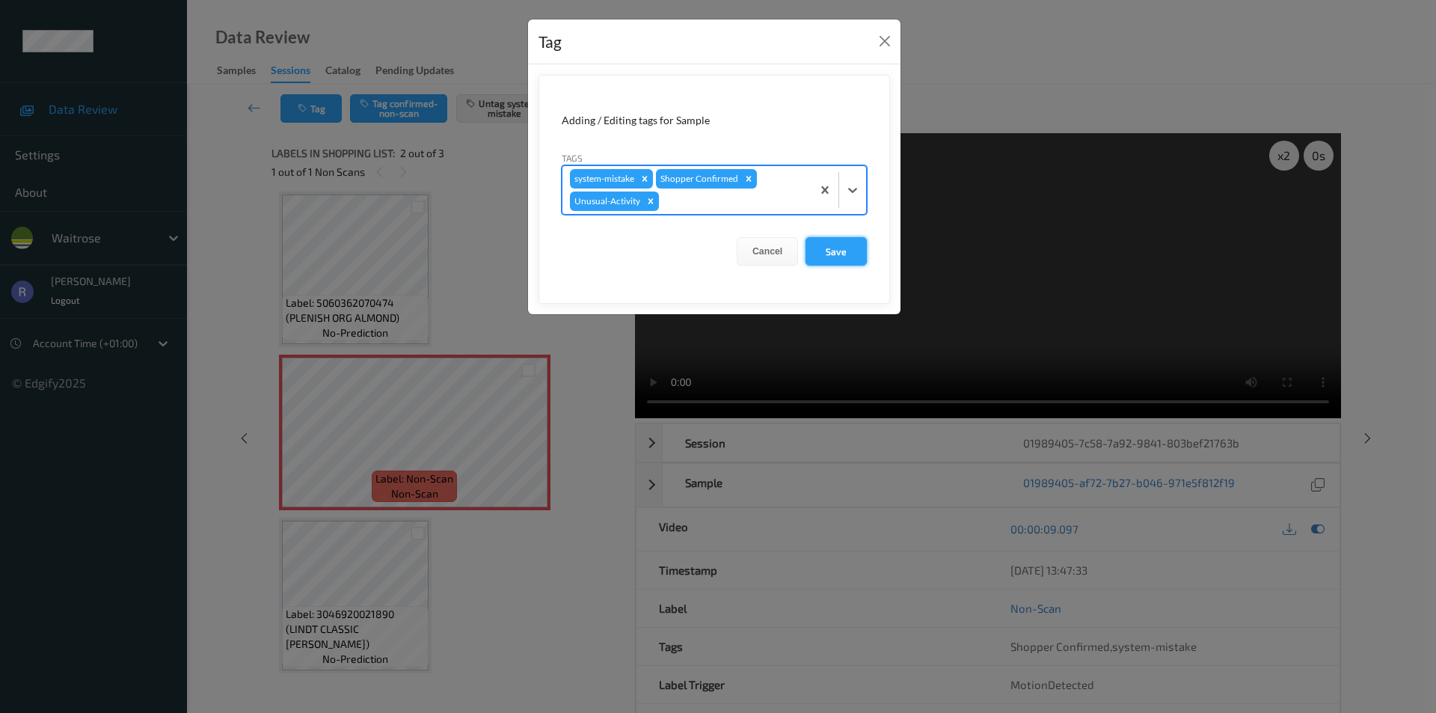
click at [845, 245] on button "Save" at bounding box center [836, 251] width 61 height 28
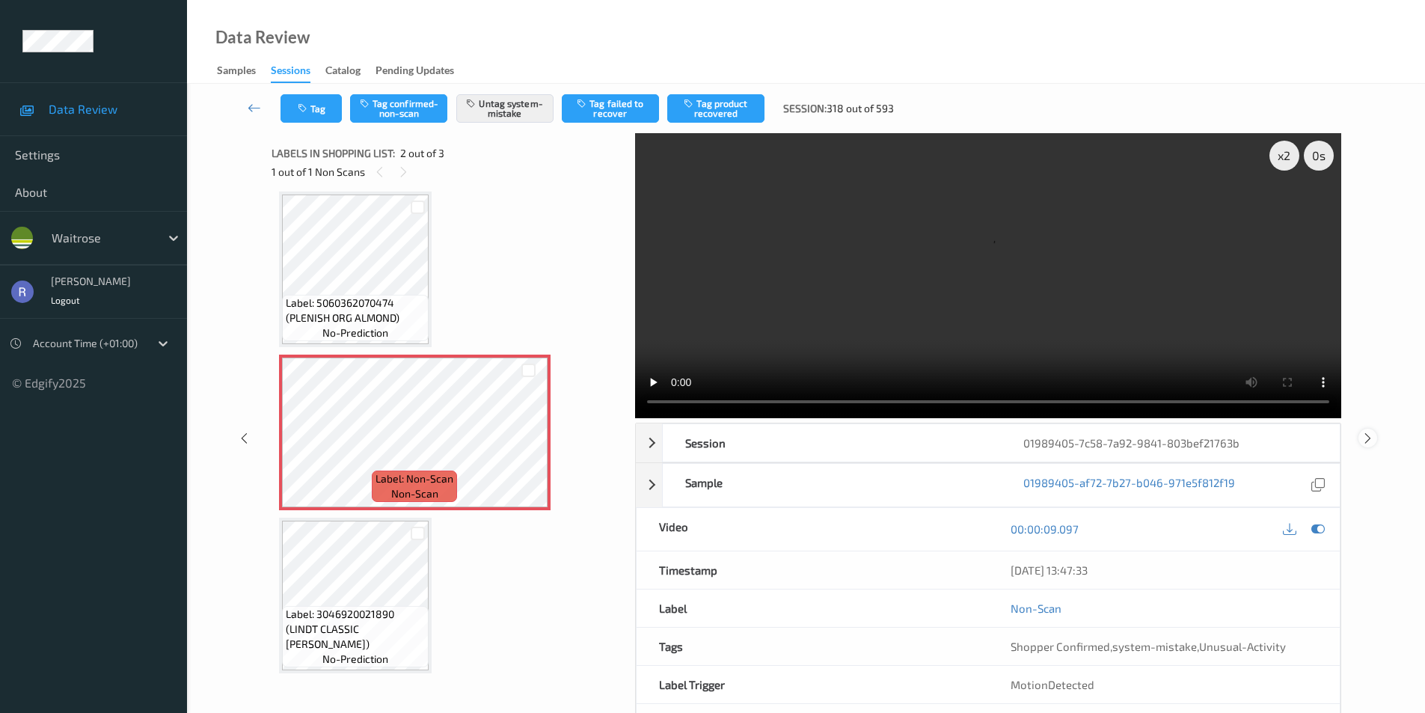
click at [1365, 438] on icon at bounding box center [1368, 437] width 13 height 13
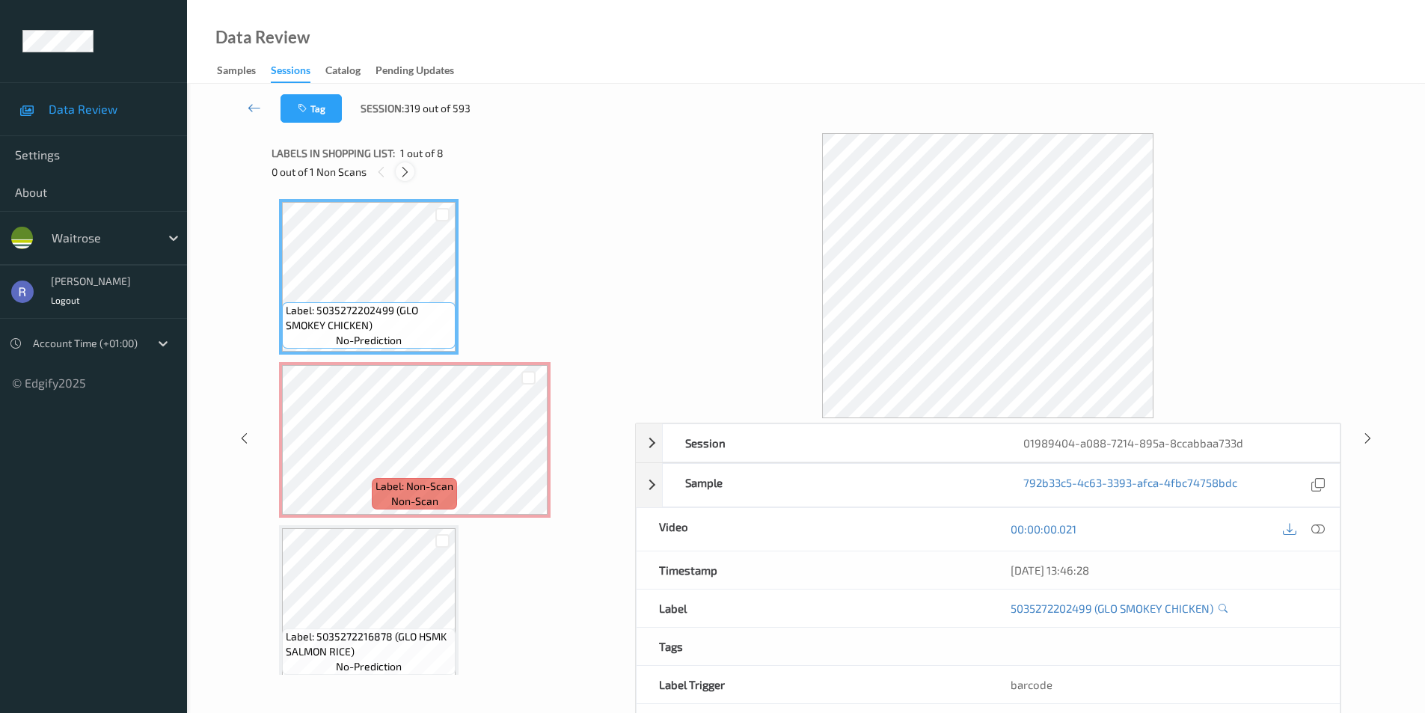
click at [402, 168] on icon at bounding box center [405, 171] width 13 height 13
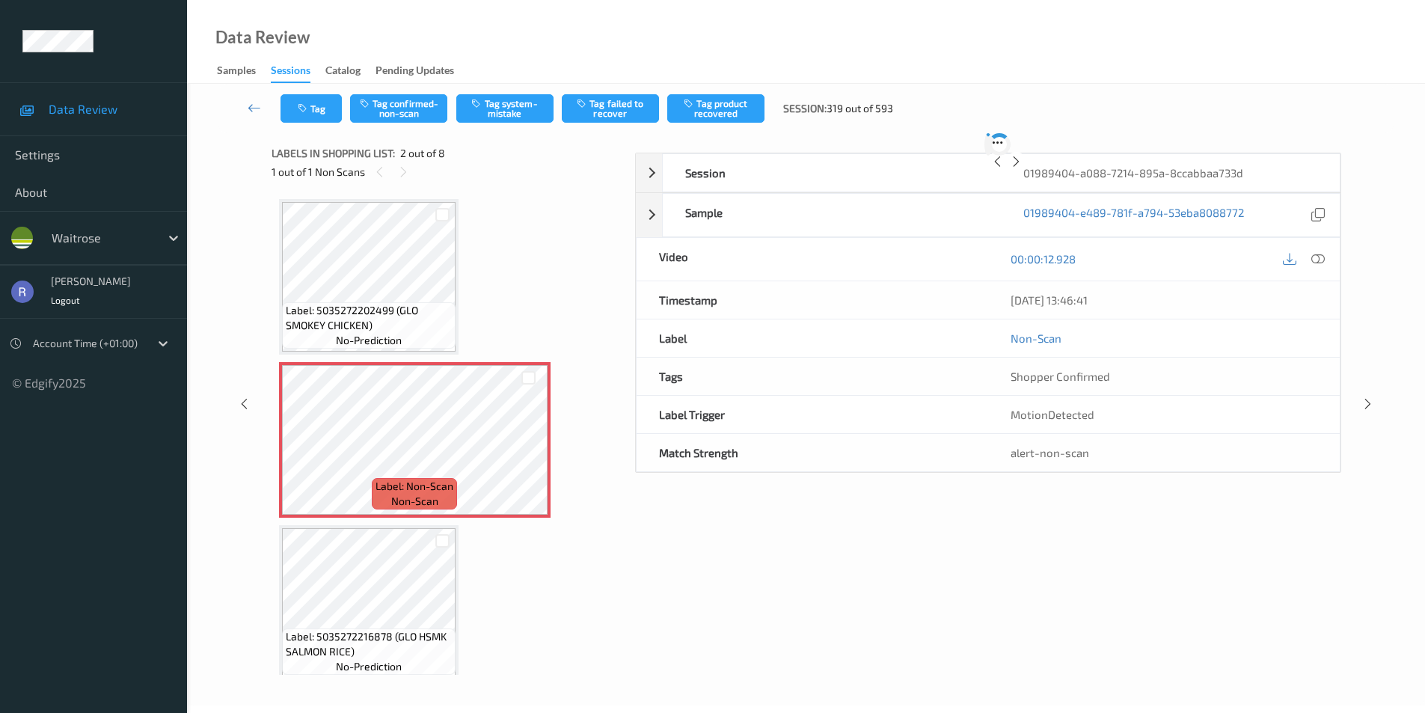
scroll to position [7, 0]
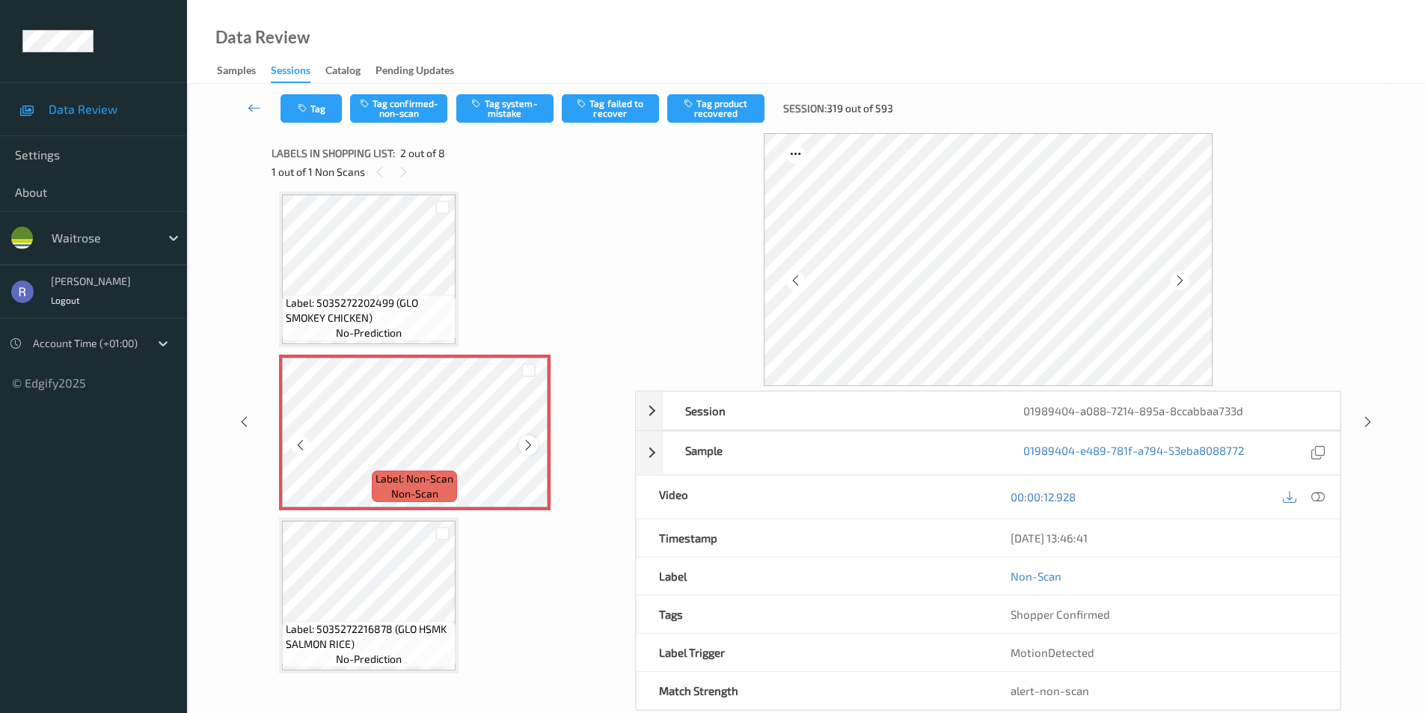
click at [532, 447] on icon at bounding box center [528, 444] width 13 height 13
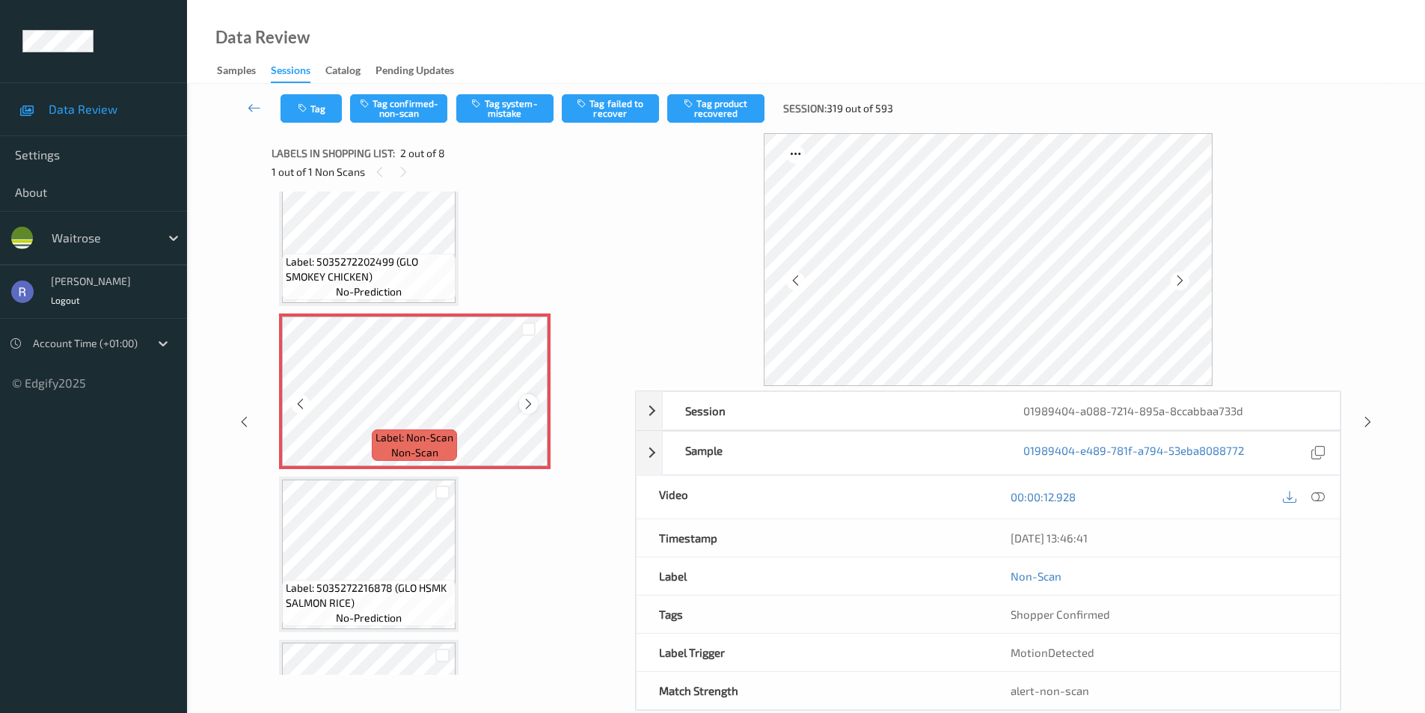
scroll to position [75, 0]
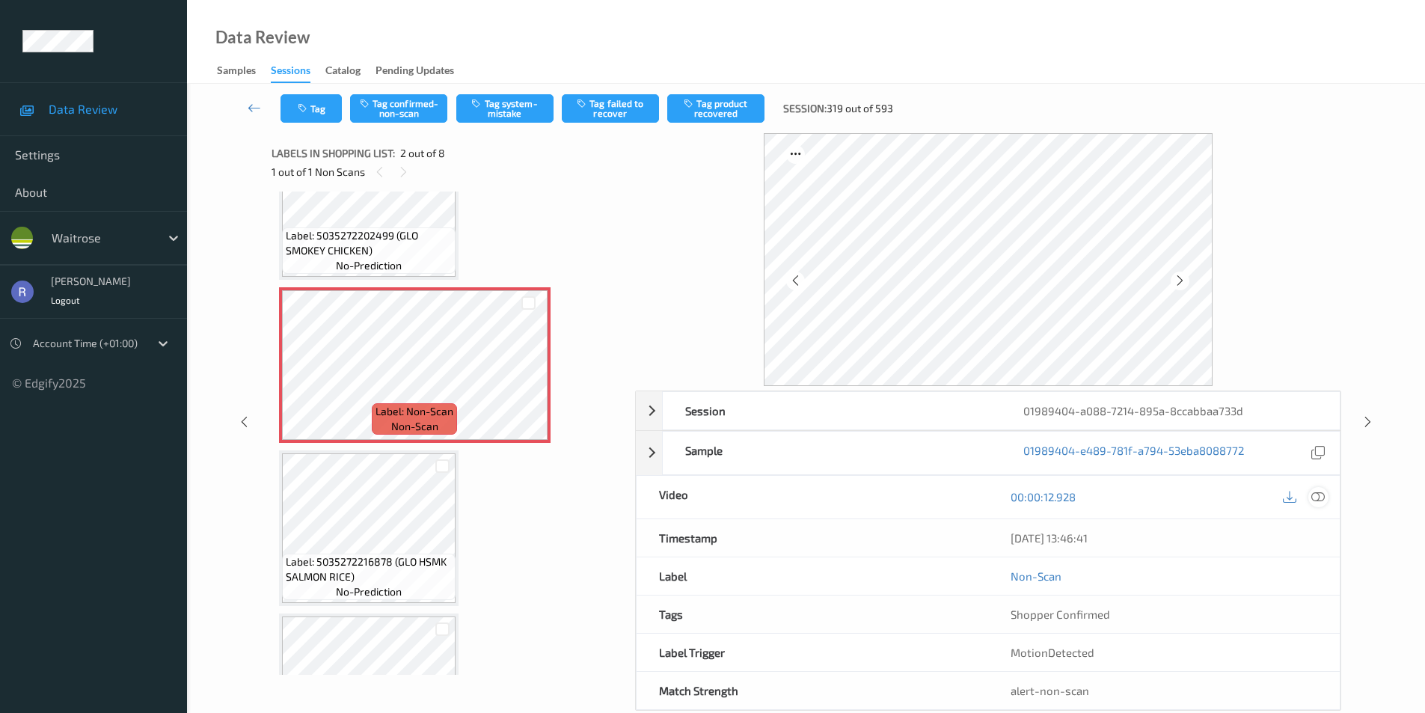
click at [1323, 497] on icon at bounding box center [1317, 496] width 13 height 13
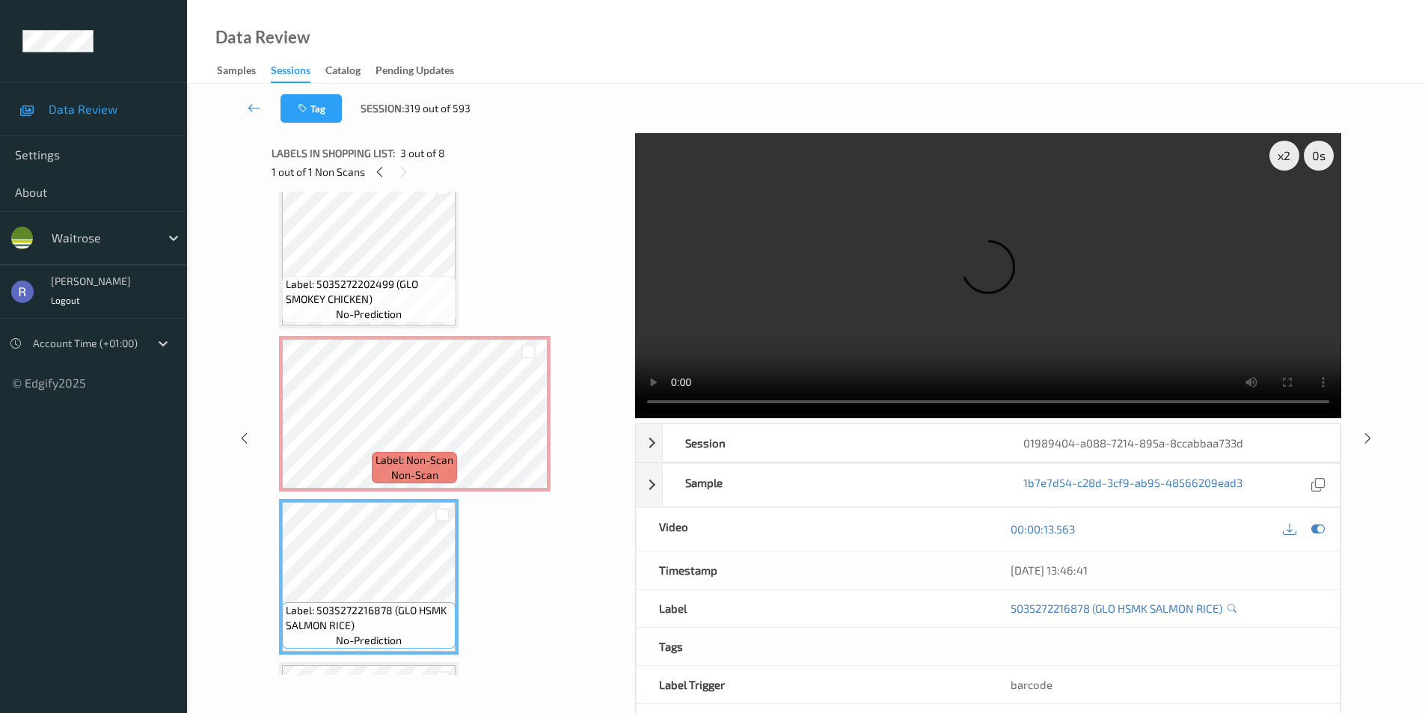
scroll to position [0, 0]
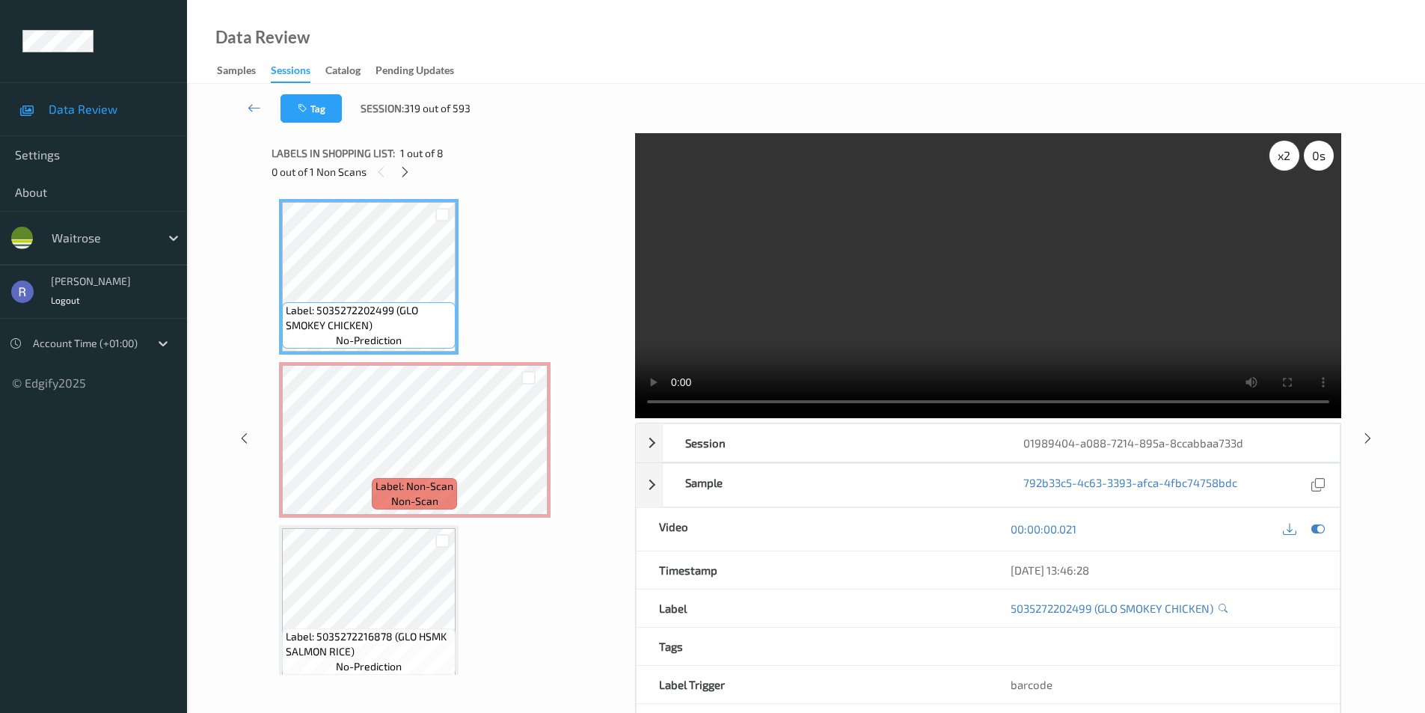
click at [1286, 160] on div "x 2" at bounding box center [1285, 156] width 30 height 30
click at [1286, 160] on div "x 4" at bounding box center [1285, 156] width 30 height 30
click at [1286, 160] on div "x 8" at bounding box center [1285, 156] width 30 height 30
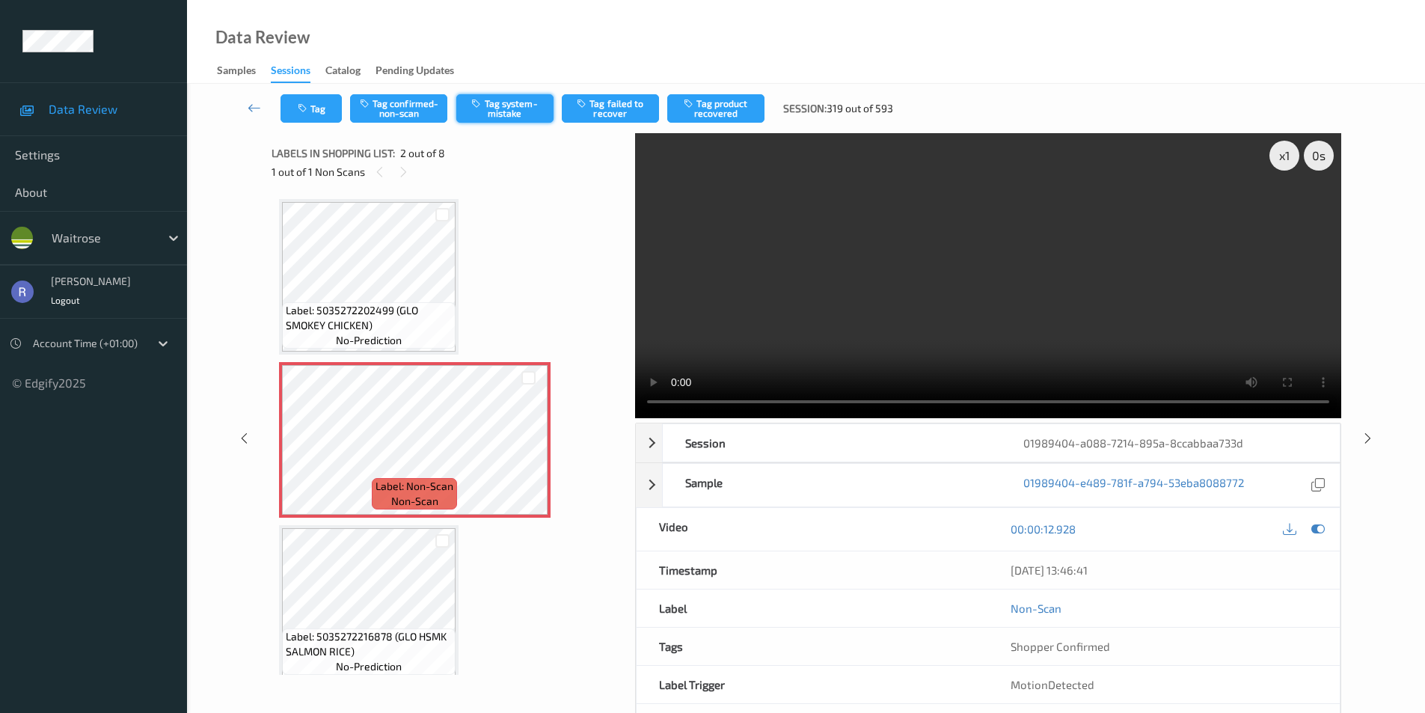
click at [513, 109] on button "Tag system-mistake" at bounding box center [504, 108] width 97 height 28
click at [307, 111] on icon "button" at bounding box center [304, 108] width 13 height 10
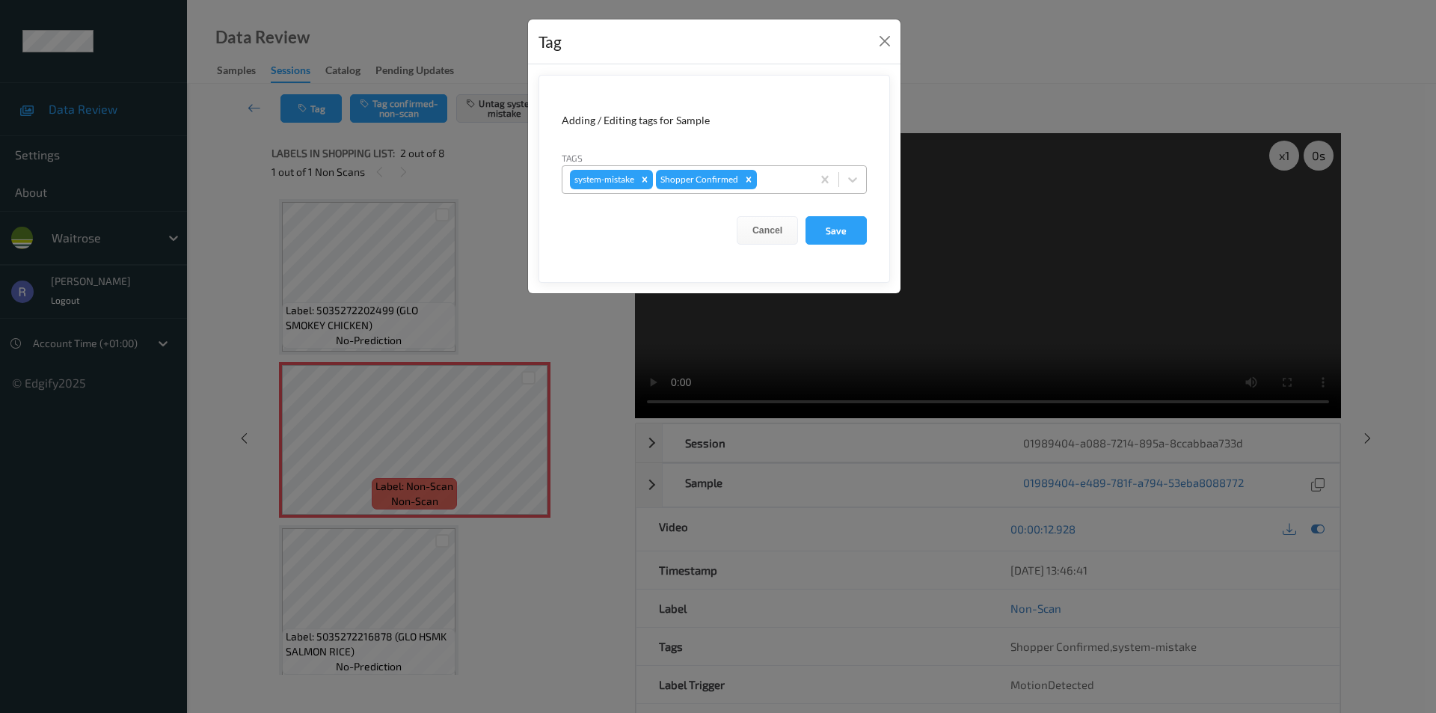
click at [769, 170] on div "system-mistake Shopper Confirmed" at bounding box center [687, 179] width 249 height 25
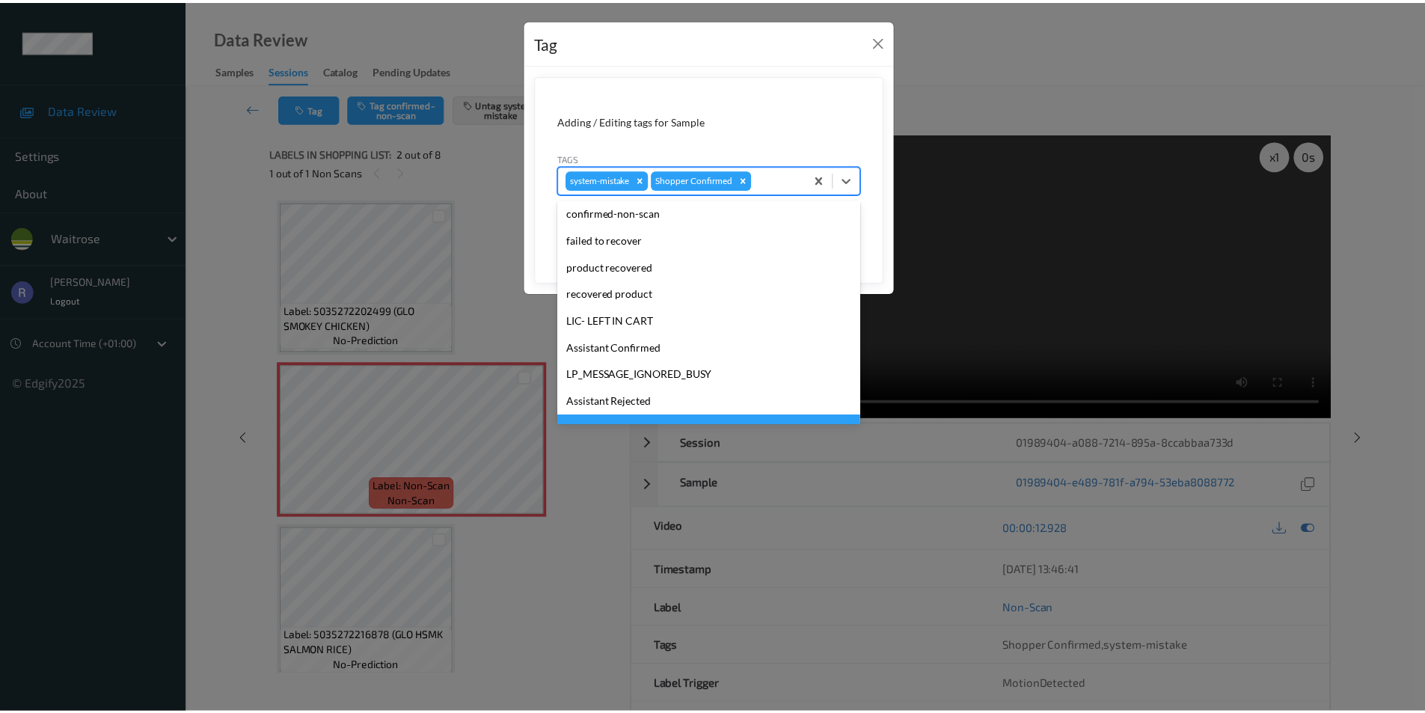
scroll to position [293, 0]
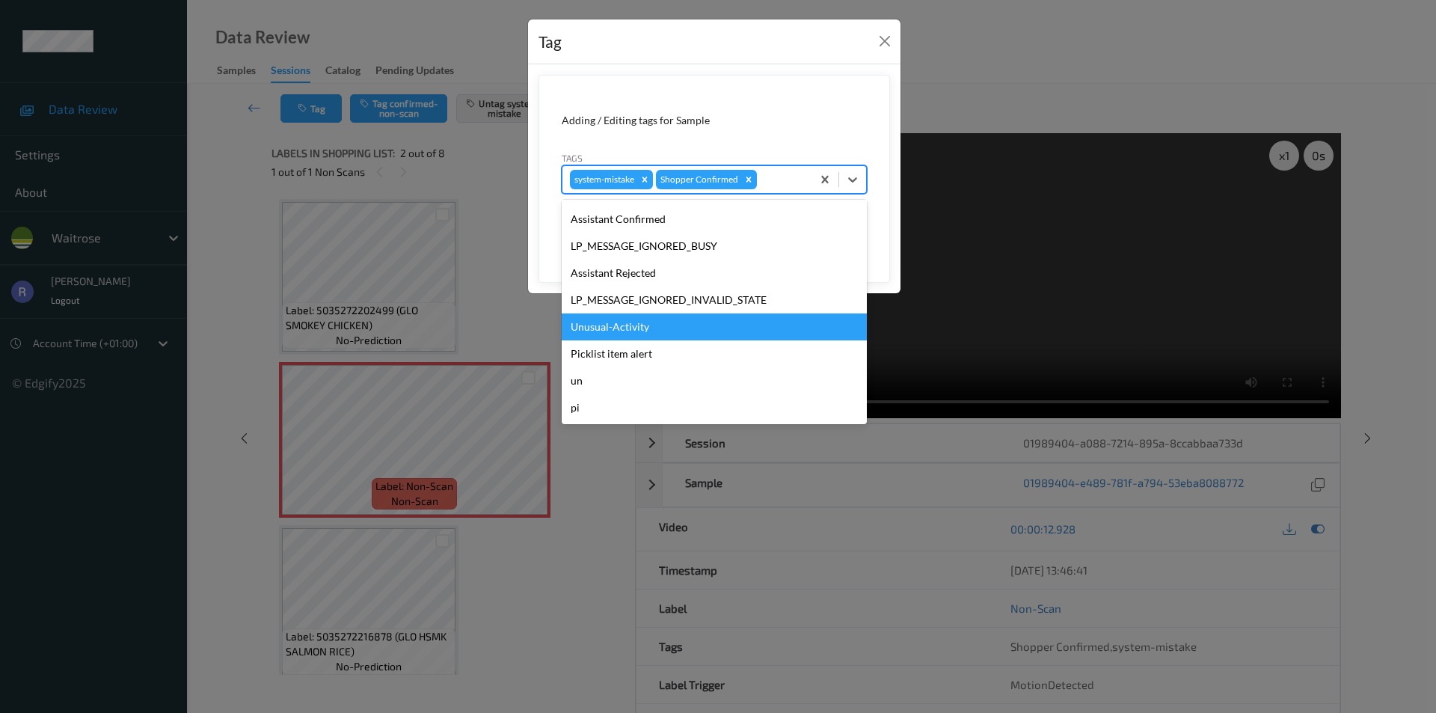
click at [593, 323] on div "Unusual-Activity" at bounding box center [714, 326] width 305 height 27
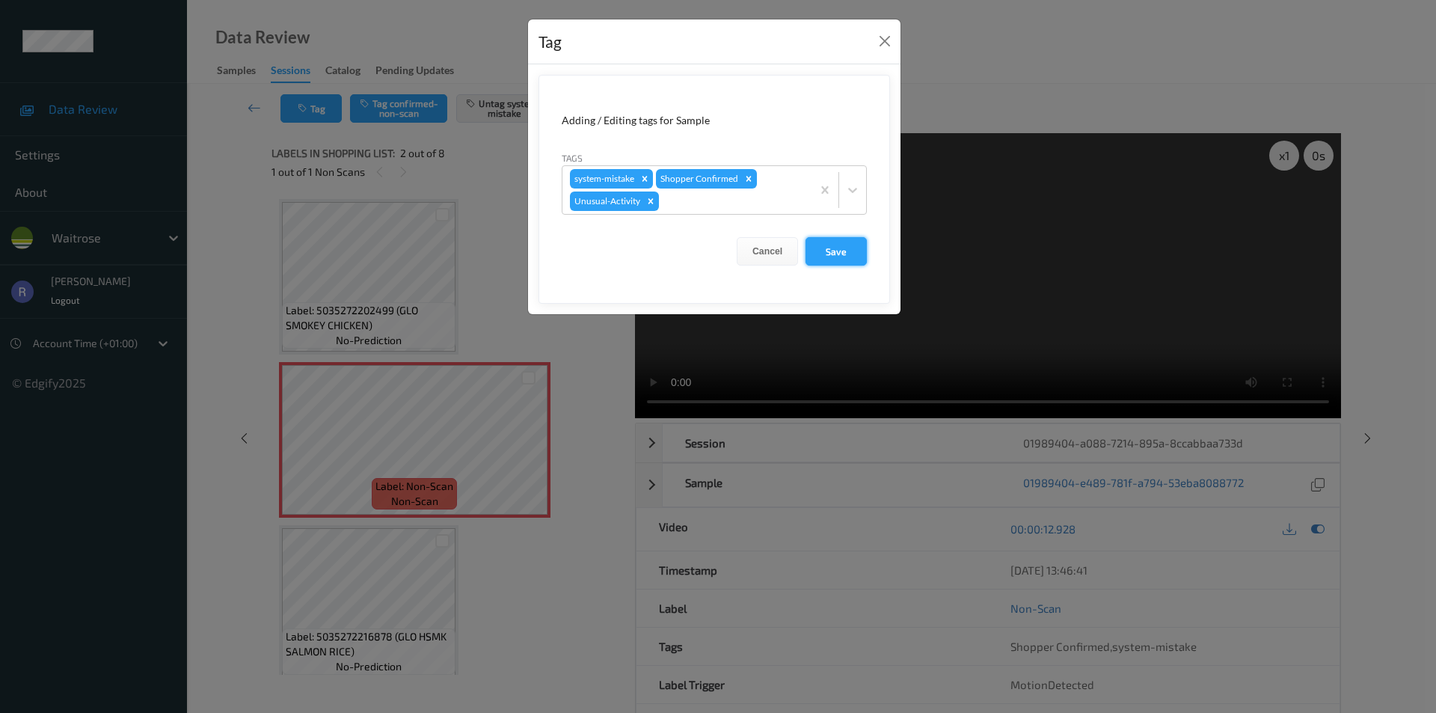
click at [848, 239] on button "Save" at bounding box center [836, 251] width 61 height 28
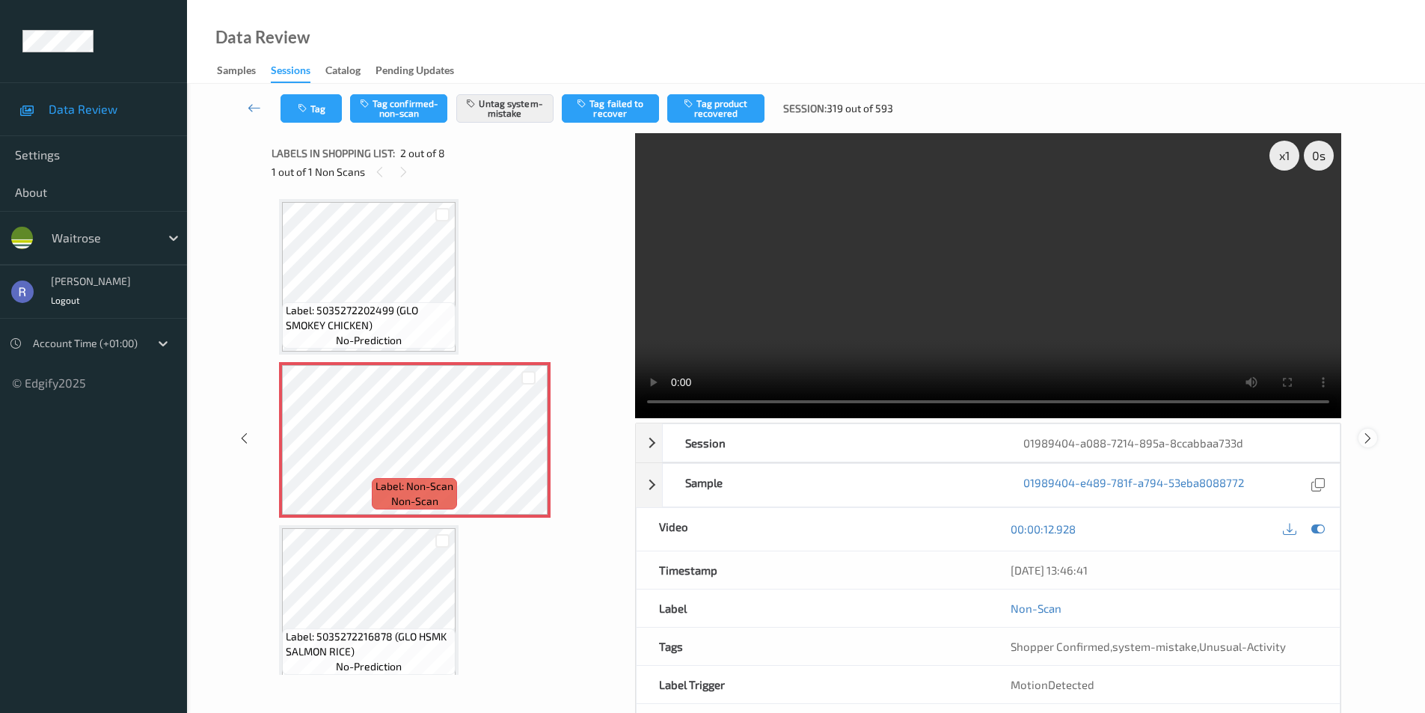
click at [1367, 437] on icon at bounding box center [1368, 437] width 13 height 13
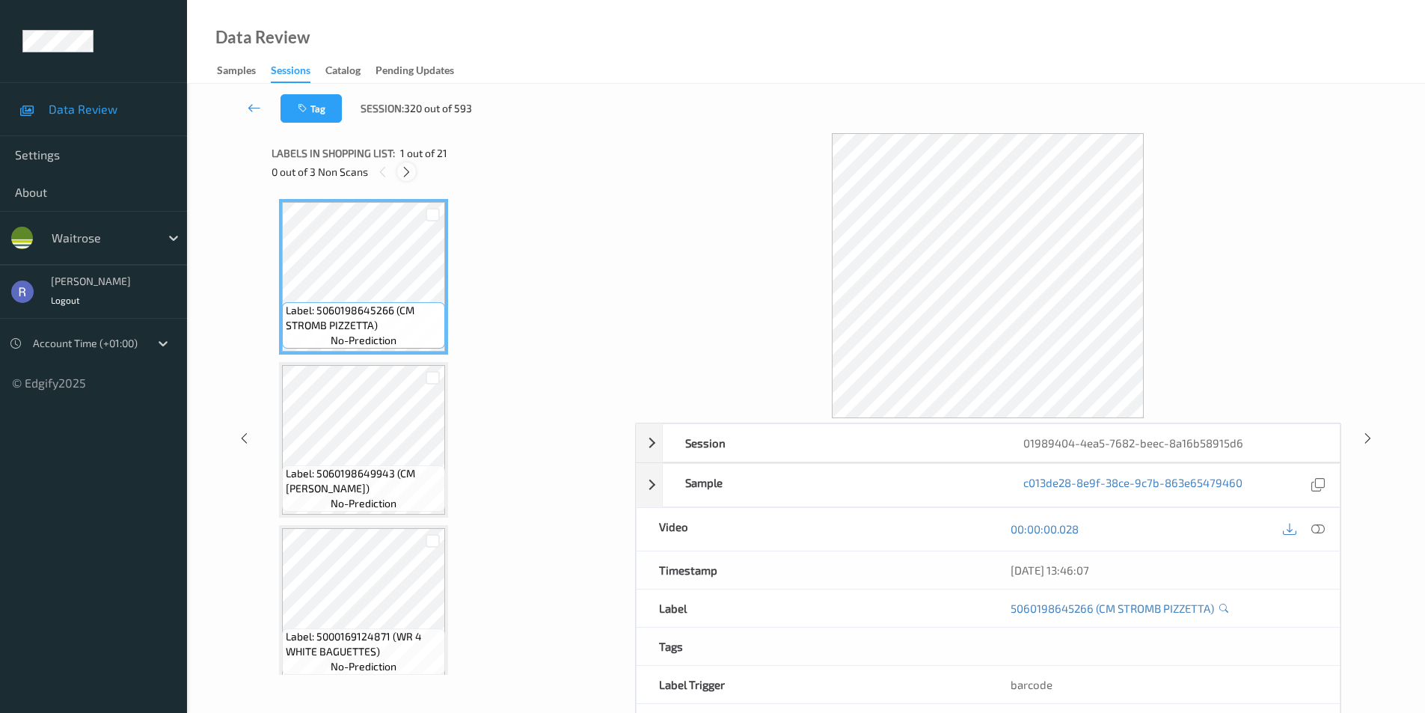
click at [403, 171] on icon at bounding box center [406, 171] width 13 height 13
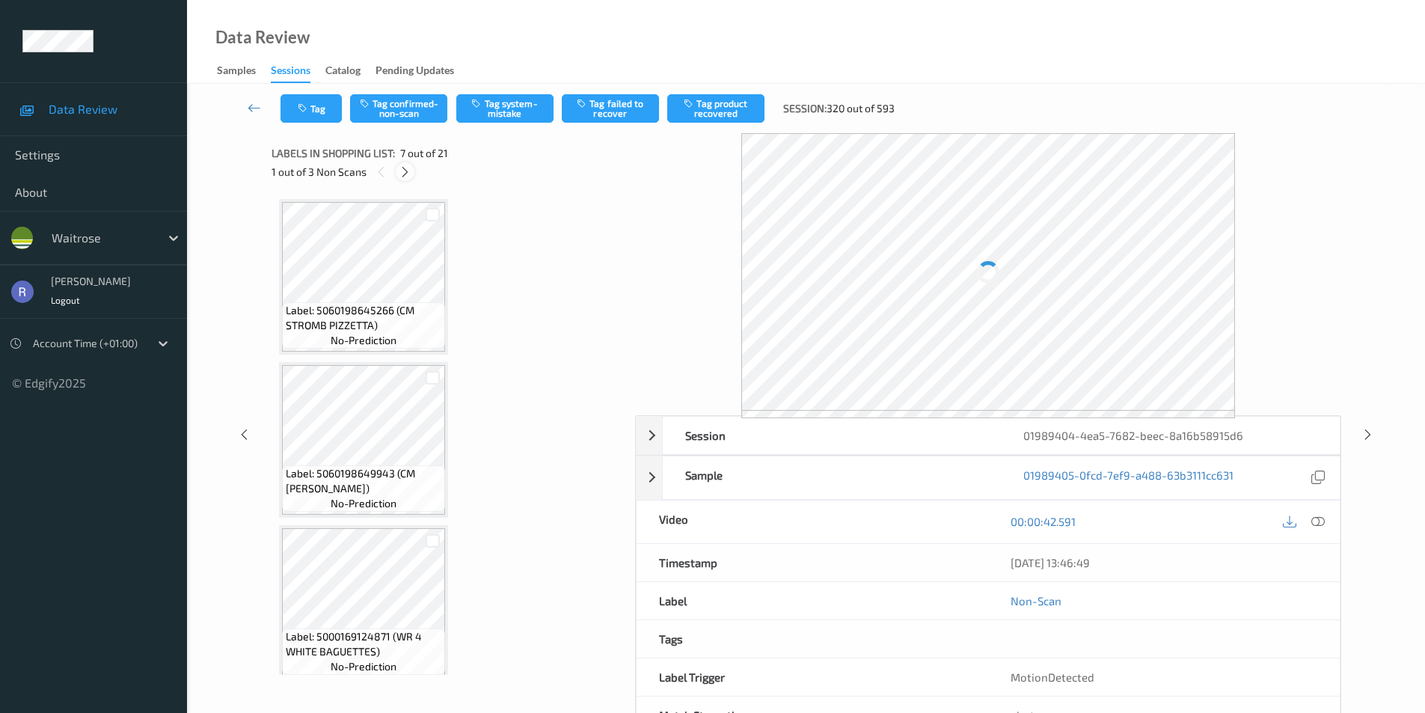
scroll to position [823, 0]
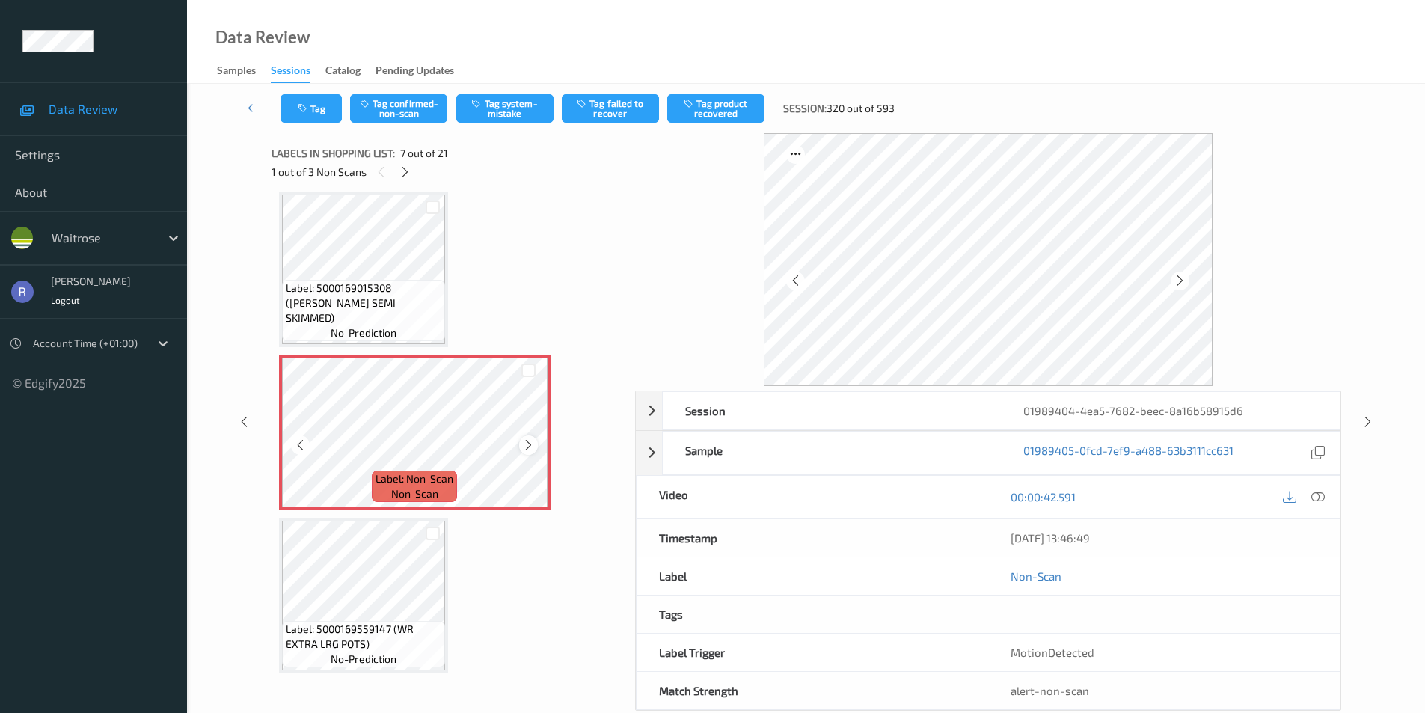
click at [527, 442] on icon at bounding box center [528, 444] width 13 height 13
click at [507, 105] on button "Tag system-mistake" at bounding box center [504, 108] width 97 height 28
click at [407, 171] on icon at bounding box center [405, 171] width 13 height 13
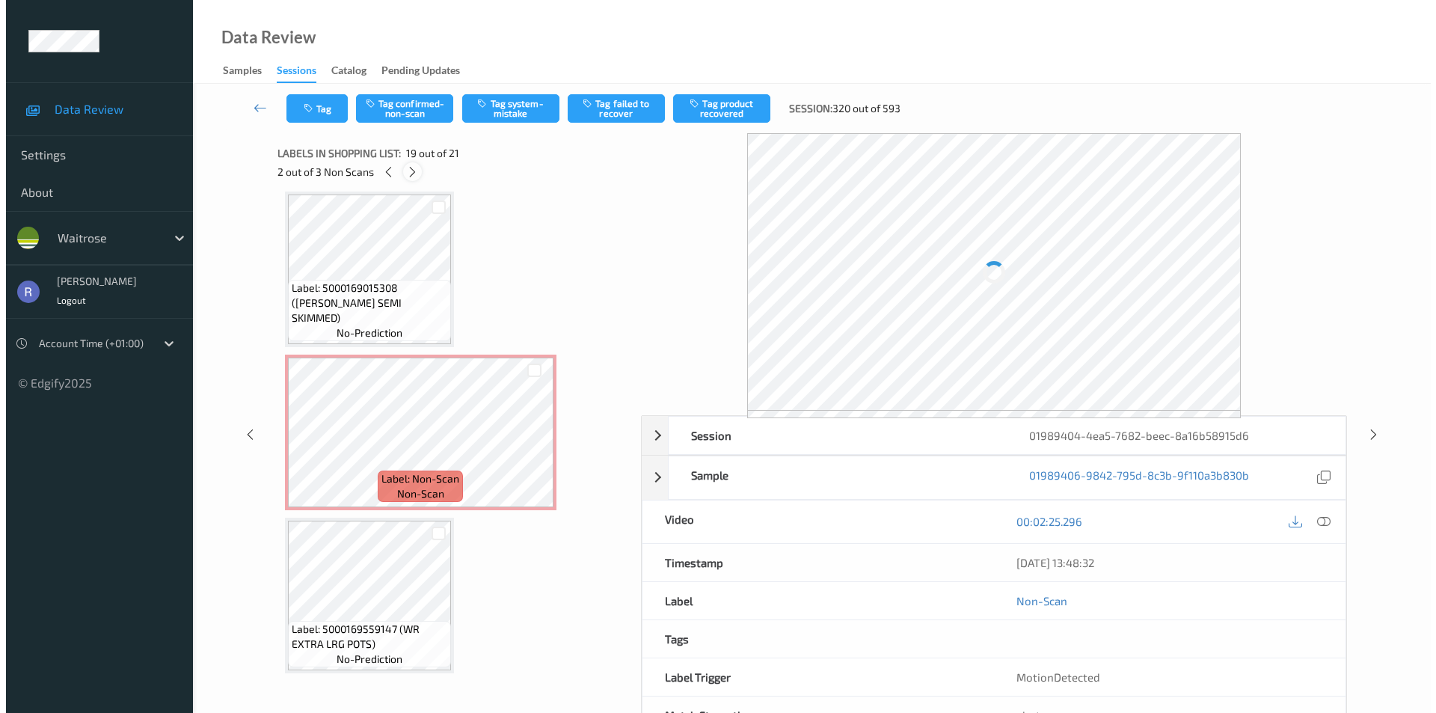
scroll to position [2780, 0]
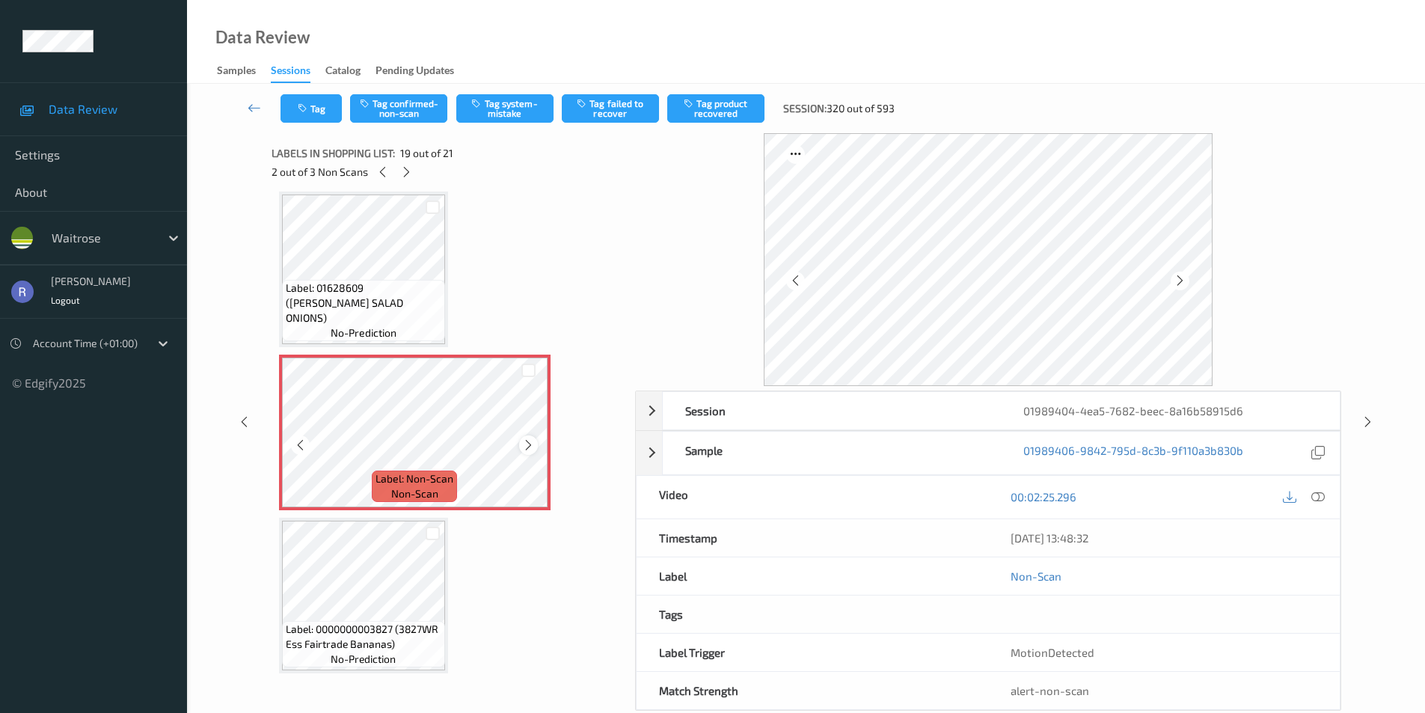
click at [526, 442] on icon at bounding box center [528, 444] width 13 height 13
click at [516, 110] on button "Tag system-mistake" at bounding box center [504, 108] width 97 height 28
click at [328, 108] on button "Tag" at bounding box center [311, 108] width 61 height 28
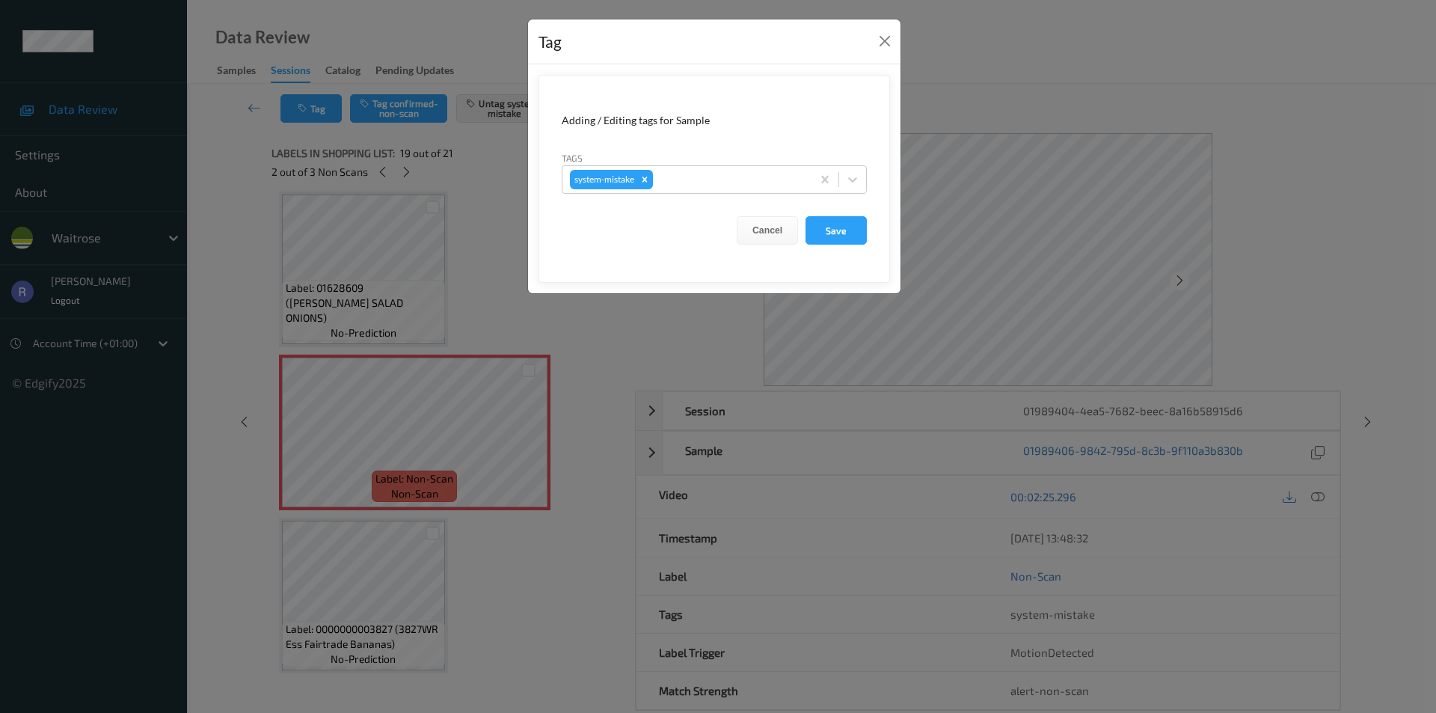
click at [685, 195] on form "Adding / Editing tags for Sample Tags system-mistake Cancel Save" at bounding box center [715, 179] width 352 height 208
click at [698, 192] on div "system-mistake" at bounding box center [687, 179] width 249 height 25
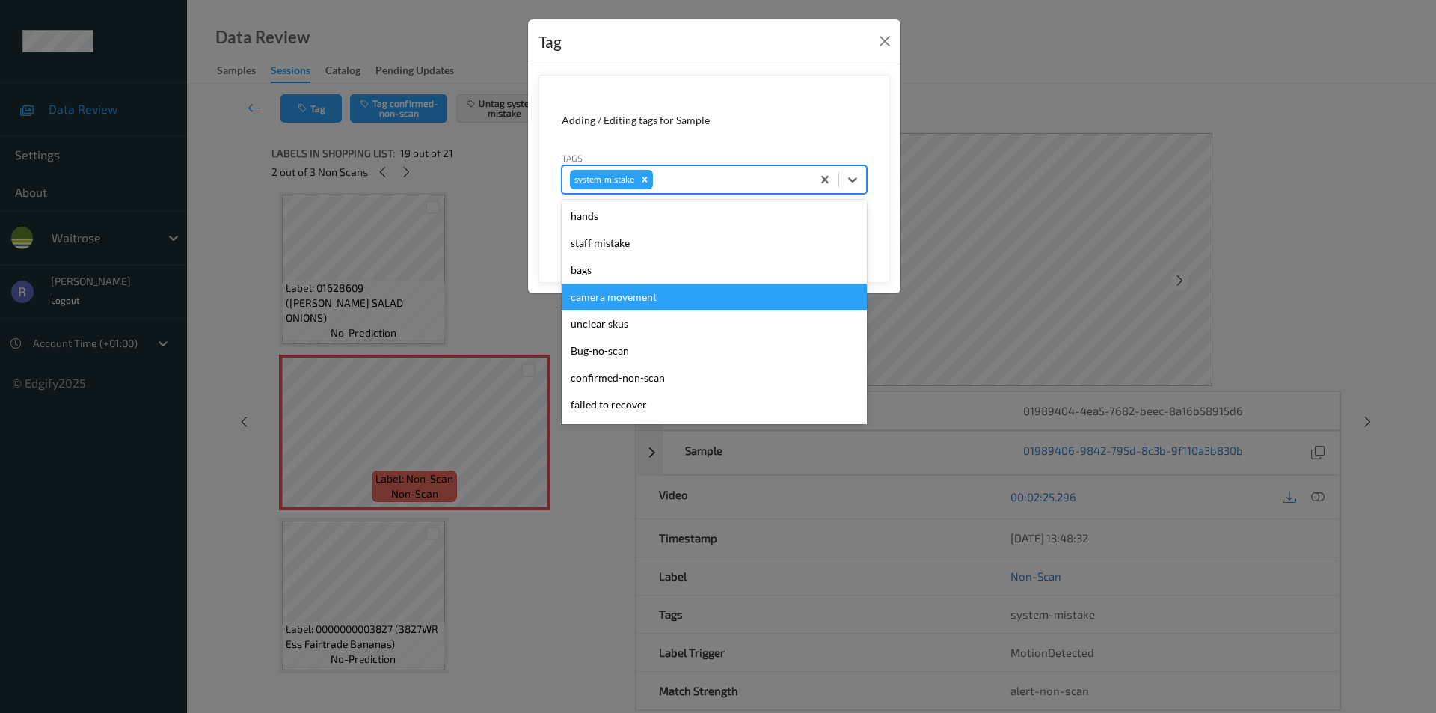
scroll to position [320, 0]
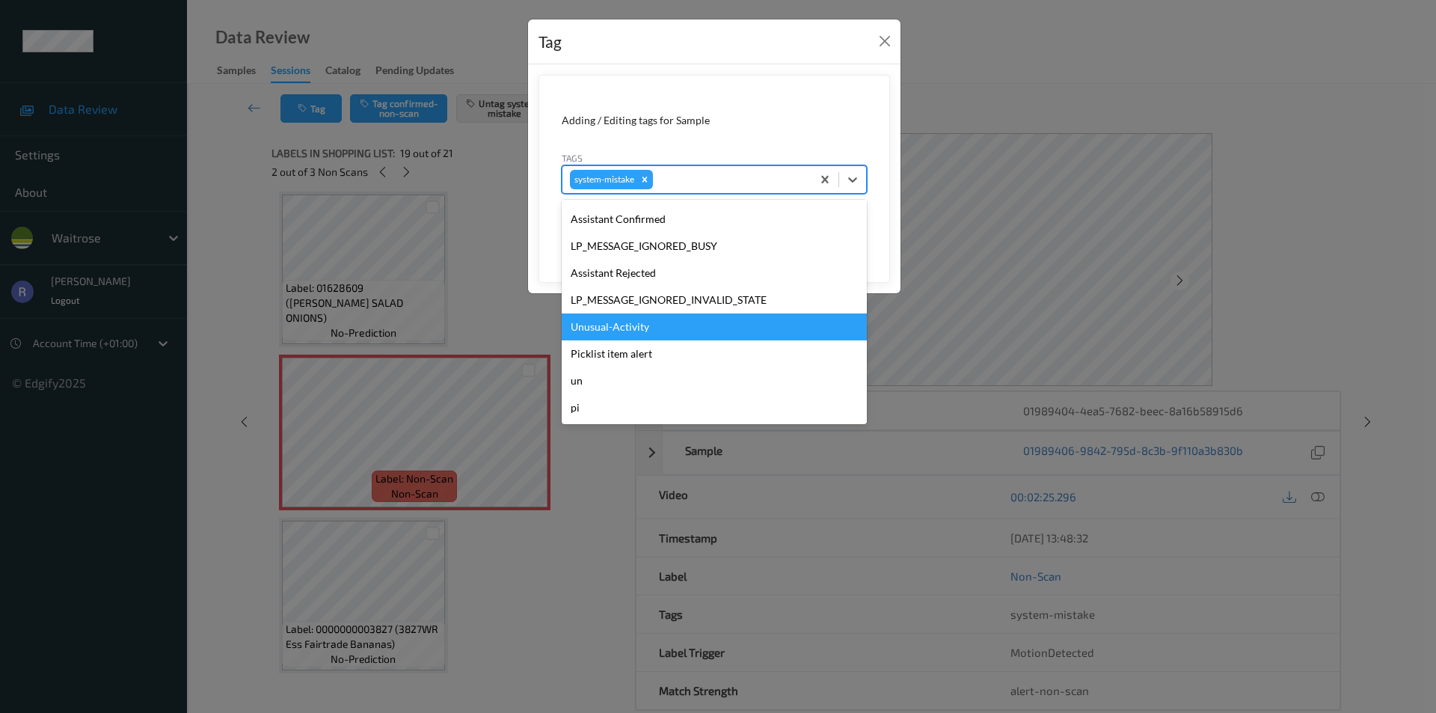
click at [625, 324] on div "Unusual-Activity" at bounding box center [714, 326] width 305 height 27
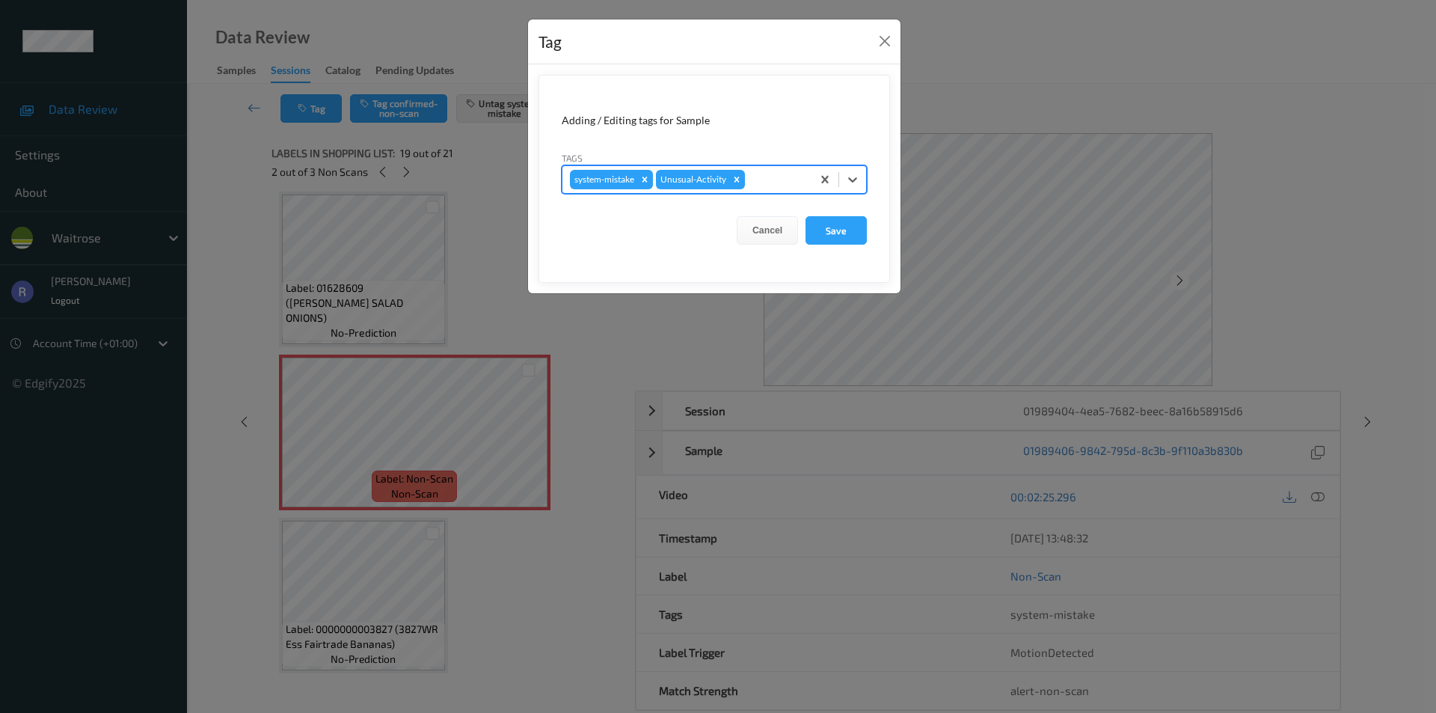
click at [784, 179] on div at bounding box center [776, 180] width 56 height 18
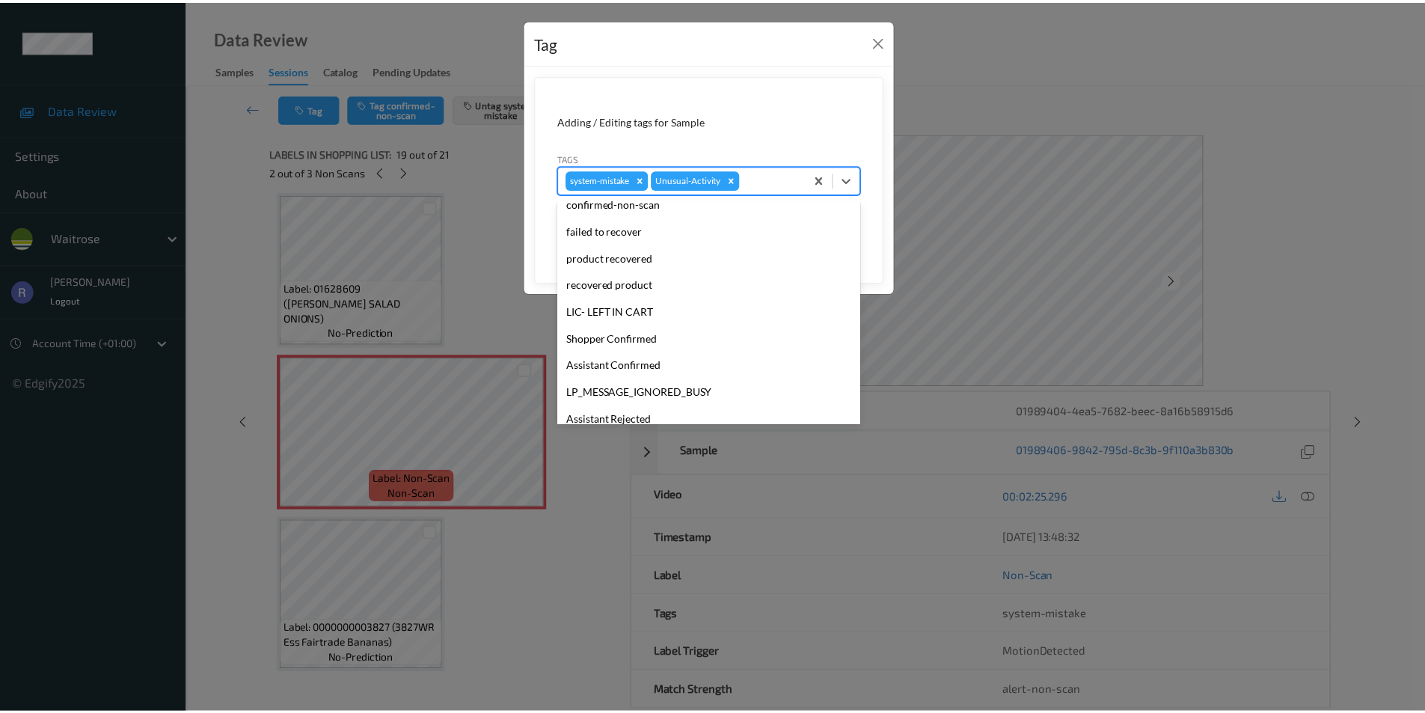
scroll to position [293, 0]
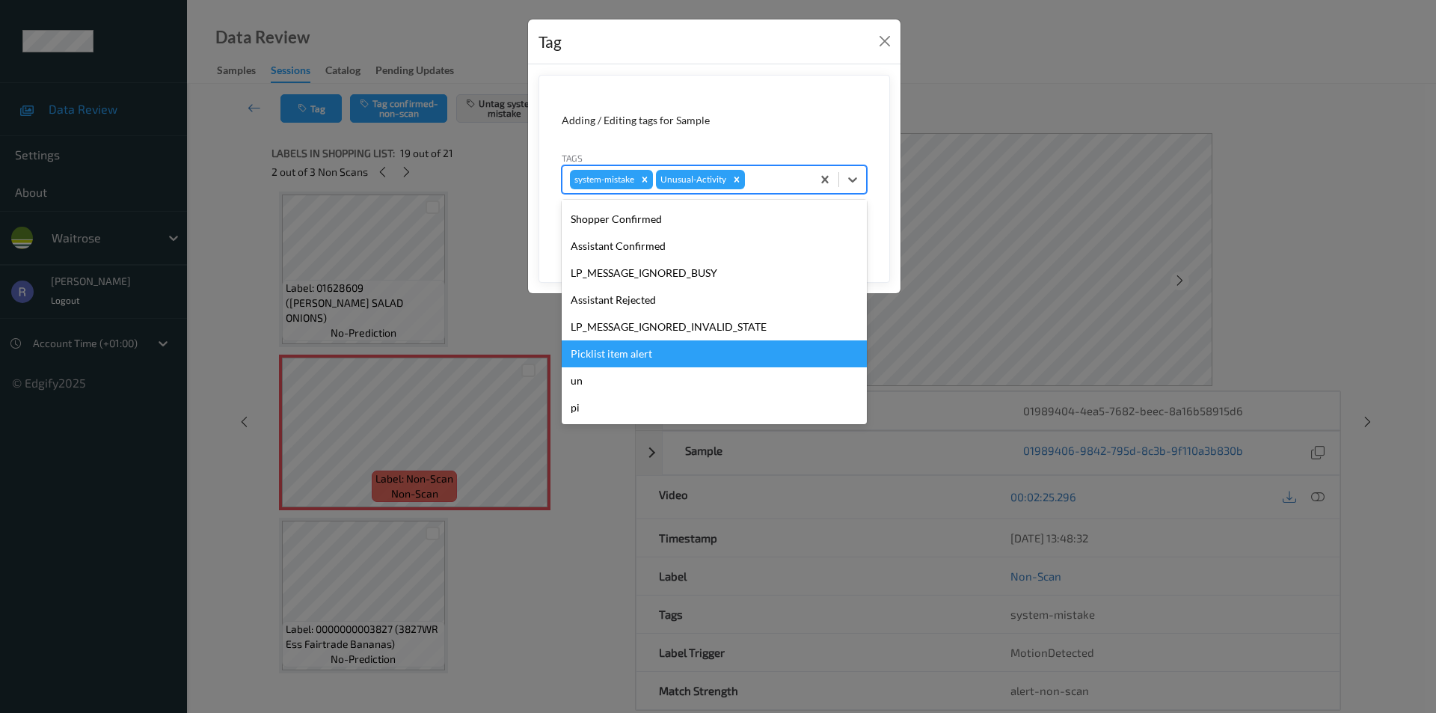
drag, startPoint x: 596, startPoint y: 351, endPoint x: 647, endPoint y: 311, distance: 64.5
click at [597, 351] on div "Picklist item alert" at bounding box center [714, 353] width 305 height 27
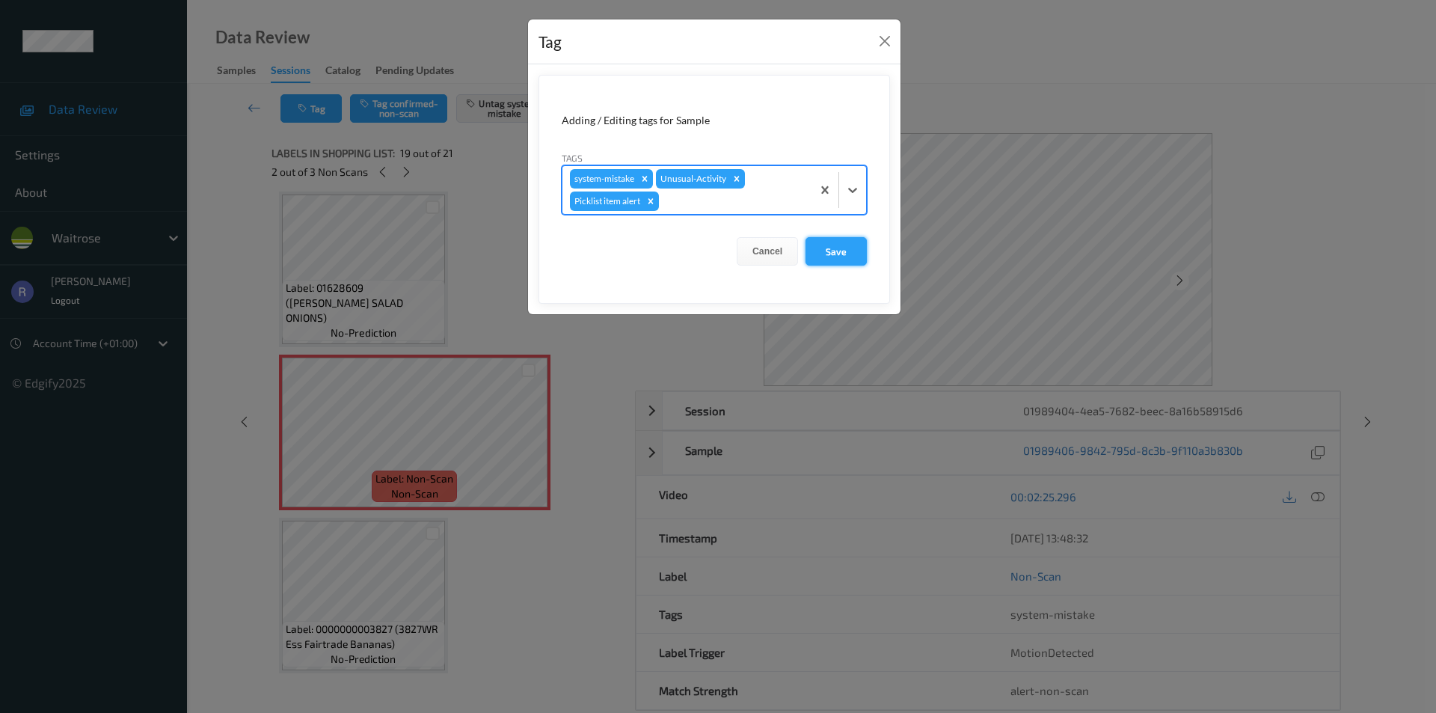
click at [840, 254] on button "Save" at bounding box center [836, 251] width 61 height 28
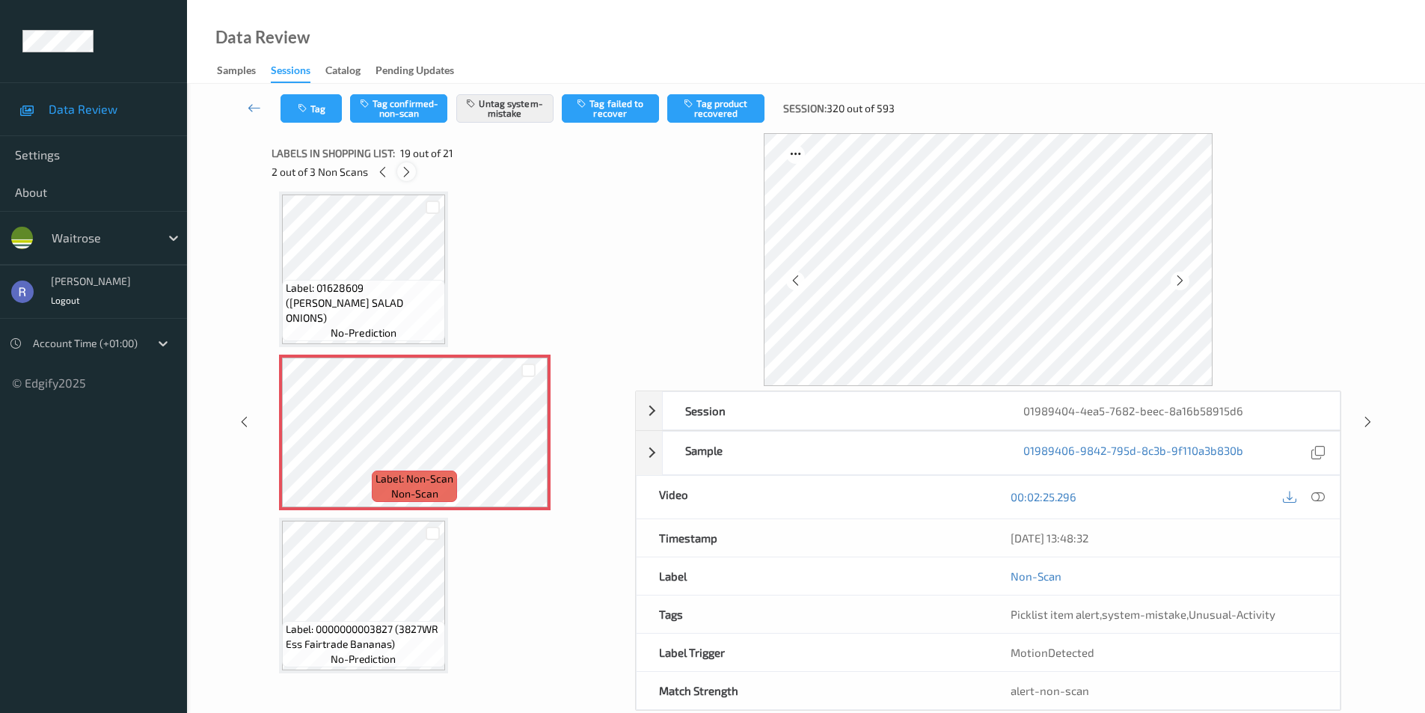
click at [406, 166] on icon at bounding box center [406, 171] width 13 height 13
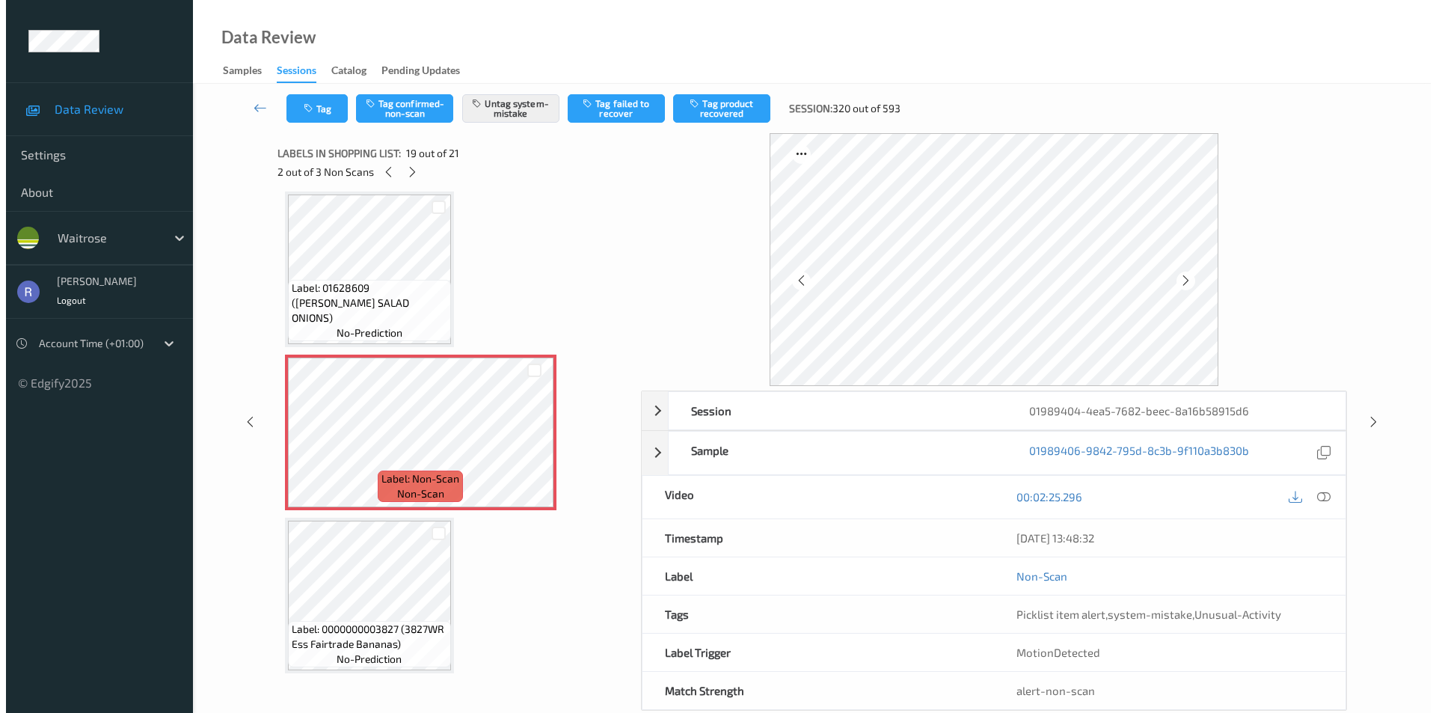
scroll to position [2949, 0]
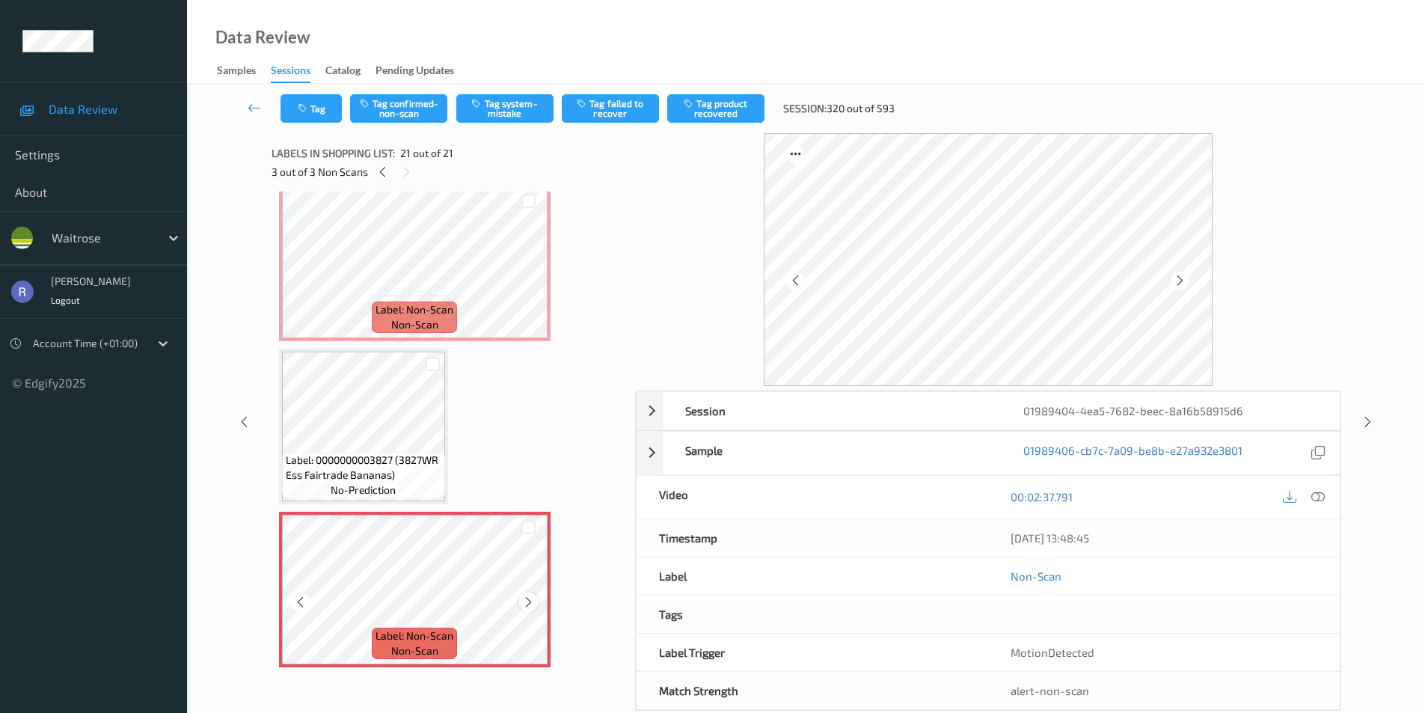
click at [524, 599] on icon at bounding box center [528, 602] width 13 height 13
click at [524, 601] on icon at bounding box center [528, 602] width 13 height 13
click at [524, 603] on icon at bounding box center [528, 602] width 13 height 13
click at [528, 100] on button "Tag system-mistake" at bounding box center [504, 108] width 97 height 28
click at [307, 115] on button "Tag" at bounding box center [311, 108] width 61 height 28
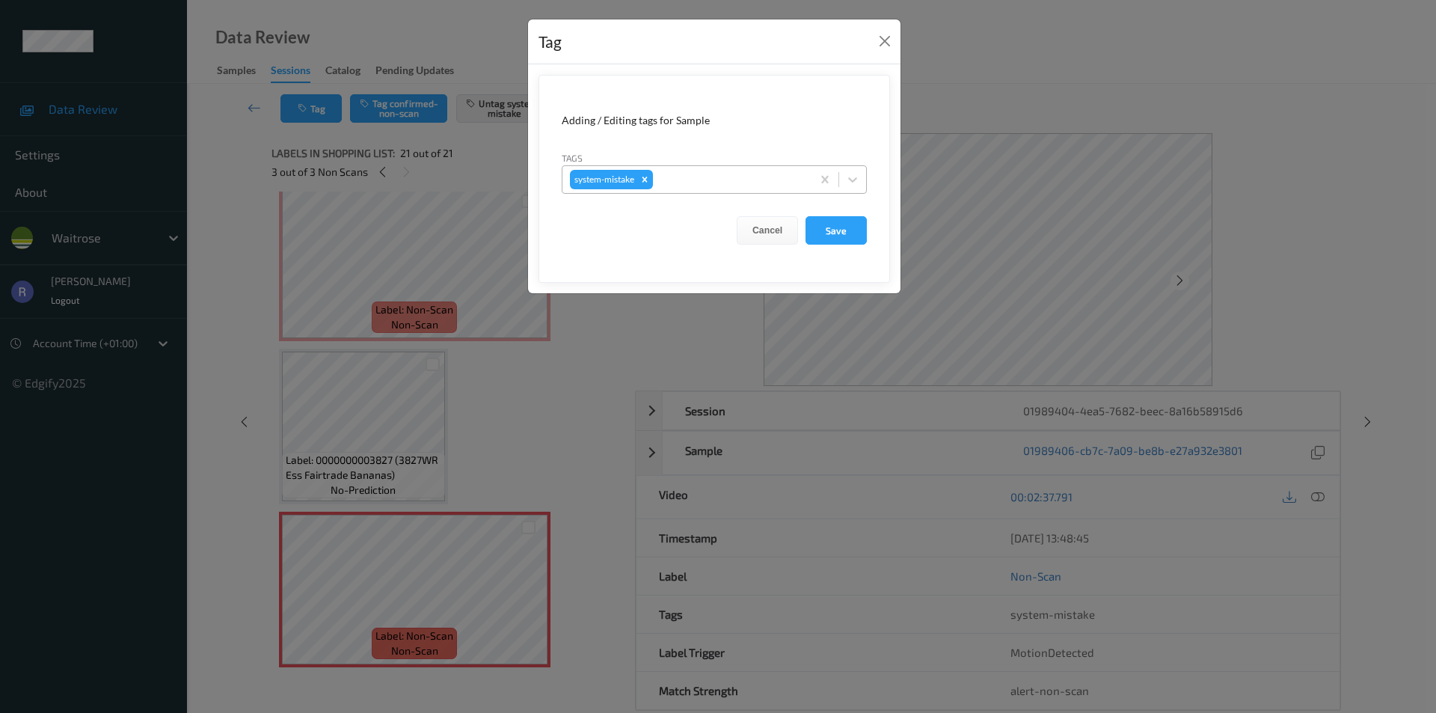
click at [716, 176] on div at bounding box center [730, 180] width 148 height 18
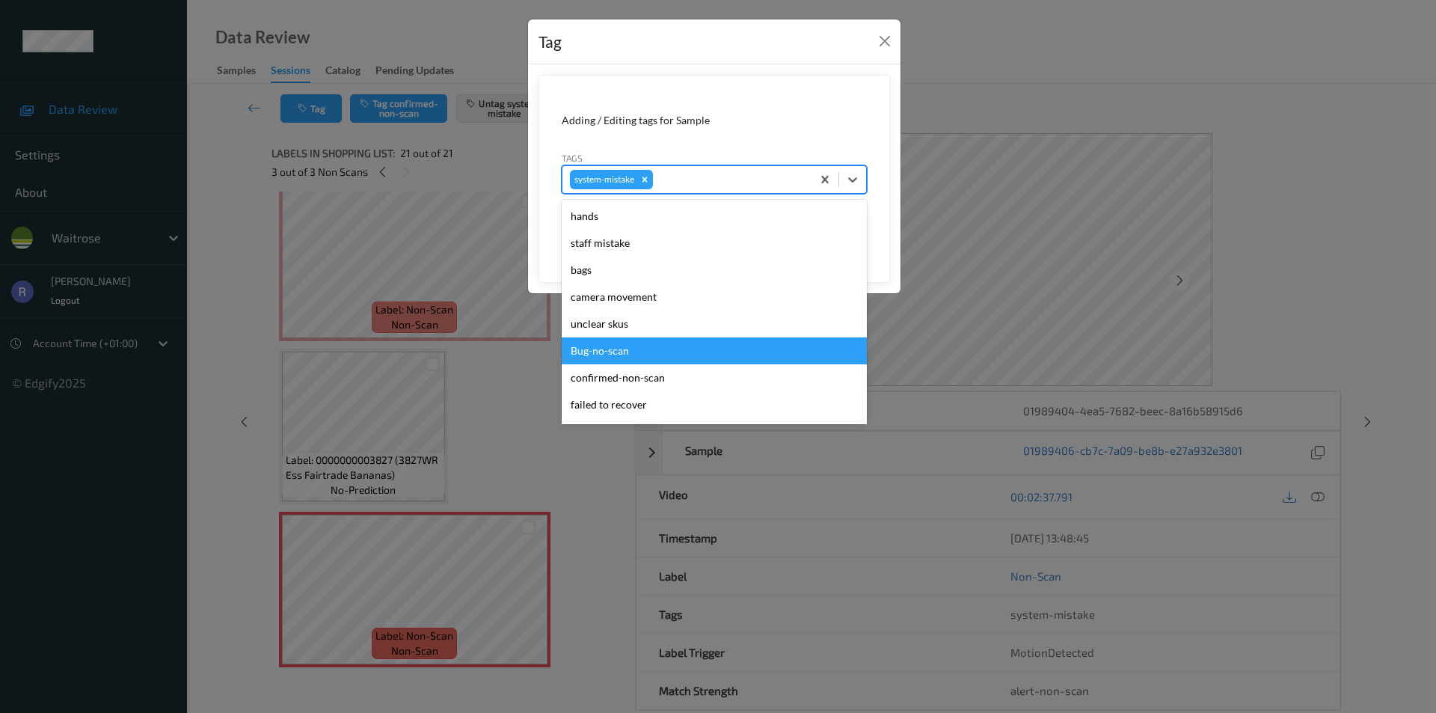
scroll to position [320, 0]
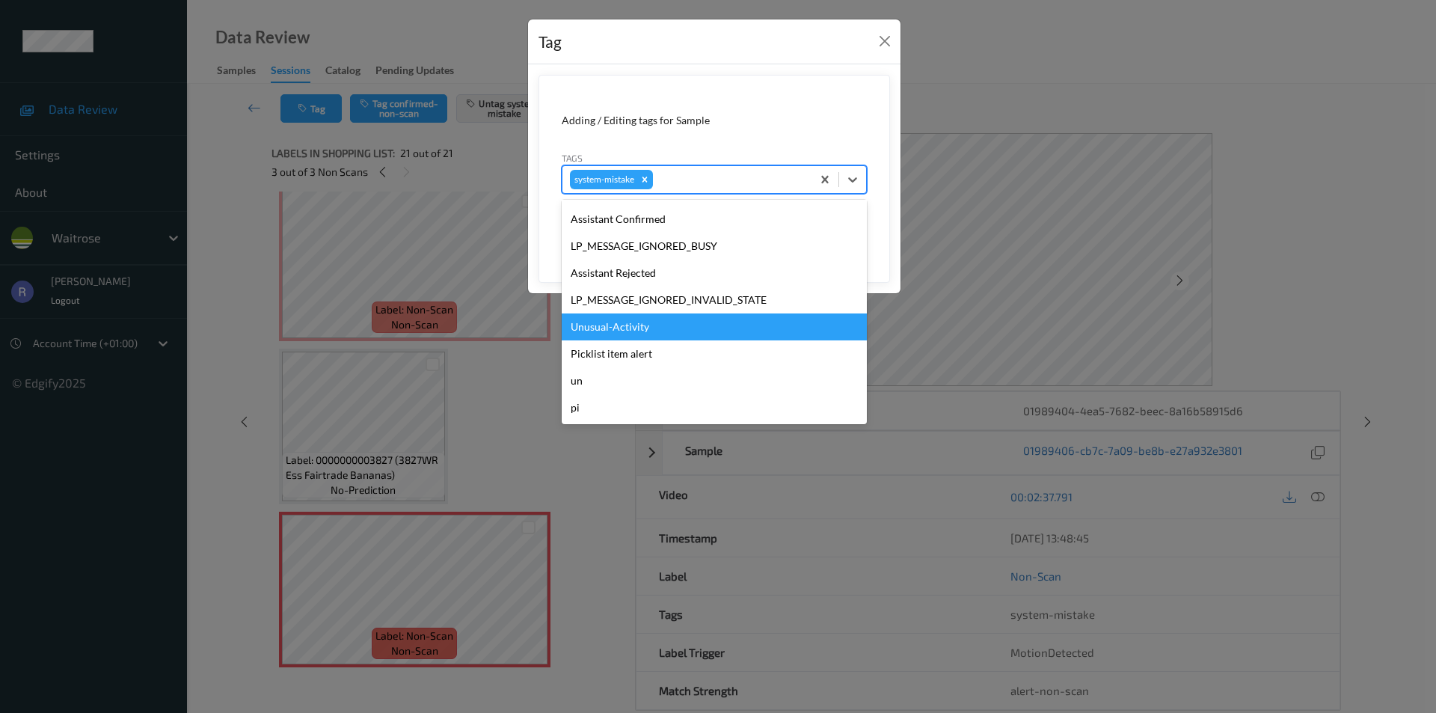
click at [608, 324] on div "Unusual-Activity" at bounding box center [714, 326] width 305 height 27
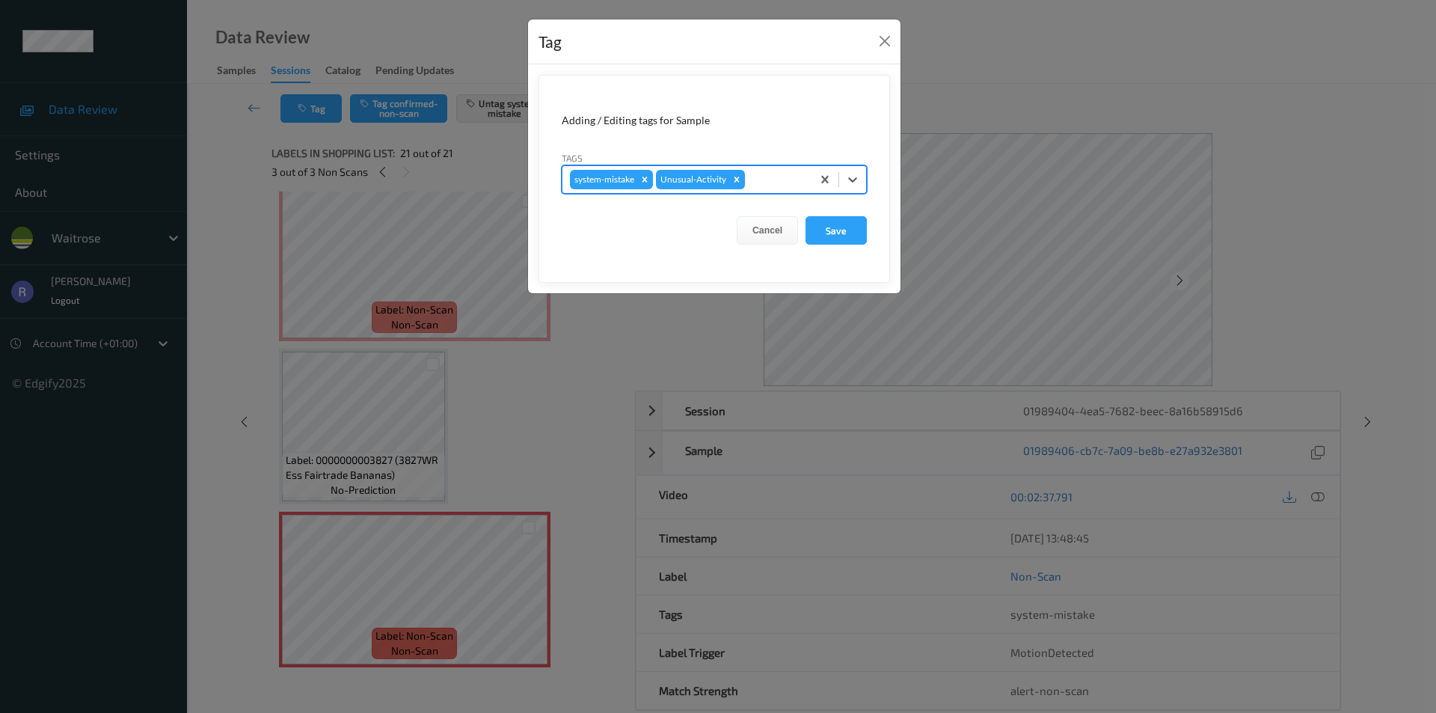
click at [770, 179] on div at bounding box center [776, 180] width 56 height 18
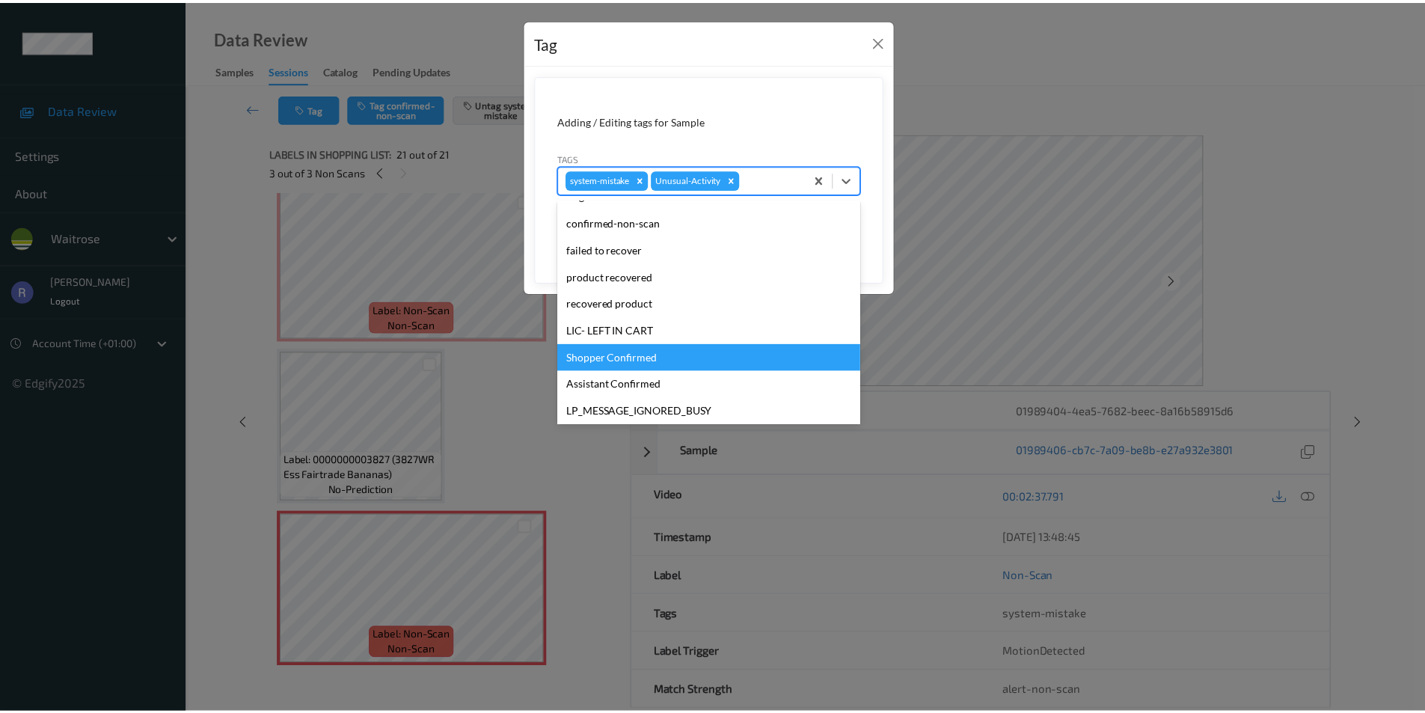
scroll to position [293, 0]
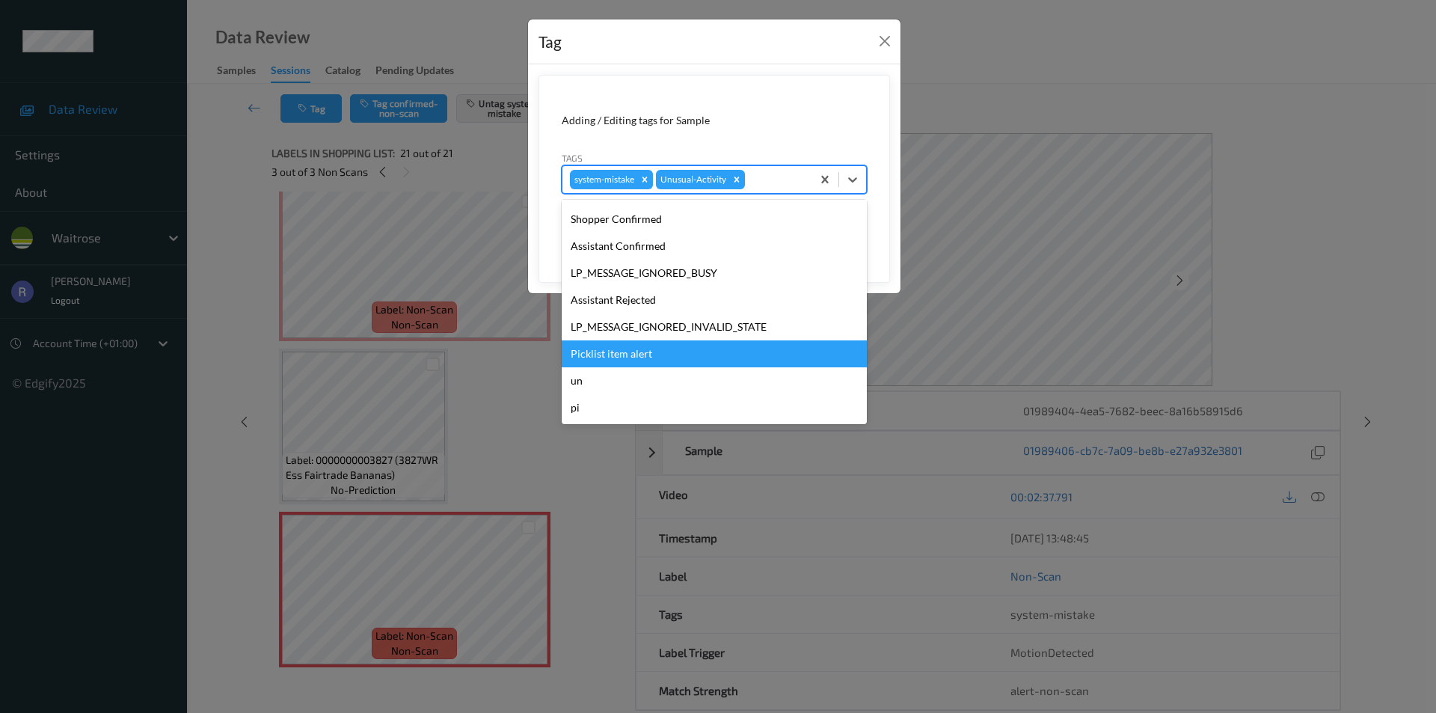
click at [600, 354] on div "Picklist item alert" at bounding box center [714, 353] width 305 height 27
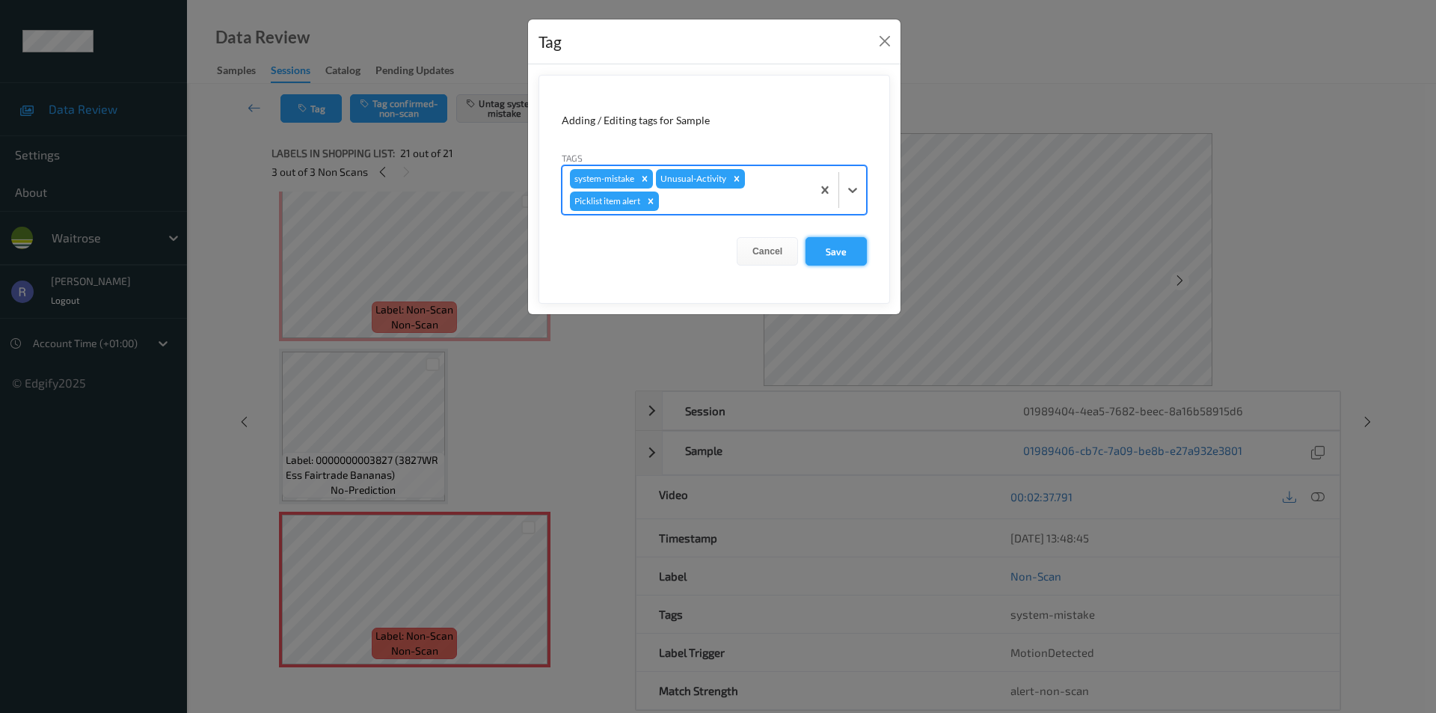
click at [859, 252] on button "Save" at bounding box center [836, 251] width 61 height 28
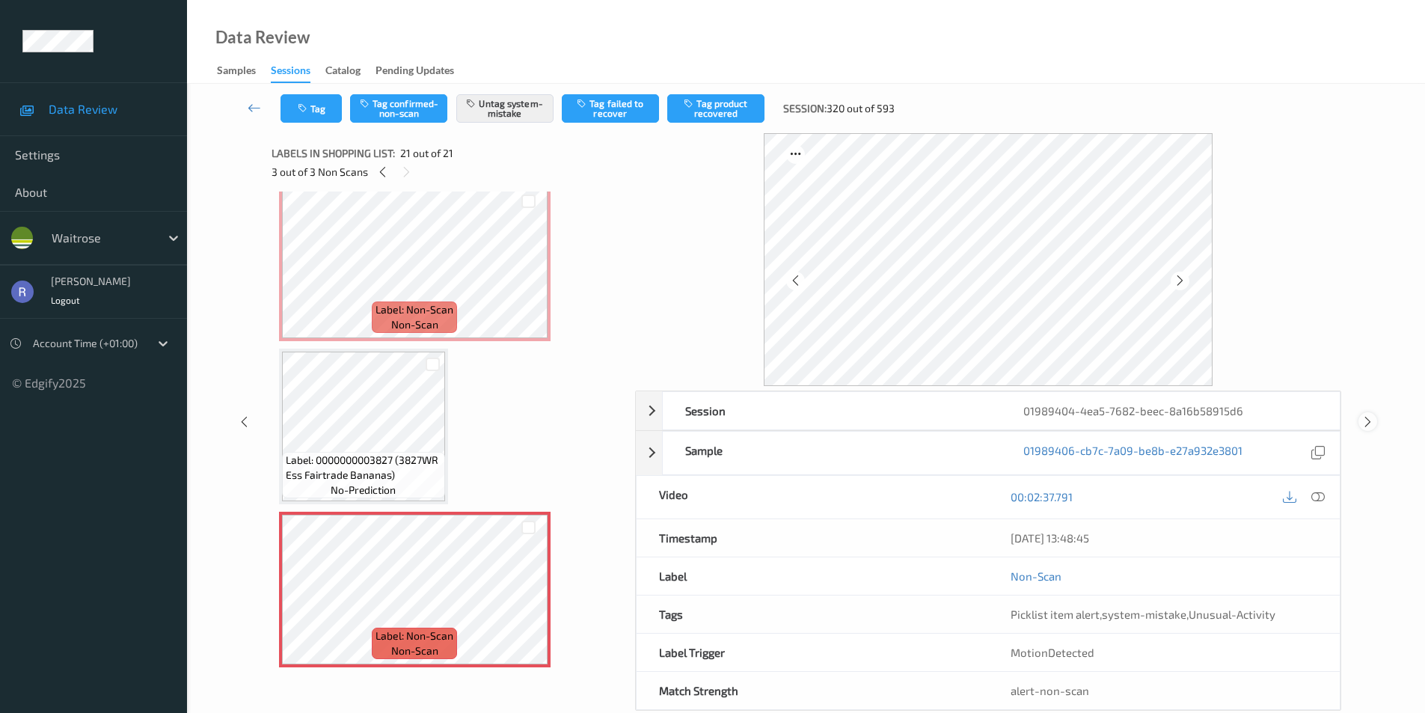
click at [1369, 413] on div at bounding box center [1368, 421] width 19 height 19
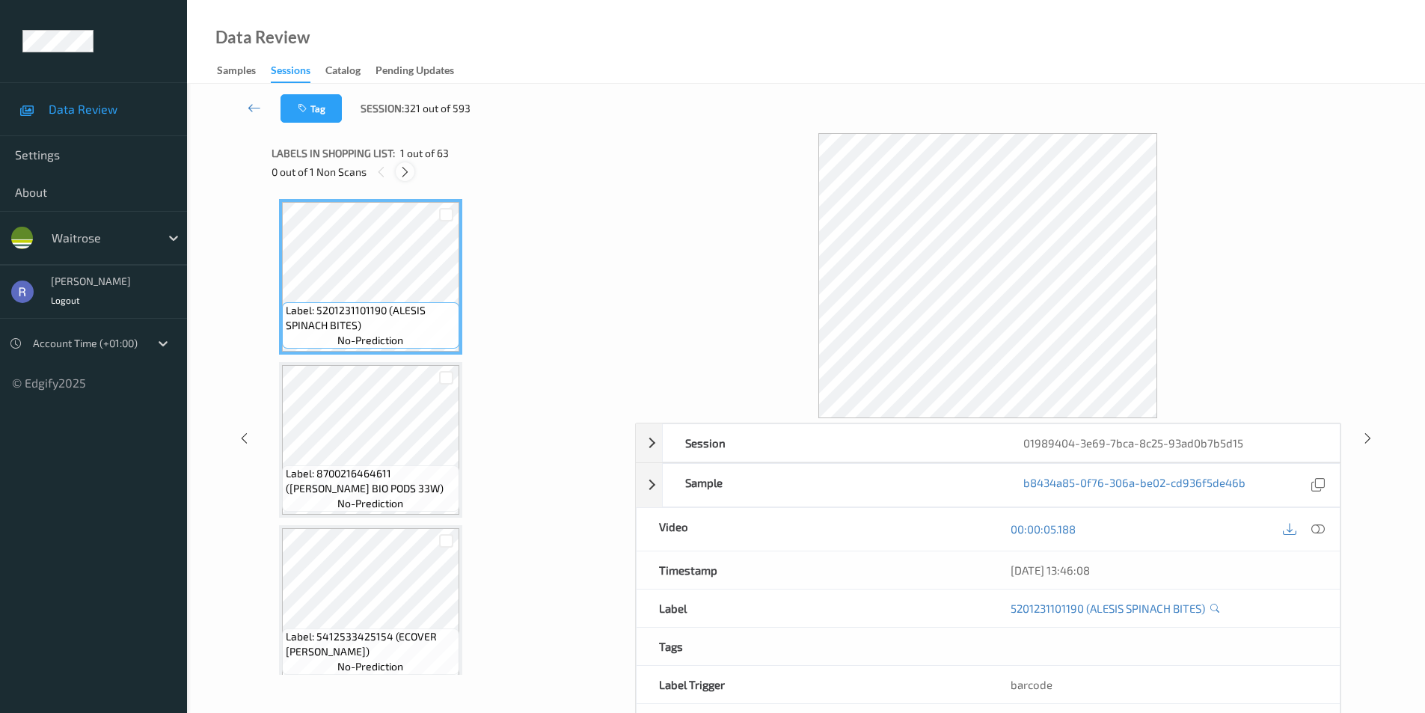
click at [400, 171] on icon at bounding box center [405, 171] width 13 height 13
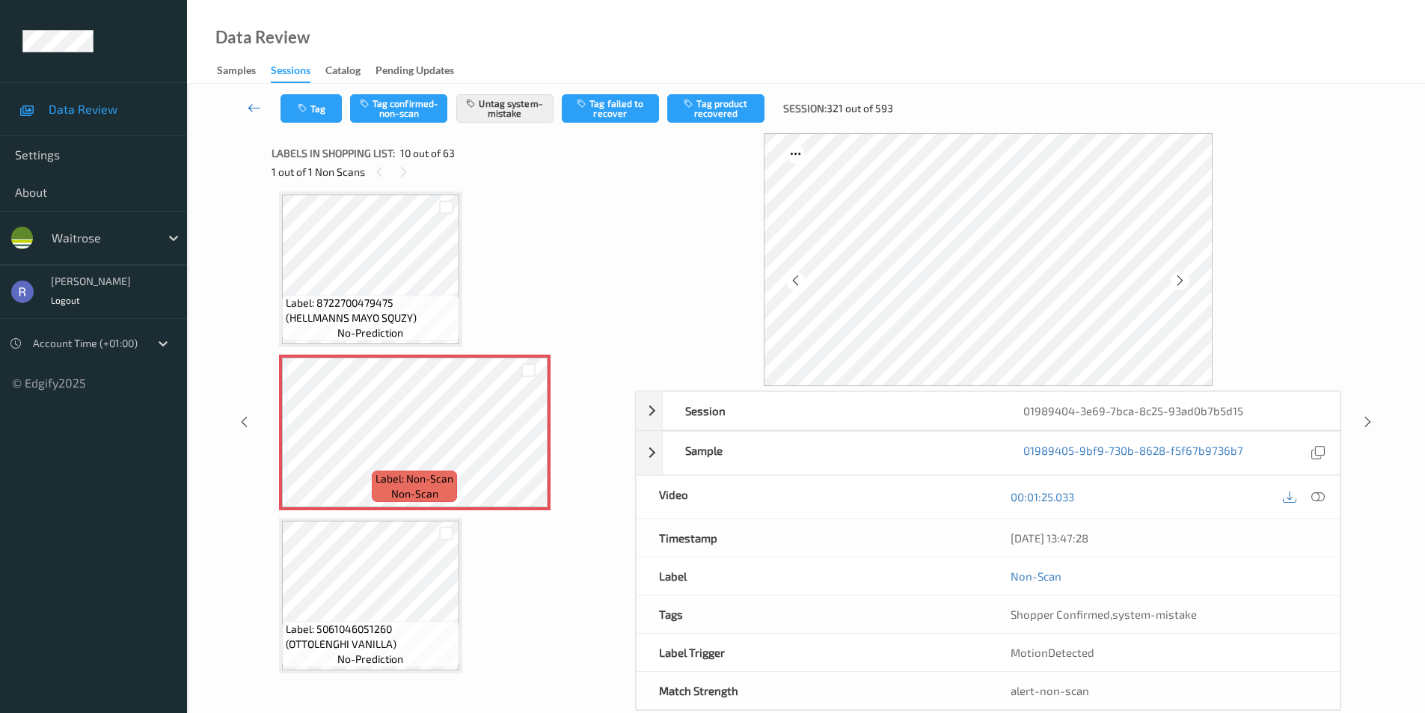
click at [250, 100] on icon at bounding box center [254, 107] width 13 height 15
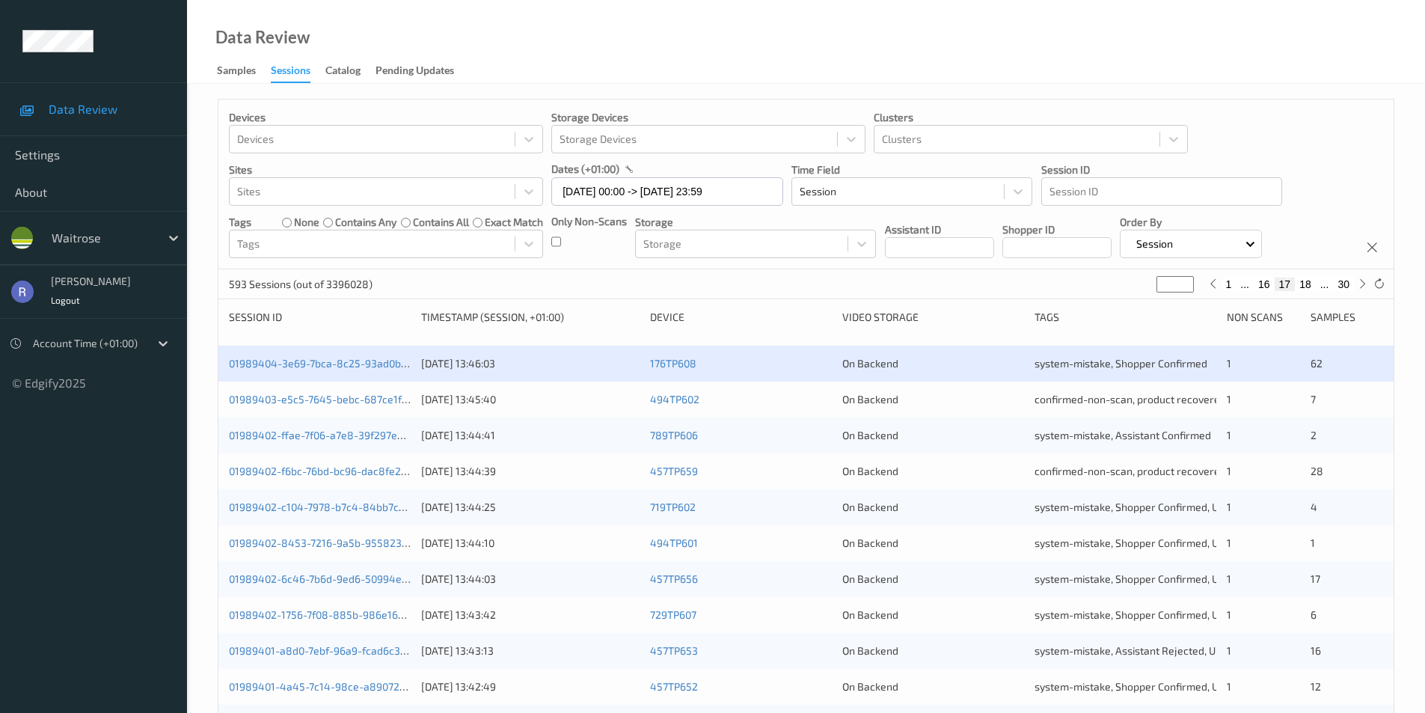
click at [1387, 382] on div "01989403-e5c5-7645-bebc-687ce1f1d771 [DATE] 13:45:40 494TP602 On Backend confir…" at bounding box center [805, 400] width 1175 height 36
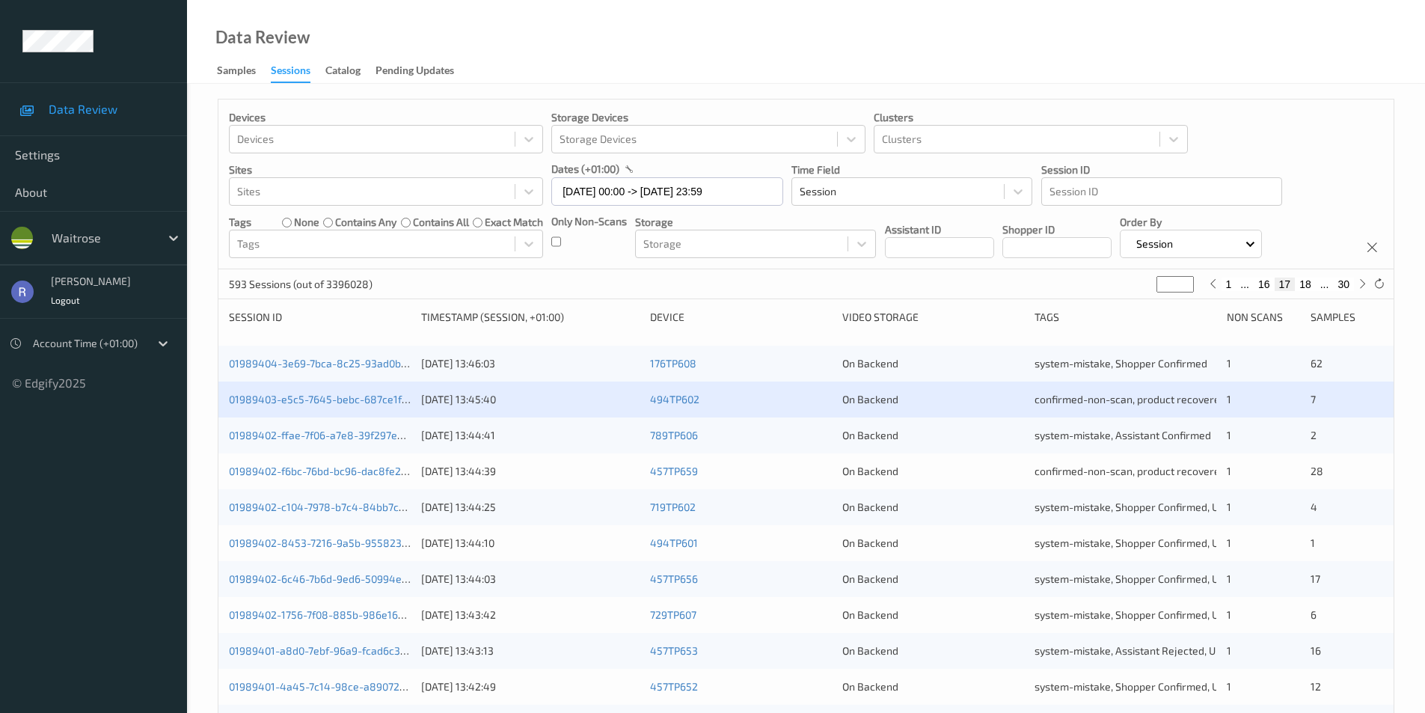
click at [1348, 285] on button "30" at bounding box center [1343, 284] width 21 height 13
type input "**"
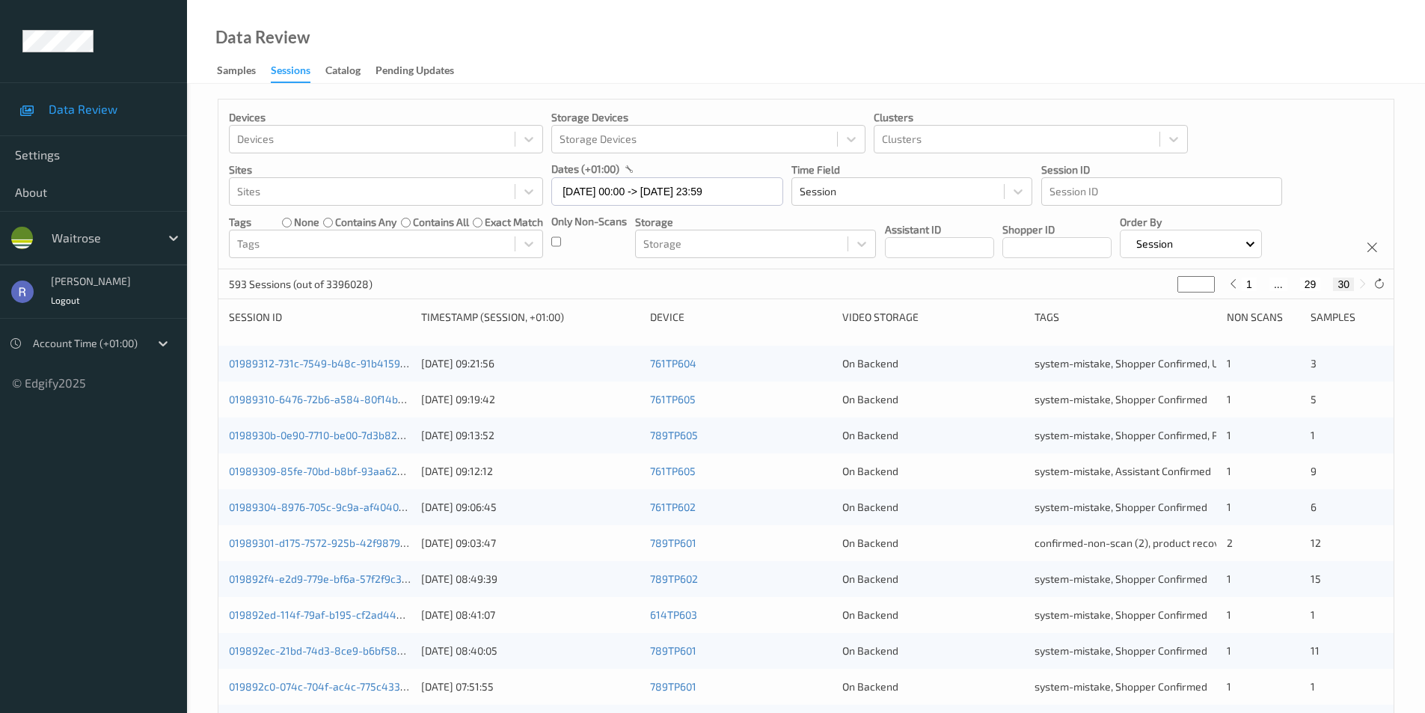
type input "**"
click at [1204, 288] on input "**" at bounding box center [1196, 284] width 37 height 16
type input "**"
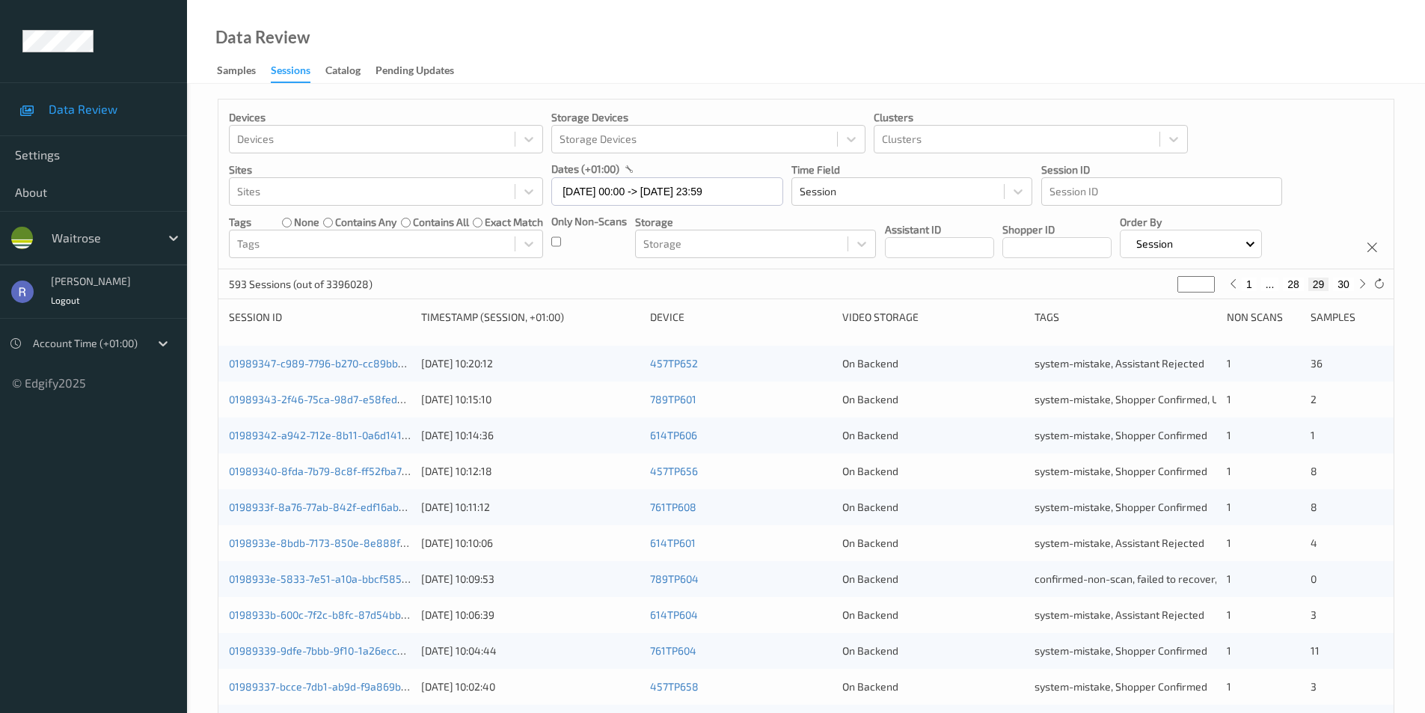
click at [1204, 288] on input "**" at bounding box center [1196, 284] width 37 height 16
type input "**"
click at [1194, 288] on input "**" at bounding box center [1175, 284] width 37 height 16
click at [1204, 288] on div "1 ... 26 27 28 ... 30" at bounding box center [1287, 284] width 166 height 16
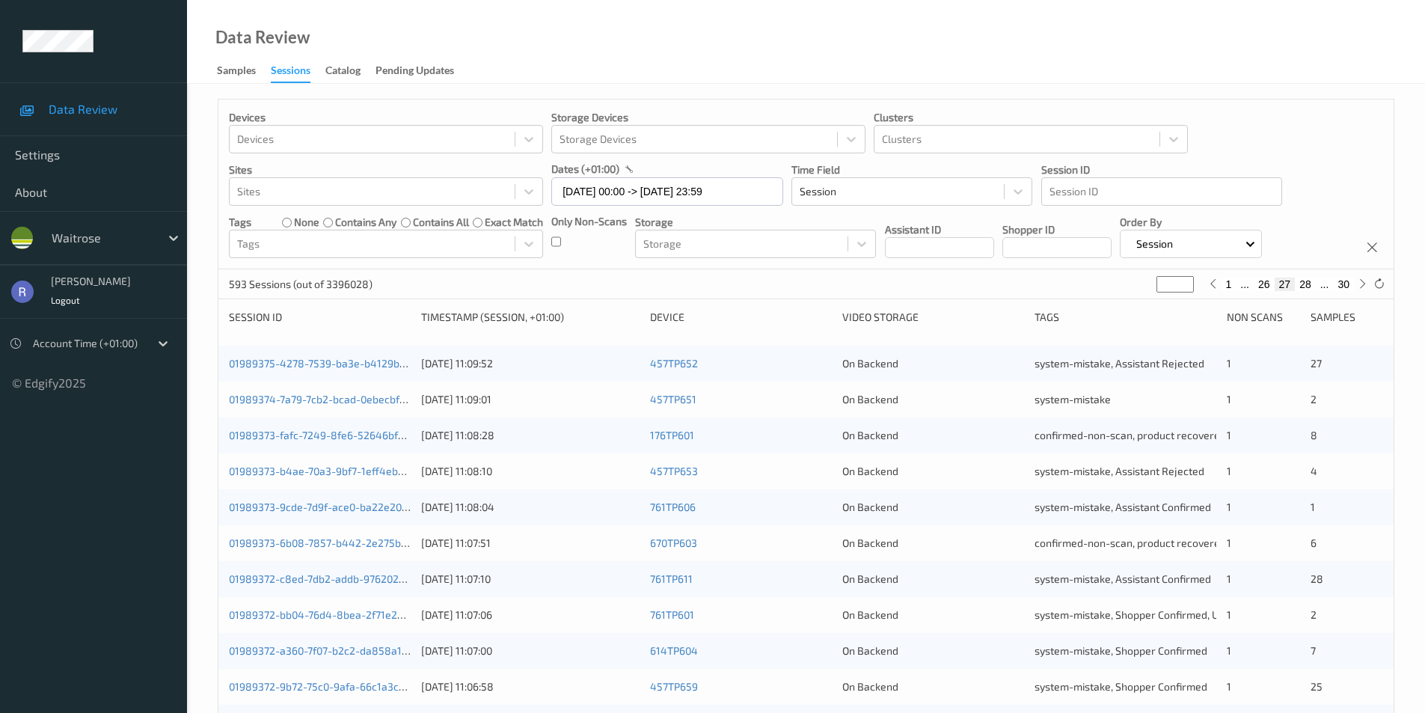
type input "**"
click at [1184, 286] on input "**" at bounding box center [1175, 284] width 37 height 16
type input "**"
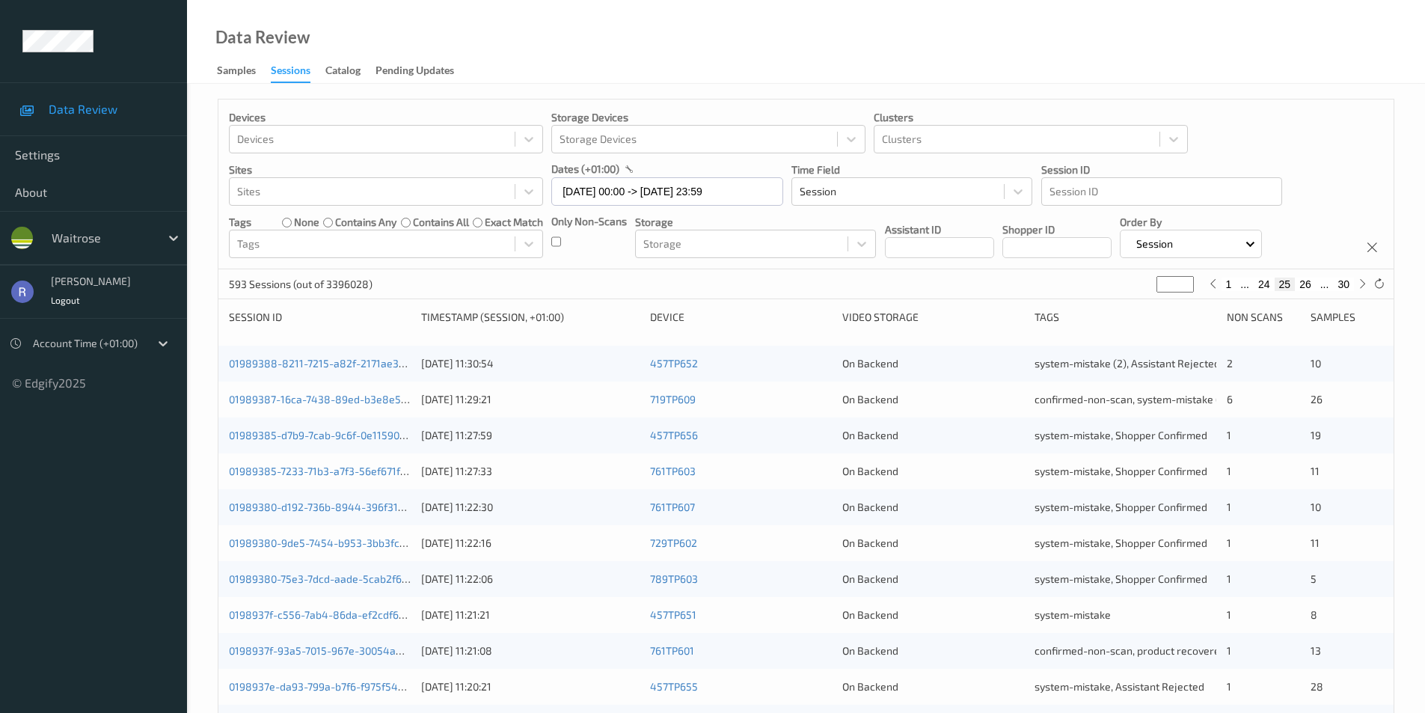
click at [1184, 286] on input "**" at bounding box center [1175, 284] width 37 height 16
type input "**"
click at [1184, 286] on input "**" at bounding box center [1175, 284] width 37 height 16
type input "**"
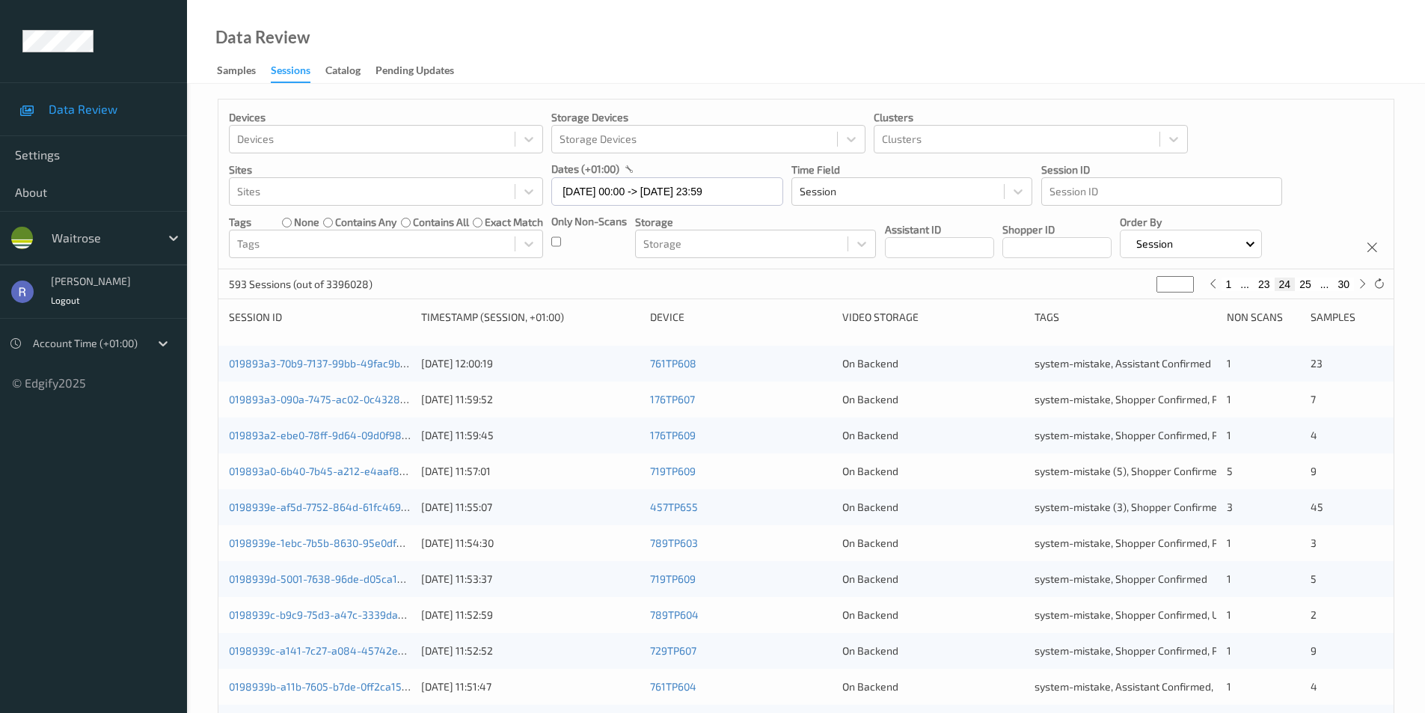
type input "**"
click at [1184, 286] on input "**" at bounding box center [1175, 284] width 37 height 16
type input "**"
click at [1184, 286] on input "**" at bounding box center [1175, 284] width 37 height 16
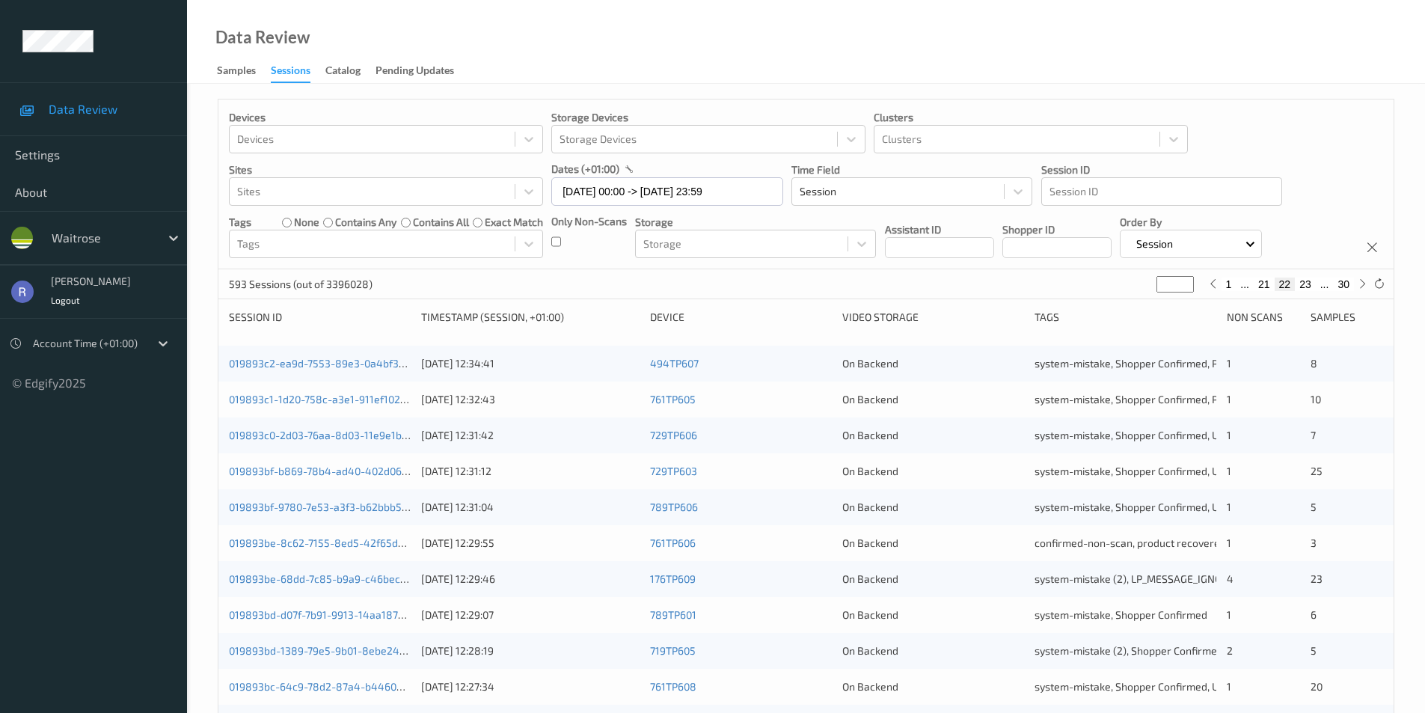
type input "**"
click at [1184, 286] on input "**" at bounding box center [1175, 284] width 37 height 16
type input "**"
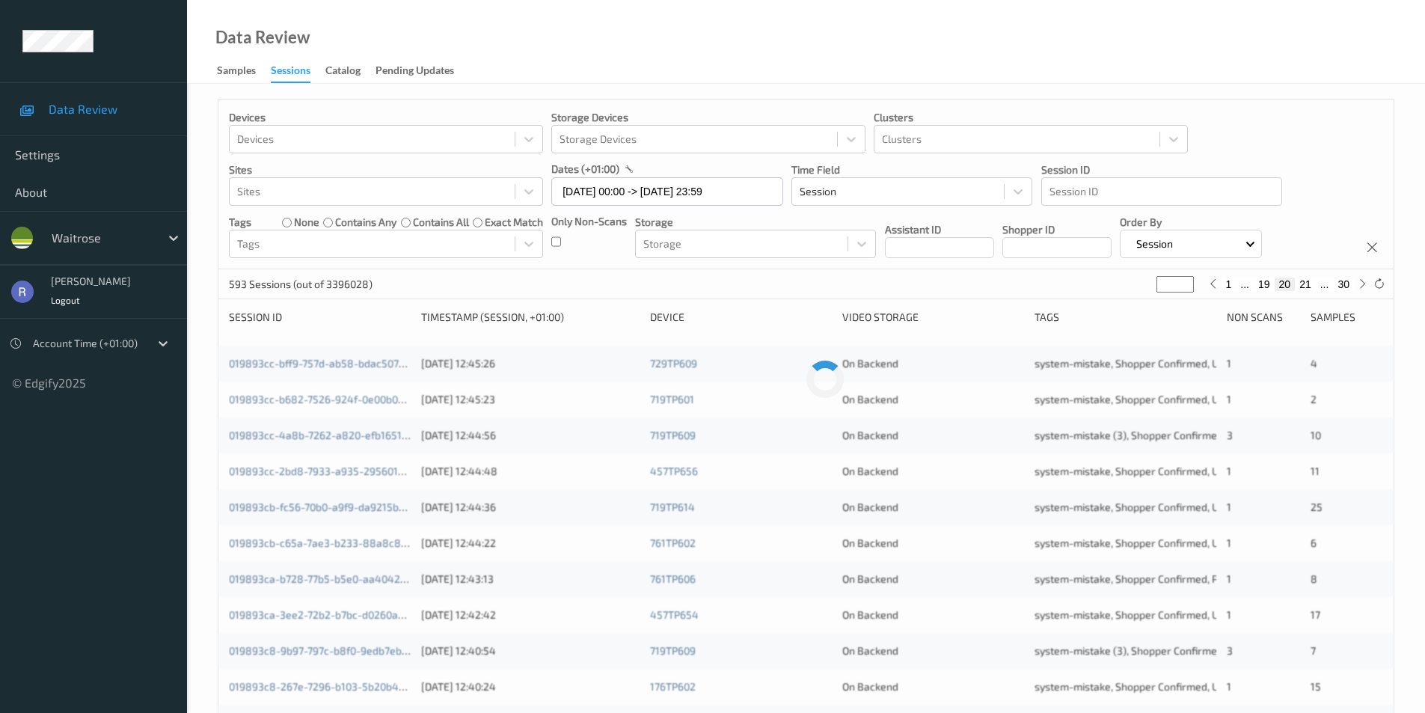
click at [1184, 286] on input "**" at bounding box center [1175, 284] width 37 height 16
type input "**"
click at [1184, 286] on input "**" at bounding box center [1175, 284] width 37 height 16
type input "**"
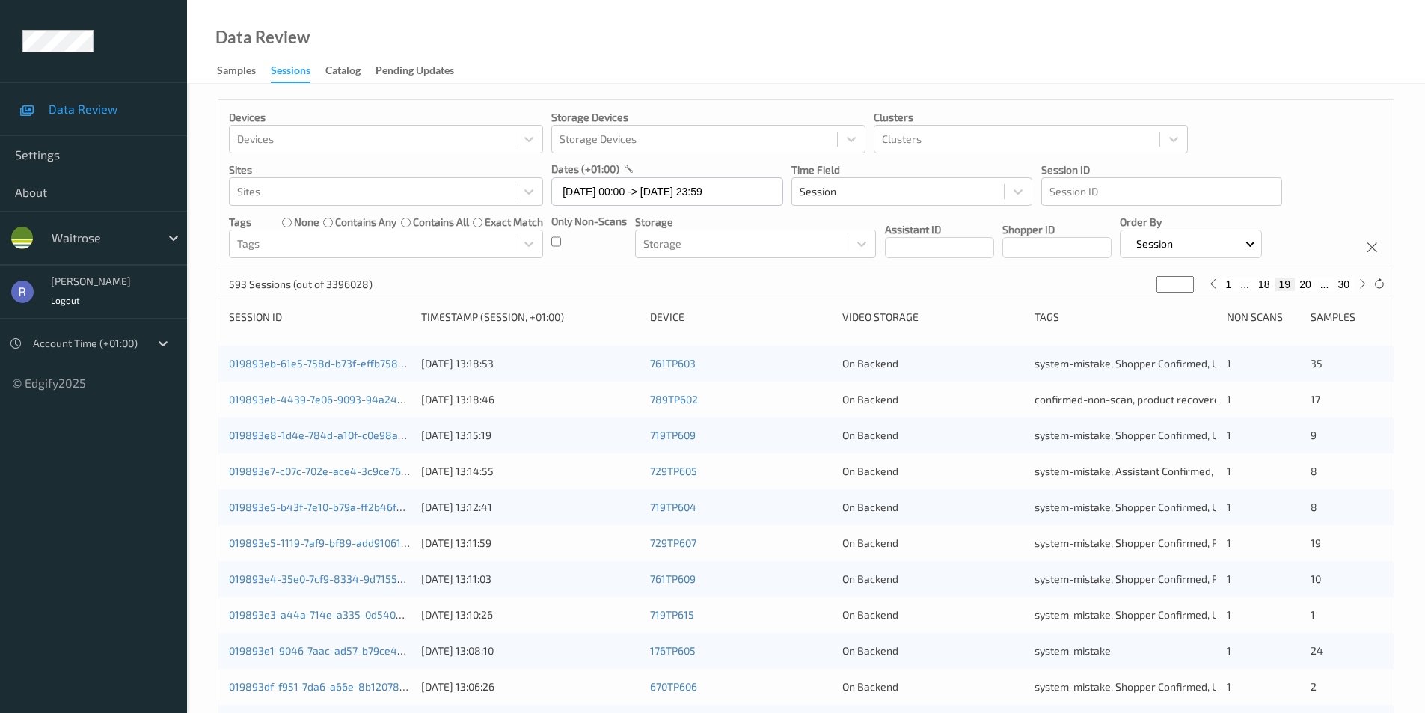
type input "**"
click at [1184, 286] on input "**" at bounding box center [1175, 284] width 37 height 16
